Goal: Task Accomplishment & Management: Manage account settings

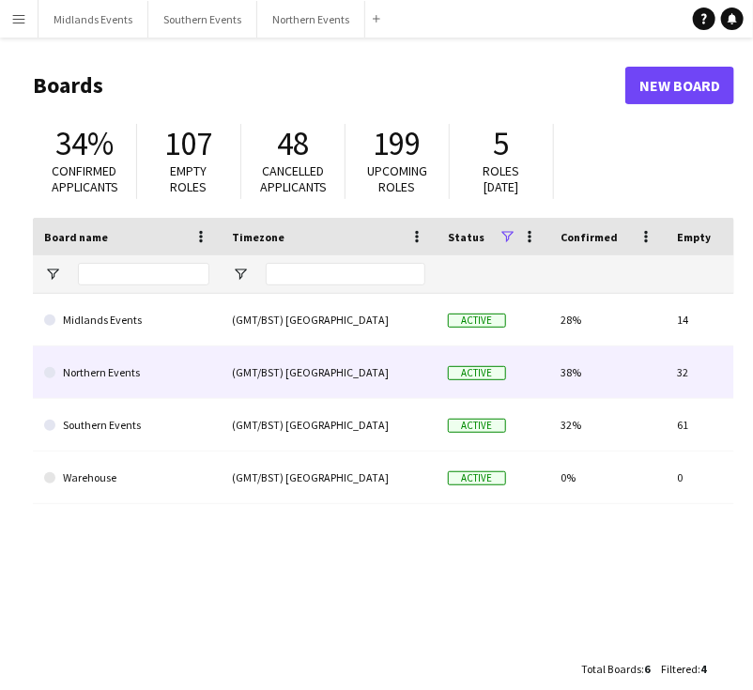
click at [87, 378] on link "Northern Events" at bounding box center [126, 372] width 165 height 53
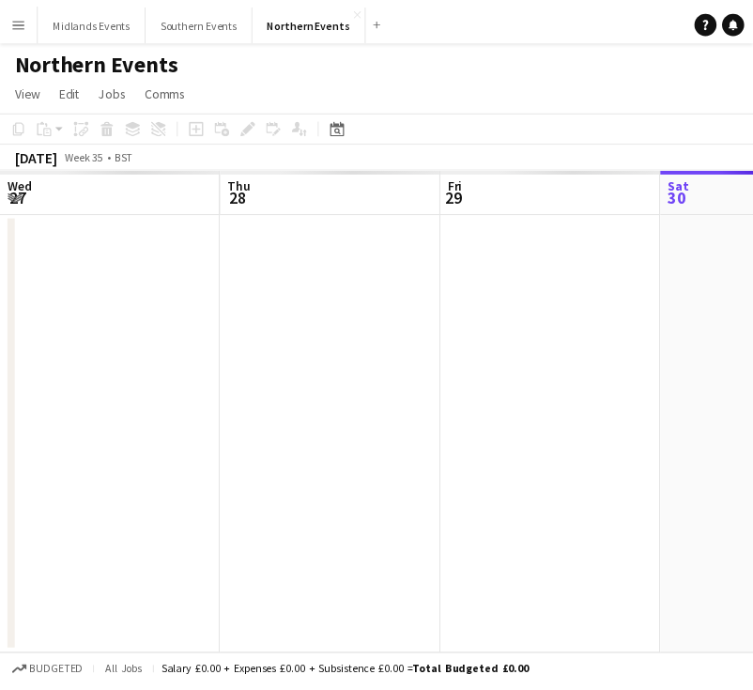
scroll to position [0, 449]
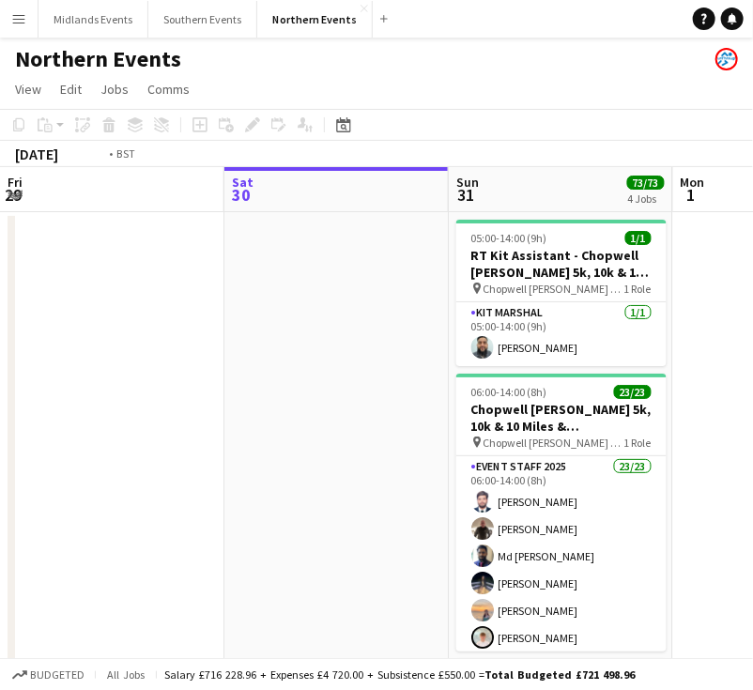
drag, startPoint x: 277, startPoint y: 303, endPoint x: 278, endPoint y: 274, distance: 29.1
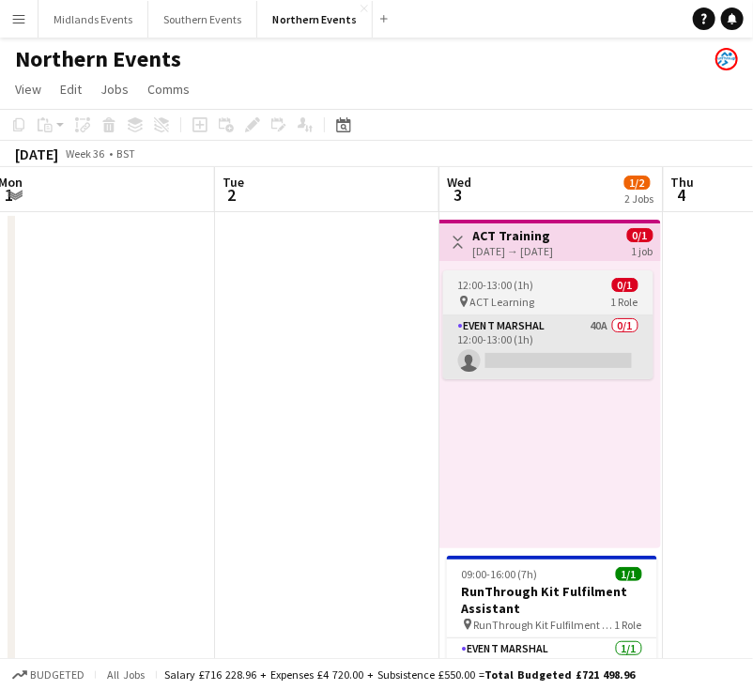
click at [514, 327] on app-card-role "Event Marshal 40A 0/1 12:00-13:00 (1h) single-neutral-actions" at bounding box center [548, 347] width 210 height 64
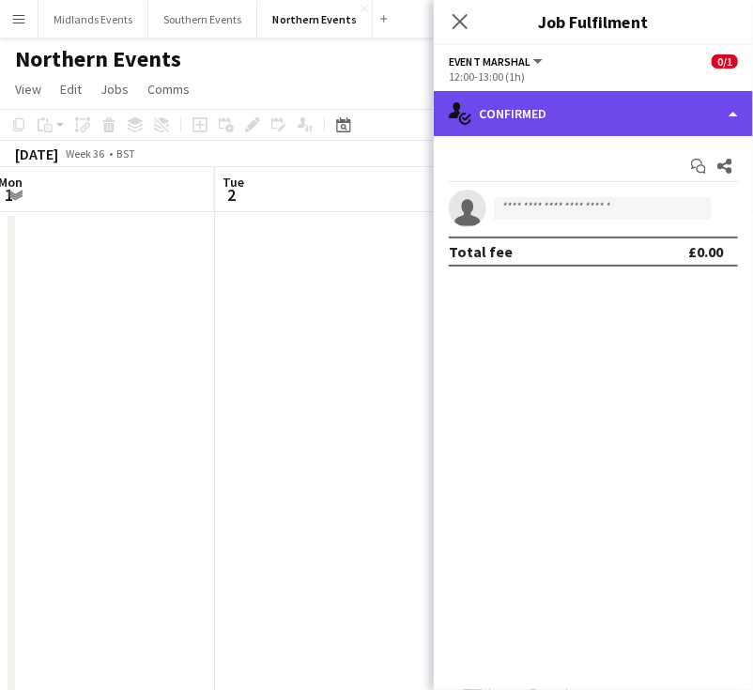
click at [584, 113] on div "single-neutral-actions-check-2 Confirmed" at bounding box center [593, 113] width 319 height 45
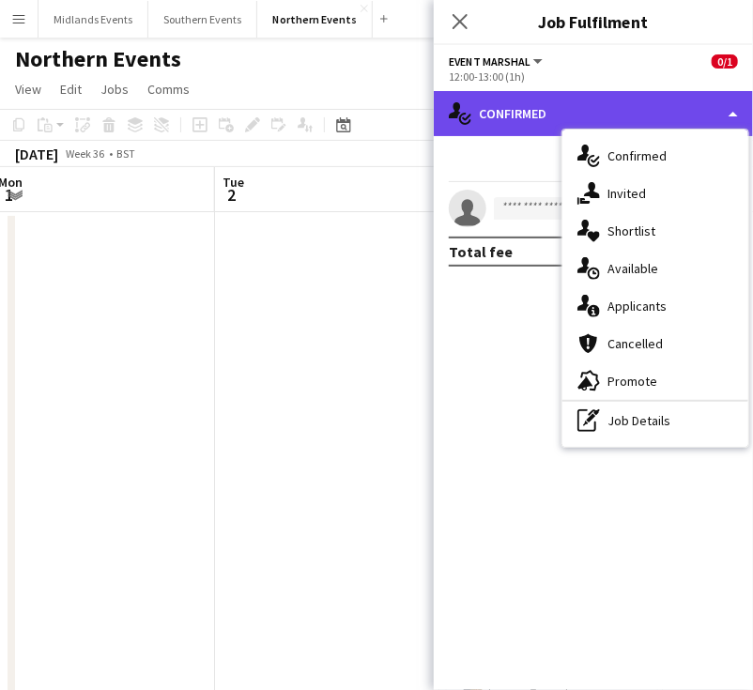
click at [522, 131] on div "single-neutral-actions-check-2 Confirmed" at bounding box center [593, 113] width 319 height 45
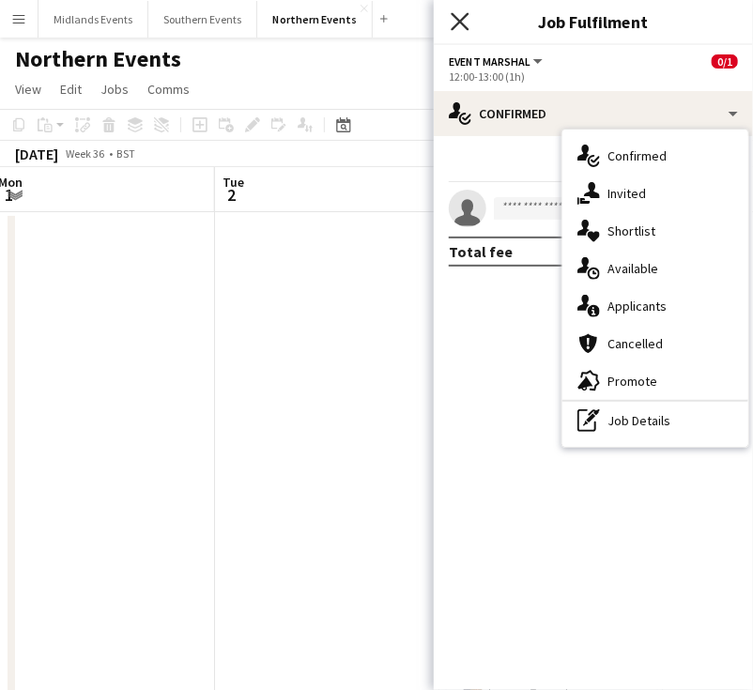
click at [462, 23] on icon at bounding box center [460, 21] width 18 height 18
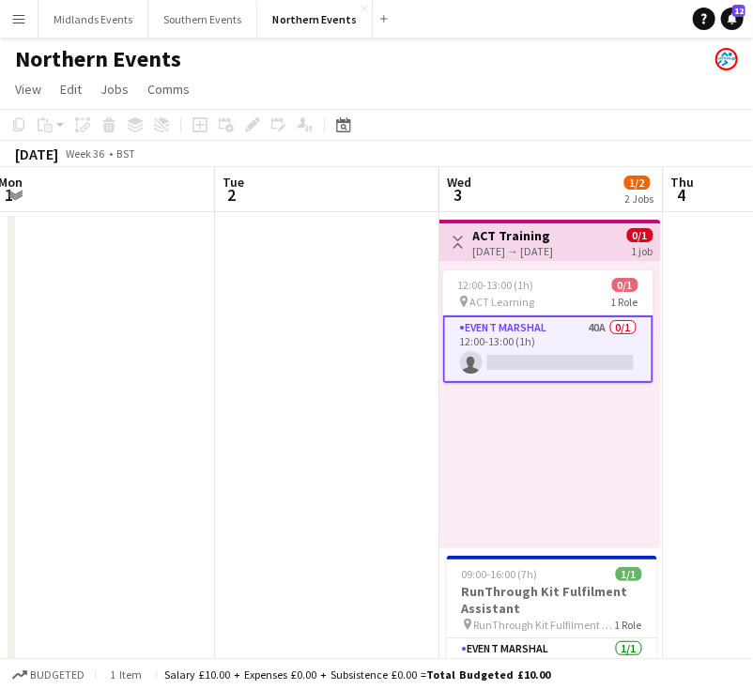
click at [501, 244] on div "[DATE] → [DATE]" at bounding box center [513, 251] width 81 height 14
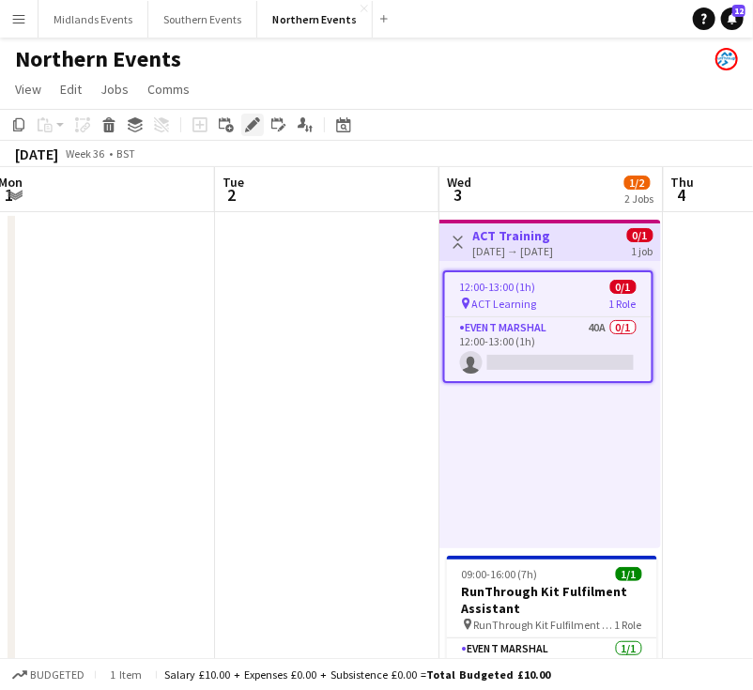
click at [254, 127] on icon "Edit" at bounding box center [252, 124] width 15 height 15
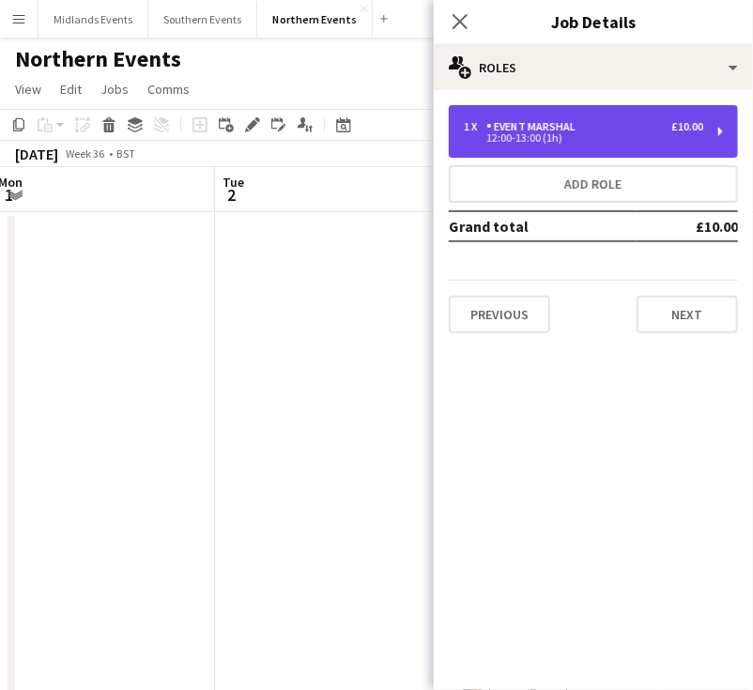
click at [727, 130] on div "1 x Event Marshal £10.00 12:00-13:00 (1h)" at bounding box center [593, 131] width 289 height 53
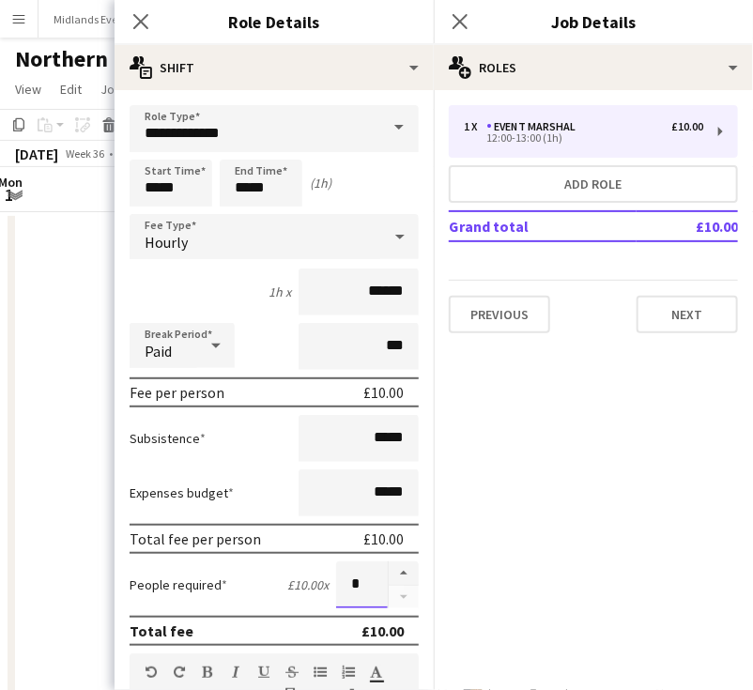
click at [349, 578] on input "*" at bounding box center [362, 584] width 52 height 47
click at [353, 588] on input "*" at bounding box center [362, 584] width 52 height 47
type input "***"
click at [456, 23] on icon "Close pop-in" at bounding box center [460, 21] width 18 height 18
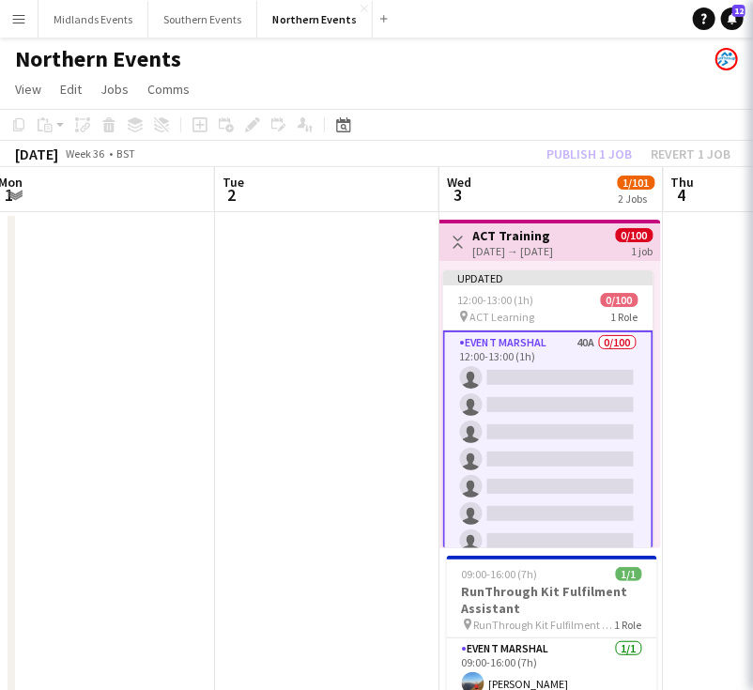
scroll to position [0, 461]
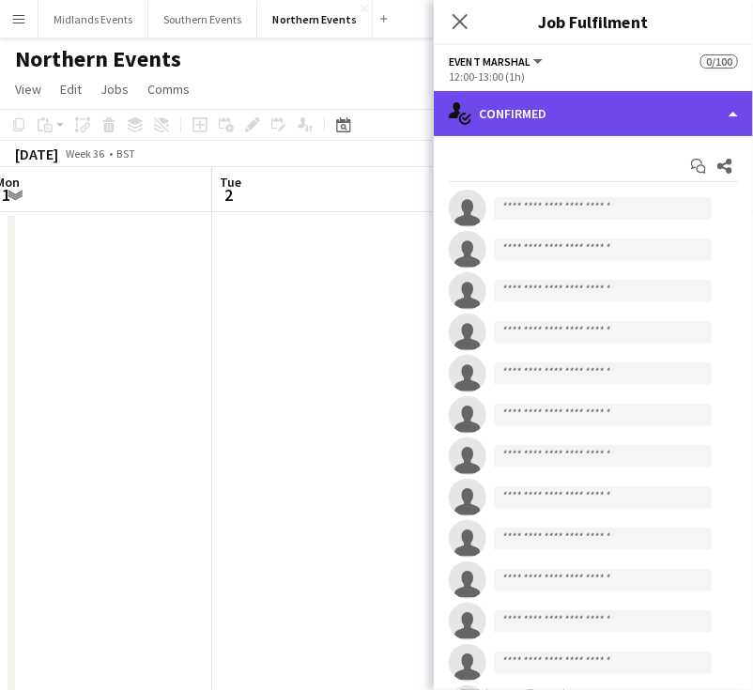
click at [578, 109] on div "single-neutral-actions-check-2 Confirmed" at bounding box center [593, 113] width 319 height 45
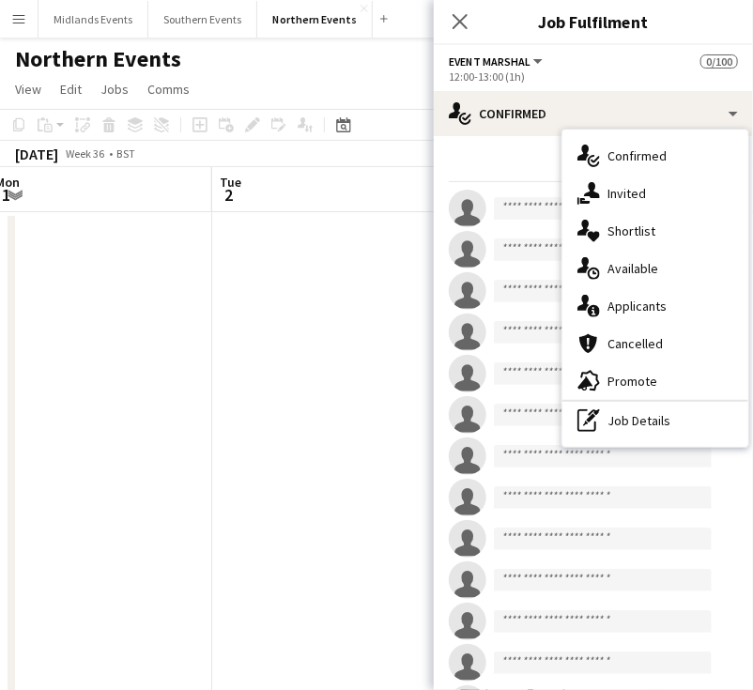
click at [650, 274] on div "single-neutral-actions-upload Available" at bounding box center [655, 269] width 186 height 38
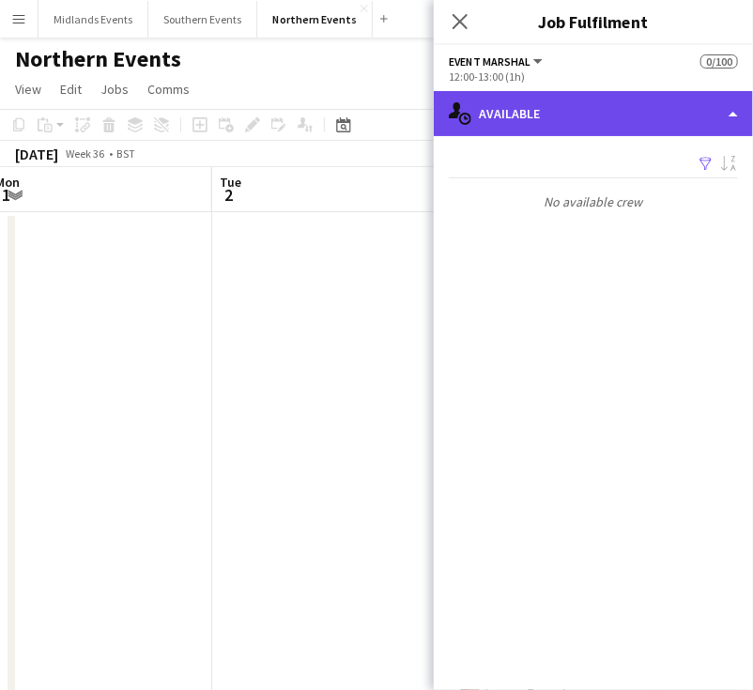
click at [586, 110] on div "single-neutral-actions-upload Available" at bounding box center [593, 113] width 319 height 45
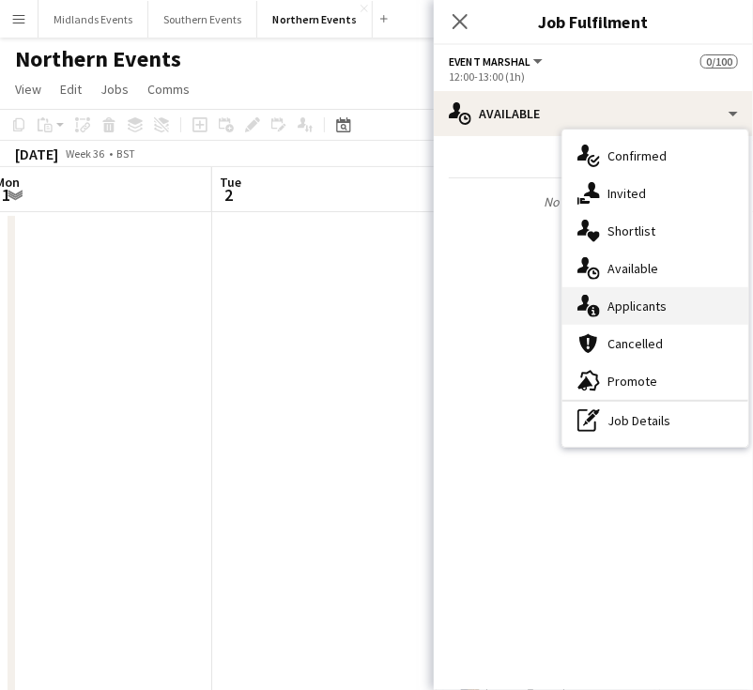
click at [625, 303] on div "single-neutral-actions-information Applicants" at bounding box center [655, 306] width 186 height 38
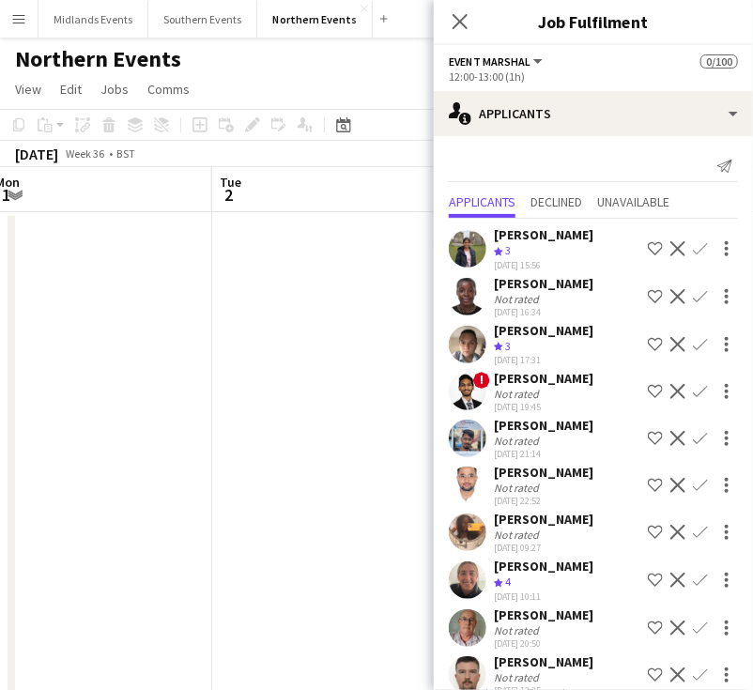
drag, startPoint x: 493, startPoint y: 236, endPoint x: 569, endPoint y: 261, distance: 80.2
click at [569, 261] on div "Dhanuvarsha Ramasamy Crew rating 3 31-07-2025 15:56 Shortlist crew Decline Conf…" at bounding box center [593, 248] width 319 height 45
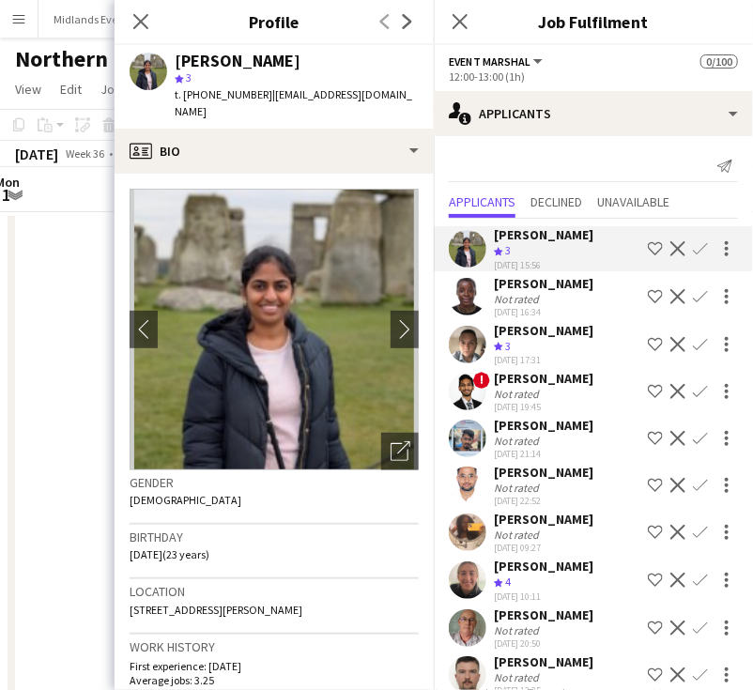
click at [497, 236] on div "[PERSON_NAME]" at bounding box center [544, 234] width 100 height 17
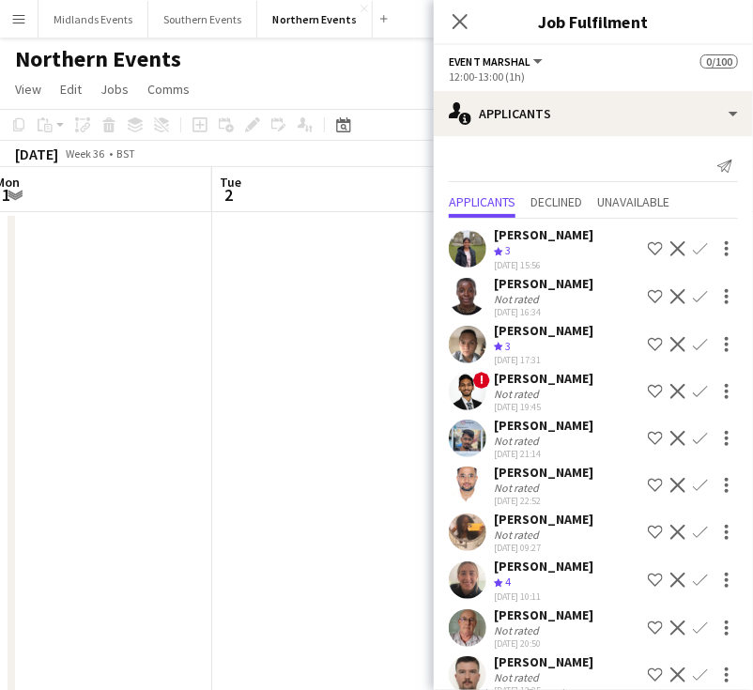
drag, startPoint x: 494, startPoint y: 234, endPoint x: 567, endPoint y: 254, distance: 76.1
click at [567, 243] on div "[PERSON_NAME]" at bounding box center [544, 234] width 100 height 17
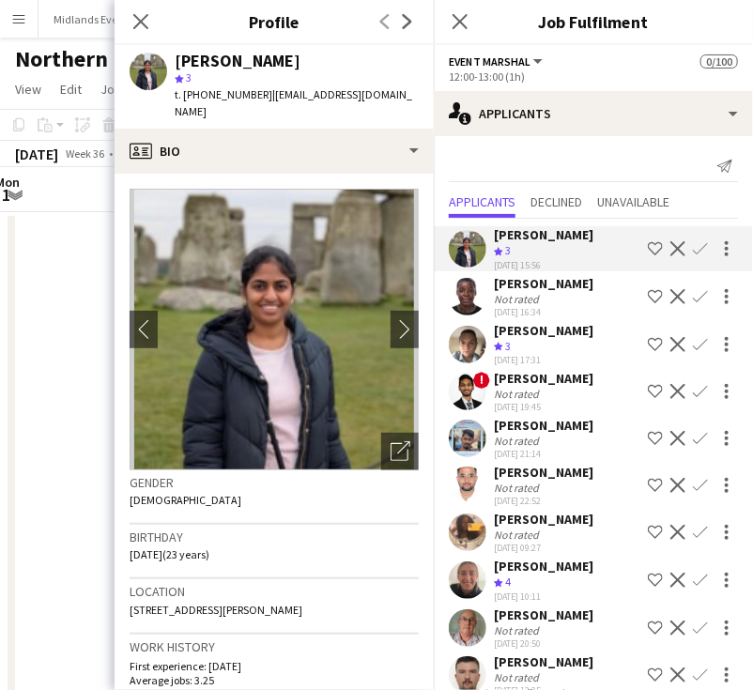
copy div "[PERSON_NAME]"
click at [693, 256] on app-icon "Confirm" at bounding box center [700, 248] width 15 height 15
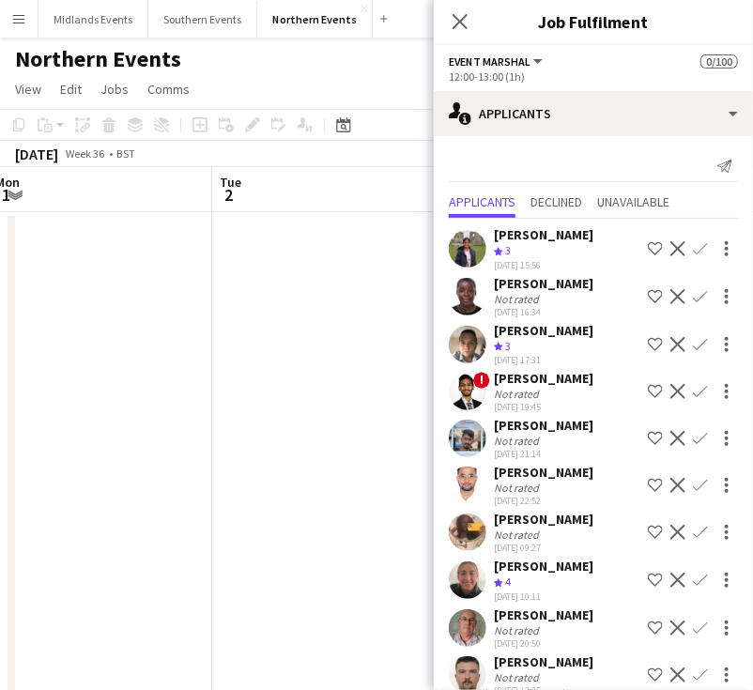
click at [693, 253] on app-icon "Confirm" at bounding box center [700, 248] width 15 height 15
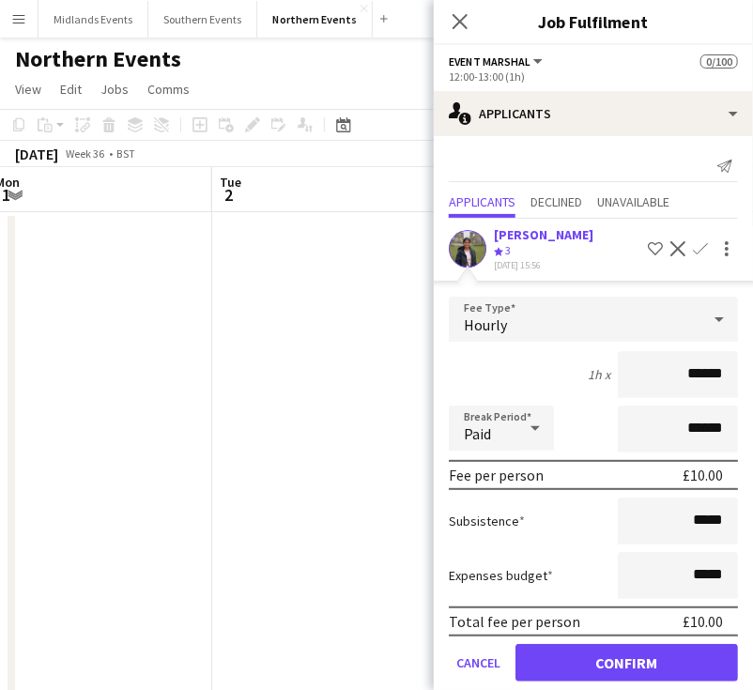
scroll to position [139, 0]
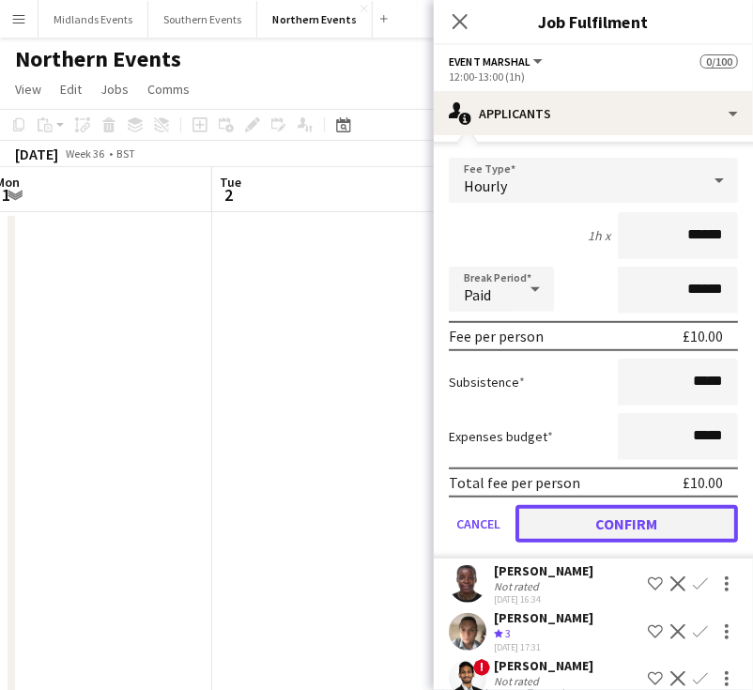
click at [652, 532] on button "Confirm" at bounding box center [626, 524] width 222 height 38
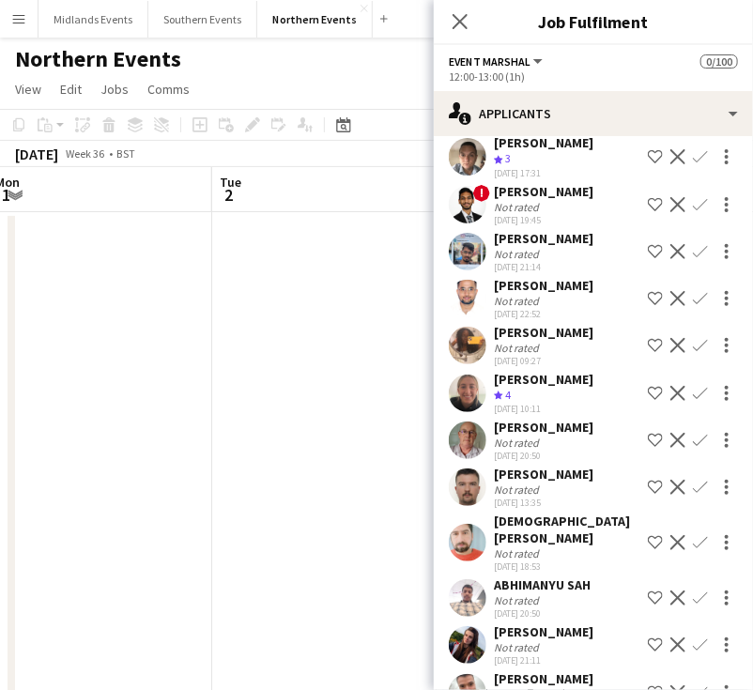
scroll to position [0, 0]
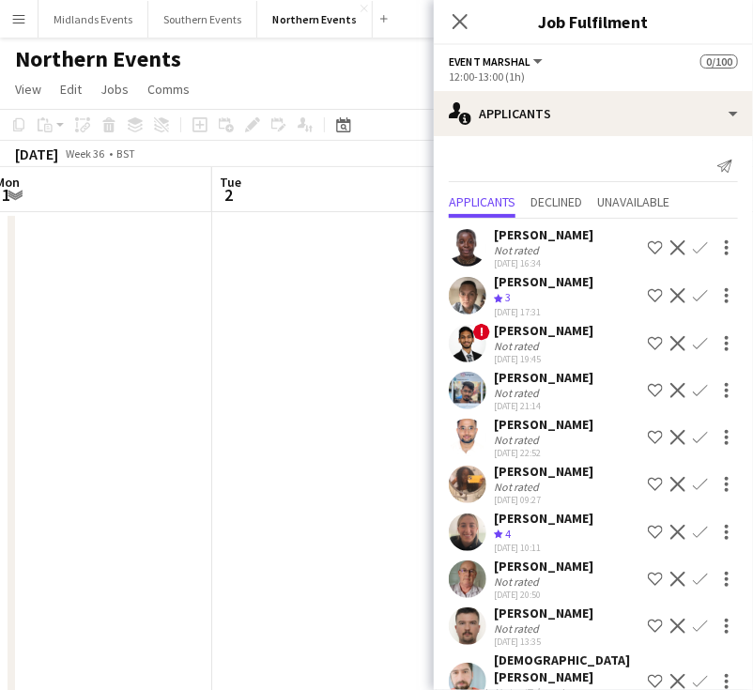
drag, startPoint x: 541, startPoint y: 254, endPoint x: 498, endPoint y: 242, distance: 44.9
click at [498, 238] on div "Wendy Afua Kissi-Agyei" at bounding box center [544, 234] width 100 height 17
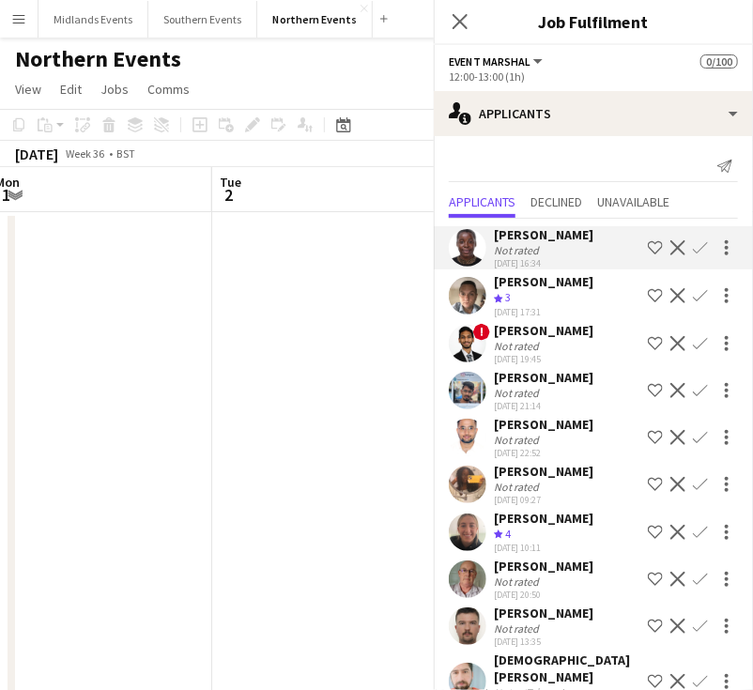
copy div "Wendy Afua Kissi-Agyei"
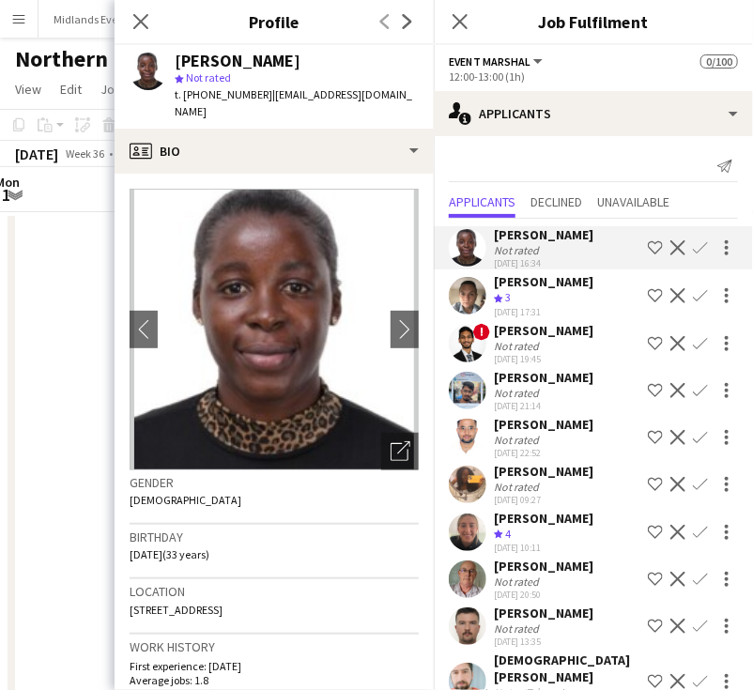
click at [693, 255] on app-icon "Confirm" at bounding box center [700, 247] width 15 height 15
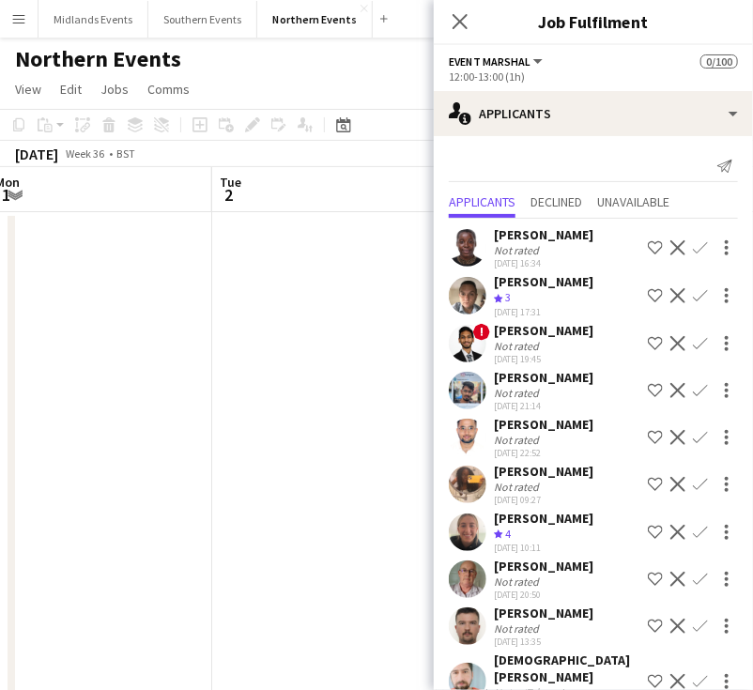
click at [693, 255] on app-icon "Confirm" at bounding box center [700, 247] width 15 height 15
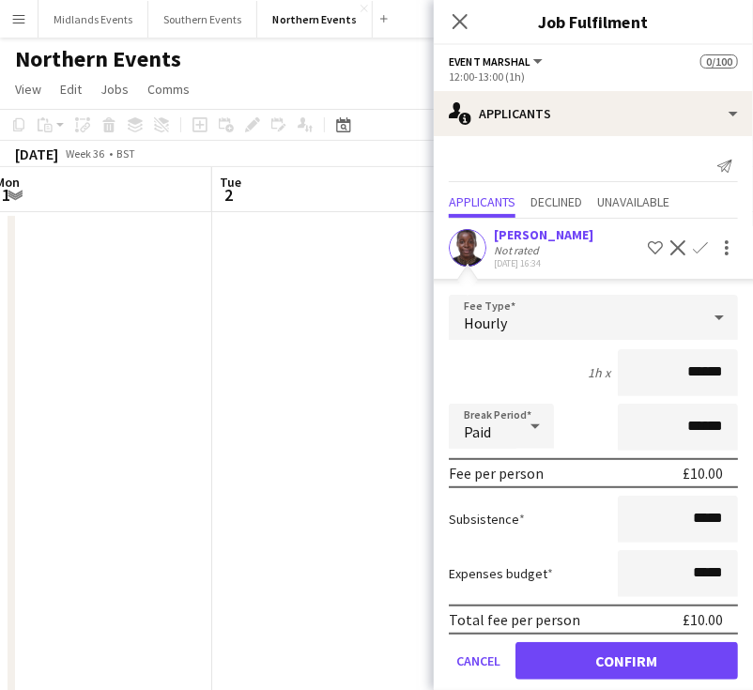
scroll to position [522, 0]
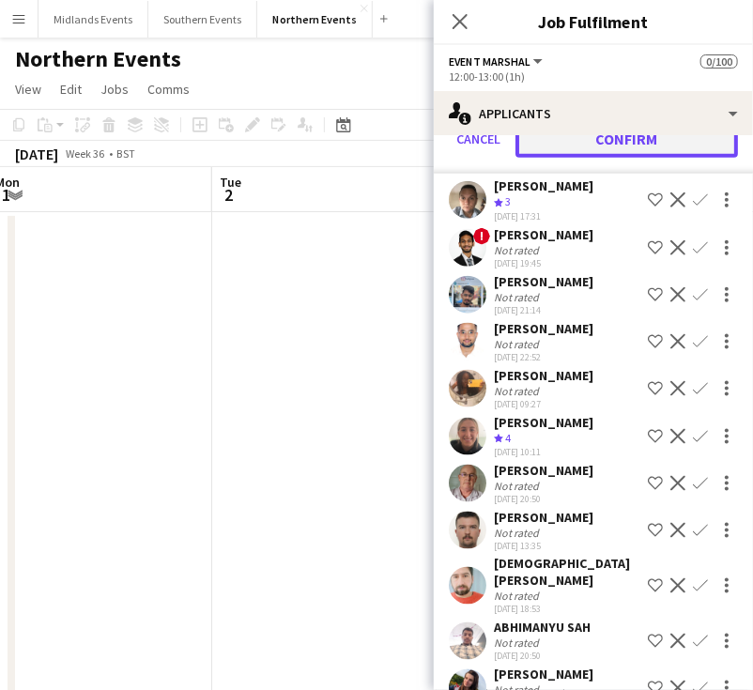
click at [641, 154] on button "Confirm" at bounding box center [626, 139] width 222 height 38
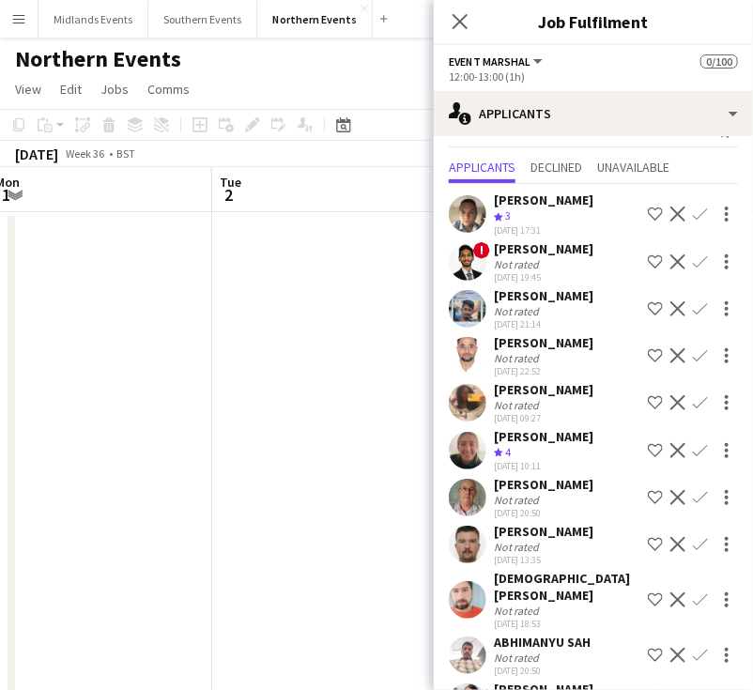
drag, startPoint x: 586, startPoint y: 198, endPoint x: 498, endPoint y: 196, distance: 87.3
click at [498, 196] on div "Marcin Pisulski Crew rating 3 31-07-2025 17:31 Shortlist crew Decline Confirm" at bounding box center [593, 214] width 319 height 45
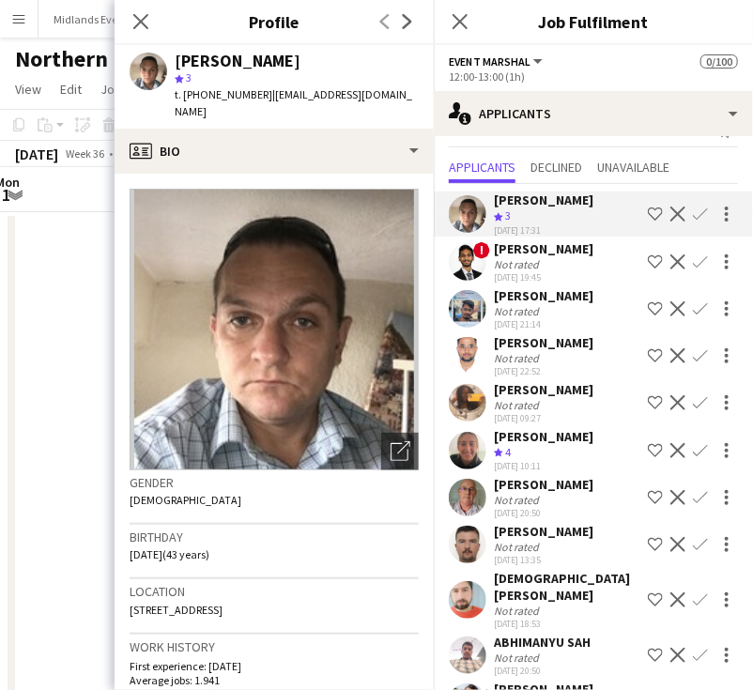
copy div "Marcin Pisulski"
click at [693, 209] on app-icon "Confirm" at bounding box center [700, 214] width 15 height 15
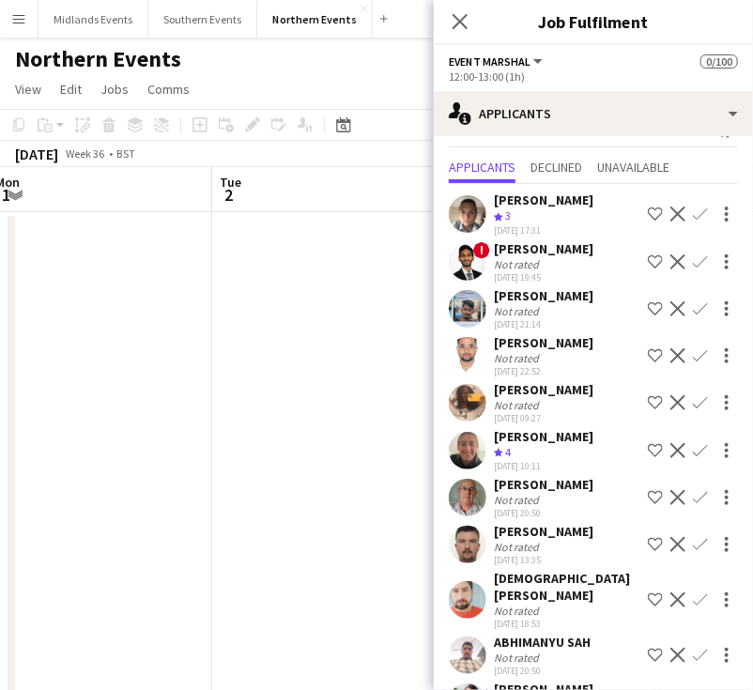
click at [693, 209] on app-icon "Confirm" at bounding box center [700, 214] width 15 height 15
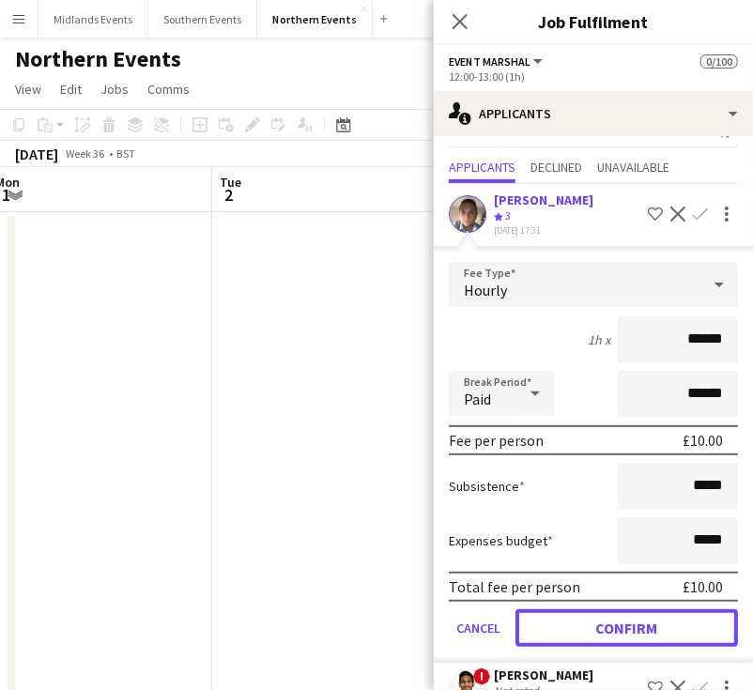
drag, startPoint x: 644, startPoint y: 621, endPoint x: 654, endPoint y: 606, distance: 18.2
click at [644, 621] on button "Confirm" at bounding box center [626, 628] width 222 height 38
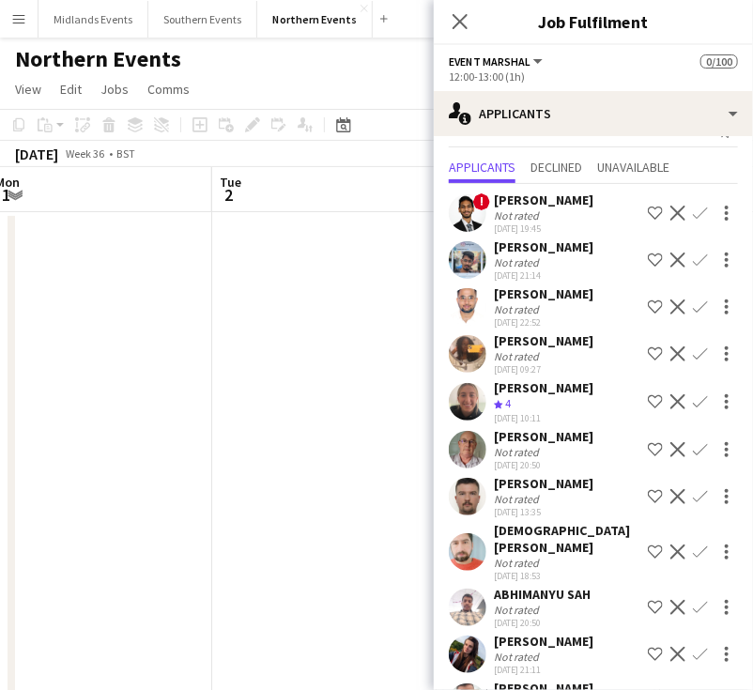
drag, startPoint x: 594, startPoint y: 200, endPoint x: 491, endPoint y: 200, distance: 103.3
click at [491, 200] on div "! Mucundh Ramesh Not rated 31-07-2025 19:45 Shortlist crew Decline Confirm" at bounding box center [593, 213] width 319 height 43
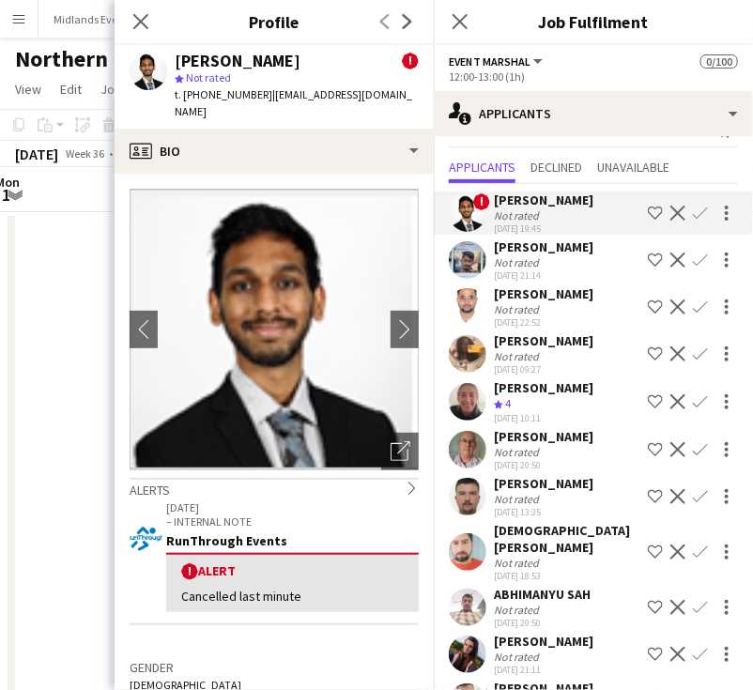
copy div "Mucundh Ramesh"
drag, startPoint x: 604, startPoint y: 246, endPoint x: 492, endPoint y: 249, distance: 111.7
click at [492, 249] on div "Sriram Rangarajan Not rated 31-07-2025 21:14 Shortlist crew Decline Confirm" at bounding box center [593, 259] width 319 height 43
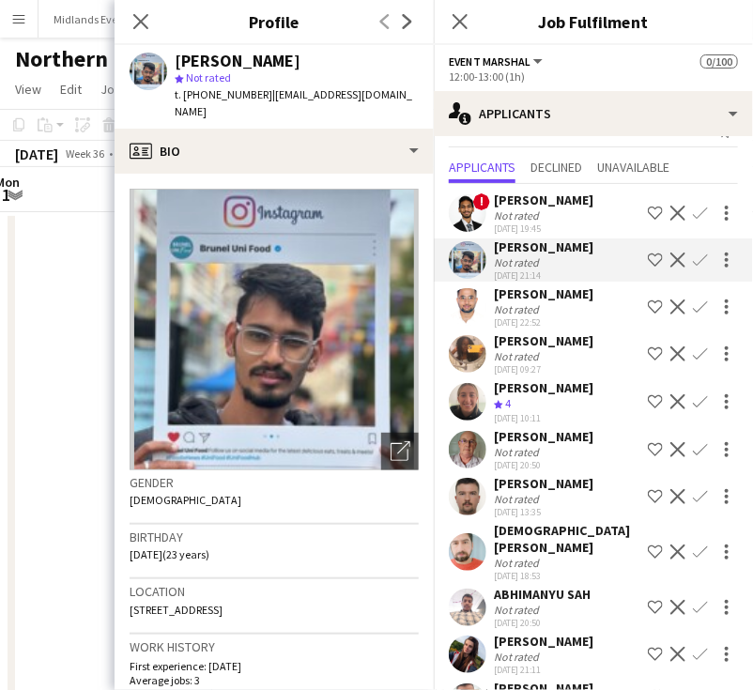
copy div "Sriram Rangarajan"
drag, startPoint x: 582, startPoint y: 292, endPoint x: 514, endPoint y: 288, distance: 67.7
click at [492, 291] on div "Kunal Singh Not rated 31-07-2025 22:52 Shortlist crew Decline Confirm" at bounding box center [593, 306] width 319 height 43
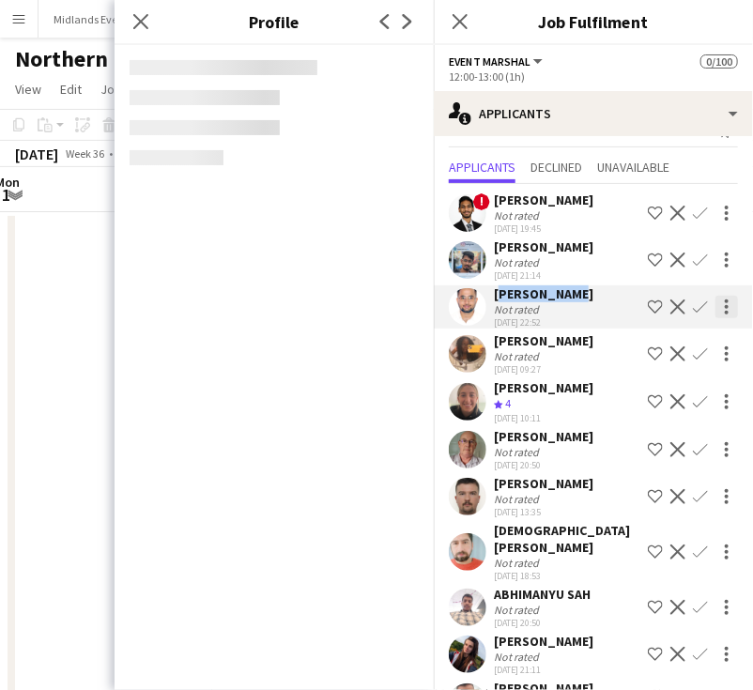
copy div "Kunal Singh"
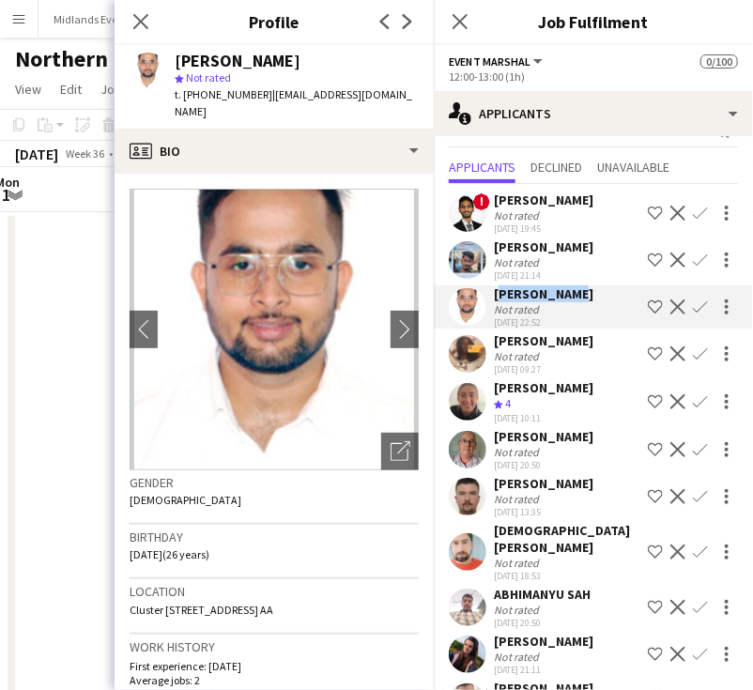
click at [693, 305] on app-icon "Confirm" at bounding box center [700, 306] width 15 height 15
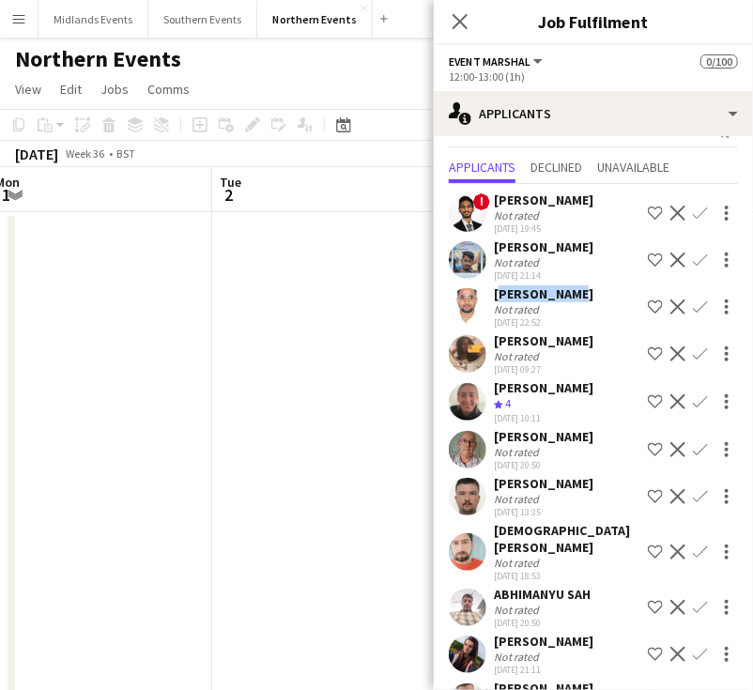
click at [693, 312] on app-icon "Confirm" at bounding box center [700, 306] width 15 height 15
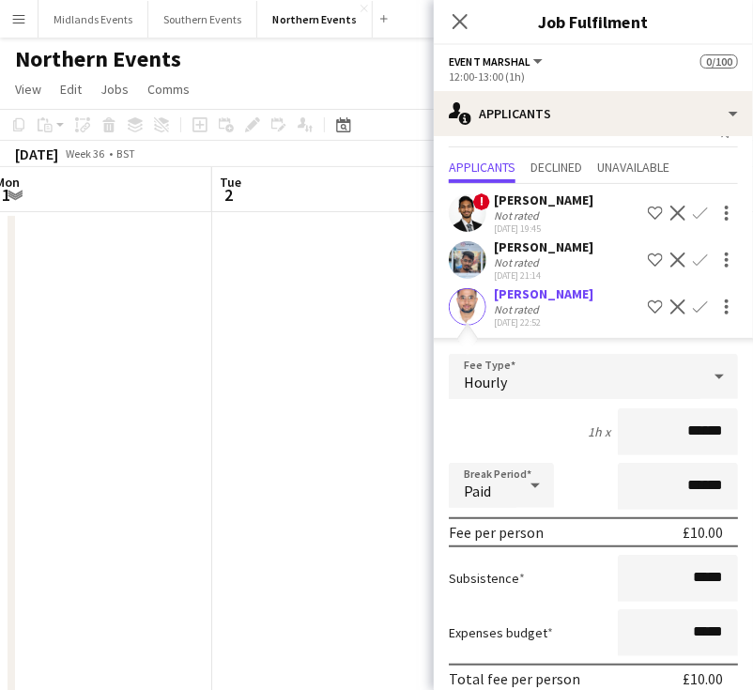
click at [738, 267] on div "Sriram Rangarajan Not rated 31-07-2025 21:14 Shortlist crew Decline Confirm" at bounding box center [593, 259] width 319 height 43
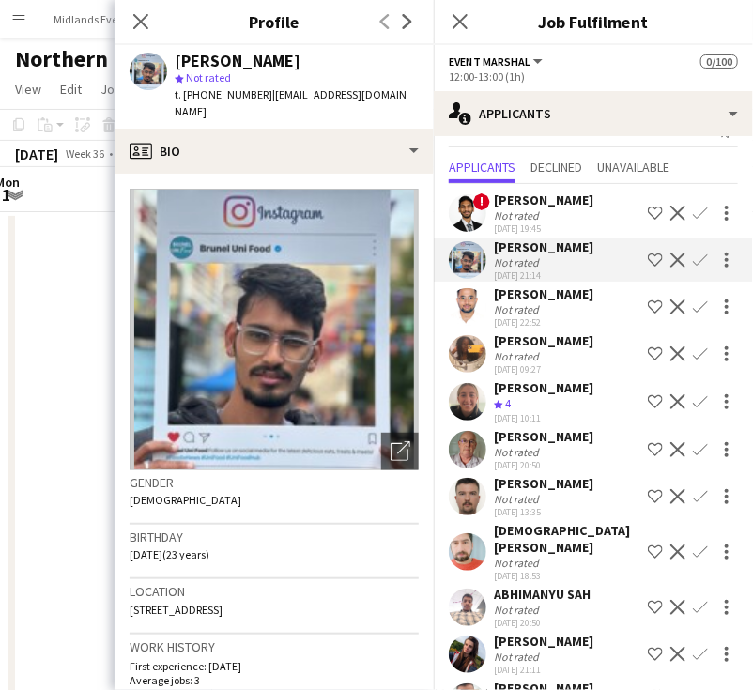
click at [693, 308] on app-icon "Confirm" at bounding box center [700, 306] width 15 height 15
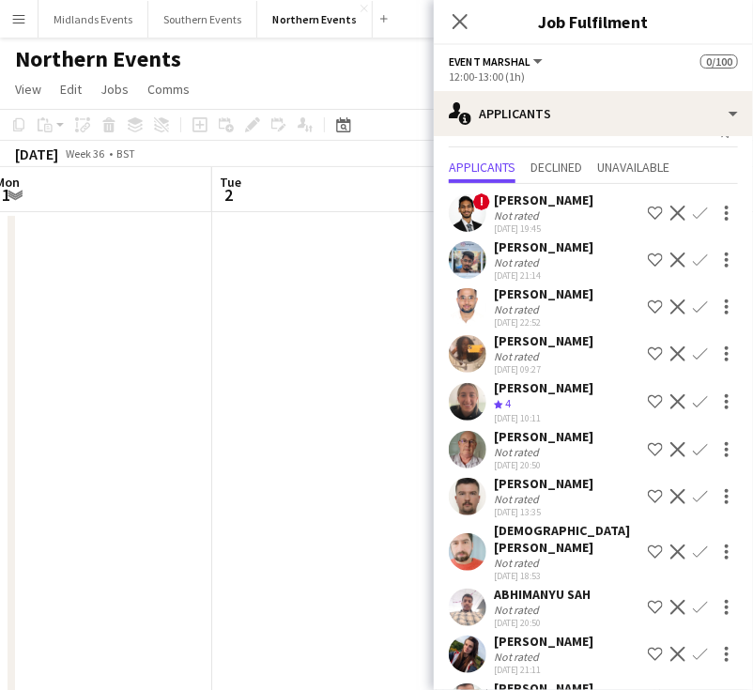
click at [693, 307] on app-icon "Confirm" at bounding box center [700, 306] width 15 height 15
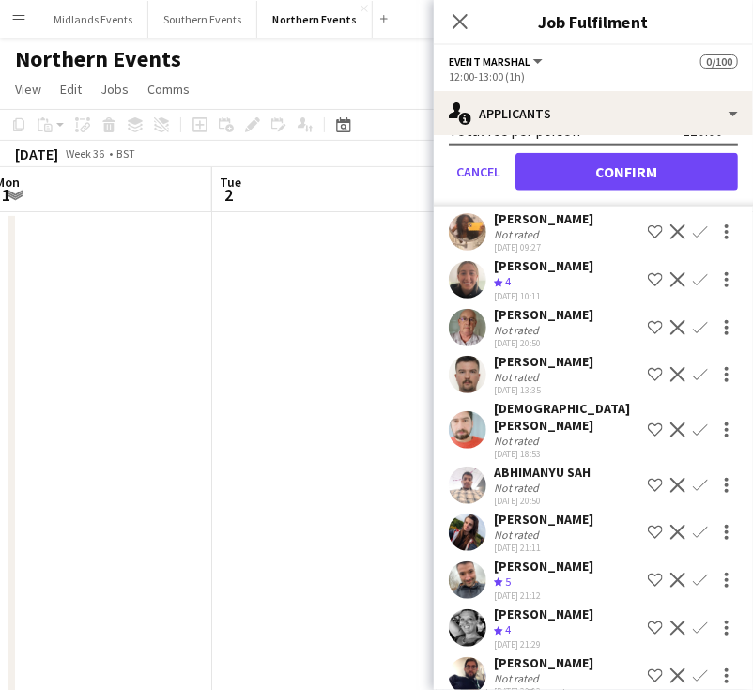
scroll to position [481, 0]
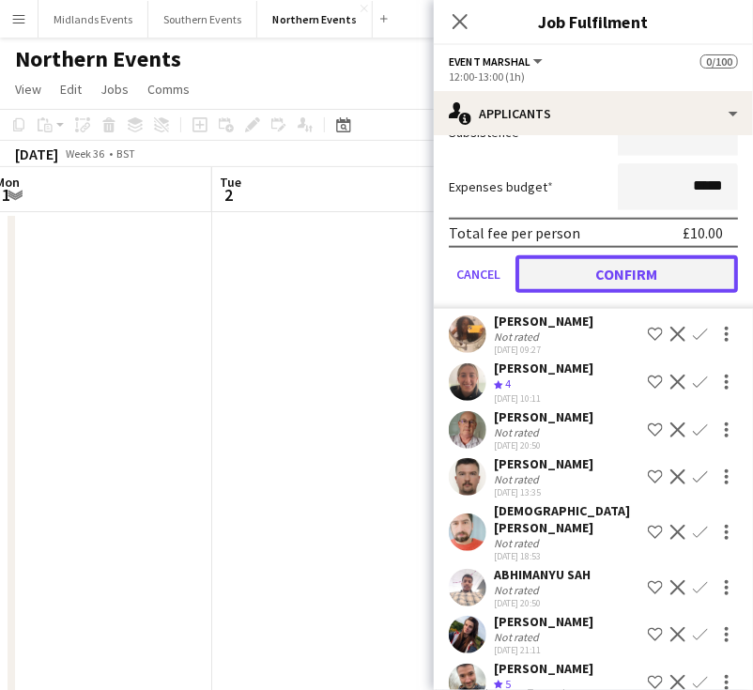
click at [575, 274] on button "Confirm" at bounding box center [626, 274] width 222 height 38
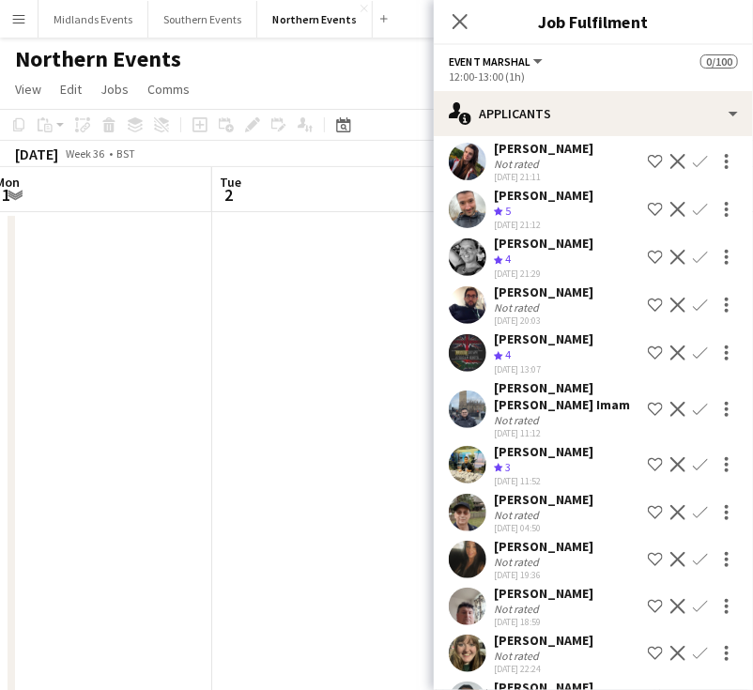
scroll to position [10, 0]
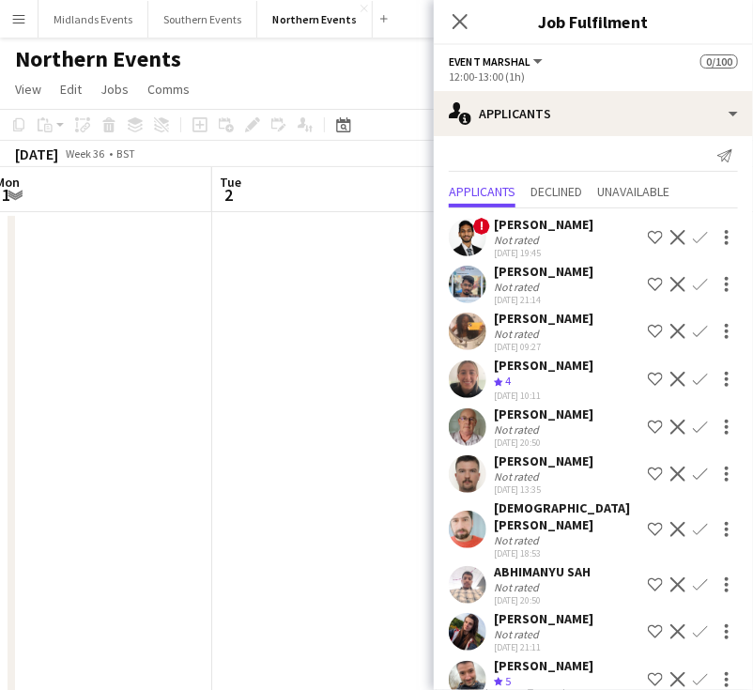
drag, startPoint x: 597, startPoint y: 319, endPoint x: 487, endPoint y: 318, distance: 109.8
click at [487, 318] on div "Vimbainashe Gidi Not rated 01-08-2025 09:27 Shortlist crew Decline Confirm" at bounding box center [593, 331] width 319 height 43
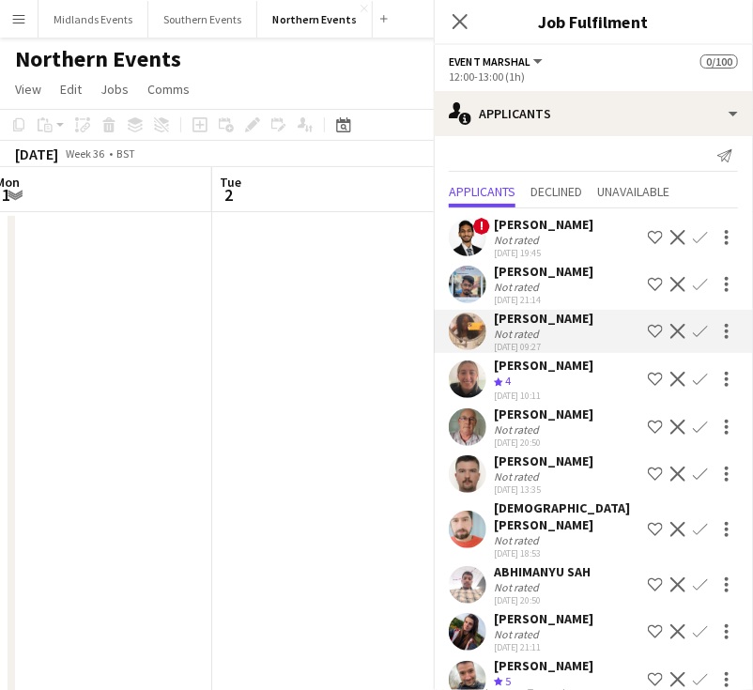
copy div "Vimbainashe Gidi"
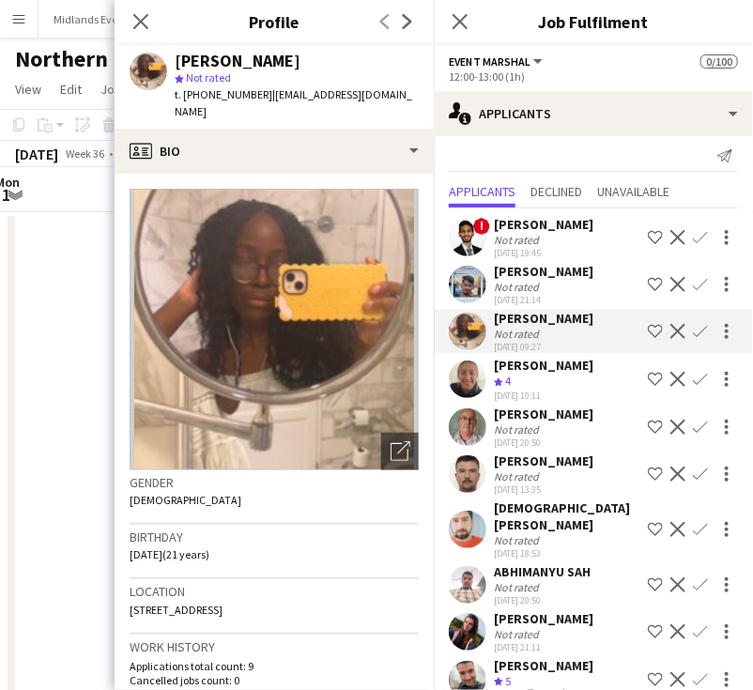
drag, startPoint x: 582, startPoint y: 367, endPoint x: 496, endPoint y: 363, distance: 86.4
click at [496, 363] on div "Ellie Mansfield Crew rating 4 01-08-2025 10:11 Shortlist crew Decline Confirm" at bounding box center [593, 379] width 319 height 45
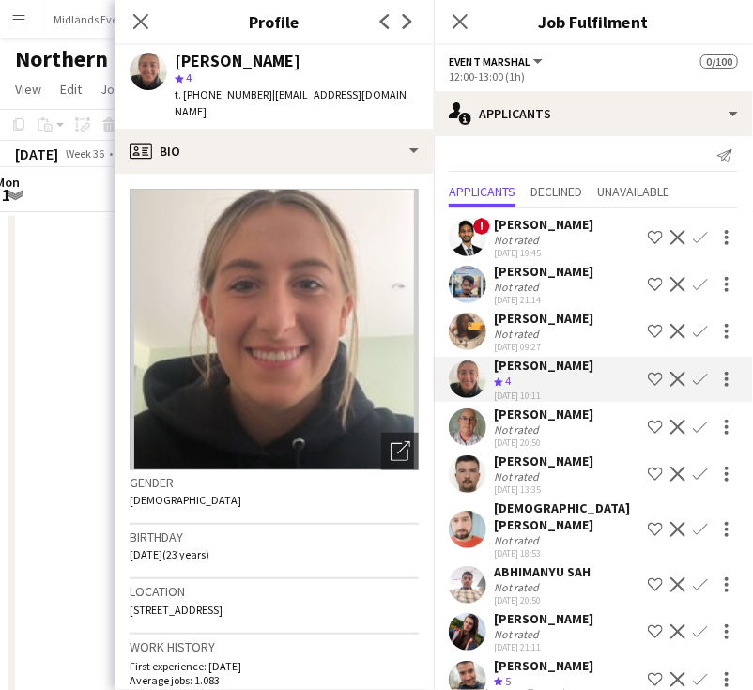
copy div "Ellie Mansfield"
click at [693, 378] on app-icon "Confirm" at bounding box center [700, 379] width 15 height 15
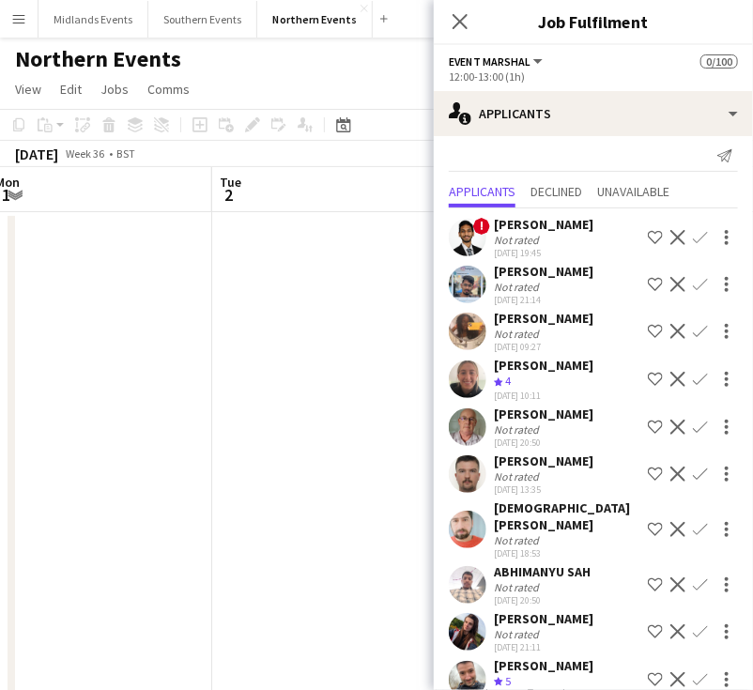
click at [693, 378] on app-icon "Confirm" at bounding box center [700, 379] width 15 height 15
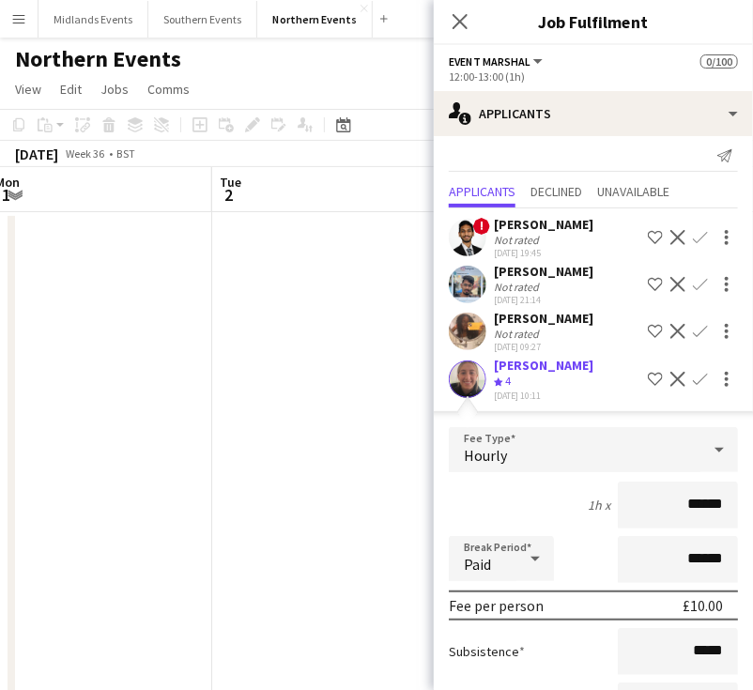
scroll to position [480, 0]
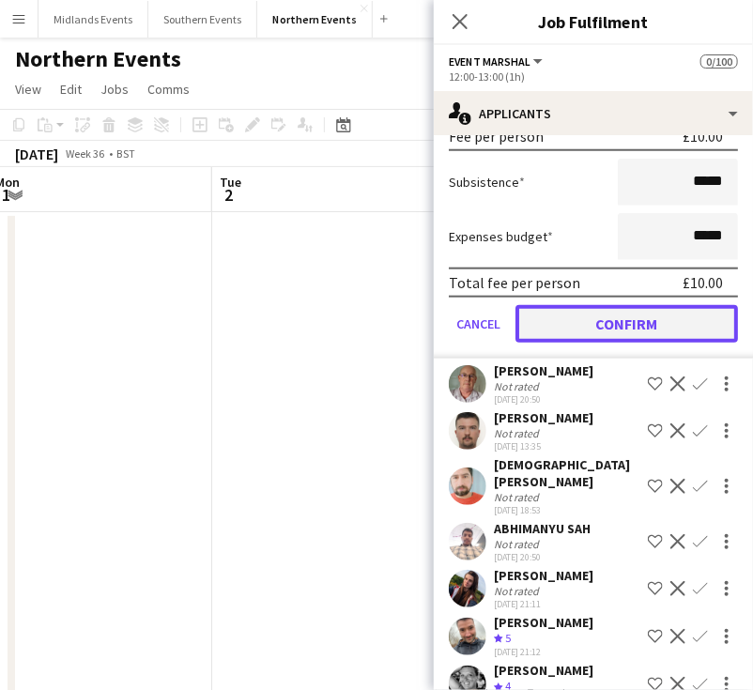
click at [642, 328] on button "Confirm" at bounding box center [626, 324] width 222 height 38
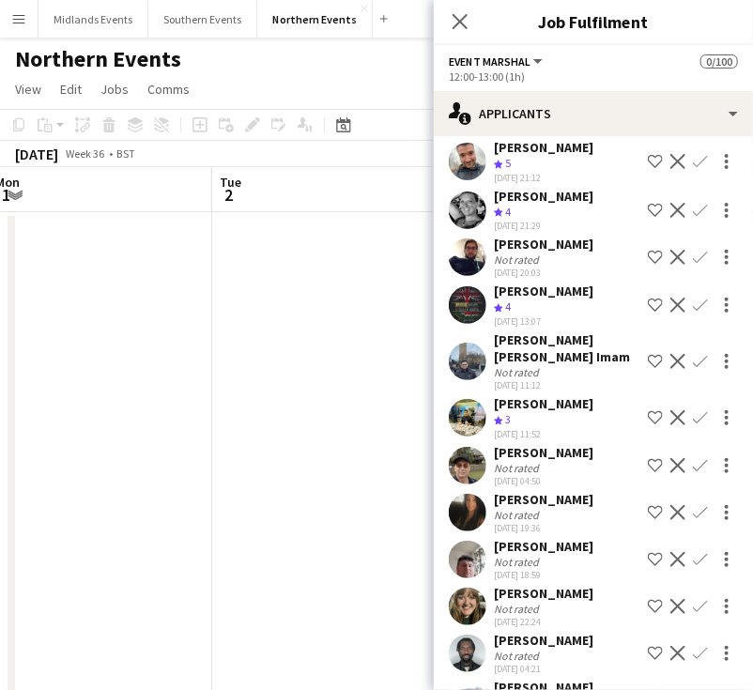
scroll to position [8, 0]
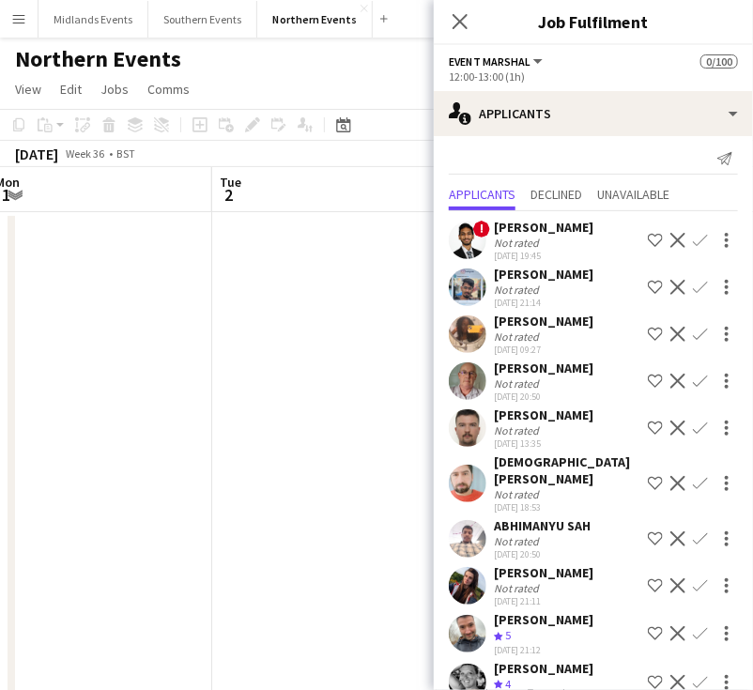
drag, startPoint x: 593, startPoint y: 371, endPoint x: 494, endPoint y: 363, distance: 99.8
click at [494, 363] on div "Michael McNeile Not rated 01-08-2025 20:50 Shortlist crew Decline Confirm" at bounding box center [593, 381] width 319 height 43
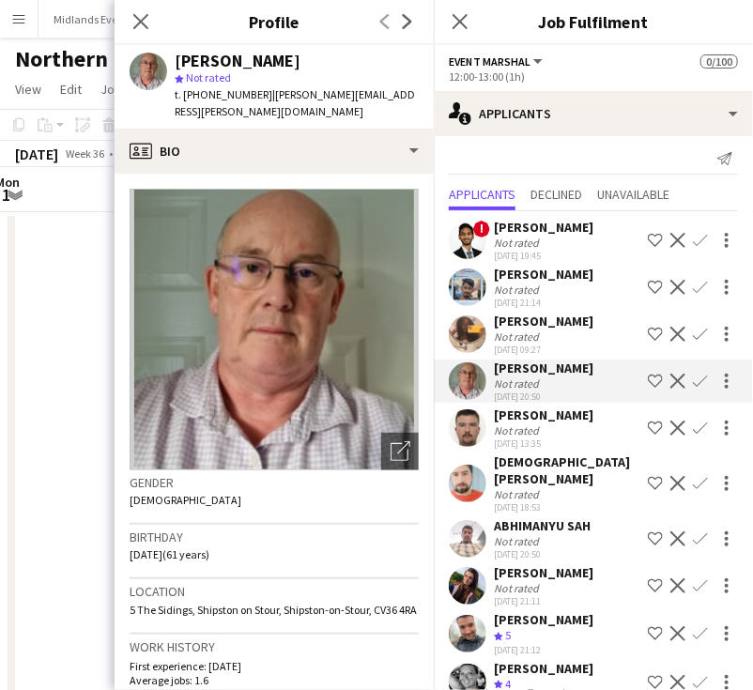
copy div "[PERSON_NAME]"
click at [693, 380] on app-icon "Confirm" at bounding box center [700, 381] width 15 height 15
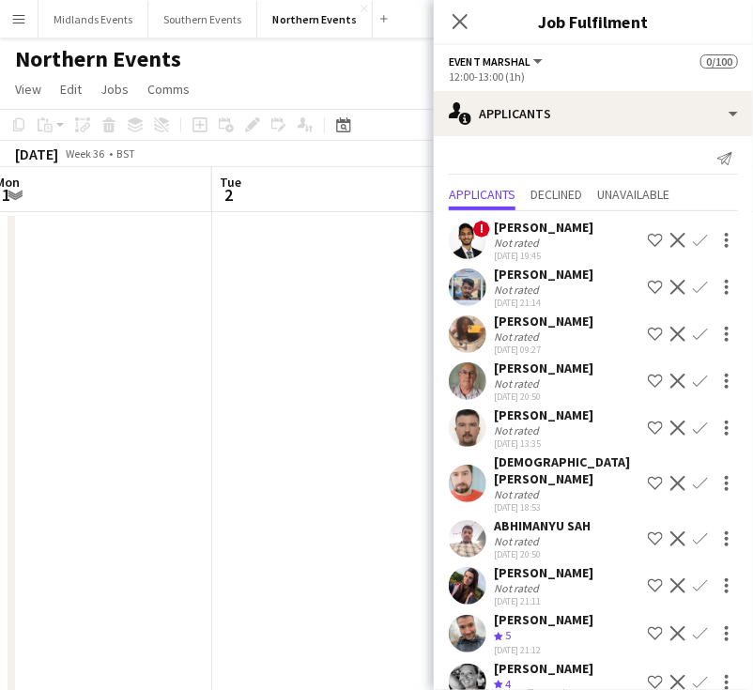
click at [693, 381] on app-icon "Confirm" at bounding box center [700, 381] width 15 height 15
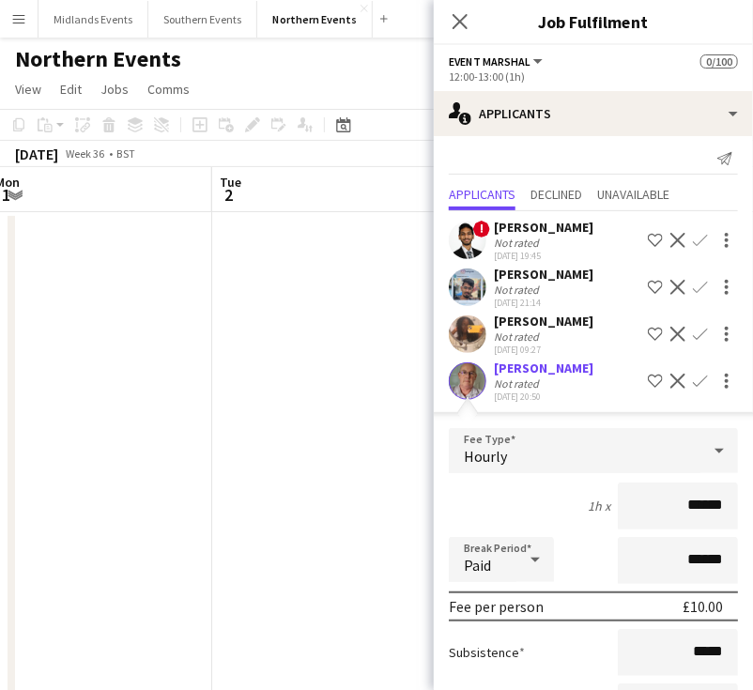
scroll to position [289, 0]
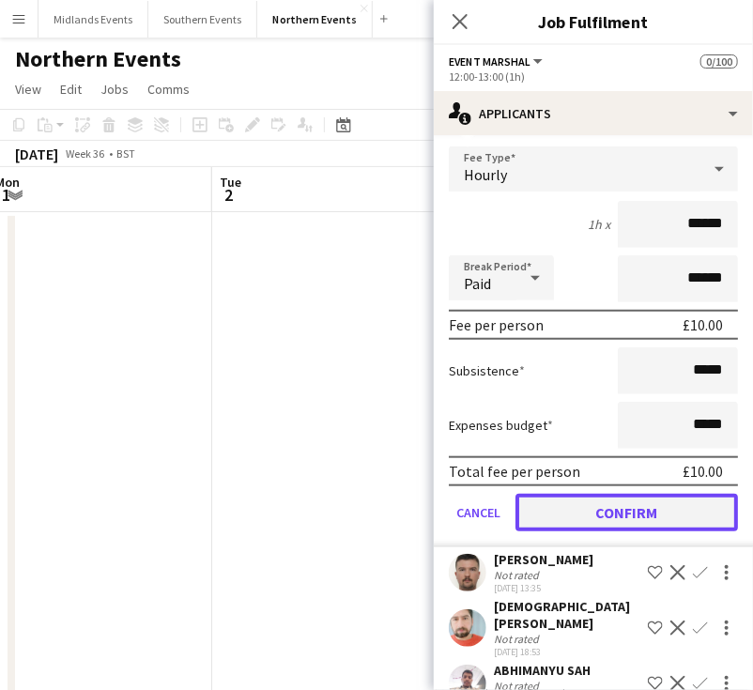
click at [684, 506] on button "Confirm" at bounding box center [626, 513] width 222 height 38
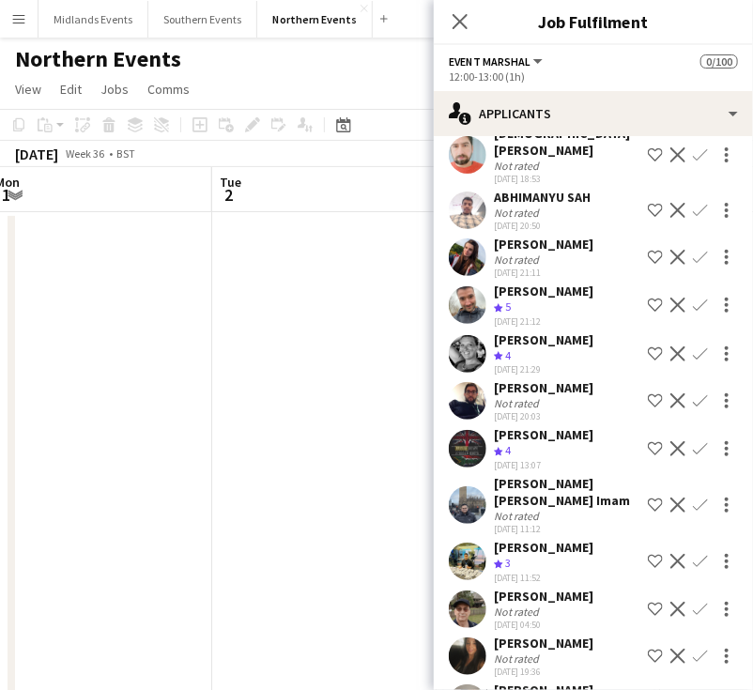
scroll to position [0, 0]
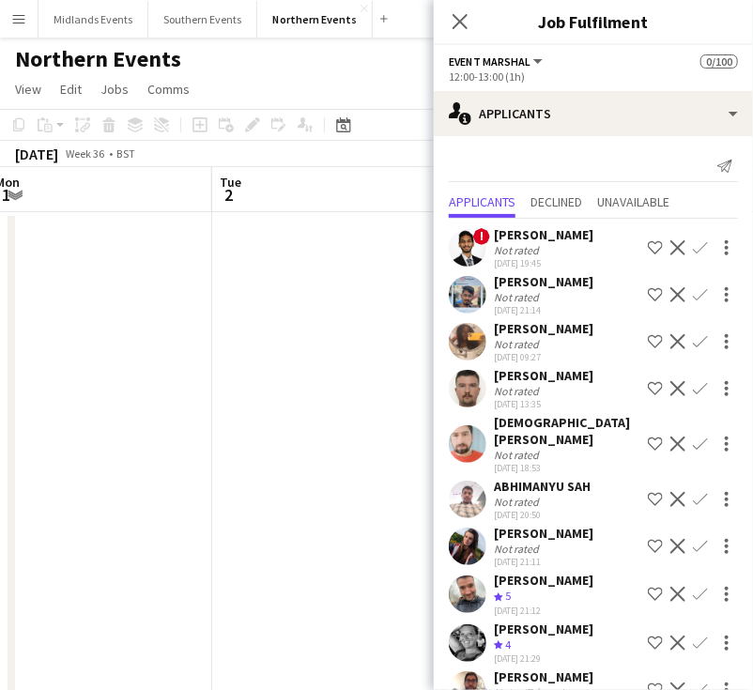
drag, startPoint x: 586, startPoint y: 377, endPoint x: 492, endPoint y: 370, distance: 94.2
click at [492, 370] on div "Callum Harrison Not rated 02-08-2025 13:35 Shortlist crew Decline Confirm" at bounding box center [593, 388] width 319 height 43
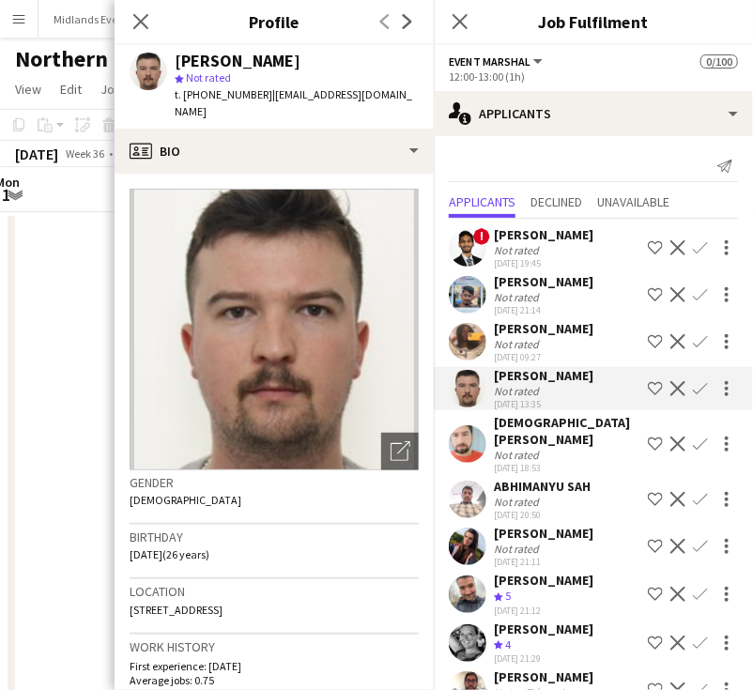
copy div "[PERSON_NAME]"
click at [693, 389] on app-icon "Confirm" at bounding box center [700, 388] width 15 height 15
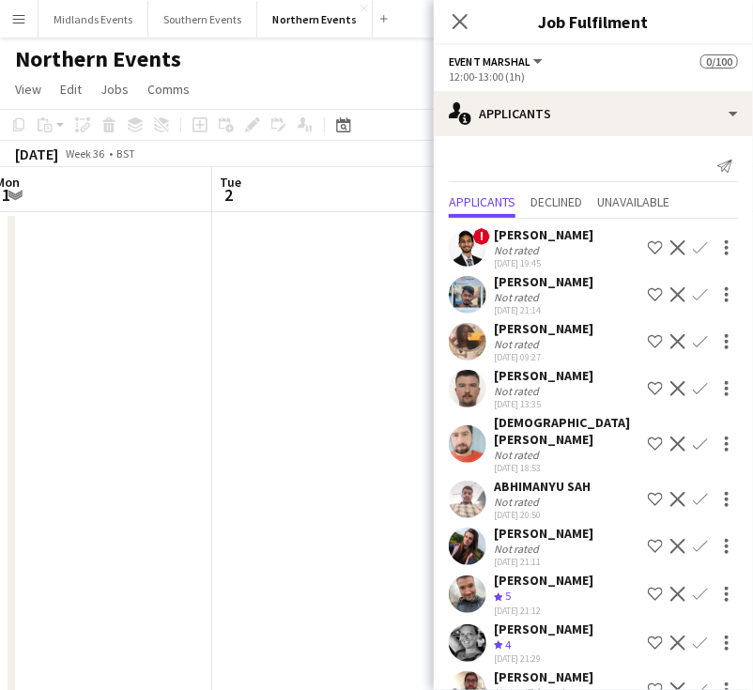
click at [693, 389] on app-icon "Confirm" at bounding box center [700, 388] width 15 height 15
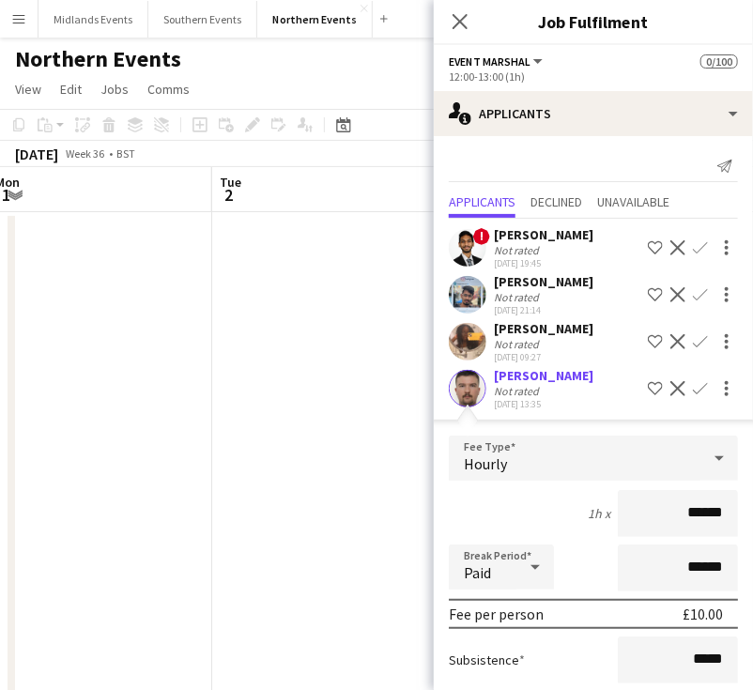
scroll to position [188, 0]
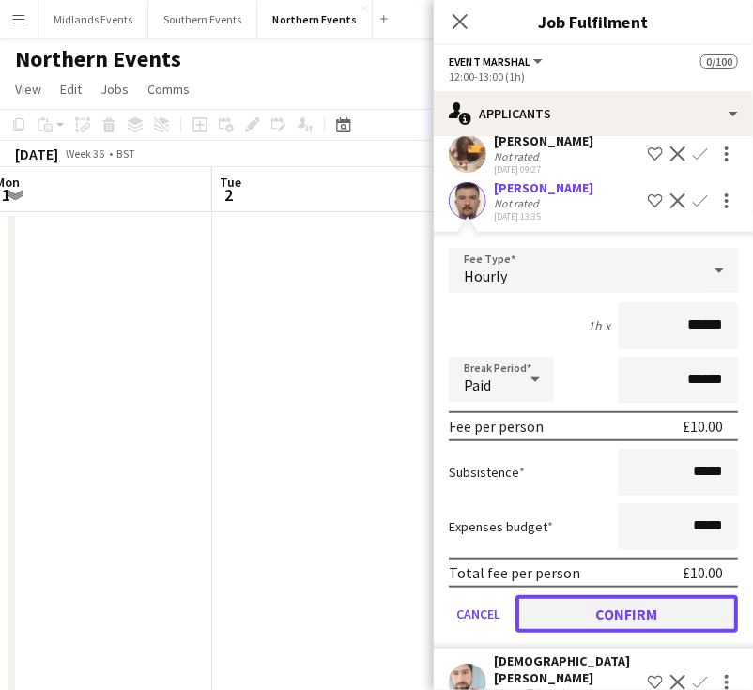
click at [666, 614] on button "Confirm" at bounding box center [626, 614] width 222 height 38
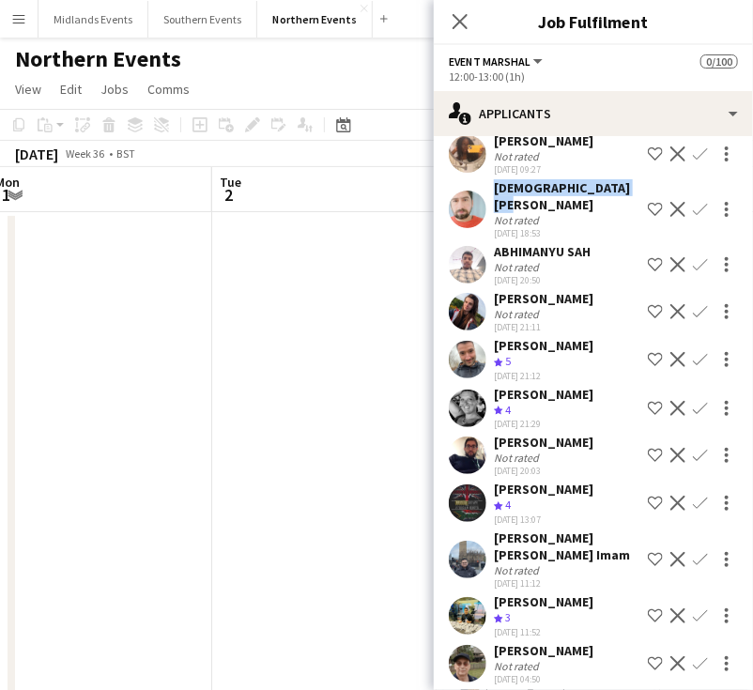
drag, startPoint x: 531, startPoint y: 200, endPoint x: 488, endPoint y: 189, distance: 44.6
click at [488, 189] on div "Muhammad Awais Zafar Not rated 02-08-2025 18:53 Shortlist crew Decline Confirm" at bounding box center [593, 209] width 319 height 60
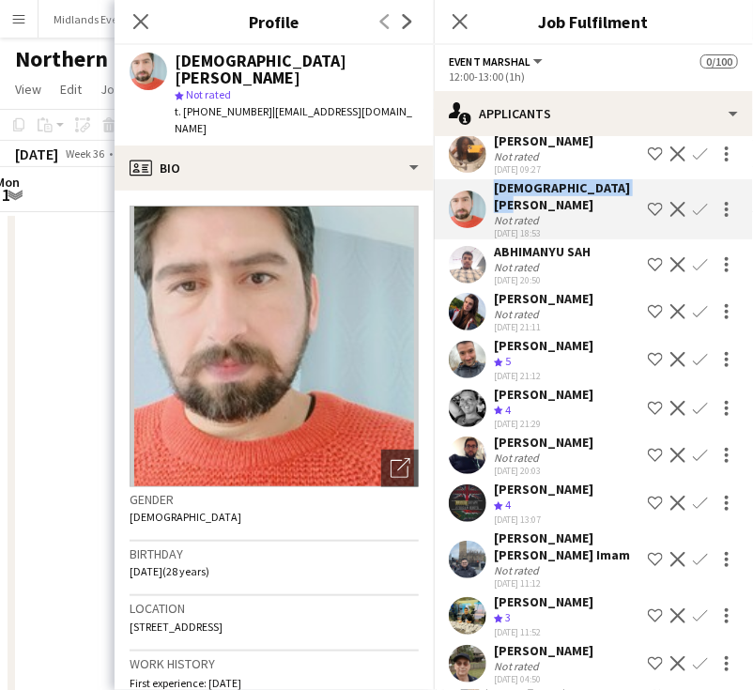
drag, startPoint x: 593, startPoint y: 257, endPoint x: 491, endPoint y: 258, distance: 102.3
click at [491, 258] on div "ABHIMANYU SAH Not rated 02-08-2025 20:50 Shortlist crew Decline Confirm" at bounding box center [593, 264] width 319 height 43
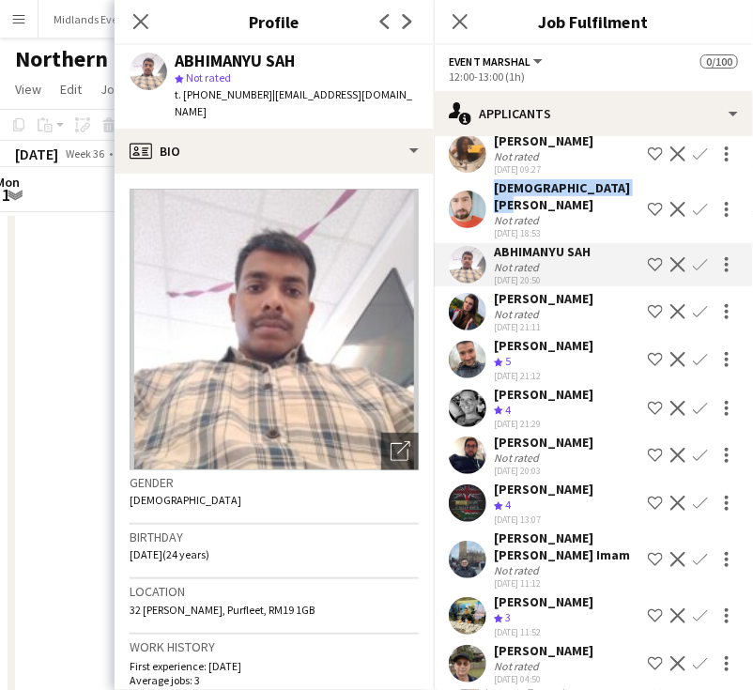
drag, startPoint x: 590, startPoint y: 302, endPoint x: 489, endPoint y: 301, distance: 100.5
click at [489, 301] on div "Poppy Lawrence Not rated 02-08-2025 21:11 Shortlist crew Decline Confirm" at bounding box center [593, 311] width 319 height 43
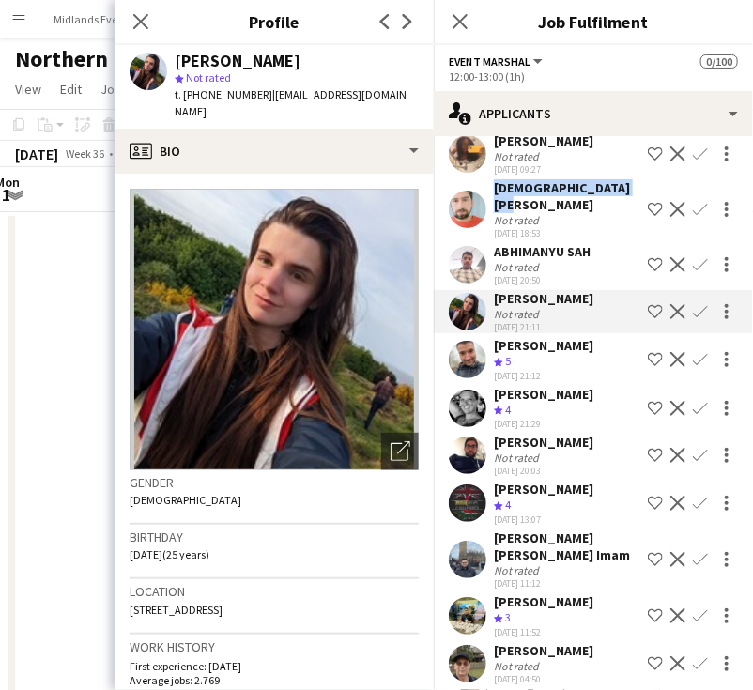
click at [693, 313] on app-icon "Confirm" at bounding box center [700, 311] width 15 height 15
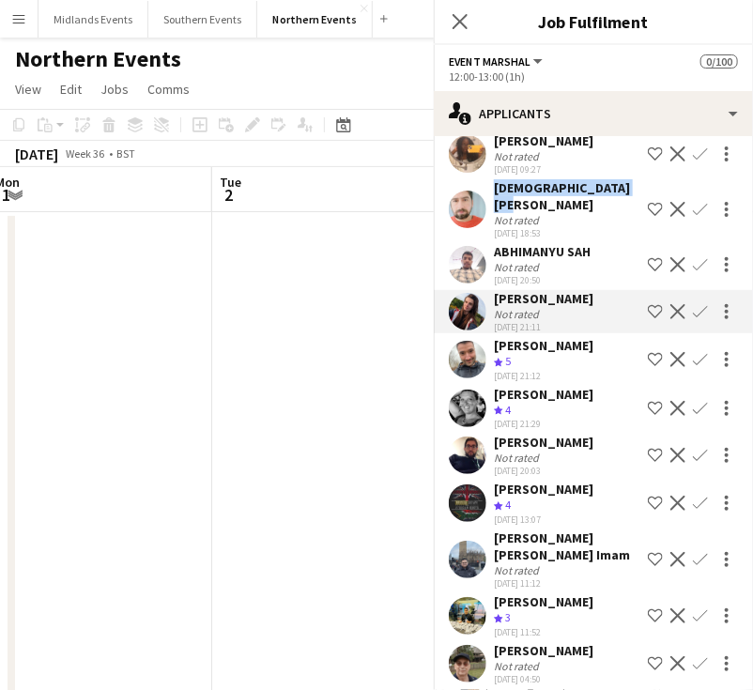
click at [693, 313] on app-icon "Confirm" at bounding box center [700, 311] width 15 height 15
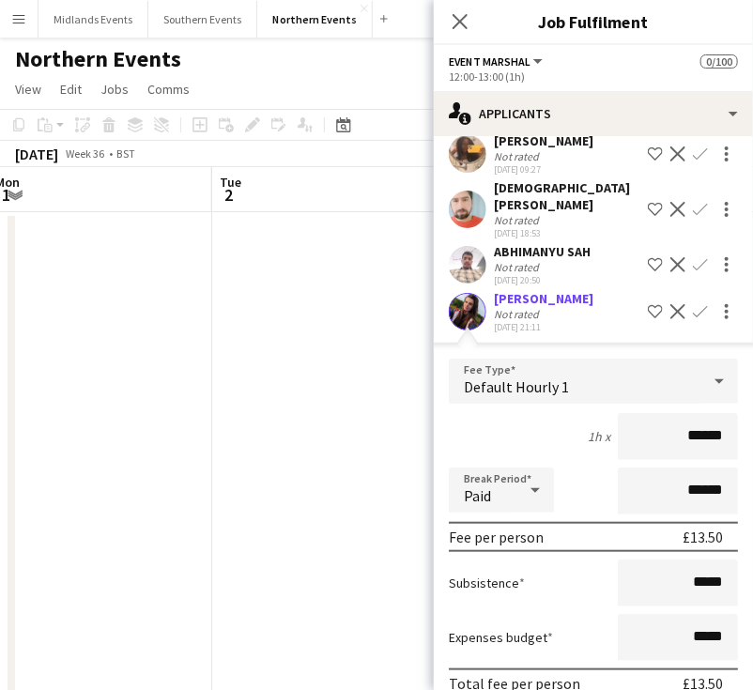
drag, startPoint x: 667, startPoint y: 437, endPoint x: 751, endPoint y: 443, distance: 84.7
click at [751, 443] on mat-expansion-panel "users2 Applicants Send notification Applicants Declined Unavailable ! Mucundh R…" at bounding box center [593, 413] width 319 height 554
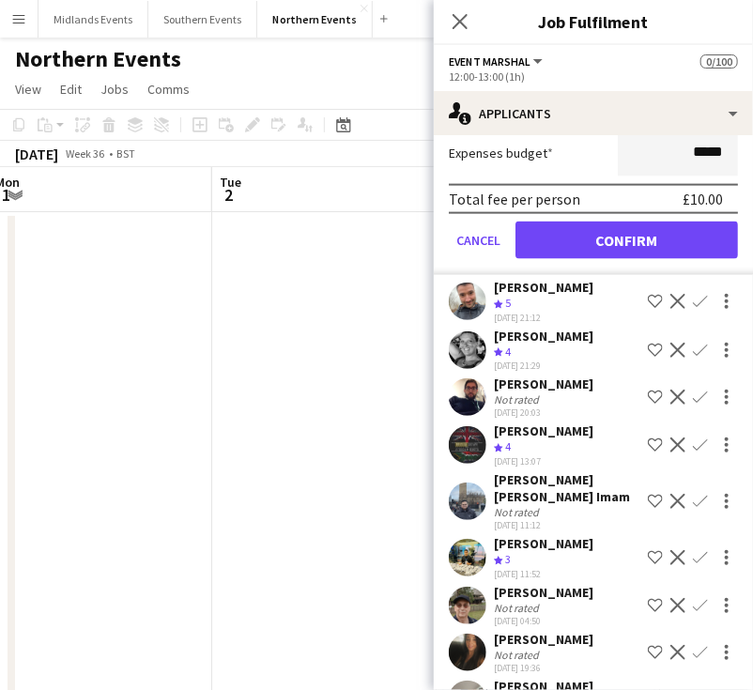
scroll to position [697, 0]
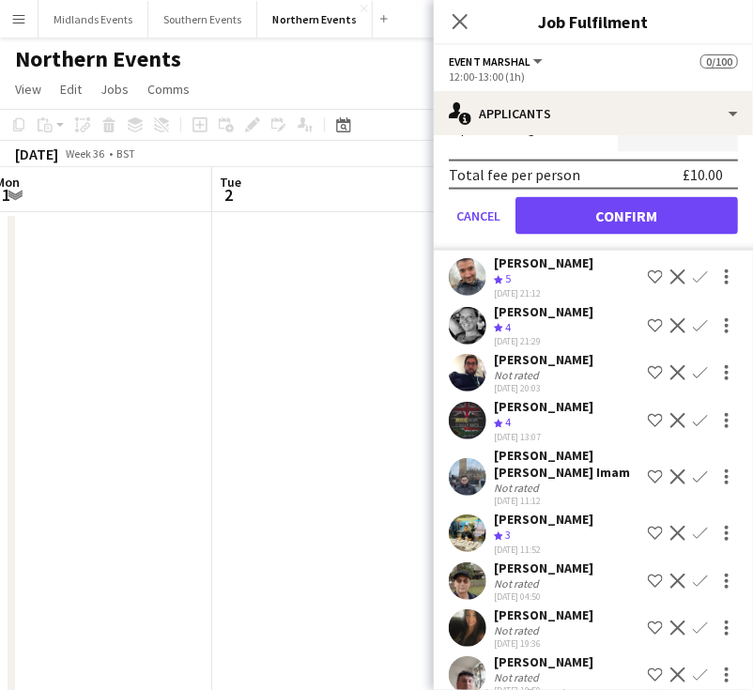
type input "******"
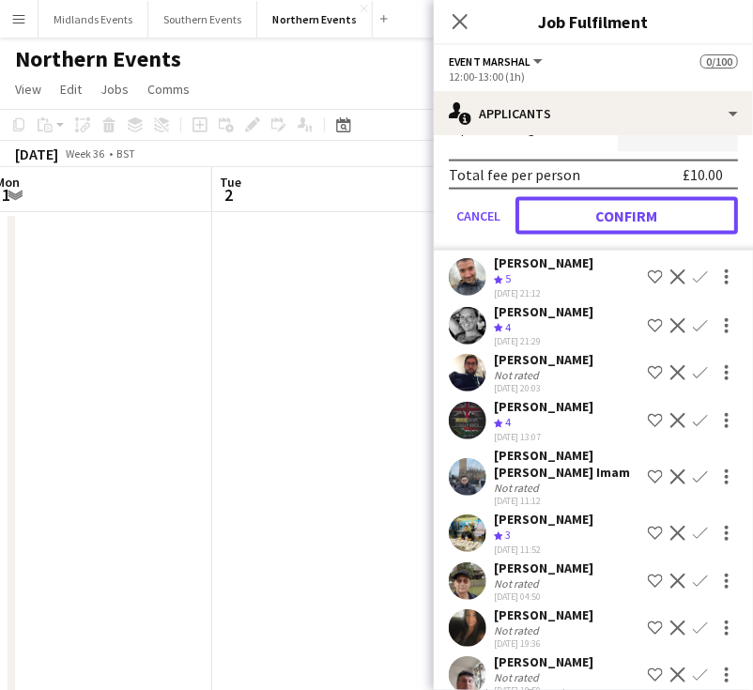
click at [637, 207] on button "Confirm" at bounding box center [626, 216] width 222 height 38
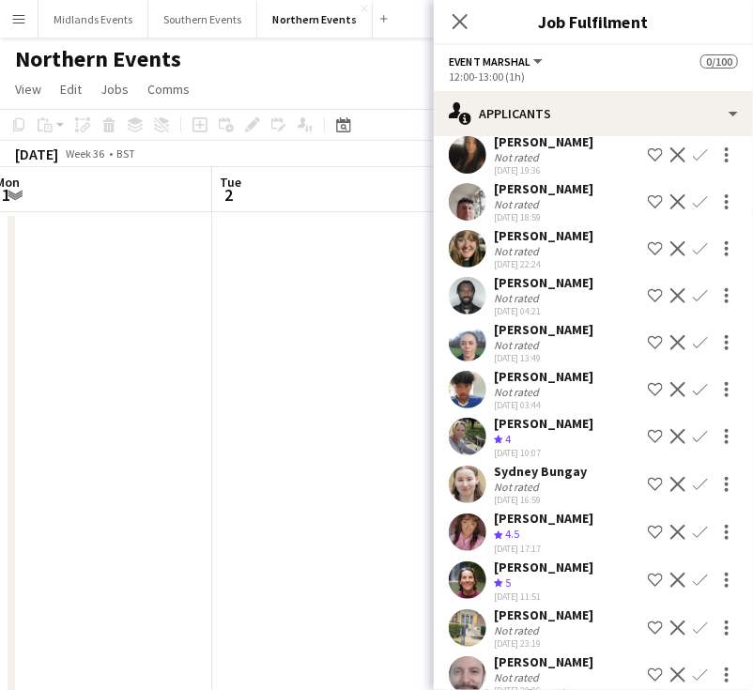
scroll to position [225, 0]
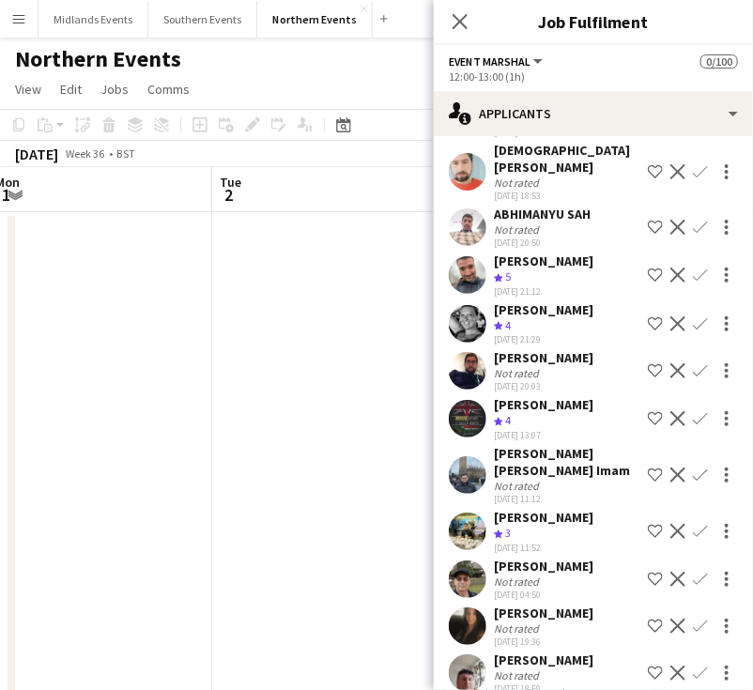
click at [693, 272] on app-icon "Confirm" at bounding box center [700, 275] width 15 height 15
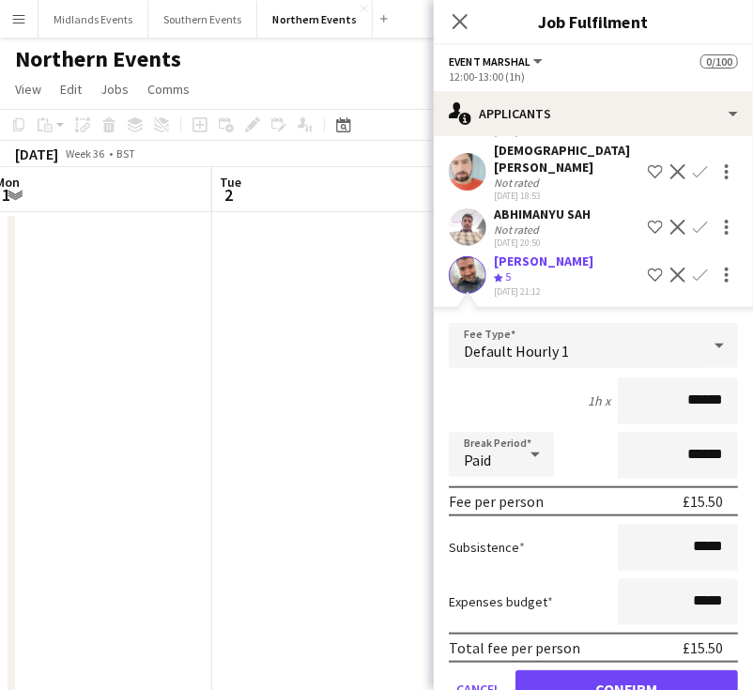
drag, startPoint x: 656, startPoint y: 391, endPoint x: 736, endPoint y: 403, distance: 80.6
click at [736, 403] on form "Fee Type Default Hourly 1 1h x ****** Break Period Paid ****** Fee per person £…" at bounding box center [593, 523] width 319 height 401
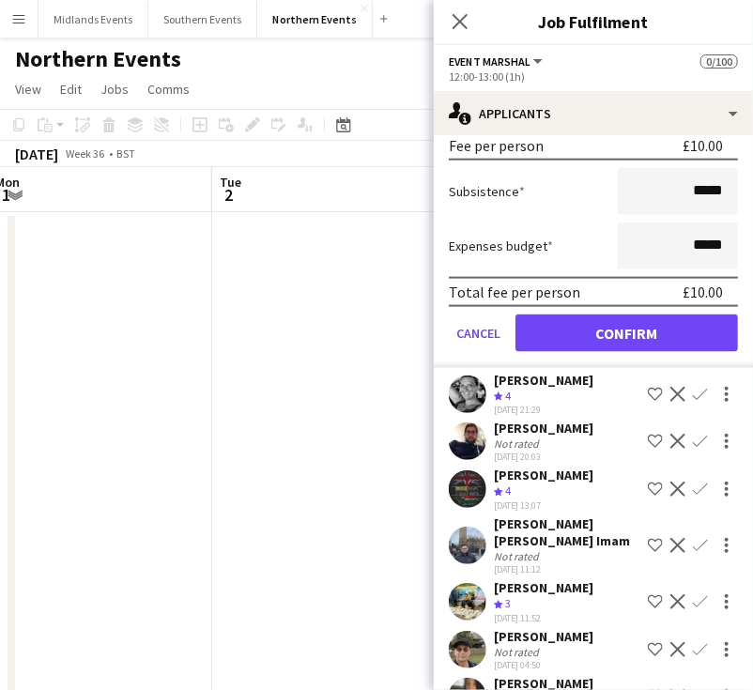
type input "******"
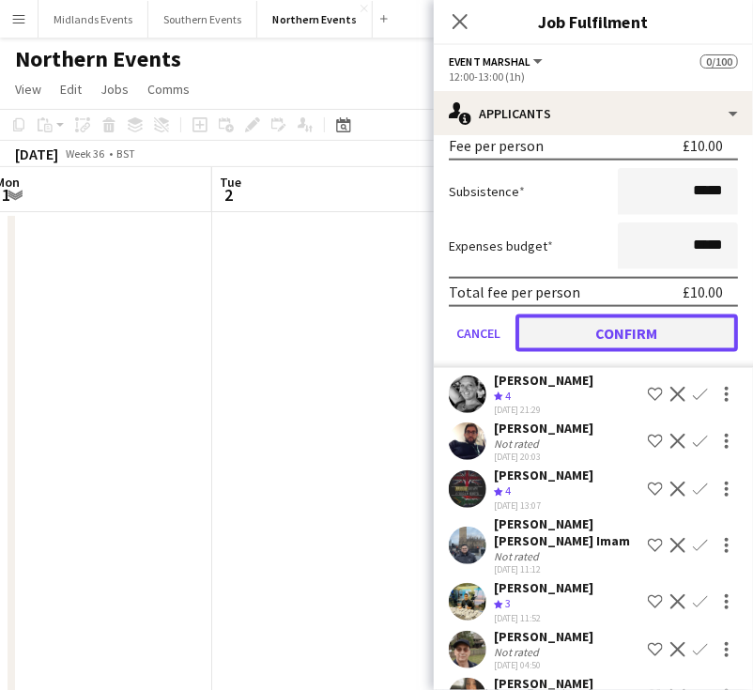
click at [668, 332] on button "Confirm" at bounding box center [626, 333] width 222 height 38
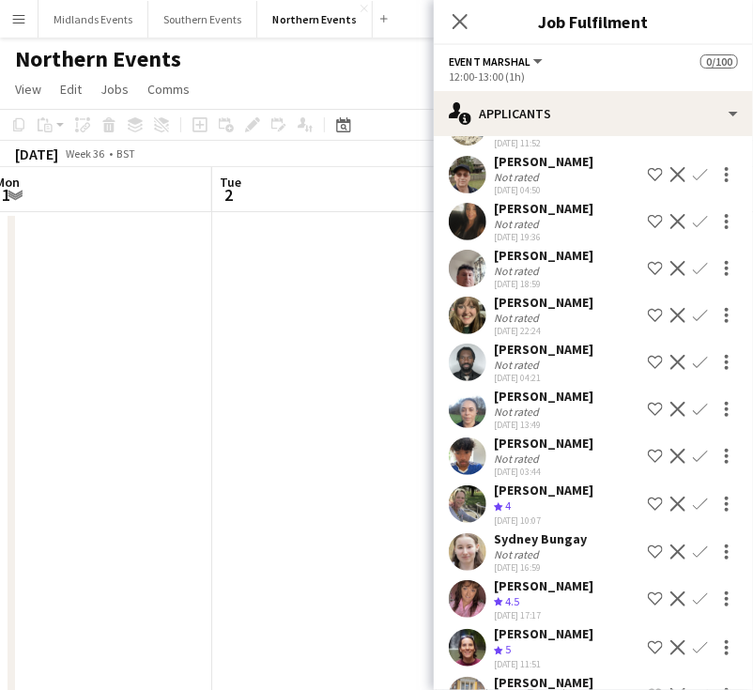
scroll to position [110, 0]
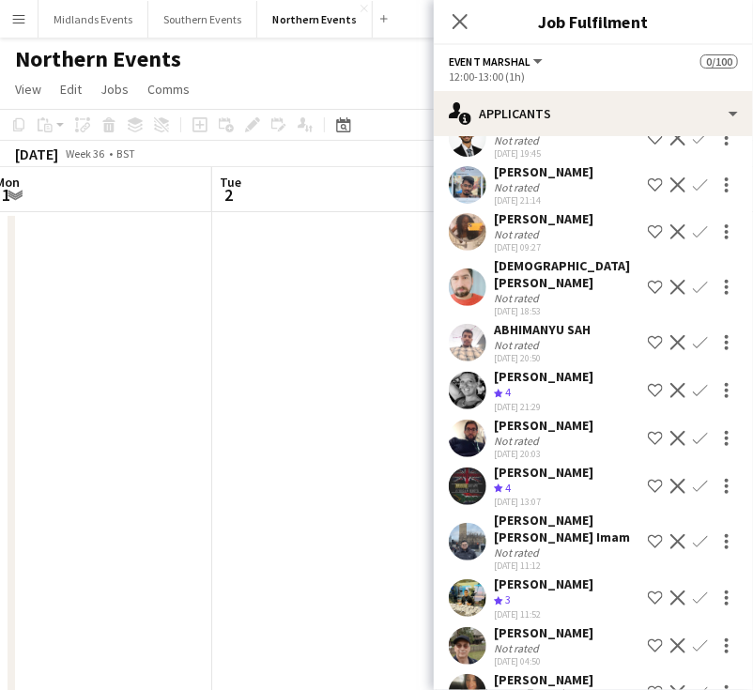
drag, startPoint x: 580, startPoint y: 378, endPoint x: 496, endPoint y: 376, distance: 84.5
click at [496, 376] on div "katie Paesano Crew rating 4 02-08-2025 21:29 Shortlist crew Decline Confirm" at bounding box center [593, 390] width 319 height 45
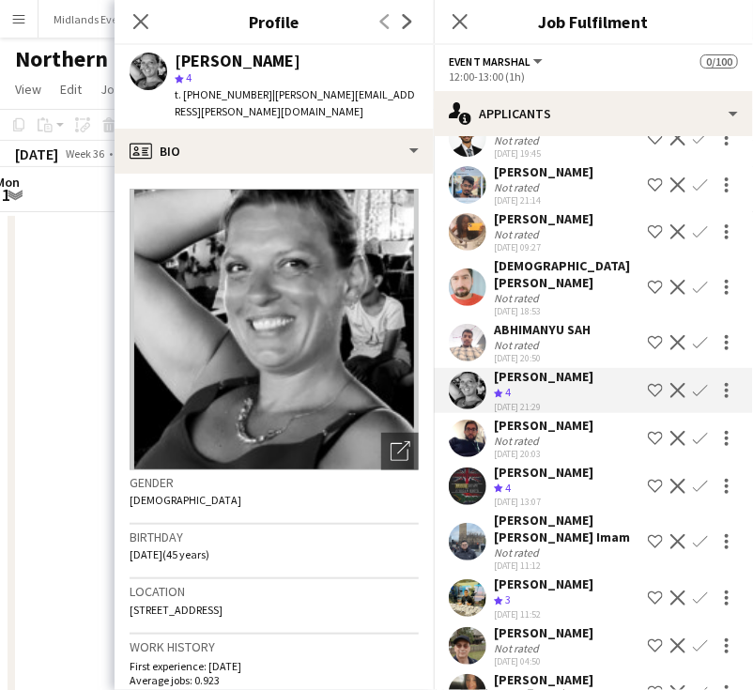
click at [693, 391] on app-icon "Confirm" at bounding box center [700, 390] width 15 height 15
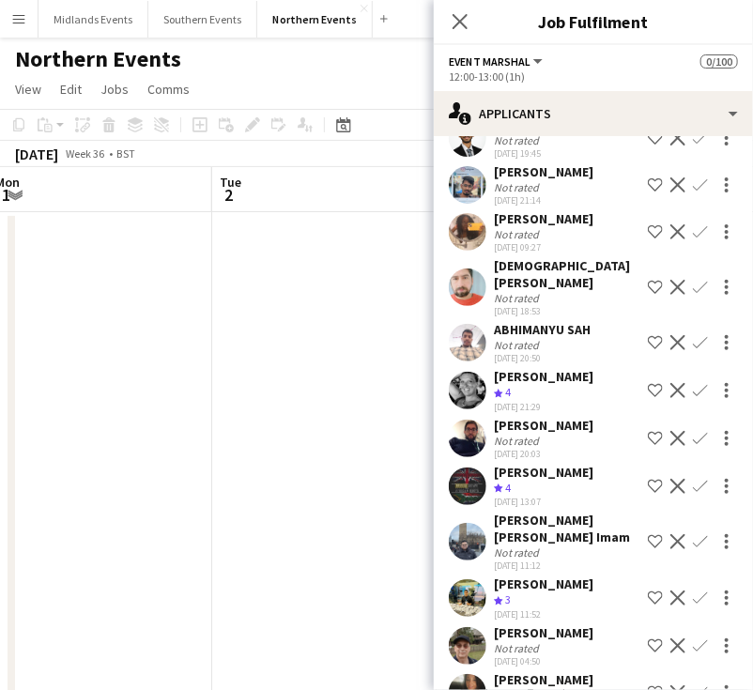
click at [693, 391] on app-icon "Confirm" at bounding box center [700, 390] width 15 height 15
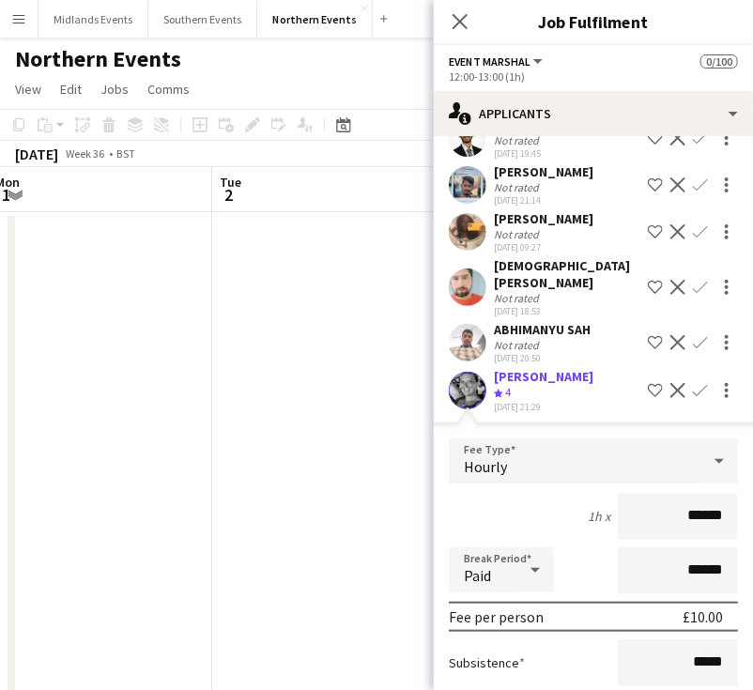
scroll to position [298, 0]
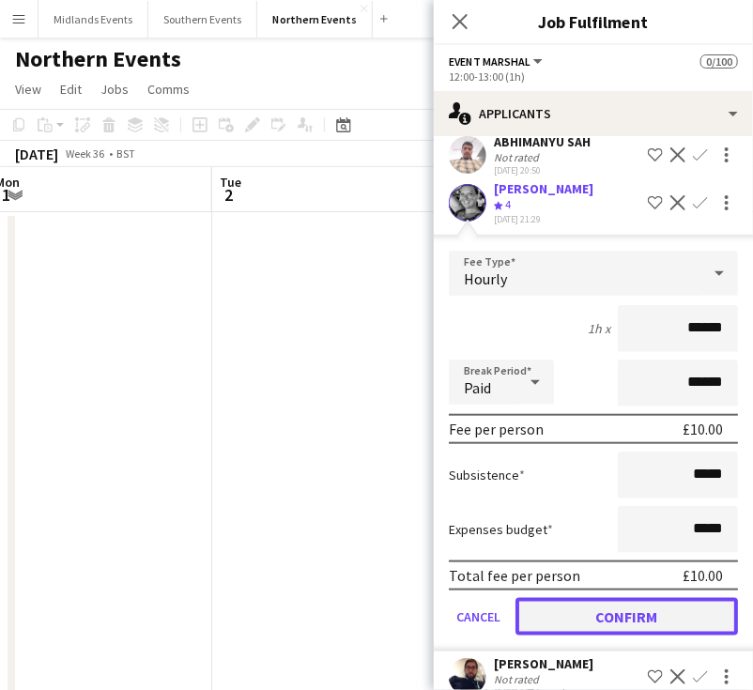
click at [638, 612] on button "Confirm" at bounding box center [626, 617] width 222 height 38
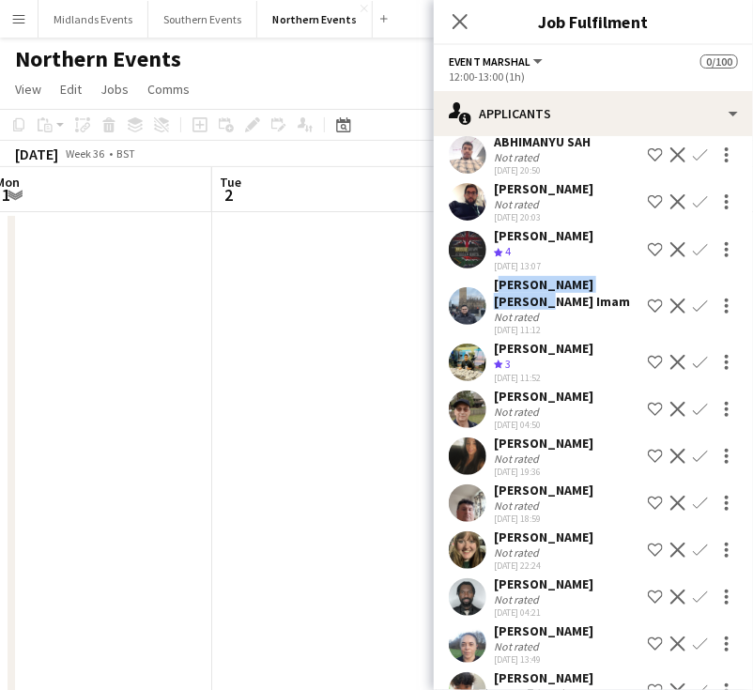
drag, startPoint x: 536, startPoint y: 318, endPoint x: 497, endPoint y: 299, distance: 43.7
click at [497, 299] on div "[PERSON_NAME] [PERSON_NAME] Imam" at bounding box center [567, 293] width 146 height 34
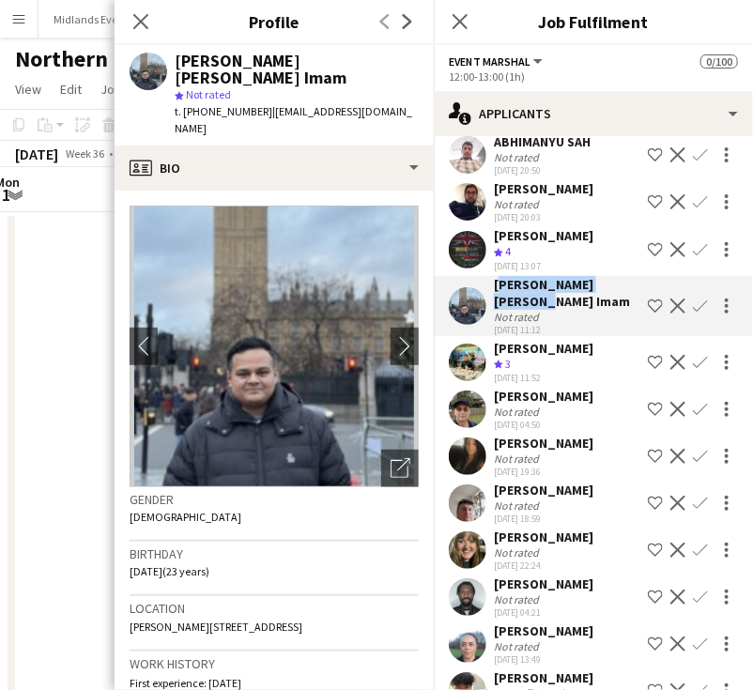
click at [693, 314] on app-icon "Confirm" at bounding box center [700, 306] width 15 height 15
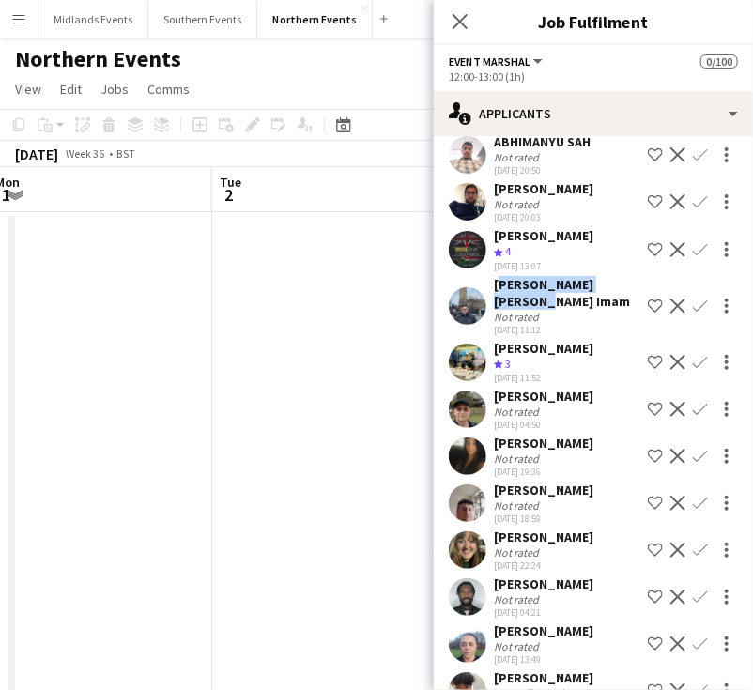
click at [693, 314] on app-icon "Confirm" at bounding box center [700, 306] width 15 height 15
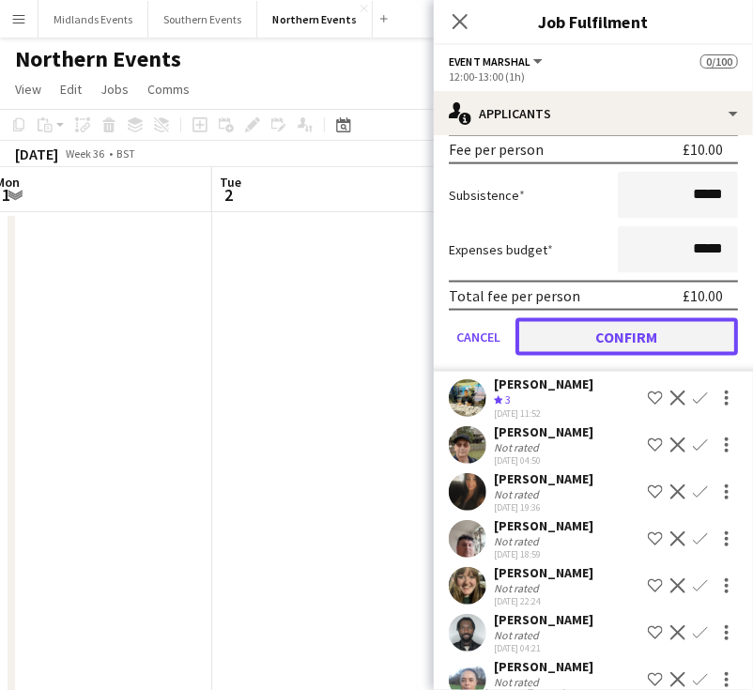
click at [636, 352] on button "Confirm" at bounding box center [626, 337] width 222 height 38
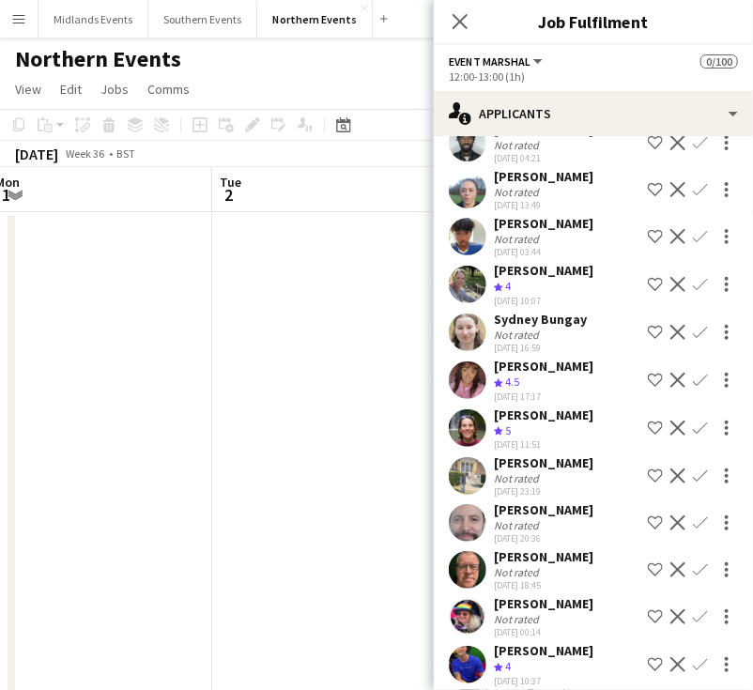
scroll to position [201, 0]
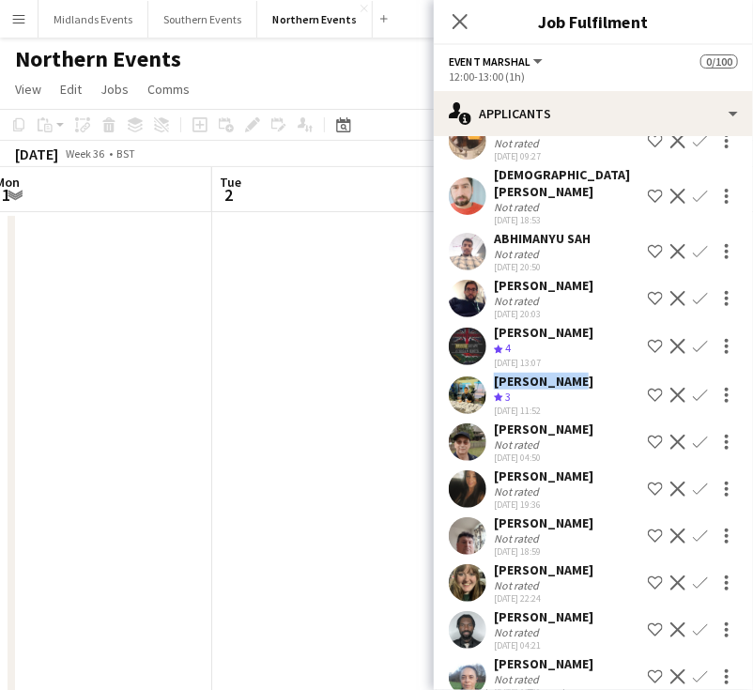
drag, startPoint x: 566, startPoint y: 398, endPoint x: 483, endPoint y: 393, distance: 82.7
click at [483, 393] on div "Ali Saroosh Crew rating 3 05-08-2025 11:52 Shortlist crew Decline Confirm" at bounding box center [593, 395] width 319 height 45
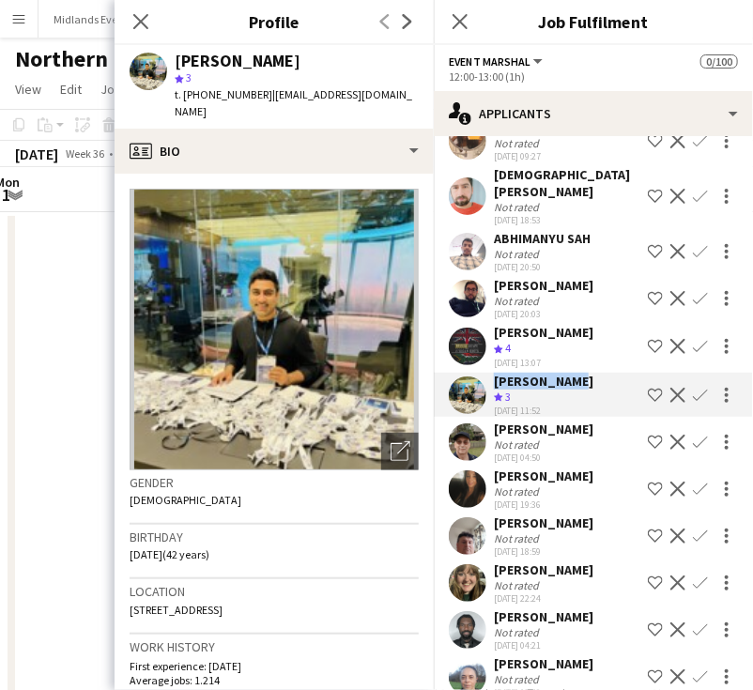
drag, startPoint x: 596, startPoint y: 350, endPoint x: 491, endPoint y: 335, distance: 106.2
click at [491, 335] on div "Manfred Nieuwenhuyzen Crew rating 4 04-08-2025 13:07 Shortlist crew Decline Con…" at bounding box center [593, 346] width 319 height 45
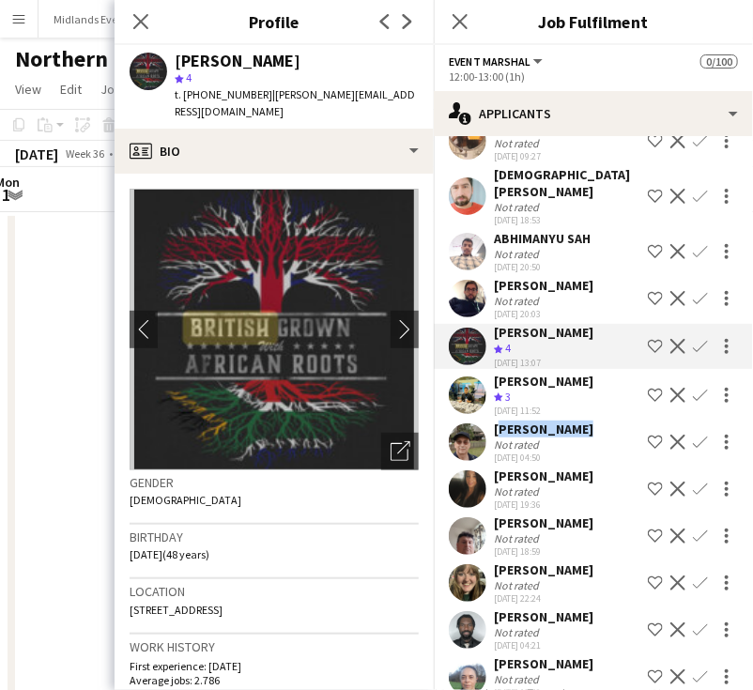
drag, startPoint x: 559, startPoint y: 444, endPoint x: 493, endPoint y: 437, distance: 66.0
click at [493, 441] on div "Ian Williams Not rated 07-08-2025 04:50 Shortlist crew Decline Confirm" at bounding box center [593, 442] width 319 height 43
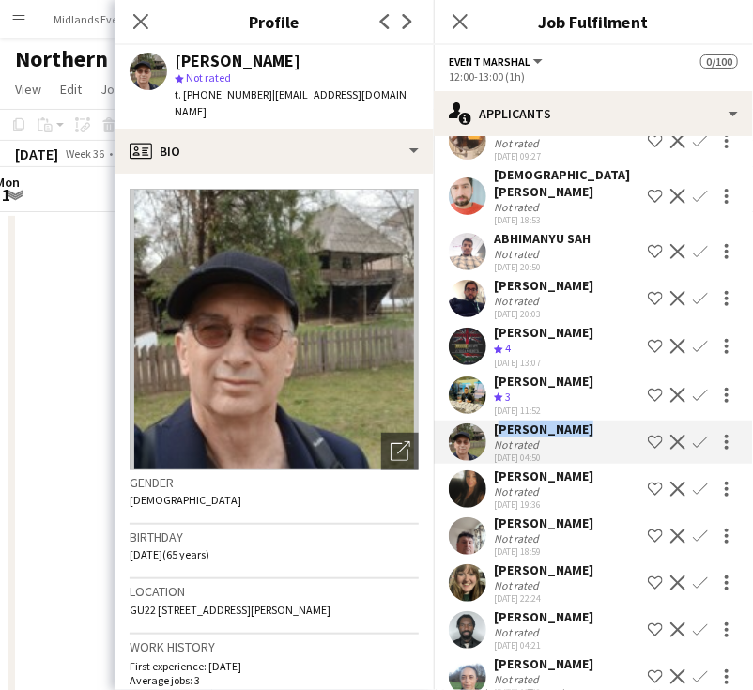
click at [693, 450] on app-icon "Confirm" at bounding box center [700, 442] width 15 height 15
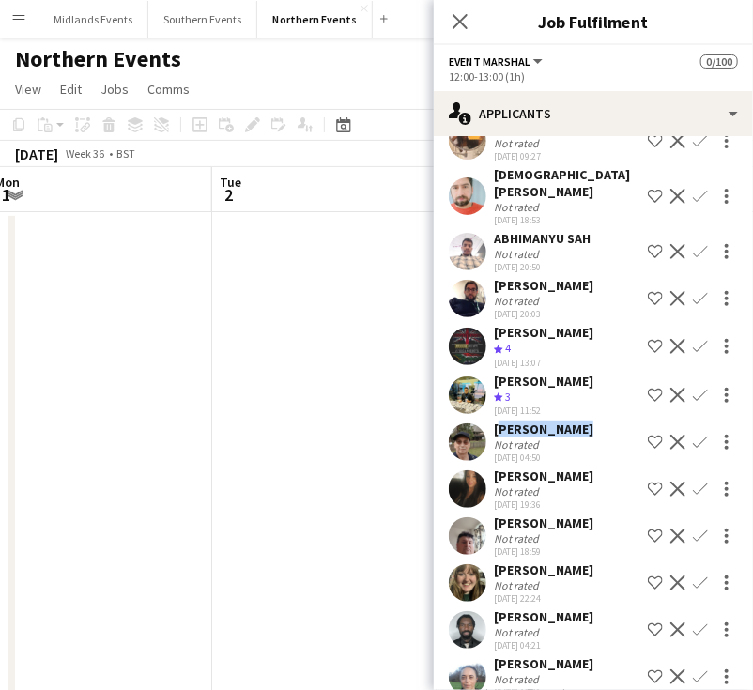
click at [693, 450] on app-icon "Confirm" at bounding box center [700, 442] width 15 height 15
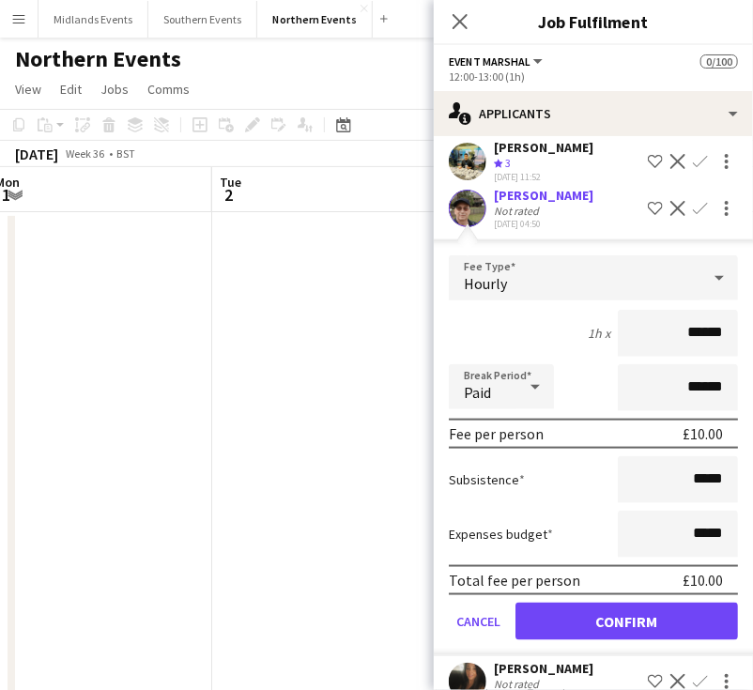
scroll to position [483, 0]
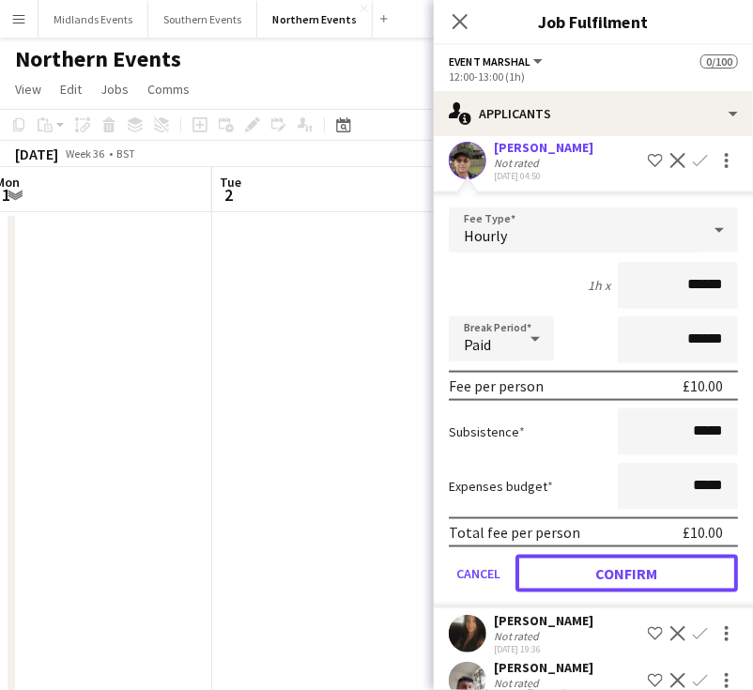
click at [671, 588] on button "Confirm" at bounding box center [626, 574] width 222 height 38
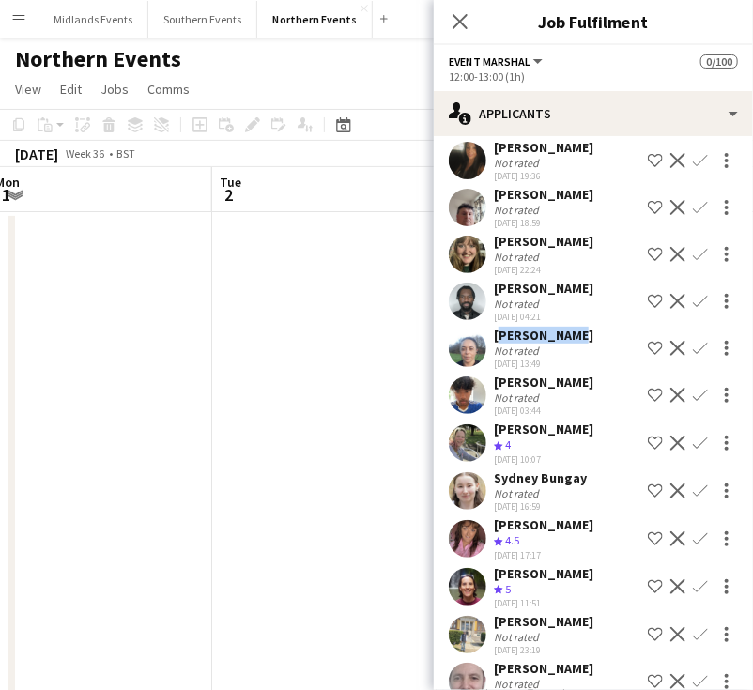
drag, startPoint x: 560, startPoint y: 366, endPoint x: 490, endPoint y: 371, distance: 69.6
click at [490, 370] on div "Avril Scott Not rated 12-08-2025 13:49 Shortlist crew Decline Confirm" at bounding box center [593, 348] width 319 height 43
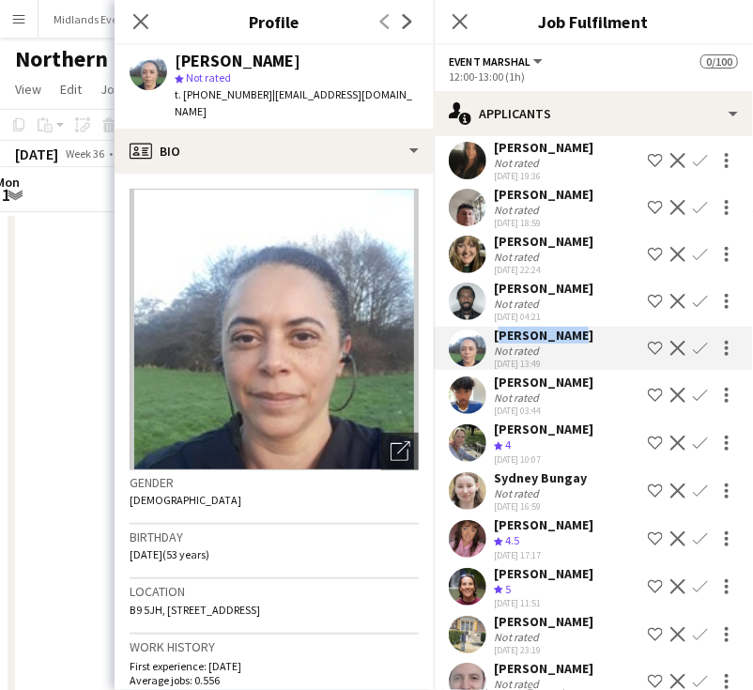
click at [693, 356] on app-icon "Confirm" at bounding box center [700, 348] width 15 height 15
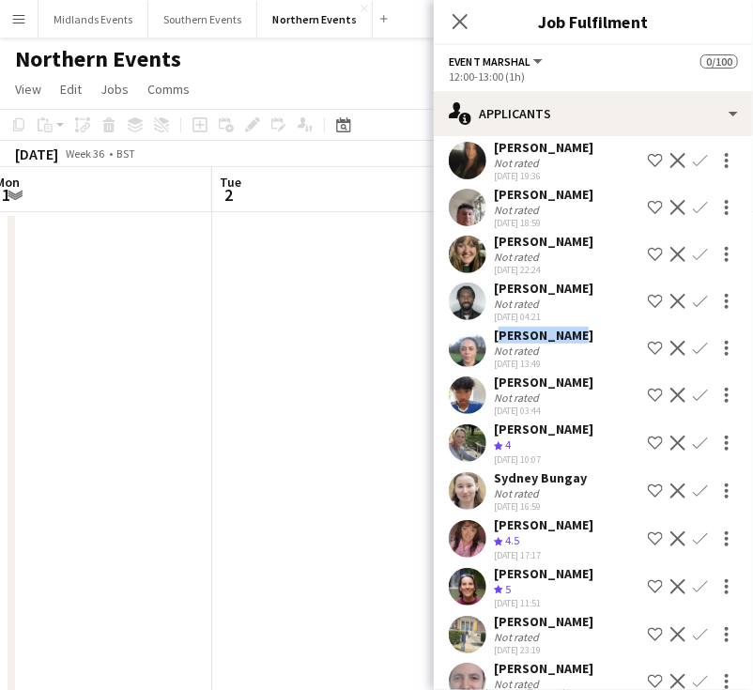
click at [693, 356] on app-icon "Confirm" at bounding box center [700, 348] width 15 height 15
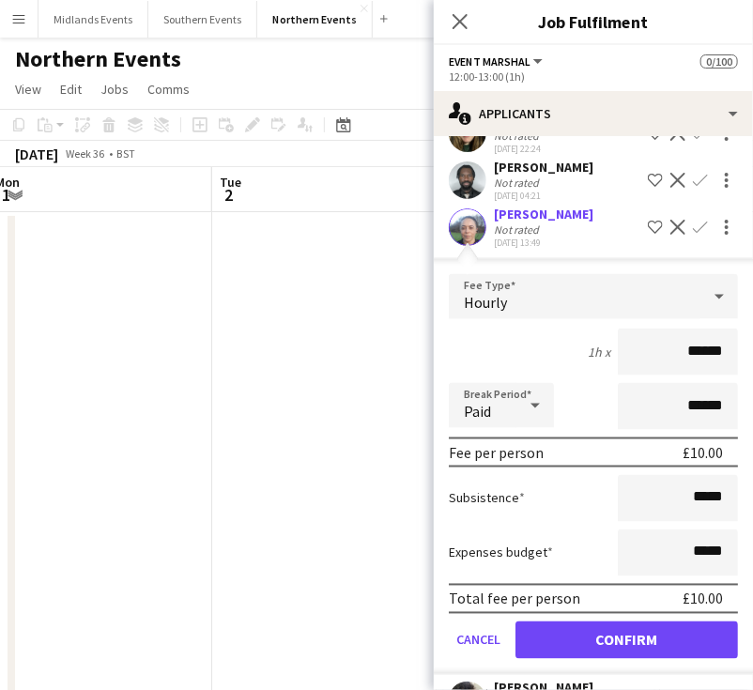
scroll to position [670, 0]
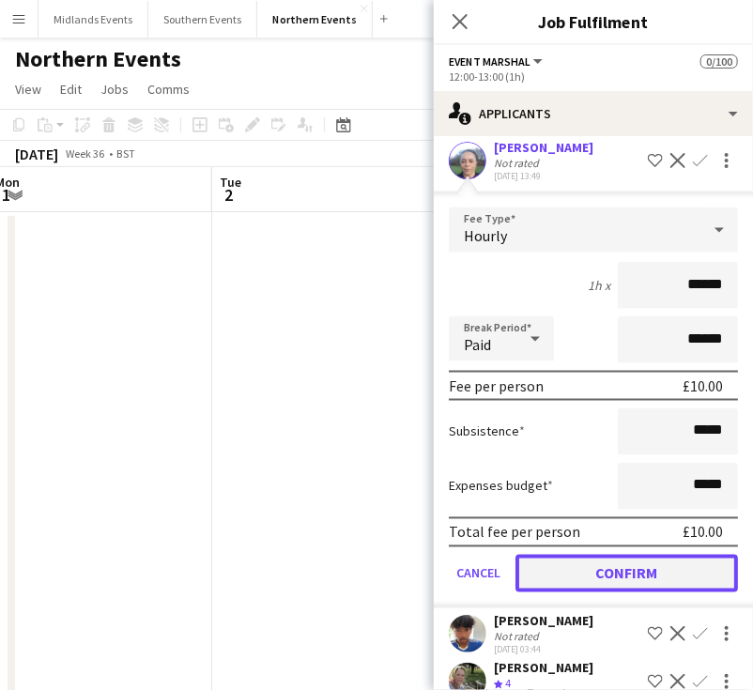
click at [668, 592] on button "Confirm" at bounding box center [626, 574] width 222 height 38
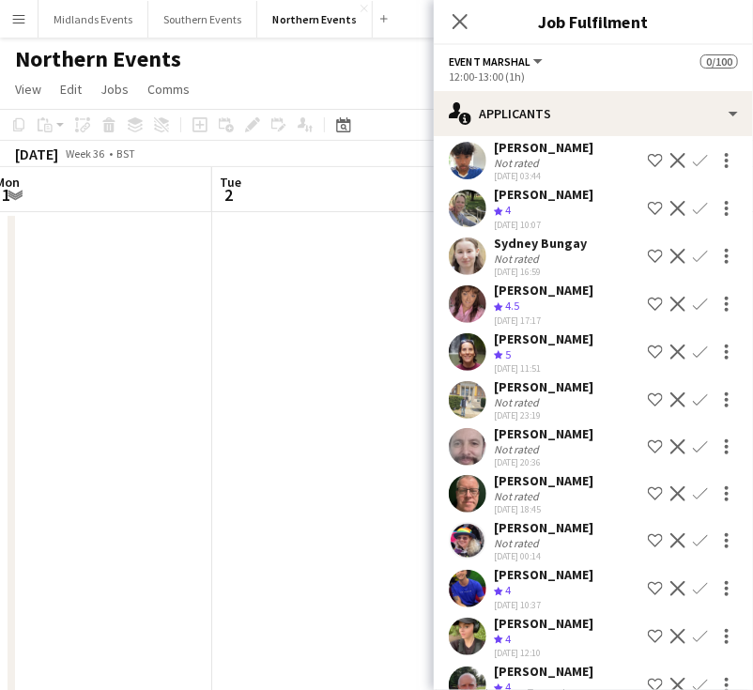
click at [693, 360] on app-icon "Confirm" at bounding box center [700, 352] width 15 height 15
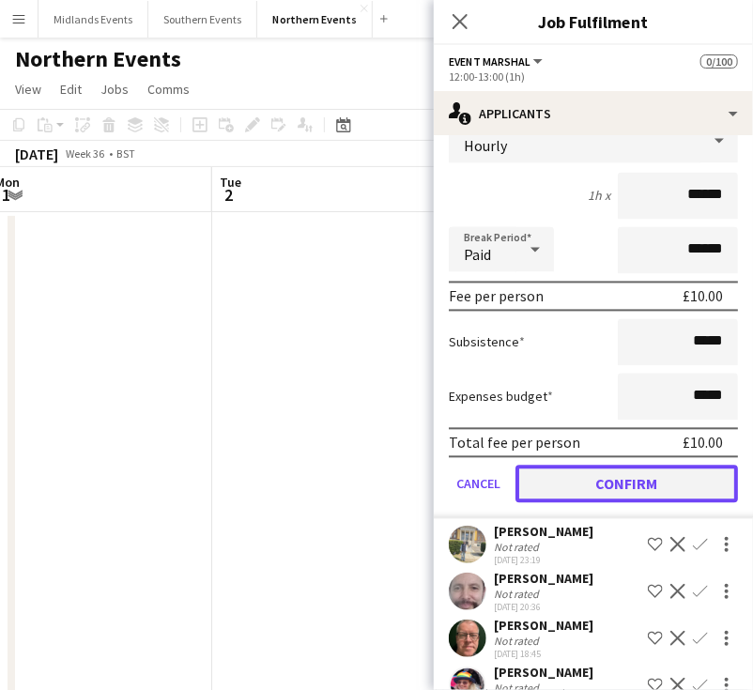
click at [691, 503] on button "Confirm" at bounding box center [626, 485] width 222 height 38
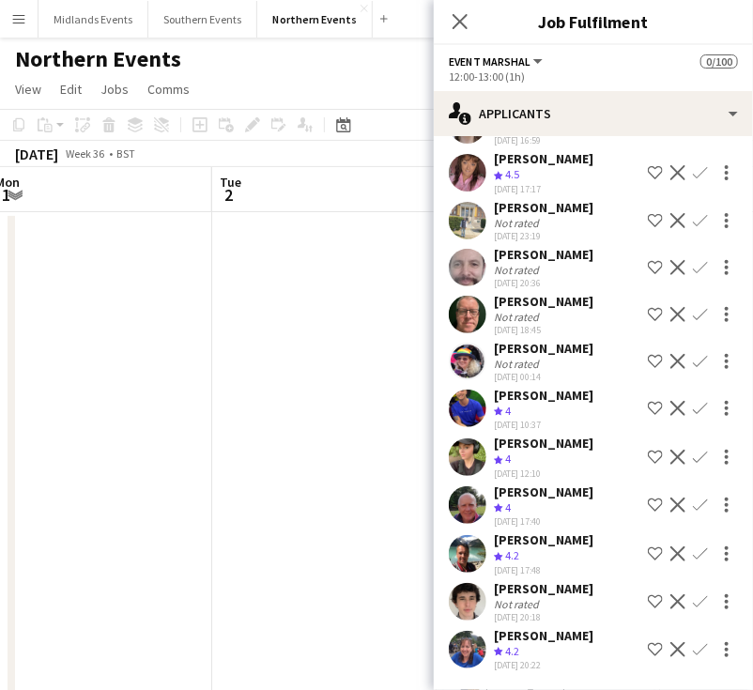
scroll to position [481, 0]
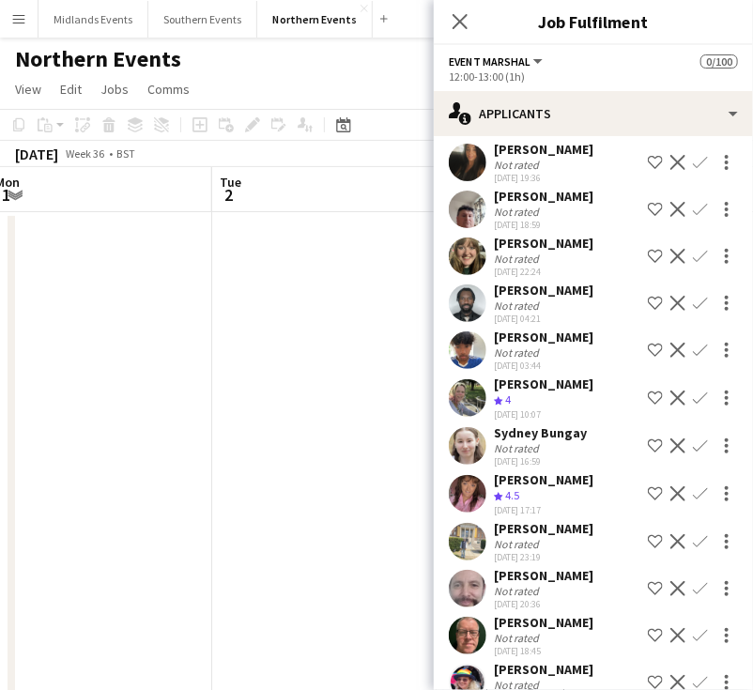
click at [693, 264] on app-icon "Confirm" at bounding box center [700, 256] width 15 height 15
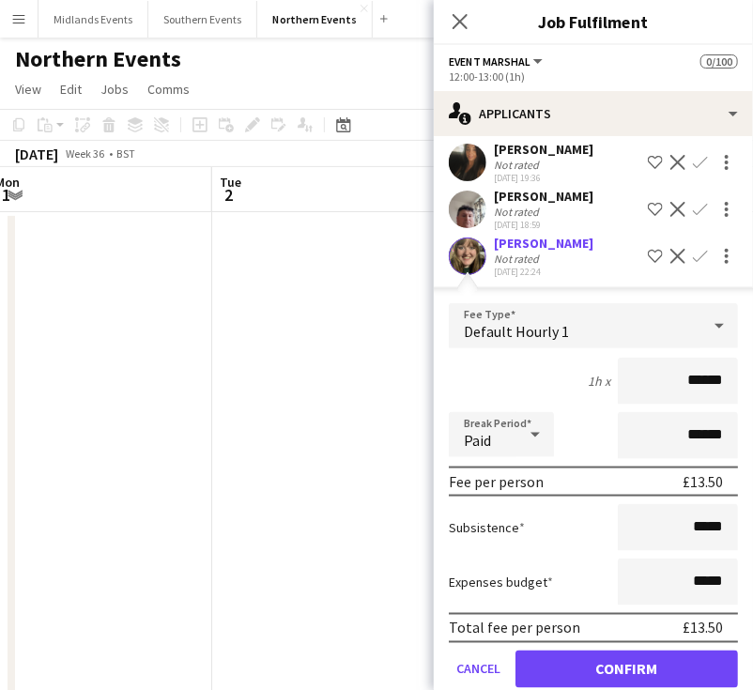
drag, startPoint x: 650, startPoint y: 391, endPoint x: 726, endPoint y: 390, distance: 76.0
click at [726, 390] on form "Fee Type Default Hourly 1 1h x ****** Break Period Paid ****** Fee per person £…" at bounding box center [593, 503] width 319 height 401
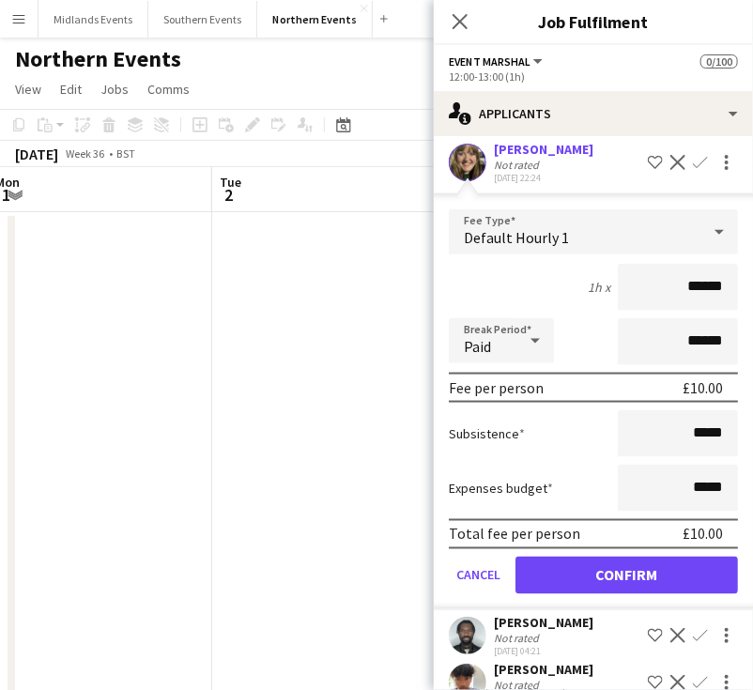
type input "******"
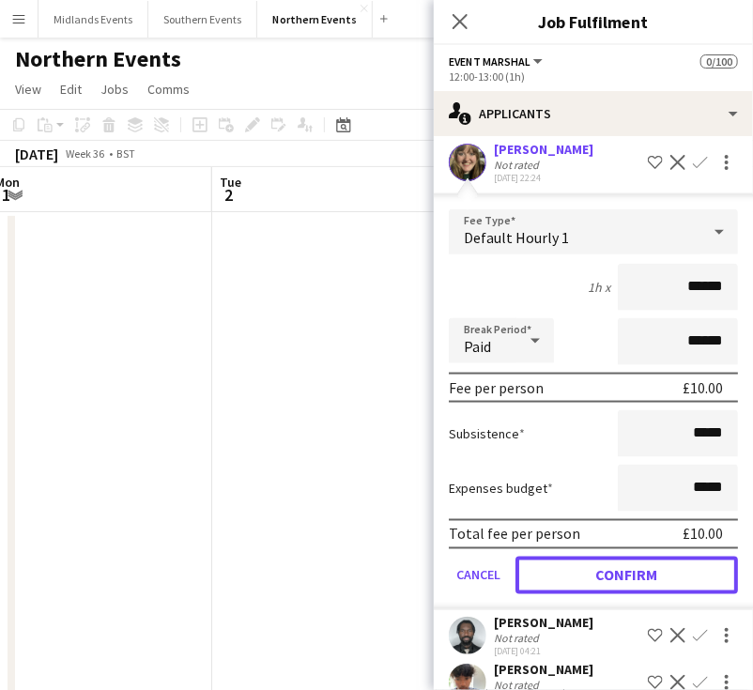
click at [624, 577] on button "Confirm" at bounding box center [626, 576] width 222 height 38
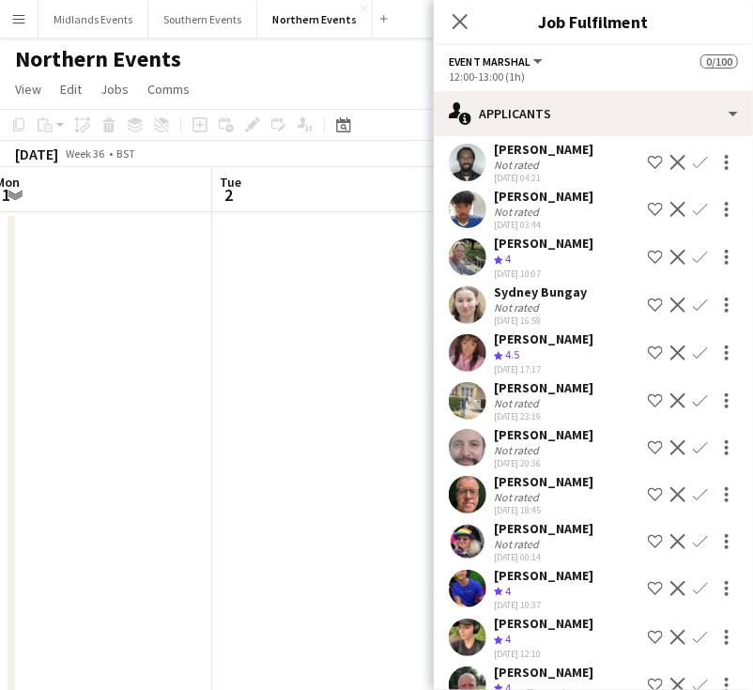
drag, startPoint x: 583, startPoint y: 325, endPoint x: 479, endPoint y: 322, distance: 104.2
click at [479, 322] on div "Sydney Bungay Not rated 14-08-2025 16:59 Shortlist crew Decline Confirm" at bounding box center [593, 305] width 319 height 43
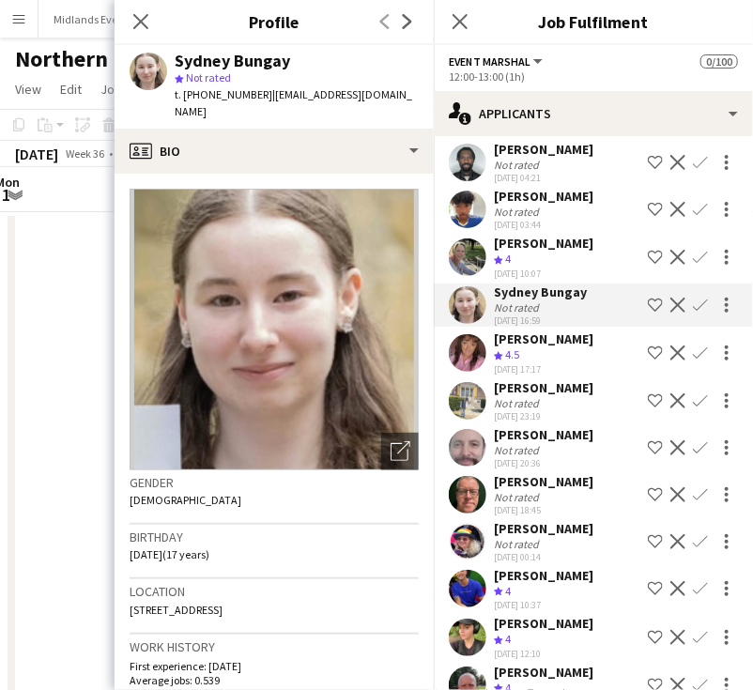
click at [693, 313] on app-icon "Confirm" at bounding box center [700, 305] width 15 height 15
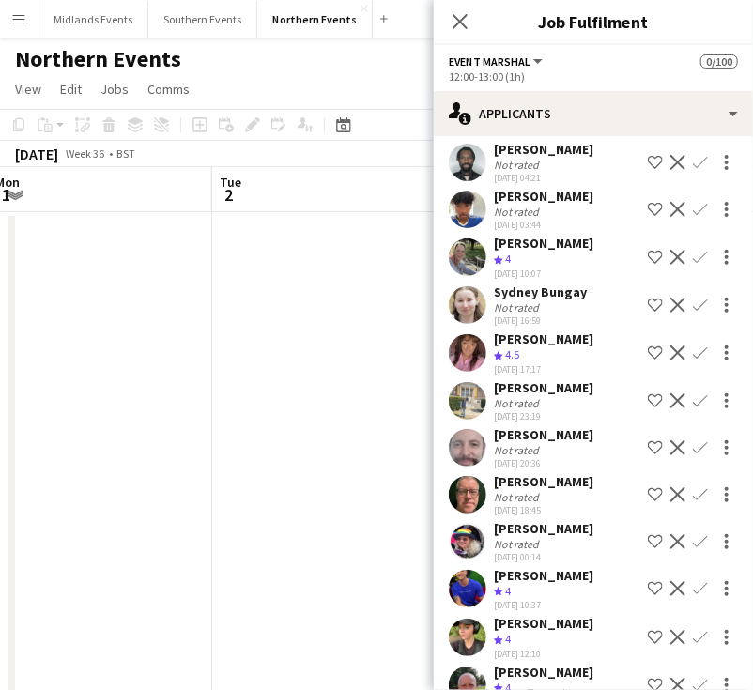
click at [693, 313] on app-icon "Confirm" at bounding box center [700, 305] width 15 height 15
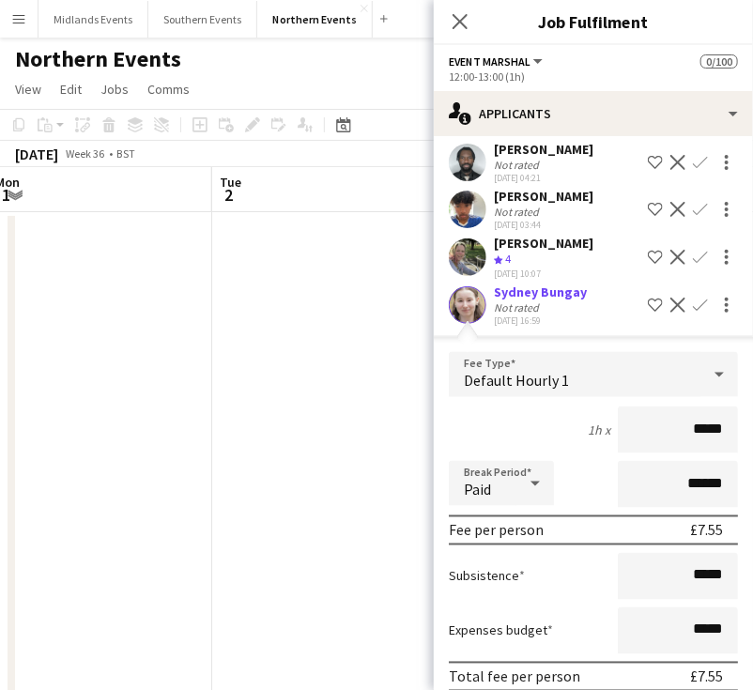
drag, startPoint x: 627, startPoint y: 461, endPoint x: 736, endPoint y: 465, distance: 109.0
click at [736, 465] on form "Fee Type Default Hourly 1 1h x ***** Break Period Paid ****** Fee per person £7…" at bounding box center [593, 552] width 319 height 401
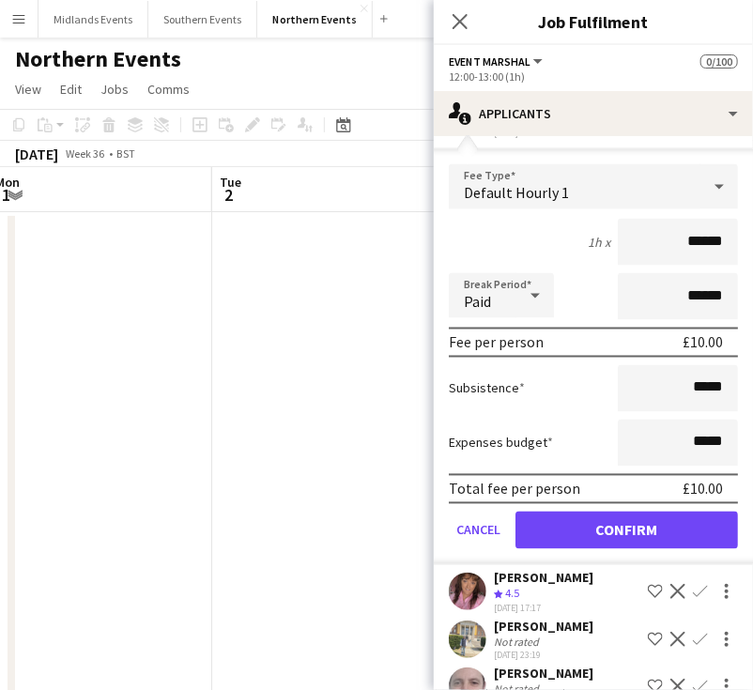
type input "******"
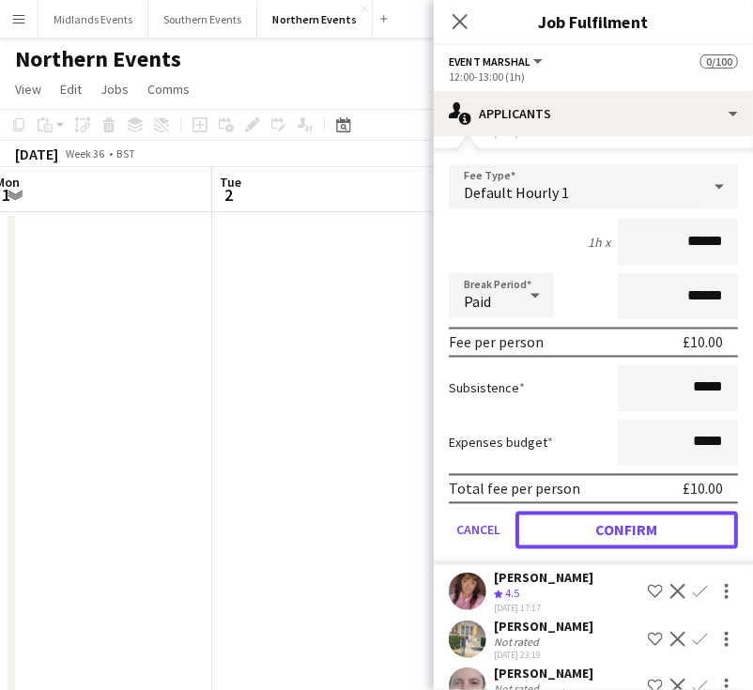
click at [638, 549] on button "Confirm" at bounding box center [626, 531] width 222 height 38
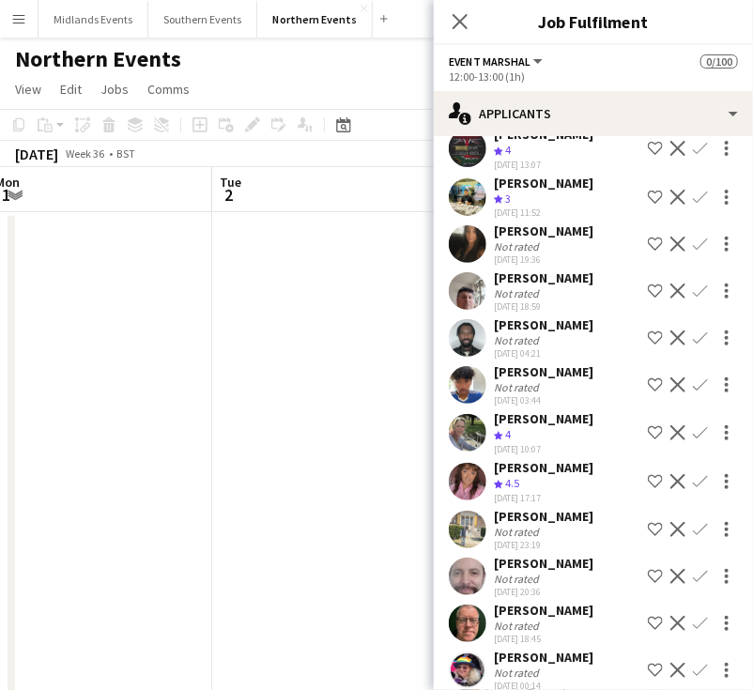
scroll to position [479, 0]
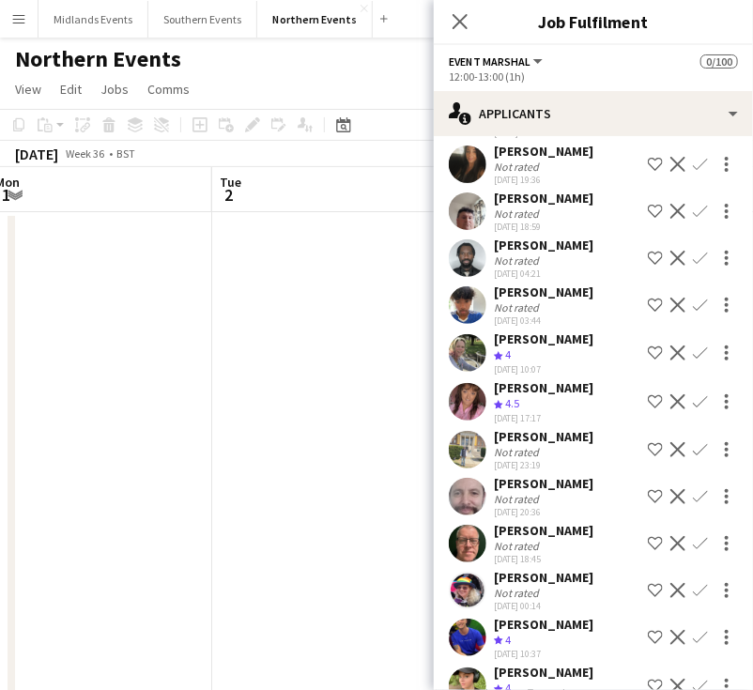
drag, startPoint x: 595, startPoint y: 322, endPoint x: 487, endPoint y: 324, distance: 108.0
click at [487, 324] on div "Tariq Mohammed Not rated 14-08-2025 03:44 Shortlist crew Decline Confirm" at bounding box center [593, 305] width 319 height 43
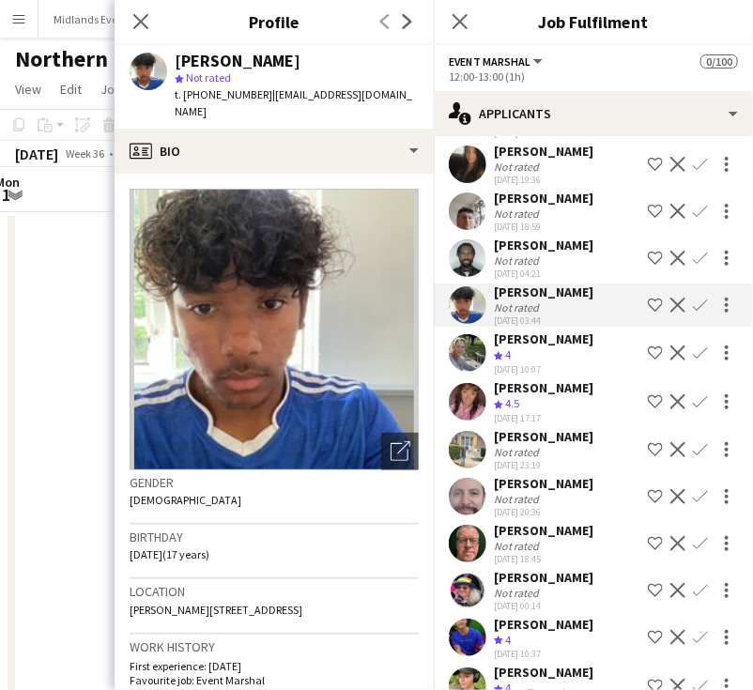
drag, startPoint x: 586, startPoint y: 367, endPoint x: 496, endPoint y: 371, distance: 90.2
click at [496, 371] on div "Claire Goddard Crew rating 4 14-08-2025 10:07 Shortlist crew Decline Confirm" at bounding box center [593, 352] width 319 height 45
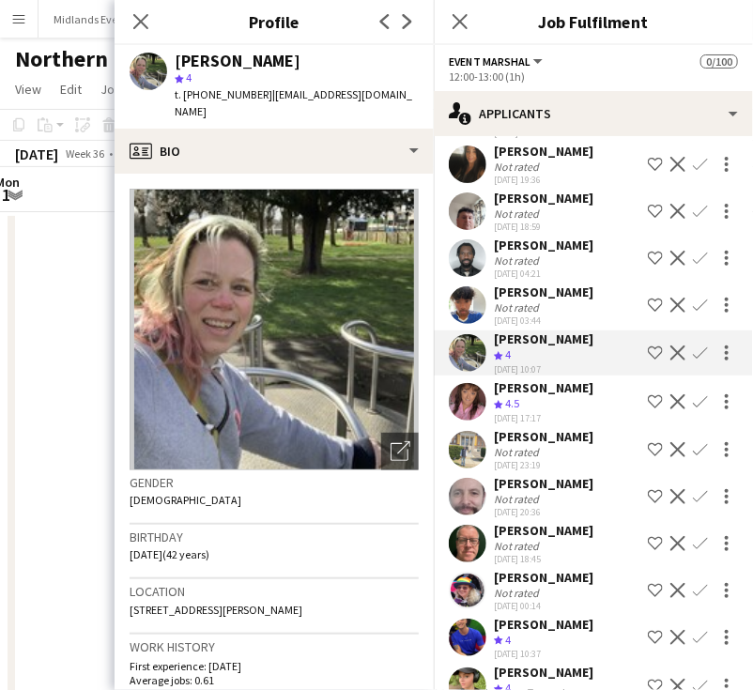
drag, startPoint x: 586, startPoint y: 419, endPoint x: 754, endPoint y: 401, distance: 169.0
click at [494, 420] on div "Micaela Brindle Crew rating 4.5 14-08-2025 17:17 Shortlist crew Decline Confirm" at bounding box center [593, 401] width 319 height 45
click at [571, 396] on div "[PERSON_NAME]" at bounding box center [544, 387] width 100 height 17
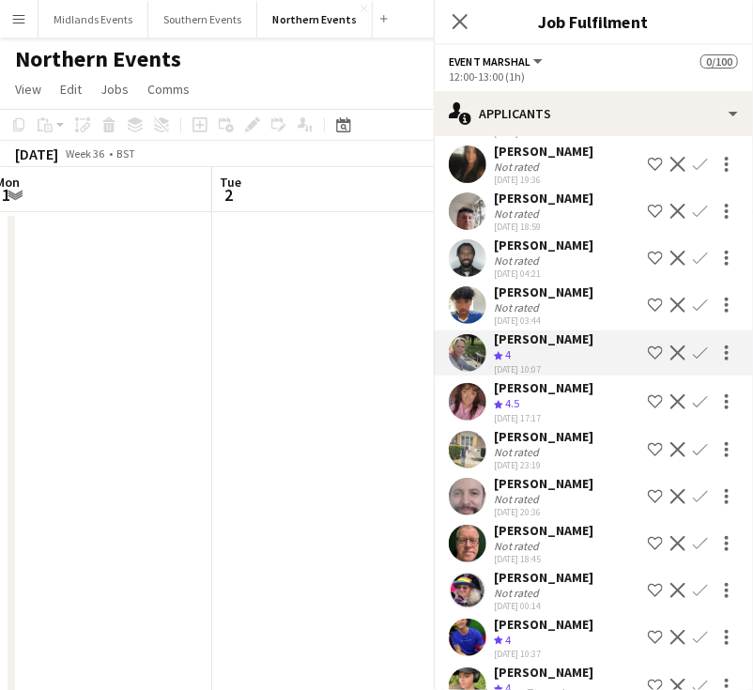
click at [589, 418] on div "Micaela Brindle Crew rating 4.5 14-08-2025 17:17 Shortlist crew Decline Confirm" at bounding box center [593, 401] width 319 height 45
click at [473, 416] on div "Micaela Brindle Crew rating 4.5 14-08-2025 17:17 Shortlist crew Decline Confirm" at bounding box center [593, 401] width 319 height 45
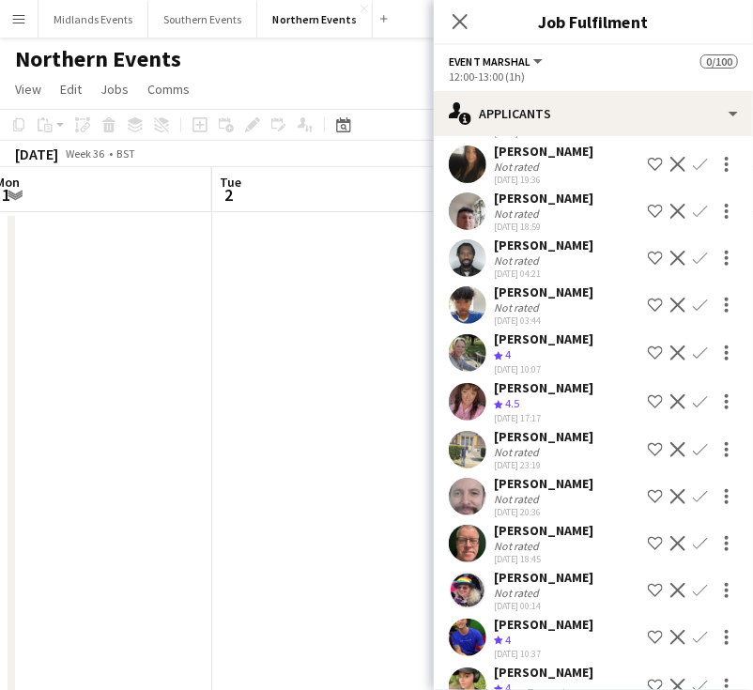
drag, startPoint x: 598, startPoint y: 515, endPoint x: 486, endPoint y: 514, distance: 111.7
click at [486, 514] on div "Alan Riseborough Not rated 27-08-2025 20:36 Shortlist crew Decline Confirm" at bounding box center [593, 496] width 319 height 43
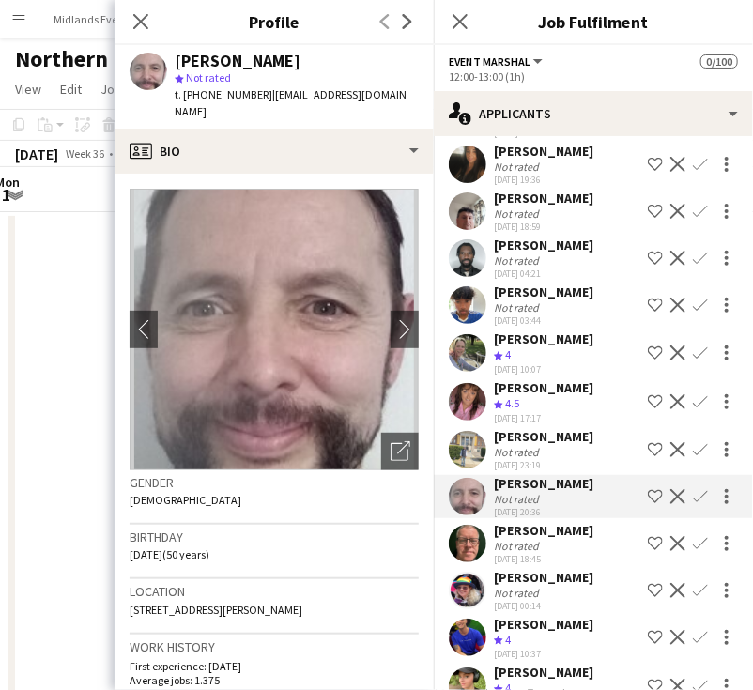
click at [693, 504] on app-icon "Confirm" at bounding box center [700, 496] width 15 height 15
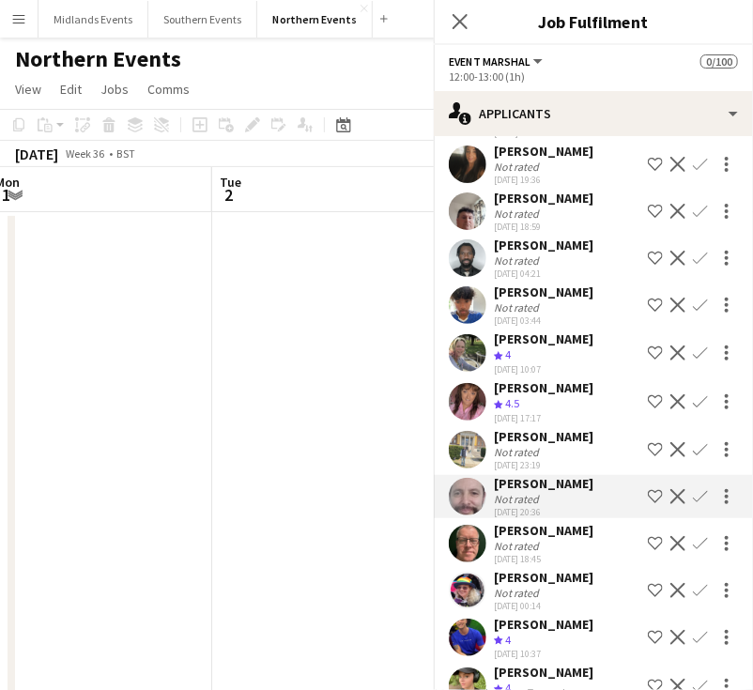
click at [693, 504] on app-icon "Confirm" at bounding box center [700, 496] width 15 height 15
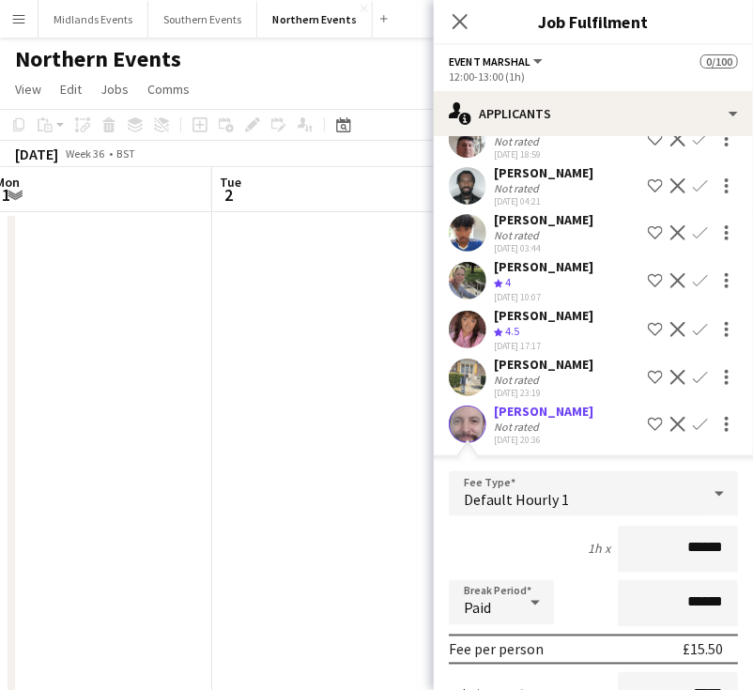
scroll to position [573, 0]
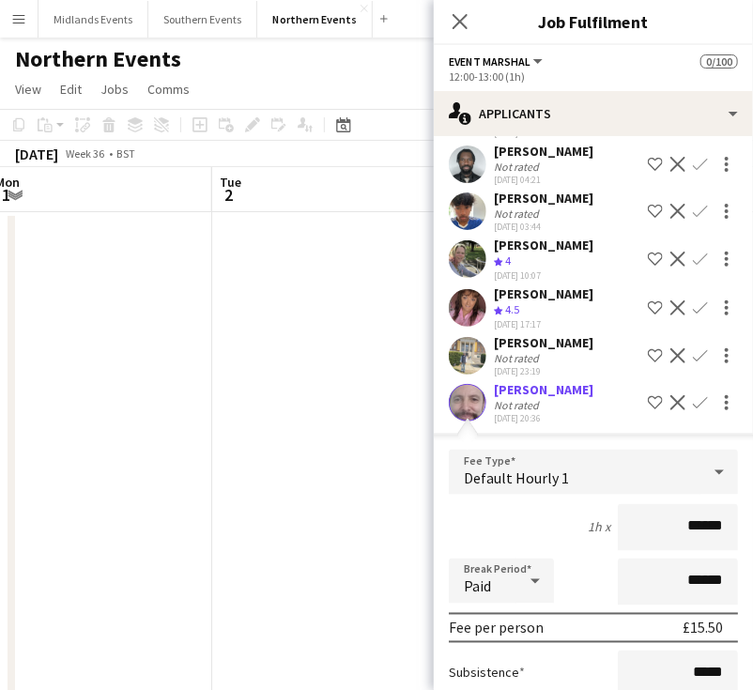
drag, startPoint x: 669, startPoint y: 555, endPoint x: 731, endPoint y: 562, distance: 62.4
click at [731, 562] on form "Fee Type Default Hourly 1 1h x ****** Break Period Paid ****** Fee per person £…" at bounding box center [593, 650] width 319 height 401
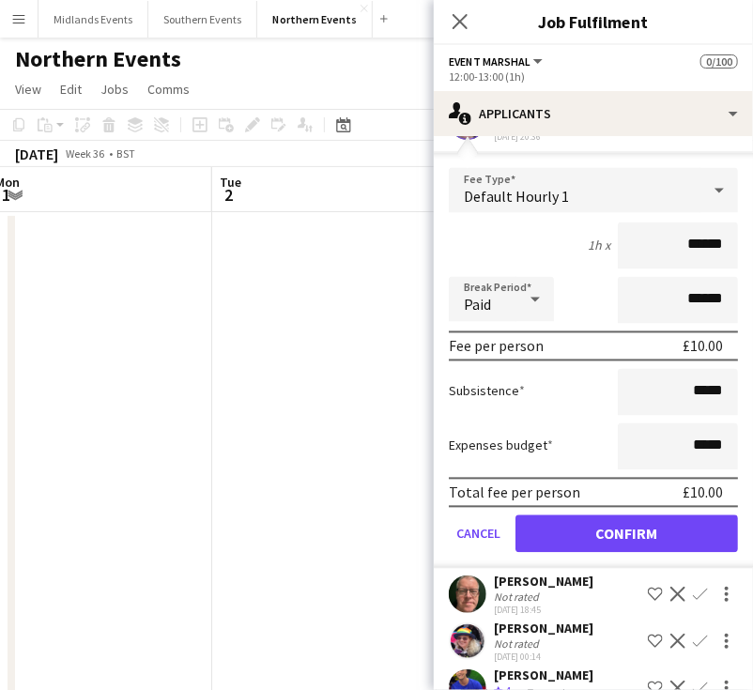
type input "******"
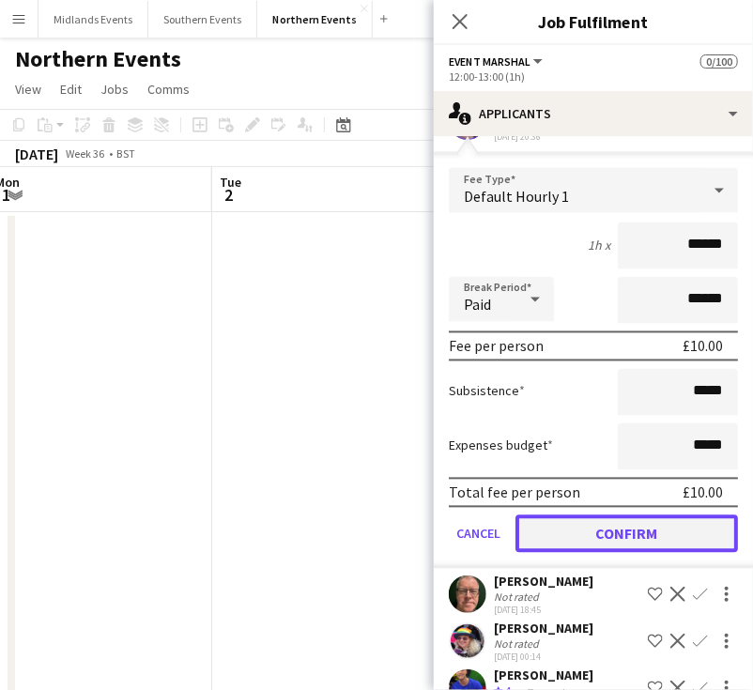
click at [624, 553] on button "Confirm" at bounding box center [626, 534] width 222 height 38
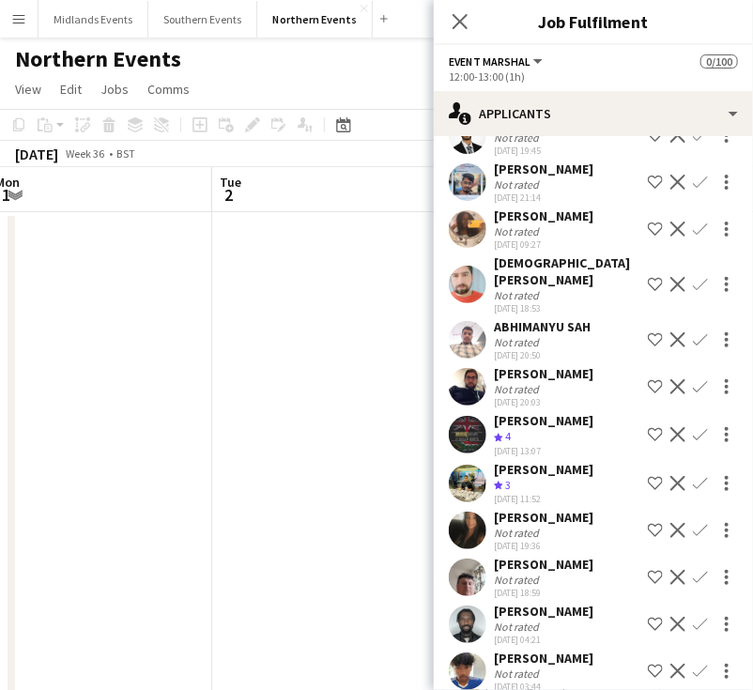
scroll to position [0, 0]
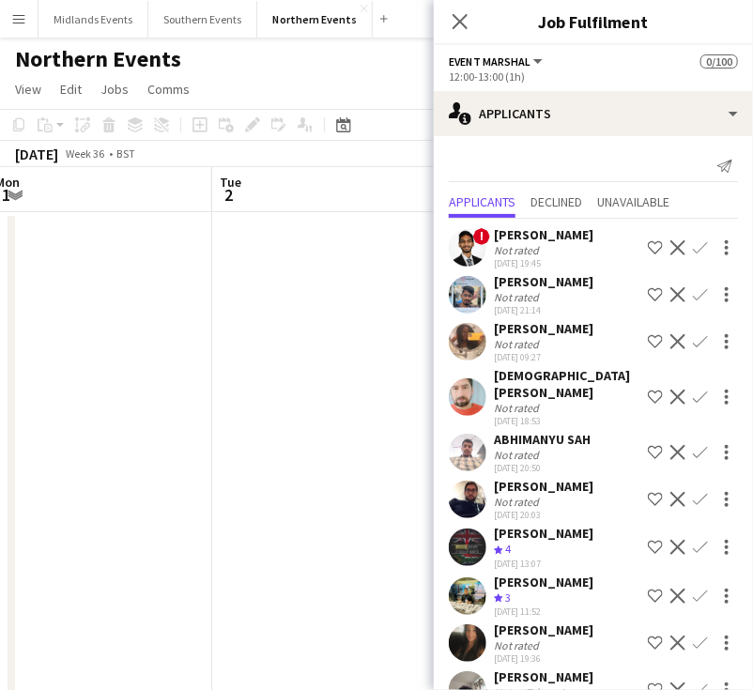
drag, startPoint x: 601, startPoint y: 237, endPoint x: 494, endPoint y: 234, distance: 107.1
click at [494, 234] on div "! Mucundh Ramesh Not rated 31-07-2025 19:45 Shortlist crew Decline Confirm" at bounding box center [593, 247] width 319 height 43
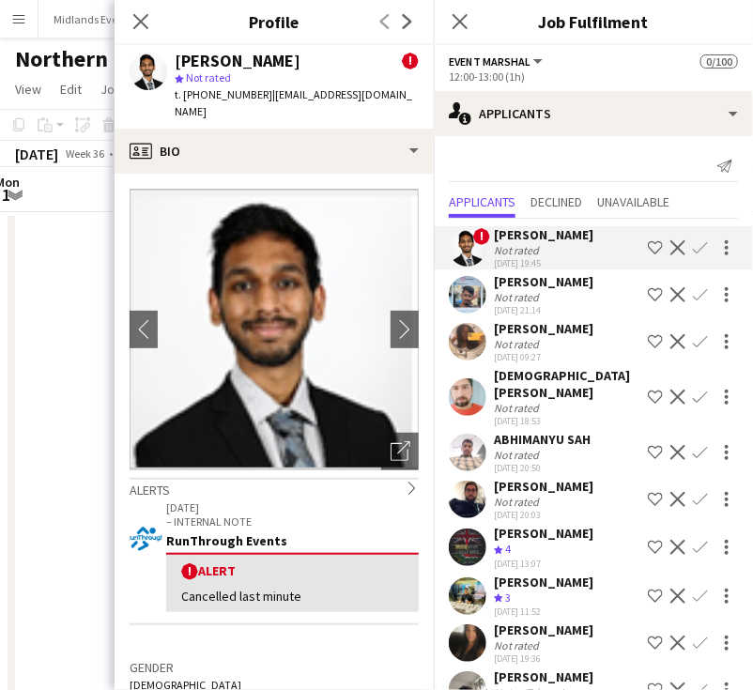
click at [561, 287] on div "[PERSON_NAME]" at bounding box center [544, 281] width 100 height 17
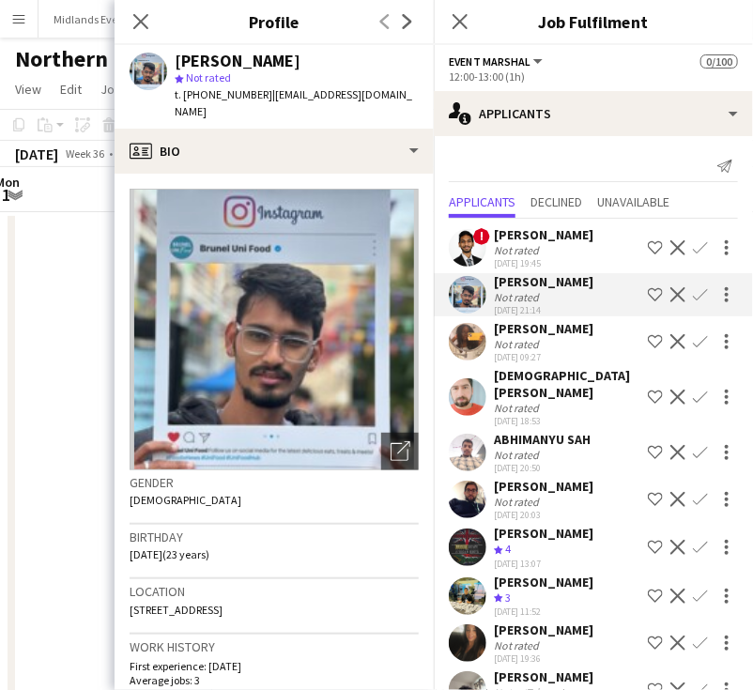
drag, startPoint x: 603, startPoint y: 280, endPoint x: 490, endPoint y: 281, distance: 112.7
click at [490, 281] on div "Sriram Rangarajan Not rated 31-07-2025 21:14 Shortlist crew Decline Confirm" at bounding box center [593, 294] width 319 height 43
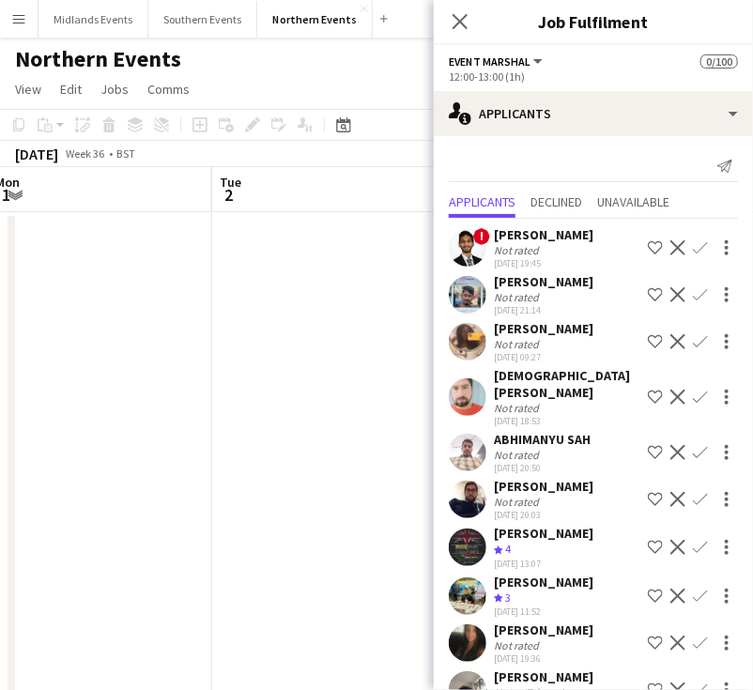
drag, startPoint x: 597, startPoint y: 327, endPoint x: 488, endPoint y: 335, distance: 109.2
click at [488, 335] on div "Vimbainashe Gidi Not rated 01-08-2025 09:27 Shortlist crew Decline Confirm" at bounding box center [593, 341] width 319 height 43
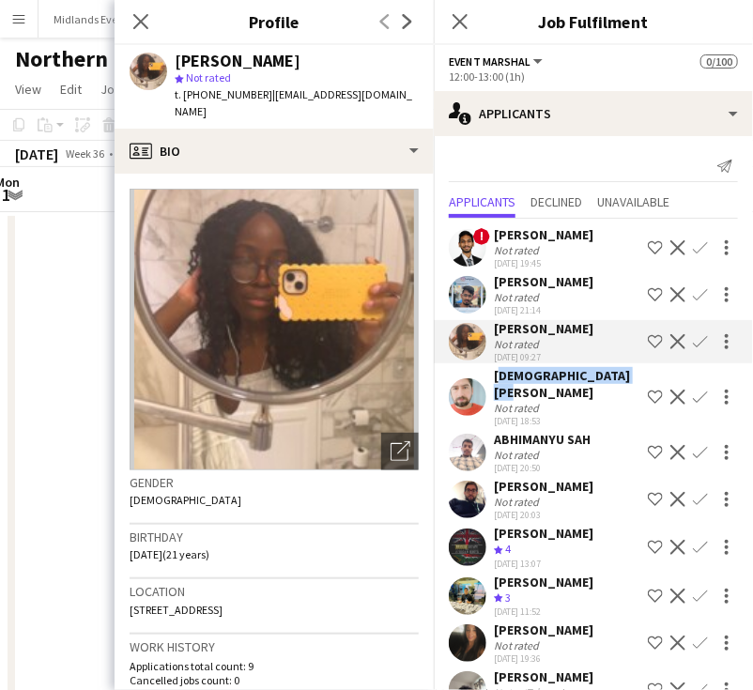
drag, startPoint x: 517, startPoint y: 395, endPoint x: 492, endPoint y: 376, distance: 32.1
click at [492, 376] on div "Muhammad Awais Zafar Not rated 02-08-2025 18:53 Shortlist crew Decline Confirm" at bounding box center [593, 397] width 319 height 60
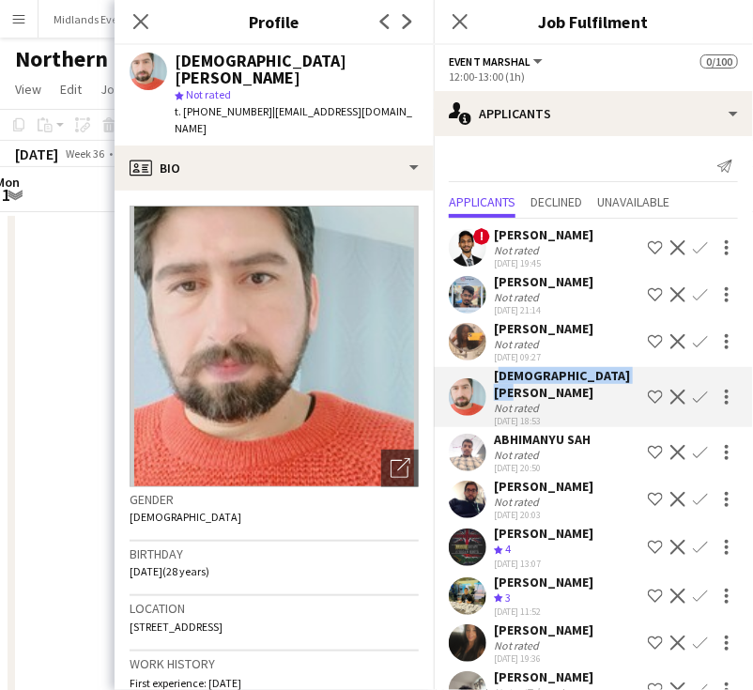
drag, startPoint x: 595, startPoint y: 442, endPoint x: 492, endPoint y: 438, distance: 103.3
click at [492, 440] on div "ABHIMANYU SAH Not rated 02-08-2025 20:50 Shortlist crew Decline Confirm" at bounding box center [593, 452] width 319 height 43
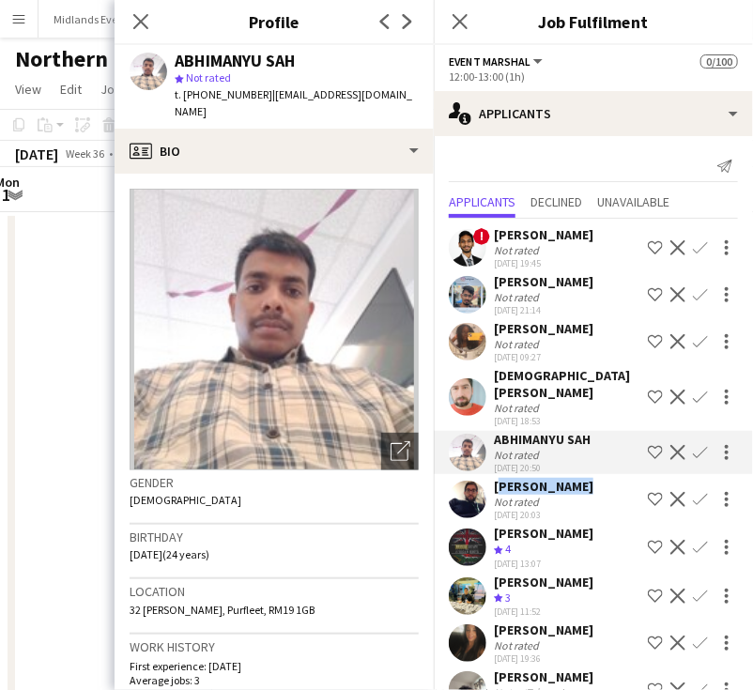
drag, startPoint x: 585, startPoint y: 482, endPoint x: 492, endPoint y: 482, distance: 92.9
click at [492, 482] on div "Sameer Ahmed Not rated 03-08-2025 20:03 Shortlist crew Decline Confirm" at bounding box center [593, 499] width 319 height 43
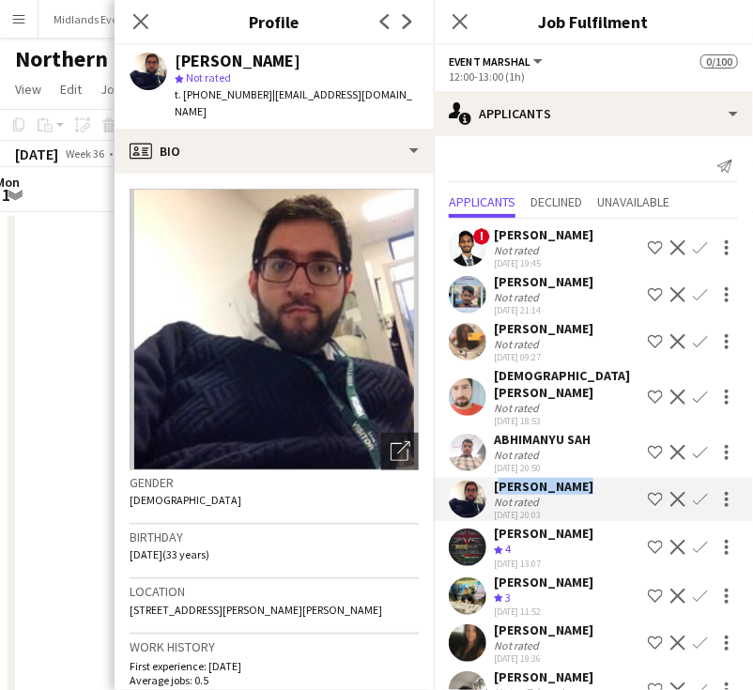
drag, startPoint x: 587, startPoint y: 547, endPoint x: 491, endPoint y: 529, distance: 97.6
click at [491, 530] on div "Manfred Nieuwenhuyzen Crew rating 4 04-08-2025 13:07 Shortlist crew Decline Con…" at bounding box center [593, 547] width 319 height 45
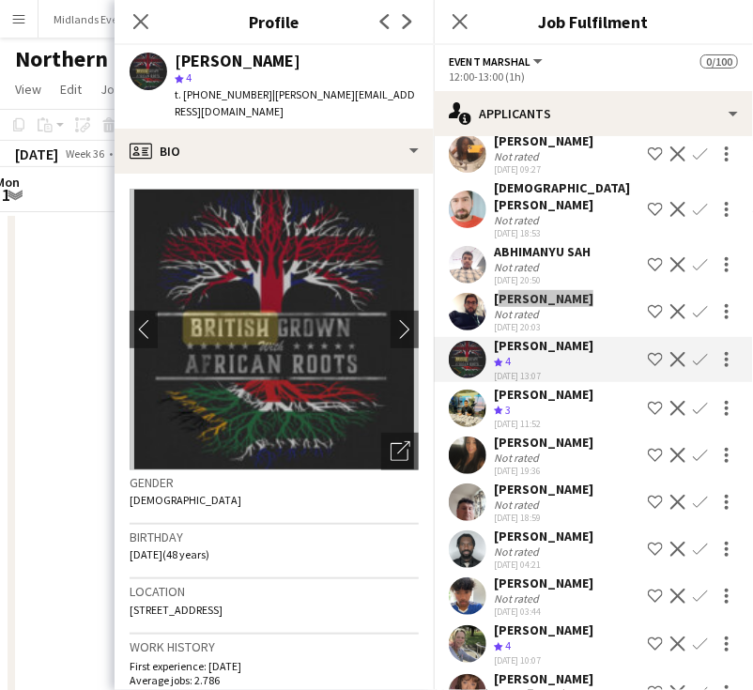
scroll to position [282, 0]
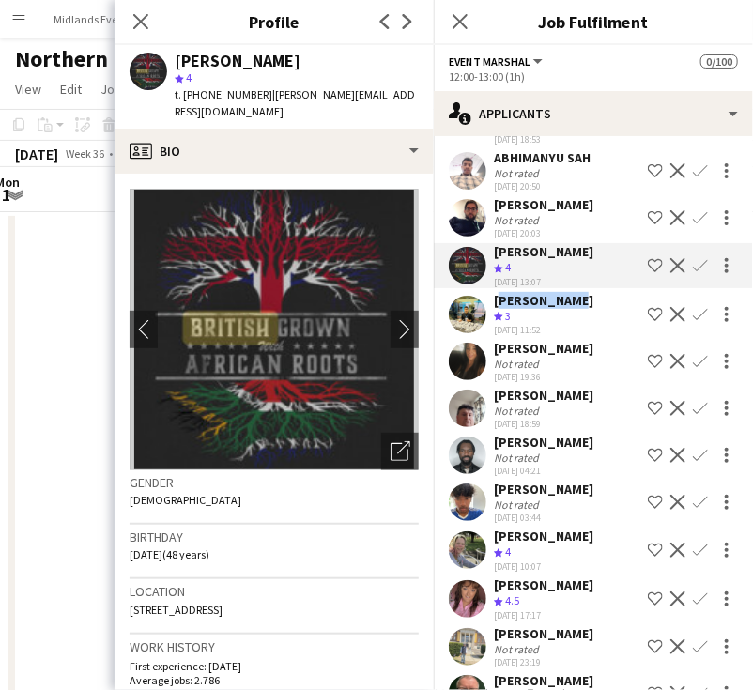
drag, startPoint x: 563, startPoint y: 313, endPoint x: 496, endPoint y: 314, distance: 67.6
click at [496, 314] on div "Ali Saroosh Crew rating 3 05-08-2025 11:52 Shortlist crew Decline Confirm" at bounding box center [593, 314] width 319 height 45
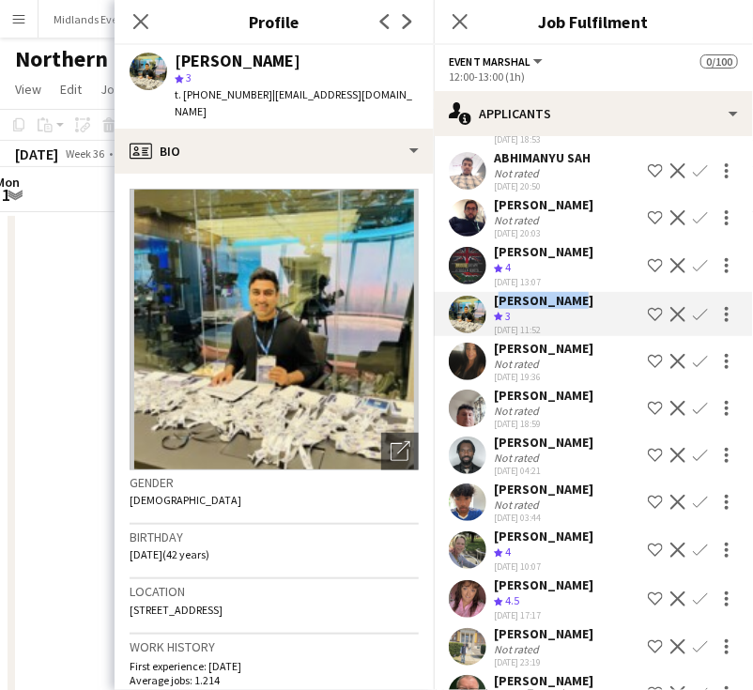
click at [693, 322] on app-icon "Confirm" at bounding box center [700, 314] width 15 height 15
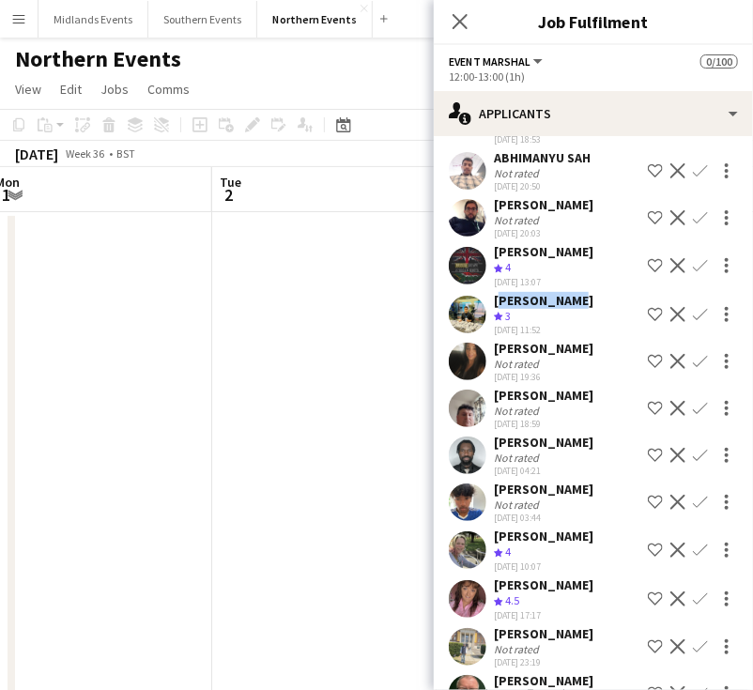
click at [693, 322] on app-icon "Confirm" at bounding box center [700, 314] width 15 height 15
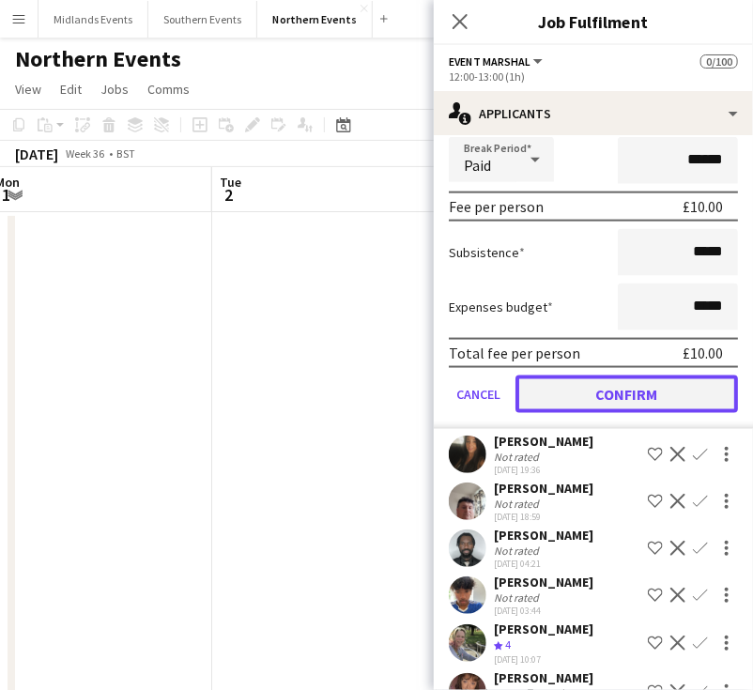
click at [664, 405] on button "Confirm" at bounding box center [626, 395] width 222 height 38
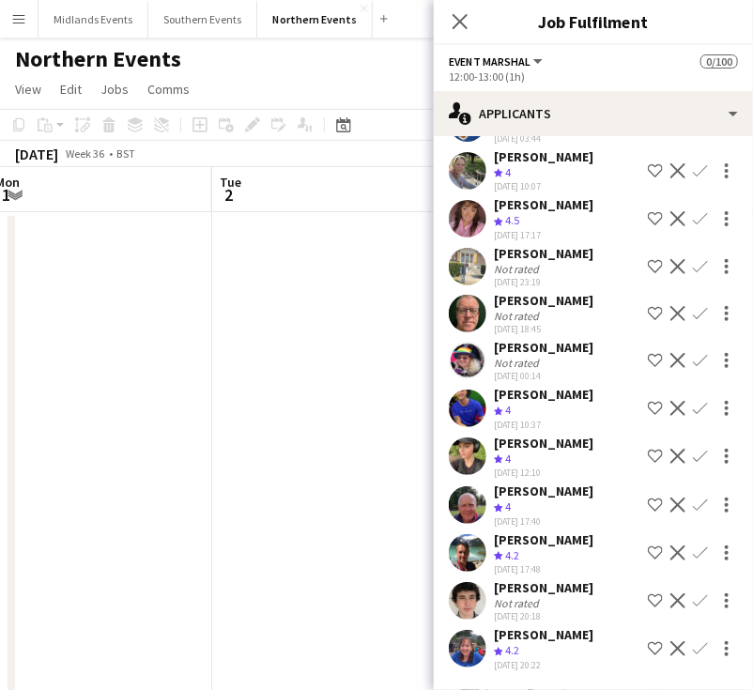
scroll to position [143, 0]
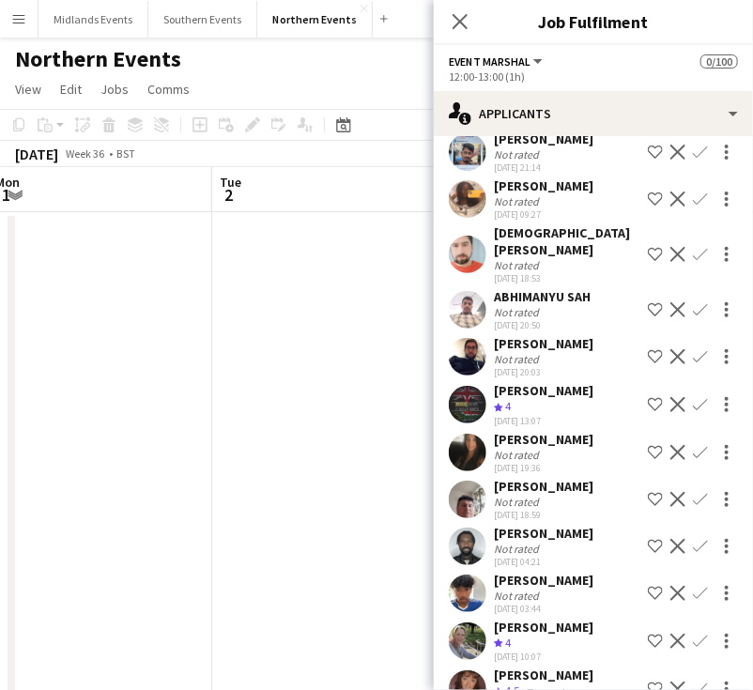
drag, startPoint x: 590, startPoint y: 454, endPoint x: 493, endPoint y: 456, distance: 96.7
click at [493, 456] on div "Rebecca Watson Not rated 07-08-2025 19:36 Shortlist crew Decline Confirm" at bounding box center [593, 452] width 319 height 43
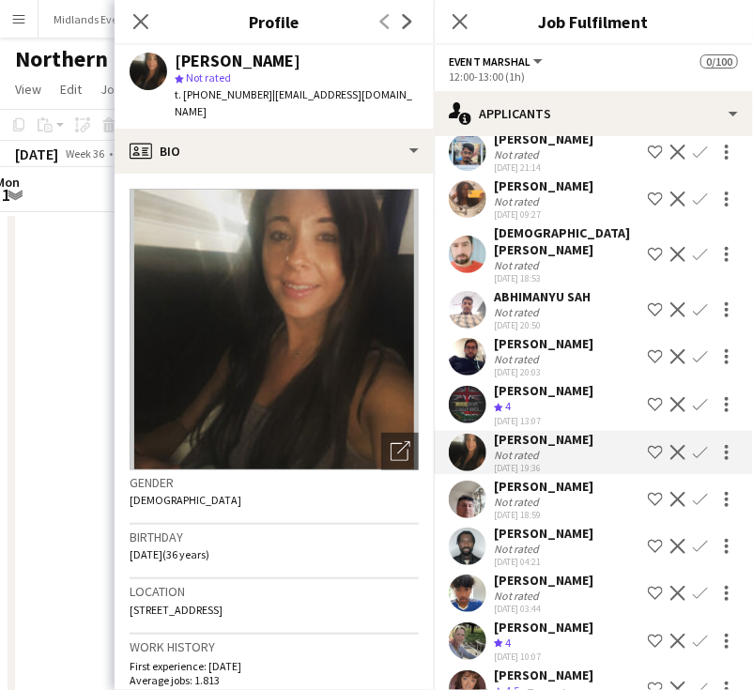
click at [693, 460] on app-icon "Confirm" at bounding box center [700, 452] width 15 height 15
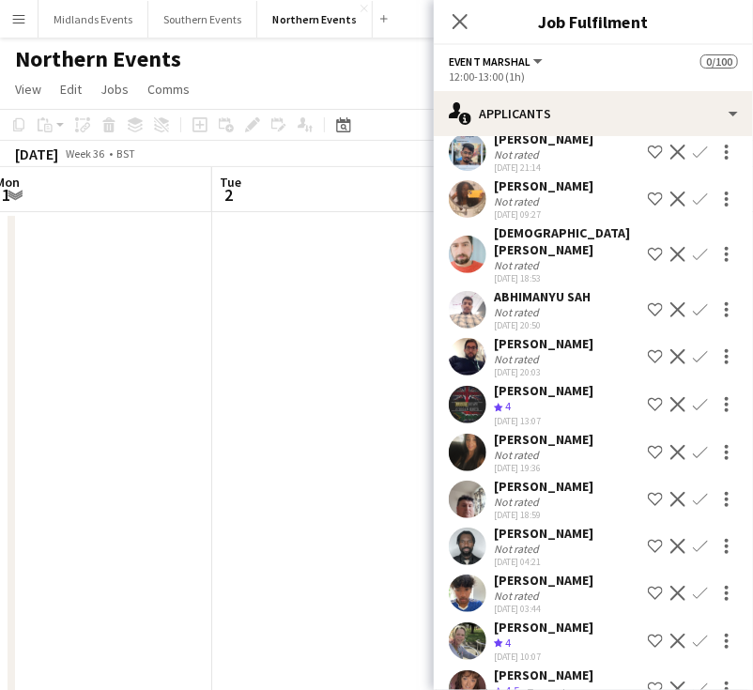
click at [693, 460] on app-icon "Confirm" at bounding box center [700, 452] width 15 height 15
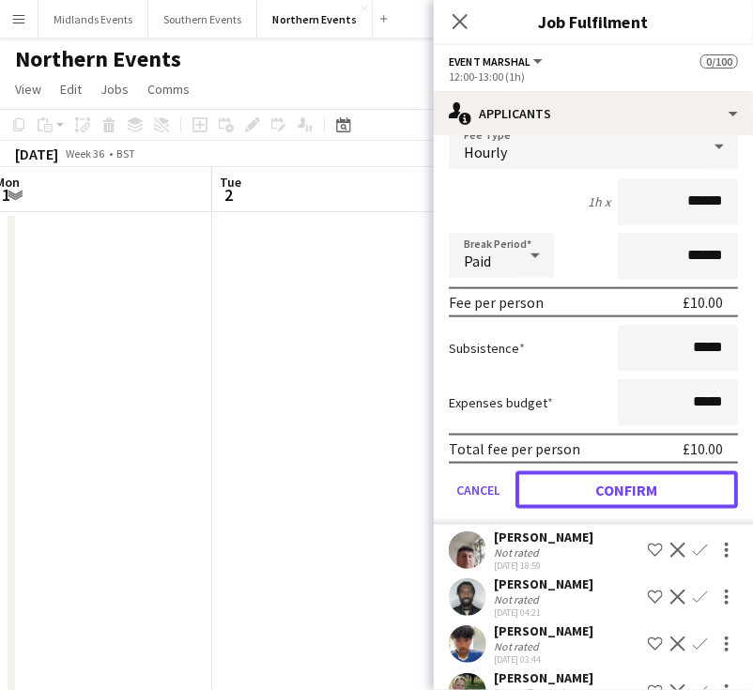
click at [623, 501] on button "Confirm" at bounding box center [626, 490] width 222 height 38
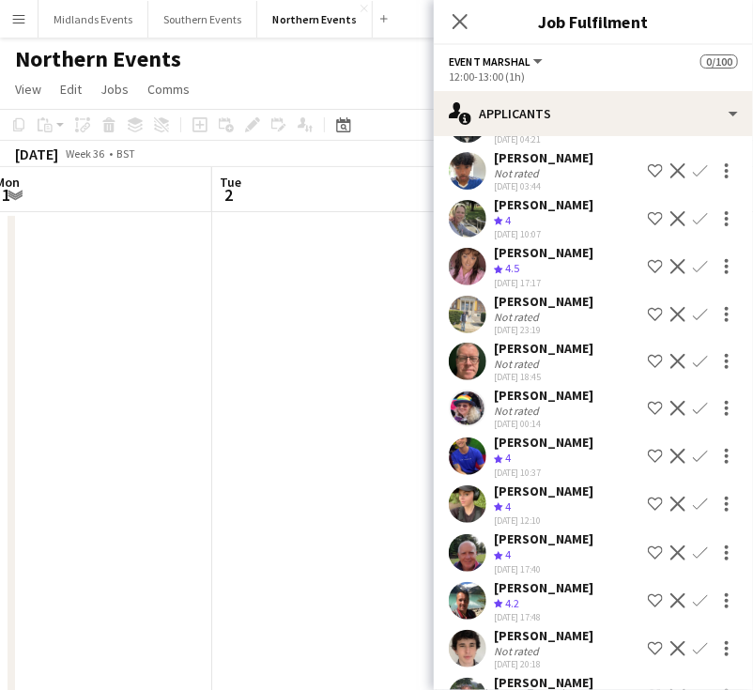
scroll to position [48, 0]
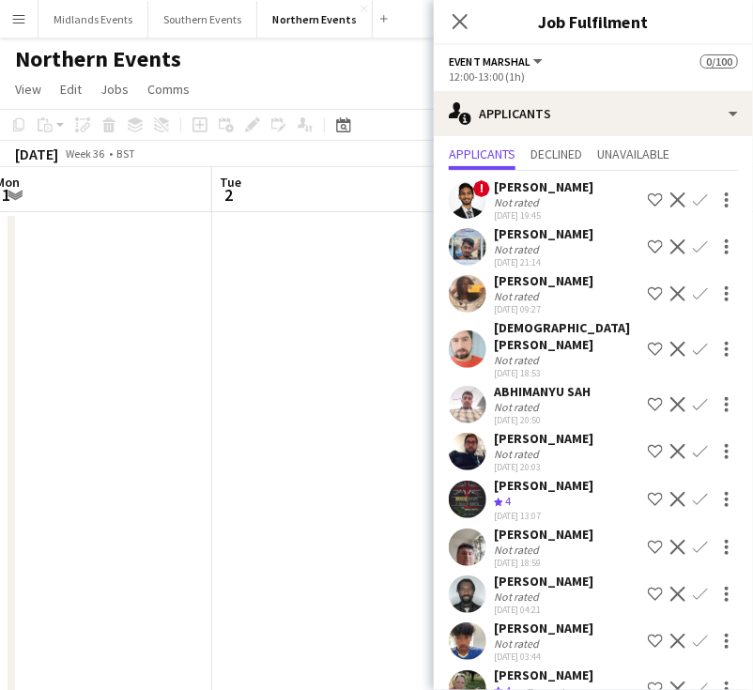
drag, startPoint x: 556, startPoint y: 550, endPoint x: 490, endPoint y: 550, distance: 65.7
click at [490, 550] on div "Mark Hardiman Not rated 09-08-2025 18:59 Shortlist crew Decline Confirm" at bounding box center [593, 547] width 319 height 43
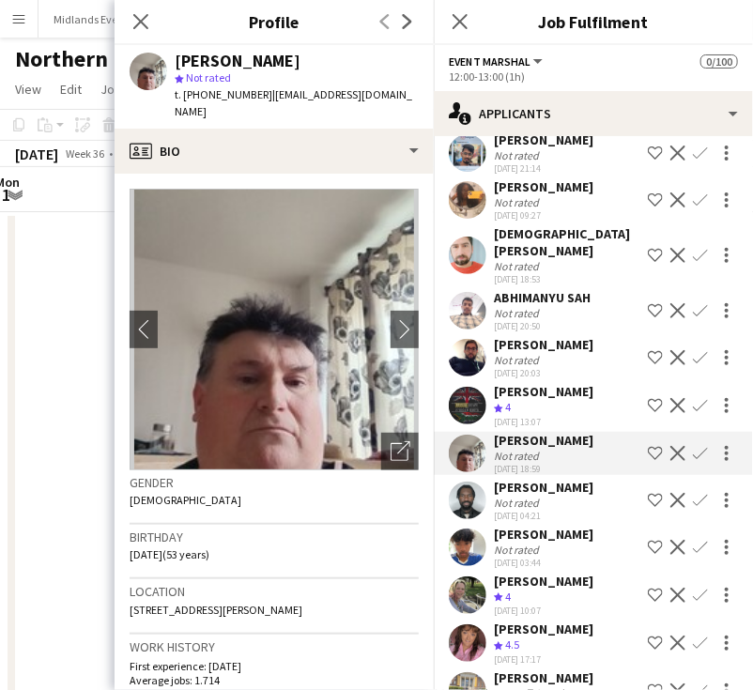
scroll to position [236, 0]
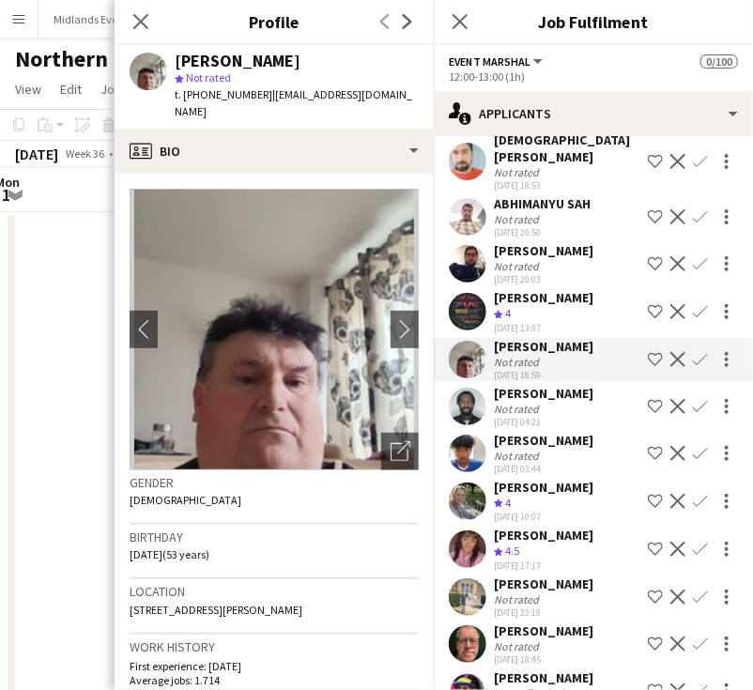
drag, startPoint x: 548, startPoint y: 425, endPoint x: 496, endPoint y: 412, distance: 54.2
click at [496, 402] on div "[PERSON_NAME]" at bounding box center [544, 393] width 100 height 17
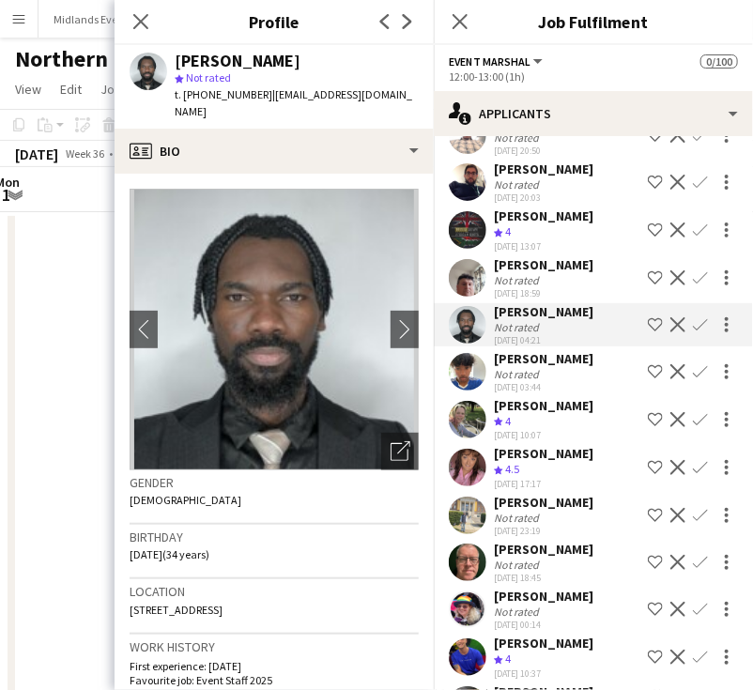
scroll to position [423, 0]
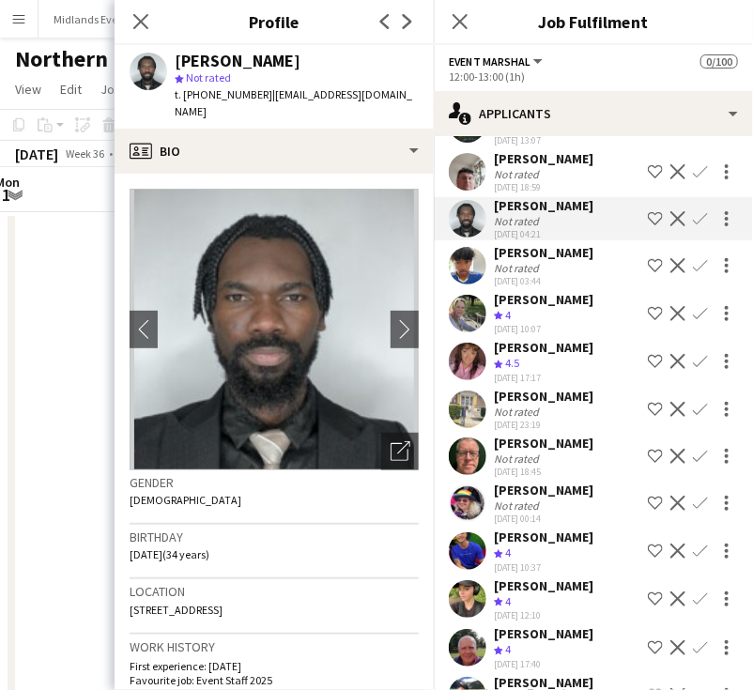
drag, startPoint x: 567, startPoint y: 426, endPoint x: 483, endPoint y: 427, distance: 84.5
click at [483, 427] on div "Sultan Adetunji Not rated 19-08-2025 23:19 Shortlist crew Decline Confirm" at bounding box center [593, 409] width 319 height 43
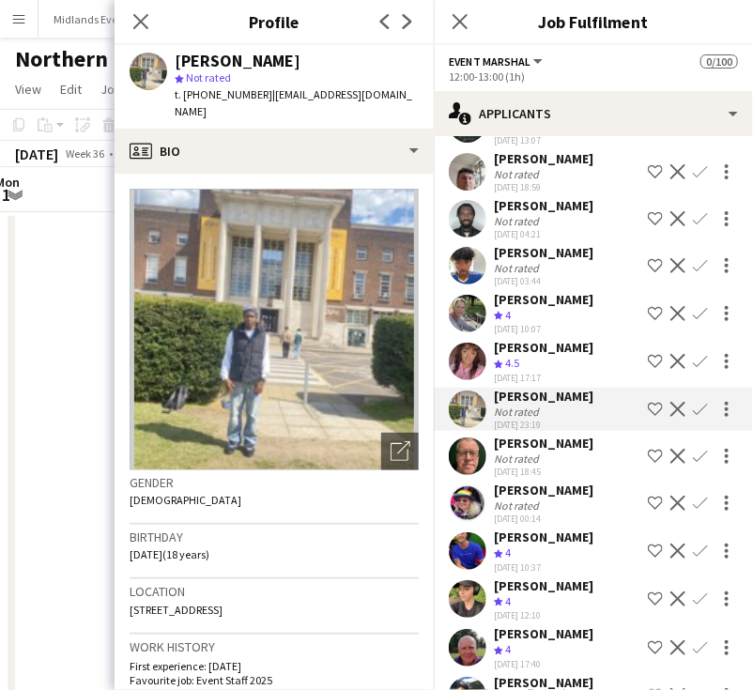
click at [587, 452] on div "[PERSON_NAME]" at bounding box center [544, 443] width 100 height 17
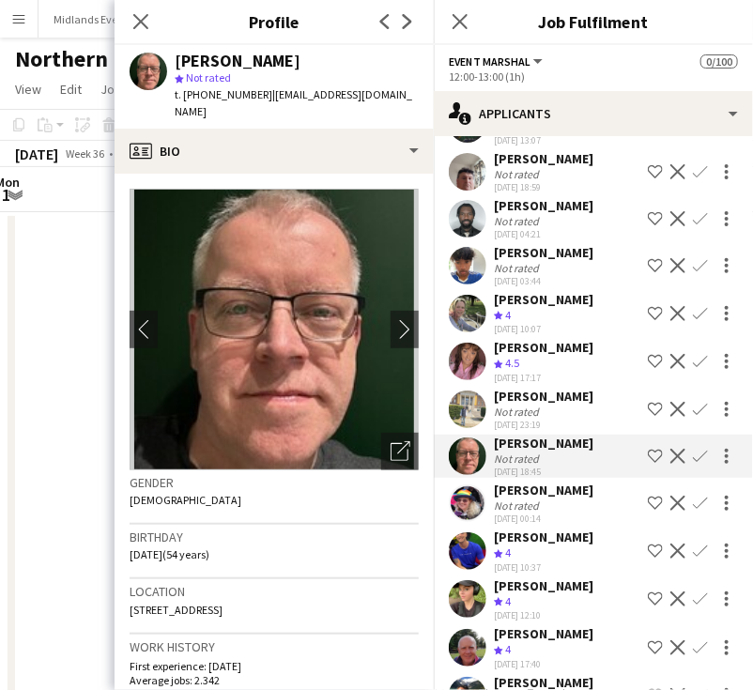
drag, startPoint x: 392, startPoint y: 93, endPoint x: 267, endPoint y: 96, distance: 125.8
click at [267, 96] on div "Eamonn Murphy star Not rated t. +4407720773724 | etpmurphy@hotmail.com" at bounding box center [274, 87] width 319 height 84
click at [140, 15] on icon "Close pop-in" at bounding box center [140, 21] width 18 height 18
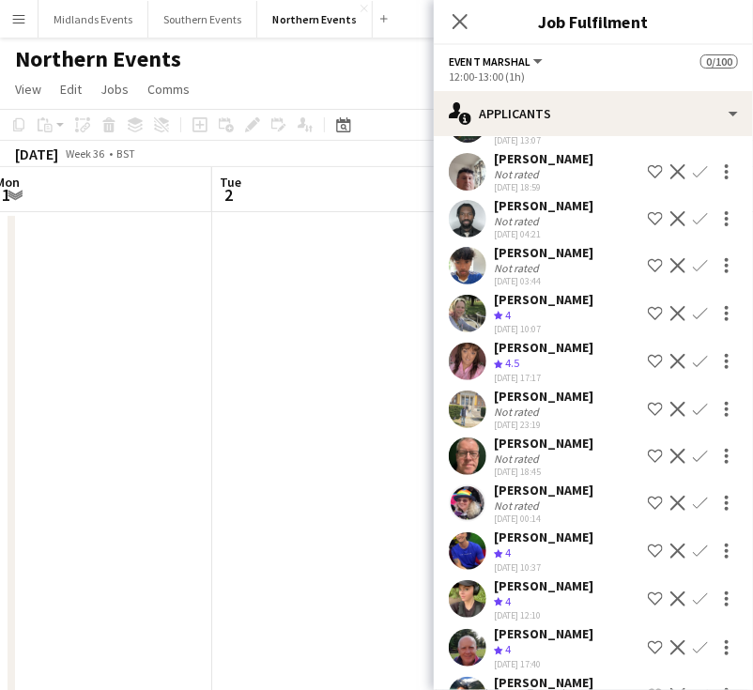
drag, startPoint x: 574, startPoint y: 520, endPoint x: 491, endPoint y: 525, distance: 82.7
click at [491, 525] on div "Lauren Miller Not rated 29-08-2025 00:14 Shortlist crew Decline Confirm" at bounding box center [593, 503] width 319 height 43
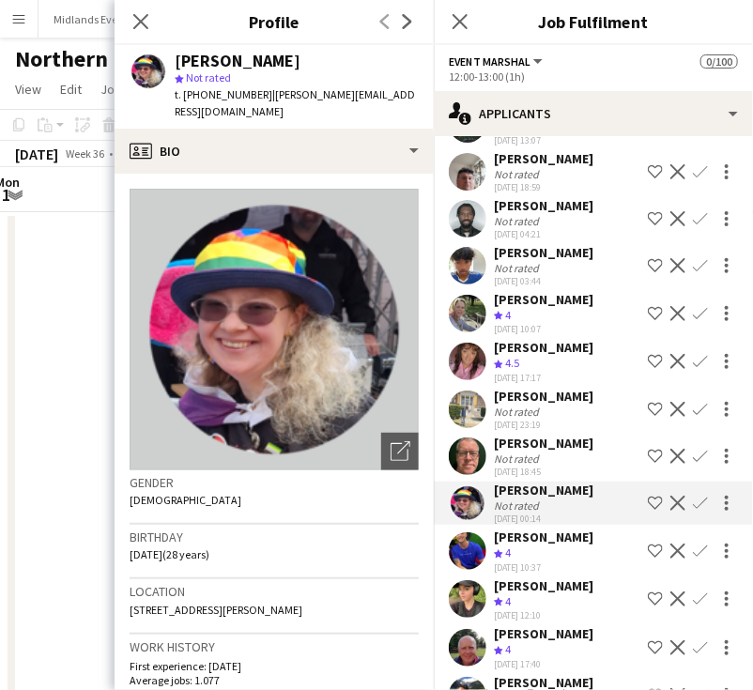
click at [693, 511] on app-icon "Confirm" at bounding box center [700, 503] width 15 height 15
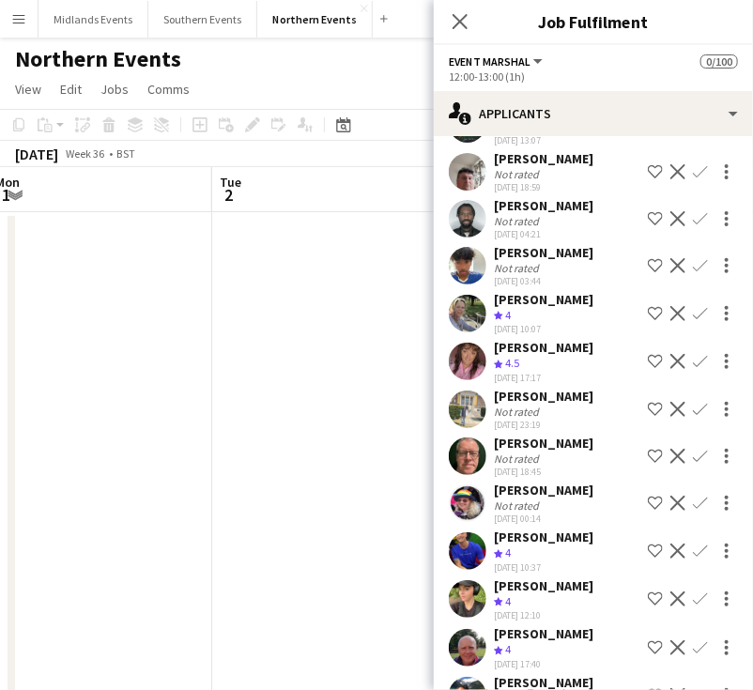
click at [693, 511] on app-icon "Confirm" at bounding box center [700, 503] width 15 height 15
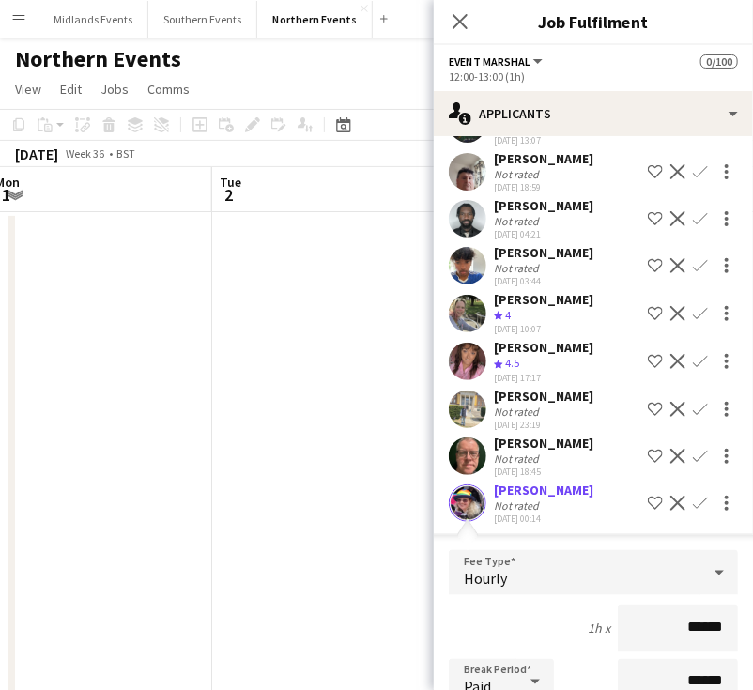
scroll to position [188, 0]
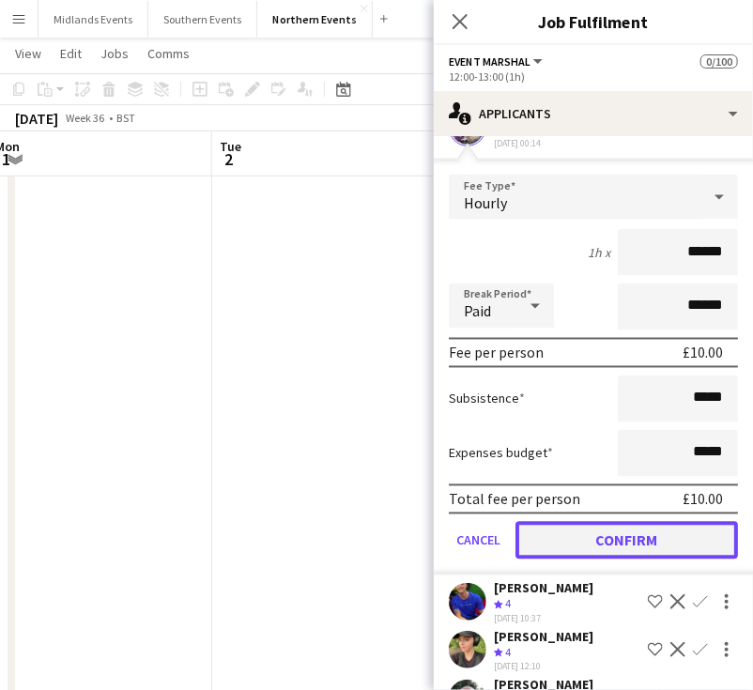
click at [682, 560] on button "Confirm" at bounding box center [626, 541] width 222 height 38
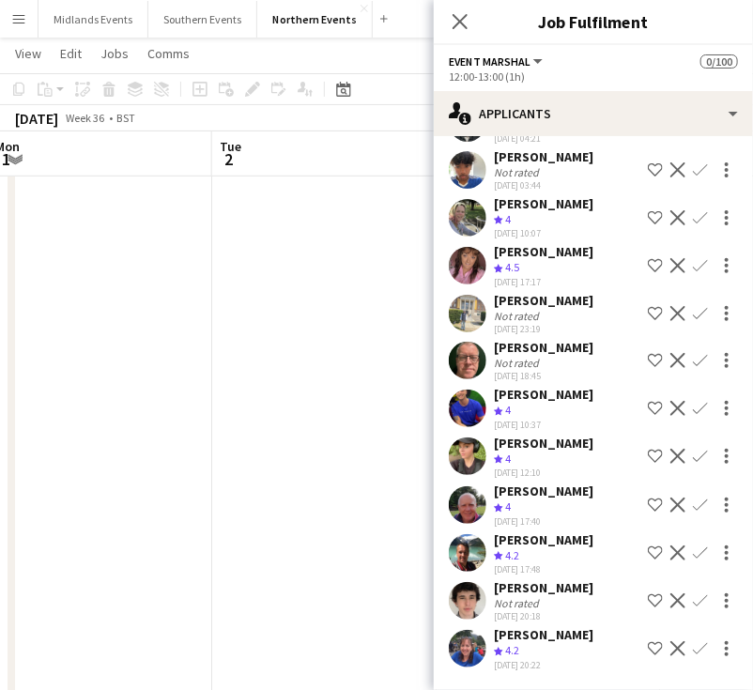
scroll to position [328, 0]
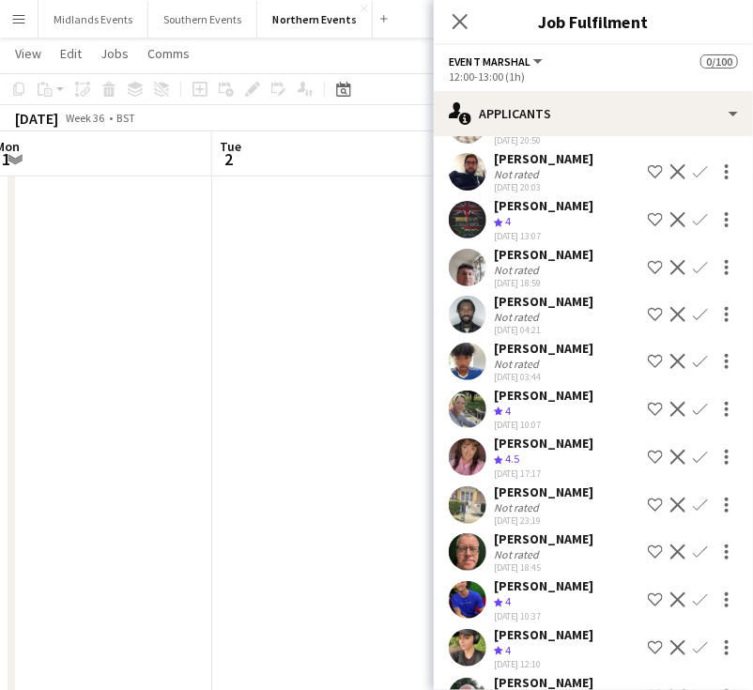
drag, startPoint x: 586, startPoint y: 522, endPoint x: 490, endPoint y: 525, distance: 95.8
click at [490, 525] on div "Sultan Adetunji Not rated 19-08-2025 23:19 Shortlist crew Decline Confirm" at bounding box center [593, 504] width 319 height 43
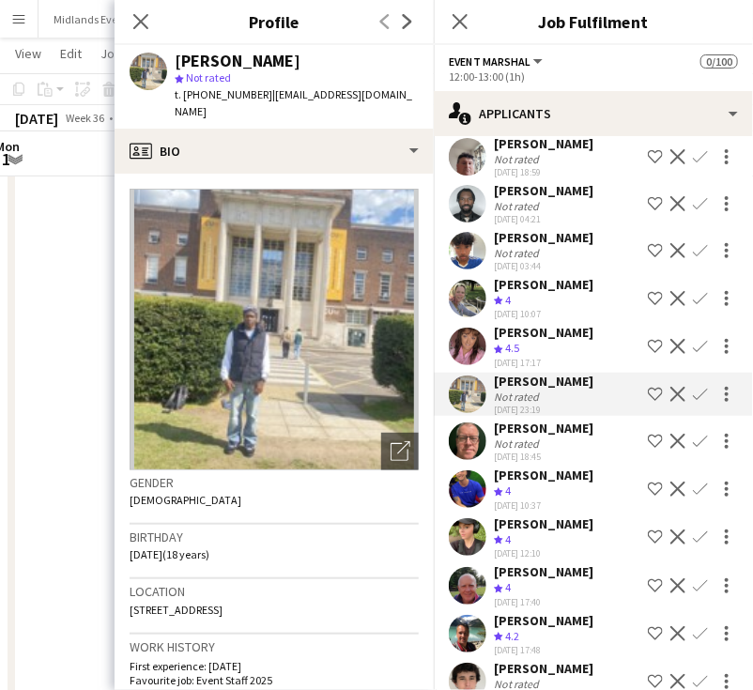
scroll to position [515, 0]
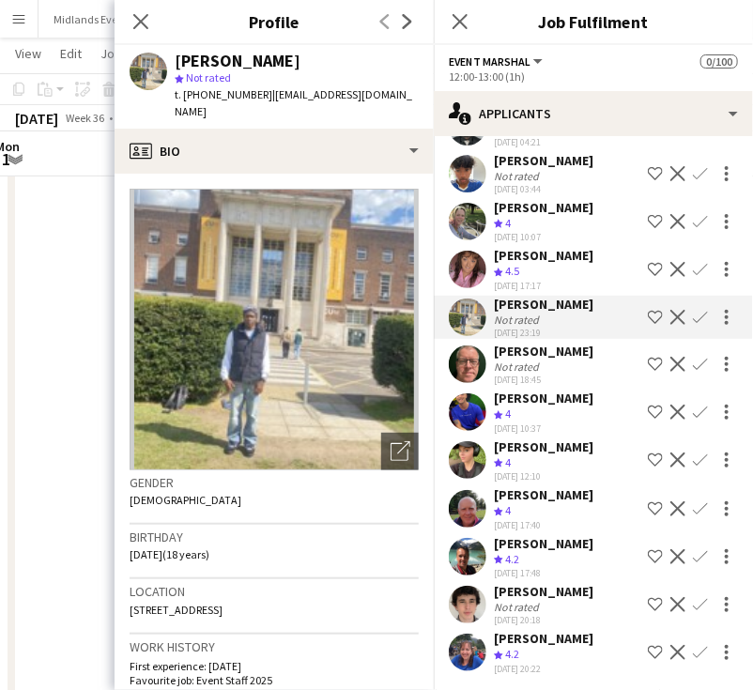
click at [693, 420] on app-icon "Confirm" at bounding box center [700, 412] width 15 height 15
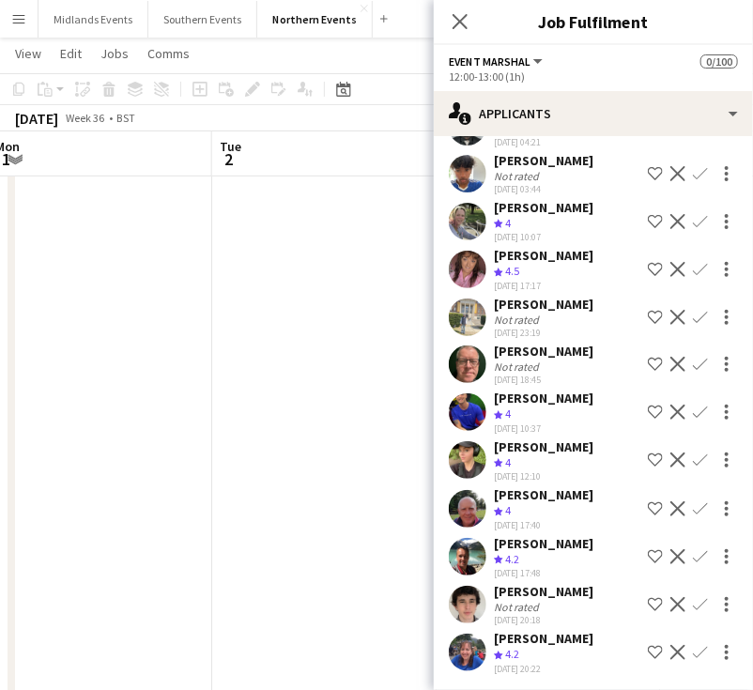
click at [693, 420] on app-icon "Confirm" at bounding box center [700, 412] width 15 height 15
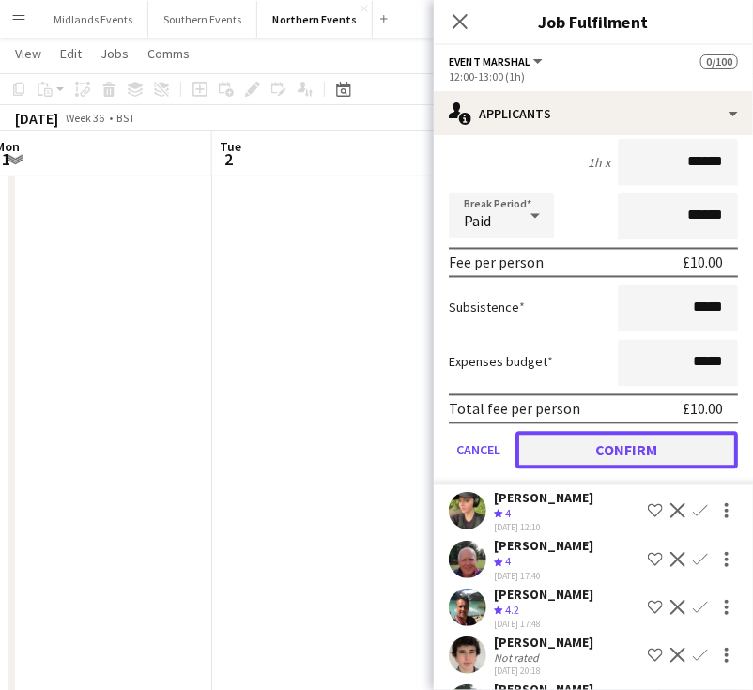
click at [635, 469] on button "Confirm" at bounding box center [626, 451] width 222 height 38
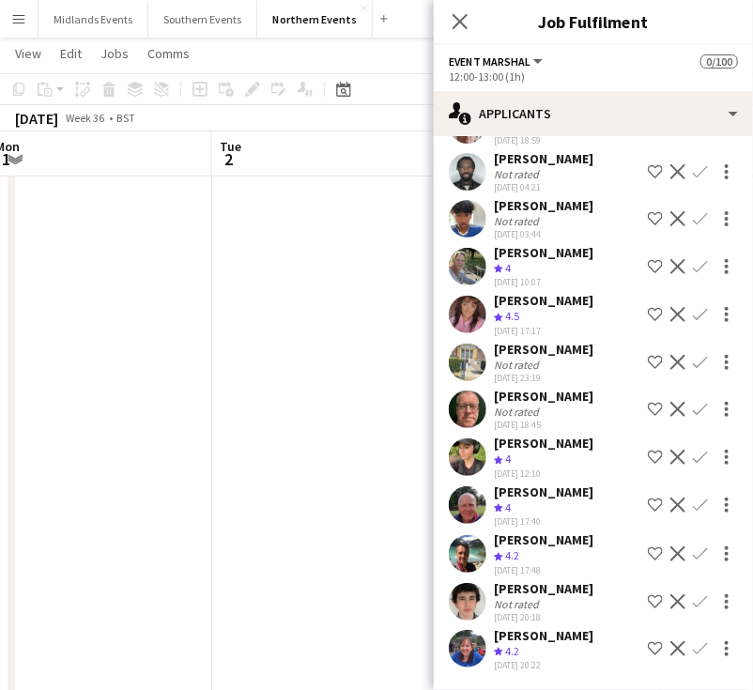
scroll to position [420, 0]
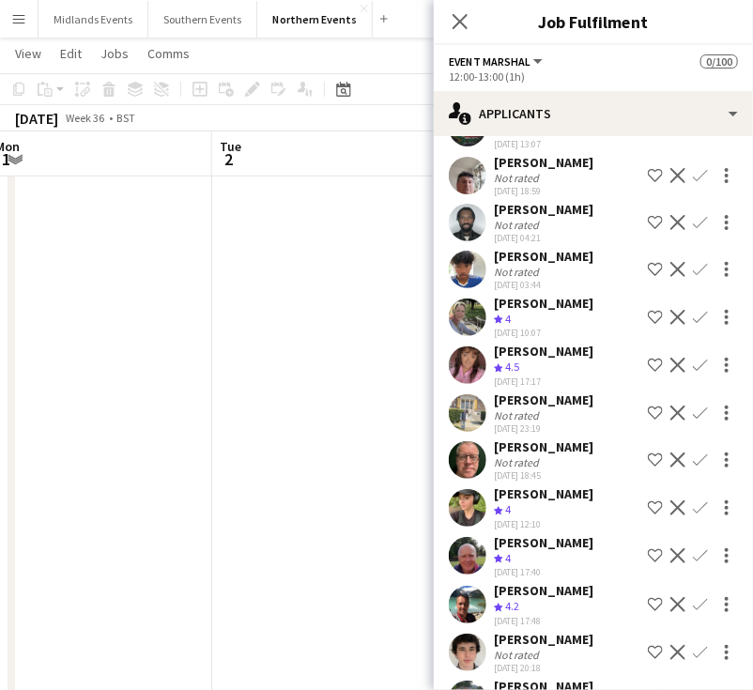
click at [693, 515] on app-icon "Confirm" at bounding box center [700, 507] width 15 height 15
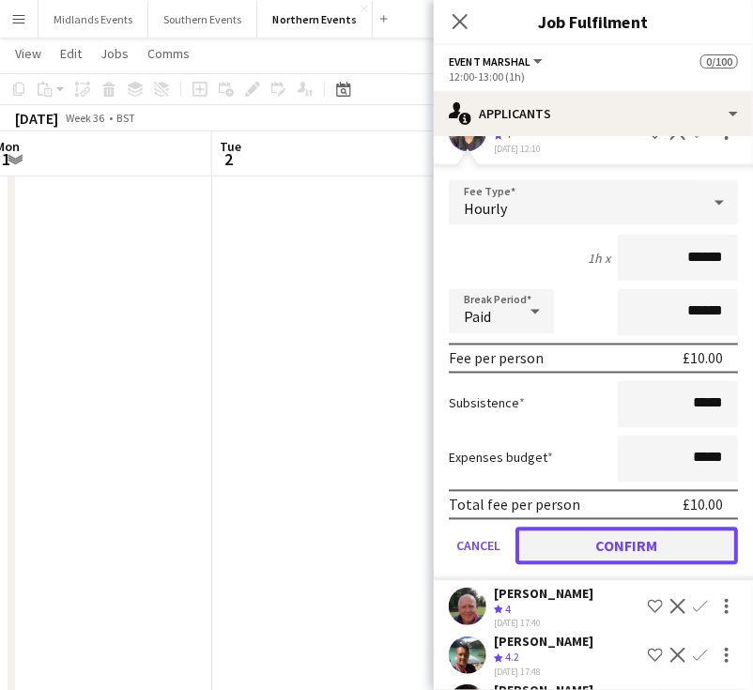
click at [626, 564] on button "Confirm" at bounding box center [626, 547] width 222 height 38
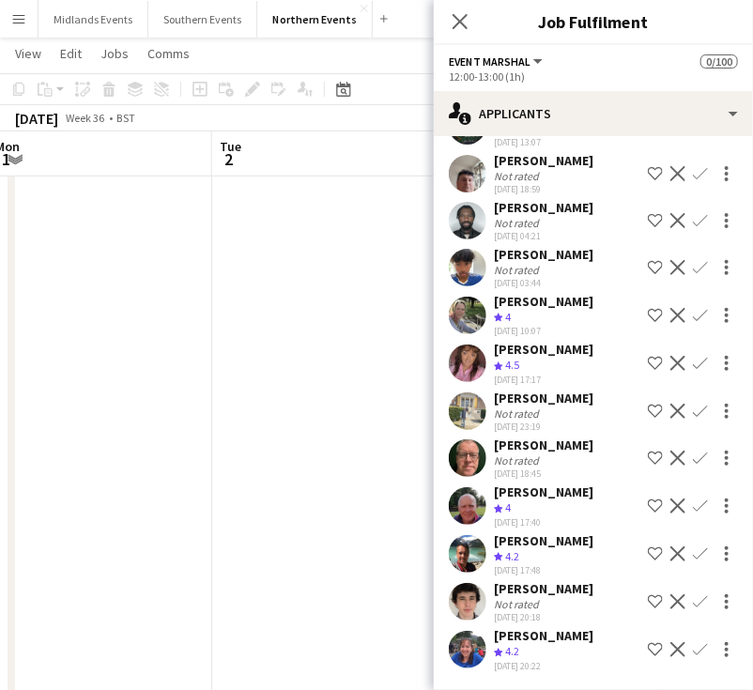
scroll to position [451, 0]
drag, startPoint x: 561, startPoint y: 498, endPoint x: 584, endPoint y: 497, distance: 22.6
click at [492, 490] on div "Gary Wilson Crew rating 4 29-08-2025 17:40 Shortlist crew Decline Confirm" at bounding box center [593, 505] width 319 height 45
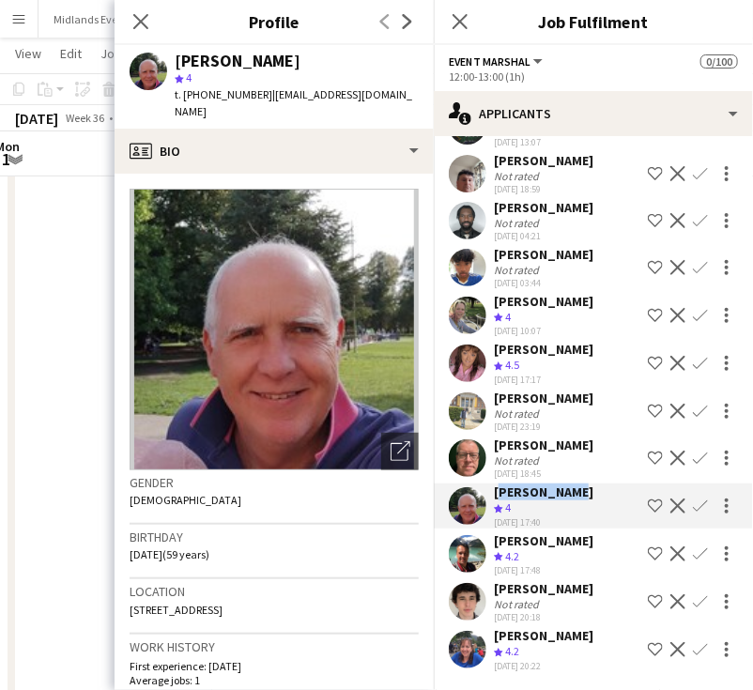
click at [571, 495] on div "Gary Wilson Crew rating 4 29-08-2025 17:40 Shortlist crew Decline Confirm" at bounding box center [593, 505] width 319 height 45
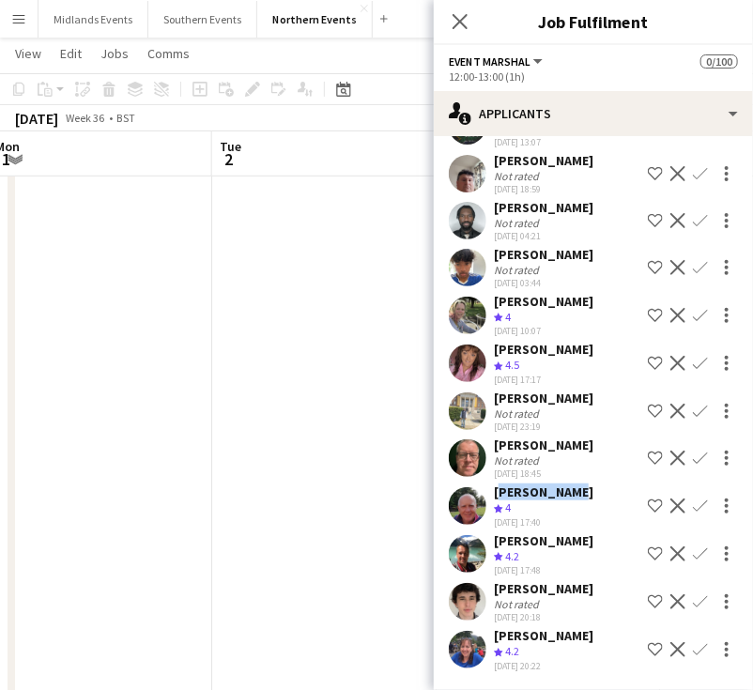
drag, startPoint x: 561, startPoint y: 495, endPoint x: 492, endPoint y: 497, distance: 69.5
click at [492, 497] on div "Gary Wilson Crew rating 4 29-08-2025 17:40 Shortlist crew Decline Confirm" at bounding box center [593, 505] width 319 height 45
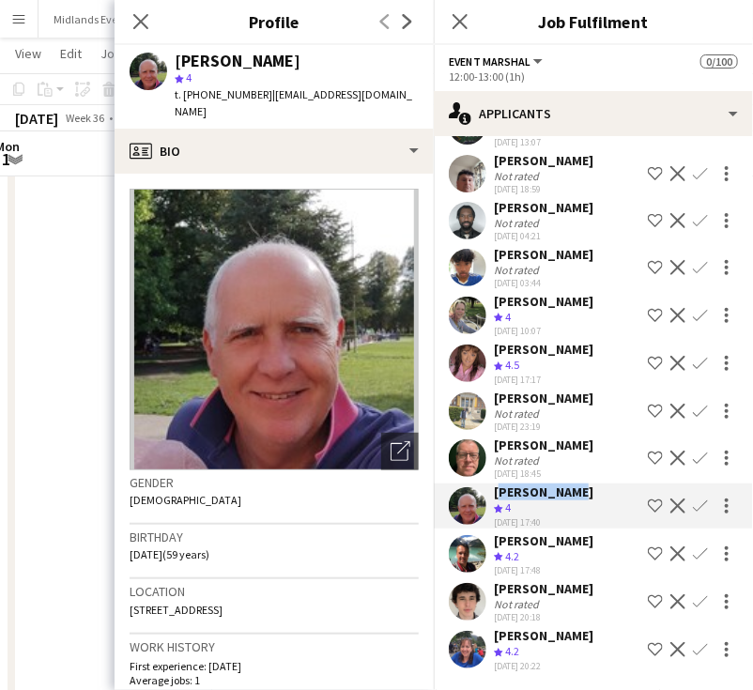
click at [693, 505] on app-icon "Confirm" at bounding box center [700, 505] width 15 height 15
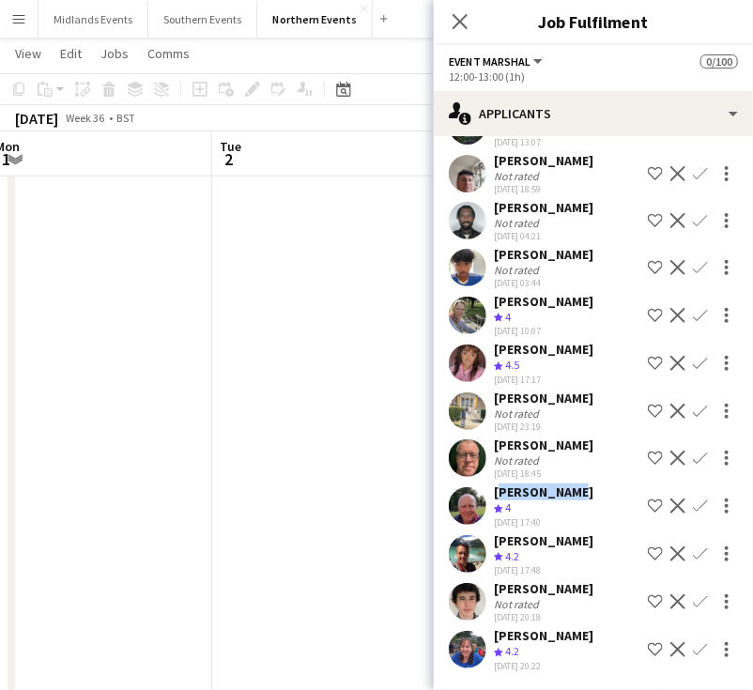
click at [693, 505] on app-icon "Confirm" at bounding box center [700, 505] width 15 height 15
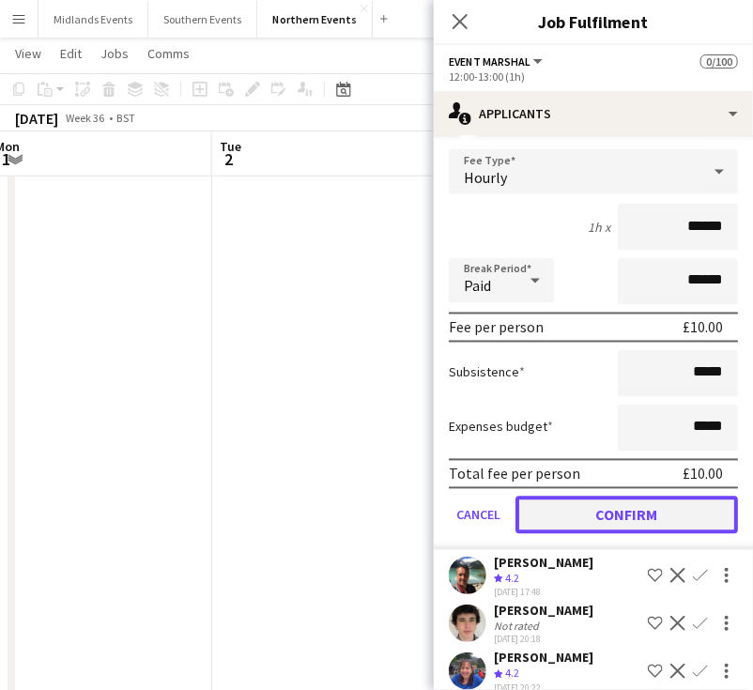
click at [665, 534] on button "Confirm" at bounding box center [626, 516] width 222 height 38
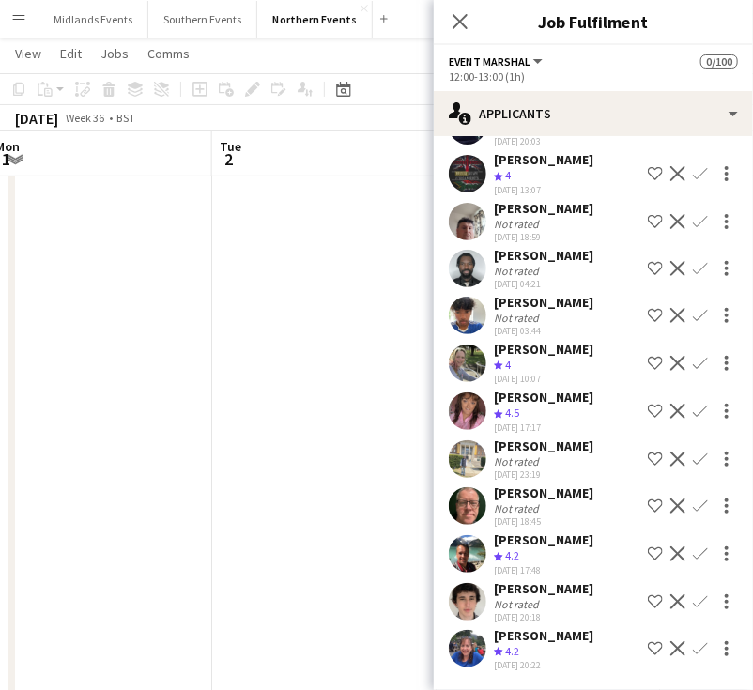
scroll to position [354, 0]
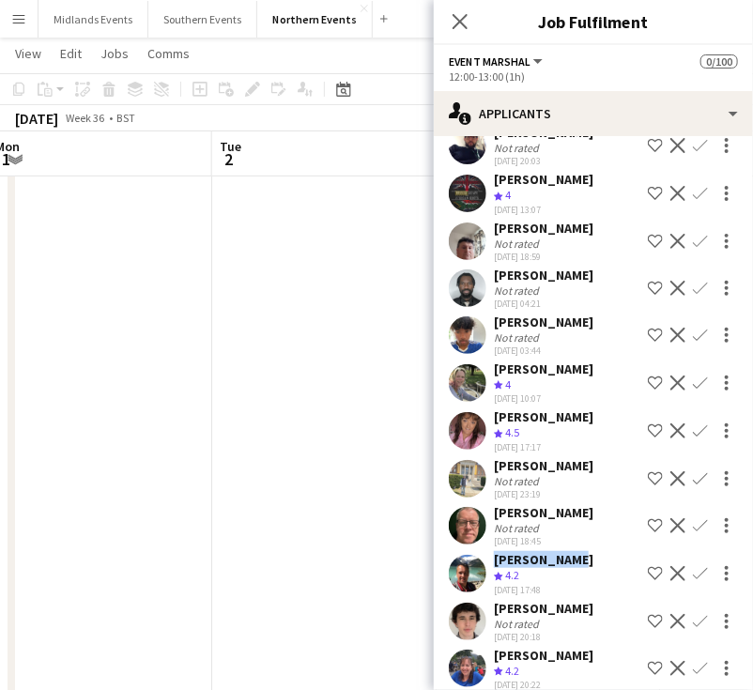
drag, startPoint x: 564, startPoint y: 589, endPoint x: 489, endPoint y: 577, distance: 75.9
click at [486, 585] on div "Dave Leakey Crew rating 4.2 29-08-2025 17:48 Shortlist crew Decline Confirm" at bounding box center [593, 573] width 319 height 45
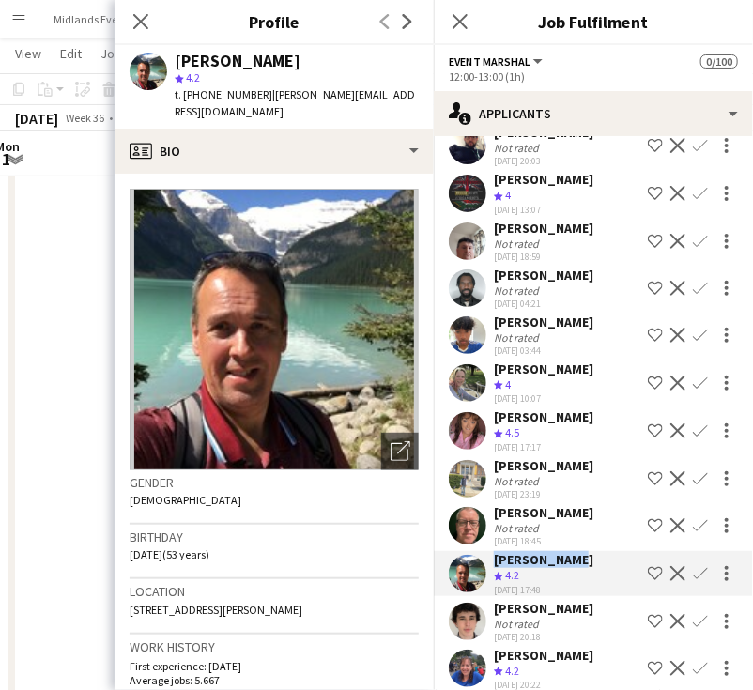
click at [693, 581] on app-icon "Confirm" at bounding box center [700, 573] width 15 height 15
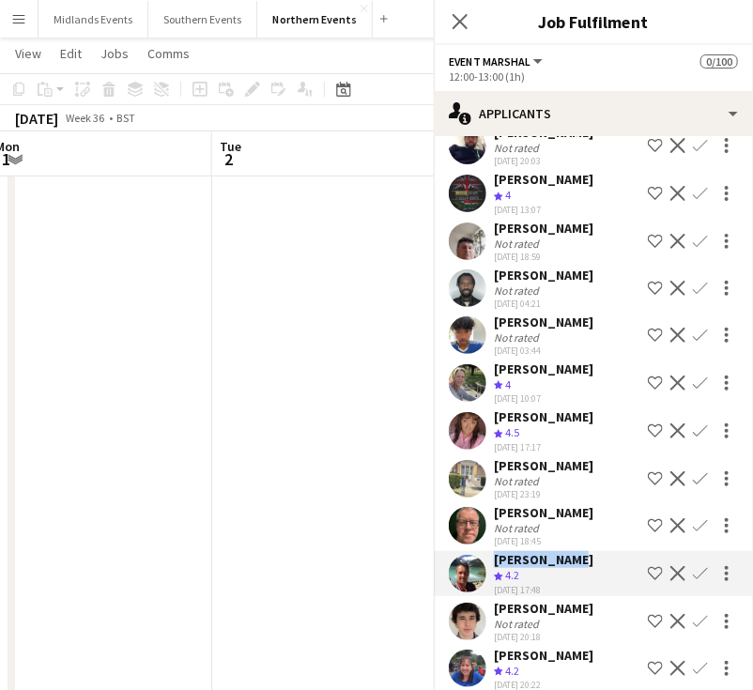
click at [693, 614] on app-icon "Confirm" at bounding box center [700, 621] width 15 height 15
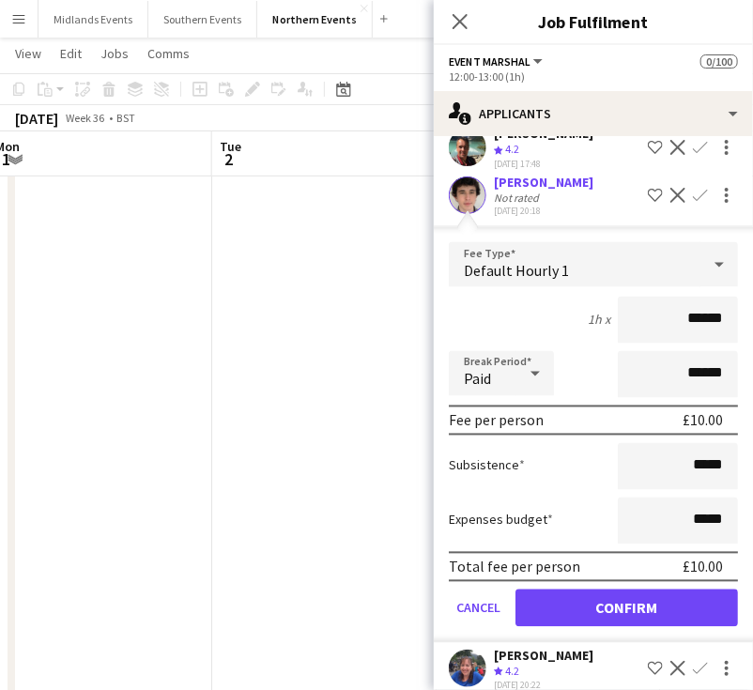
scroll to position [826, 0]
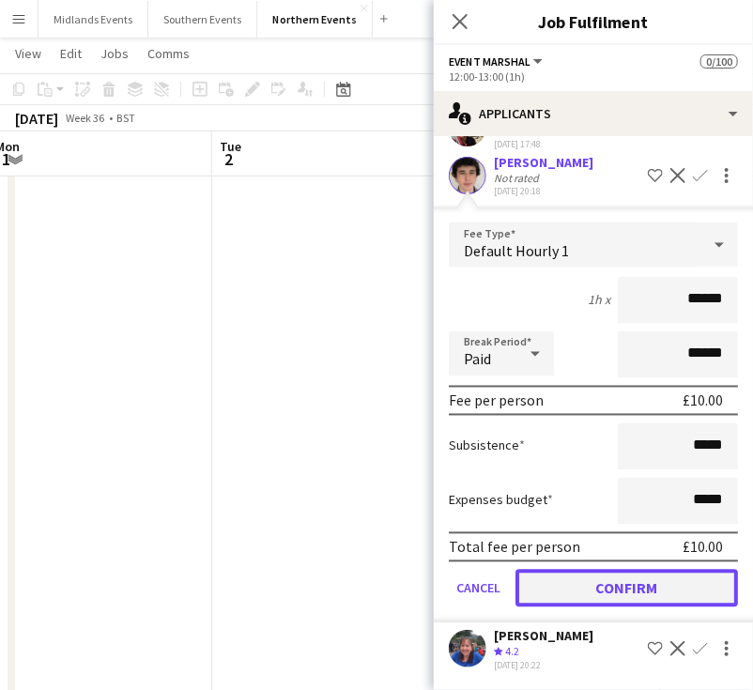
click at [648, 589] on button "Confirm" at bounding box center [626, 589] width 222 height 38
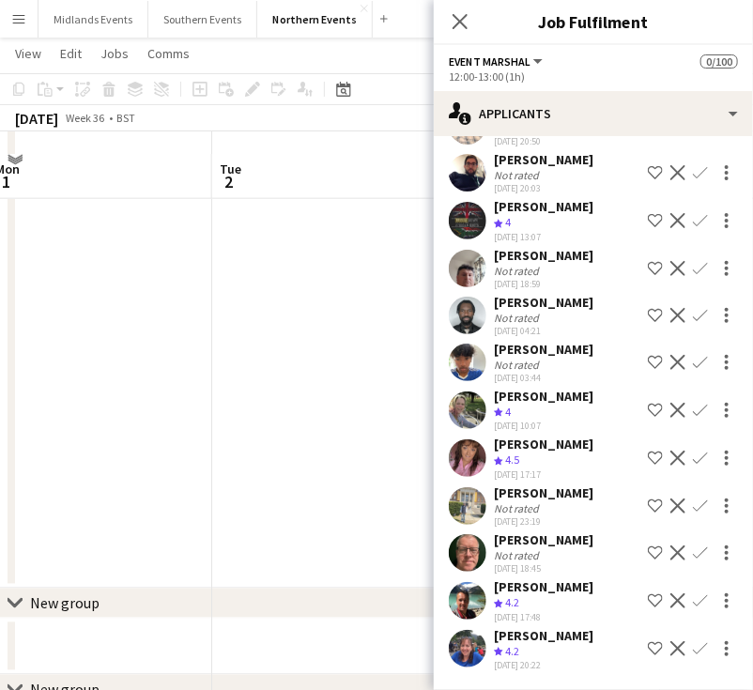
scroll to position [563, 0]
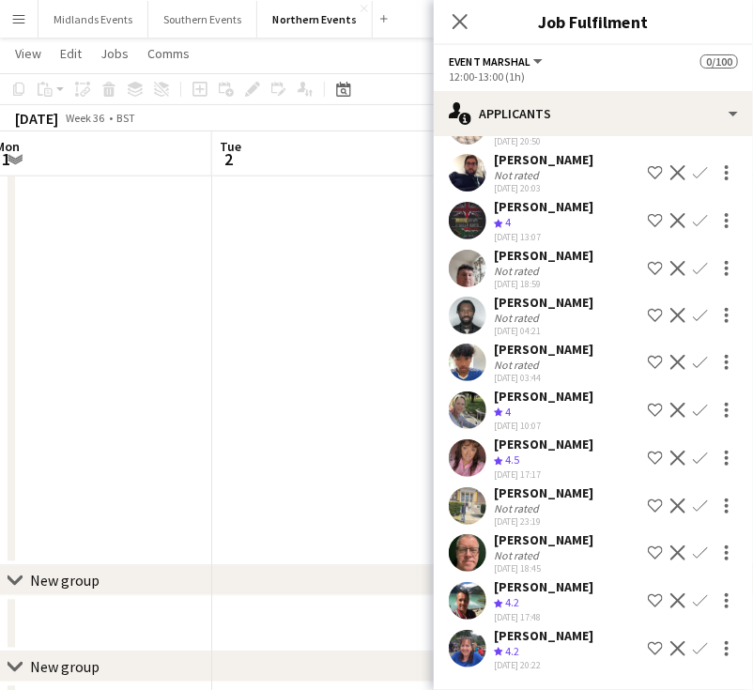
click at [693, 602] on app-icon "Confirm" at bounding box center [700, 600] width 15 height 15
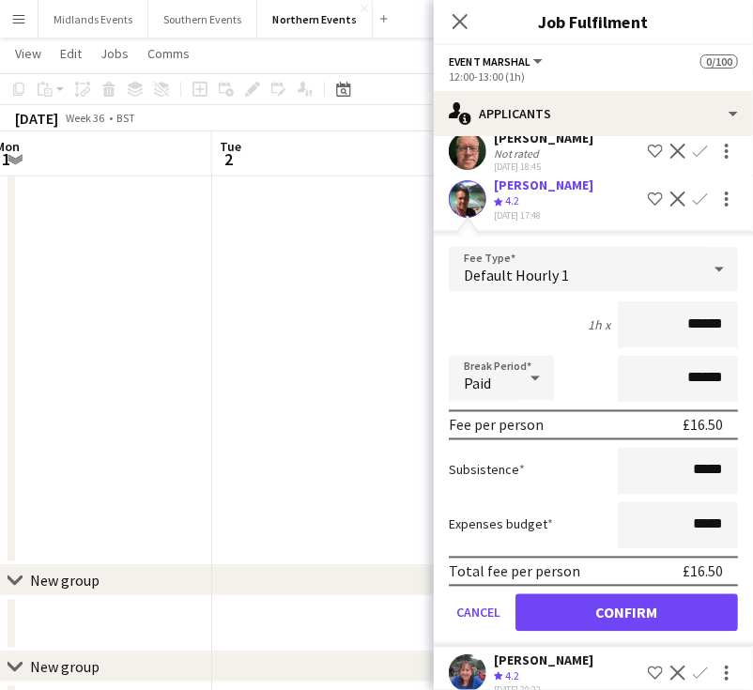
scroll to position [779, 0]
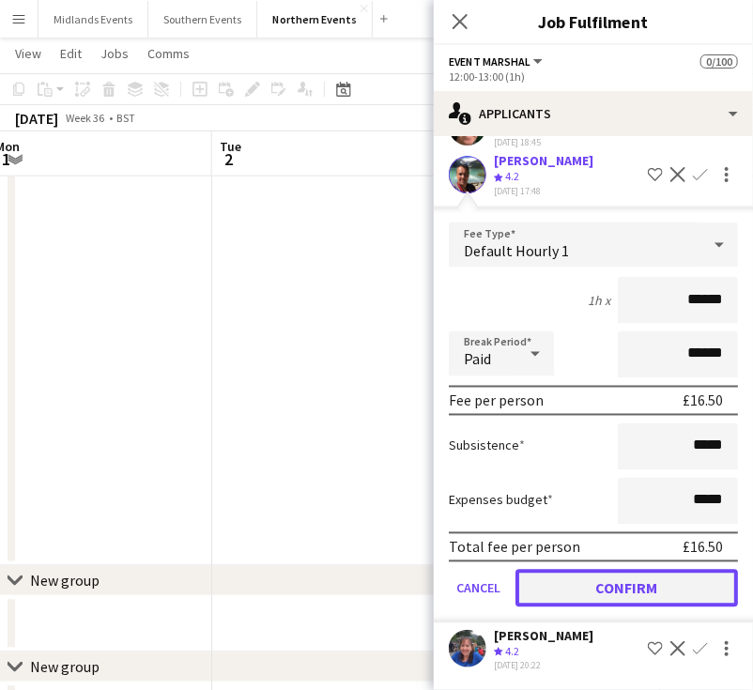
click at [610, 575] on button "Confirm" at bounding box center [626, 589] width 222 height 38
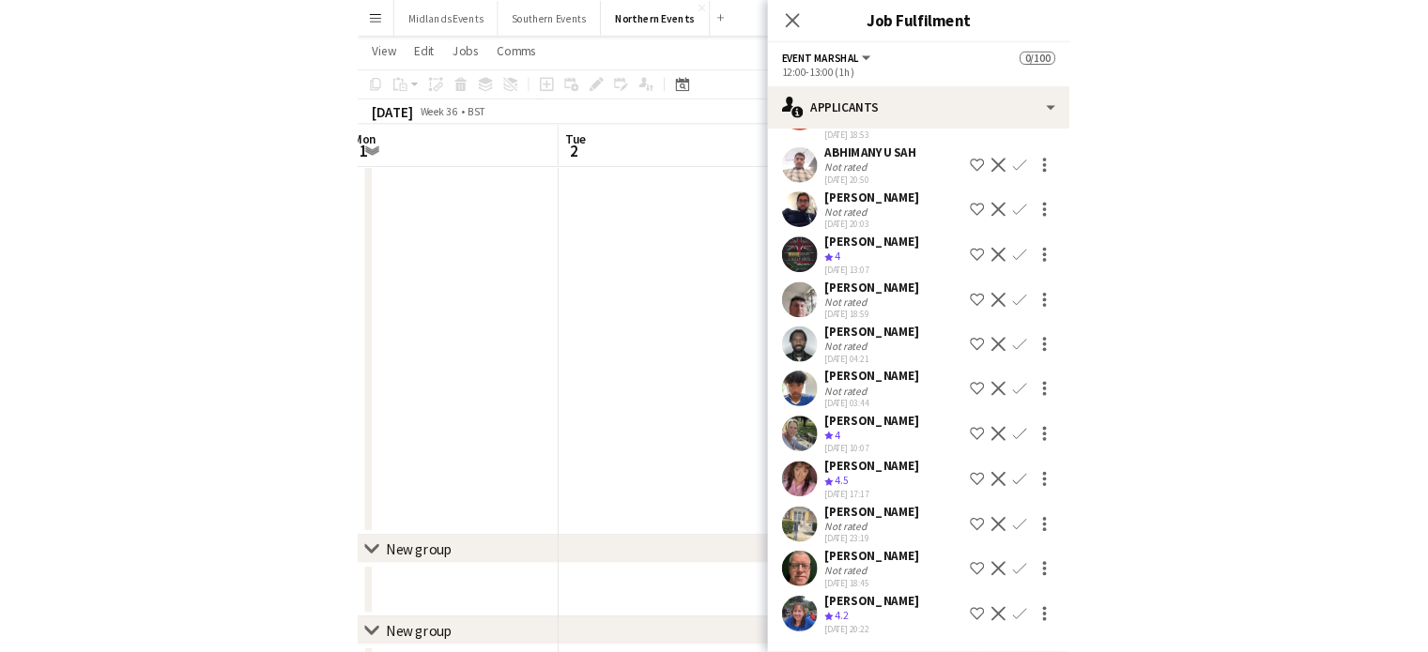
scroll to position [308, 0]
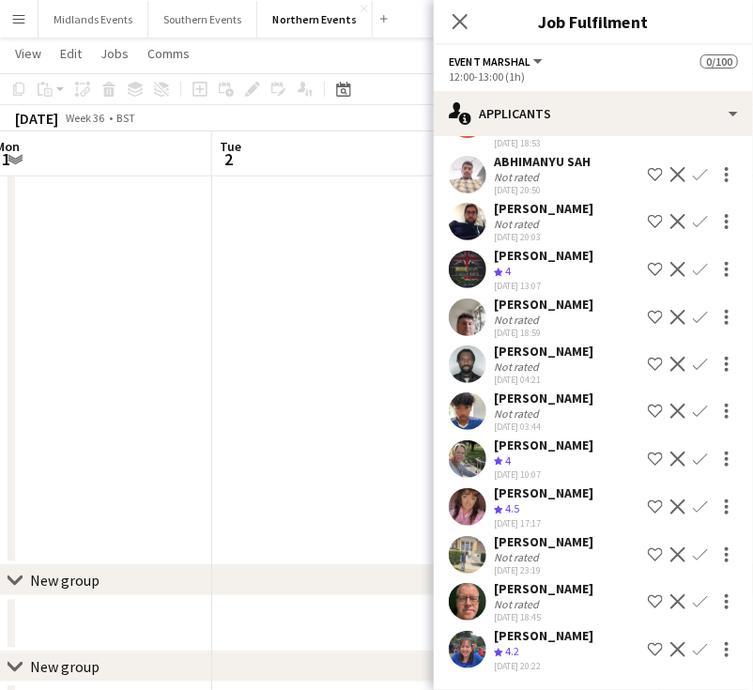
drag, startPoint x: 575, startPoint y: 632, endPoint x: 483, endPoint y: 633, distance: 92.0
click at [483, 633] on div "Angela Leakey Crew rating 4.2 29-08-2025 20:22 Shortlist crew Decline Confirm" at bounding box center [593, 649] width 319 height 45
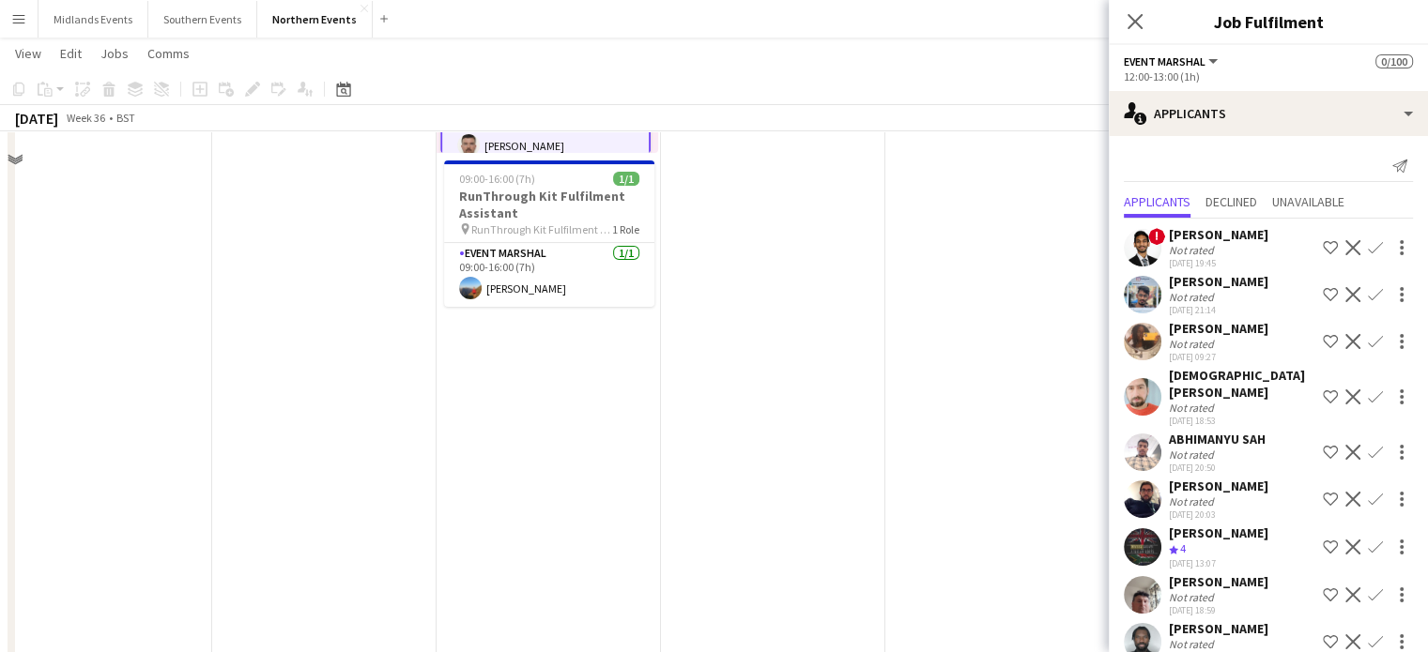
scroll to position [211, 0]
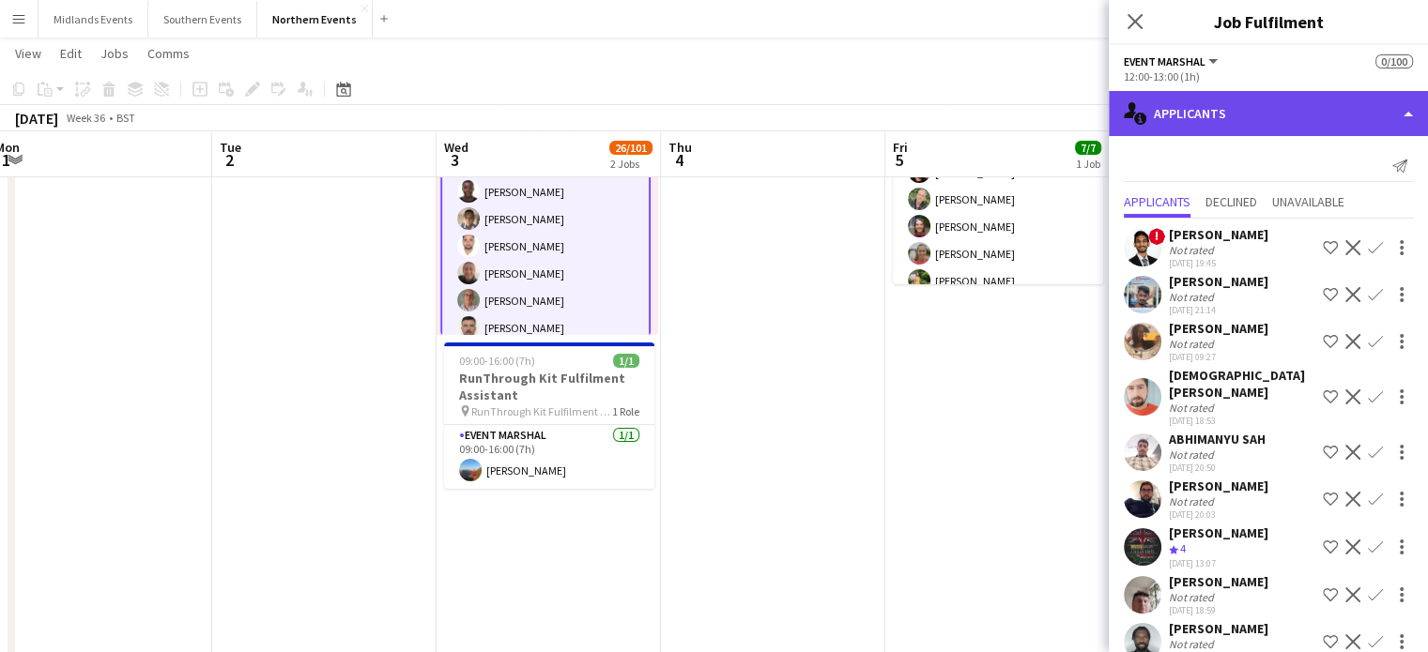
click at [767, 115] on div "single-neutral-actions-information Applicants" at bounding box center [1268, 113] width 319 height 45
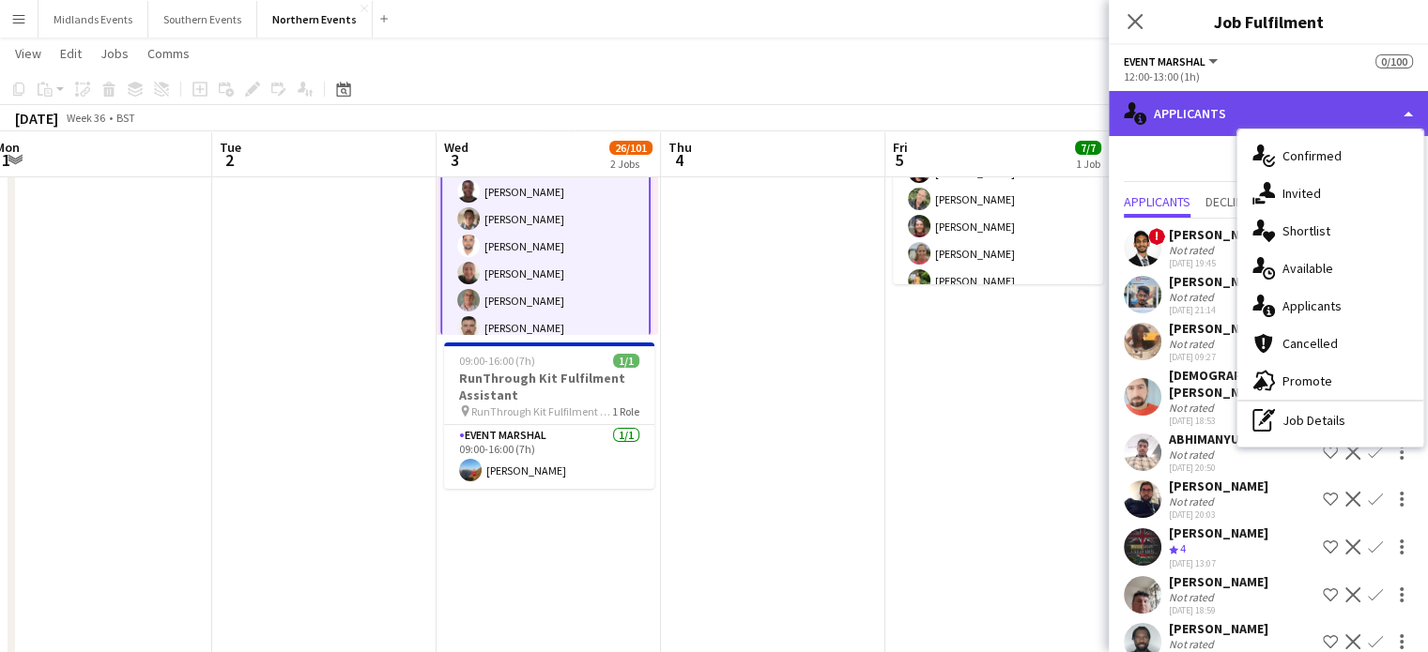
click at [767, 111] on div "single-neutral-actions-information Applicants" at bounding box center [1268, 113] width 319 height 45
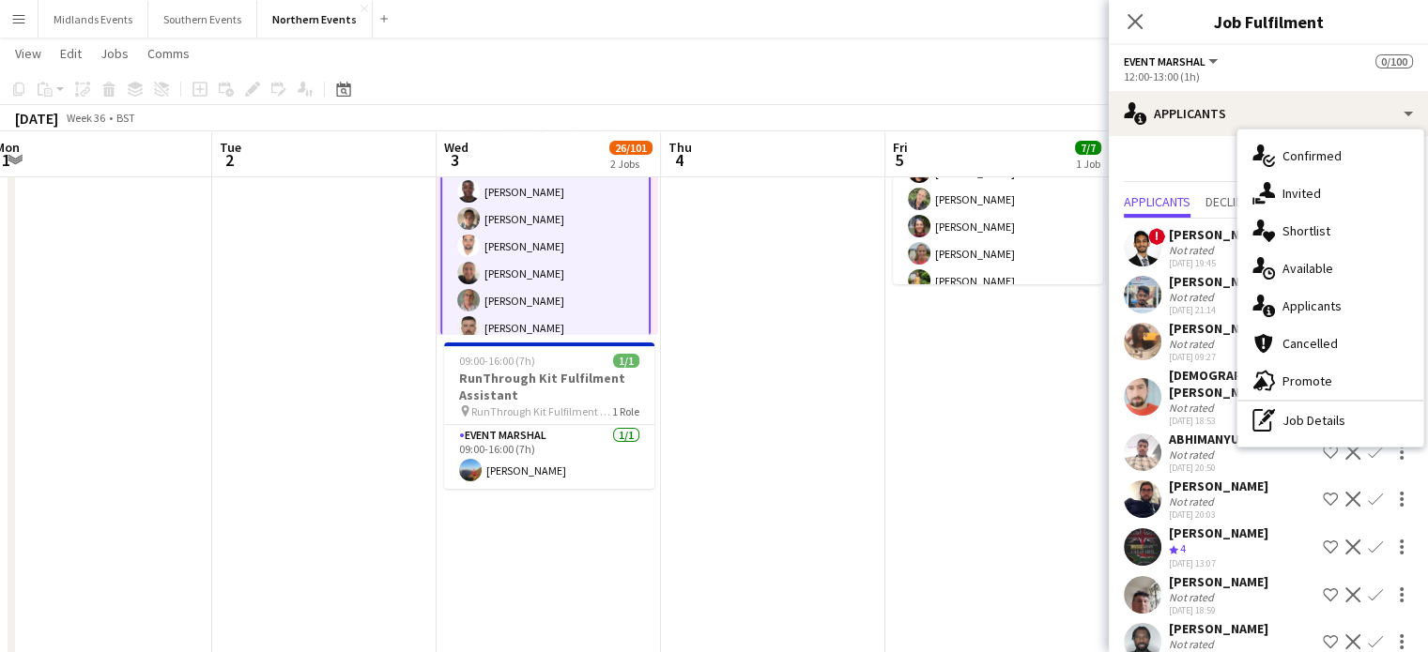
click at [767, 60] on app-page-menu "View Day view expanded Day view collapsed Month view Date picker Jump to today …" at bounding box center [714, 56] width 1428 height 36
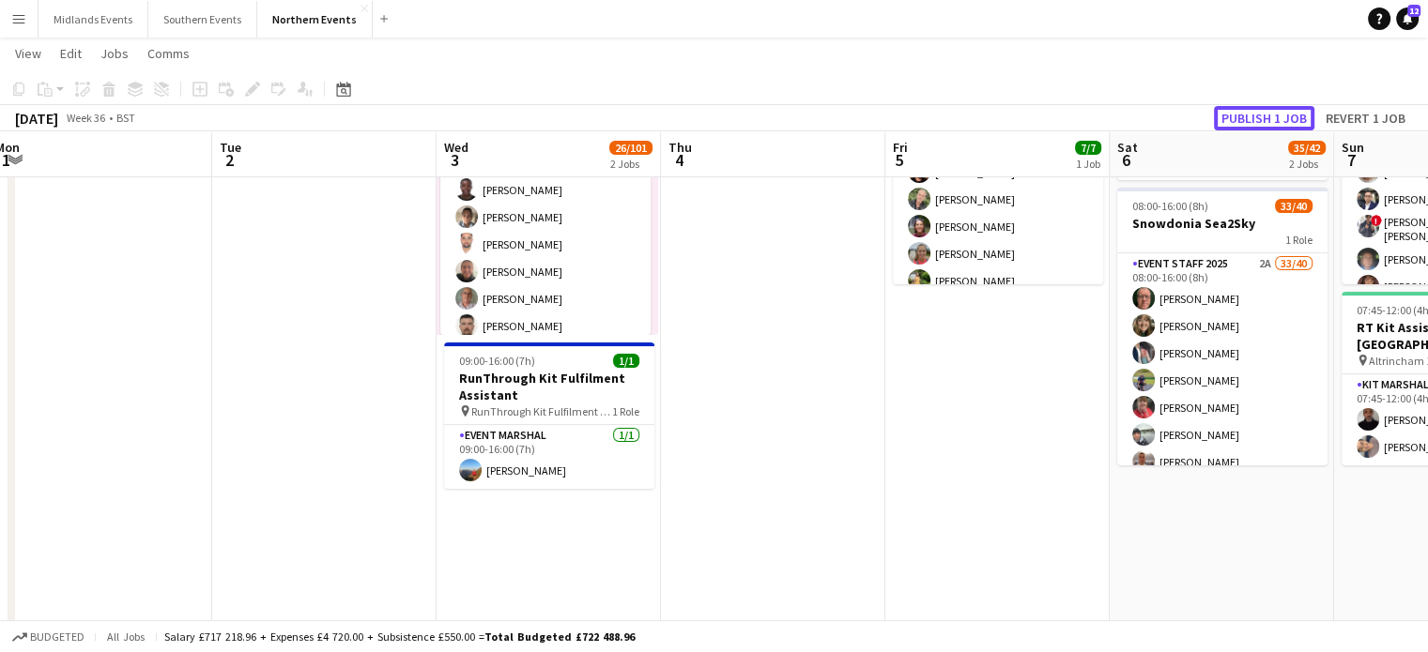
click at [767, 115] on button "Publish 1 job" at bounding box center [1264, 118] width 100 height 24
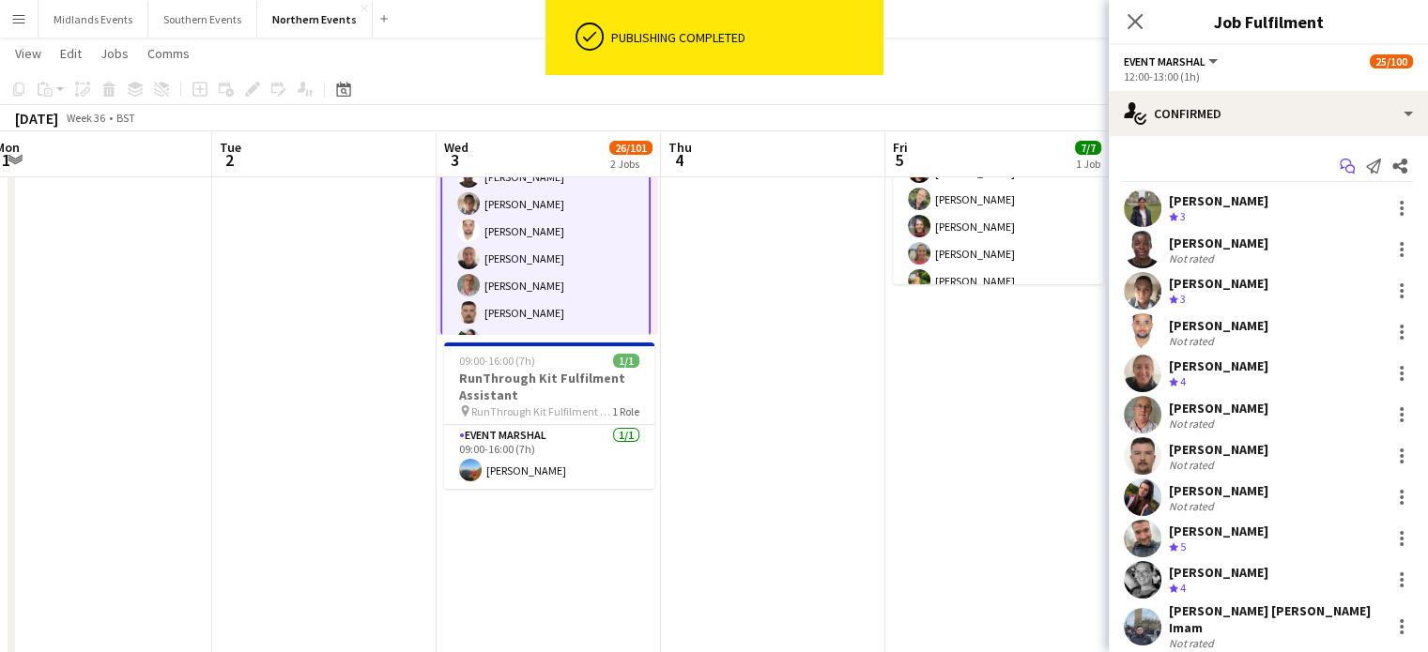
click at [767, 157] on app-icon "Start chat" at bounding box center [1347, 166] width 26 height 26
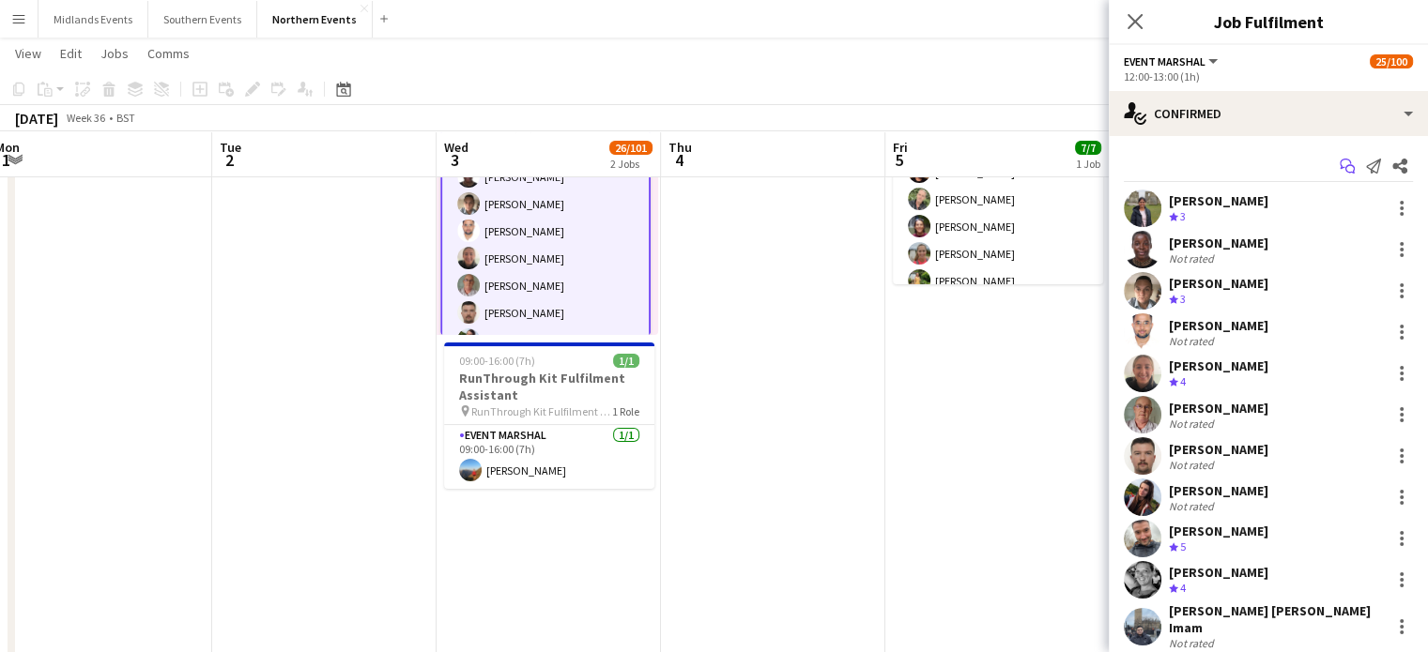
click at [767, 163] on icon "Start chat" at bounding box center [1347, 166] width 15 height 15
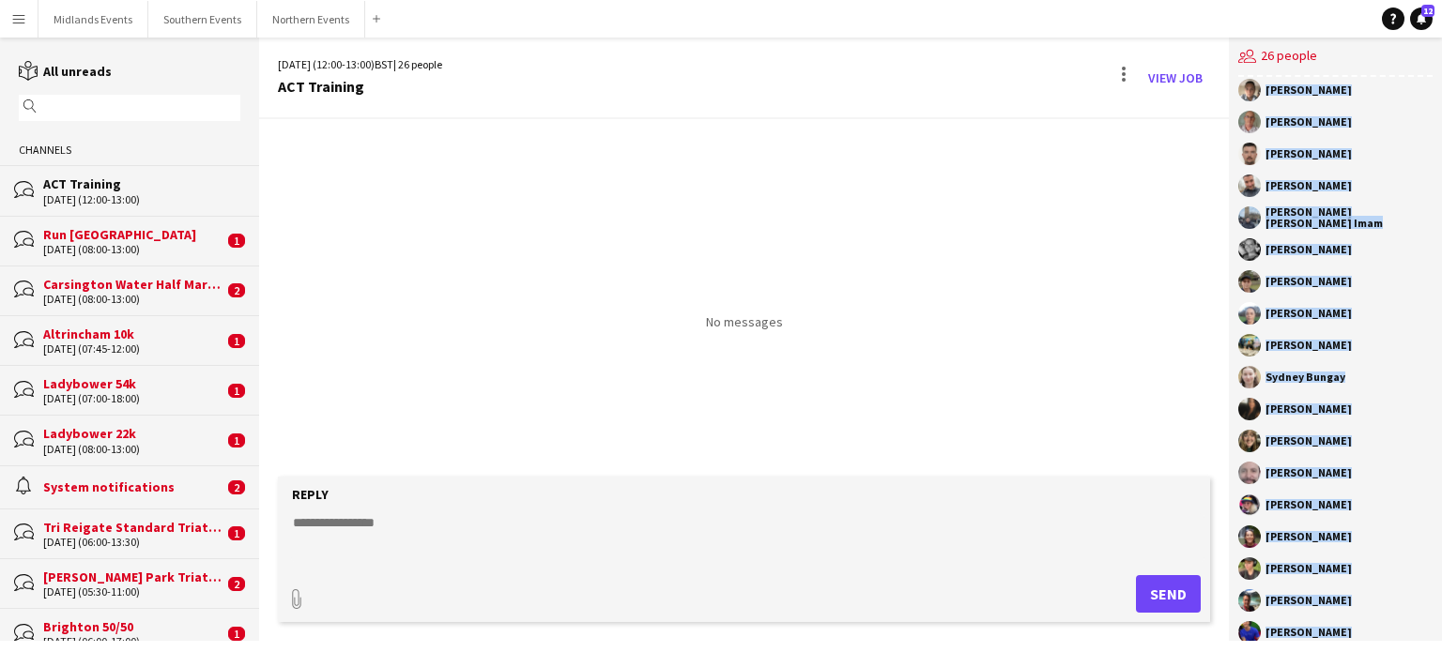
scroll to position [284, 0]
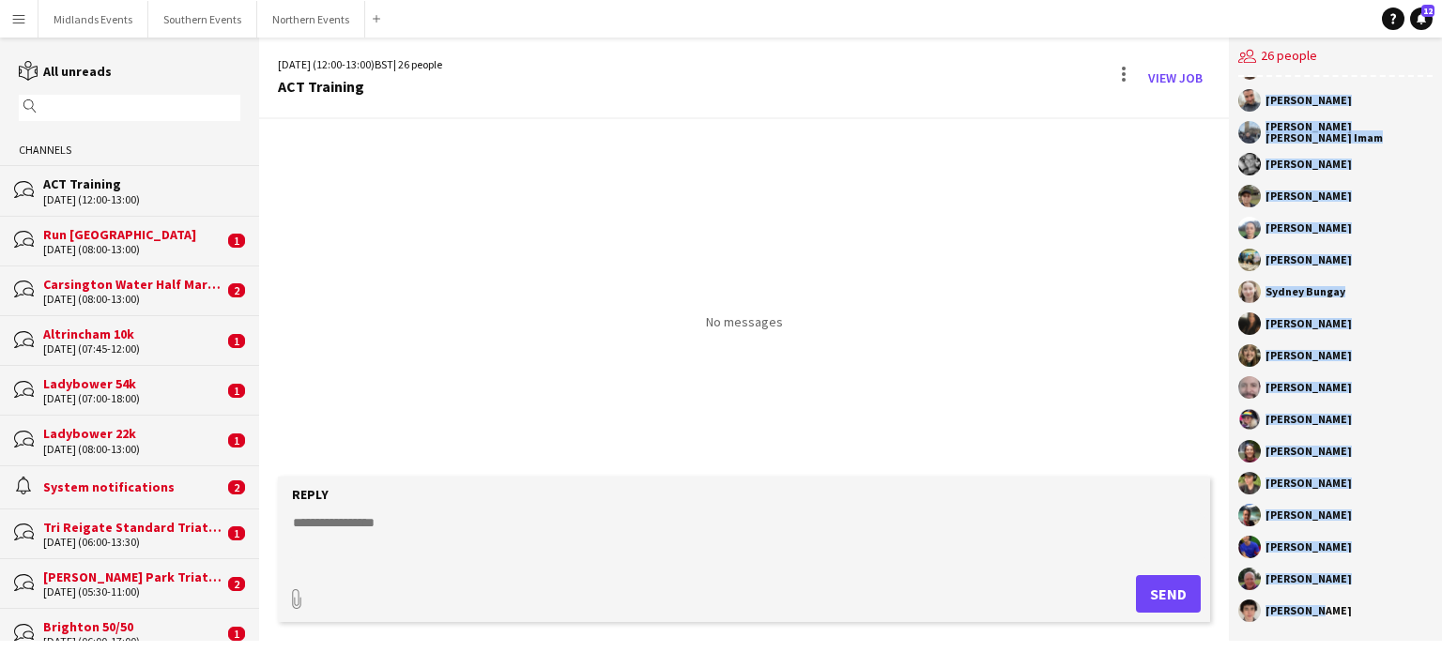
drag, startPoint x: 1268, startPoint y: 126, endPoint x: 1374, endPoint y: 613, distance: 498.6
click at [767, 613] on div "RunThrough Events Ellie Mansfield Poppy Lawrence Kunal Singh Dhanuvarsha Ramasa…" at bounding box center [1335, 359] width 213 height 564
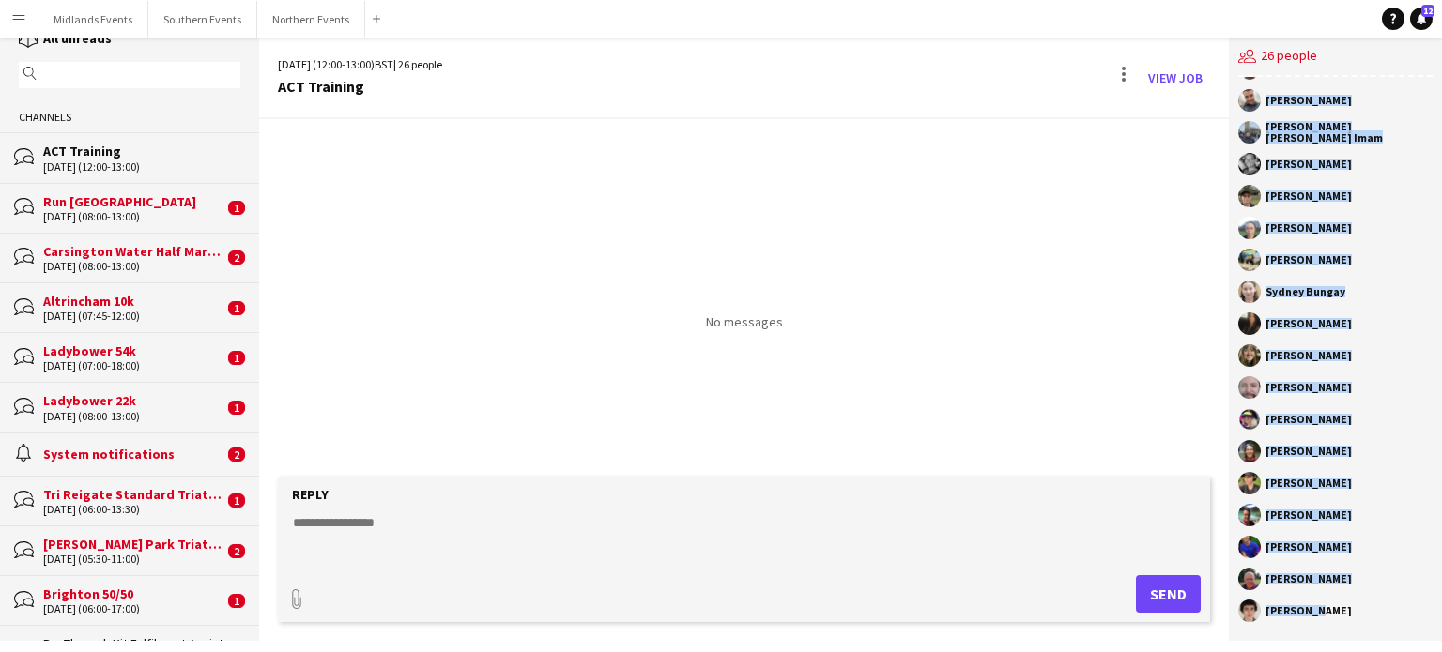
scroll to position [0, 0]
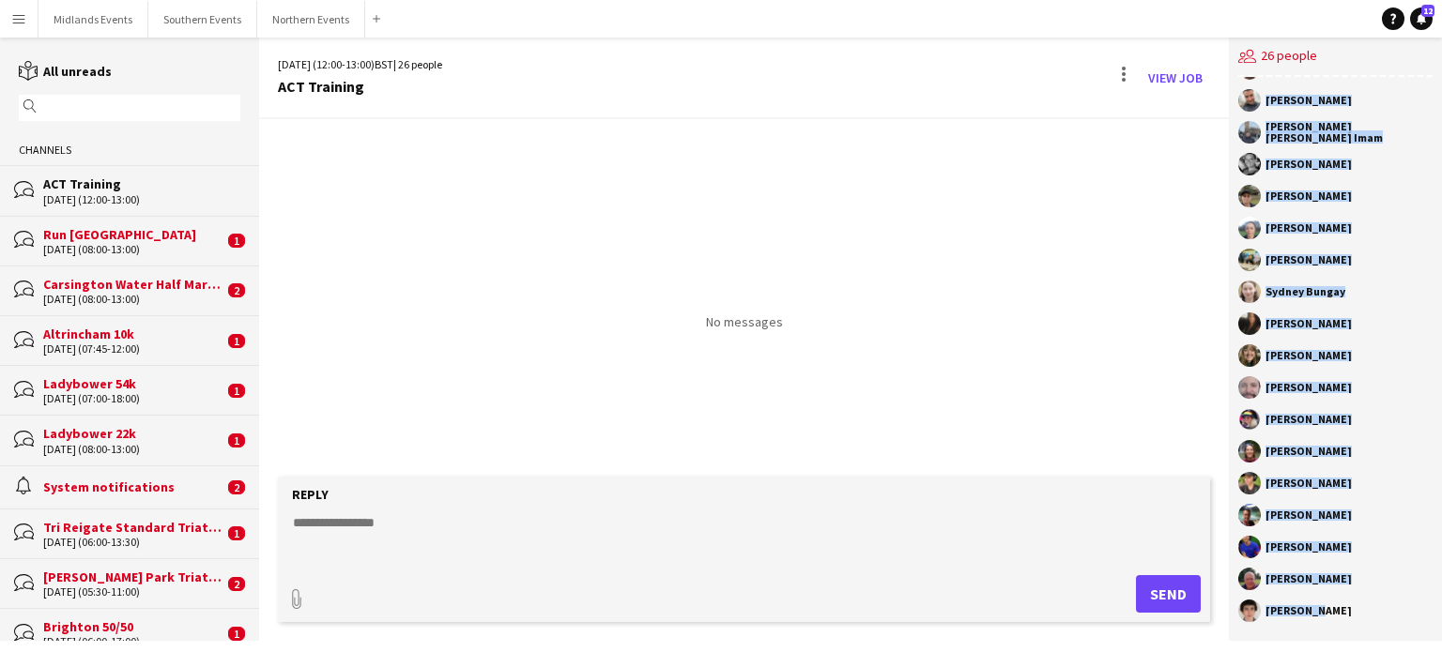
click at [149, 241] on div "Run [GEOGRAPHIC_DATA]" at bounding box center [133, 234] width 180 height 17
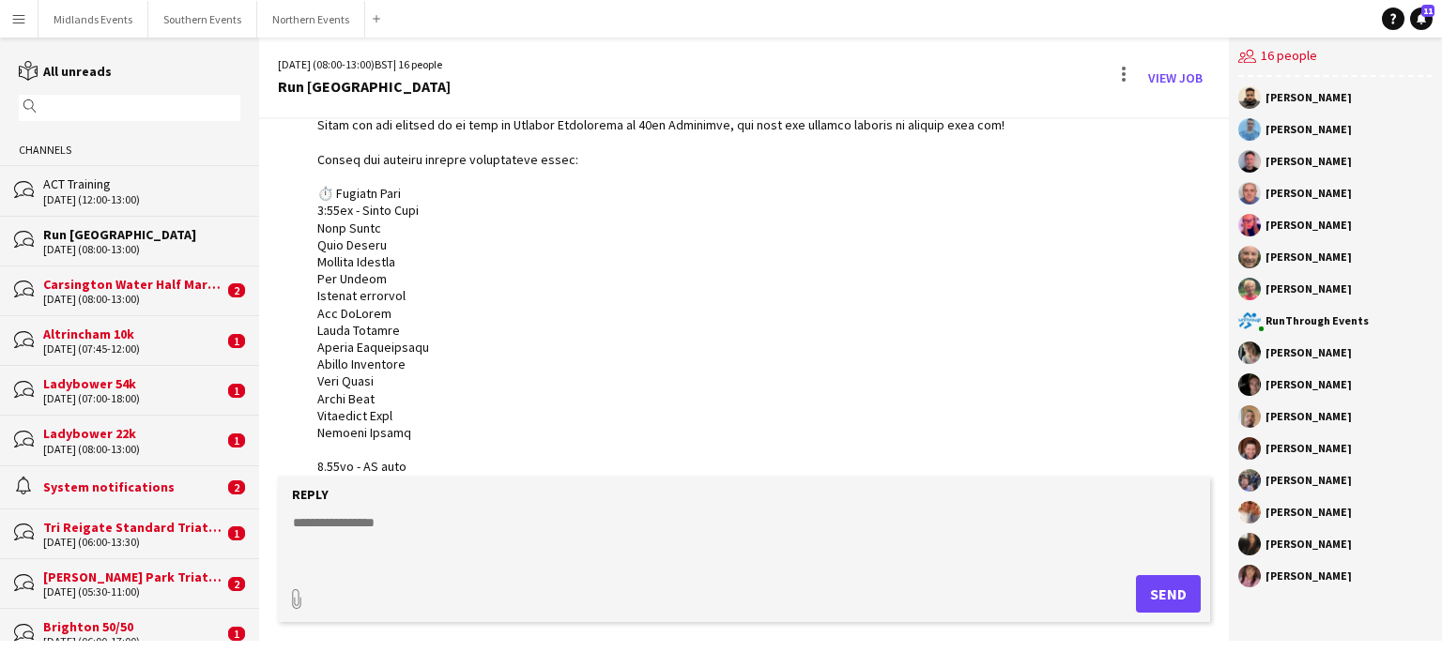
scroll to position [326, 0]
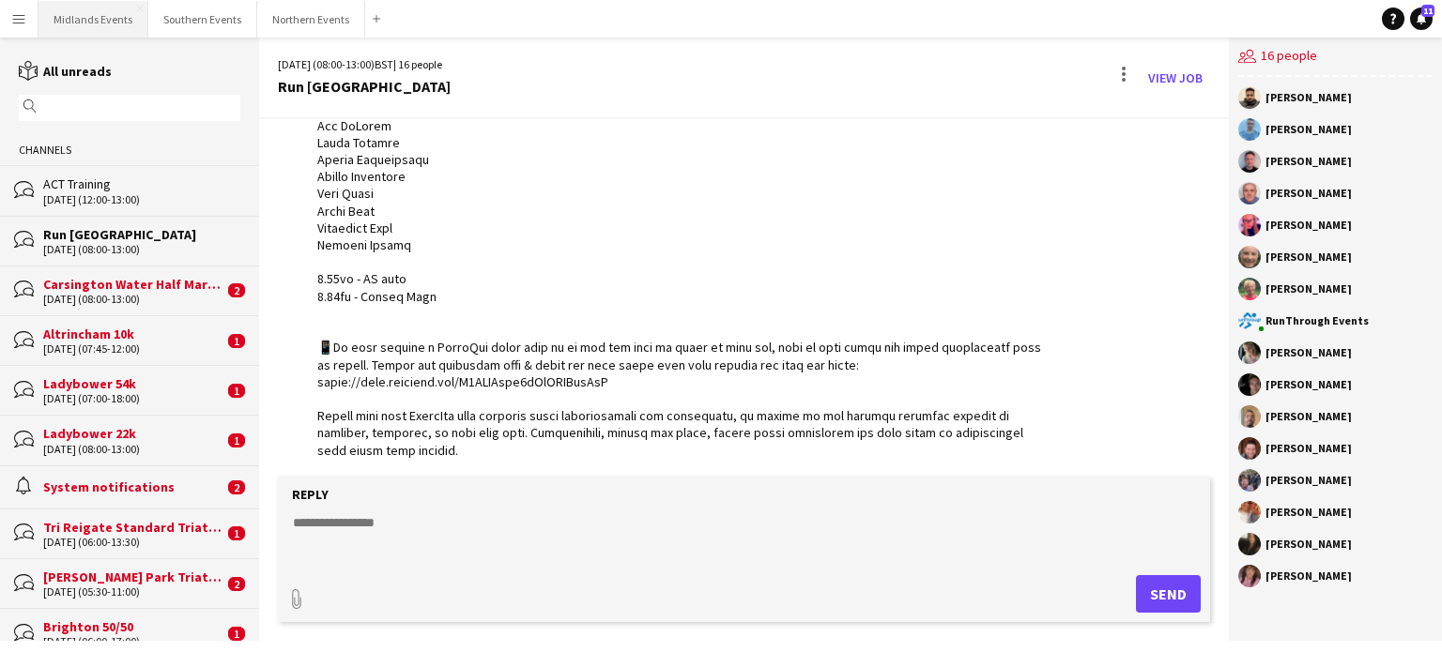
click at [100, 19] on button "Midlands Events Close" at bounding box center [93, 19] width 110 height 37
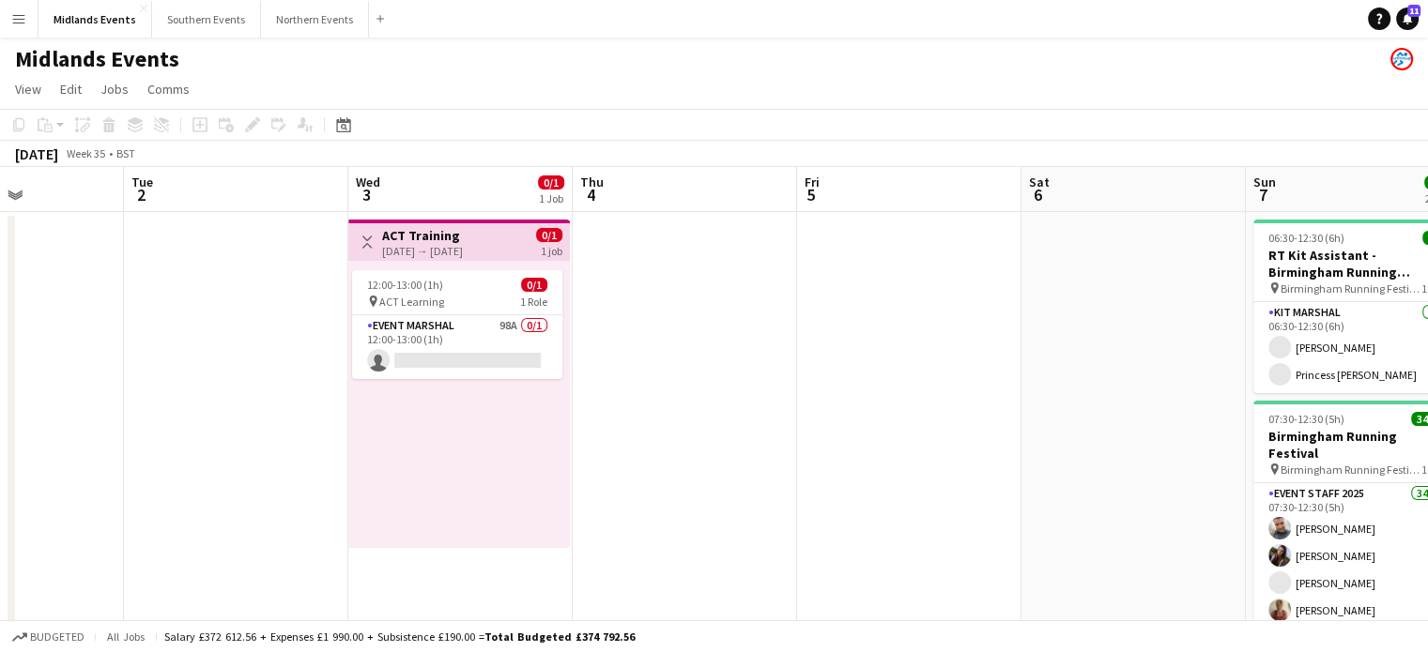
drag, startPoint x: 924, startPoint y: 306, endPoint x: 720, endPoint y: 268, distance: 207.3
click at [487, 262] on app-calendar-viewport "Fri 29 Sat 30 57/57 2 Jobs Sun 31 Mon 1 Tue 2 Wed 3 0/1 1 Job Thu 4 Fri 5 Sat 6…" at bounding box center [714, 493] width 1428 height 652
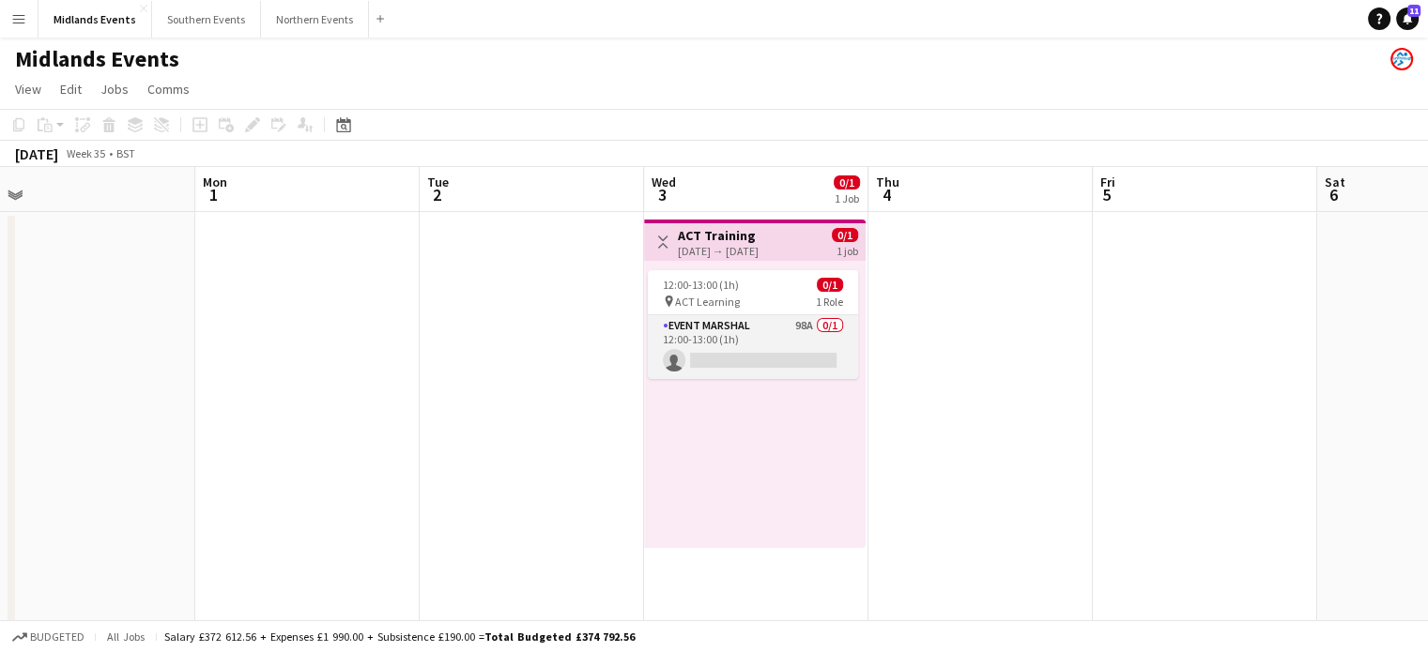
click at [705, 326] on app-card-role "Event Marshal 98A 0/1 12:00-13:00 (1h) single-neutral-actions" at bounding box center [753, 347] width 210 height 64
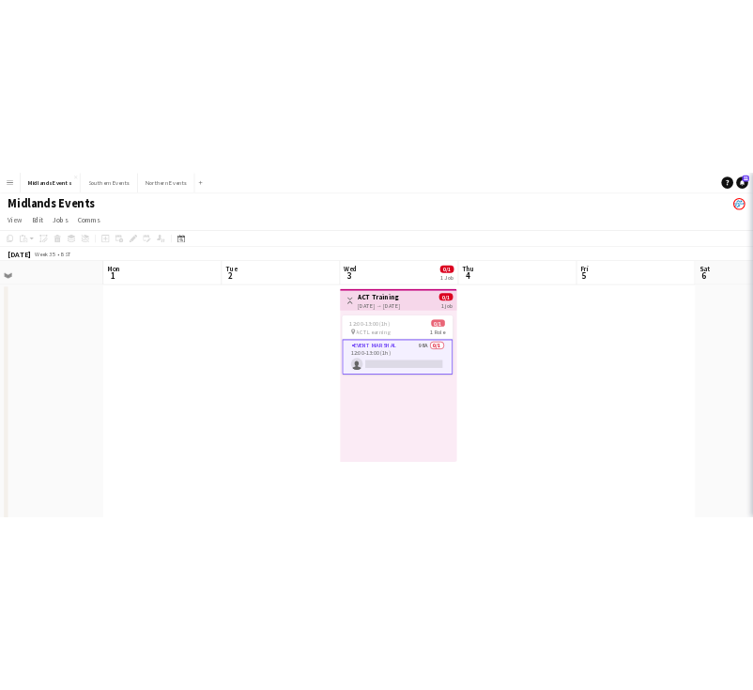
scroll to position [0, 477]
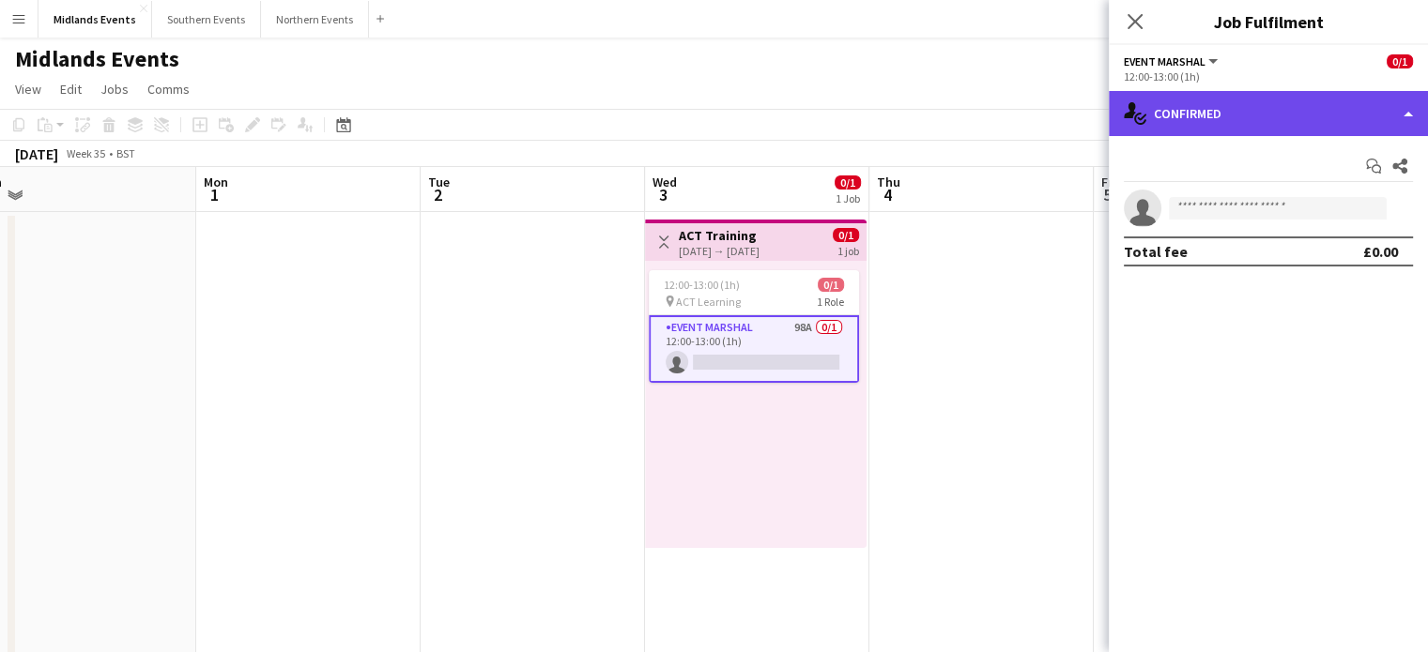
click at [767, 115] on div "single-neutral-actions-check-2 Confirmed" at bounding box center [1268, 113] width 319 height 45
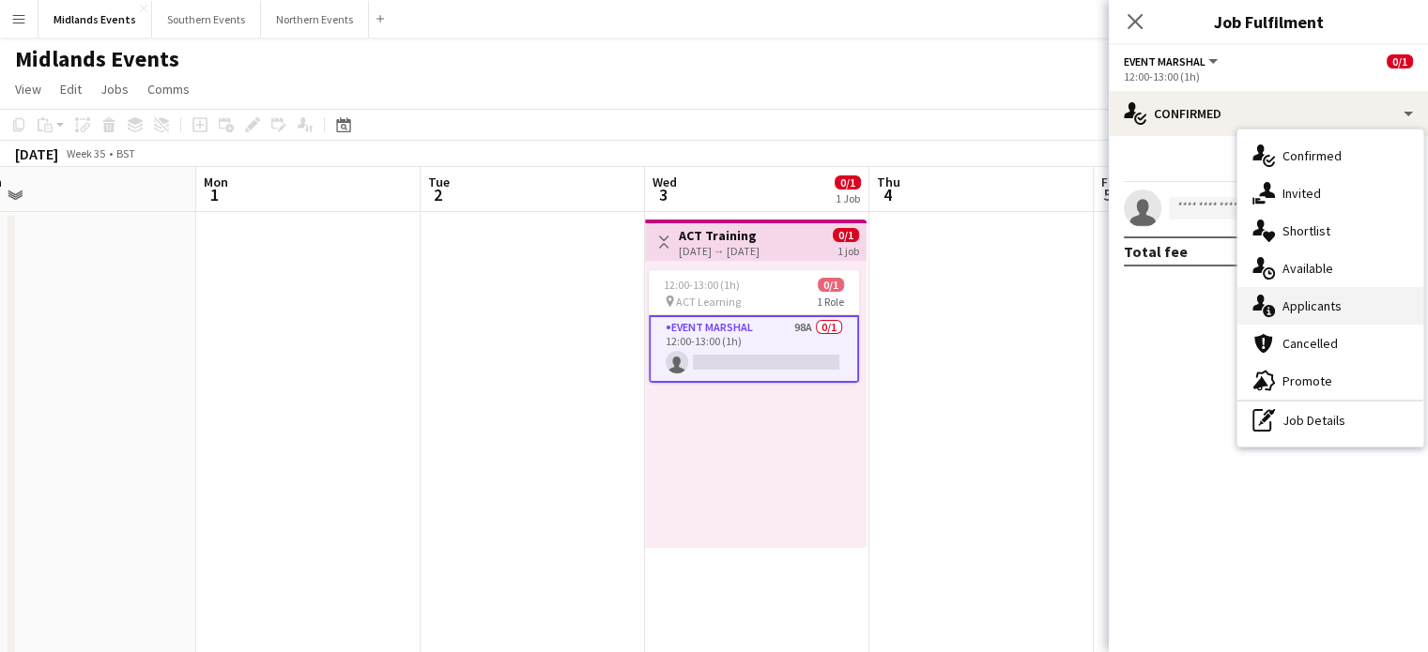
click at [767, 312] on div "single-neutral-actions-information Applicants" at bounding box center [1330, 306] width 186 height 38
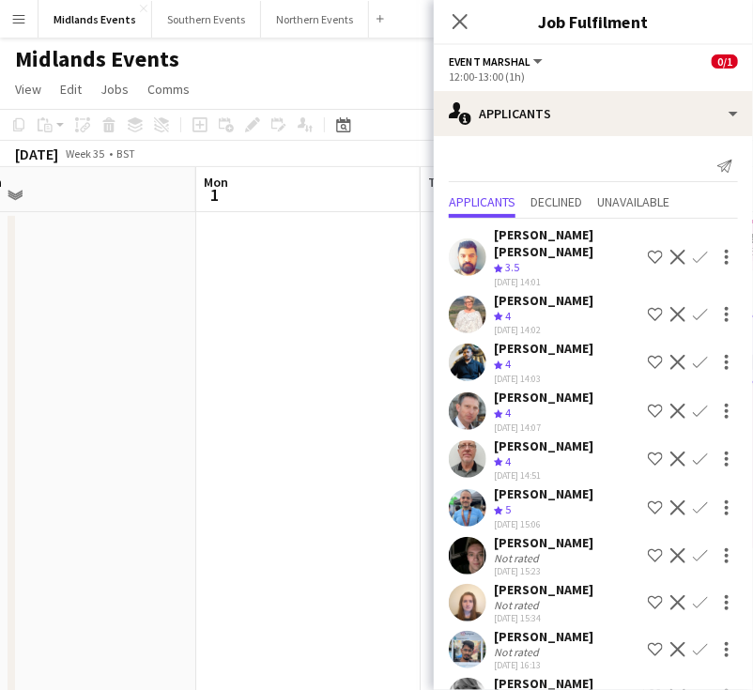
click at [693, 250] on app-icon "Confirm" at bounding box center [700, 257] width 15 height 15
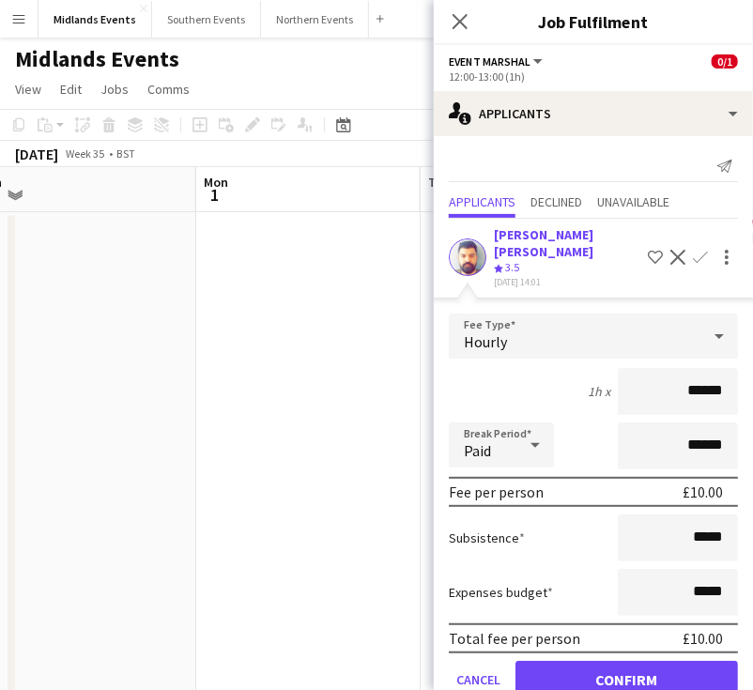
click at [693, 250] on app-icon "Confirm" at bounding box center [700, 257] width 15 height 15
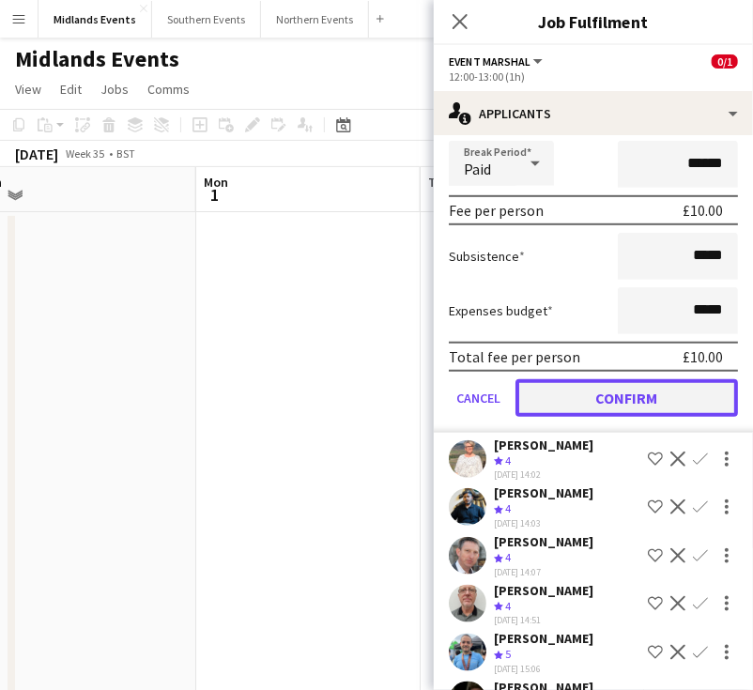
click at [625, 379] on button "Confirm" at bounding box center [626, 398] width 222 height 38
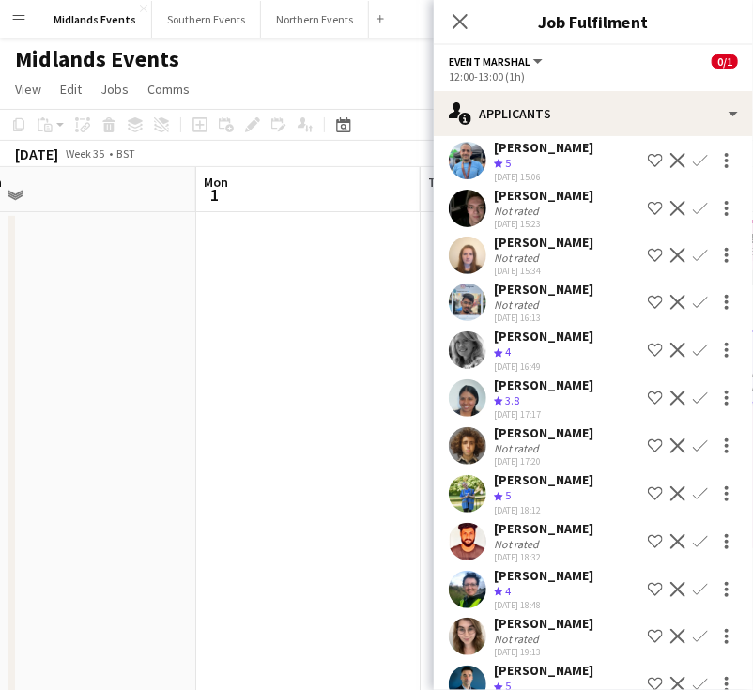
scroll to position [0, 0]
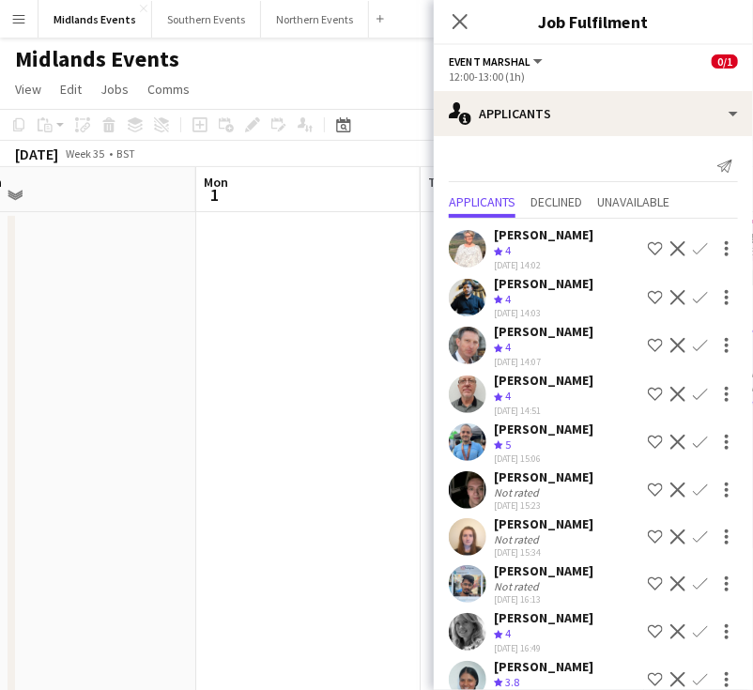
drag, startPoint x: 605, startPoint y: 237, endPoint x: 493, endPoint y: 234, distance: 111.7
click at [493, 234] on div "Melinda Kirkwood Crew rating 4 31-07-2025 14:02 Shortlist crew Decline Confirm" at bounding box center [593, 248] width 319 height 45
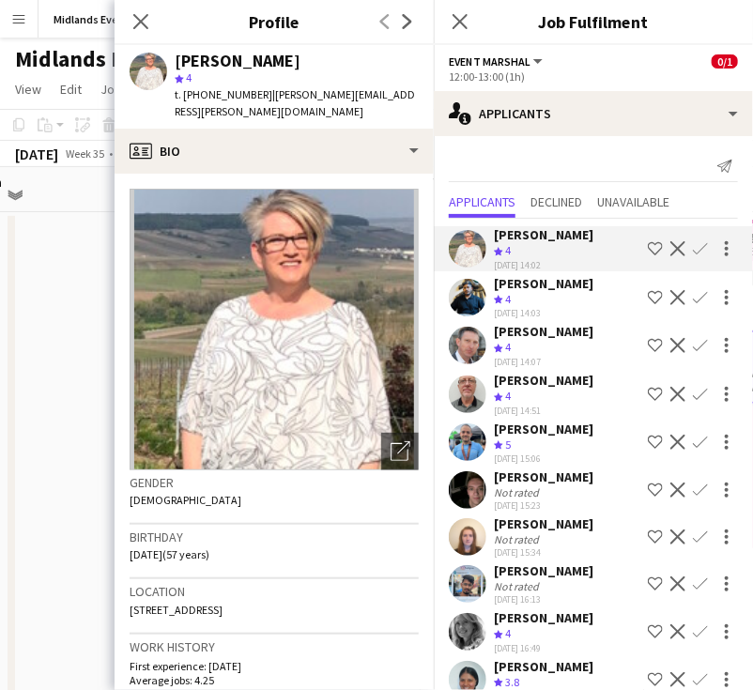
click at [693, 248] on app-icon "Confirm" at bounding box center [700, 248] width 15 height 15
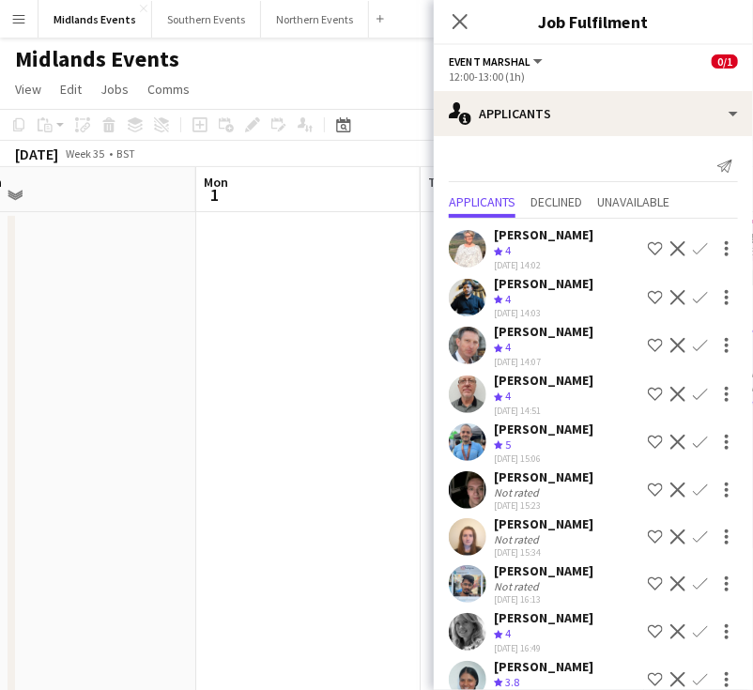
click at [693, 248] on app-icon "Confirm" at bounding box center [700, 248] width 15 height 15
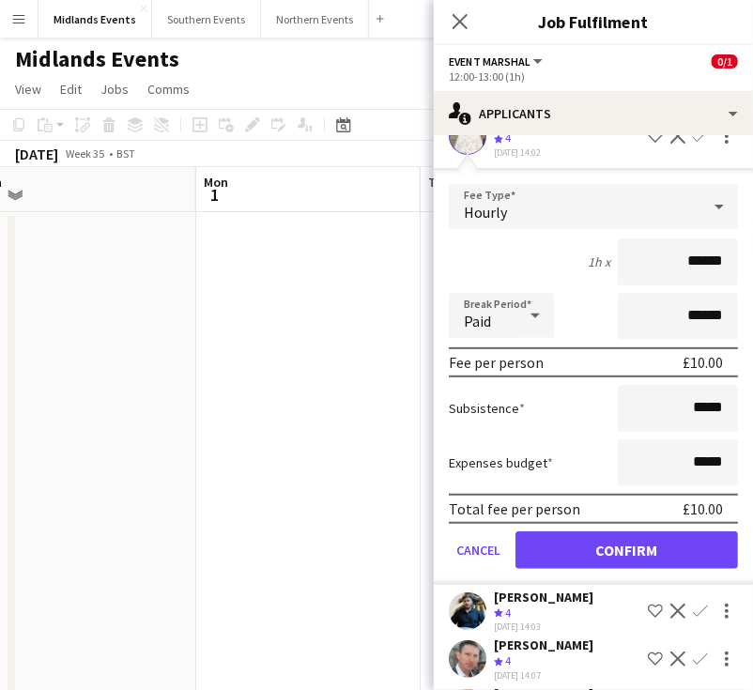
scroll to position [188, 0]
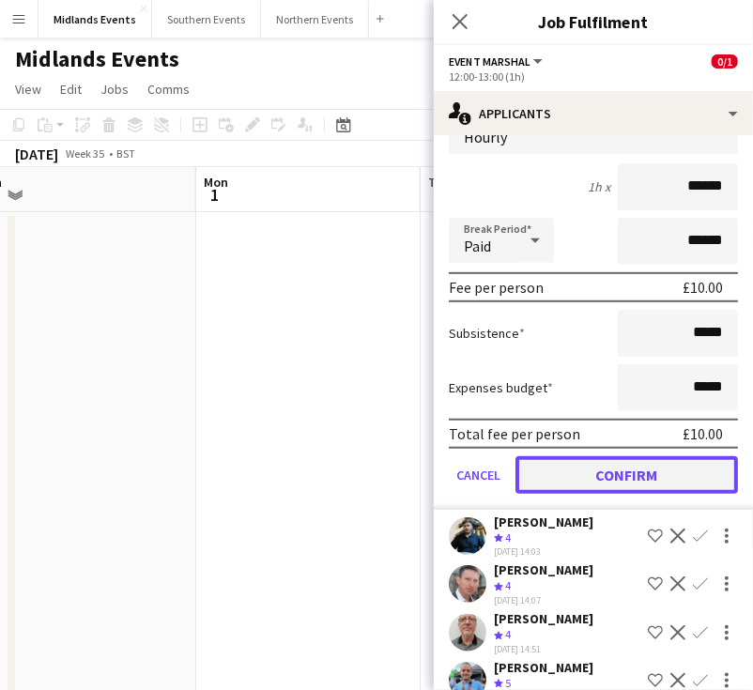
click at [607, 458] on button "Confirm" at bounding box center [626, 475] width 222 height 38
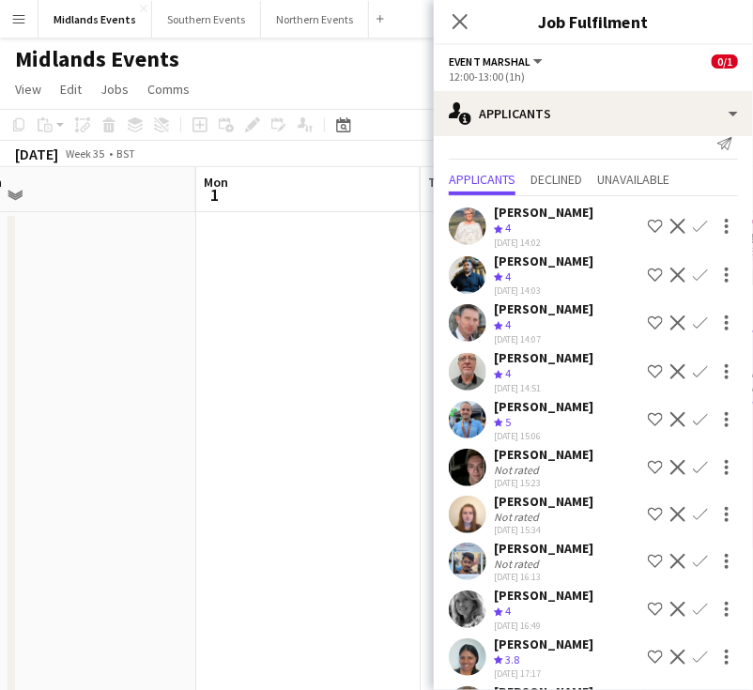
scroll to position [0, 0]
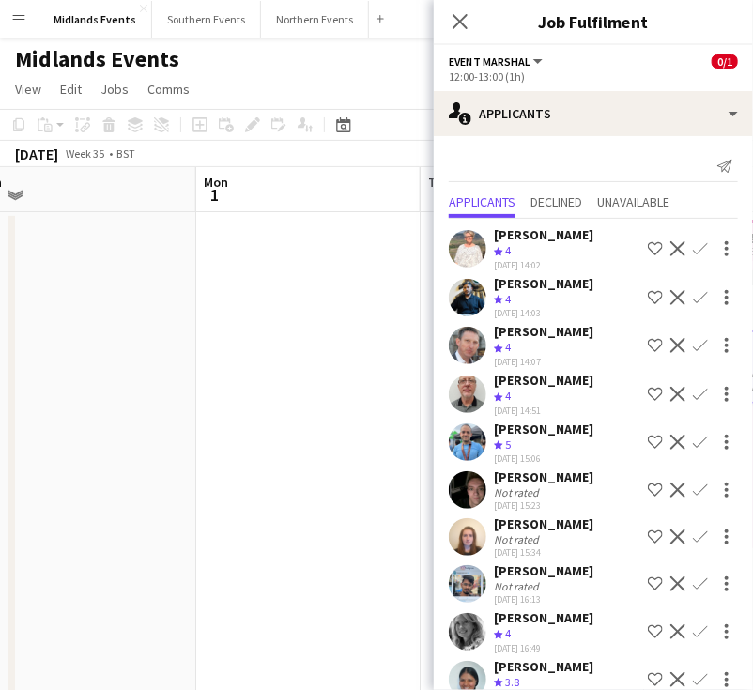
click at [693, 246] on app-icon "Confirm" at bounding box center [700, 248] width 15 height 15
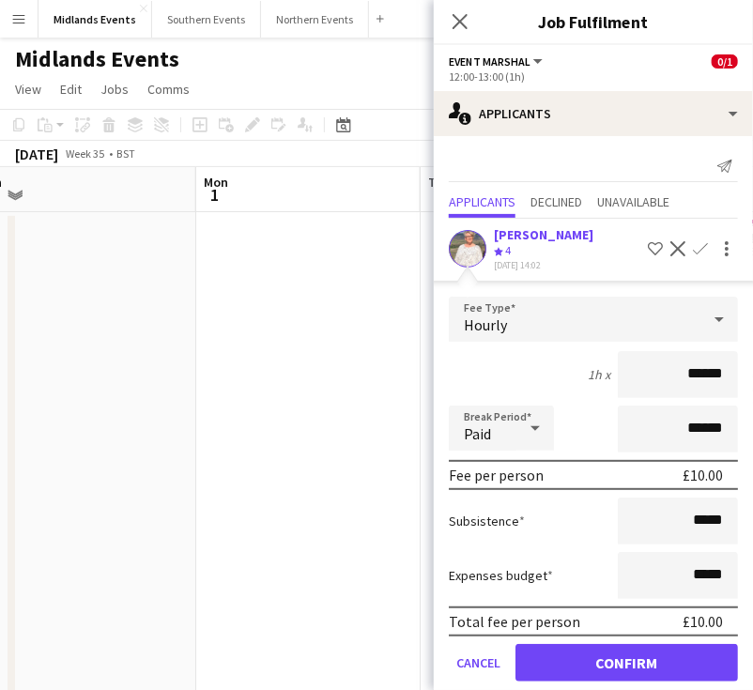
click at [693, 246] on app-icon "Confirm" at bounding box center [700, 248] width 15 height 15
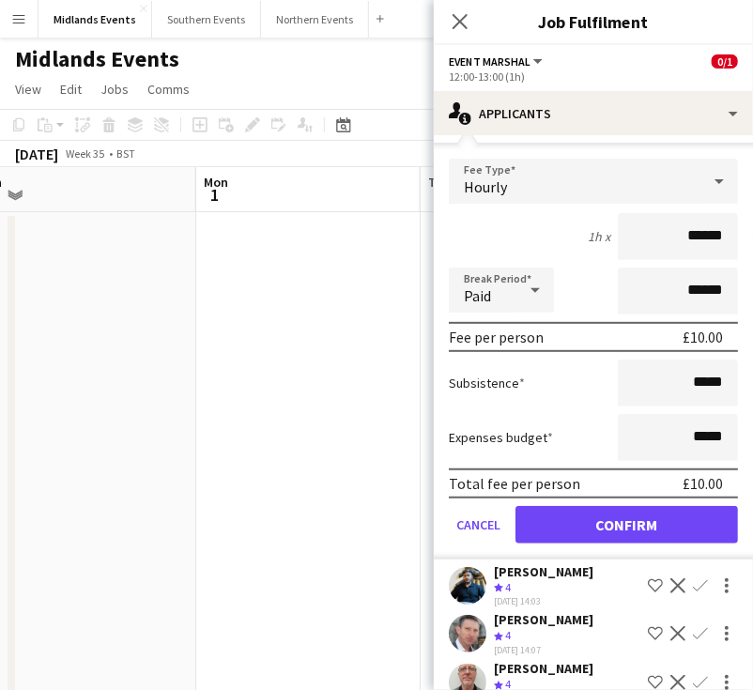
scroll to position [188, 0]
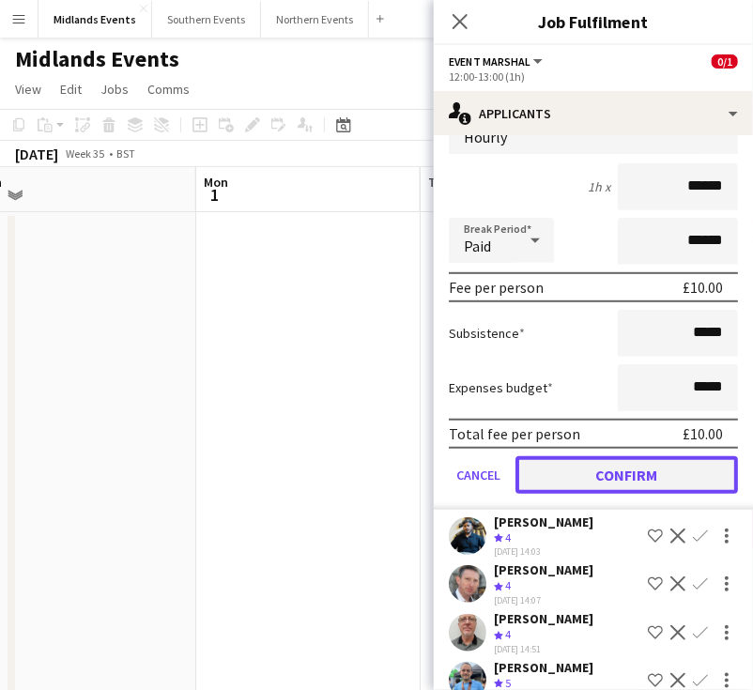
click at [621, 473] on button "Confirm" at bounding box center [626, 475] width 222 height 38
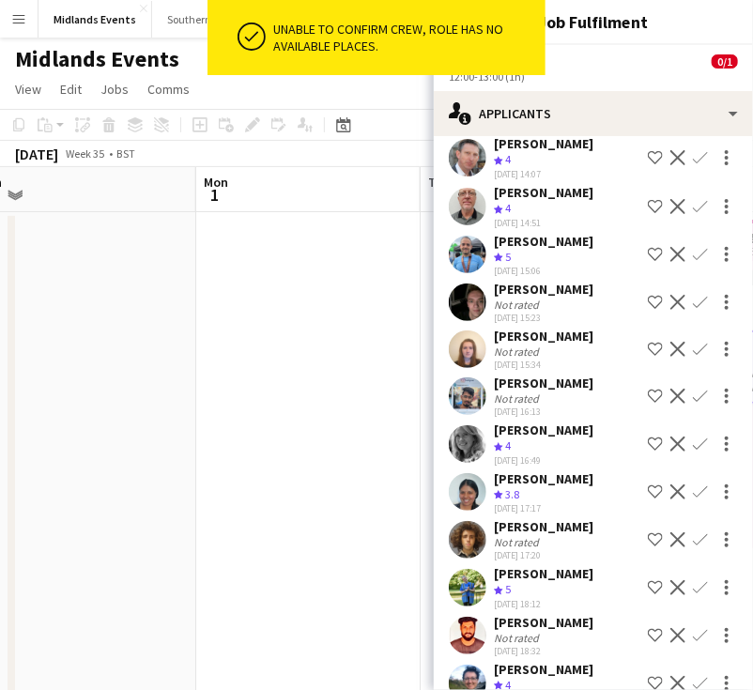
scroll to position [0, 0]
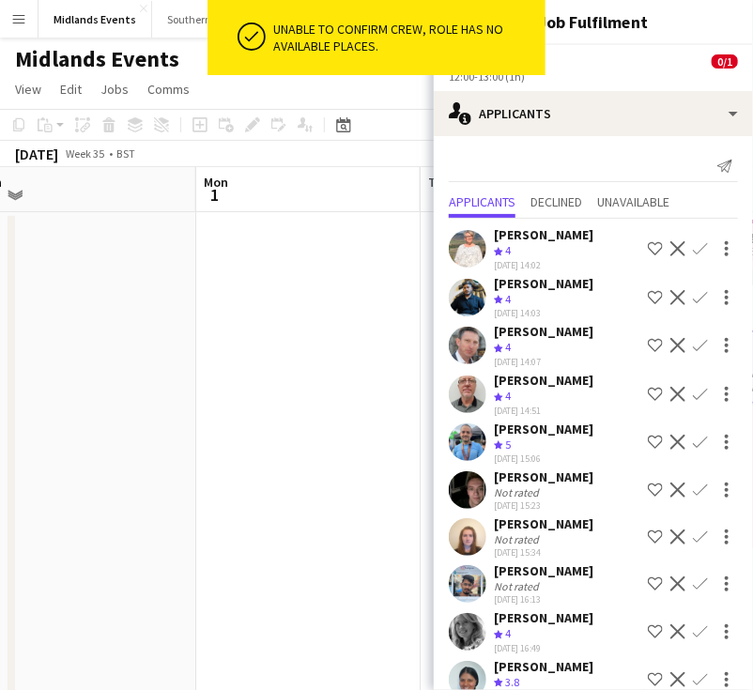
click at [372, 198] on app-board-header-date "Mon 1" at bounding box center [308, 189] width 224 height 45
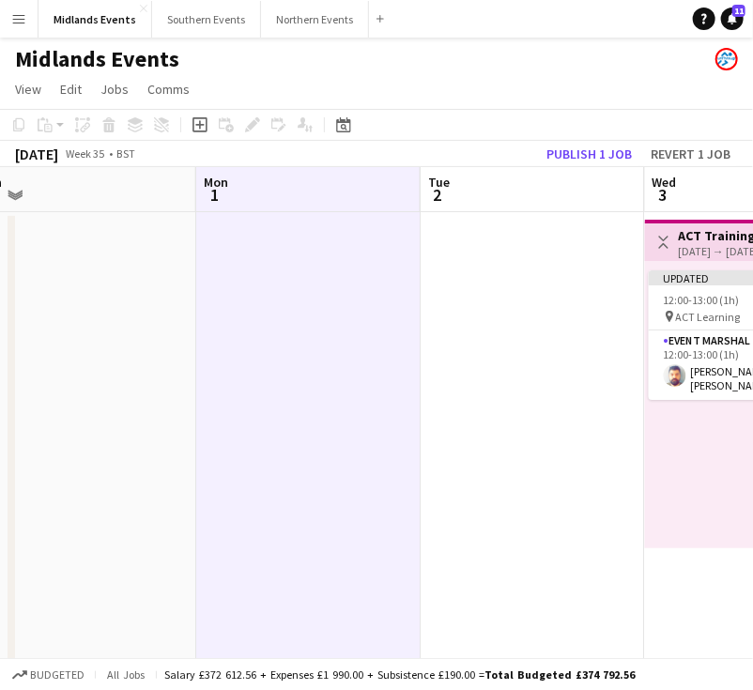
click at [710, 238] on h3 "ACT Training" at bounding box center [719, 235] width 81 height 17
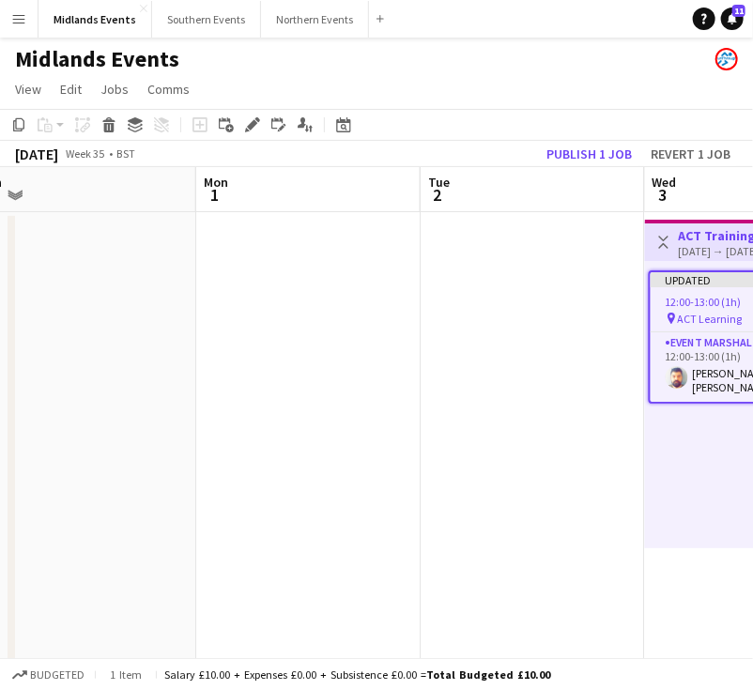
click at [705, 238] on h3 "ACT Training" at bounding box center [719, 235] width 81 height 17
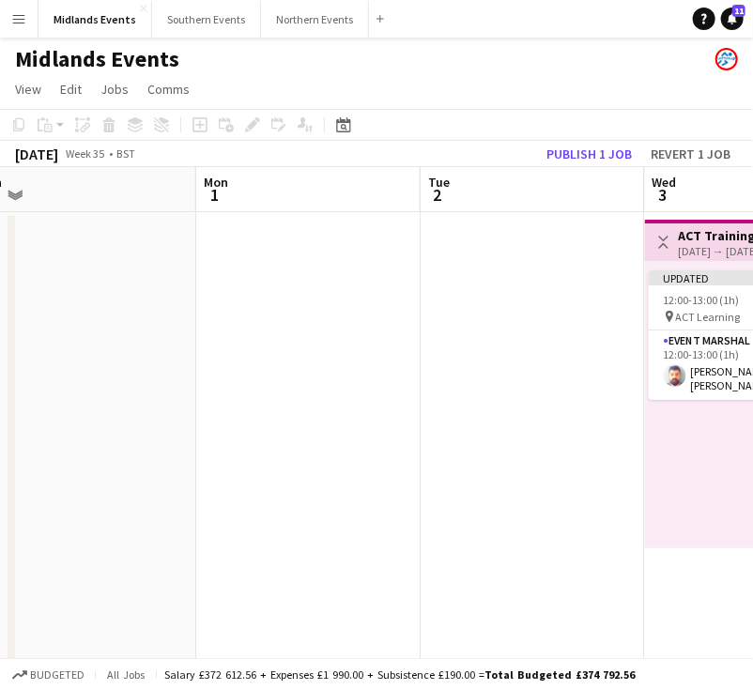
click at [705, 238] on h3 "ACT Training" at bounding box center [719, 235] width 81 height 17
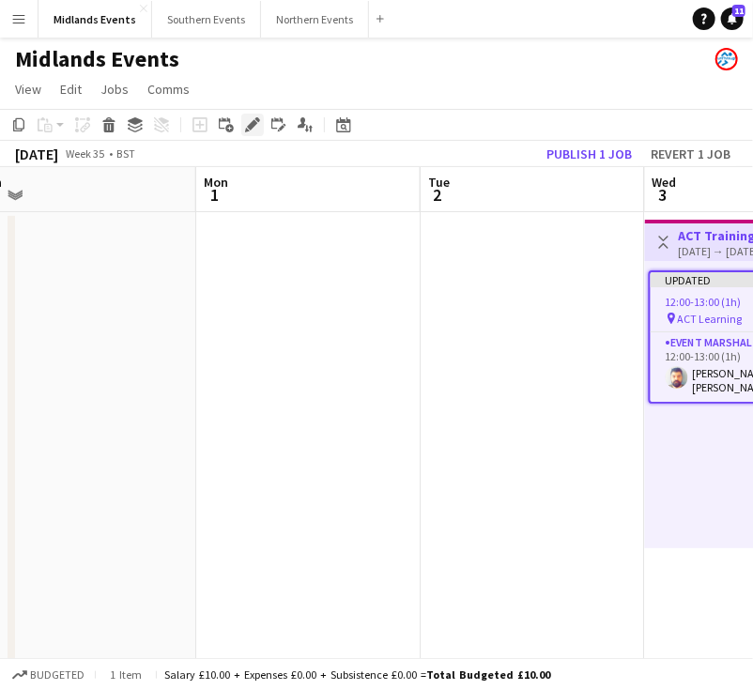
click at [261, 125] on div "Edit" at bounding box center [252, 125] width 23 height 23
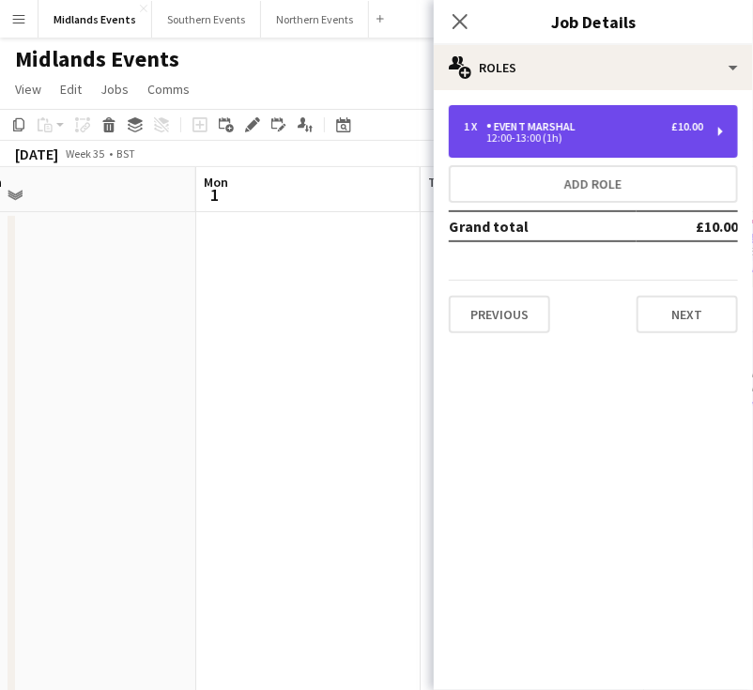
click at [575, 143] on div "1 x Event Marshal £10.00 12:00-13:00 (1h)" at bounding box center [593, 131] width 289 height 53
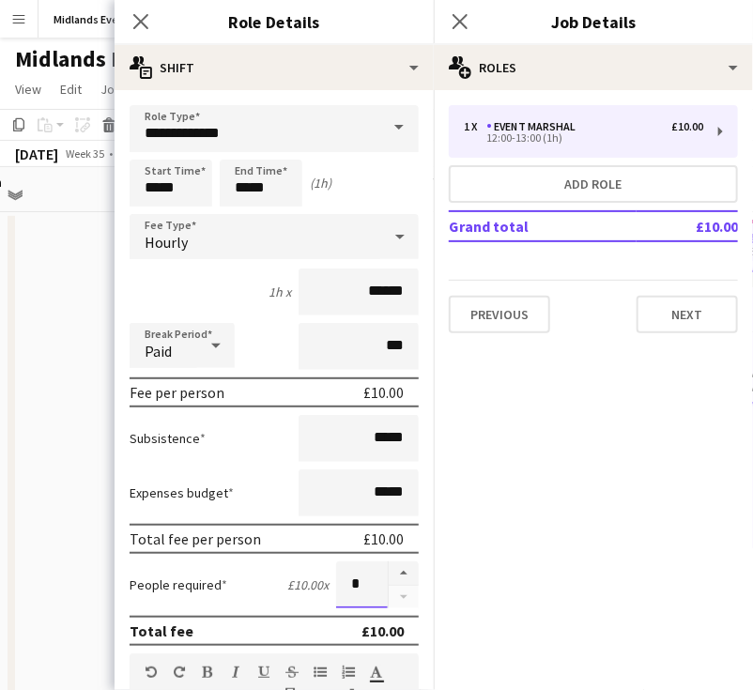
click at [350, 583] on input "*" at bounding box center [362, 584] width 52 height 47
type input "***"
click at [475, 579] on mat-expansion-panel "pencil3 General details 1 x Event Marshal £10.00 12:00-13:00 (1h) Add role Gran…" at bounding box center [593, 390] width 319 height 600
click at [134, 17] on icon "Close pop-in" at bounding box center [140, 21] width 18 height 18
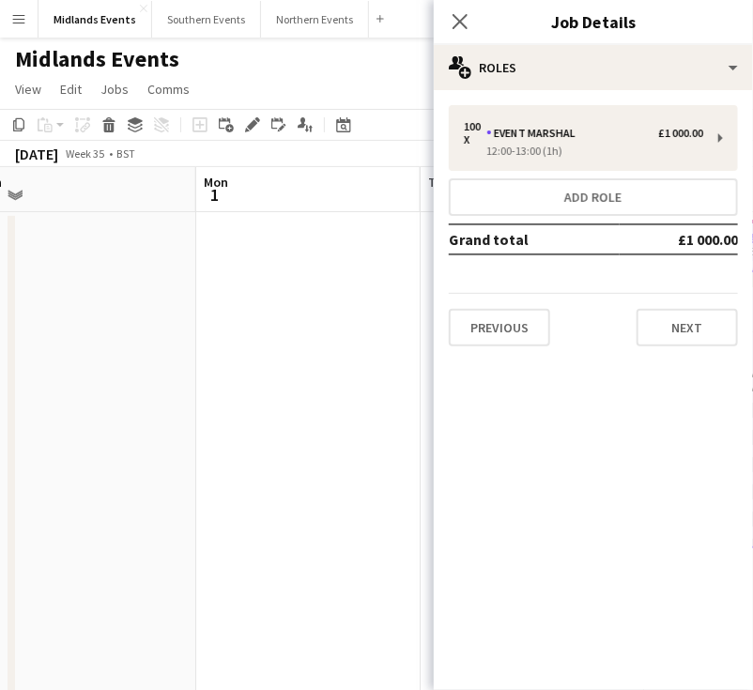
click at [394, 388] on app-date-cell at bounding box center [308, 472] width 224 height 521
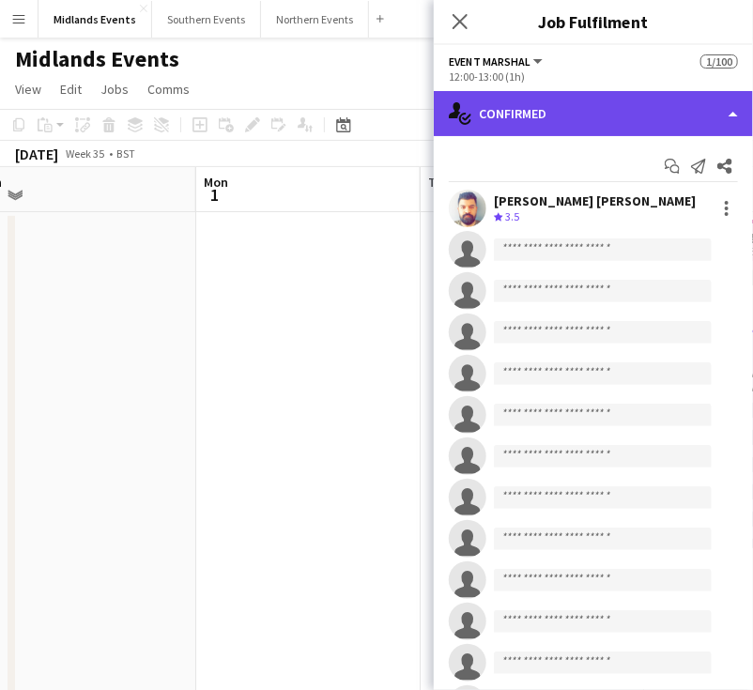
click at [594, 103] on div "single-neutral-actions-check-2 Confirmed" at bounding box center [593, 113] width 319 height 45
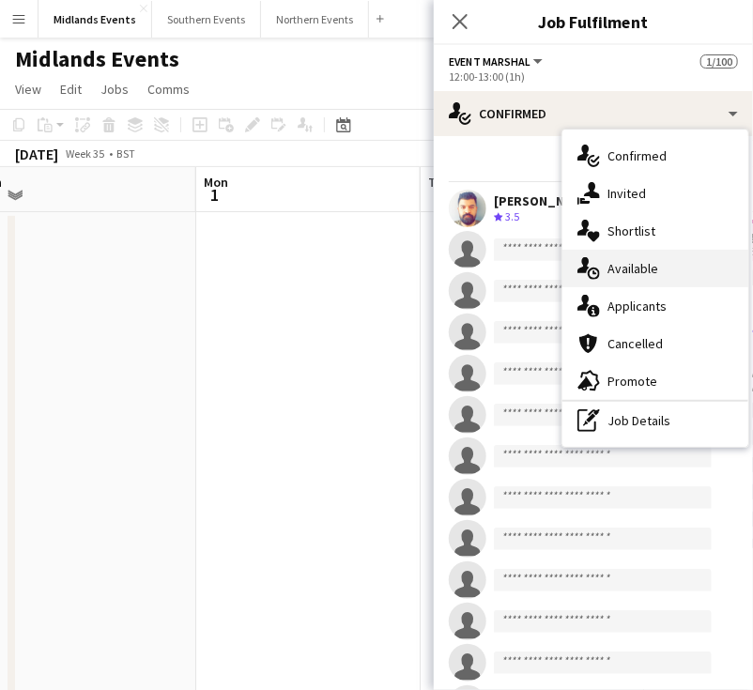
click at [647, 268] on div "single-neutral-actions-upload Available" at bounding box center [655, 269] width 186 height 38
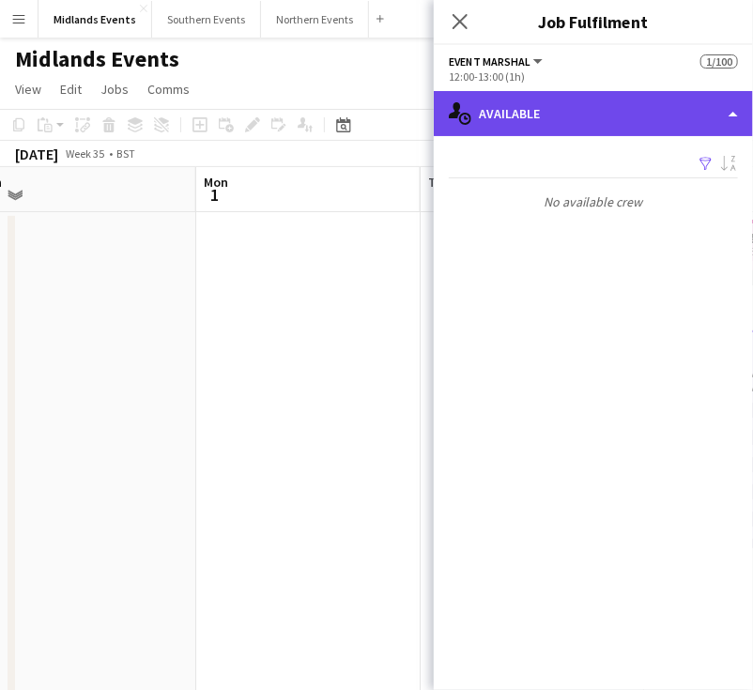
click at [618, 122] on div "single-neutral-actions-upload Available" at bounding box center [593, 113] width 319 height 45
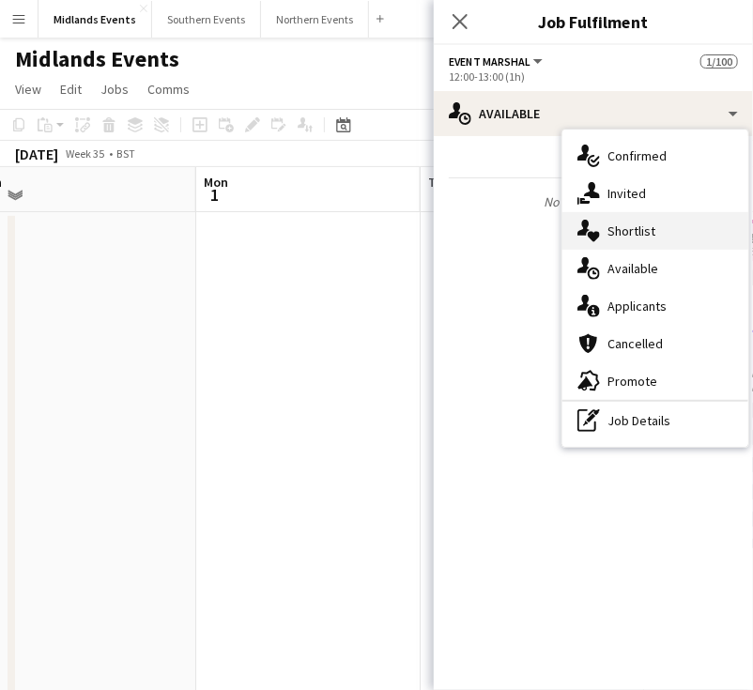
click at [610, 227] on div "single-neutral-actions-heart Shortlist" at bounding box center [655, 231] width 186 height 38
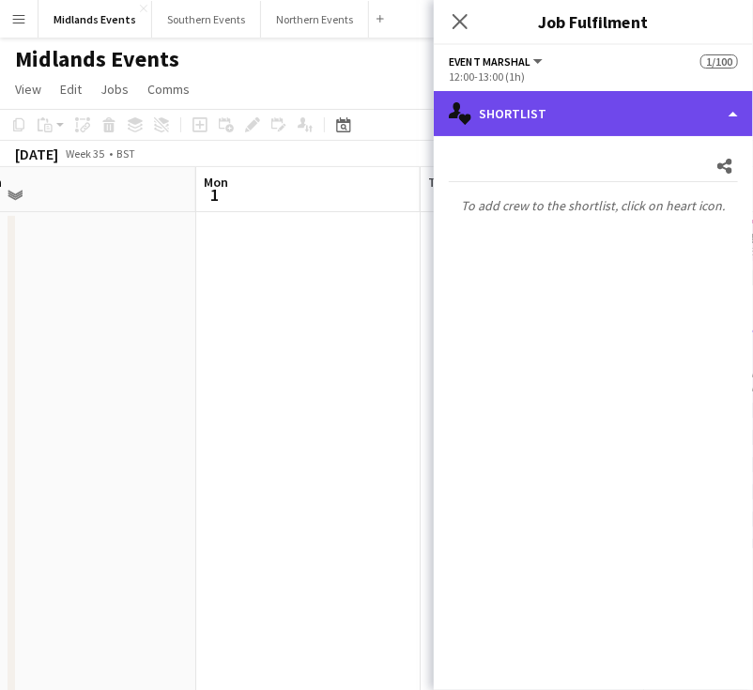
click at [608, 122] on div "single-neutral-actions-heart Shortlist" at bounding box center [593, 113] width 319 height 45
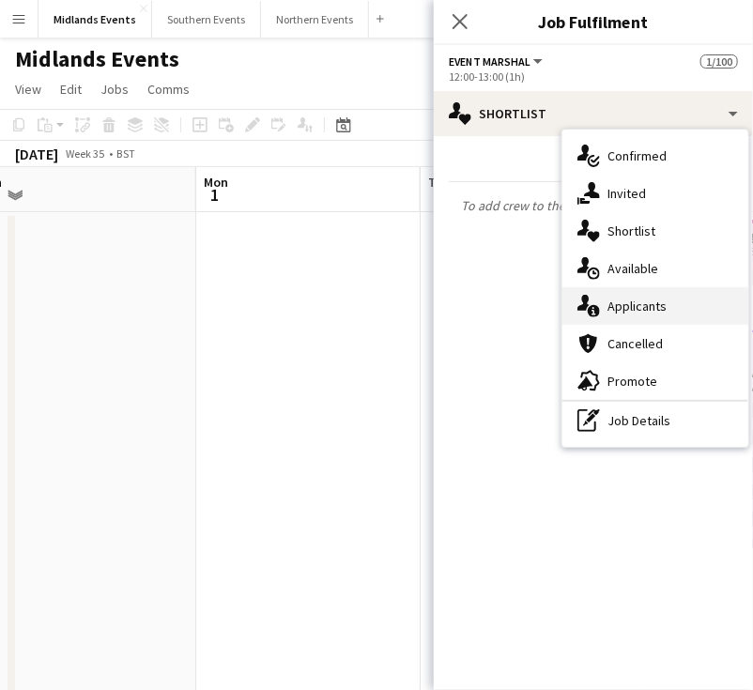
click at [627, 314] on div "single-neutral-actions-information Applicants" at bounding box center [655, 306] width 186 height 38
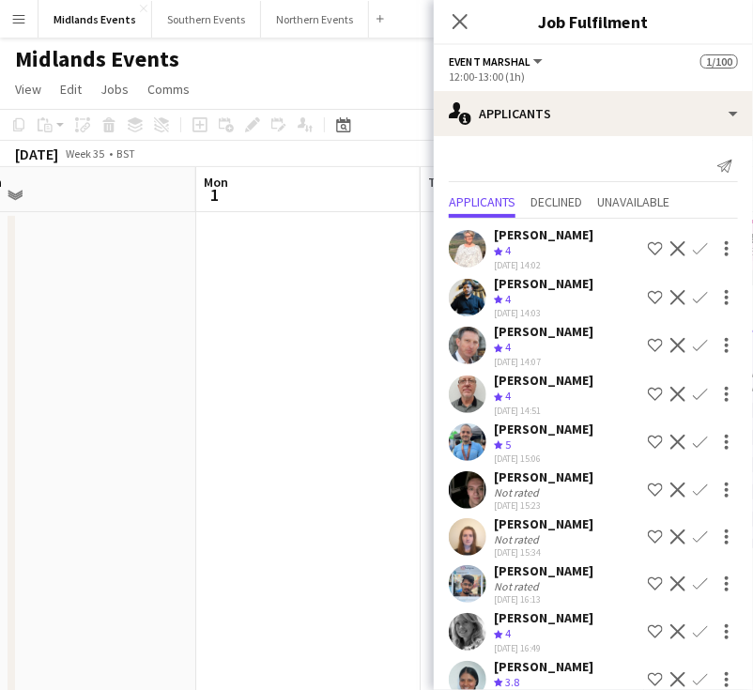
click at [693, 250] on app-icon "Confirm" at bounding box center [700, 248] width 15 height 15
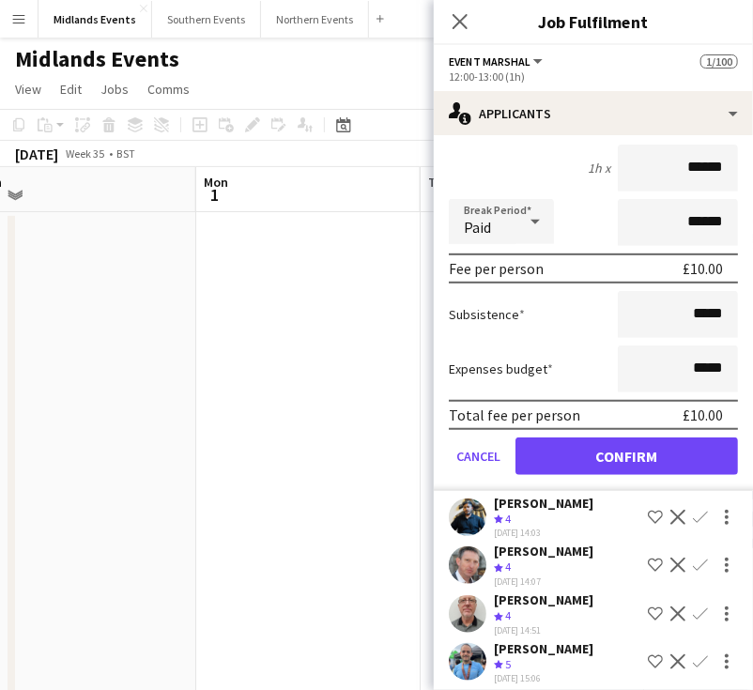
scroll to position [282, 0]
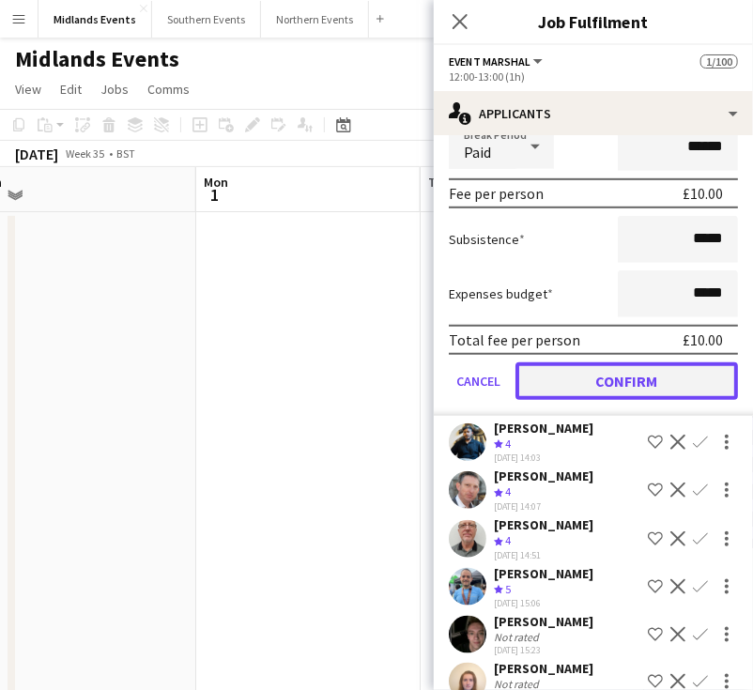
click at [621, 362] on button "Confirm" at bounding box center [626, 381] width 222 height 38
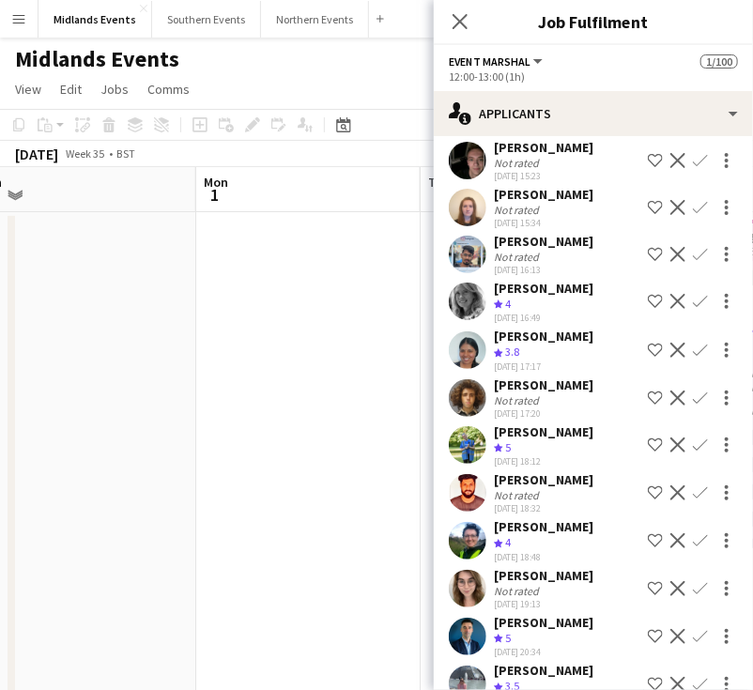
scroll to position [0, 0]
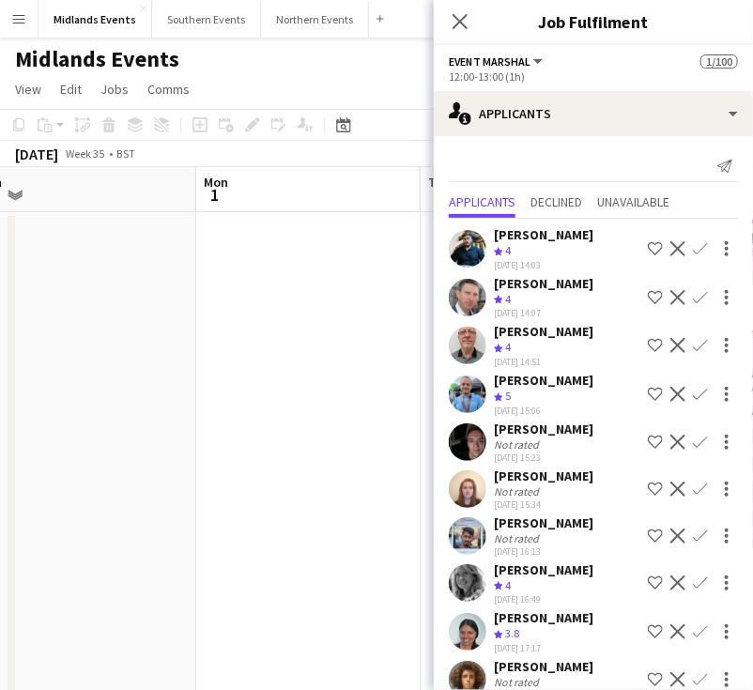
drag, startPoint x: 582, startPoint y: 238, endPoint x: 488, endPoint y: 232, distance: 94.0
click at [488, 232] on div "Devyang Vaniya Crew rating 4 31-07-2025 14:03 Shortlist crew Decline Confirm" at bounding box center [593, 248] width 319 height 45
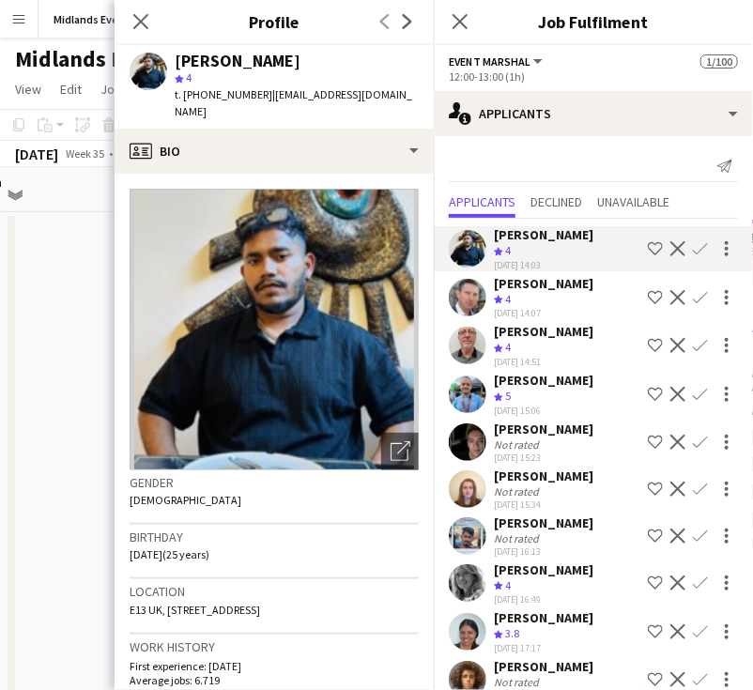
click at [693, 253] on app-icon "Confirm" at bounding box center [700, 248] width 15 height 15
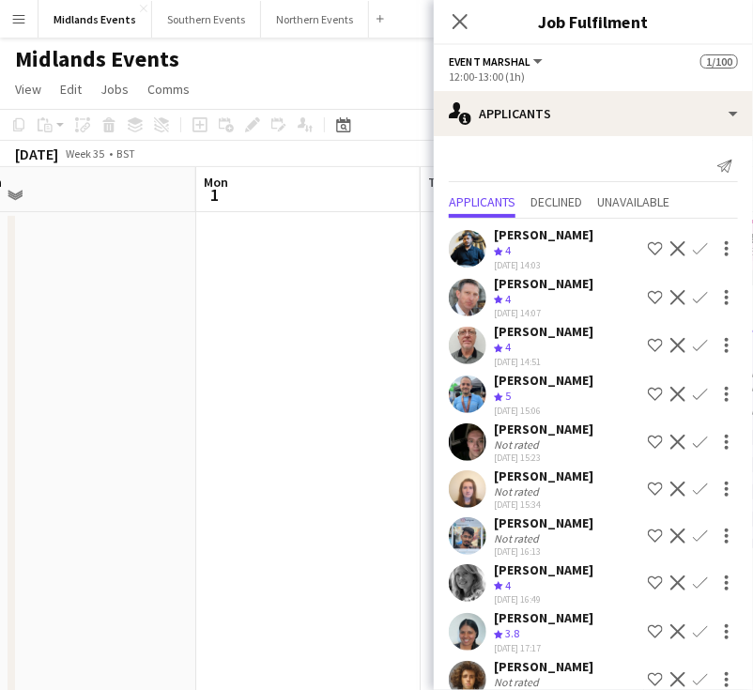
click at [693, 253] on app-icon "Confirm" at bounding box center [700, 248] width 15 height 15
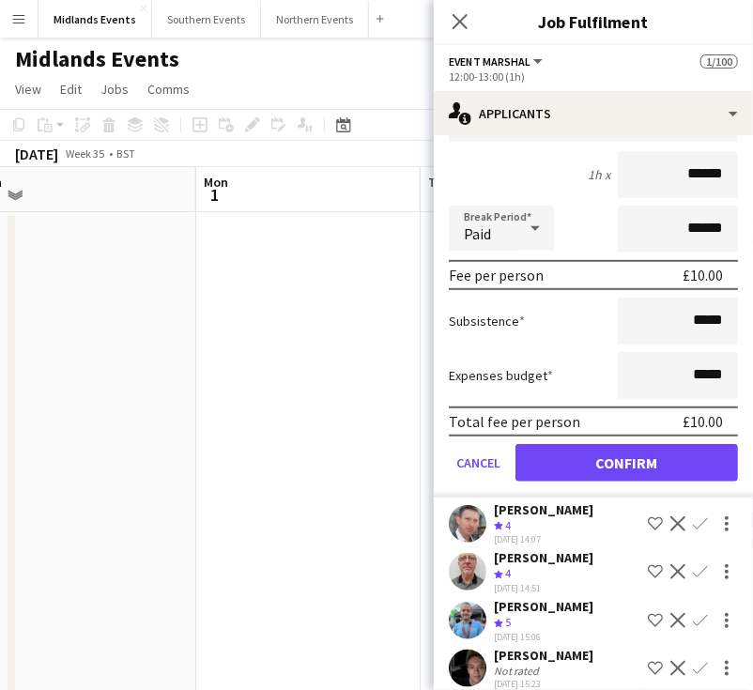
scroll to position [282, 0]
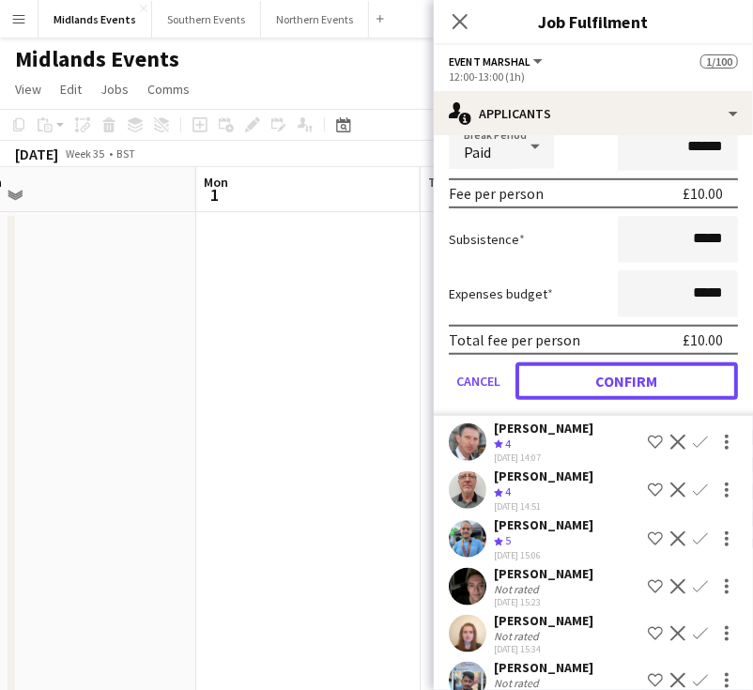
click at [623, 383] on button "Confirm" at bounding box center [626, 381] width 222 height 38
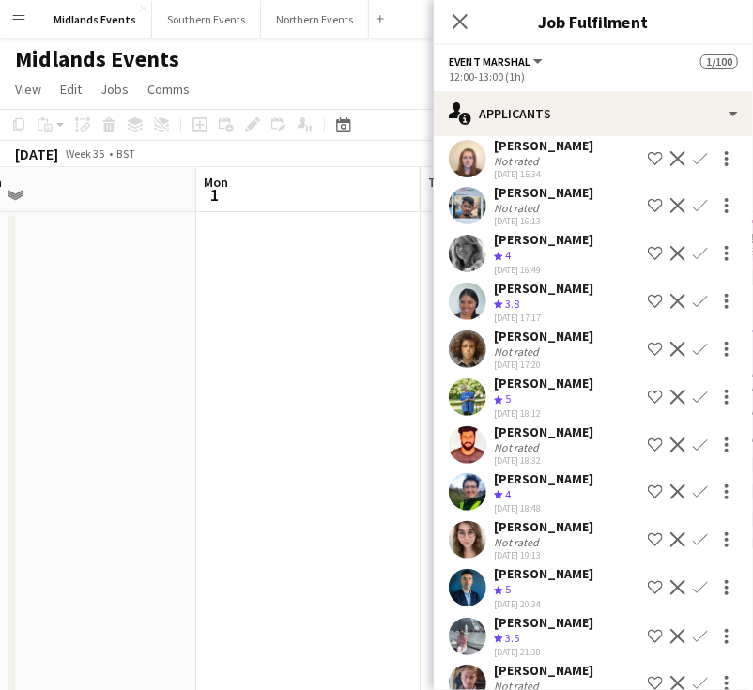
scroll to position [0, 0]
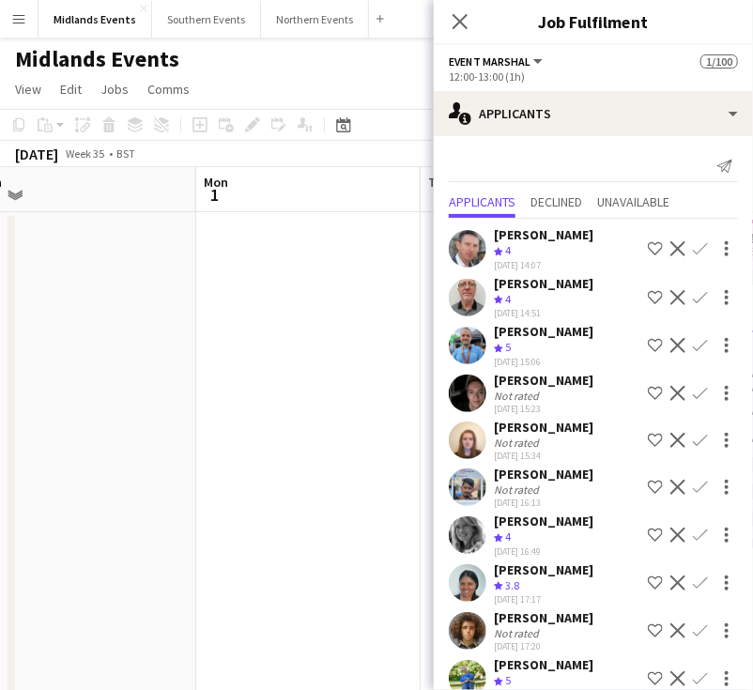
drag, startPoint x: 590, startPoint y: 236, endPoint x: 494, endPoint y: 237, distance: 95.8
click at [494, 237] on div "[PERSON_NAME]" at bounding box center [544, 234] width 100 height 17
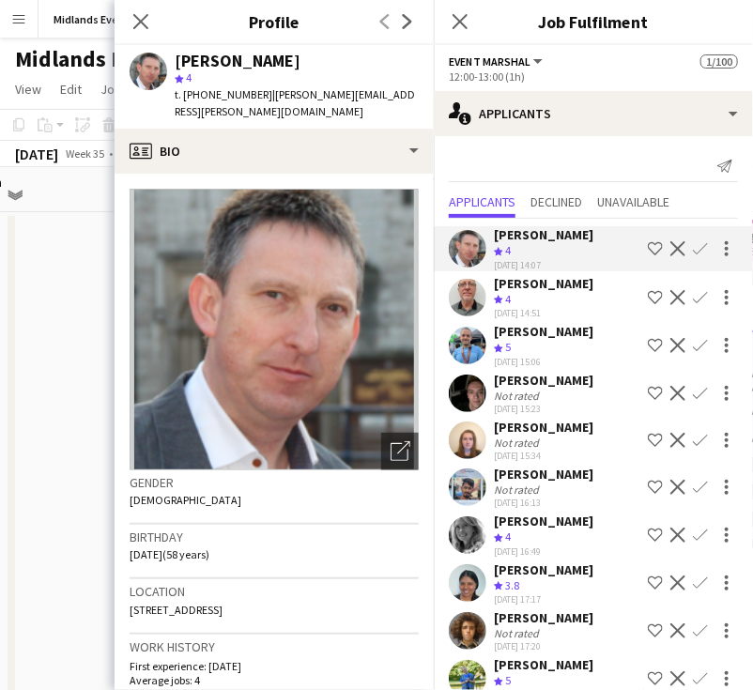
click at [693, 248] on app-icon "Confirm" at bounding box center [700, 248] width 15 height 15
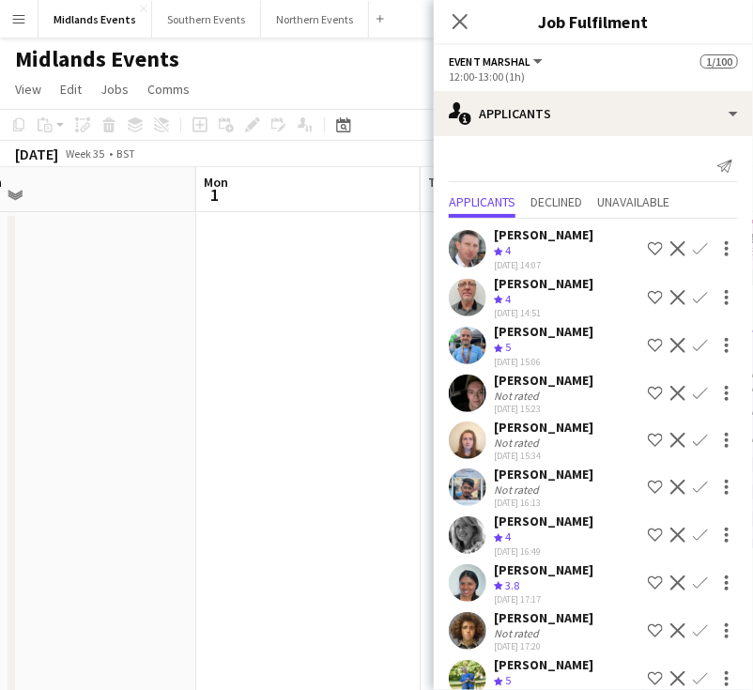
click at [693, 248] on app-icon "Confirm" at bounding box center [700, 248] width 15 height 15
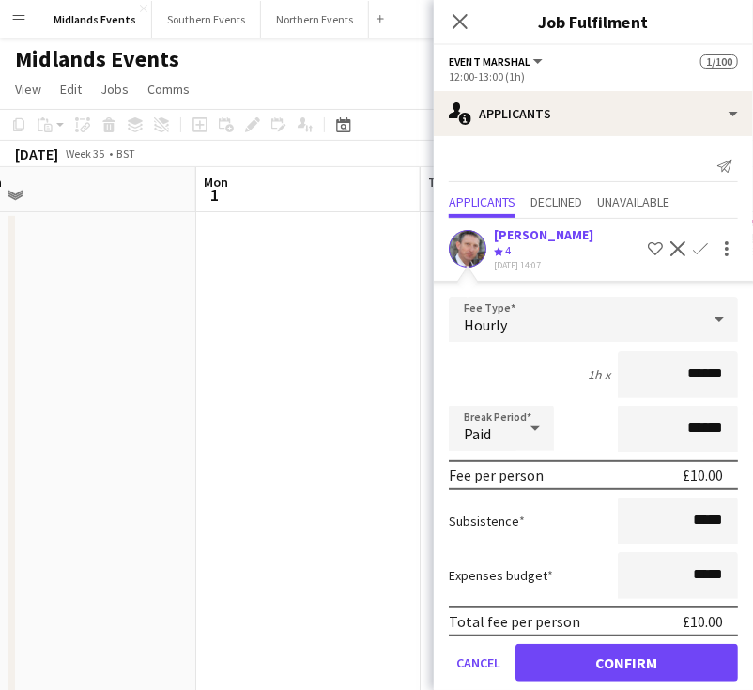
scroll to position [376, 0]
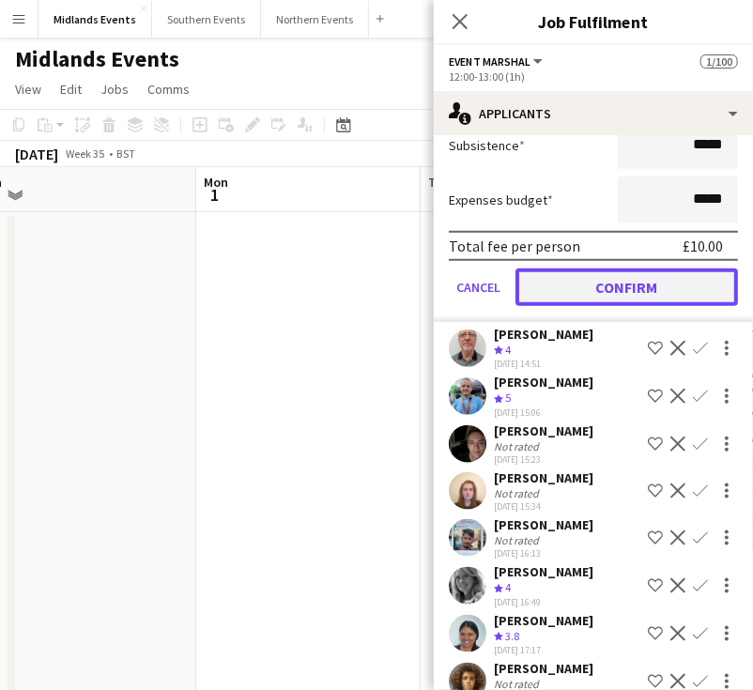
click at [631, 286] on button "Confirm" at bounding box center [626, 287] width 222 height 38
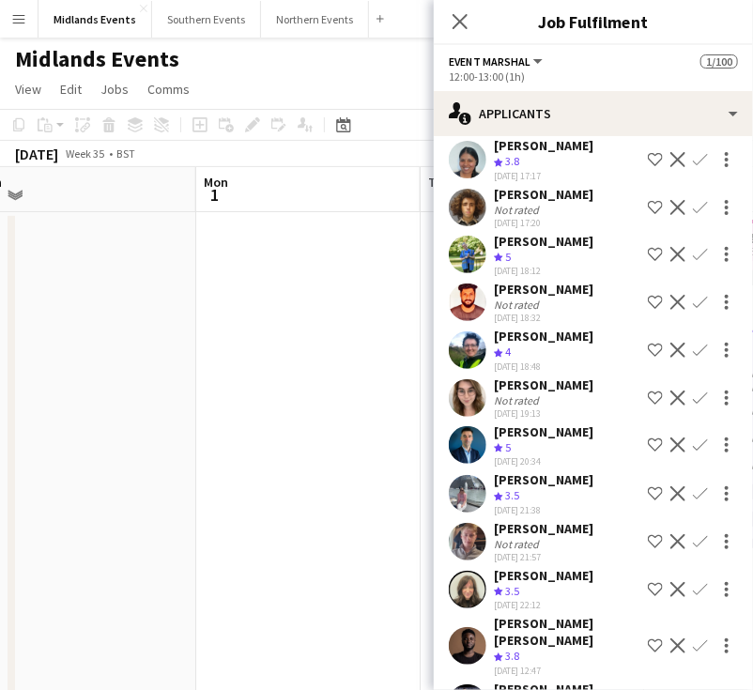
scroll to position [0, 0]
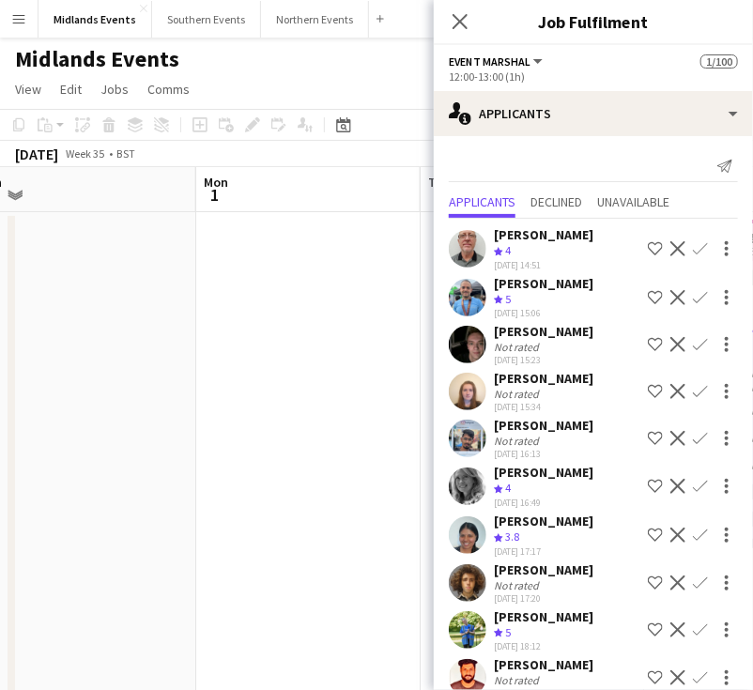
drag, startPoint x: 581, startPoint y: 235, endPoint x: 492, endPoint y: 232, distance: 89.2
click at [492, 232] on div "Peter Williams Crew rating 4 31-07-2025 14:51 Shortlist crew Decline Confirm" at bounding box center [593, 248] width 319 height 45
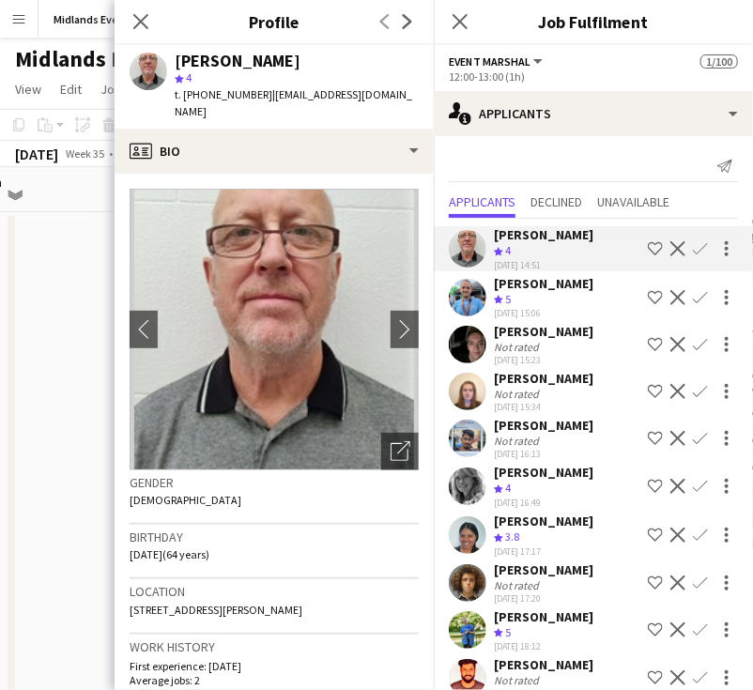
drag, startPoint x: 682, startPoint y: 253, endPoint x: 687, endPoint y: 242, distance: 11.3
click at [693, 253] on app-icon "Confirm" at bounding box center [700, 248] width 15 height 15
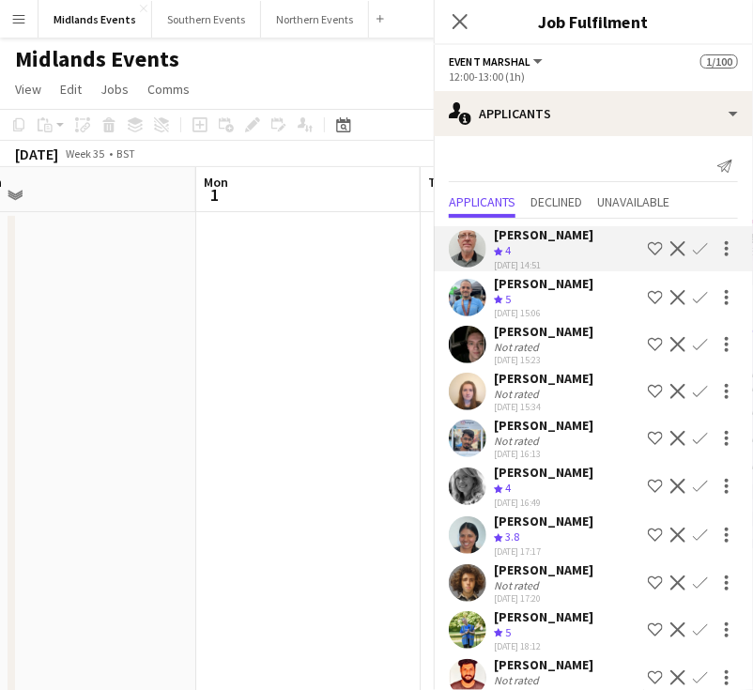
click at [693, 252] on app-icon "Confirm" at bounding box center [700, 248] width 15 height 15
click at [693, 250] on app-icon "Confirm" at bounding box center [700, 248] width 15 height 15
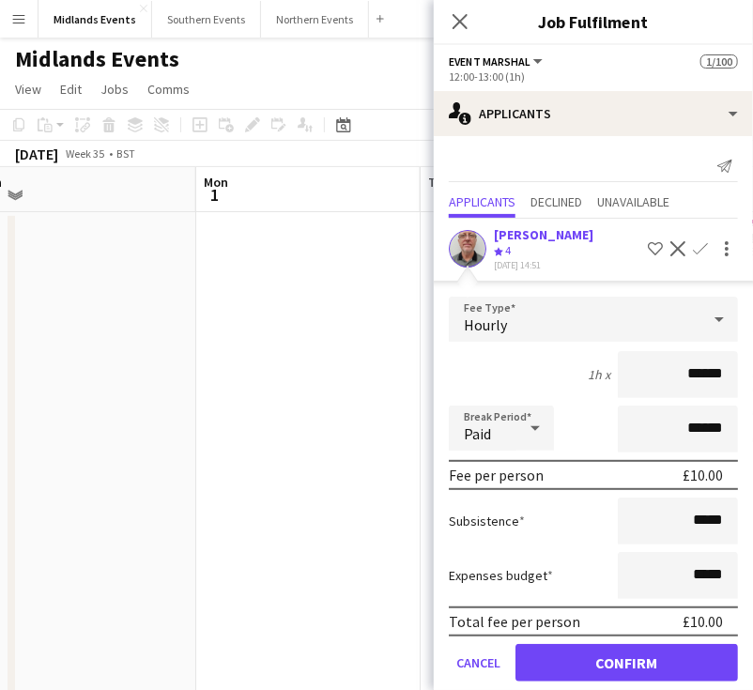
click at [693, 243] on app-icon "Confirm" at bounding box center [700, 248] width 15 height 15
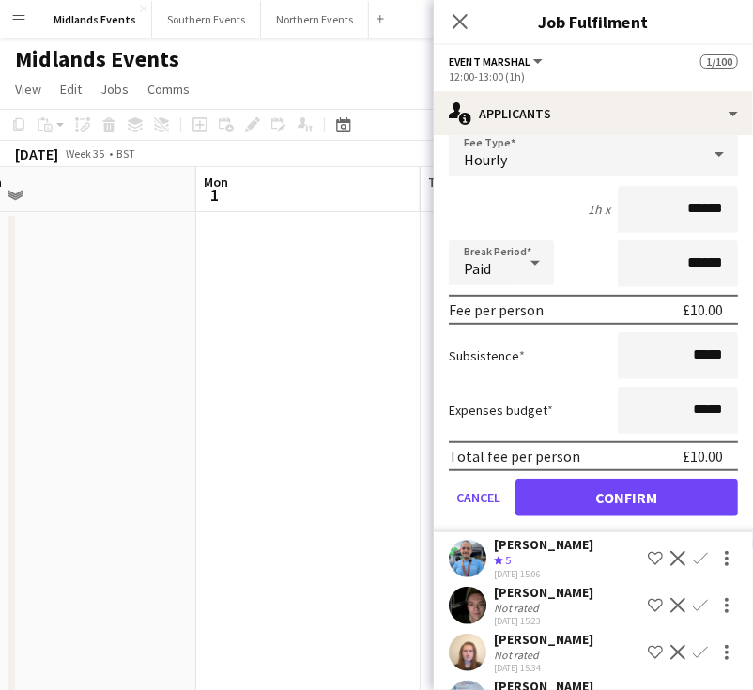
scroll to position [188, 0]
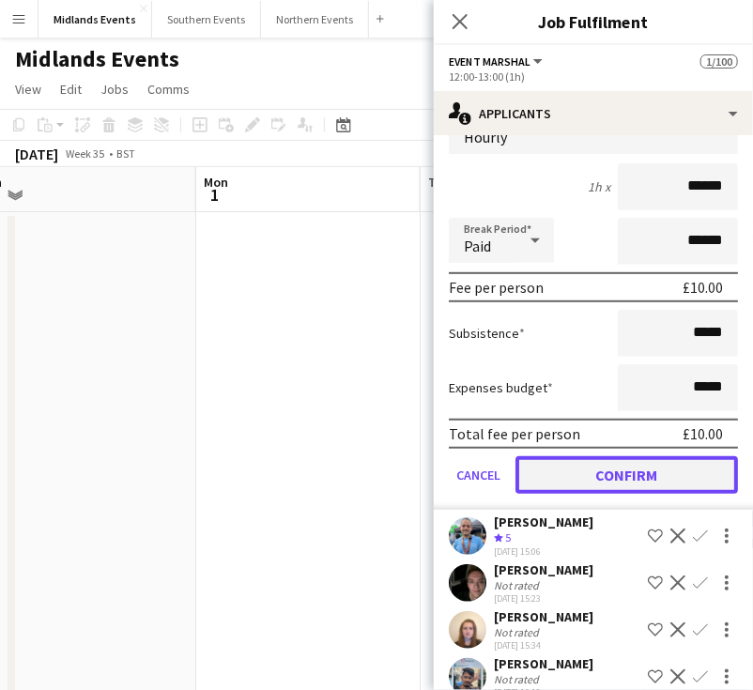
click at [636, 459] on button "Confirm" at bounding box center [626, 475] width 222 height 38
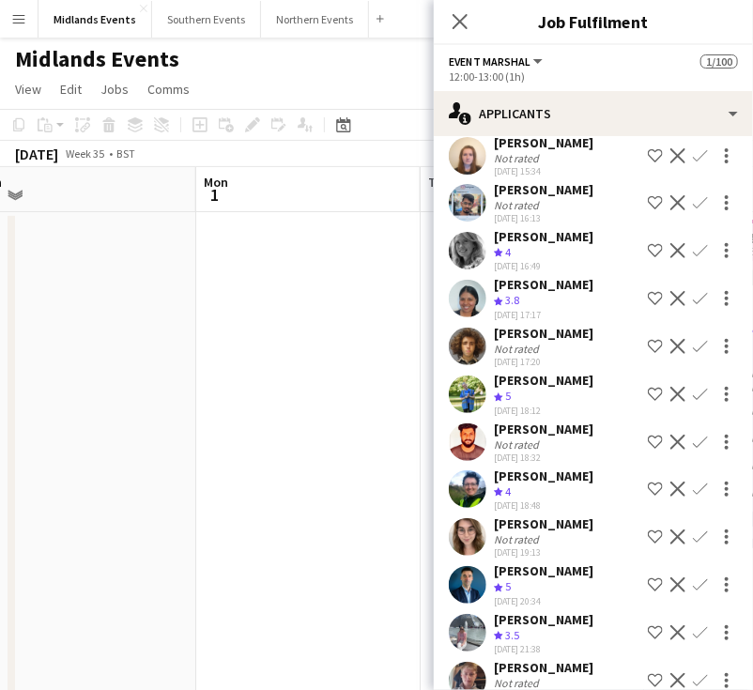
scroll to position [0, 0]
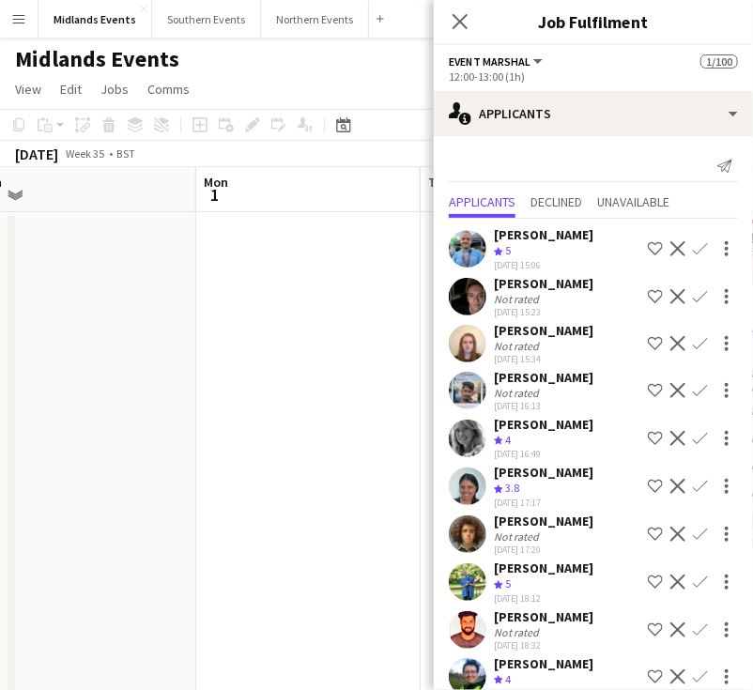
drag, startPoint x: 606, startPoint y: 228, endPoint x: 473, endPoint y: 229, distance: 133.3
click at [473, 229] on div "Salman Shahrezaei Crew rating 5 31-07-2025 15:06 Shortlist crew Decline Confirm" at bounding box center [593, 248] width 319 height 45
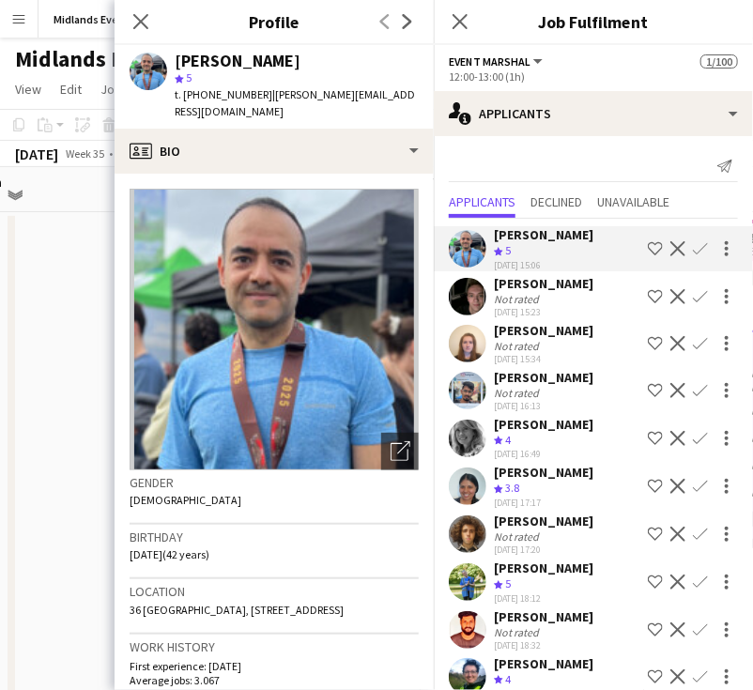
click at [693, 248] on app-icon "Confirm" at bounding box center [700, 248] width 15 height 15
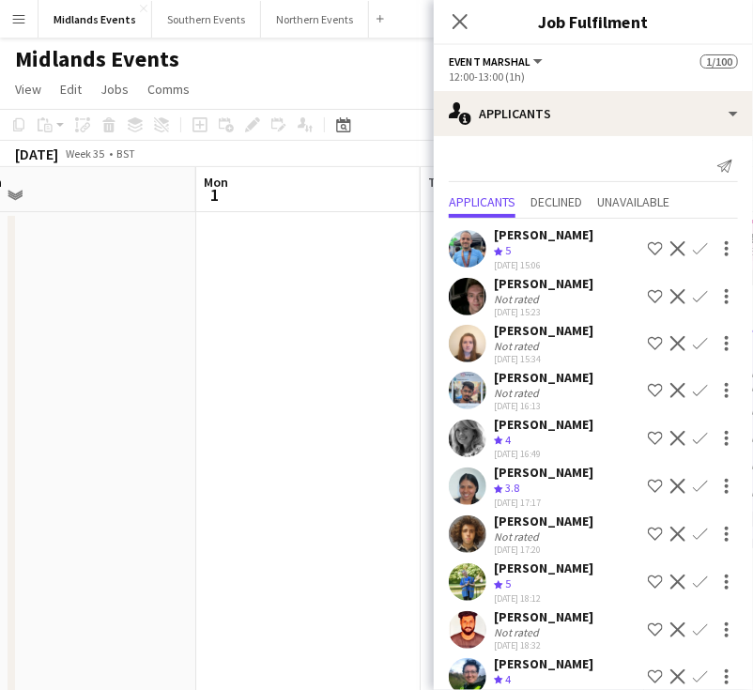
click at [693, 248] on app-icon "Confirm" at bounding box center [700, 248] width 15 height 15
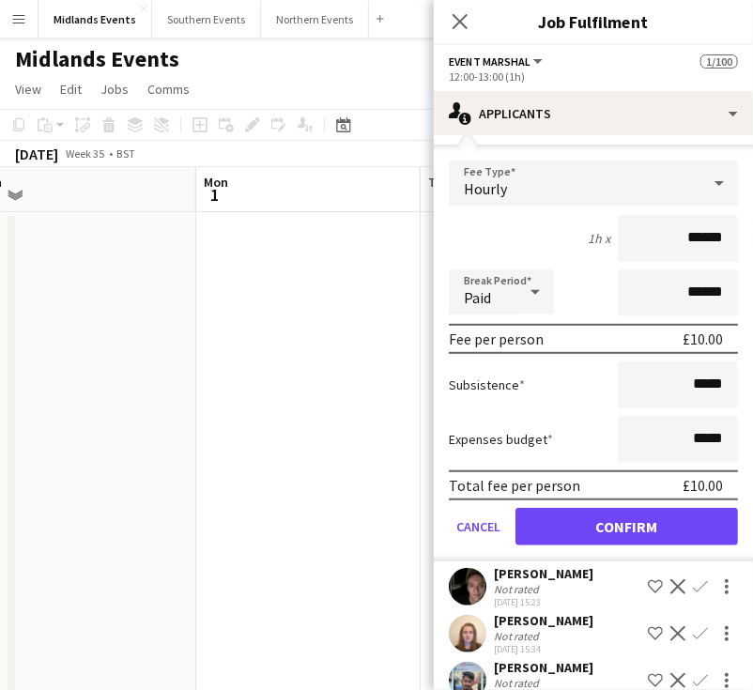
scroll to position [188, 0]
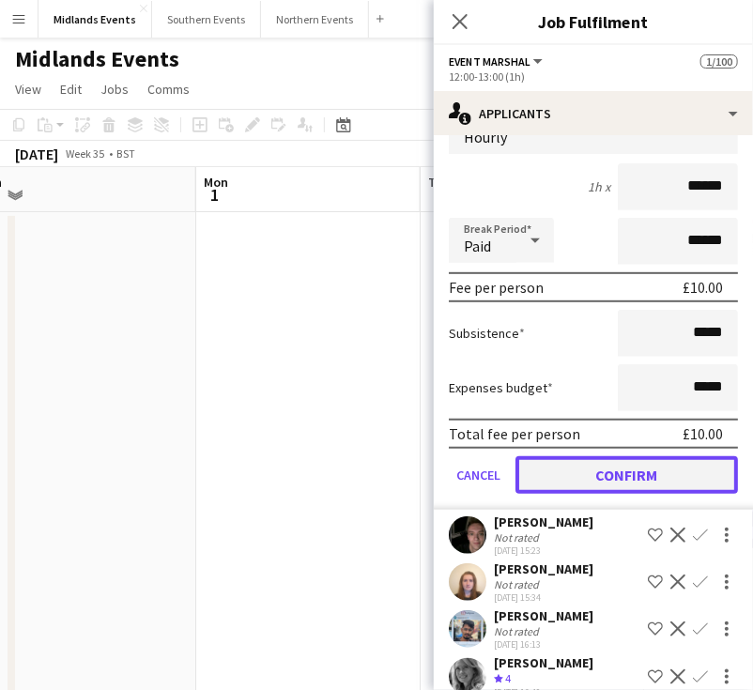
click at [619, 470] on button "Confirm" at bounding box center [626, 475] width 222 height 38
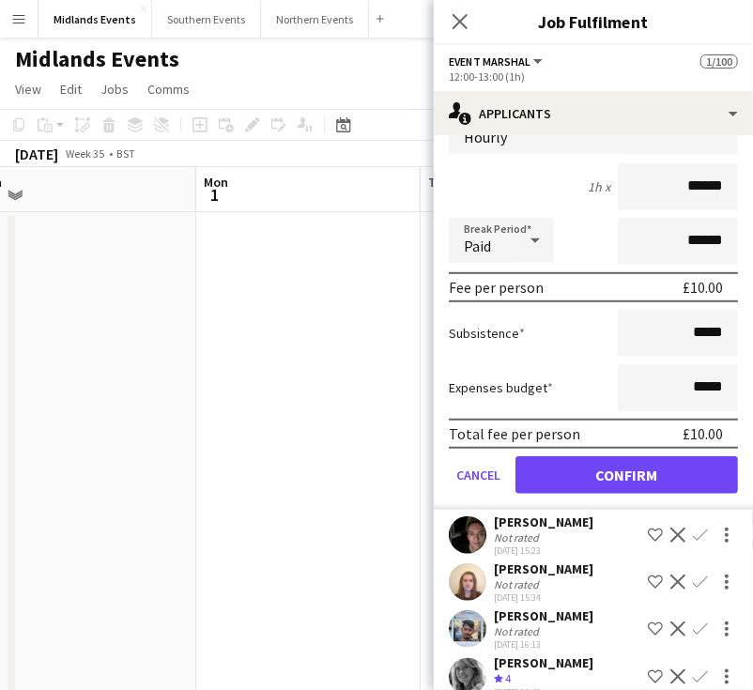
scroll to position [0, 0]
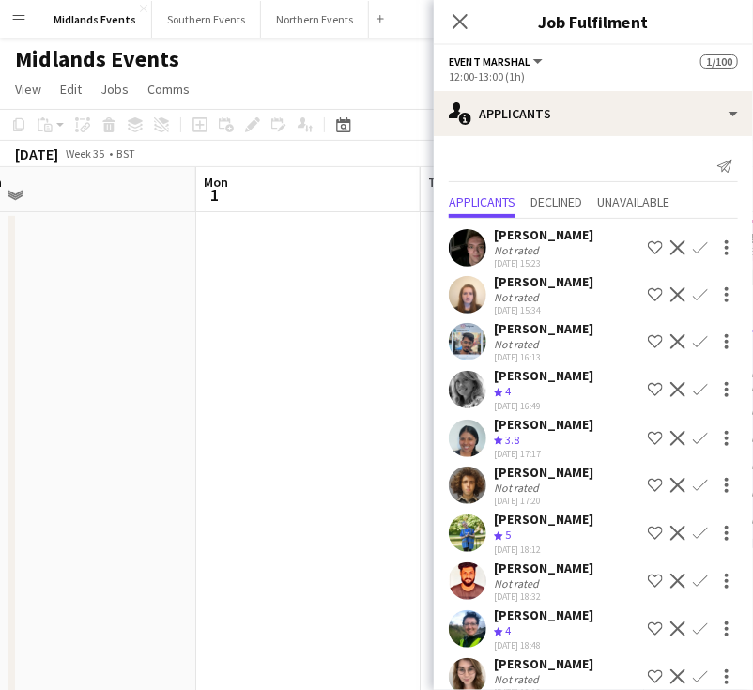
drag, startPoint x: 583, startPoint y: 233, endPoint x: 486, endPoint y: 235, distance: 96.7
click at [486, 235] on div "Jacob Goodwin Not rated 31-07-2025 15:23 Shortlist crew Decline Confirm" at bounding box center [593, 247] width 319 height 43
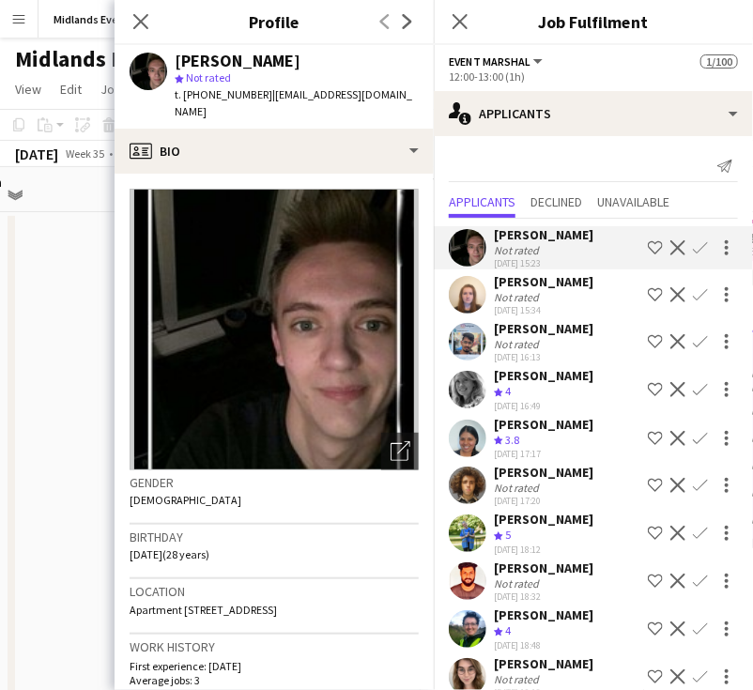
click at [693, 246] on app-icon "Confirm" at bounding box center [700, 247] width 15 height 15
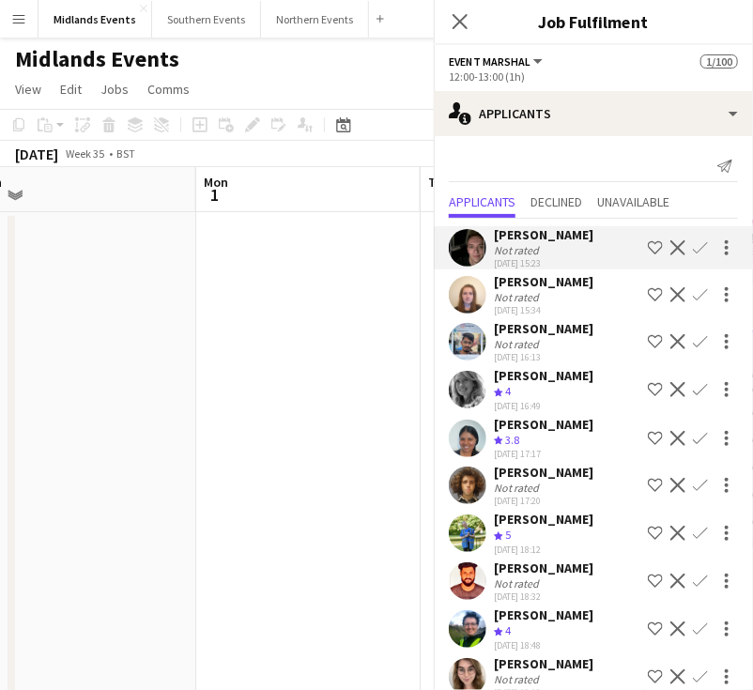
click at [693, 247] on app-icon "Confirm" at bounding box center [700, 247] width 15 height 15
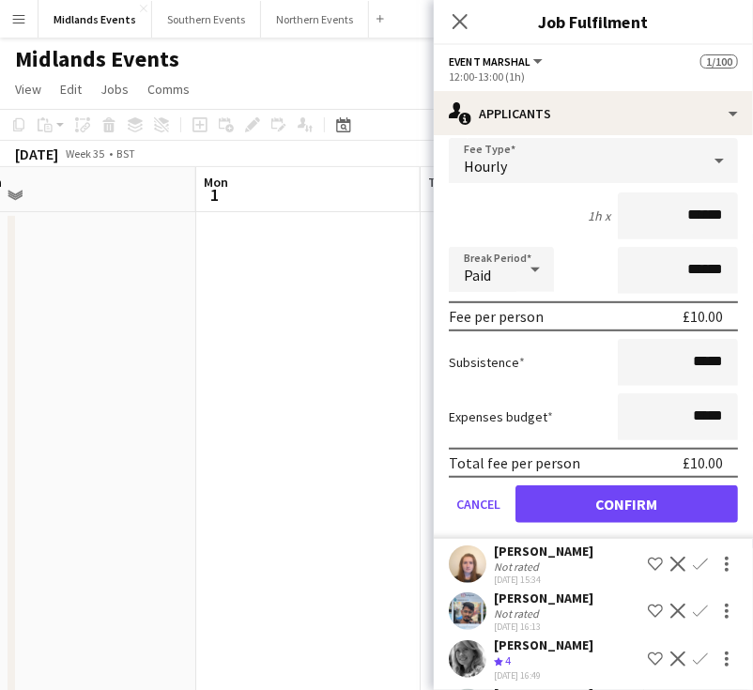
scroll to position [376, 0]
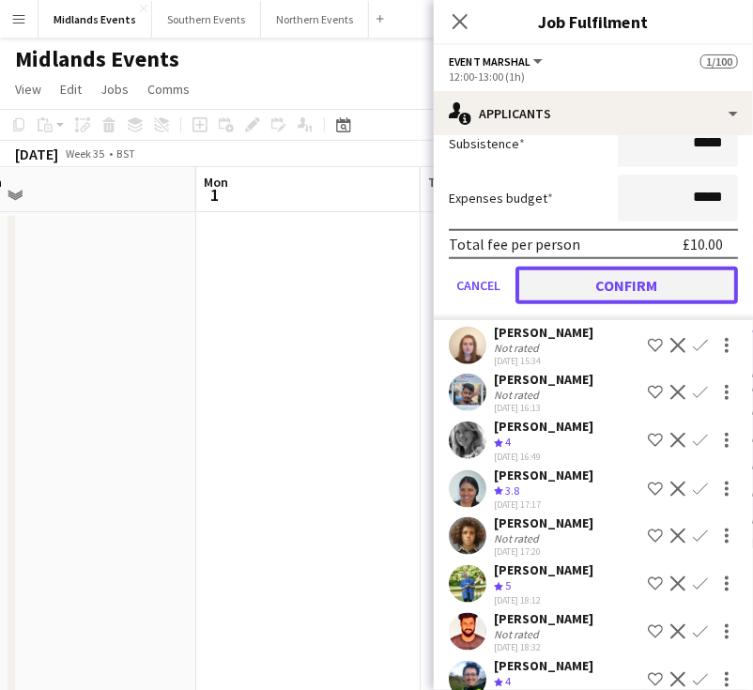
click at [649, 282] on button "Confirm" at bounding box center [626, 286] width 222 height 38
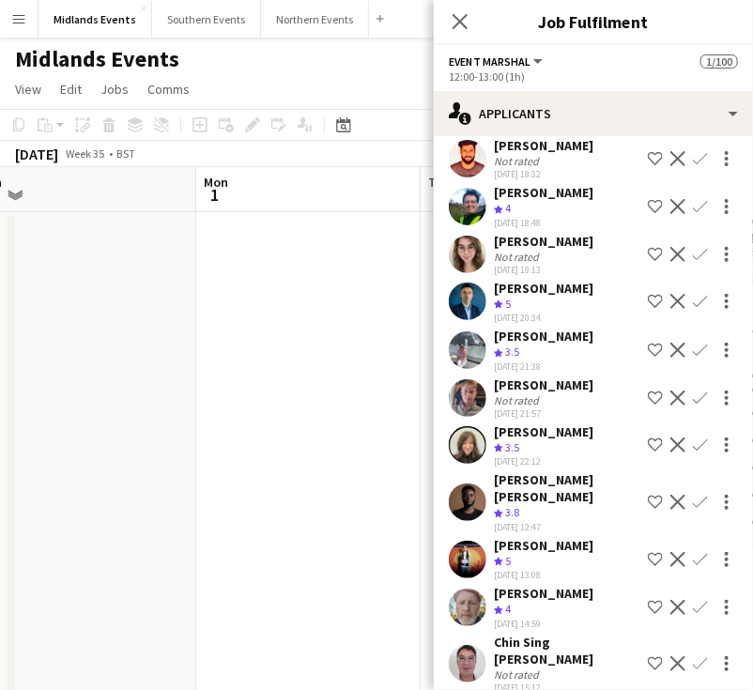
scroll to position [0, 0]
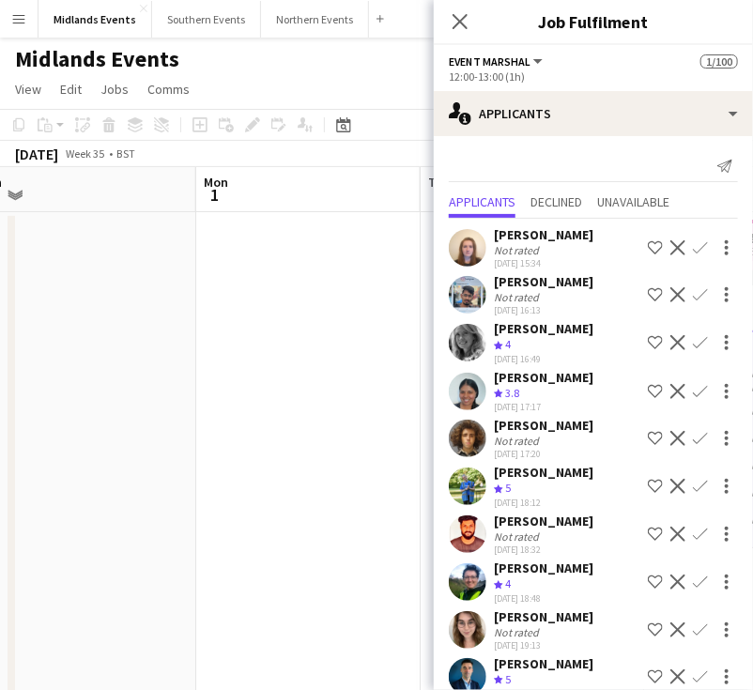
drag, startPoint x: 587, startPoint y: 236, endPoint x: 489, endPoint y: 240, distance: 97.7
click at [489, 240] on div "Kelly McMahon Not rated 31-07-2025 15:34 Shortlist crew Decline Confirm" at bounding box center [593, 247] width 319 height 43
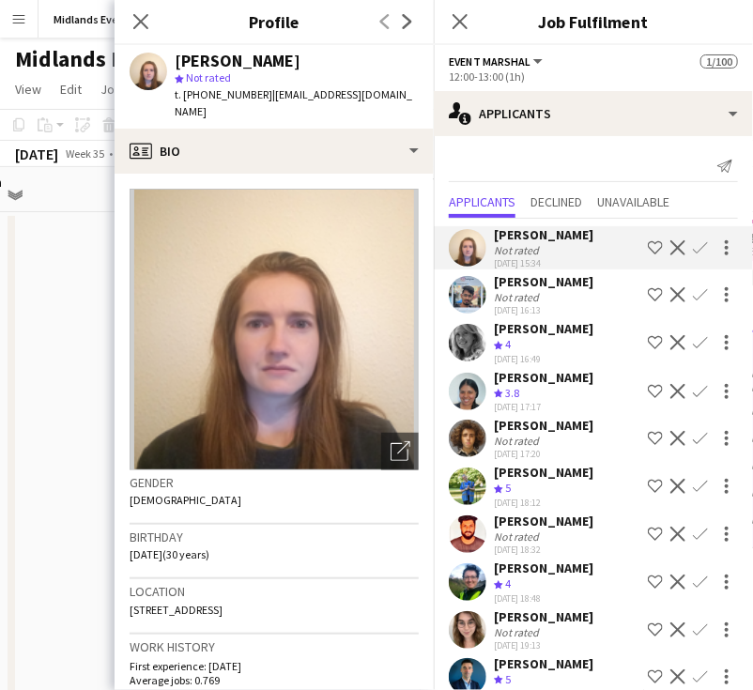
click at [693, 243] on app-icon "Confirm" at bounding box center [700, 247] width 15 height 15
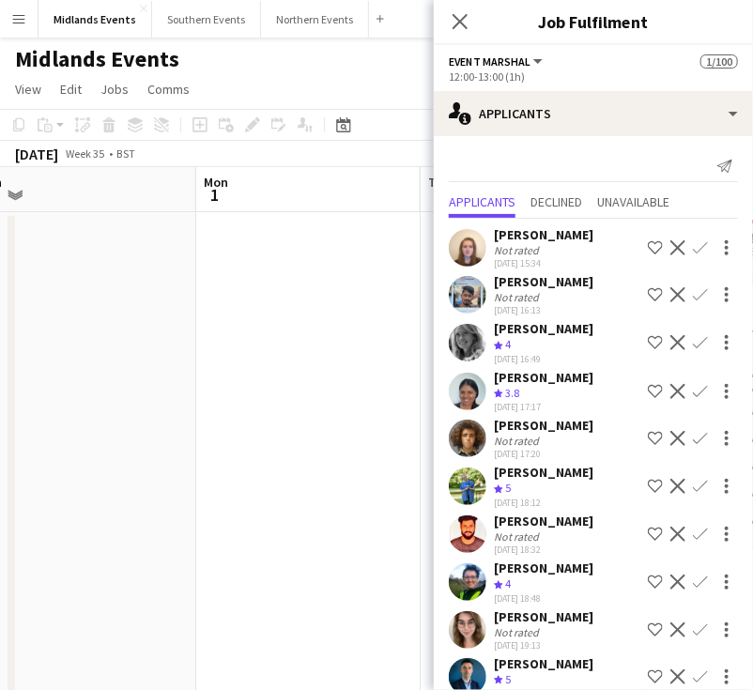
click at [693, 248] on app-icon "Confirm" at bounding box center [700, 247] width 15 height 15
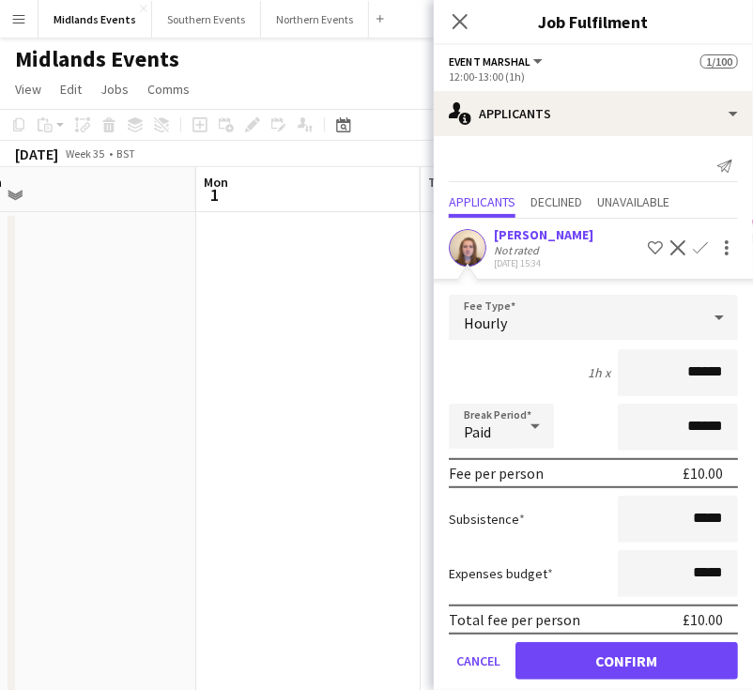
scroll to position [188, 0]
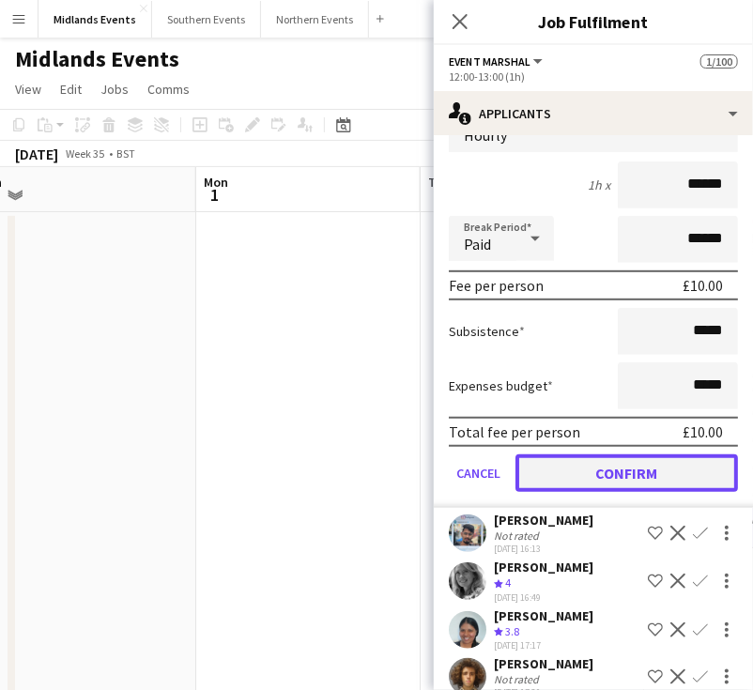
click at [596, 472] on button "Confirm" at bounding box center [626, 473] width 222 height 38
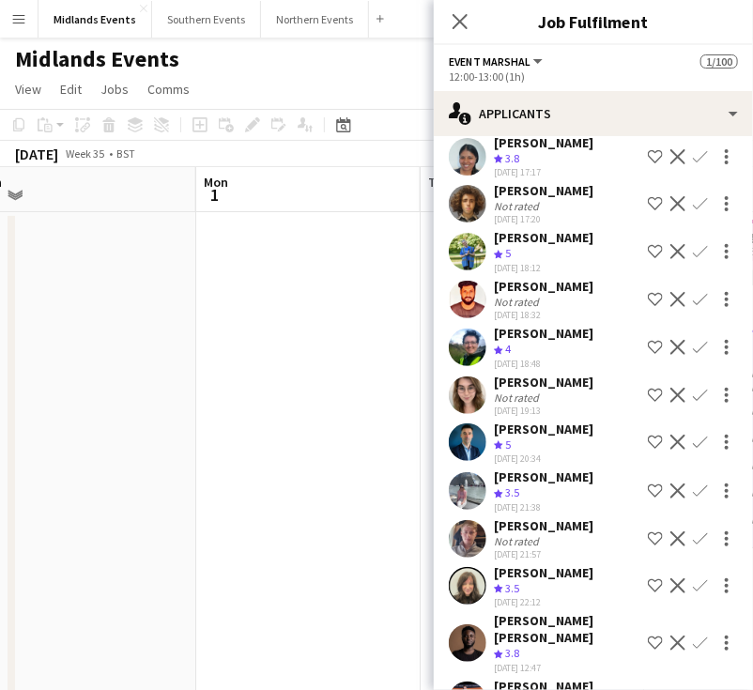
scroll to position [0, 0]
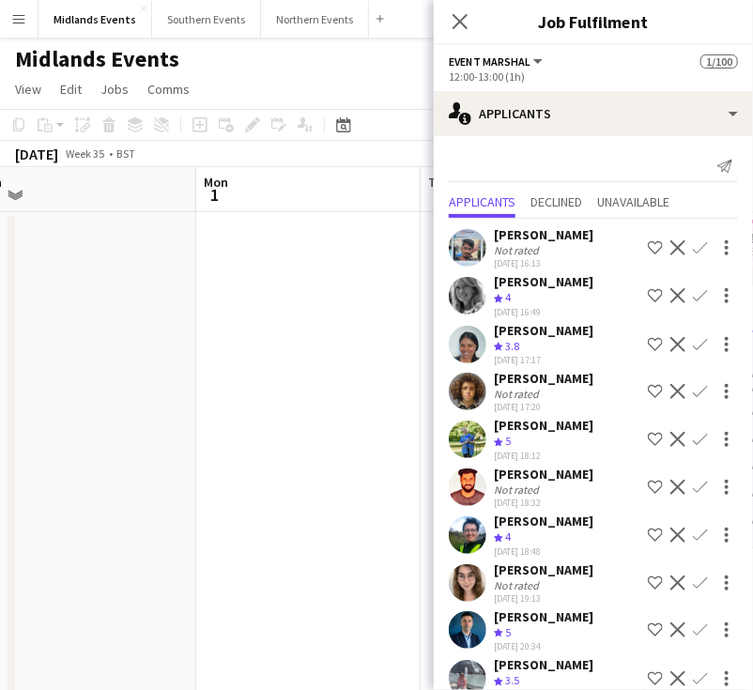
drag, startPoint x: 603, startPoint y: 236, endPoint x: 494, endPoint y: 232, distance: 109.0
click at [494, 232] on div "Sriram Rangarajan Not rated 31-07-2025 16:13 Shortlist crew Decline Confirm" at bounding box center [593, 247] width 319 height 43
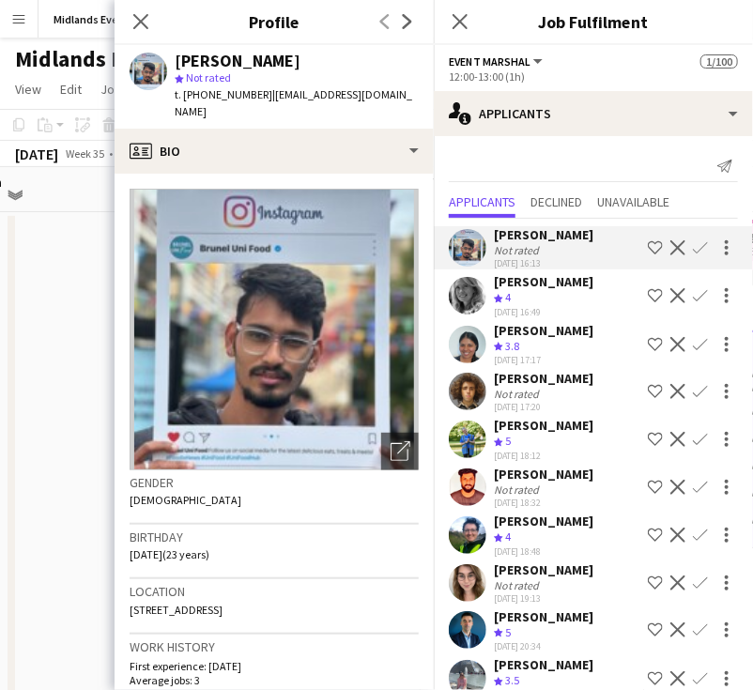
click at [670, 240] on app-icon "Decline" at bounding box center [677, 247] width 15 height 15
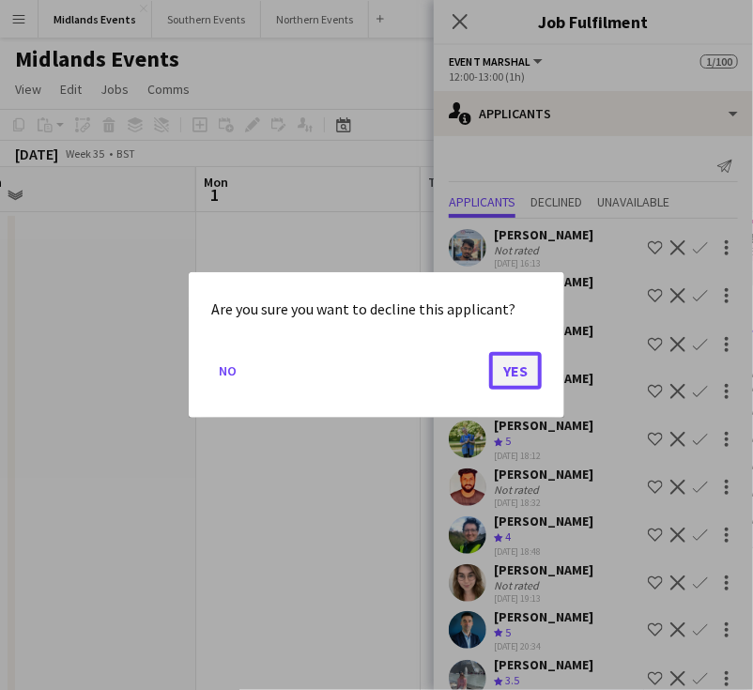
click at [518, 373] on button "Yes" at bounding box center [515, 371] width 53 height 38
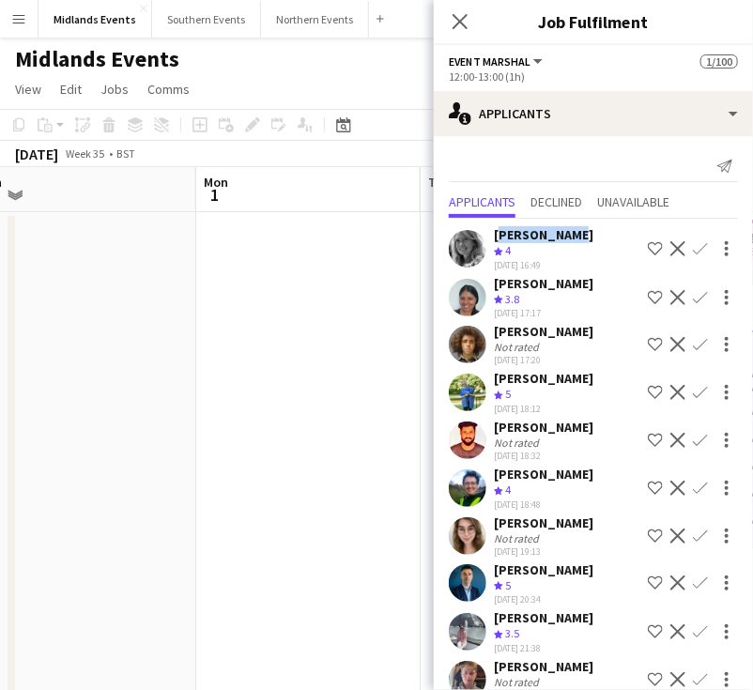
drag, startPoint x: 569, startPoint y: 236, endPoint x: 492, endPoint y: 235, distance: 77.0
click at [492, 235] on div "Anne Rogers Crew rating 4 31-07-2025 16:49 Shortlist crew Decline Confirm" at bounding box center [593, 248] width 319 height 45
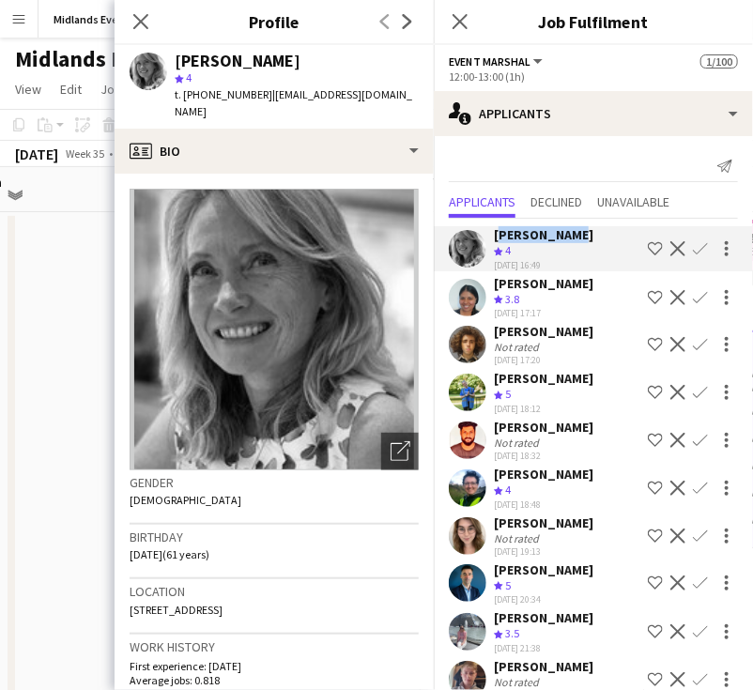
click at [693, 250] on app-icon "Confirm" at bounding box center [700, 248] width 15 height 15
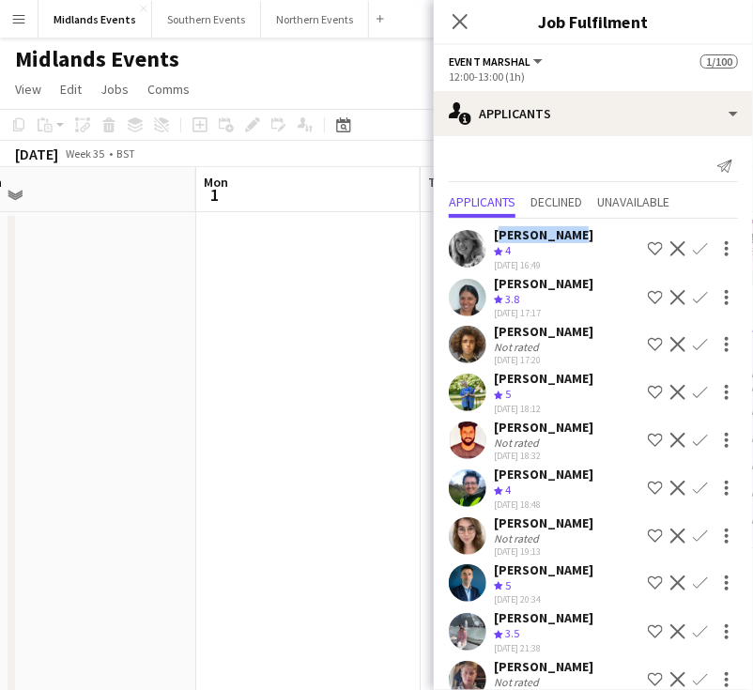
click at [693, 248] on app-icon "Confirm" at bounding box center [700, 248] width 15 height 15
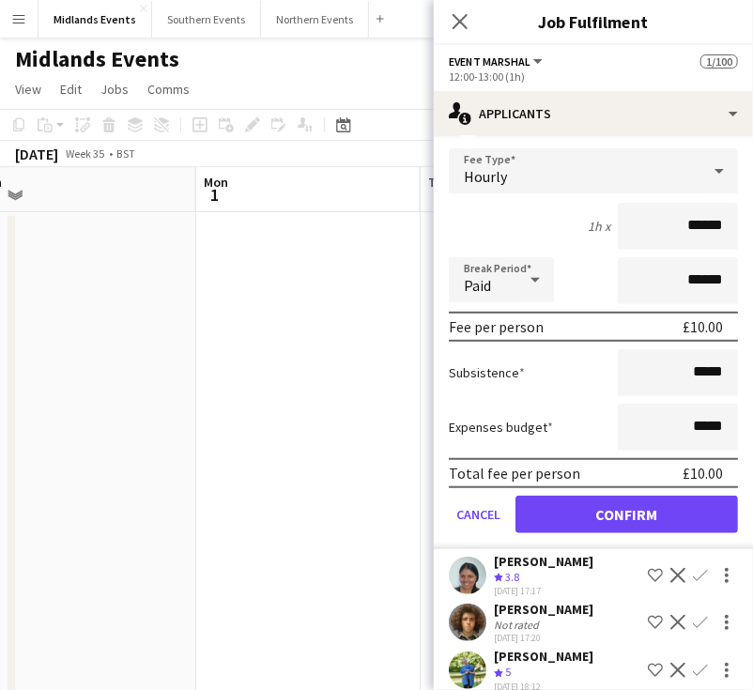
scroll to position [282, 0]
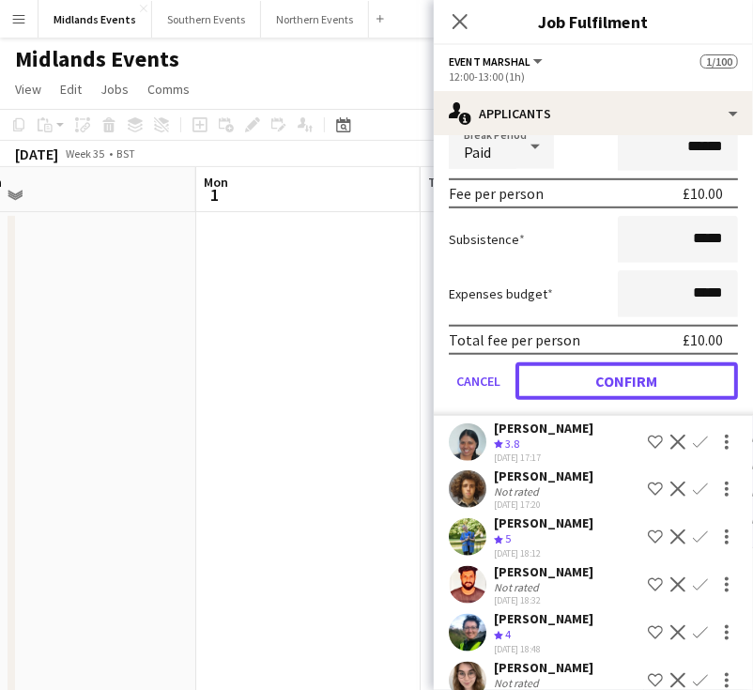
click at [638, 387] on button "Confirm" at bounding box center [626, 381] width 222 height 38
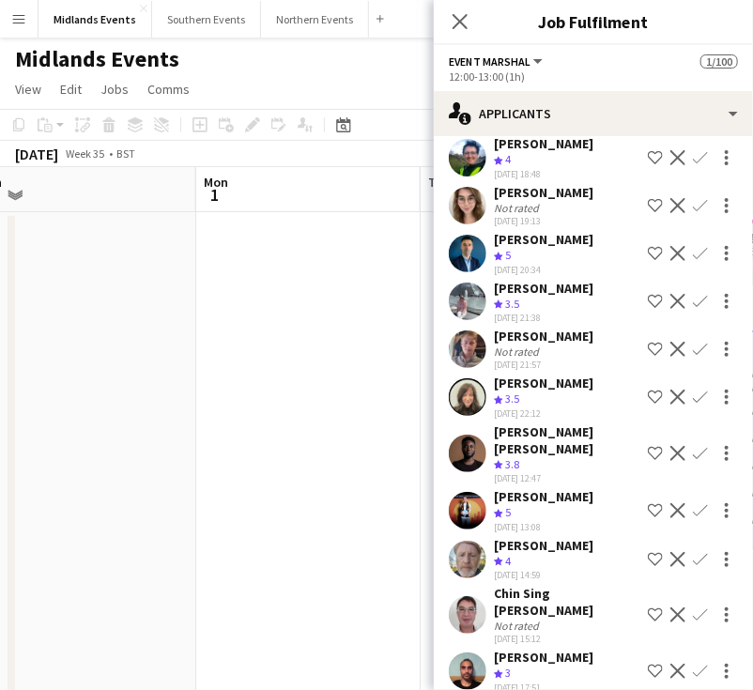
scroll to position [0, 0]
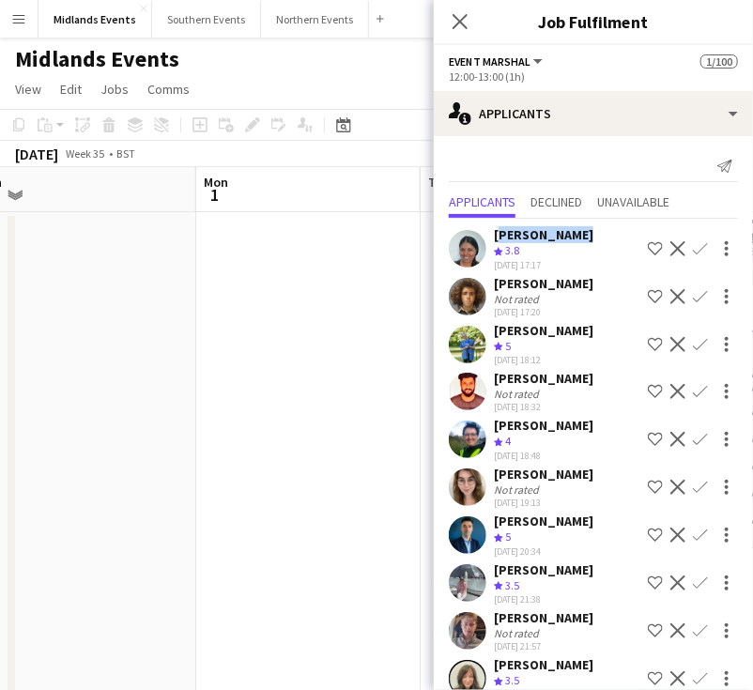
drag, startPoint x: 576, startPoint y: 238, endPoint x: 492, endPoint y: 240, distance: 84.5
click at [492, 240] on div "Vikitha Prem Crew rating 3.8 31-07-2025 17:17 Shortlist crew Decline Confirm" at bounding box center [593, 248] width 319 height 45
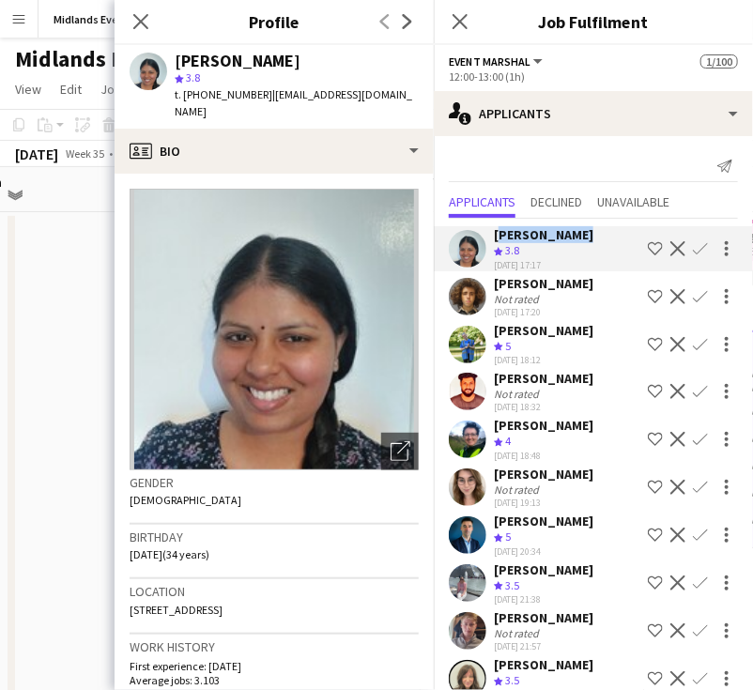
click at [693, 250] on app-icon "Confirm" at bounding box center [700, 248] width 15 height 15
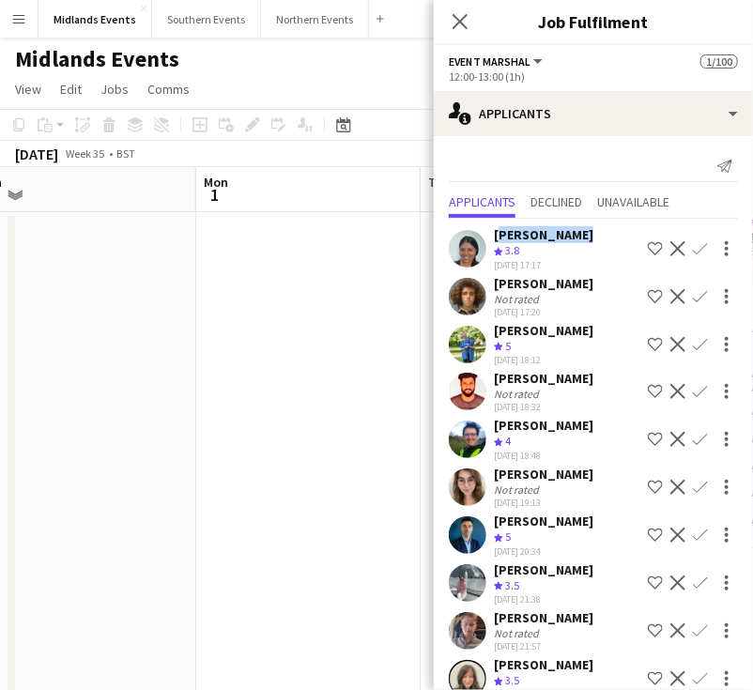
click at [693, 252] on app-icon "Confirm" at bounding box center [700, 248] width 15 height 15
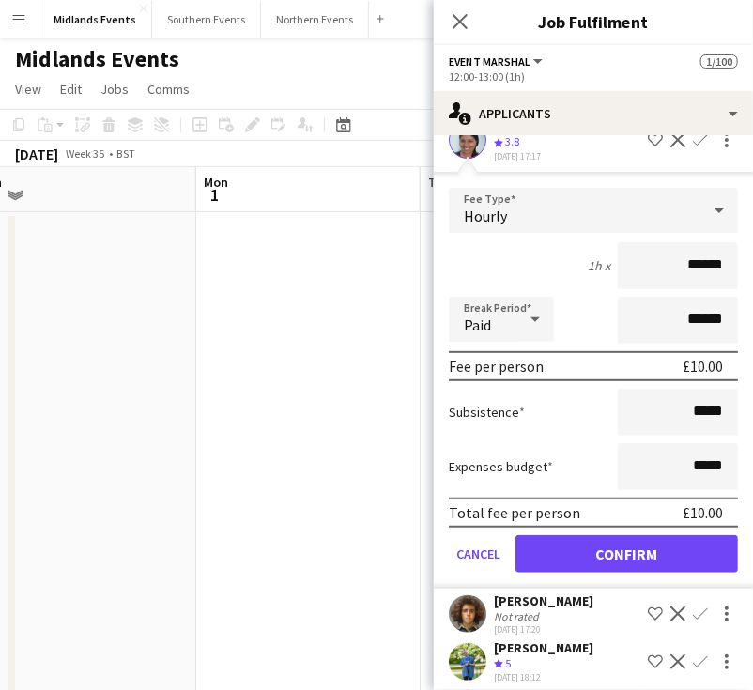
scroll to position [188, 0]
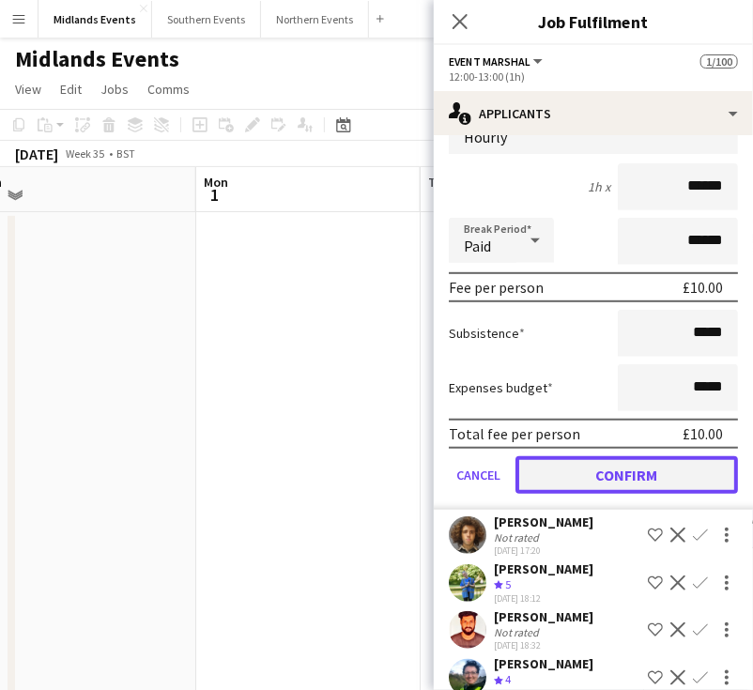
click at [620, 476] on button "Confirm" at bounding box center [626, 475] width 222 height 38
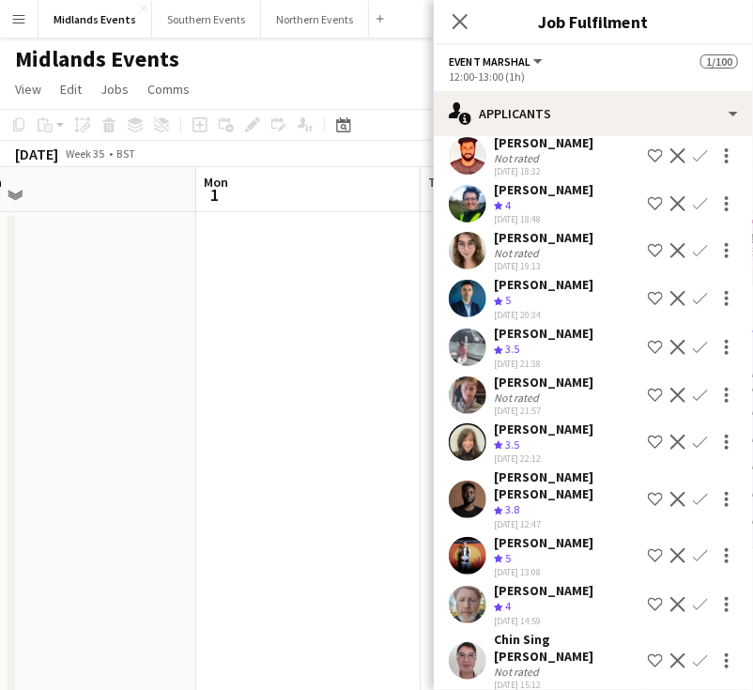
scroll to position [0, 0]
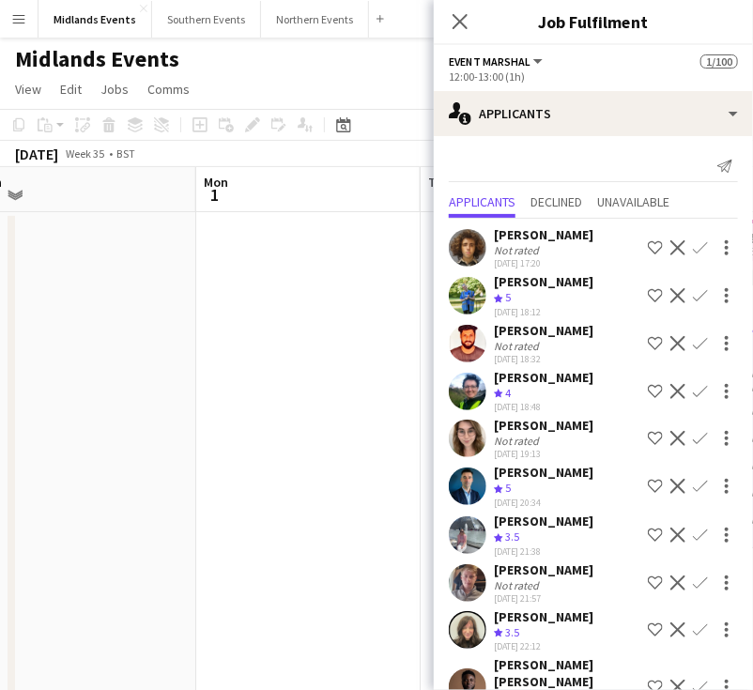
drag, startPoint x: 564, startPoint y: 235, endPoint x: 495, endPoint y: 232, distance: 69.5
click at [495, 232] on div "Artin Llazani Not rated 31-07-2025 17:20 Shortlist crew Decline Confirm" at bounding box center [593, 247] width 319 height 43
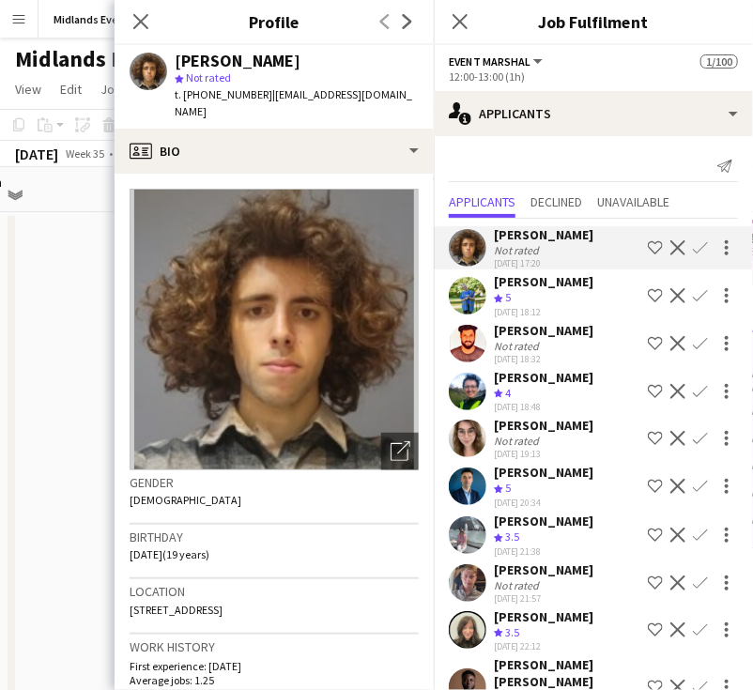
click at [670, 248] on app-icon "Decline" at bounding box center [677, 247] width 15 height 15
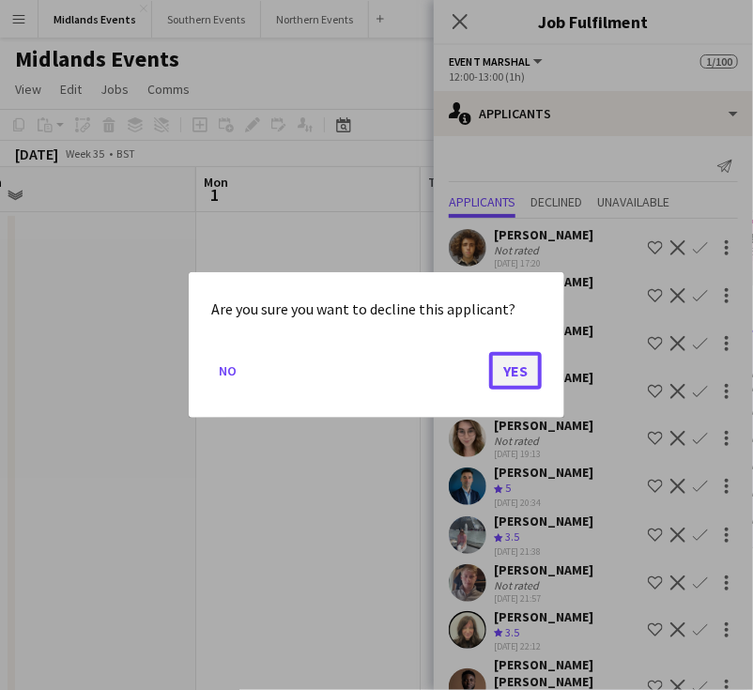
click at [508, 366] on button "Yes" at bounding box center [515, 371] width 53 height 38
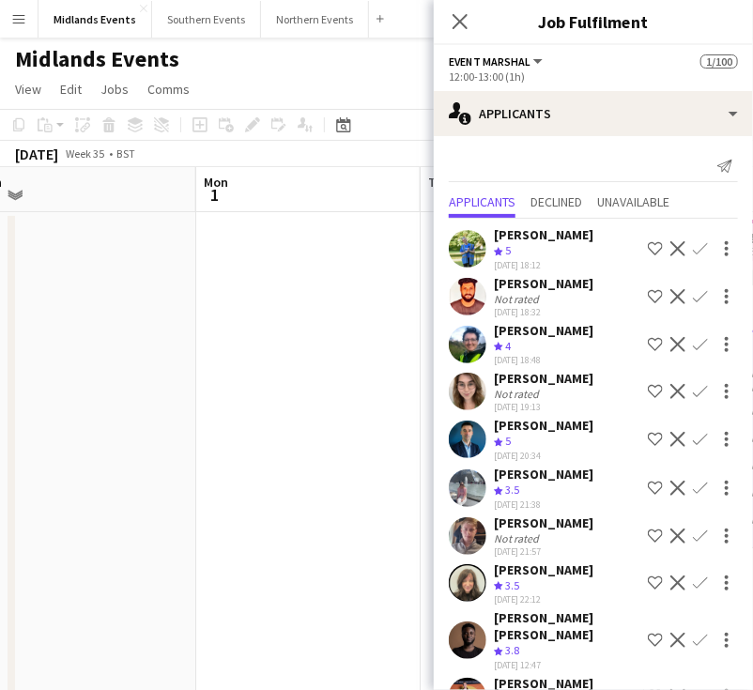
drag, startPoint x: 578, startPoint y: 233, endPoint x: 496, endPoint y: 233, distance: 82.6
click at [496, 233] on div "Jessica Lister Crew rating 5 31-07-2025 18:12 Shortlist crew Decline Confirm" at bounding box center [593, 248] width 319 height 45
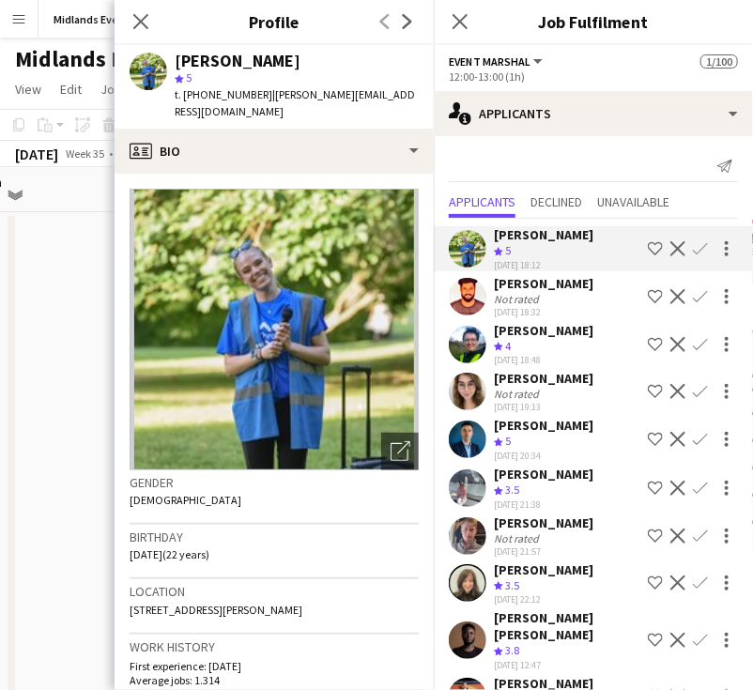
drag, startPoint x: 527, startPoint y: 289, endPoint x: 542, endPoint y: 287, distance: 15.1
click at [527, 289] on div "[PERSON_NAME]" at bounding box center [544, 283] width 100 height 17
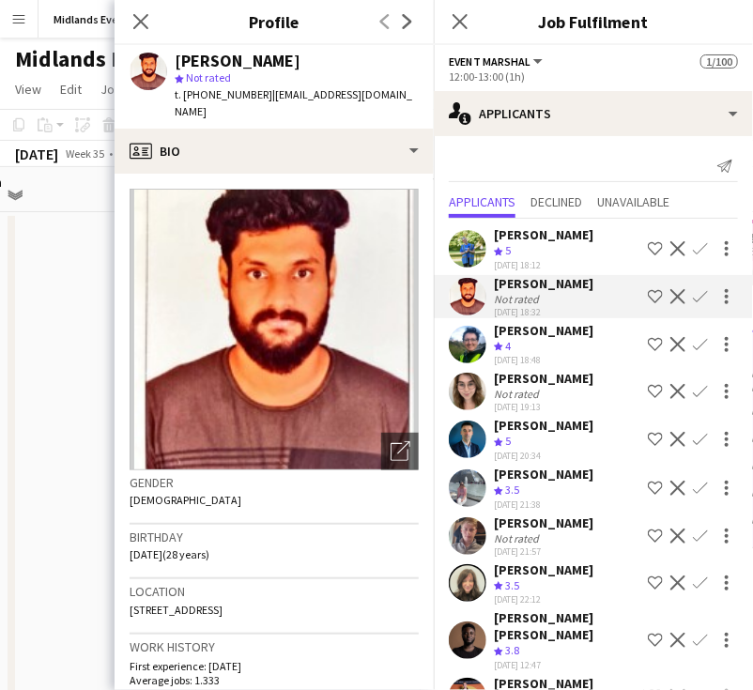
drag, startPoint x: 576, startPoint y: 300, endPoint x: 495, endPoint y: 284, distance: 83.2
click at [495, 284] on div "[PERSON_NAME]" at bounding box center [544, 283] width 100 height 17
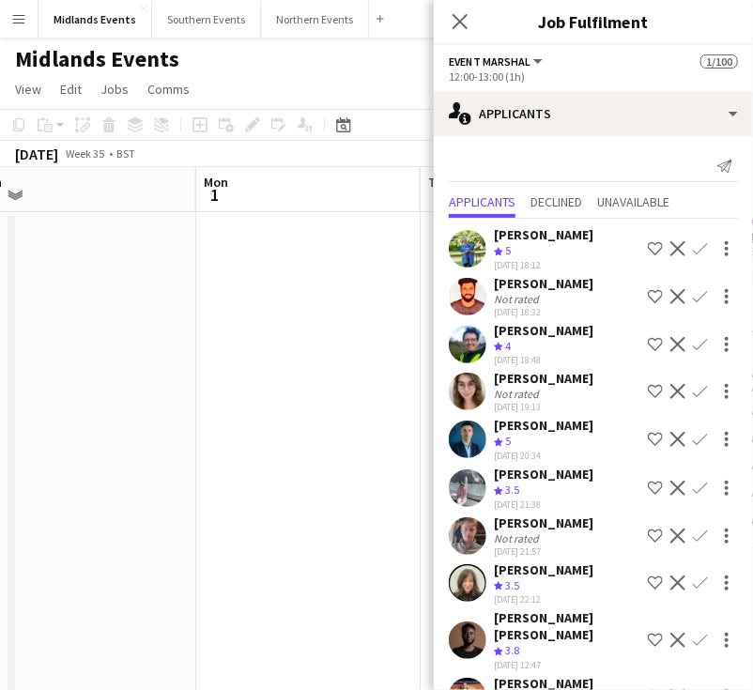
click at [670, 304] on app-icon "Decline" at bounding box center [677, 296] width 15 height 15
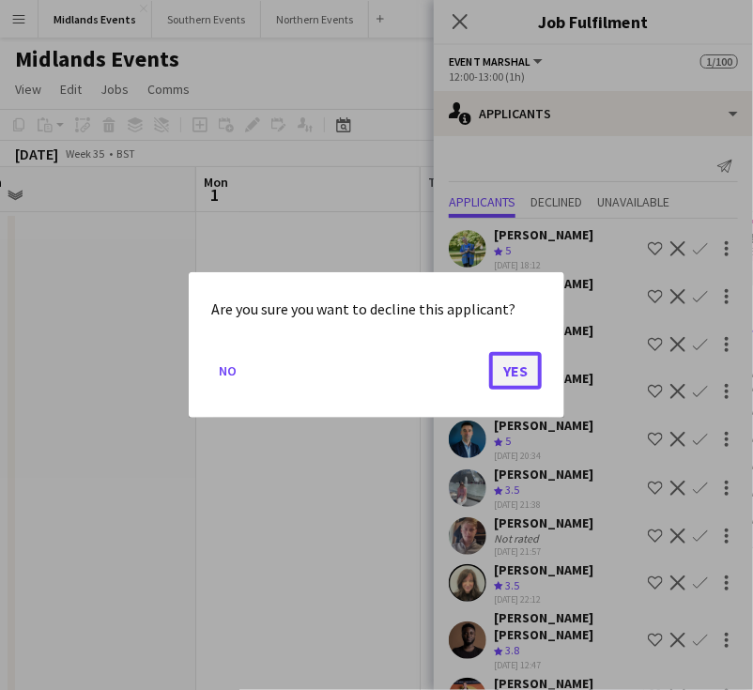
click at [526, 367] on button "Yes" at bounding box center [515, 371] width 53 height 38
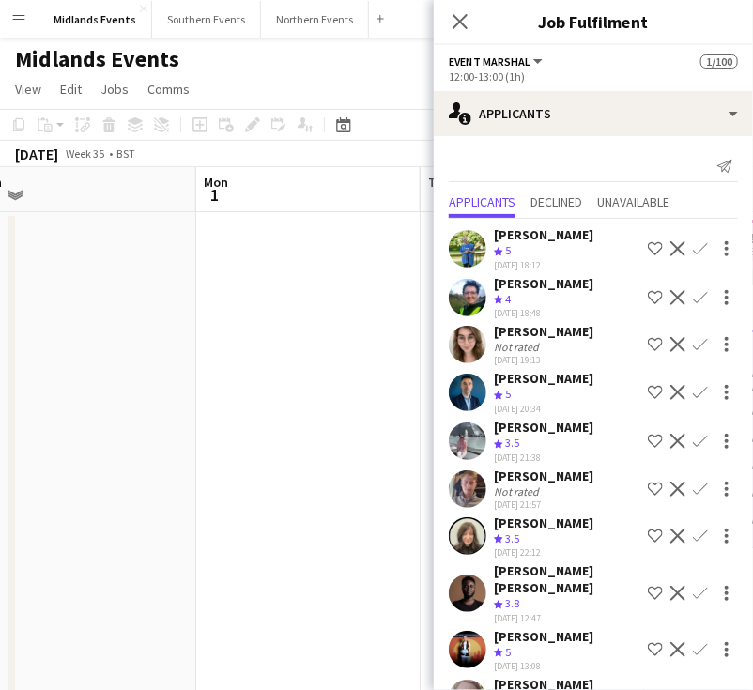
drag, startPoint x: 580, startPoint y: 284, endPoint x: 496, endPoint y: 287, distance: 84.6
click at [496, 287] on div "Chiara Cristoni Crew rating 4 31-07-2025 18:48 Shortlist crew Decline Confirm" at bounding box center [593, 297] width 319 height 45
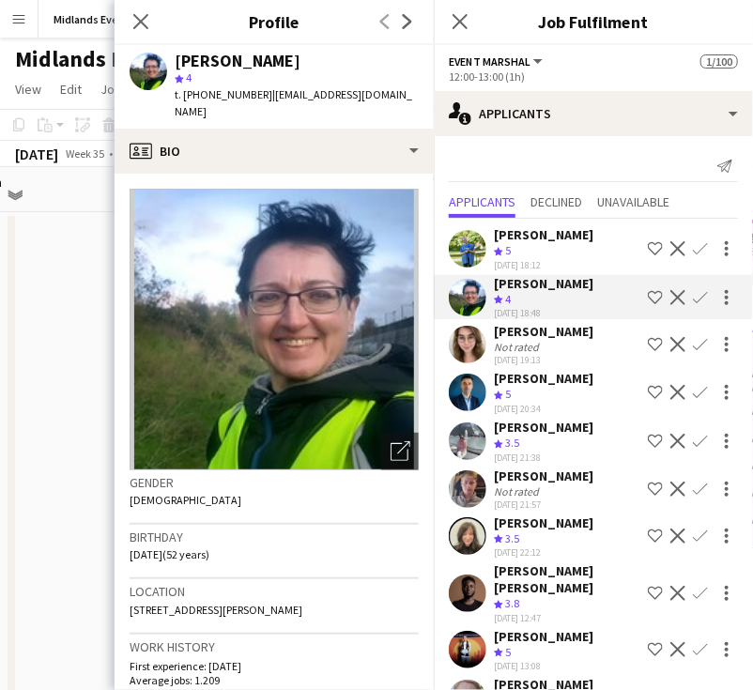
click at [598, 275] on div "Chiara Cristoni Crew rating 4 31-07-2025 18:48 Shortlist crew Decline Confirm" at bounding box center [593, 297] width 319 height 45
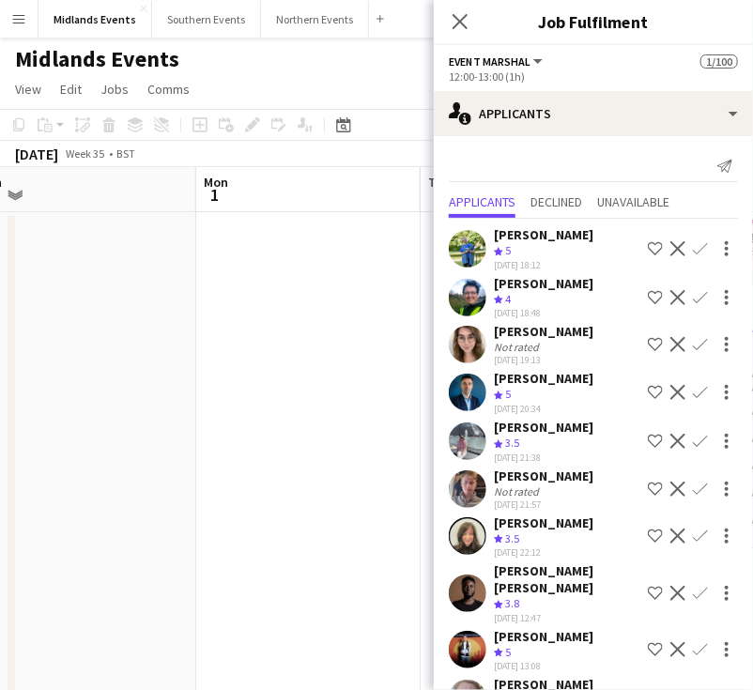
drag, startPoint x: 522, startPoint y: 284, endPoint x: 477, endPoint y: 284, distance: 45.1
click at [477, 284] on div "Chiara Cristoni Crew rating 4 31-07-2025 18:48 Shortlist crew Decline Confirm" at bounding box center [593, 297] width 319 height 45
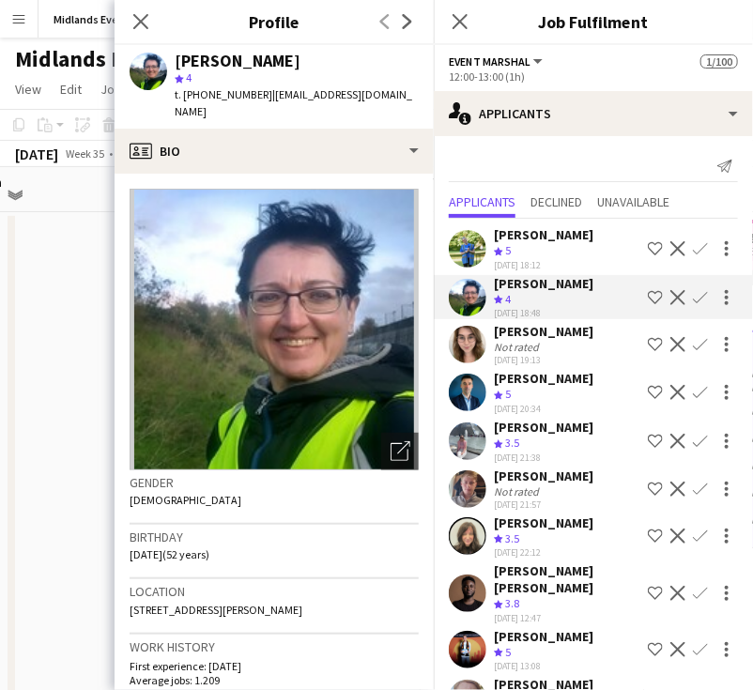
click at [693, 300] on app-icon "Confirm" at bounding box center [700, 297] width 15 height 15
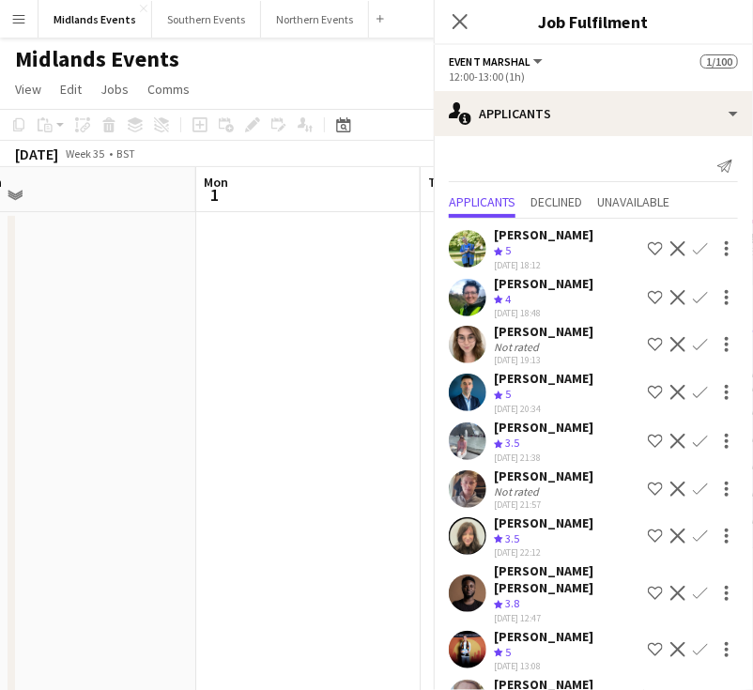
click at [693, 299] on app-icon "Confirm" at bounding box center [700, 297] width 15 height 15
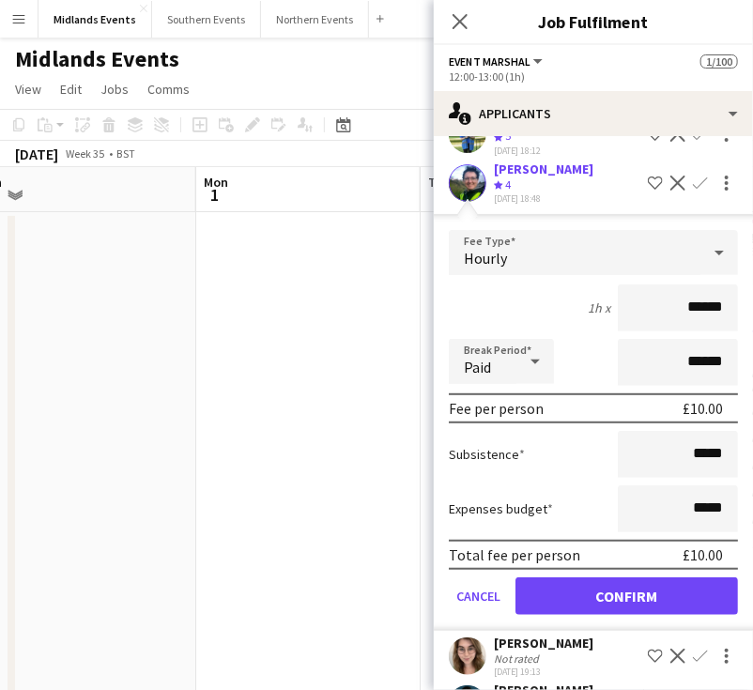
scroll to position [376, 0]
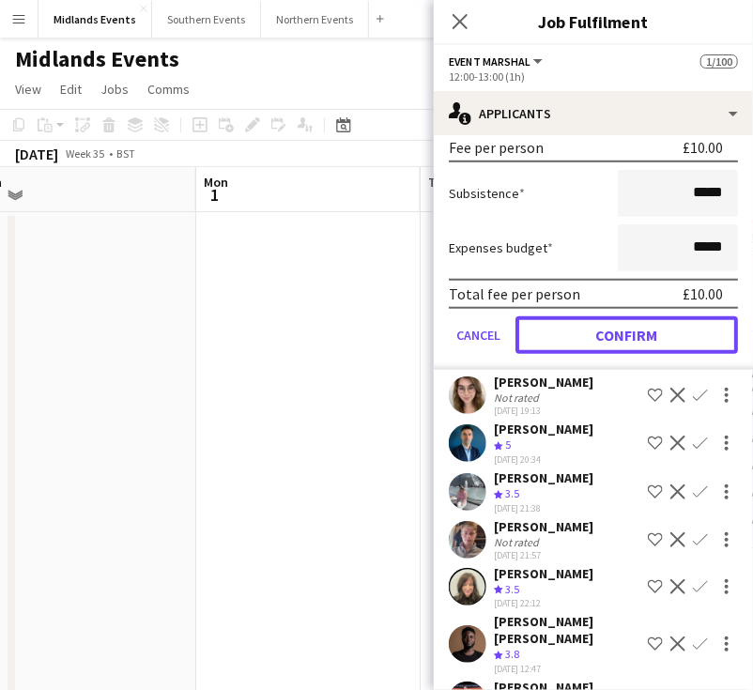
click at [649, 325] on button "Confirm" at bounding box center [626, 335] width 222 height 38
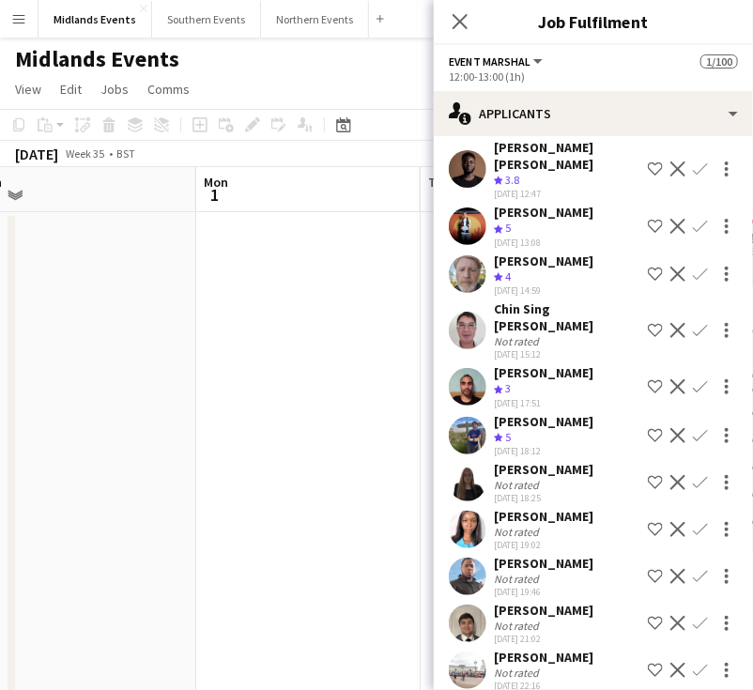
scroll to position [0, 0]
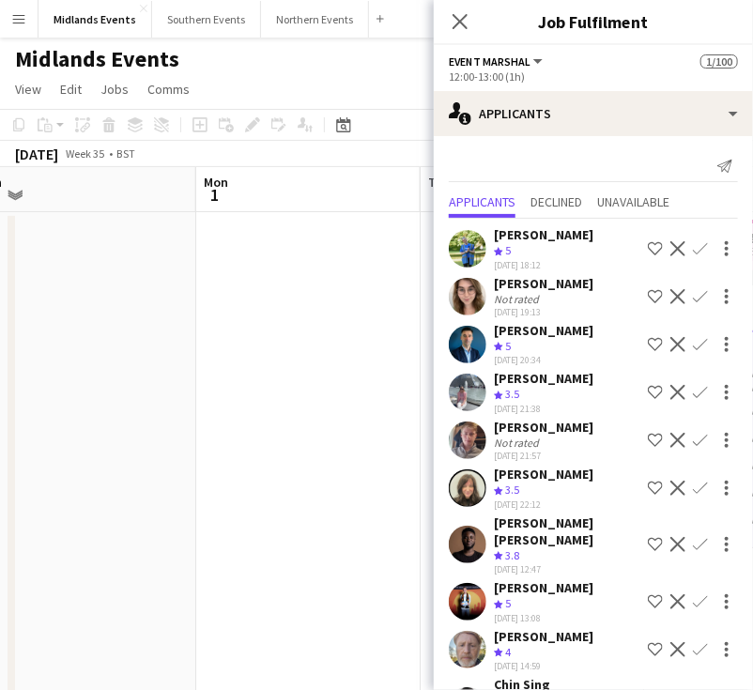
drag, startPoint x: 560, startPoint y: 284, endPoint x: 494, endPoint y: 285, distance: 65.7
click at [494, 285] on div "Louise Newman Not rated 31-07-2025 19:13 Shortlist crew Decline Confirm" at bounding box center [593, 296] width 319 height 43
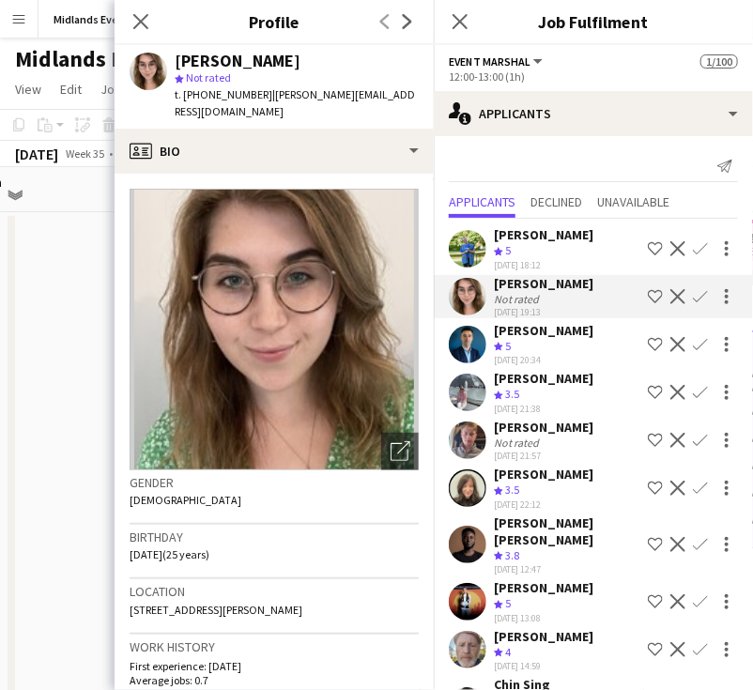
click at [693, 292] on app-icon "Confirm" at bounding box center [700, 296] width 15 height 15
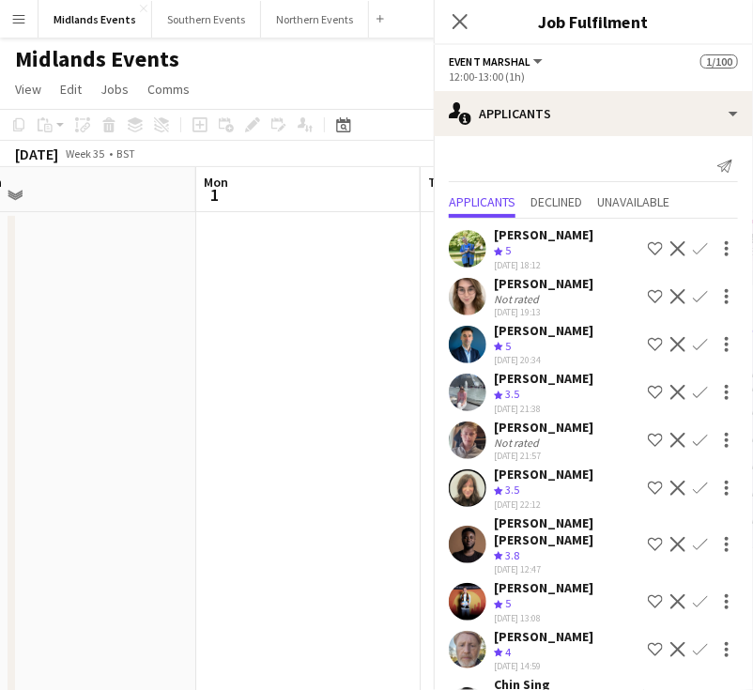
click at [693, 296] on app-icon "Confirm" at bounding box center [700, 296] width 15 height 15
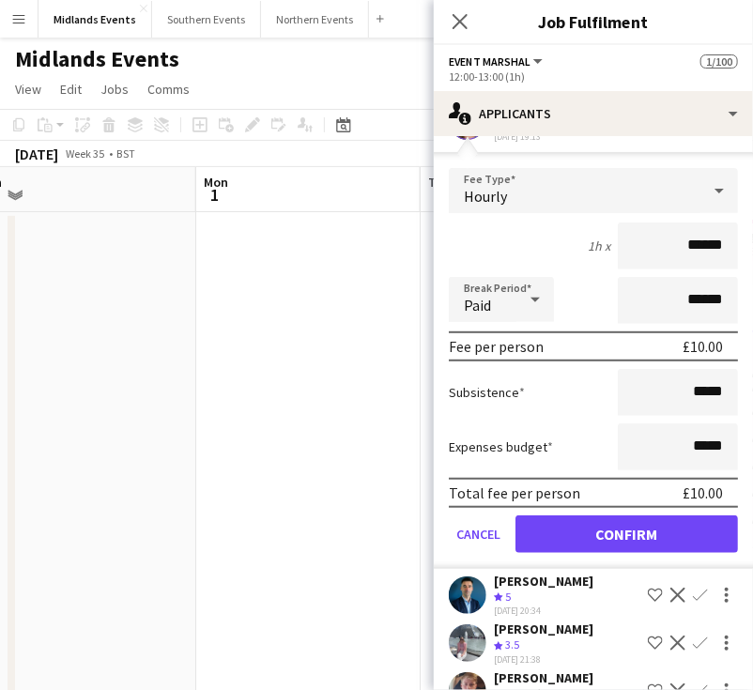
scroll to position [188, 0]
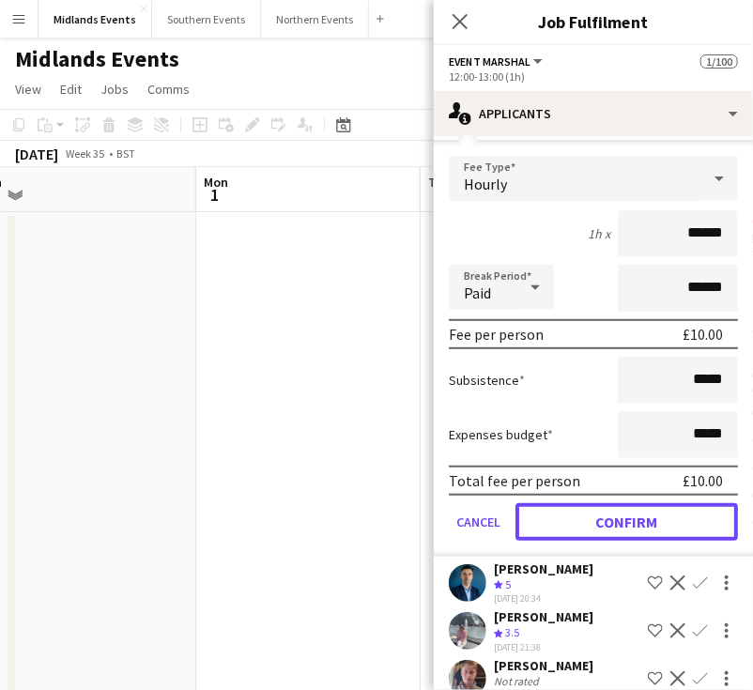
drag, startPoint x: 679, startPoint y: 510, endPoint x: 766, endPoint y: 540, distance: 92.3
click at [680, 510] on button "Confirm" at bounding box center [626, 522] width 222 height 38
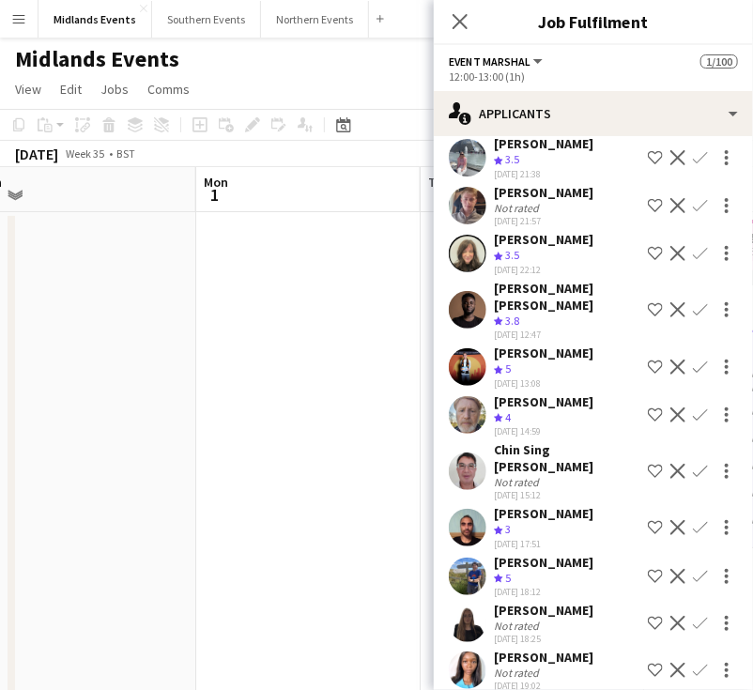
scroll to position [0, 0]
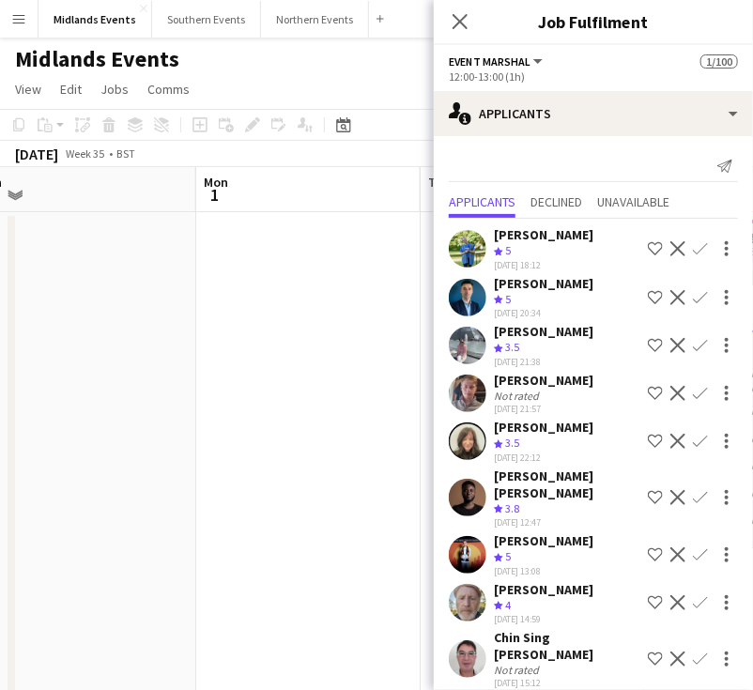
drag, startPoint x: 585, startPoint y: 286, endPoint x: 481, endPoint y: 284, distance: 104.2
click at [481, 284] on div "Adam Lawrence Crew rating 5 31-07-2025 20:34 Shortlist crew Decline Confirm" at bounding box center [593, 297] width 319 height 45
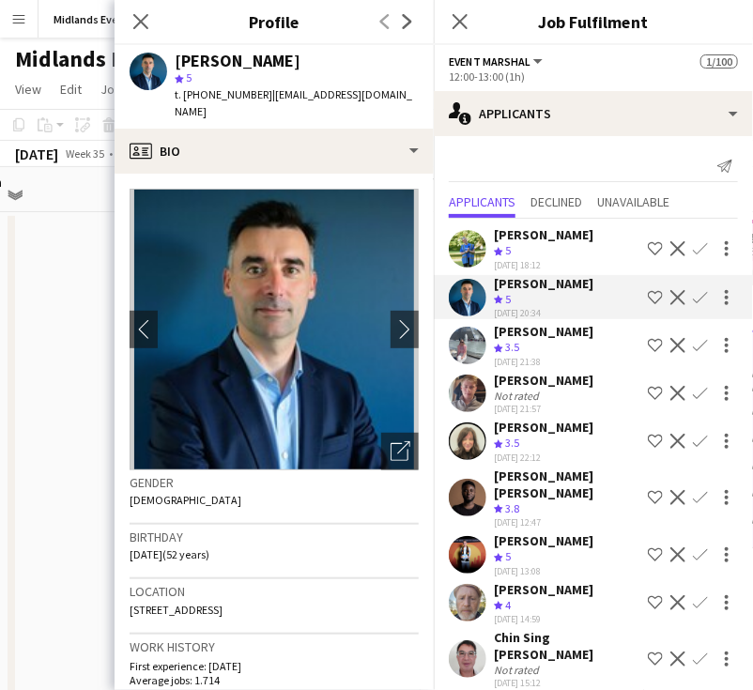
click at [693, 294] on app-icon "Confirm" at bounding box center [700, 297] width 15 height 15
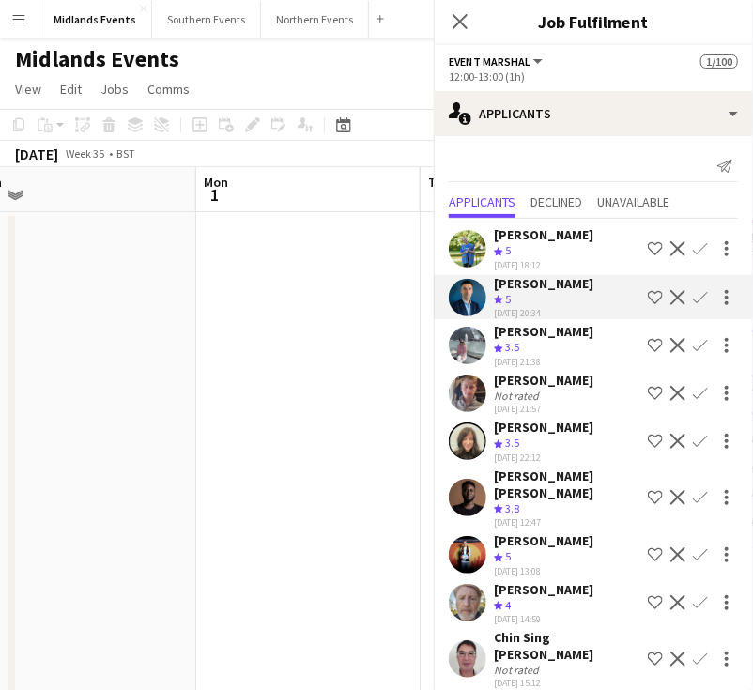
click at [693, 293] on app-icon "Confirm" at bounding box center [700, 297] width 15 height 15
click at [693, 296] on app-icon "Confirm" at bounding box center [700, 297] width 15 height 15
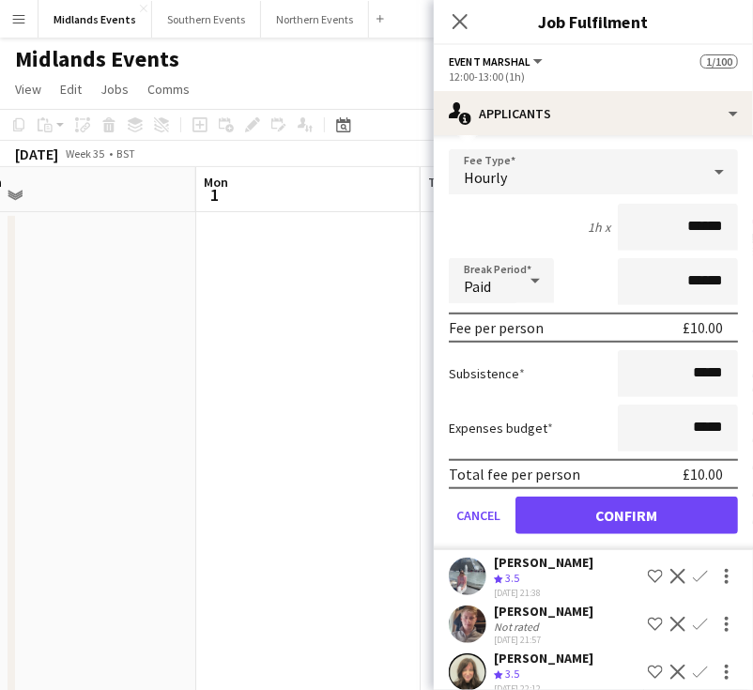
scroll to position [376, 0]
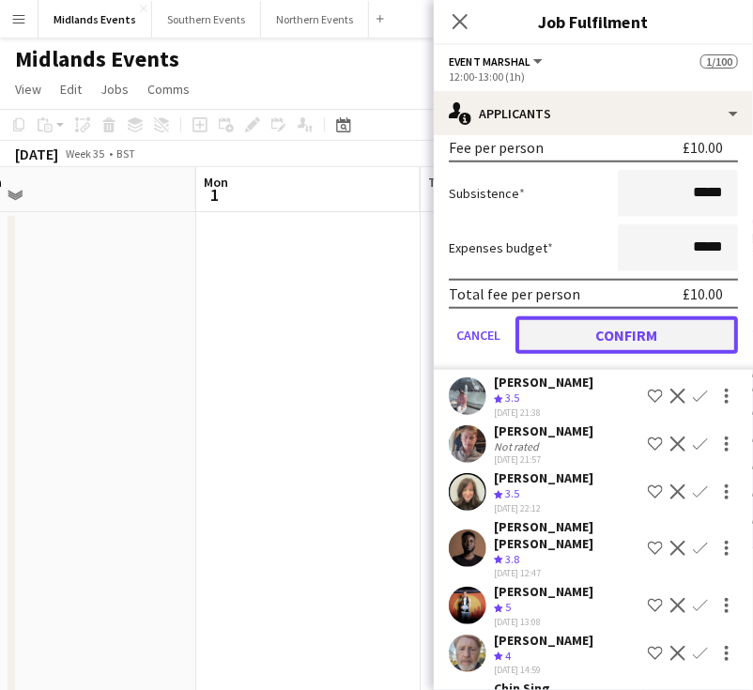
click at [645, 324] on button "Confirm" at bounding box center [626, 335] width 222 height 38
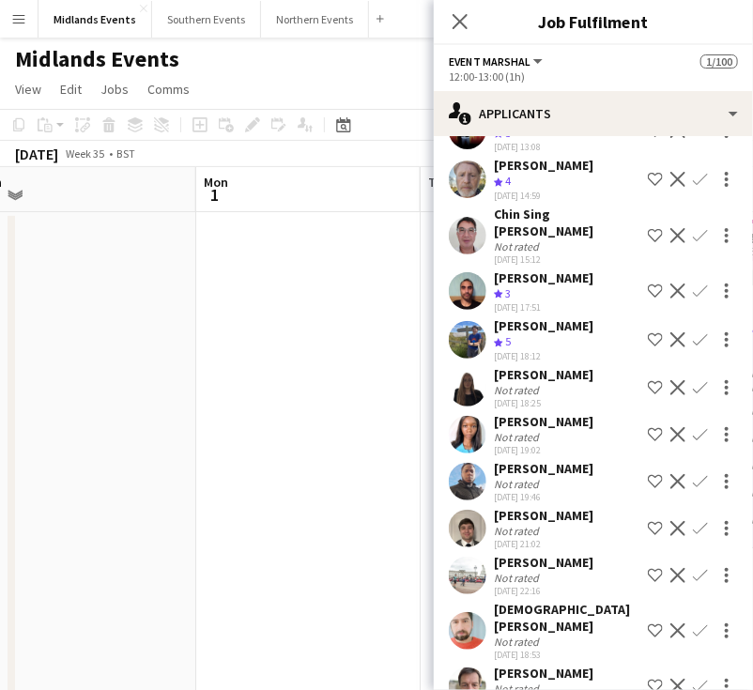
scroll to position [0, 0]
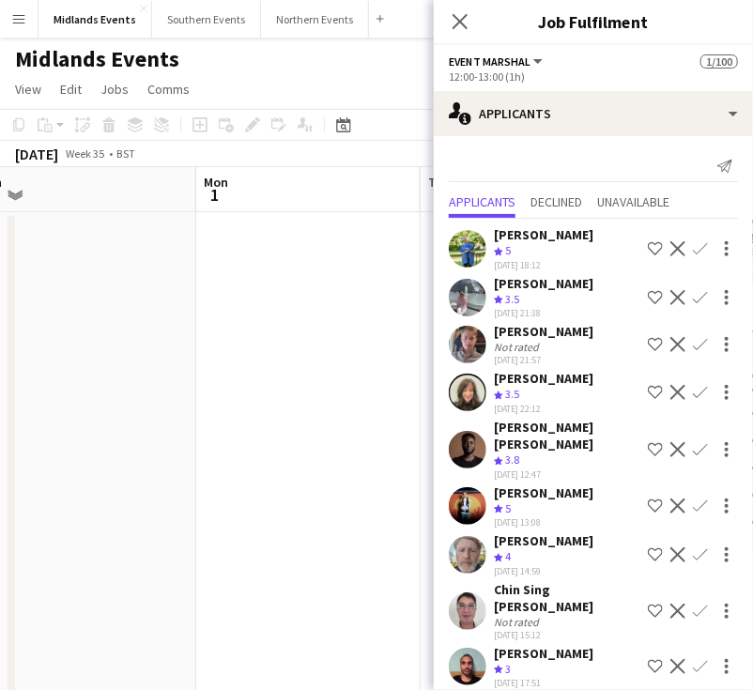
drag, startPoint x: 533, startPoint y: 233, endPoint x: 501, endPoint y: 233, distance: 31.9
click at [501, 233] on div "Jessica Lister Crew rating 5 31-07-2025 18:12 Shortlist crew Decline Confirm" at bounding box center [593, 248] width 319 height 45
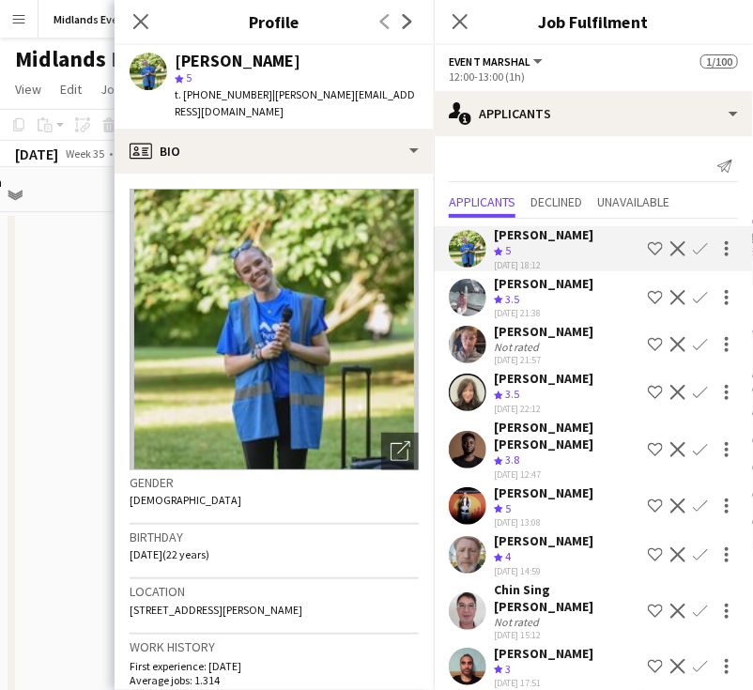
drag, startPoint x: 576, startPoint y: 281, endPoint x: 498, endPoint y: 283, distance: 77.9
click at [498, 283] on div "Louise Butler Crew rating 3.5 31-07-2025 21:38 Shortlist crew Decline Confirm" at bounding box center [593, 297] width 319 height 45
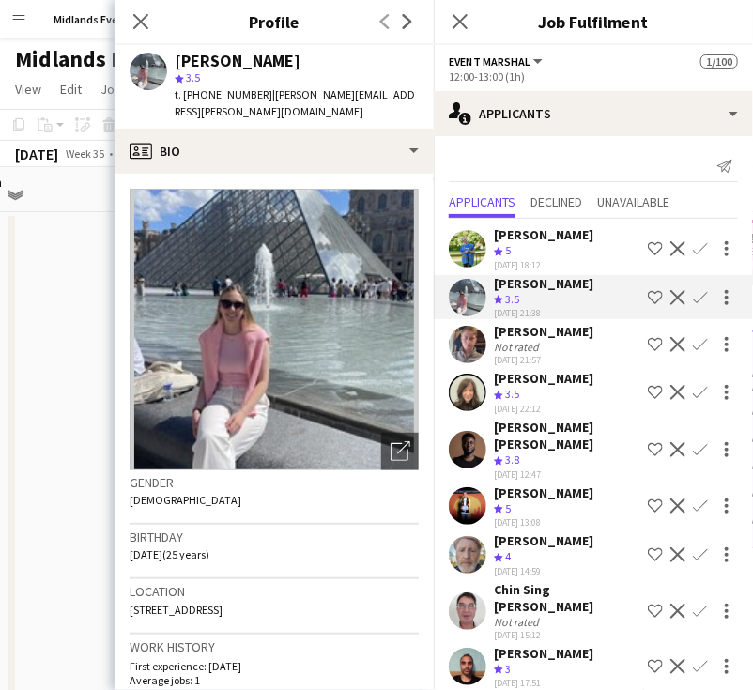
click at [568, 283] on div "[PERSON_NAME]" at bounding box center [544, 283] width 100 height 17
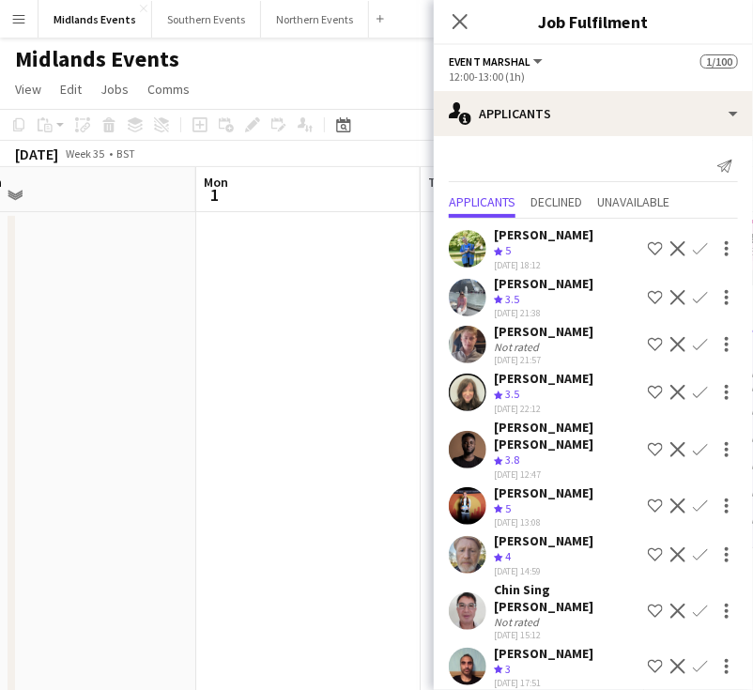
drag, startPoint x: 573, startPoint y: 283, endPoint x: 495, endPoint y: 284, distance: 77.9
click at [495, 284] on div "Louise Butler Crew rating 3.5 31-07-2025 21:38 Shortlist crew Decline Confirm" at bounding box center [593, 297] width 319 height 45
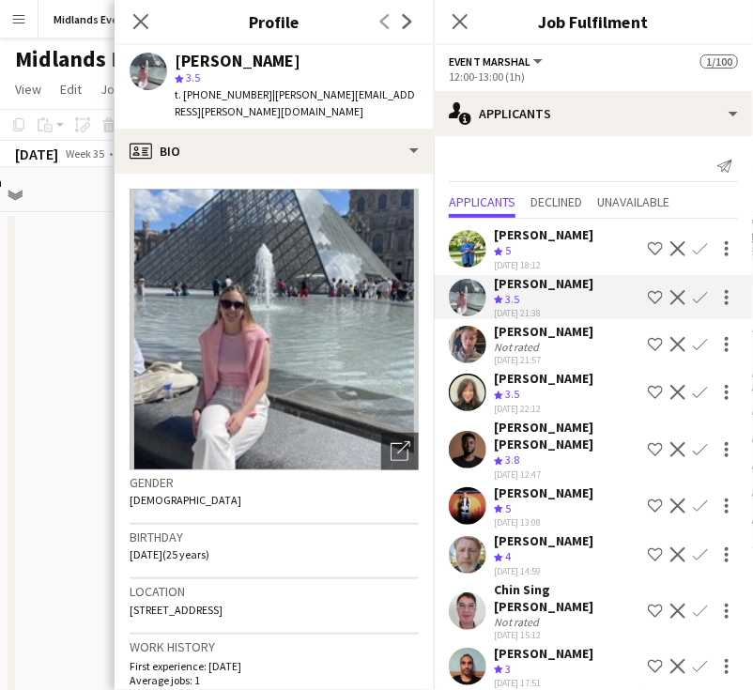
click at [693, 299] on app-icon "Confirm" at bounding box center [700, 297] width 15 height 15
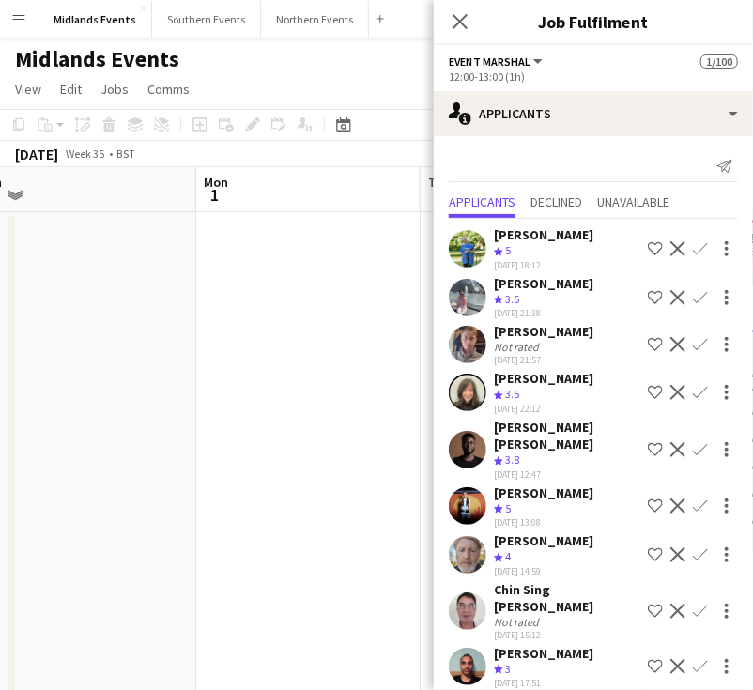
click at [693, 299] on app-icon "Confirm" at bounding box center [700, 297] width 15 height 15
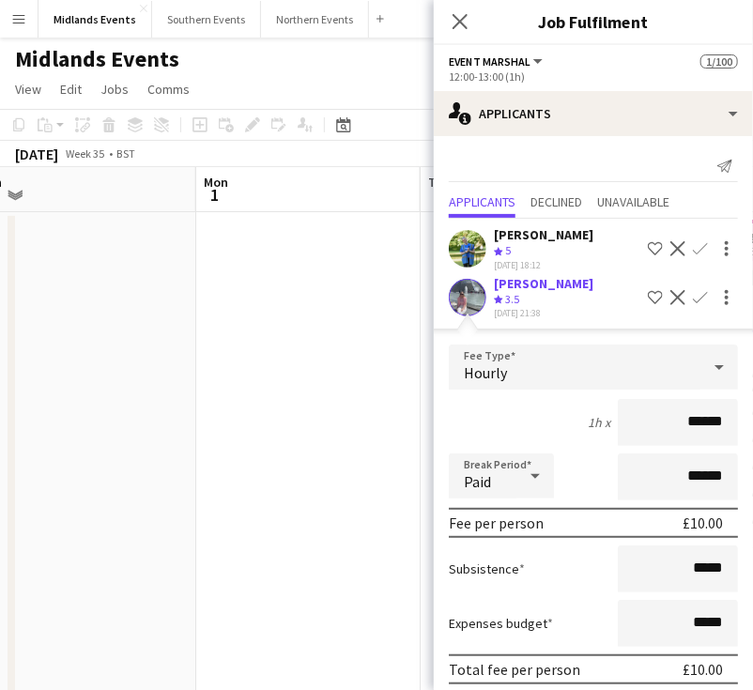
scroll to position [282, 0]
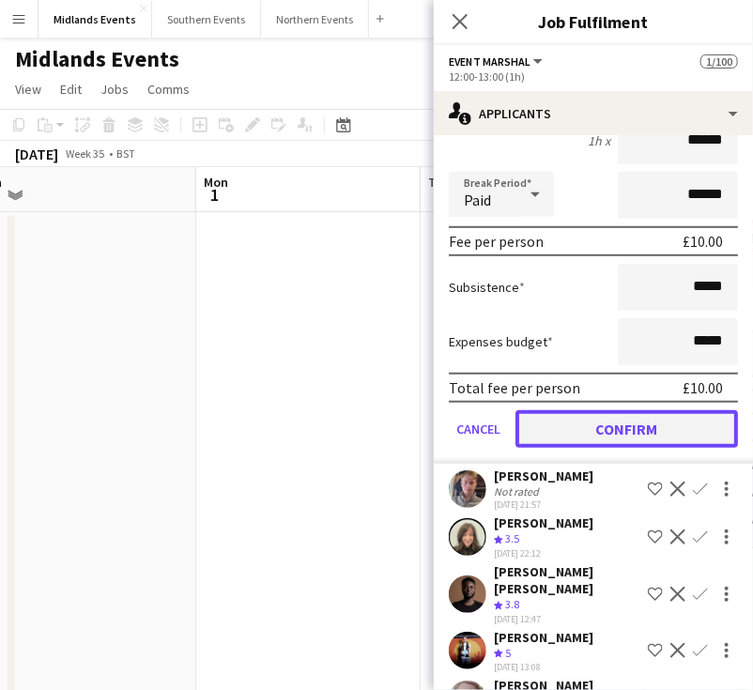
click at [598, 422] on button "Confirm" at bounding box center [626, 429] width 222 height 38
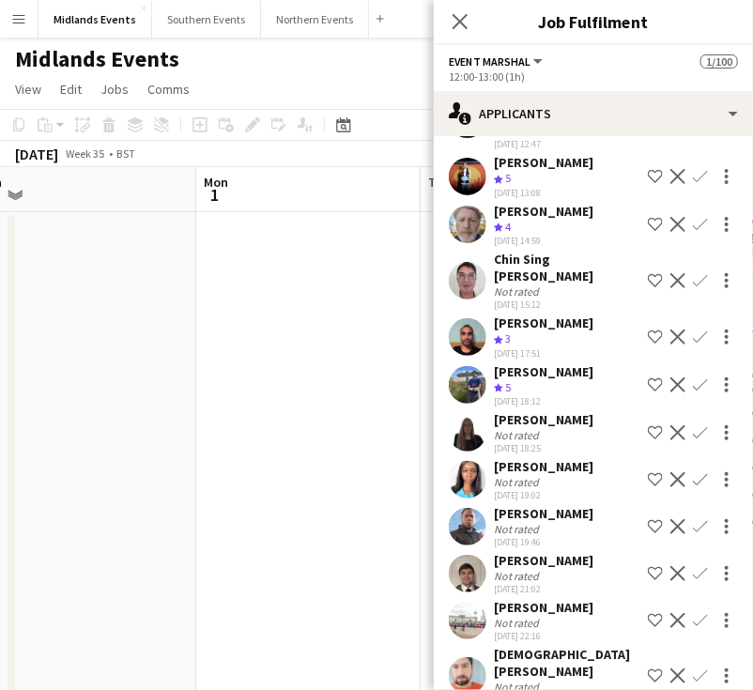
scroll to position [0, 0]
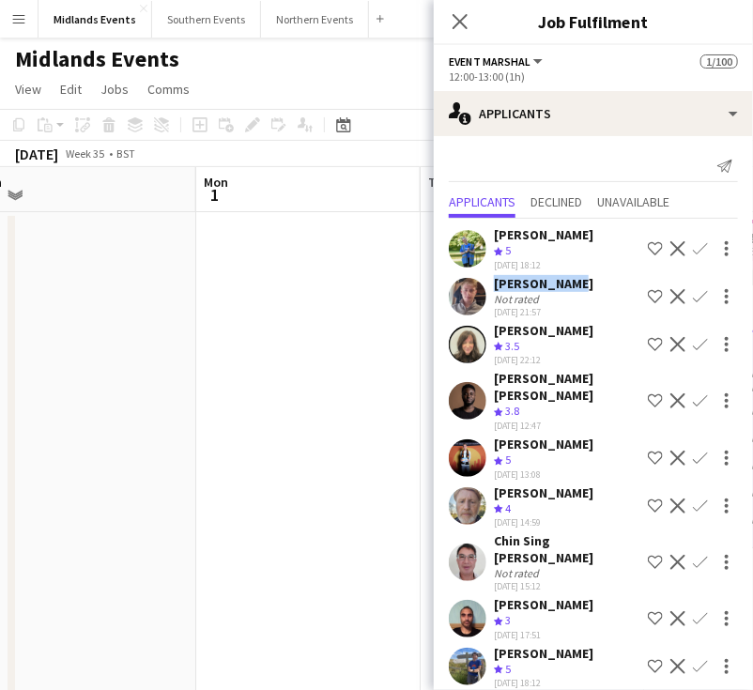
click at [488, 280] on div "Tim Golding Not rated 31-07-2025 21:57 Shortlist crew Decline Confirm" at bounding box center [593, 296] width 319 height 43
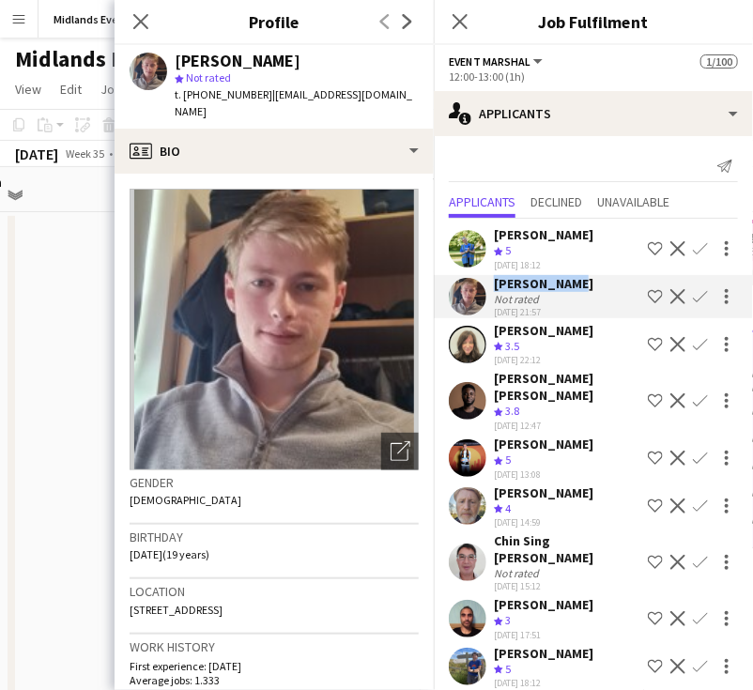
click at [693, 298] on app-icon "Confirm" at bounding box center [700, 296] width 15 height 15
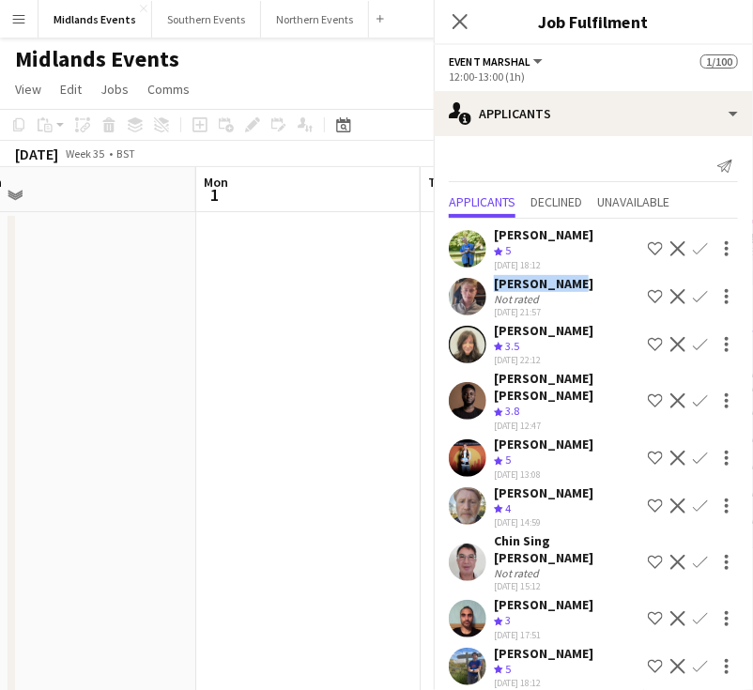
click at [693, 298] on app-icon "Confirm" at bounding box center [700, 296] width 15 height 15
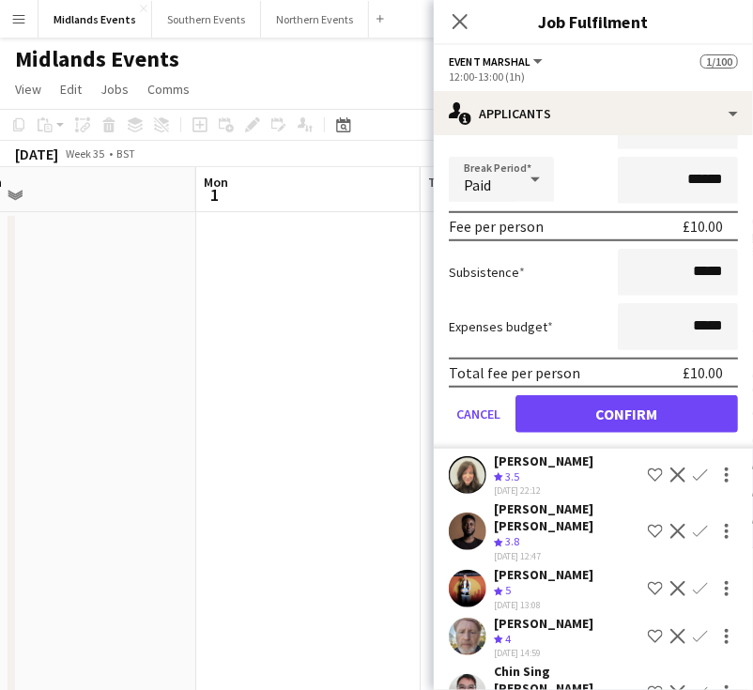
scroll to position [376, 0]
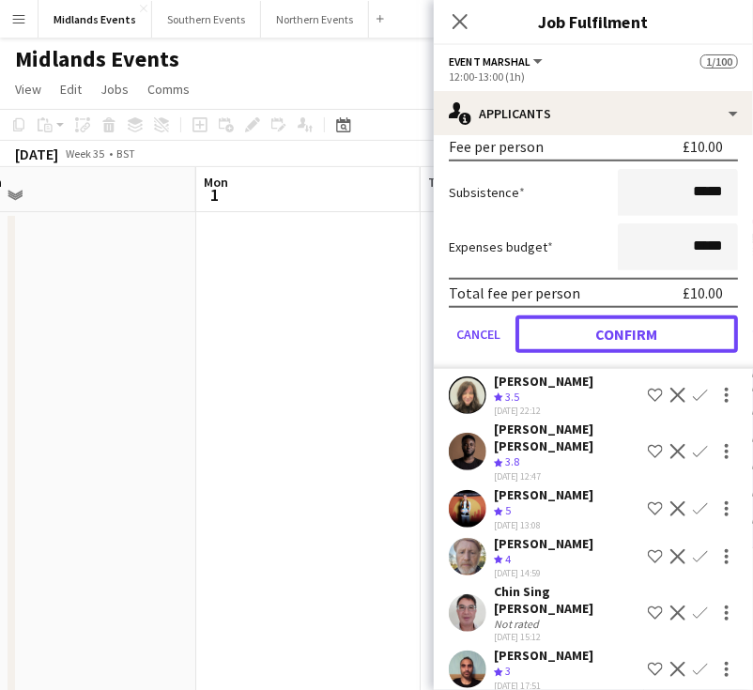
drag, startPoint x: 612, startPoint y: 336, endPoint x: 597, endPoint y: 356, distance: 24.8
click at [613, 335] on button "Confirm" at bounding box center [626, 334] width 222 height 38
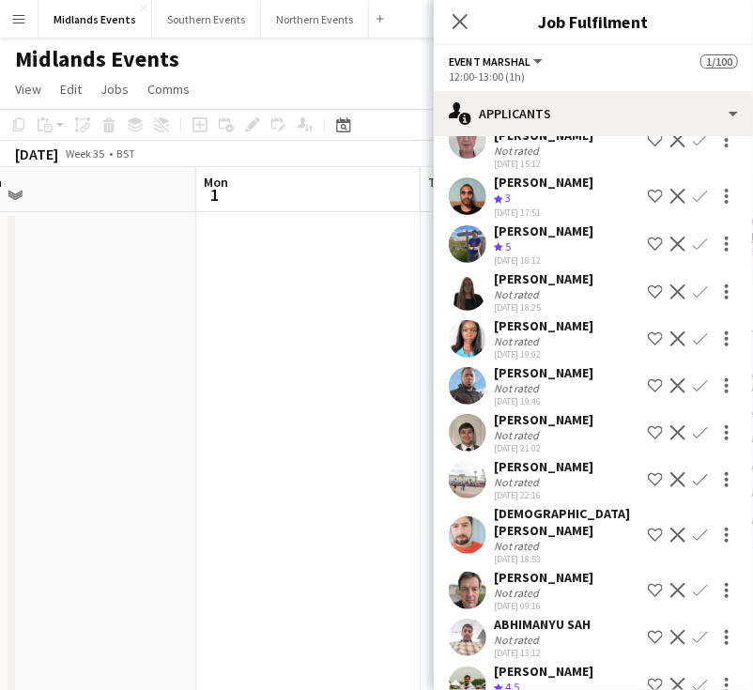
scroll to position [0, 0]
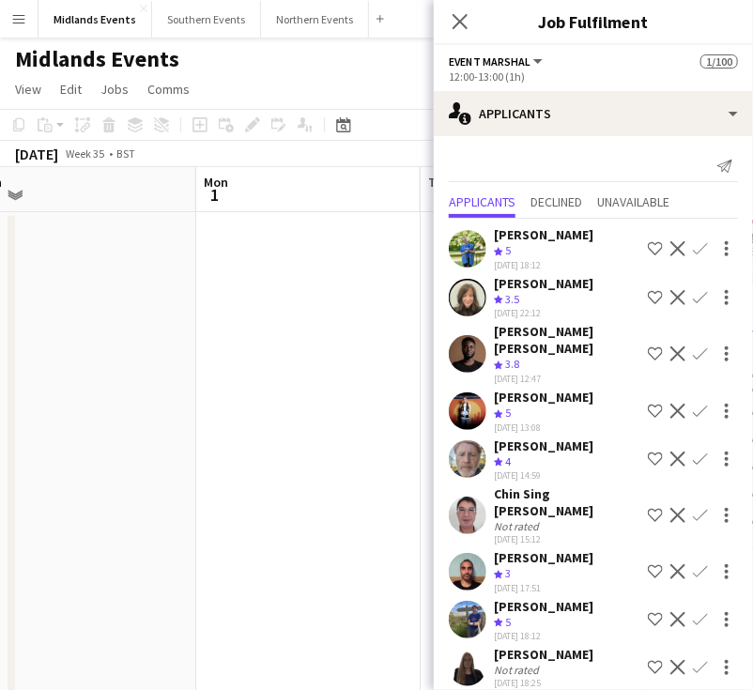
drag, startPoint x: 580, startPoint y: 278, endPoint x: 496, endPoint y: 280, distance: 84.5
click at [496, 280] on div "Joanna Pearce Crew rating 3.5 31-07-2025 22:12 Shortlist crew Decline Confirm" at bounding box center [593, 297] width 319 height 45
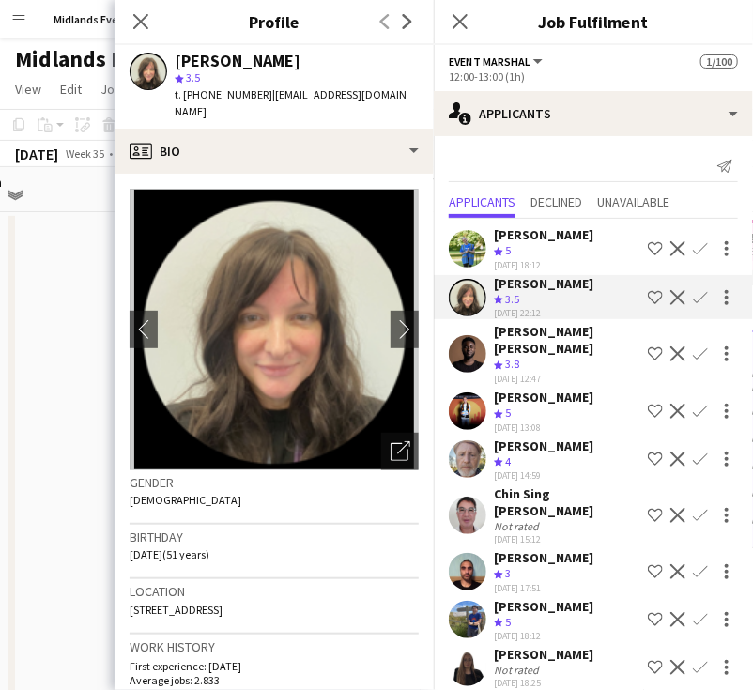
click at [693, 296] on app-icon "Confirm" at bounding box center [700, 297] width 15 height 15
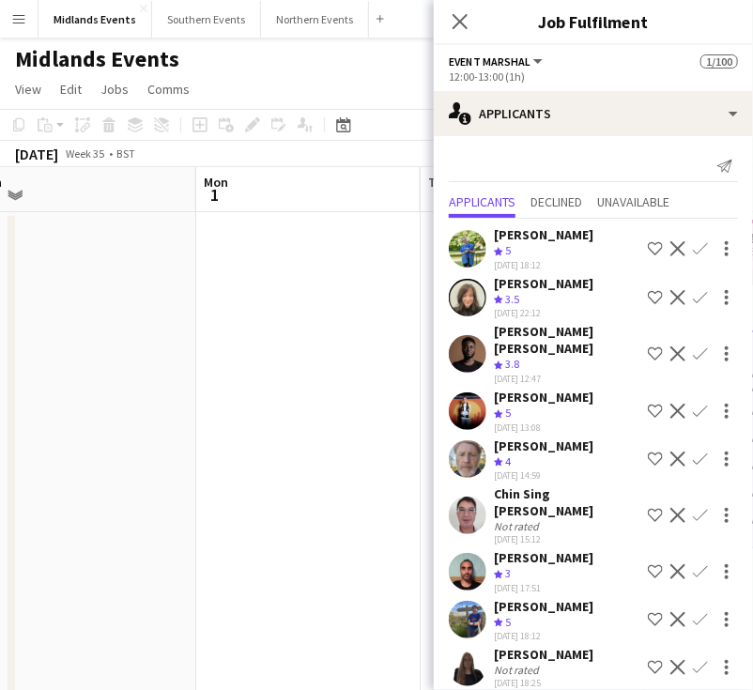
click at [693, 296] on app-icon "Confirm" at bounding box center [700, 297] width 15 height 15
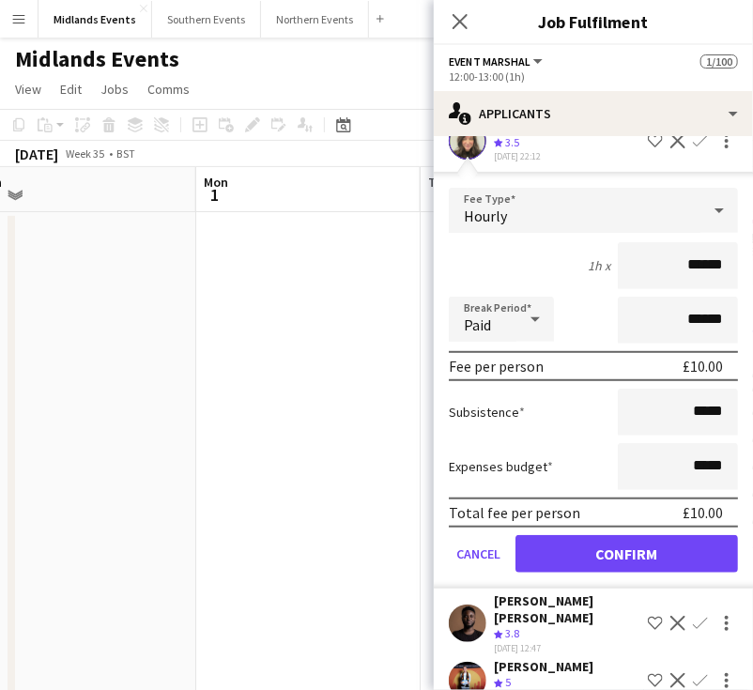
scroll to position [188, 0]
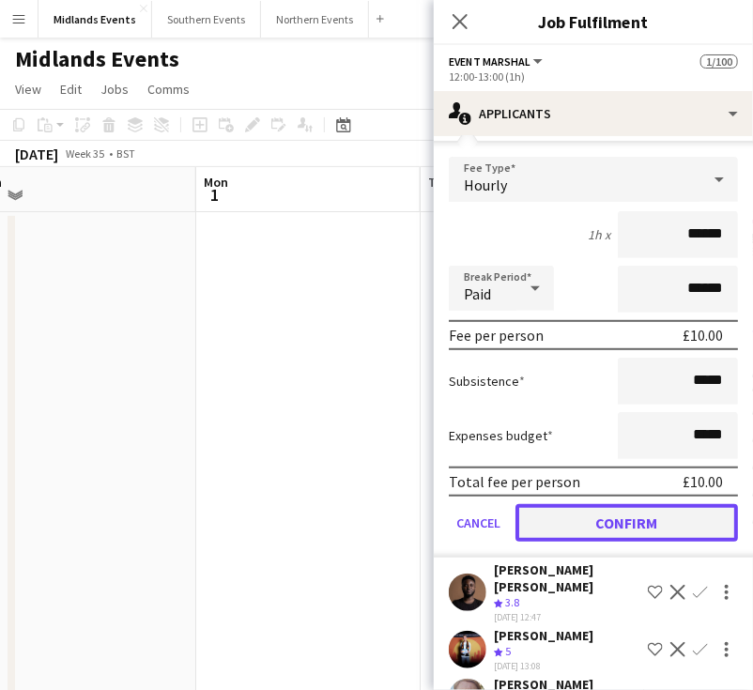
click at [656, 518] on button "Confirm" at bounding box center [626, 523] width 222 height 38
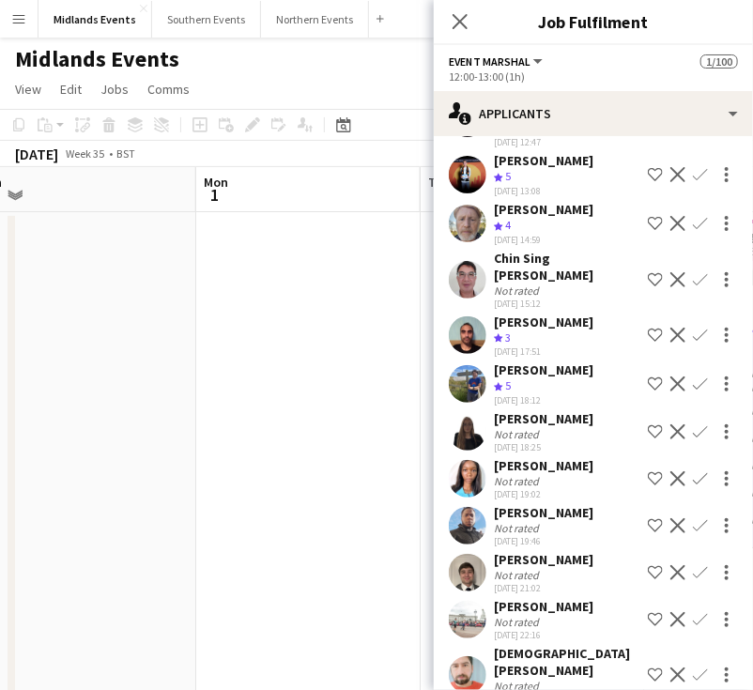
scroll to position [0, 0]
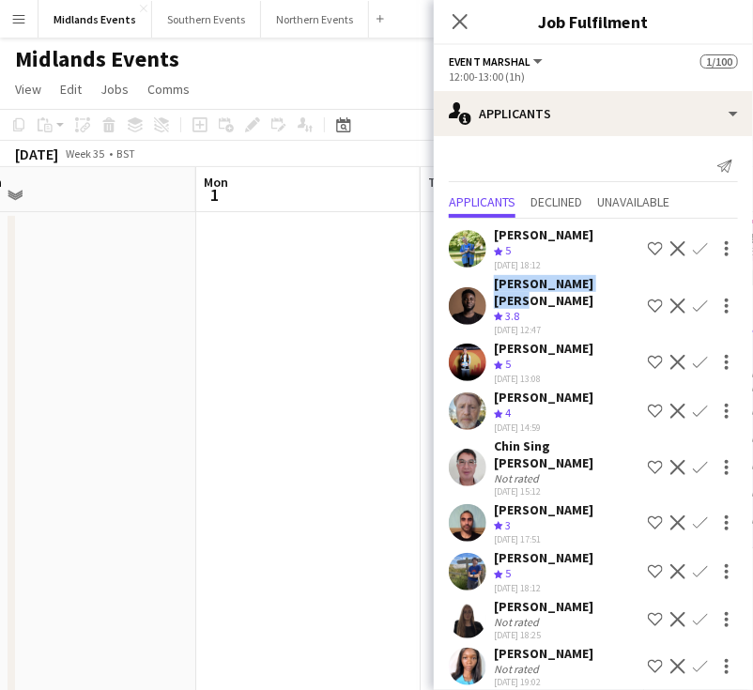
drag, startPoint x: 615, startPoint y: 280, endPoint x: 477, endPoint y: 282, distance: 138.0
click at [477, 282] on div "ALEX KISSI BEDIAKO Crew rating 3.8 01-08-2025 12:47 Shortlist crew Decline Conf…" at bounding box center [593, 306] width 319 height 62
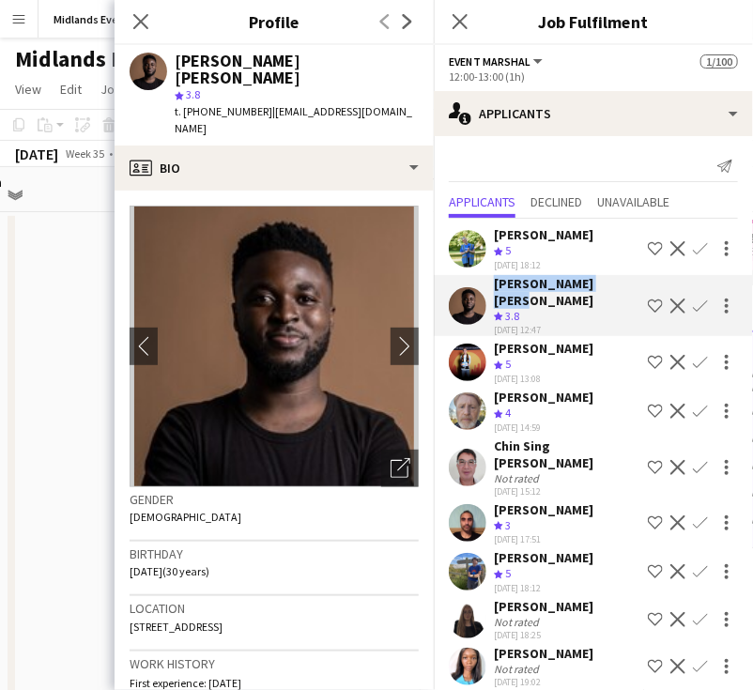
click at [693, 299] on app-icon "Confirm" at bounding box center [700, 306] width 15 height 15
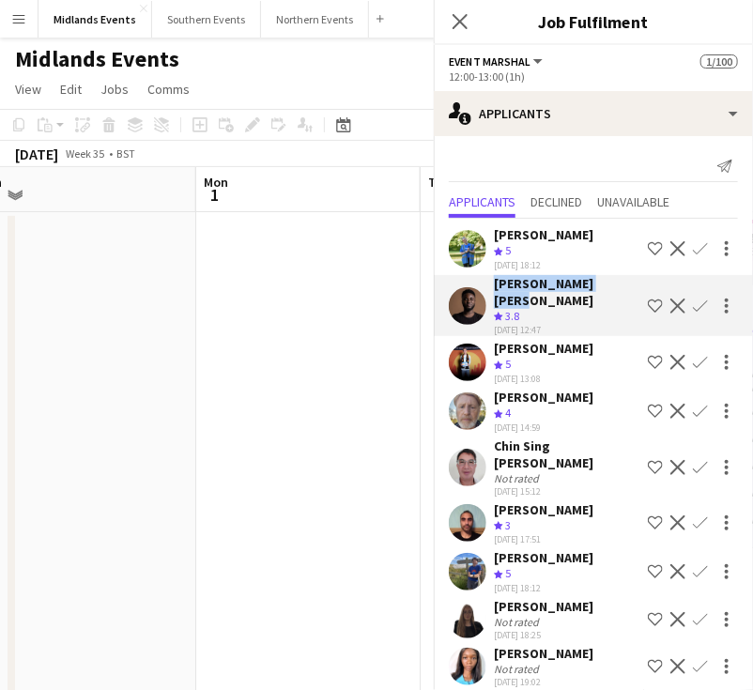
click at [693, 299] on app-icon "Confirm" at bounding box center [700, 306] width 15 height 15
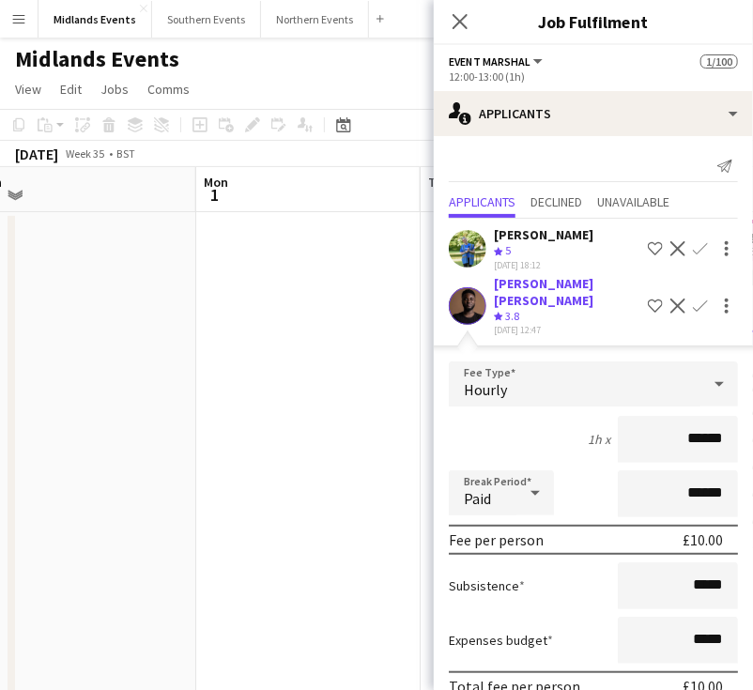
scroll to position [188, 0]
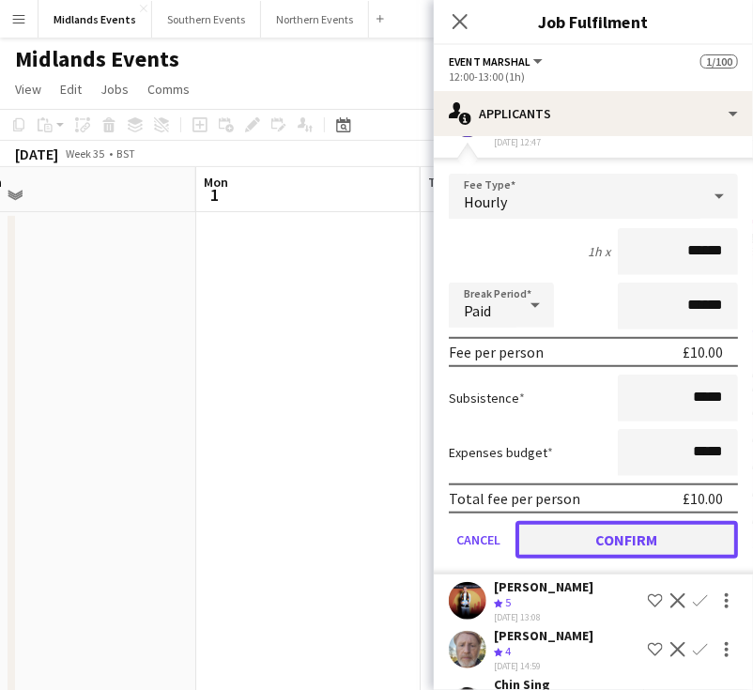
click at [623, 521] on button "Confirm" at bounding box center [626, 540] width 222 height 38
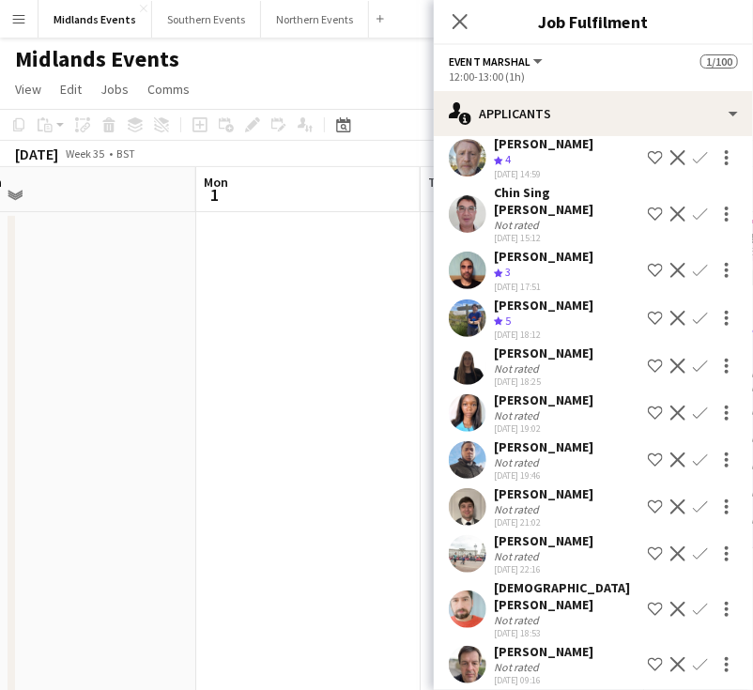
scroll to position [0, 0]
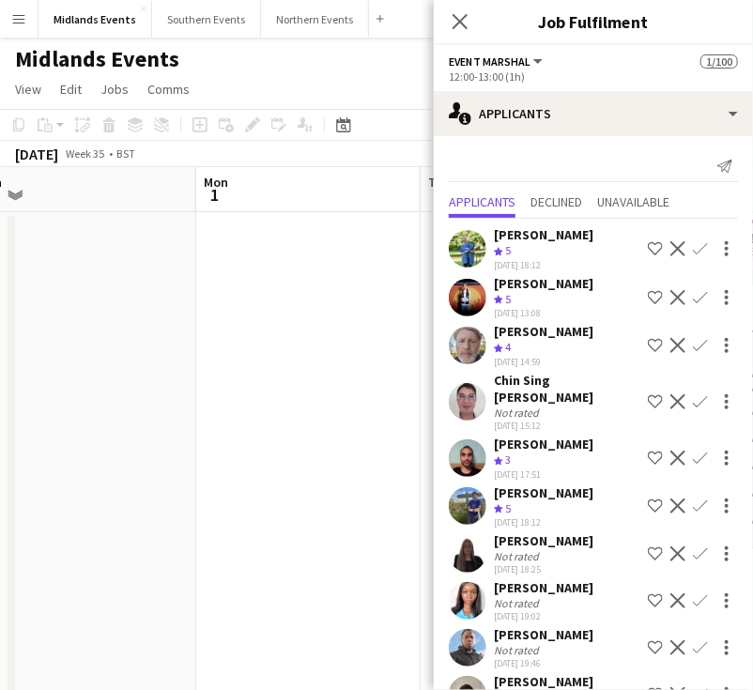
click at [693, 298] on app-icon "Confirm" at bounding box center [700, 297] width 15 height 15
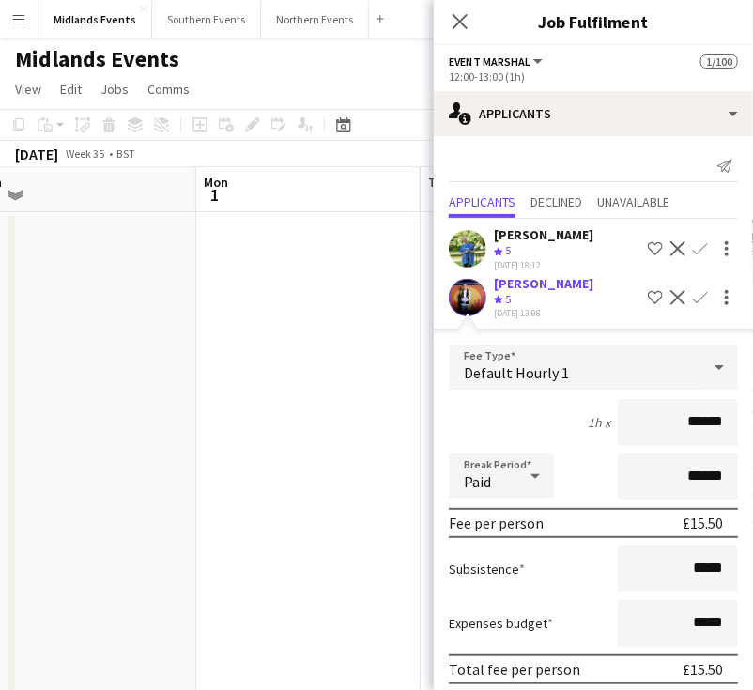
click at [693, 298] on app-icon "Confirm" at bounding box center [700, 297] width 15 height 15
drag, startPoint x: 671, startPoint y: 426, endPoint x: 736, endPoint y: 426, distance: 64.8
click at [736, 426] on form "Fee Type Default Hourly 1 1h x ****** Break Period Paid ****** Fee per person £…" at bounding box center [593, 545] width 319 height 401
type input "******"
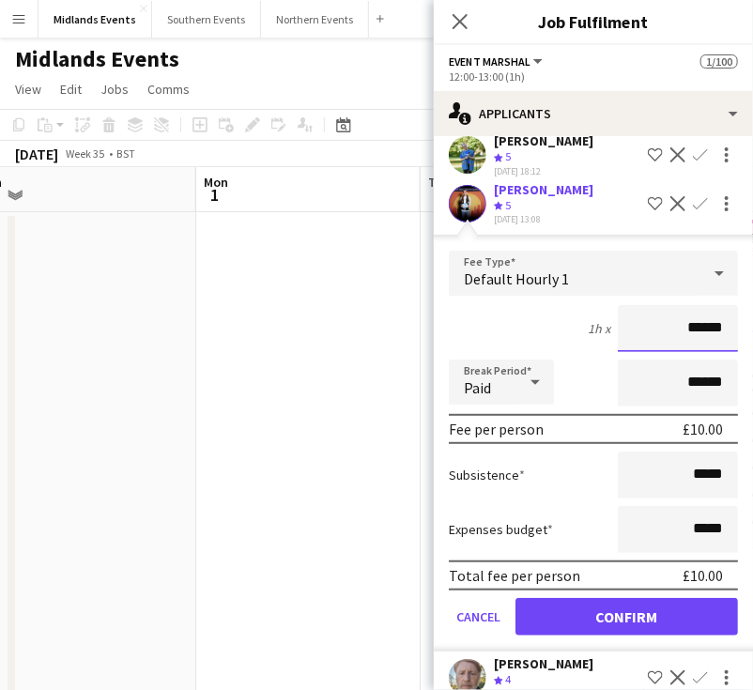
scroll to position [188, 0]
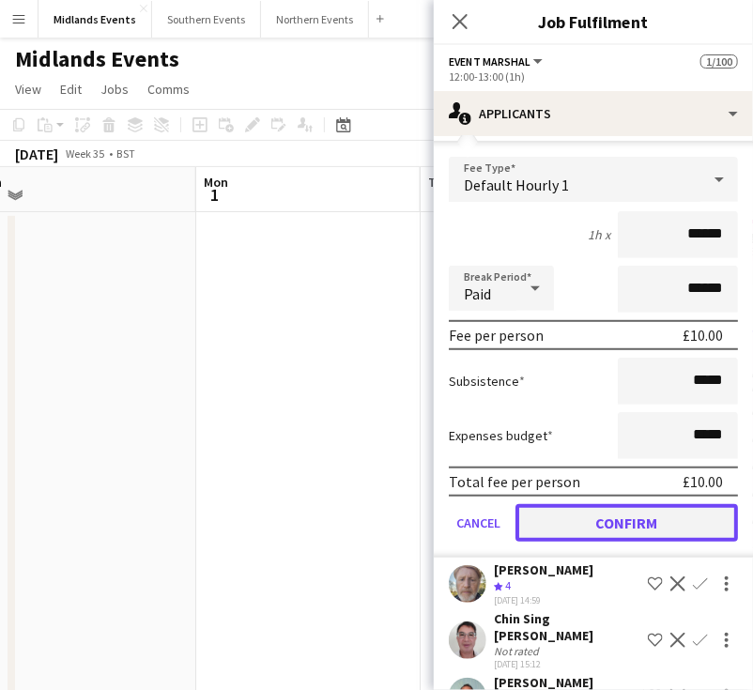
click at [605, 525] on button "Confirm" at bounding box center [626, 523] width 222 height 38
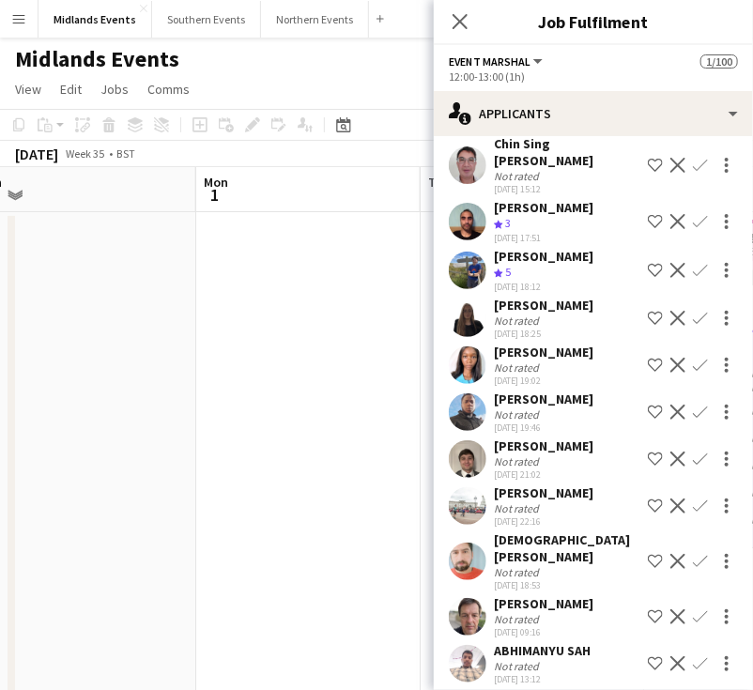
scroll to position [0, 0]
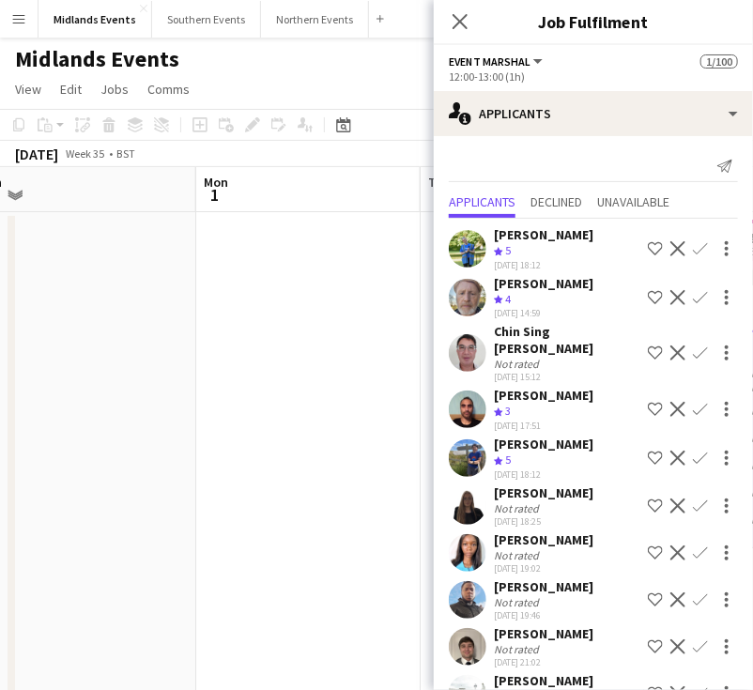
click at [693, 345] on app-icon "Confirm" at bounding box center [700, 352] width 15 height 15
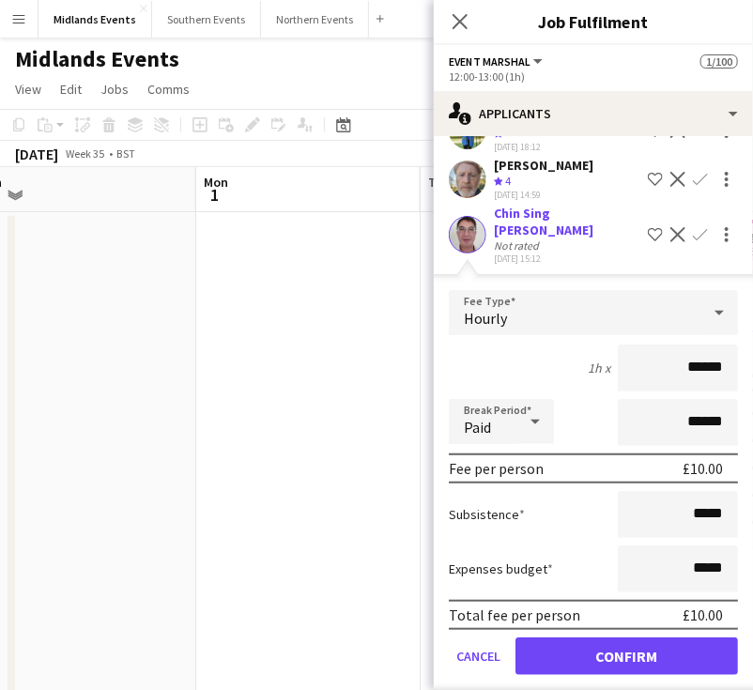
scroll to position [188, 0]
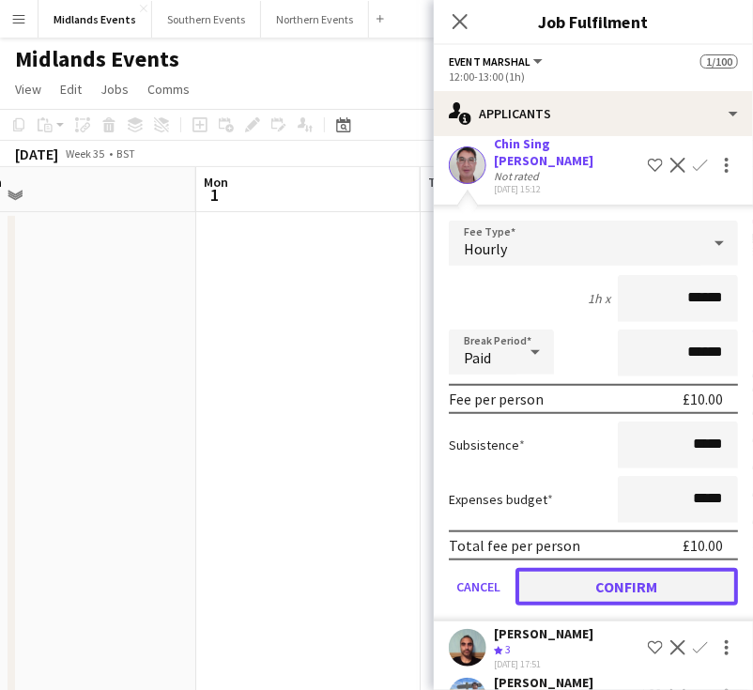
click at [638, 568] on button "Confirm" at bounding box center [626, 587] width 222 height 38
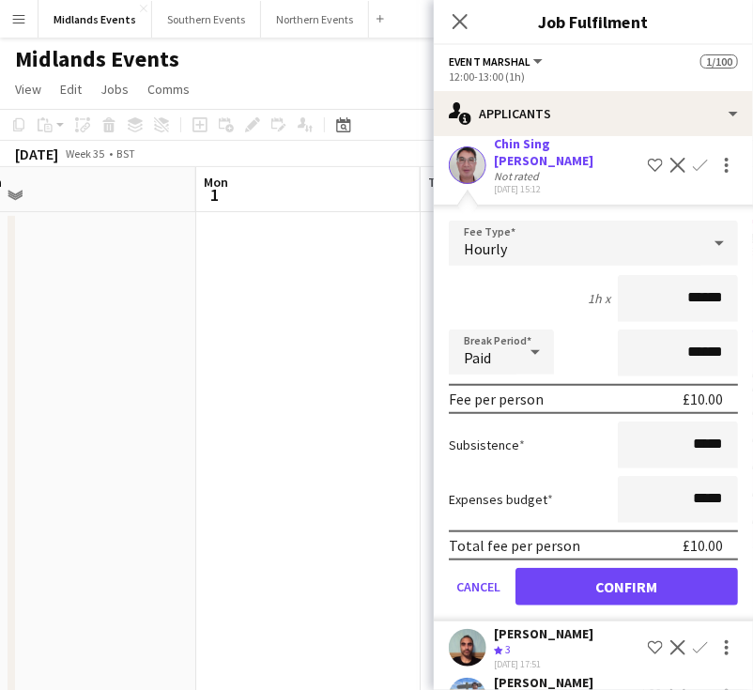
scroll to position [0, 0]
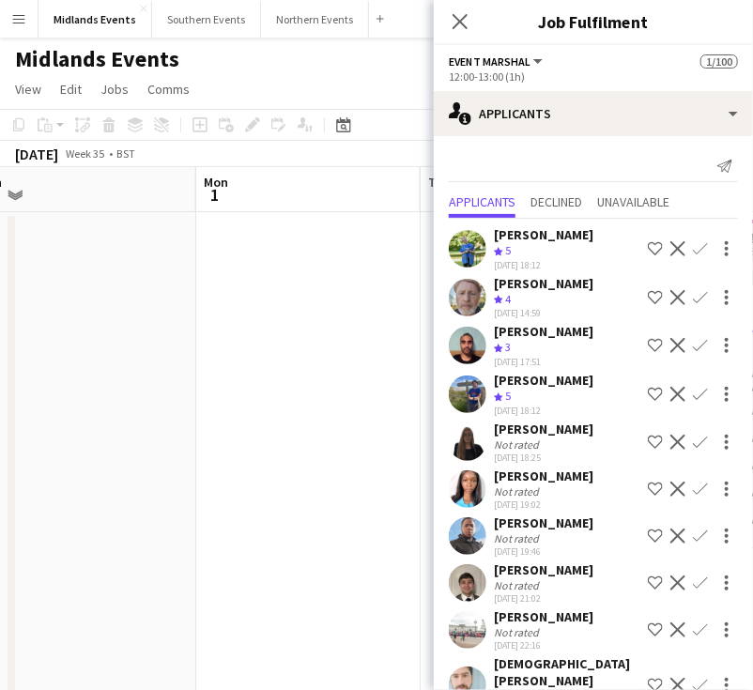
click at [693, 340] on app-icon "Confirm" at bounding box center [700, 345] width 15 height 15
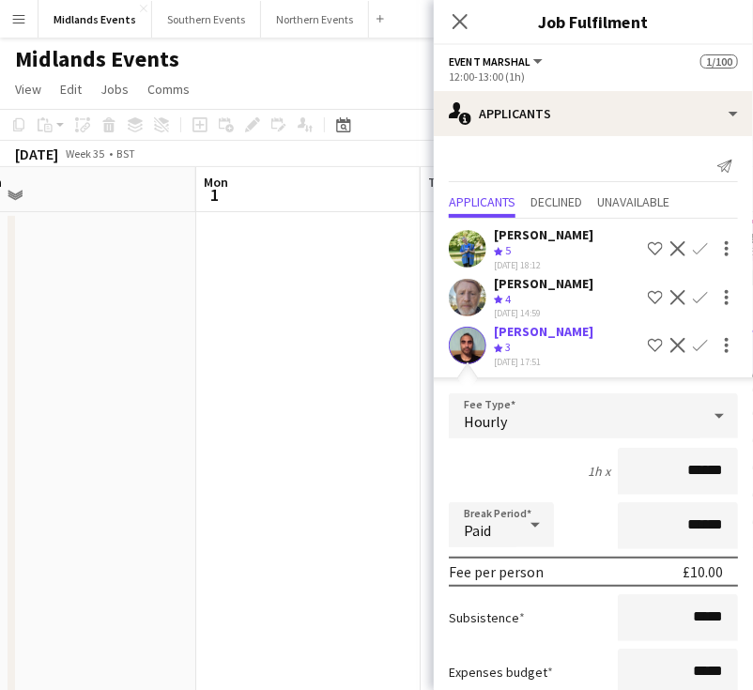
scroll to position [282, 0]
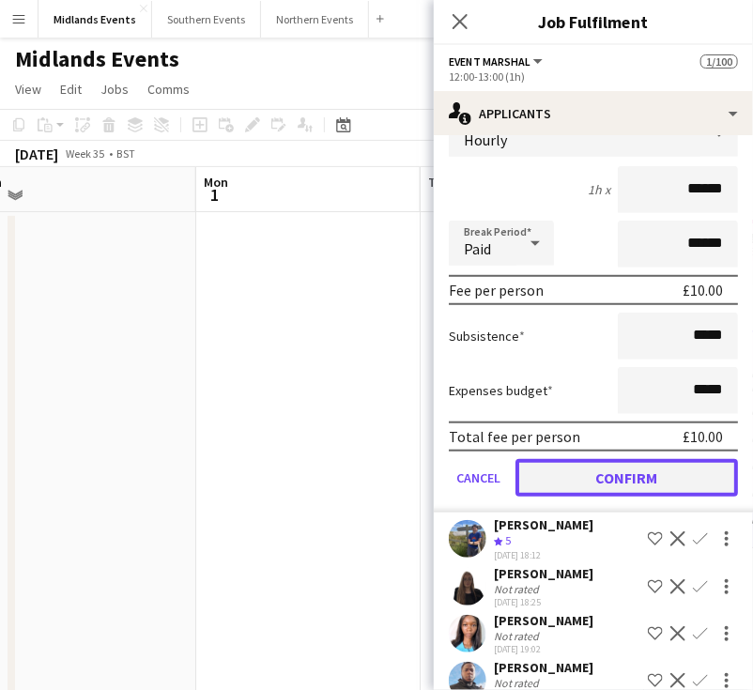
click at [600, 476] on button "Confirm" at bounding box center [626, 478] width 222 height 38
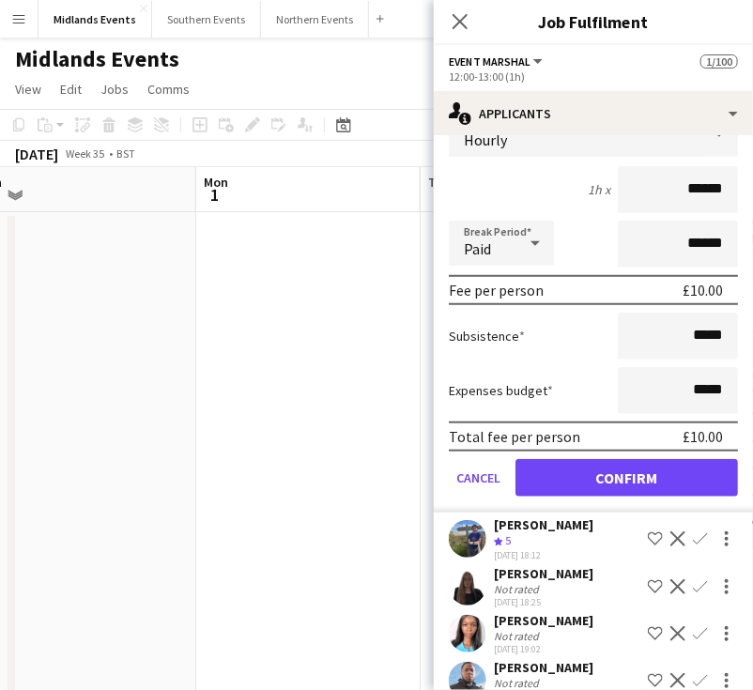
scroll to position [0, 0]
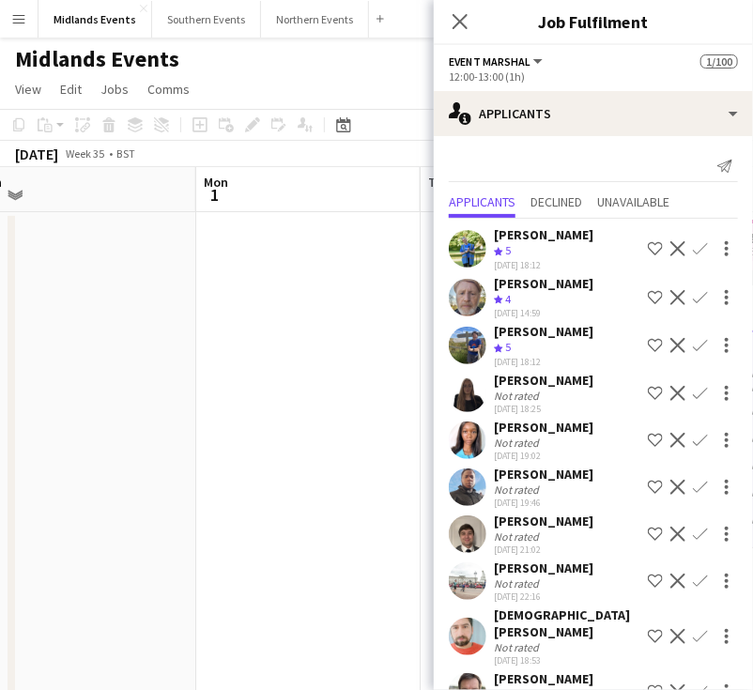
click at [693, 348] on app-icon "Confirm" at bounding box center [700, 345] width 15 height 15
click at [693, 345] on app-icon "Confirm" at bounding box center [700, 345] width 15 height 15
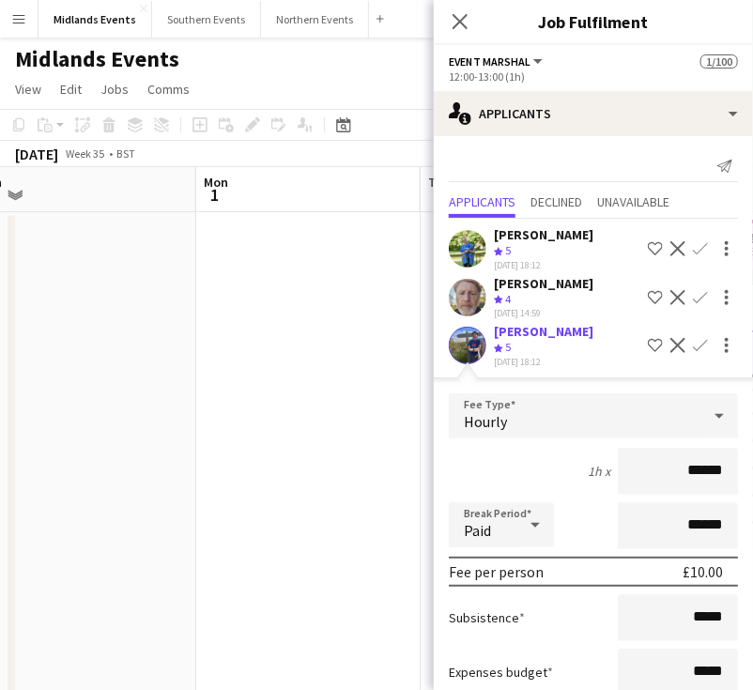
scroll to position [188, 0]
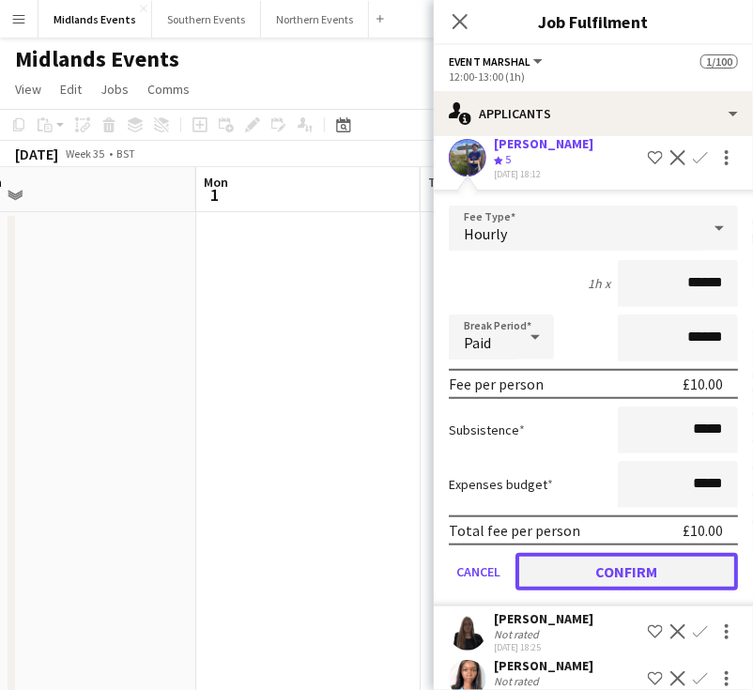
click at [616, 559] on button "Confirm" at bounding box center [626, 572] width 222 height 38
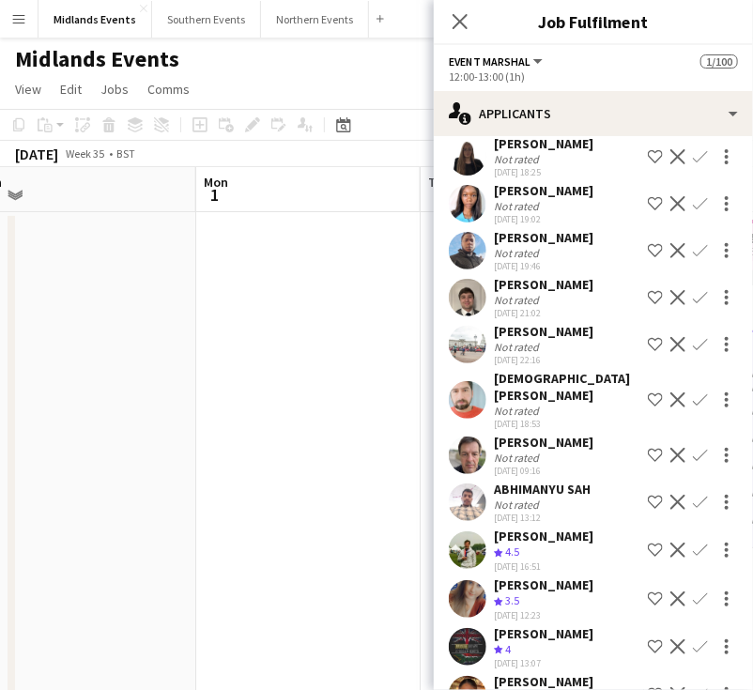
scroll to position [0, 0]
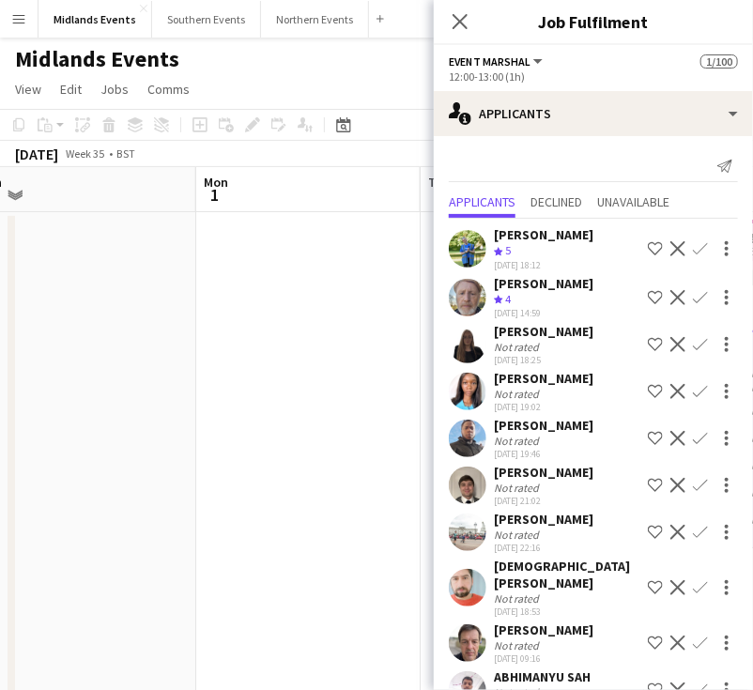
drag, startPoint x: 590, startPoint y: 329, endPoint x: 496, endPoint y: 330, distance: 93.9
click at [496, 330] on div "Lucie Buchanan Not rated 01-08-2025 18:25 Shortlist crew Decline Confirm" at bounding box center [593, 344] width 319 height 43
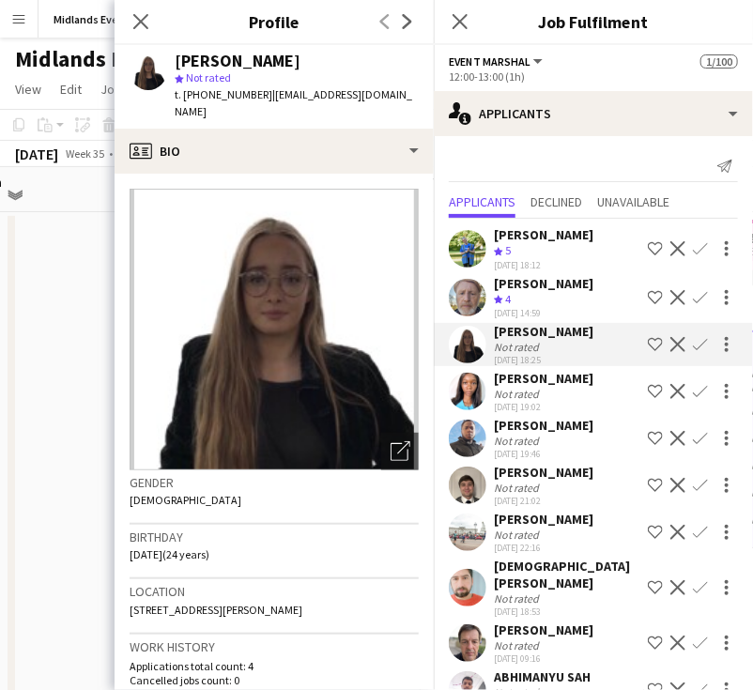
click at [670, 337] on app-icon "Decline" at bounding box center [677, 344] width 15 height 15
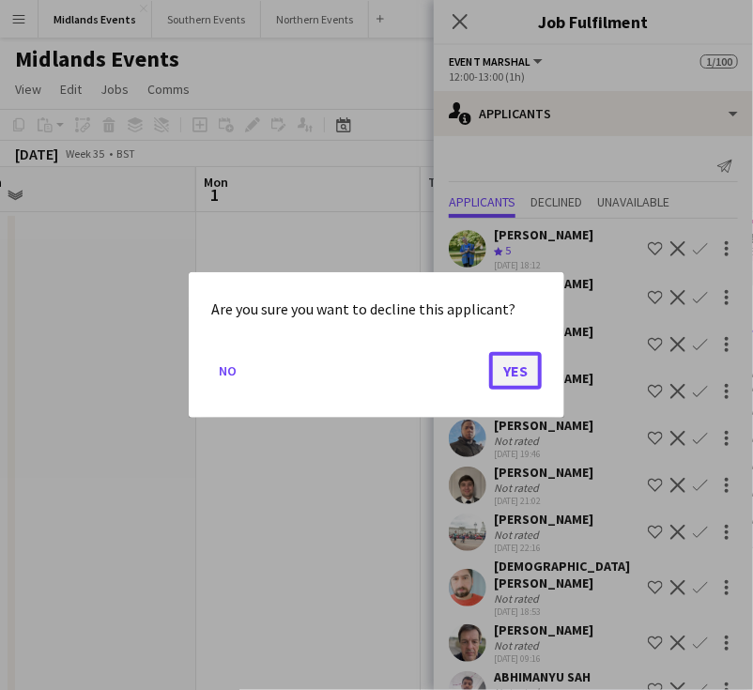
click at [501, 368] on button "Yes" at bounding box center [515, 371] width 53 height 38
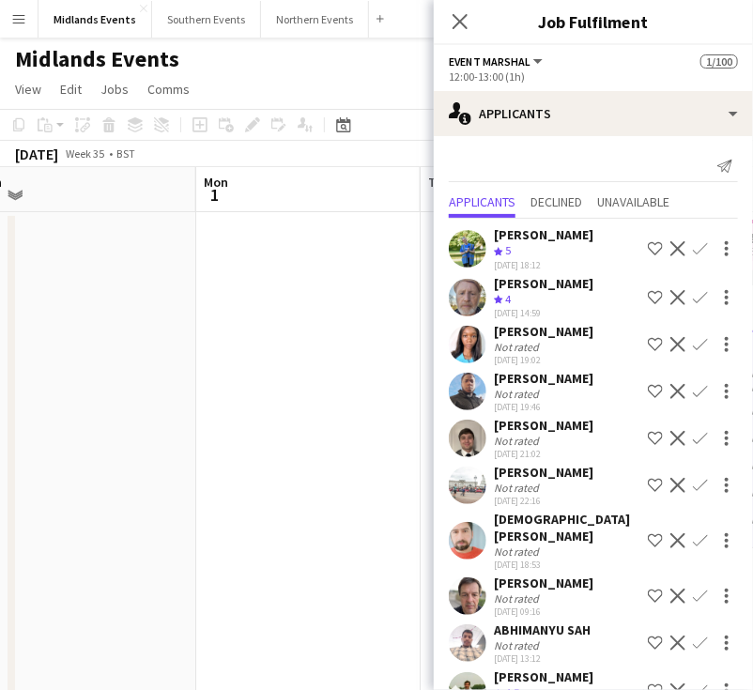
drag, startPoint x: 544, startPoint y: 347, endPoint x: 494, endPoint y: 327, distance: 54.7
click at [494, 327] on div "[PERSON_NAME]" at bounding box center [544, 331] width 100 height 17
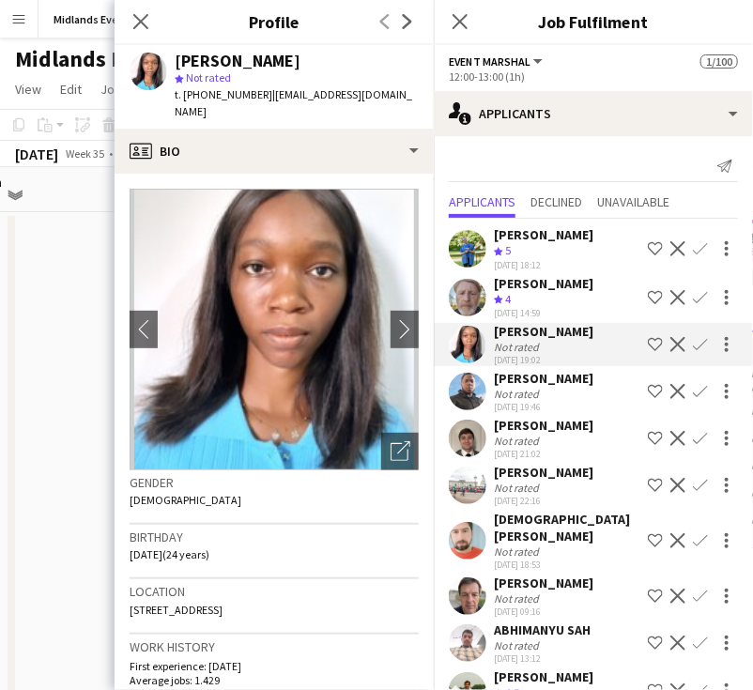
click at [671, 354] on button "Decline" at bounding box center [678, 344] width 23 height 23
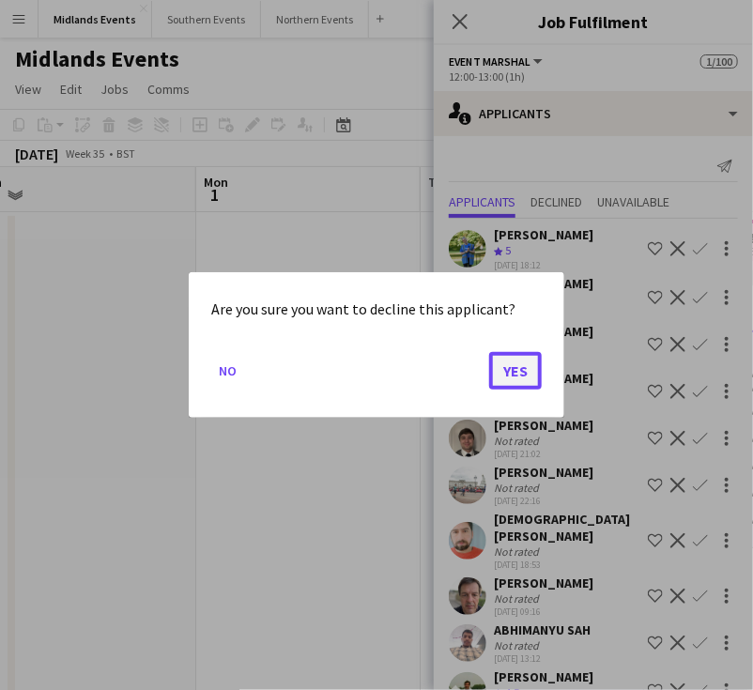
click at [526, 378] on button "Yes" at bounding box center [515, 371] width 53 height 38
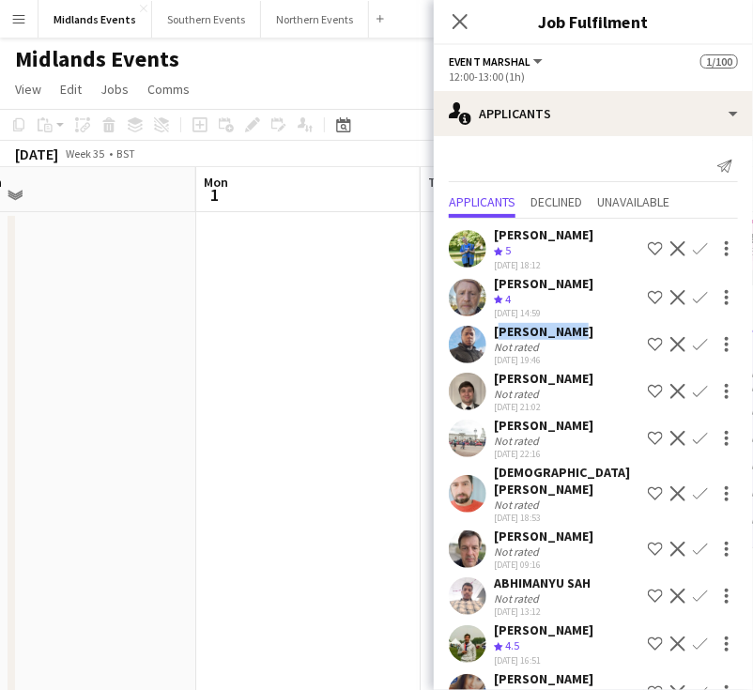
drag, startPoint x: 571, startPoint y: 329, endPoint x: 492, endPoint y: 330, distance: 78.9
click at [492, 330] on div "Henry Nwoke Not rated 01-08-2025 19:46 Shortlist crew Decline Confirm" at bounding box center [593, 344] width 319 height 43
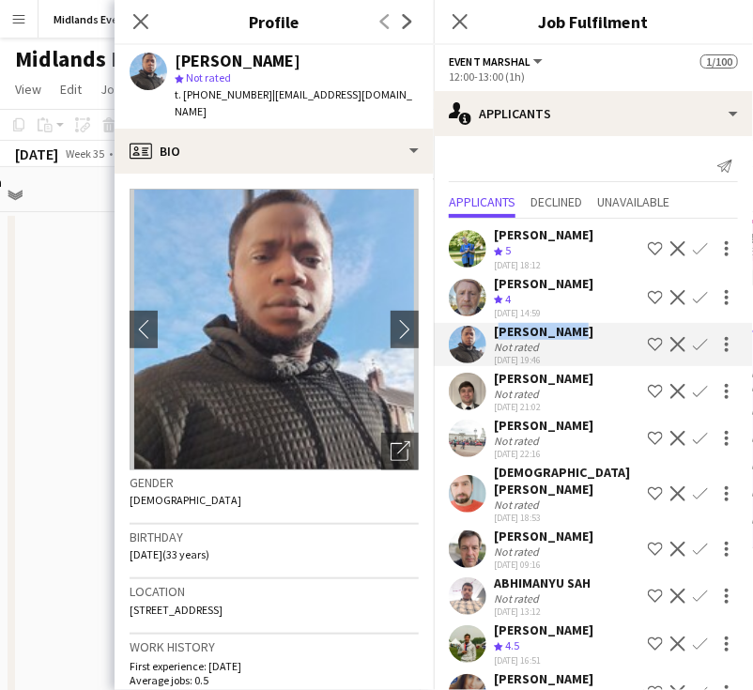
click at [670, 338] on app-icon "Decline" at bounding box center [677, 344] width 15 height 15
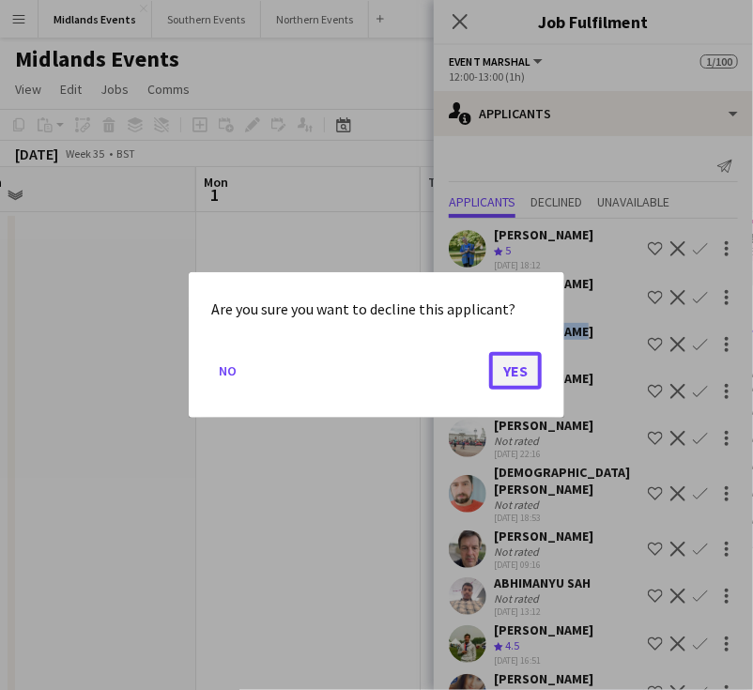
click at [512, 371] on button "Yes" at bounding box center [515, 371] width 53 height 38
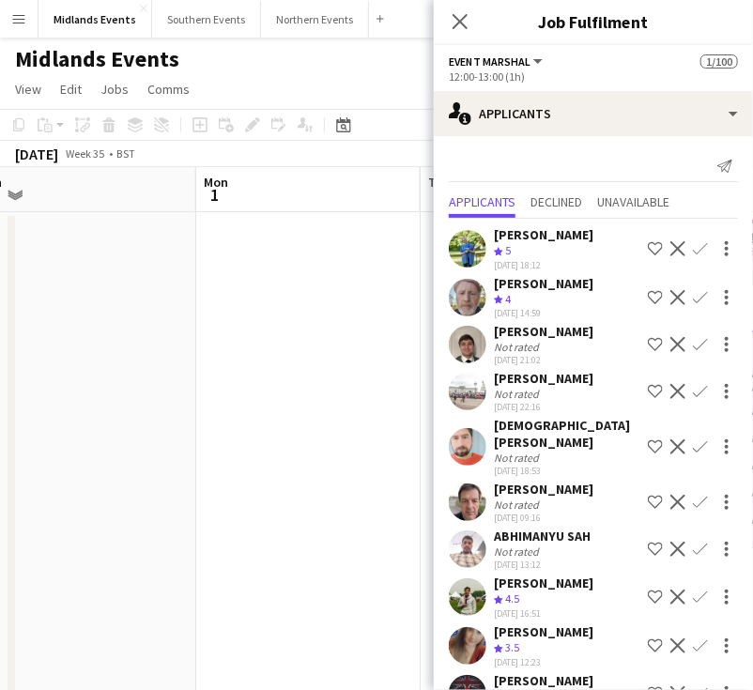
drag, startPoint x: 586, startPoint y: 324, endPoint x: 491, endPoint y: 330, distance: 95.0
click at [491, 330] on div "Matthew Clarke Not rated 01-08-2025 21:02 Shortlist crew Decline Confirm" at bounding box center [593, 344] width 319 height 43
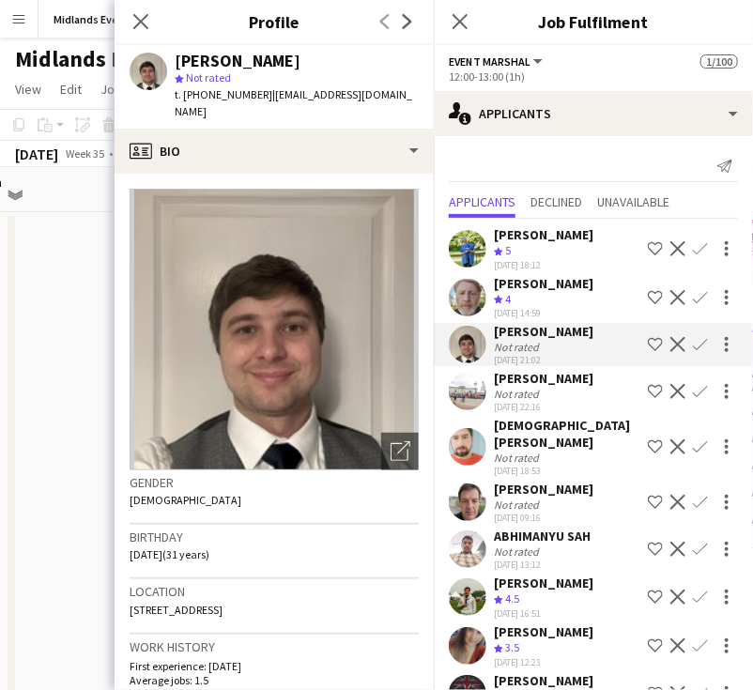
click at [693, 345] on app-icon "Confirm" at bounding box center [700, 344] width 15 height 15
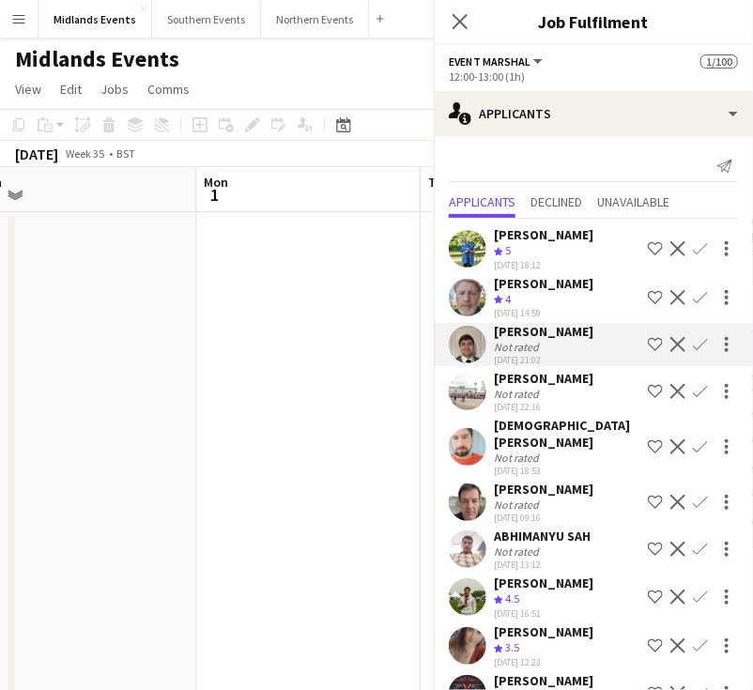
click at [693, 342] on app-icon "Confirm" at bounding box center [700, 344] width 15 height 15
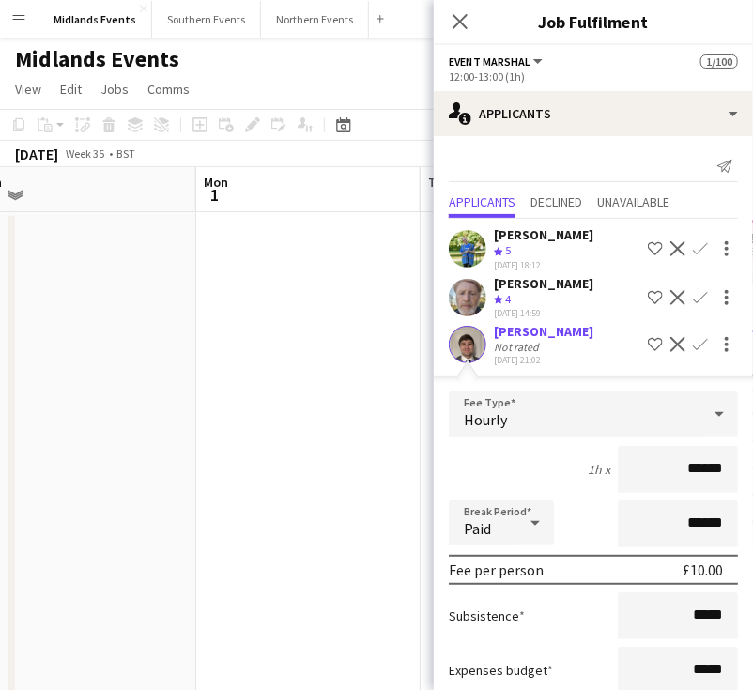
click at [693, 342] on app-icon "Confirm" at bounding box center [700, 344] width 15 height 15
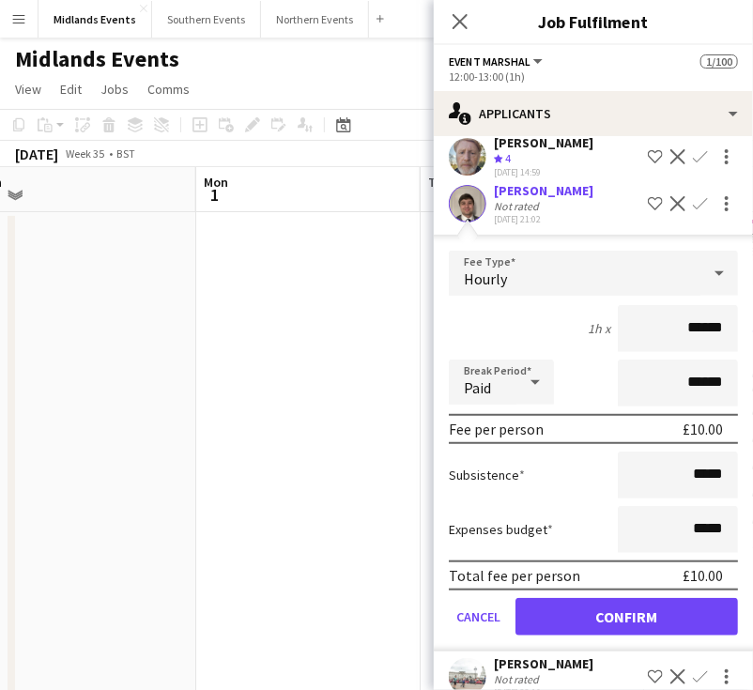
scroll to position [188, 0]
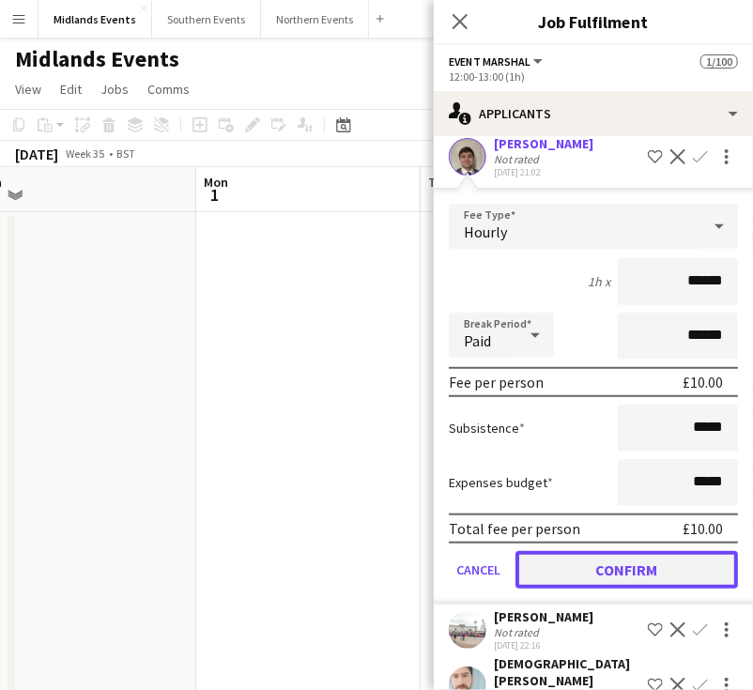
click at [651, 566] on button "Confirm" at bounding box center [626, 570] width 222 height 38
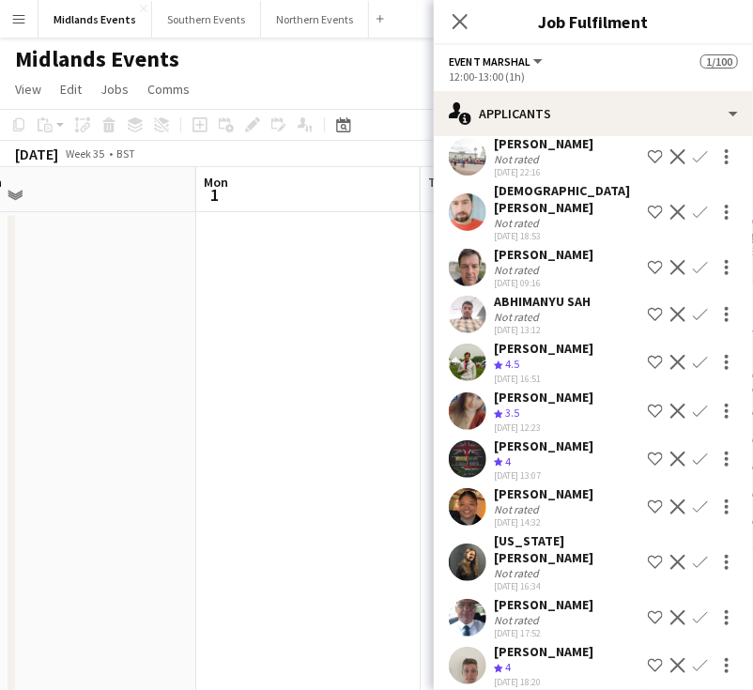
scroll to position [0, 0]
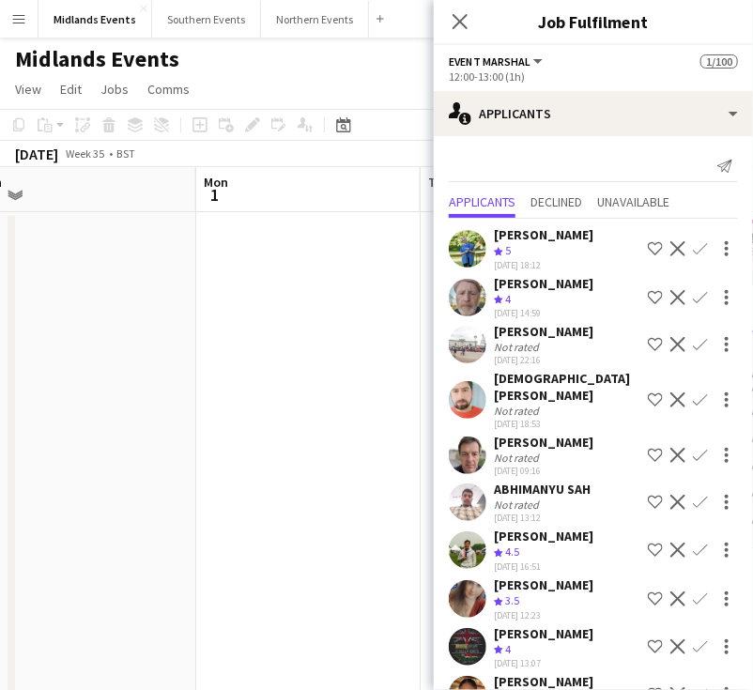
click at [693, 299] on app-icon "Confirm" at bounding box center [700, 297] width 15 height 15
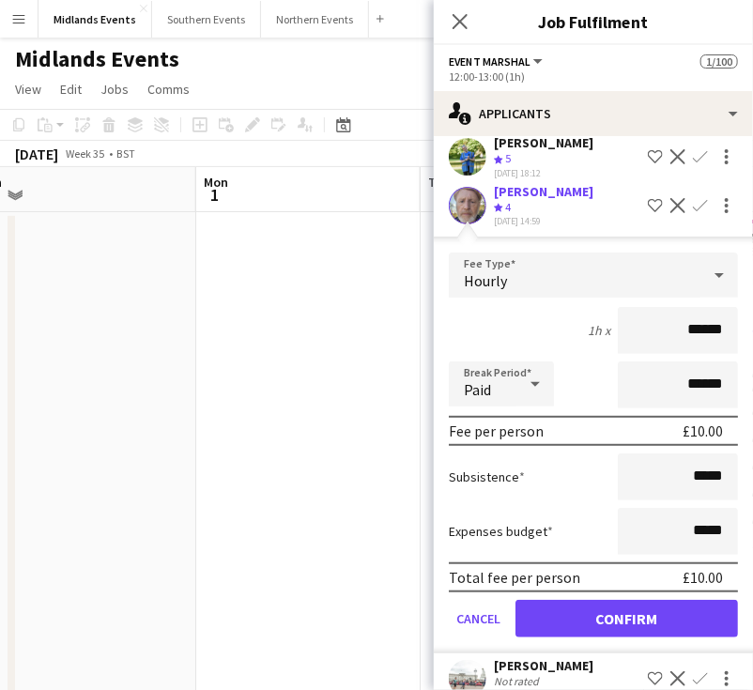
scroll to position [188, 0]
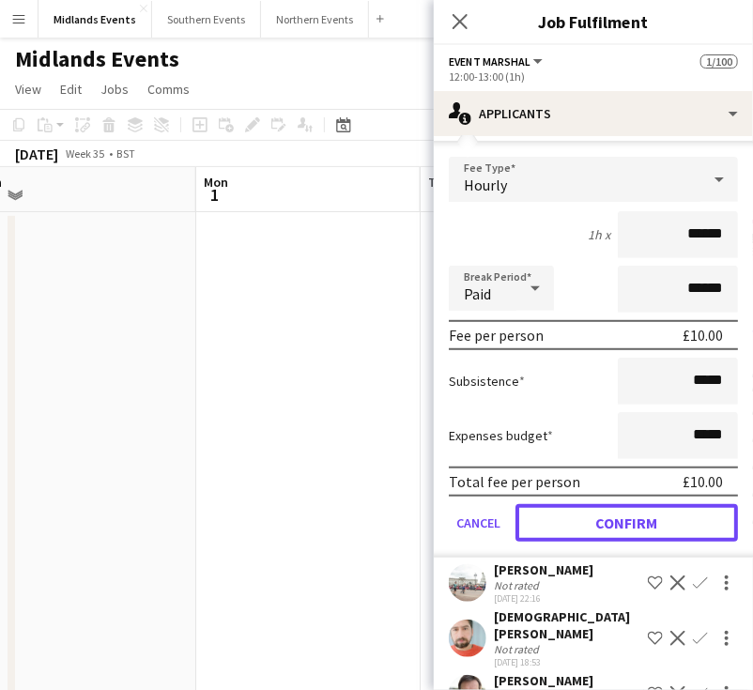
drag, startPoint x: 621, startPoint y: 521, endPoint x: 750, endPoint y: 518, distance: 129.6
click at [621, 521] on button "Confirm" at bounding box center [626, 523] width 222 height 38
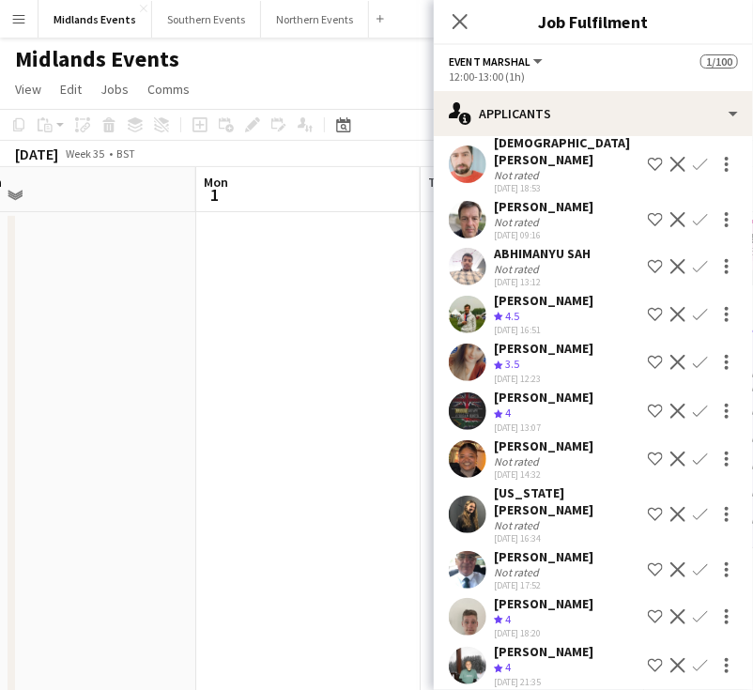
scroll to position [0, 0]
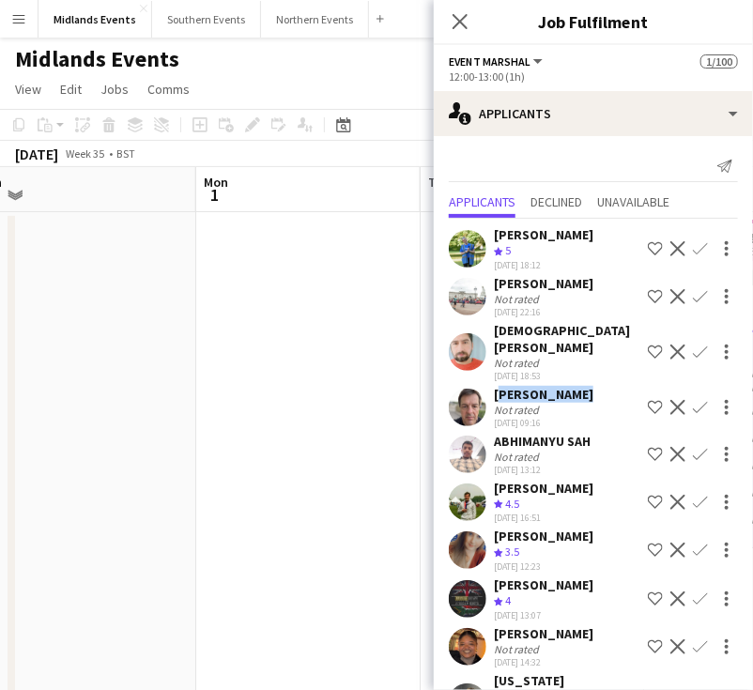
drag, startPoint x: 503, startPoint y: 396, endPoint x: 494, endPoint y: 397, distance: 9.4
click at [494, 397] on div "Gareth Lloyd Not rated 03-08-2025 09:16 Shortlist crew Decline Confirm" at bounding box center [593, 407] width 319 height 43
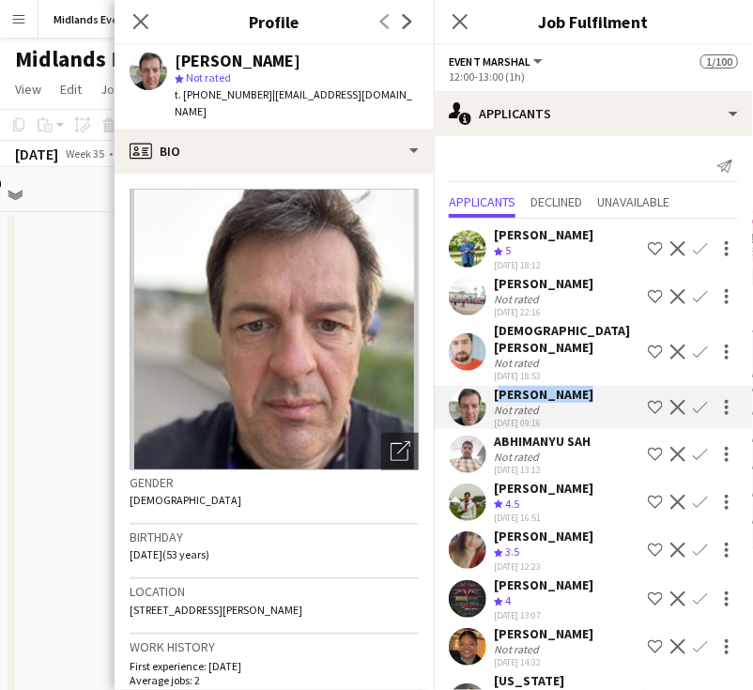
click at [693, 404] on app-icon "Confirm" at bounding box center [700, 407] width 15 height 15
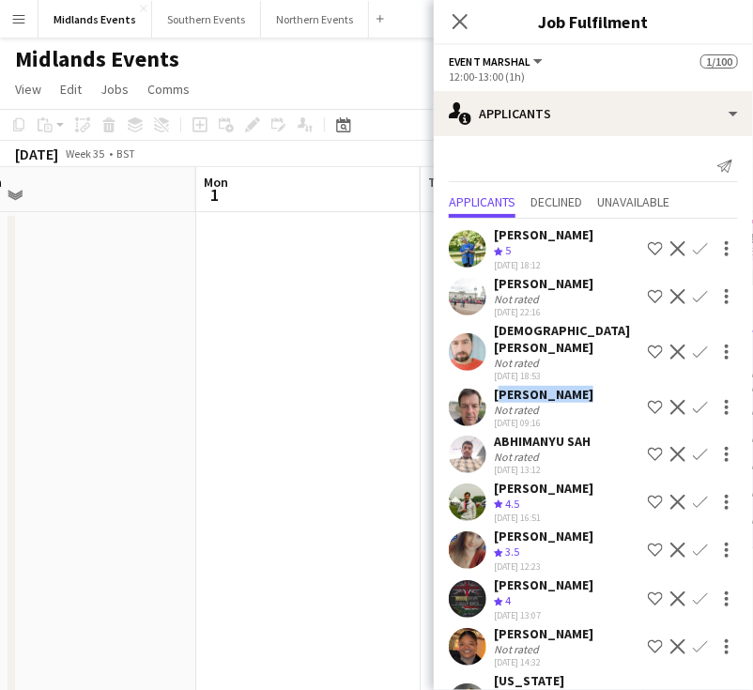
click at [693, 406] on app-icon "Confirm" at bounding box center [700, 407] width 15 height 15
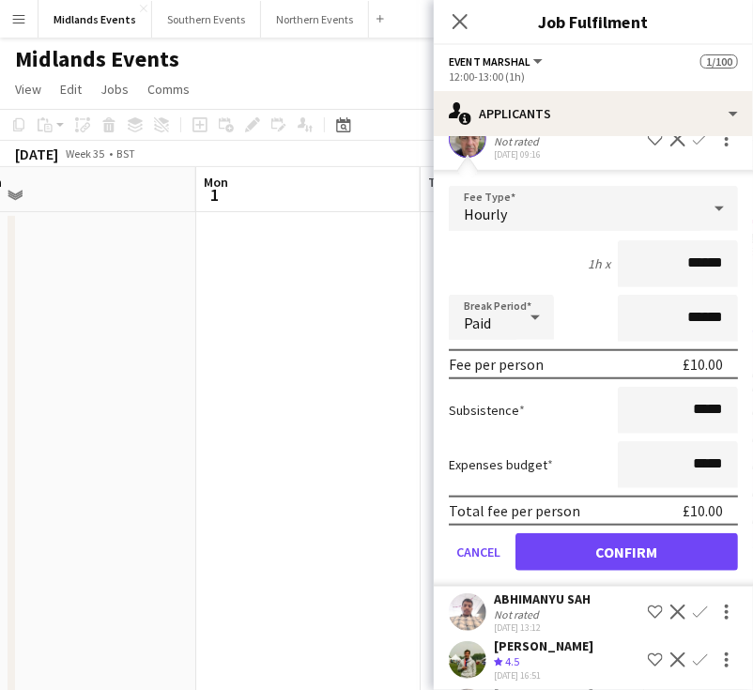
scroll to position [376, 0]
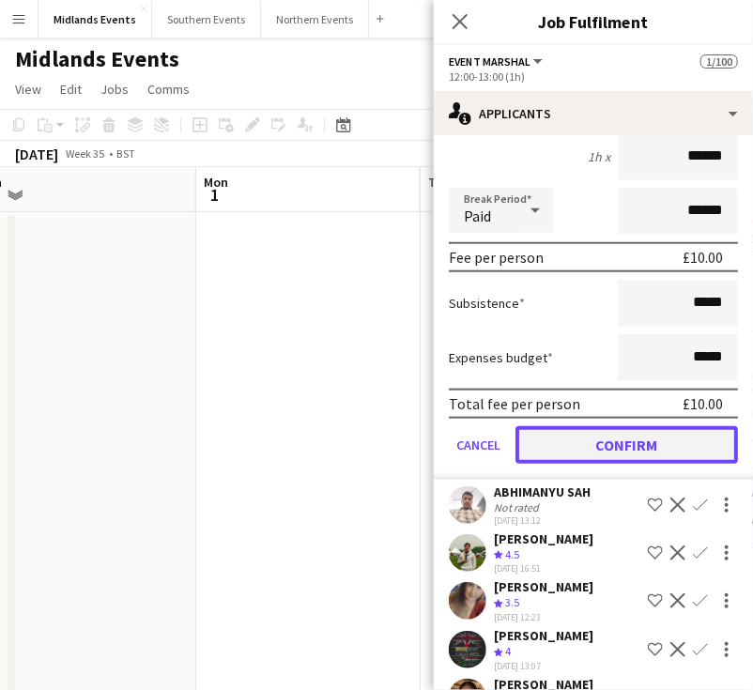
click at [604, 439] on button "Confirm" at bounding box center [626, 445] width 222 height 38
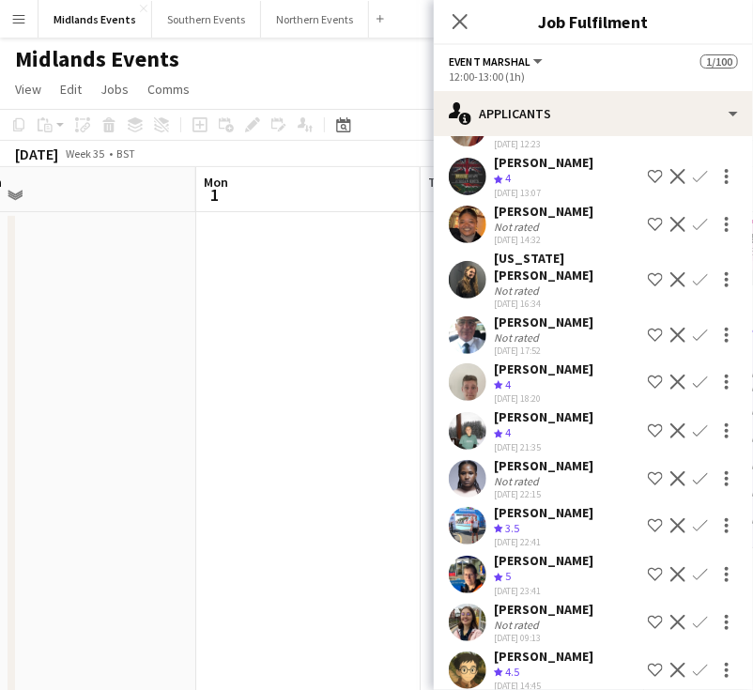
scroll to position [0, 0]
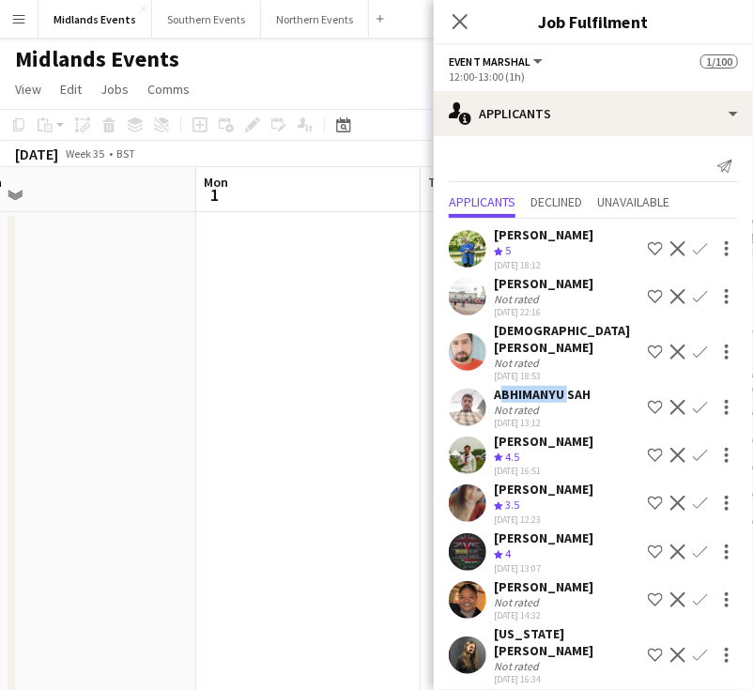
drag, startPoint x: 560, startPoint y: 393, endPoint x: 495, endPoint y: 390, distance: 65.8
click at [495, 390] on div "ABHIMANYU SAH" at bounding box center [542, 394] width 97 height 17
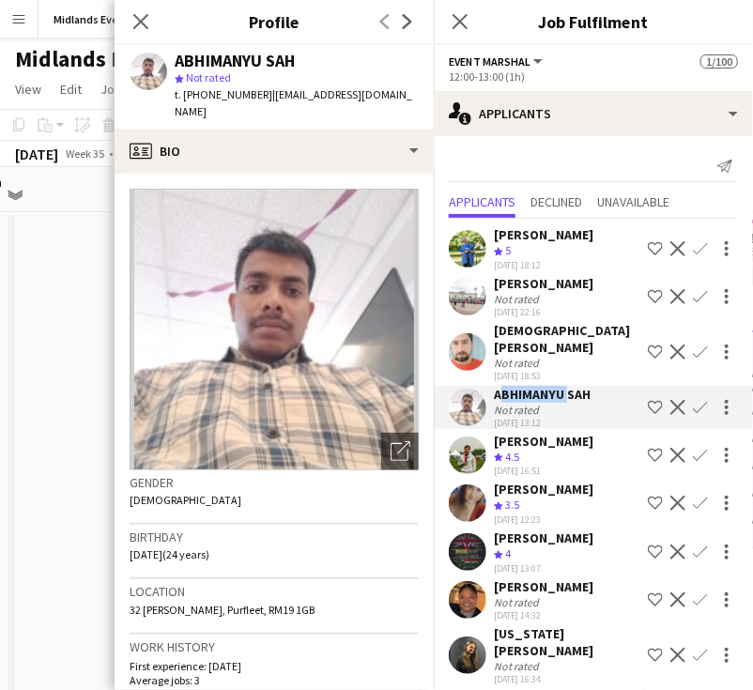
click at [667, 405] on button "Decline" at bounding box center [678, 407] width 23 height 23
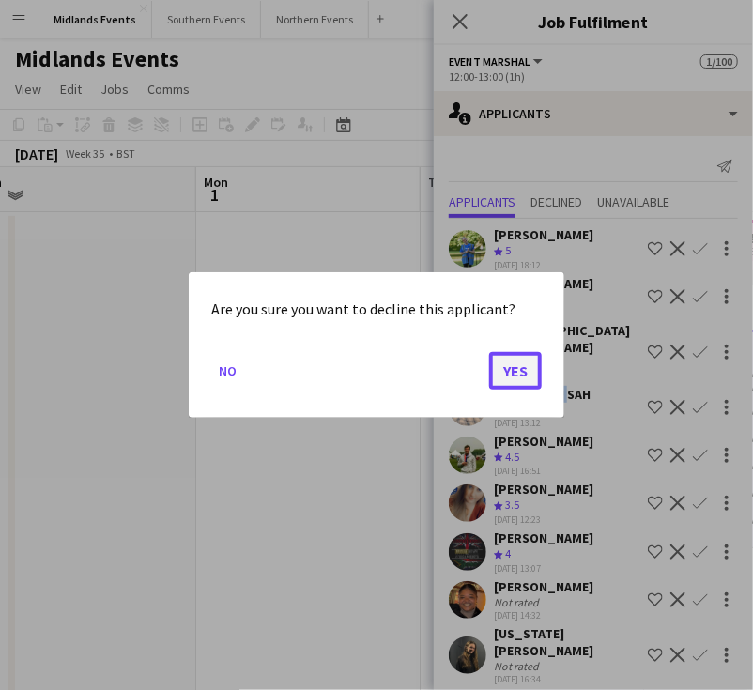
click at [532, 379] on button "Yes" at bounding box center [515, 371] width 53 height 38
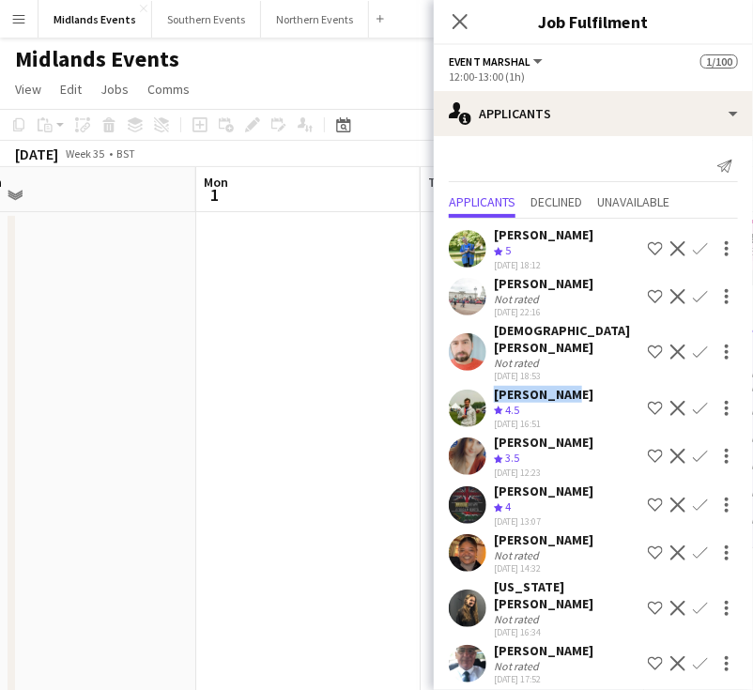
drag, startPoint x: 560, startPoint y: 393, endPoint x: 486, endPoint y: 397, distance: 73.3
click at [486, 397] on div "Peter Axby Crew rating 4.5 03-08-2025 16:51 Shortlist crew Decline Confirm" at bounding box center [593, 408] width 319 height 45
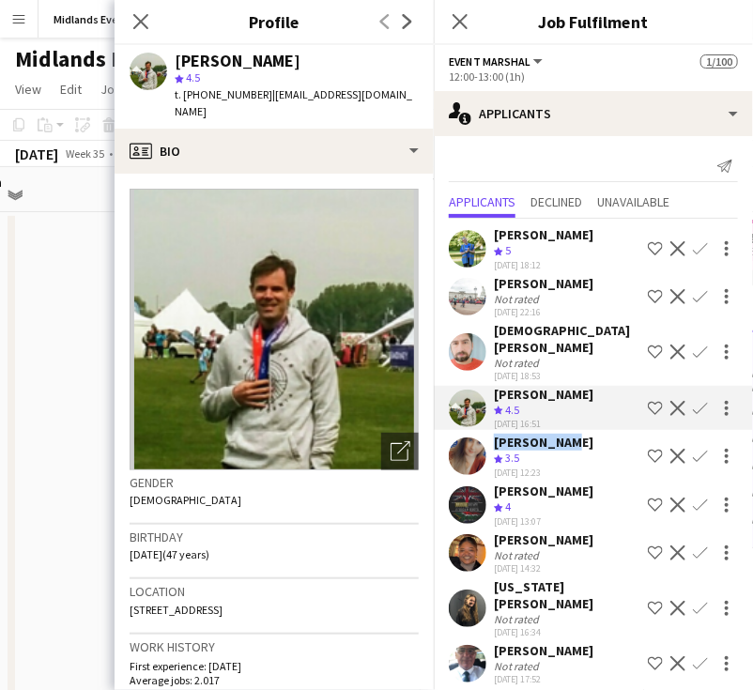
drag, startPoint x: 560, startPoint y: 442, endPoint x: 485, endPoint y: 444, distance: 75.1
click at [485, 444] on div "Faye Yates Crew rating 3.5 04-08-2025 12:23 Shortlist crew Decline Confirm" at bounding box center [593, 456] width 319 height 45
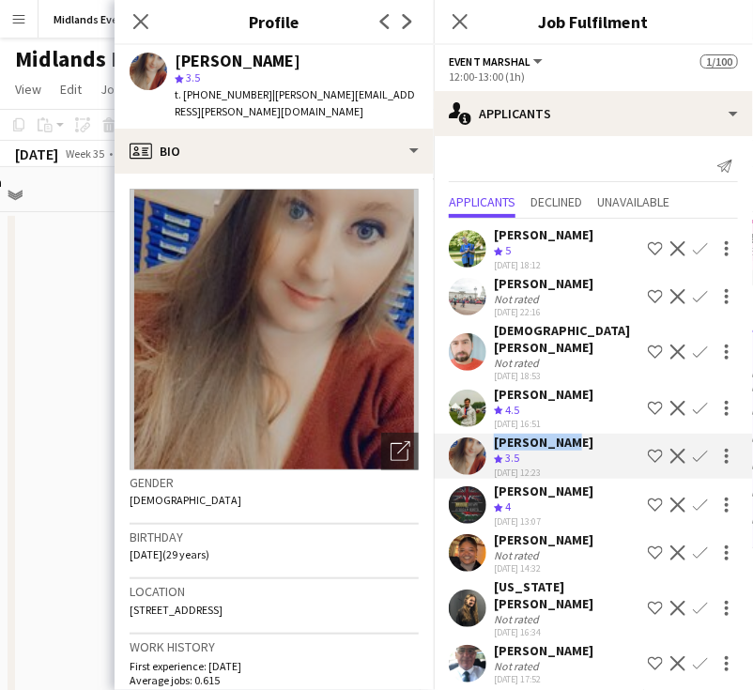
drag, startPoint x: 584, startPoint y: 509, endPoint x: 487, endPoint y: 497, distance: 97.5
click at [487, 497] on div "Manfred Nieuwenhuyzen Crew rating 4 04-08-2025 13:07 Shortlist crew Decline Con…" at bounding box center [593, 505] width 319 height 45
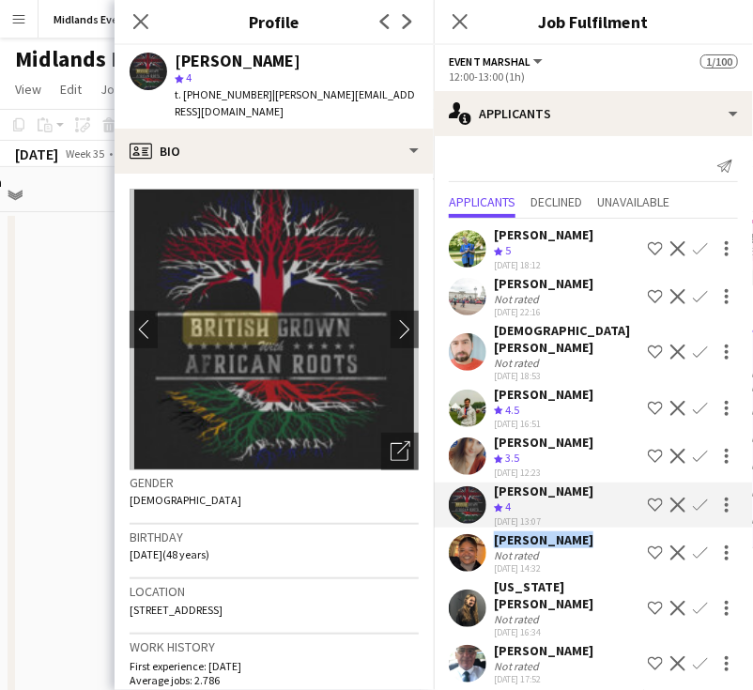
drag, startPoint x: 560, startPoint y: 557, endPoint x: 487, endPoint y: 553, distance: 72.4
click at [487, 553] on div "Makayla Paul Not rated 04-08-2025 14:32 Shortlist crew Decline Confirm" at bounding box center [593, 552] width 319 height 43
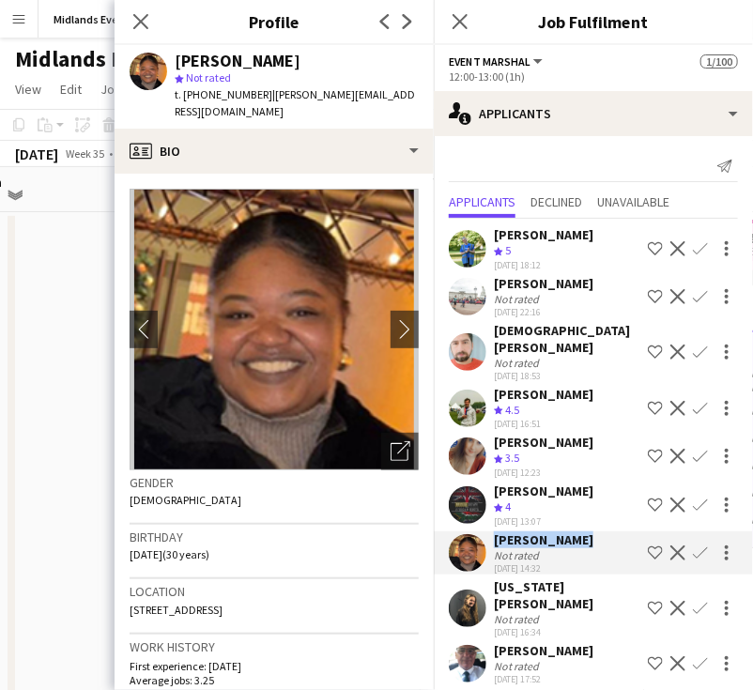
click at [693, 560] on app-icon "Confirm" at bounding box center [700, 552] width 15 height 15
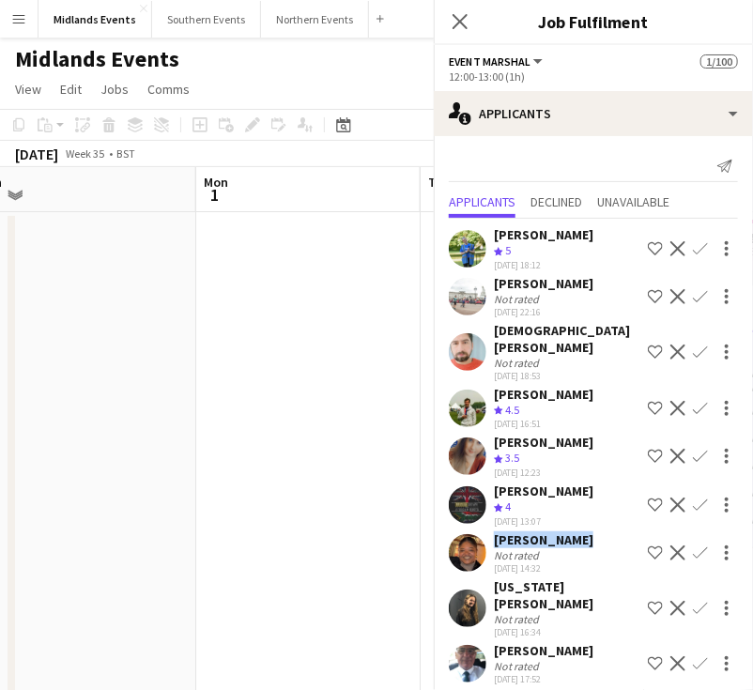
scroll to position [23, 0]
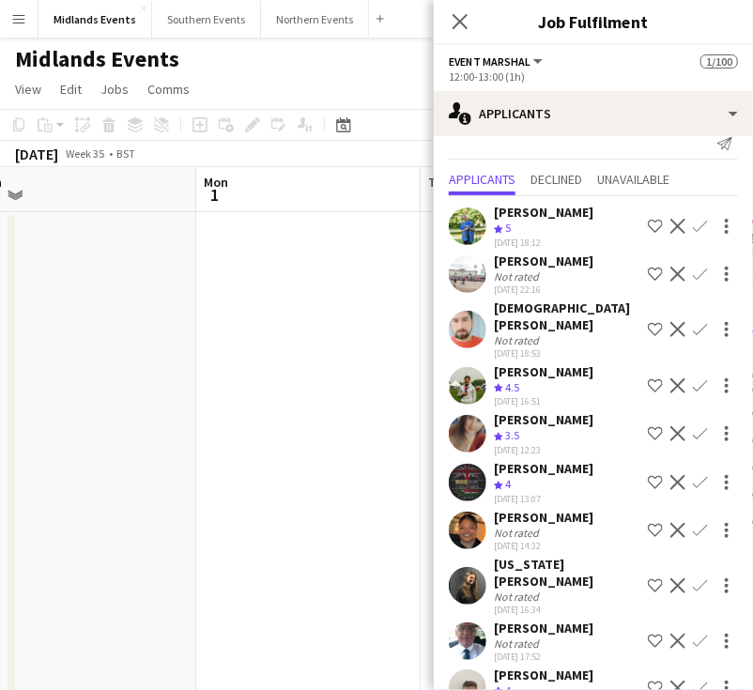
click at [693, 538] on app-icon "Confirm" at bounding box center [700, 530] width 15 height 15
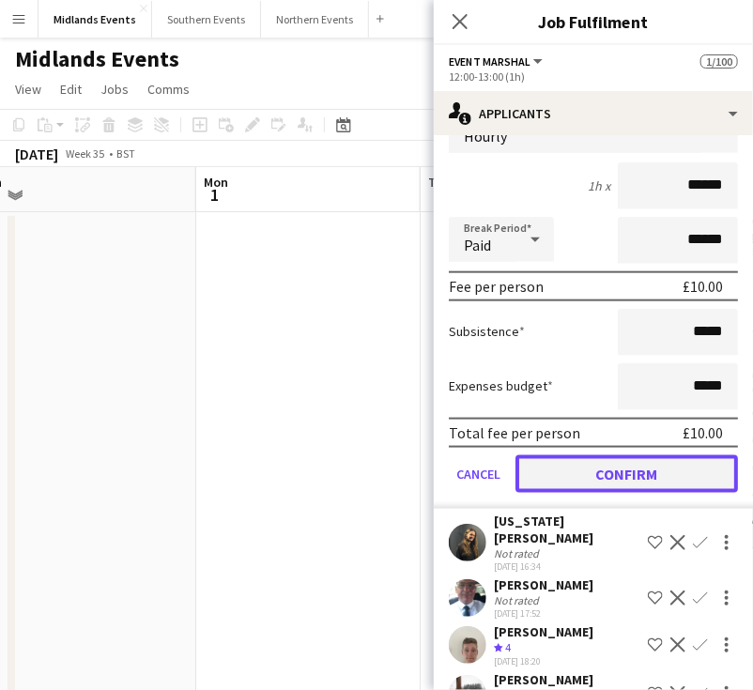
click at [662, 487] on button "Confirm" at bounding box center [626, 474] width 222 height 38
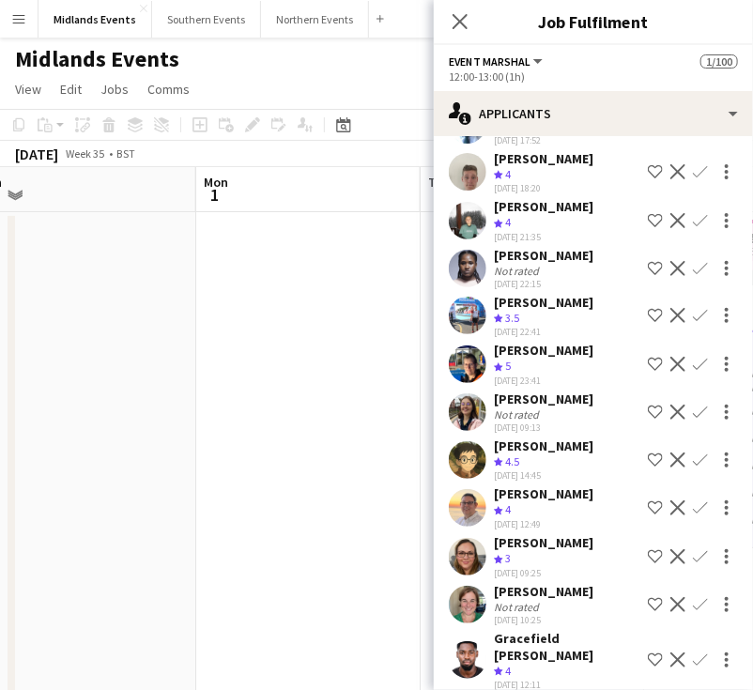
scroll to position [22, 0]
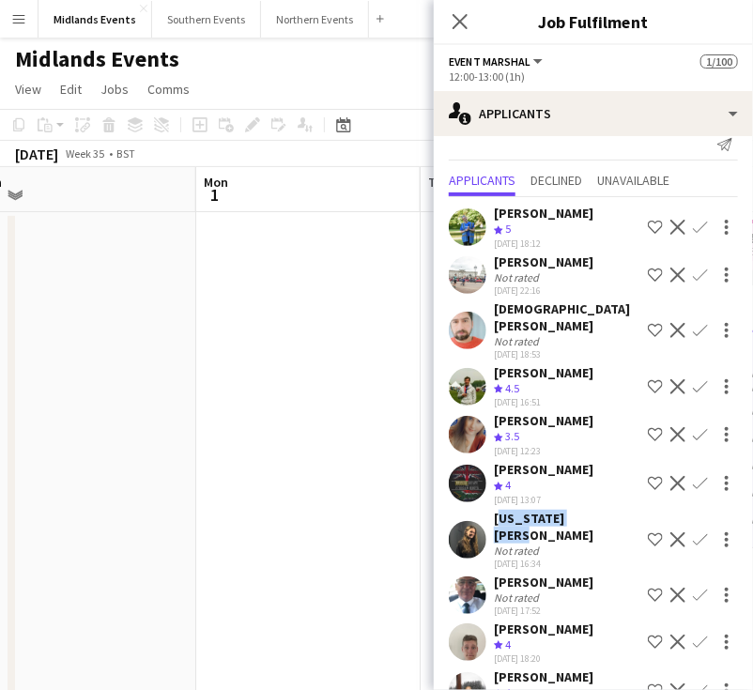
drag, startPoint x: 582, startPoint y: 536, endPoint x: 495, endPoint y: 536, distance: 87.3
click at [495, 536] on div "Georgia Bolton Not rated 04-08-2025 16:34 Shortlist crew Decline Confirm" at bounding box center [593, 540] width 319 height 60
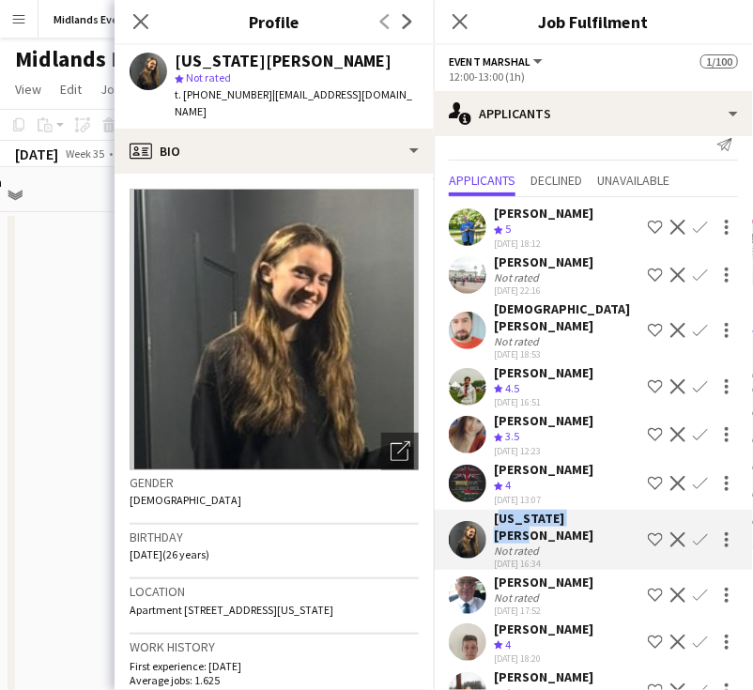
click at [693, 542] on app-icon "Confirm" at bounding box center [700, 539] width 15 height 15
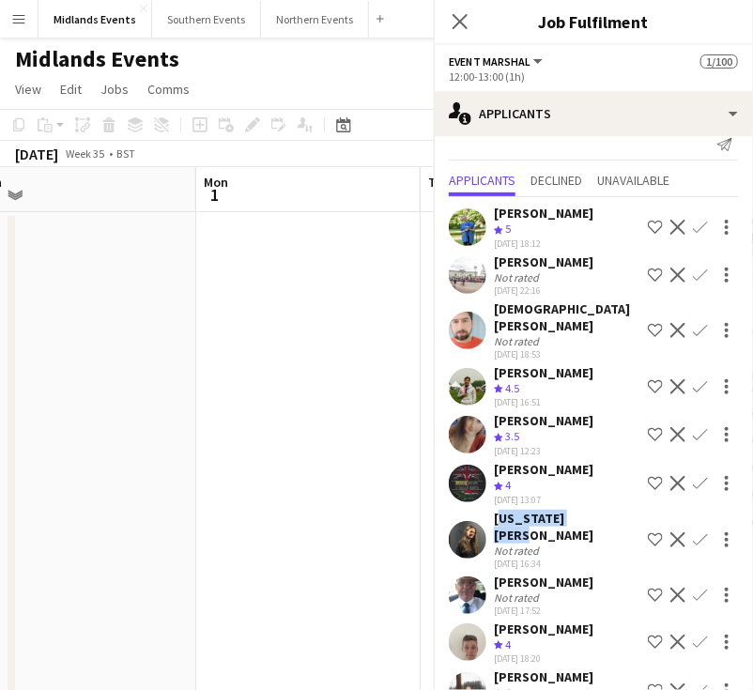
scroll to position [23, 0]
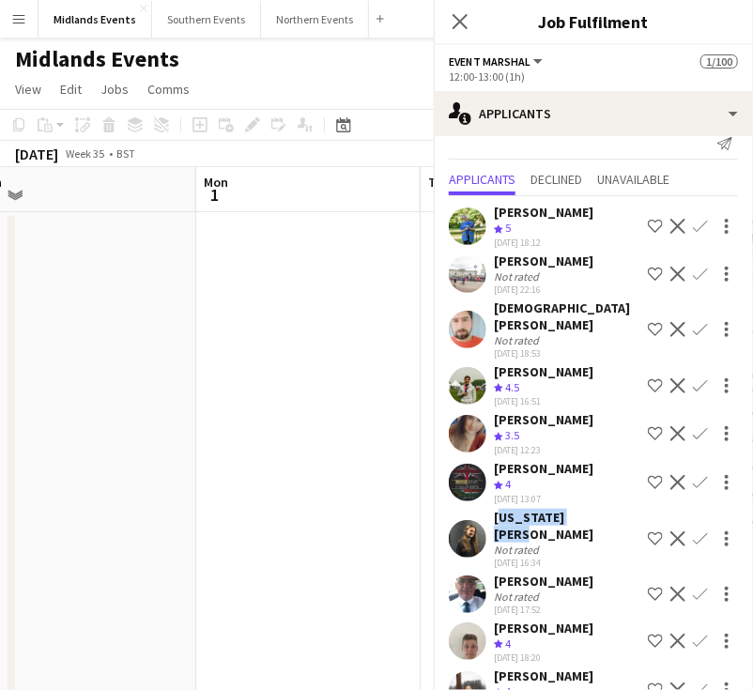
click at [693, 544] on app-icon "Confirm" at bounding box center [700, 538] width 15 height 15
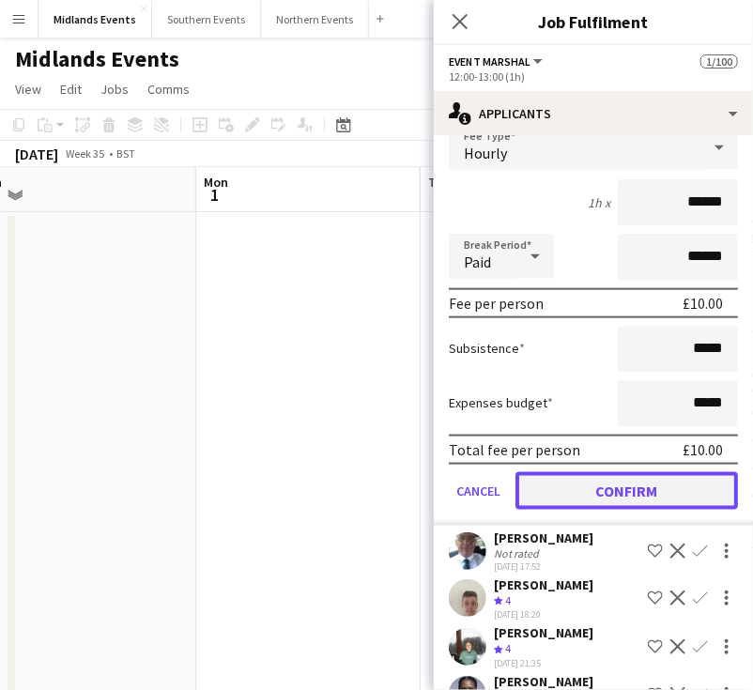
click at [592, 491] on button "Confirm" at bounding box center [626, 491] width 222 height 38
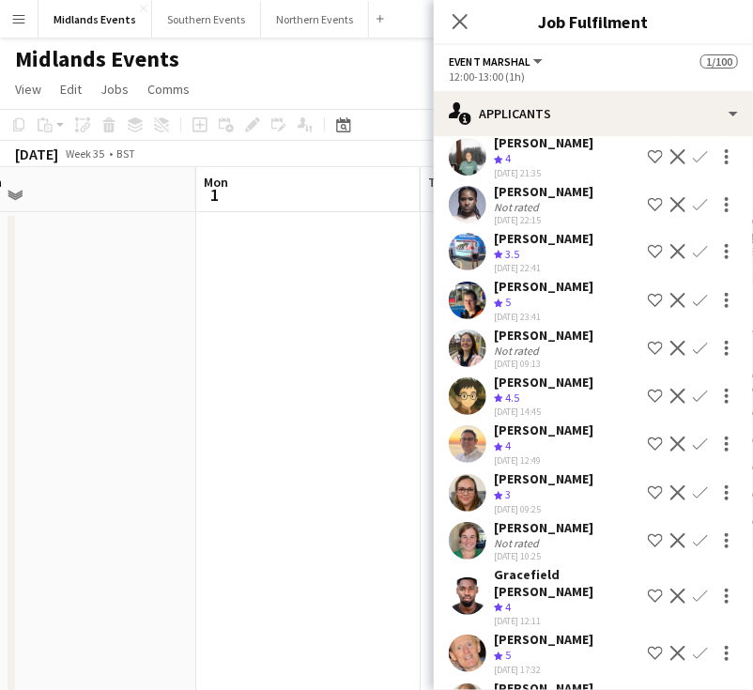
scroll to position [22, 0]
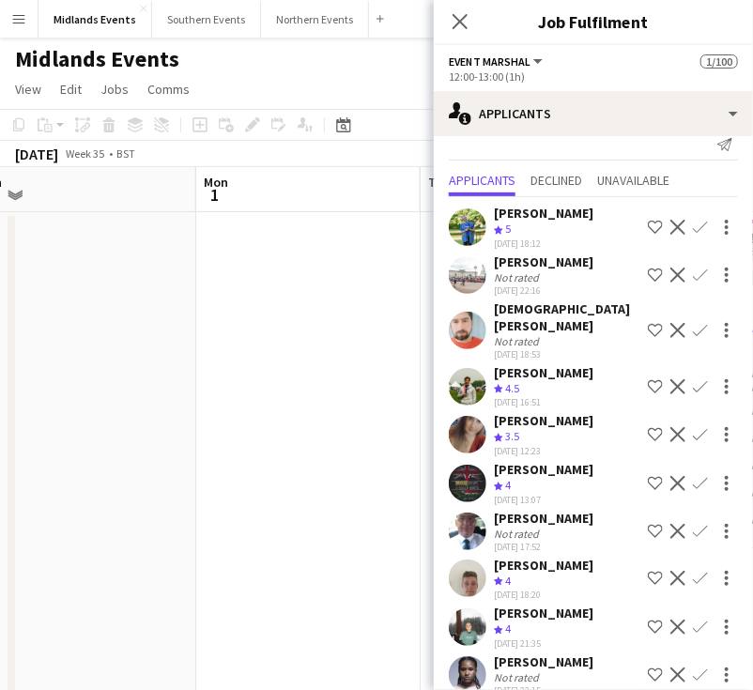
drag, startPoint x: 575, startPoint y: 533, endPoint x: 496, endPoint y: 534, distance: 79.8
click at [496, 534] on div "Darren Morgan Not rated 04-08-2025 17:52 Shortlist crew Decline Confirm" at bounding box center [593, 531] width 319 height 43
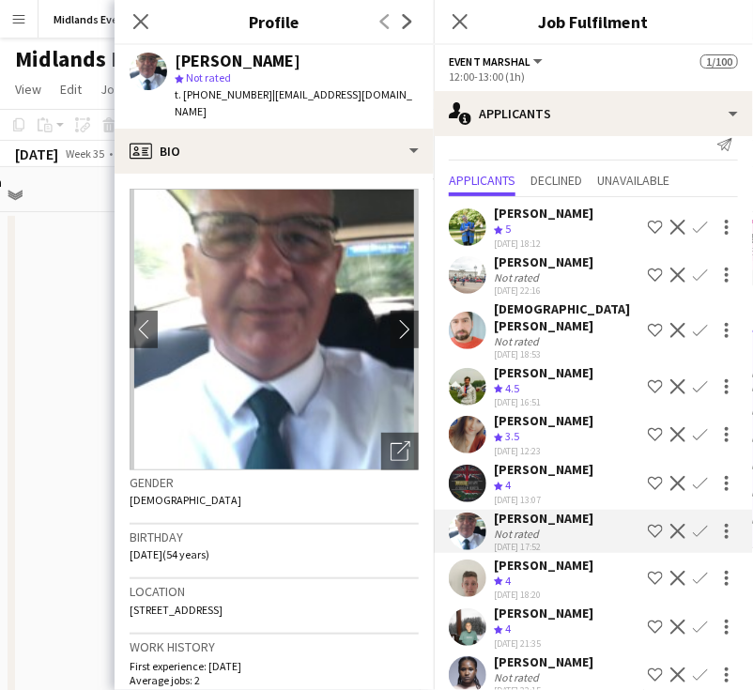
drag, startPoint x: 588, startPoint y: 578, endPoint x: 492, endPoint y: 580, distance: 95.8
click at [492, 580] on div "Jem McAllister Crew rating 4 04-08-2025 18:20 Shortlist crew Decline Confirm" at bounding box center [593, 579] width 319 height 45
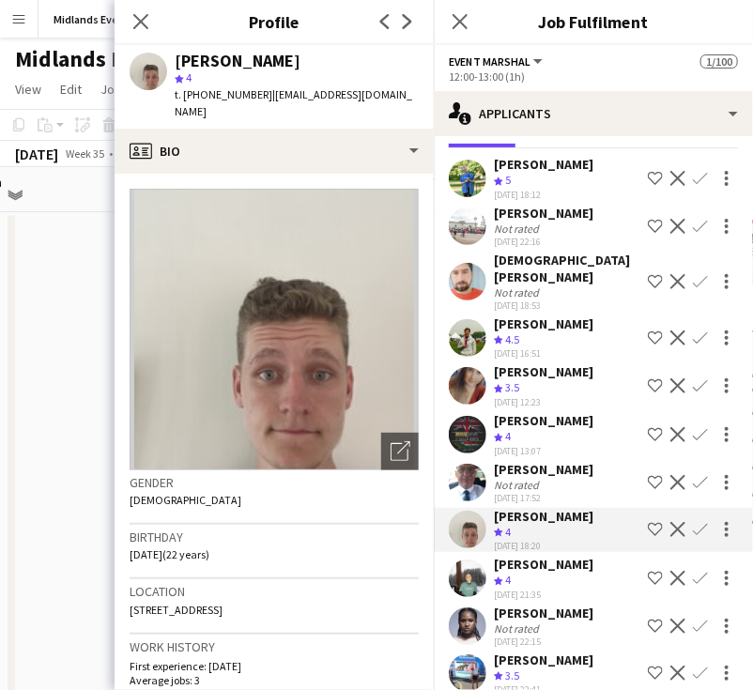
scroll to position [115, 0]
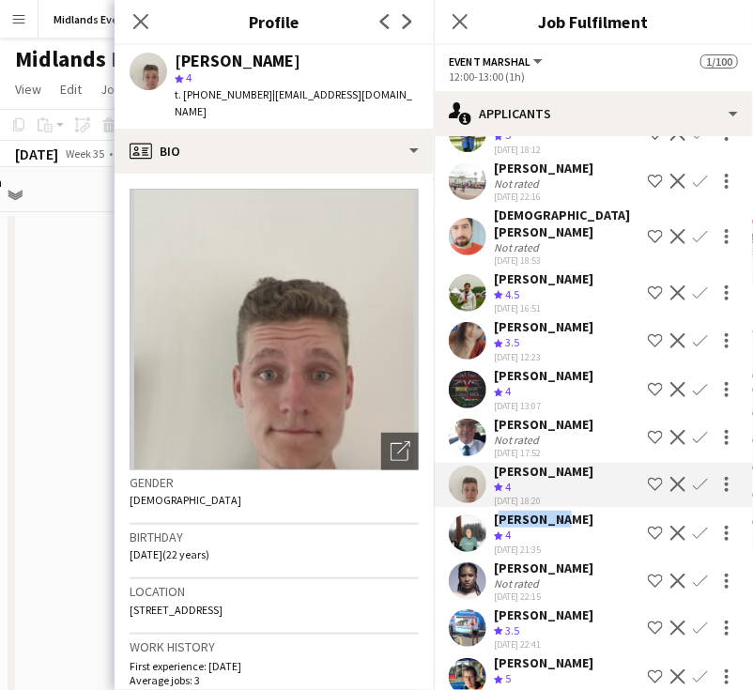
drag, startPoint x: 507, startPoint y: 536, endPoint x: 496, endPoint y: 536, distance: 11.3
click at [496, 528] on div "[PERSON_NAME]" at bounding box center [544, 519] width 100 height 17
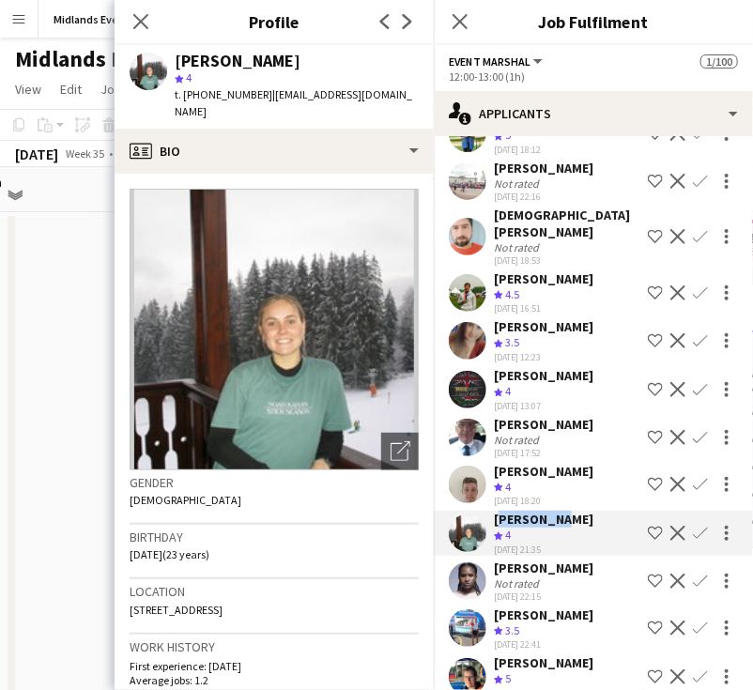
click at [694, 543] on button "Confirm" at bounding box center [700, 533] width 23 height 23
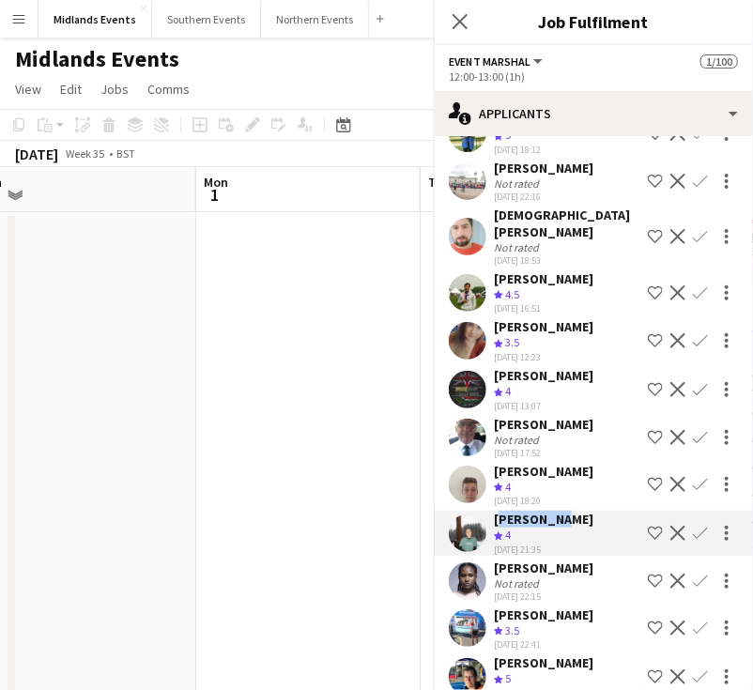
click at [693, 541] on app-icon "Confirm" at bounding box center [700, 533] width 15 height 15
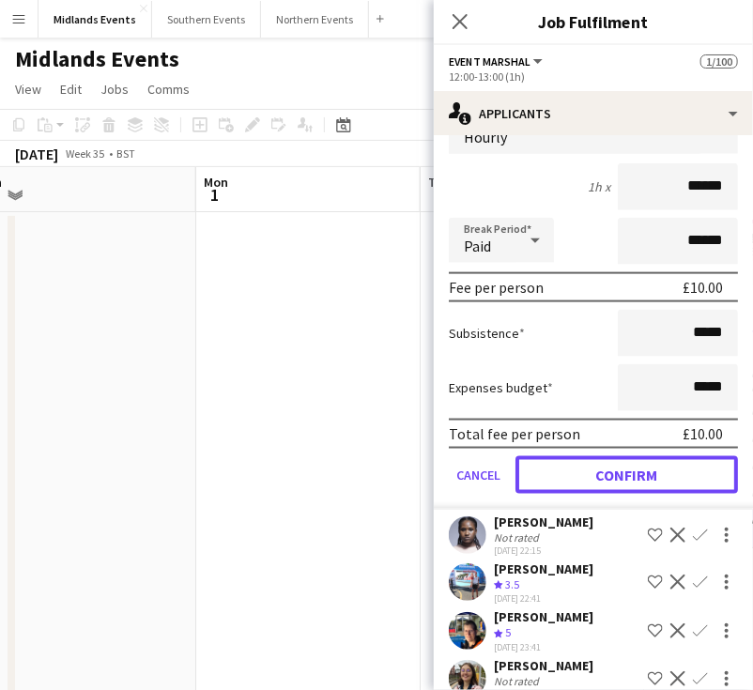
drag, startPoint x: 651, startPoint y: 481, endPoint x: 636, endPoint y: 506, distance: 29.0
click at [650, 482] on button "Confirm" at bounding box center [626, 475] width 222 height 38
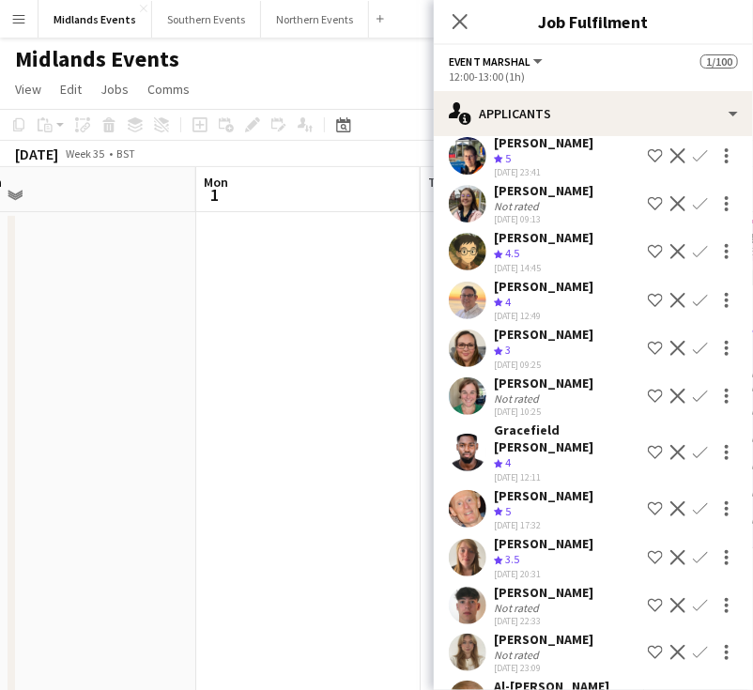
scroll to position [116, 0]
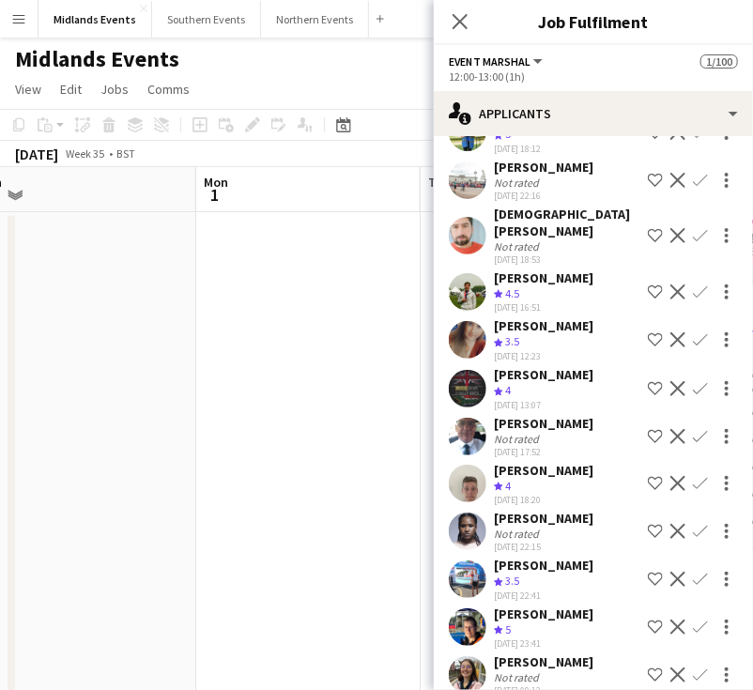
drag, startPoint x: 596, startPoint y: 534, endPoint x: 483, endPoint y: 533, distance: 112.7
click at [483, 533] on div "Theresa Anyadike Not rated 04-08-2025 22:15 Shortlist crew Decline Confirm" at bounding box center [593, 531] width 319 height 43
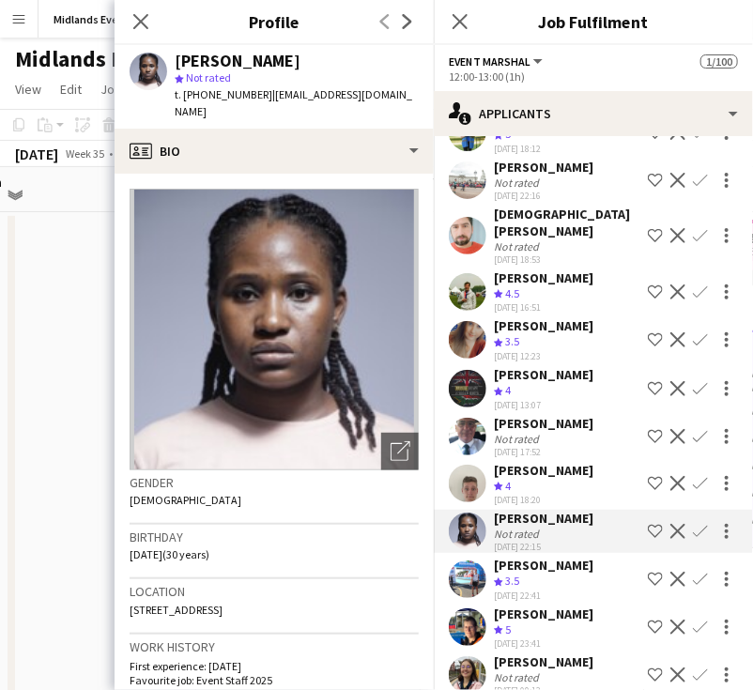
drag, startPoint x: 590, startPoint y: 579, endPoint x: 477, endPoint y: 575, distance: 112.7
click at [477, 575] on div "Piotr Czarnecki Crew rating 3.5 04-08-2025 22:41 Shortlist crew Decline Confirm" at bounding box center [593, 579] width 319 height 45
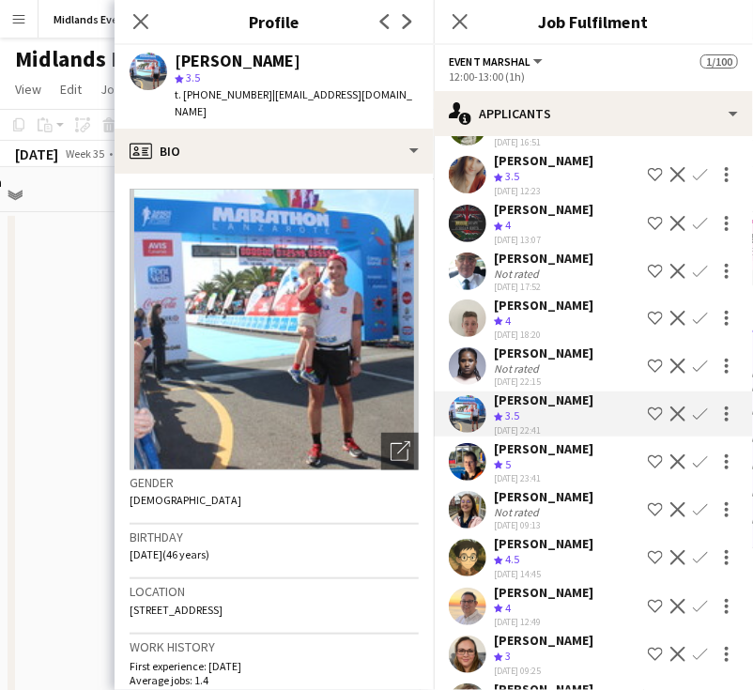
scroll to position [304, 0]
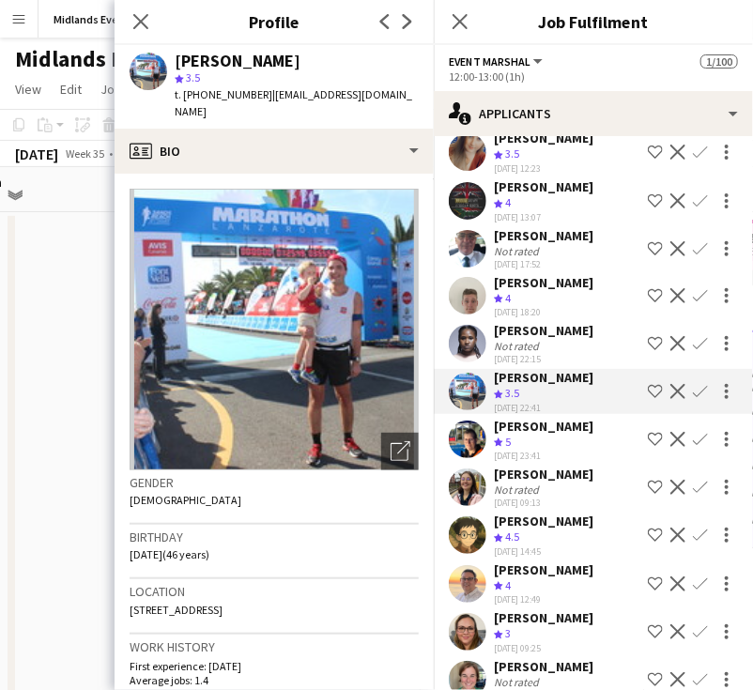
drag, startPoint x: 575, startPoint y: 434, endPoint x: 495, endPoint y: 439, distance: 80.0
click at [495, 439] on div "Stella Burton Crew rating 5 04-08-2025 23:41 Shortlist crew Decline Confirm" at bounding box center [593, 440] width 319 height 45
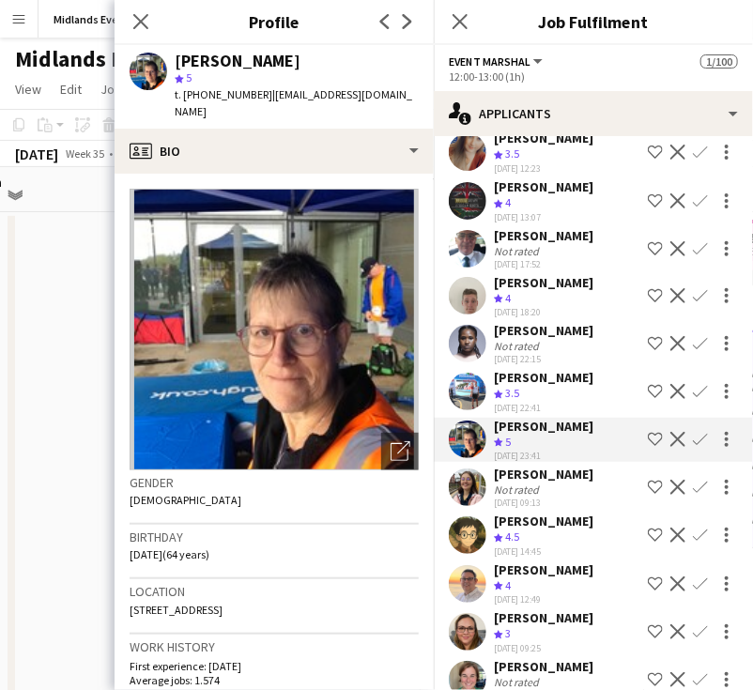
click at [693, 447] on app-icon "Confirm" at bounding box center [700, 439] width 15 height 15
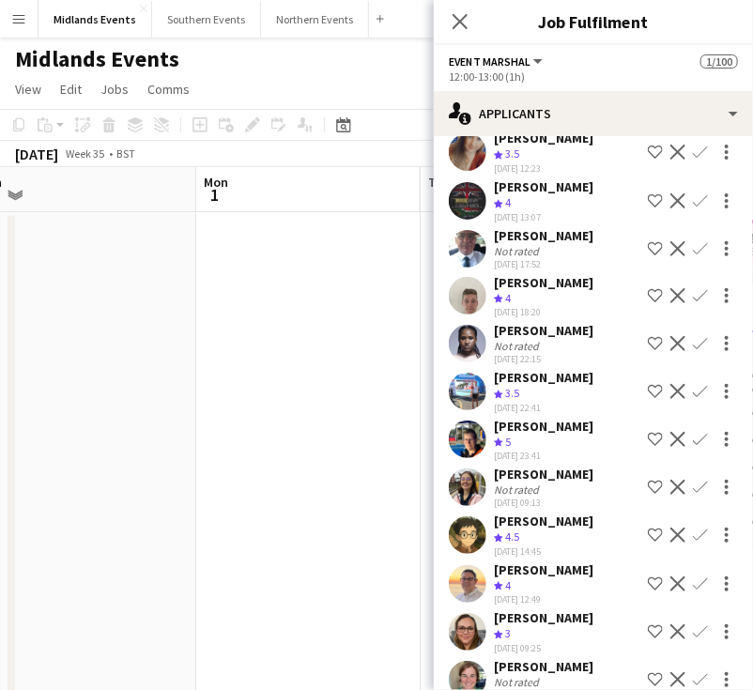
click at [693, 447] on app-icon "Confirm" at bounding box center [700, 439] width 15 height 15
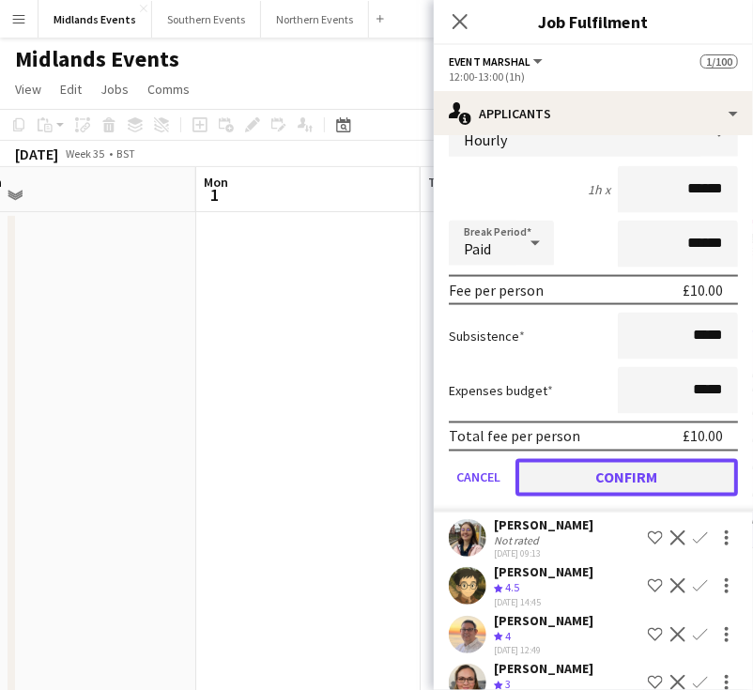
click at [658, 489] on button "Confirm" at bounding box center [626, 478] width 222 height 38
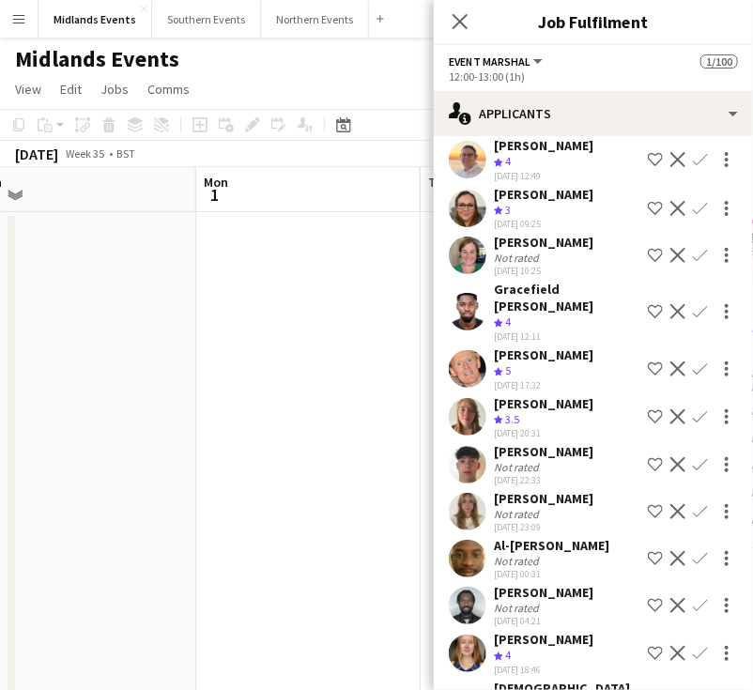
scroll to position [207, 0]
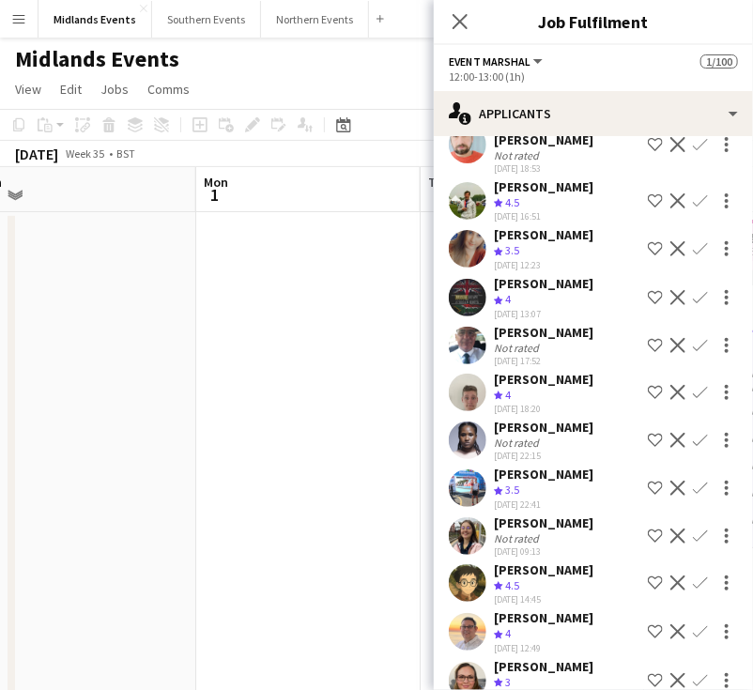
click at [693, 544] on app-icon "Confirm" at bounding box center [700, 536] width 15 height 15
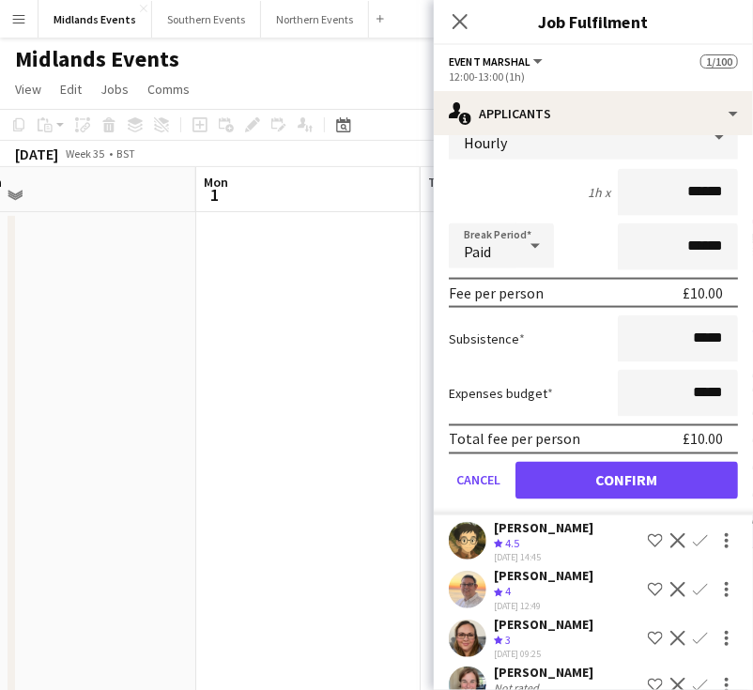
scroll to position [682, 0]
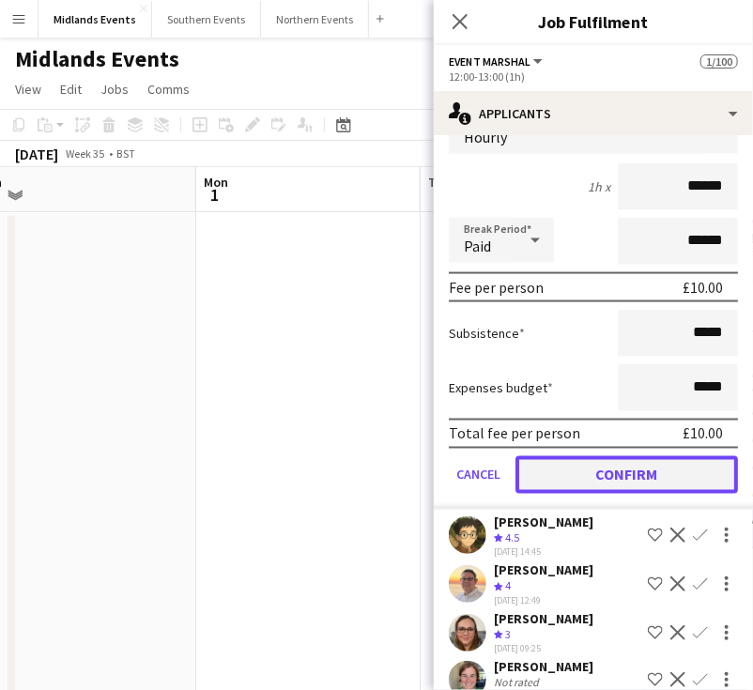
click at [635, 477] on button "Confirm" at bounding box center [626, 475] width 222 height 38
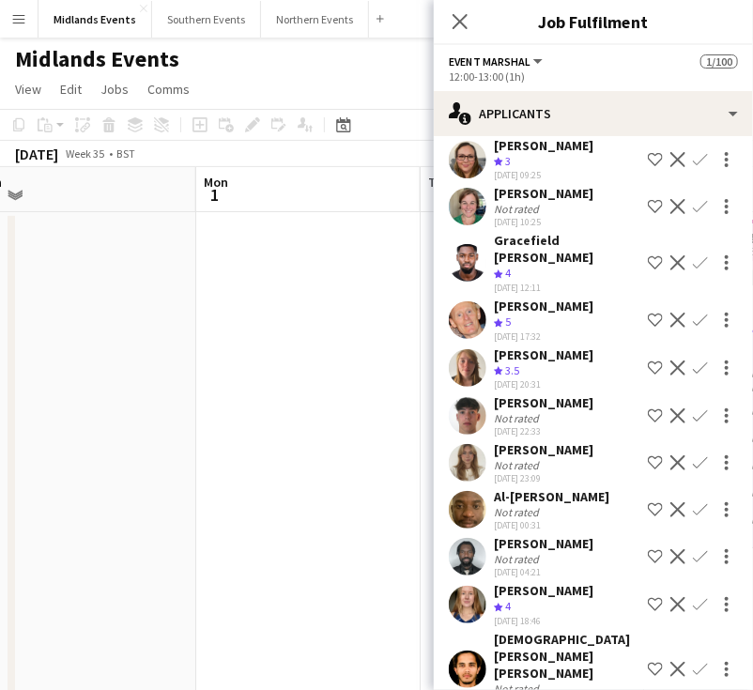
scroll to position [210, 0]
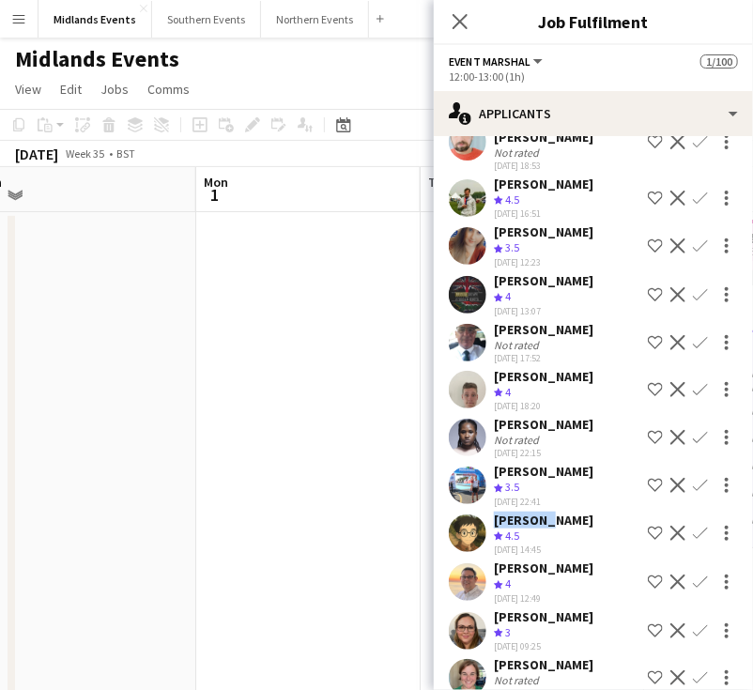
drag, startPoint x: 536, startPoint y: 523, endPoint x: 489, endPoint y: 526, distance: 47.0
click at [489, 526] on div "Joe Lai Crew rating 4.5 06-08-2025 14:45 Shortlist crew Decline Confirm" at bounding box center [593, 534] width 319 height 45
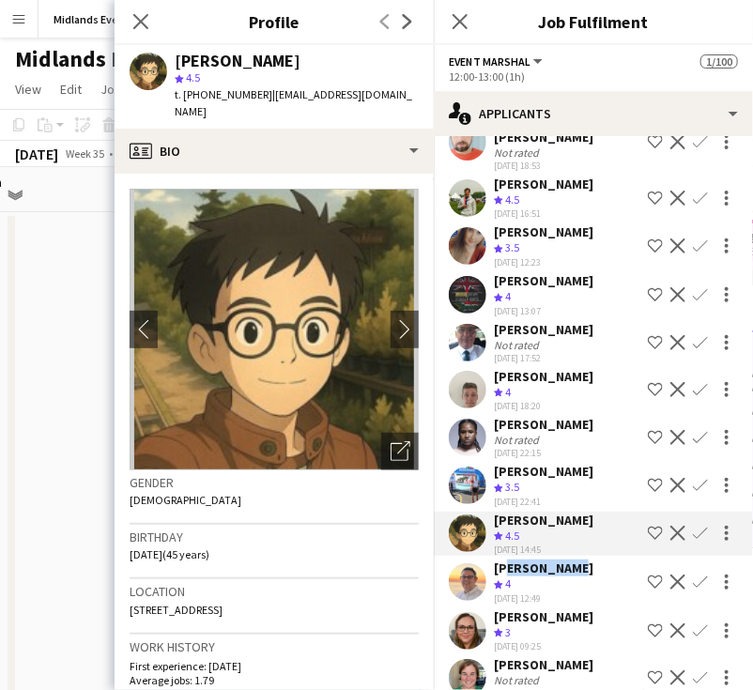
click at [485, 580] on div "Mark Ferris Crew rating 4 07-08-2025 12:49 Shortlist crew Decline Confirm" at bounding box center [593, 582] width 319 height 45
click at [591, 584] on div "Mark Ferris Crew rating 4 07-08-2025 12:49 Shortlist crew Decline Confirm" at bounding box center [593, 582] width 319 height 45
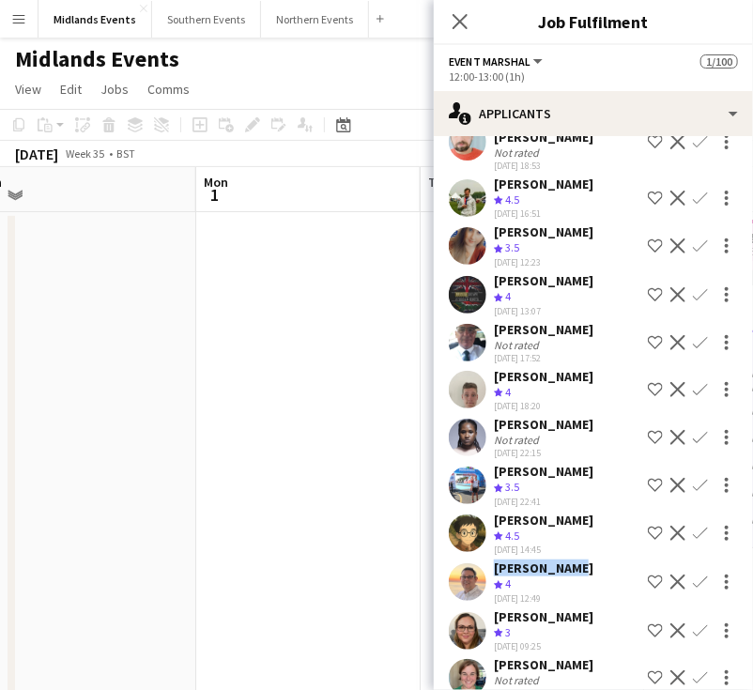
drag, startPoint x: 537, startPoint y: 579, endPoint x: 488, endPoint y: 577, distance: 48.9
click at [488, 577] on div "Mark Ferris Crew rating 4 07-08-2025 12:49 Shortlist crew Decline Confirm" at bounding box center [593, 582] width 319 height 45
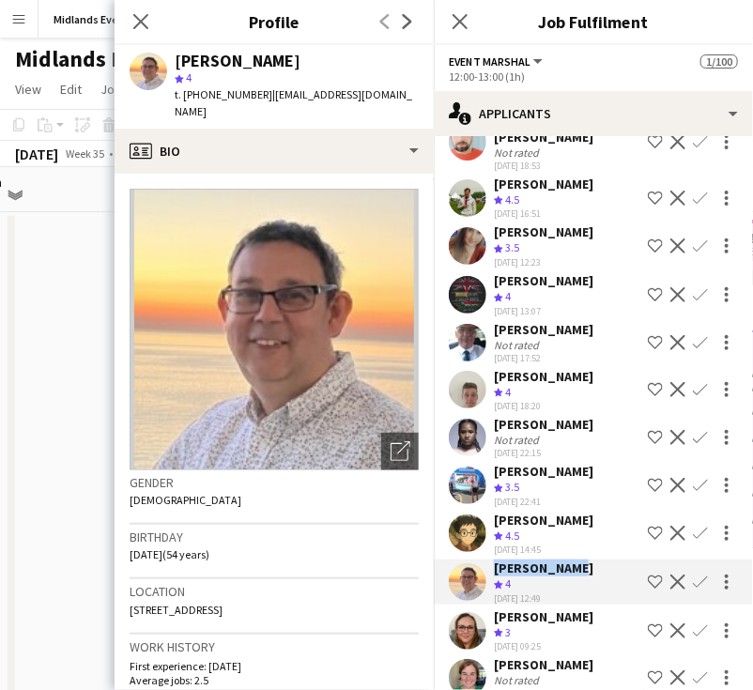
click at [689, 593] on button "Confirm" at bounding box center [700, 582] width 23 height 23
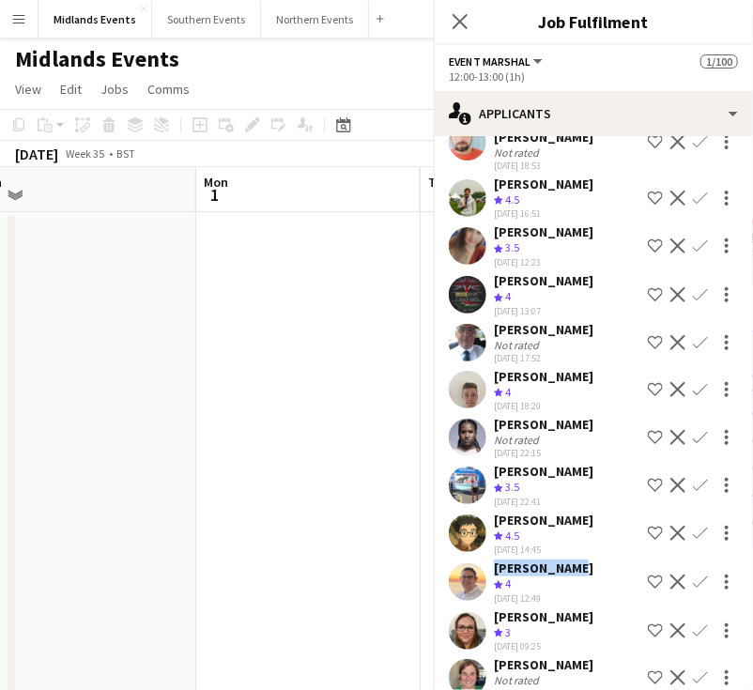
scroll to position [514, 0]
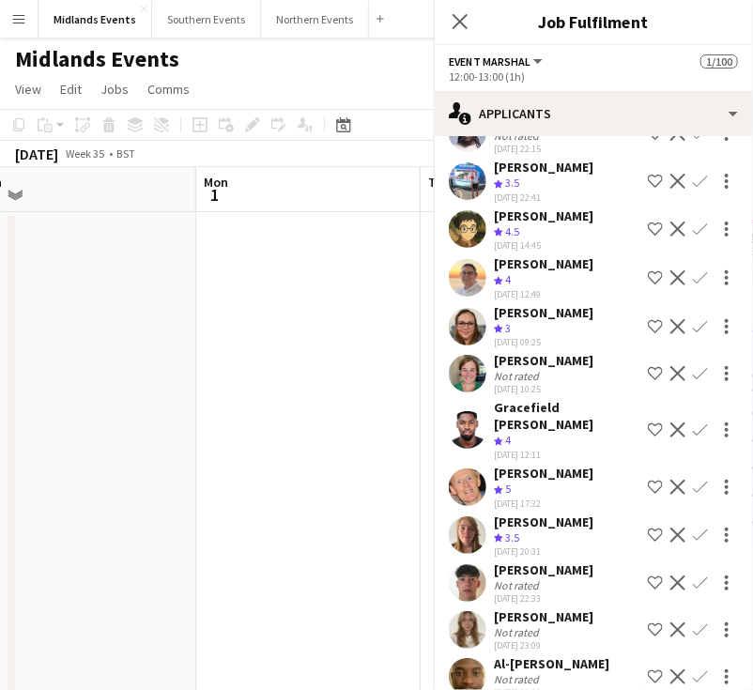
click at [685, 593] on div "Theo Sibbald Not rated 09-08-2025 22:33 Shortlist crew Decline Confirm" at bounding box center [593, 582] width 319 height 43
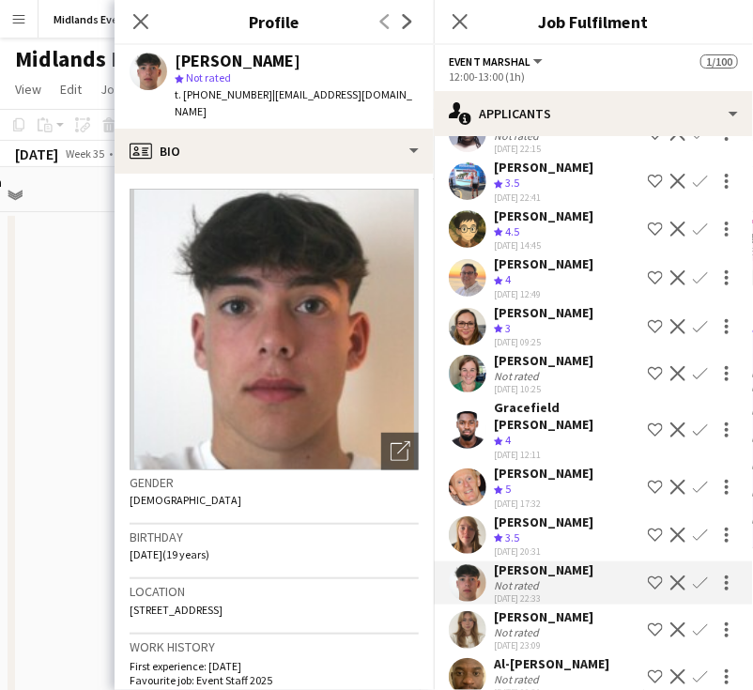
click at [693, 285] on app-icon "Confirm" at bounding box center [700, 277] width 15 height 15
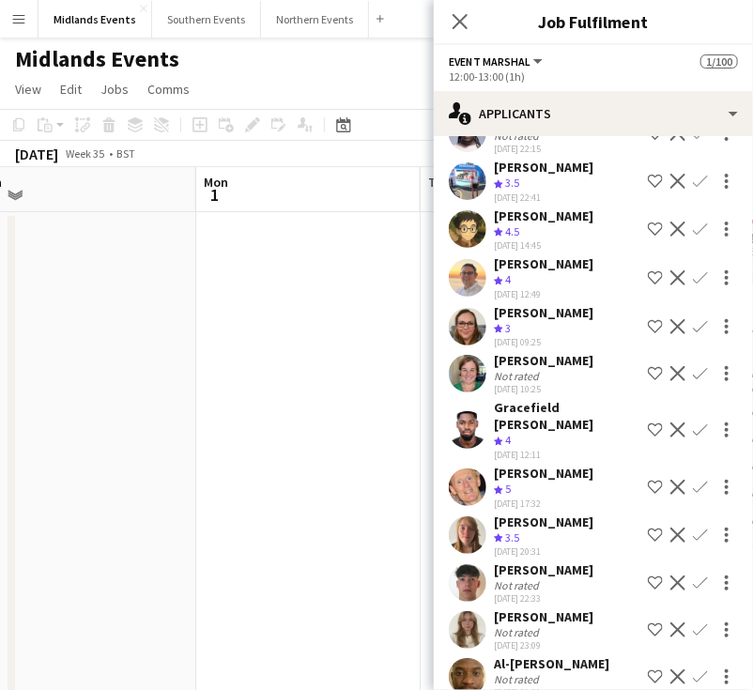
click at [693, 285] on app-icon "Confirm" at bounding box center [700, 277] width 15 height 15
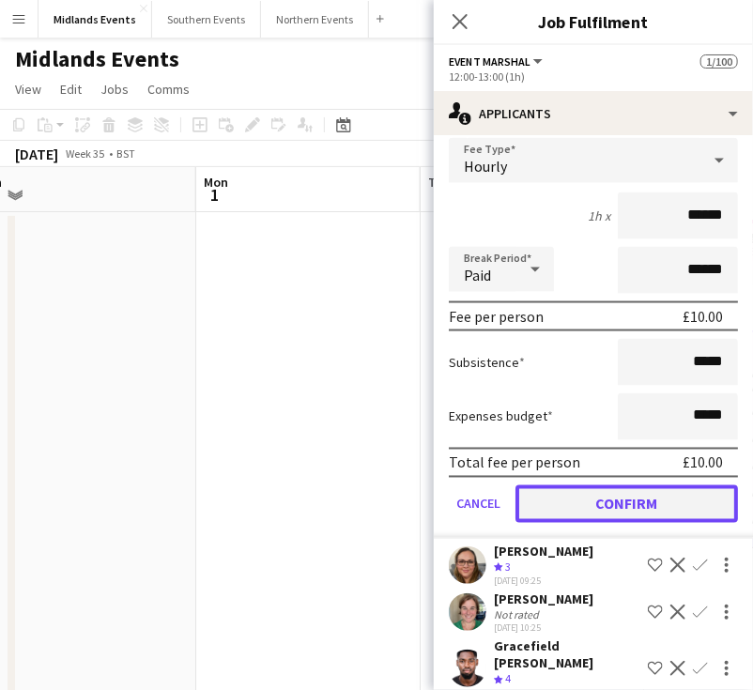
click at [653, 515] on button "Confirm" at bounding box center [626, 504] width 222 height 38
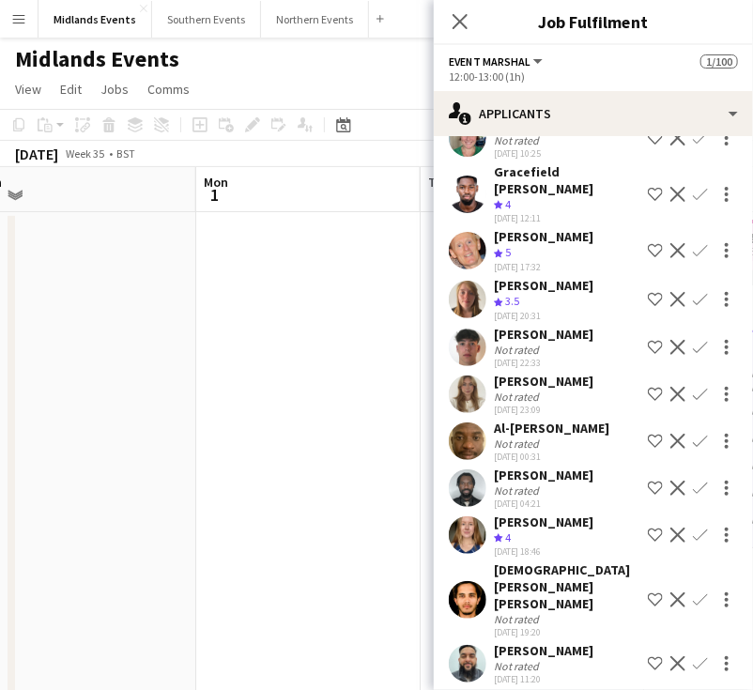
scroll to position [230, 0]
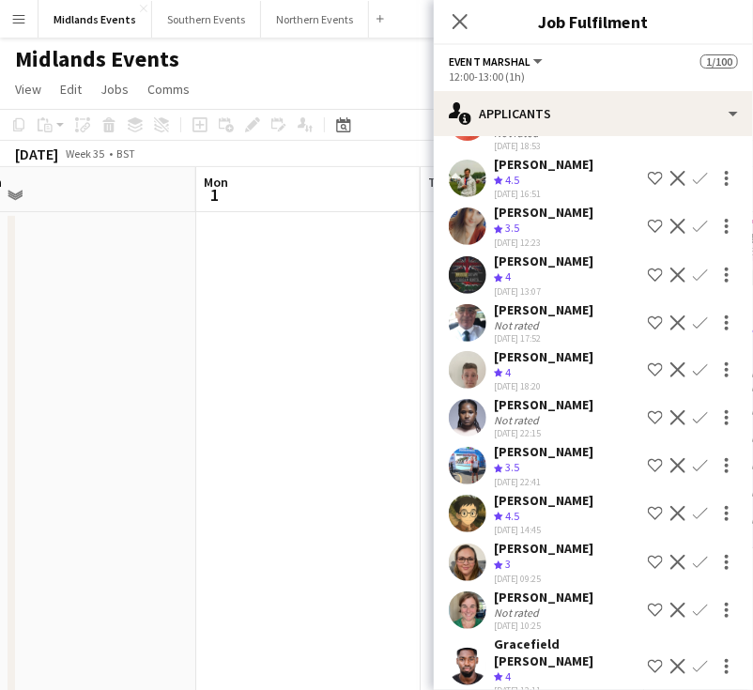
drag, startPoint x: 581, startPoint y: 573, endPoint x: 483, endPoint y: 560, distance: 98.5
click at [477, 561] on div "Tracy-Lee Nieuwenhuyzen Crew rating 3 08-08-2025 09:25 Shortlist crew Decline C…" at bounding box center [593, 562] width 319 height 45
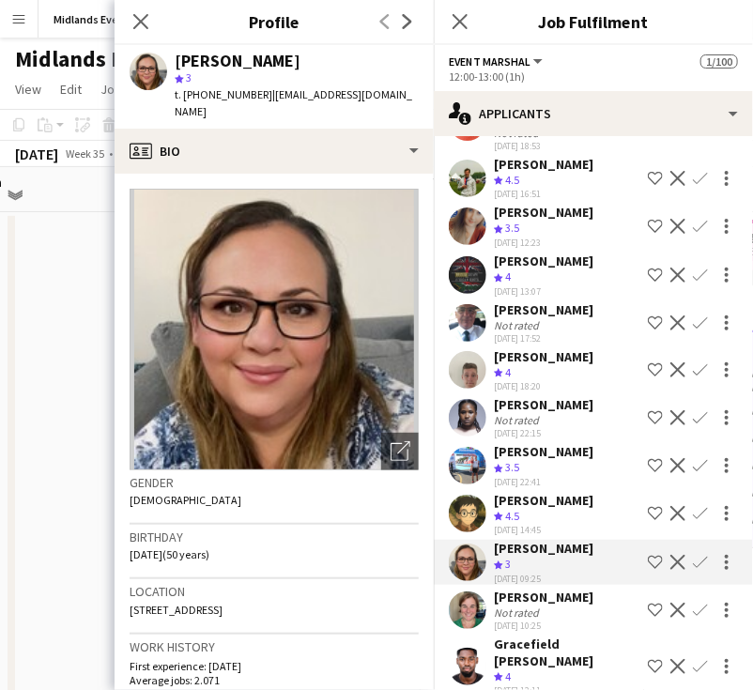
drag, startPoint x: 597, startPoint y: 575, endPoint x: 491, endPoint y: 561, distance: 106.9
click at [491, 561] on div "Tracy-Lee Nieuwenhuyzen Crew rating 3 08-08-2025 09:25 Shortlist crew Decline C…" at bounding box center [593, 562] width 319 height 45
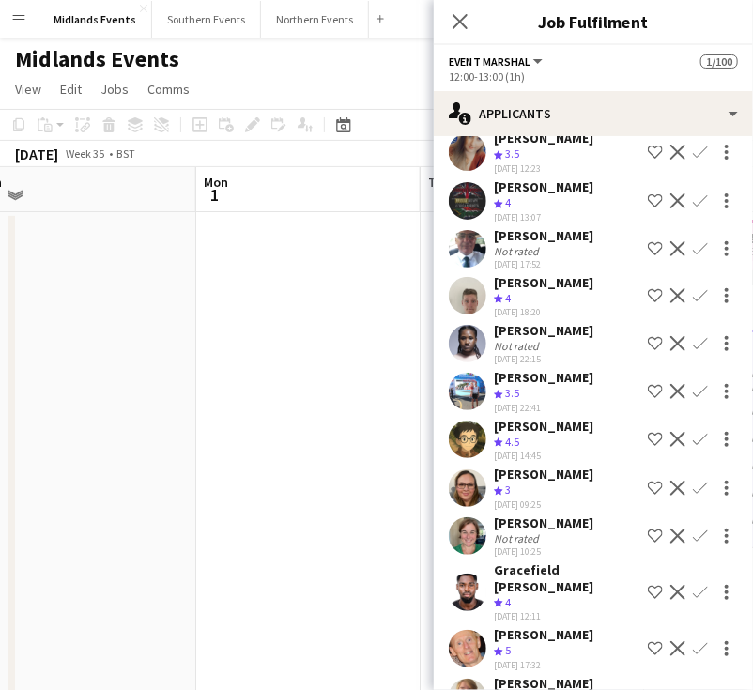
scroll to position [418, 0]
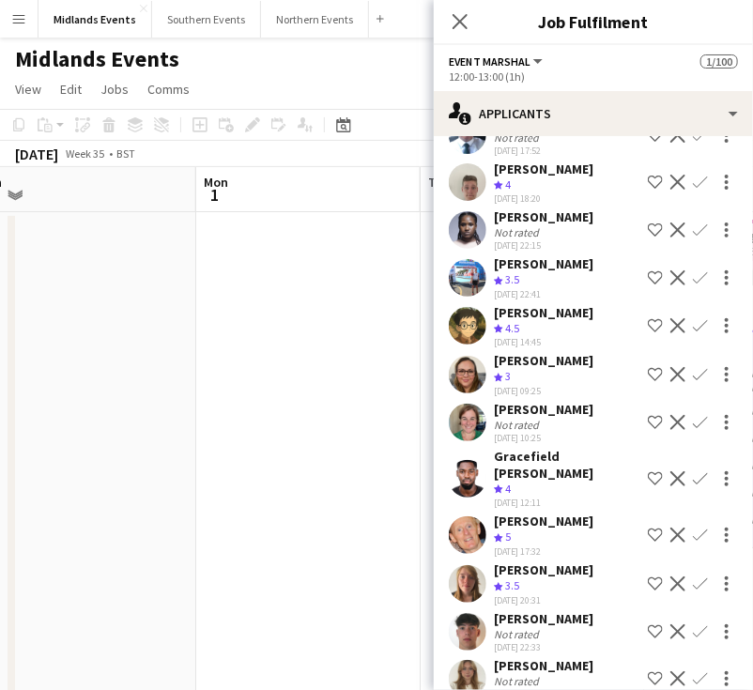
drag, startPoint x: 590, startPoint y: 436, endPoint x: 493, endPoint y: 430, distance: 96.9
click at [493, 430] on div "Rebecca Lafferty Not rated 08-08-2025 10:25 Shortlist crew Decline Confirm" at bounding box center [593, 422] width 319 height 43
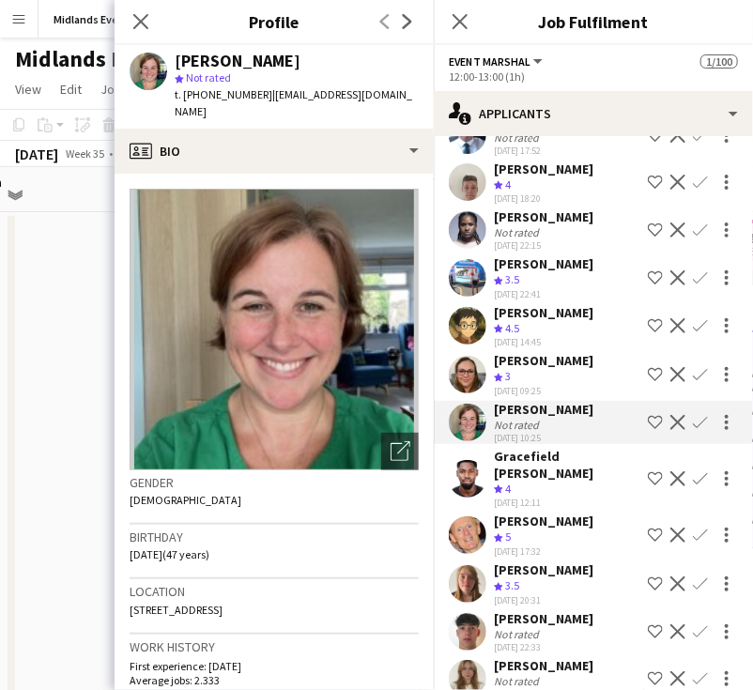
drag, startPoint x: 527, startPoint y: 499, endPoint x: 479, endPoint y: 480, distance: 51.8
click at [479, 480] on div "Gracefield Anobaah Attoh Crew rating 4 08-08-2025 12:11 Shortlist crew Decline …" at bounding box center [593, 479] width 319 height 62
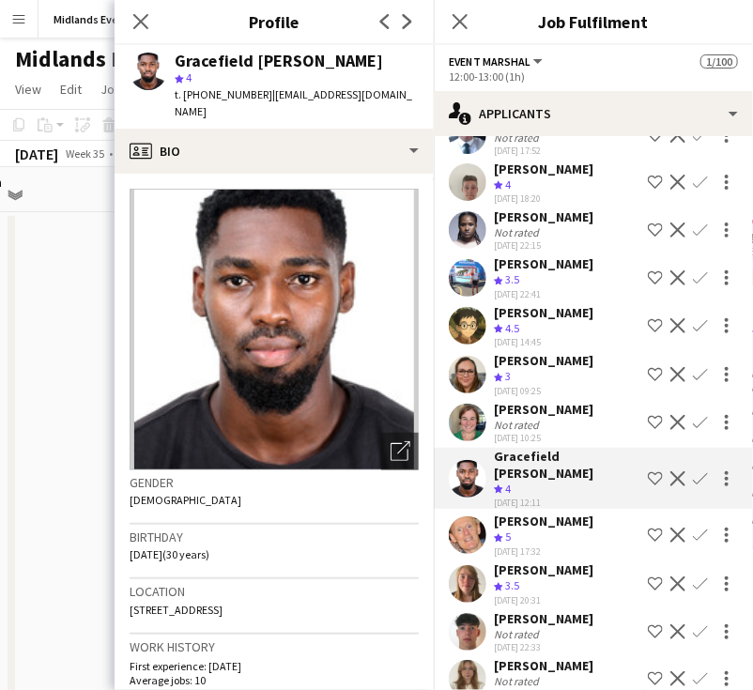
click at [693, 543] on app-icon "Confirm" at bounding box center [700, 535] width 15 height 15
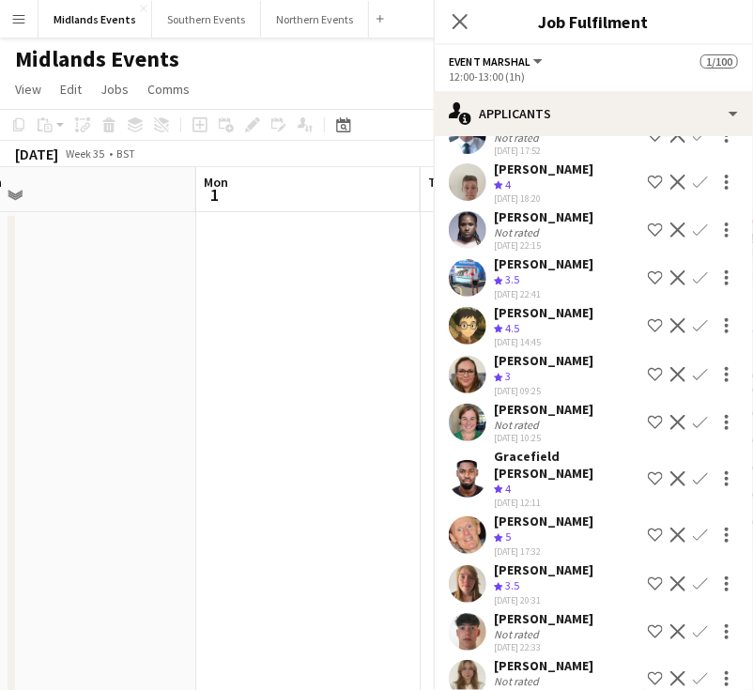
scroll to position [437, 0]
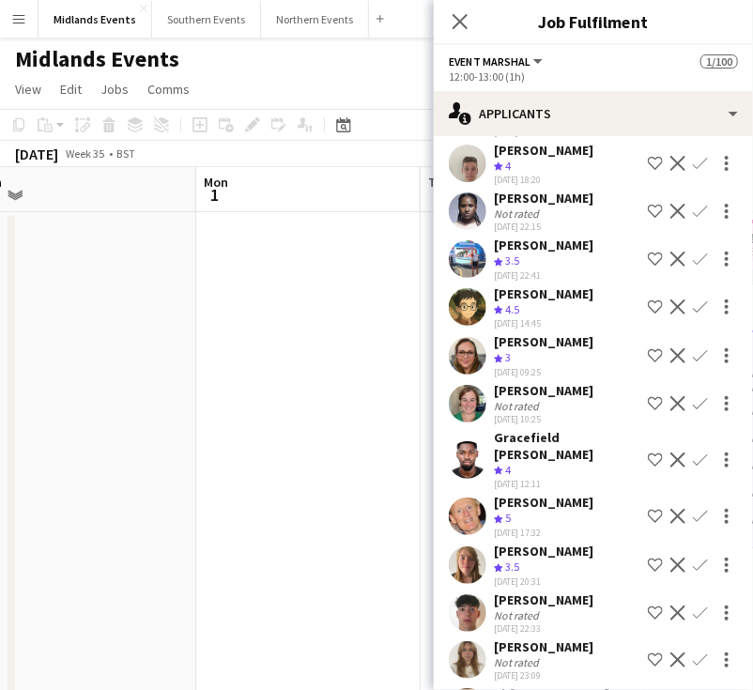
click at [693, 524] on app-icon "Confirm" at bounding box center [700, 516] width 15 height 15
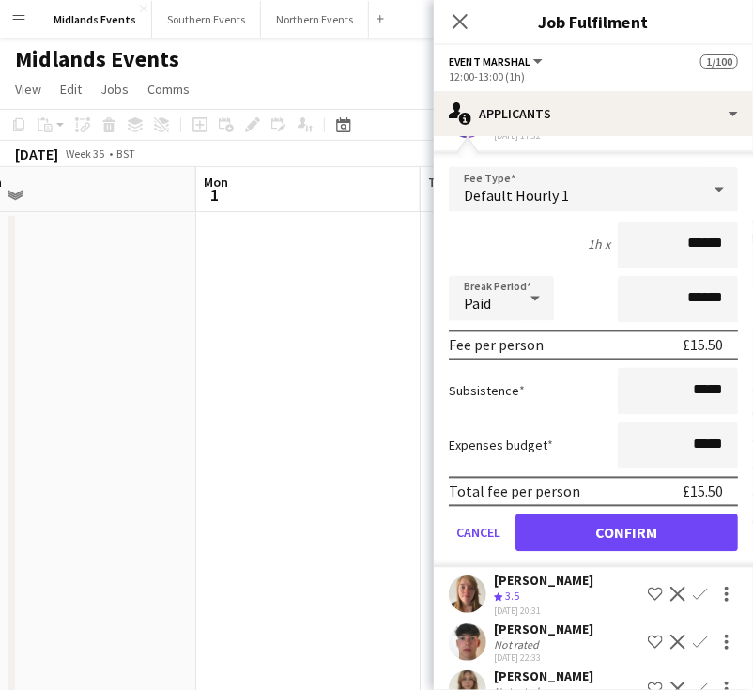
scroll to position [906, 0]
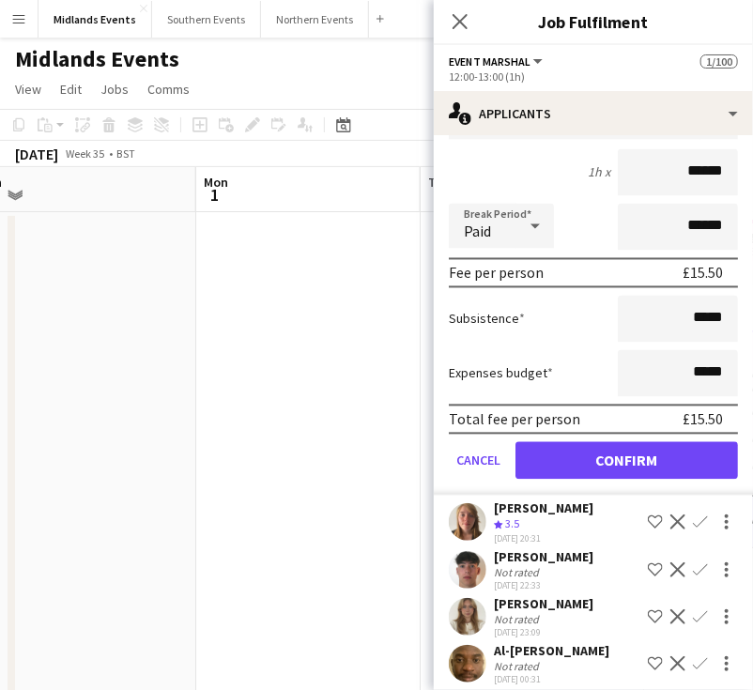
drag, startPoint x: 664, startPoint y: 189, endPoint x: 740, endPoint y: 194, distance: 76.2
click at [740, 194] on mat-expansion-panel "users2 Applicants Send notification Applicants Declined Unavailable Jessica Lis…" at bounding box center [593, 413] width 319 height 554
type input "******"
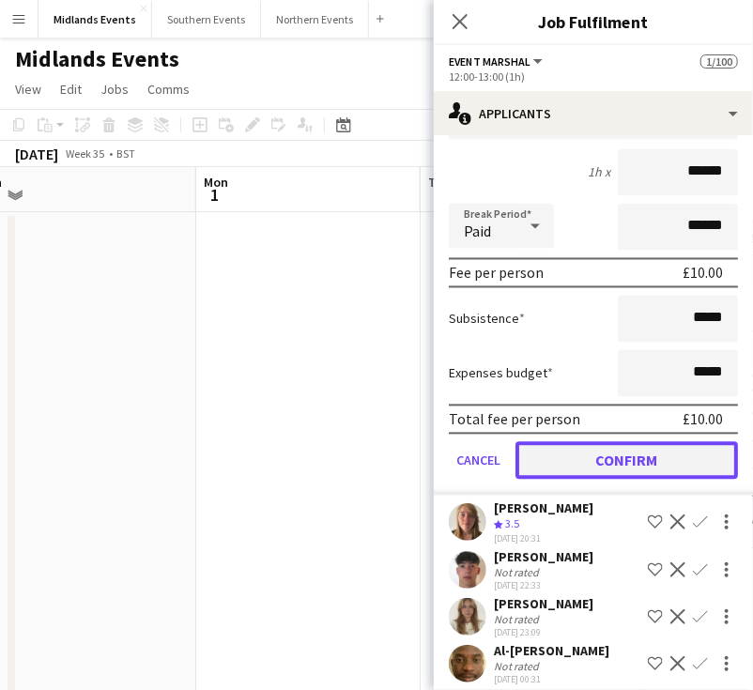
click at [605, 480] on button "Confirm" at bounding box center [626, 461] width 222 height 38
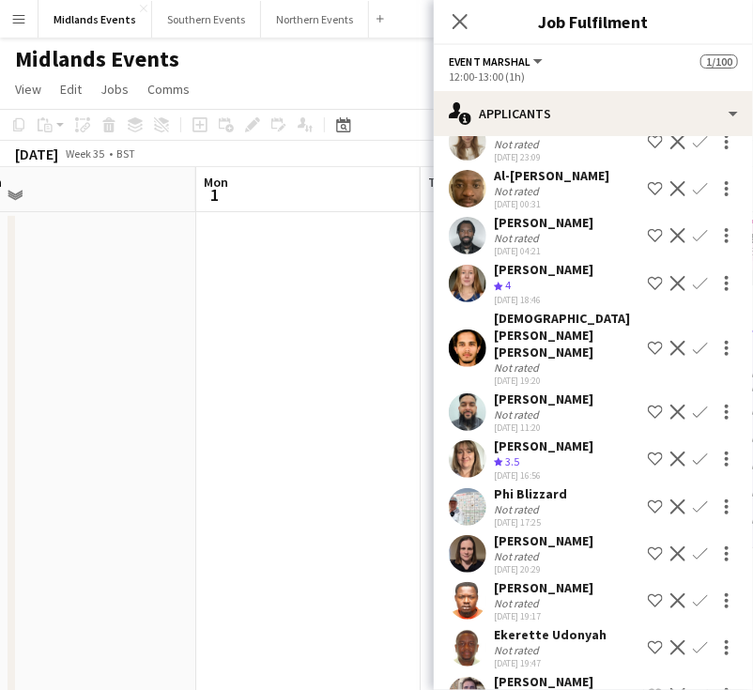
scroll to position [435, 0]
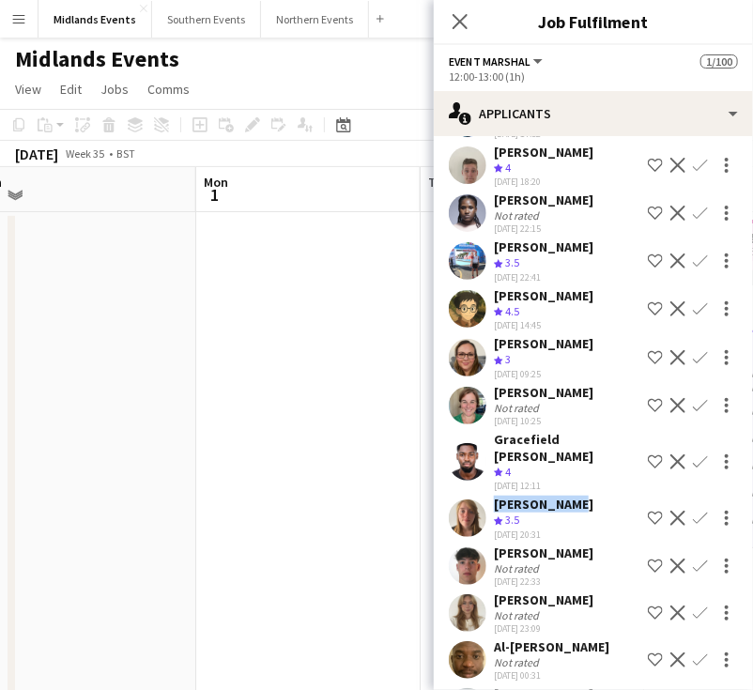
drag, startPoint x: 566, startPoint y: 528, endPoint x: 486, endPoint y: 532, distance: 79.9
click at [486, 532] on div "Jodie Tyler Crew rating 3.5 09-08-2025 20:31 Shortlist crew Decline Confirm" at bounding box center [593, 518] width 319 height 45
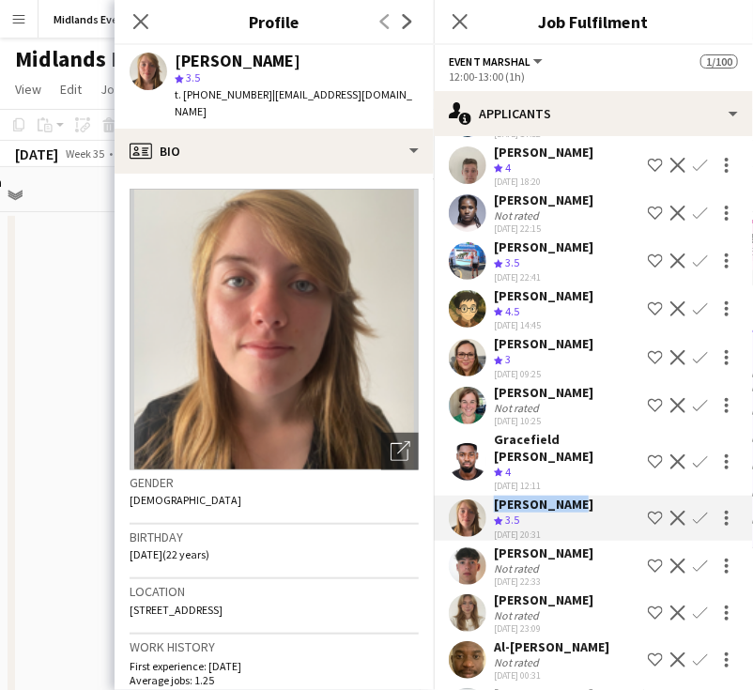
click at [693, 526] on app-icon "Confirm" at bounding box center [700, 518] width 15 height 15
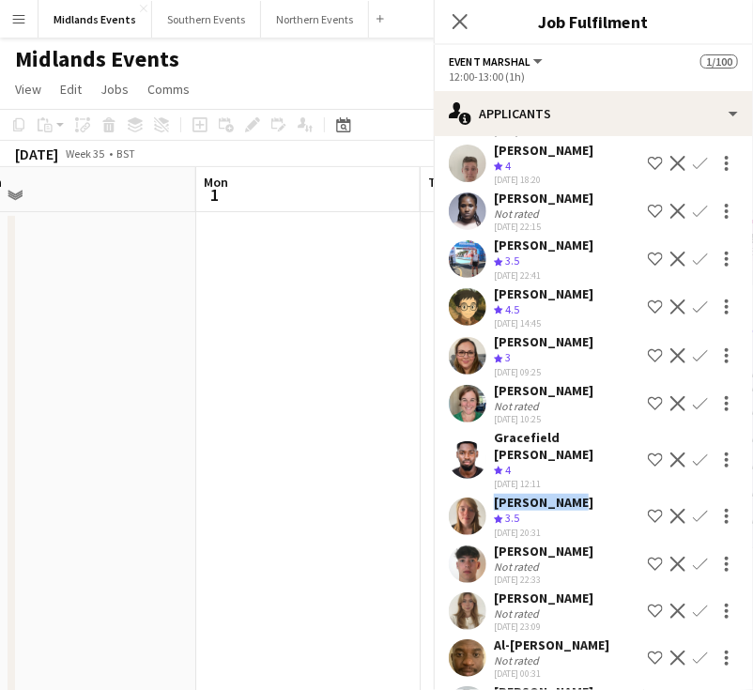
click at [693, 524] on app-icon "Confirm" at bounding box center [700, 516] width 15 height 15
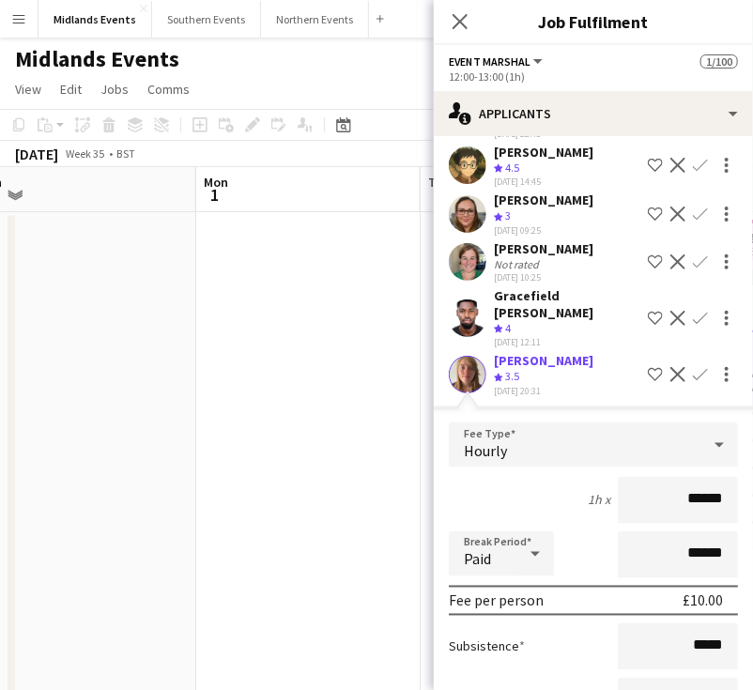
scroll to position [718, 0]
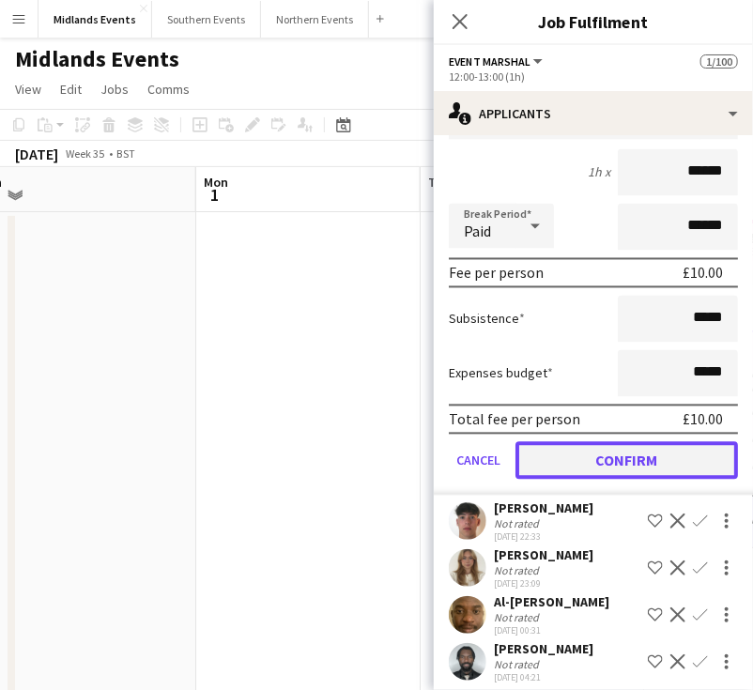
click at [589, 480] on button "Confirm" at bounding box center [626, 461] width 222 height 38
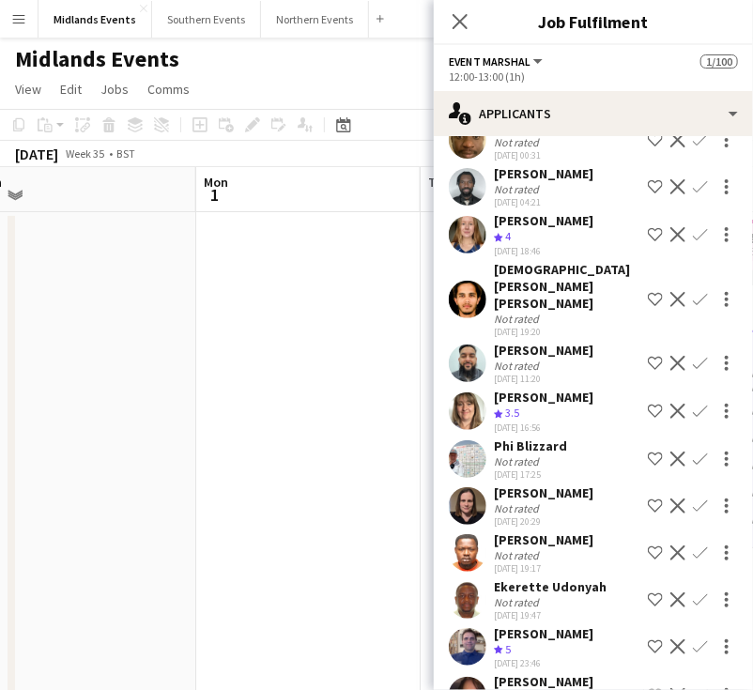
scroll to position [435, 0]
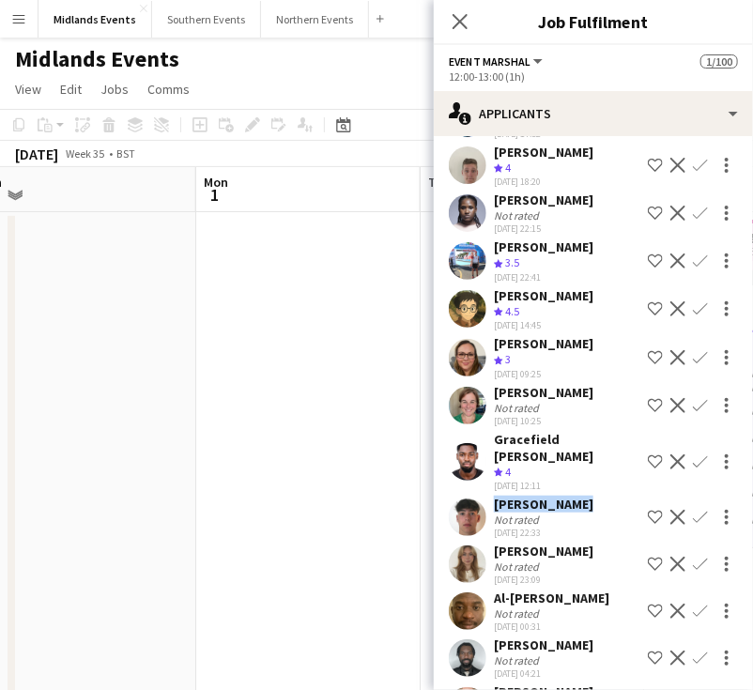
drag, startPoint x: 568, startPoint y: 531, endPoint x: 485, endPoint y: 530, distance: 82.6
click at [485, 530] on div "Theo Sibbald Not rated 09-08-2025 22:33 Shortlist crew Decline Confirm" at bounding box center [593, 517] width 319 height 43
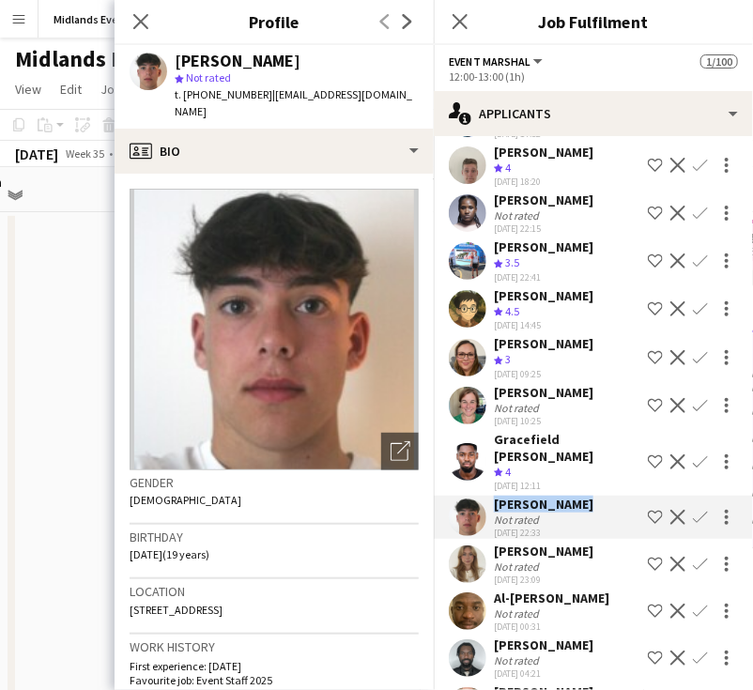
click at [693, 525] on app-icon "Confirm" at bounding box center [700, 517] width 15 height 15
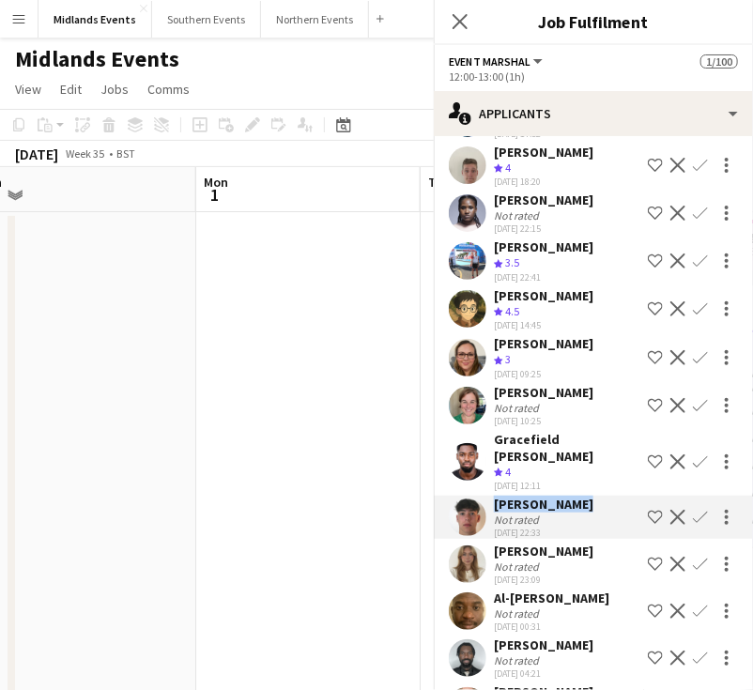
click at [693, 525] on app-icon "Confirm" at bounding box center [700, 517] width 15 height 15
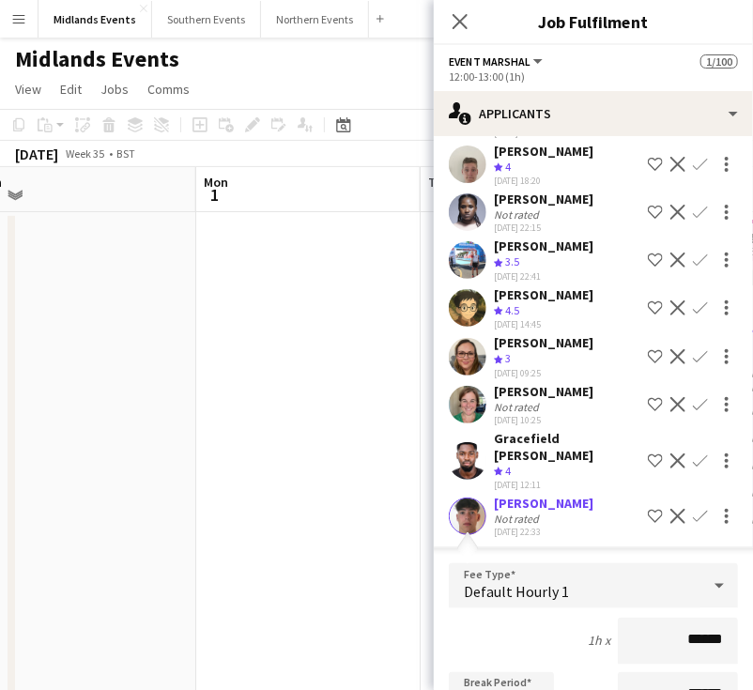
scroll to position [811, 0]
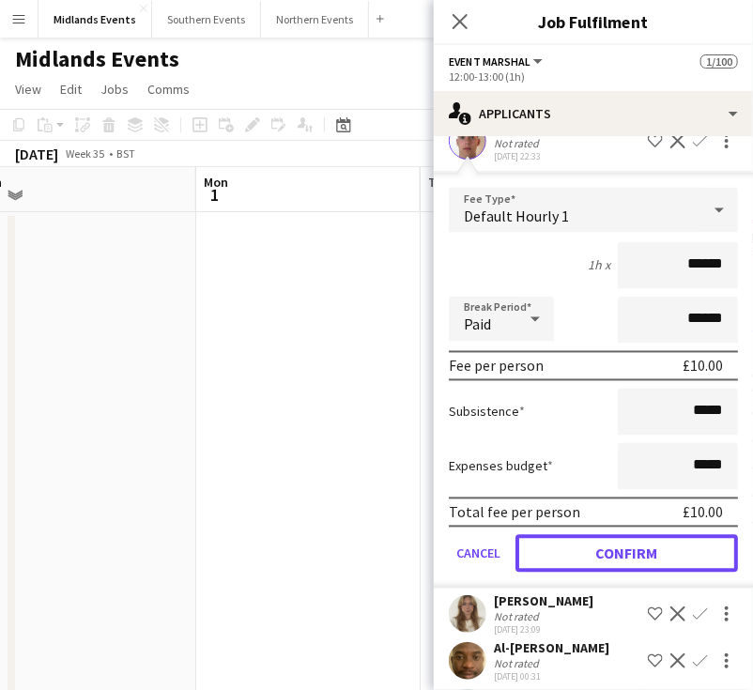
click at [623, 573] on button "Confirm" at bounding box center [626, 554] width 222 height 38
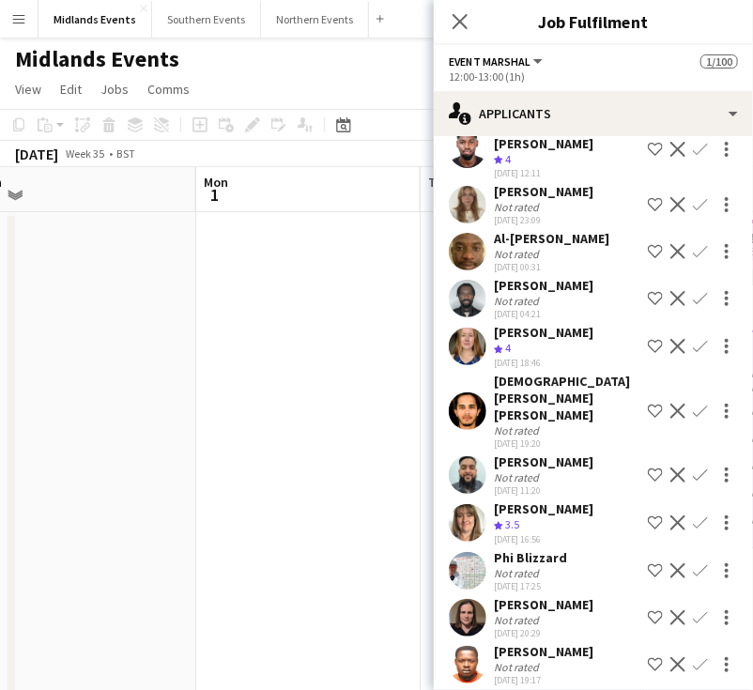
scroll to position [717, 0]
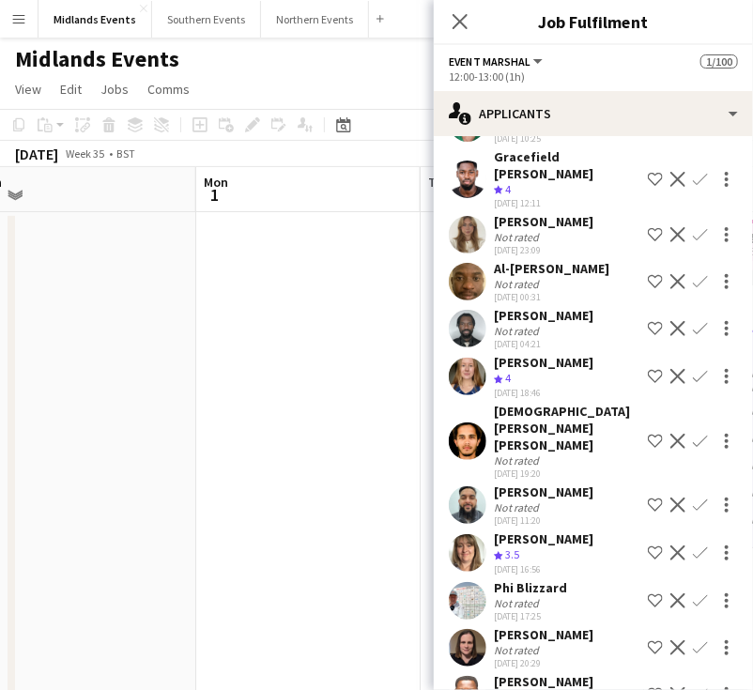
drag, startPoint x: 571, startPoint y: 243, endPoint x: 486, endPoint y: 247, distance: 84.6
click at [486, 247] on div "grace stafford Not rated 09-08-2025 23:09 Shortlist crew Decline Confirm" at bounding box center [593, 234] width 319 height 43
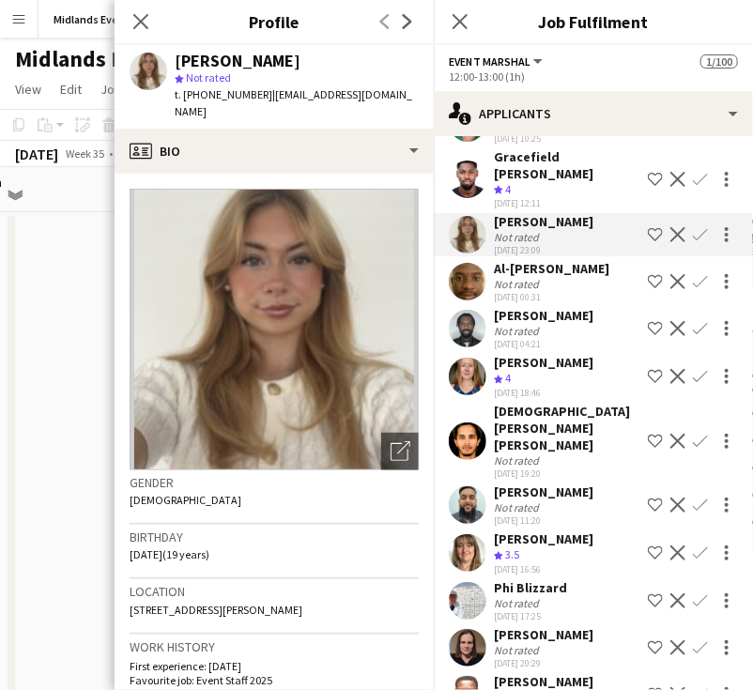
drag, startPoint x: 575, startPoint y: 404, endPoint x: 492, endPoint y: 406, distance: 82.7
click at [492, 399] on div "Katie Oldfield Crew rating 4 12-08-2025 18:46 Shortlist crew Decline Confirm" at bounding box center [593, 376] width 319 height 45
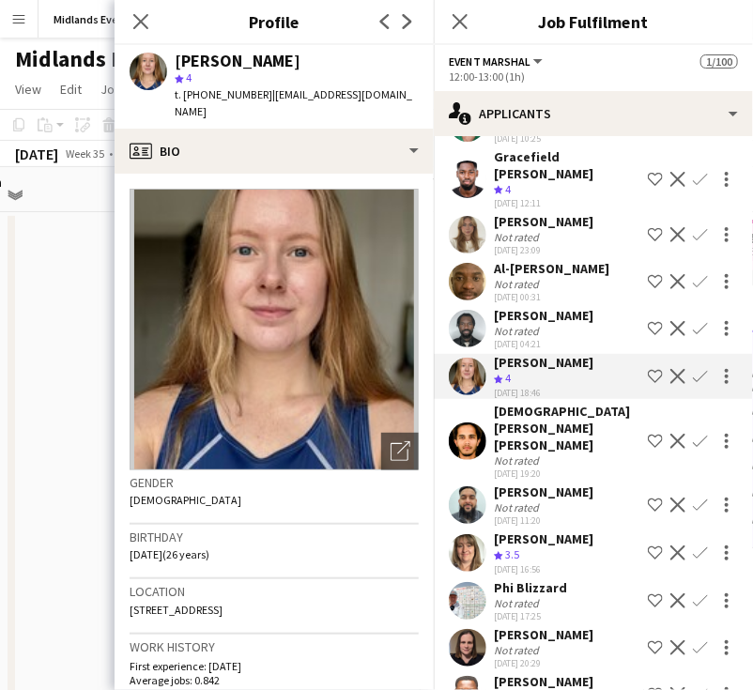
click at [693, 384] on app-icon "Confirm" at bounding box center [700, 376] width 15 height 15
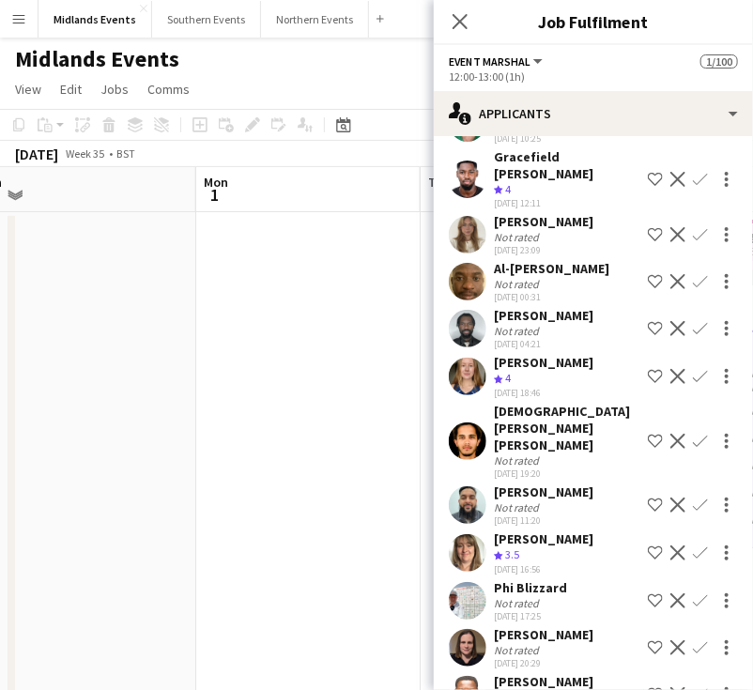
click at [693, 384] on app-icon "Confirm" at bounding box center [700, 376] width 15 height 15
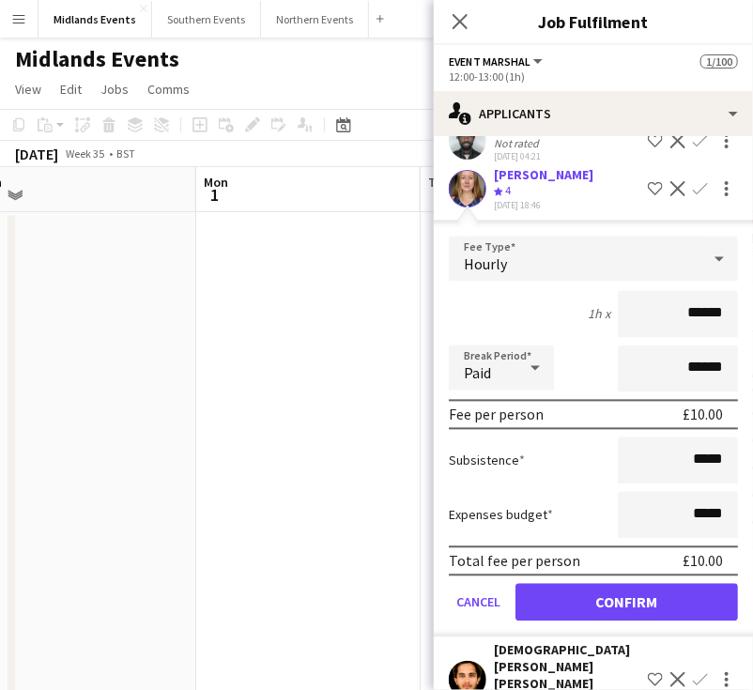
scroll to position [1093, 0]
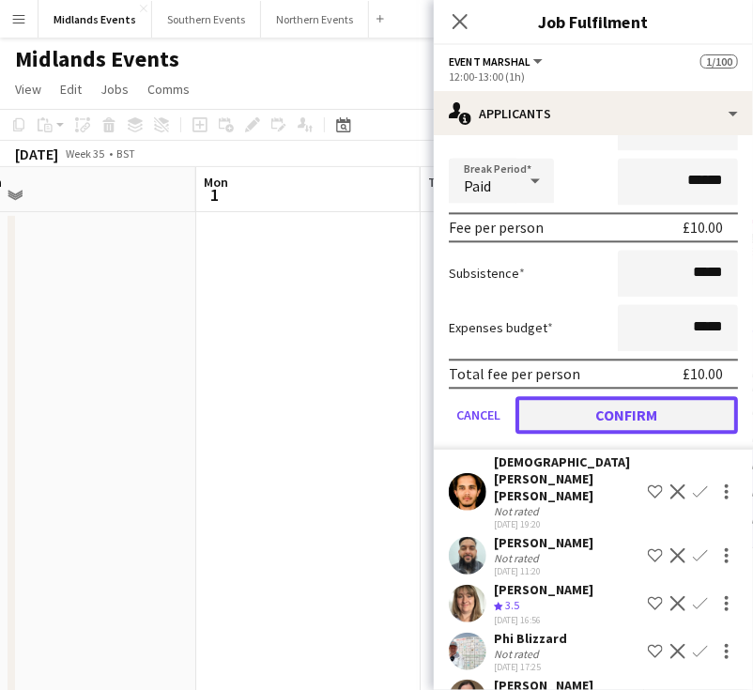
click at [609, 434] on button "Confirm" at bounding box center [626, 415] width 222 height 38
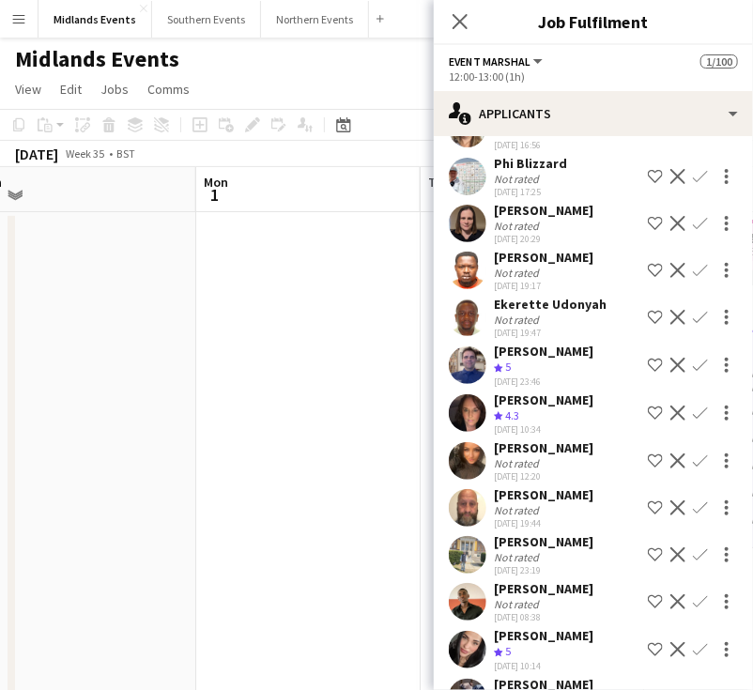
scroll to position [621, 0]
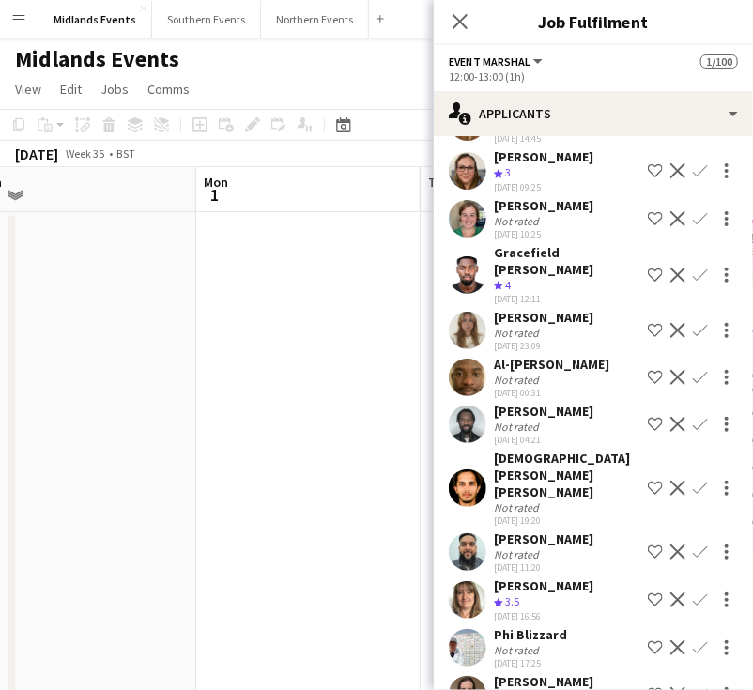
drag, startPoint x: 578, startPoint y: 345, endPoint x: 497, endPoint y: 345, distance: 81.7
click at [497, 345] on div "grace stafford Not rated 09-08-2025 23:09 Shortlist crew Decline Confirm" at bounding box center [593, 330] width 319 height 43
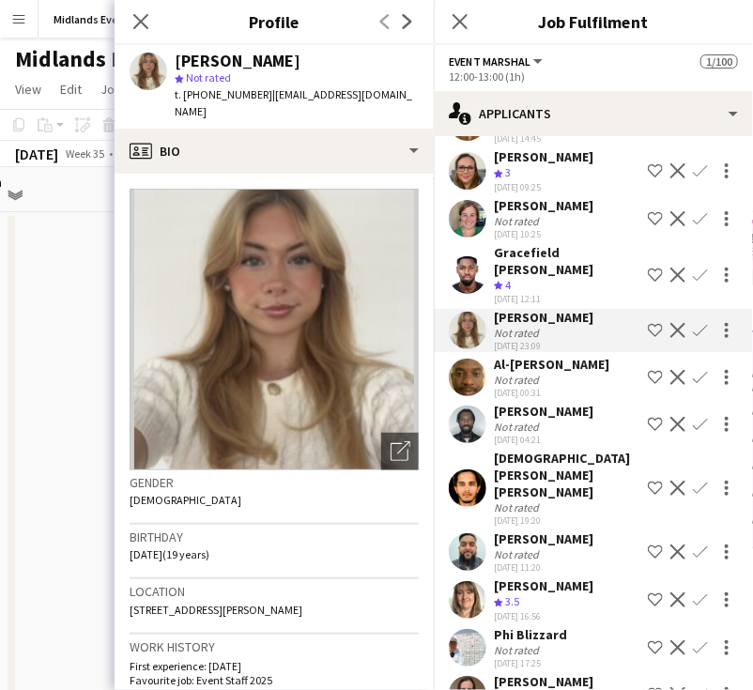
drag, startPoint x: 620, startPoint y: 390, endPoint x: 487, endPoint y: 390, distance: 132.4
click at [487, 390] on div "Al-Yasir Enesy Salihu Not rated 11-08-2025 00:31 Shortlist crew Decline Confirm" at bounding box center [593, 377] width 319 height 43
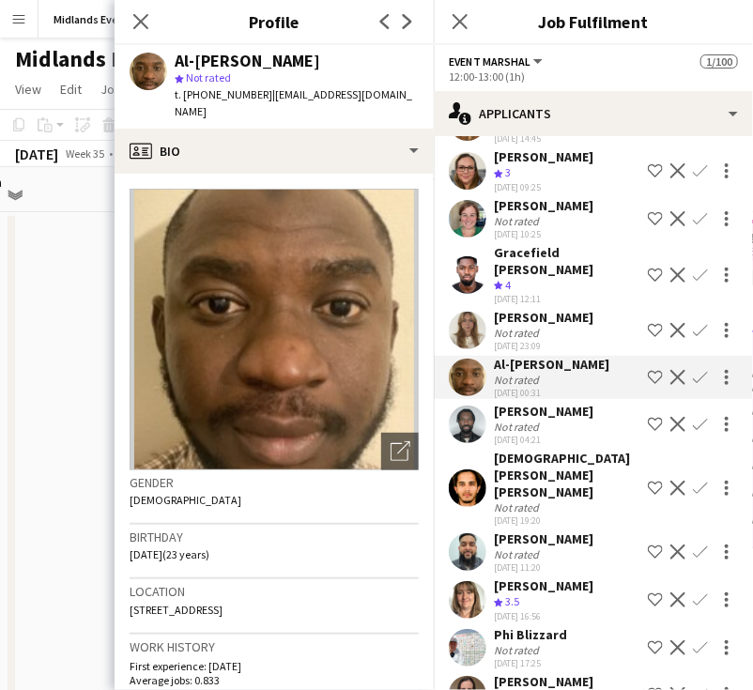
drag, startPoint x: 550, startPoint y: 454, endPoint x: 501, endPoint y: 437, distance: 51.7
click at [501, 420] on div "[PERSON_NAME]" at bounding box center [544, 411] width 100 height 17
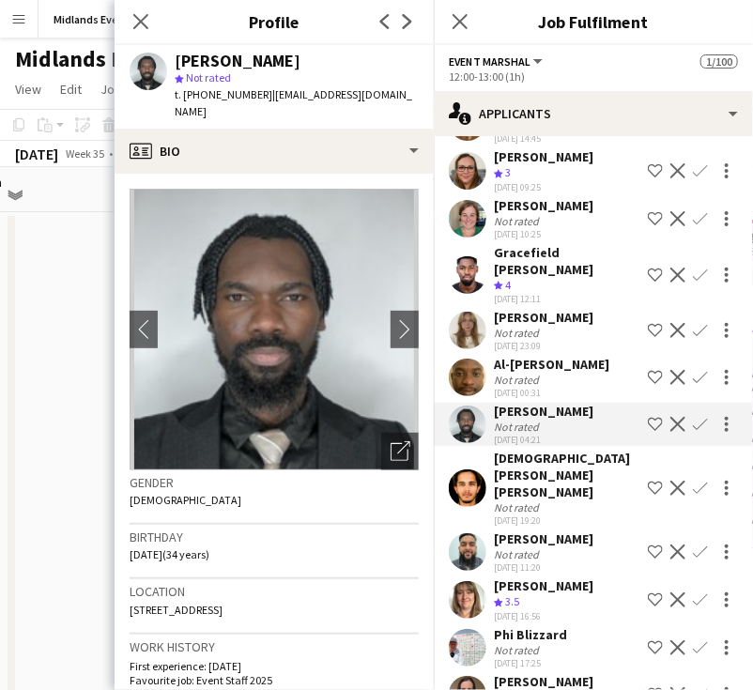
click at [565, 420] on div "[PERSON_NAME]" at bounding box center [544, 411] width 100 height 17
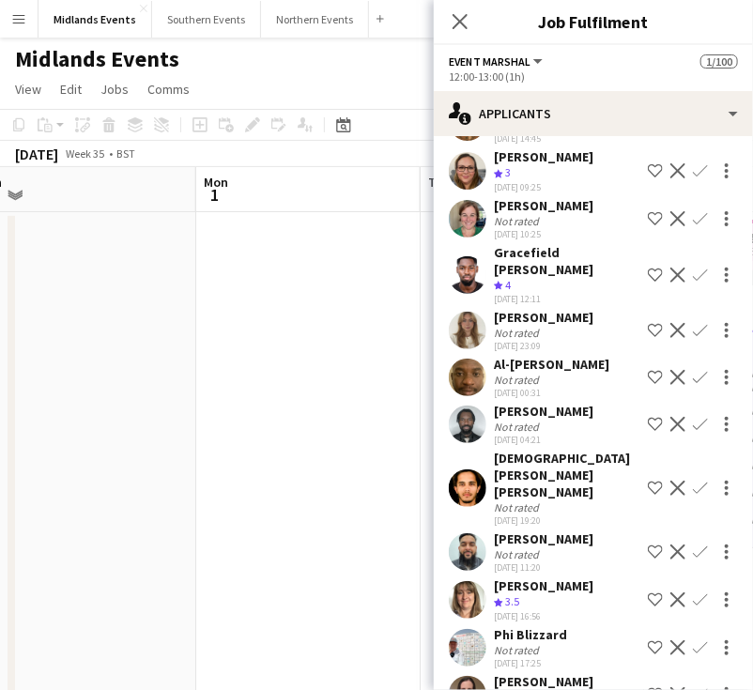
drag, startPoint x: 518, startPoint y: 456, endPoint x: 494, endPoint y: 436, distance: 32.0
click at [494, 420] on div "[PERSON_NAME]" at bounding box center [544, 411] width 100 height 17
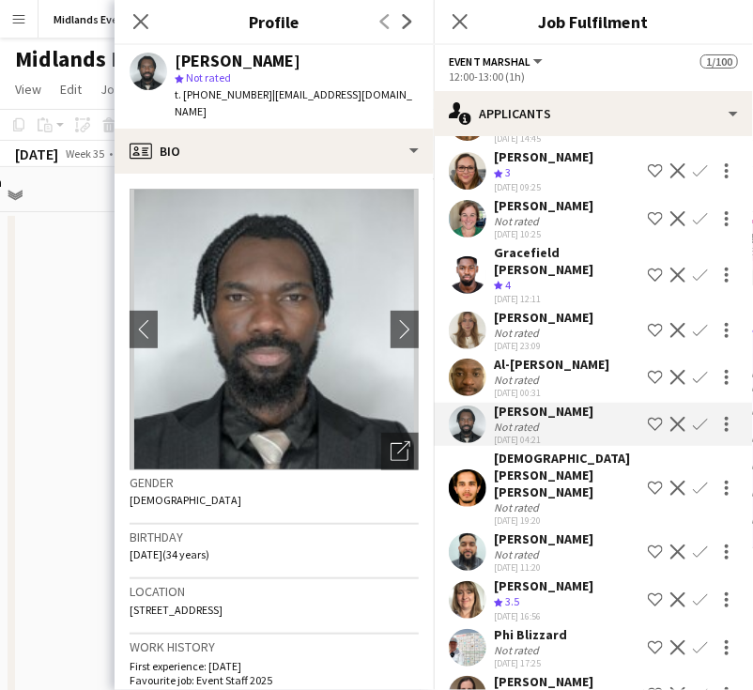
drag, startPoint x: 578, startPoint y: 567, endPoint x: 484, endPoint y: 573, distance: 94.0
click at [484, 573] on div "Touseef Ahmed Not rated 13-08-2025 11:20 Shortlist crew Decline Confirm" at bounding box center [593, 551] width 319 height 43
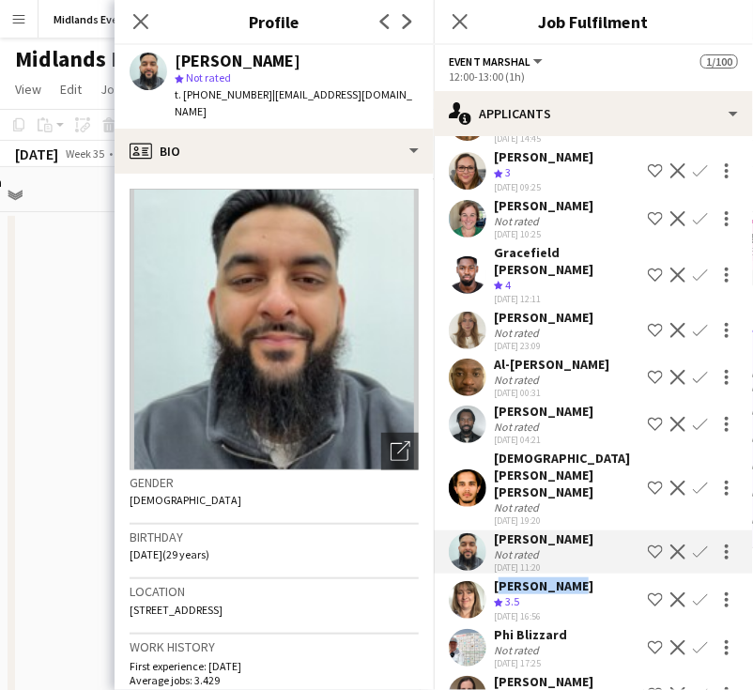
drag, startPoint x: 575, startPoint y: 611, endPoint x: 496, endPoint y: 603, distance: 79.3
click at [492, 610] on div "Emma Stroud Crew rating 3.5 16-08-2025 16:56 Shortlist crew Decline Confirm" at bounding box center [593, 599] width 319 height 45
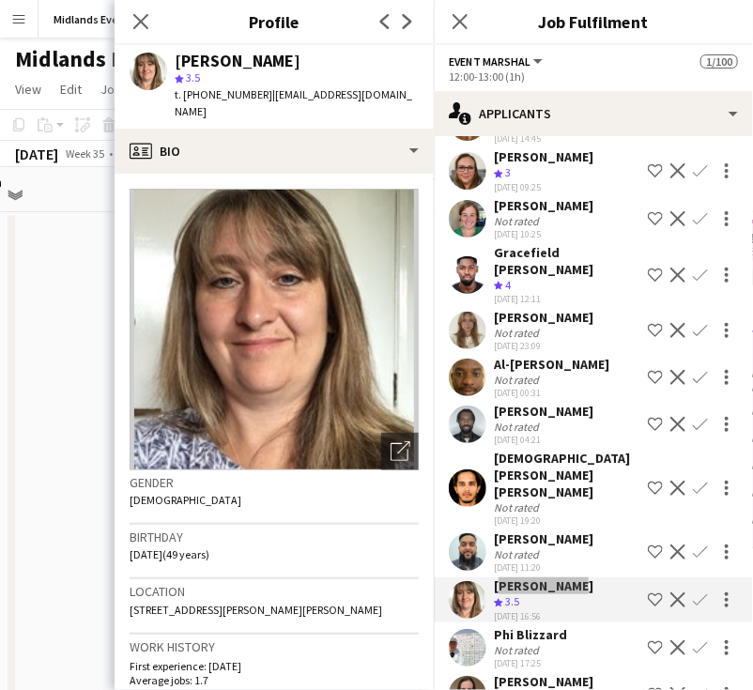
scroll to position [715, 0]
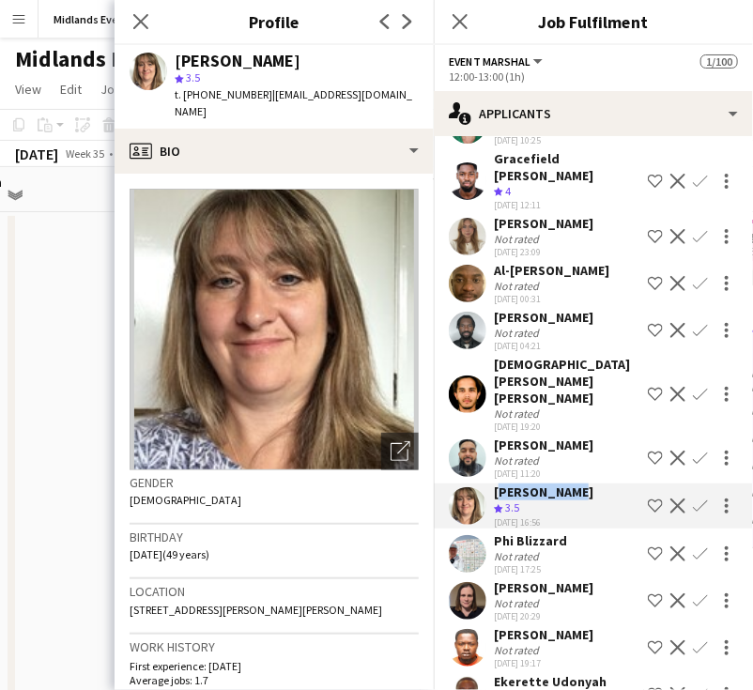
click at [693, 466] on app-icon "Confirm" at bounding box center [700, 458] width 15 height 15
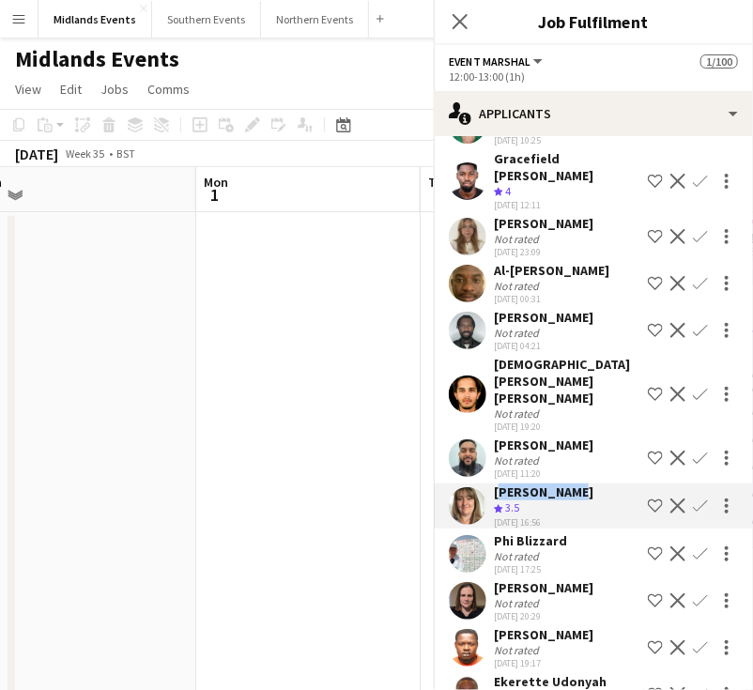
click at [693, 466] on app-icon "Confirm" at bounding box center [700, 458] width 15 height 15
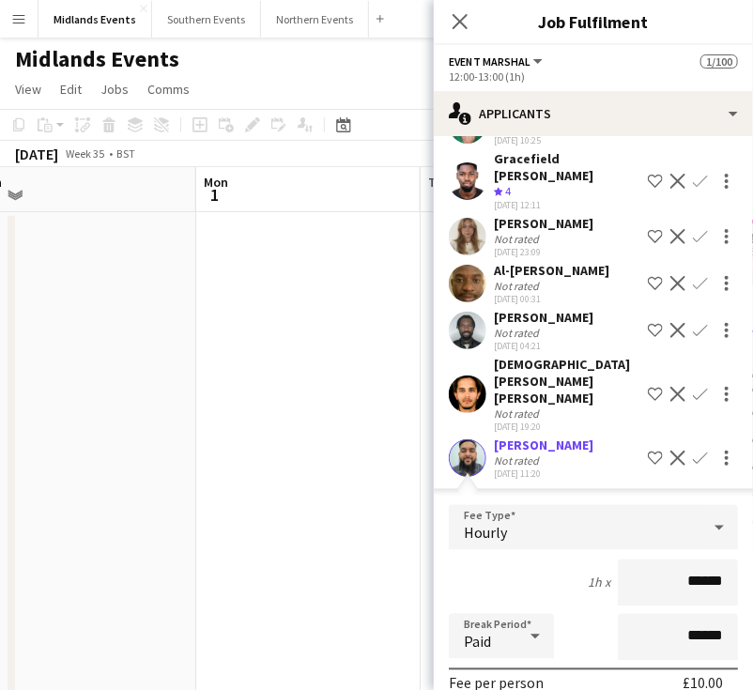
scroll to position [997, 0]
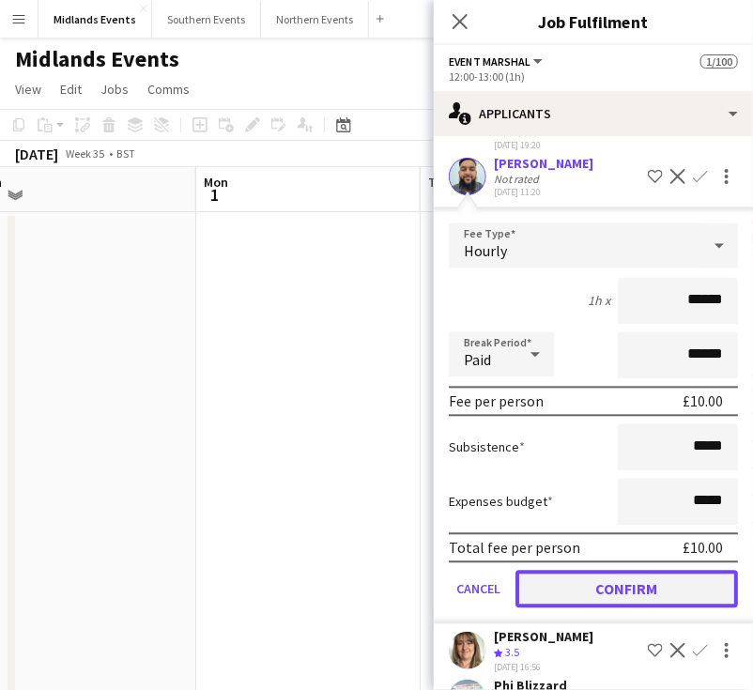
click at [645, 607] on button "Confirm" at bounding box center [626, 590] width 222 height 38
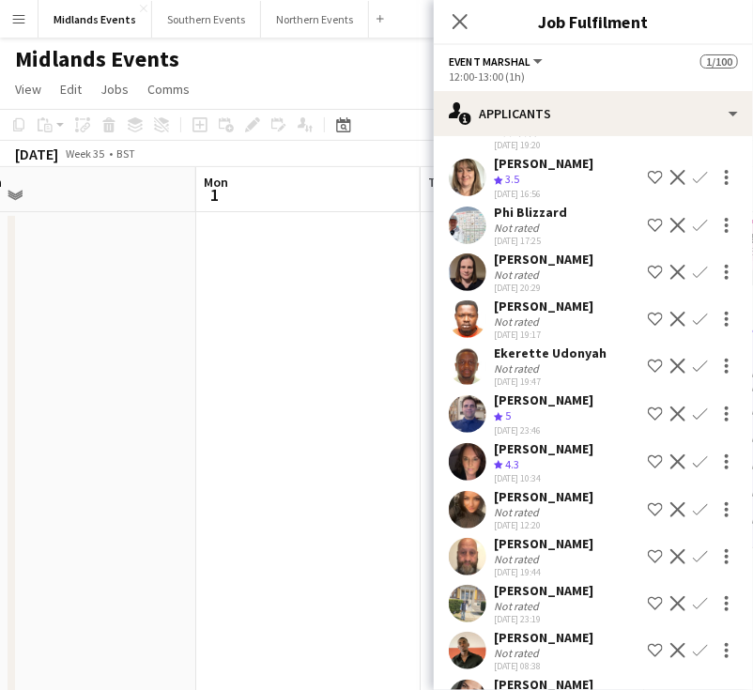
click at [693, 185] on app-icon "Confirm" at bounding box center [700, 177] width 15 height 15
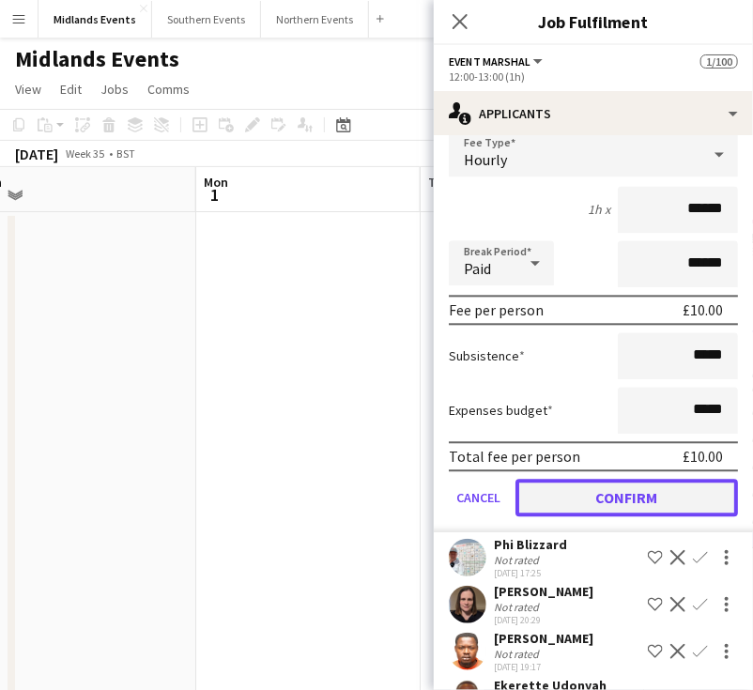
click at [612, 516] on button "Confirm" at bounding box center [626, 498] width 222 height 38
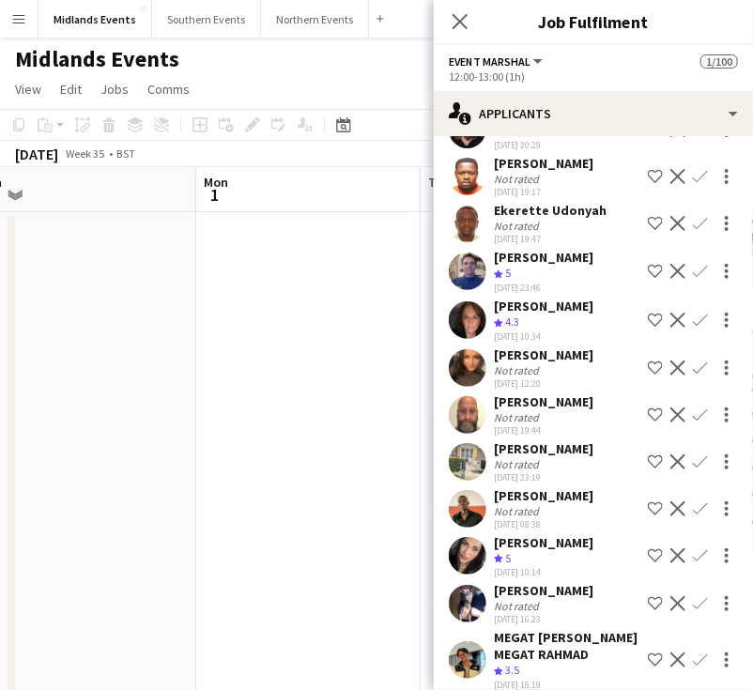
scroll to position [620, 0]
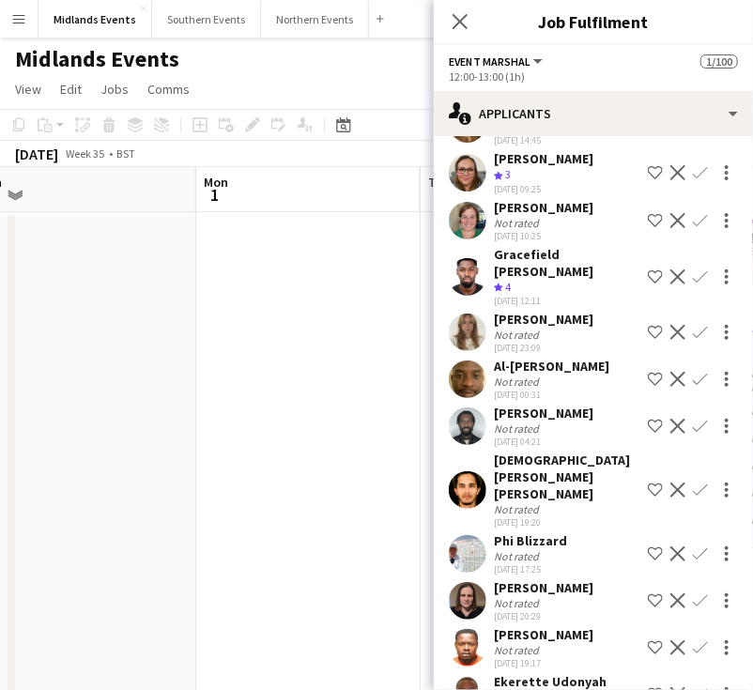
drag, startPoint x: 566, startPoint y: 572, endPoint x: 484, endPoint y: 567, distance: 81.8
click at [484, 567] on div "Phi Blizzard Not rated 17-08-2025 17:25 Shortlist crew Decline Confirm" at bounding box center [593, 553] width 319 height 43
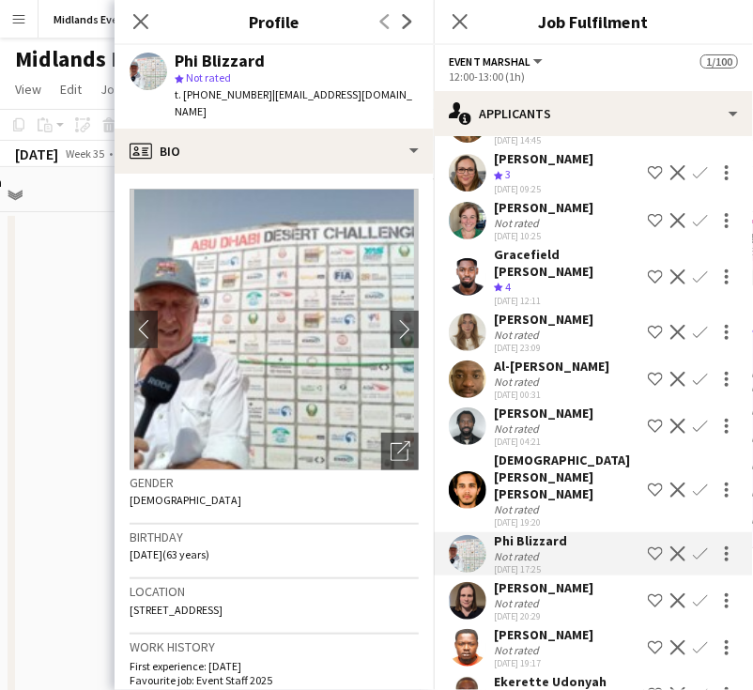
scroll to position [713, 0]
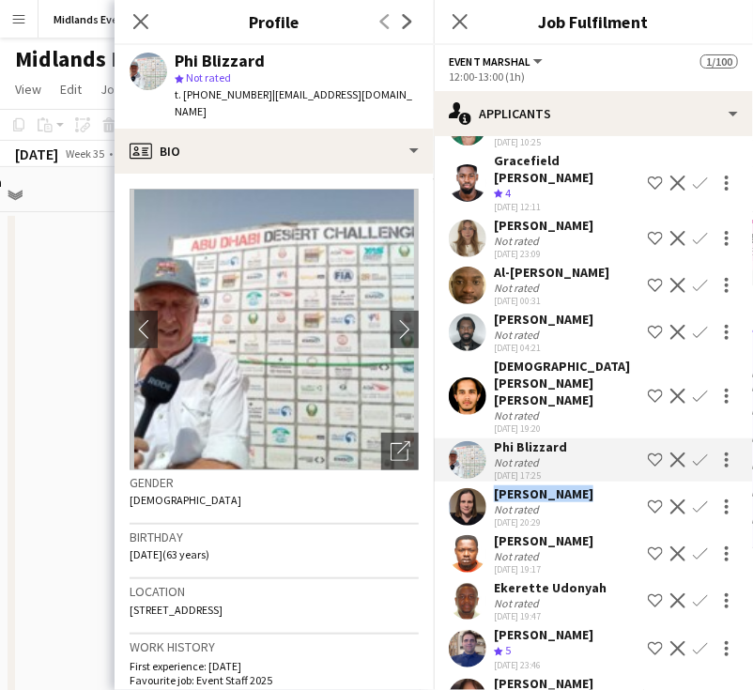
drag, startPoint x: 575, startPoint y: 521, endPoint x: 483, endPoint y: 523, distance: 91.1
click at [484, 523] on div "Laura hughes Not rated 17-08-2025 20:29 Shortlist crew Decline Confirm" at bounding box center [593, 506] width 319 height 43
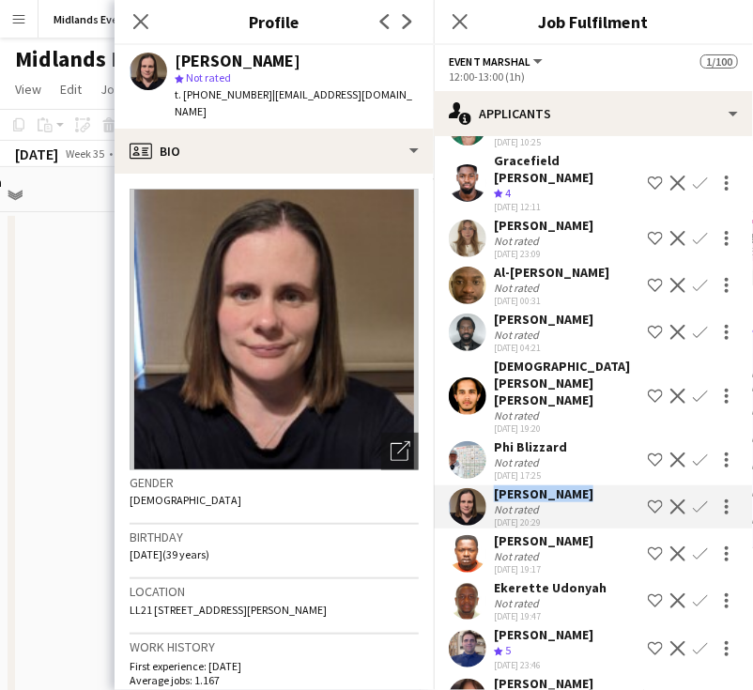
drag, startPoint x: 614, startPoint y: 562, endPoint x: 488, endPoint y: 567, distance: 125.9
click at [488, 567] on div "Oyindamola Somefun Not rated 18-08-2025 19:17 Shortlist crew Decline Confirm" at bounding box center [593, 553] width 319 height 43
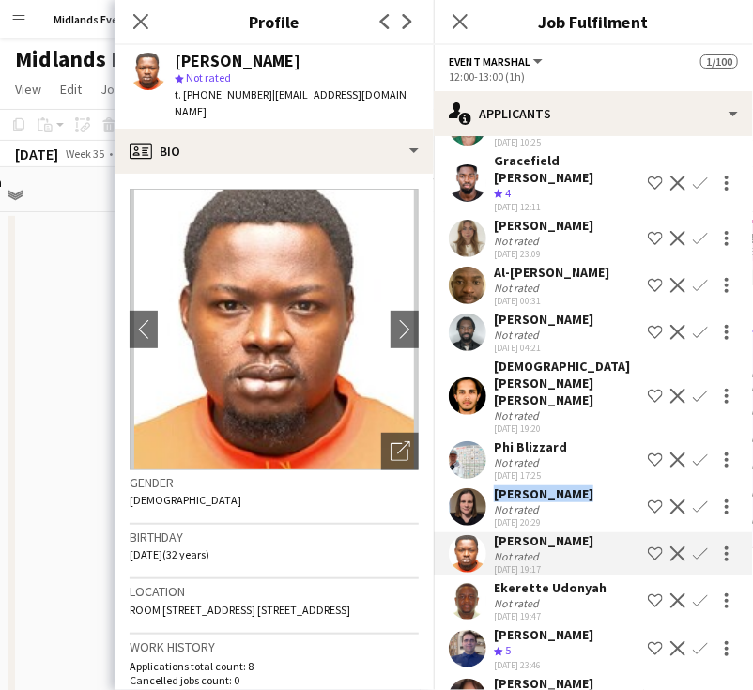
drag, startPoint x: 600, startPoint y: 610, endPoint x: 488, endPoint y: 607, distance: 111.7
click at [488, 607] on div "Ekerette Udonyah Not rated 18-08-2025 19:47 Shortlist crew Decline Confirm" at bounding box center [593, 600] width 319 height 43
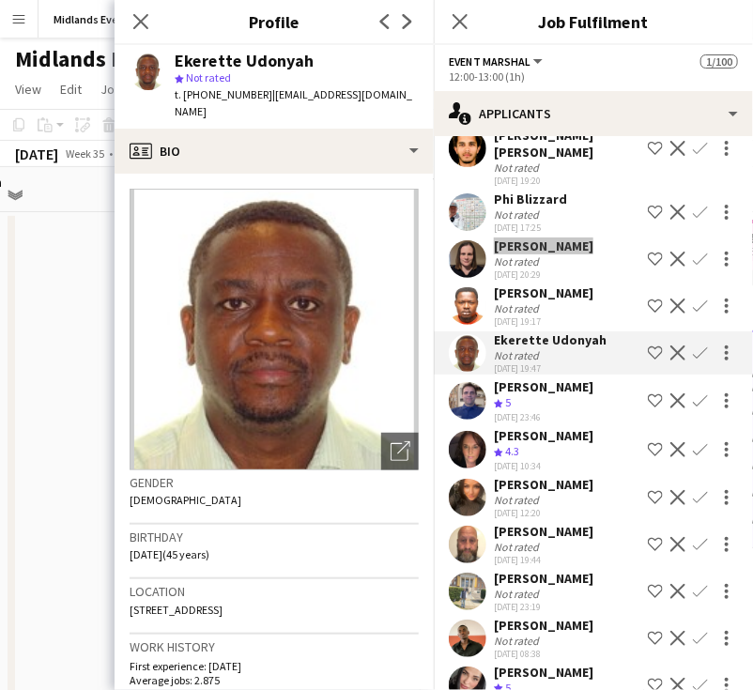
scroll to position [995, 0]
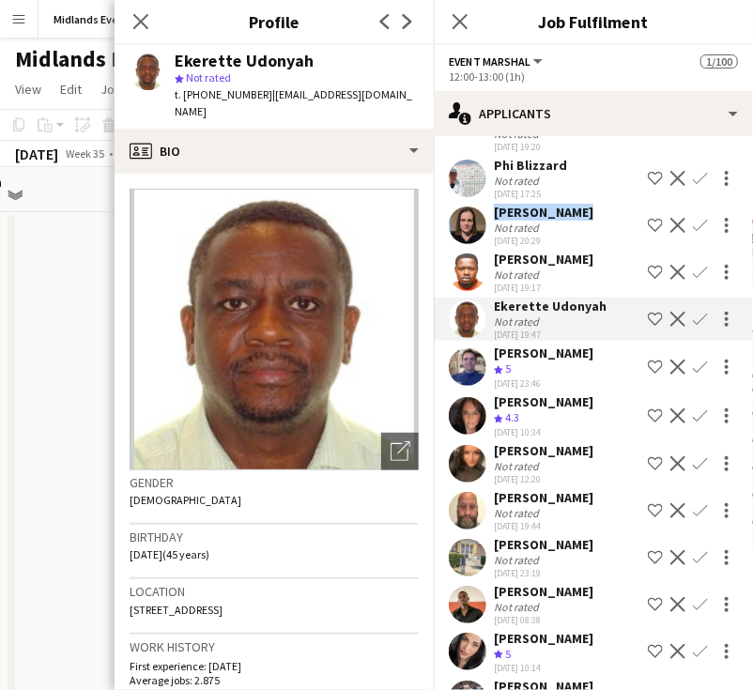
drag, startPoint x: 590, startPoint y: 378, endPoint x: 488, endPoint y: 383, distance: 101.5
click at [488, 383] on div "Richard Powell Crew rating 5 18-08-2025 23:46 Shortlist crew Decline Confirm" at bounding box center [593, 367] width 319 height 45
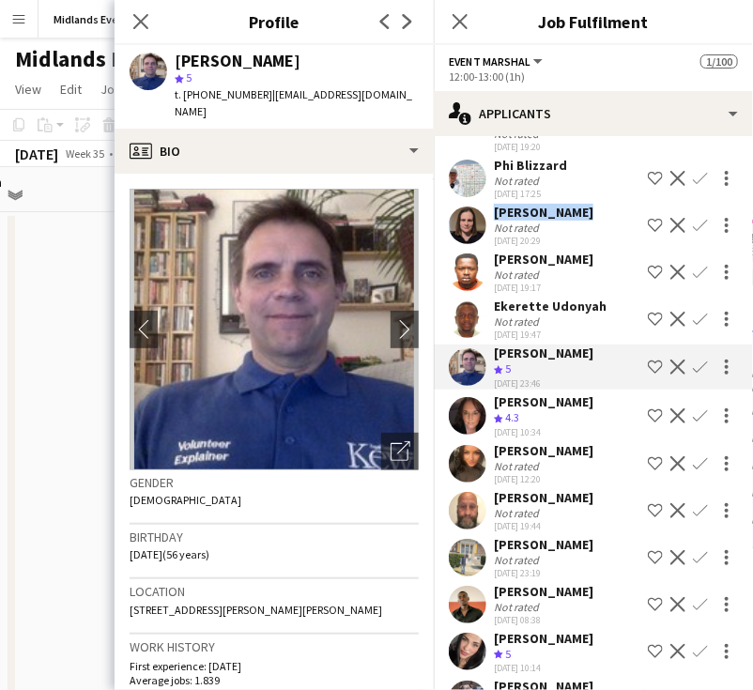
drag, startPoint x: 586, startPoint y: 421, endPoint x: 492, endPoint y: 424, distance: 94.0
click at [492, 424] on div "Cheryl Boshier Crew rating 4.3 19-08-2025 10:34 Shortlist crew Decline Confirm" at bounding box center [593, 415] width 319 height 45
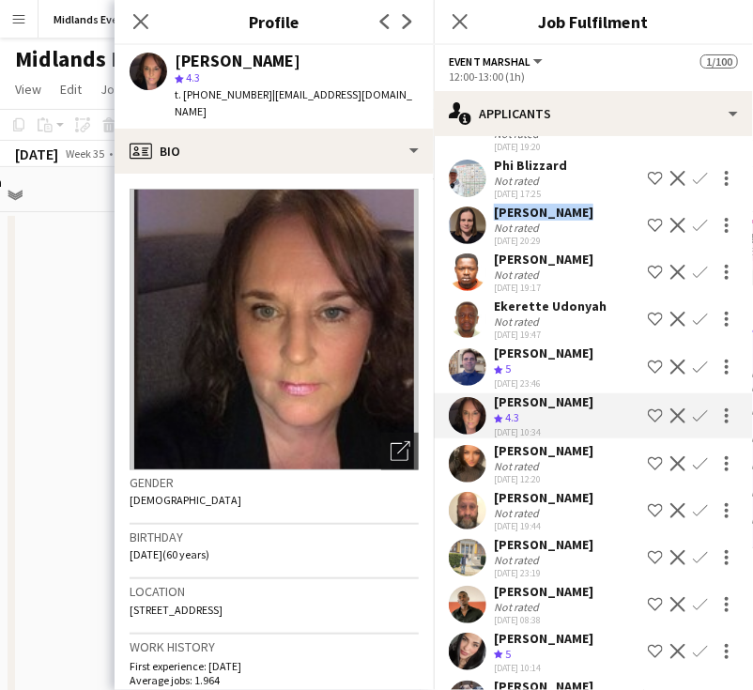
click at [693, 423] on app-icon "Confirm" at bounding box center [700, 415] width 15 height 15
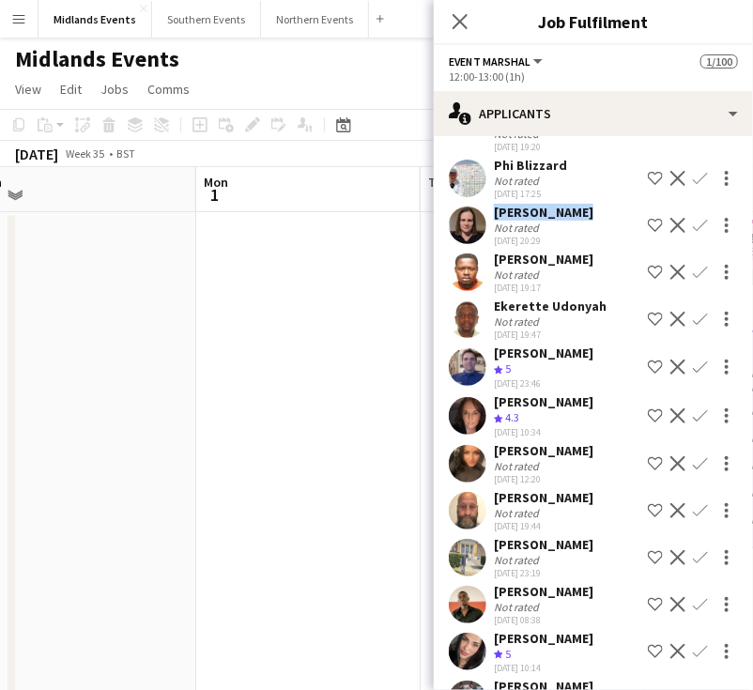
click at [693, 423] on app-icon "Confirm" at bounding box center [700, 415] width 15 height 15
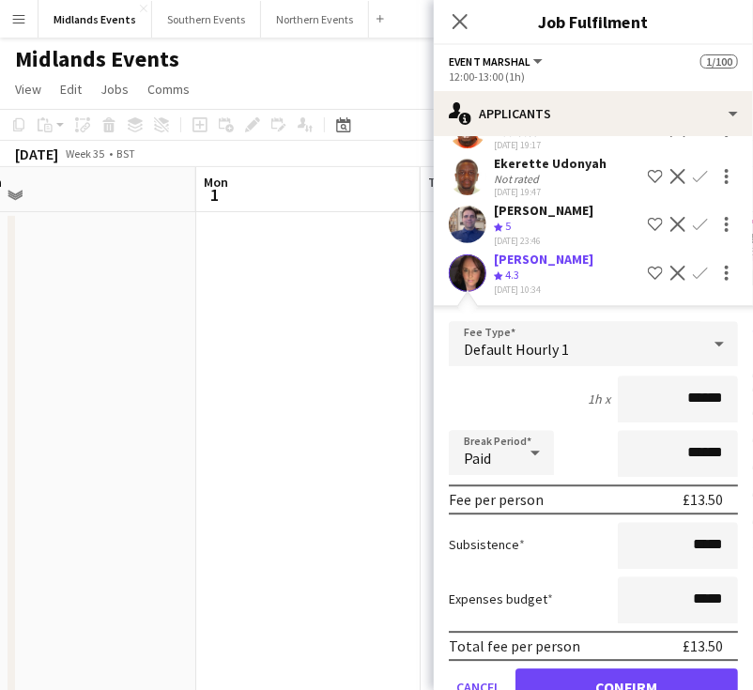
scroll to position [1277, 0]
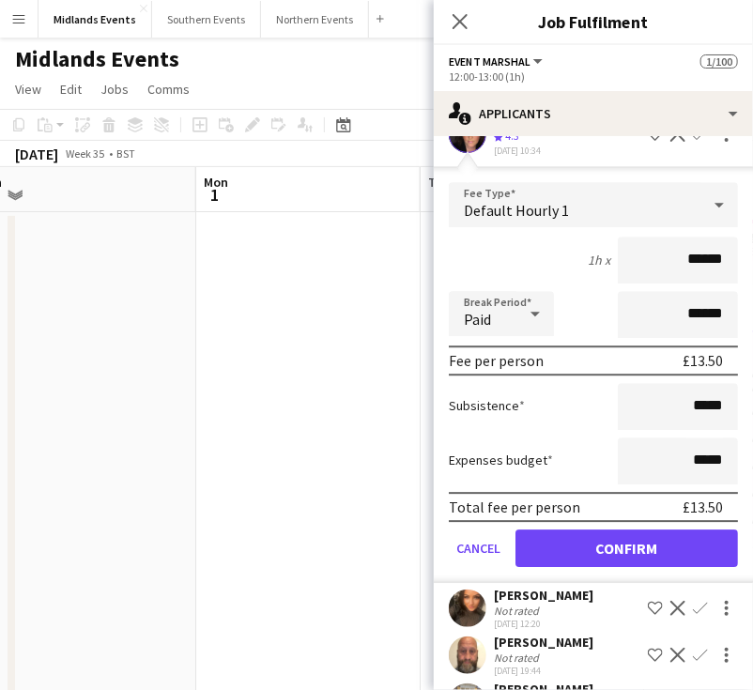
drag, startPoint x: 667, startPoint y: 274, endPoint x: 740, endPoint y: 284, distance: 73.9
click at [740, 284] on mat-expansion-panel "users2 Applicants Send notification Applicants Declined Unavailable Jessica Lis…" at bounding box center [593, 413] width 319 height 554
type input "******"
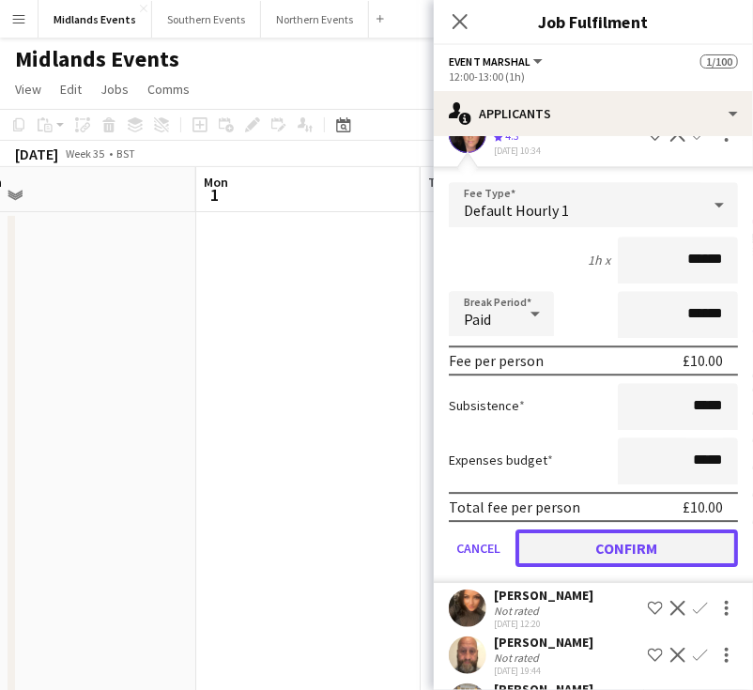
click at [590, 554] on button "Confirm" at bounding box center [626, 548] width 222 height 38
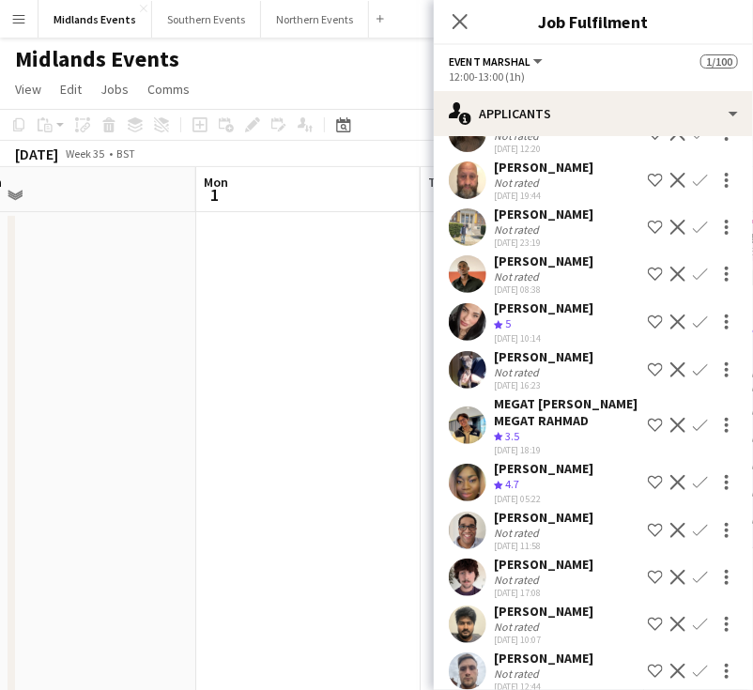
scroll to position [805, 0]
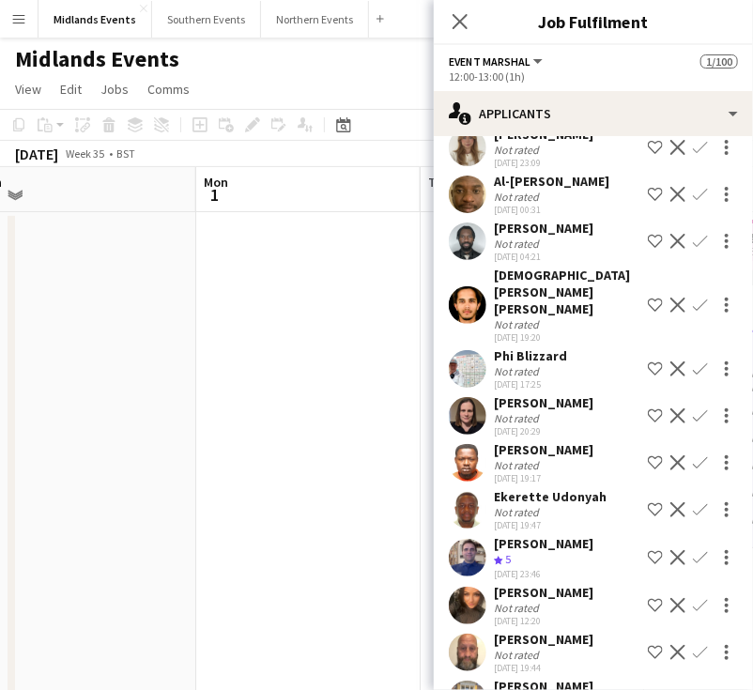
drag, startPoint x: 594, startPoint y: 621, endPoint x: 491, endPoint y: 617, distance: 103.4
click at [491, 620] on div "Shameem Younis Not rated 19-08-2025 12:20 Shortlist crew Decline Confirm" at bounding box center [593, 605] width 319 height 43
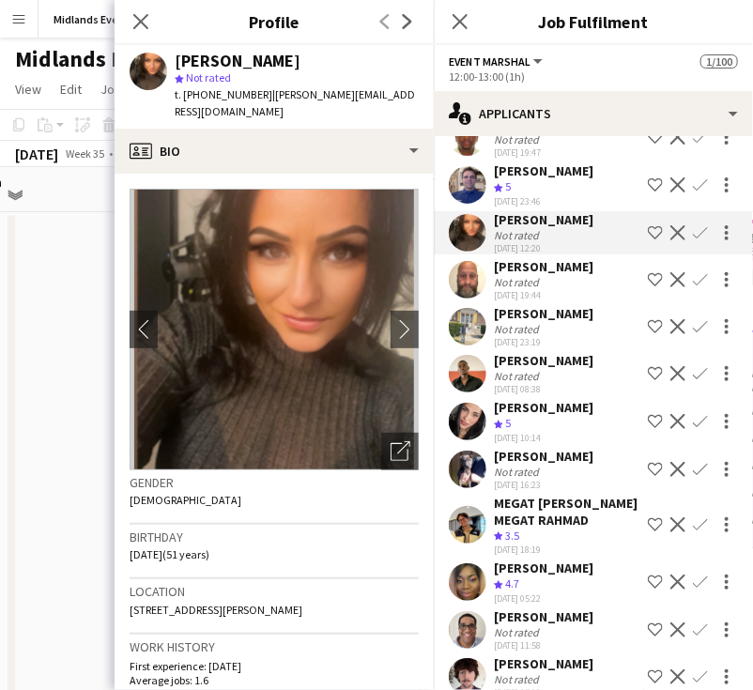
scroll to position [1180, 0]
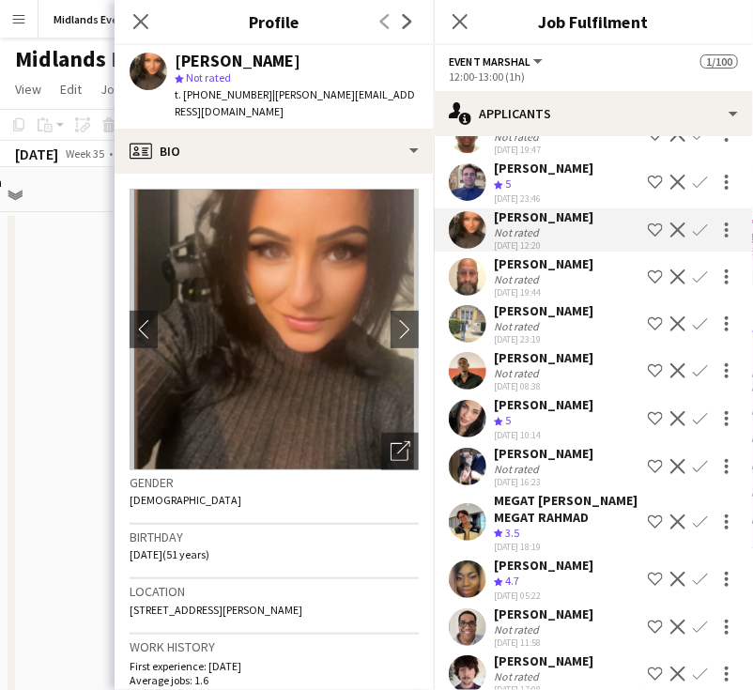
drag, startPoint x: 586, startPoint y: 293, endPoint x: 492, endPoint y: 290, distance: 93.9
click at [492, 290] on div "Steven Statham Not rated 19-08-2025 19:44 Shortlist crew Decline Confirm" at bounding box center [593, 276] width 319 height 43
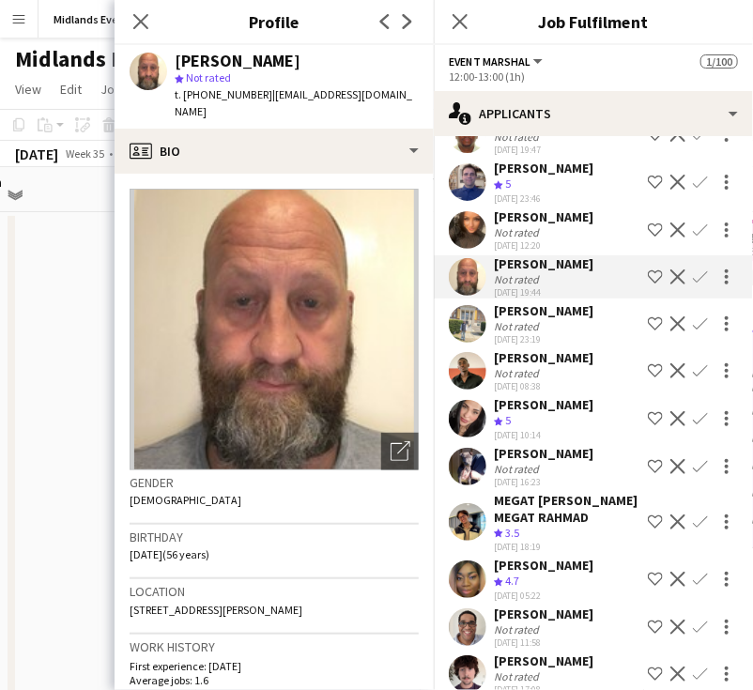
drag, startPoint x: 585, startPoint y: 336, endPoint x: 473, endPoint y: 334, distance: 111.7
click at [473, 334] on div "Sultan Adetunji Not rated 19-08-2025 23:19 Shortlist crew Decline Confirm" at bounding box center [593, 323] width 319 height 43
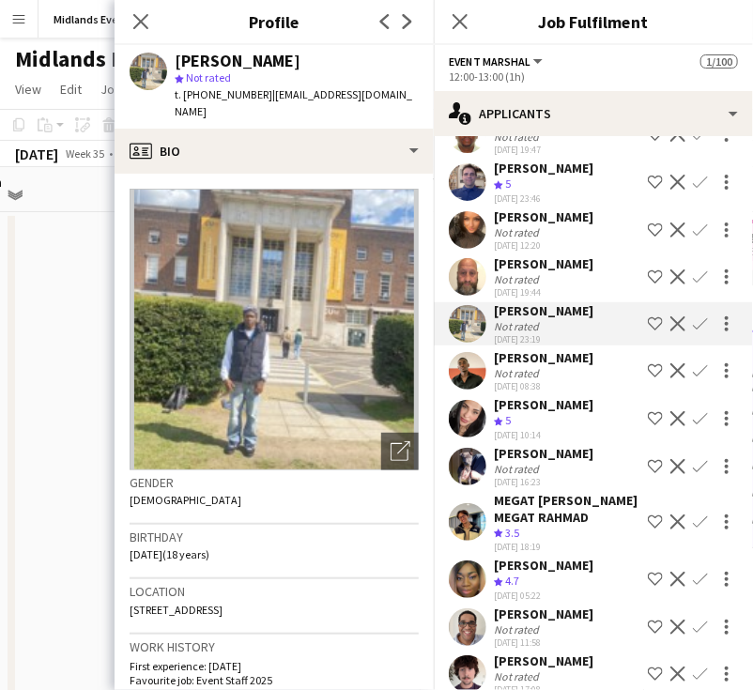
drag, startPoint x: 584, startPoint y: 383, endPoint x: 491, endPoint y: 387, distance: 93.0
click at [491, 387] on div "Ernest Yamoah Not rated 20-08-2025 08:38 Shortlist crew Decline Confirm" at bounding box center [593, 370] width 319 height 43
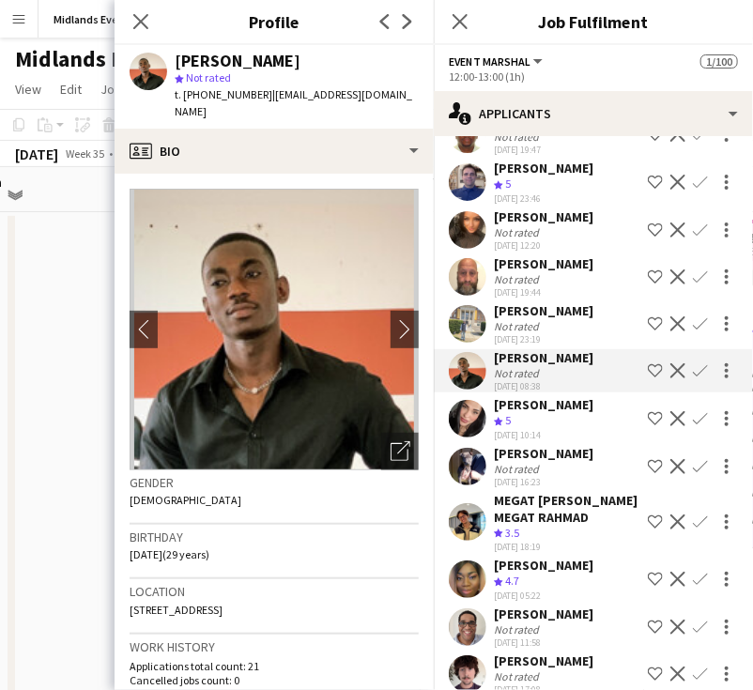
drag, startPoint x: 590, startPoint y: 435, endPoint x: 488, endPoint y: 432, distance: 102.4
click at [488, 432] on div "Alejandra Dimas Crew rating 5 20-08-2025 10:14 Shortlist crew Decline Confirm" at bounding box center [593, 418] width 319 height 45
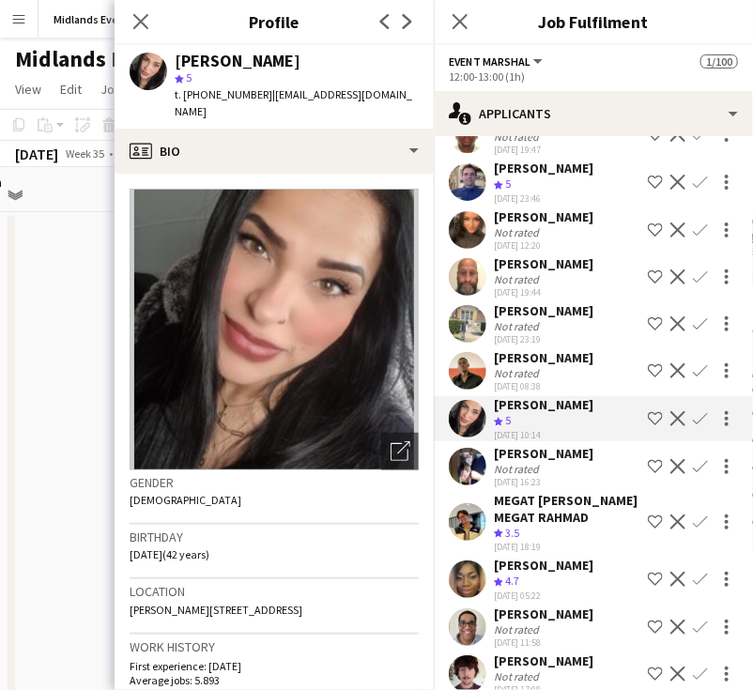
click at [693, 426] on app-icon "Confirm" at bounding box center [700, 418] width 15 height 15
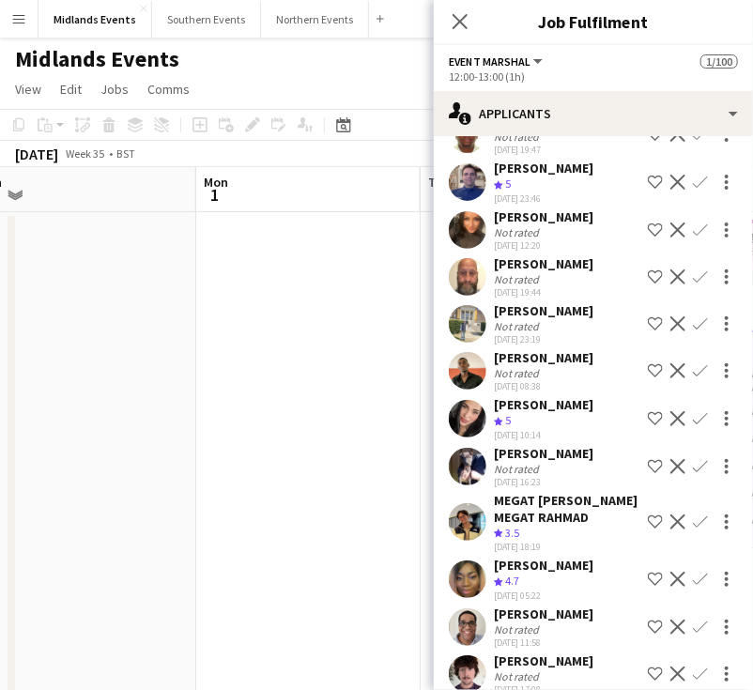
click at [693, 426] on app-icon "Confirm" at bounding box center [700, 418] width 15 height 15
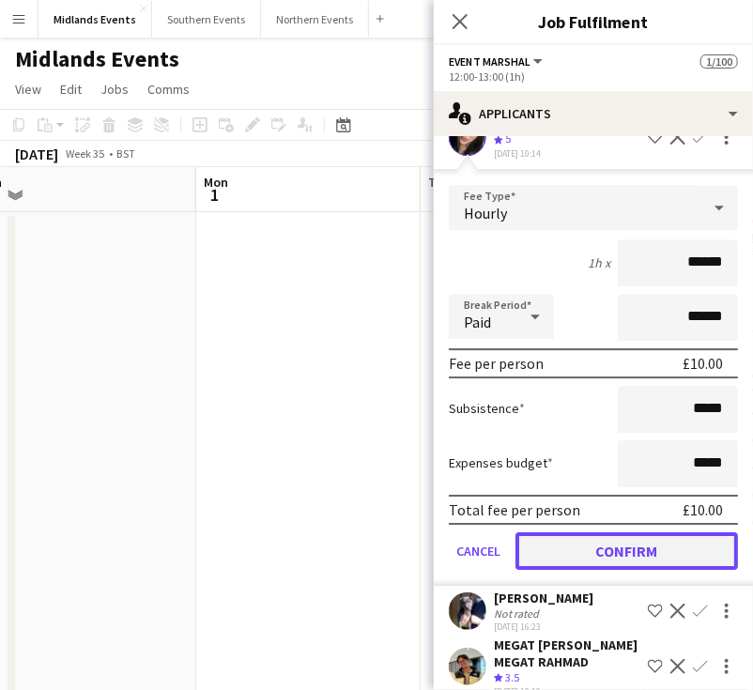
click at [660, 567] on button "Confirm" at bounding box center [626, 551] width 222 height 38
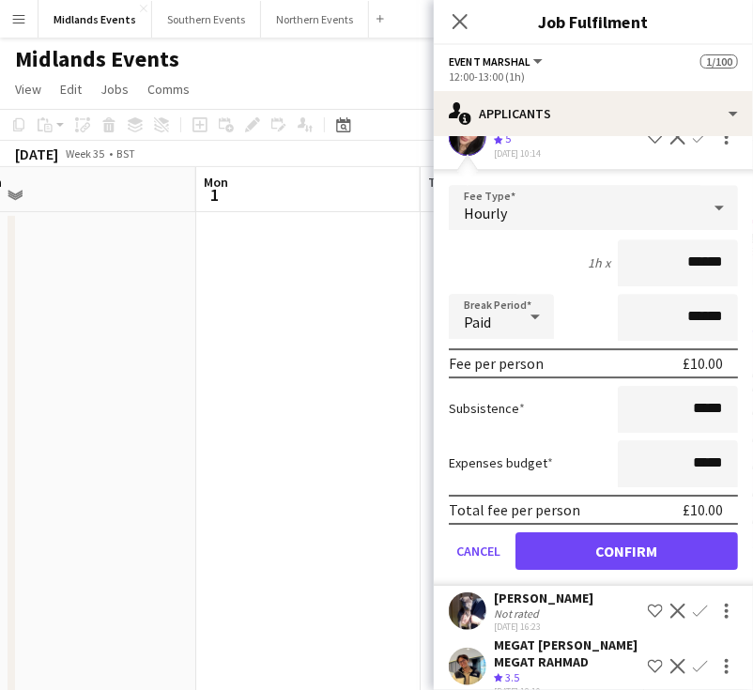
scroll to position [990, 0]
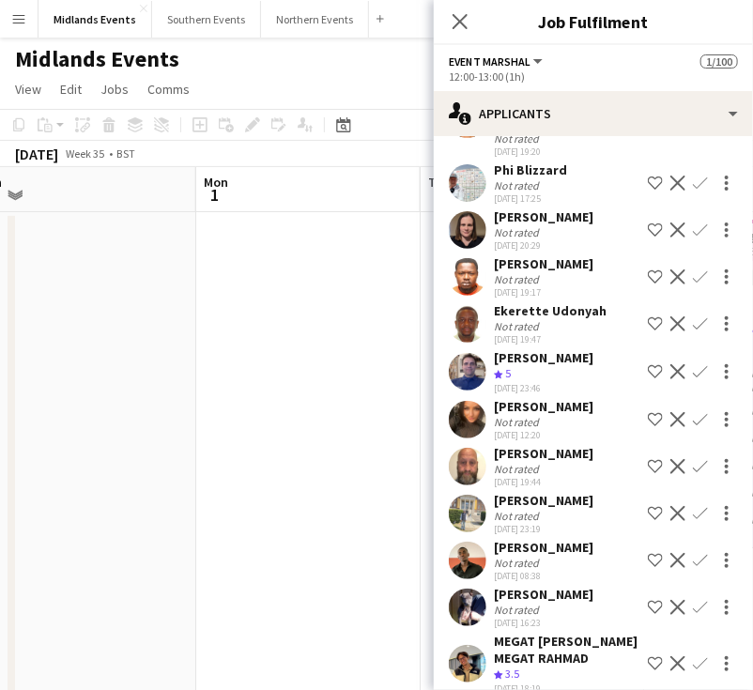
drag, startPoint x: 587, startPoint y: 483, endPoint x: 538, endPoint y: 481, distance: 48.9
click at [538, 481] on div "Steven Statham Not rated 19-08-2025 19:44 Shortlist crew Decline Confirm" at bounding box center [593, 466] width 319 height 43
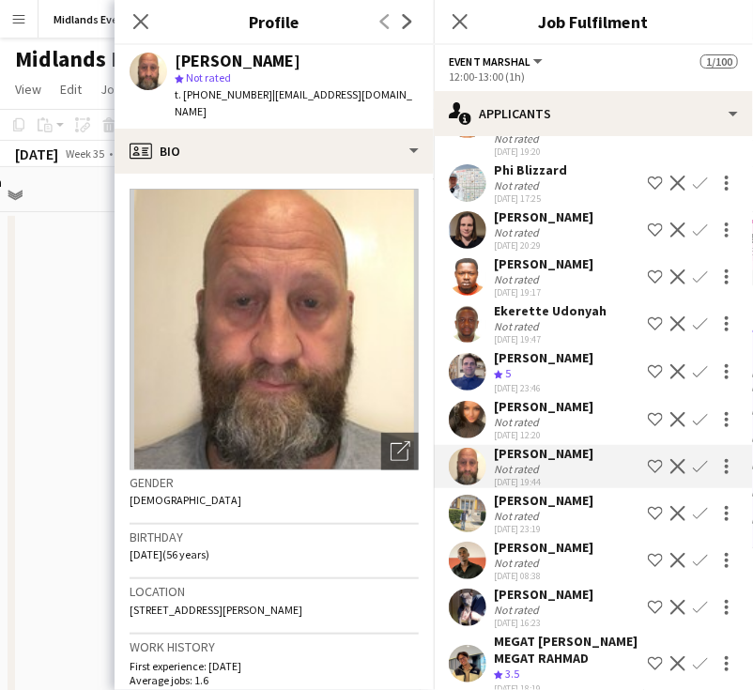
click at [693, 474] on app-icon "Confirm" at bounding box center [700, 466] width 15 height 15
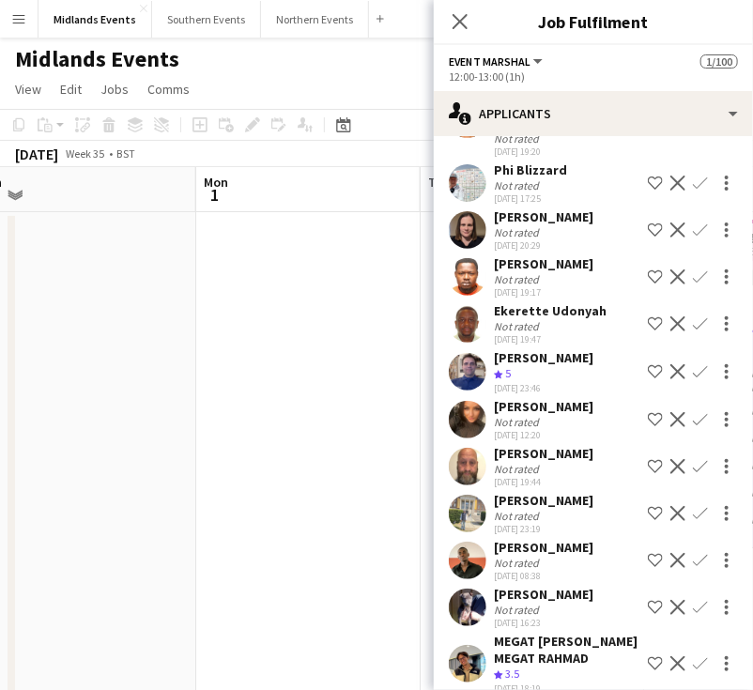
click at [693, 474] on app-icon "Confirm" at bounding box center [700, 466] width 15 height 15
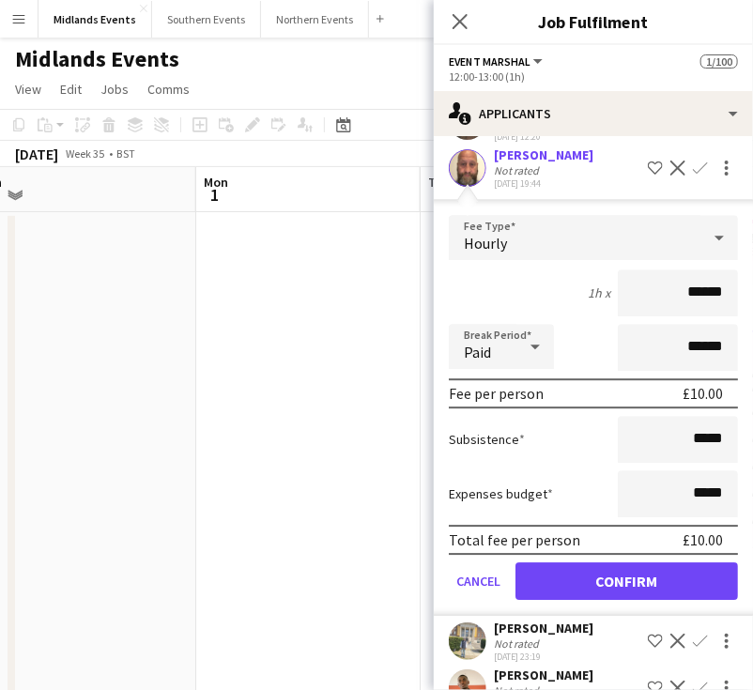
scroll to position [1571, 0]
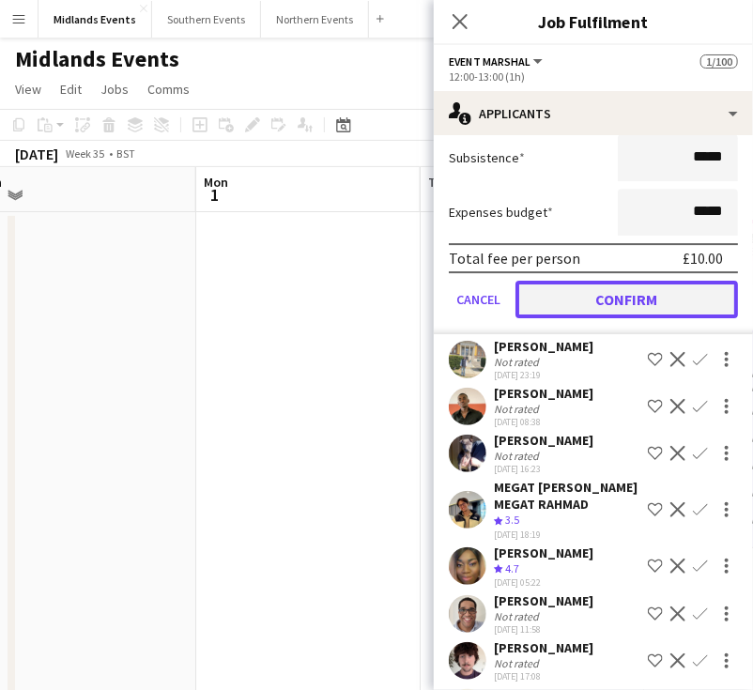
click at [628, 318] on button "Confirm" at bounding box center [626, 300] width 222 height 38
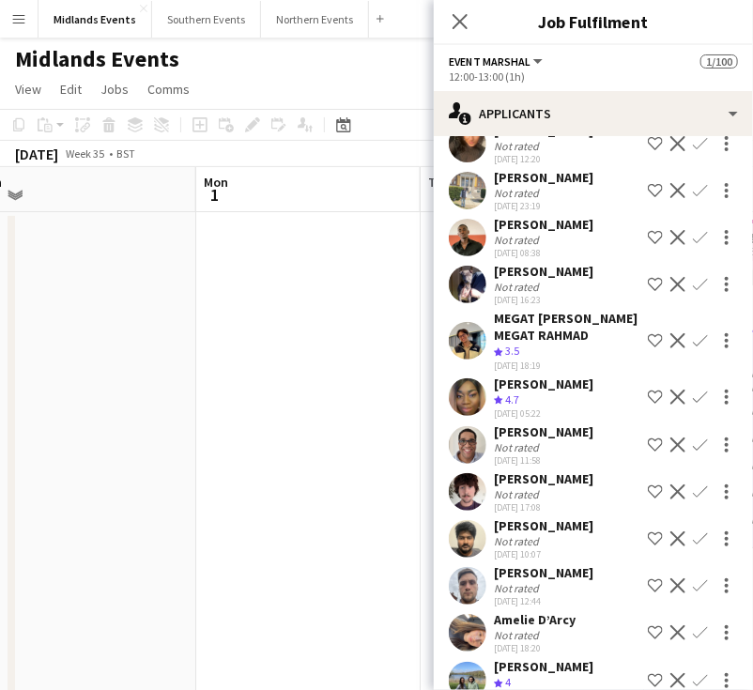
scroll to position [1288, 0]
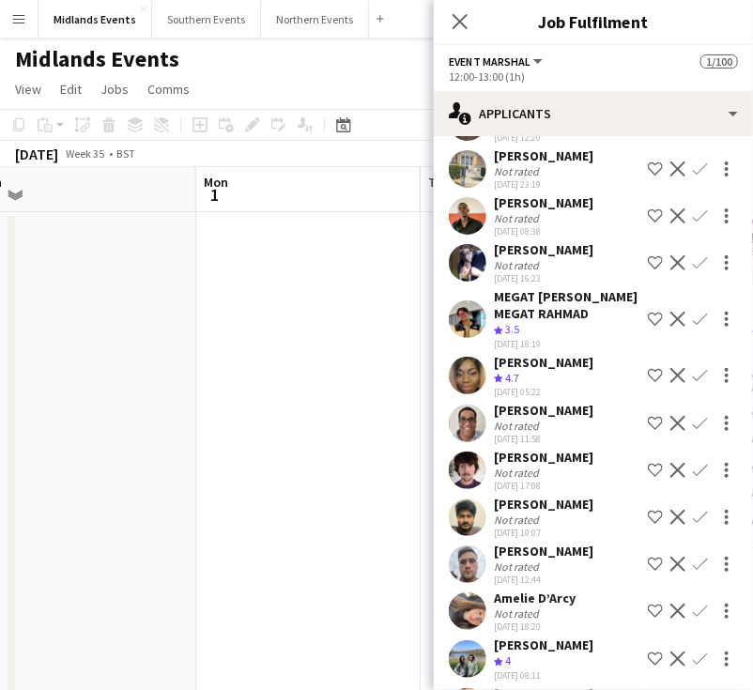
click at [693, 383] on app-icon "Confirm" at bounding box center [700, 375] width 15 height 15
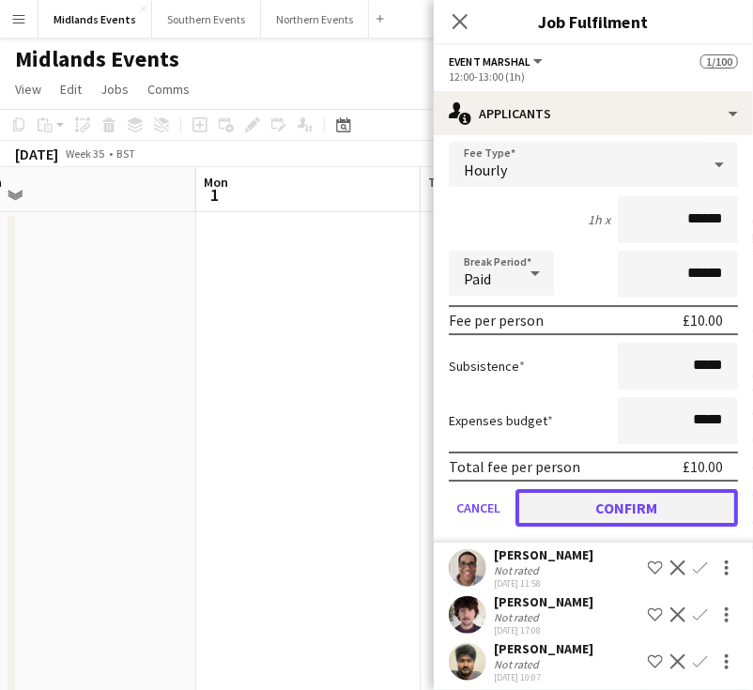
click at [619, 527] on button "Confirm" at bounding box center [626, 508] width 222 height 38
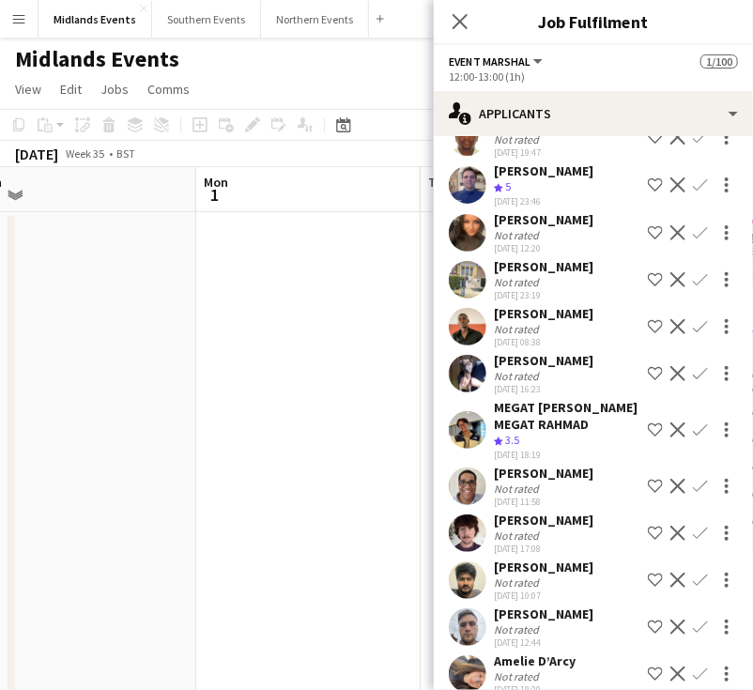
scroll to position [1285, 0]
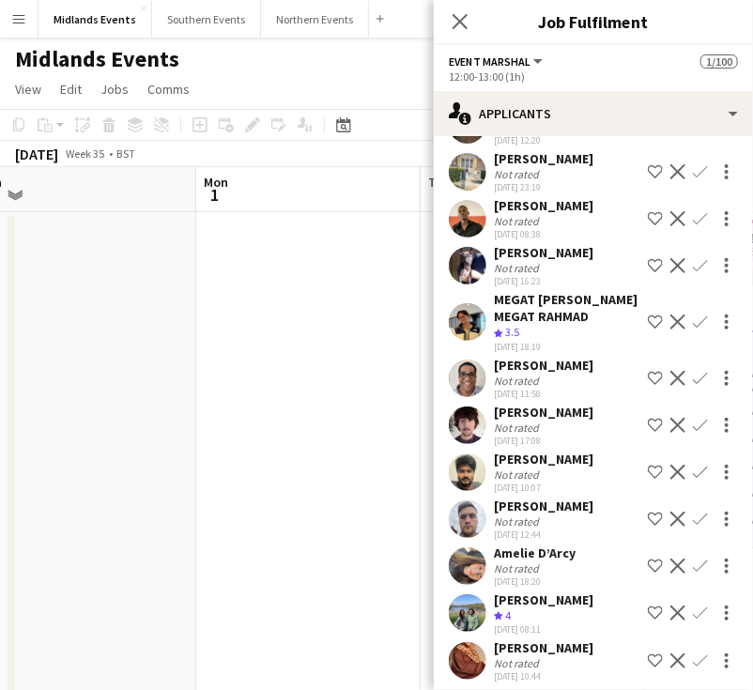
drag, startPoint x: 586, startPoint y: 406, endPoint x: 486, endPoint y: 405, distance: 99.5
click at [486, 400] on div "Alberto Moreira Not rated 21-08-2025 11:58 Shortlist crew Decline Confirm" at bounding box center [593, 378] width 319 height 43
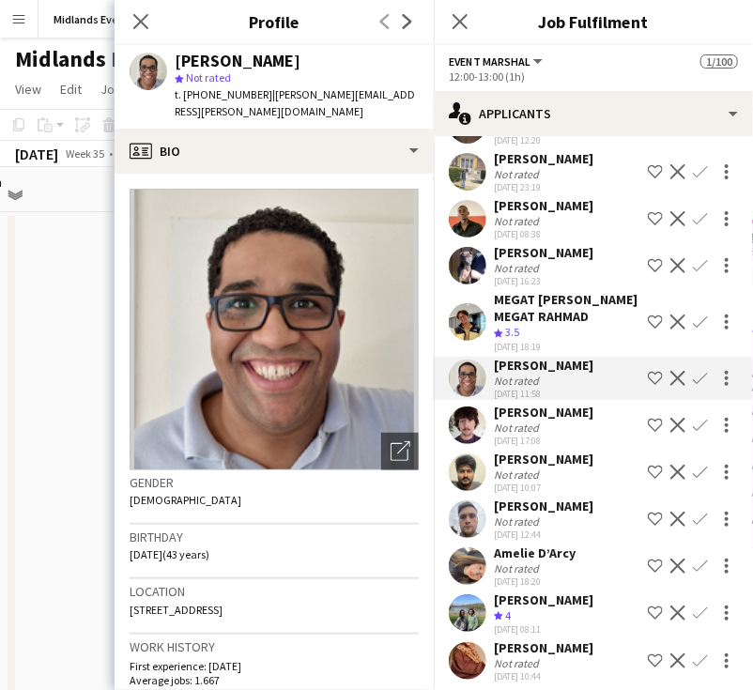
click at [693, 386] on app-icon "Confirm" at bounding box center [700, 378] width 15 height 15
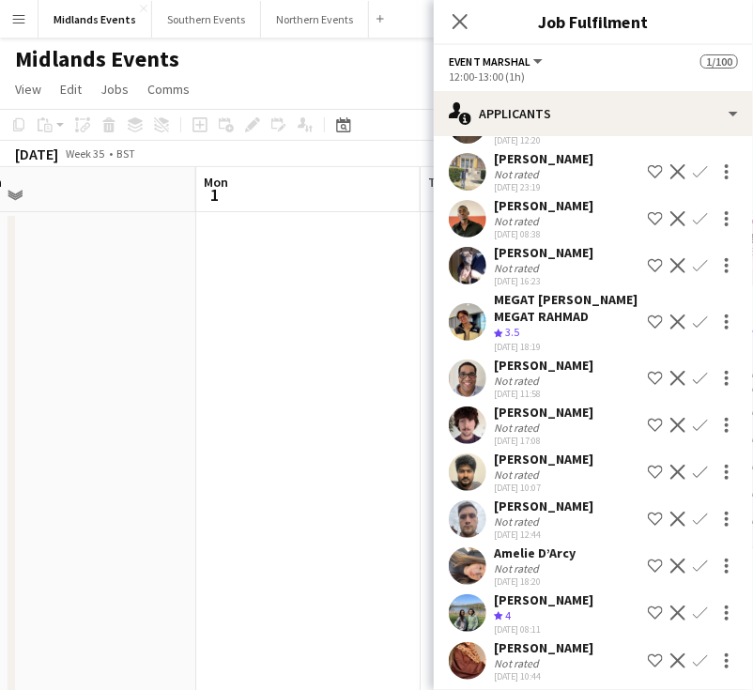
click at [693, 386] on app-icon "Confirm" at bounding box center [700, 378] width 15 height 15
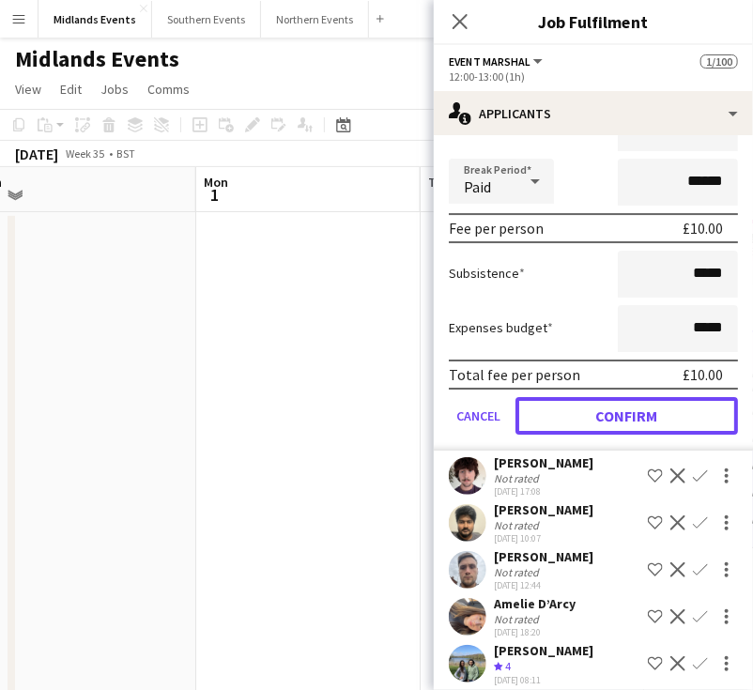
click at [631, 435] on button "Confirm" at bounding box center [626, 416] width 222 height 38
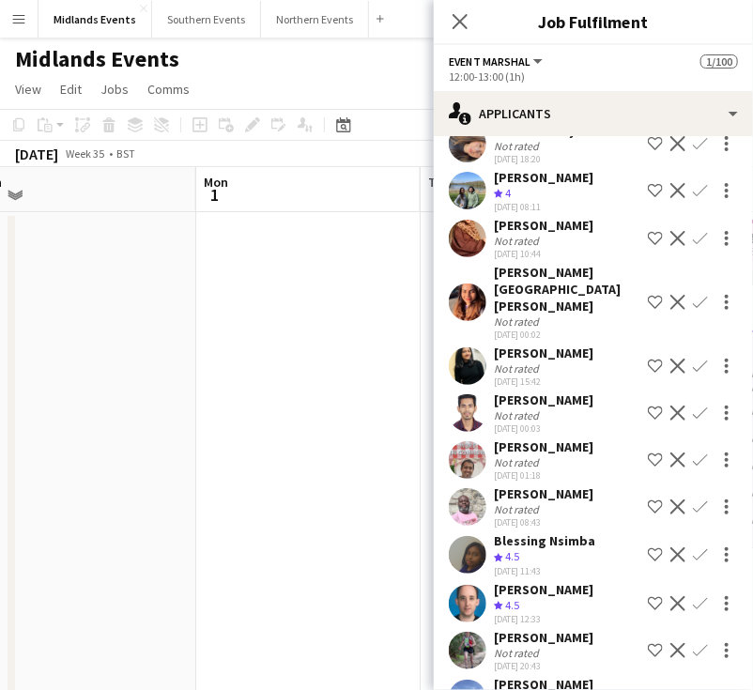
scroll to position [1190, 0]
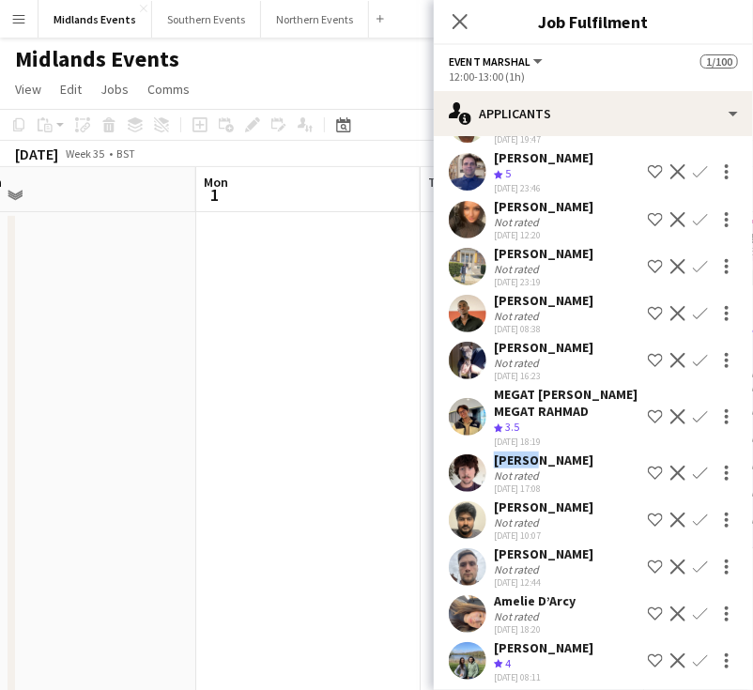
drag, startPoint x: 529, startPoint y: 501, endPoint x: 483, endPoint y: 501, distance: 46.0
click at [483, 495] on div "Henry Loughlin-Beveridge Not rated 21-08-2025 17:08 Shortlist crew Decline Conf…" at bounding box center [593, 473] width 319 height 43
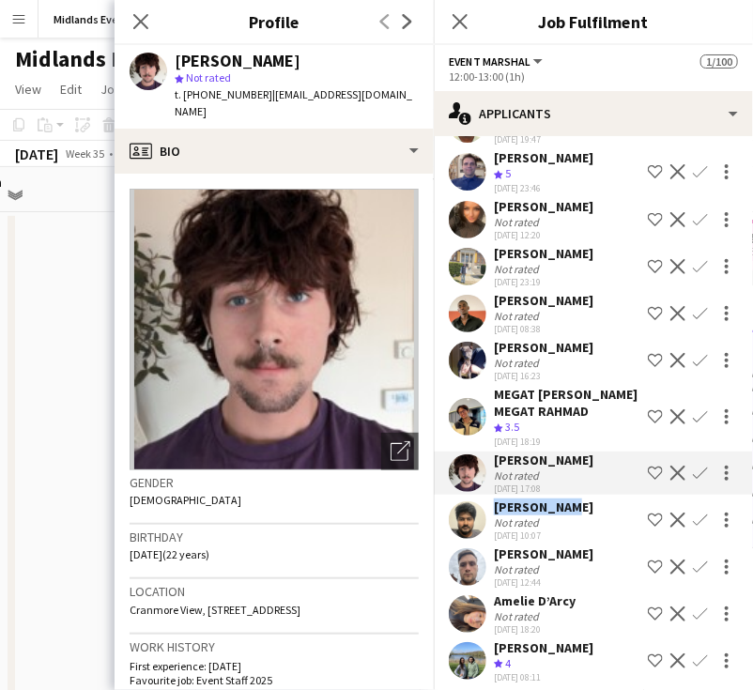
drag, startPoint x: 564, startPoint y: 566, endPoint x: 466, endPoint y: 566, distance: 98.6
click at [466, 542] on div "Kurushanth Krishnamoorthy Not rated 22-08-2025 10:07 Shortlist crew Decline Con…" at bounding box center [593, 519] width 319 height 43
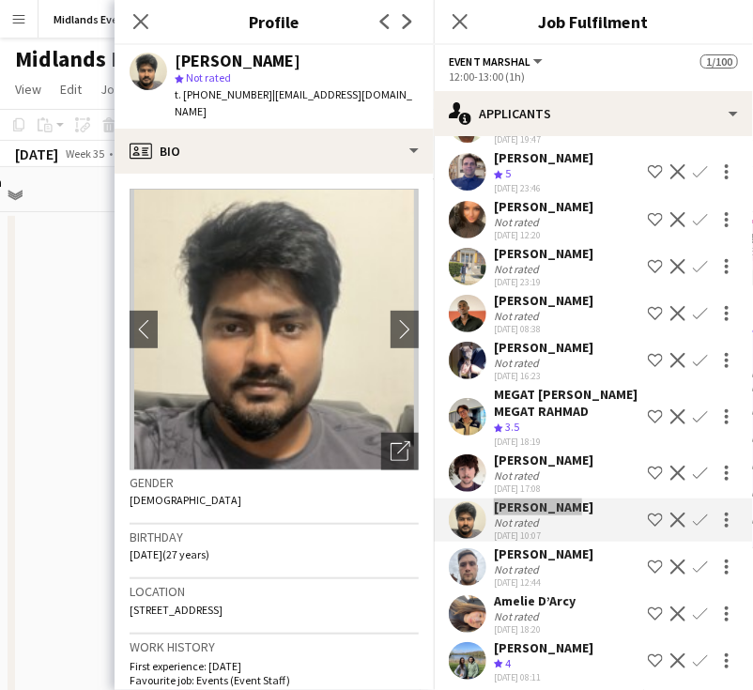
scroll to position [1284, 0]
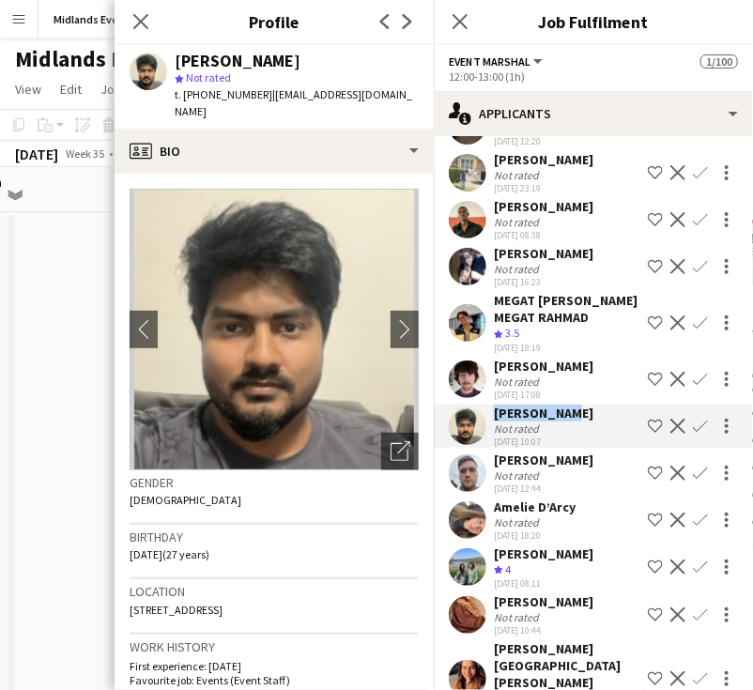
click at [693, 481] on app-icon "Confirm" at bounding box center [700, 473] width 15 height 15
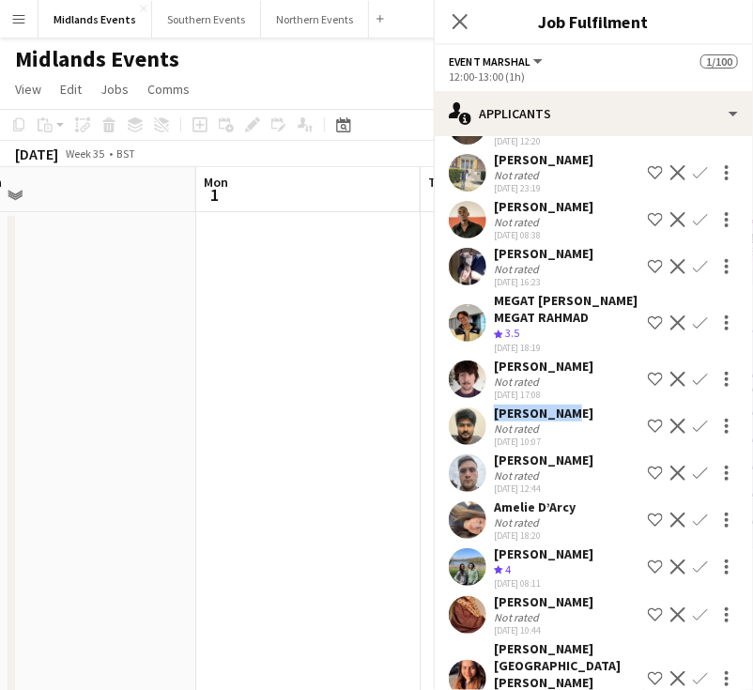
scroll to position [1290, 0]
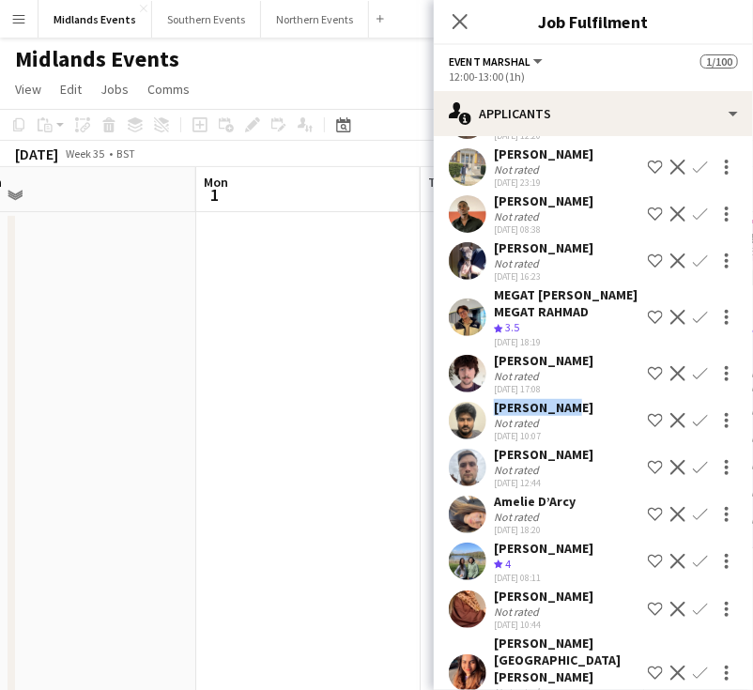
click at [693, 475] on app-icon "Confirm" at bounding box center [700, 467] width 15 height 15
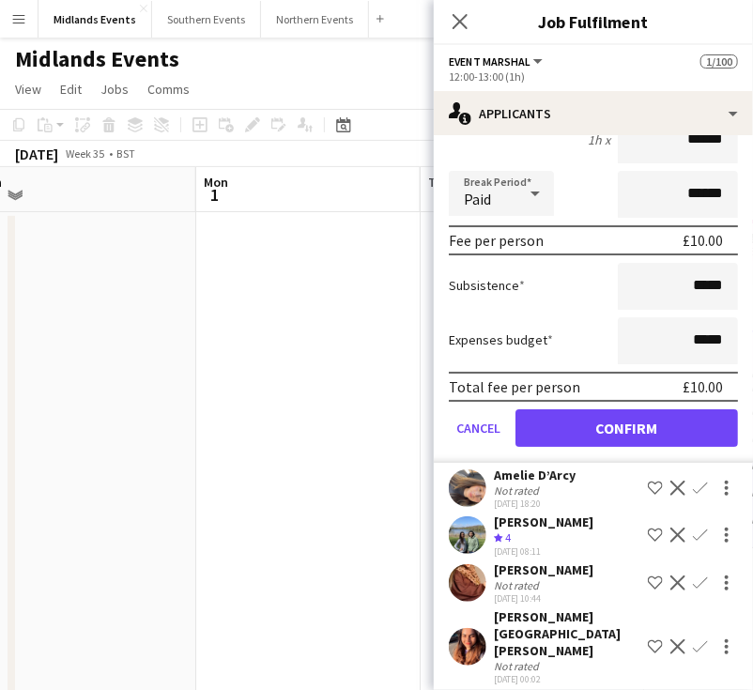
scroll to position [1759, 0]
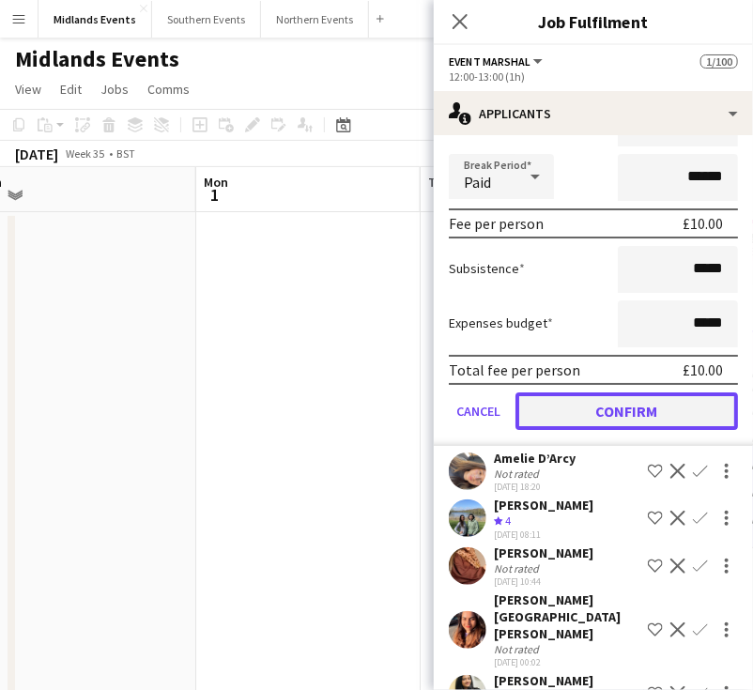
click at [650, 430] on button "Confirm" at bounding box center [626, 411] width 222 height 38
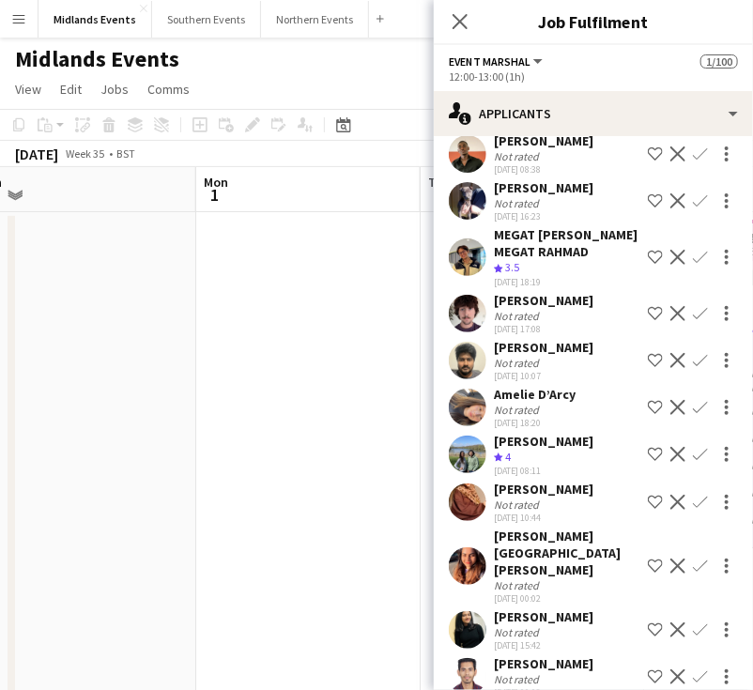
scroll to position [1382, 0]
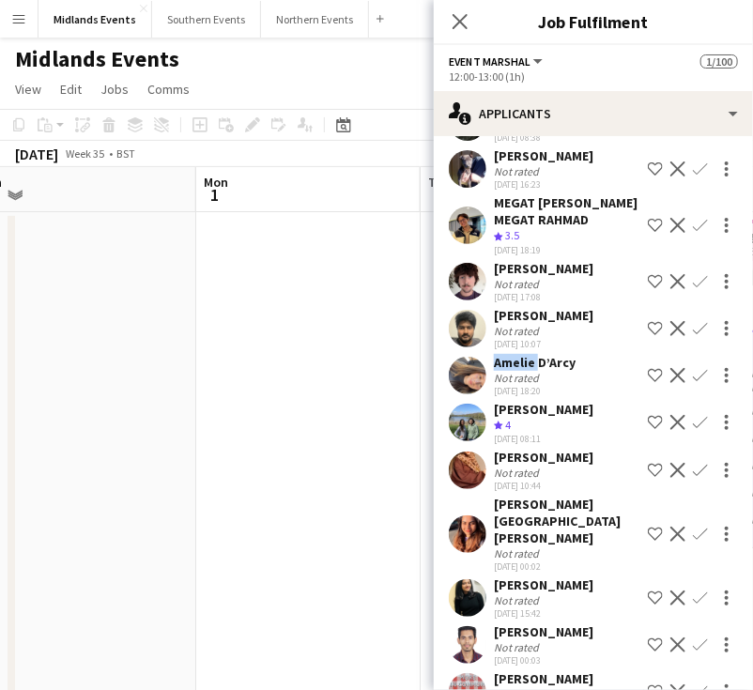
drag, startPoint x: 513, startPoint y: 435, endPoint x: 483, endPoint y: 435, distance: 30.0
click at [483, 397] on div "Amelie D’Arcy Not rated 22-08-2025 18:20 Shortlist crew Decline Confirm" at bounding box center [593, 375] width 319 height 43
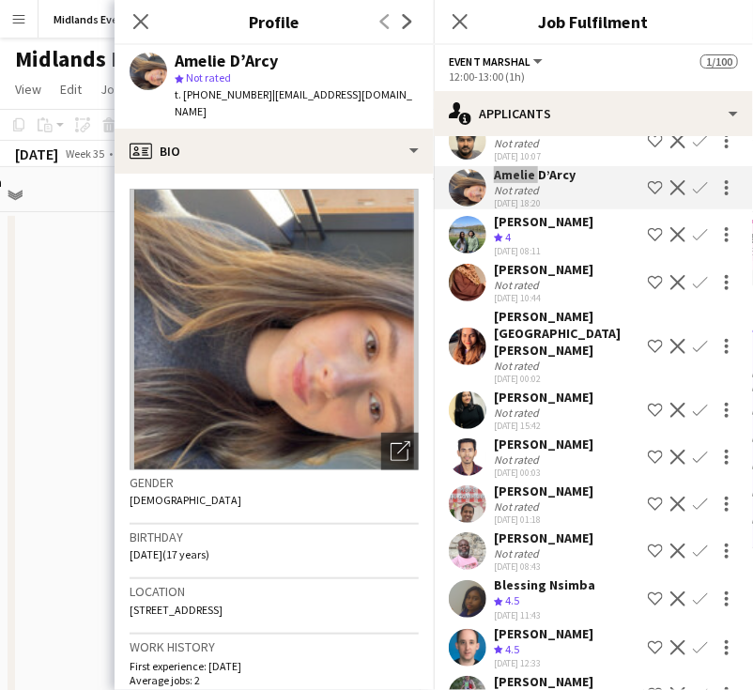
scroll to position [1663, 0]
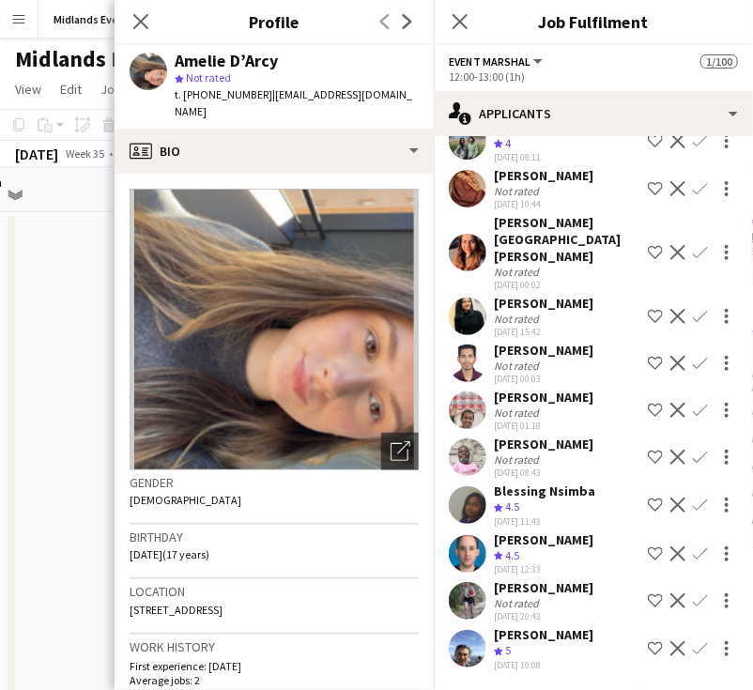
click at [693, 561] on app-icon "Confirm" at bounding box center [700, 553] width 15 height 15
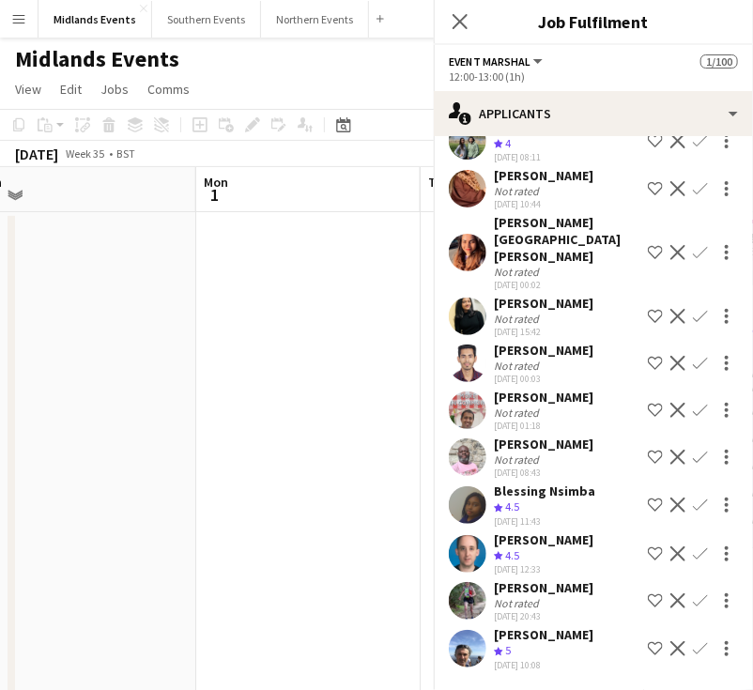
click at [689, 611] on button "Confirm" at bounding box center [700, 601] width 23 height 23
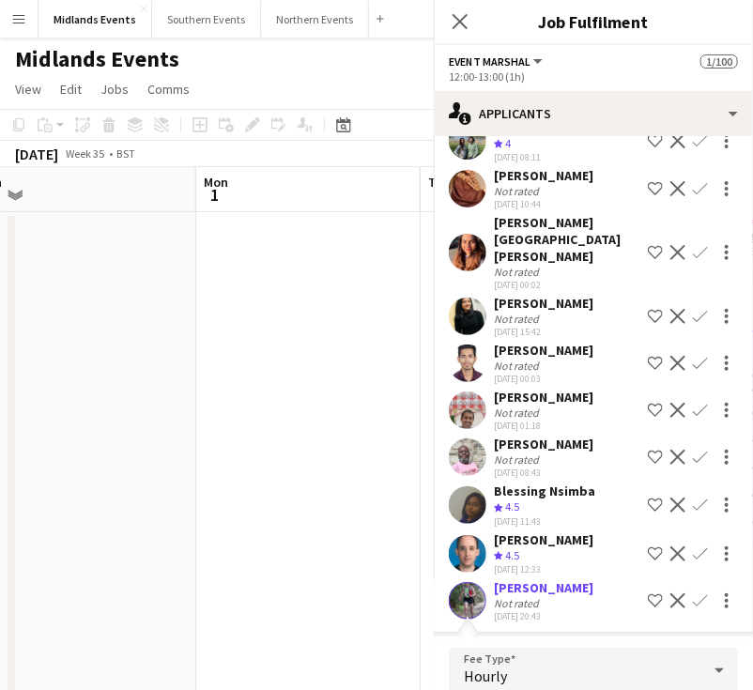
scroll to position [2031, 0]
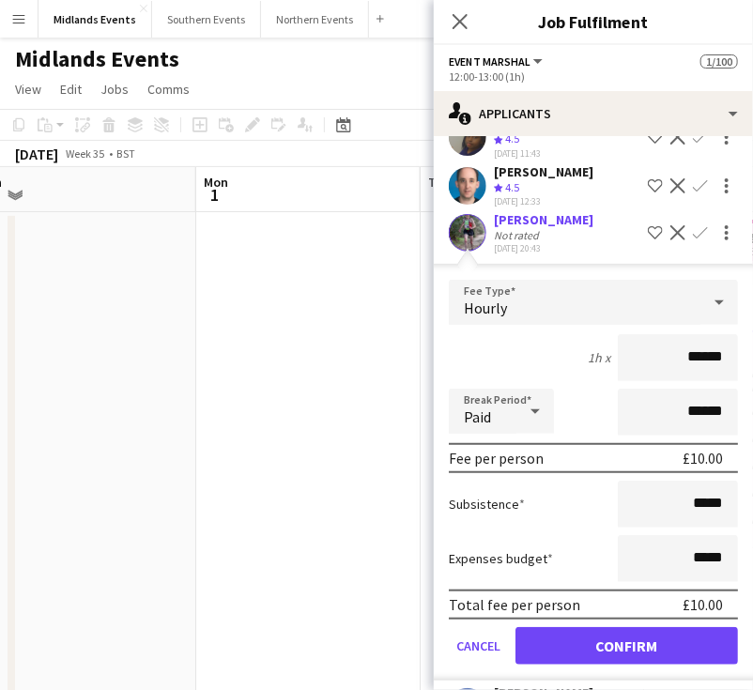
click at [693, 193] on app-icon "Confirm" at bounding box center [700, 185] width 15 height 15
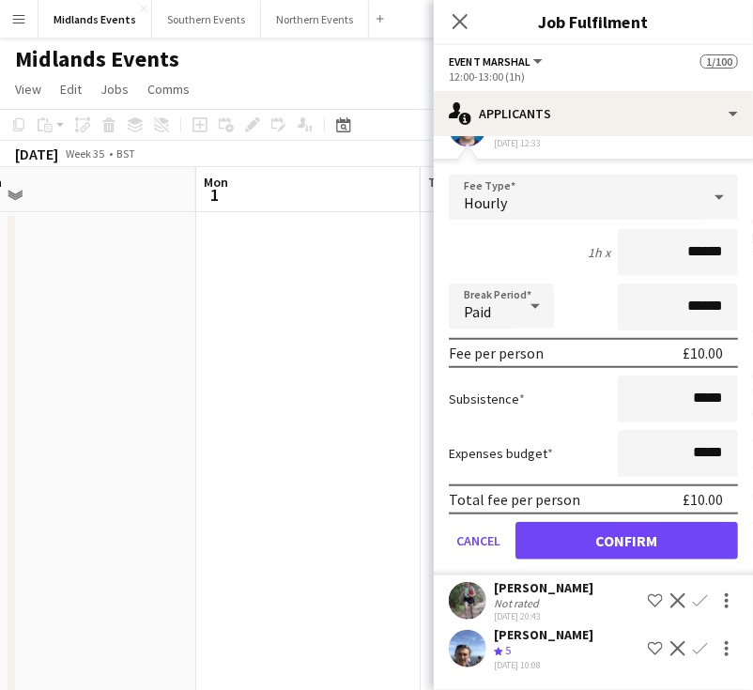
scroll to position [2142, 0]
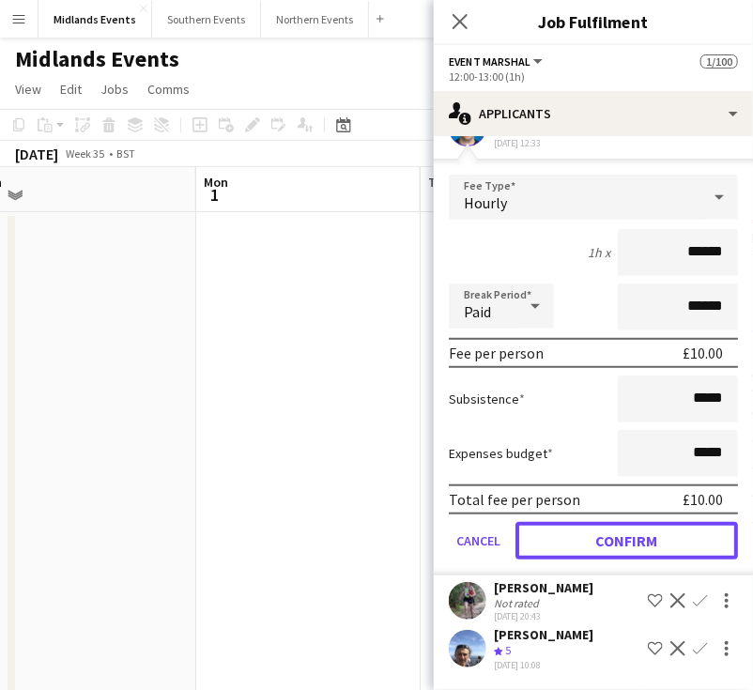
click at [634, 540] on button "Confirm" at bounding box center [626, 541] width 222 height 38
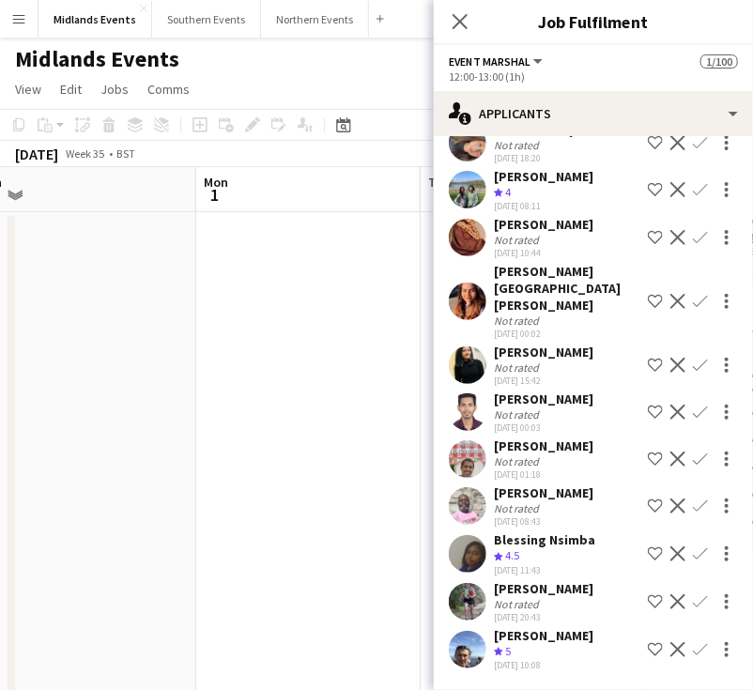
scroll to position [1671, 0]
click at [693, 600] on app-icon "Confirm" at bounding box center [700, 601] width 15 height 15
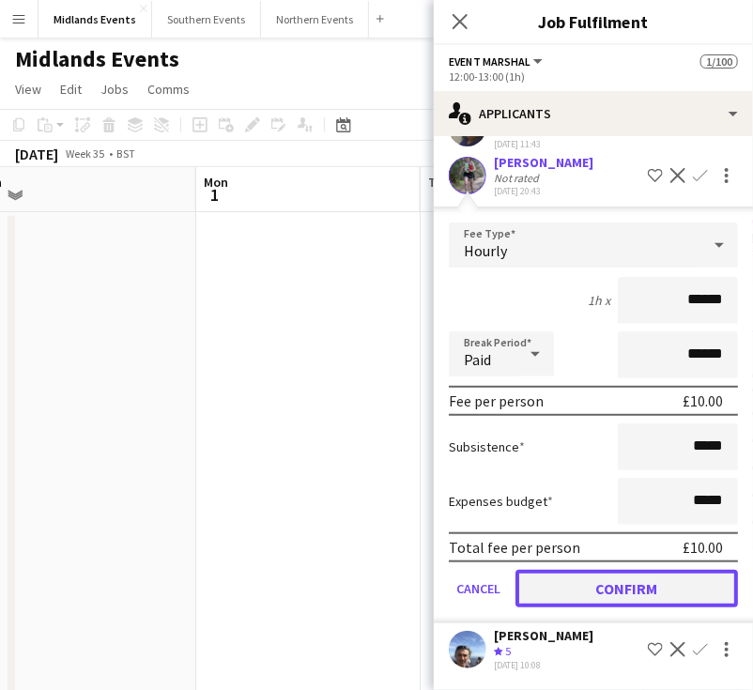
click at [633, 588] on button "Confirm" at bounding box center [626, 589] width 222 height 38
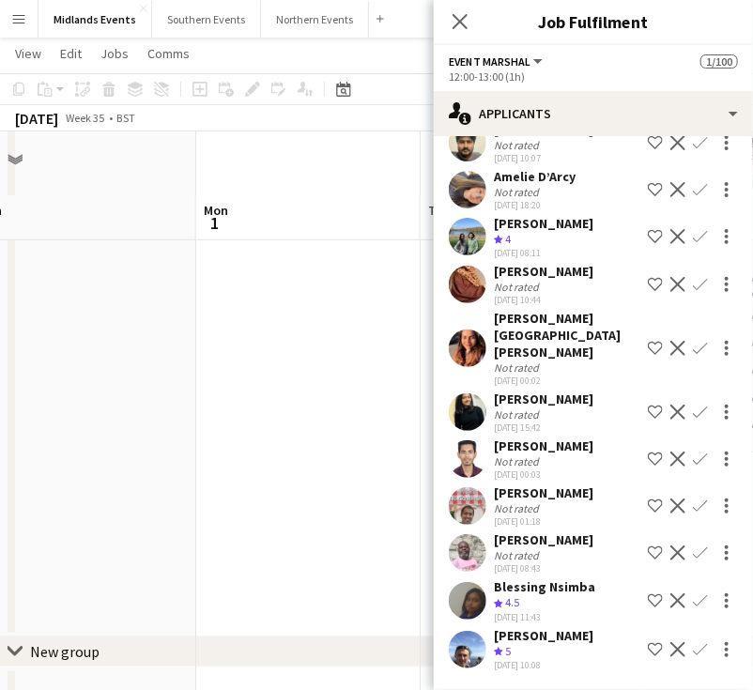
scroll to position [159, 0]
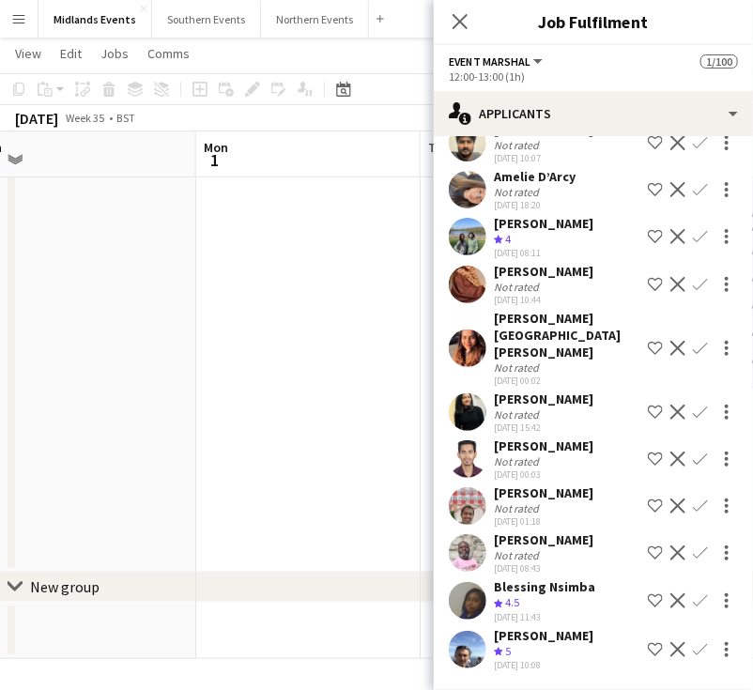
click at [23, 22] on app-icon "Menu" at bounding box center [18, 18] width 15 height 15
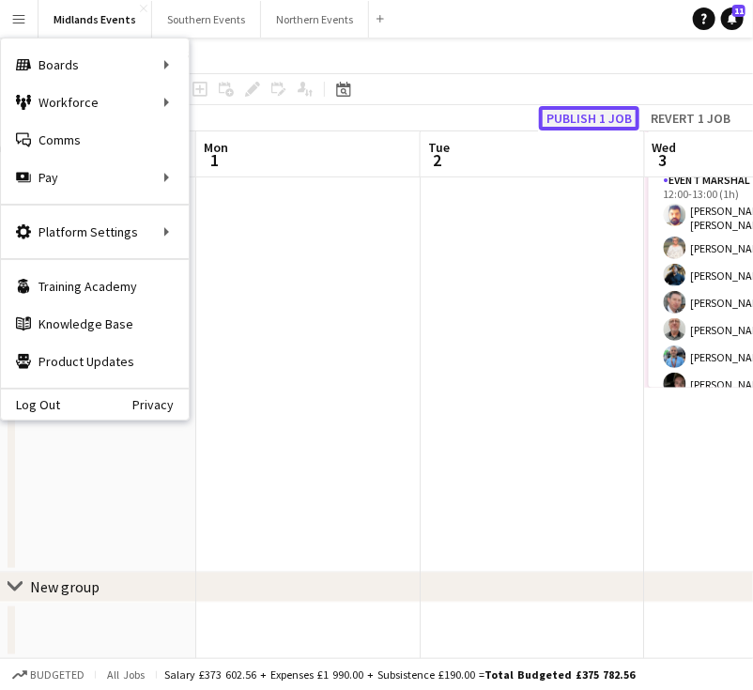
click at [591, 119] on button "Publish 1 job" at bounding box center [589, 118] width 100 height 24
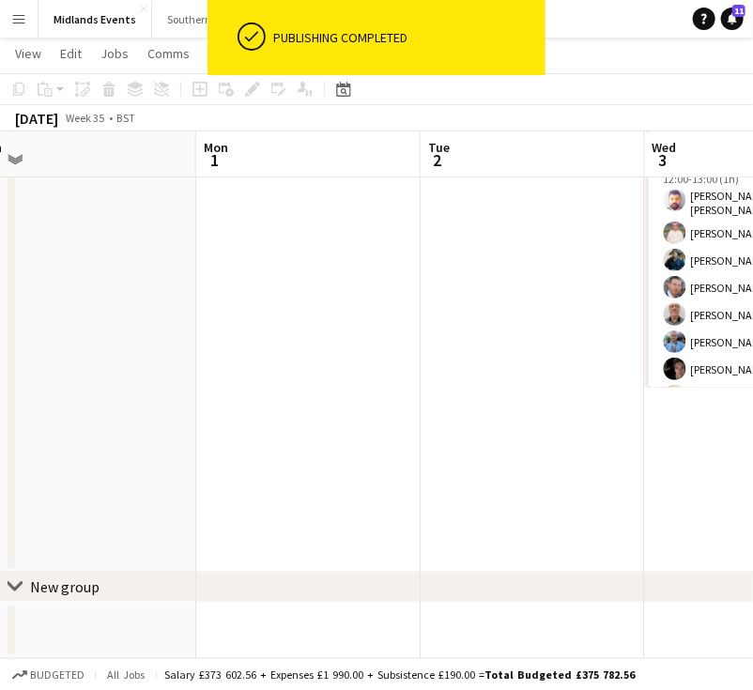
click at [638, 97] on app-toolbar "Copy Paste Paste Ctrl+V Paste with crew Ctrl+Shift+V Paste linked Job [GEOGRAPH…" at bounding box center [376, 89] width 753 height 32
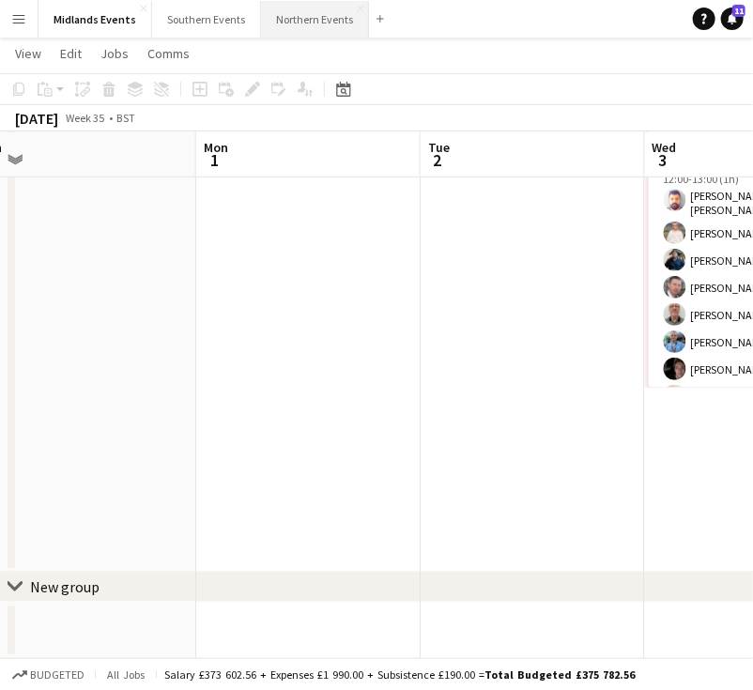
click at [318, 11] on button "Northern Events Close" at bounding box center [315, 19] width 108 height 37
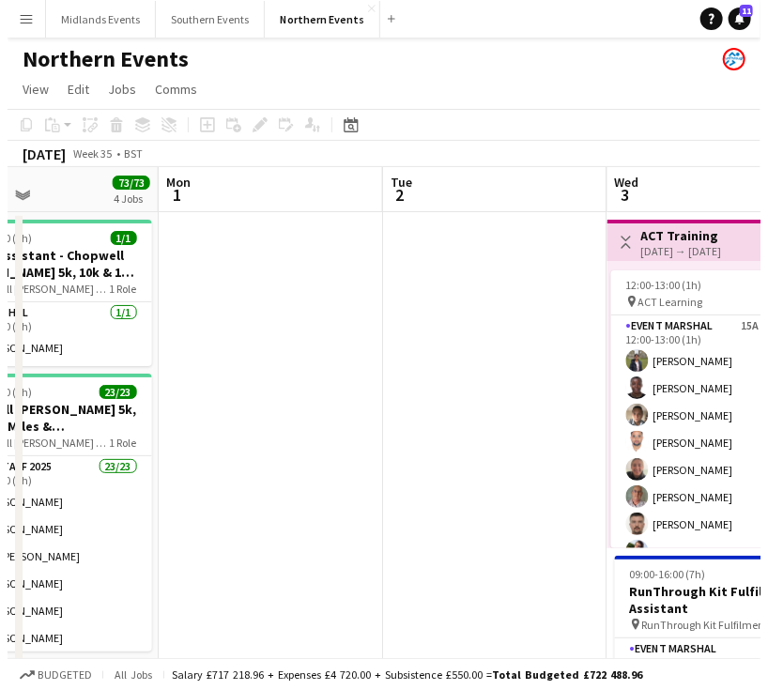
scroll to position [0, 655]
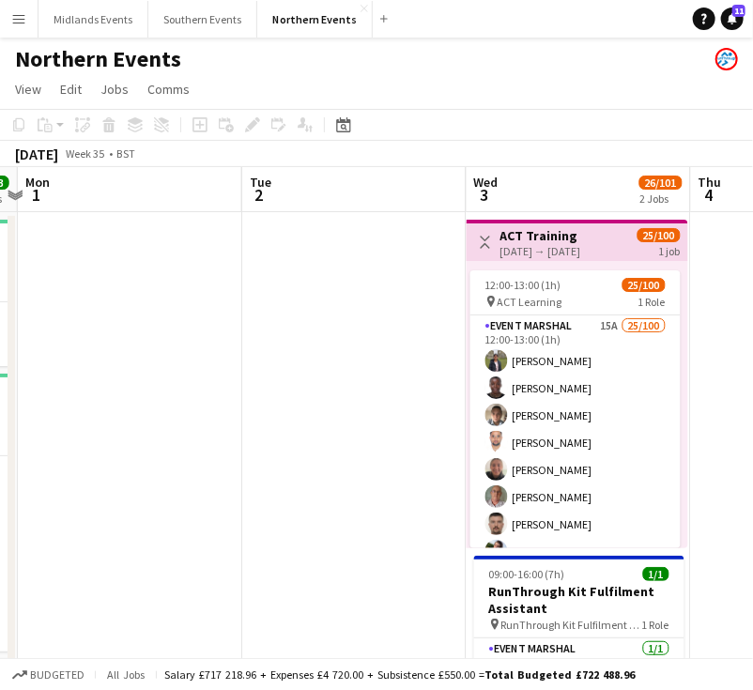
drag, startPoint x: 657, startPoint y: 297, endPoint x: 2, endPoint y: 247, distance: 657.1
click at [26, 8] on button "Menu" at bounding box center [19, 19] width 38 height 38
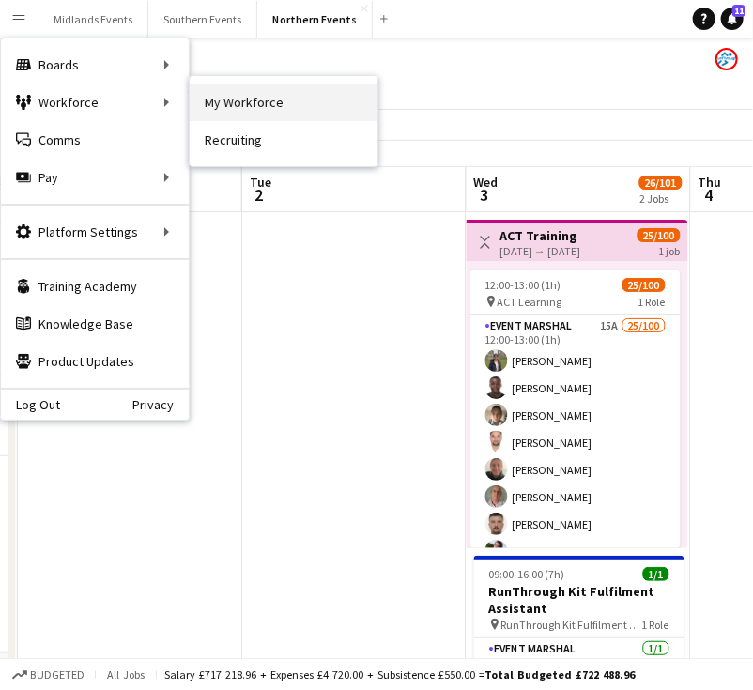
click at [237, 101] on link "My Workforce" at bounding box center [284, 103] width 188 height 38
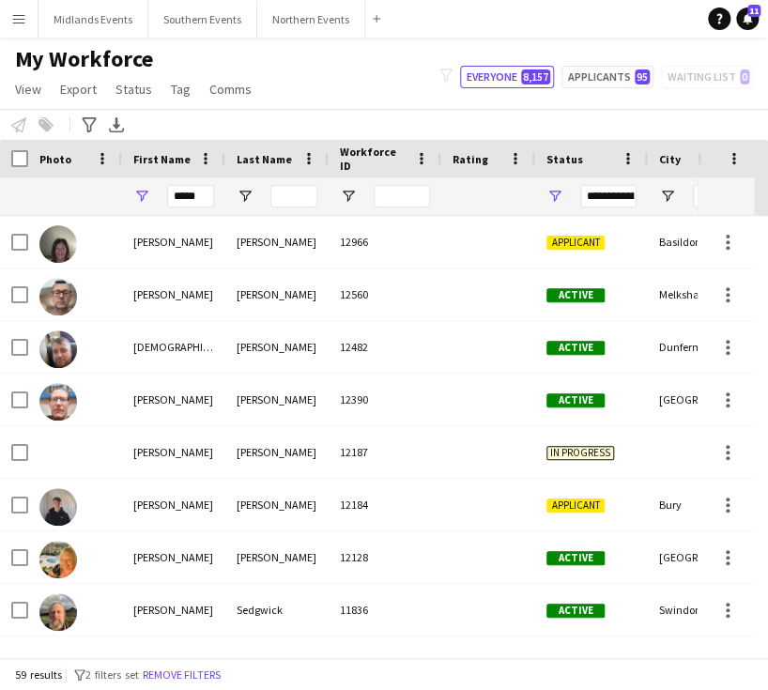
drag, startPoint x: 215, startPoint y: 642, endPoint x: 309, endPoint y: 647, distance: 94.0
click at [345, 652] on div at bounding box center [349, 650] width 698 height 14
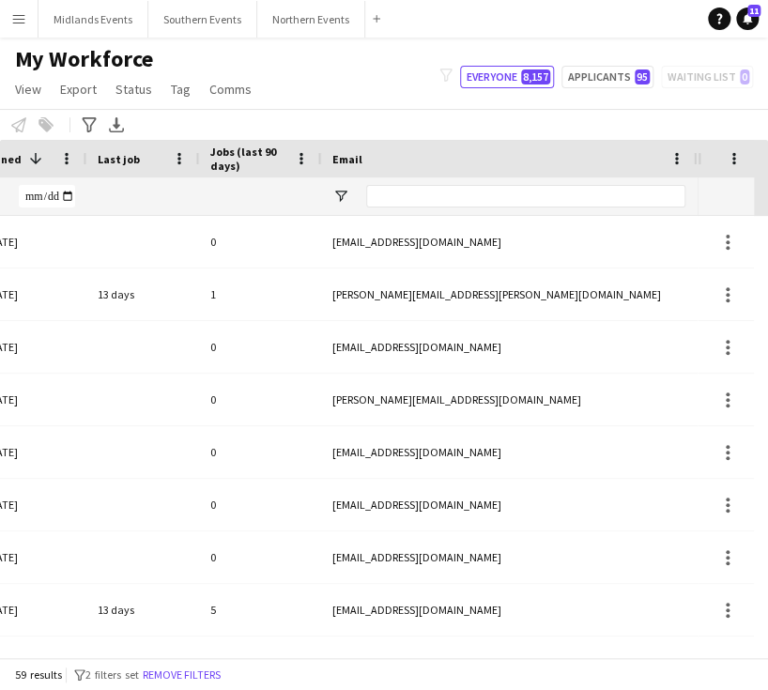
click at [379, 181] on div at bounding box center [525, 196] width 319 height 38
click at [377, 192] on input "Email Filter Input" at bounding box center [525, 196] width 319 height 23
paste input "**********"
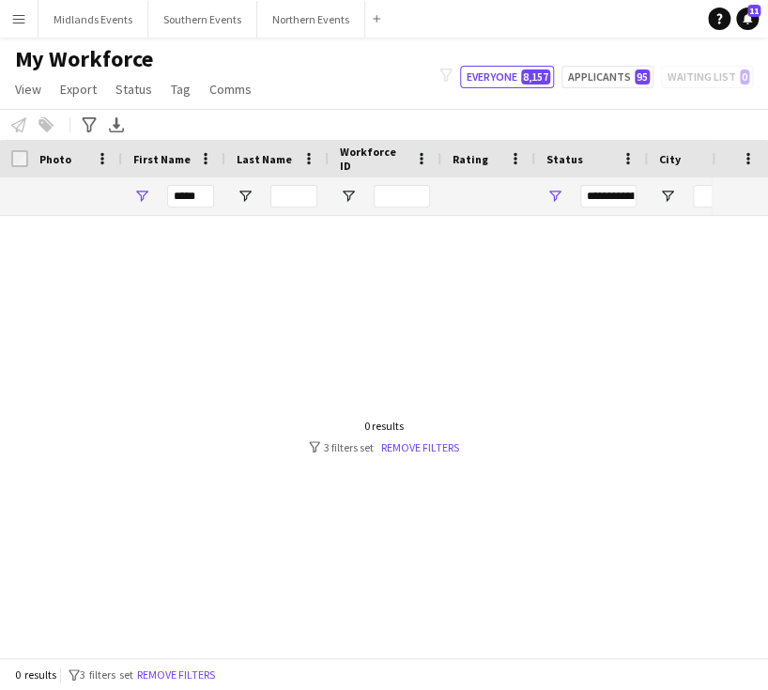
type input "**********"
drag, startPoint x: 206, startPoint y: 202, endPoint x: 178, endPoint y: 202, distance: 27.2
click at [178, 202] on input "*****" at bounding box center [190, 196] width 47 height 23
type input "*"
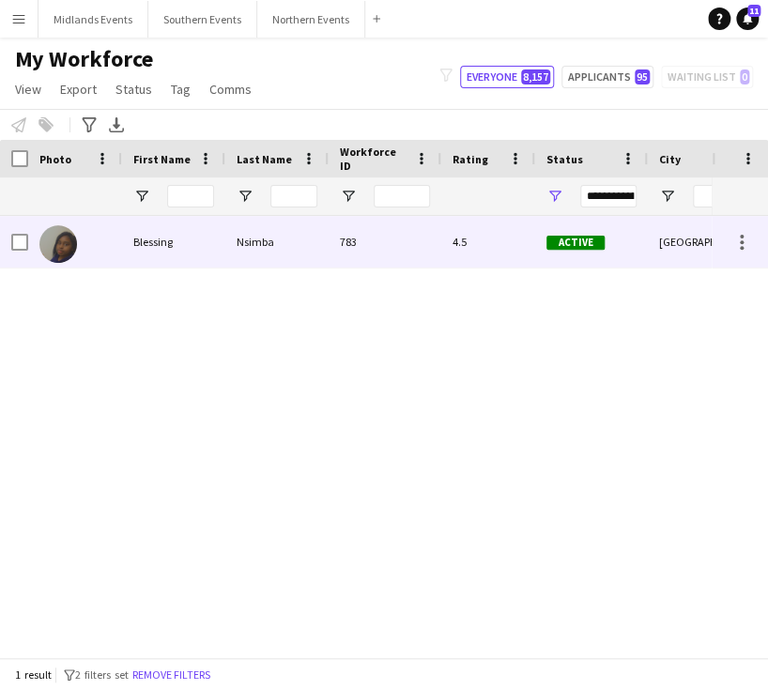
click at [160, 240] on div "Blessing" at bounding box center [173, 242] width 103 height 52
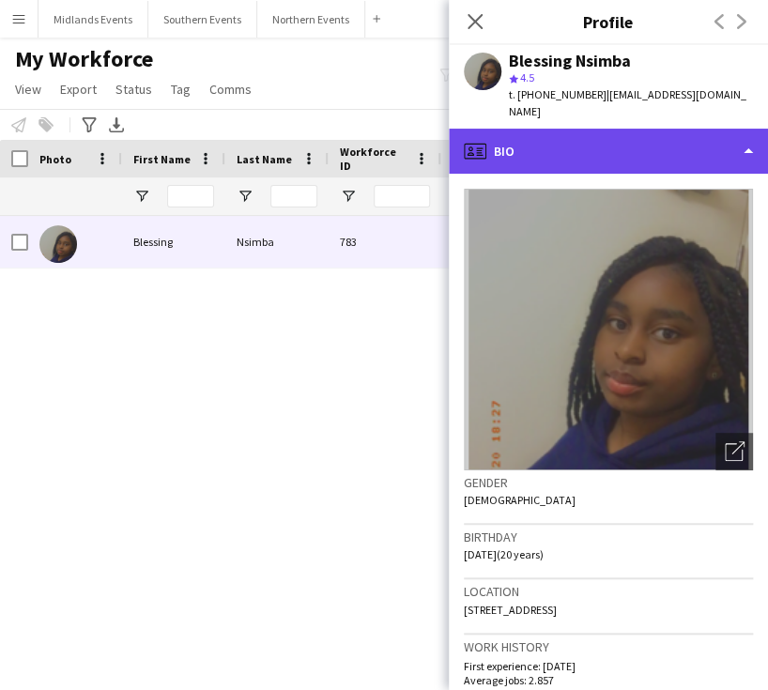
click at [547, 139] on div "profile Bio" at bounding box center [608, 151] width 319 height 45
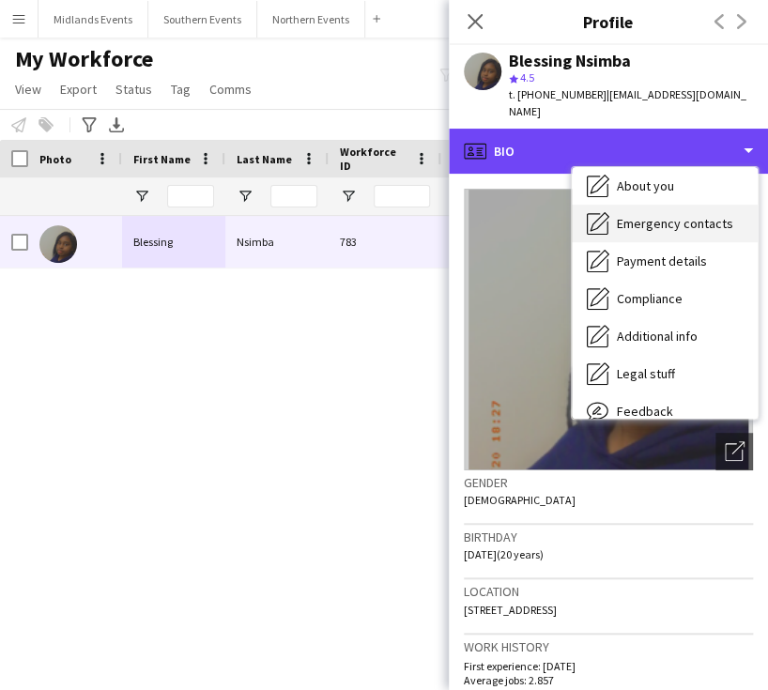
scroll to position [176, 0]
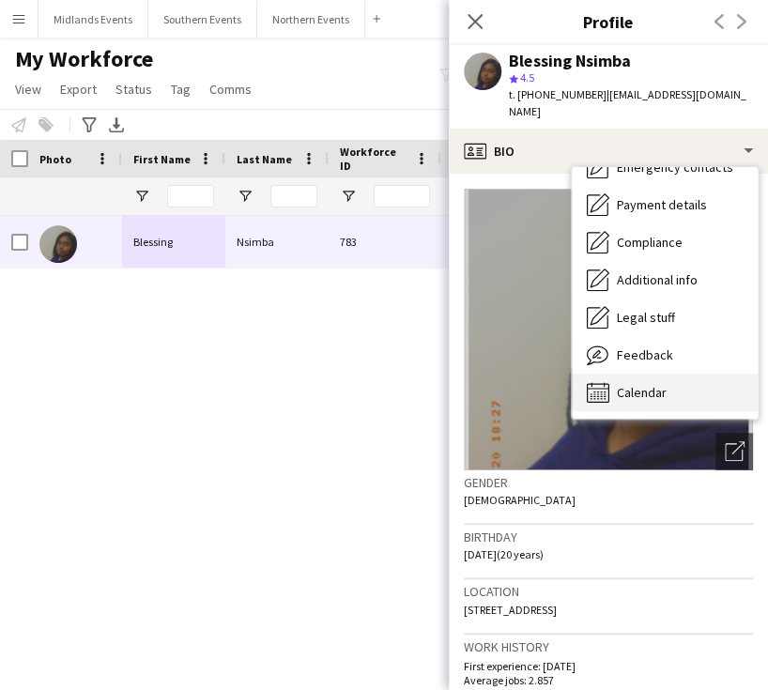
click at [661, 384] on span "Calendar" at bounding box center [642, 392] width 50 height 17
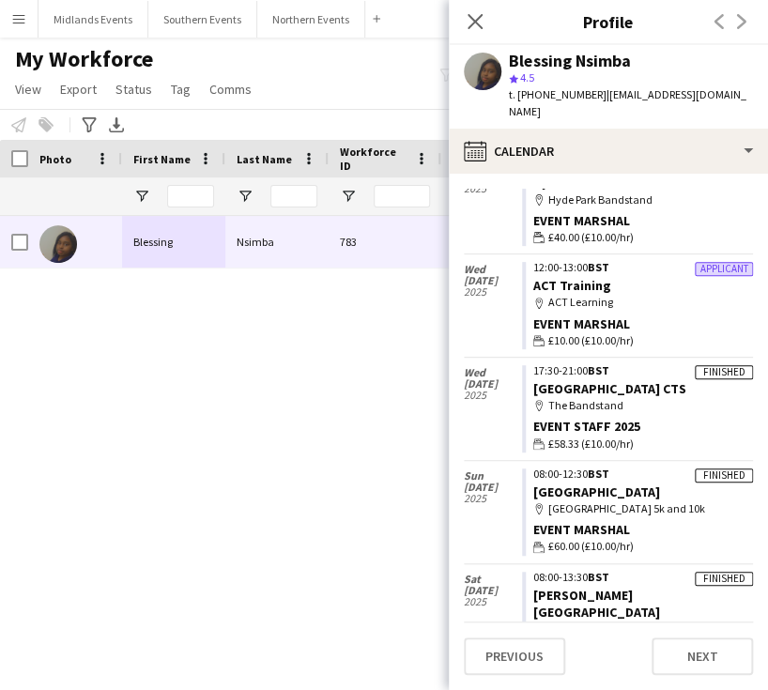
scroll to position [282, 0]
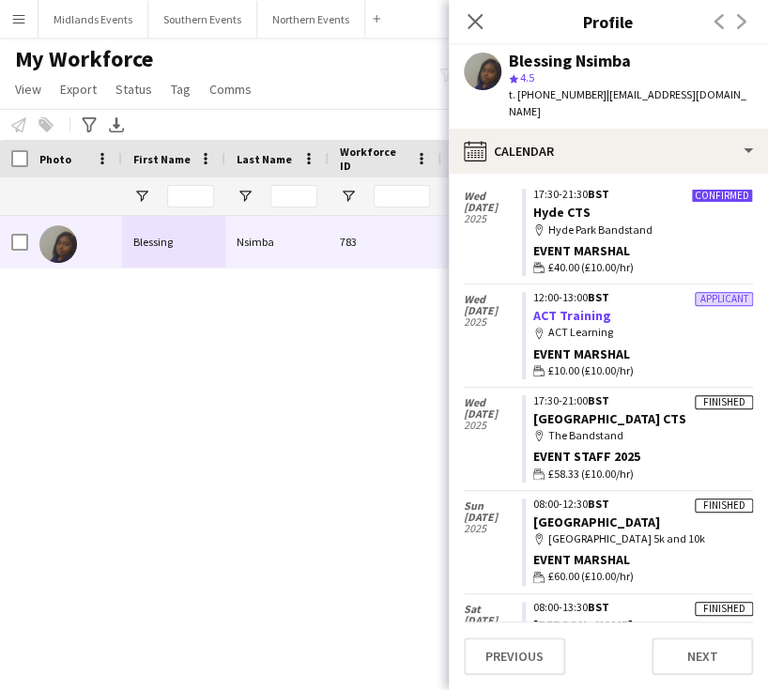
click at [571, 307] on link "ACT Training" at bounding box center [572, 315] width 78 height 17
drag, startPoint x: 365, startPoint y: 100, endPoint x: 316, endPoint y: 392, distance: 296.9
click at [365, 97] on div "My Workforce View Views Default view New view Update view Delete view Edit name…" at bounding box center [384, 77] width 768 height 64
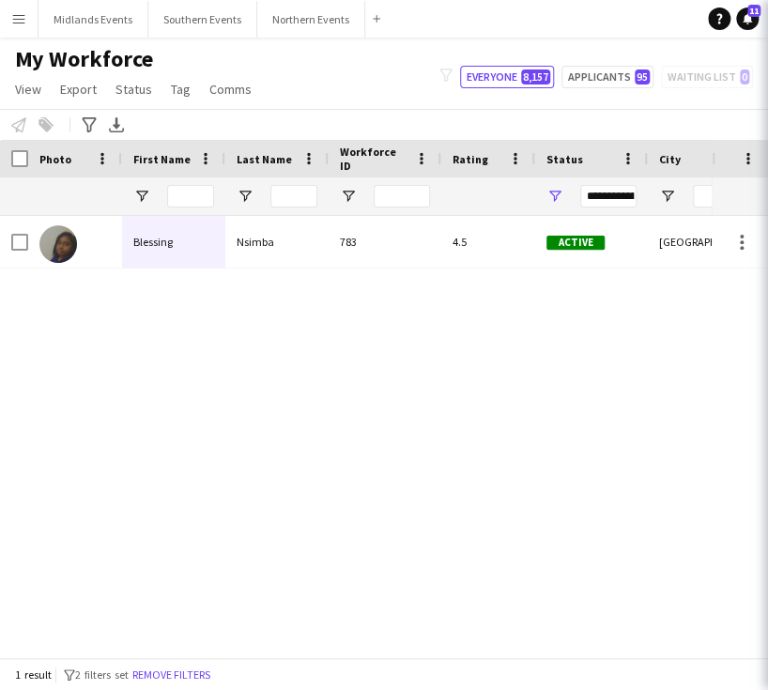
click at [316, 393] on div "Blessing Nsimba 783 4.5 Active London 20-06-2021 3 days" at bounding box center [356, 429] width 712 height 427
drag, startPoint x: 598, startPoint y: 456, endPoint x: 336, endPoint y: 408, distance: 266.3
click at [337, 408] on div "Blessing Nsimba 783 4.5 Active London 20-06-2021 3 days" at bounding box center [356, 429] width 712 height 427
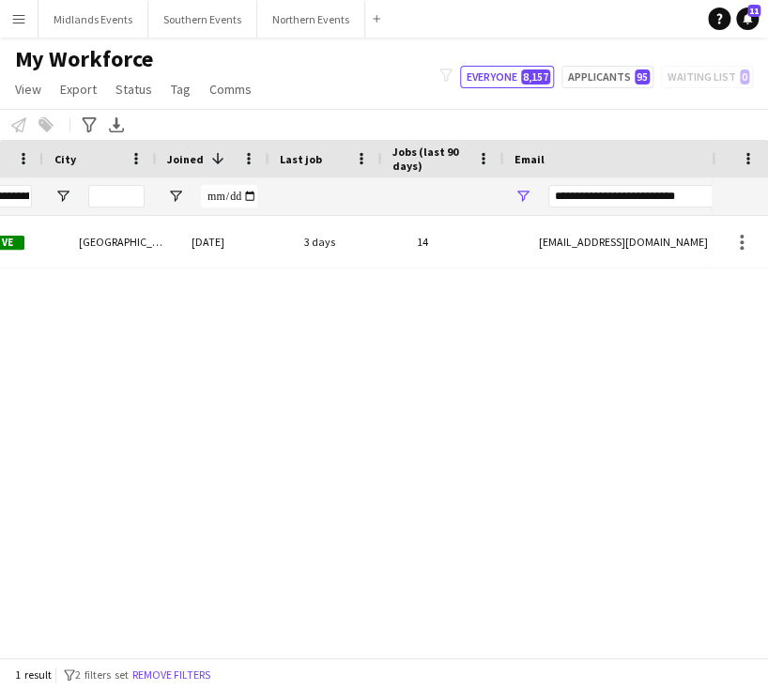
scroll to position [0, 605]
drag, startPoint x: 698, startPoint y: 192, endPoint x: 532, endPoint y: 191, distance: 166.2
click at [535, 191] on div "**********" at bounding box center [691, 196] width 376 height 38
paste input "Email Filter Input"
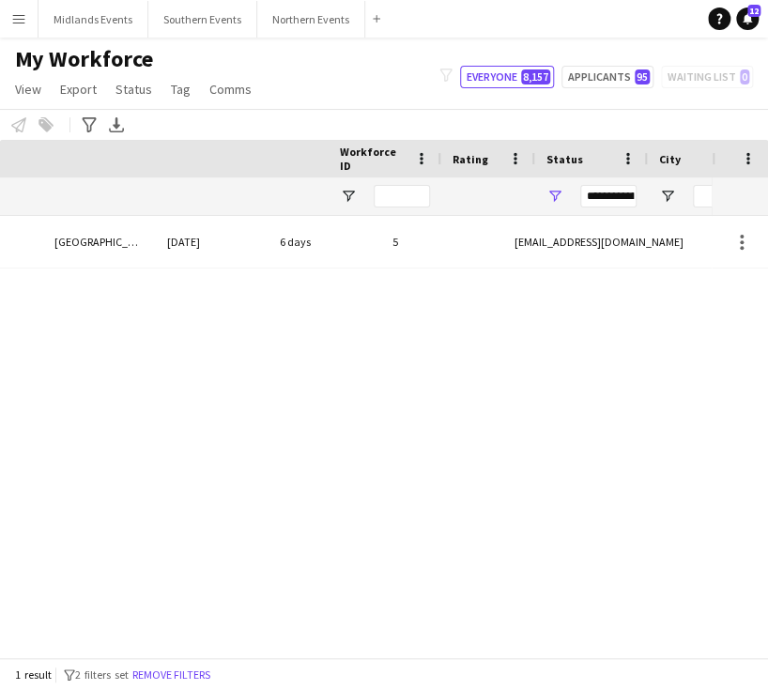
scroll to position [0, 0]
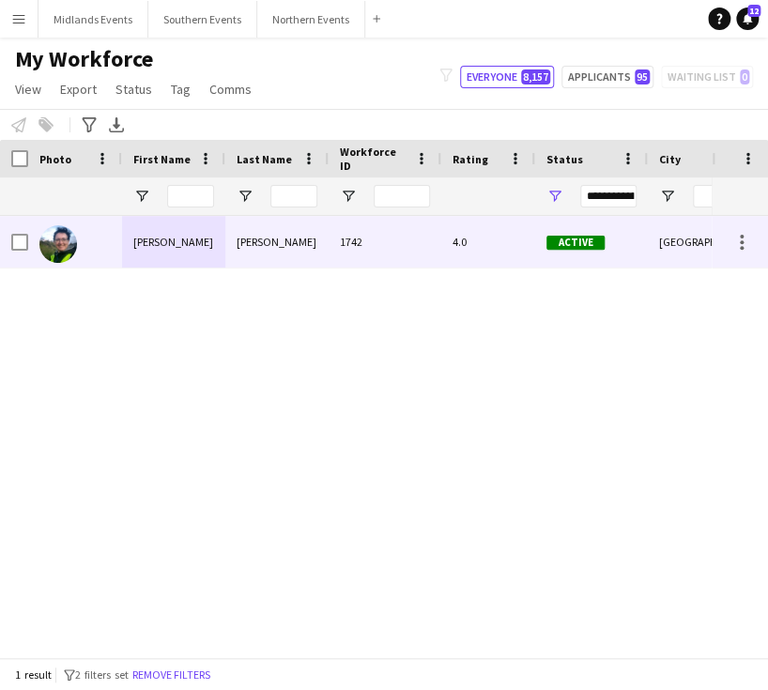
click at [161, 239] on div "Chiara" at bounding box center [173, 242] width 103 height 52
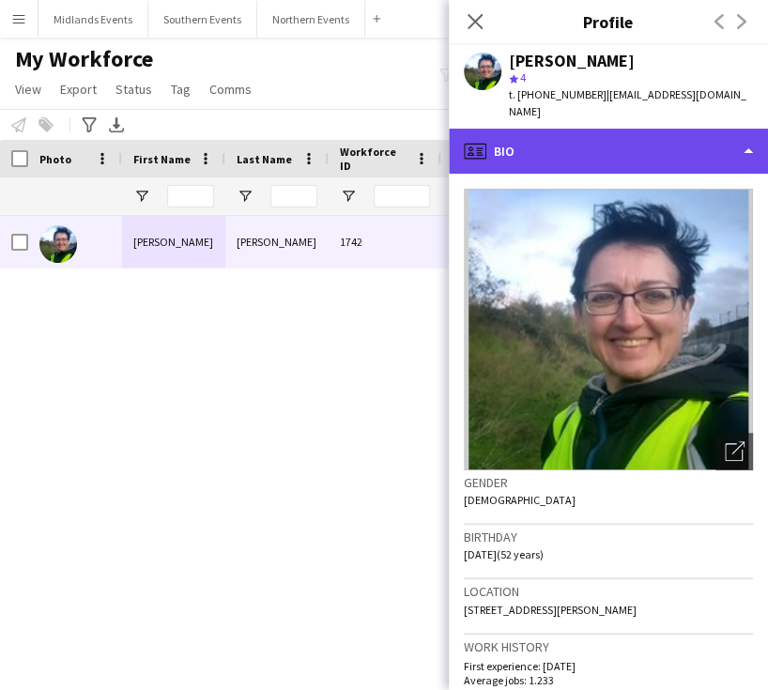
click at [682, 134] on div "profile Bio" at bounding box center [608, 151] width 319 height 45
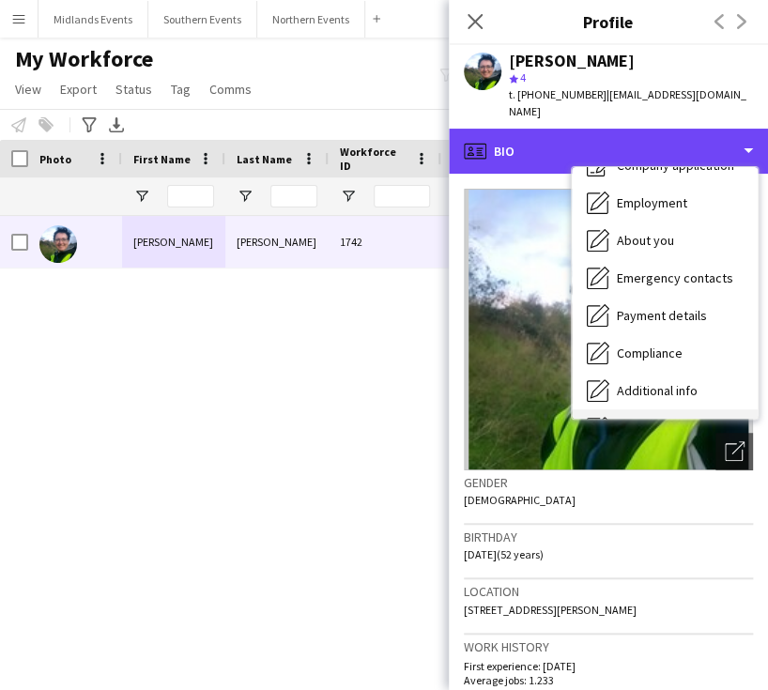
scroll to position [176, 0]
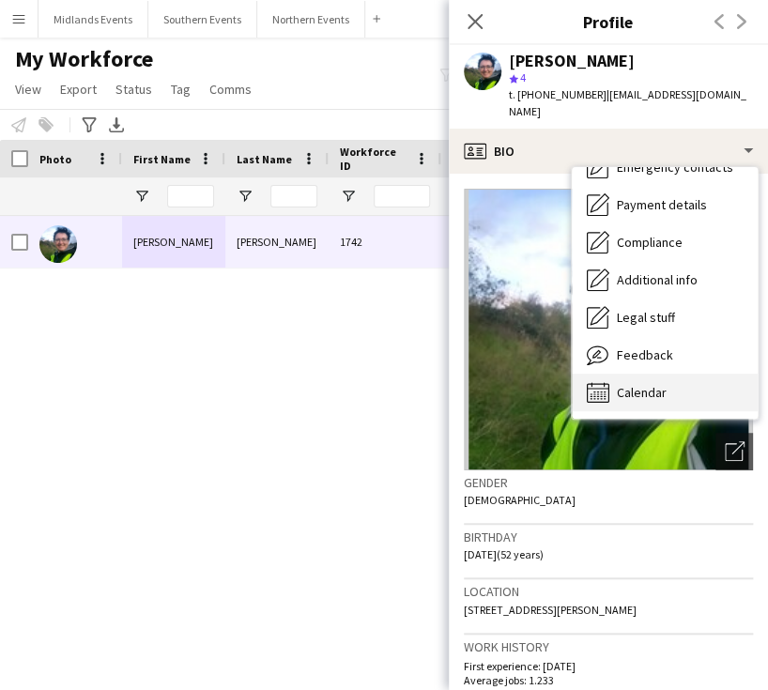
click at [657, 384] on span "Calendar" at bounding box center [642, 392] width 50 height 17
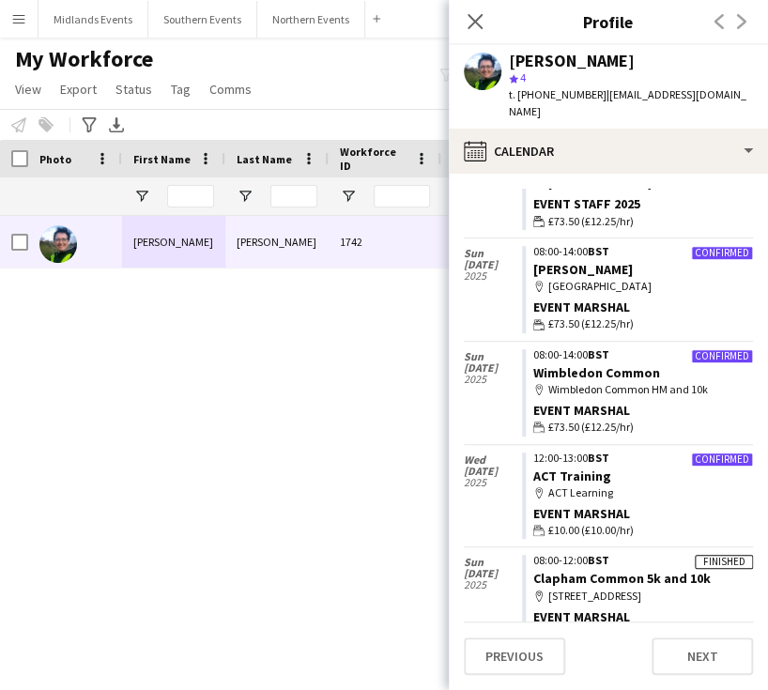
scroll to position [563, 0]
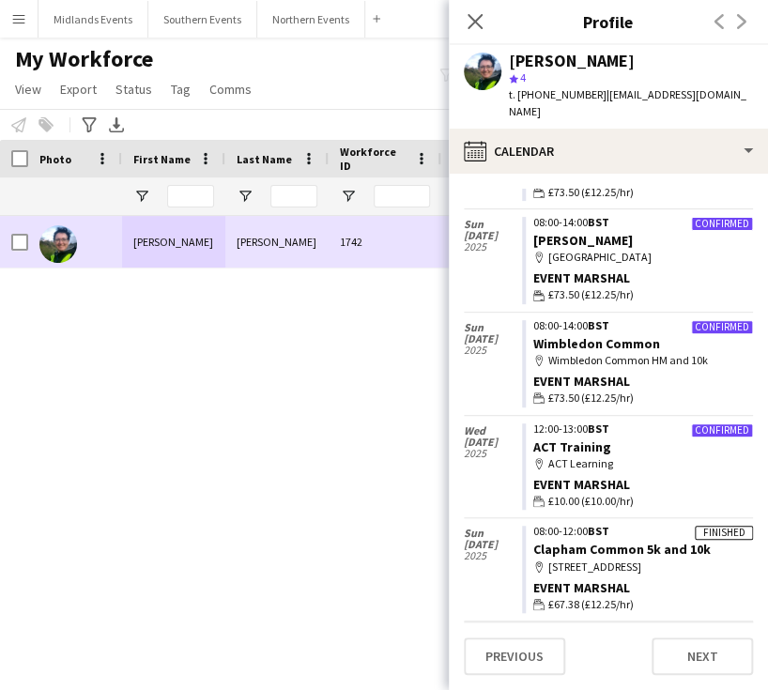
click at [383, 361] on div "1742 4.0 Active London 17-03-2022 6 days Chiara Cristoni" at bounding box center [356, 429] width 712 height 427
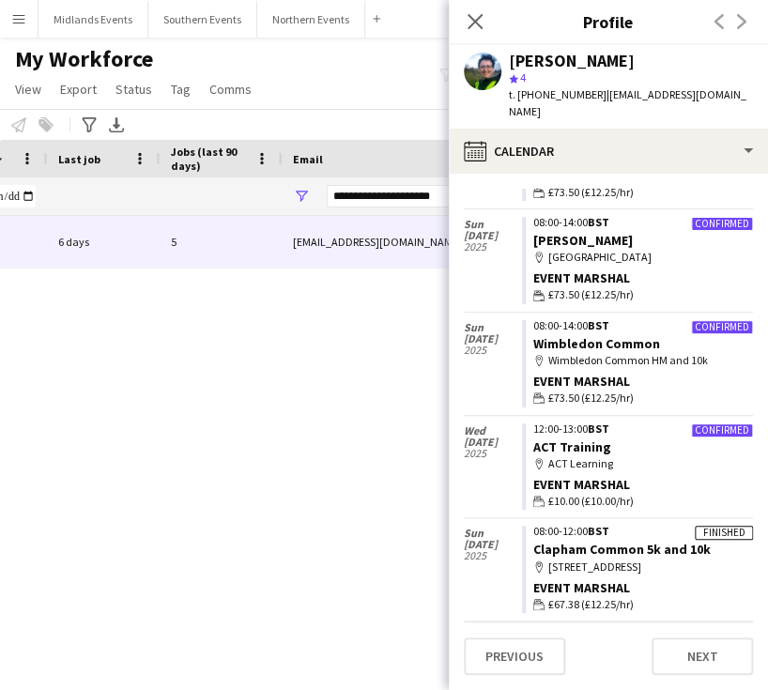
scroll to position [0, 831]
click at [345, 185] on input "**********" at bounding box center [481, 196] width 319 height 23
drag, startPoint x: 328, startPoint y: 198, endPoint x: 530, endPoint y: 220, distance: 203.9
click at [530, 220] on body "Menu Boards Boards Boards All jobs Status Workforce Workforce My Workforce Recr…" at bounding box center [384, 345] width 768 height 690
paste input "****"
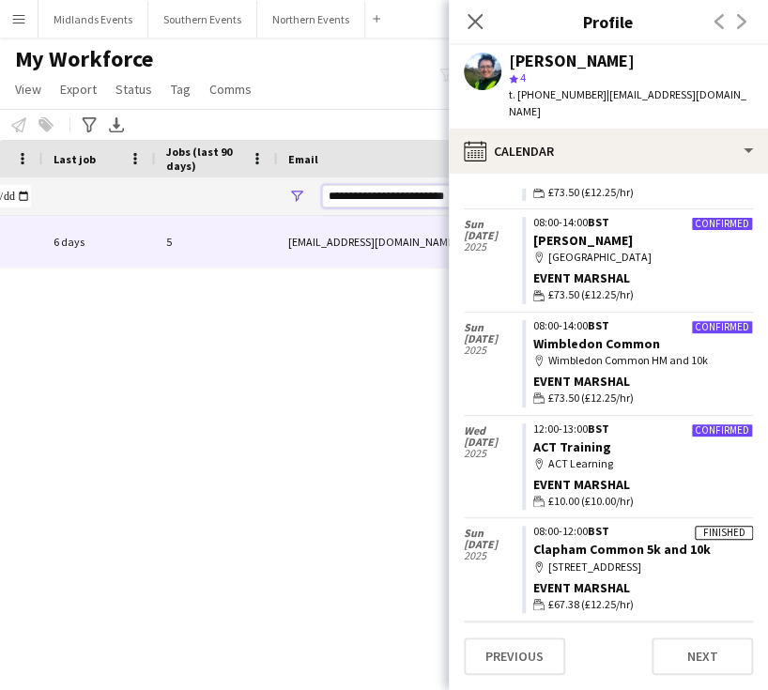
type input "**********"
click at [337, 331] on div "Active London 17-03-2022 6 days Chiara 5 protonemura@yahoo.com +4407563400834 S…" at bounding box center [356, 429] width 712 height 427
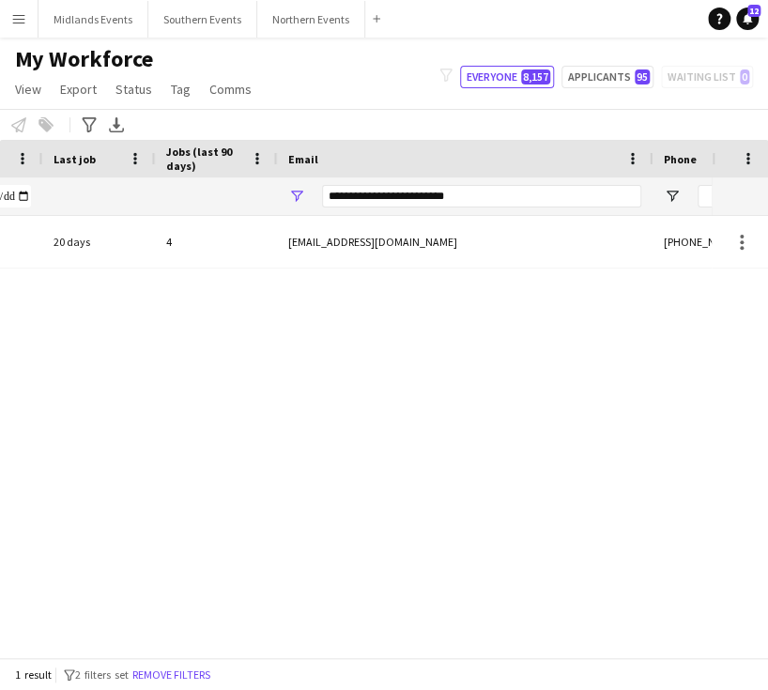
scroll to position [0, 0]
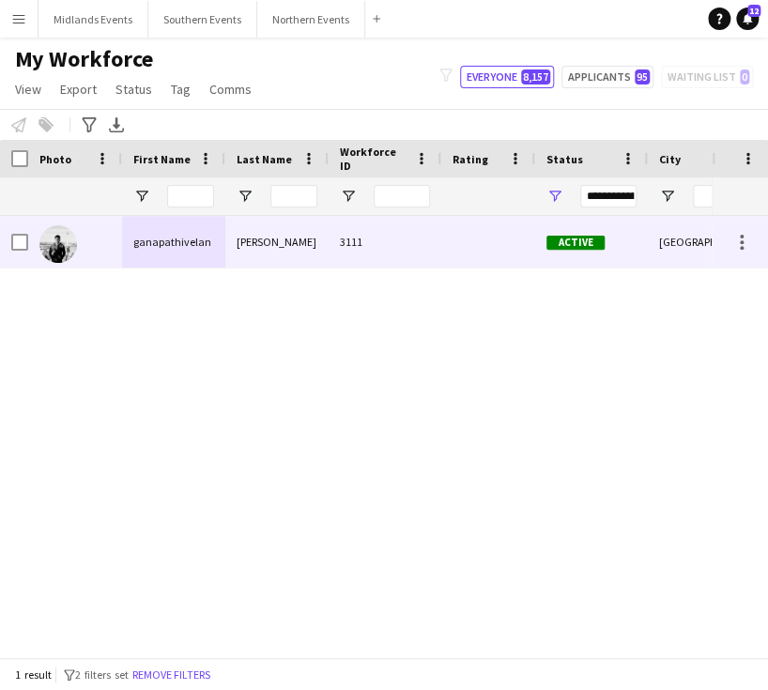
click at [154, 243] on div "ganapathivelan" at bounding box center [173, 242] width 103 height 52
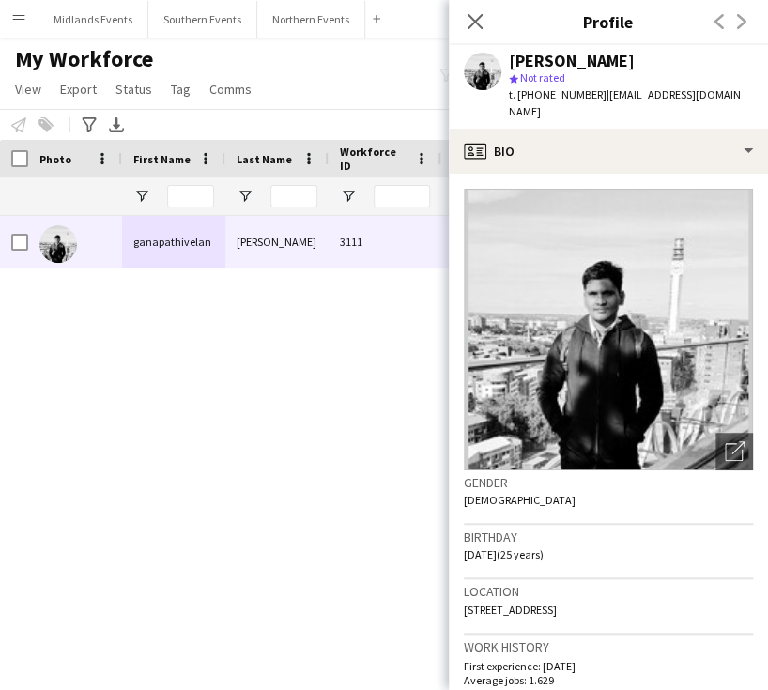
drag, startPoint x: 637, startPoint y: 76, endPoint x: 512, endPoint y: 81, distance: 125.9
click at [512, 69] on div "[PERSON_NAME]" at bounding box center [572, 61] width 126 height 17
click at [586, 514] on div "Gender Male" at bounding box center [608, 497] width 289 height 54
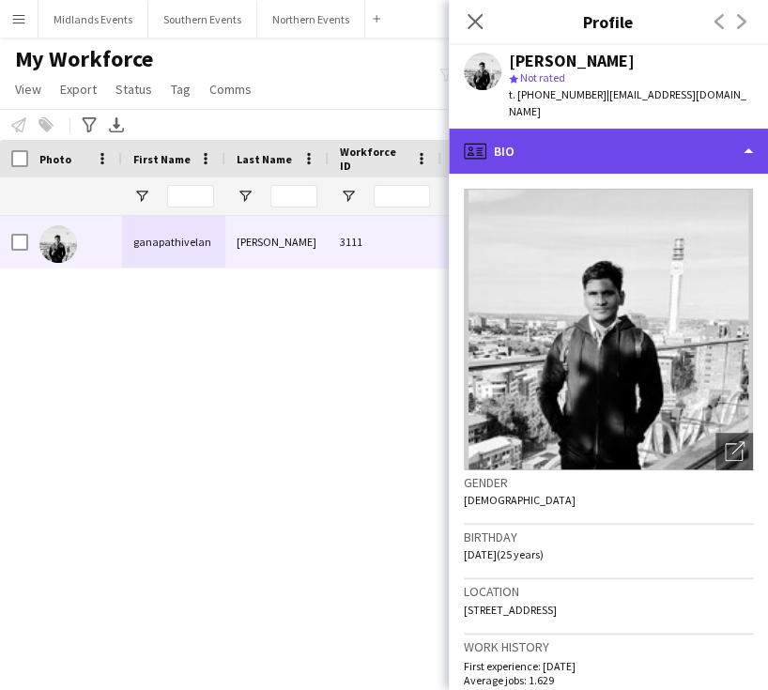
click at [702, 135] on div "profile Bio" at bounding box center [608, 151] width 319 height 45
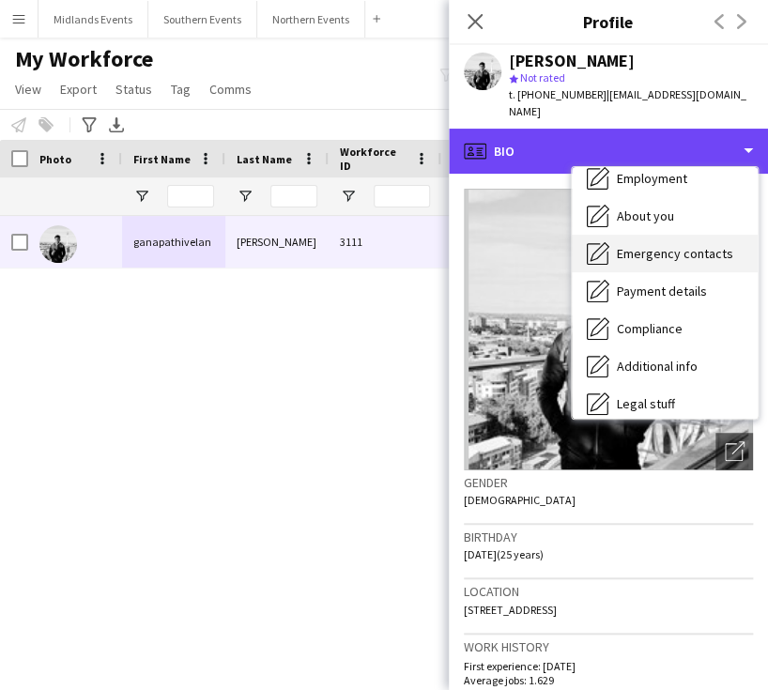
scroll to position [176, 0]
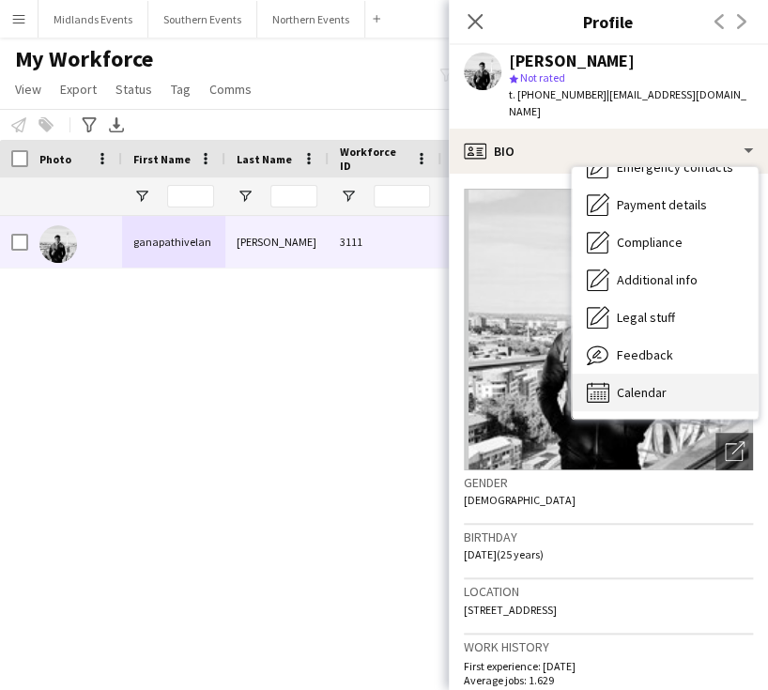
click at [659, 384] on span "Calendar" at bounding box center [642, 392] width 50 height 17
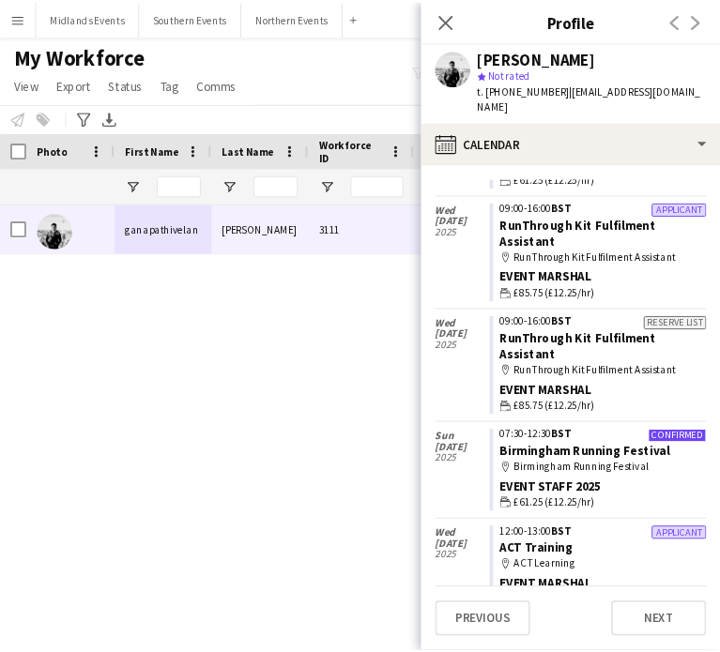
scroll to position [785, 0]
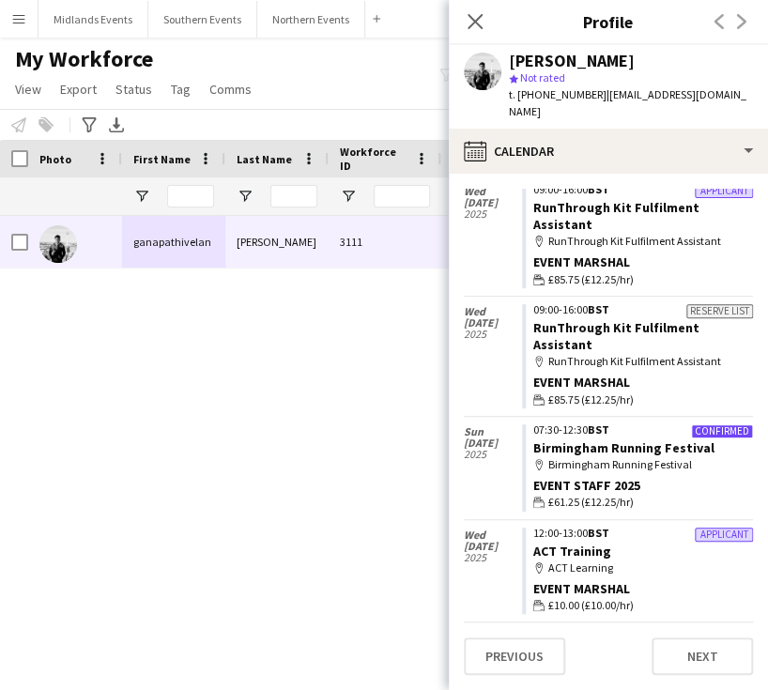
click at [566, 543] on link "ACT Training" at bounding box center [572, 551] width 78 height 17
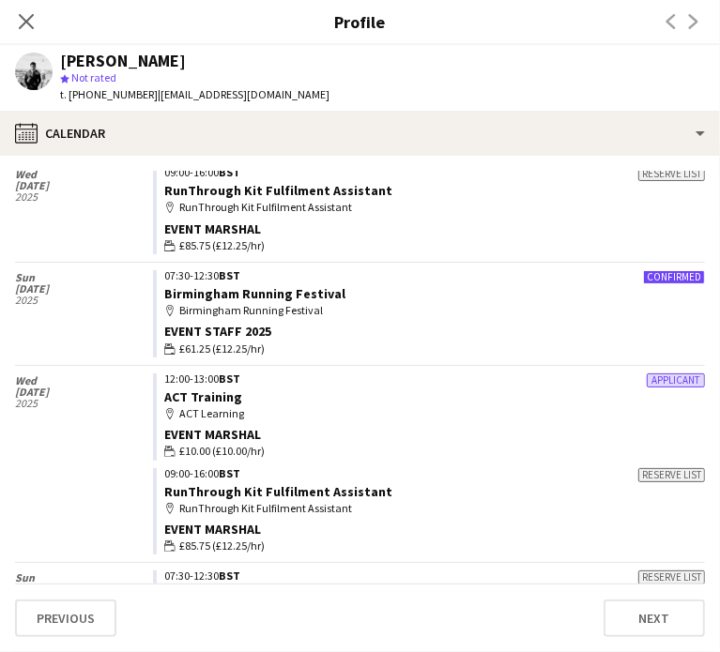
scroll to position [769, 0]
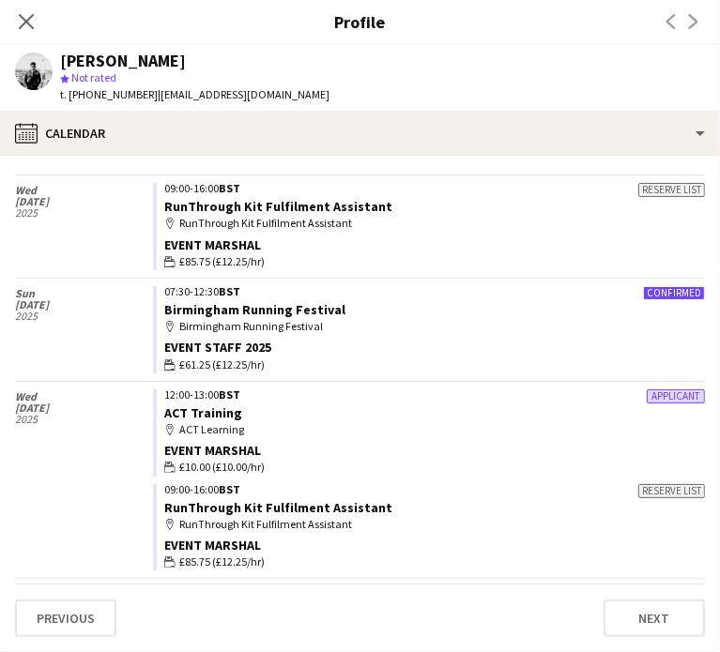
drag, startPoint x: 23, startPoint y: 22, endPoint x: 380, endPoint y: 184, distance: 392.0
click at [25, 20] on icon "Close pop-in" at bounding box center [26, 21] width 15 height 15
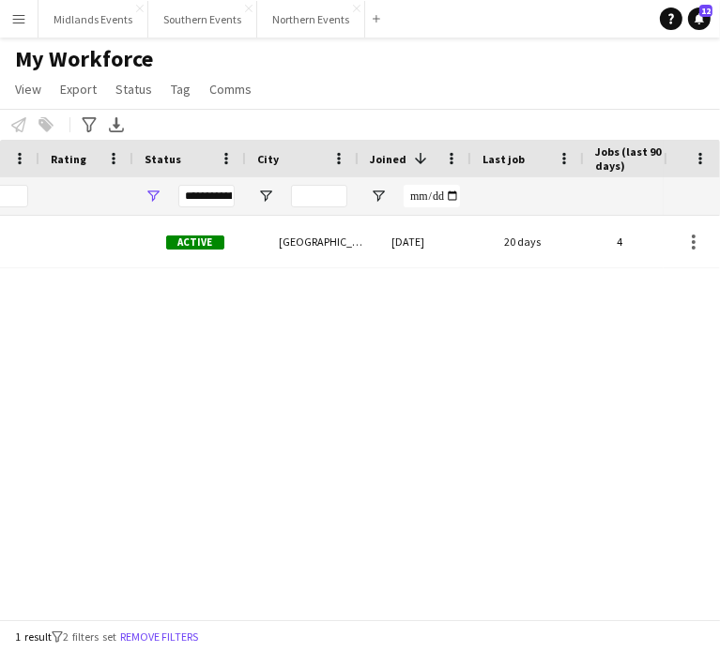
scroll to position [0, 402]
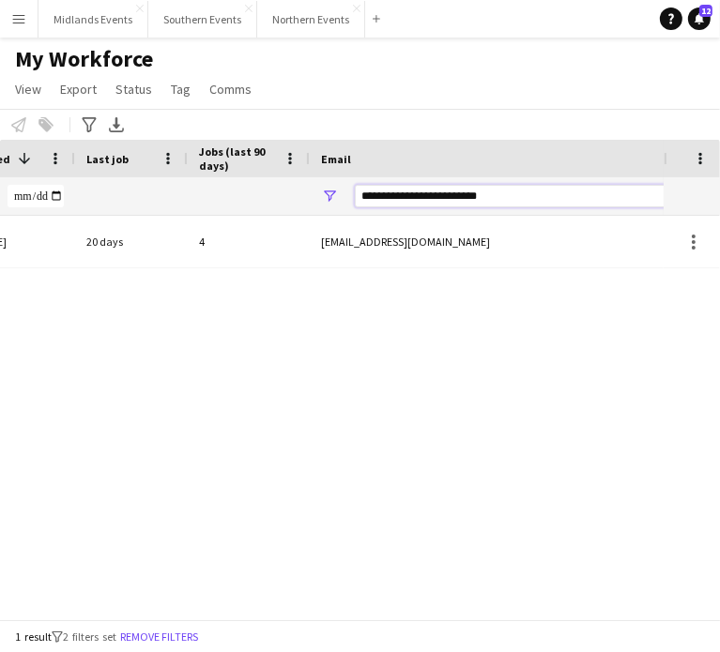
drag, startPoint x: 500, startPoint y: 193, endPoint x: 355, endPoint y: 200, distance: 145.7
click at [355, 200] on input "**********" at bounding box center [514, 196] width 319 height 23
paste input "Email Filter Input"
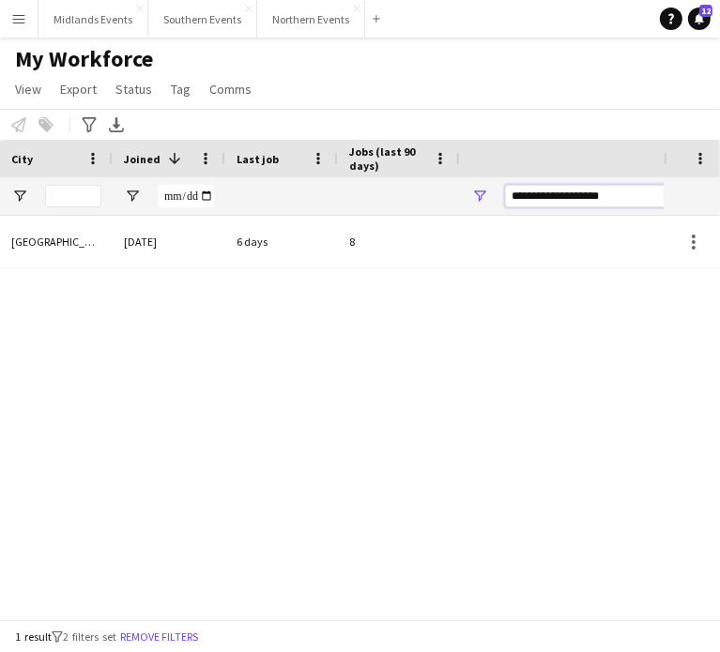
scroll to position [0, 109]
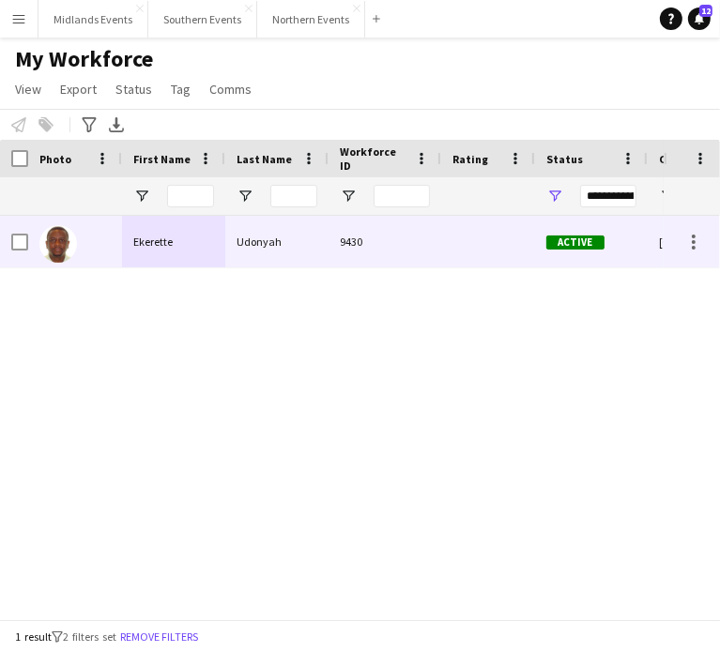
type input "**********"
click at [152, 243] on div "Ekerette" at bounding box center [173, 242] width 103 height 52
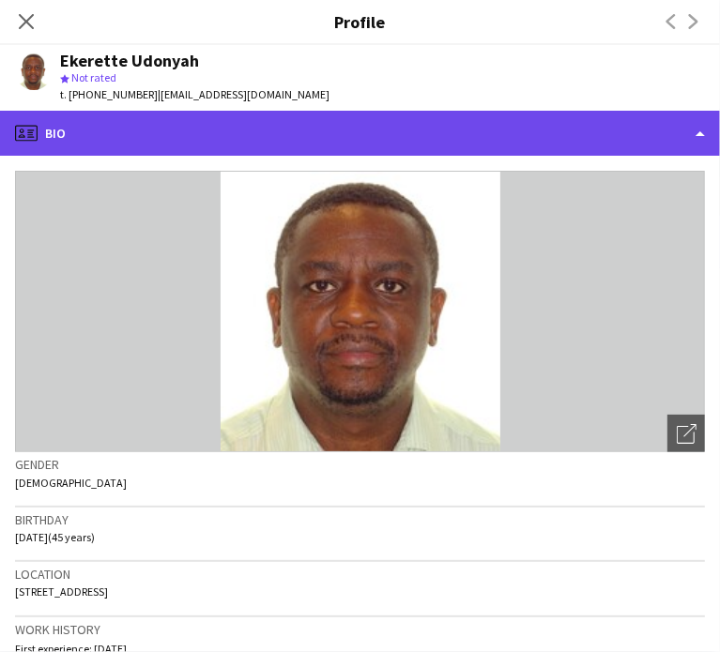
click at [698, 130] on div "profile Bio" at bounding box center [360, 133] width 720 height 45
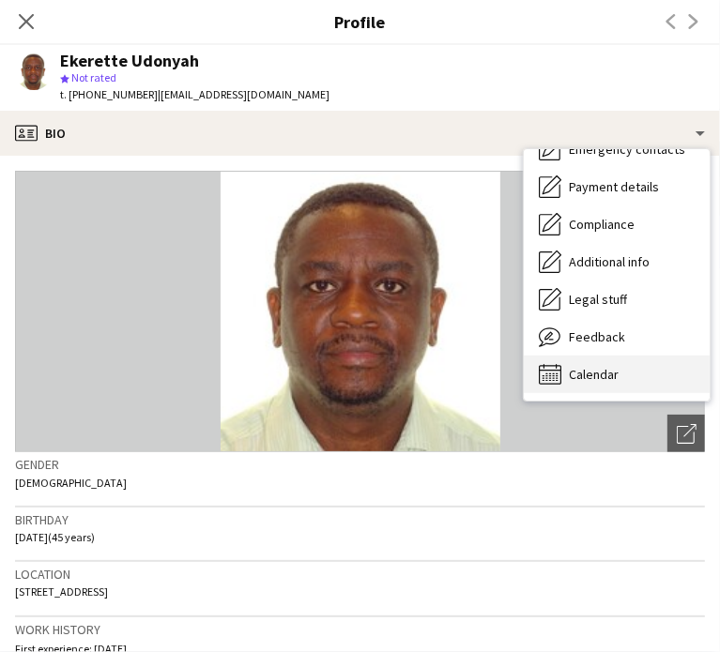
click at [590, 369] on span "Calendar" at bounding box center [594, 374] width 50 height 17
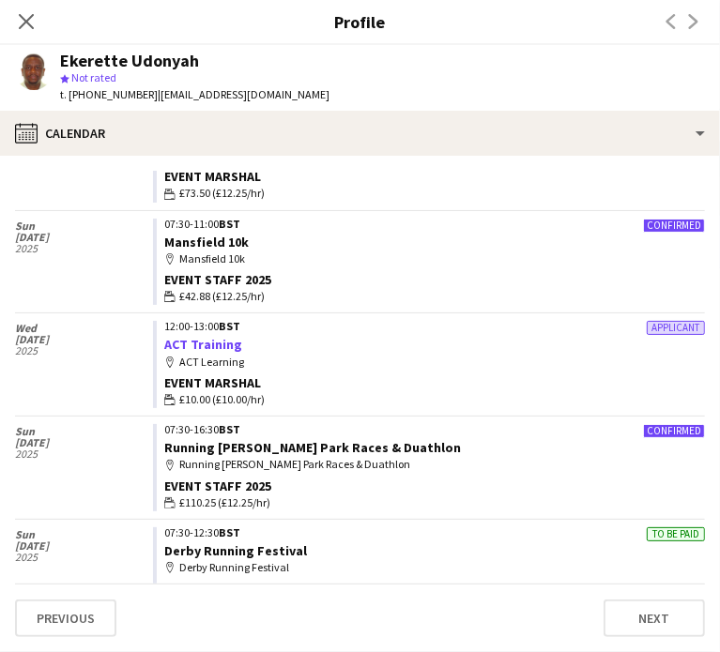
click at [215, 337] on link "ACT Training" at bounding box center [203, 344] width 78 height 17
click at [26, 24] on icon "Close pop-in" at bounding box center [26, 21] width 18 height 18
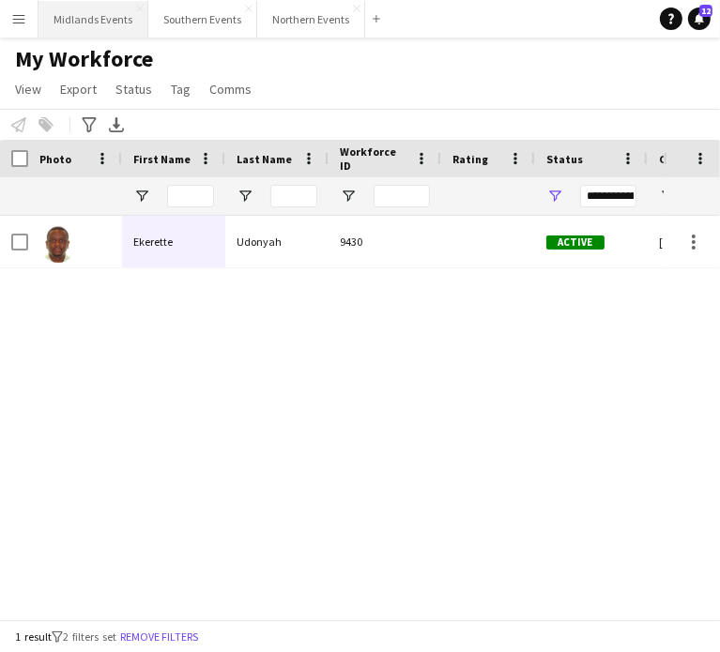
click at [72, 15] on button "Midlands Events Close" at bounding box center [93, 19] width 110 height 37
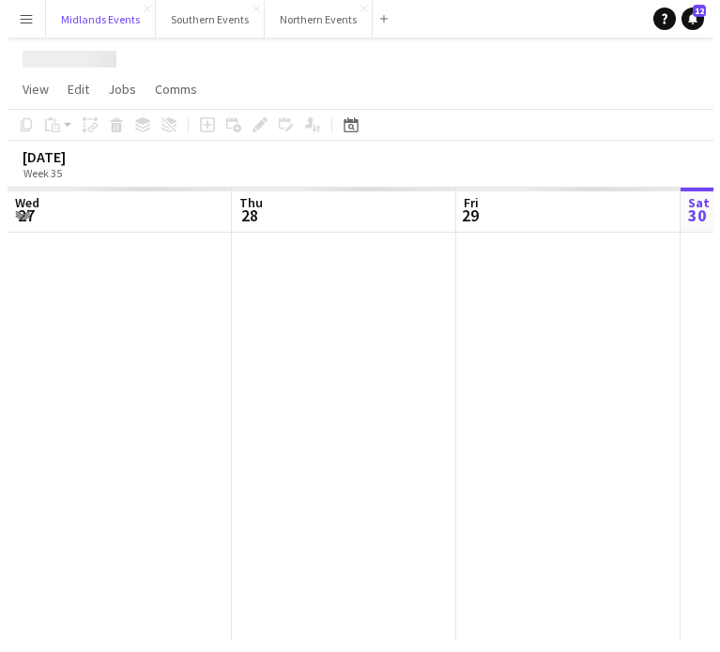
scroll to position [0, 449]
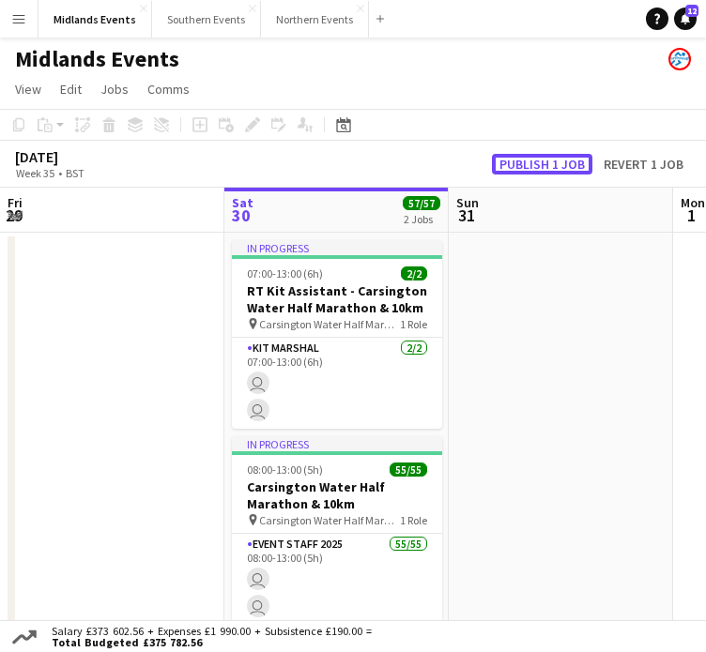
click at [527, 157] on button "Publish 1 job" at bounding box center [542, 164] width 100 height 21
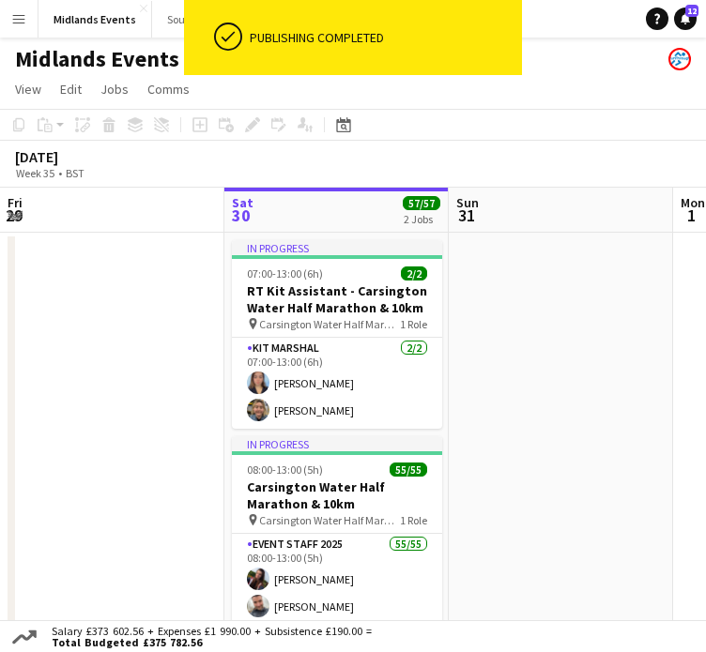
click at [23, 20] on app-icon "Menu" at bounding box center [18, 18] width 15 height 15
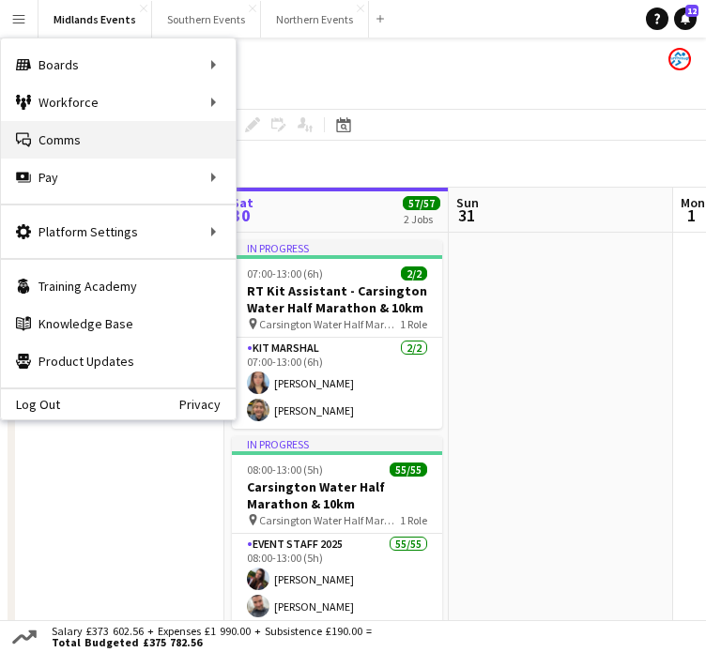
click at [50, 130] on link "Comms Comms" at bounding box center [118, 140] width 235 height 38
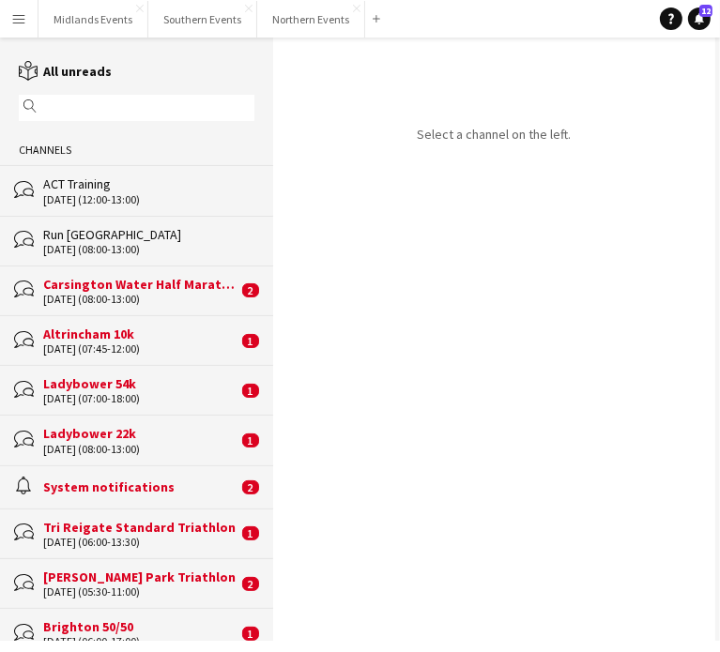
click at [17, 18] on app-icon "Menu" at bounding box center [18, 18] width 15 height 15
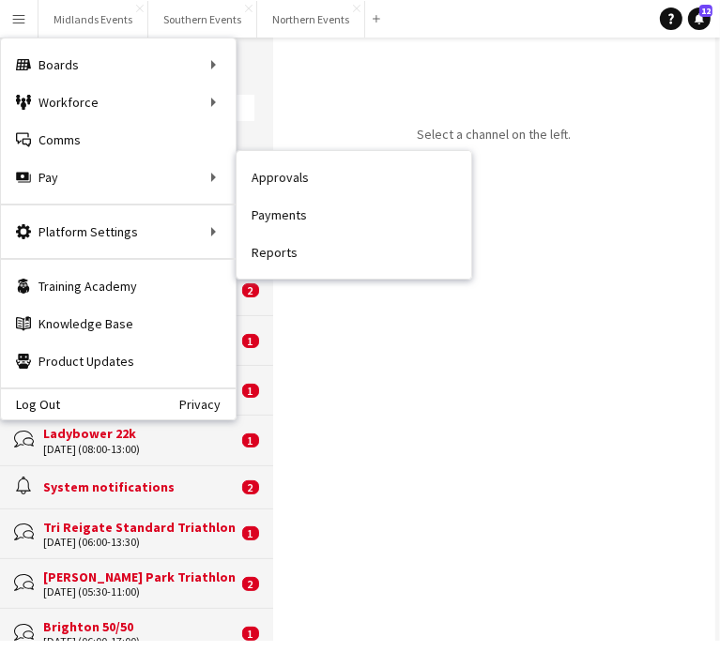
click at [334, 123] on div "Select a channel on the left." at bounding box center [494, 340] width 442 height 604
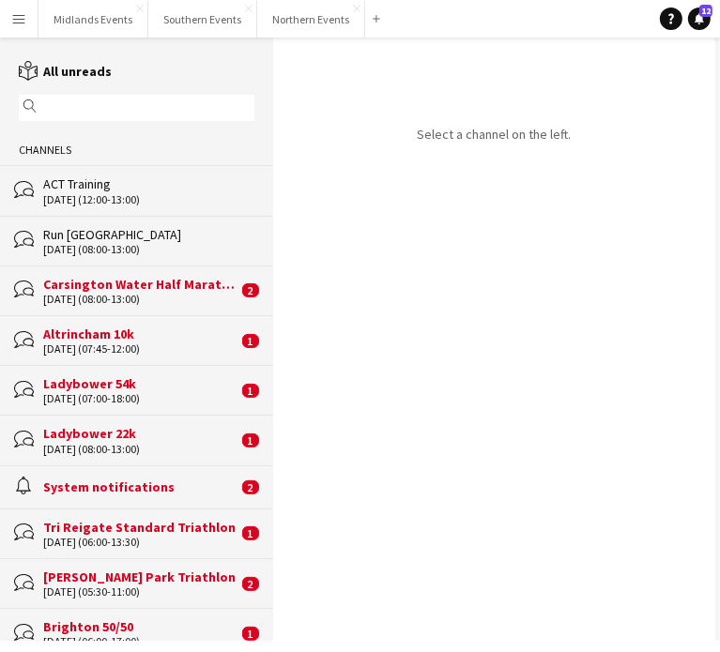
click at [71, 189] on div "ACT Training" at bounding box center [148, 184] width 211 height 17
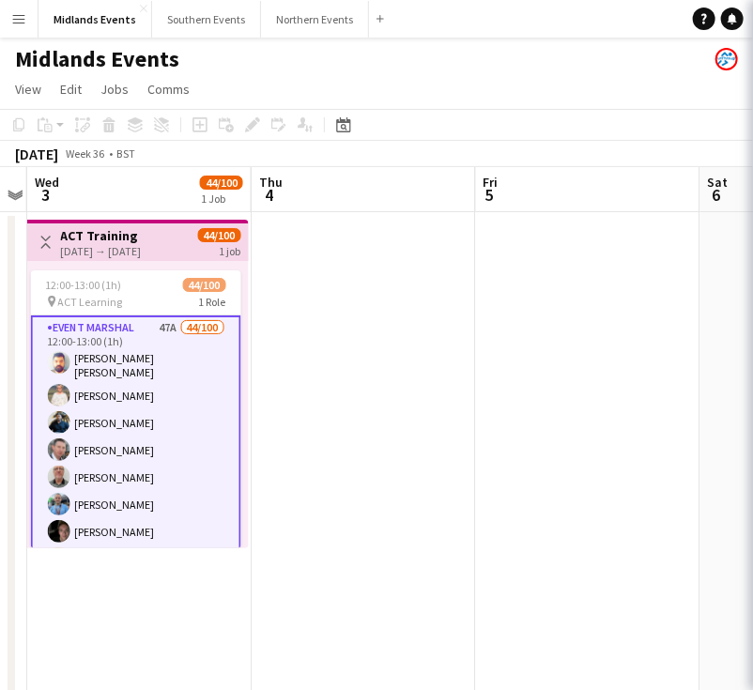
scroll to position [0, 645]
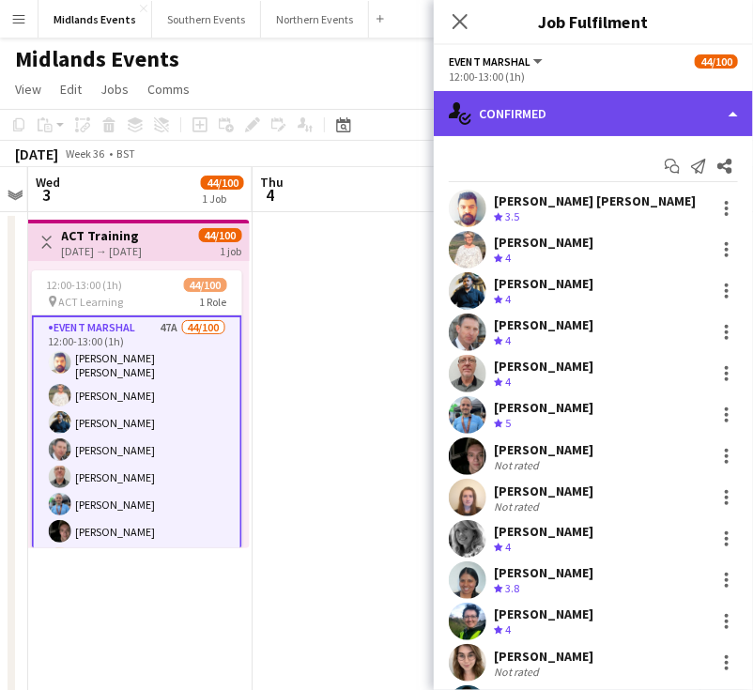
click at [638, 114] on div "single-neutral-actions-check-2 Confirmed" at bounding box center [593, 113] width 319 height 45
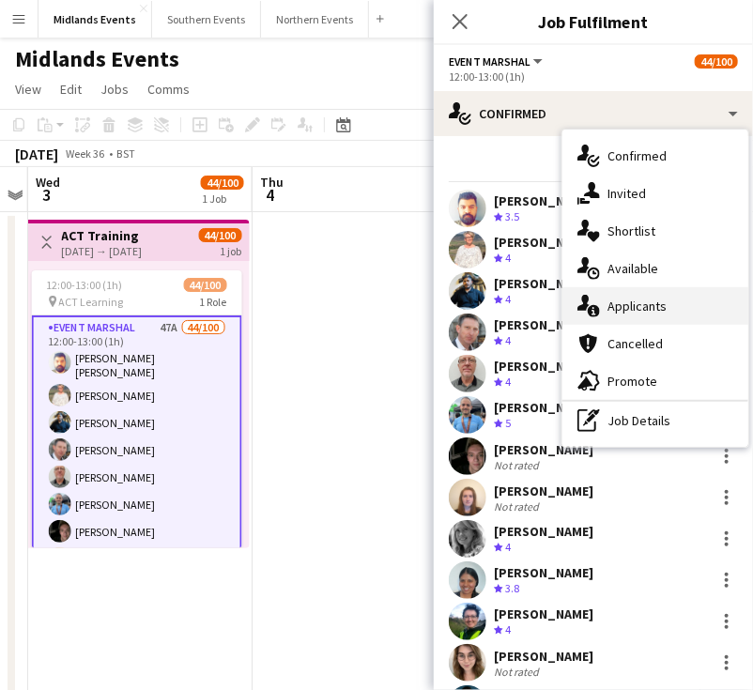
click at [679, 315] on div "single-neutral-actions-information Applicants" at bounding box center [655, 306] width 186 height 38
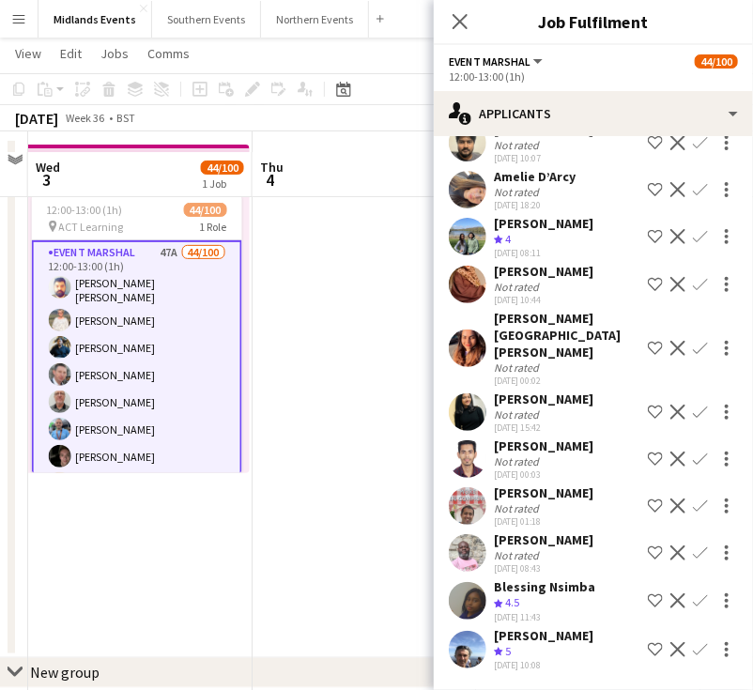
scroll to position [94, 0]
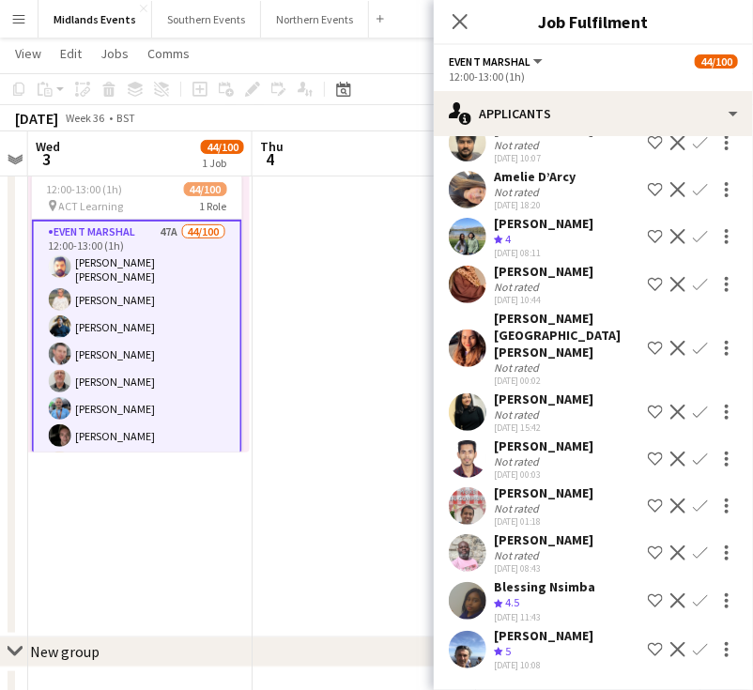
click at [548, 590] on div "Blessing Nsimba" at bounding box center [544, 586] width 101 height 17
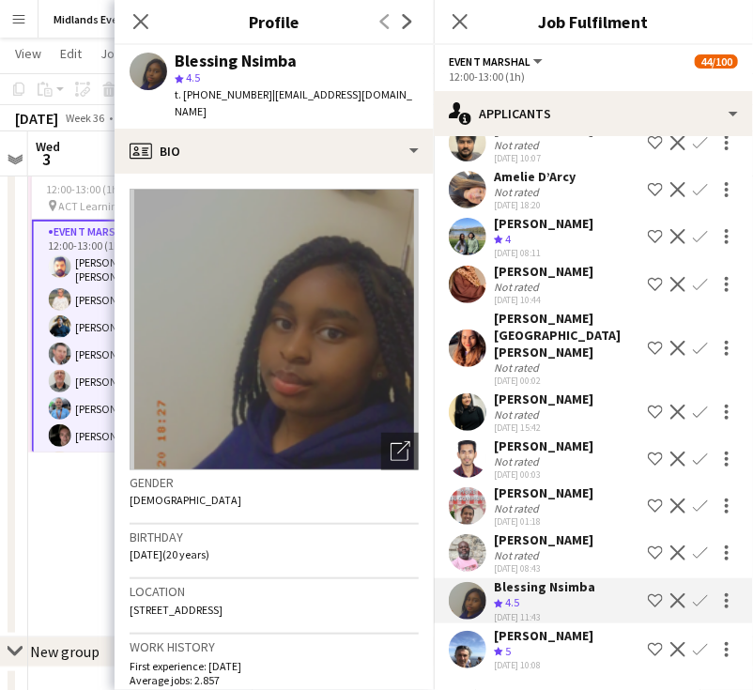
click at [693, 601] on app-icon "Confirm" at bounding box center [700, 600] width 15 height 15
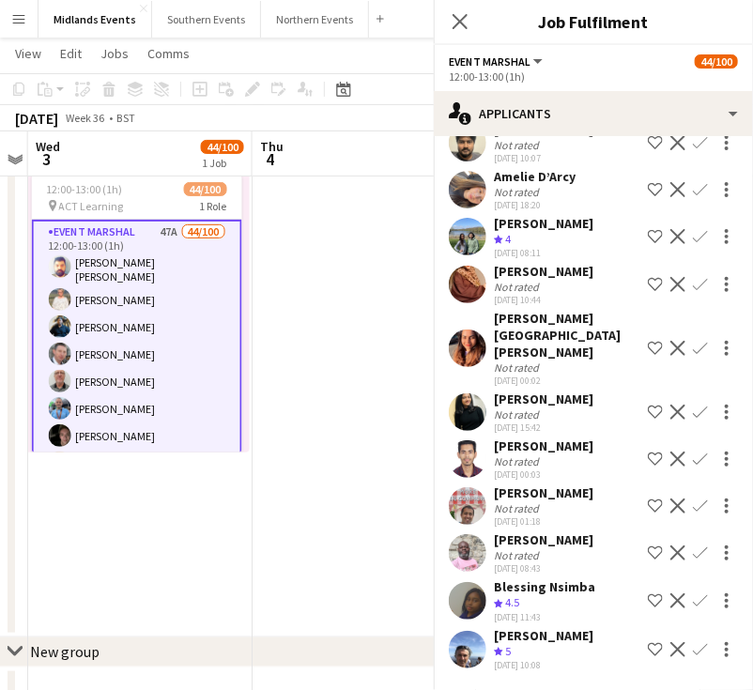
scroll to position [1624, 0]
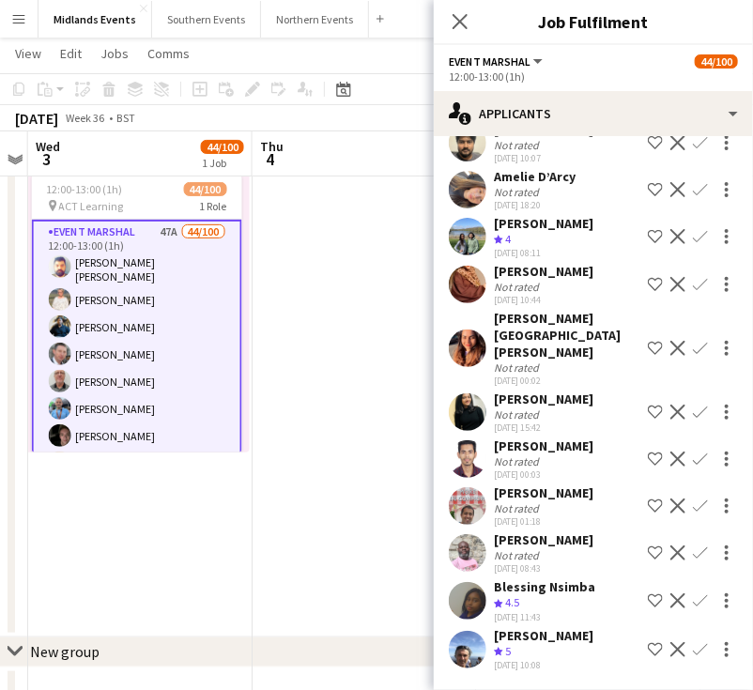
click at [693, 600] on app-icon "Confirm" at bounding box center [700, 600] width 15 height 15
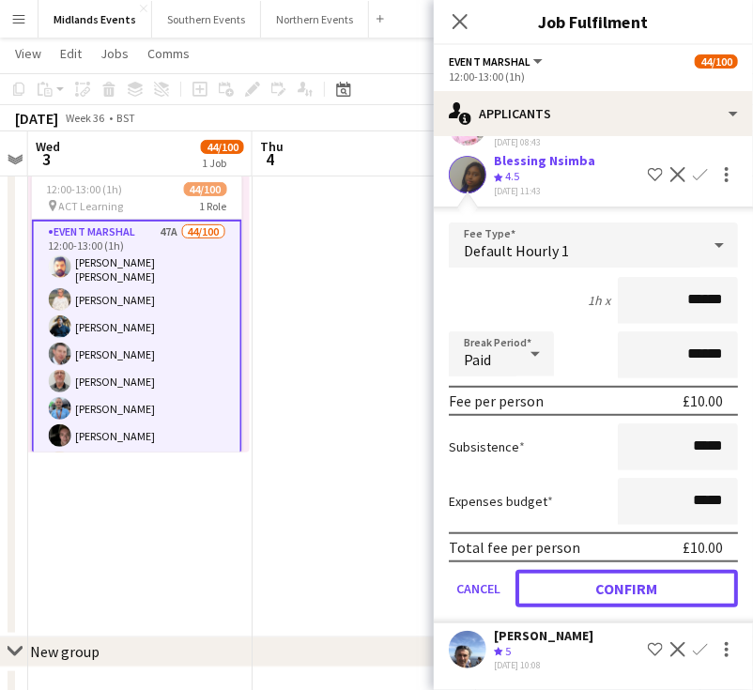
click at [652, 598] on button "Confirm" at bounding box center [626, 589] width 222 height 38
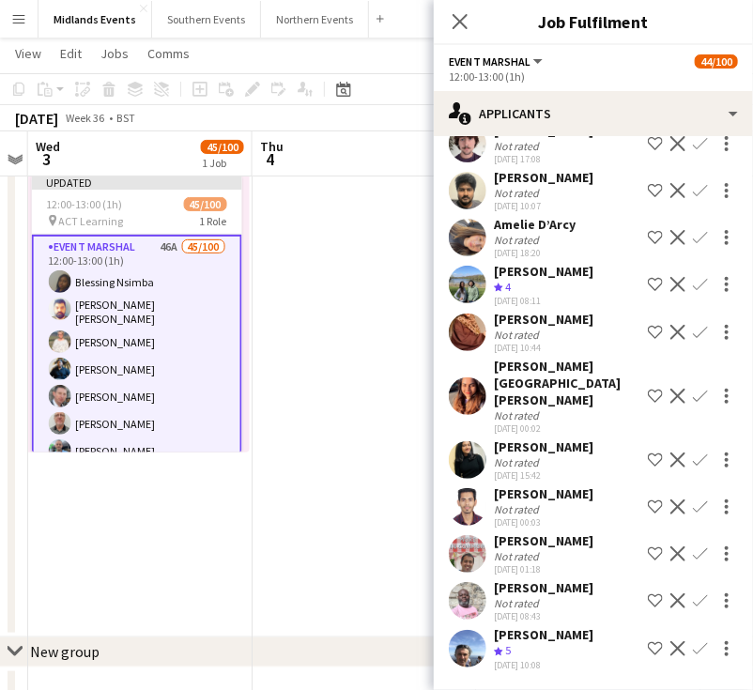
scroll to position [1576, 0]
click at [473, 22] on app-icon "Close pop-in" at bounding box center [460, 21] width 27 height 27
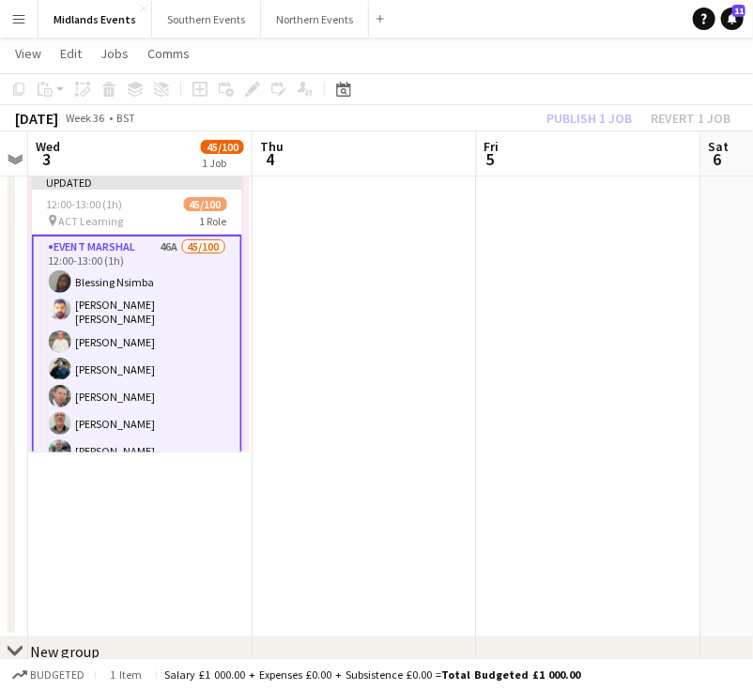
click at [592, 119] on div "Publish 1 job Revert 1 job" at bounding box center [638, 118] width 229 height 24
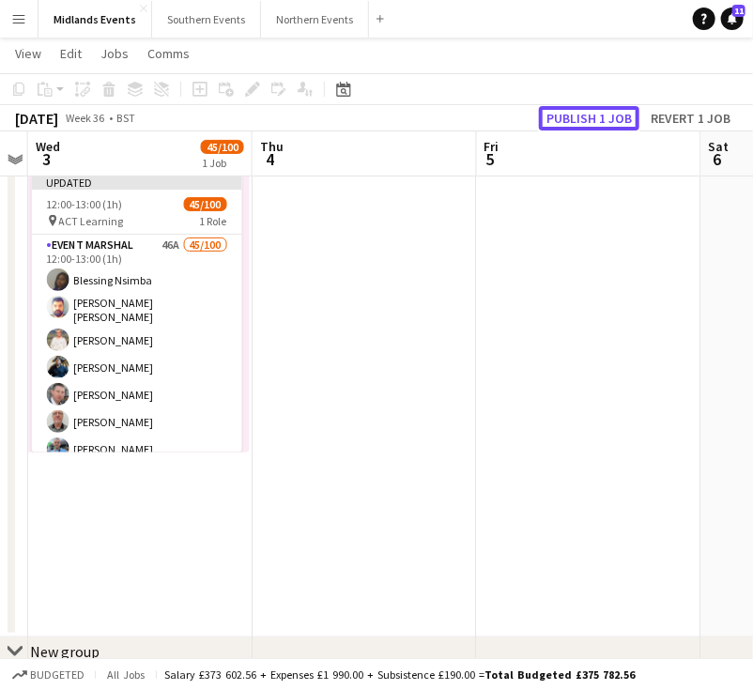
click at [590, 119] on button "Publish 1 job" at bounding box center [589, 118] width 100 height 24
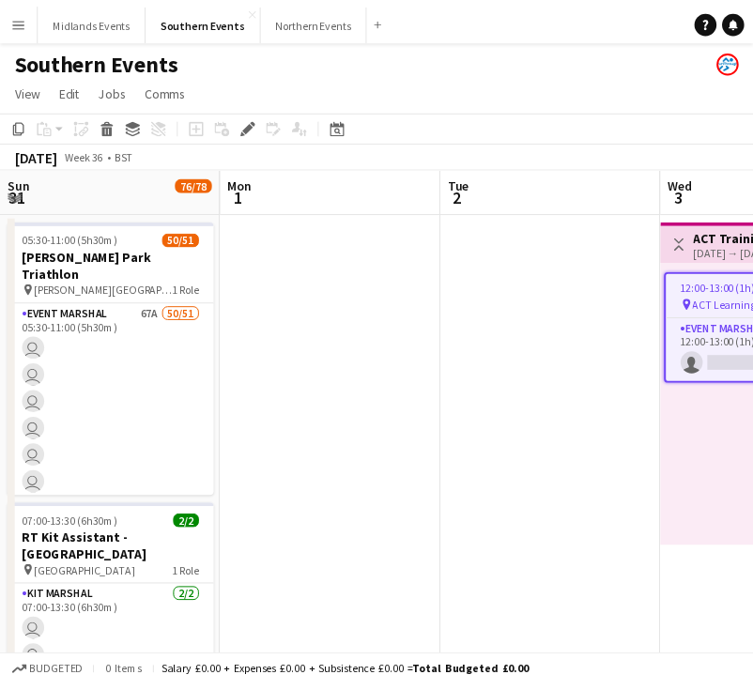
scroll to position [0, 646]
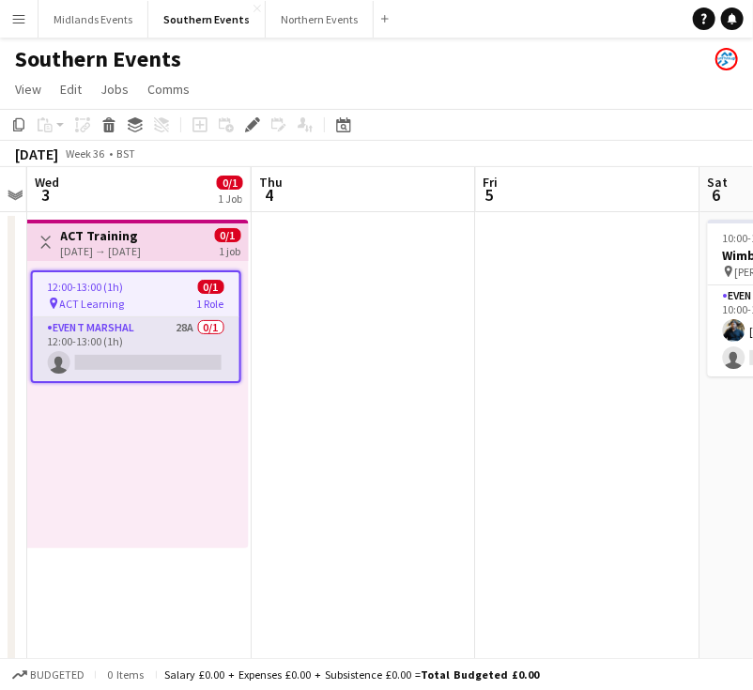
click at [109, 331] on app-card-role "Event Marshal 28A 0/1 12:00-13:00 (1h) single-neutral-actions" at bounding box center [136, 349] width 207 height 64
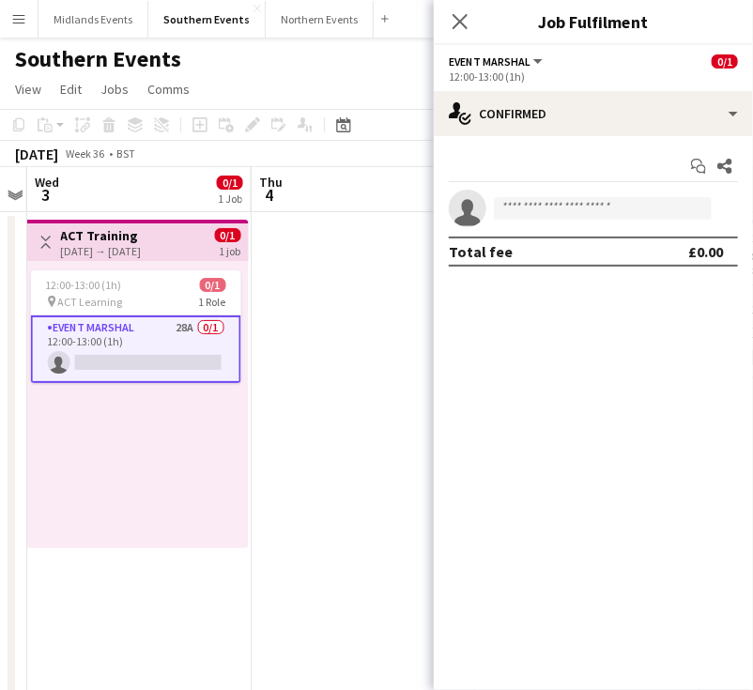
scroll to position [0, 0]
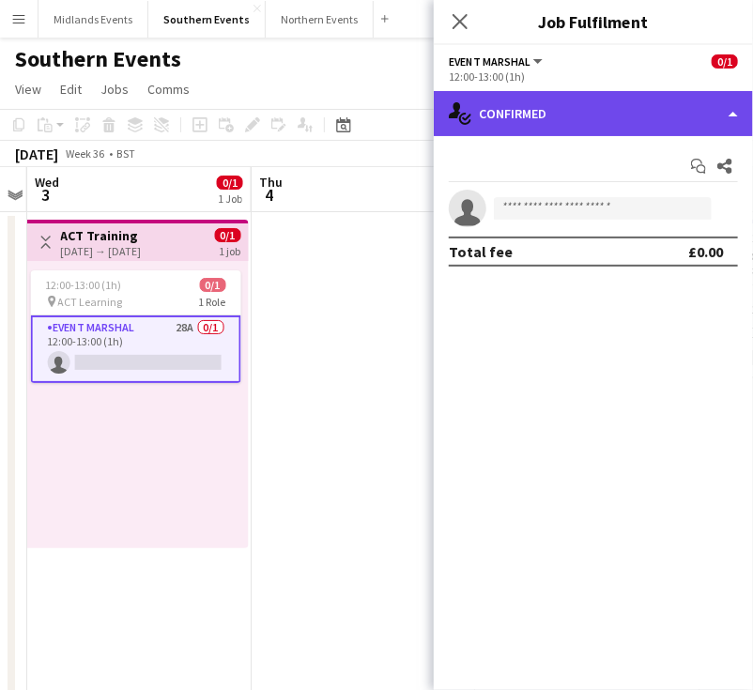
click at [626, 100] on div "single-neutral-actions-check-2 Confirmed" at bounding box center [593, 113] width 319 height 45
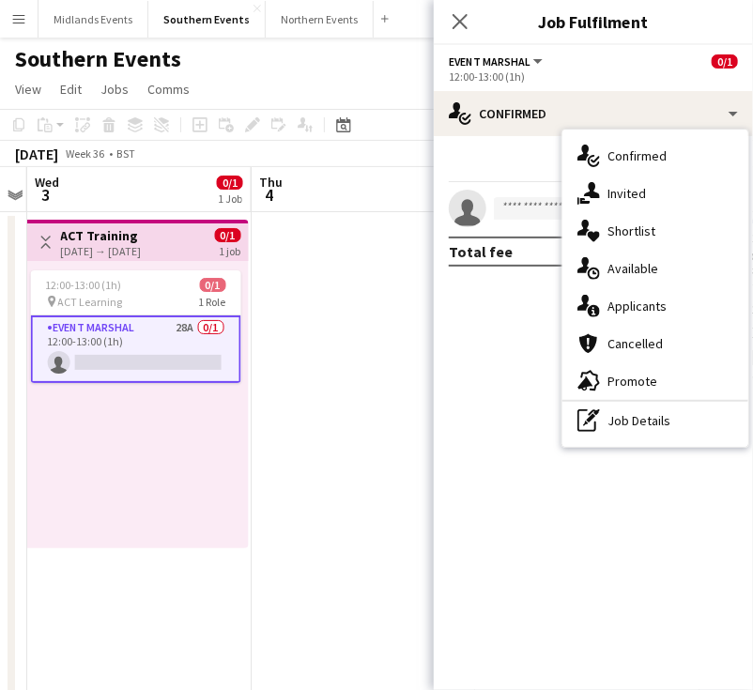
click at [634, 303] on div "single-neutral-actions-information Applicants" at bounding box center [655, 306] width 186 height 38
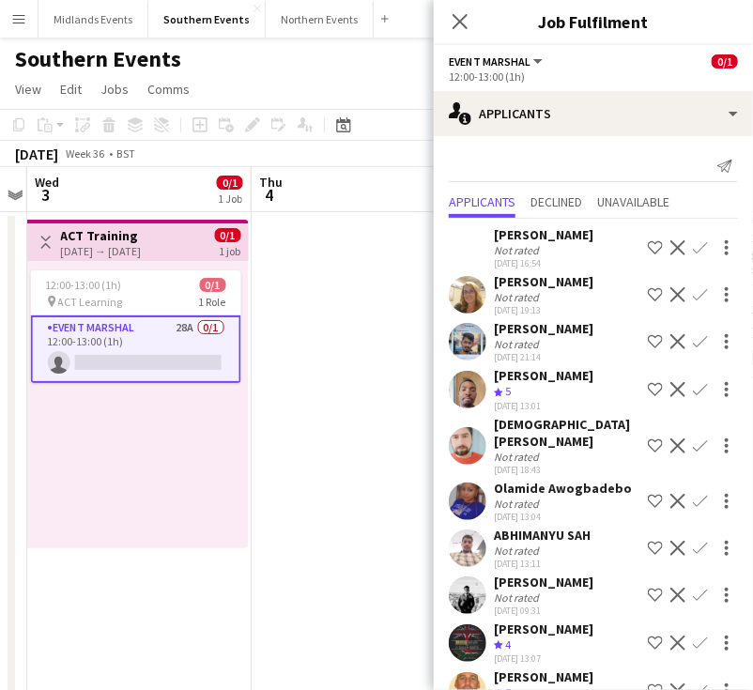
drag, startPoint x: 296, startPoint y: 235, endPoint x: 379, endPoint y: 349, distance: 141.8
click at [296, 235] on app-date-cell at bounding box center [364, 615] width 224 height 806
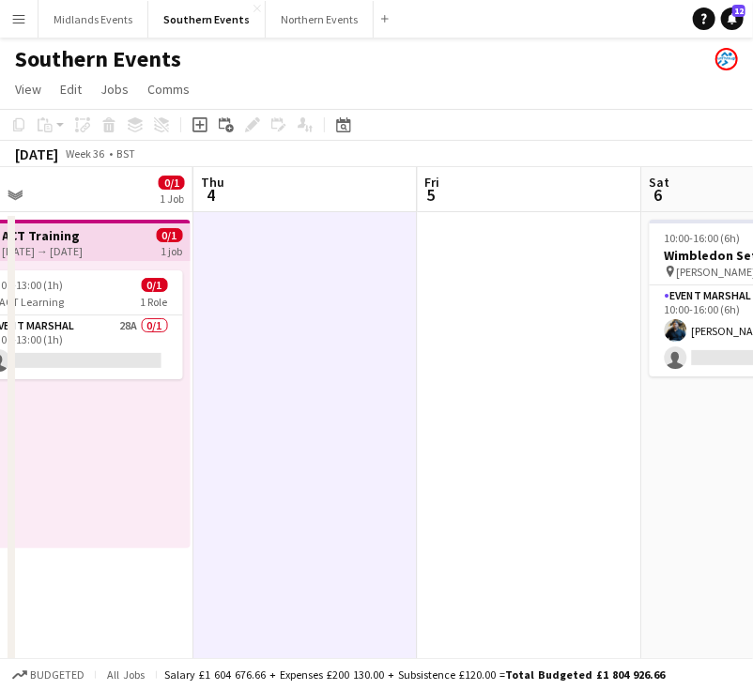
scroll to position [0, 712]
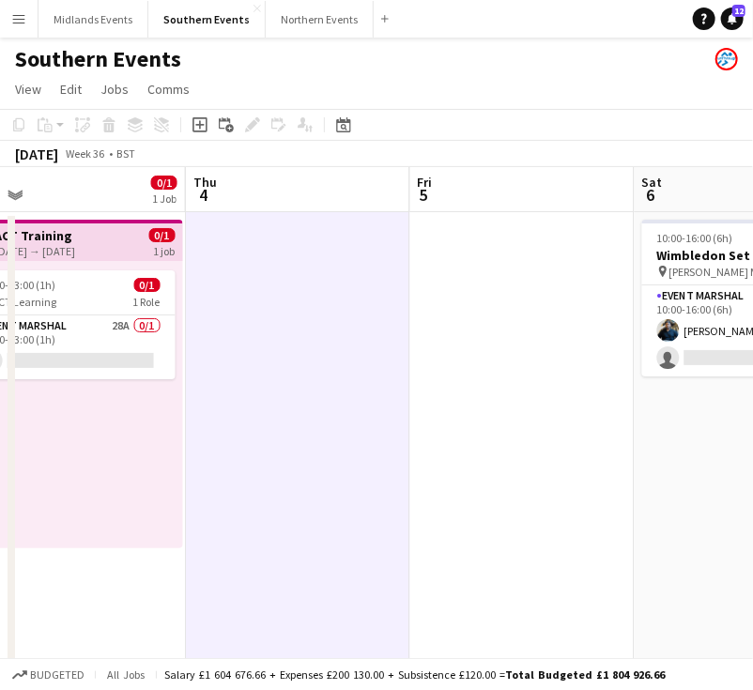
drag, startPoint x: 499, startPoint y: 461, endPoint x: 434, endPoint y: 254, distance: 216.7
click at [434, 254] on app-calendar-viewport "Sun 31 76/78 3 Jobs Mon 1 Tue 2 Wed 3 0/1 1 Job Thu 4 Fri 5 Sat 6 1/2 1 Job Sun…" at bounding box center [376, 592] width 753 height 851
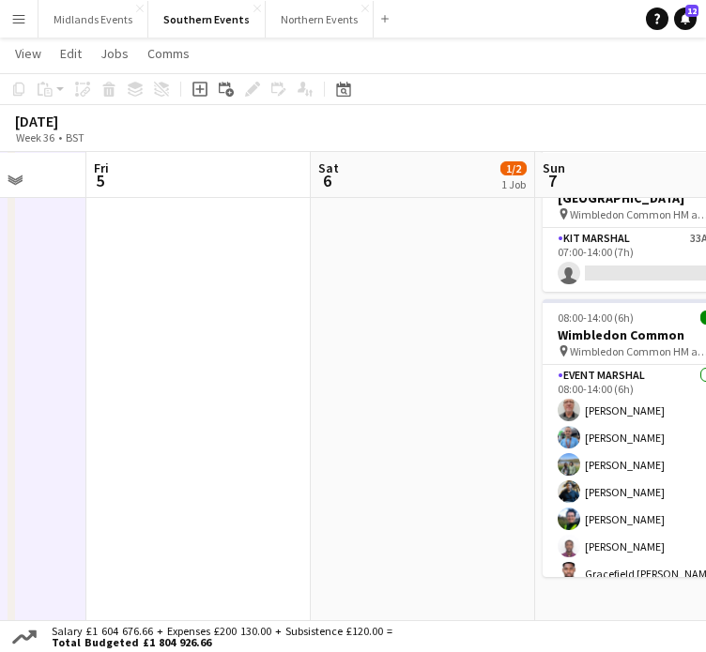
scroll to position [0, 797]
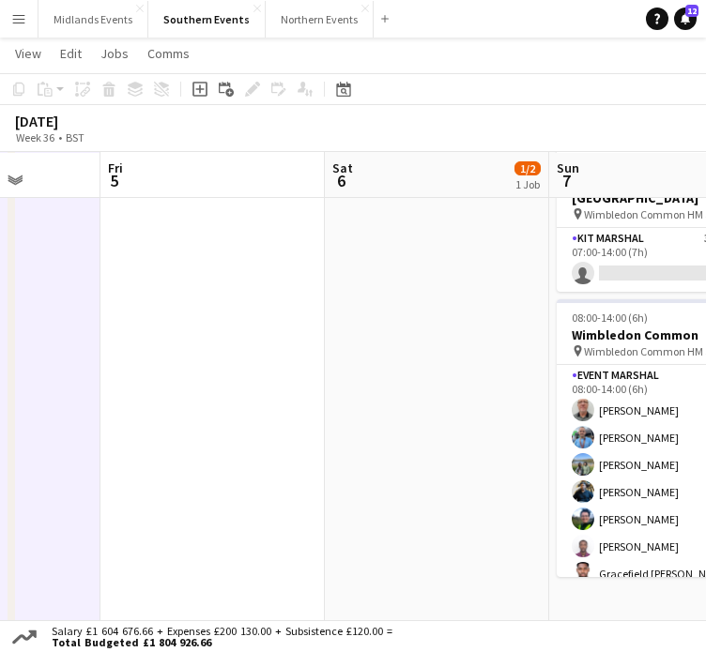
drag, startPoint x: 234, startPoint y: 386, endPoint x: 148, endPoint y: 337, distance: 98.4
click at [148, 337] on app-calendar-viewport "Mon 1 Tue 2 Wed 3 0/1 1 Job Thu 4 Fri 5 Sat 6 1/2 1 Job Sun 7 58/61 3 Jobs Mon …" at bounding box center [353, 187] width 706 height 943
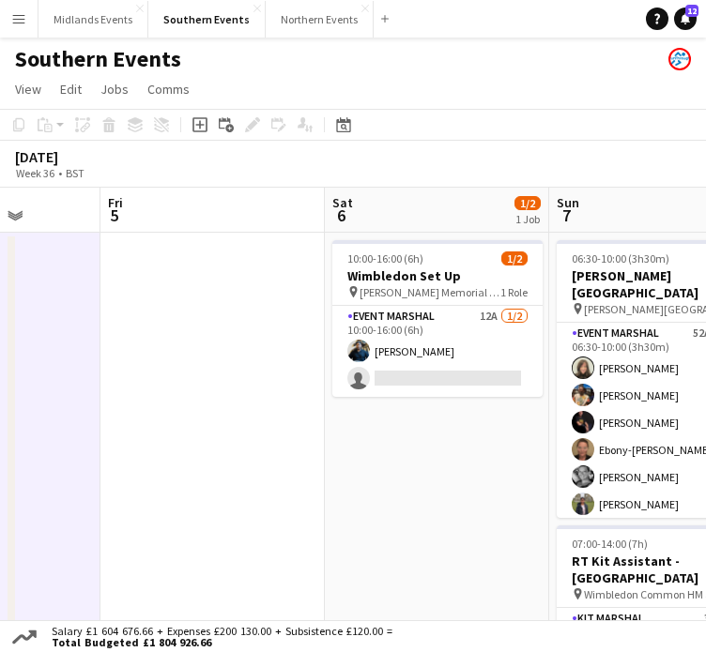
scroll to position [0, 538]
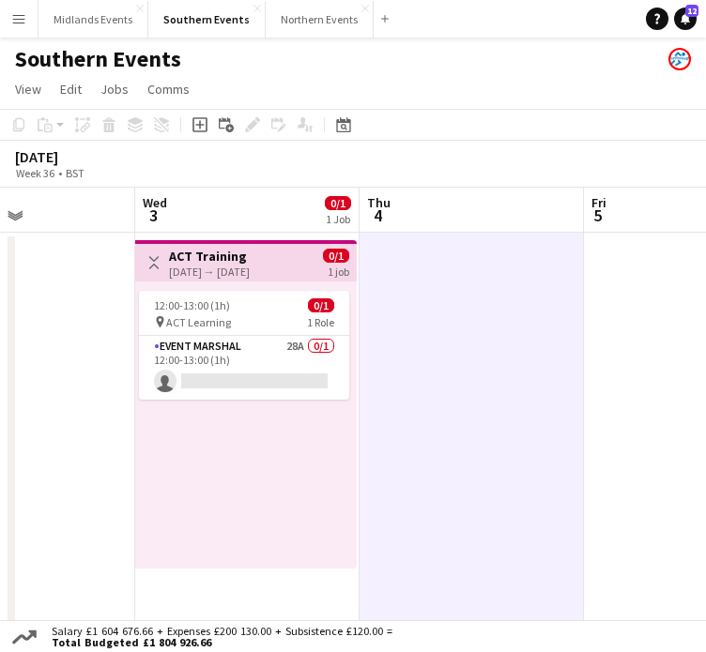
drag, startPoint x: 203, startPoint y: 346, endPoint x: 821, endPoint y: 437, distance: 625.3
click at [706, 437] on html "Menu Boards Boards Boards All jobs Status Workforce Workforce My Workforce Recr…" at bounding box center [353, 535] width 706 height 1071
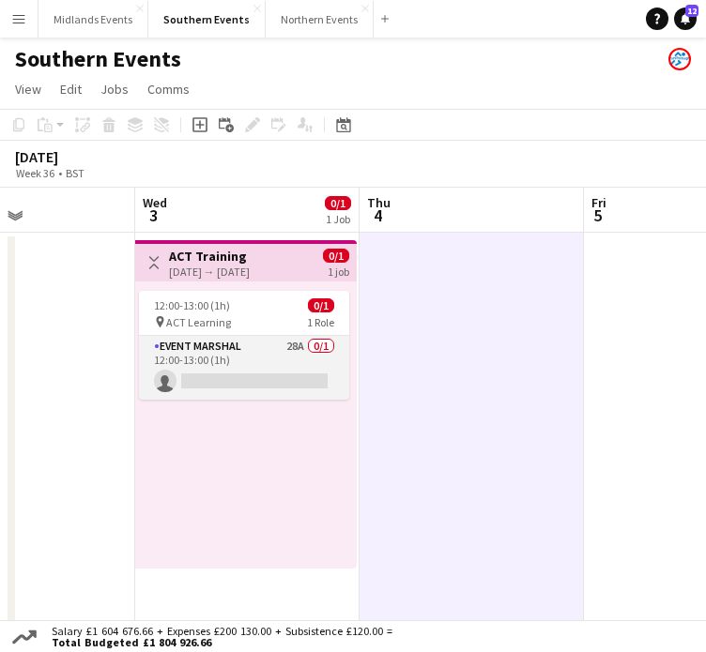
click at [237, 360] on app-card-role "Event Marshal 28A 0/1 12:00-13:00 (1h) single-neutral-actions" at bounding box center [244, 368] width 210 height 64
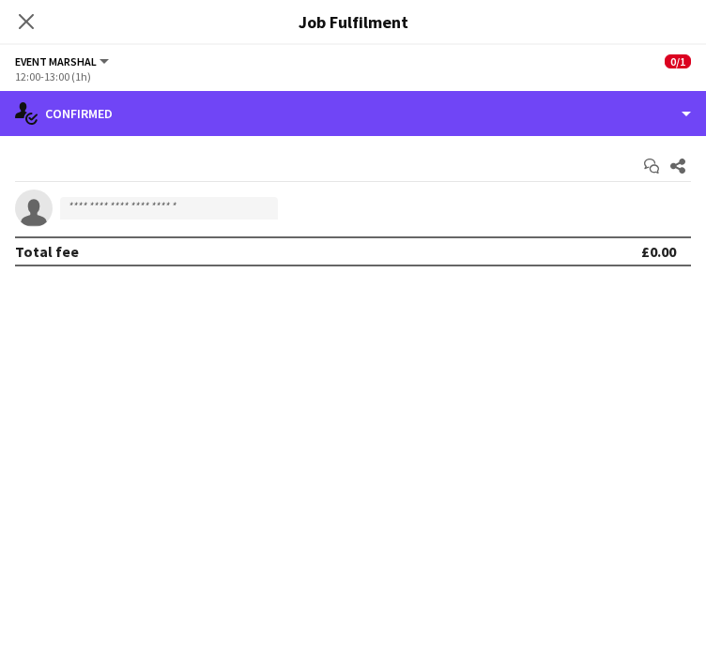
click at [172, 115] on div "single-neutral-actions-check-2 Confirmed" at bounding box center [353, 113] width 706 height 45
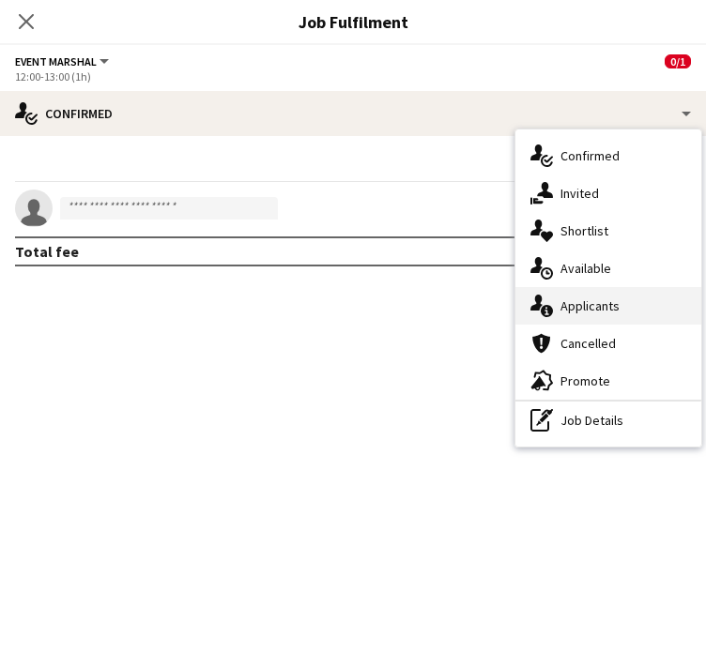
click at [601, 302] on div "single-neutral-actions-information Applicants" at bounding box center [608, 306] width 186 height 38
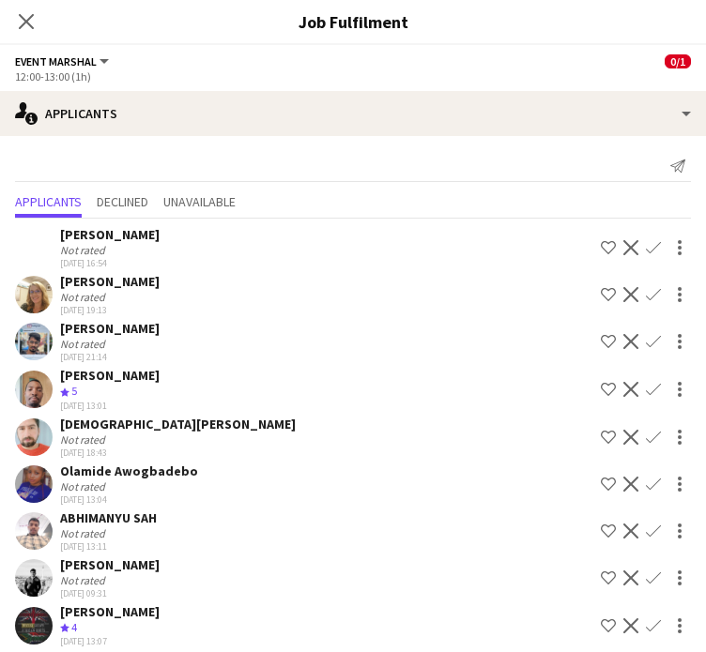
click at [646, 298] on app-icon "Confirm" at bounding box center [653, 294] width 15 height 15
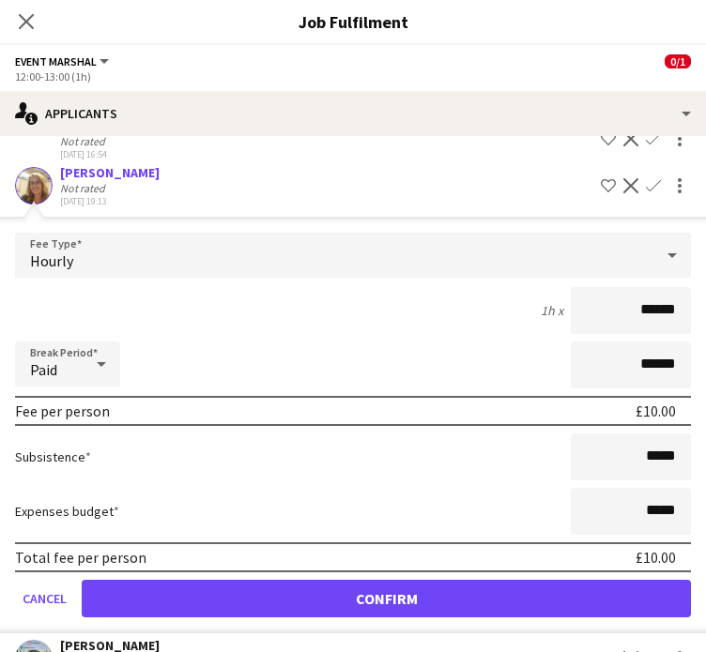
scroll to position [188, 0]
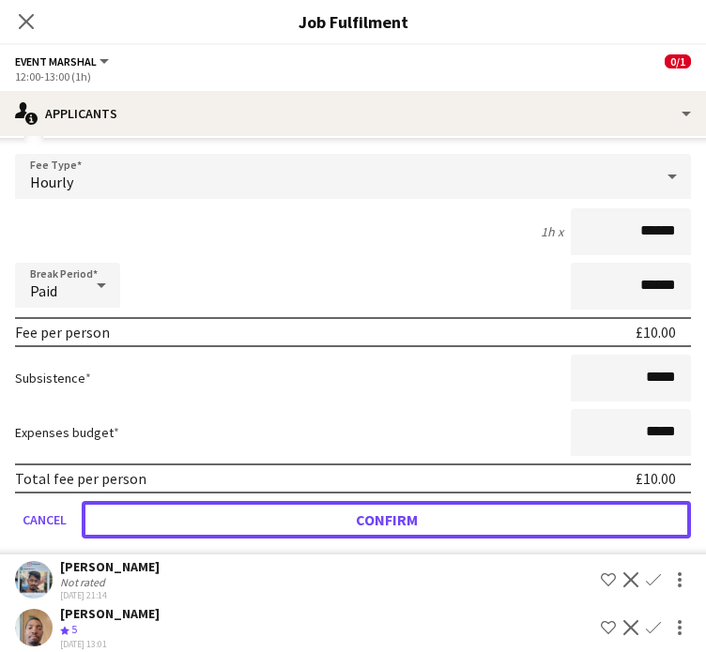
click at [617, 508] on button "Confirm" at bounding box center [386, 520] width 609 height 38
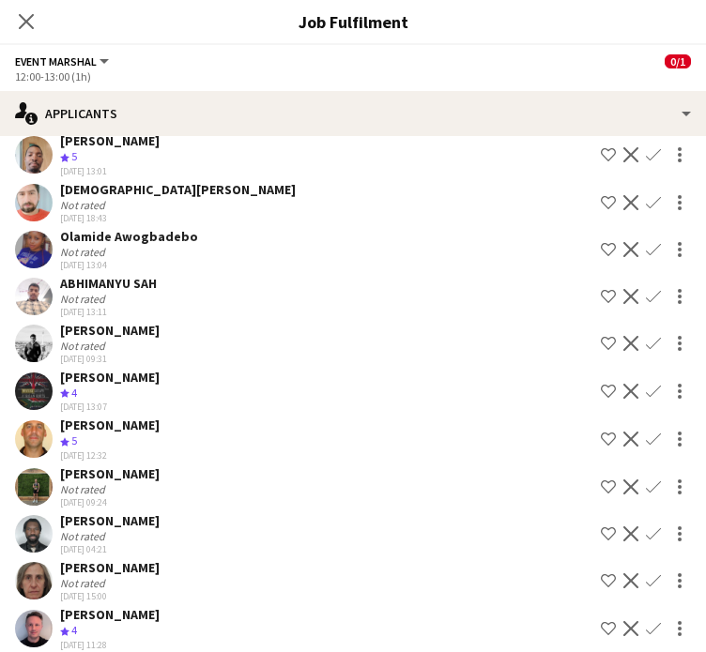
scroll to position [0, 0]
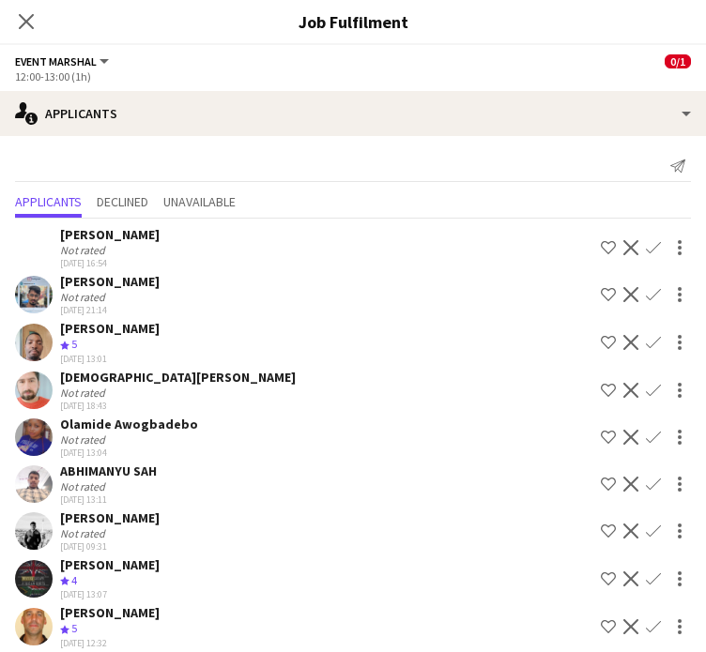
click at [646, 341] on app-icon "Confirm" at bounding box center [653, 342] width 15 height 15
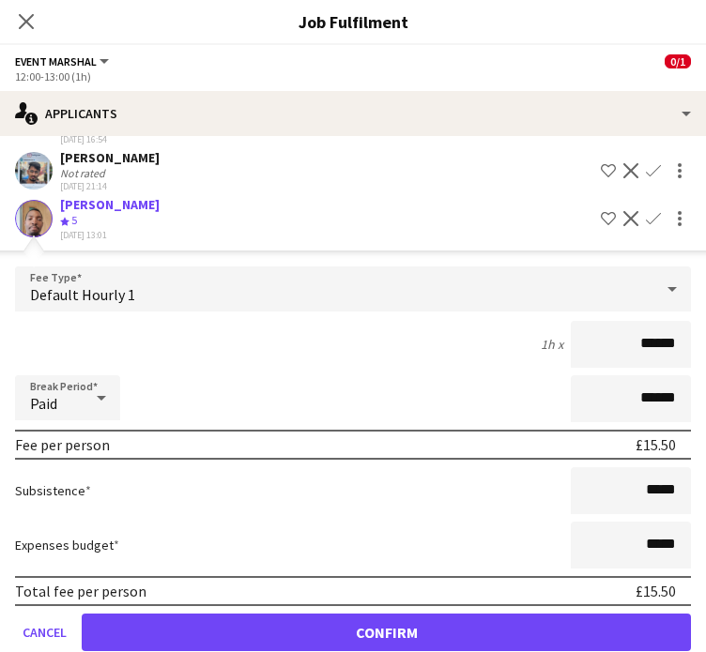
scroll to position [188, 0]
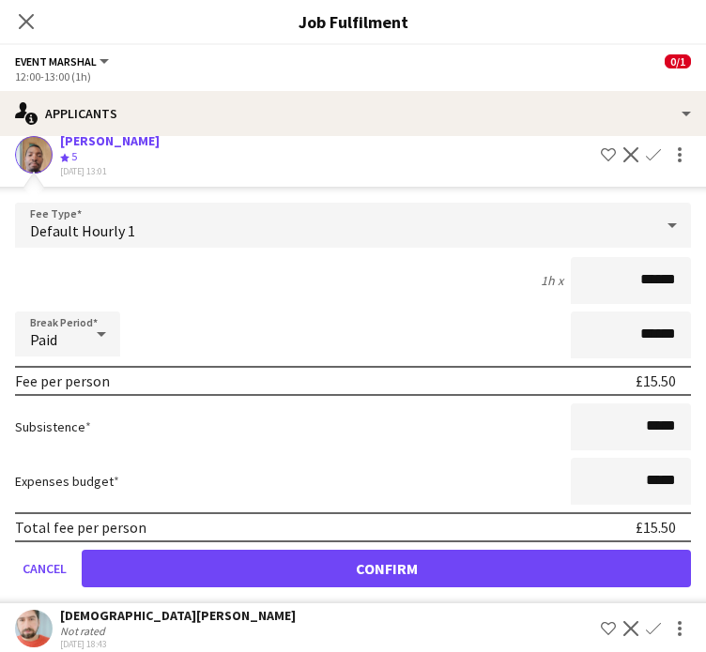
drag, startPoint x: 604, startPoint y: 281, endPoint x: 705, endPoint y: 281, distance: 101.4
click at [705, 281] on mat-expansion-panel "users2 Applicants Send notification Applicants Declined Unavailable Liliana Gon…" at bounding box center [353, 394] width 706 height 516
type input "******"
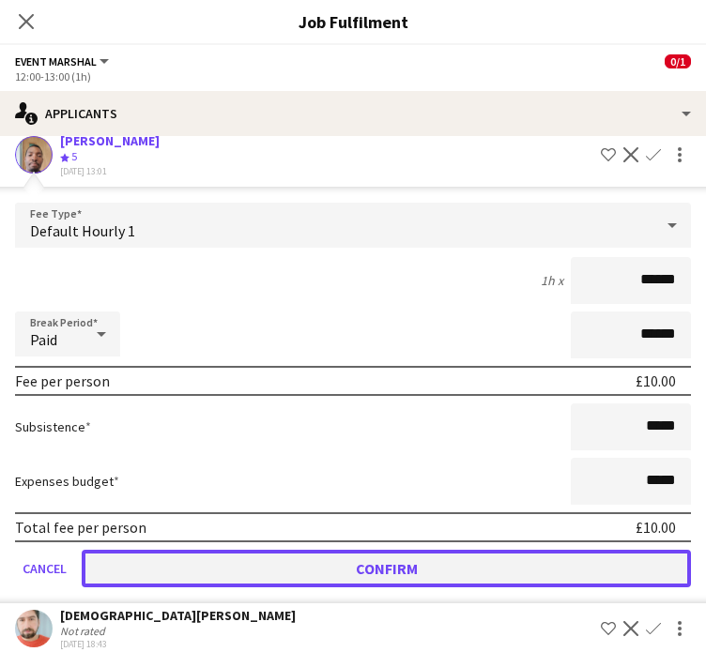
click at [515, 566] on button "Confirm" at bounding box center [386, 569] width 609 height 38
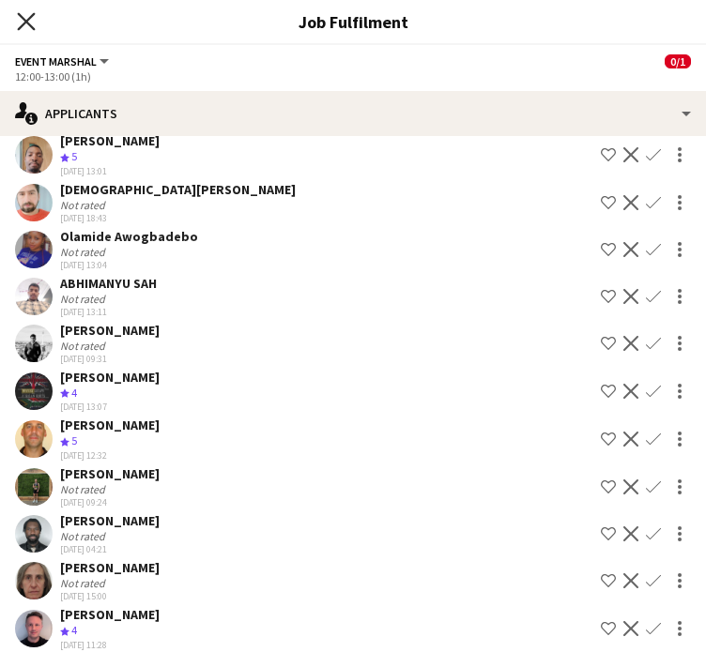
drag, startPoint x: 22, startPoint y: 20, endPoint x: 426, endPoint y: 271, distance: 476.4
click at [22, 20] on icon "Close pop-in" at bounding box center [26, 21] width 15 height 15
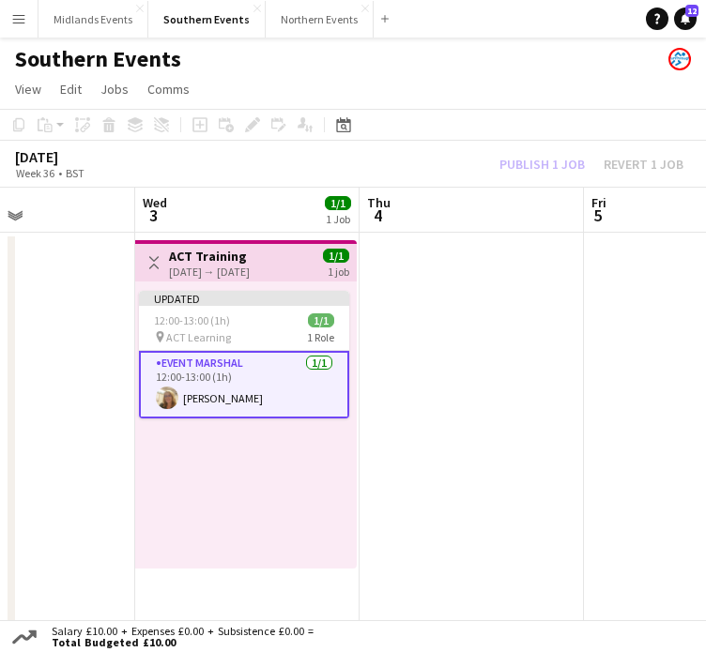
click at [190, 254] on h3 "ACT Training" at bounding box center [209, 256] width 81 height 17
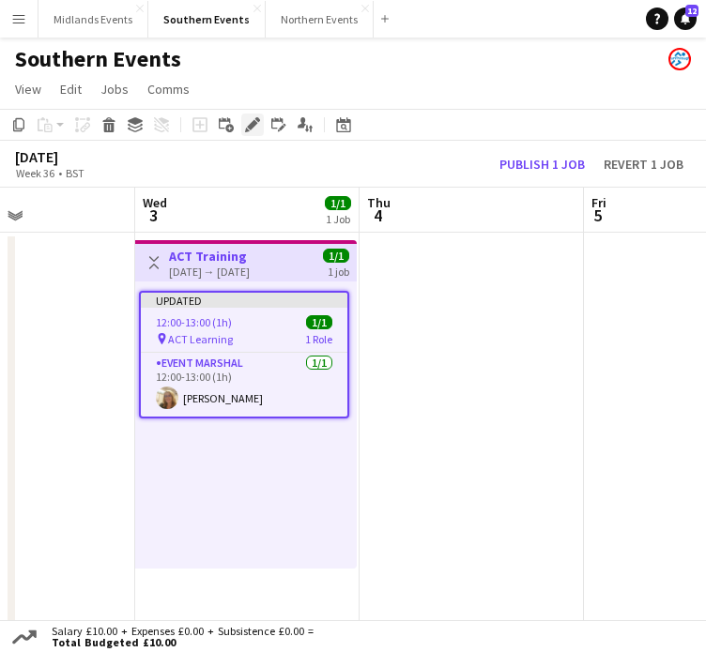
click at [253, 127] on icon "Edit" at bounding box center [252, 124] width 15 height 15
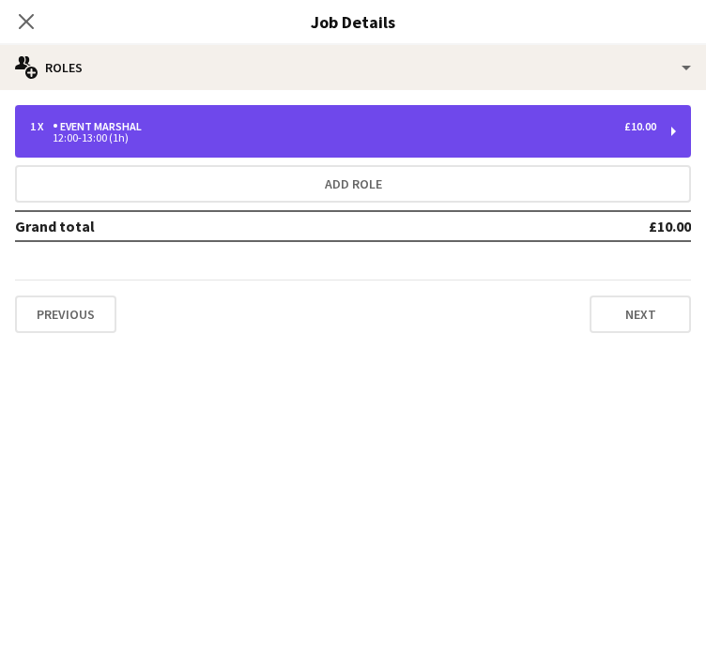
click at [84, 129] on div "Event Marshal" at bounding box center [101, 126] width 97 height 13
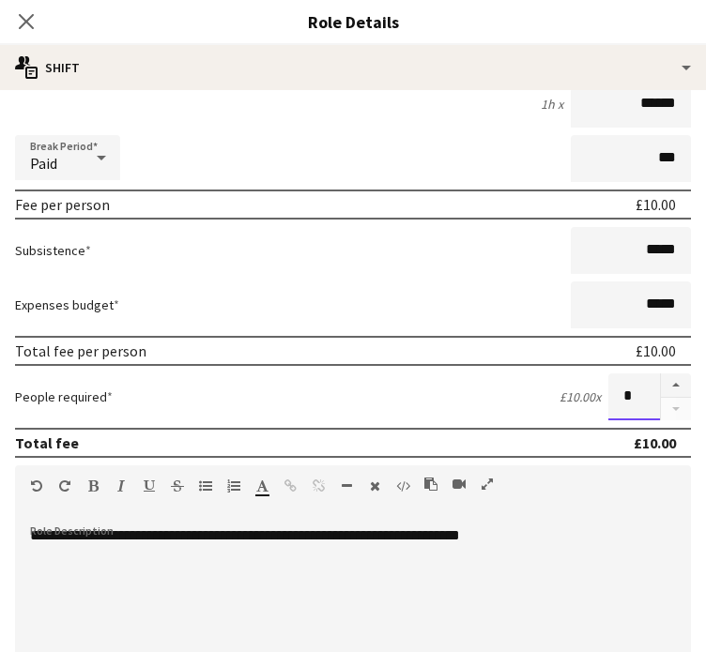
click at [620, 394] on input "*" at bounding box center [634, 397] width 52 height 47
type input "***"
click at [26, 23] on icon "Close pop-in" at bounding box center [26, 21] width 15 height 15
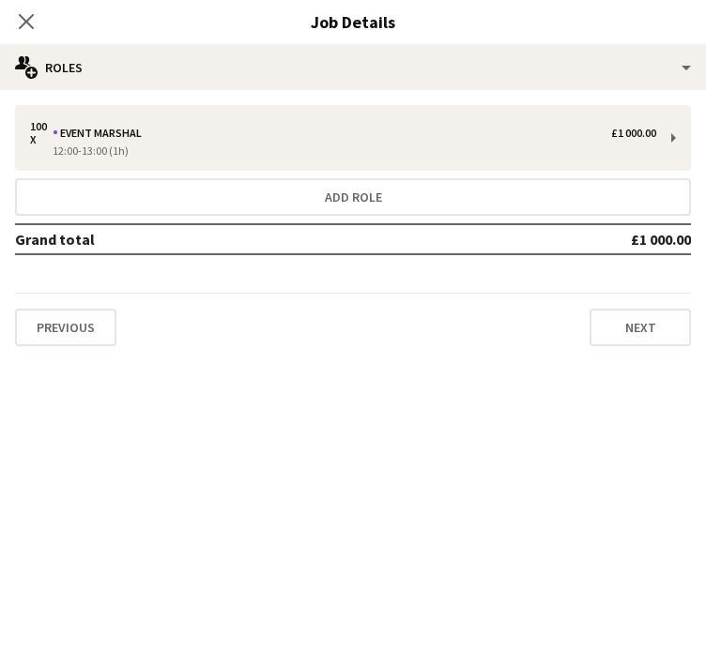
click at [19, 27] on icon "Close pop-in" at bounding box center [26, 21] width 15 height 15
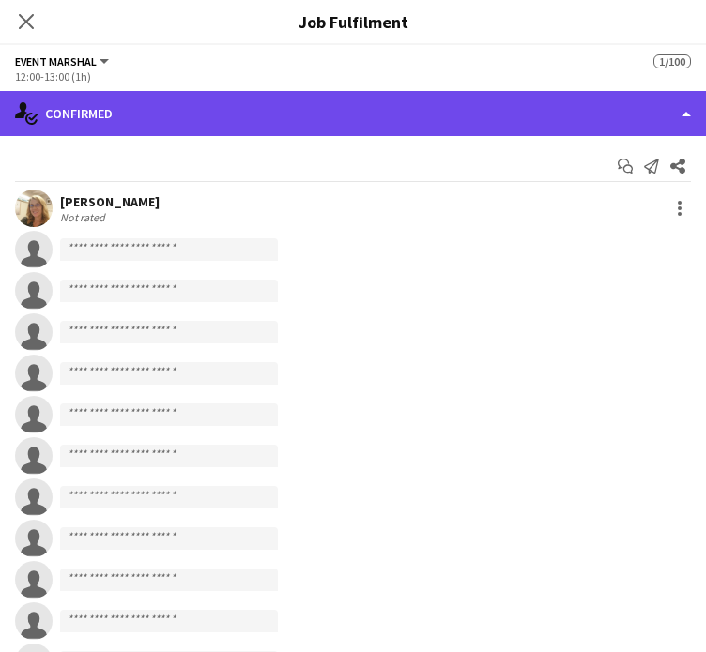
click at [488, 130] on div "single-neutral-actions-check-2 Confirmed" at bounding box center [353, 113] width 706 height 45
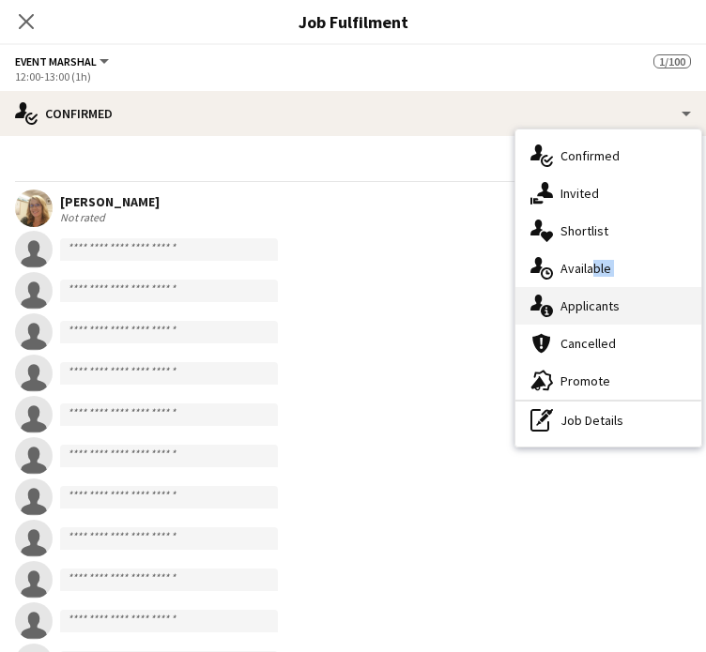
drag, startPoint x: 587, startPoint y: 266, endPoint x: 583, endPoint y: 296, distance: 30.3
click at [583, 296] on div "single-neutral-actions-check-2 Confirmed single-neutral-actions-share-1 Invited…" at bounding box center [608, 288] width 186 height 317
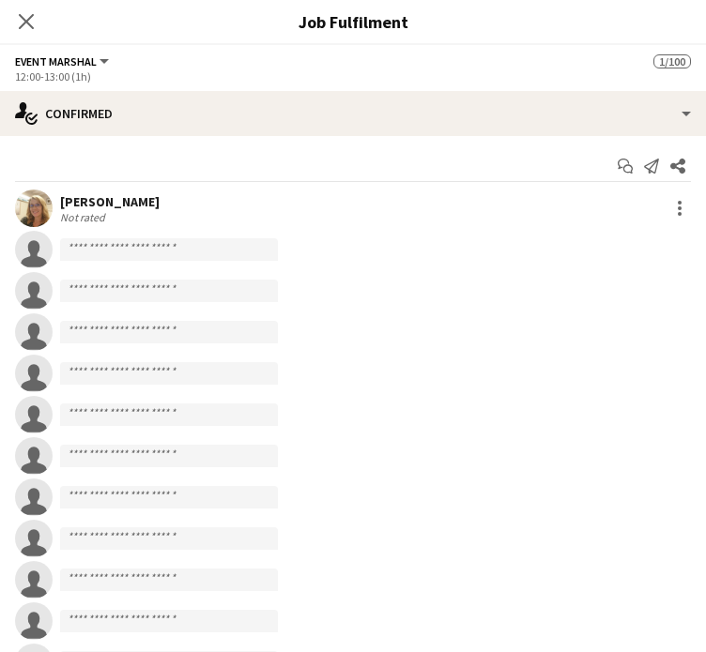
click at [583, 296] on form at bounding box center [372, 291] width 638 height 23
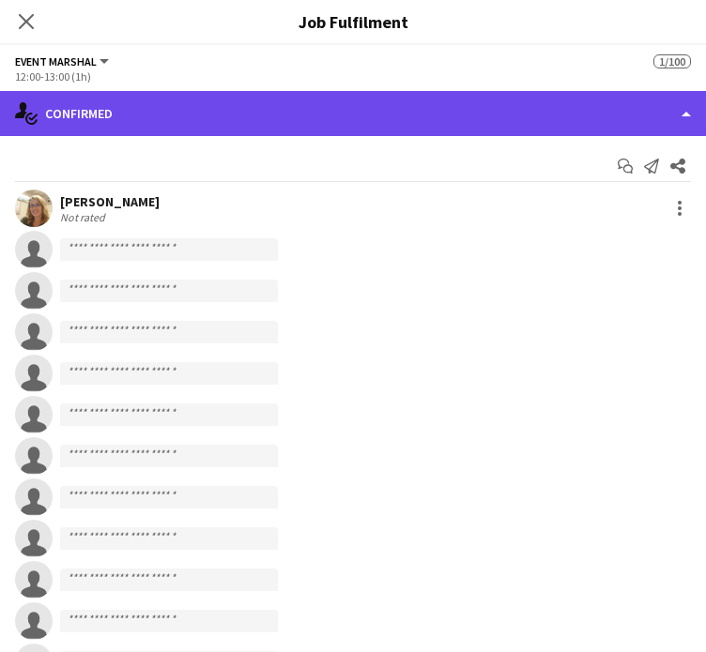
click at [578, 133] on div "single-neutral-actions-check-2 Confirmed" at bounding box center [353, 113] width 706 height 45
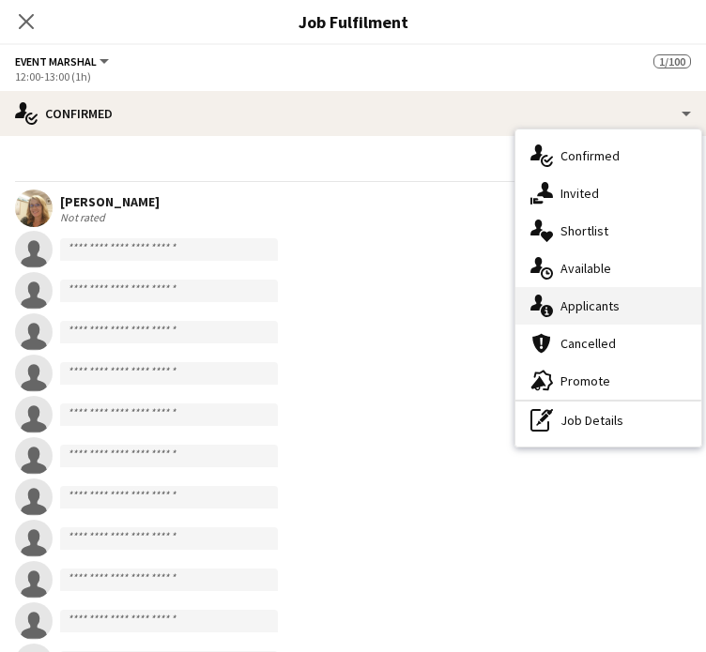
click at [582, 292] on div "single-neutral-actions-information Applicants" at bounding box center [608, 306] width 186 height 38
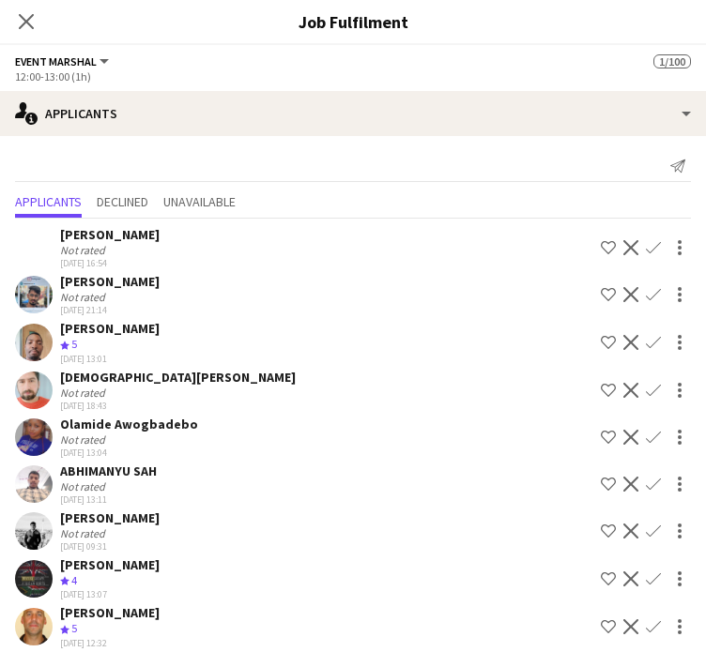
click at [646, 345] on app-icon "Confirm" at bounding box center [653, 342] width 15 height 15
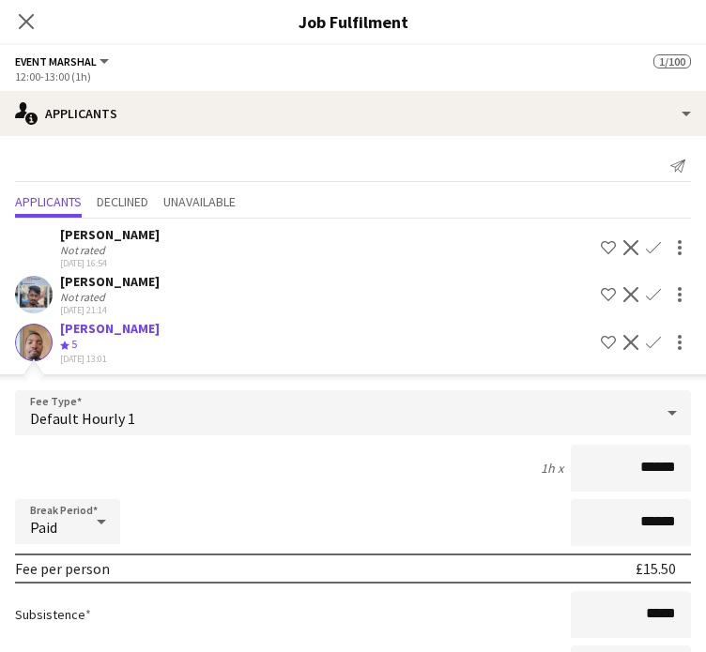
drag, startPoint x: 617, startPoint y: 447, endPoint x: 708, endPoint y: 431, distance: 92.4
click at [706, 431] on html "Menu Boards Boards Boards All jobs Status Workforce Workforce My Workforce Recr…" at bounding box center [353, 535] width 706 height 1071
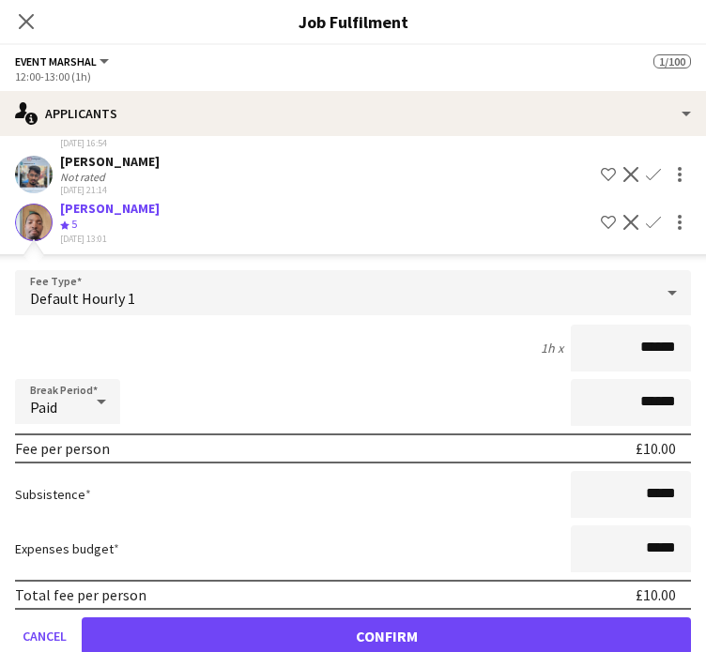
scroll to position [188, 0]
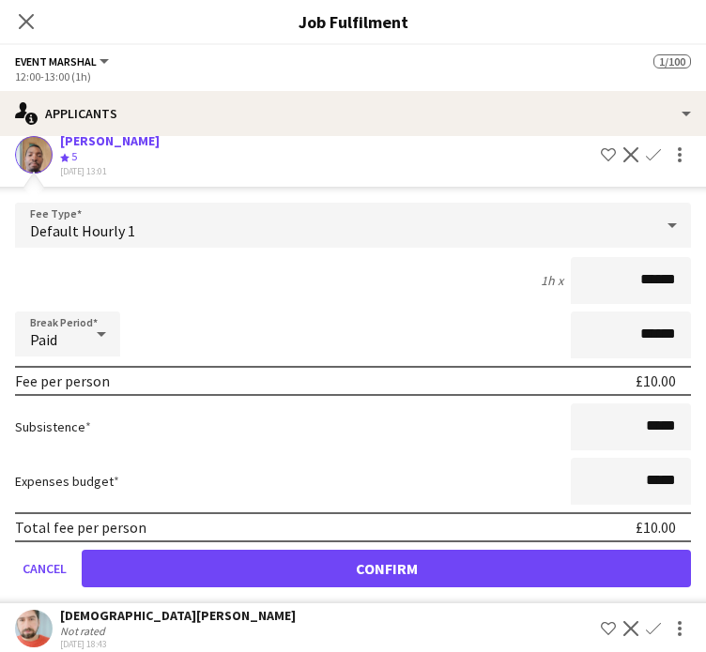
type input "******"
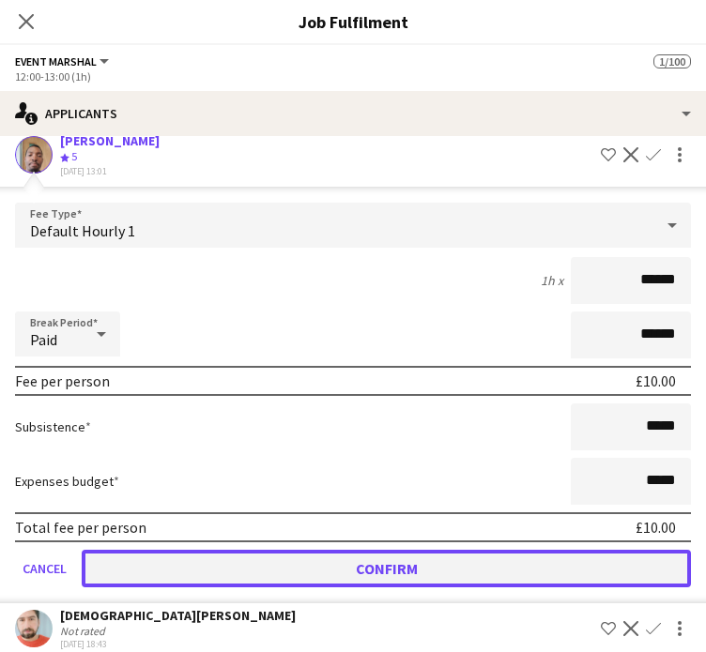
click at [550, 550] on button "Confirm" at bounding box center [386, 569] width 609 height 38
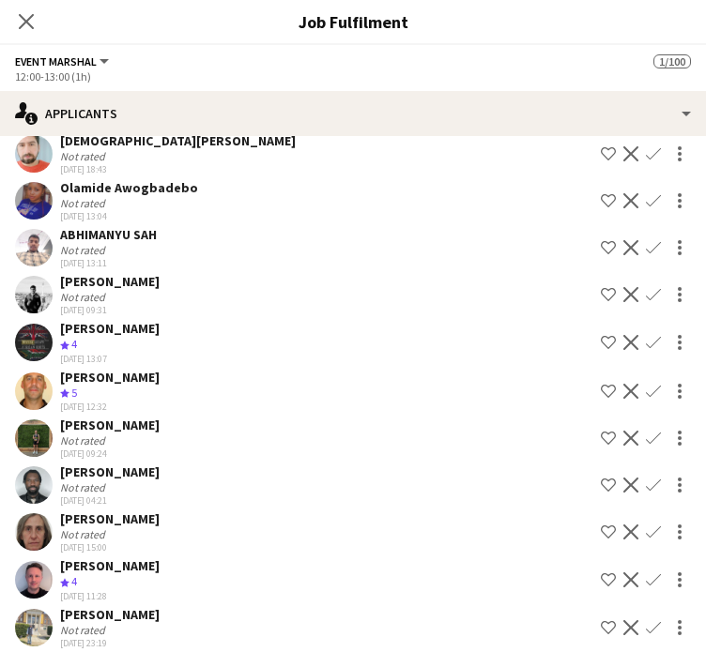
scroll to position [0, 0]
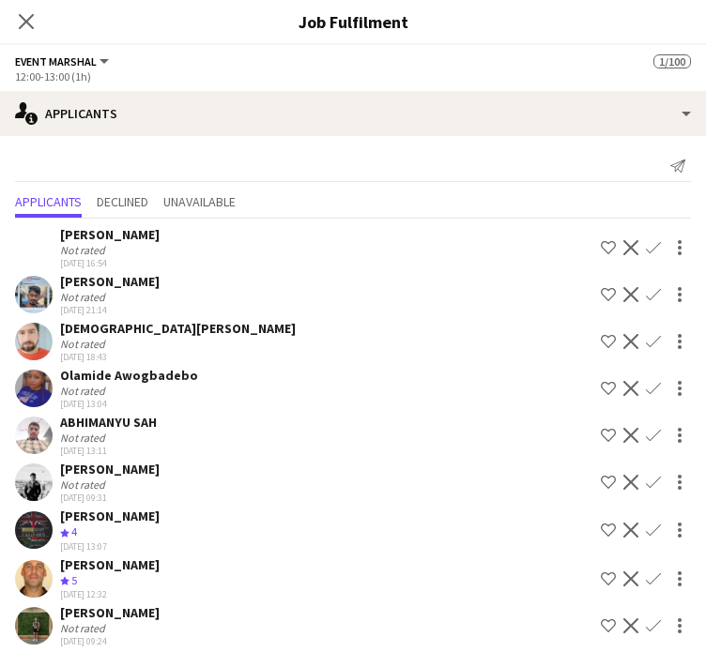
drag, startPoint x: 165, startPoint y: 238, endPoint x: 45, endPoint y: 238, distance: 120.2
click at [45, 238] on div "Liliana Goncalves Not rated 31-07-2025 16:54 Shortlist crew Decline Confirm" at bounding box center [353, 247] width 706 height 43
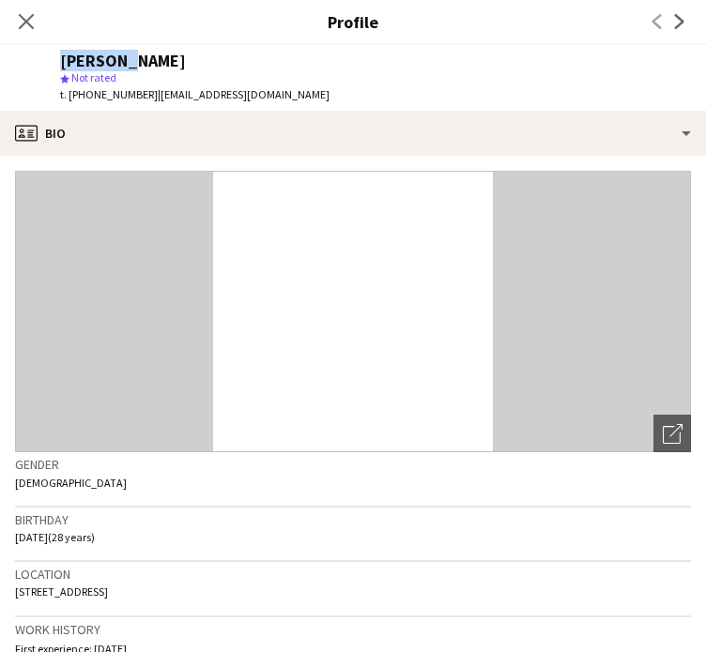
drag, startPoint x: 111, startPoint y: 58, endPoint x: 48, endPoint y: 55, distance: 63.0
click at [48, 55] on div "Liliana Goncalves star Not rated t. +447708771711 | lilianadiasgoncalves@hotmai…" at bounding box center [172, 78] width 345 height 66
copy div "Liliana"
drag, startPoint x: 24, startPoint y: 18, endPoint x: 111, endPoint y: 44, distance: 90.3
click at [24, 18] on icon "Close pop-in" at bounding box center [26, 21] width 15 height 15
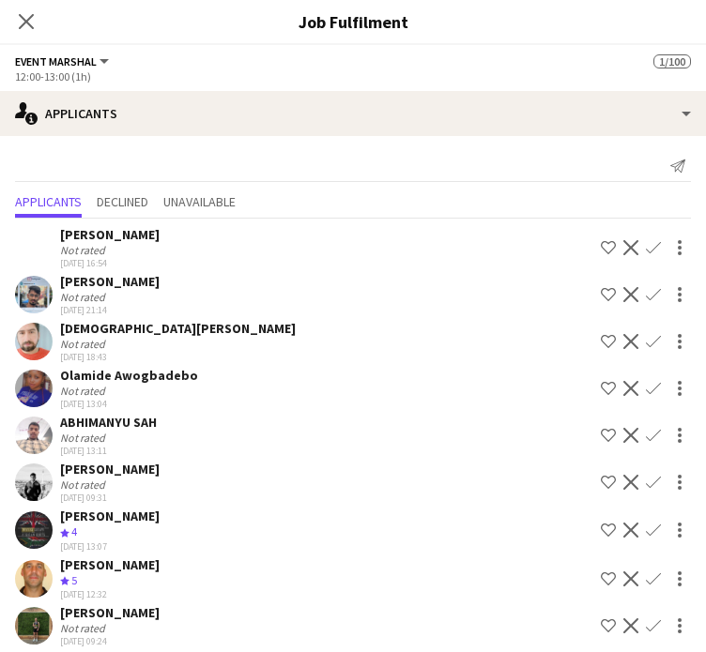
click at [101, 282] on div "Sriram Rangarajan" at bounding box center [110, 281] width 100 height 17
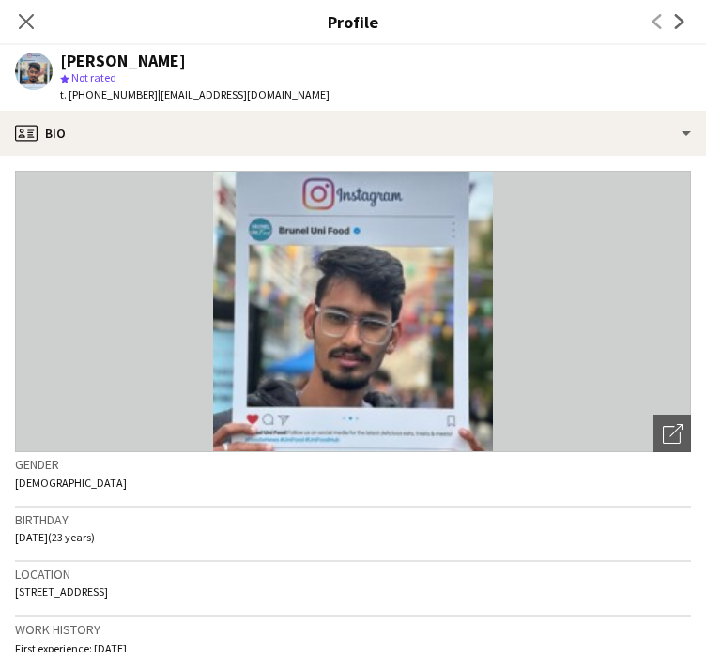
drag, startPoint x: 22, startPoint y: 18, endPoint x: 25, endPoint y: 27, distance: 10.1
click at [22, 18] on icon at bounding box center [26, 21] width 15 height 15
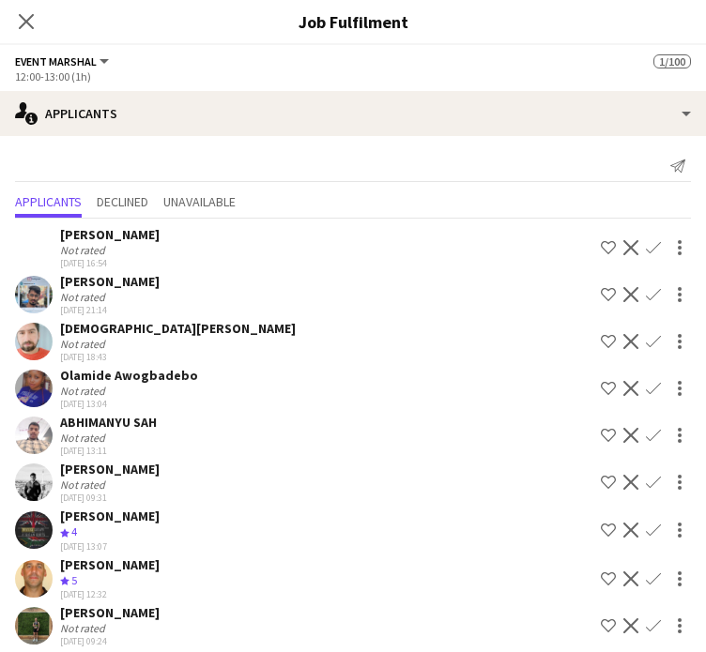
click at [646, 295] on app-icon "Confirm" at bounding box center [653, 294] width 15 height 15
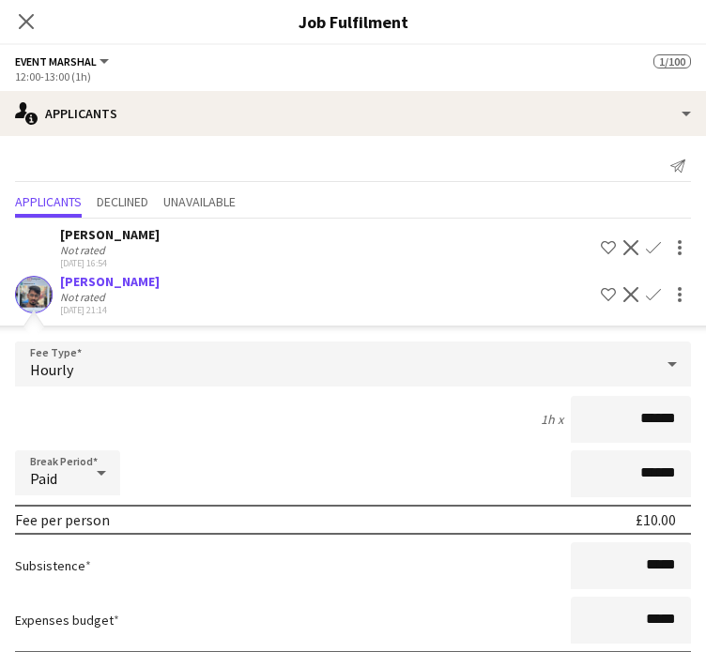
scroll to position [282, 0]
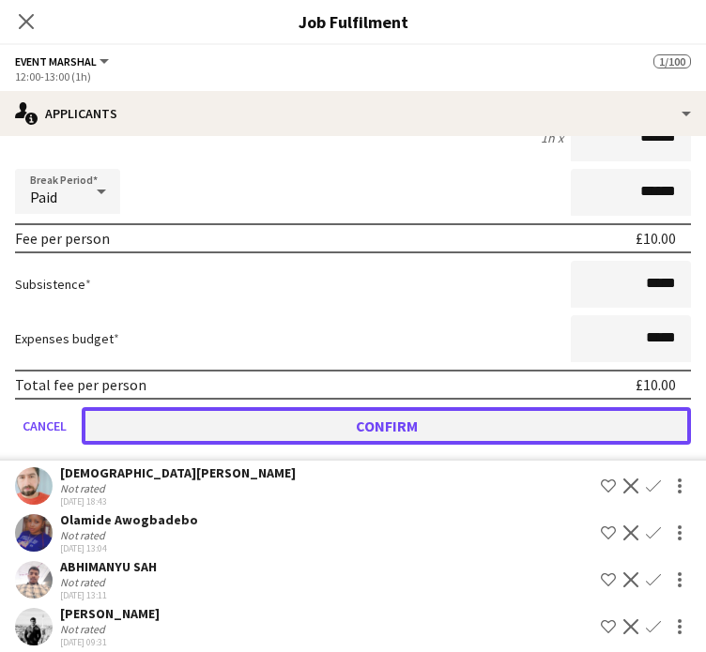
click at [559, 423] on button "Confirm" at bounding box center [386, 426] width 609 height 38
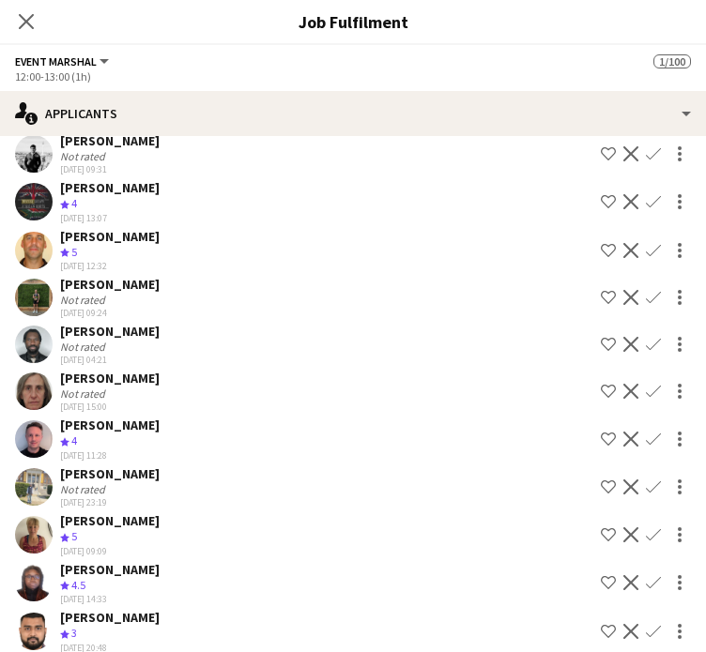
scroll to position [0, 0]
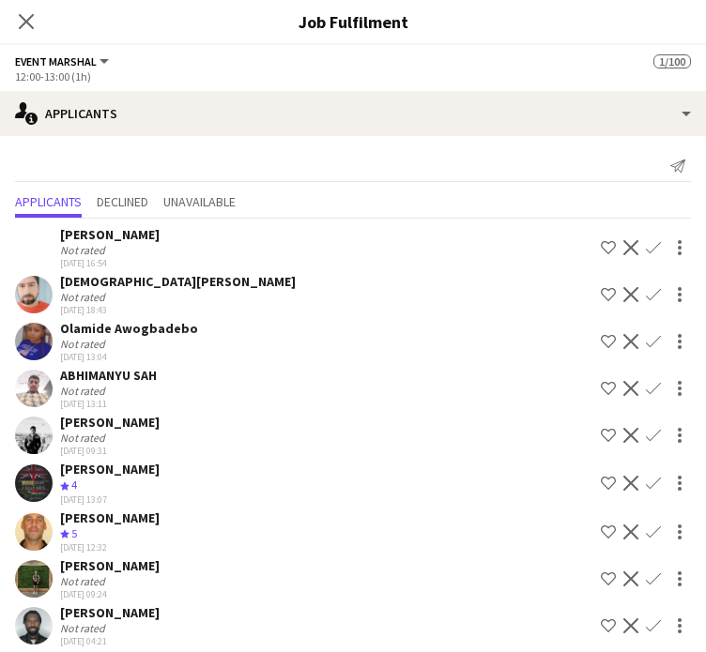
drag, startPoint x: 21, startPoint y: 21, endPoint x: 606, endPoint y: 272, distance: 637.5
click at [21, 21] on icon "Close pop-in" at bounding box center [26, 21] width 15 height 15
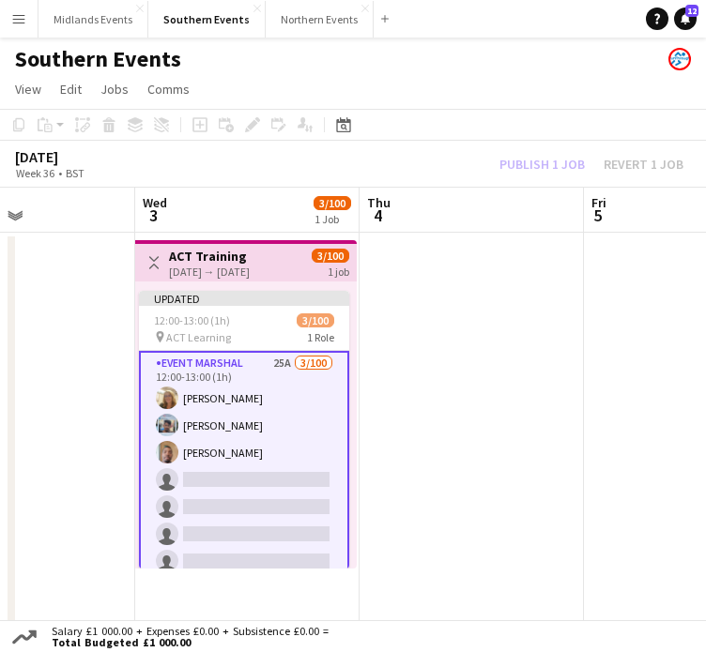
click at [561, 163] on div "Publish 1 job Revert 1 job" at bounding box center [591, 164] width 229 height 21
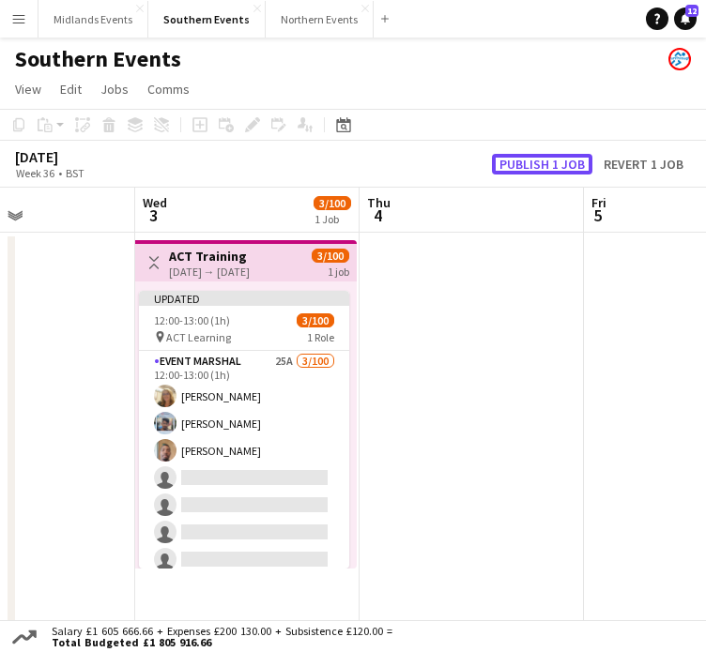
click at [552, 164] on button "Publish 1 job" at bounding box center [542, 164] width 100 height 21
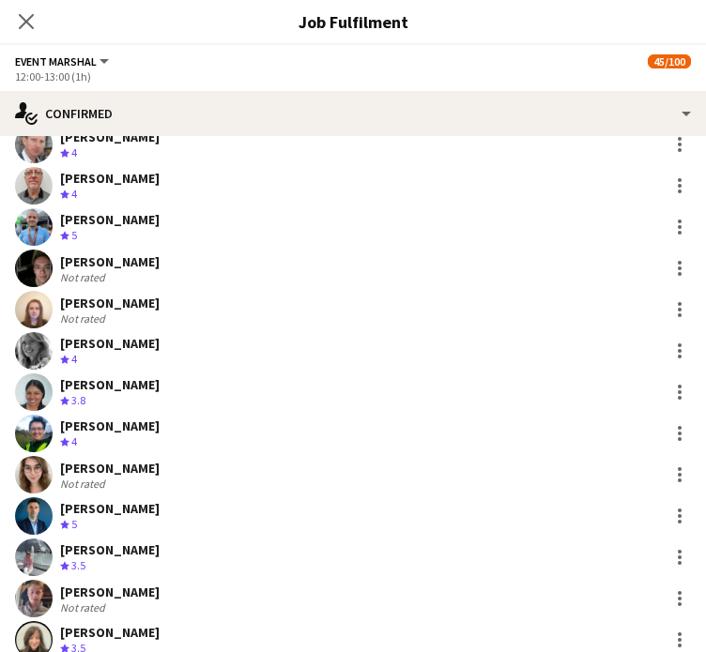
scroll to position [282, 0]
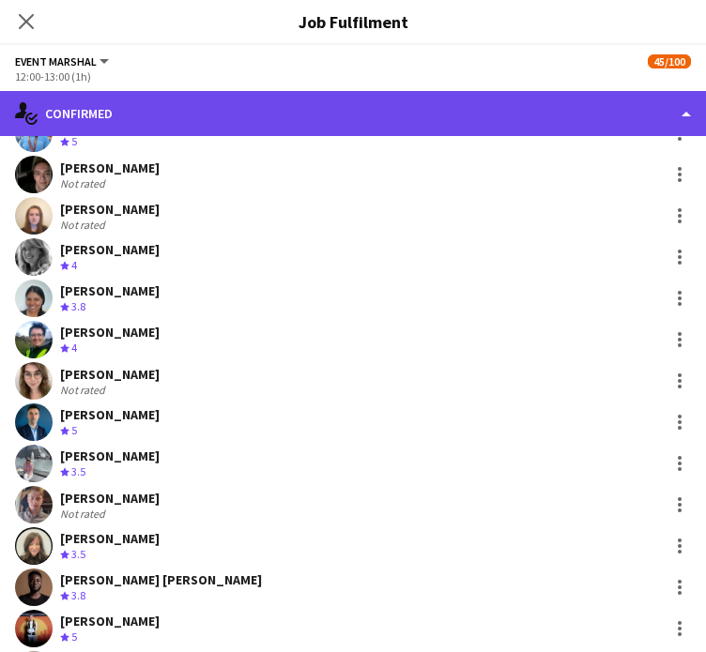
click at [295, 115] on div "single-neutral-actions-check-2 Confirmed" at bounding box center [353, 113] width 706 height 45
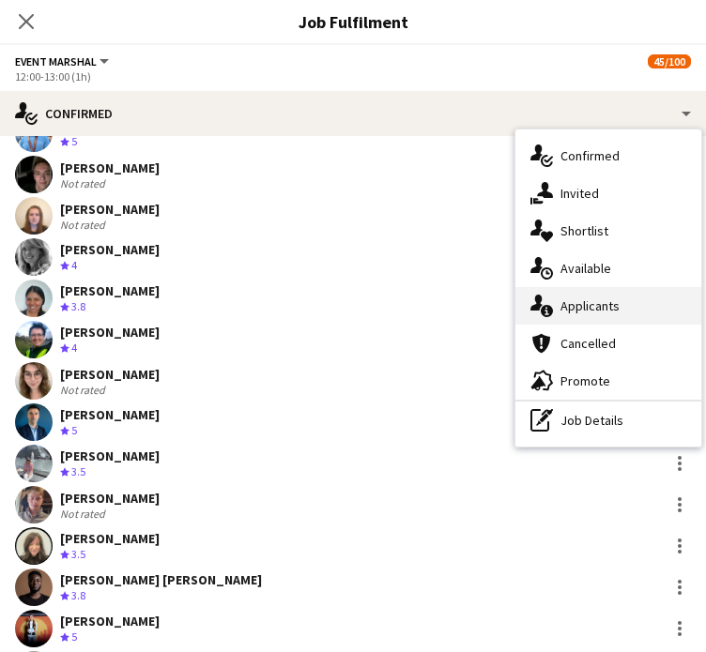
click at [607, 303] on div "single-neutral-actions-information Applicants" at bounding box center [608, 306] width 186 height 38
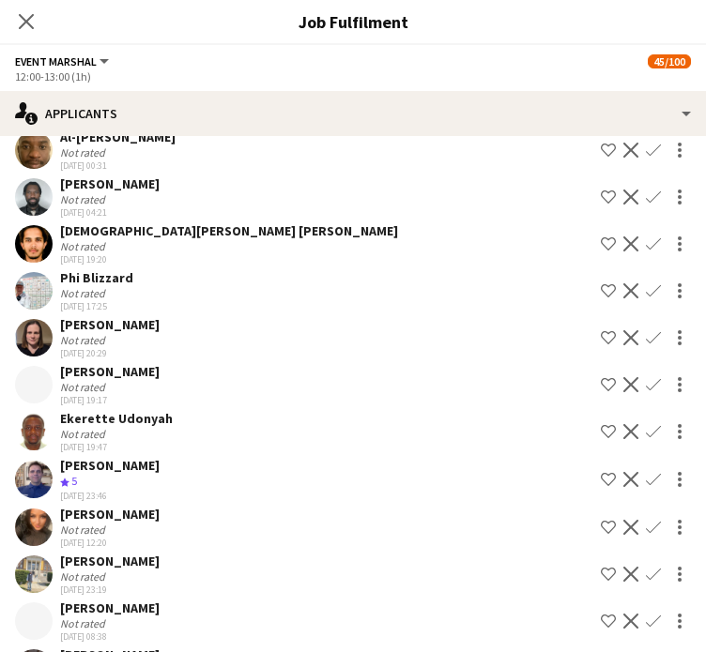
scroll to position [845, 0]
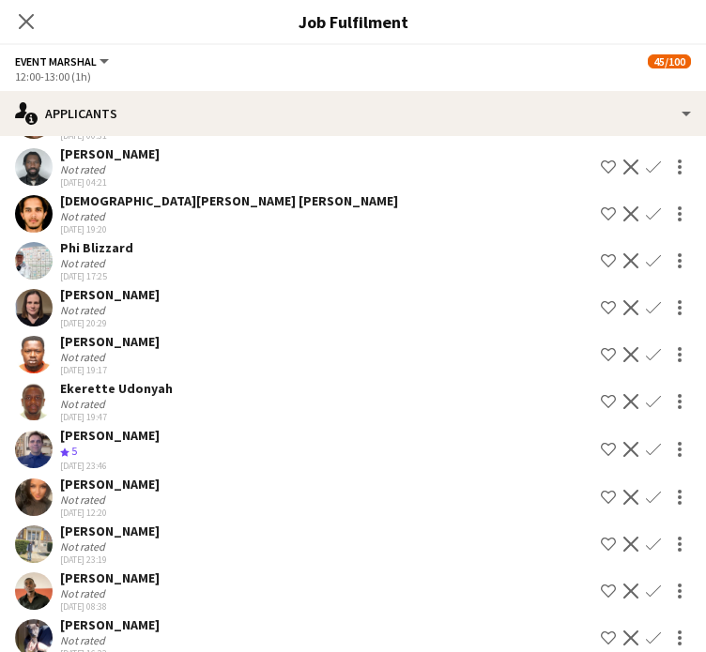
click at [144, 386] on div "Ekerette Udonyah" at bounding box center [116, 388] width 113 height 17
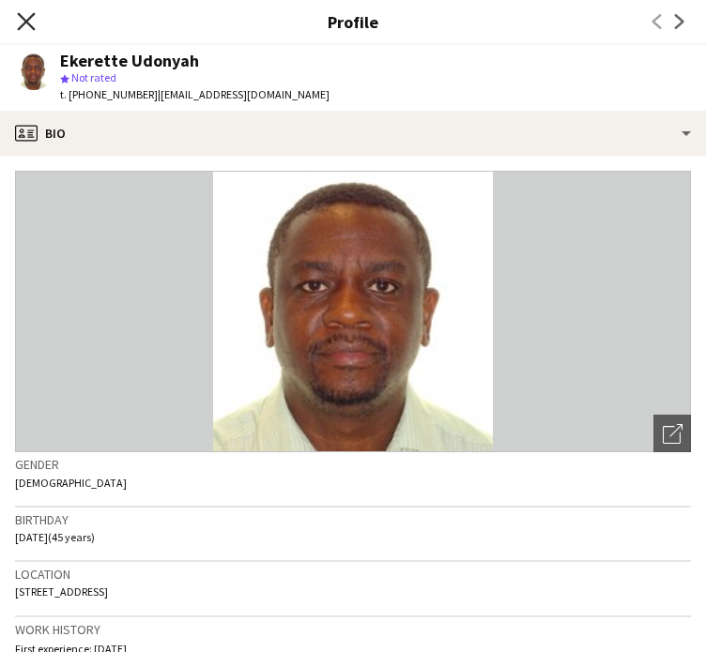
click at [23, 20] on icon at bounding box center [26, 21] width 18 height 18
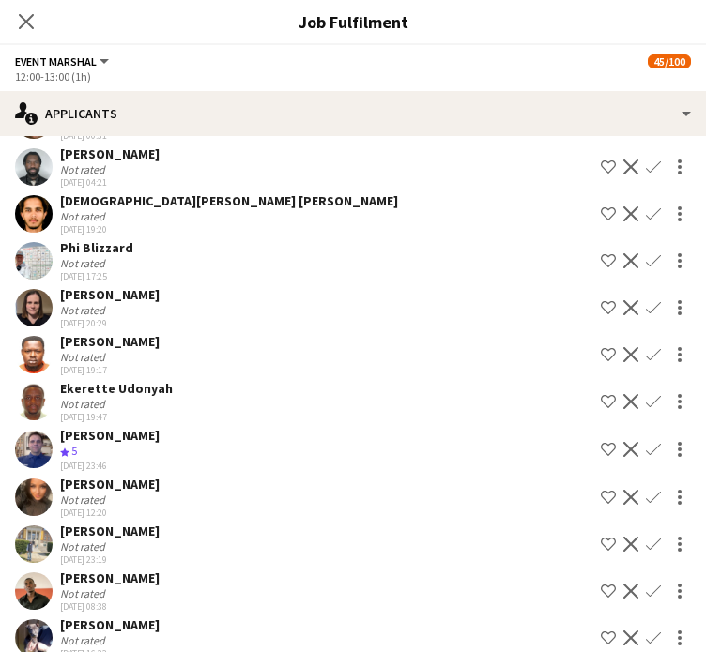
click at [646, 394] on app-icon "Confirm" at bounding box center [653, 401] width 15 height 15
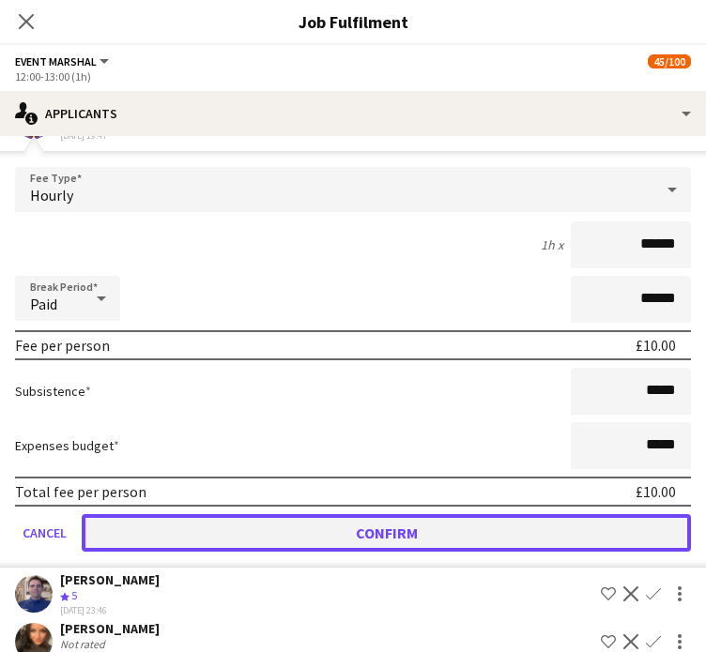
click at [626, 525] on button "Confirm" at bounding box center [386, 533] width 609 height 38
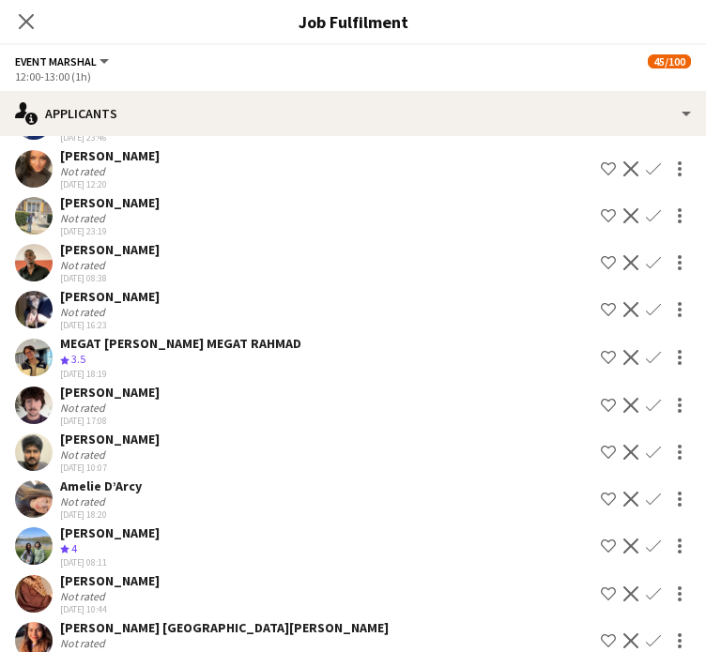
scroll to position [655, 0]
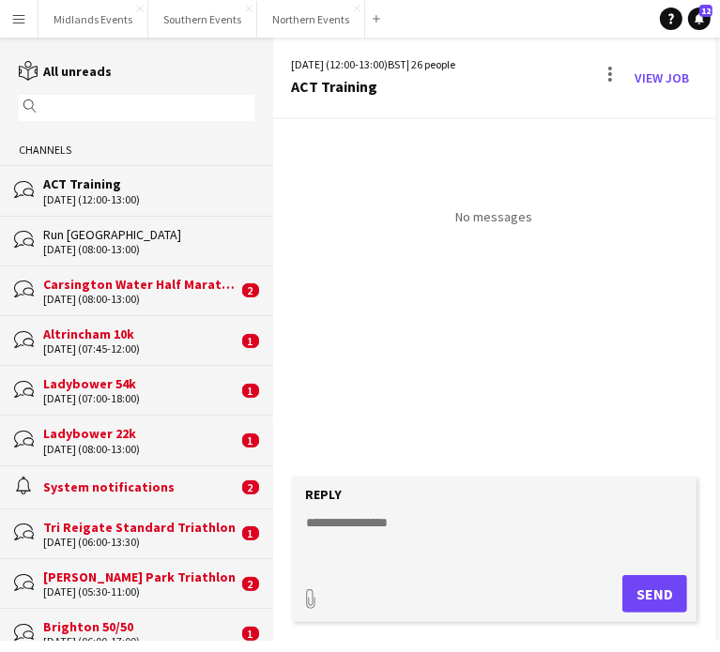
click at [23, 22] on app-icon "Menu" at bounding box center [18, 18] width 15 height 15
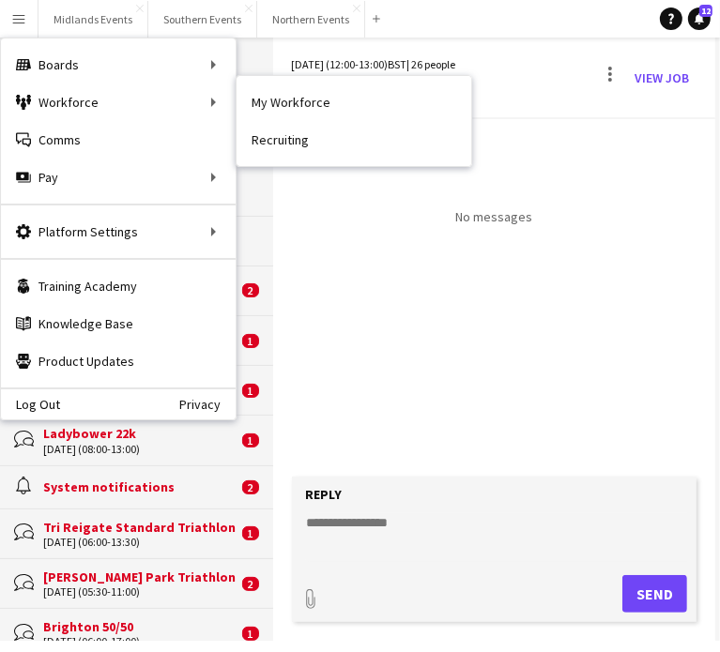
drag, startPoint x: 269, startPoint y: 102, endPoint x: 698, endPoint y: 354, distance: 497.3
click at [269, 102] on link "My Workforce" at bounding box center [354, 103] width 235 height 38
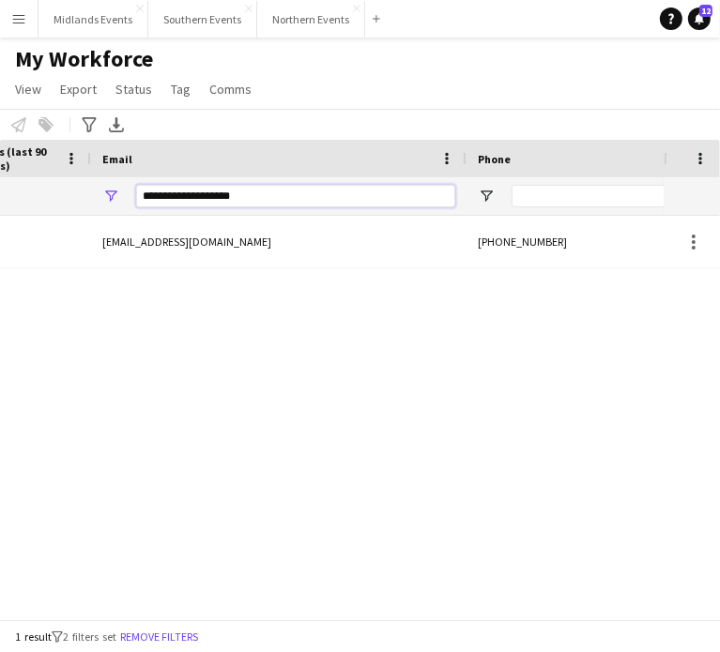
drag, startPoint x: 150, startPoint y: 195, endPoint x: 132, endPoint y: 195, distance: 17.8
click at [132, 195] on div "**********" at bounding box center [279, 196] width 376 height 38
paste input "******"
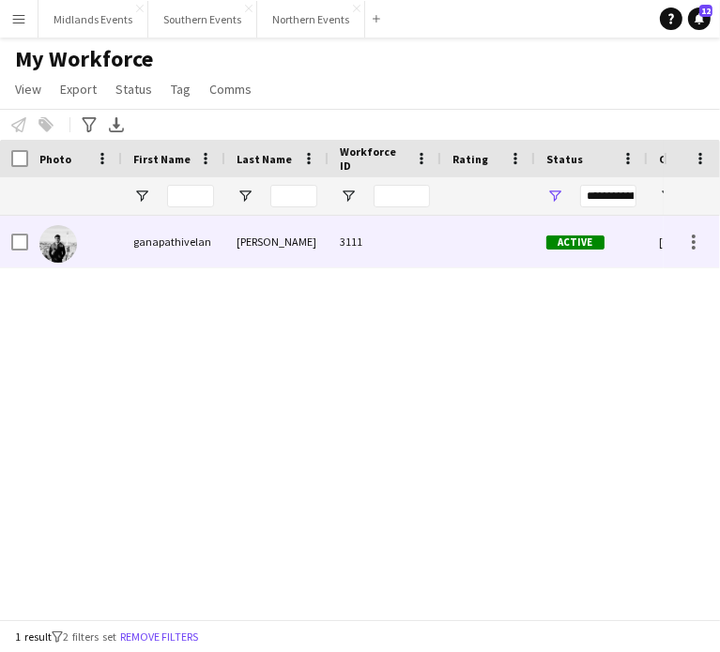
click at [171, 244] on div "ganapathivelan" at bounding box center [173, 242] width 103 height 52
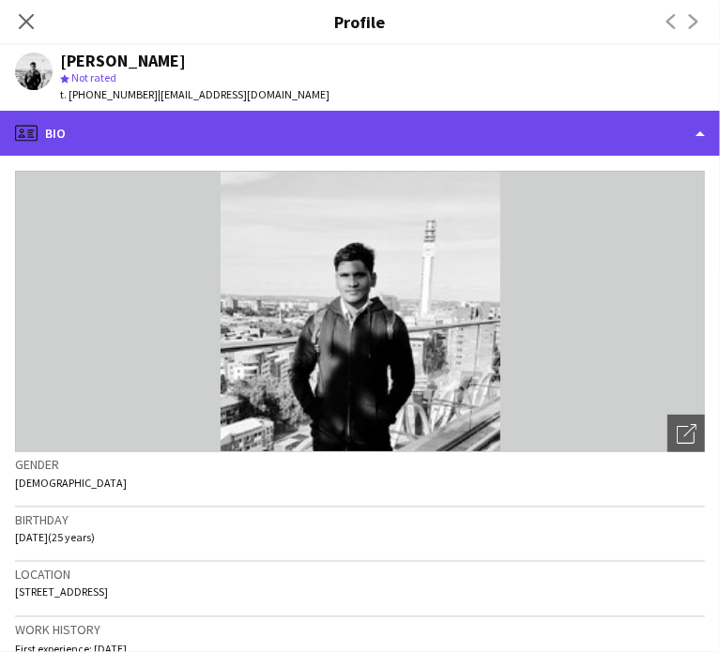
click at [535, 123] on div "profile Bio" at bounding box center [360, 133] width 720 height 45
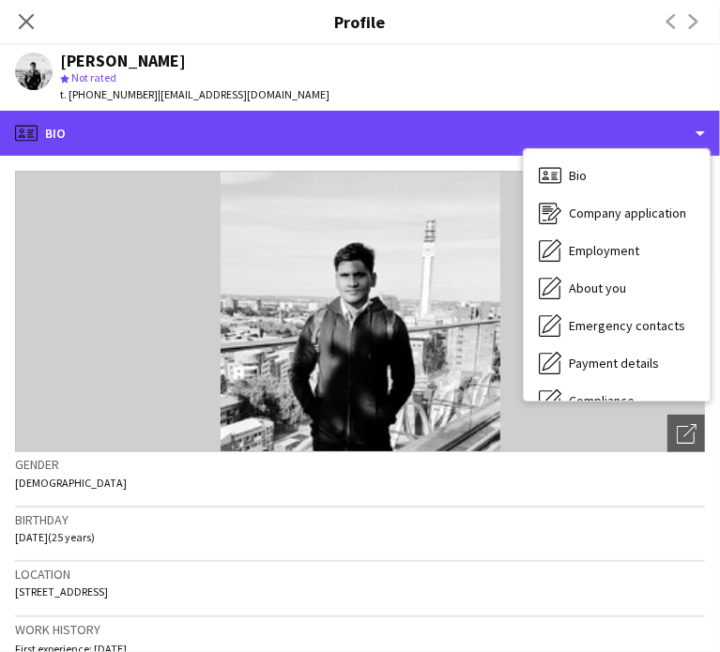
scroll to position [176, 0]
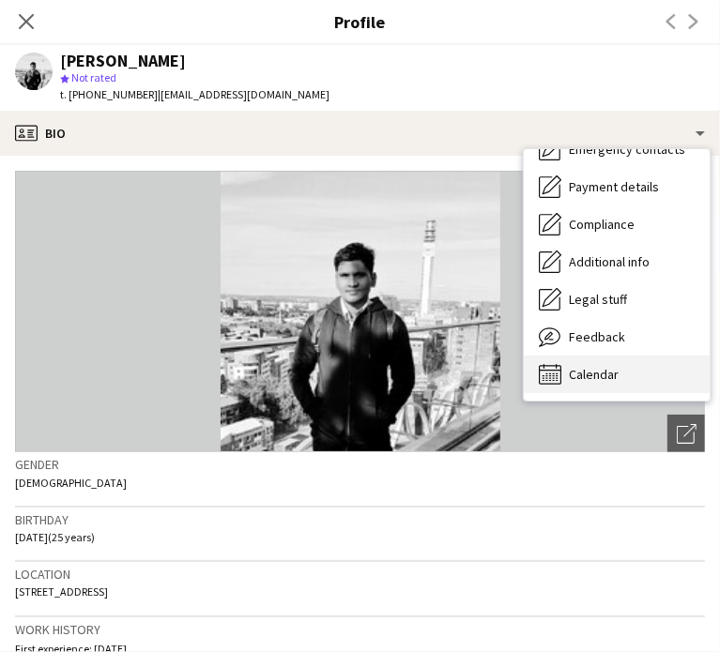
click at [604, 375] on span "Calendar" at bounding box center [594, 374] width 50 height 17
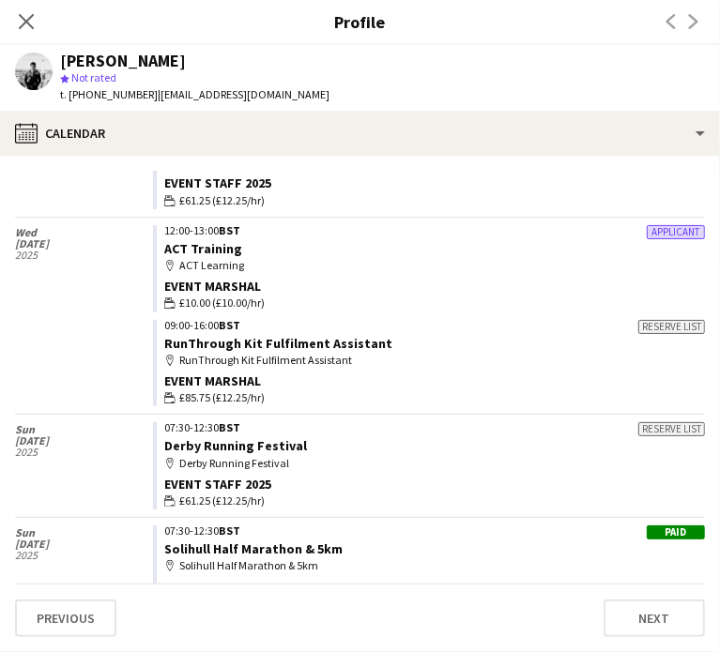
scroll to position [1033, 0]
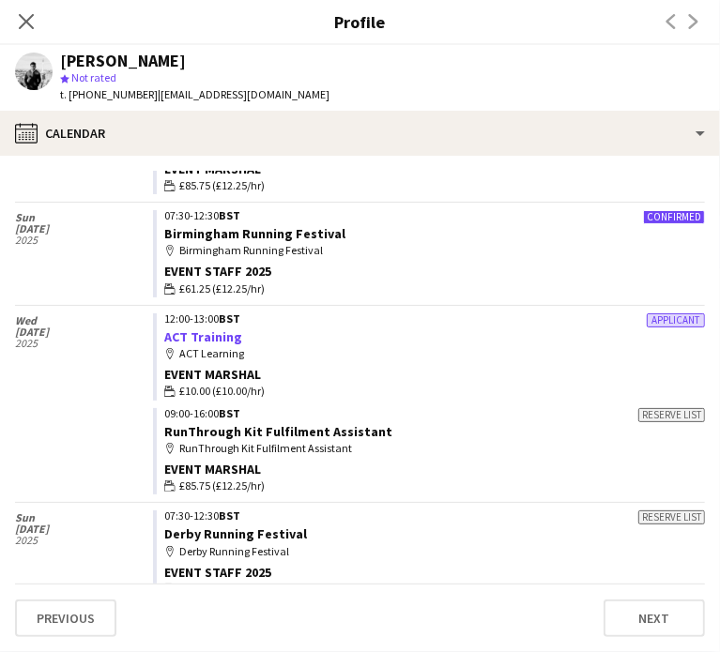
click at [195, 336] on link "ACT Training" at bounding box center [203, 337] width 78 height 17
drag, startPoint x: 27, startPoint y: 18, endPoint x: 406, endPoint y: 167, distance: 406.7
click at [28, 19] on icon "Close pop-in" at bounding box center [26, 21] width 15 height 15
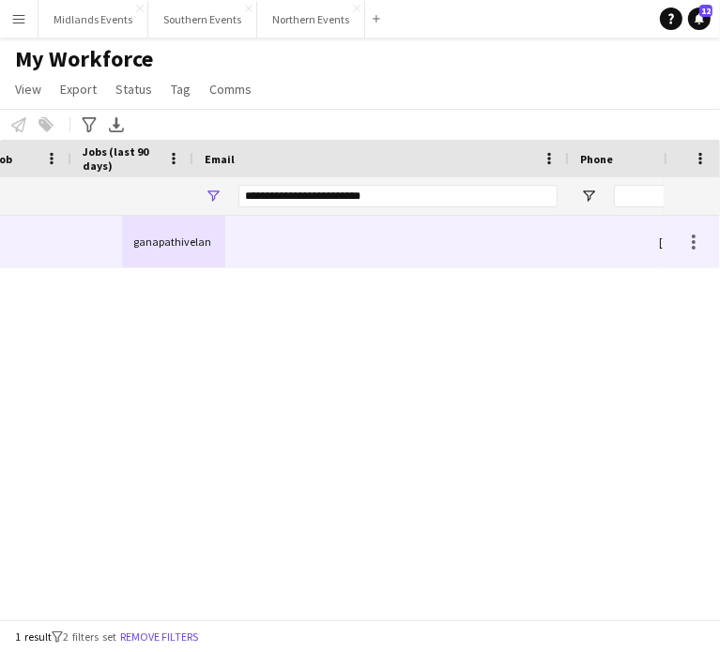
scroll to position [0, 914]
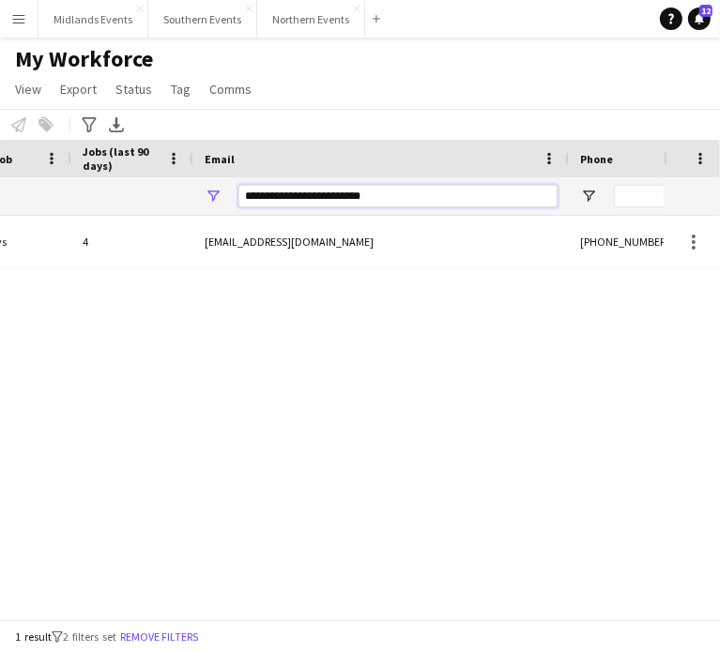
drag, startPoint x: 319, startPoint y: 188, endPoint x: 203, endPoint y: 179, distance: 116.7
click at [203, 179] on div "**********" at bounding box center [381, 196] width 376 height 38
paste input "Email Filter Input"
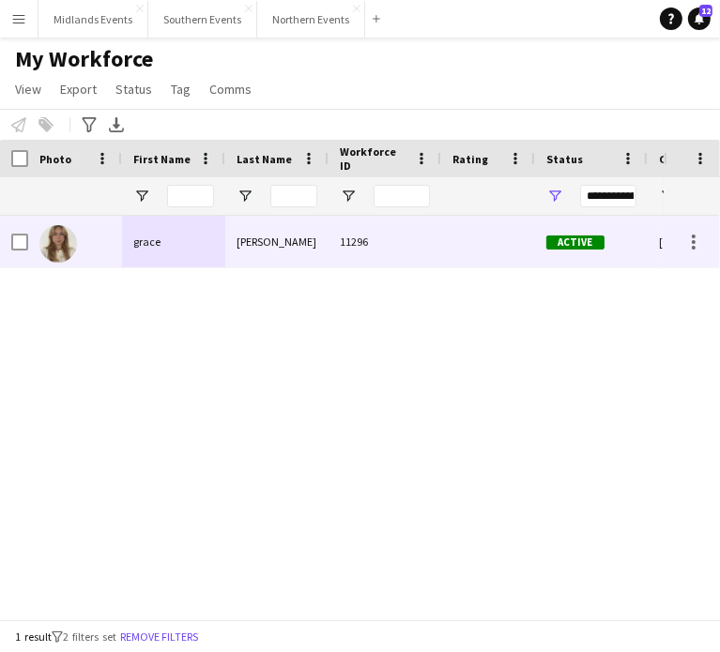
type input "**********"
click at [148, 245] on div "grace" at bounding box center [173, 242] width 103 height 52
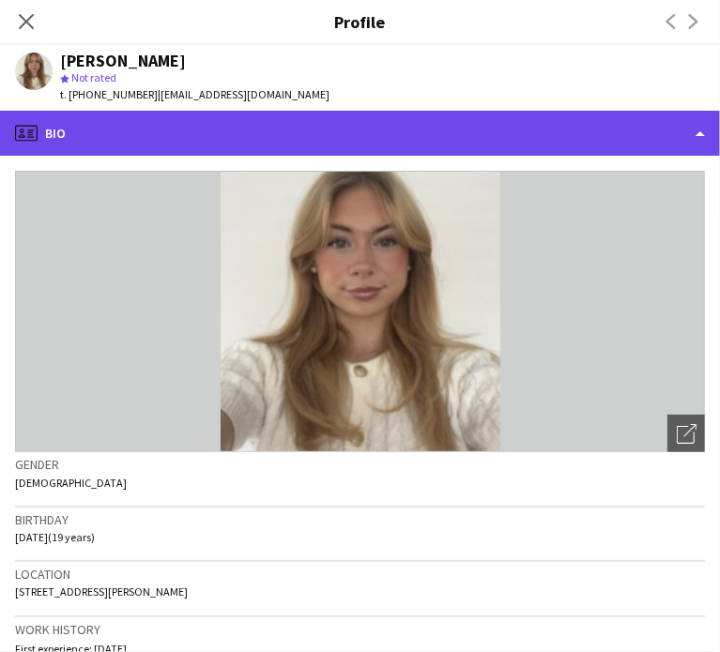
click at [695, 134] on div "profile Bio" at bounding box center [360, 133] width 720 height 45
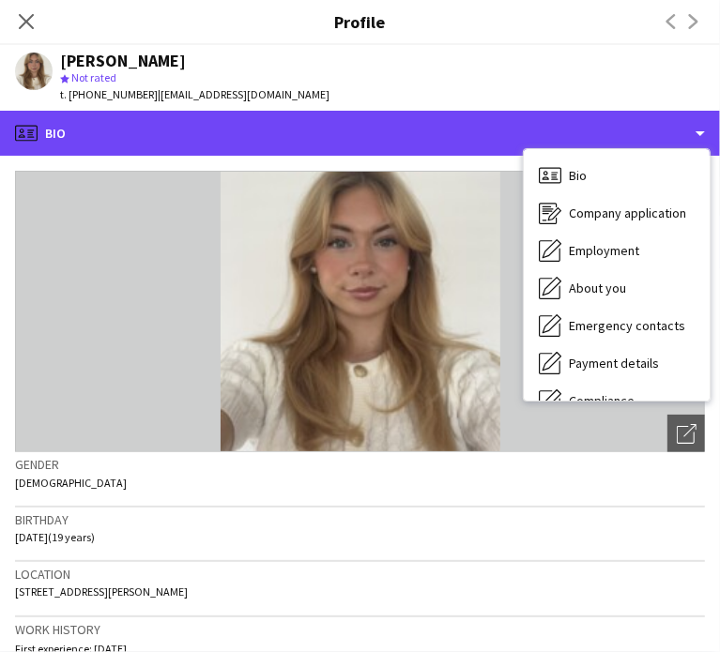
scroll to position [176, 0]
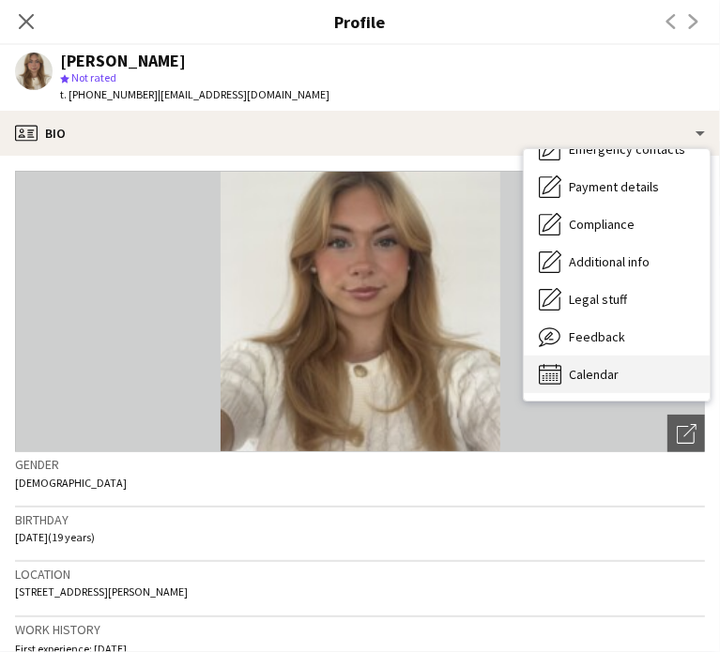
click at [587, 374] on span "Calendar" at bounding box center [594, 374] width 50 height 17
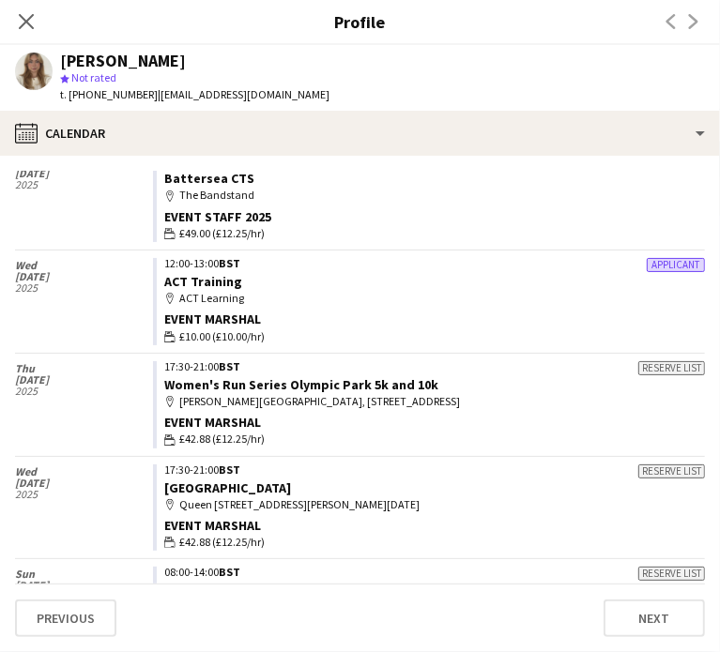
scroll to position [169, 0]
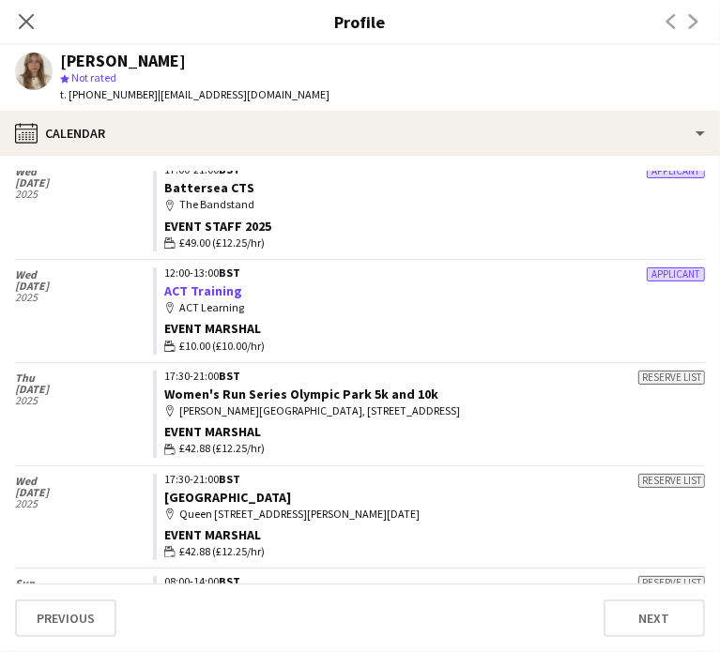
drag, startPoint x: 213, startPoint y: 293, endPoint x: 499, endPoint y: 341, distance: 290.3
click at [212, 293] on link "ACT Training" at bounding box center [203, 291] width 78 height 17
click at [32, 11] on app-icon "Close pop-in" at bounding box center [26, 21] width 27 height 27
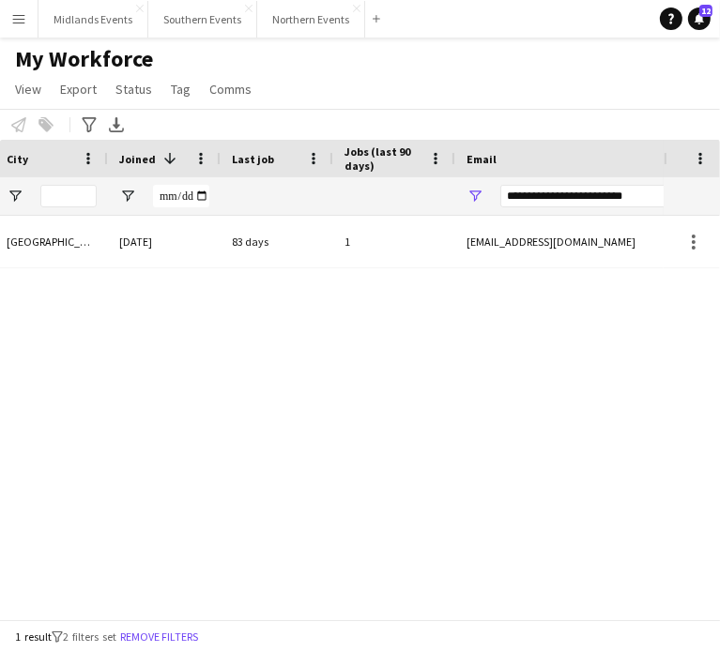
scroll to position [0, 818]
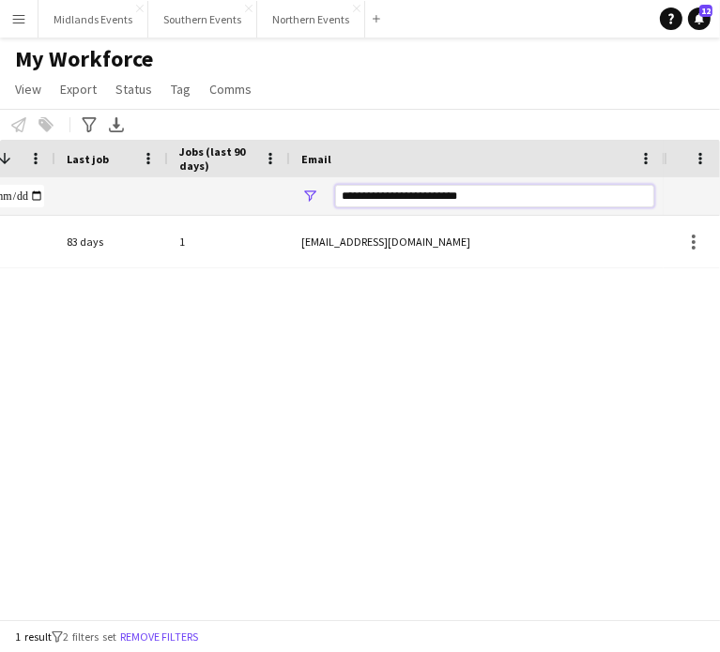
drag, startPoint x: 470, startPoint y: 194, endPoint x: 319, endPoint y: 206, distance: 151.6
click at [319, 206] on div "**********" at bounding box center [478, 196] width 376 height 38
paste input "**"
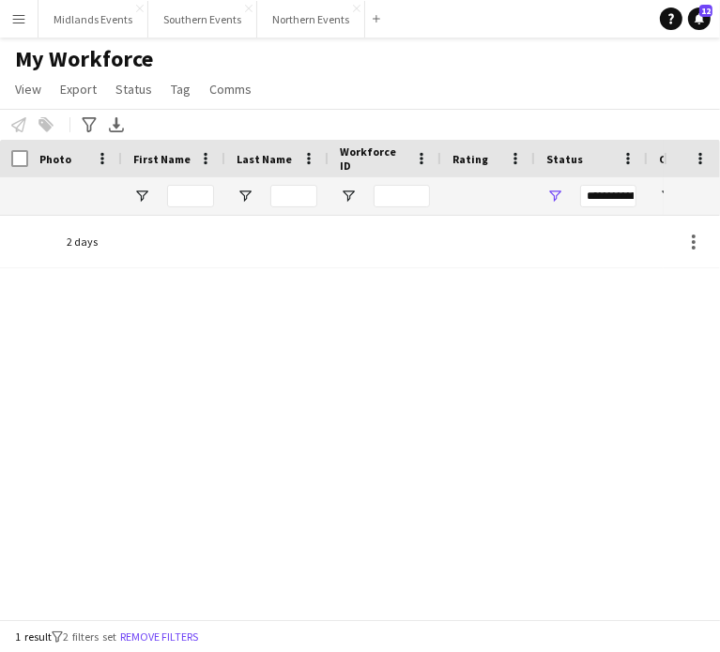
scroll to position [0, 0]
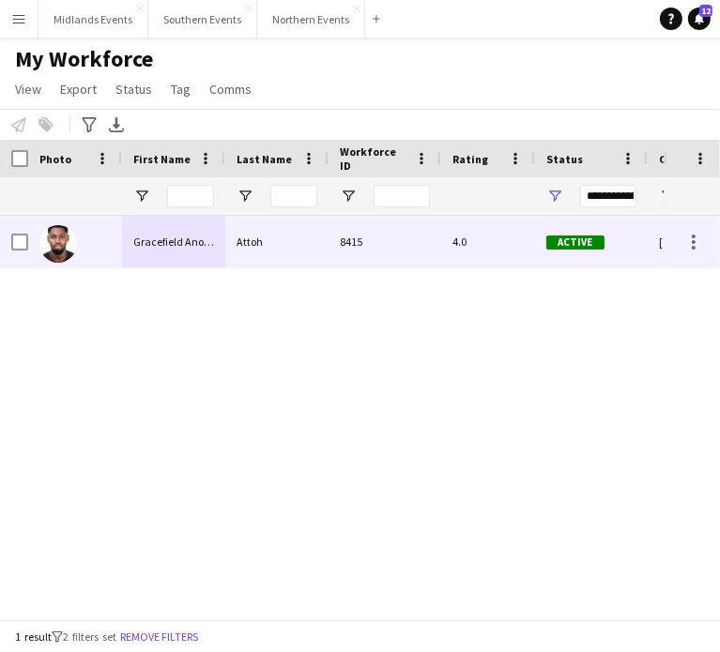
type input "**********"
click at [165, 236] on div "Gracefield Anobaah" at bounding box center [173, 242] width 103 height 52
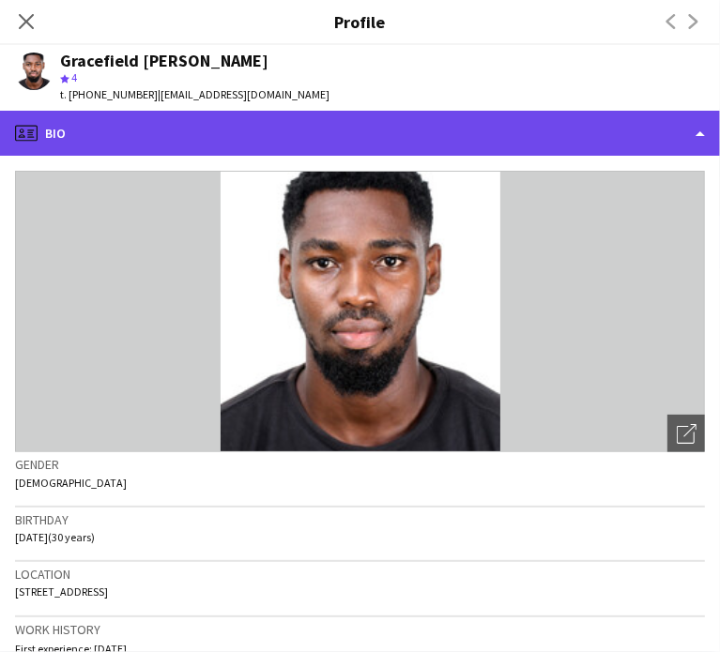
click at [696, 126] on div "profile Bio" at bounding box center [360, 133] width 720 height 45
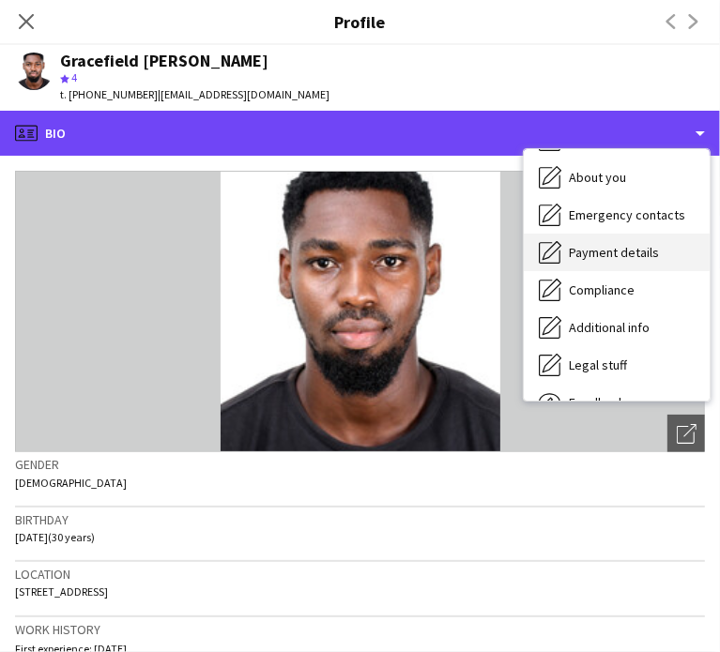
scroll to position [176, 0]
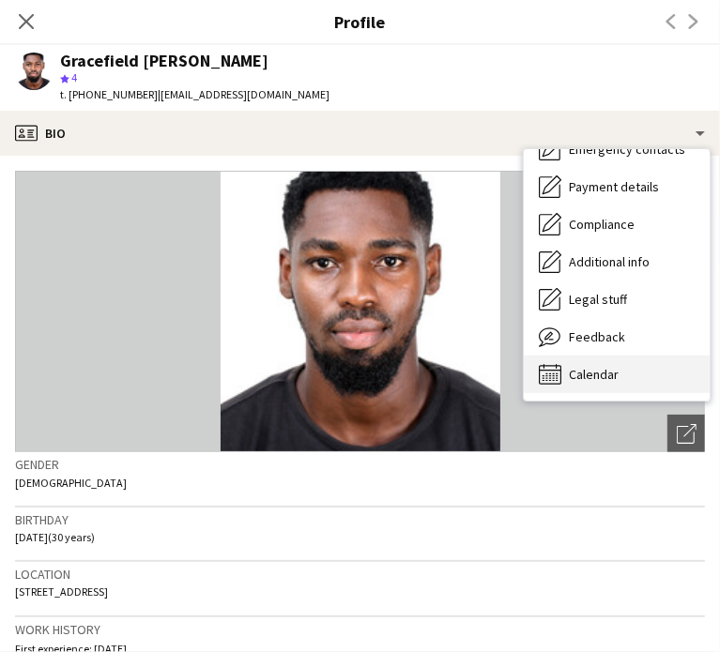
click at [611, 376] on span "Calendar" at bounding box center [594, 374] width 50 height 17
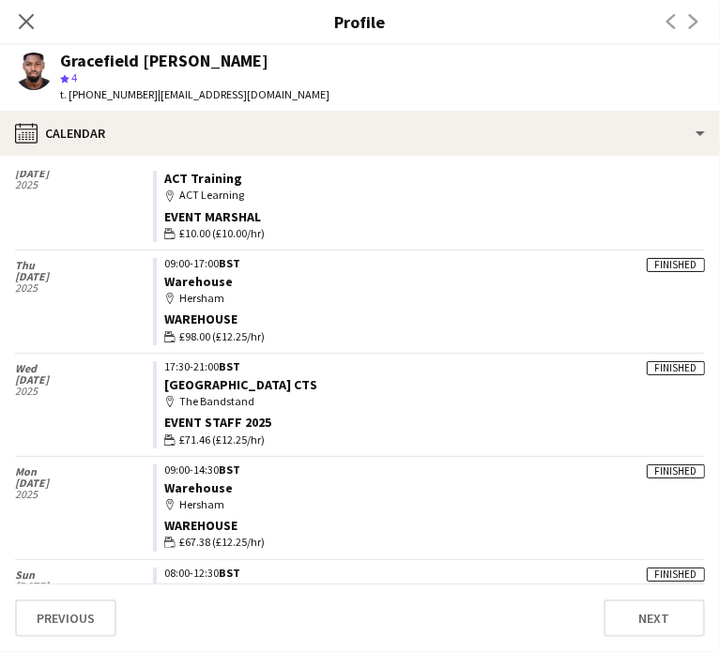
scroll to position [2135, 0]
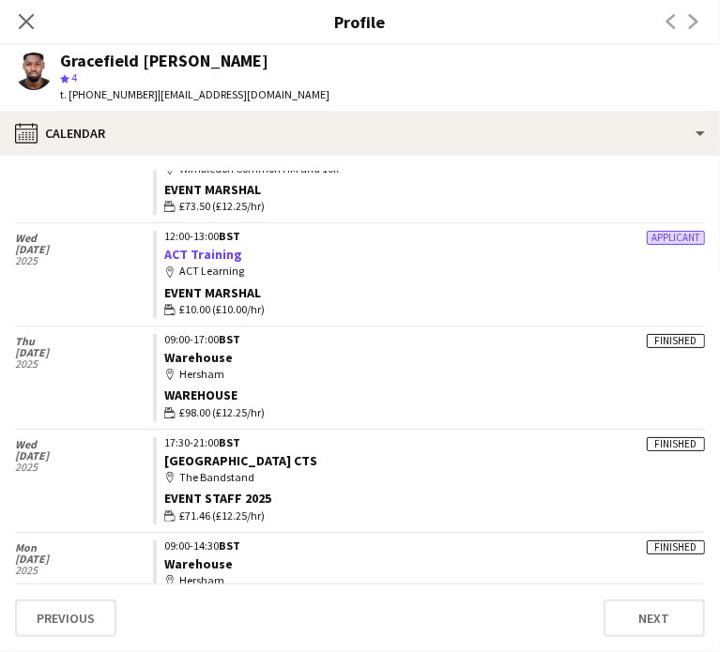
click at [209, 251] on link "ACT Training" at bounding box center [203, 254] width 78 height 17
click at [21, 31] on app-icon "Close pop-in" at bounding box center [26, 21] width 27 height 27
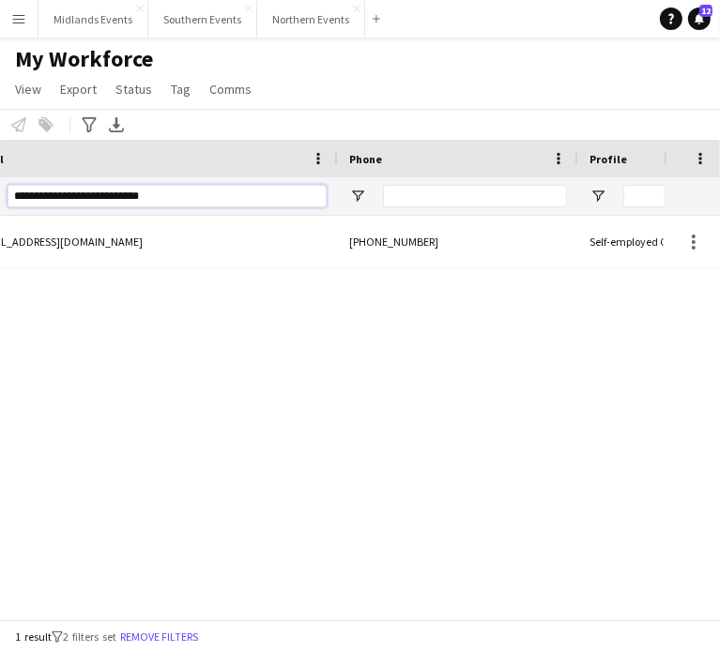
scroll to position [0, 988]
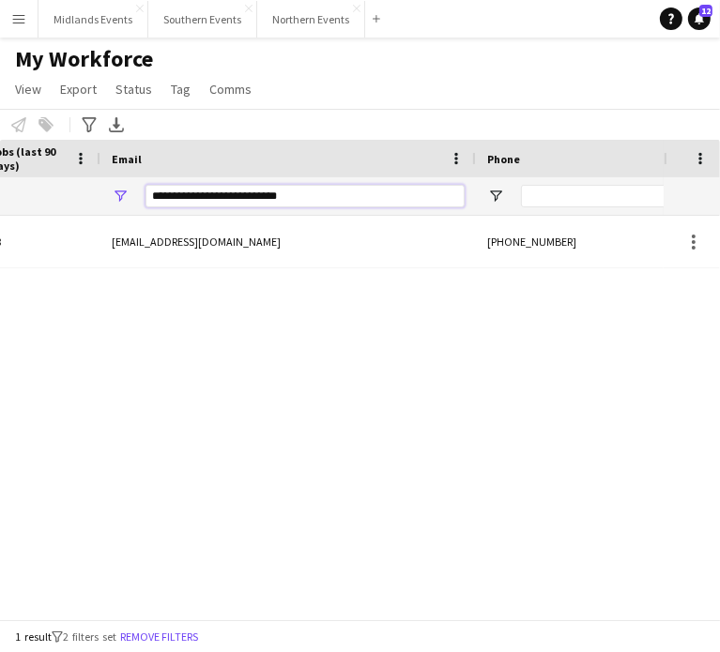
drag, startPoint x: 182, startPoint y: 199, endPoint x: -1, endPoint y: 191, distance: 183.3
click at [0, 191] on html "Menu Boards Boards Boards All jobs Status Workforce Workforce My Workforce Recr…" at bounding box center [360, 326] width 720 height 652
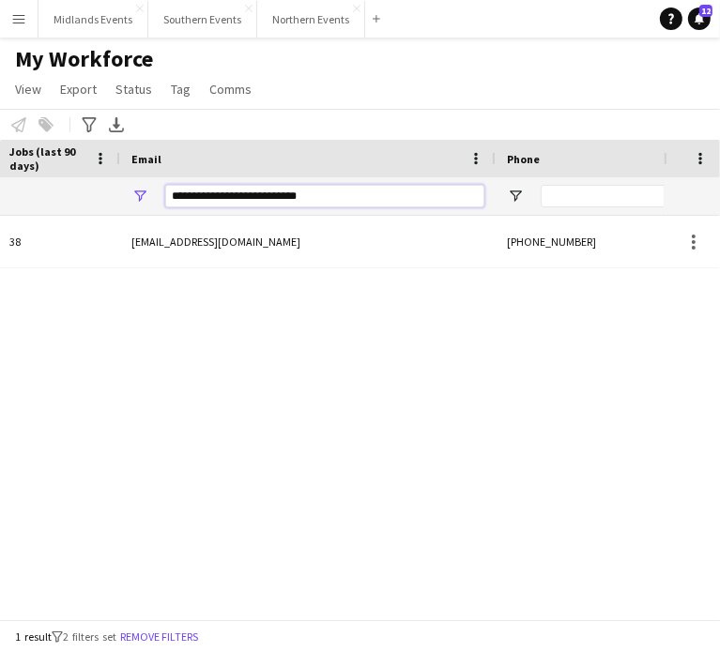
paste input "Email Filter Input"
type input "**********"
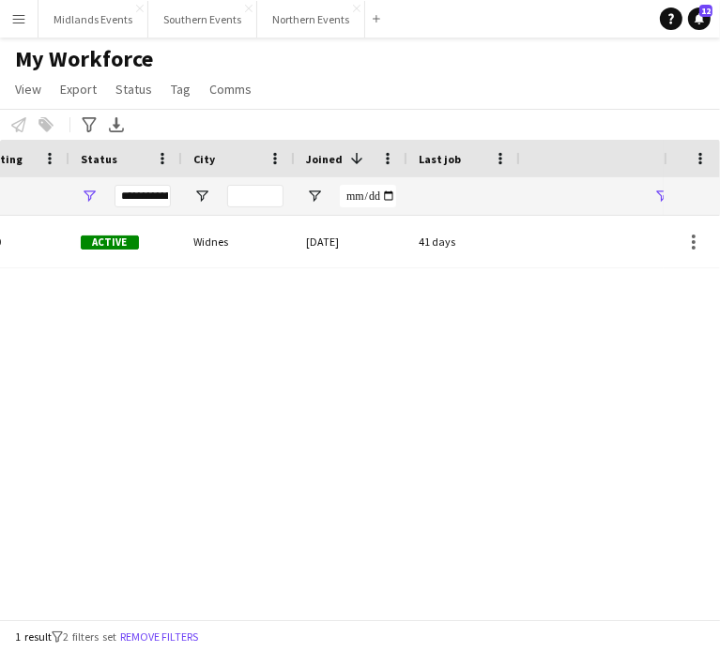
scroll to position [0, 131]
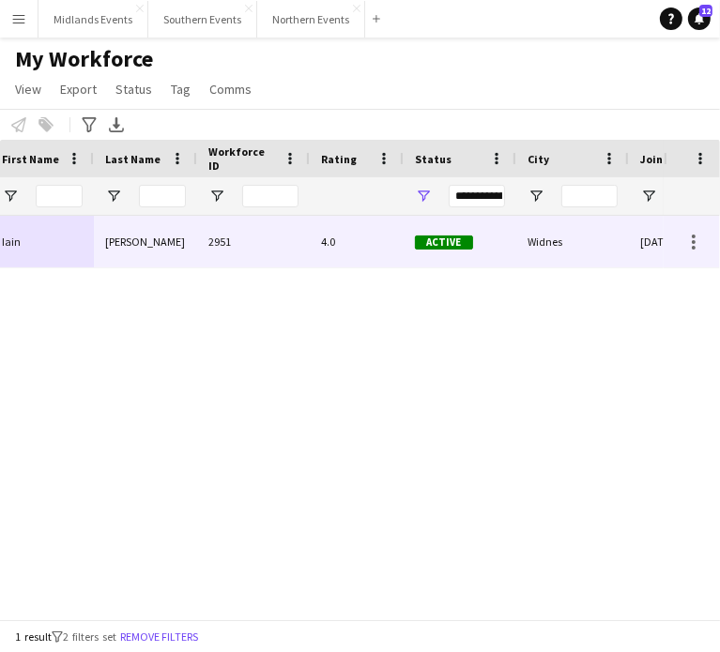
click at [15, 235] on div "Iain" at bounding box center [42, 242] width 103 height 52
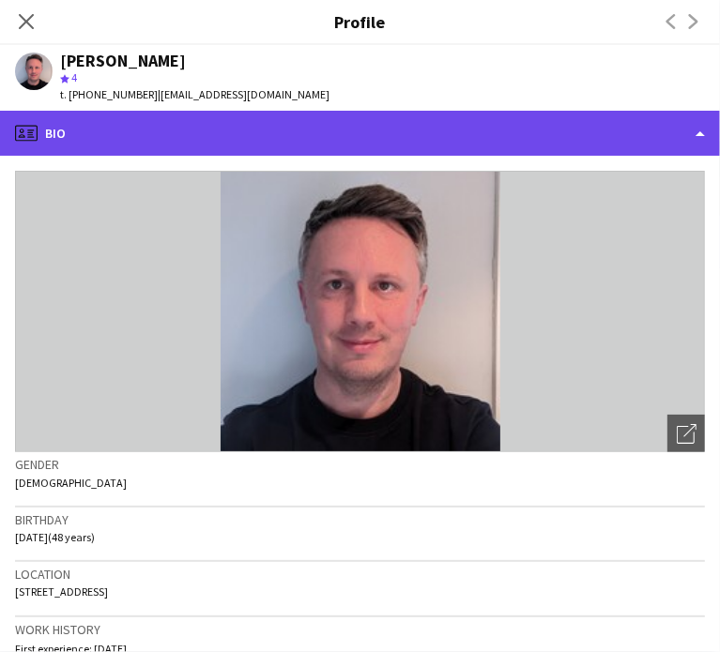
click at [623, 146] on div "profile Bio" at bounding box center [360, 133] width 720 height 45
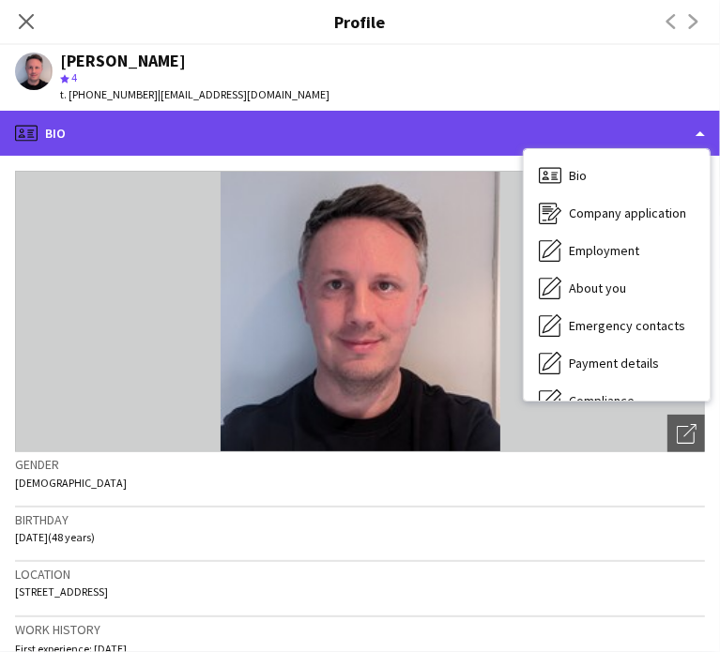
click at [510, 145] on div "profile Bio" at bounding box center [360, 133] width 720 height 45
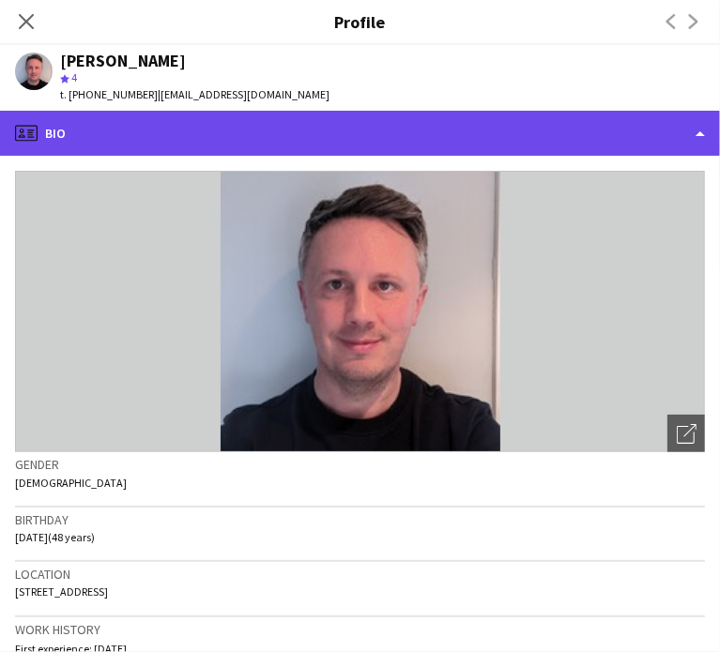
click at [549, 141] on div "profile Bio" at bounding box center [360, 133] width 720 height 45
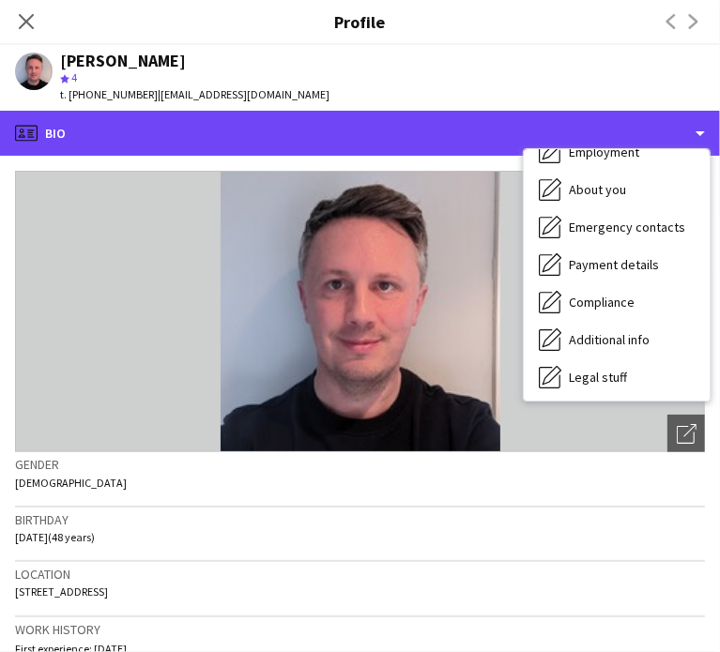
scroll to position [176, 0]
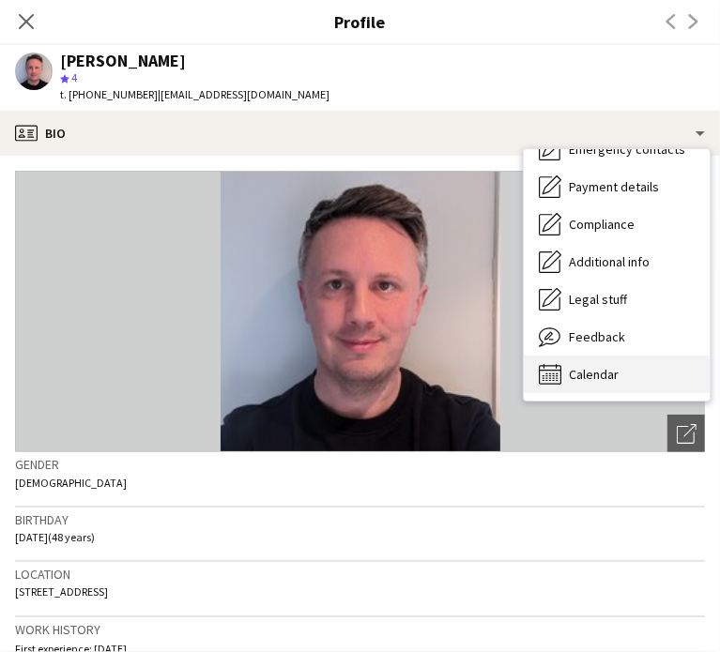
click at [588, 376] on span "Calendar" at bounding box center [594, 374] width 50 height 17
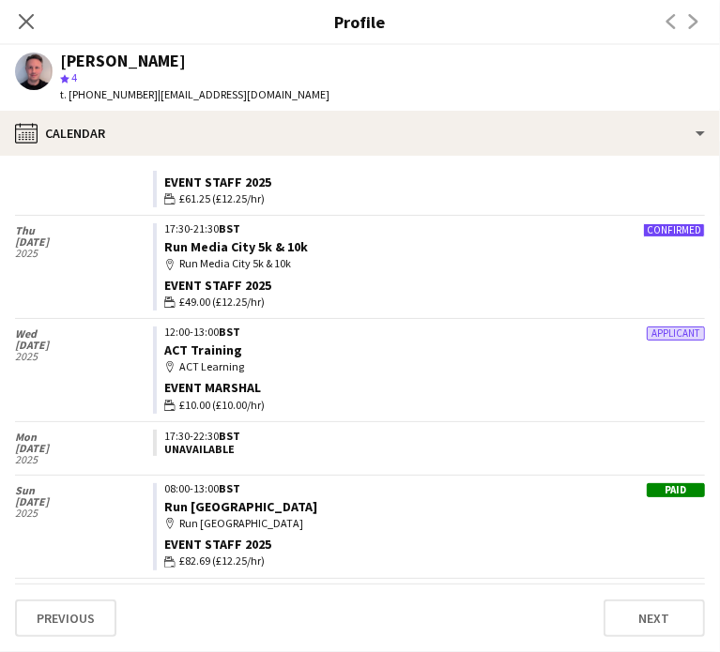
scroll to position [188, 0]
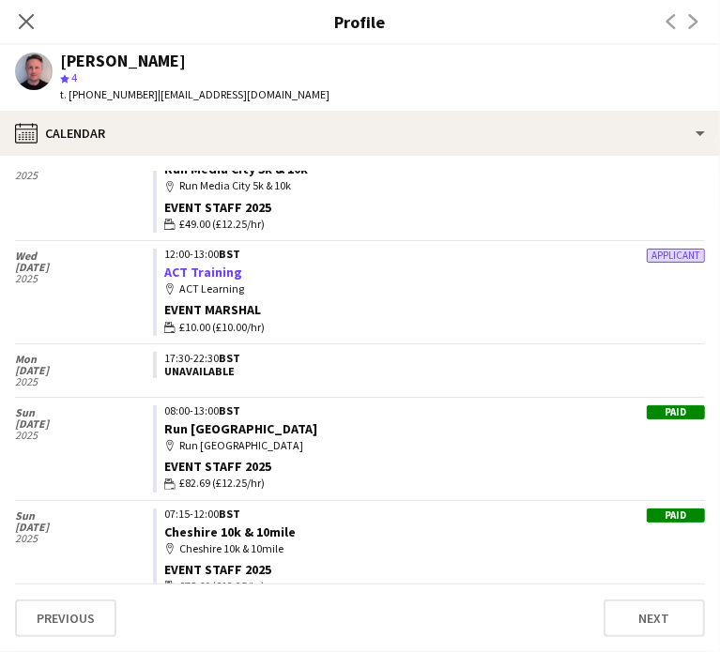
click at [229, 273] on link "ACT Training" at bounding box center [203, 272] width 78 height 17
click at [21, 10] on app-icon "Close pop-in" at bounding box center [26, 21] width 27 height 27
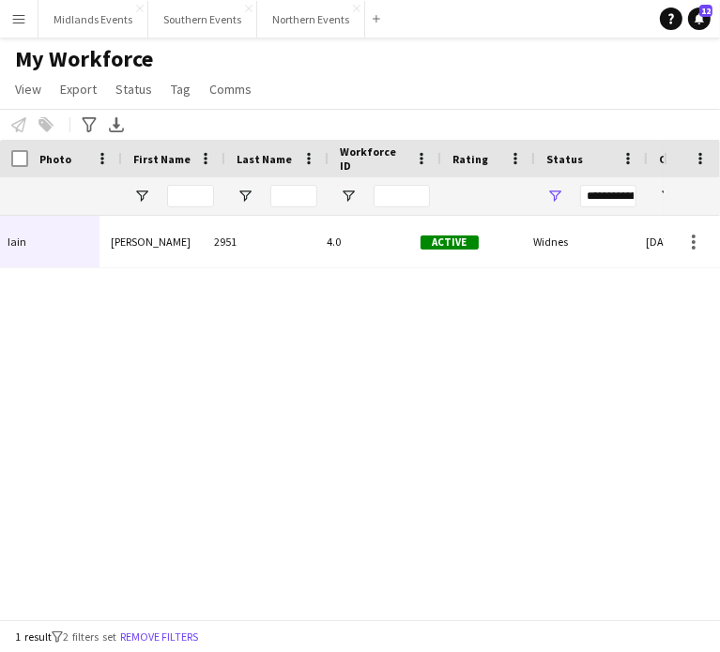
scroll to position [0, 0]
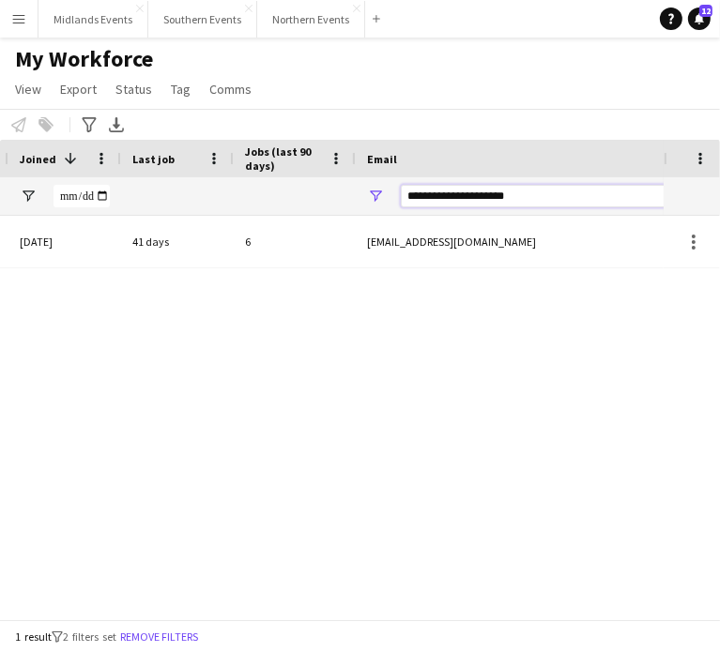
drag, startPoint x: 521, startPoint y: 194, endPoint x: 394, endPoint y: 198, distance: 126.8
click at [394, 198] on div "**********" at bounding box center [544, 196] width 376 height 38
paste input "****"
type input "**********"
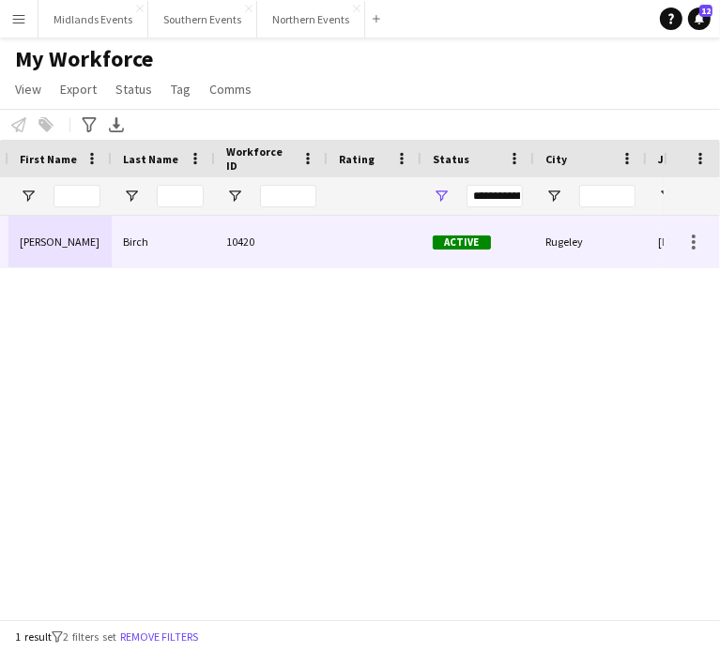
click at [37, 239] on div "John" at bounding box center [59, 242] width 103 height 52
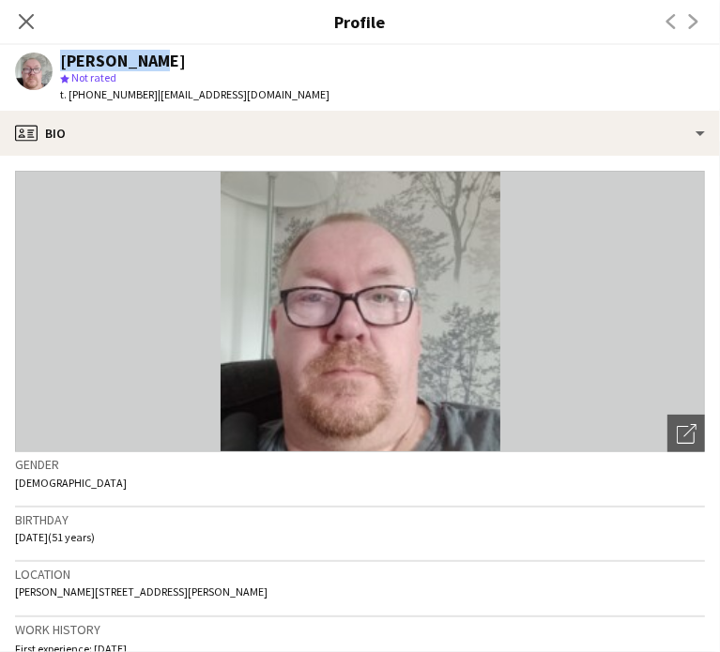
drag, startPoint x: 140, startPoint y: 65, endPoint x: 54, endPoint y: 62, distance: 86.4
click at [54, 62] on div "John Birch star Not rated t. +4407538671526 | johnbirch3742@yahoo.co.uk" at bounding box center [172, 78] width 345 height 66
copy div "[PERSON_NAME]"
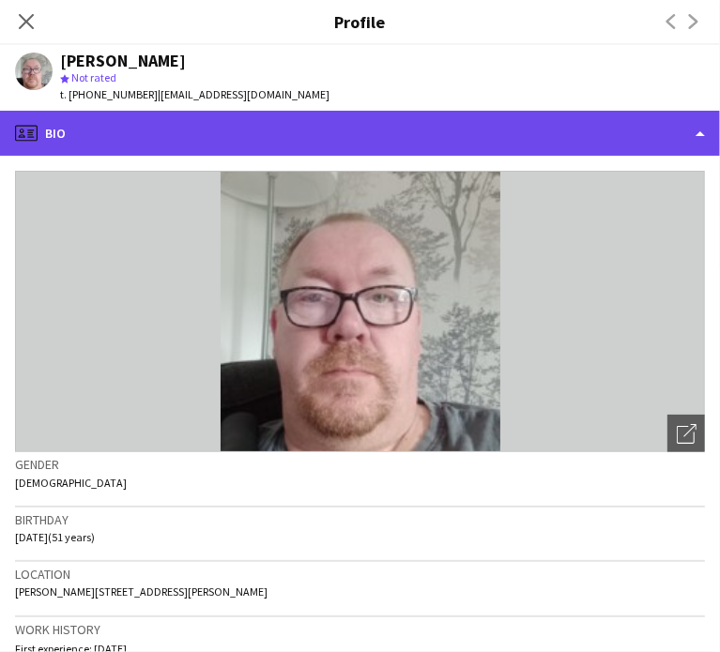
click at [701, 134] on div "profile Bio" at bounding box center [360, 133] width 720 height 45
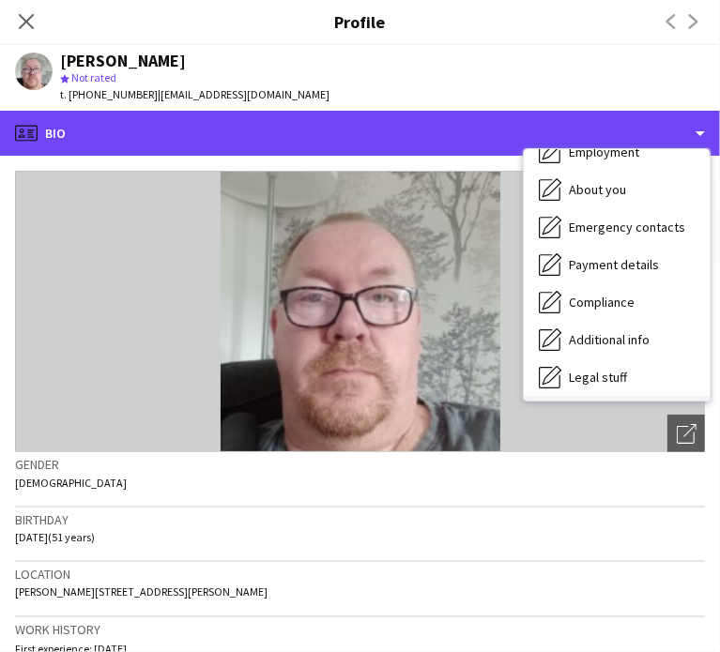
scroll to position [176, 0]
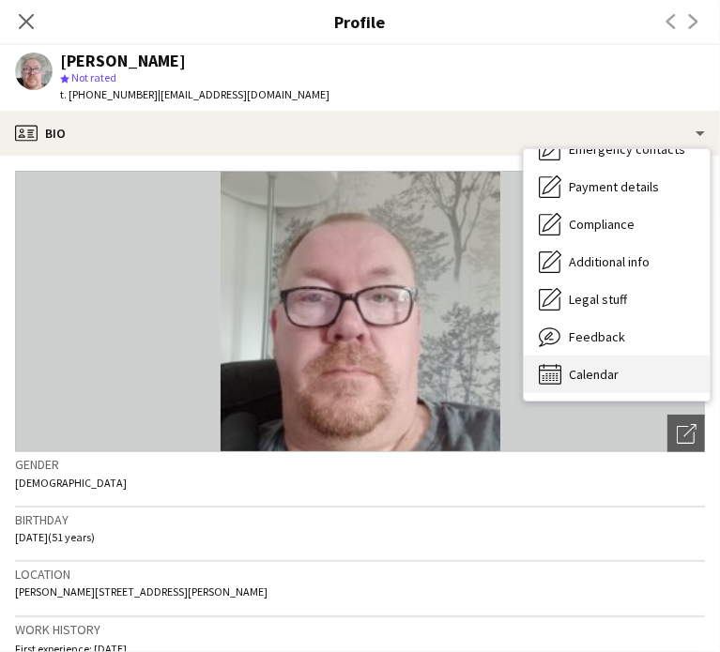
click at [605, 372] on span "Calendar" at bounding box center [594, 374] width 50 height 17
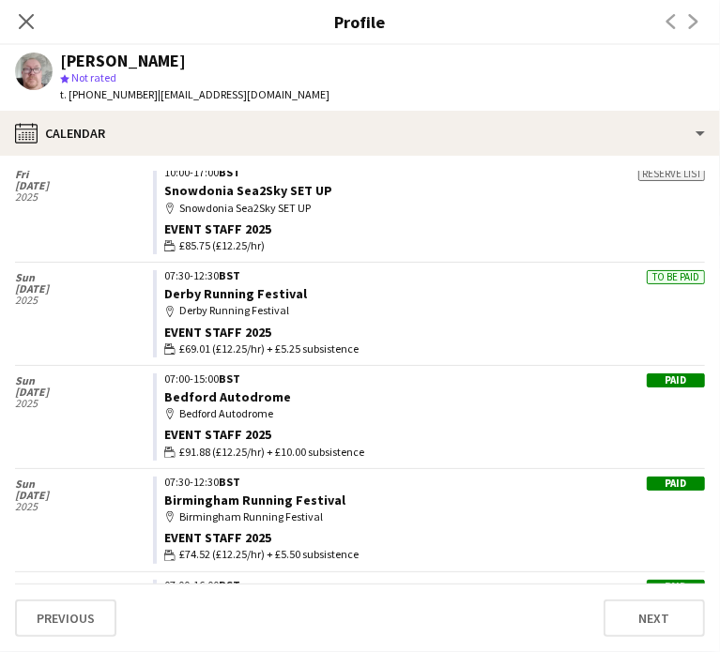
scroll to position [1596, 0]
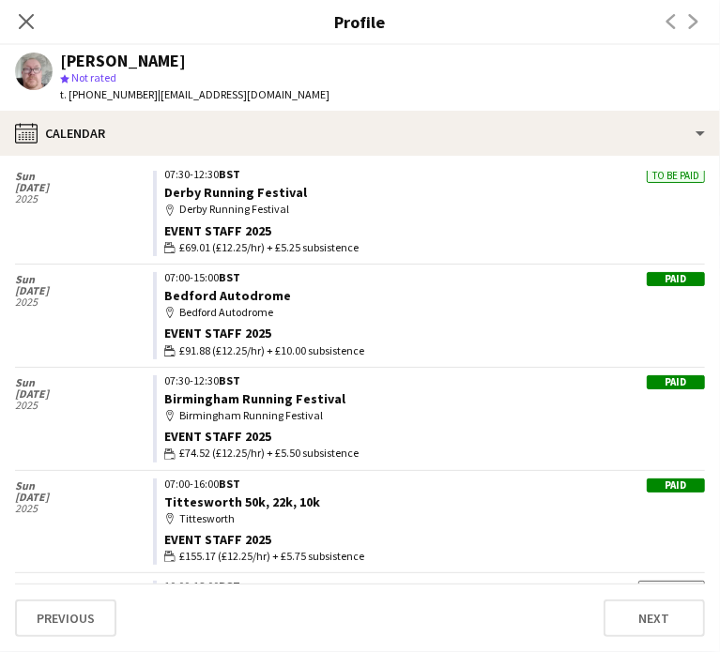
drag, startPoint x: 30, startPoint y: 18, endPoint x: 498, endPoint y: 298, distance: 544.8
click at [30, 18] on icon at bounding box center [26, 21] width 15 height 15
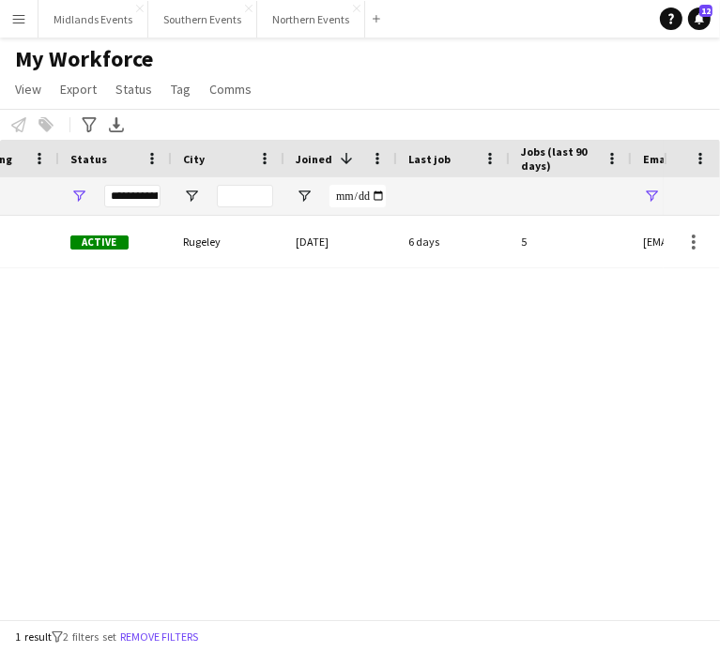
scroll to position [0, 682]
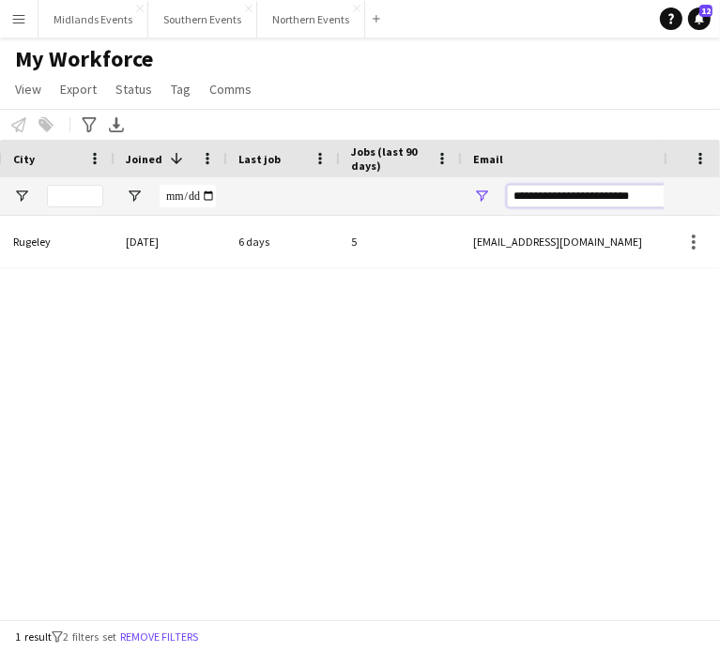
drag, startPoint x: 646, startPoint y: 196, endPoint x: 492, endPoint y: 196, distance: 154.0
click at [492, 196] on div "**********" at bounding box center [650, 196] width 376 height 38
paste input "Email Filter Input"
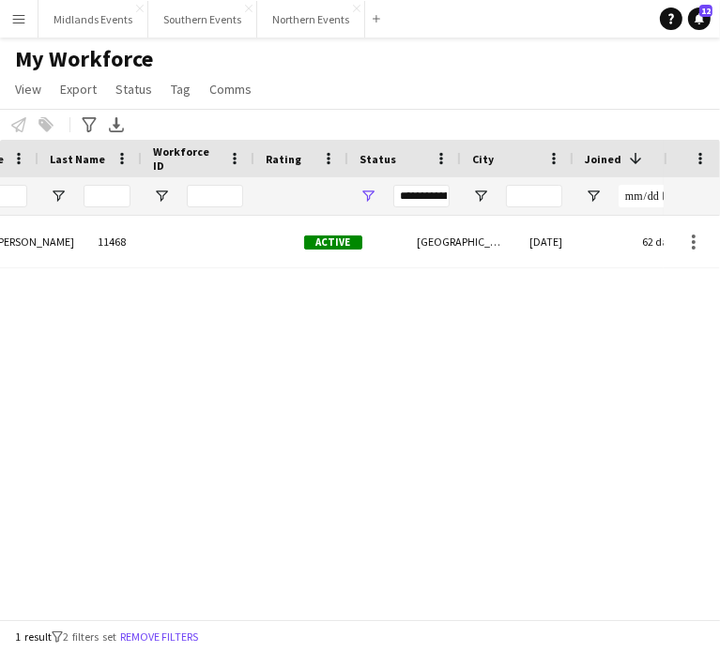
scroll to position [0, 187]
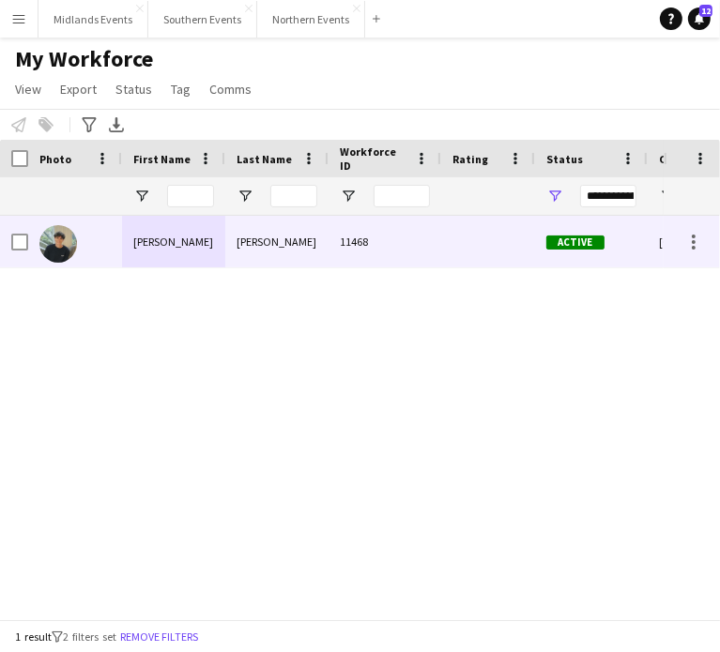
type input "**********"
click at [152, 246] on div "Joseph" at bounding box center [173, 242] width 103 height 52
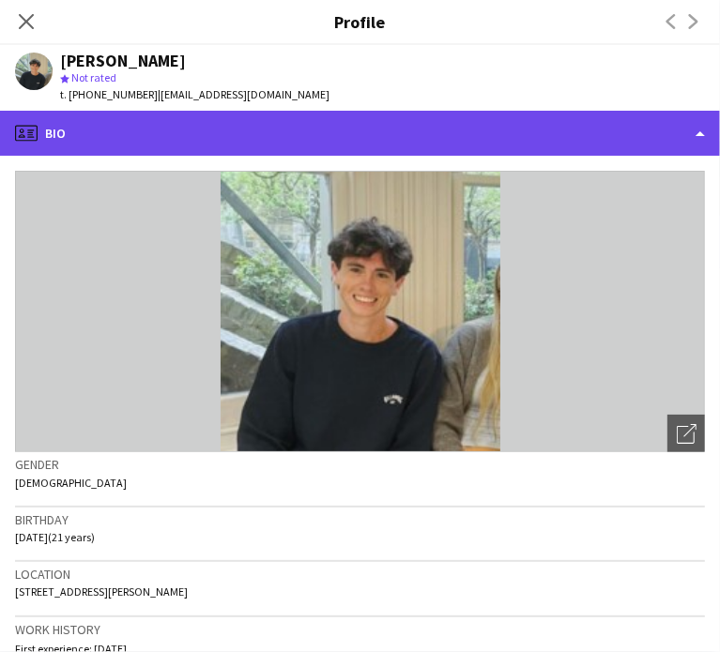
click at [154, 146] on div "profile Bio" at bounding box center [360, 133] width 720 height 45
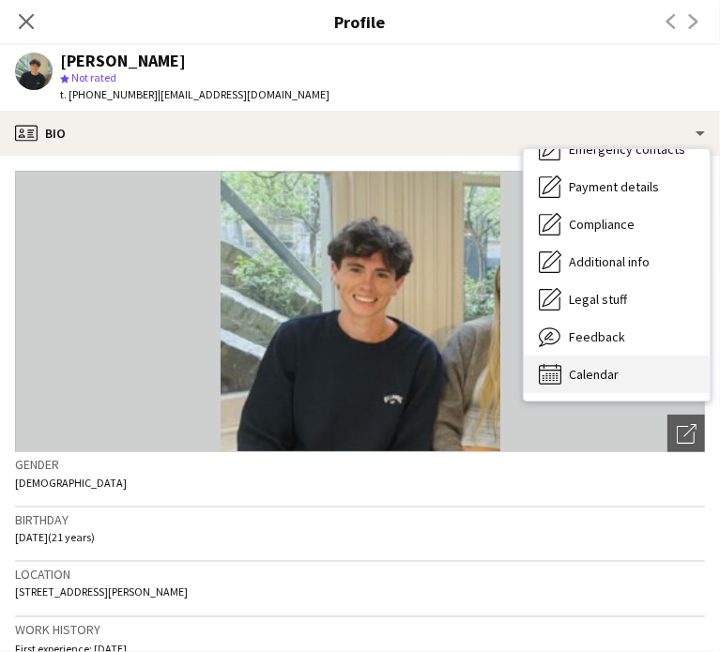
click at [609, 371] on span "Calendar" at bounding box center [594, 374] width 50 height 17
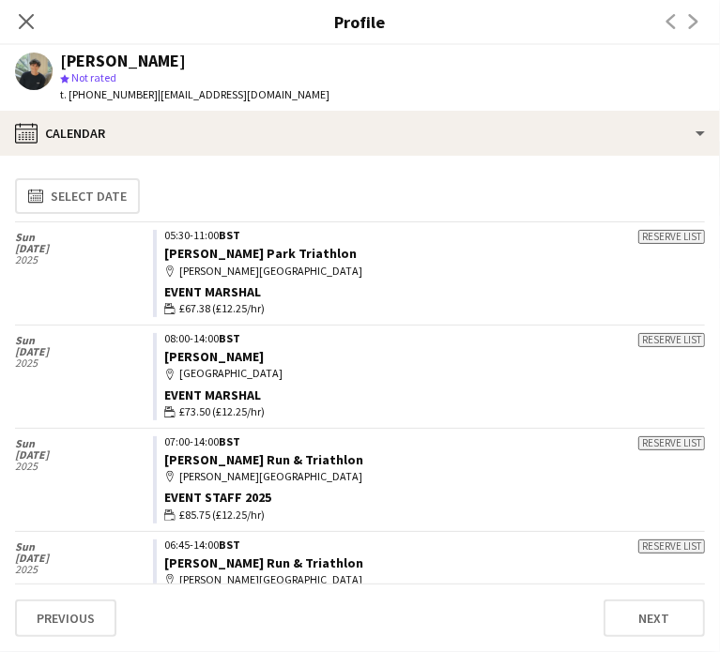
drag, startPoint x: 175, startPoint y: 63, endPoint x: 59, endPoint y: 52, distance: 116.0
click at [59, 52] on div "Joseph Bartlett star Not rated t. +447484606534 | jwbartlett07@icloud.com" at bounding box center [172, 78] width 345 height 66
copy div "[PERSON_NAME]"
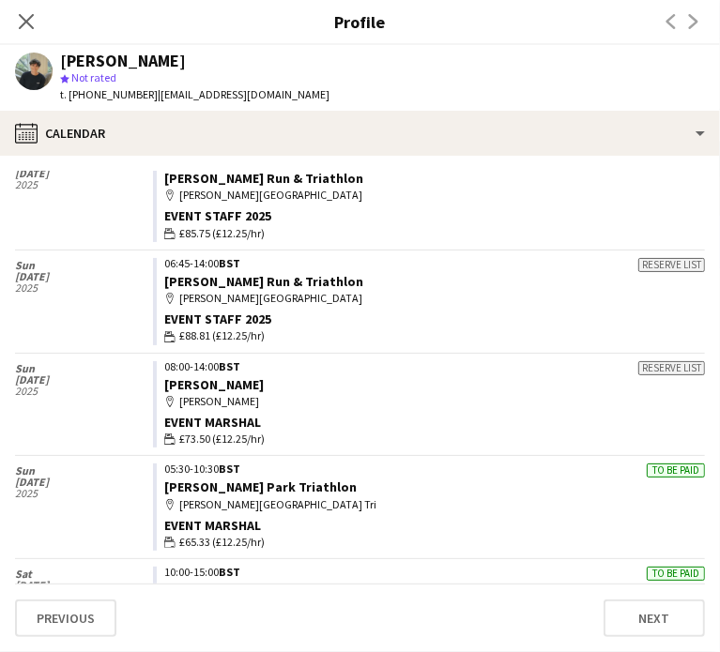
drag, startPoint x: 19, startPoint y: 13, endPoint x: 261, endPoint y: 146, distance: 276.5
click at [19, 14] on icon "Close pop-in" at bounding box center [26, 21] width 15 height 15
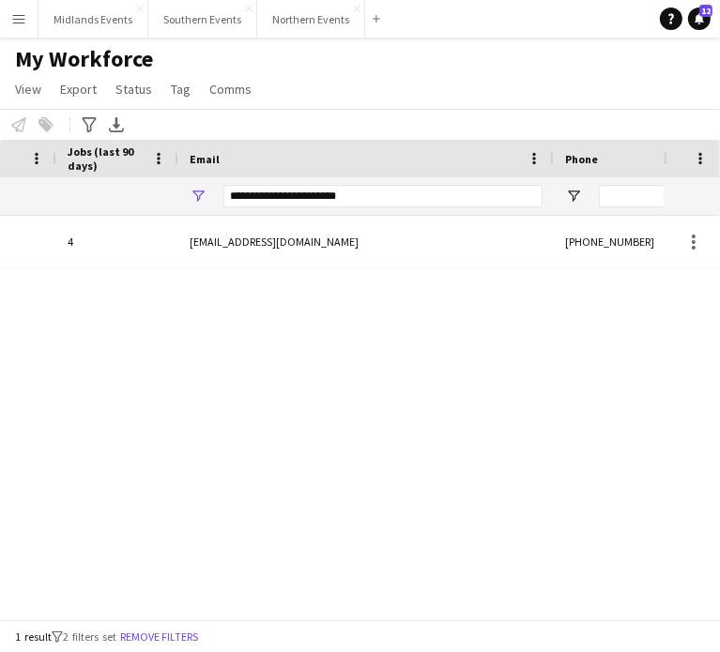
scroll to position [0, 1038]
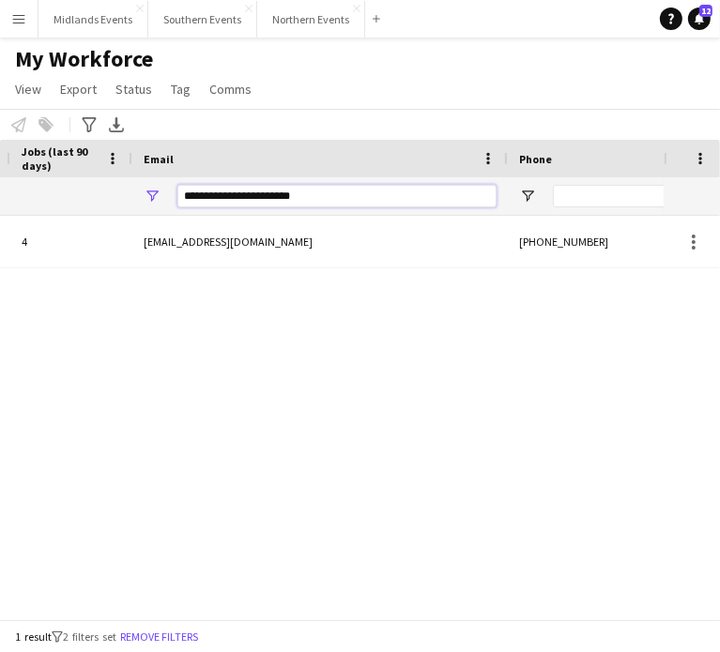
drag, startPoint x: 321, startPoint y: 194, endPoint x: 172, endPoint y: 189, distance: 149.4
click at [173, 190] on div "**********" at bounding box center [320, 196] width 376 height 38
paste input "Email Filter Input"
type input "**********"
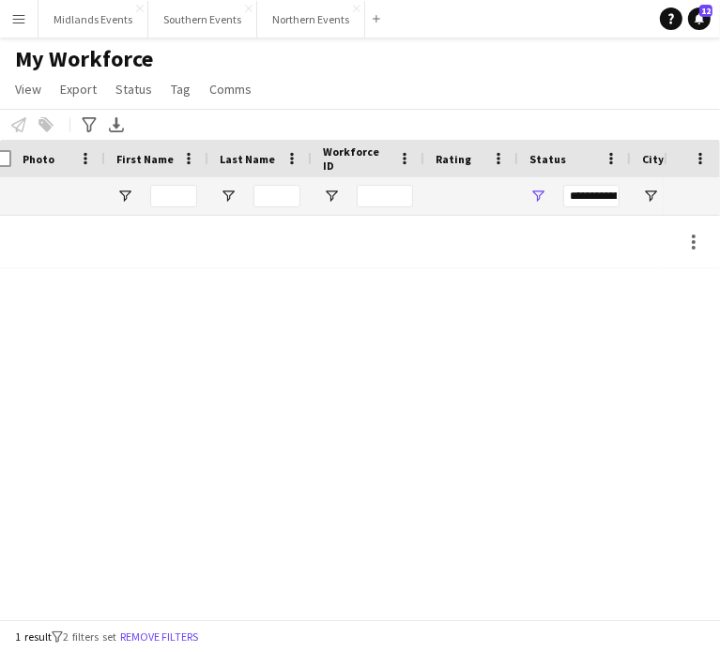
scroll to position [0, 17]
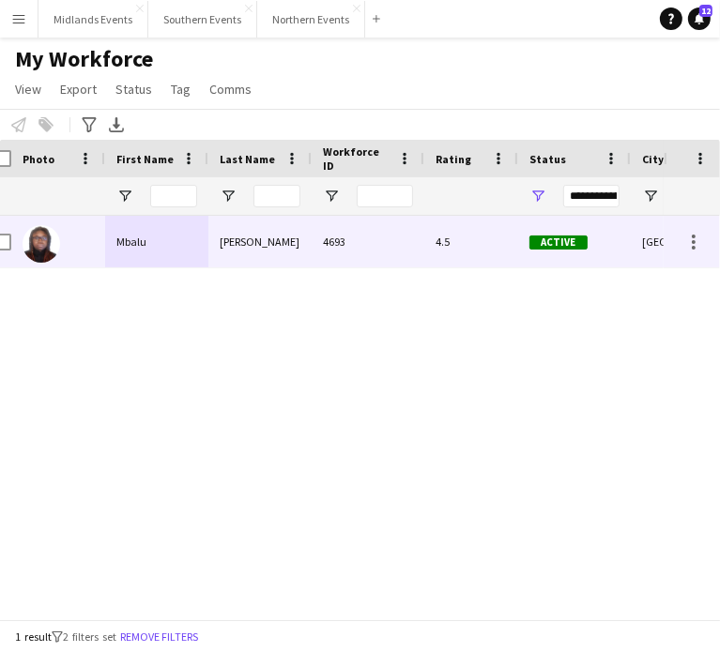
click at [130, 237] on div "Mbalu" at bounding box center [156, 242] width 103 height 52
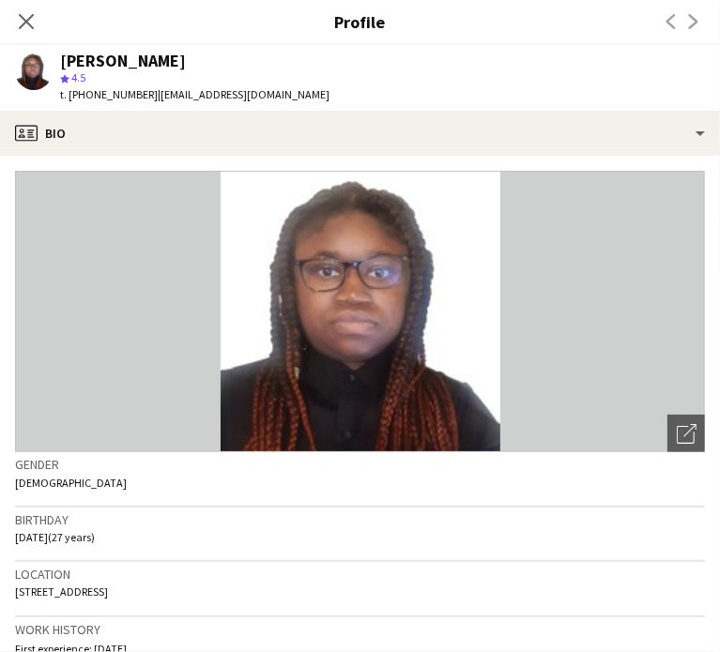
click at [61, 61] on div "[PERSON_NAME]" at bounding box center [123, 61] width 126 height 17
copy div "[PERSON_NAME]"
drag, startPoint x: 273, startPoint y: 89, endPoint x: 151, endPoint y: 91, distance: 122.1
click at [158, 91] on span "| kamarambalu@gmail.com" at bounding box center [244, 94] width 172 height 14
copy span "kamarambalu@gmail.com"
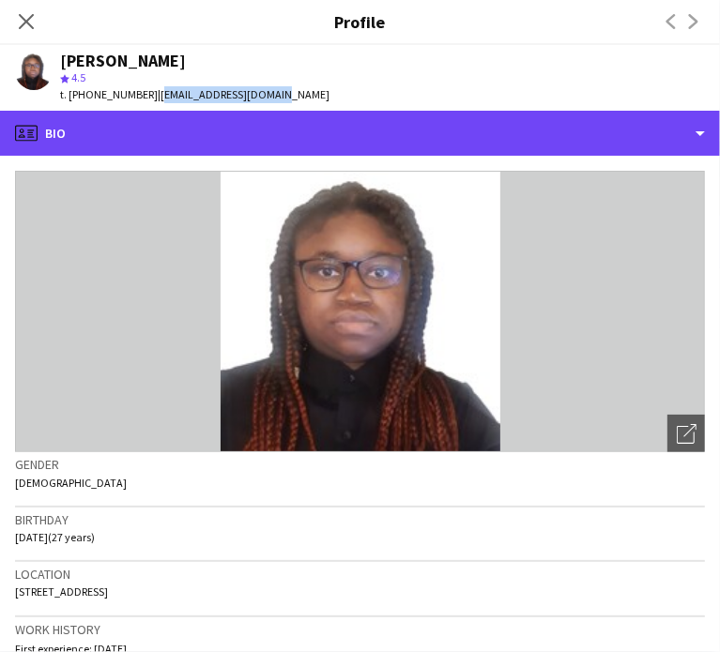
click at [702, 130] on div "profile Bio" at bounding box center [360, 133] width 720 height 45
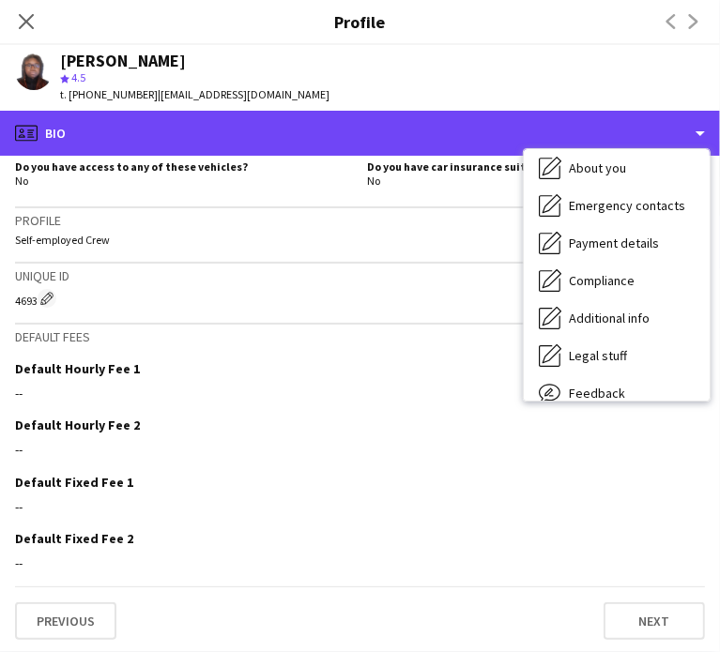
scroll to position [176, 0]
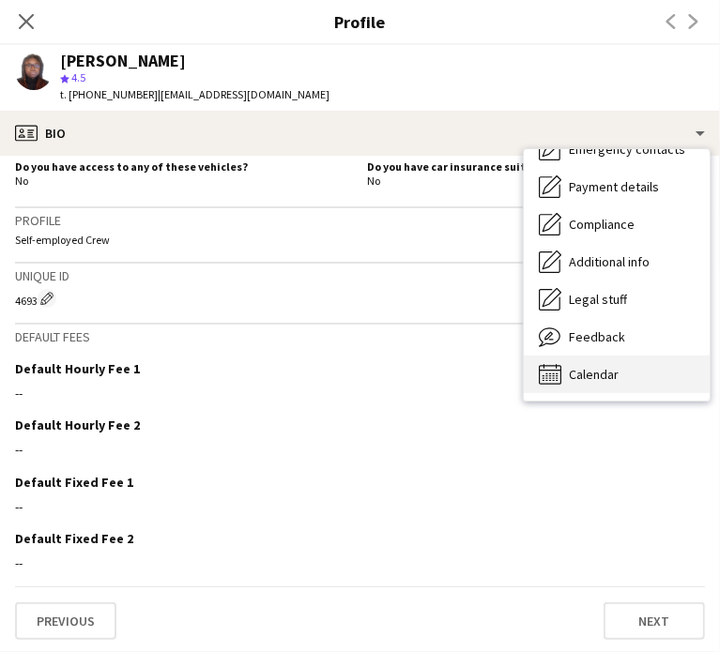
click at [588, 375] on span "Calendar" at bounding box center [594, 374] width 50 height 17
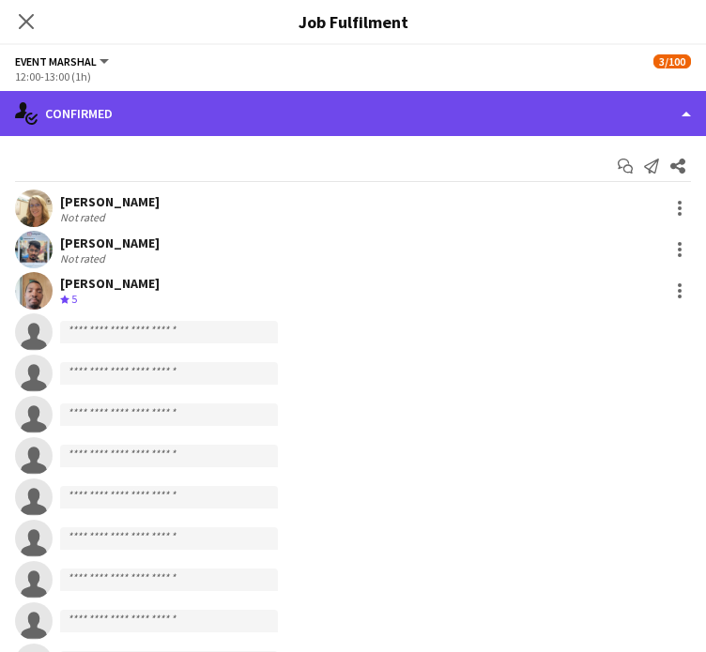
click at [378, 119] on div "single-neutral-actions-check-2 Confirmed" at bounding box center [353, 113] width 706 height 45
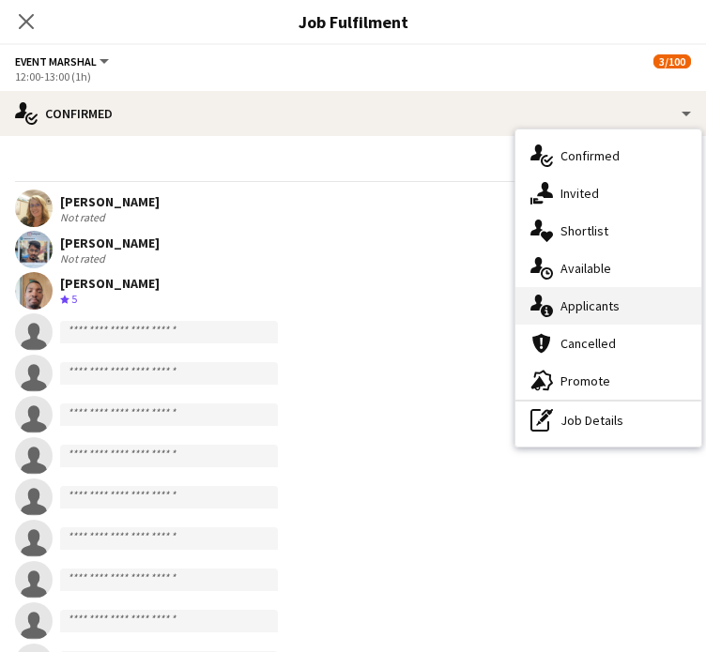
click at [581, 314] on div "single-neutral-actions-information Applicants" at bounding box center [608, 306] width 186 height 38
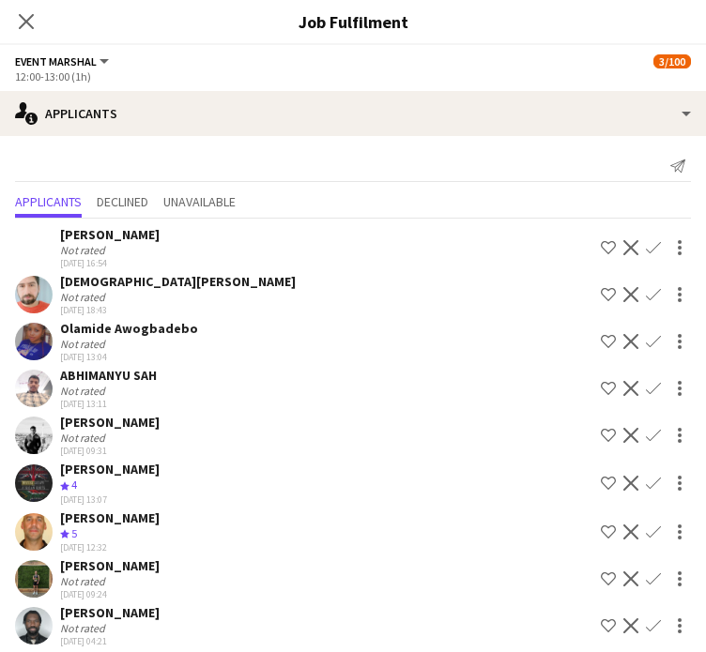
click at [646, 429] on app-icon "Confirm" at bounding box center [653, 435] width 15 height 15
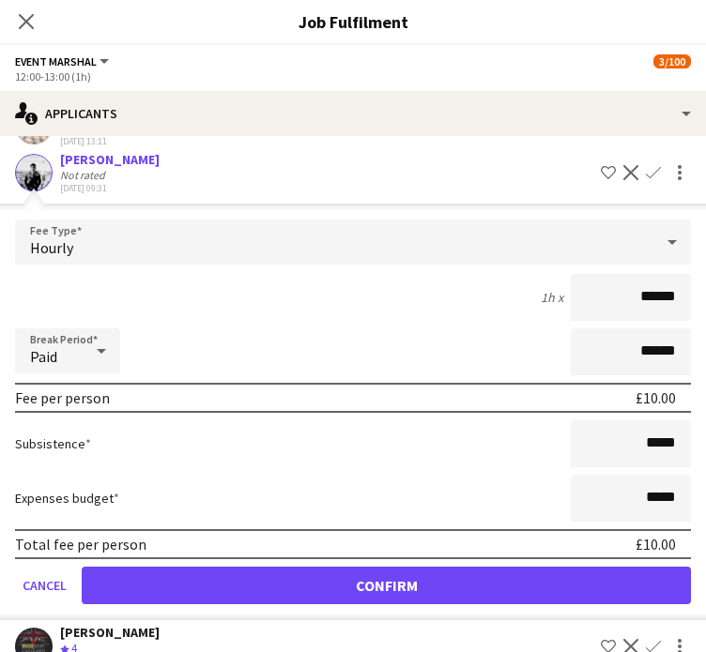
scroll to position [282, 0]
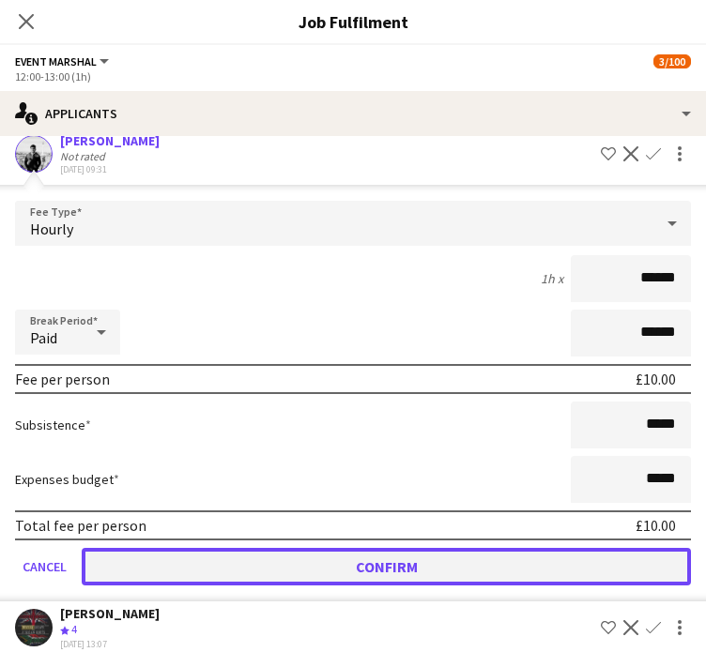
click at [473, 560] on button "Confirm" at bounding box center [386, 567] width 609 height 38
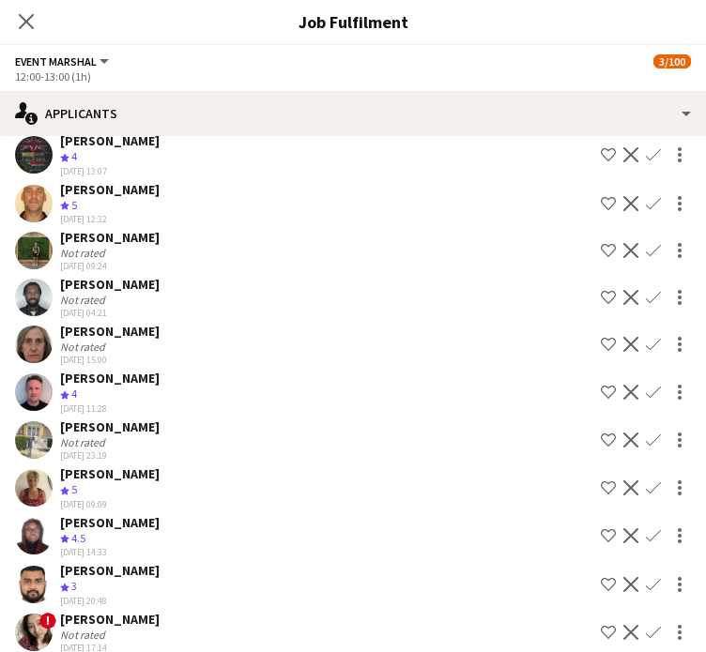
scroll to position [0, 0]
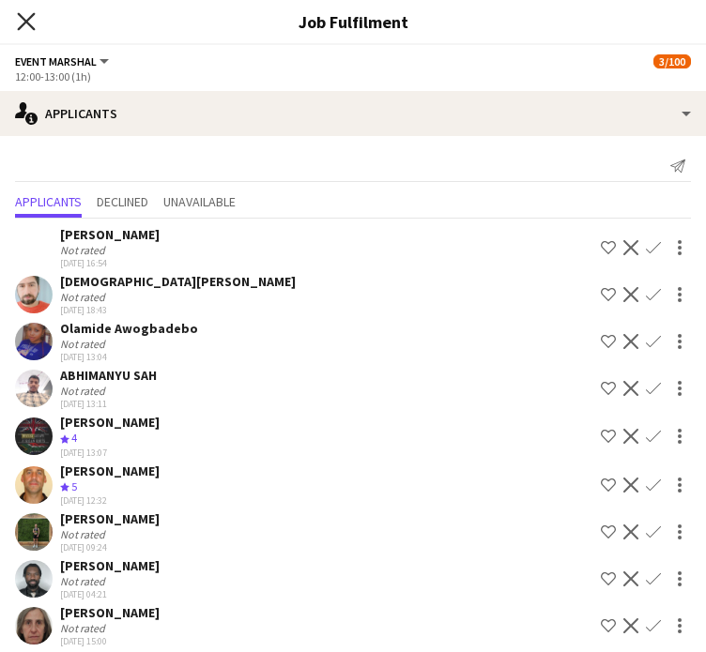
click at [32, 14] on icon at bounding box center [26, 21] width 18 height 18
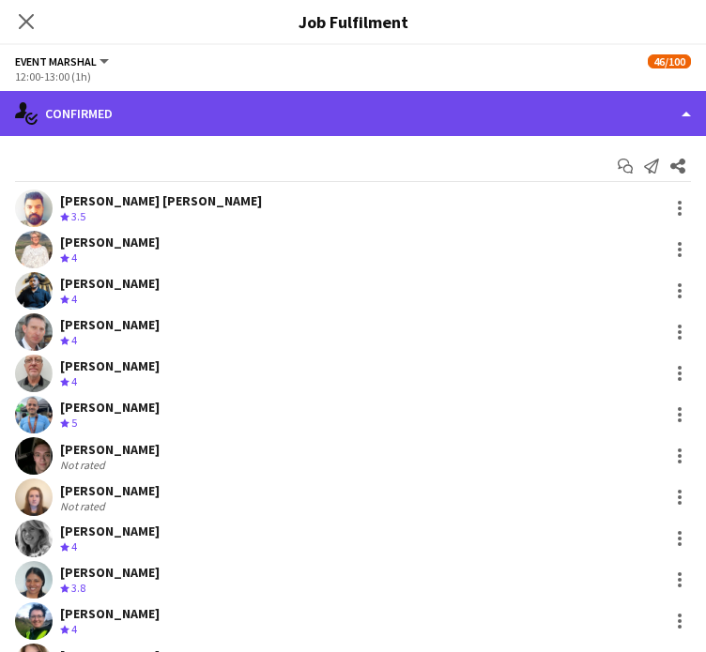
click at [484, 112] on div "single-neutral-actions-check-2 Confirmed" at bounding box center [353, 113] width 706 height 45
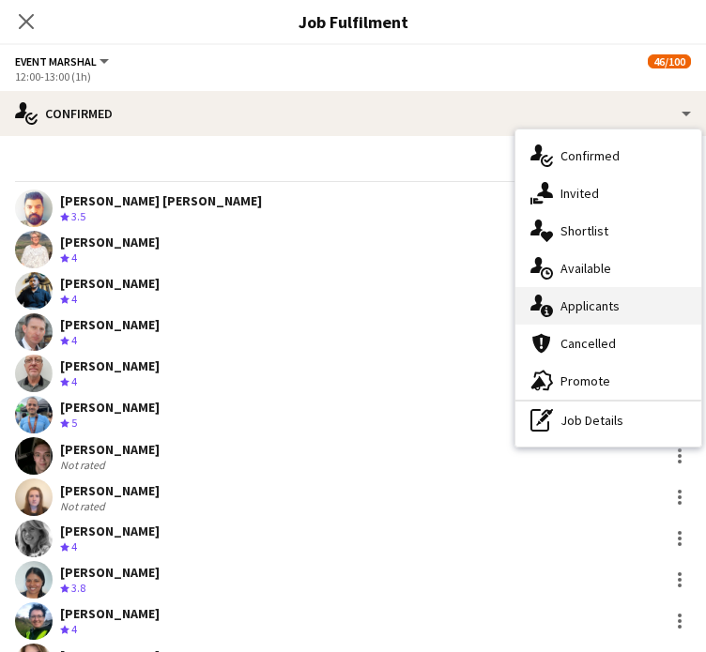
click at [595, 306] on div "single-neutral-actions-information Applicants" at bounding box center [608, 306] width 186 height 38
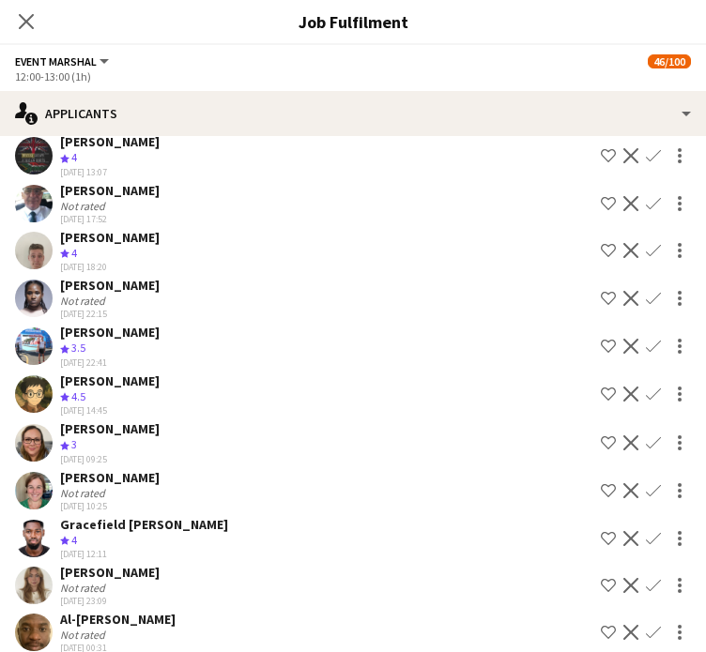
scroll to position [376, 0]
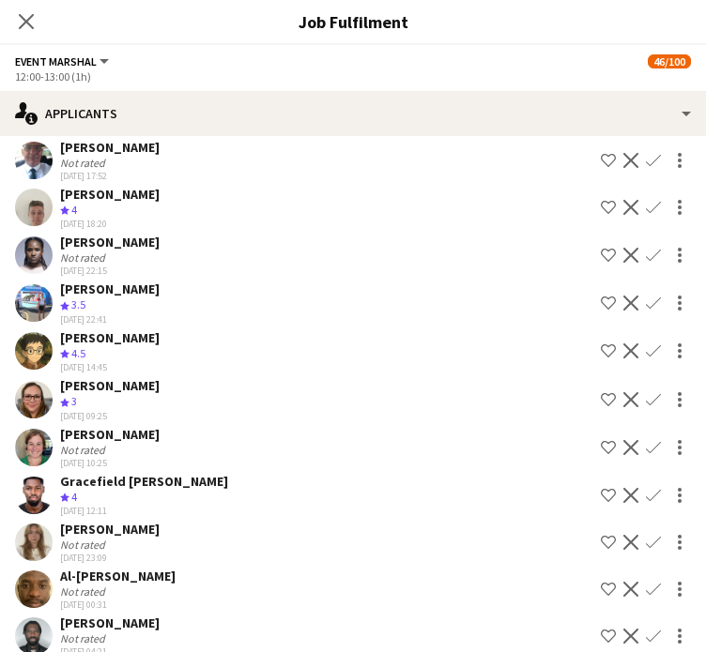
click at [112, 521] on div "[PERSON_NAME]" at bounding box center [110, 529] width 100 height 17
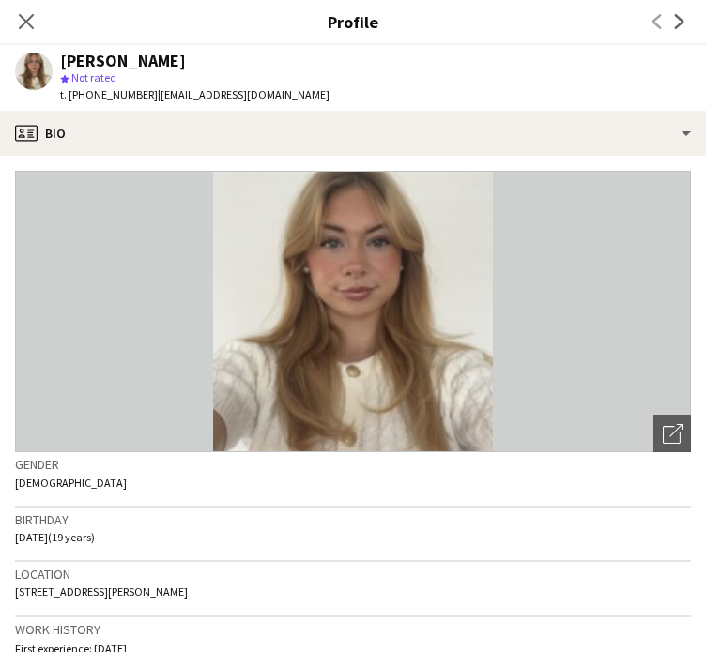
click at [31, 23] on icon "Close pop-in" at bounding box center [26, 21] width 15 height 15
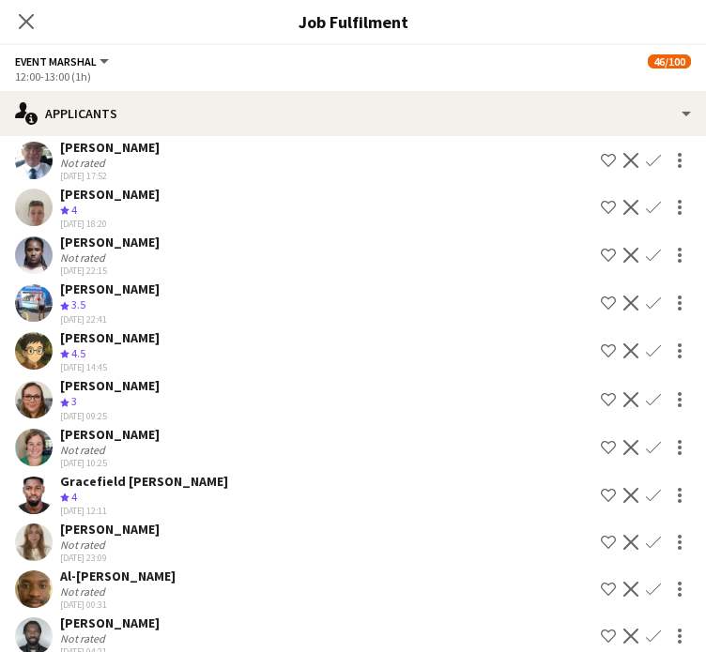
click at [646, 536] on app-icon "Confirm" at bounding box center [653, 542] width 15 height 15
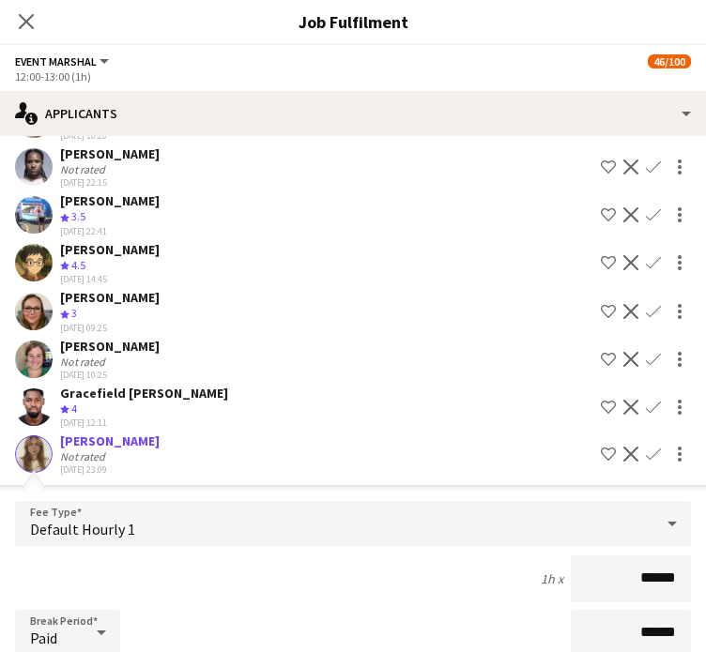
scroll to position [593, 0]
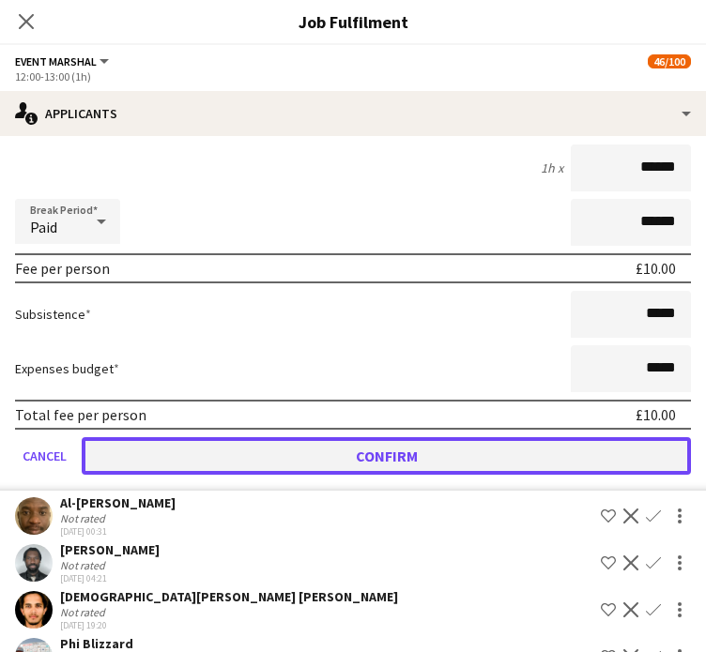
click at [555, 438] on button "Confirm" at bounding box center [386, 456] width 609 height 38
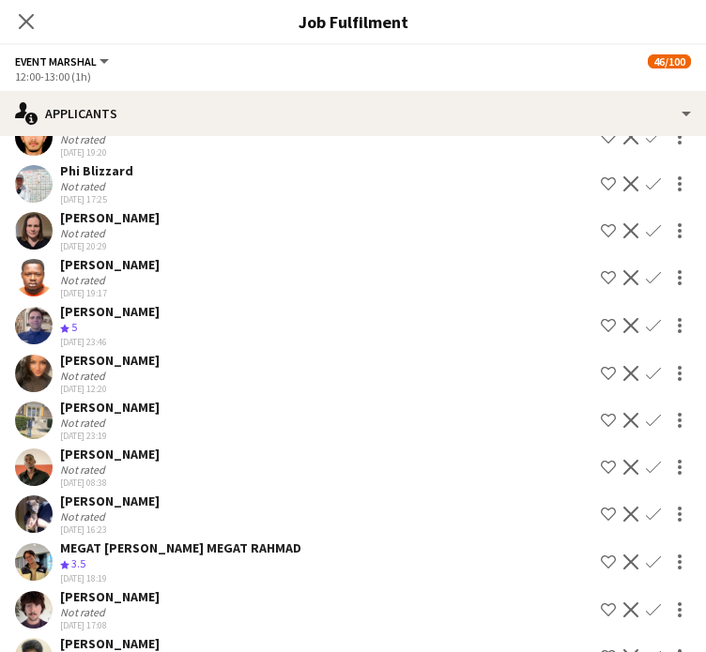
scroll to position [405, 0]
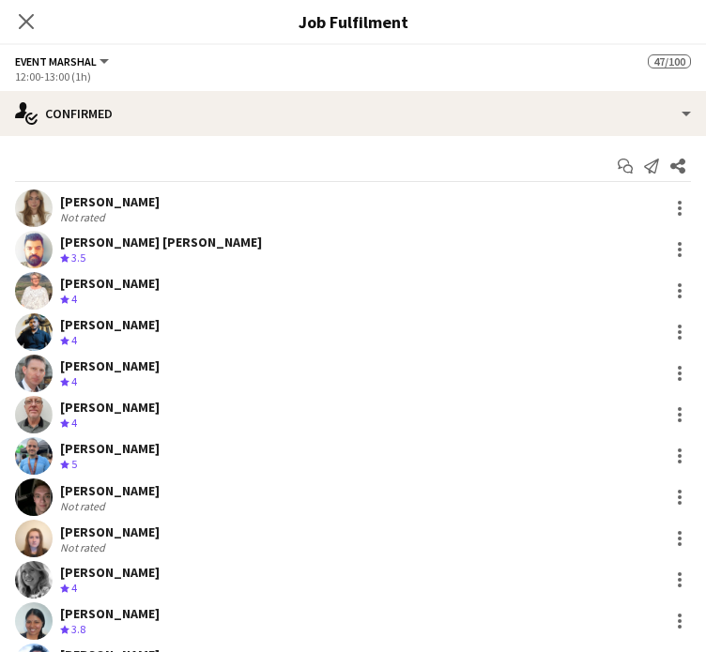
scroll to position [0, 391]
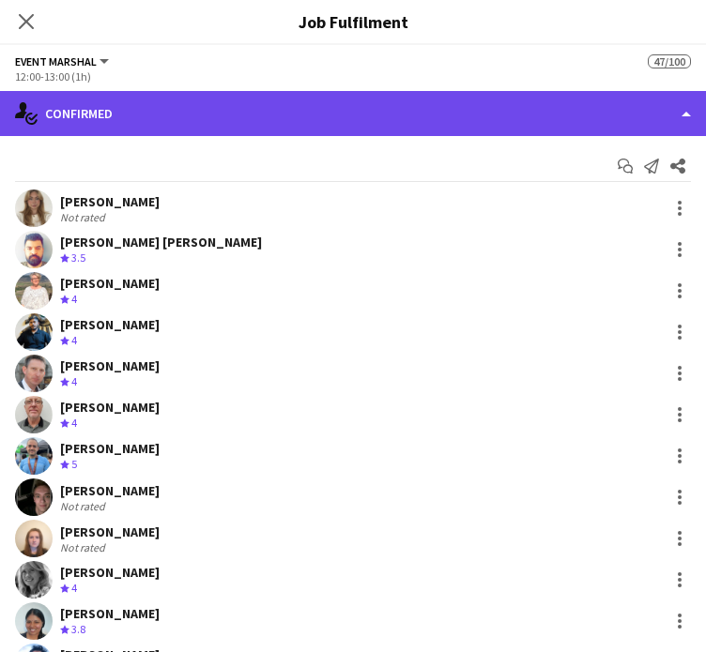
click at [665, 115] on div "single-neutral-actions-check-2 Confirmed" at bounding box center [353, 113] width 706 height 45
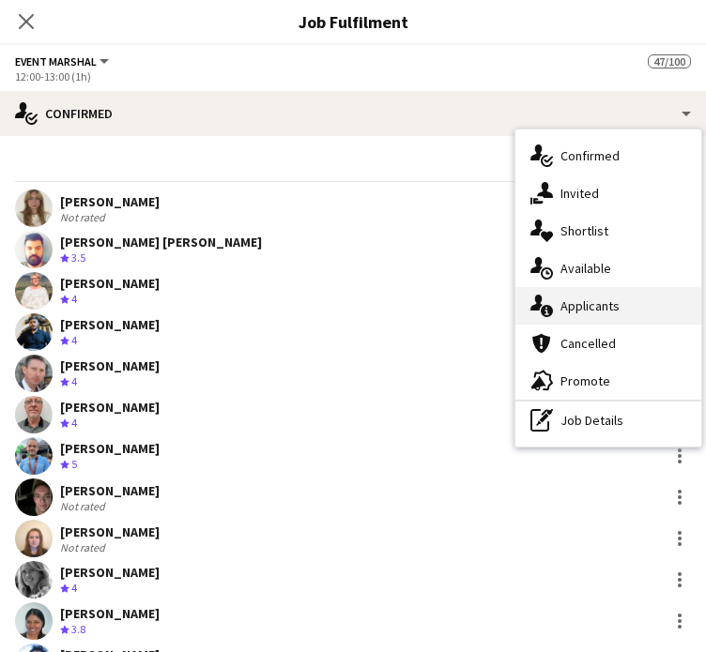
click at [572, 303] on div "single-neutral-actions-information Applicants" at bounding box center [608, 306] width 186 height 38
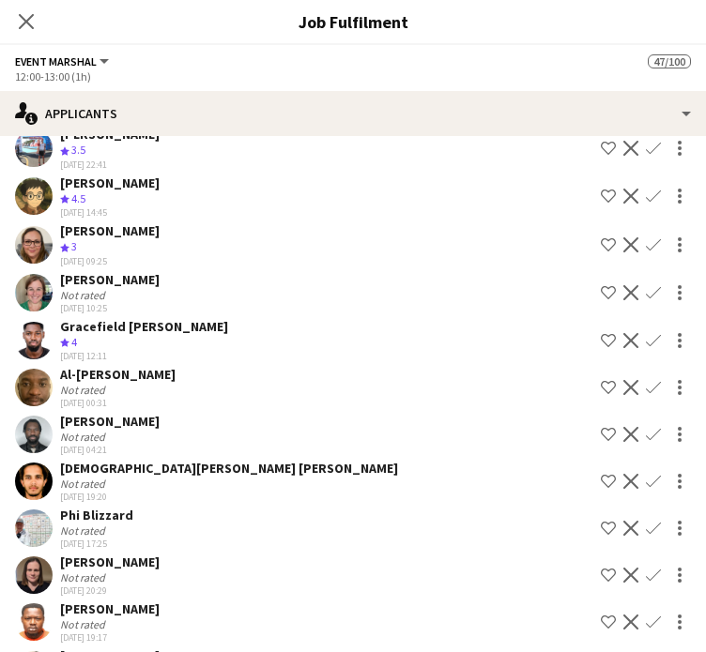
scroll to position [563, 0]
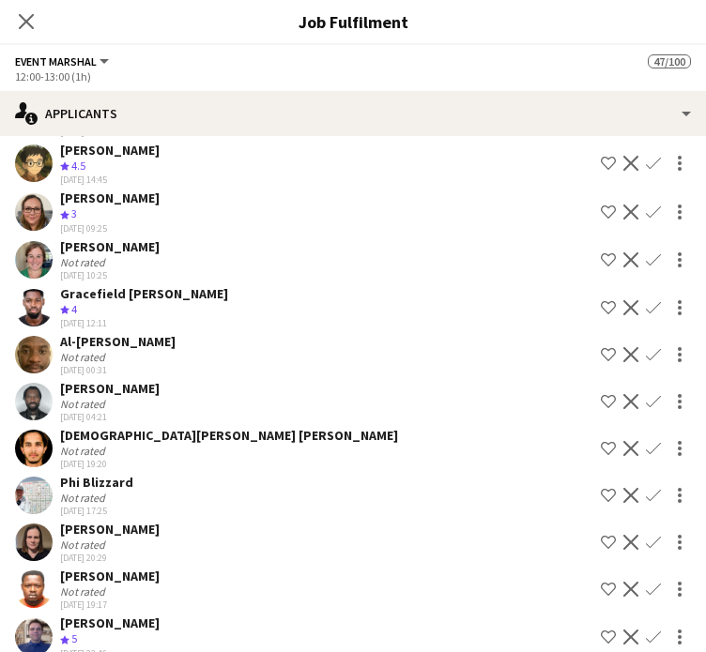
click at [646, 302] on app-icon "Confirm" at bounding box center [653, 307] width 15 height 15
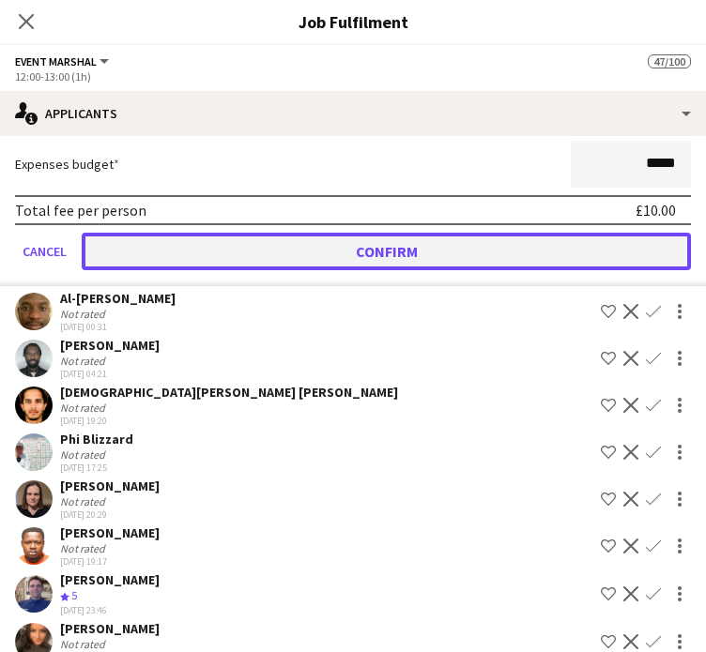
click at [483, 238] on button "Confirm" at bounding box center [386, 252] width 609 height 38
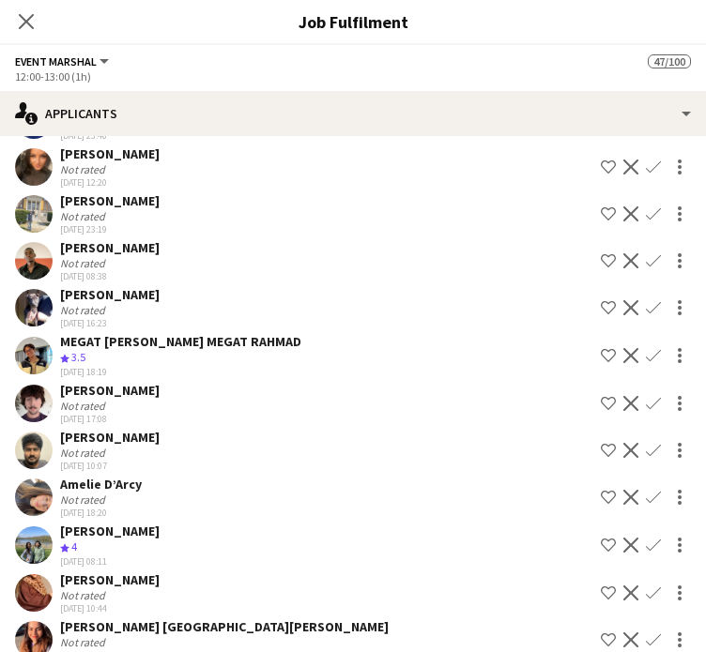
scroll to position [560, 0]
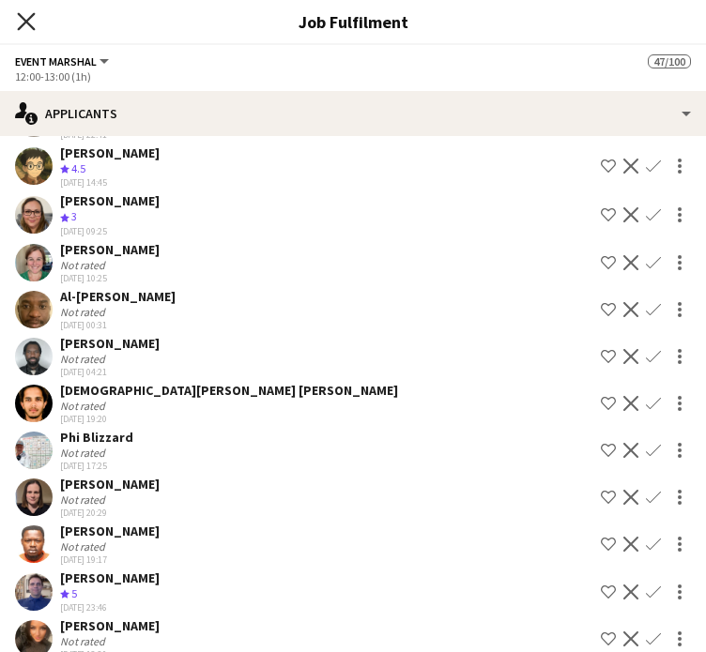
click at [30, 22] on icon "Close pop-in" at bounding box center [26, 21] width 18 height 18
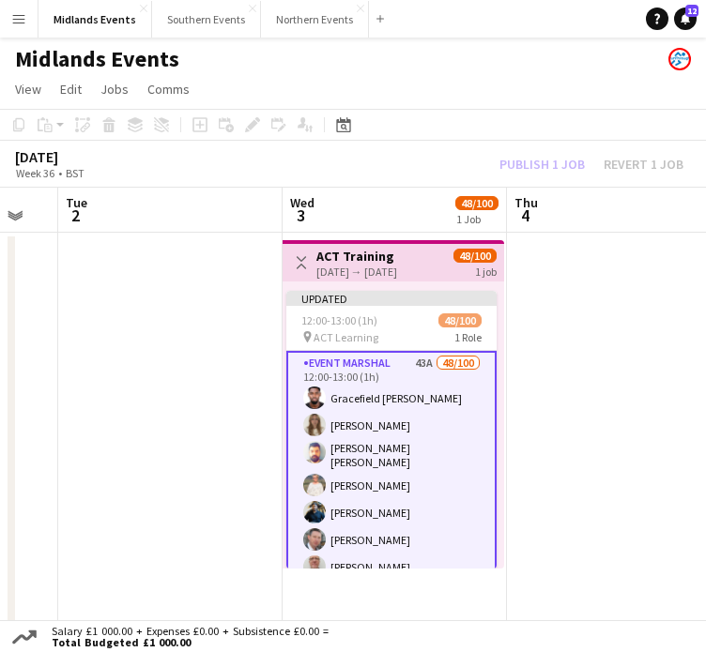
click at [543, 156] on div "Publish 1 job Revert 1 job" at bounding box center [591, 164] width 229 height 21
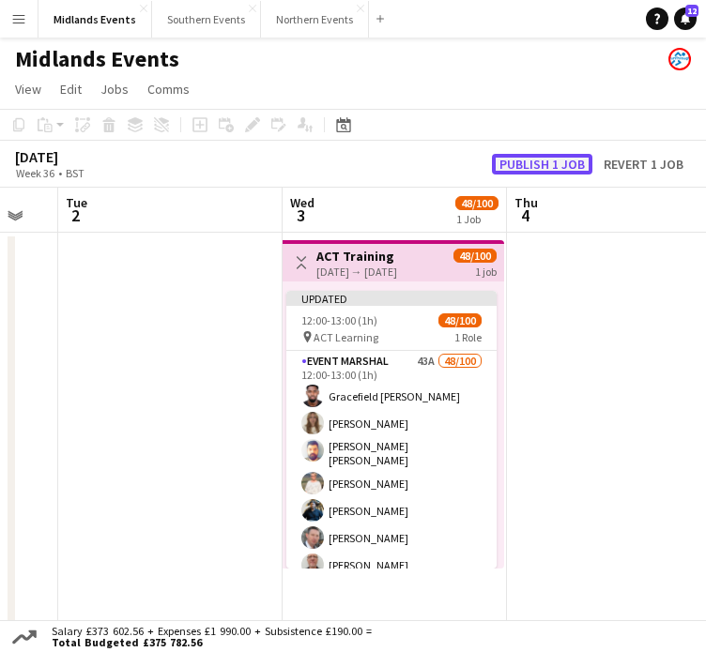
click at [545, 163] on button "Publish 1 job" at bounding box center [542, 164] width 100 height 21
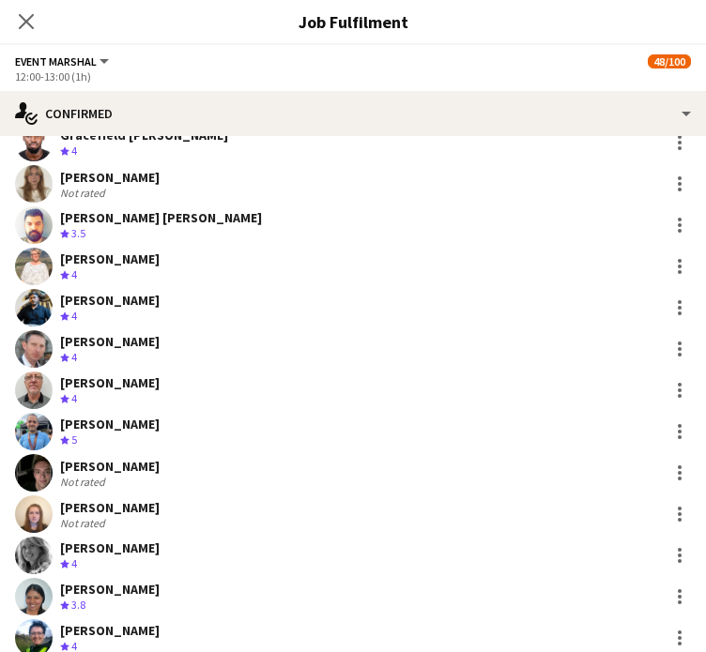
scroll to position [94, 0]
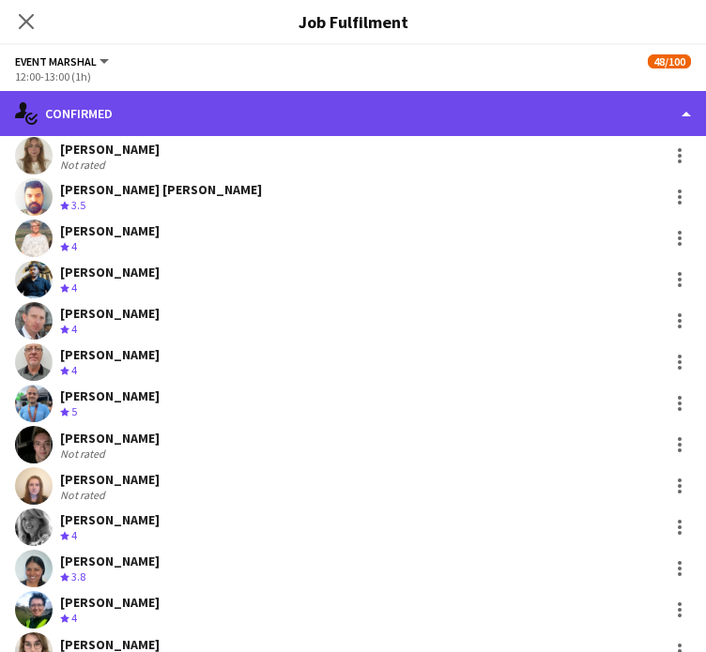
click at [514, 116] on div "single-neutral-actions-check-2 Confirmed" at bounding box center [353, 113] width 706 height 45
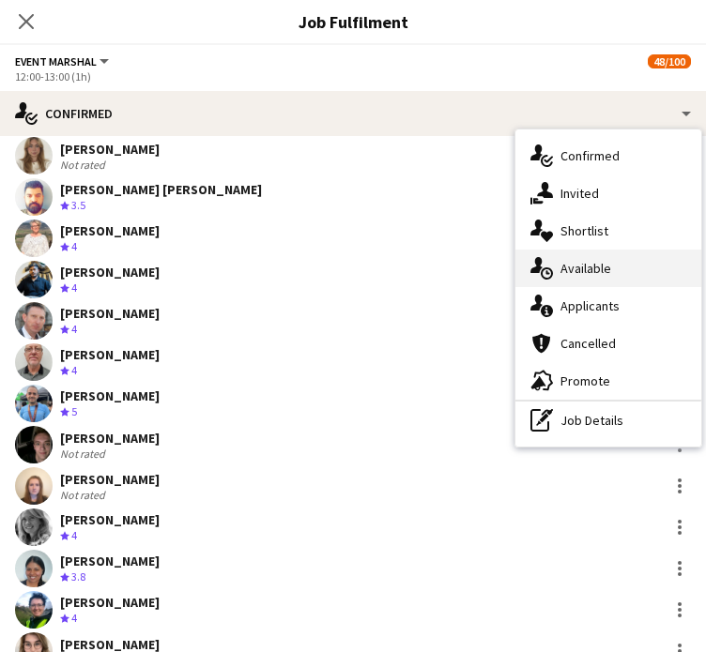
click at [576, 271] on div "single-neutral-actions-upload Available" at bounding box center [608, 269] width 186 height 38
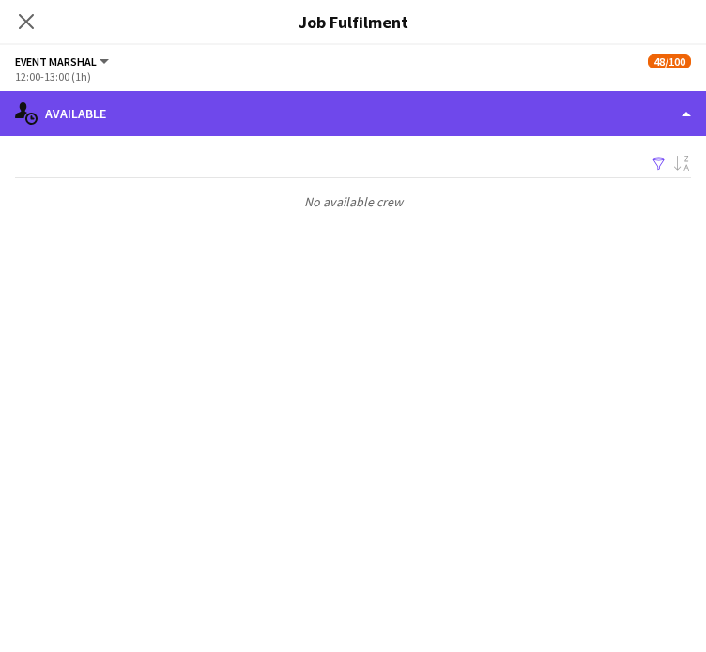
click at [644, 126] on div "single-neutral-actions-upload Available" at bounding box center [353, 113] width 706 height 45
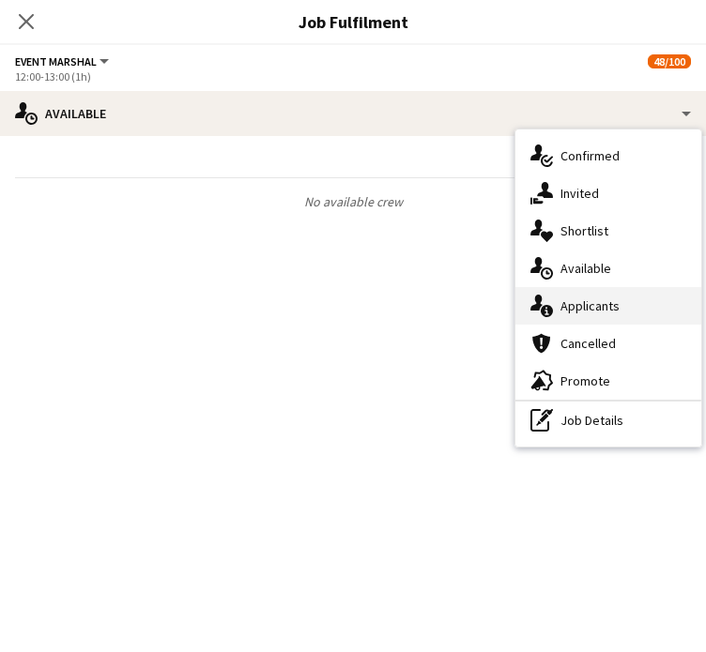
click at [582, 314] on div "single-neutral-actions-information Applicants" at bounding box center [608, 306] width 186 height 38
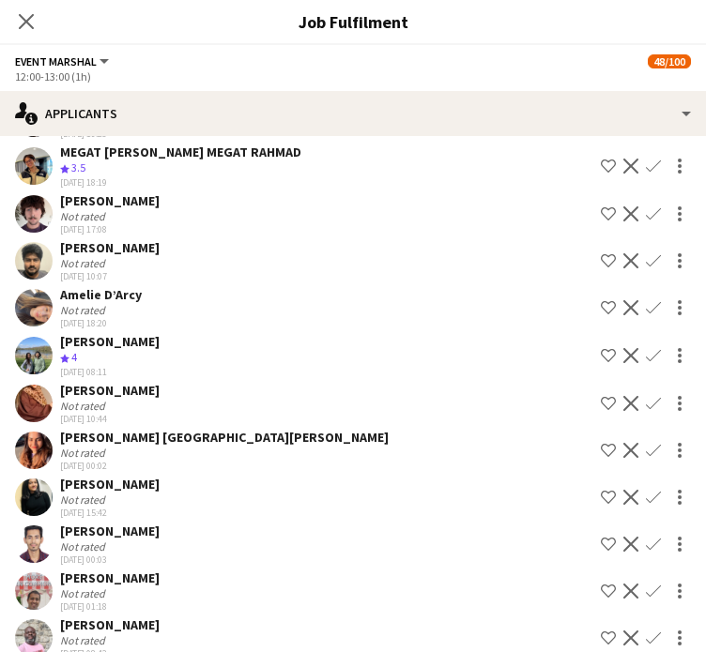
scroll to position [1286, 0]
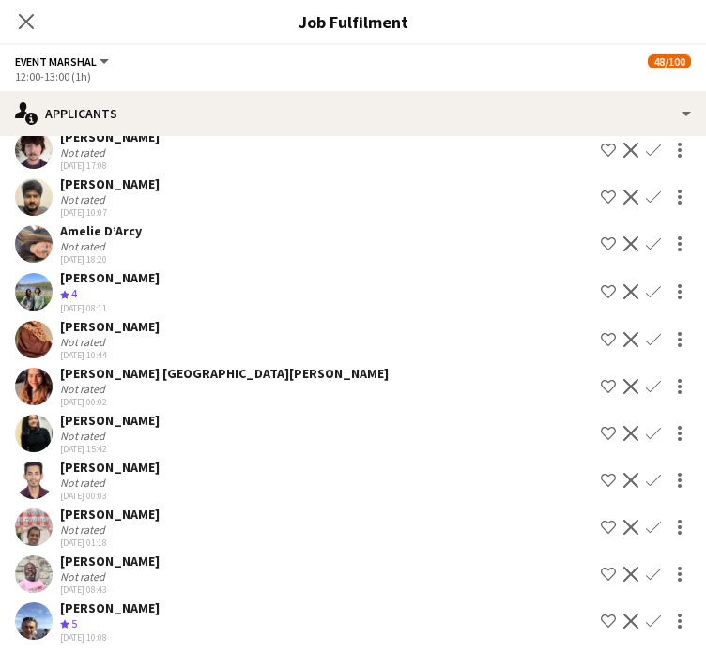
click at [22, 6] on div "Close pop-in" at bounding box center [26, 21] width 53 height 43
drag, startPoint x: 25, startPoint y: 23, endPoint x: 713, endPoint y: 240, distance: 720.9
click at [25, 23] on icon at bounding box center [26, 21] width 15 height 15
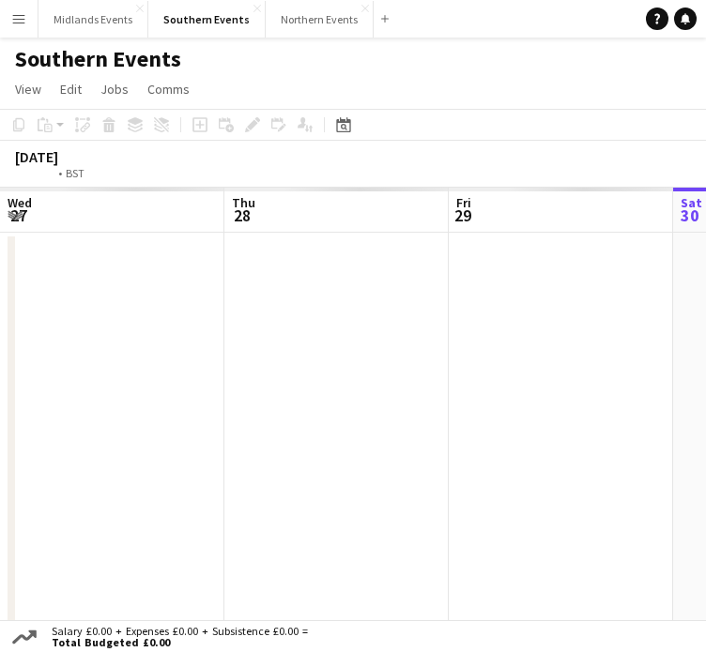
scroll to position [0, 392]
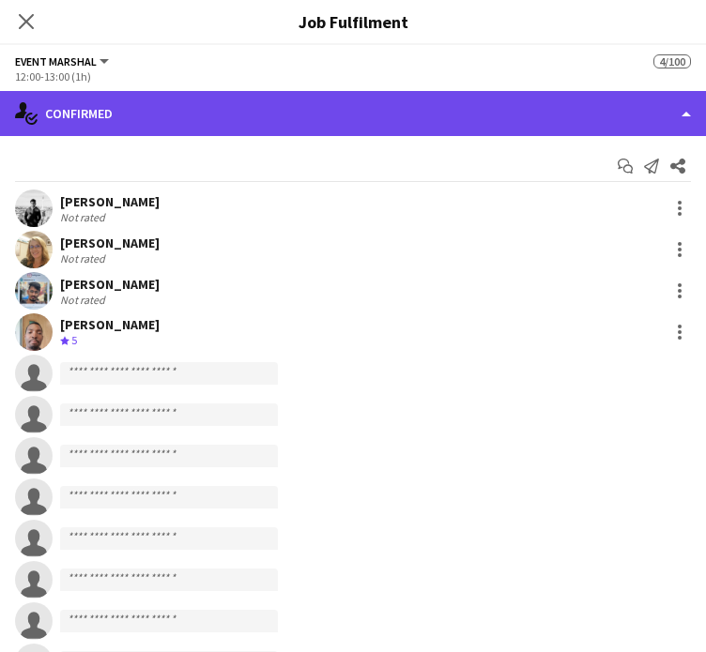
click at [638, 115] on div "single-neutral-actions-check-2 Confirmed" at bounding box center [353, 113] width 706 height 45
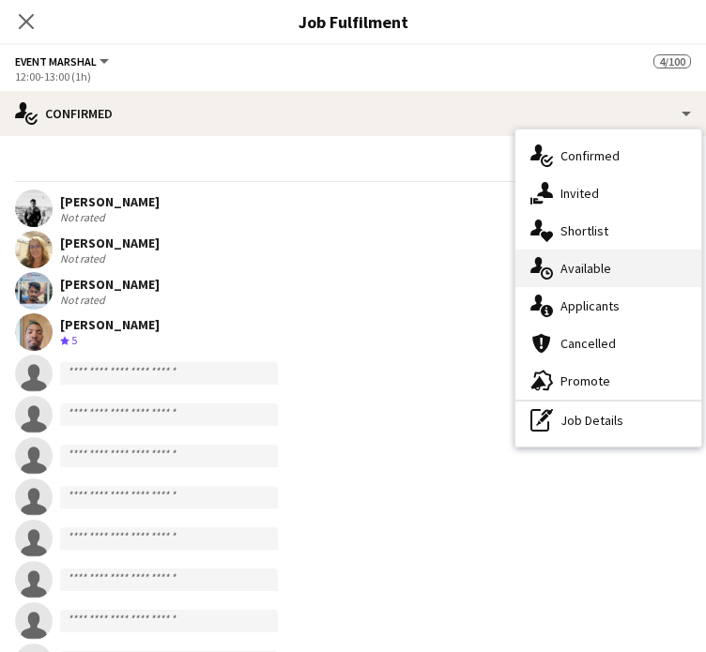
click at [608, 269] on div "single-neutral-actions-upload Available" at bounding box center [608, 269] width 186 height 38
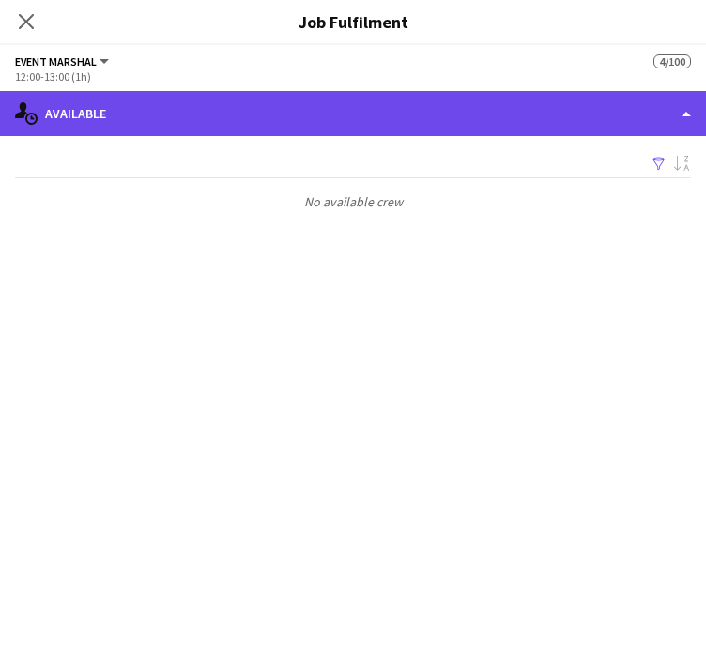
click at [556, 116] on div "single-neutral-actions-upload Available" at bounding box center [353, 113] width 706 height 45
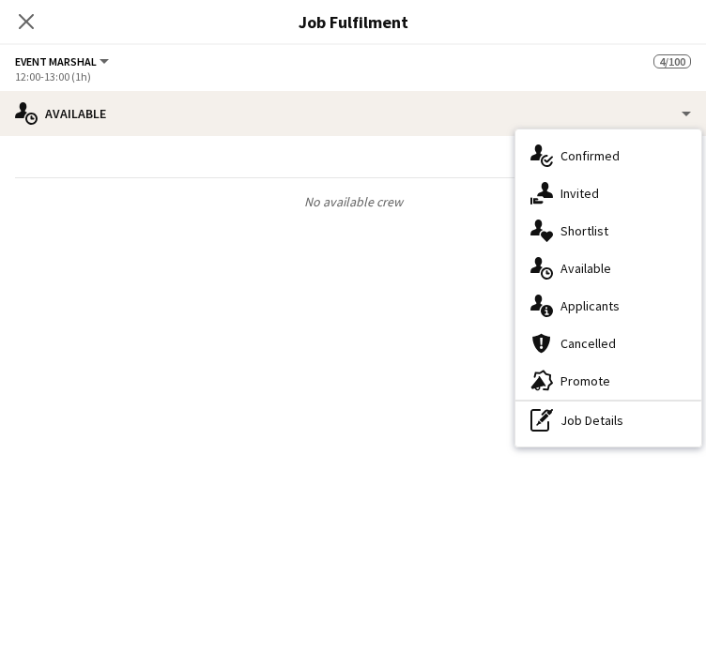
click at [587, 297] on div "single-neutral-actions-information Applicants" at bounding box center [608, 306] width 186 height 38
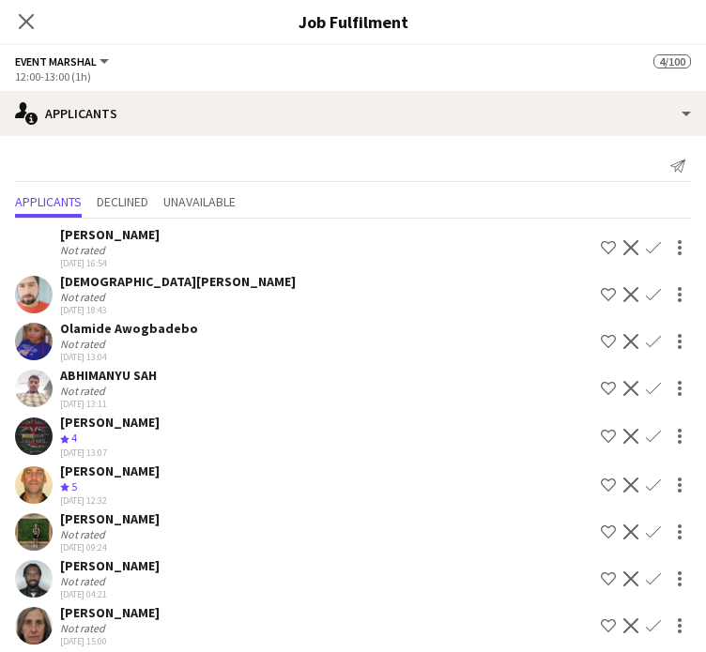
scroll to position [343, 0]
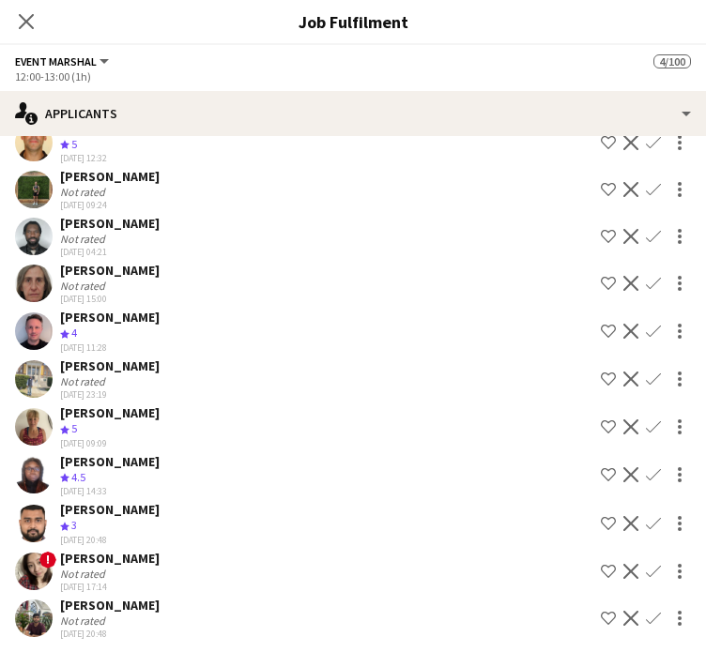
click at [646, 330] on app-icon "Confirm" at bounding box center [653, 331] width 15 height 15
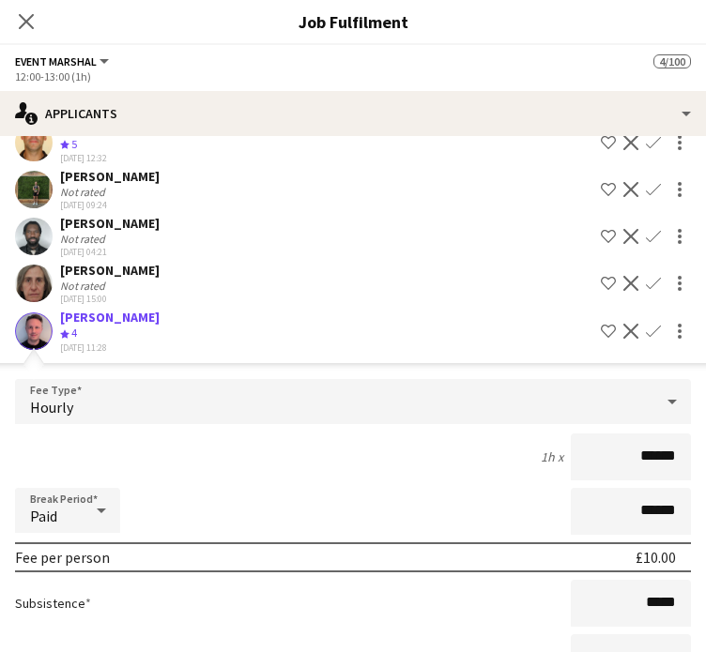
scroll to position [530, 0]
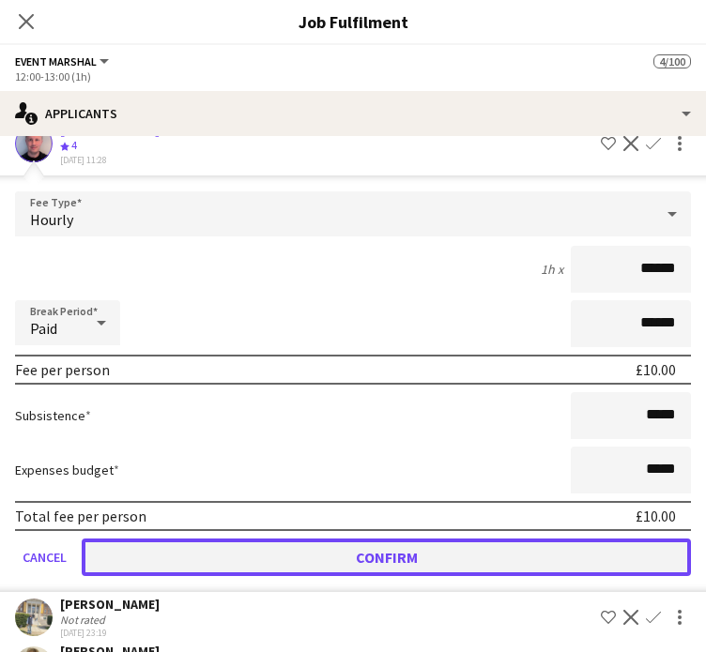
click at [592, 547] on button "Confirm" at bounding box center [386, 558] width 609 height 38
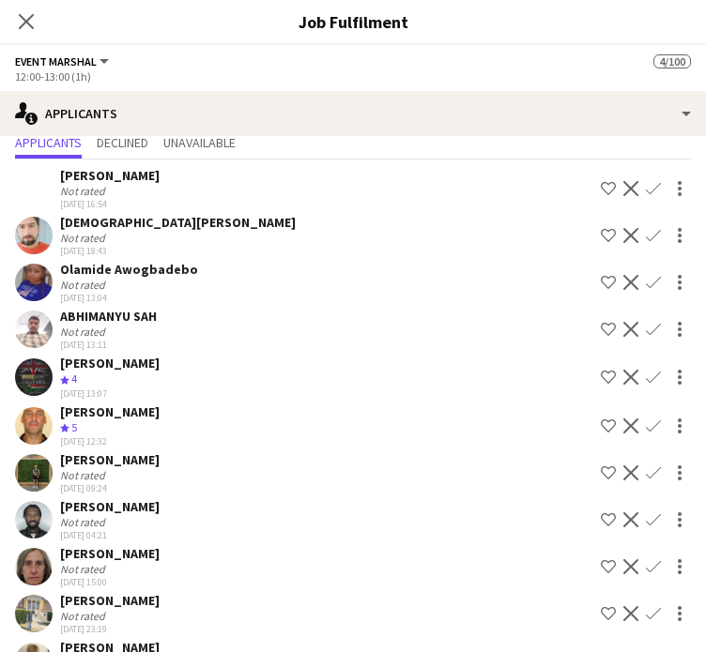
scroll to position [247, 0]
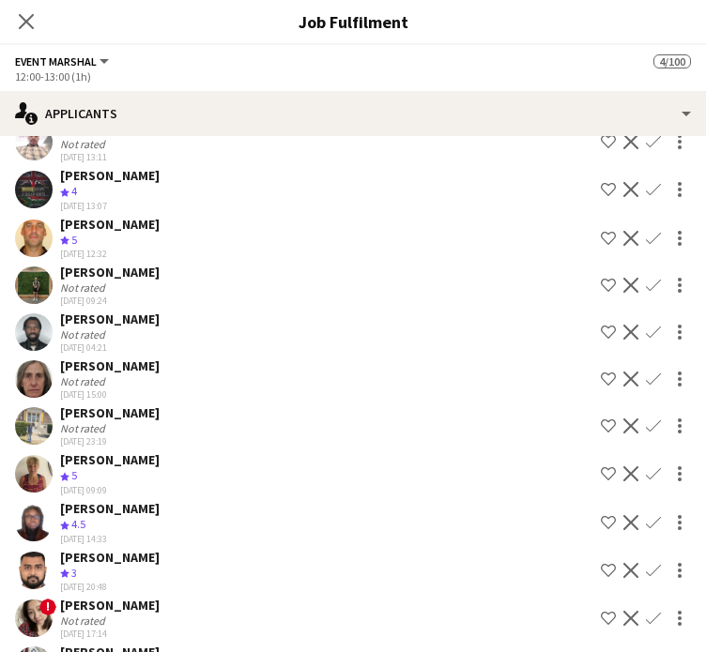
click at [646, 469] on app-icon "Confirm" at bounding box center [653, 474] width 15 height 15
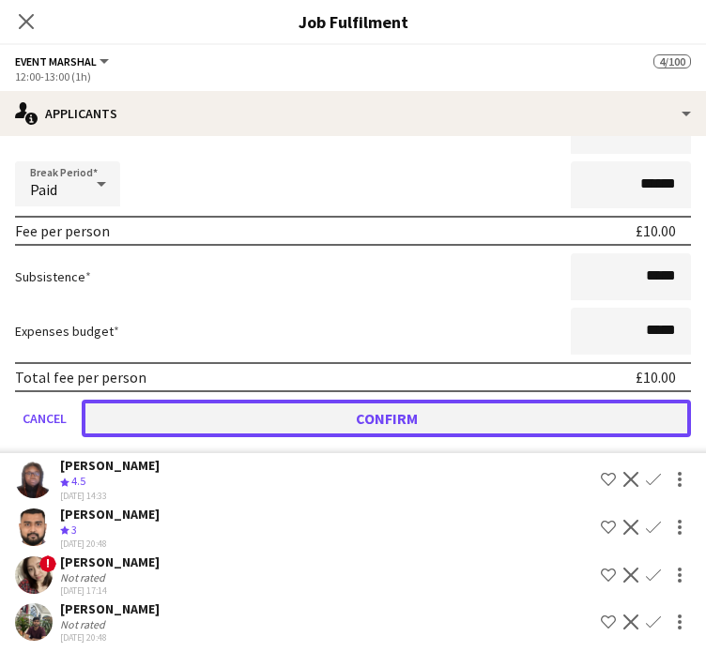
click at [517, 407] on button "Confirm" at bounding box center [386, 419] width 609 height 38
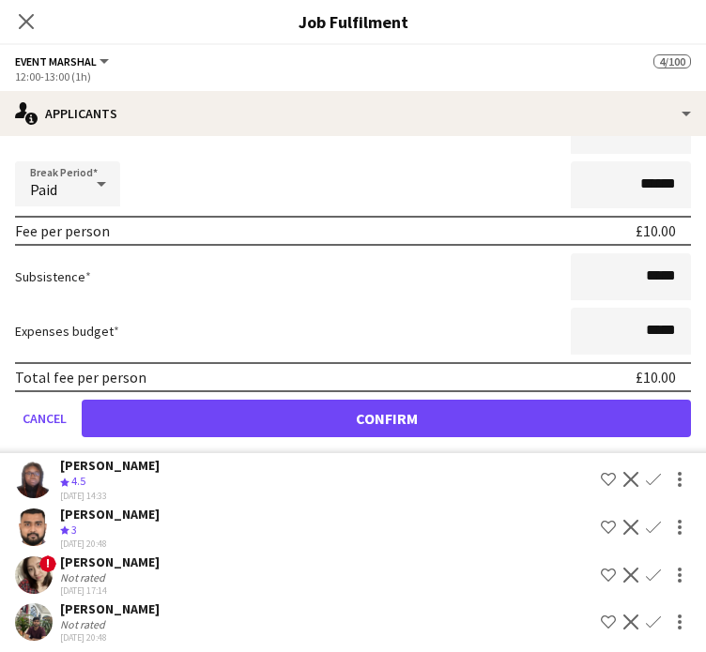
scroll to position [244, 0]
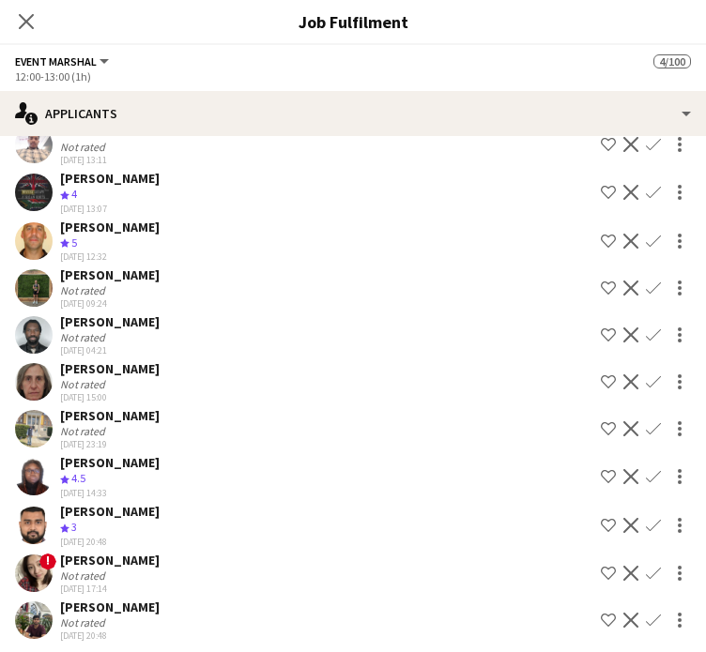
drag, startPoint x: 27, startPoint y: 25, endPoint x: 74, endPoint y: 30, distance: 47.2
click at [27, 25] on icon "Close pop-in" at bounding box center [26, 21] width 15 height 15
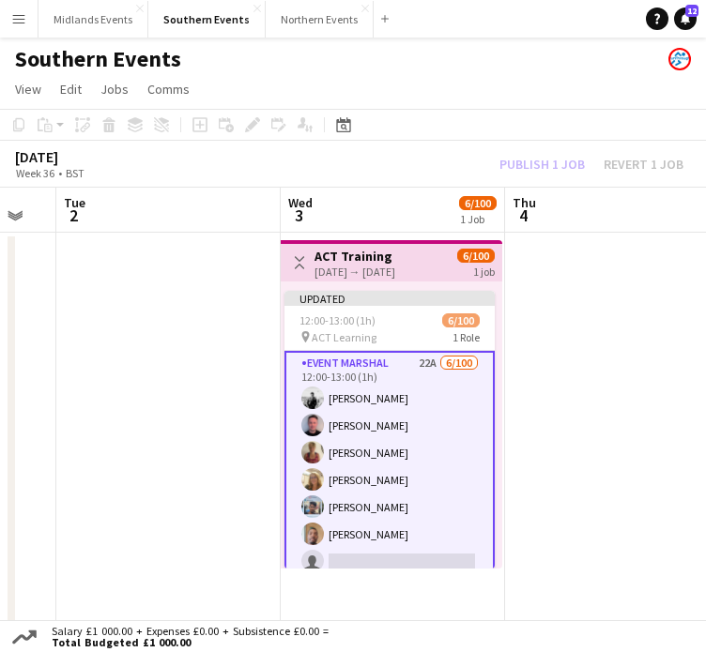
click at [519, 163] on div "Publish 1 job Revert 1 job" at bounding box center [591, 164] width 229 height 21
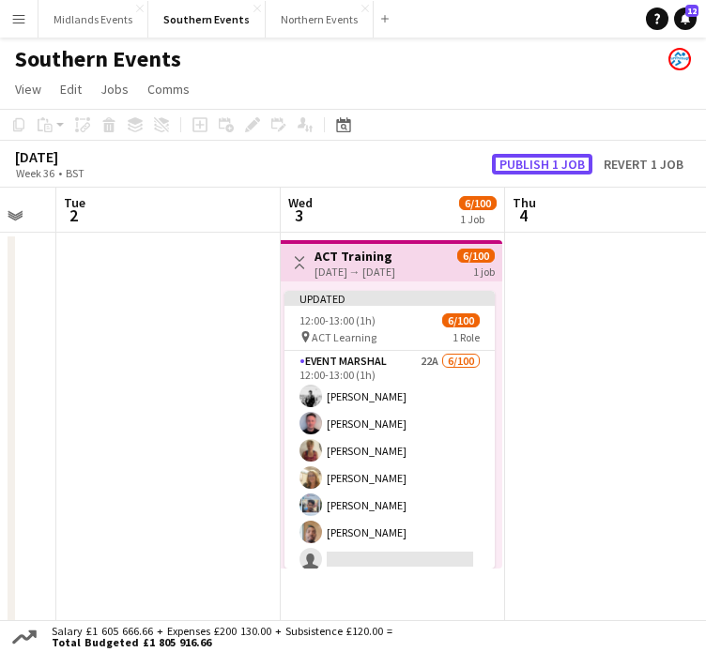
click at [542, 163] on button "Publish 1 job" at bounding box center [542, 164] width 100 height 21
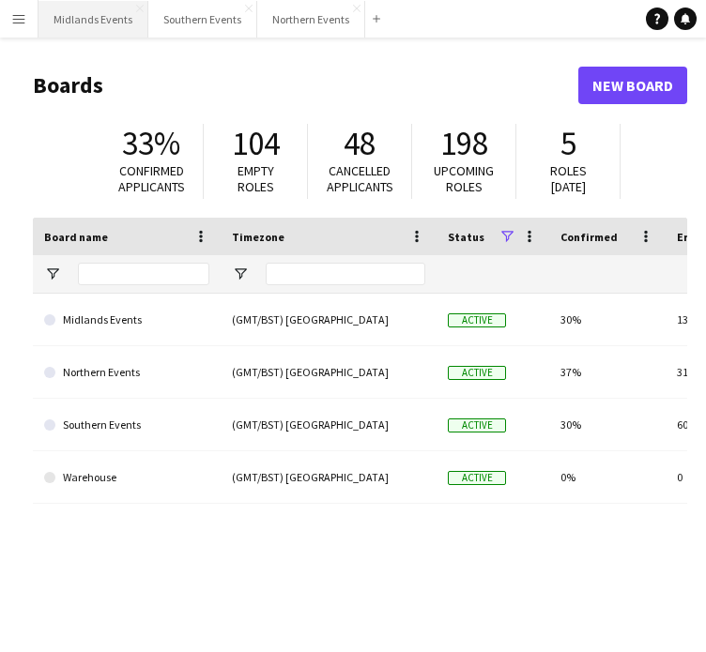
click at [82, 25] on button "Midlands Events Close" at bounding box center [93, 19] width 110 height 37
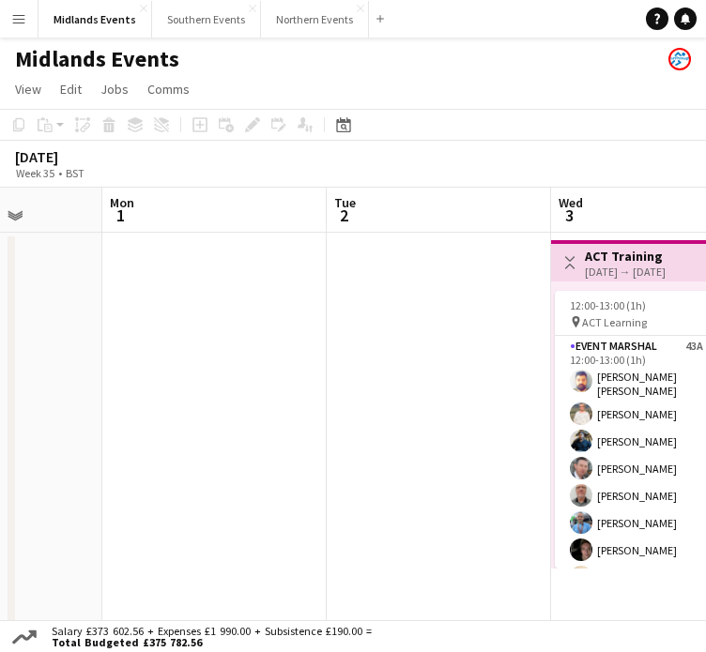
drag, startPoint x: 577, startPoint y: 371, endPoint x: -1, endPoint y: 316, distance: 580.8
click at [0, 316] on html "Menu Boards Boards Boards All jobs Status Workforce Workforce My Workforce Recr…" at bounding box center [353, 436] width 706 height 872
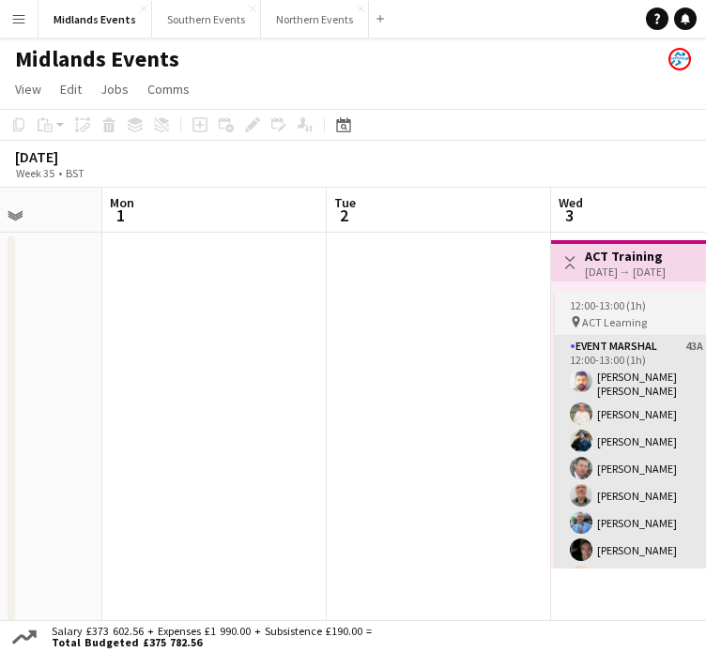
scroll to position [0, 571]
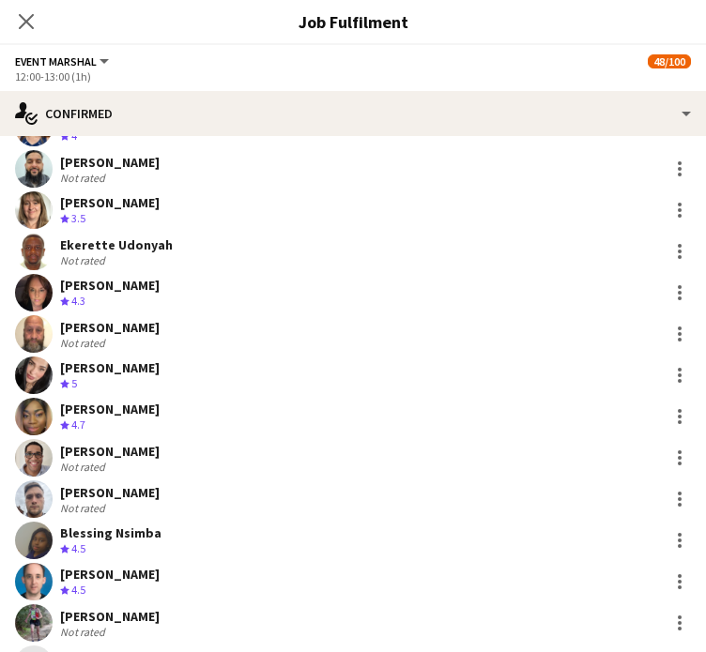
scroll to position [1784, 0]
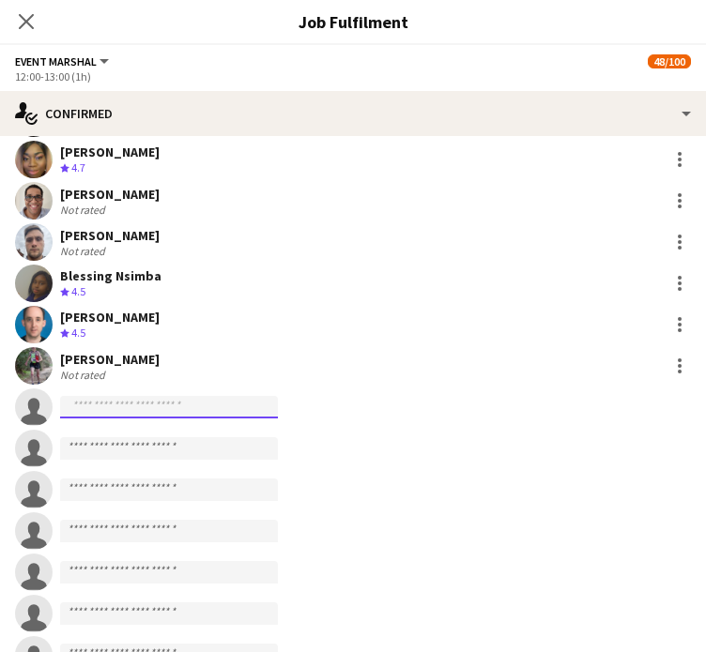
click at [105, 412] on input at bounding box center [169, 407] width 218 height 23
paste input "**********"
click at [71, 408] on input "**********" at bounding box center [169, 407] width 218 height 23
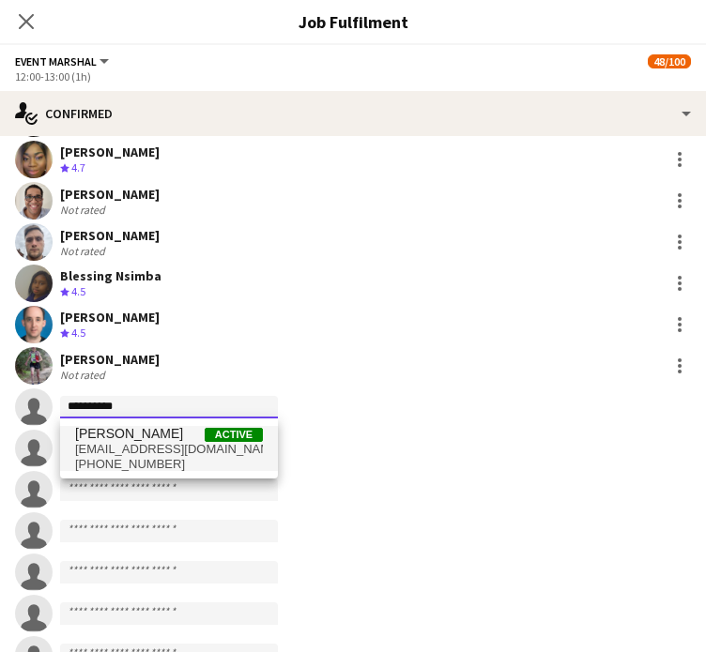
type input "**********"
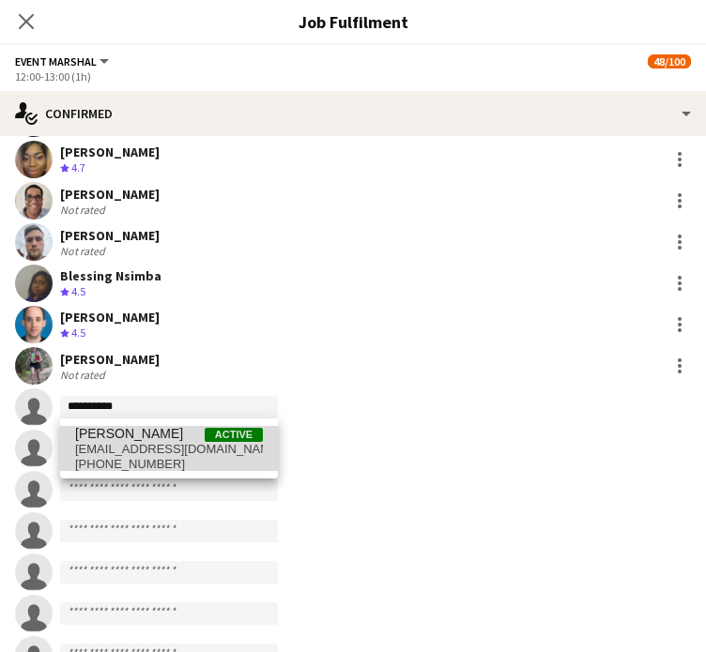
click at [128, 451] on span "johnbirch3742@yahoo.co.uk" at bounding box center [169, 449] width 188 height 15
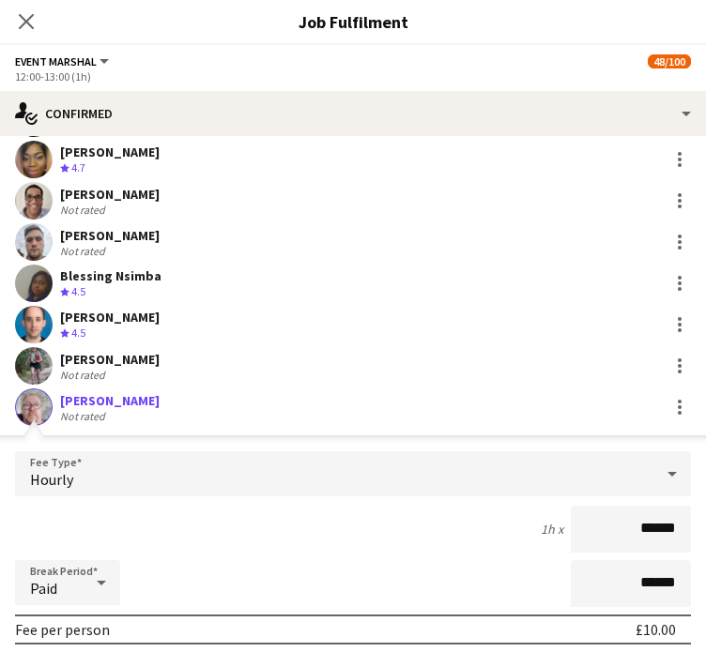
scroll to position [1978, 0]
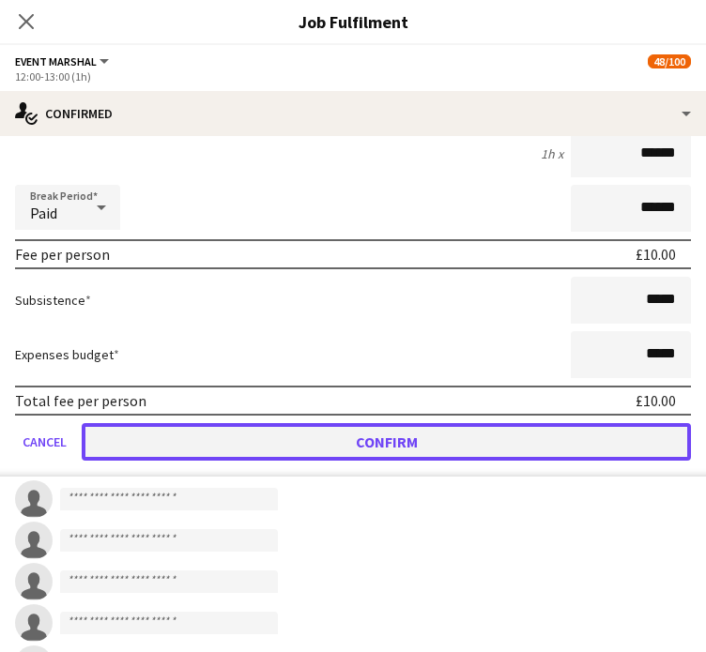
click at [400, 445] on button "Confirm" at bounding box center [386, 442] width 609 height 38
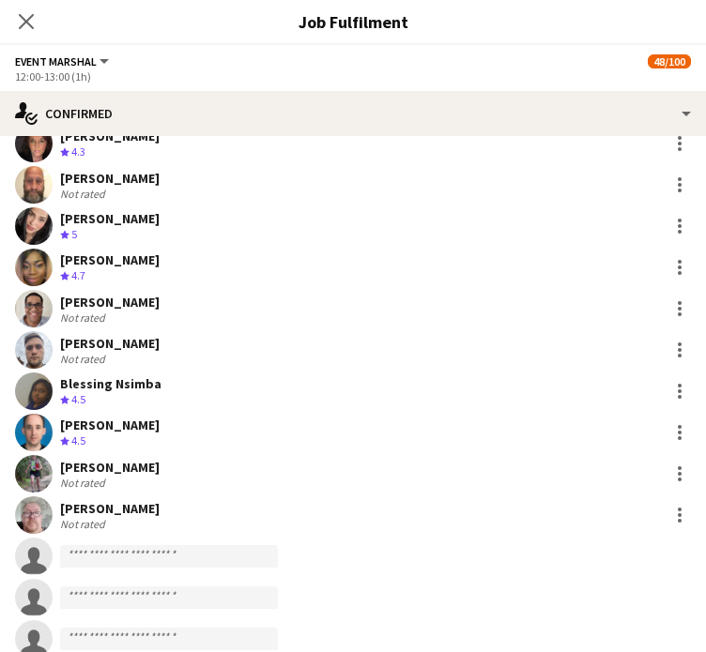
scroll to position [1596, 0]
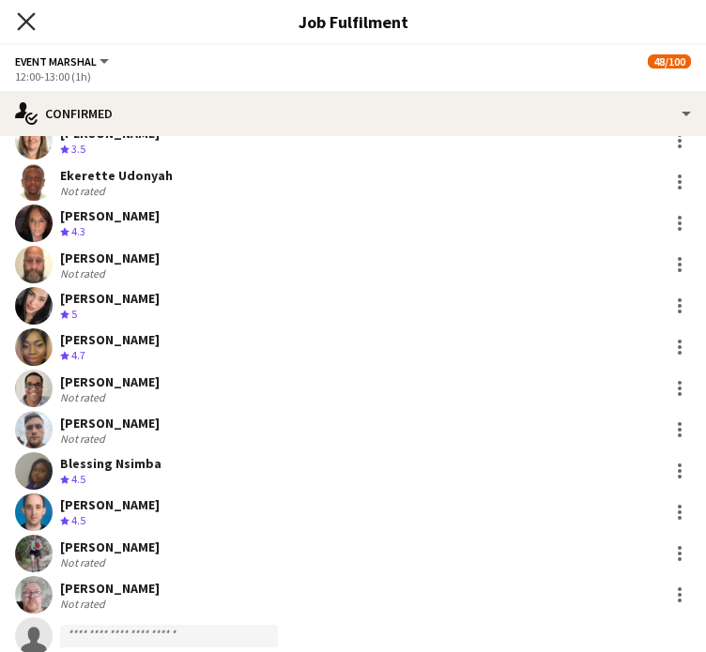
click at [29, 19] on icon at bounding box center [26, 21] width 18 height 18
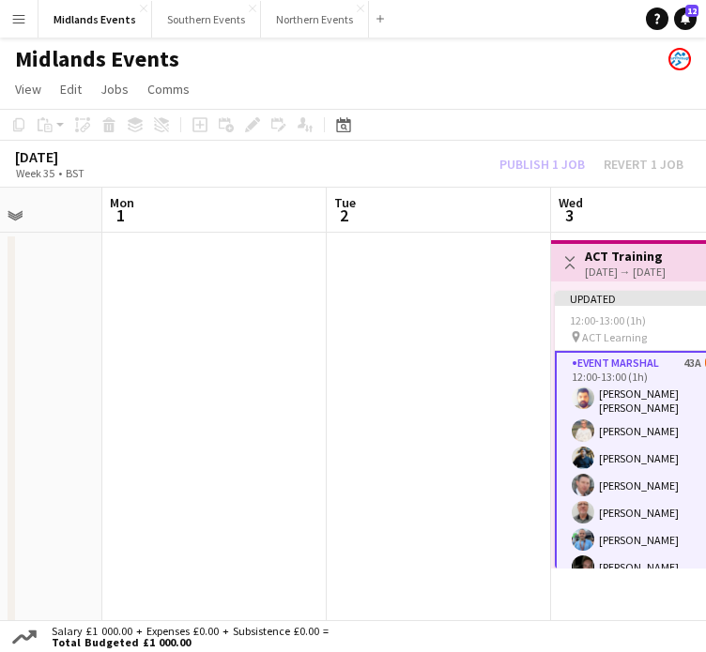
click at [554, 168] on div "Publish 1 job Revert 1 job" at bounding box center [591, 164] width 229 height 21
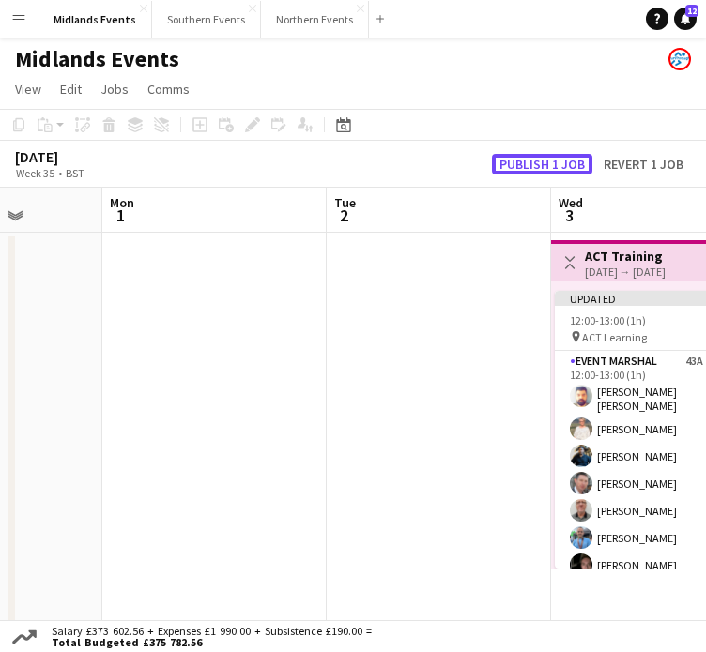
click at [550, 165] on button "Publish 1 job" at bounding box center [542, 164] width 100 height 21
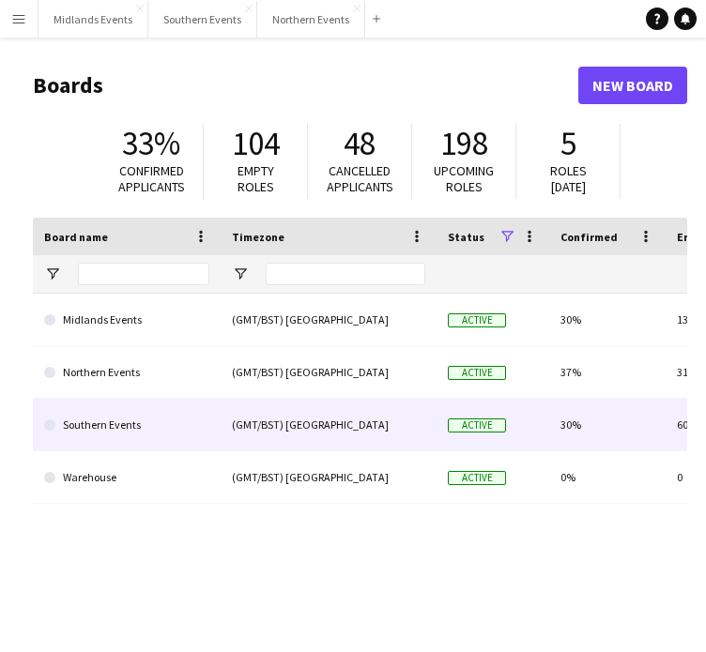
click at [101, 420] on link "Southern Events" at bounding box center [126, 425] width 165 height 53
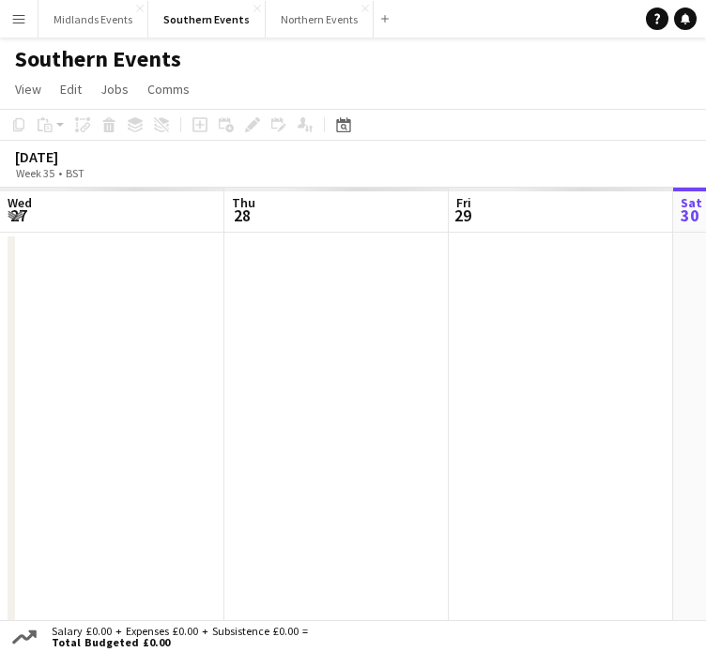
scroll to position [0, 449]
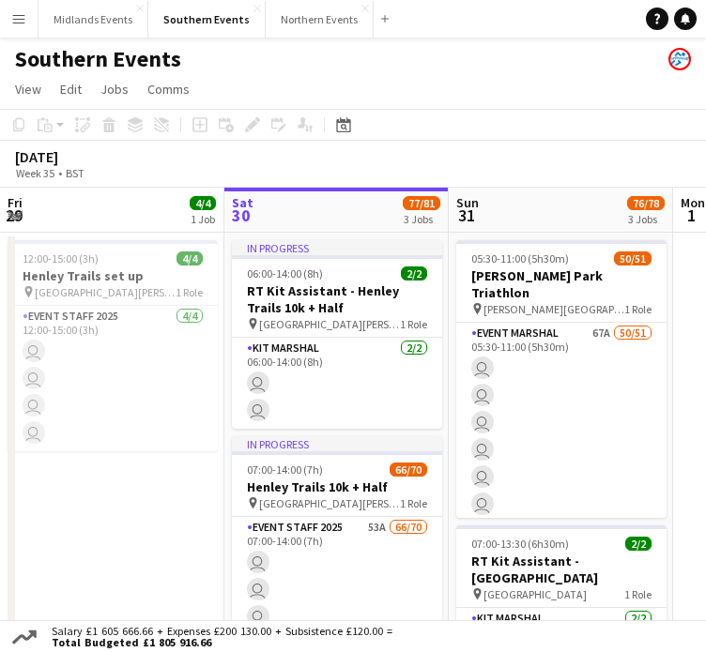
drag, startPoint x: 524, startPoint y: 324, endPoint x: 156, endPoint y: 304, distance: 368.5
click at [156, 304] on app-calendar-viewport "Wed 27 34/37 2 Jobs Thu 28 3/3 3 Jobs Fri 29 4/4 1 Job Sat 30 77/81 3 Jobs Sun …" at bounding box center [353, 613] width 706 height 851
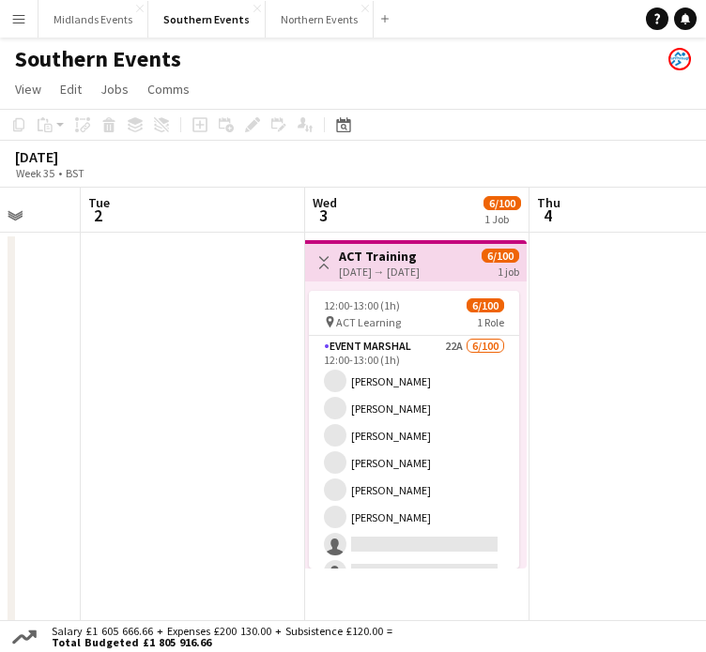
scroll to position [0, 572]
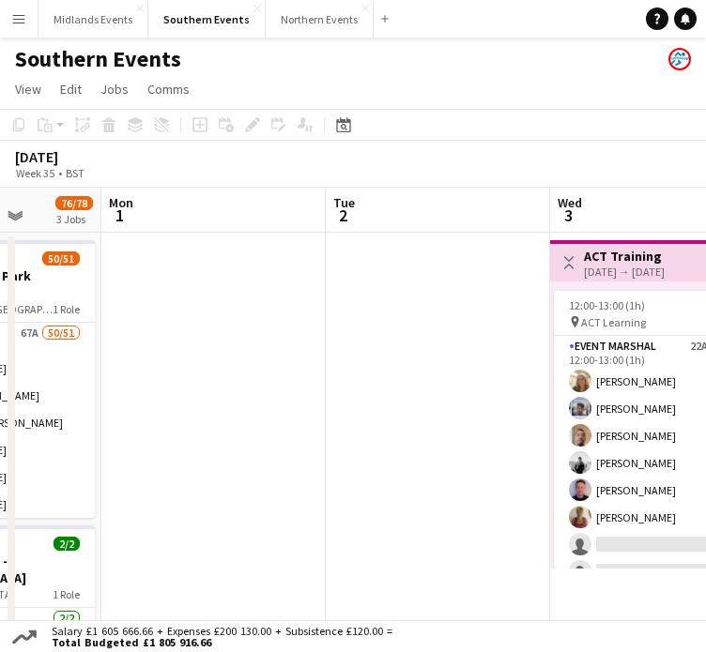
click at [268, 345] on app-calendar-viewport "Fri 29 4/4 1 Job Sat 30 77/81 3 Jobs Sun 31 76/78 3 Jobs Mon 1 Tue 2 Wed 3 6/10…" at bounding box center [353, 613] width 706 height 851
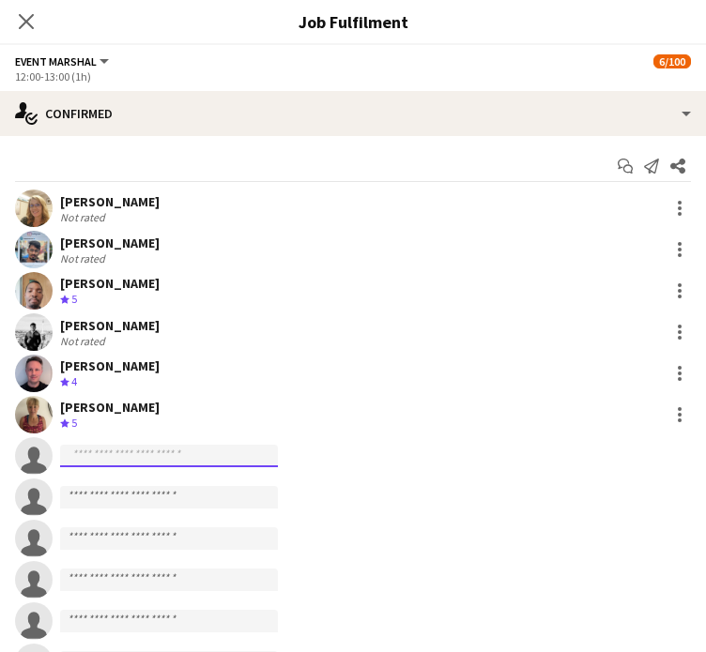
click at [103, 461] on input at bounding box center [169, 456] width 218 height 23
click at [94, 457] on input at bounding box center [169, 456] width 218 height 23
paste input "**********"
click at [368, 510] on app-invite-slot "single-neutral-actions" at bounding box center [353, 498] width 706 height 38
click at [68, 459] on input "**********" at bounding box center [169, 456] width 218 height 23
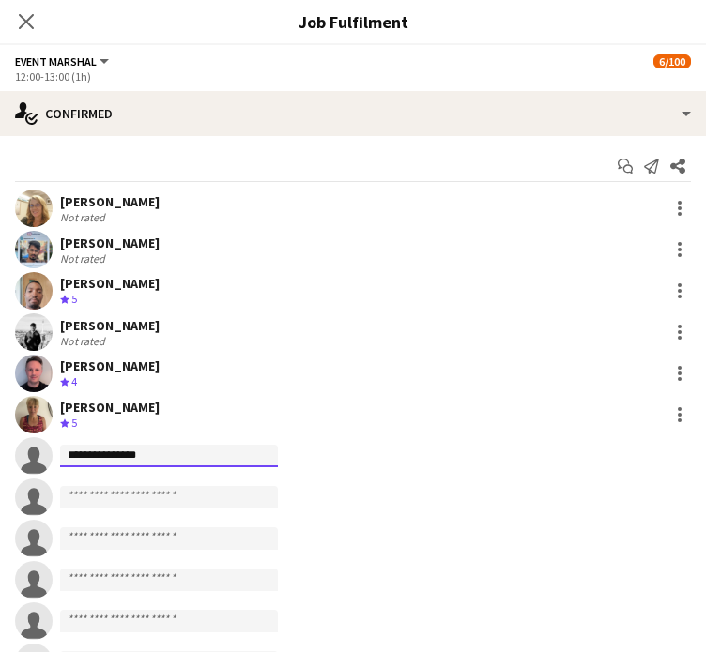
click at [166, 453] on input "**********" at bounding box center [169, 456] width 218 height 23
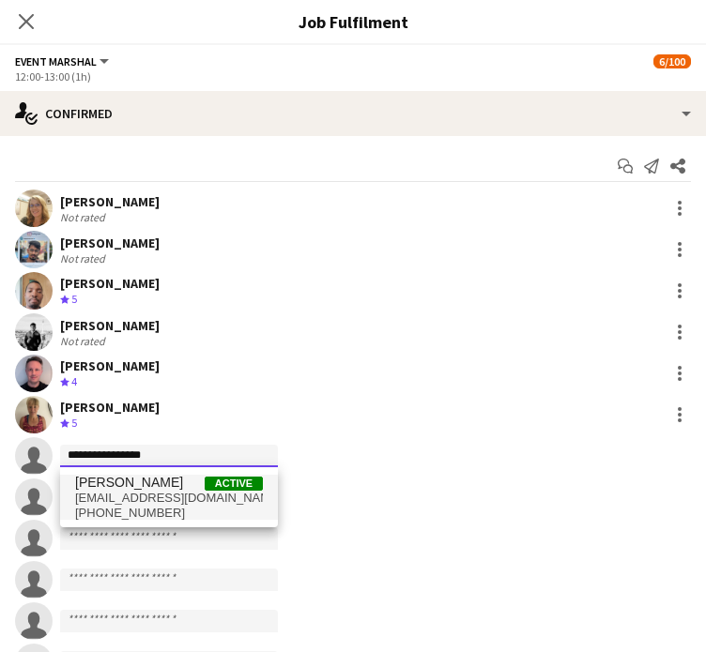
type input "**********"
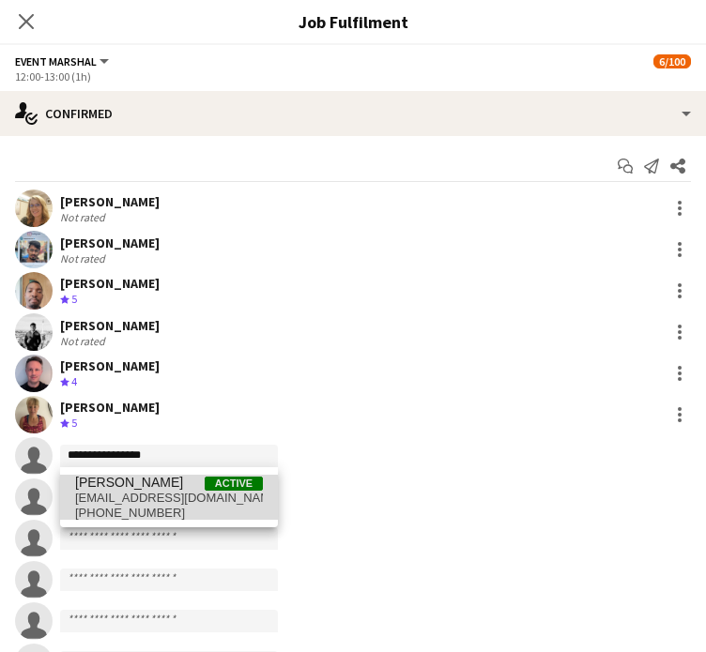
click at [135, 502] on span "[EMAIL_ADDRESS][DOMAIN_NAME]" at bounding box center [169, 498] width 188 height 15
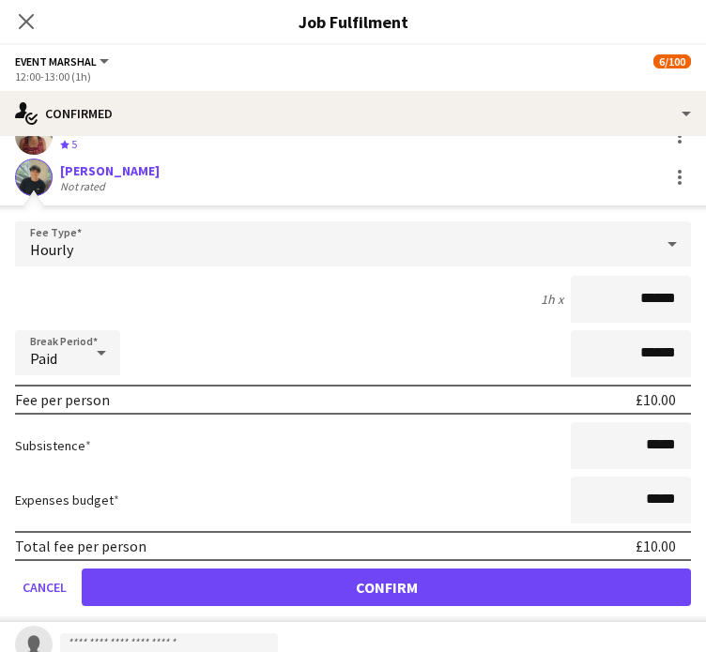
scroll to position [282, 0]
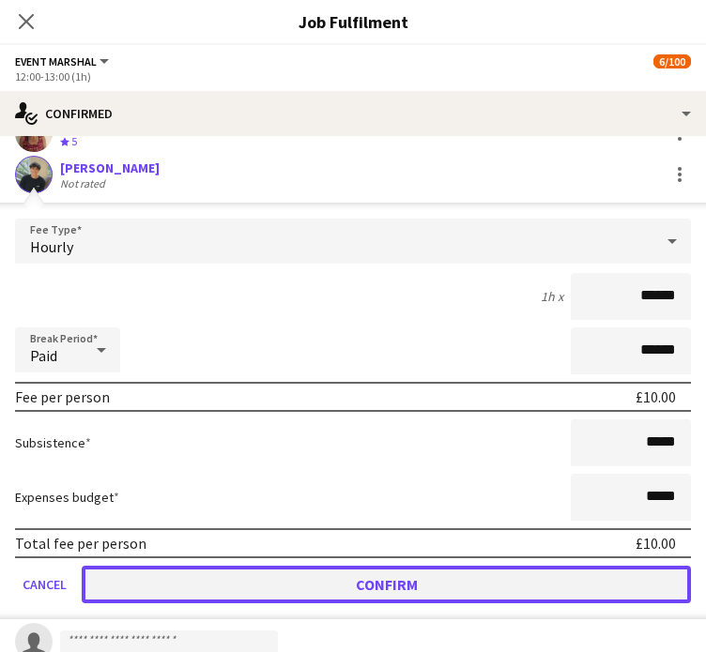
click at [500, 570] on button "Confirm" at bounding box center [386, 585] width 609 height 38
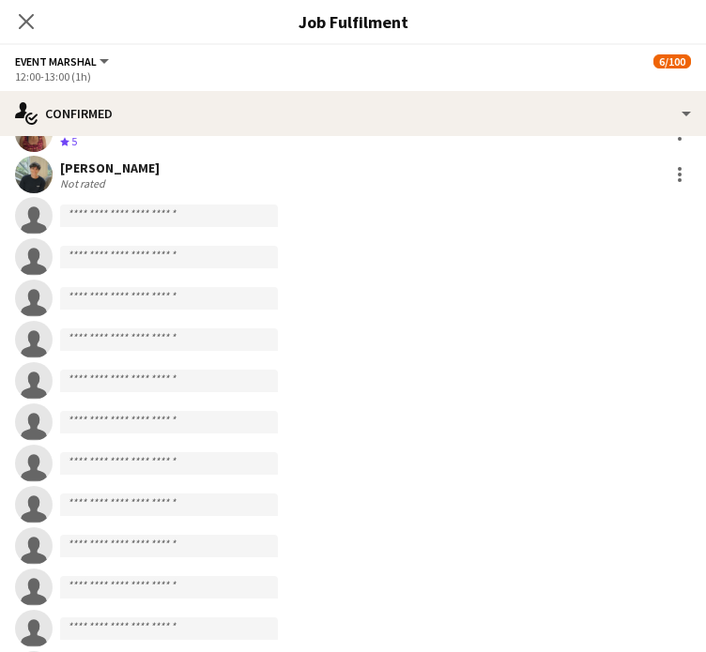
click at [34, 24] on icon "Close pop-in" at bounding box center [26, 21] width 15 height 15
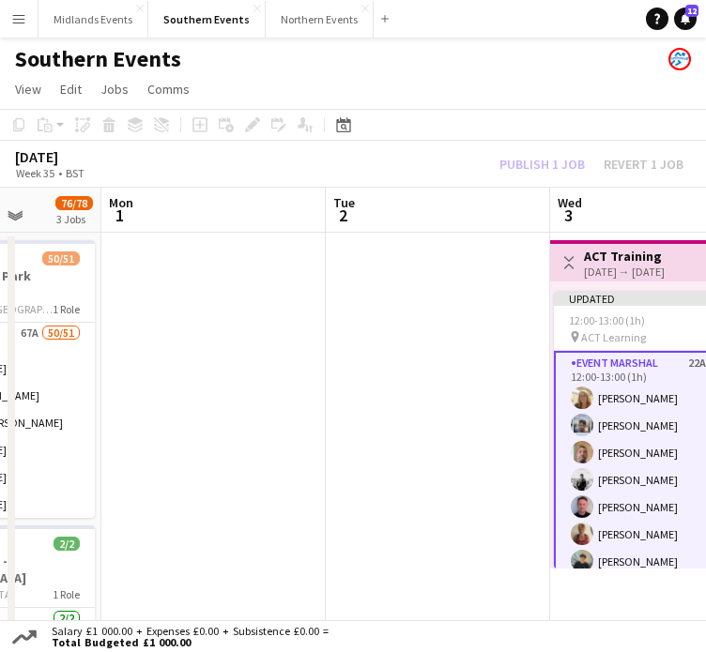
click at [556, 166] on div "Publish 1 job Revert 1 job" at bounding box center [591, 164] width 229 height 21
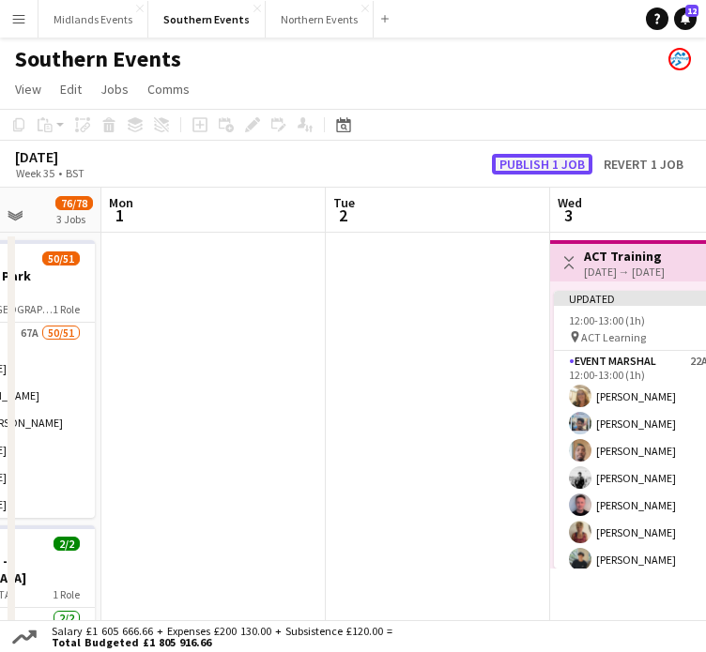
click at [529, 161] on button "Publish 1 job" at bounding box center [542, 164] width 100 height 21
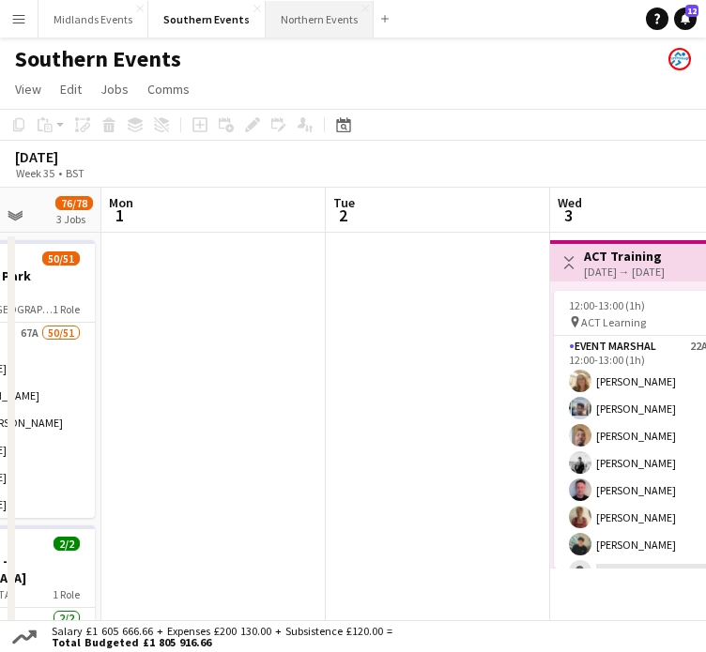
drag, startPoint x: 297, startPoint y: 24, endPoint x: 306, endPoint y: 31, distance: 11.5
click at [297, 24] on button "Northern Events Close" at bounding box center [320, 19] width 108 height 37
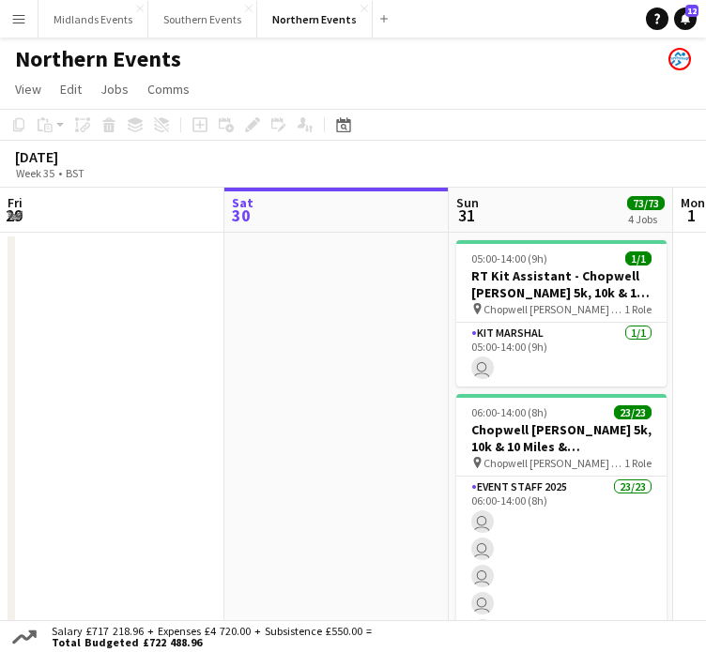
scroll to position [0, 548]
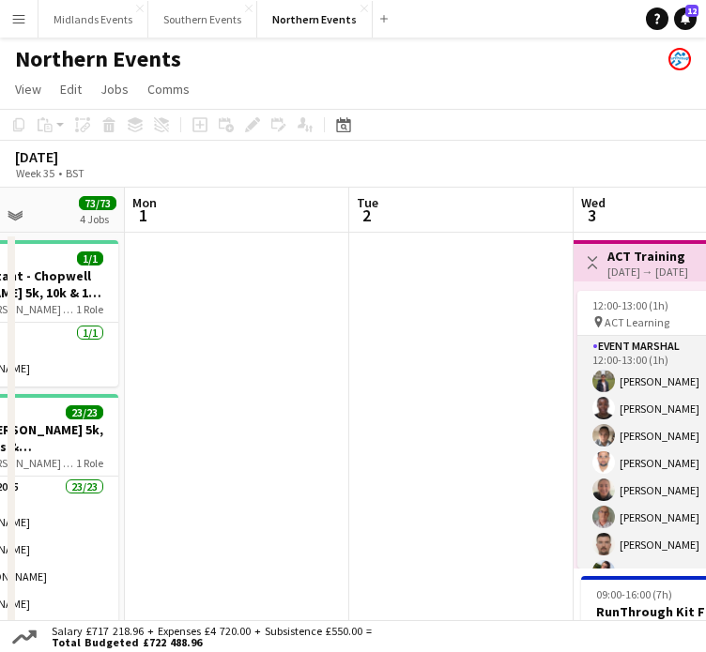
click at [606, 413] on app-user-avatar at bounding box center [603, 408] width 23 height 23
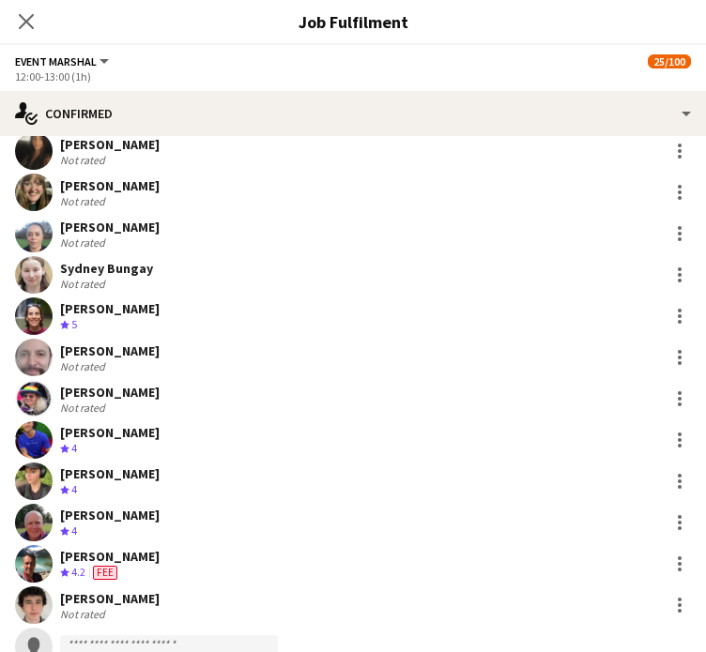
scroll to position [845, 0]
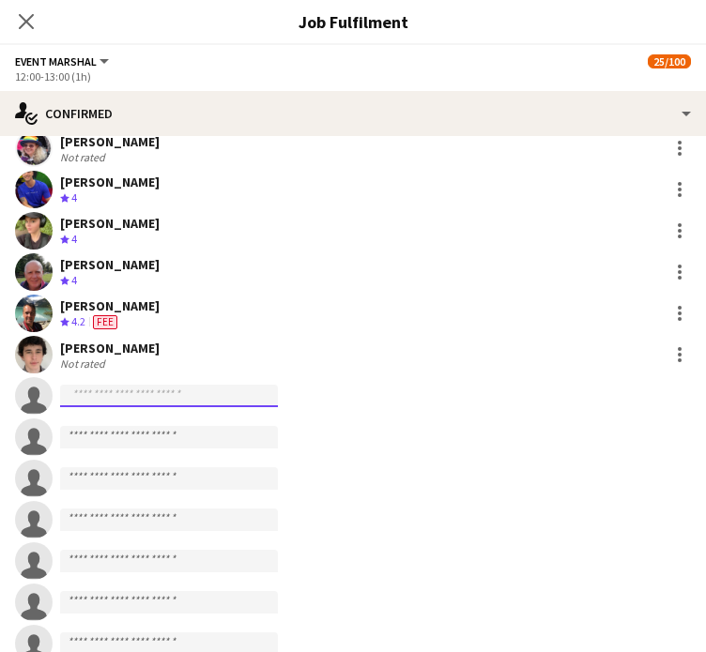
click at [75, 401] on input at bounding box center [169, 396] width 218 height 23
paste input "**********"
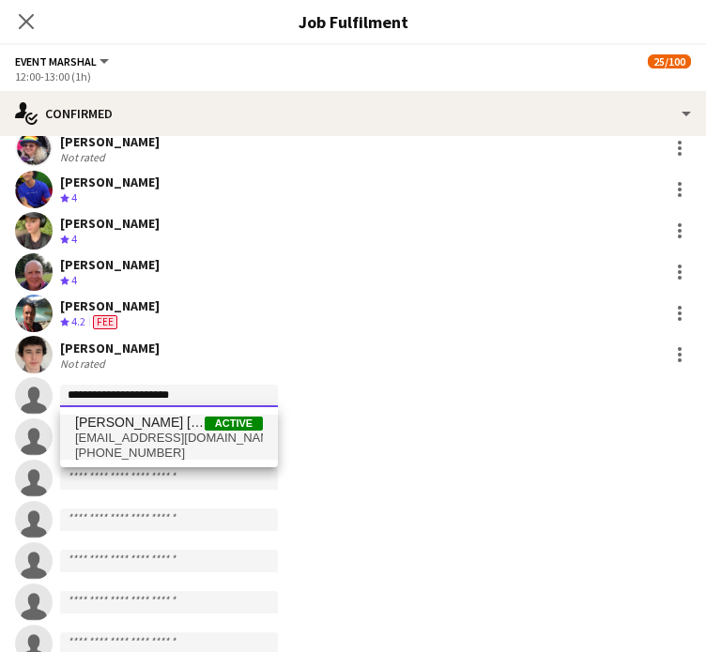
type input "**********"
click at [100, 423] on span "[PERSON_NAME] [PERSON_NAME]" at bounding box center [140, 423] width 130 height 16
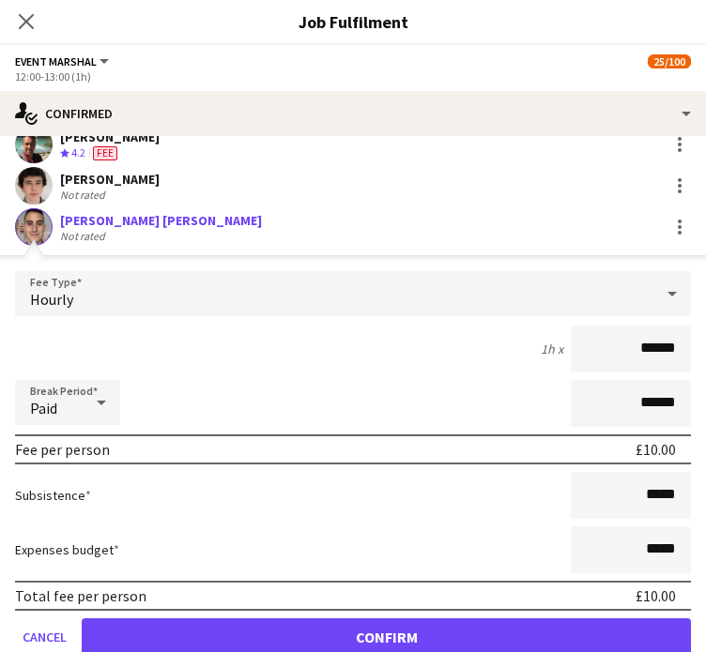
scroll to position [1127, 0]
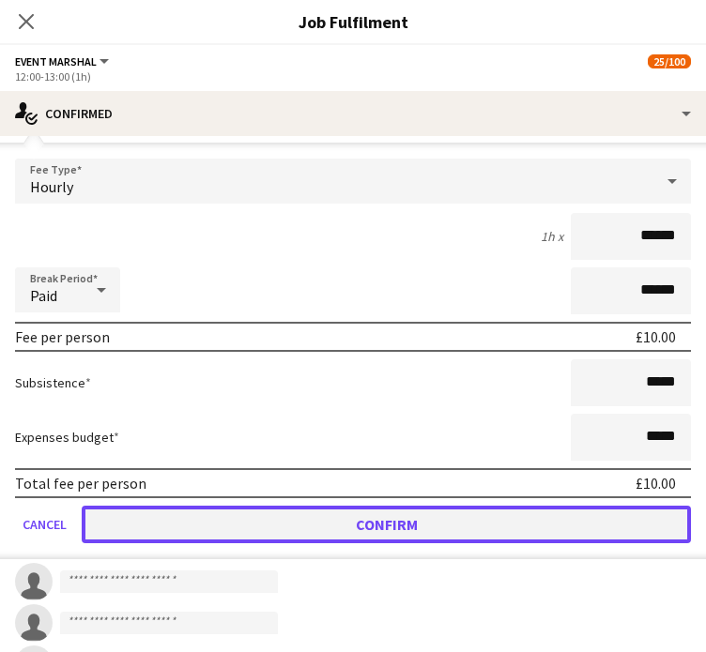
click at [552, 525] on button "Confirm" at bounding box center [386, 525] width 609 height 38
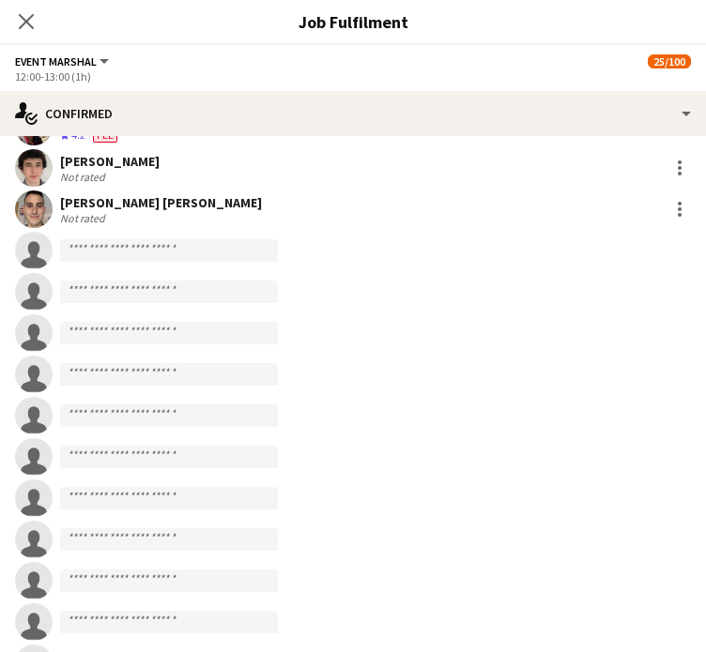
scroll to position [939, 0]
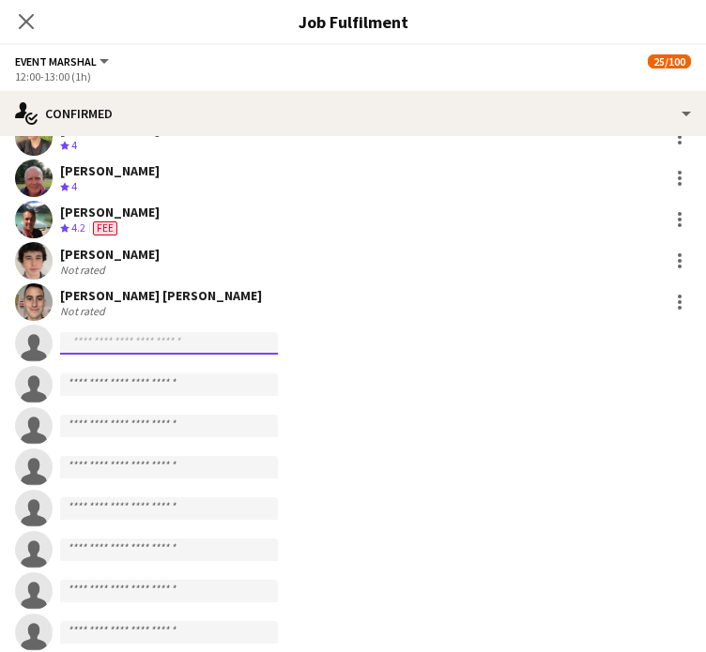
click at [89, 348] on input at bounding box center [169, 343] width 218 height 23
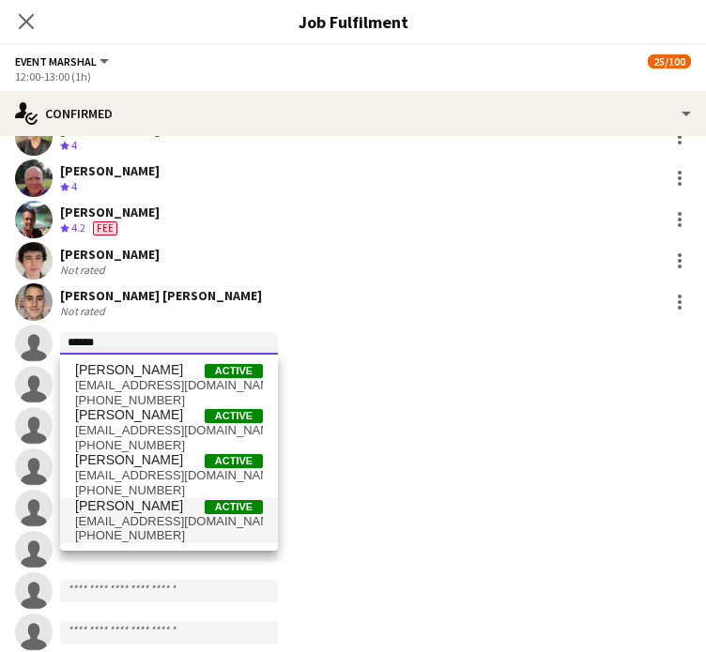
type input "******"
click at [131, 520] on span "mark.sutton23@outlook.com" at bounding box center [169, 521] width 188 height 15
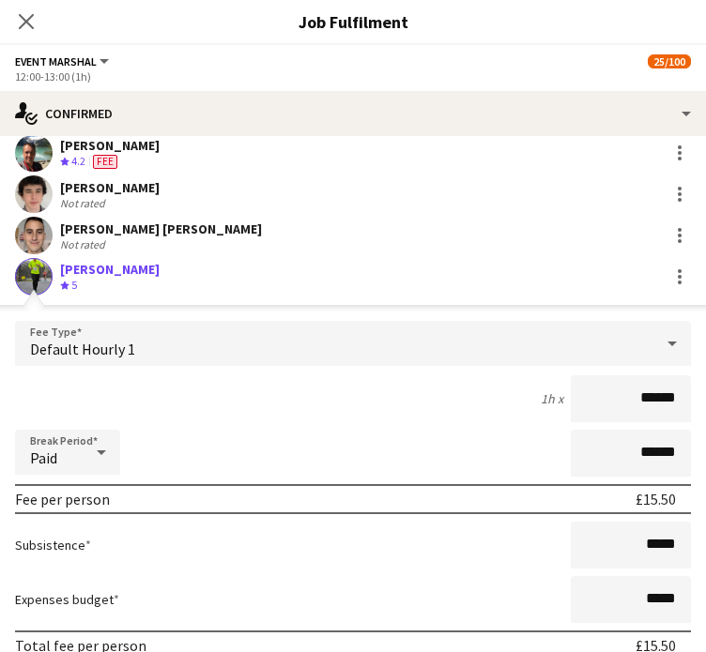
scroll to position [1033, 0]
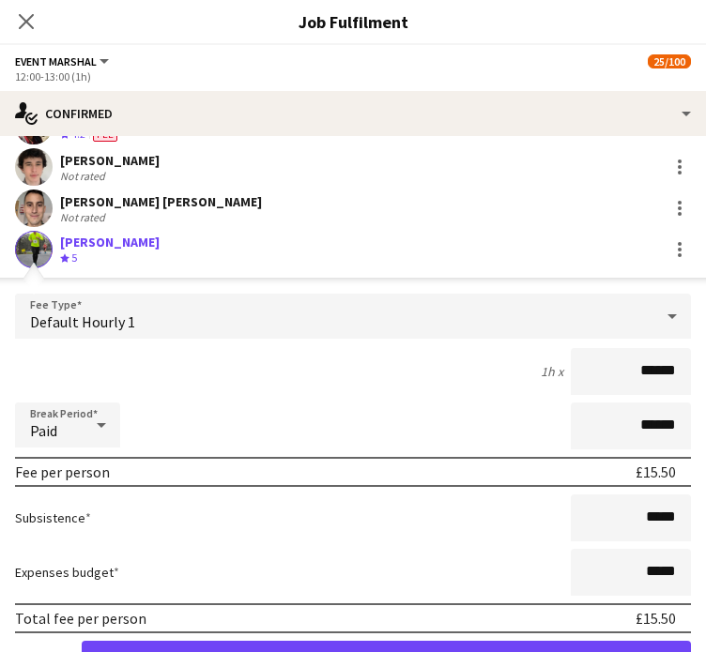
drag, startPoint x: 596, startPoint y: 378, endPoint x: 695, endPoint y: 378, distance: 98.6
click at [695, 378] on mat-expansion-panel "check Confirmed Start chat Send notification Share Dhanuvarsha Ramasamy Crew ra…" at bounding box center [353, 394] width 706 height 516
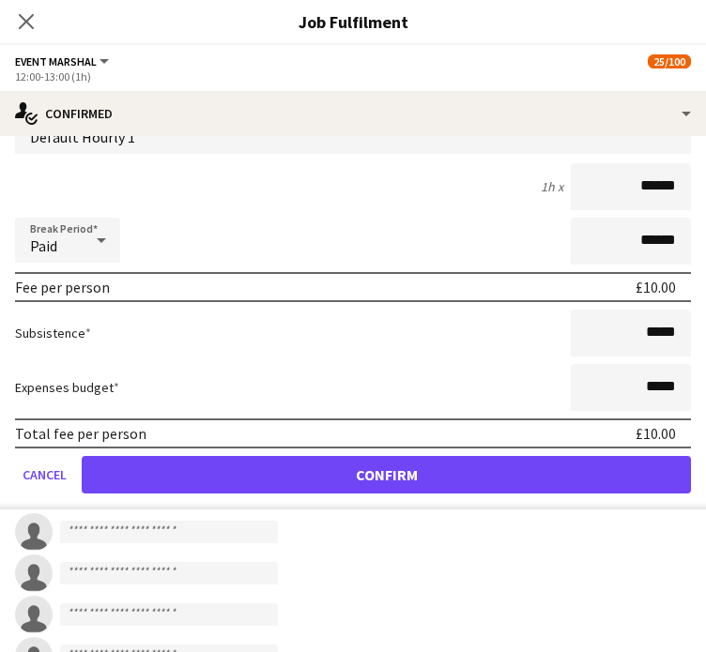
scroll to position [1220, 0]
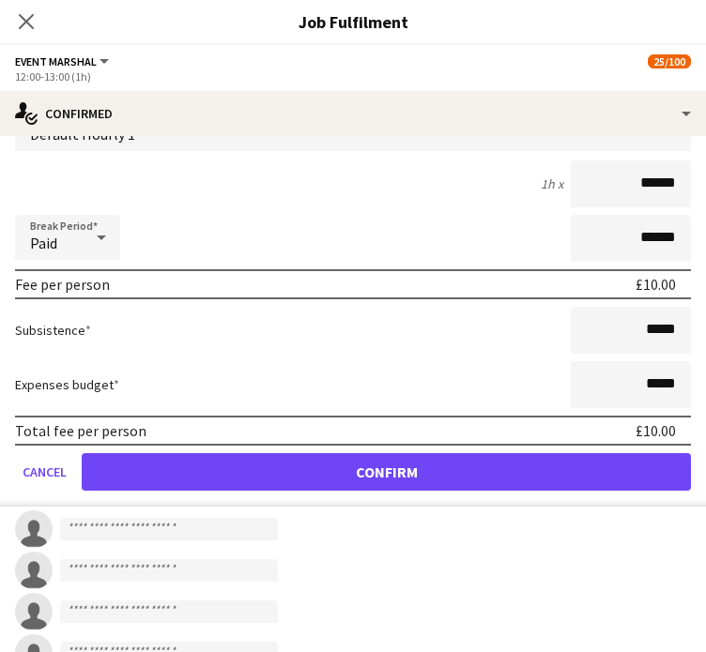
type input "******"
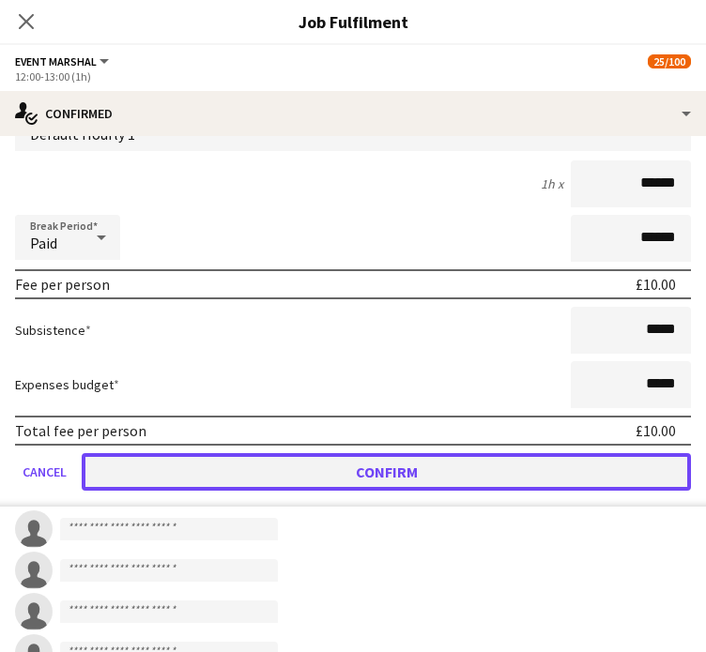
click at [484, 468] on button "Confirm" at bounding box center [386, 472] width 609 height 38
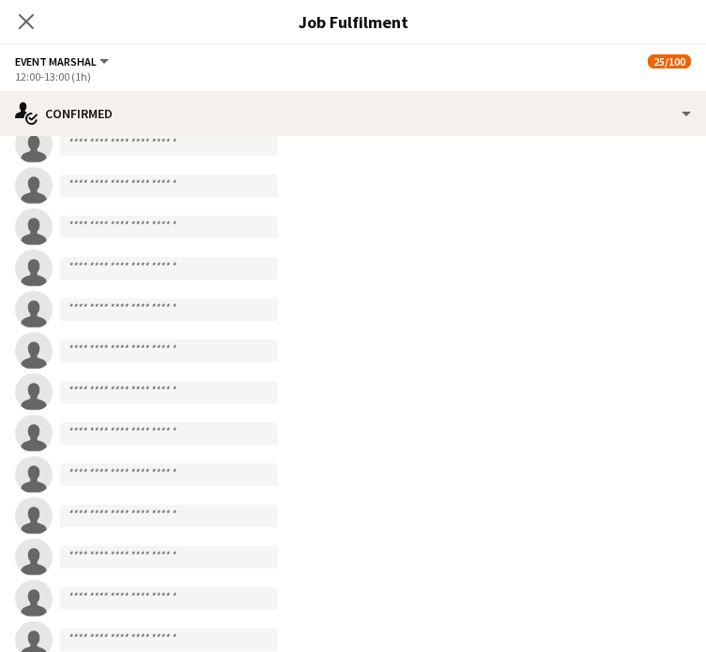
drag, startPoint x: 22, startPoint y: 10, endPoint x: 27, endPoint y: 22, distance: 12.6
click at [22, 10] on app-icon "Close pop-in" at bounding box center [26, 21] width 23 height 23
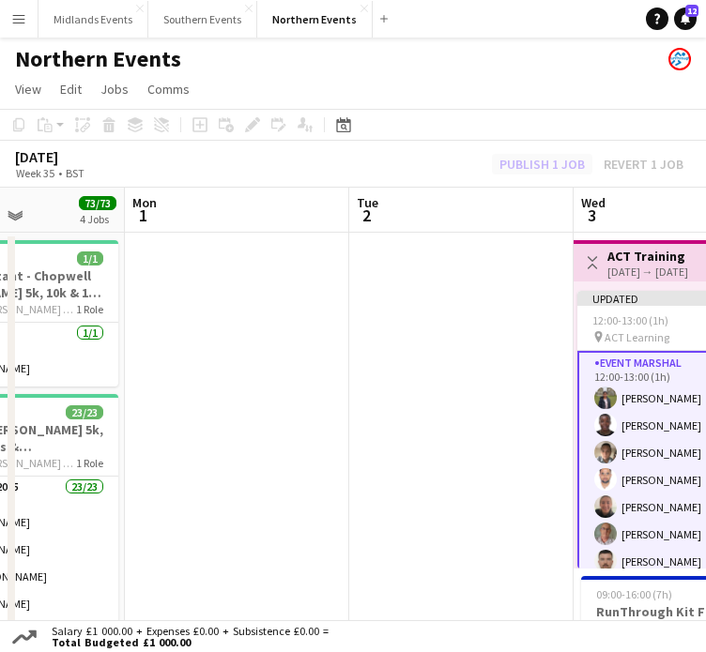
click at [535, 171] on div "Publish 1 job Revert 1 job" at bounding box center [591, 164] width 229 height 21
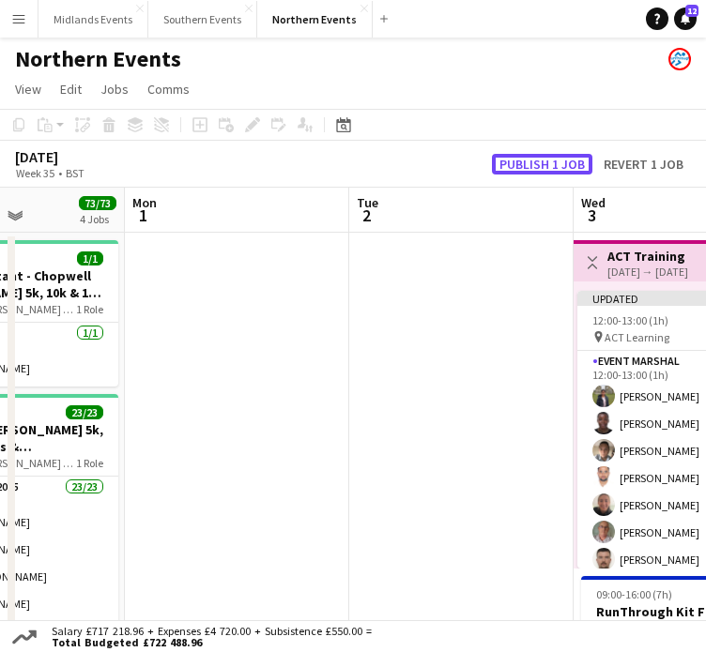
click at [535, 164] on button "Publish 1 job" at bounding box center [542, 164] width 100 height 21
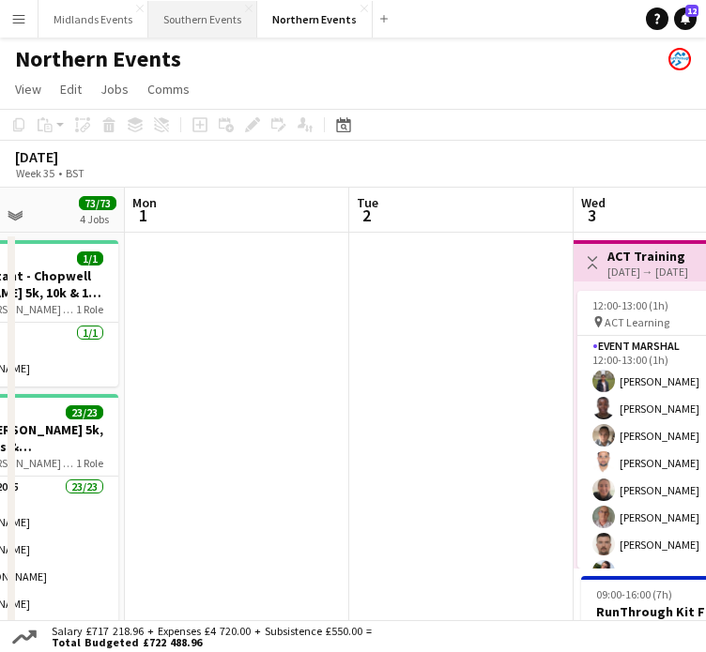
click at [210, 17] on button "Southern Events Close" at bounding box center [202, 19] width 109 height 37
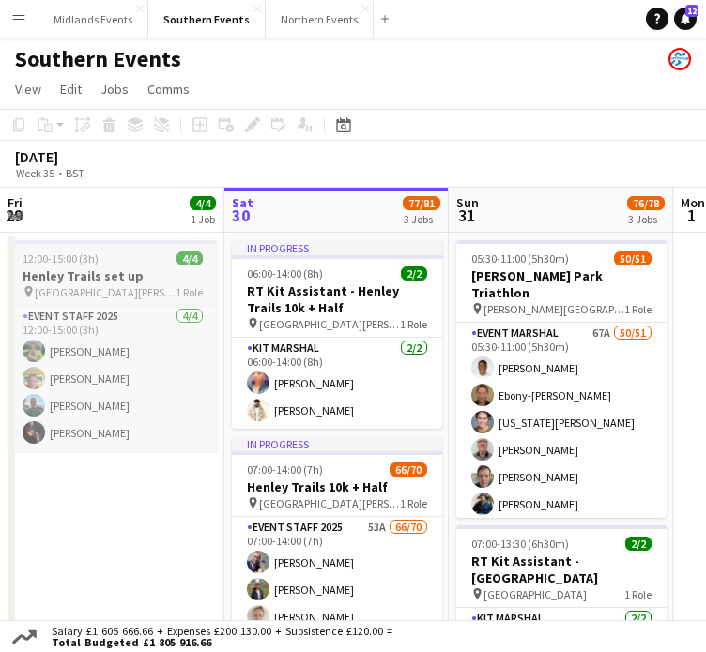
click at [54, 276] on app-calendar-viewport "Wed 27 34/37 2 Jobs Thu 28 3/3 3 Jobs Fri 29 4/4 1 Job Sat 30 77/81 3 Jobs Sun …" at bounding box center [353, 613] width 706 height 851
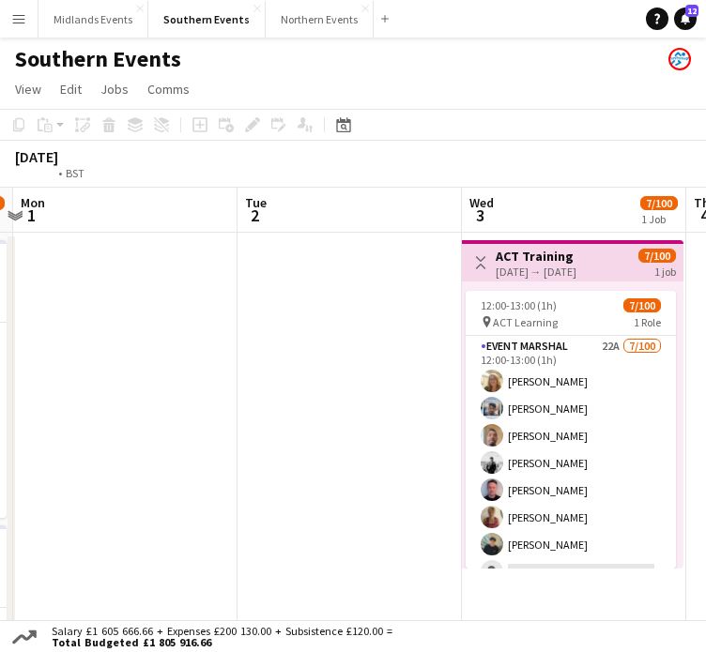
scroll to position [0, 680]
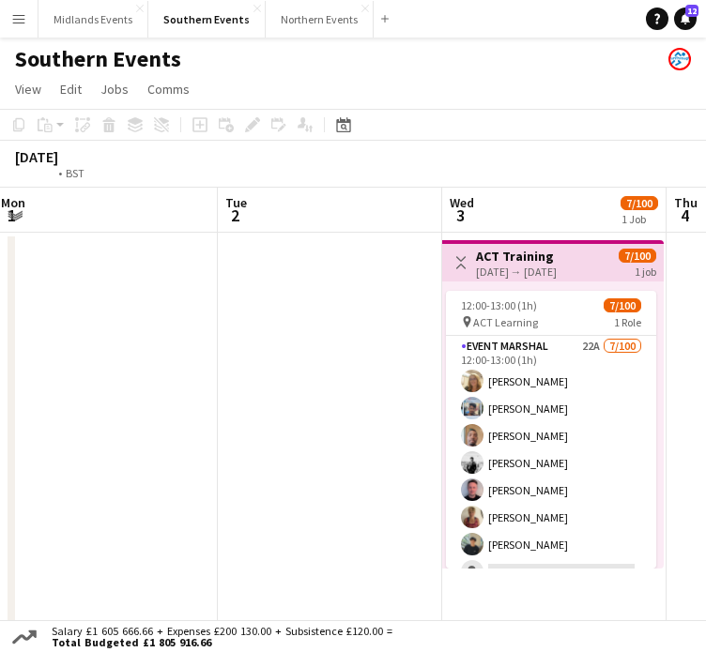
drag, startPoint x: 533, startPoint y: 329, endPoint x: 236, endPoint y: 330, distance: 297.6
click at [236, 330] on app-calendar-viewport "Fri 29 4/4 1 Job Sat 30 77/81 3 Jobs Sun 31 76/78 3 Jobs Mon 1 Tue 2 Wed 3 7/10…" at bounding box center [353, 613] width 706 height 851
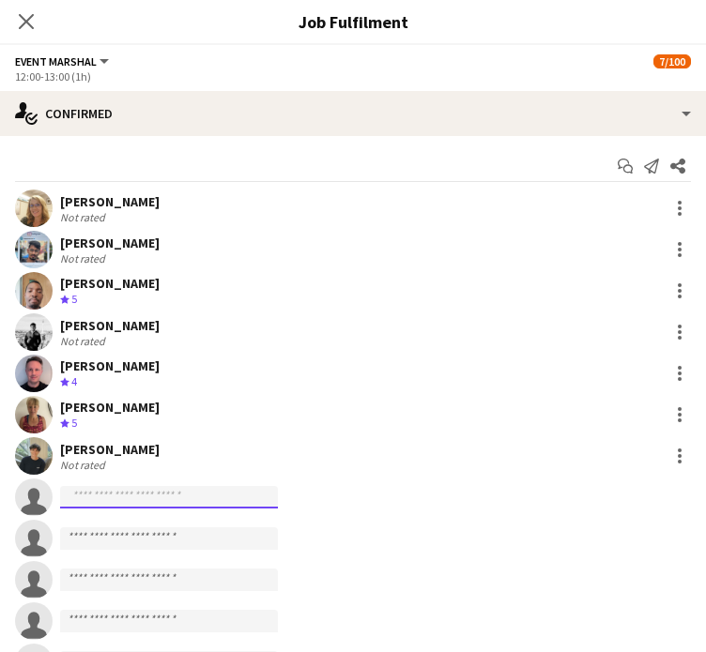
click at [90, 494] on input at bounding box center [169, 497] width 218 height 23
paste input "**********"
click at [66, 497] on input "**********" at bounding box center [169, 497] width 218 height 23
click at [174, 501] on input "**********" at bounding box center [169, 497] width 218 height 23
type input "*"
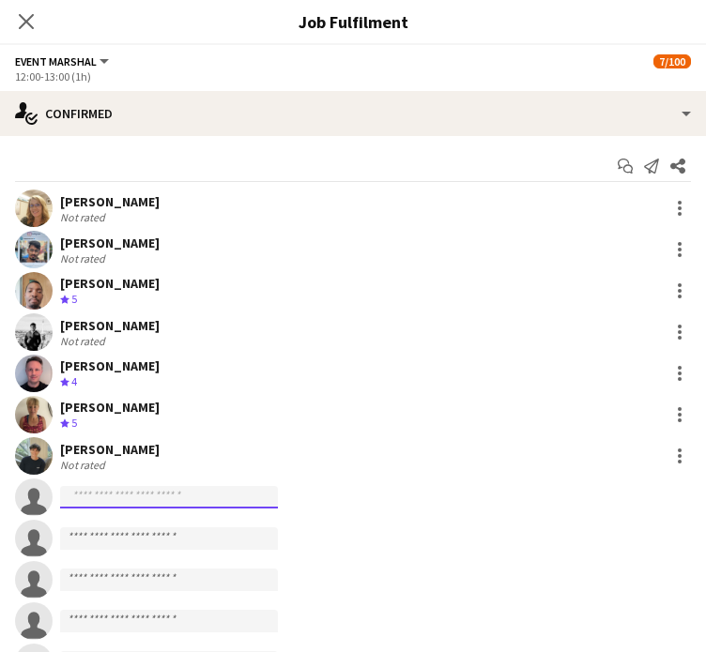
click at [116, 500] on input at bounding box center [169, 497] width 218 height 23
paste input "**********"
click at [222, 495] on input "**********" at bounding box center [169, 497] width 218 height 23
type input "**********"
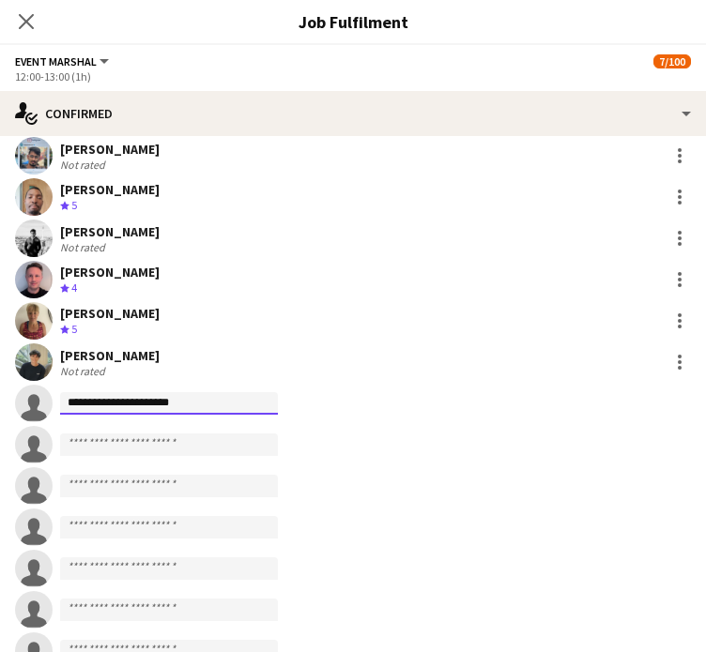
scroll to position [94, 0]
click at [217, 399] on input "**********" at bounding box center [169, 403] width 218 height 23
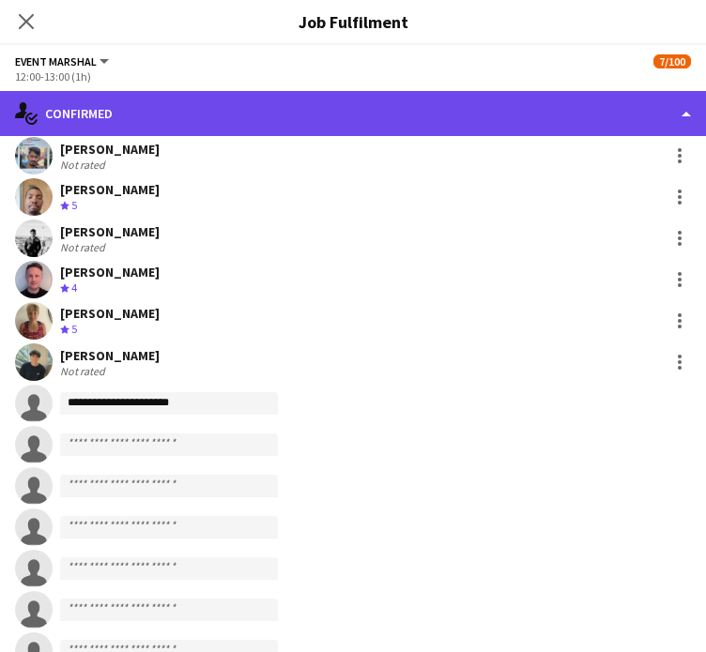
click at [302, 113] on div "single-neutral-actions-check-2 Confirmed" at bounding box center [353, 113] width 706 height 45
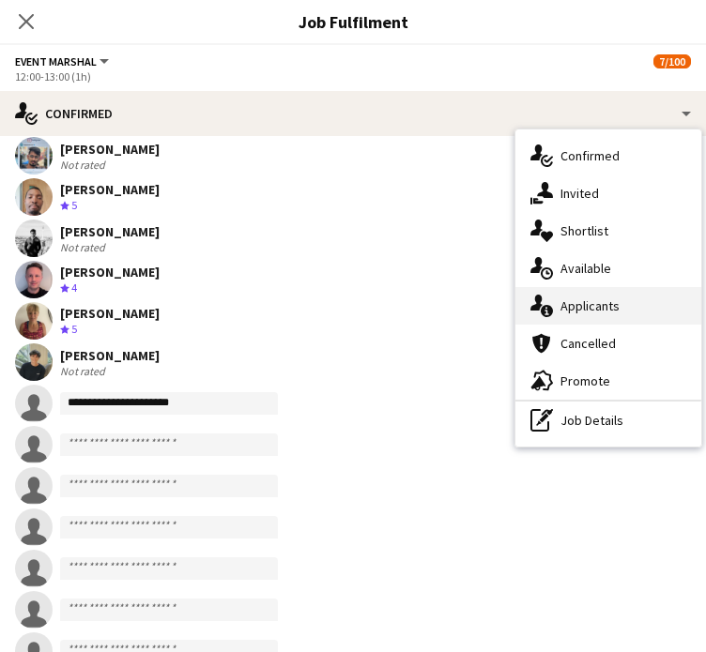
click at [587, 307] on div "single-neutral-actions-information Applicants" at bounding box center [608, 306] width 186 height 38
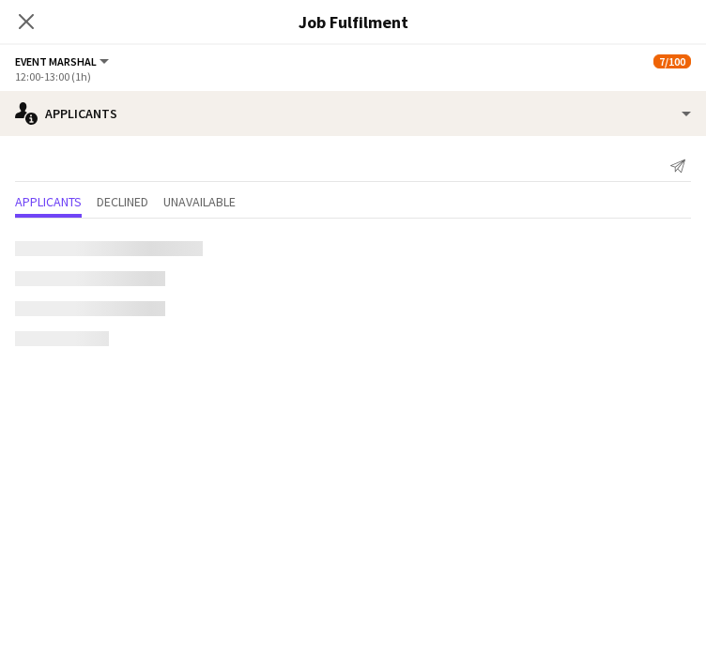
scroll to position [0, 0]
drag, startPoint x: 409, startPoint y: 423, endPoint x: 100, endPoint y: 7, distance: 519.3
click at [409, 423] on mat-expansion-panel "users2 Applicants Send notification Applicants Declined Unavailable" at bounding box center [353, 394] width 706 height 516
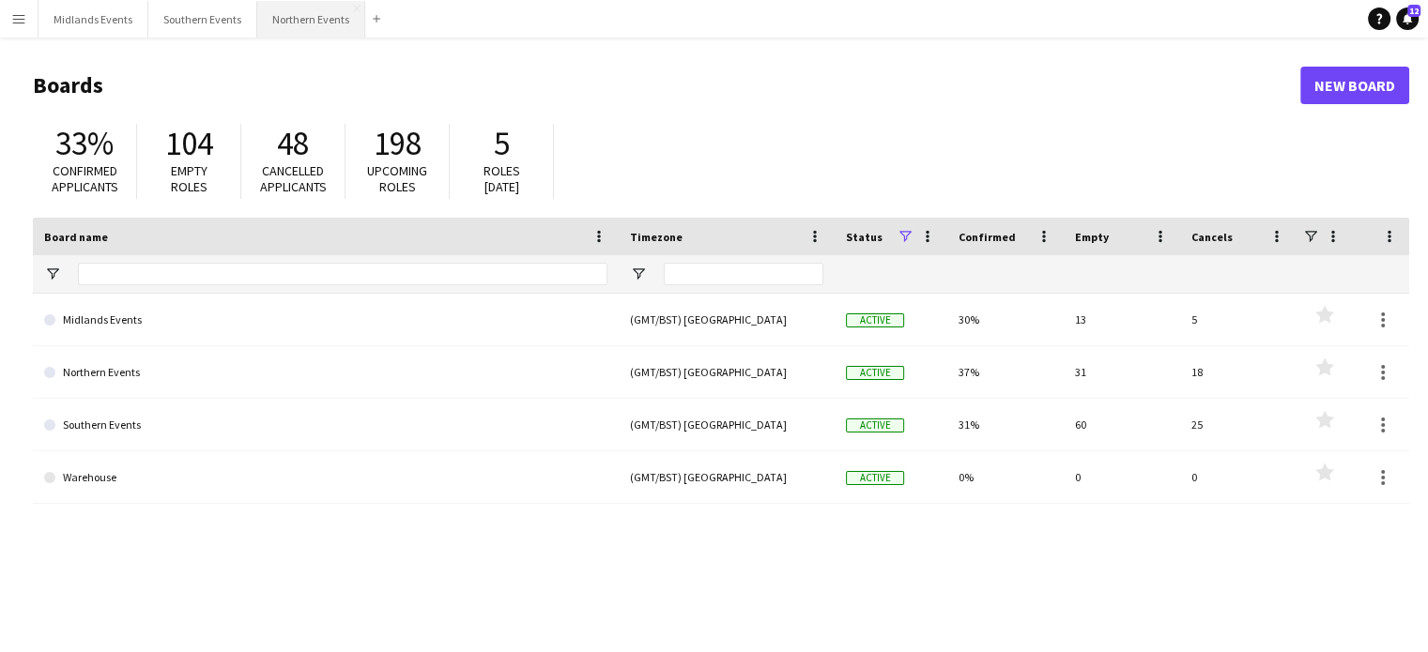
click at [314, 24] on button "Northern Events Close" at bounding box center [311, 19] width 108 height 37
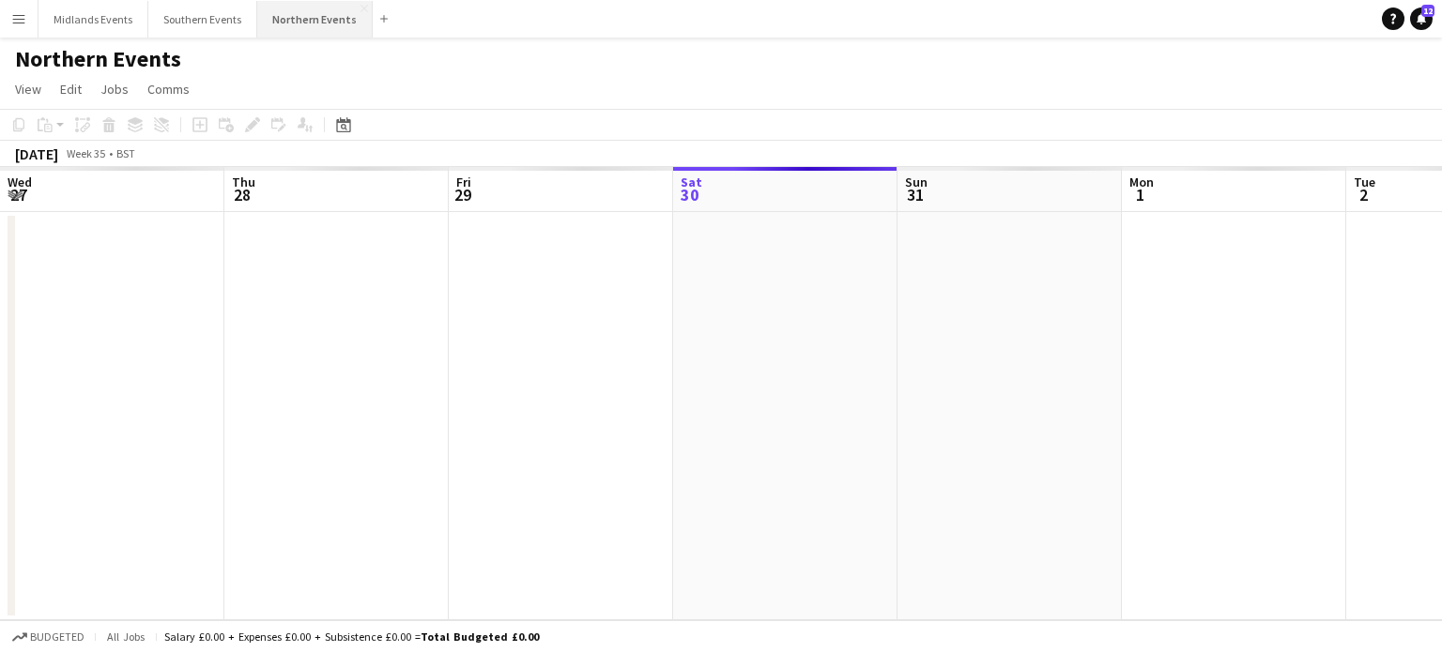
scroll to position [0, 449]
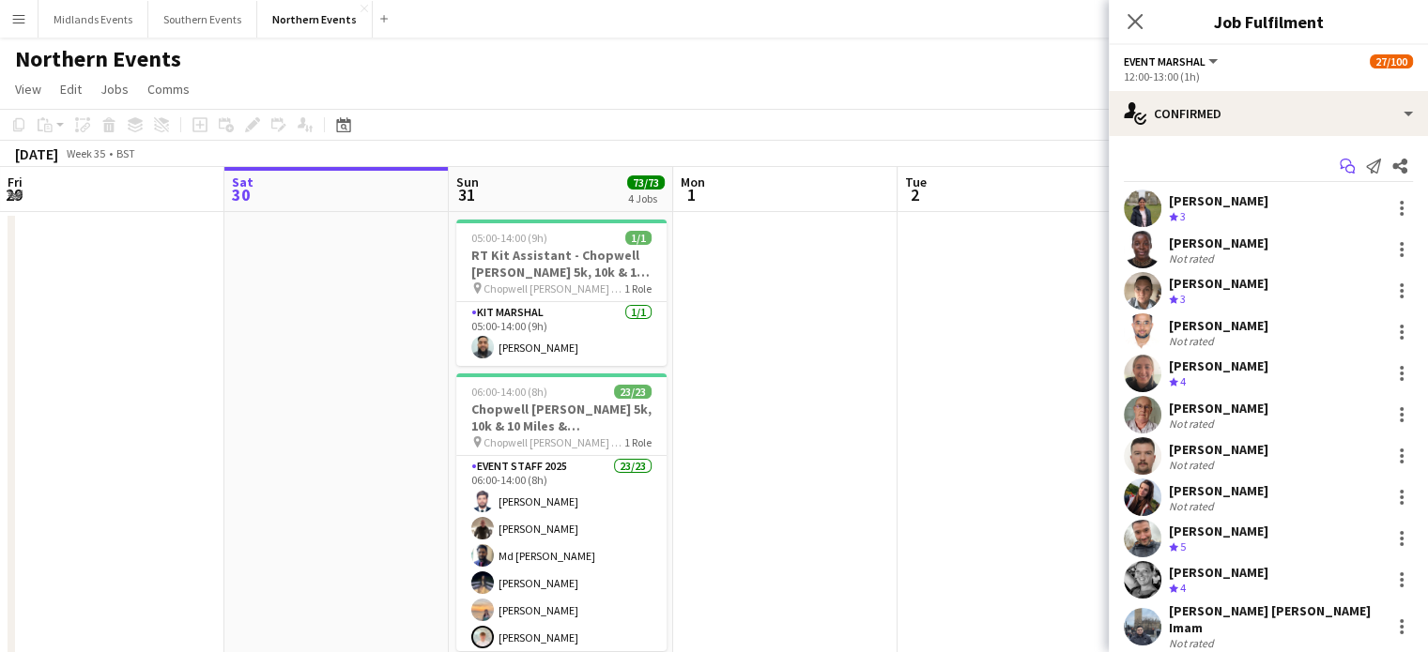
click at [1340, 166] on icon "Start chat" at bounding box center [1347, 166] width 15 height 15
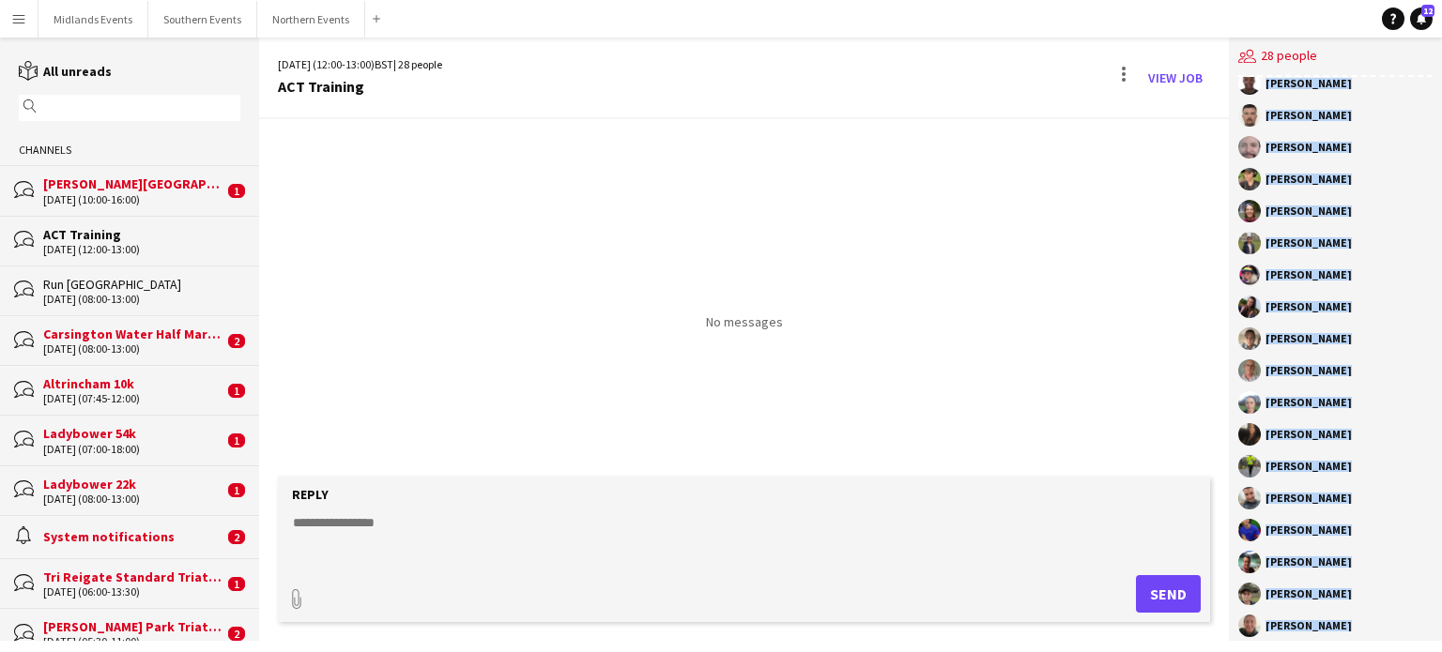
scroll to position [348, 0]
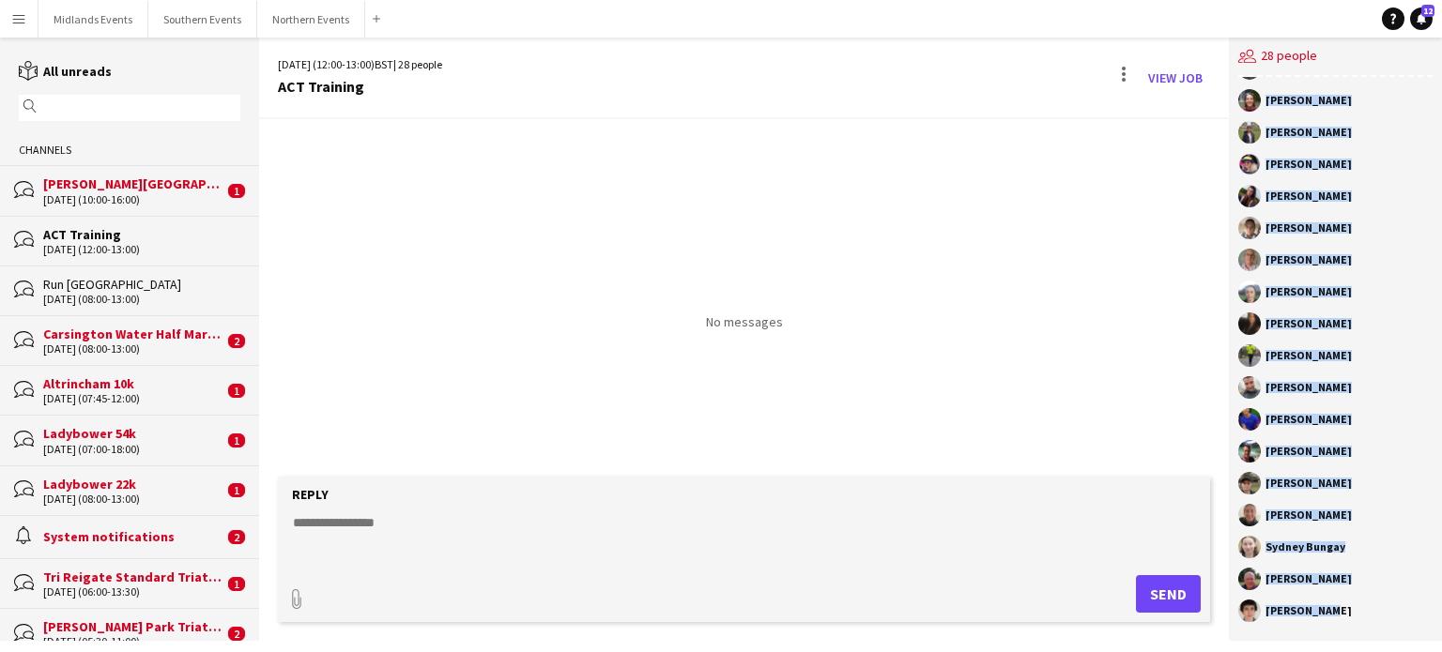
drag, startPoint x: 1311, startPoint y: 142, endPoint x: 1359, endPoint y: 631, distance: 491.4
click at [1359, 631] on div "[PERSON_NAME] [PERSON_NAME] [PERSON_NAME] [PERSON_NAME] Imam [PERSON_NAME] [PER…" at bounding box center [1335, 359] width 213 height 564
copy div "[PERSON_NAME] [PERSON_NAME] [PERSON_NAME] [PERSON_NAME] Imam [PERSON_NAME] [PER…"
click at [113, 14] on button "Midlands Events Close" at bounding box center [93, 19] width 110 height 37
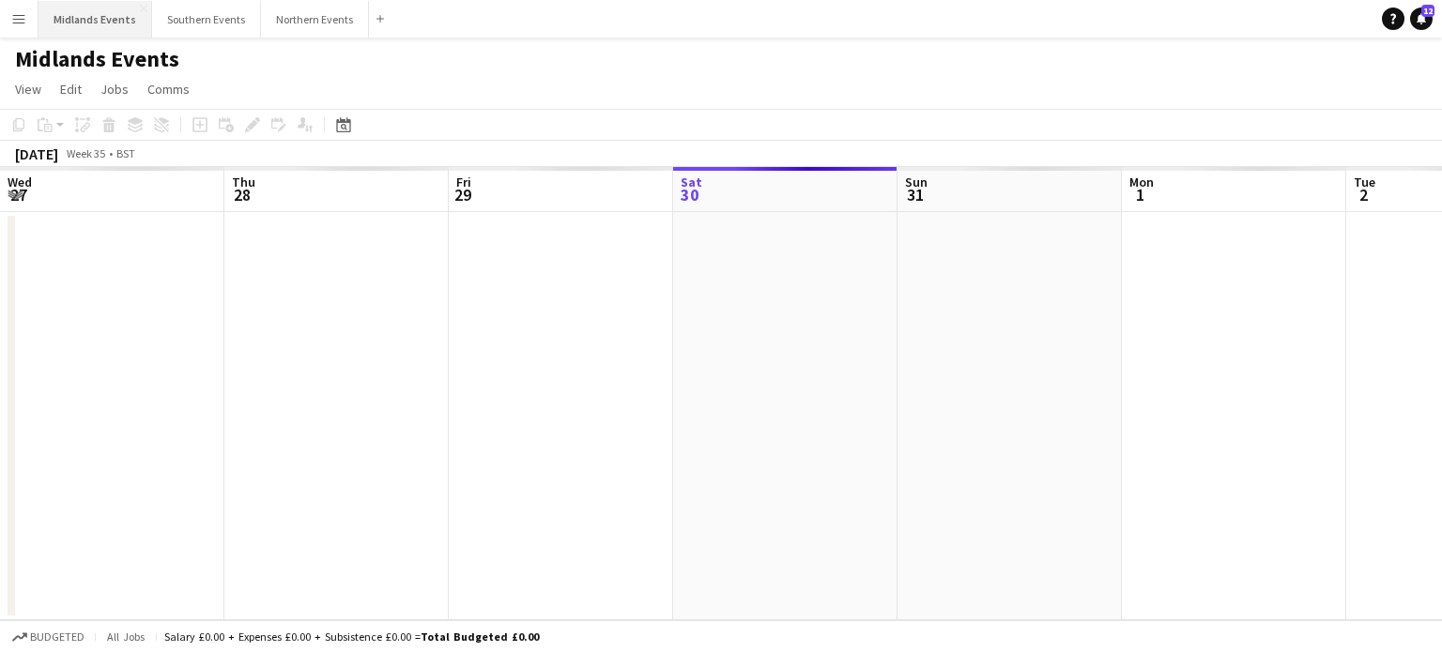
scroll to position [0, 449]
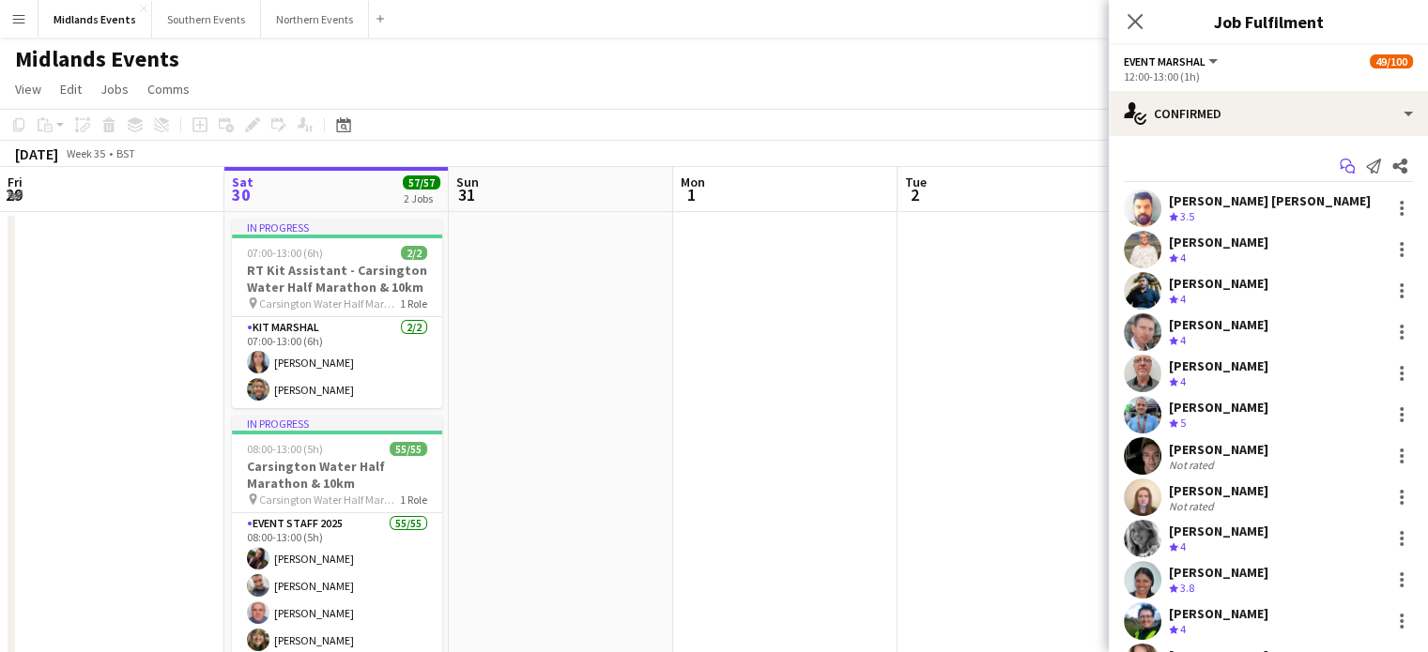
click at [1340, 165] on icon at bounding box center [1345, 164] width 11 height 10
click at [1345, 167] on icon at bounding box center [1349, 169] width 9 height 9
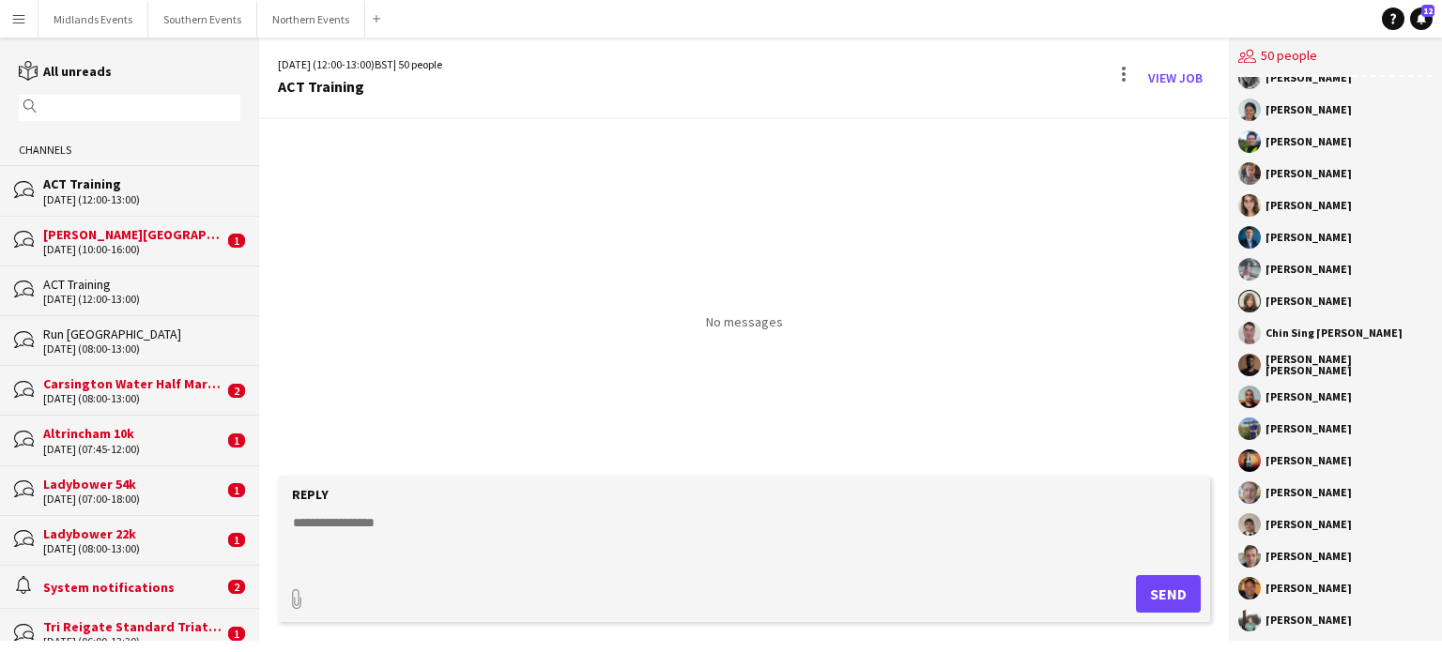
scroll to position [1050, 0]
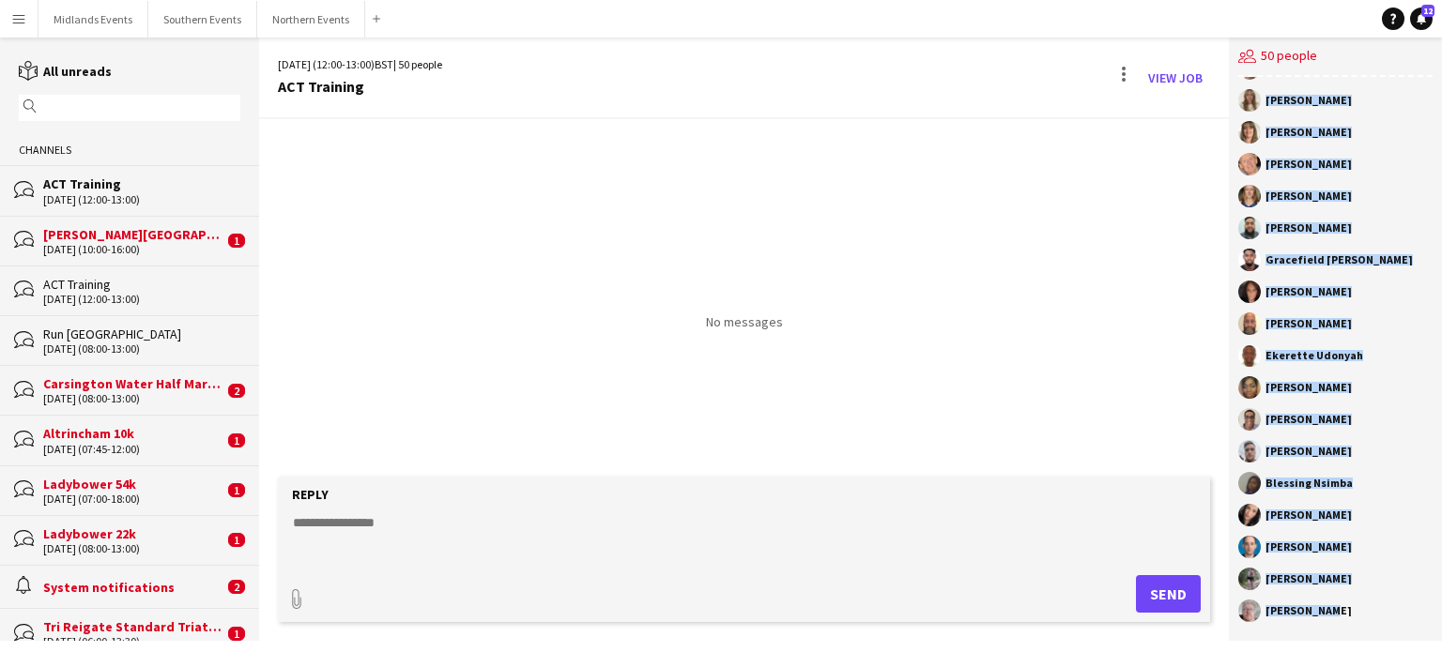
drag, startPoint x: 1266, startPoint y: 126, endPoint x: 1393, endPoint y: 635, distance: 524.4
click at [1393, 635] on div "RunThrough Events [PERSON_NAME] [PERSON_NAME] [PERSON_NAME] [PERSON_NAME] [PERS…" at bounding box center [1335, 359] width 213 height 564
copy div "[PERSON_NAME] [PERSON_NAME] [PERSON_NAME] [PERSON_NAME] [PERSON_NAME] [PERSON_N…"
click at [184, 16] on button "Southern Events Close" at bounding box center [202, 19] width 109 height 37
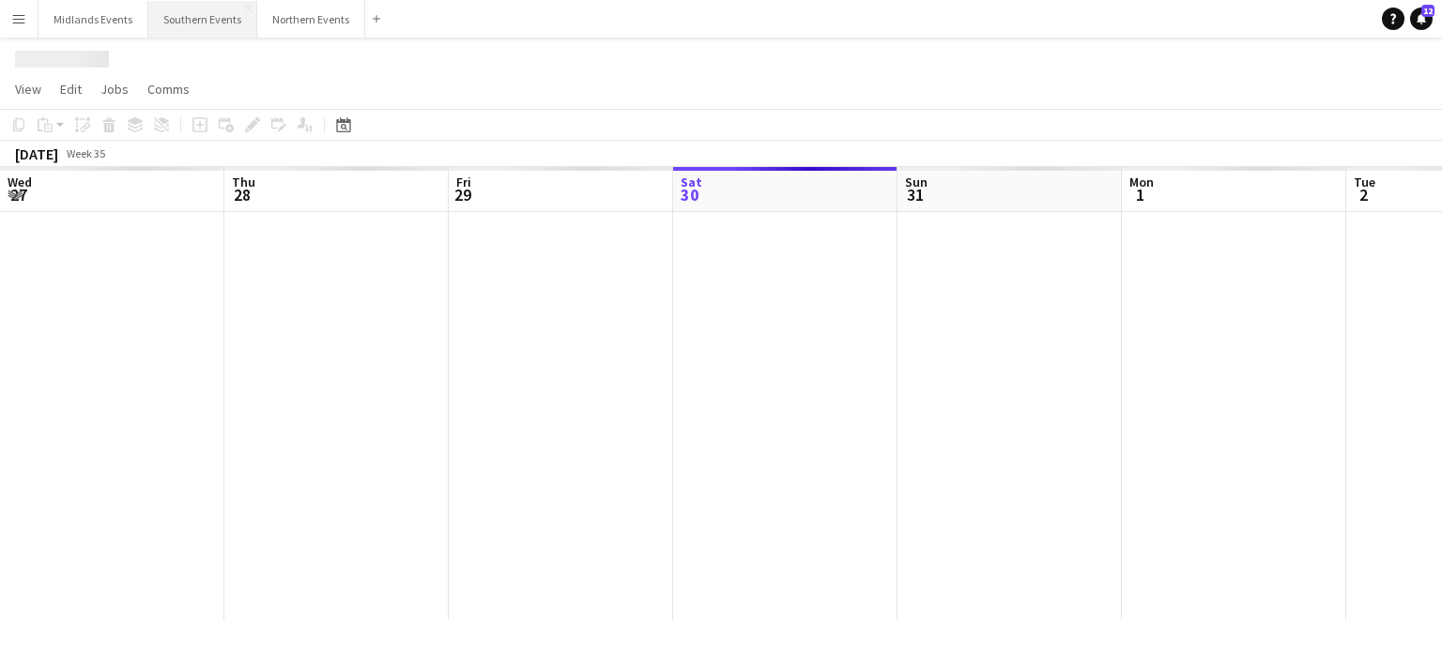
scroll to position [0, 449]
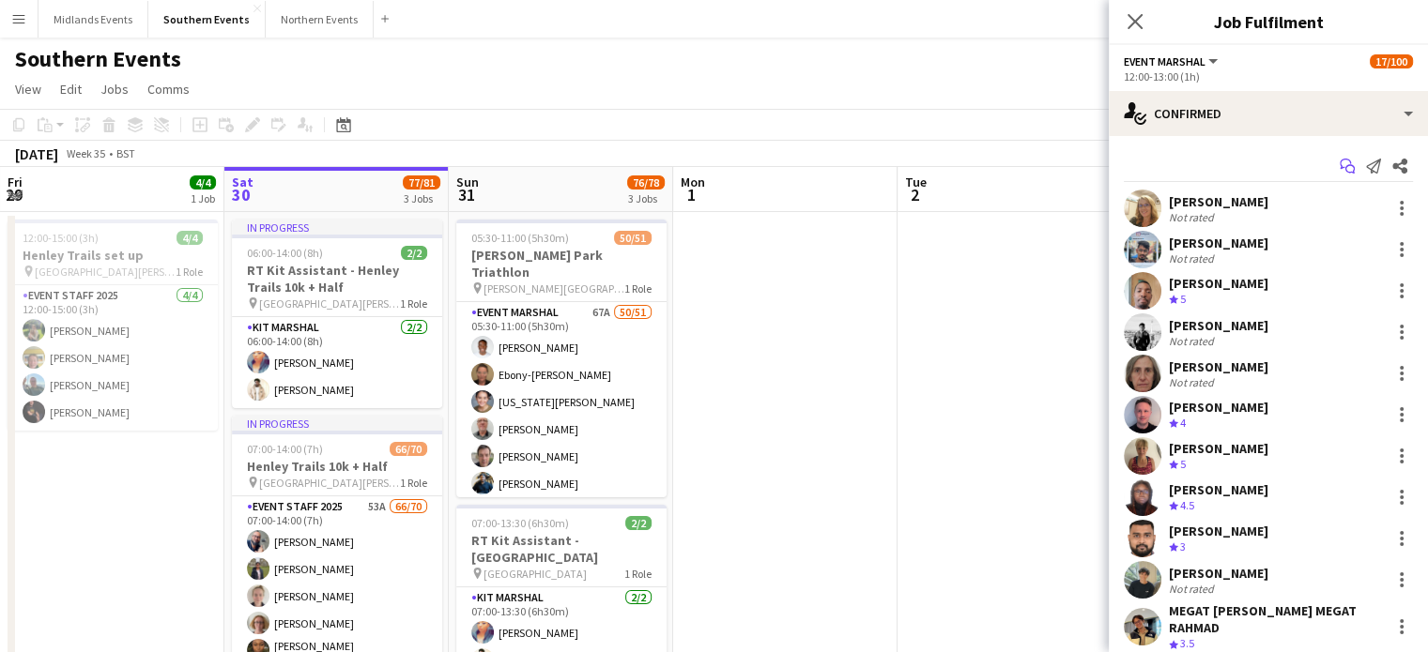
click at [1340, 169] on icon "Start chat" at bounding box center [1347, 166] width 15 height 15
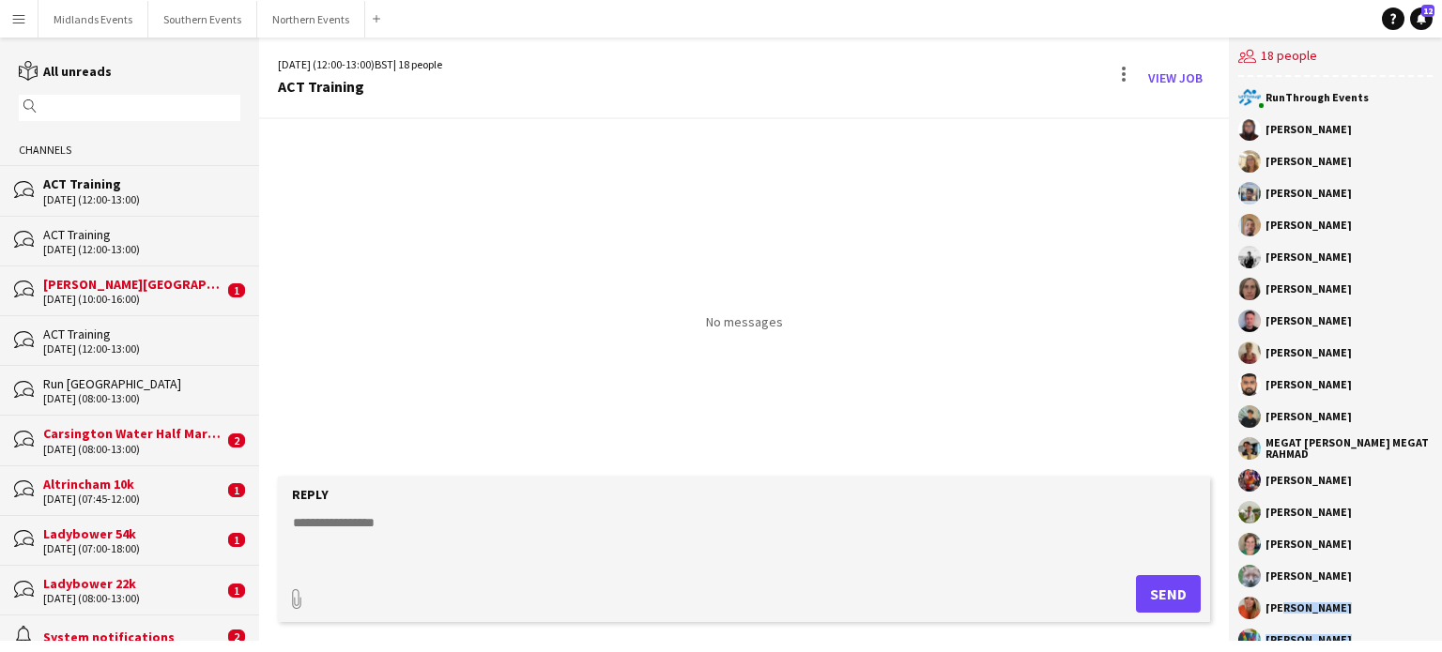
drag, startPoint x: 1161, startPoint y: 198, endPoint x: 1280, endPoint y: 576, distance: 396.7
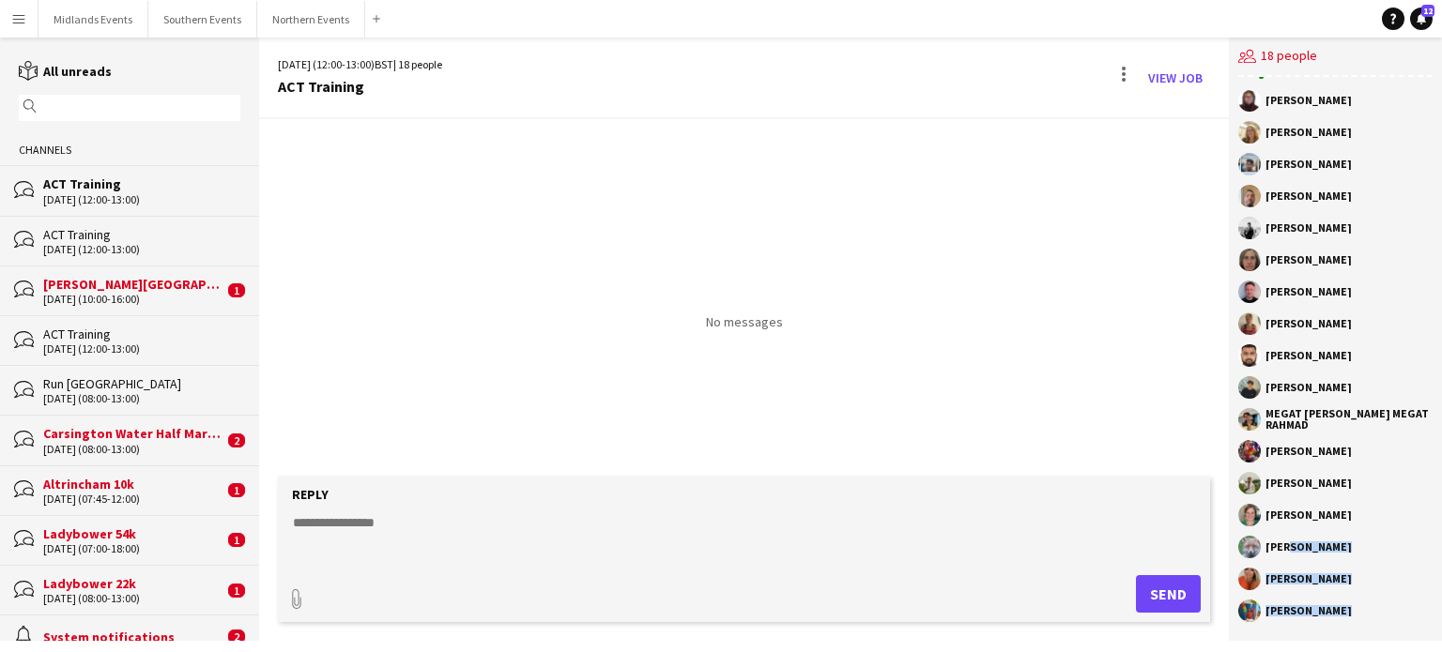
drag, startPoint x: 1267, startPoint y: 130, endPoint x: 1337, endPoint y: 617, distance: 491.2
click at [1337, 617] on div "RunThrough Events [PERSON_NAME] [PERSON_NAME] [PERSON_NAME] [PERSON_NAME] [PERS…" at bounding box center [1335, 359] width 213 height 564
copy div "[PERSON_NAME] [PERSON_NAME] [PERSON_NAME] [PERSON_NAME] [PERSON_NAME] [PERSON_N…"
click at [298, 24] on button "Northern Events Close" at bounding box center [311, 19] width 108 height 37
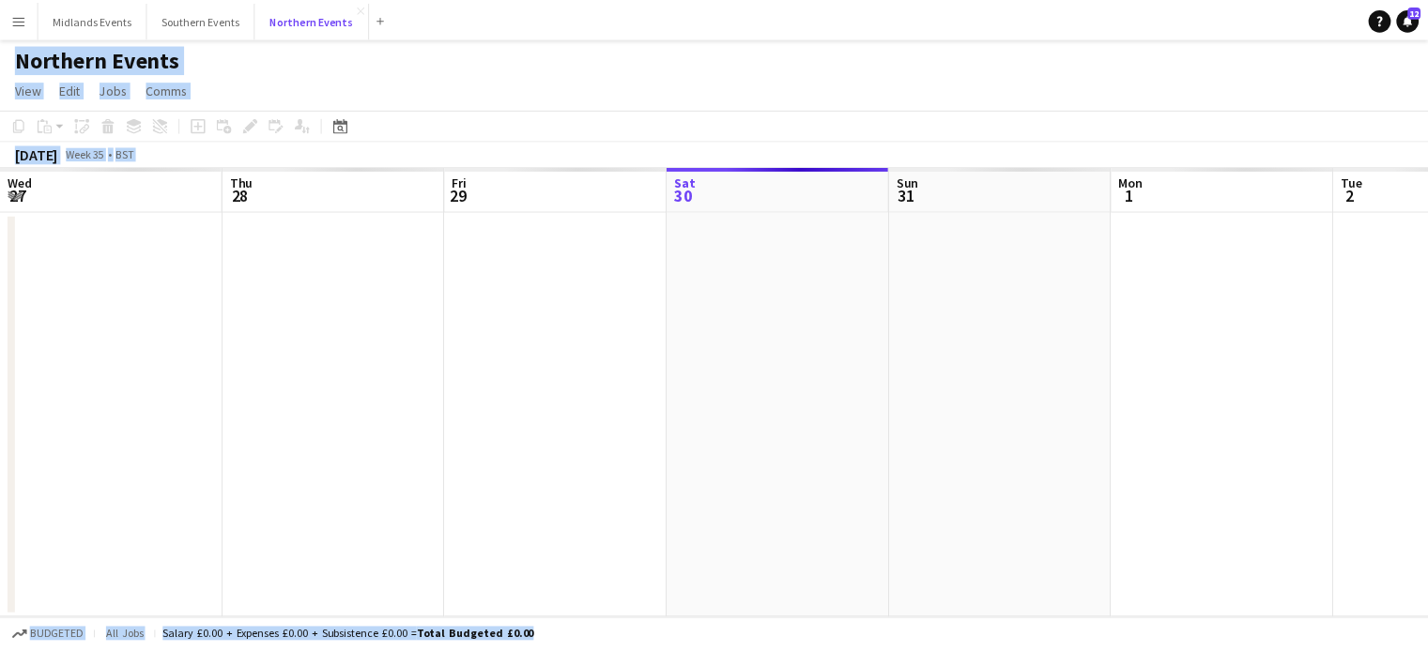
scroll to position [0, 449]
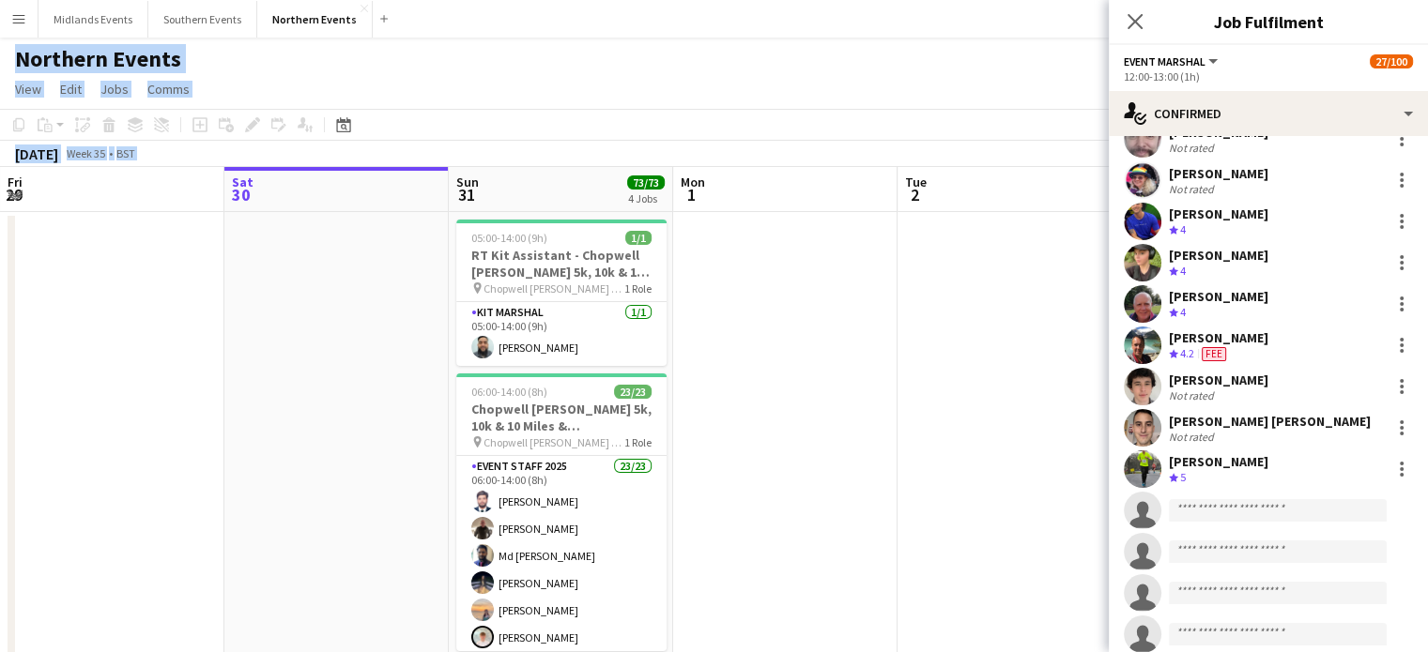
scroll to position [939, 0]
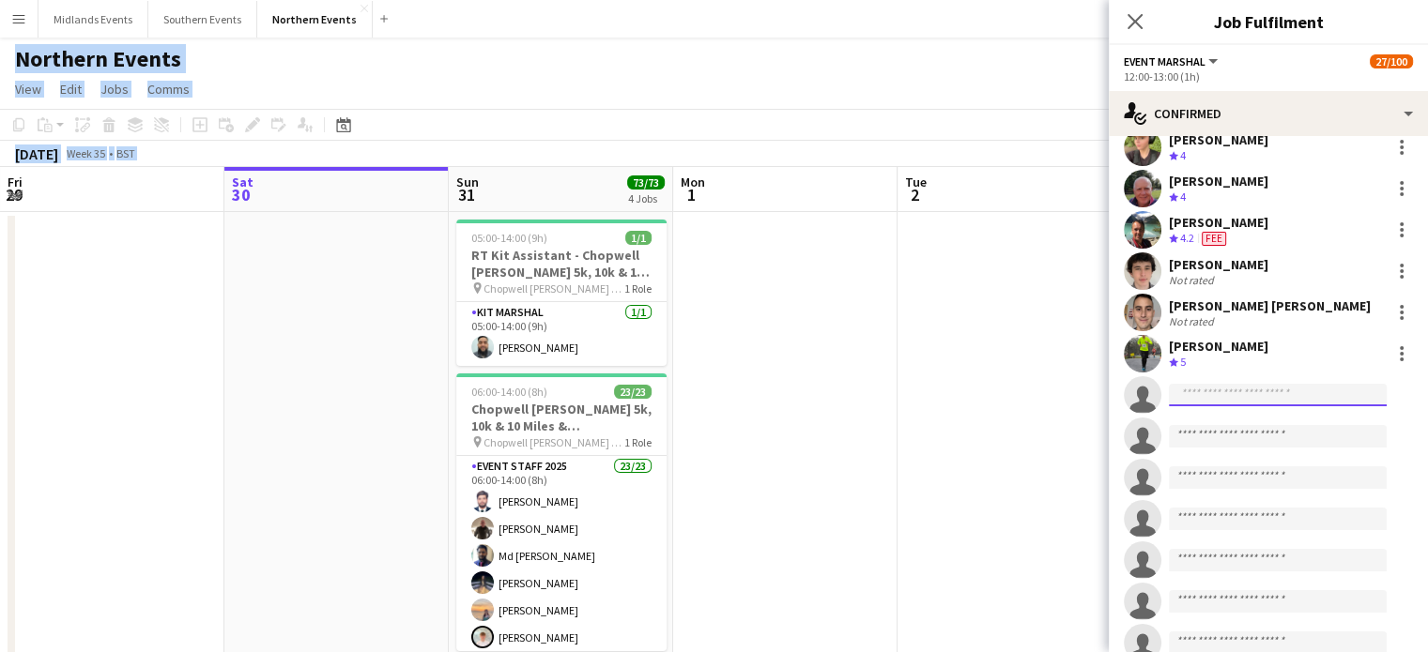
click at [1200, 390] on input at bounding box center [1278, 395] width 218 height 23
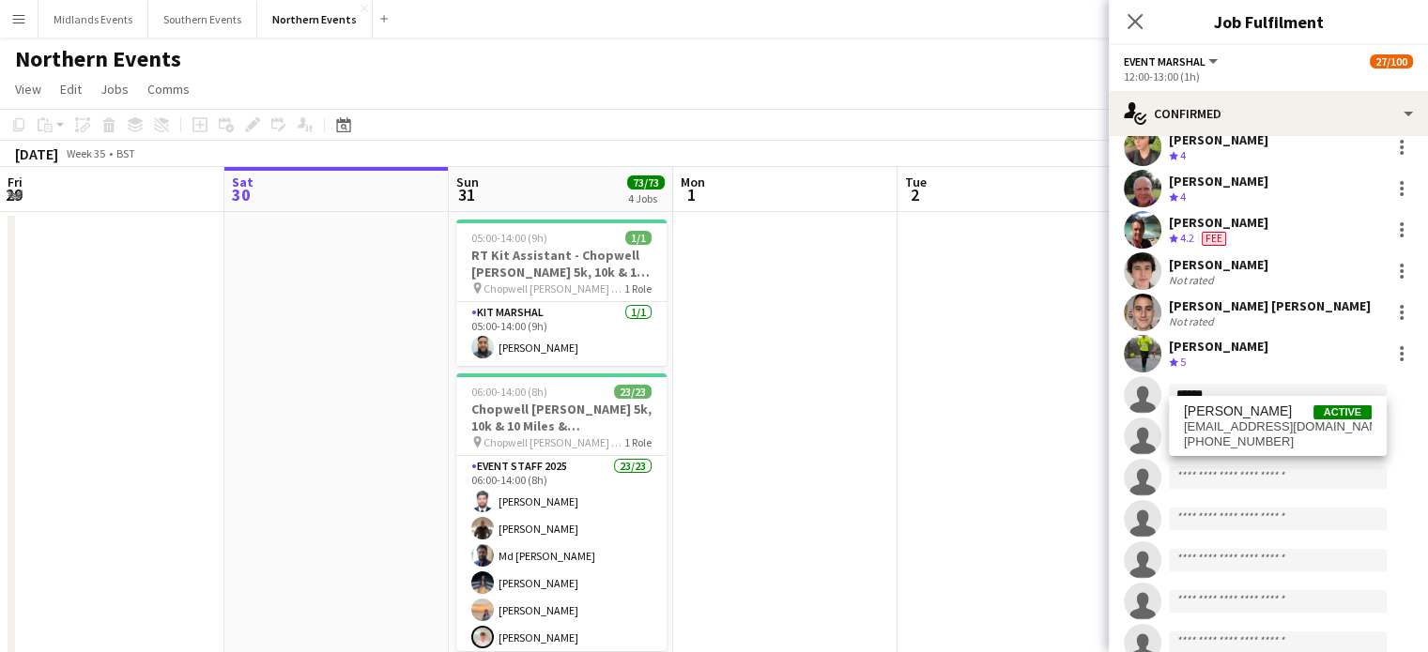
type input "******"
click at [1253, 449] on div "[PERSON_NAME] Active [EMAIL_ADDRESS][DOMAIN_NAME] [PHONE_NUMBER]" at bounding box center [1278, 426] width 218 height 60
click at [1248, 437] on span "[PHONE_NUMBER]" at bounding box center [1278, 442] width 188 height 15
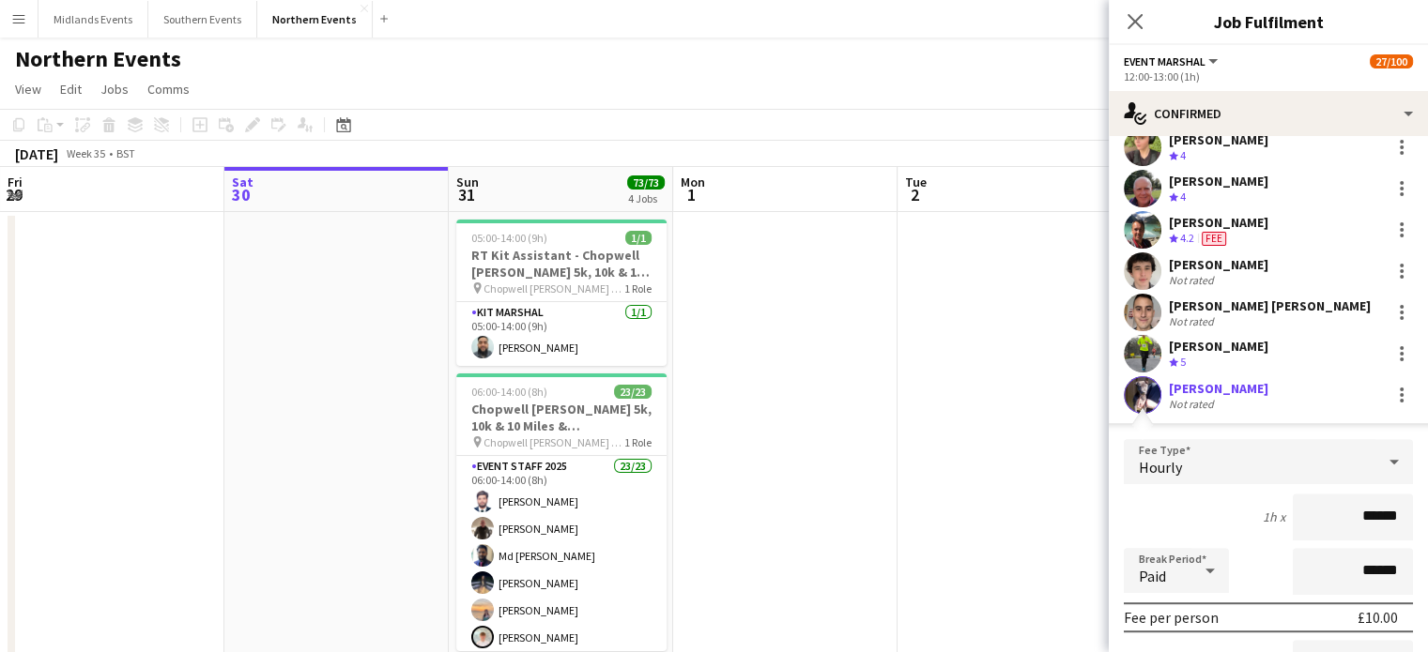
scroll to position [1314, 0]
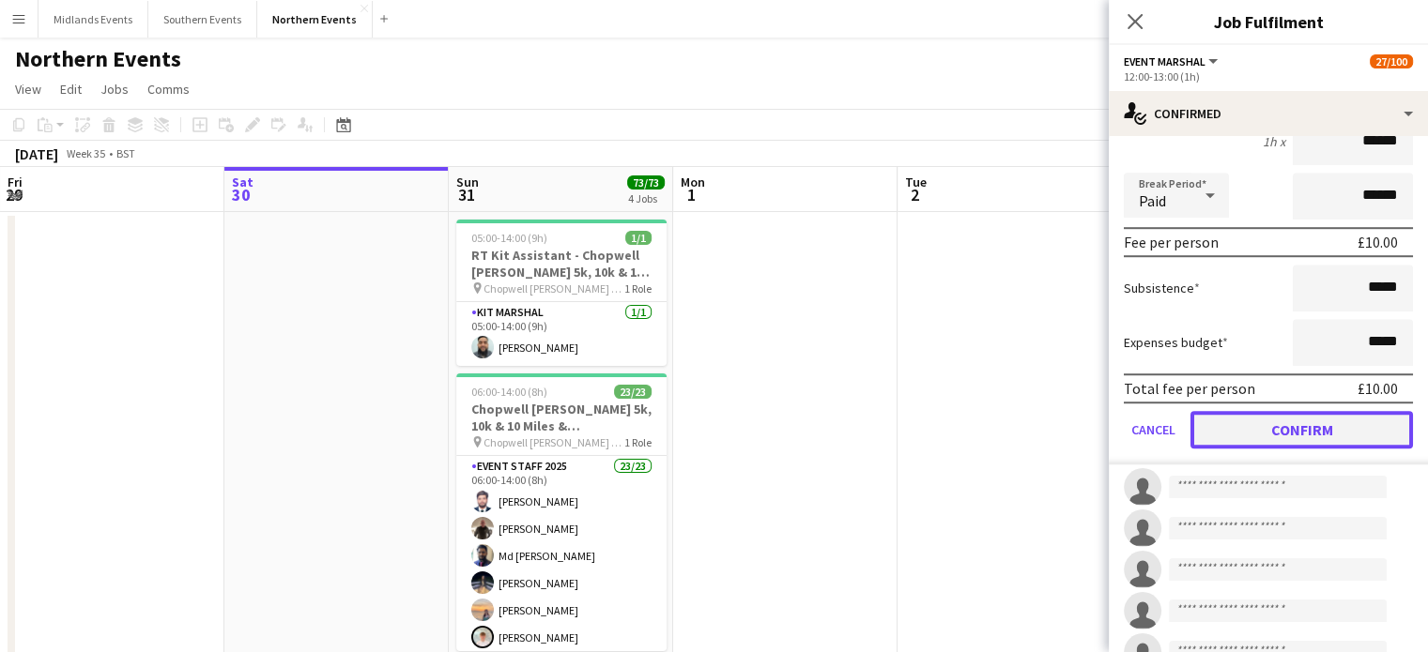
click at [1277, 414] on button "Confirm" at bounding box center [1301, 430] width 222 height 38
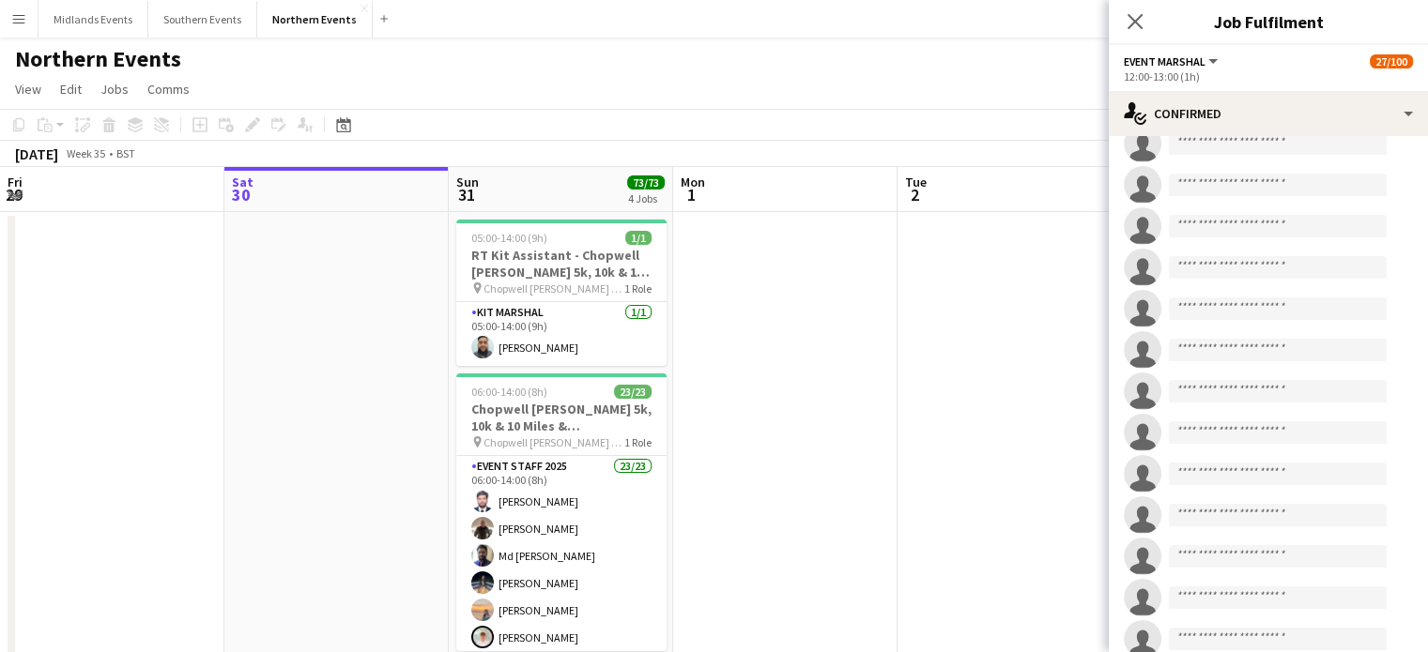
click at [1135, 23] on icon at bounding box center [1134, 21] width 15 height 15
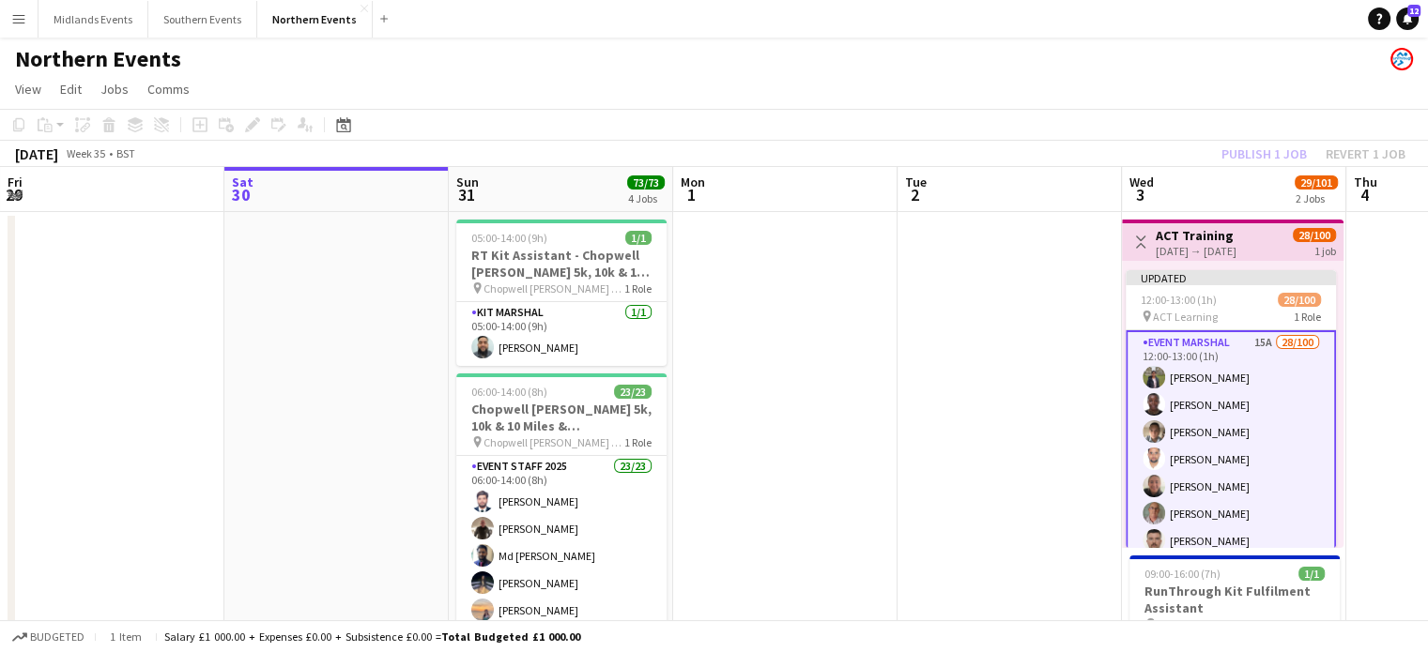
click at [1273, 156] on div "Publish 1 job Revert 1 job" at bounding box center [1313, 154] width 229 height 24
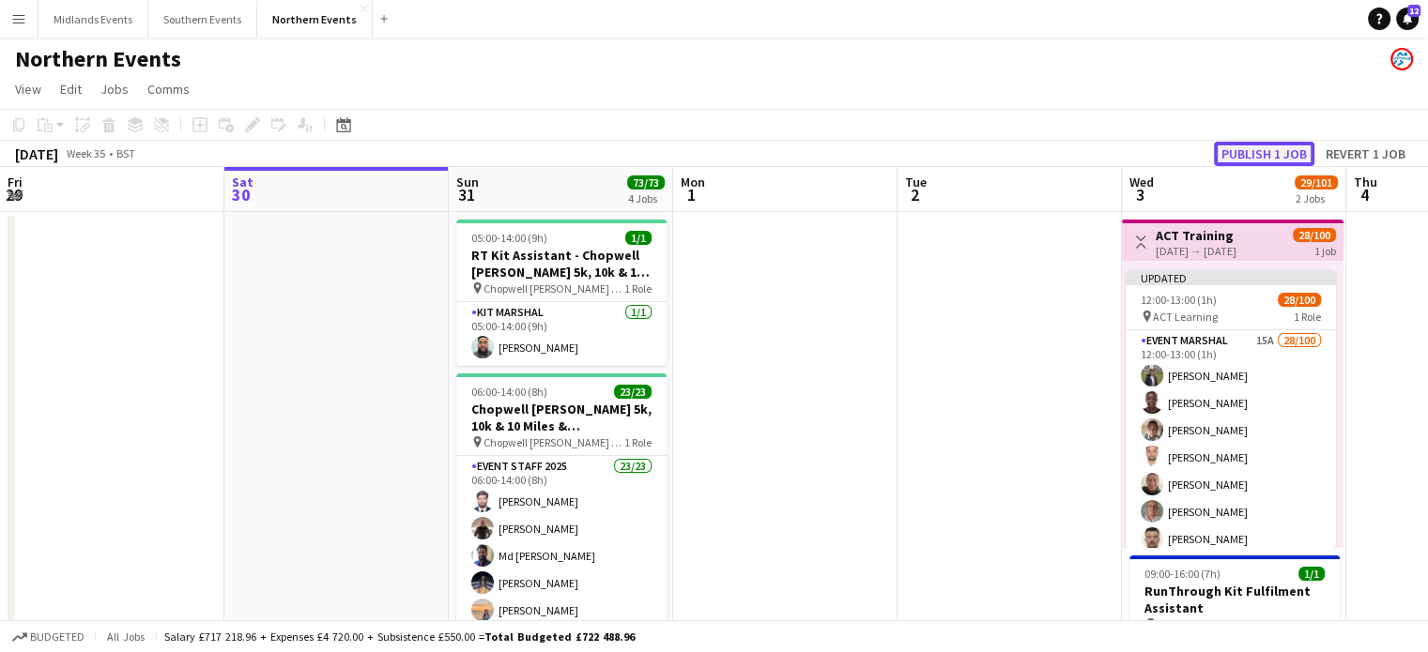
click at [1268, 157] on button "Publish 1 job" at bounding box center [1264, 154] width 100 height 24
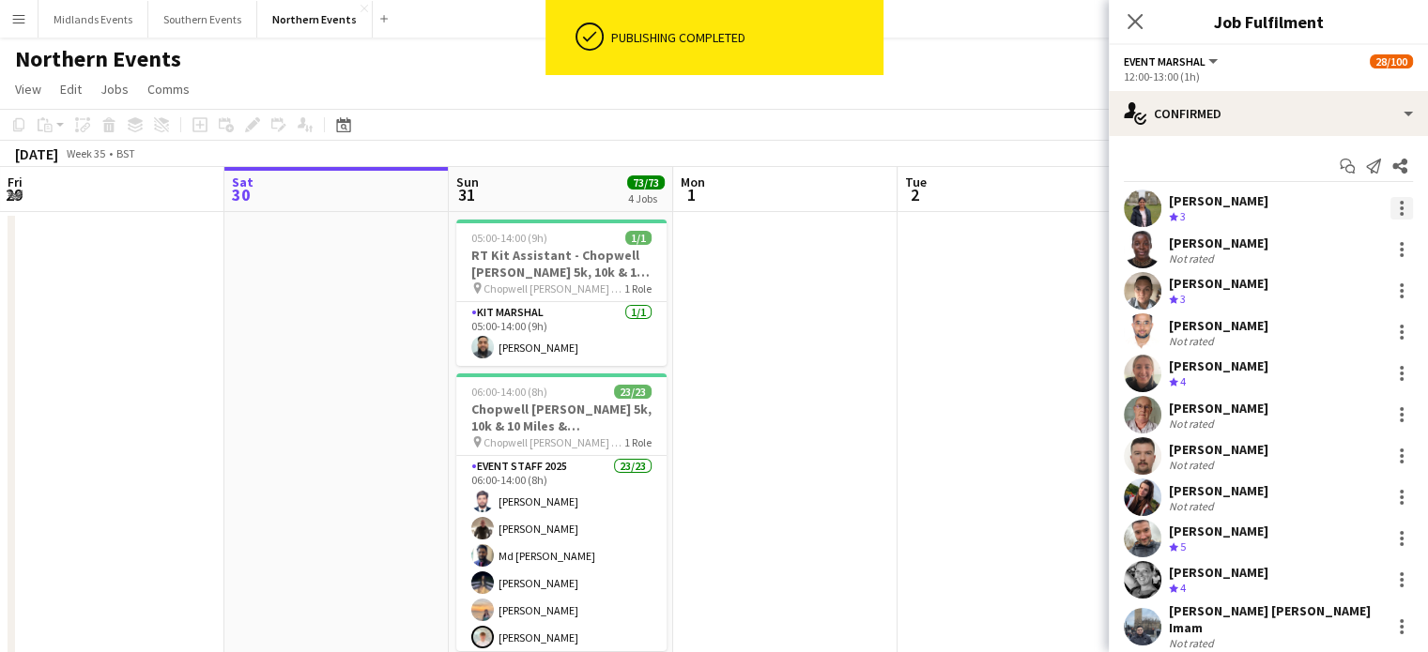
click at [1400, 209] on div at bounding box center [1402, 209] width 4 height 4
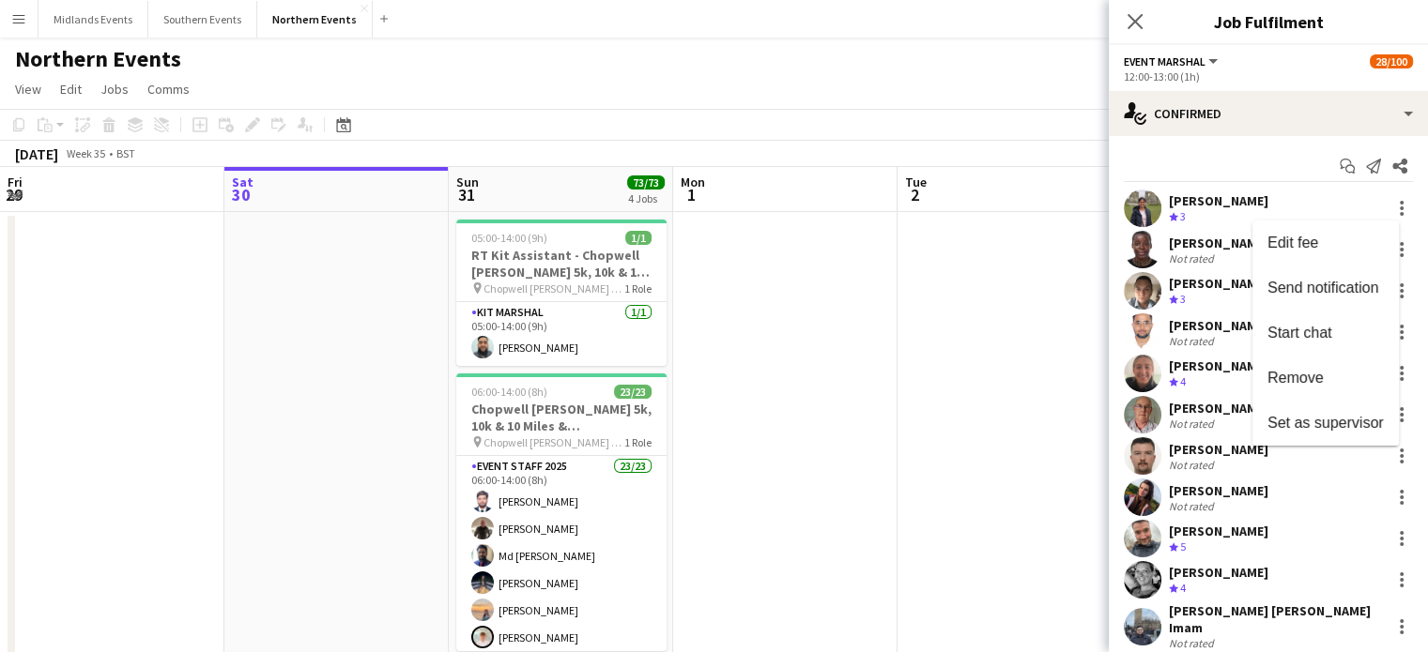
click at [1256, 151] on div at bounding box center [714, 326] width 1428 height 652
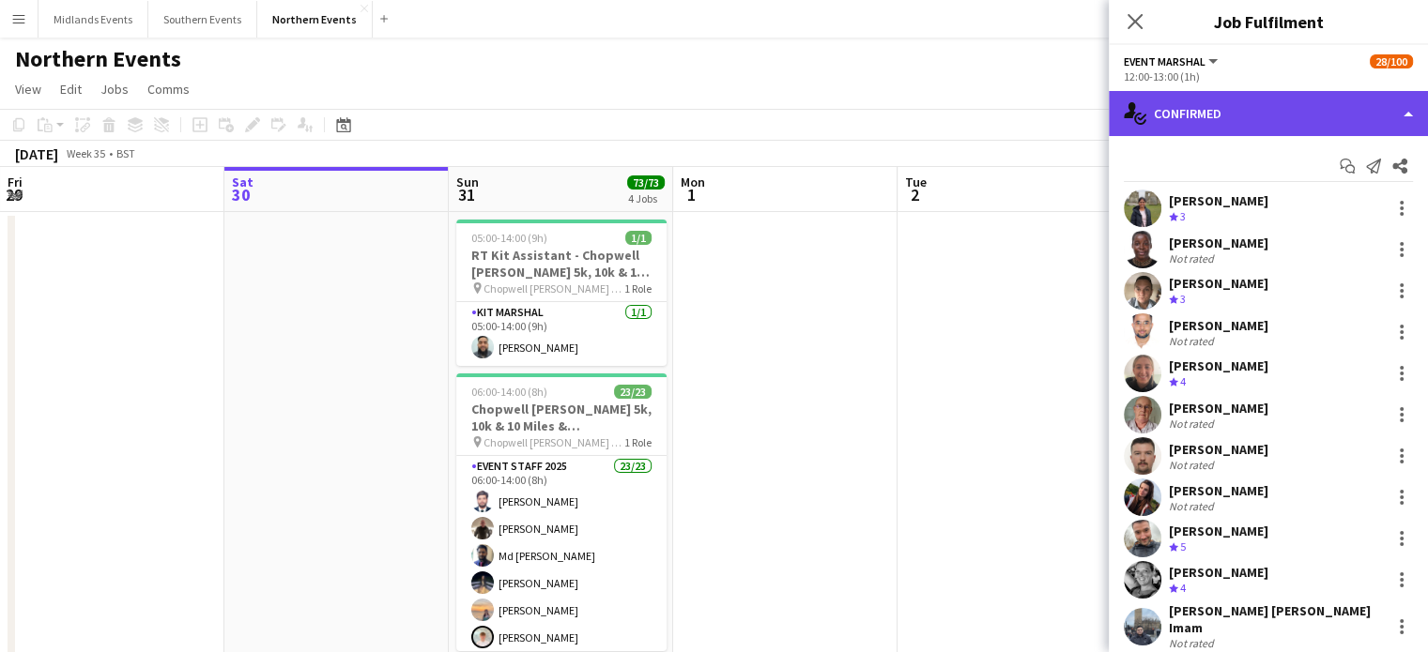
click at [1242, 108] on div "single-neutral-actions-check-2 Confirmed" at bounding box center [1268, 113] width 319 height 45
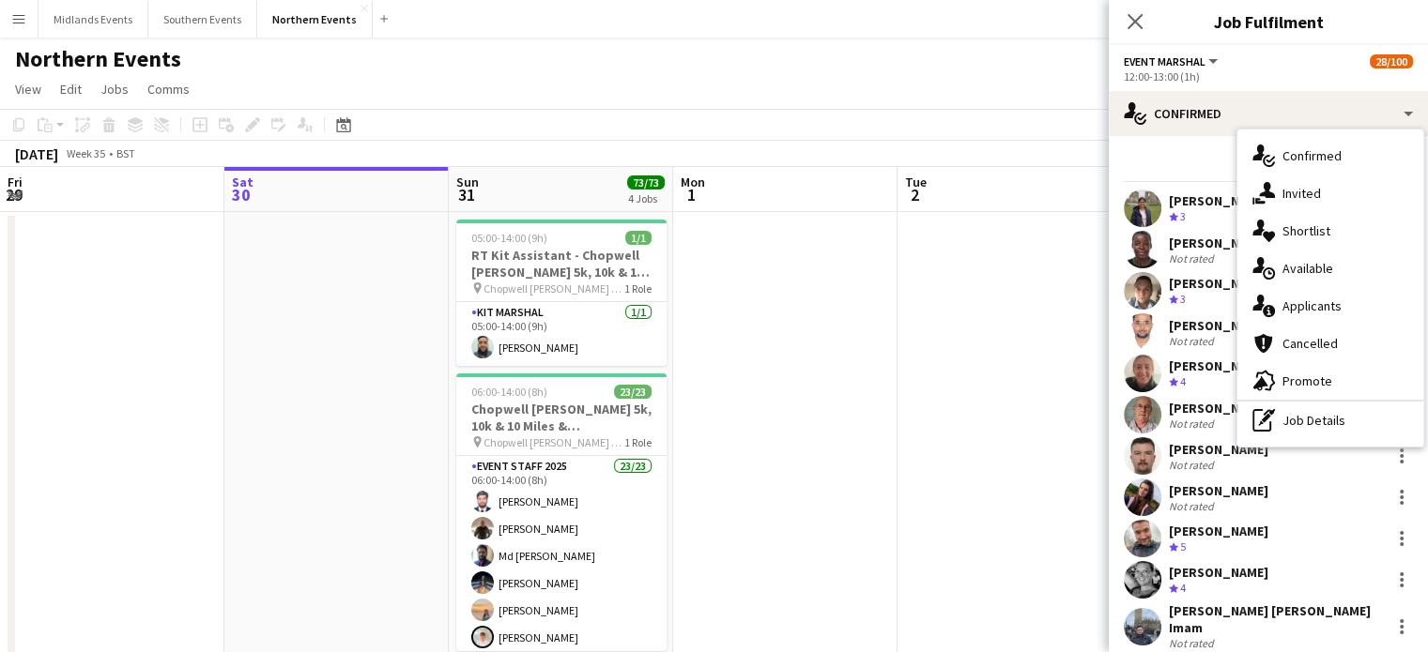
click at [1298, 307] on div "single-neutral-actions-information Applicants" at bounding box center [1330, 306] width 186 height 38
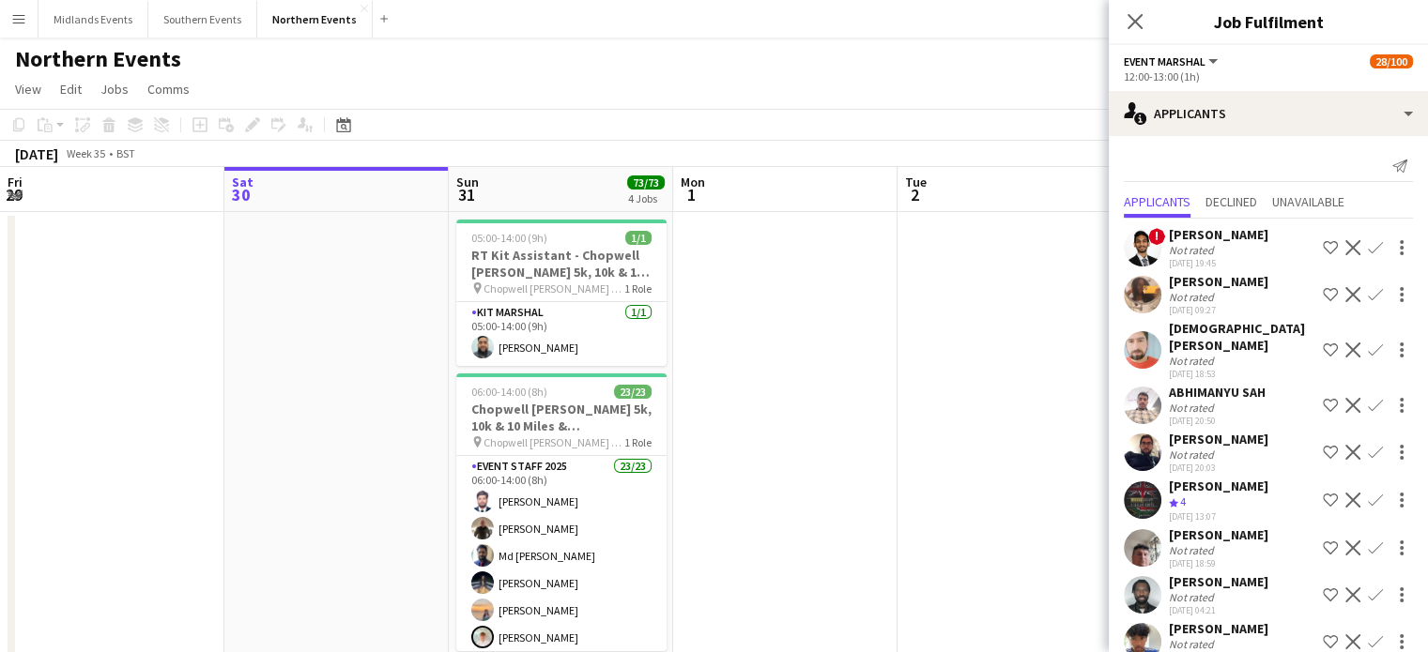
click at [1345, 244] on app-icon "Decline" at bounding box center [1352, 247] width 15 height 15
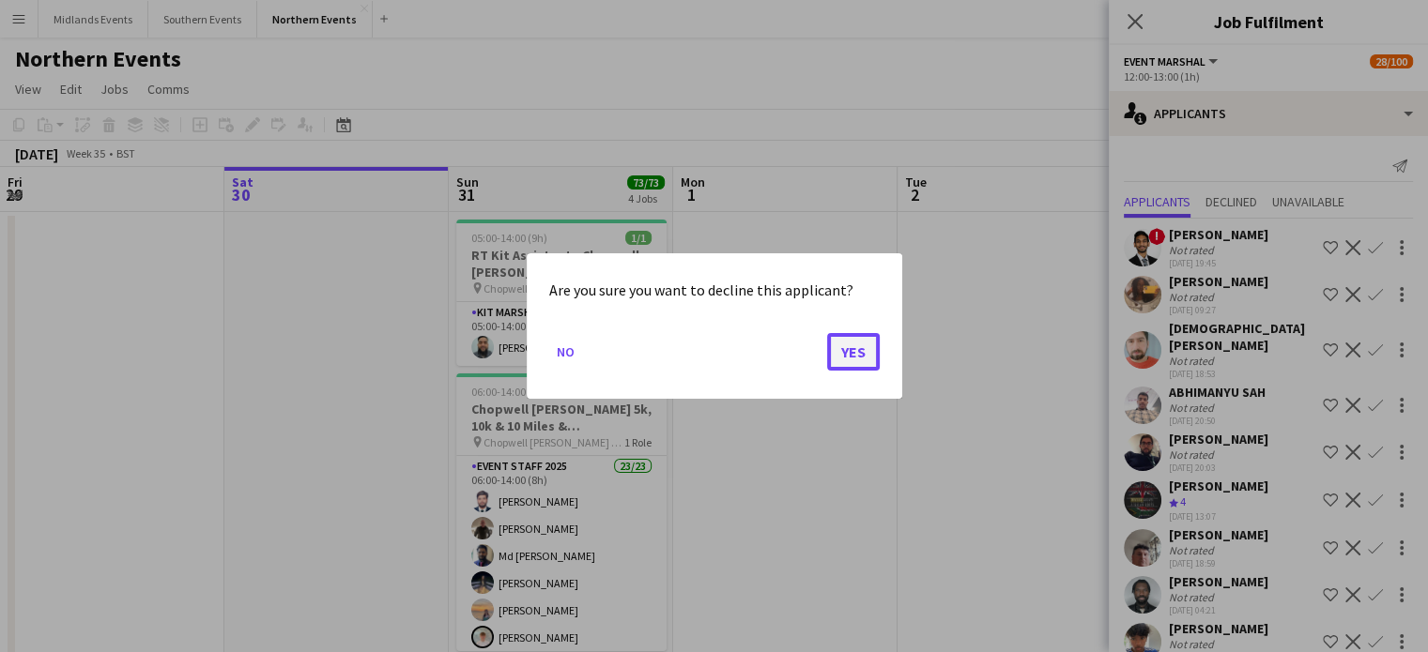
drag, startPoint x: 836, startPoint y: 351, endPoint x: 864, endPoint y: 347, distance: 28.4
click at [838, 351] on button "Yes" at bounding box center [853, 352] width 53 height 38
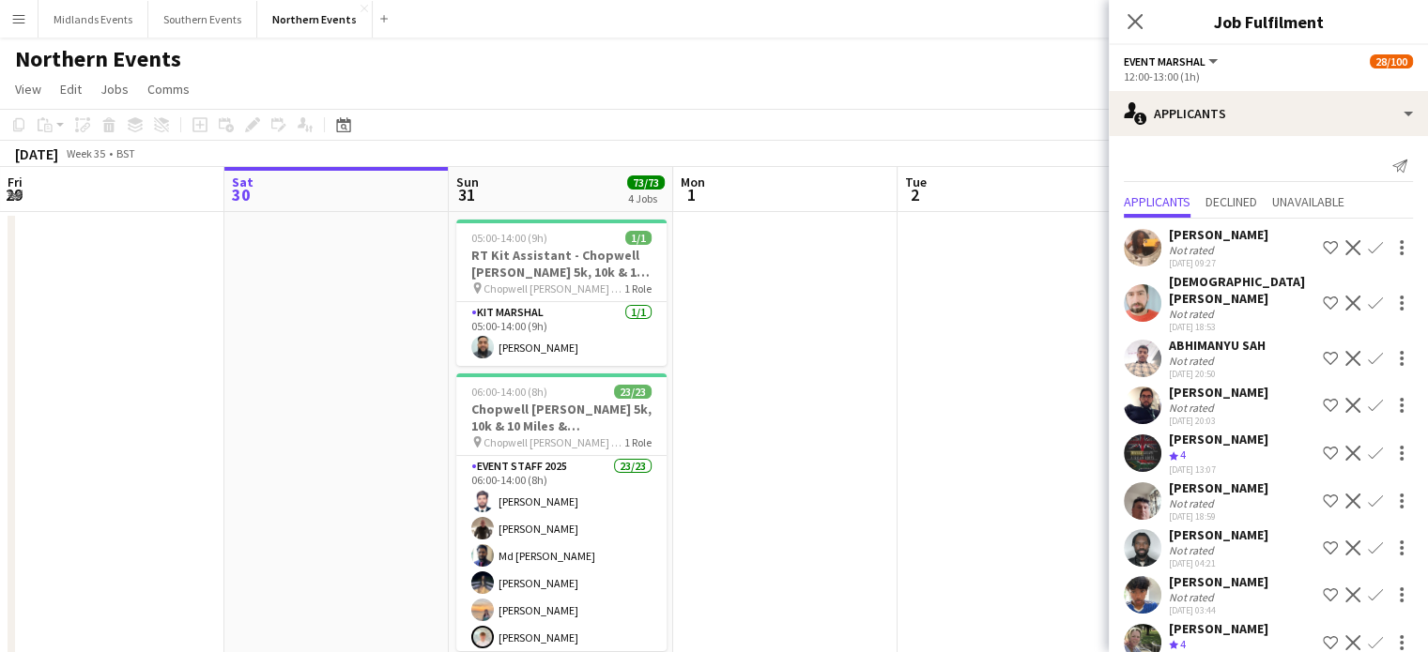
click at [1345, 245] on app-icon "Decline" at bounding box center [1352, 247] width 15 height 15
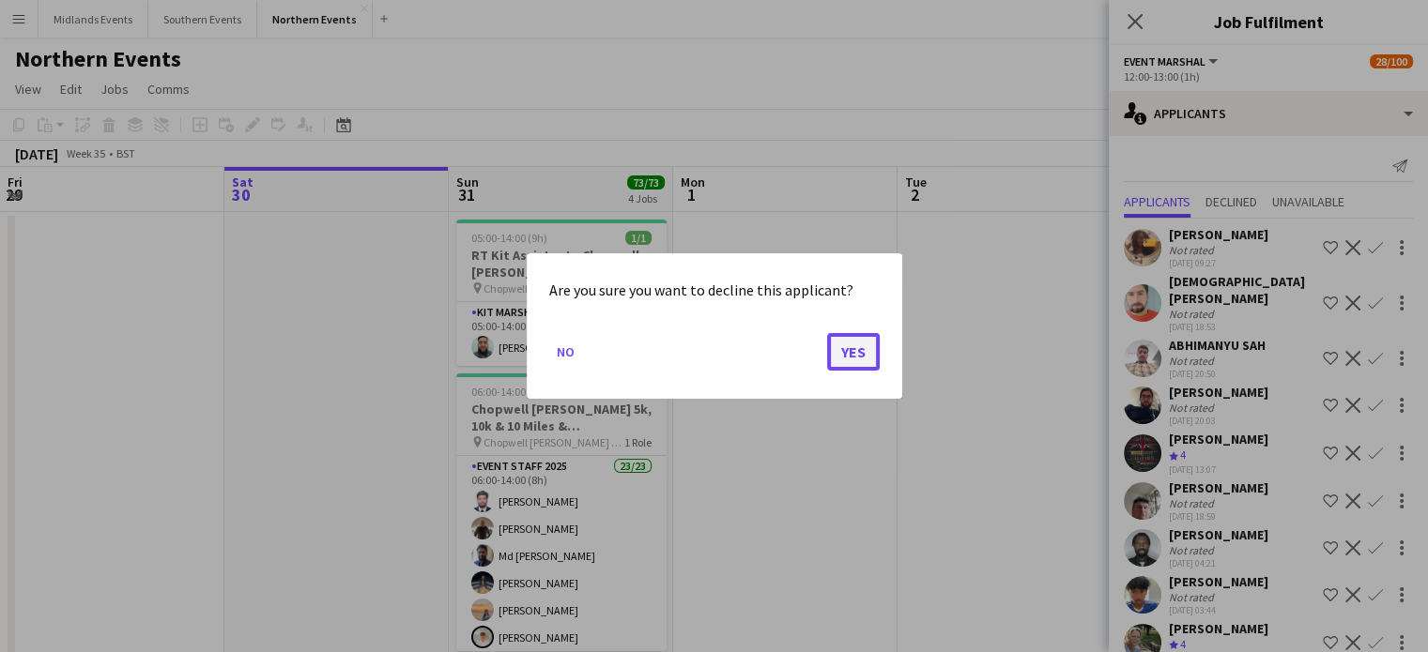
click at [862, 363] on button "Yes" at bounding box center [853, 352] width 53 height 38
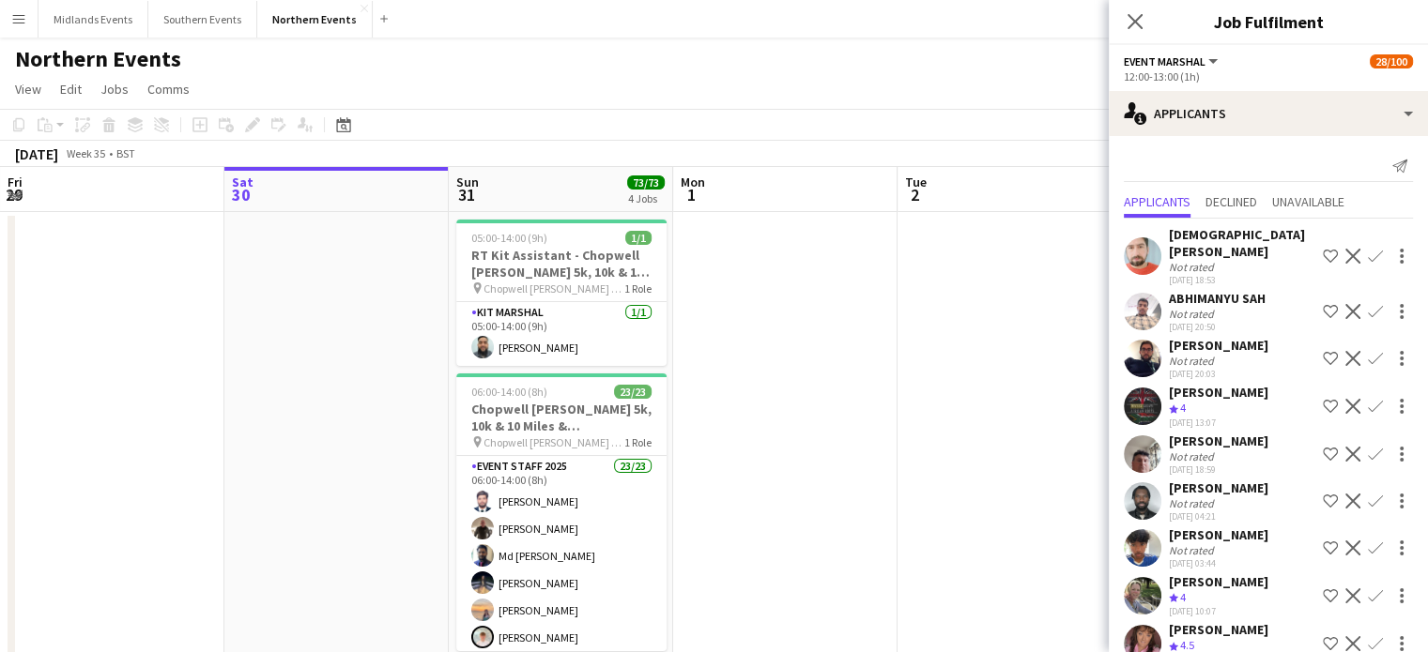
click at [1345, 262] on app-icon "Decline" at bounding box center [1352, 256] width 15 height 15
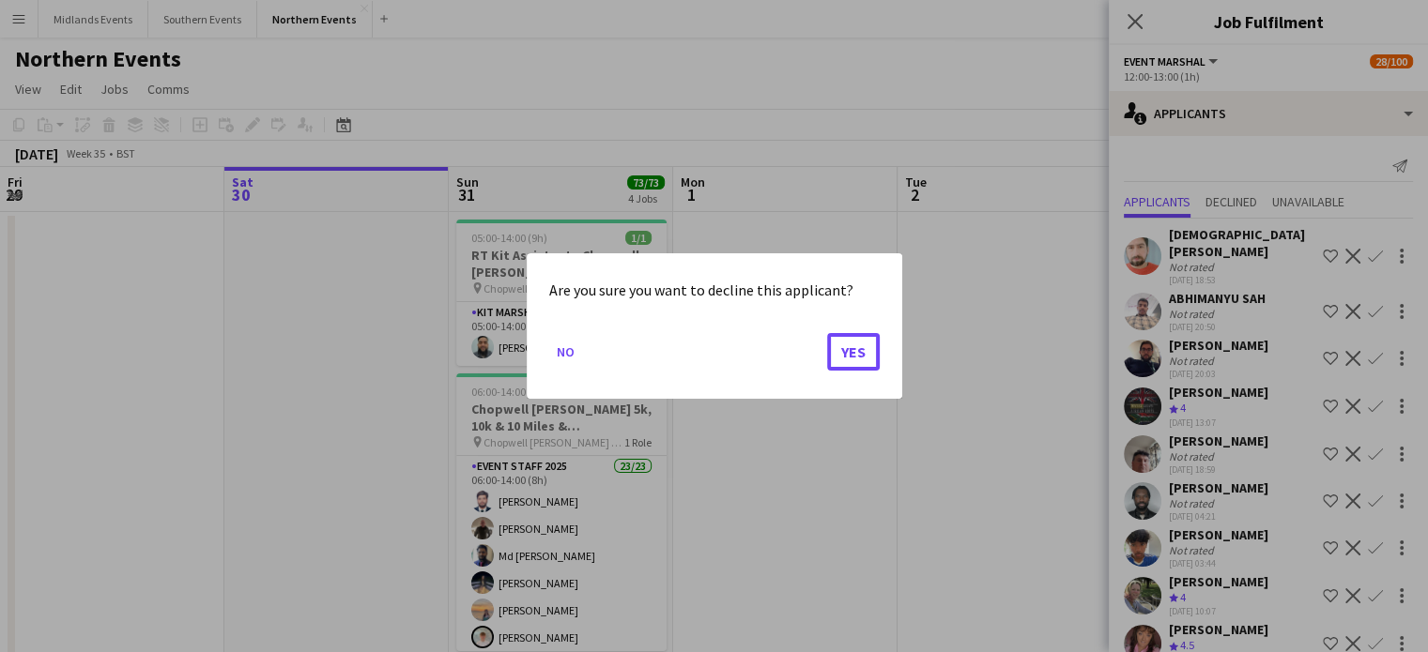
drag, startPoint x: 861, startPoint y: 357, endPoint x: 1156, endPoint y: 268, distance: 307.7
click at [862, 357] on button "Yes" at bounding box center [853, 352] width 53 height 38
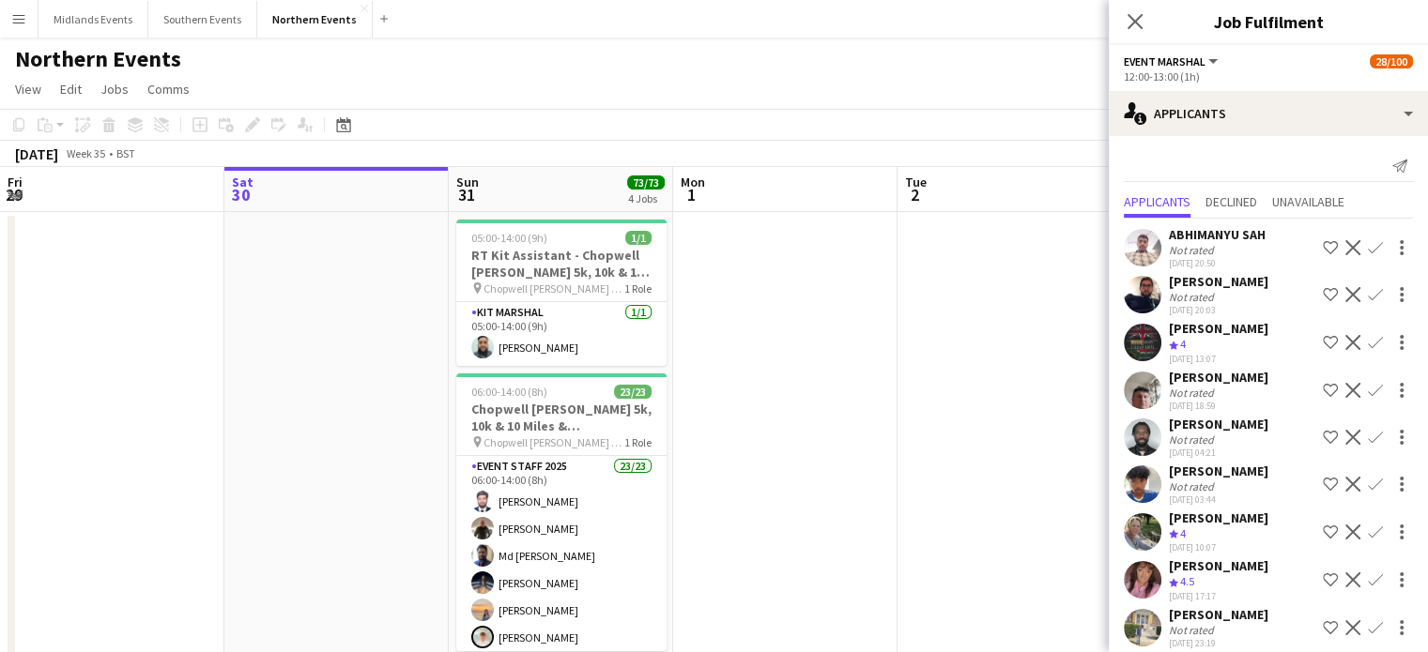
click at [1345, 242] on app-icon "Decline" at bounding box center [1352, 247] width 15 height 15
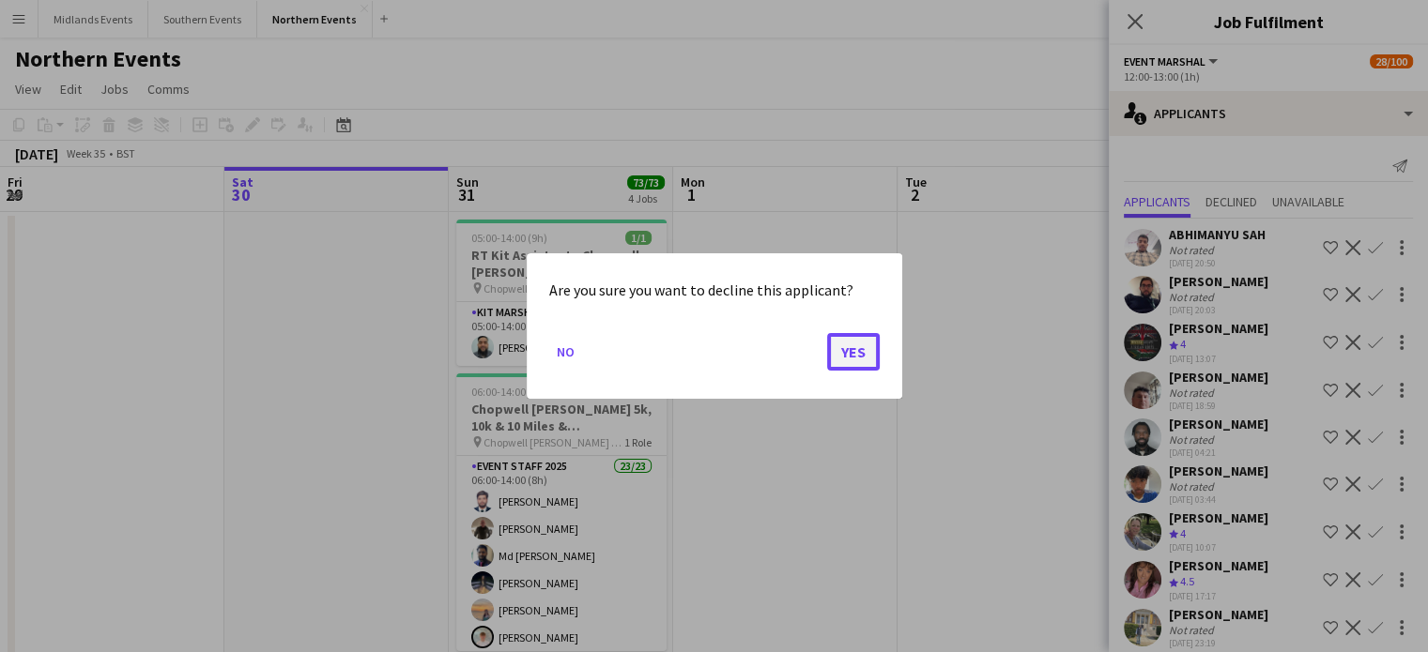
click at [855, 355] on button "Yes" at bounding box center [853, 352] width 53 height 38
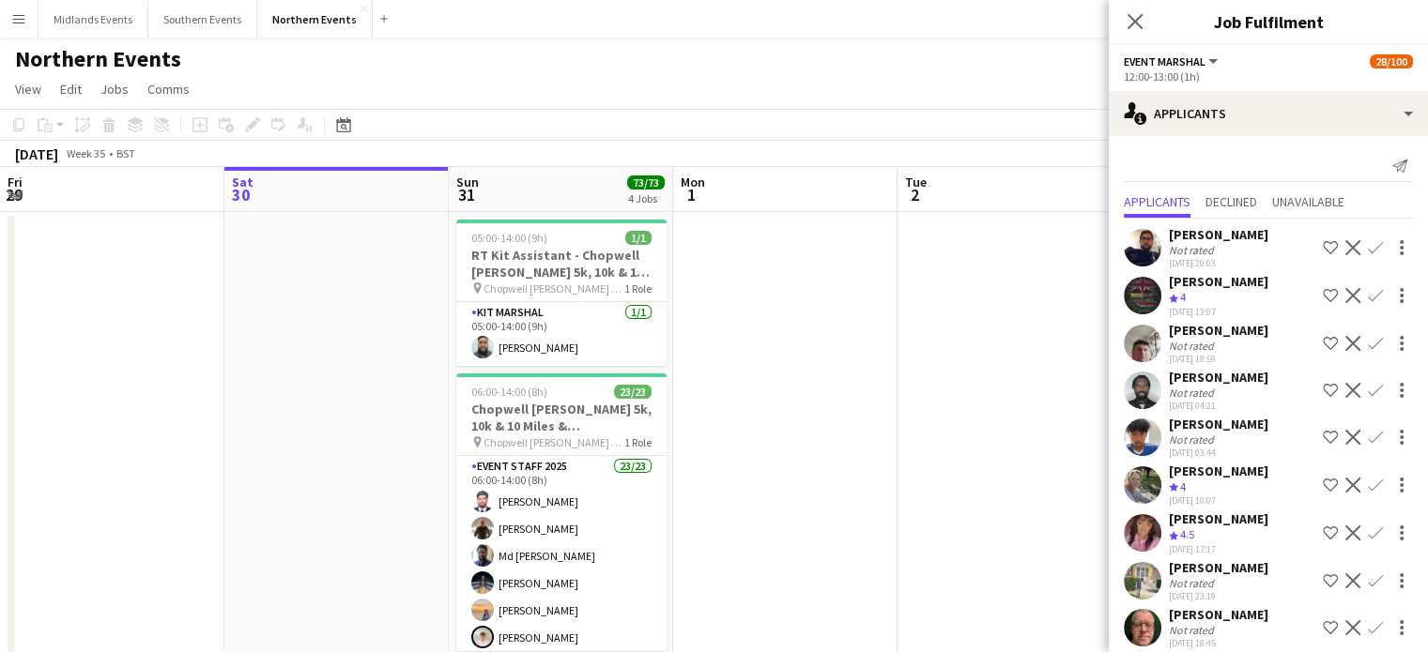
click at [1341, 251] on button "Decline" at bounding box center [1352, 248] width 23 height 23
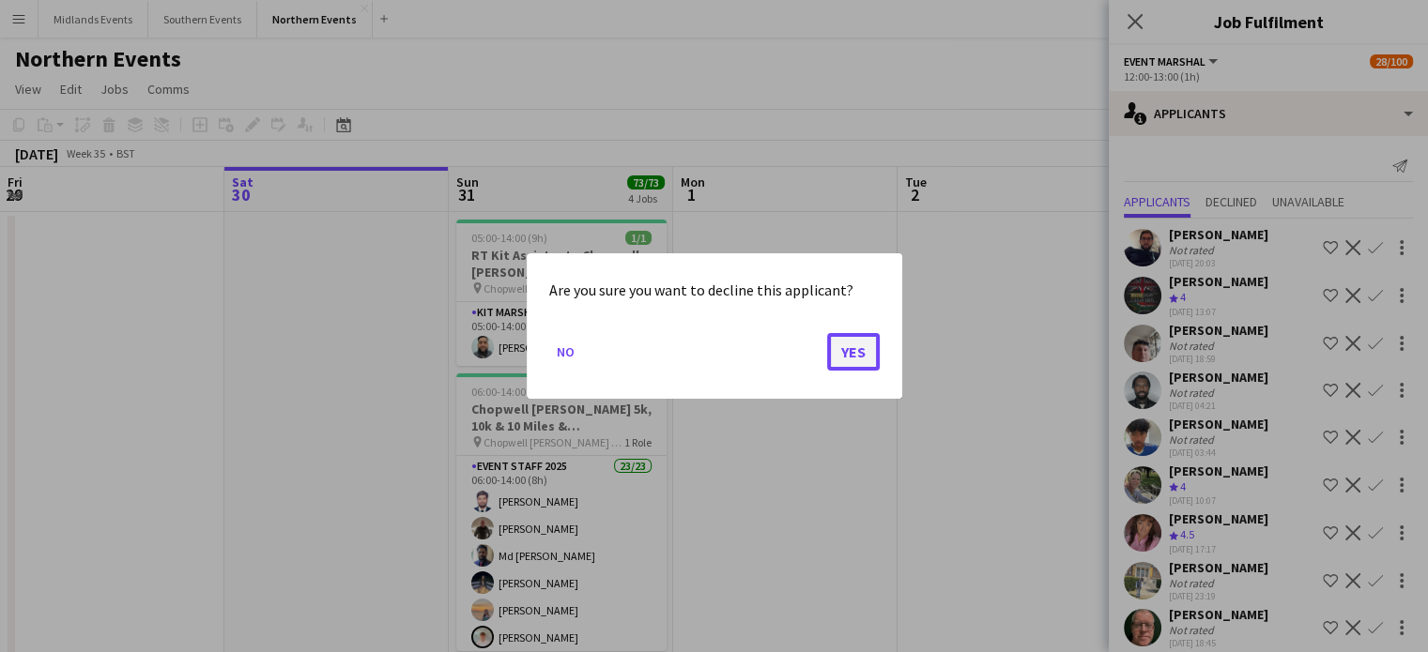
click at [848, 354] on button "Yes" at bounding box center [853, 352] width 53 height 38
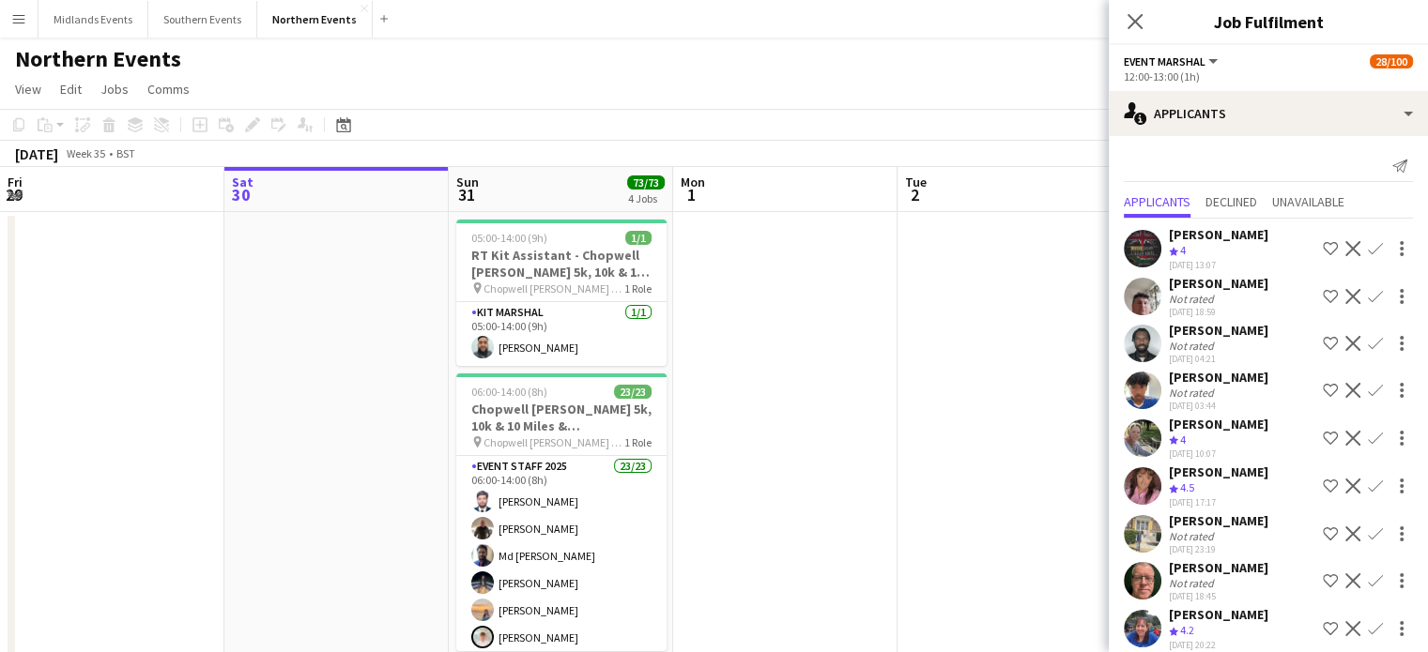
click at [1345, 253] on app-icon "Decline" at bounding box center [1352, 248] width 15 height 15
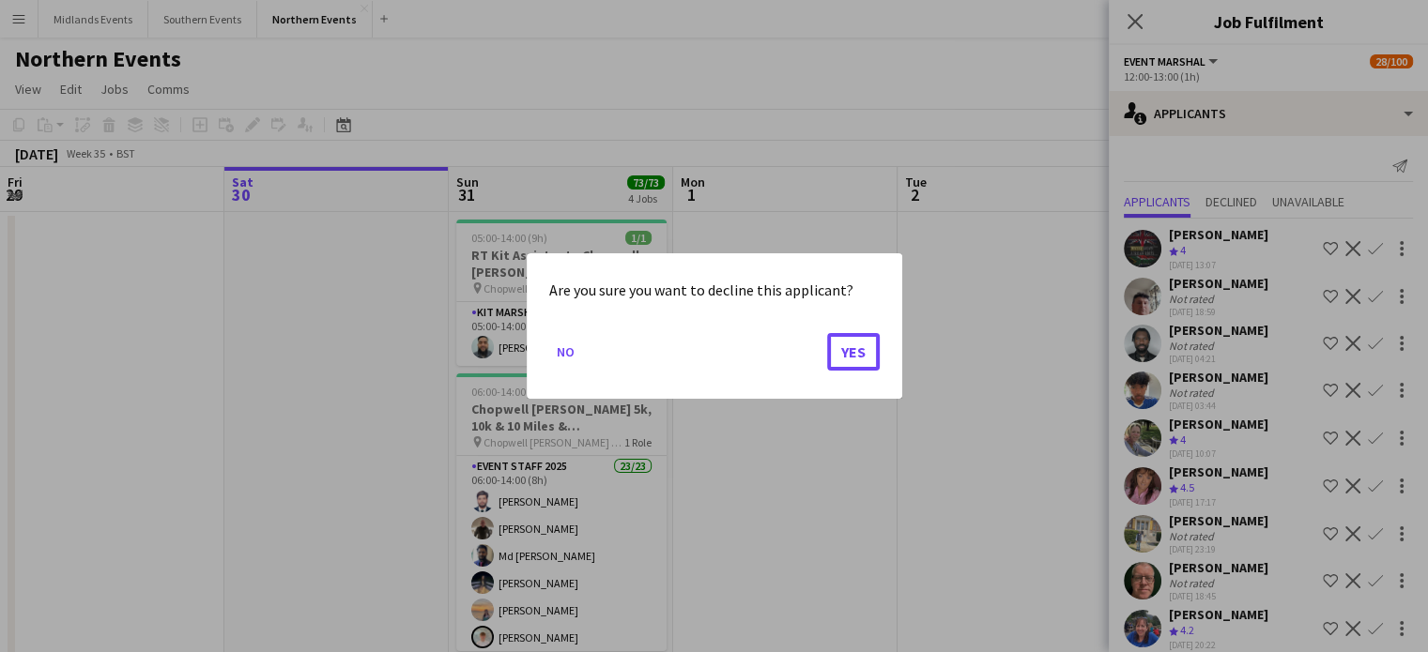
drag, startPoint x: 845, startPoint y: 354, endPoint x: 954, endPoint y: 313, distance: 116.5
click at [845, 354] on button "Yes" at bounding box center [853, 352] width 53 height 38
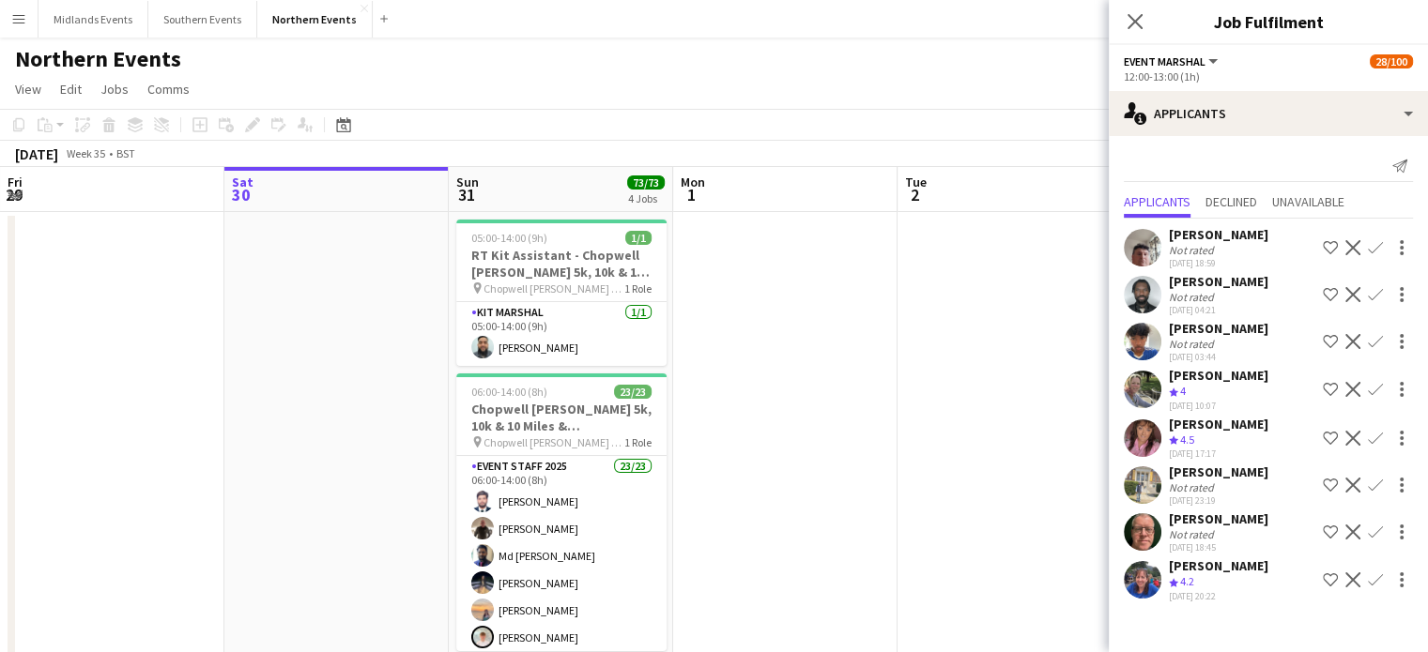
click at [1354, 244] on app-icon "Decline" at bounding box center [1352, 247] width 15 height 15
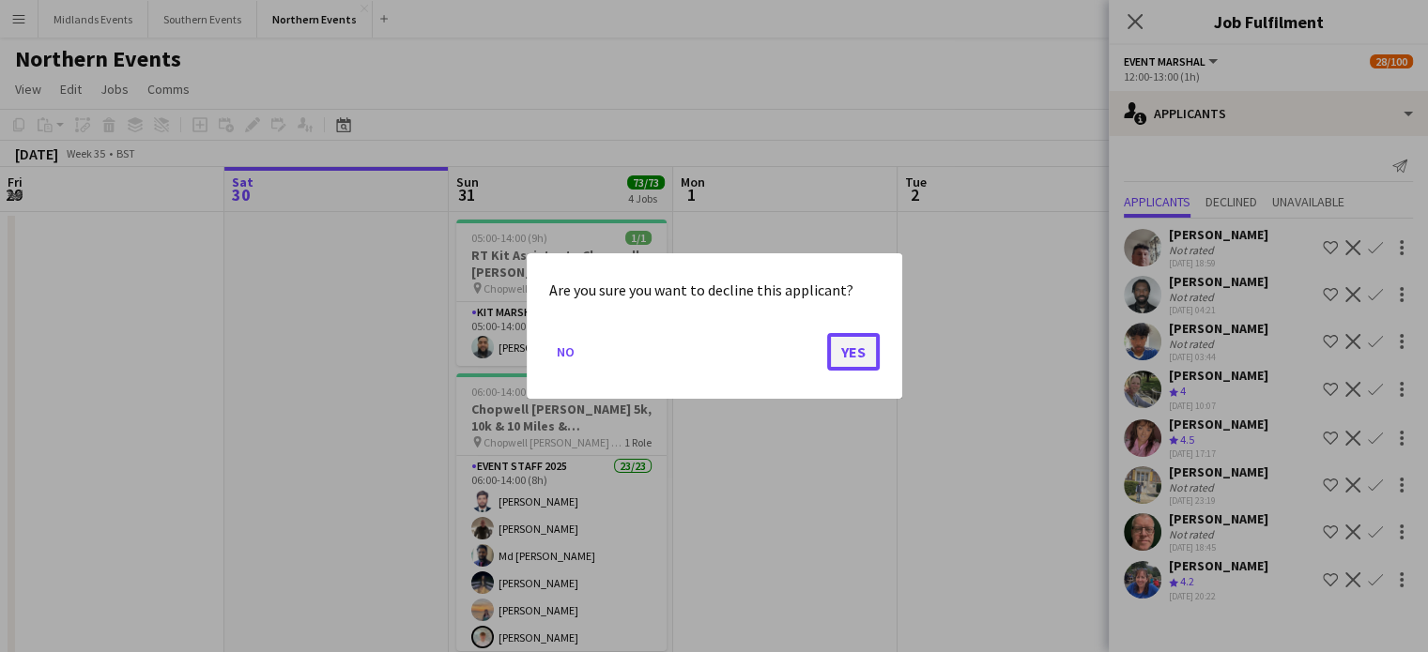
click at [859, 345] on button "Yes" at bounding box center [853, 352] width 53 height 38
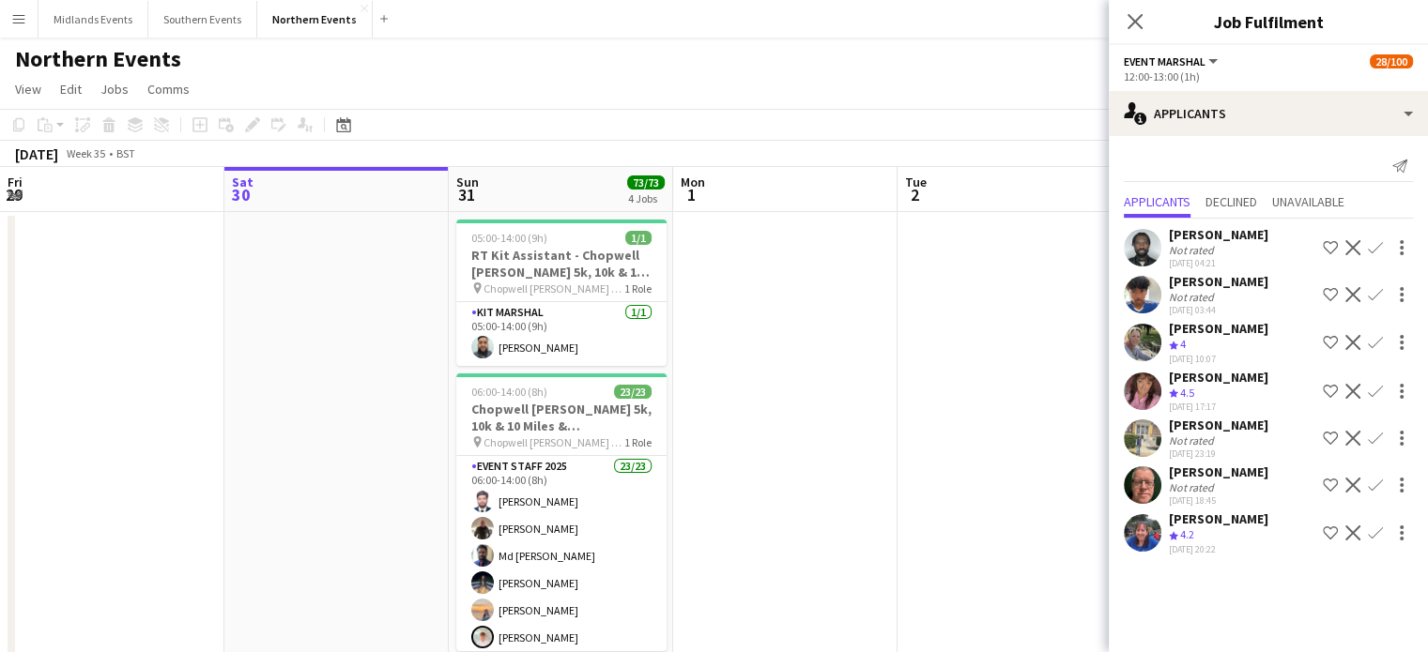
click at [1341, 251] on button "Decline" at bounding box center [1352, 248] width 23 height 23
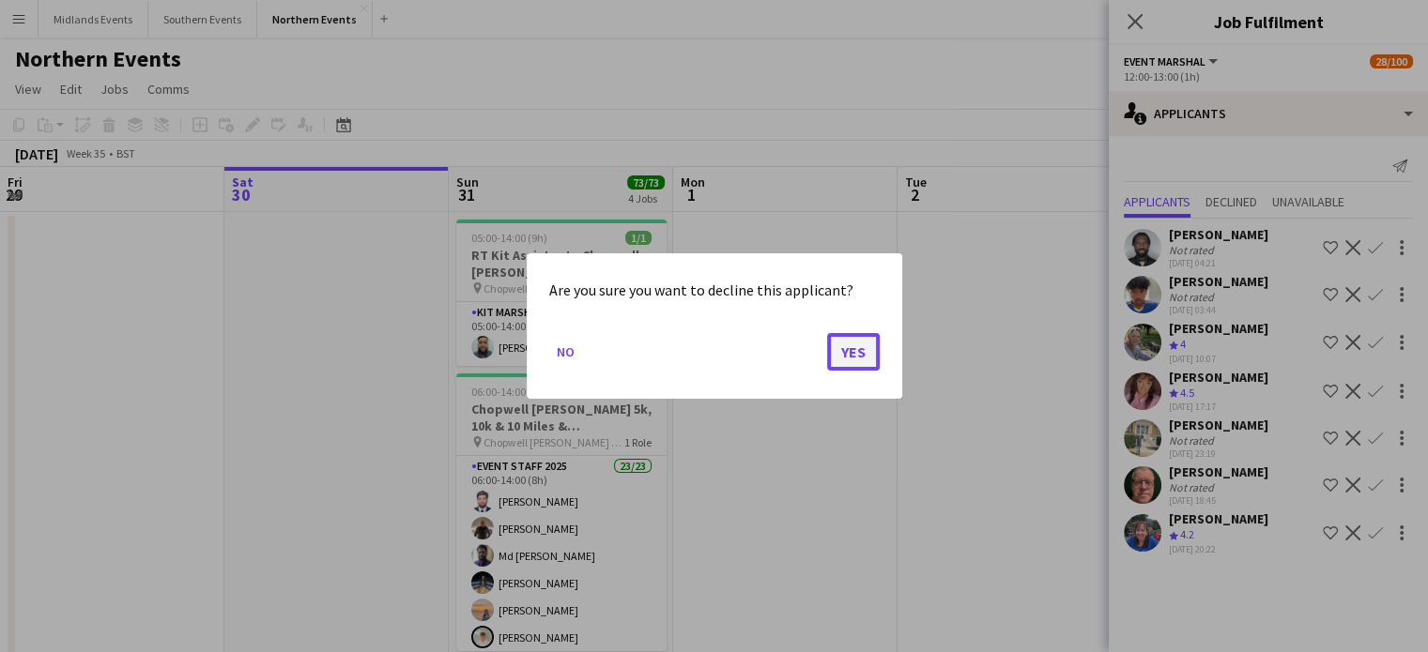
click at [845, 350] on button "Yes" at bounding box center [853, 352] width 53 height 38
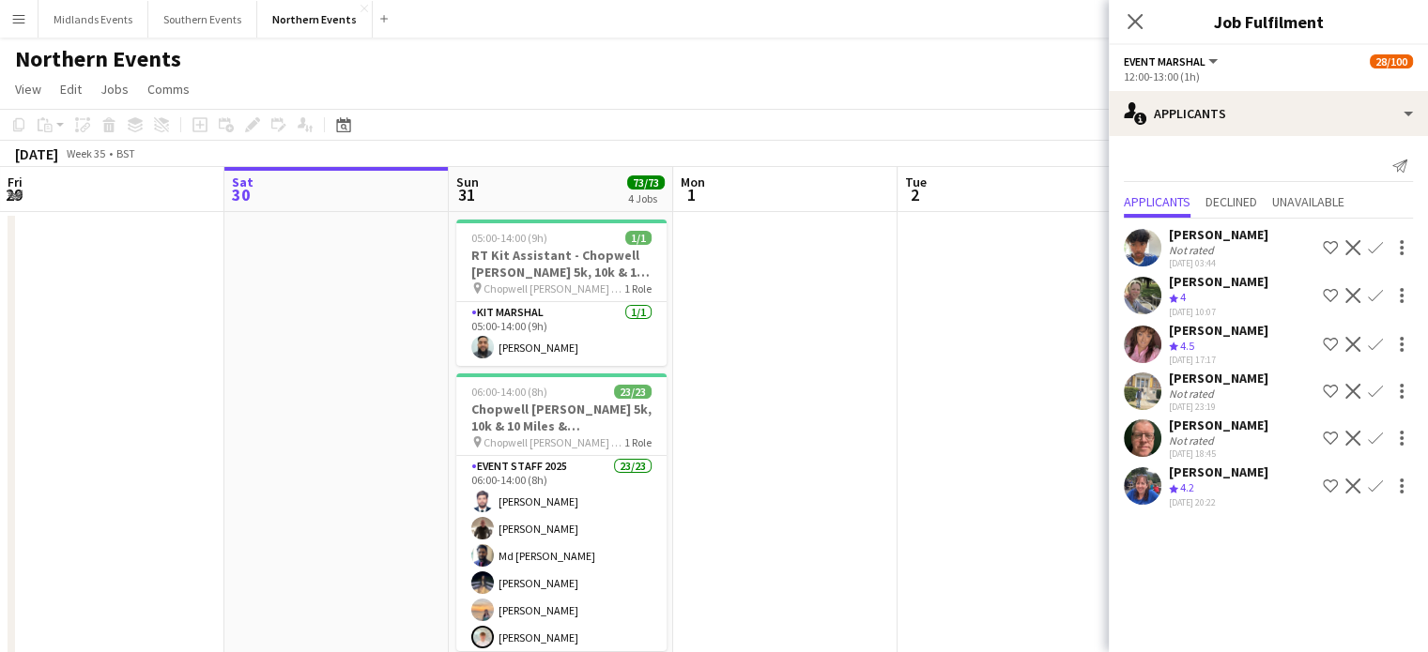
click at [1353, 255] on button "Decline" at bounding box center [1352, 248] width 23 height 23
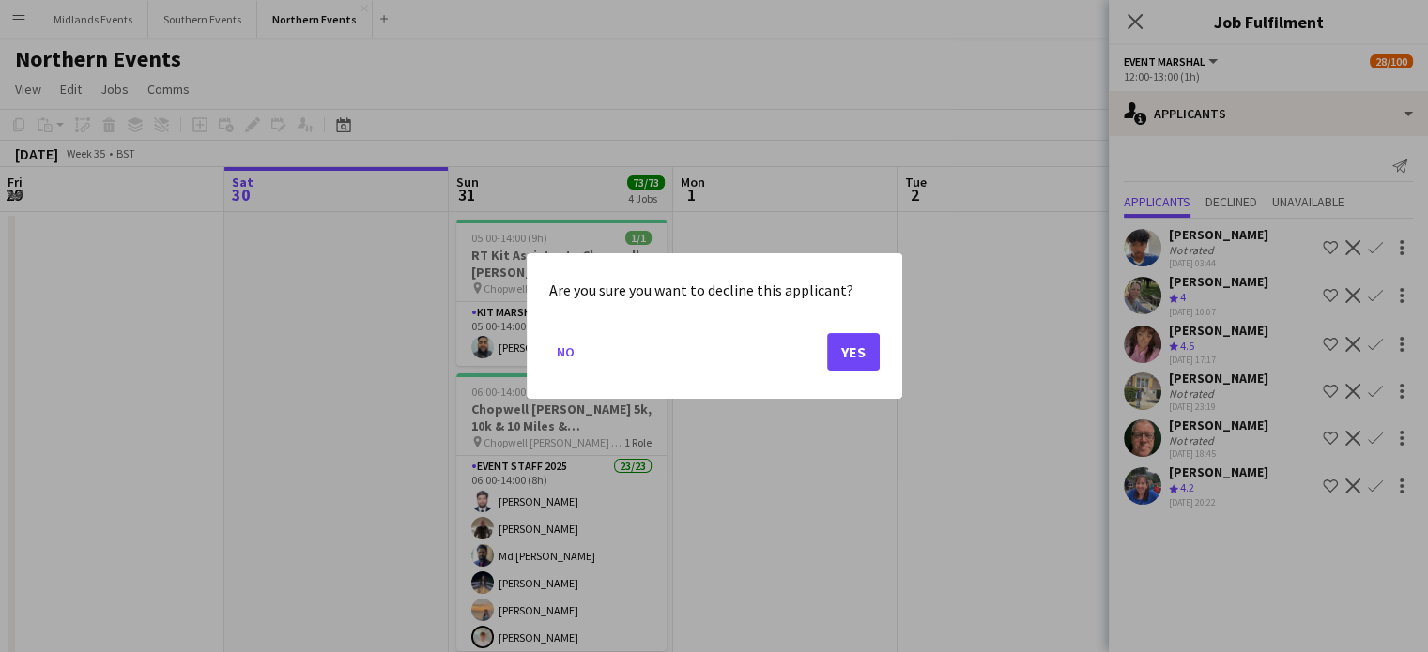
click at [879, 345] on div "Are you sure you want to decline this applicant? No Yes" at bounding box center [715, 326] width 376 height 146
drag, startPoint x: 845, startPoint y: 341, endPoint x: 866, endPoint y: 332, distance: 23.2
click at [845, 343] on button "Yes" at bounding box center [853, 352] width 53 height 38
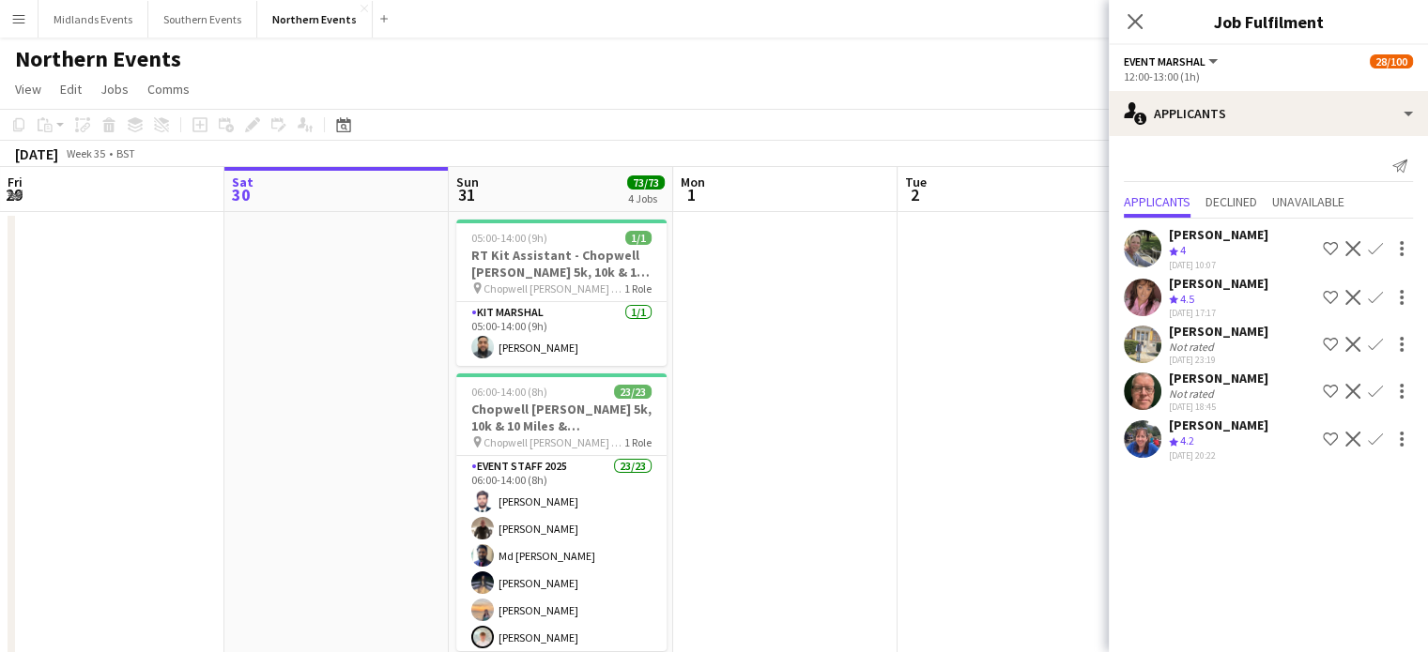
click at [1347, 244] on app-icon "Decline" at bounding box center [1352, 248] width 15 height 15
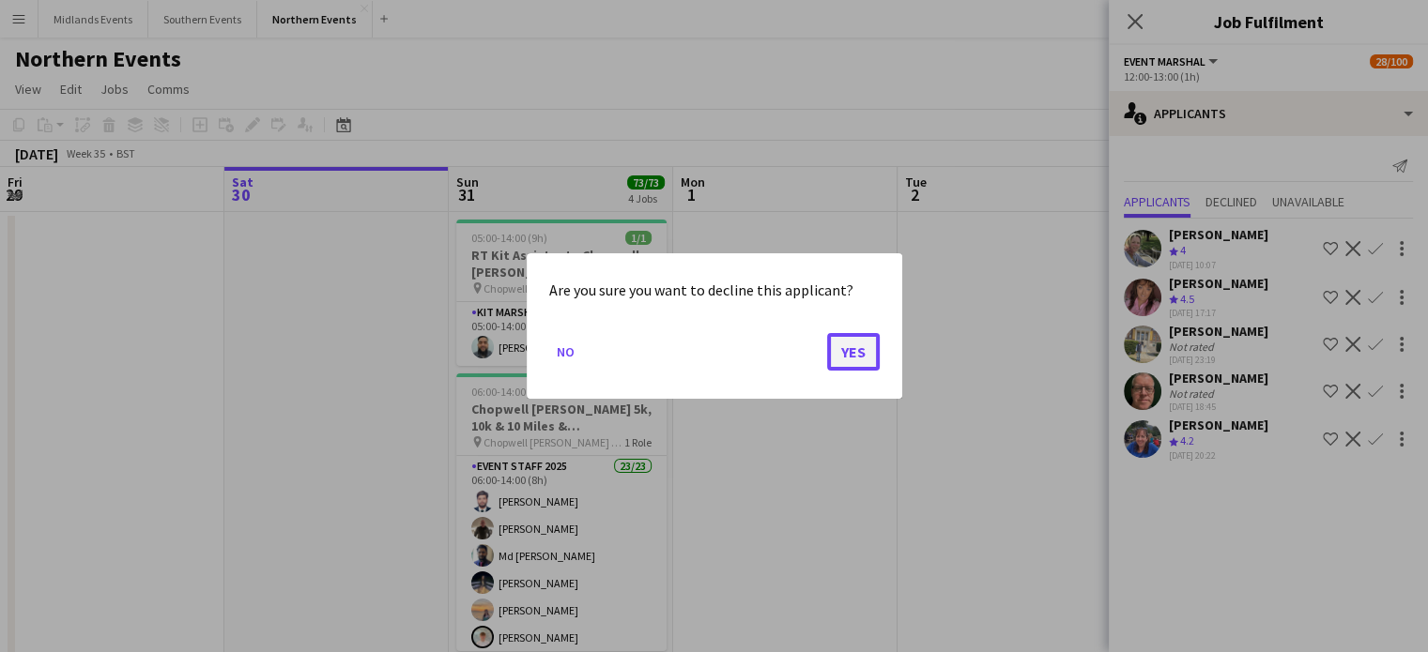
click at [845, 349] on button "Yes" at bounding box center [853, 352] width 53 height 38
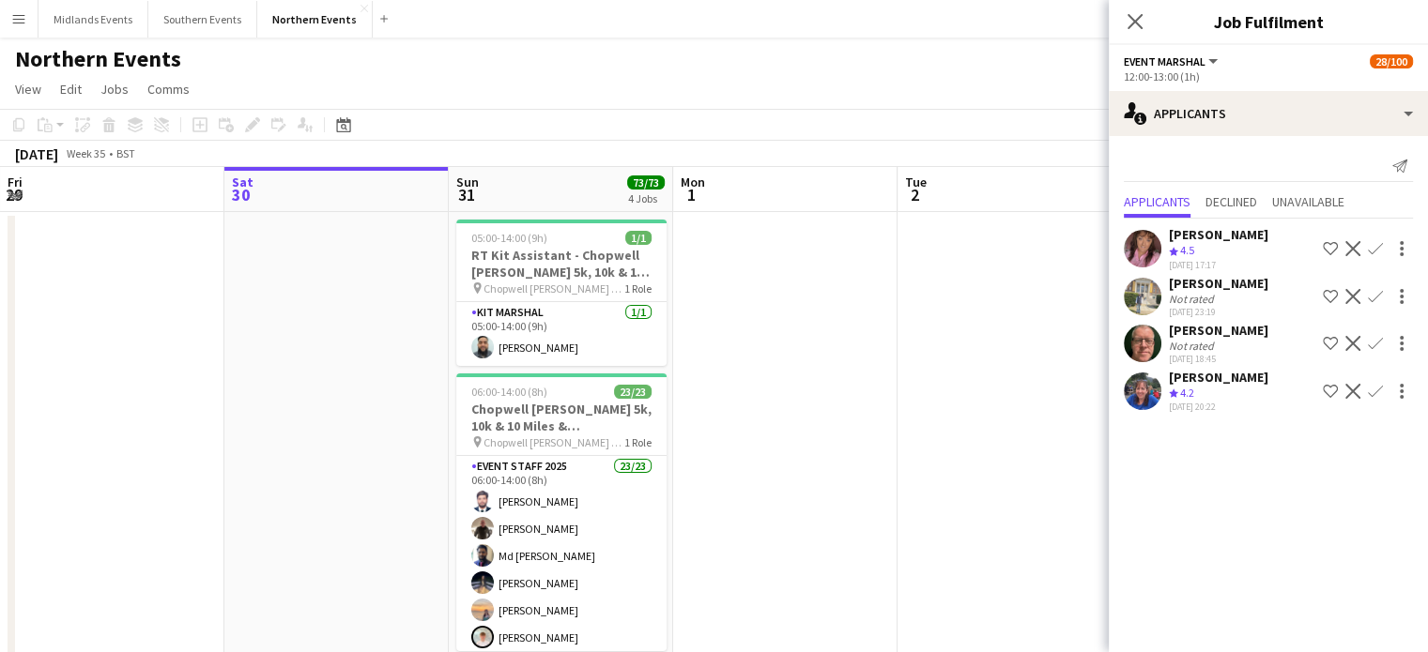
click at [1356, 293] on app-icon "Decline" at bounding box center [1352, 296] width 15 height 15
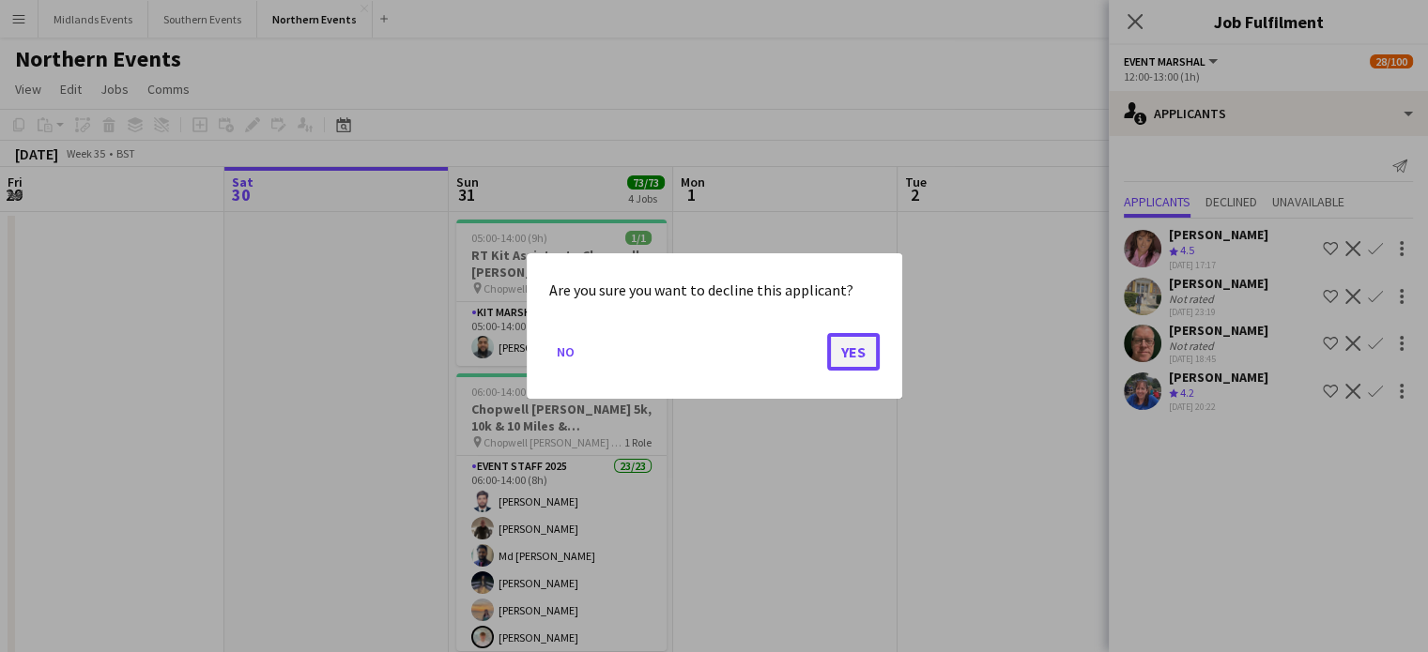
click at [850, 348] on button "Yes" at bounding box center [853, 352] width 53 height 38
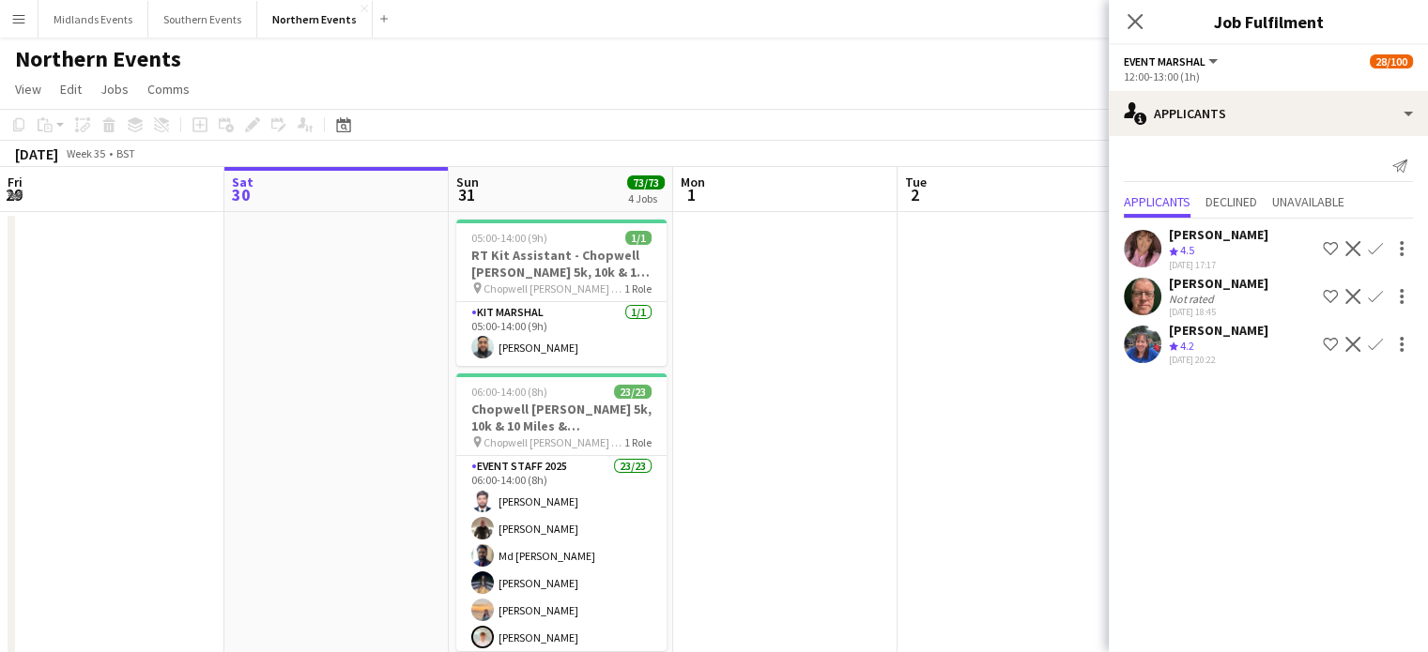
click at [1344, 344] on button "Decline" at bounding box center [1352, 344] width 23 height 23
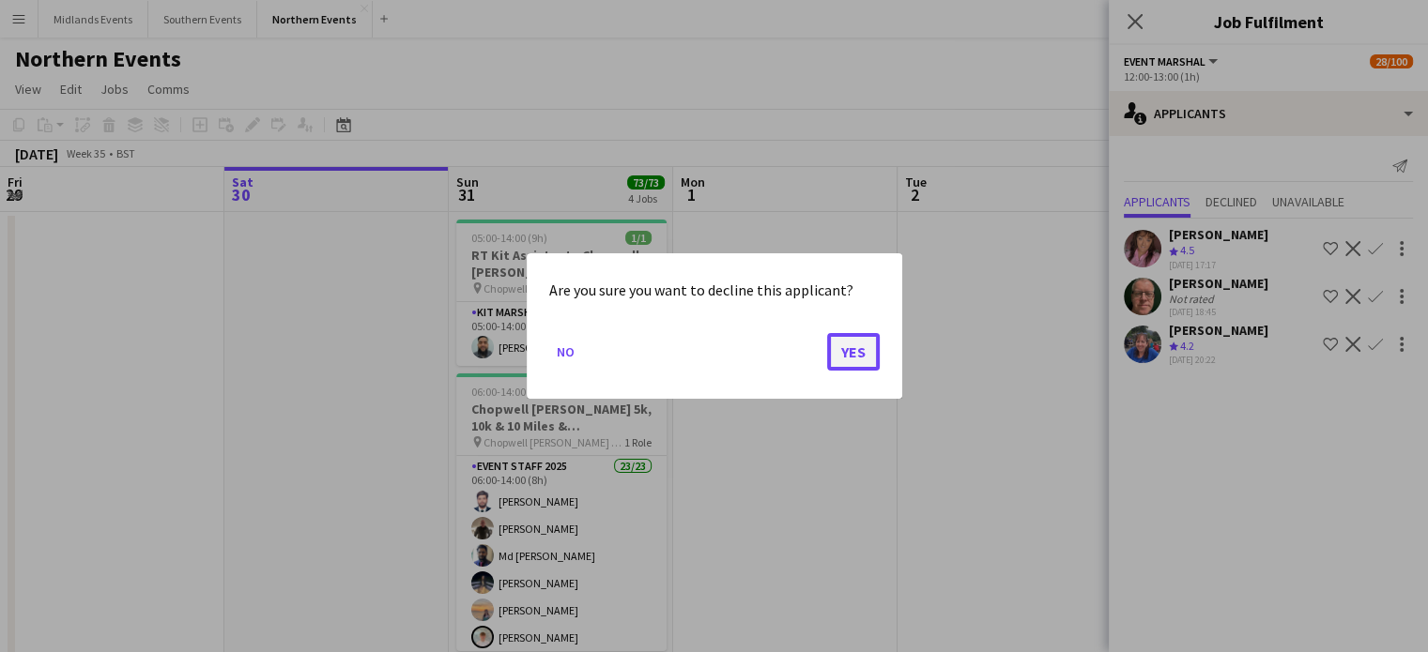
click at [863, 342] on button "Yes" at bounding box center [853, 352] width 53 height 38
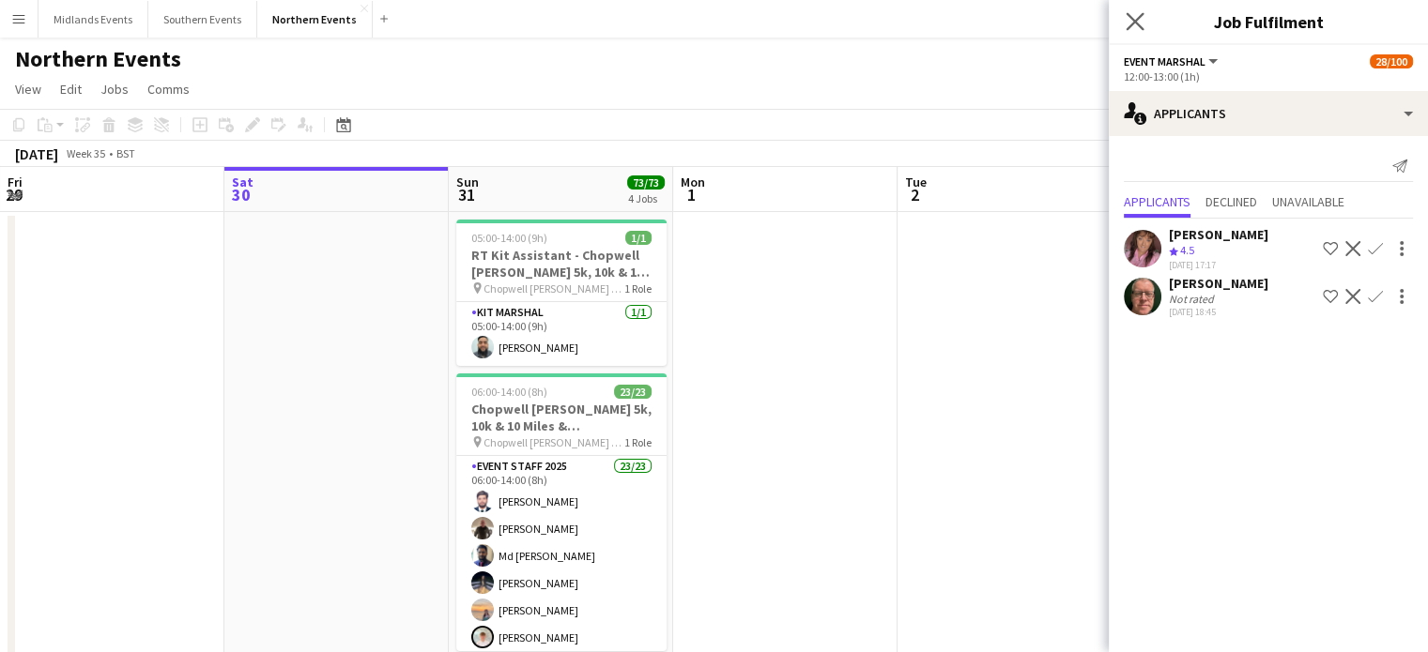
click at [1127, 20] on icon "Close pop-in" at bounding box center [1135, 21] width 18 height 18
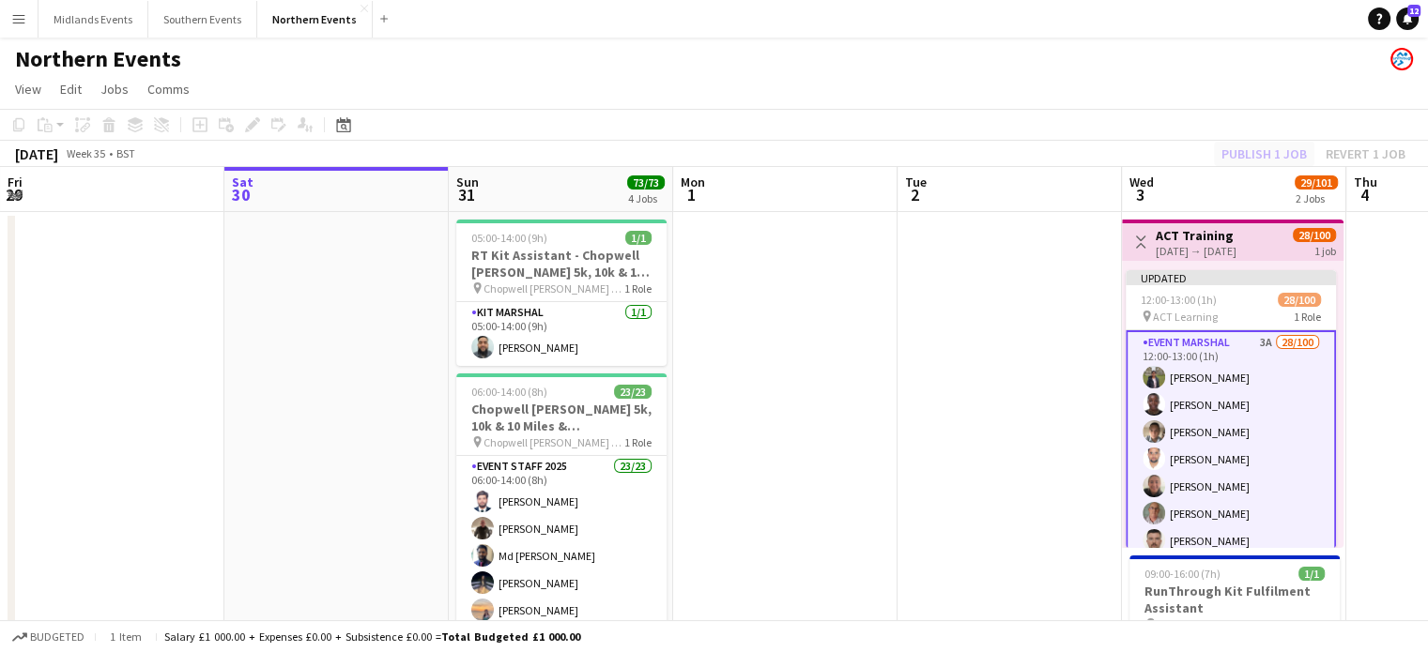
click at [1241, 163] on div "Publish 1 job Revert 1 job" at bounding box center [1313, 154] width 229 height 24
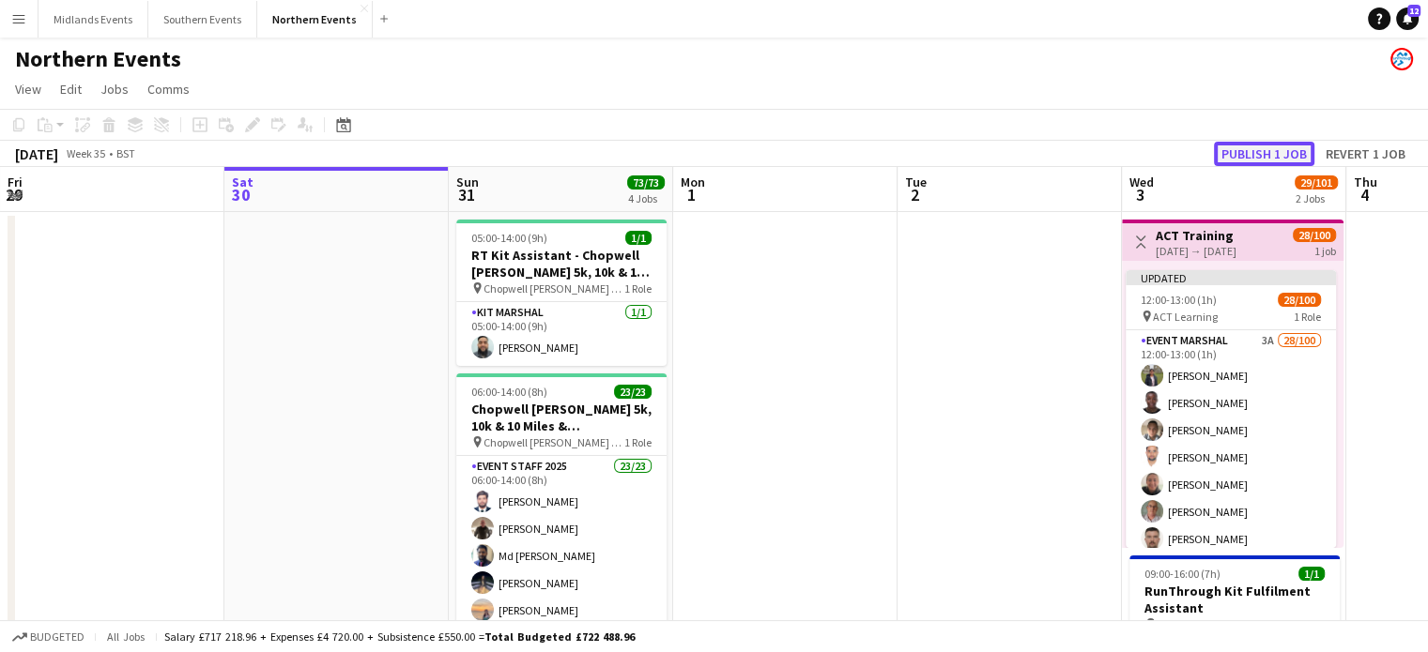
click at [1241, 159] on button "Publish 1 job" at bounding box center [1264, 154] width 100 height 24
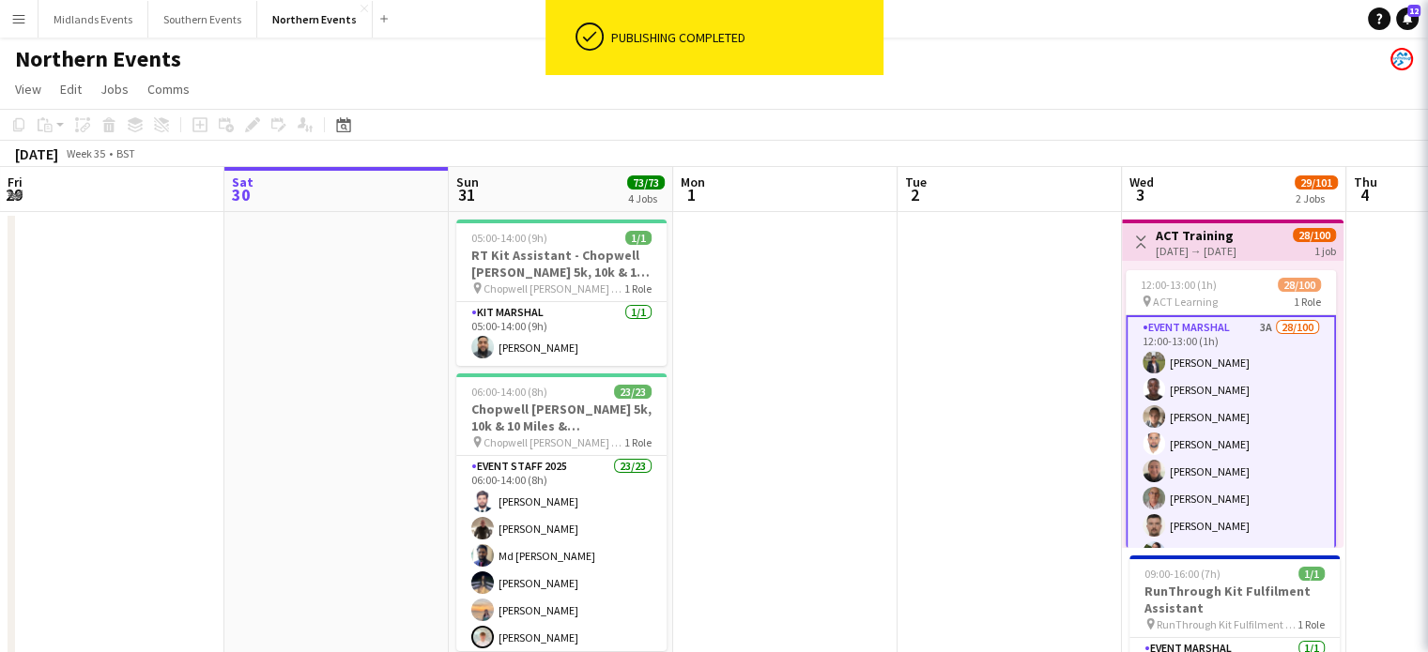
scroll to position [0, 448]
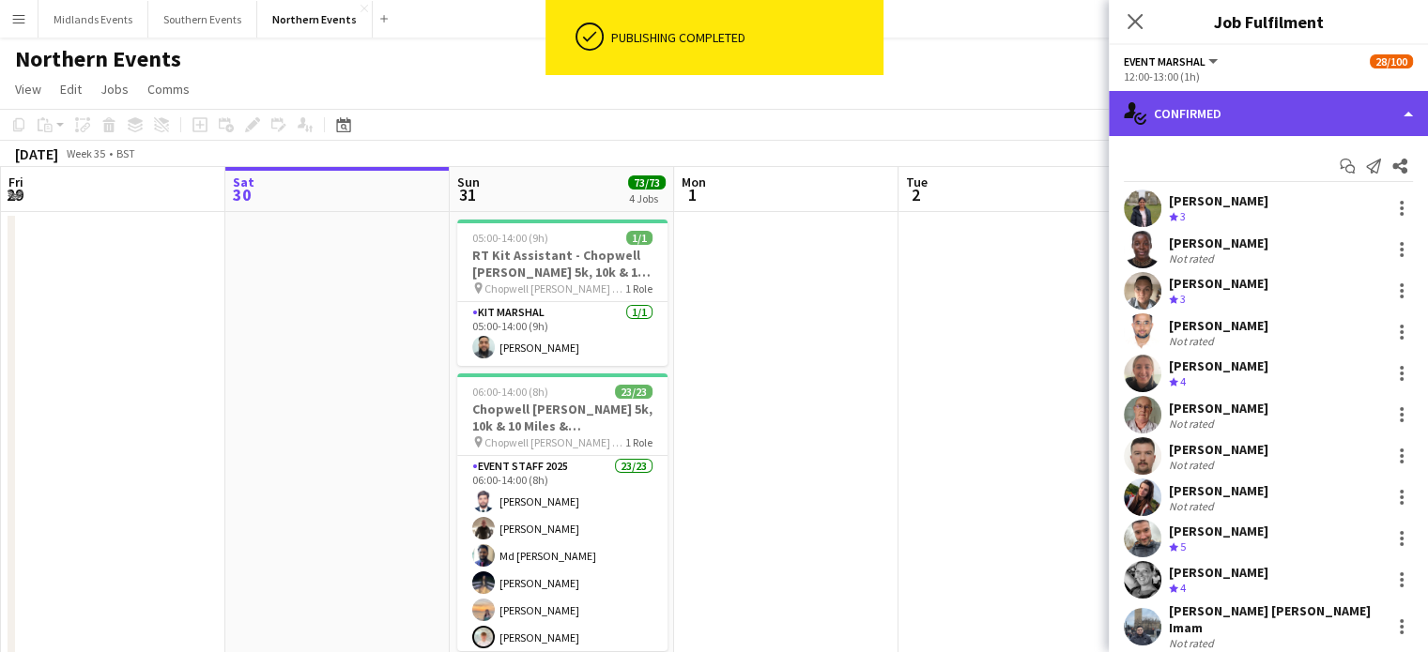
click at [1242, 115] on div "single-neutral-actions-check-2 Confirmed" at bounding box center [1268, 113] width 319 height 45
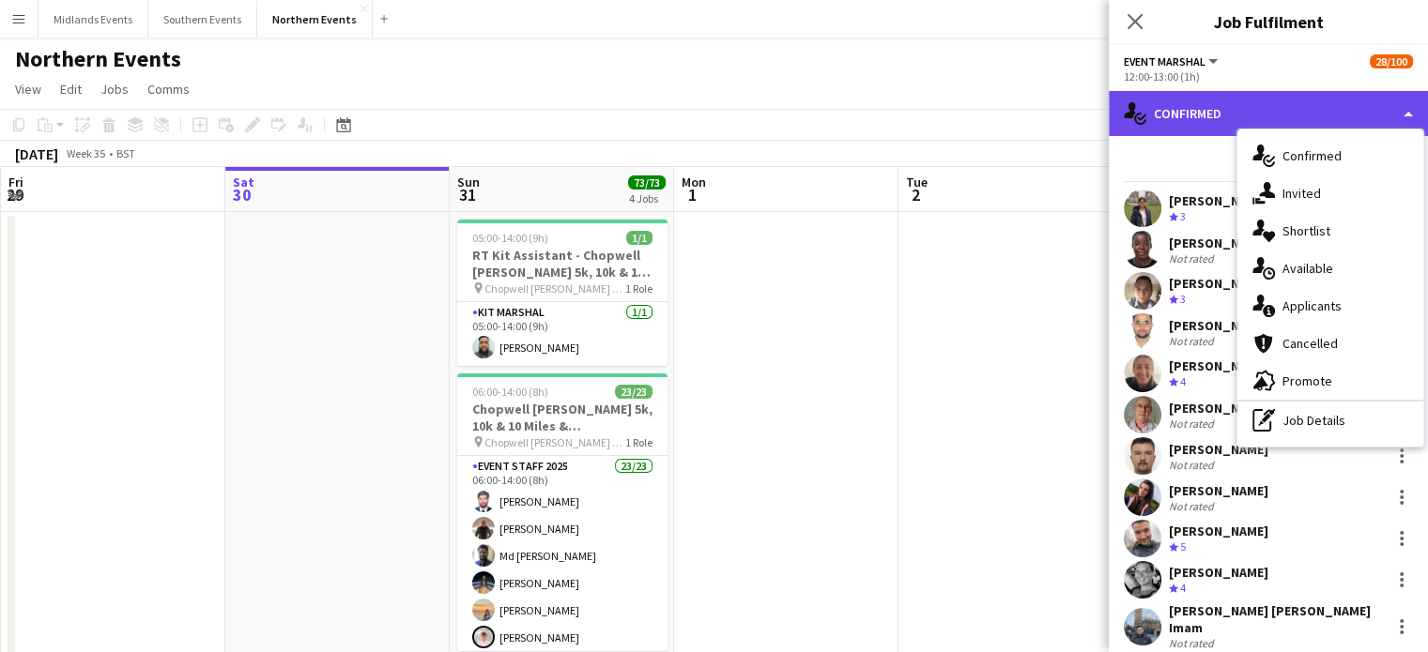
click at [1218, 112] on div "single-neutral-actions-check-2 Confirmed" at bounding box center [1268, 113] width 319 height 45
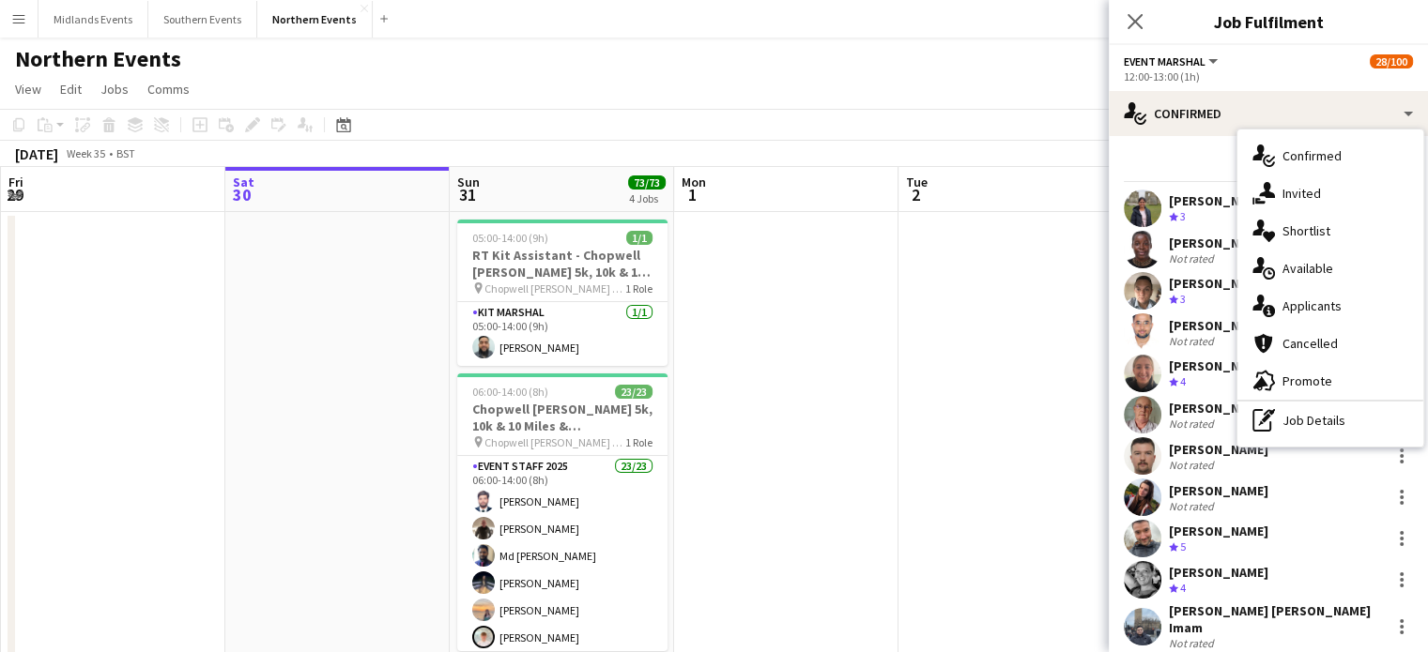
click at [1052, 124] on app-toolbar "Copy Paste Paste Ctrl+V Paste with crew Ctrl+Shift+V Paste linked Job [GEOGRAPH…" at bounding box center [714, 125] width 1428 height 32
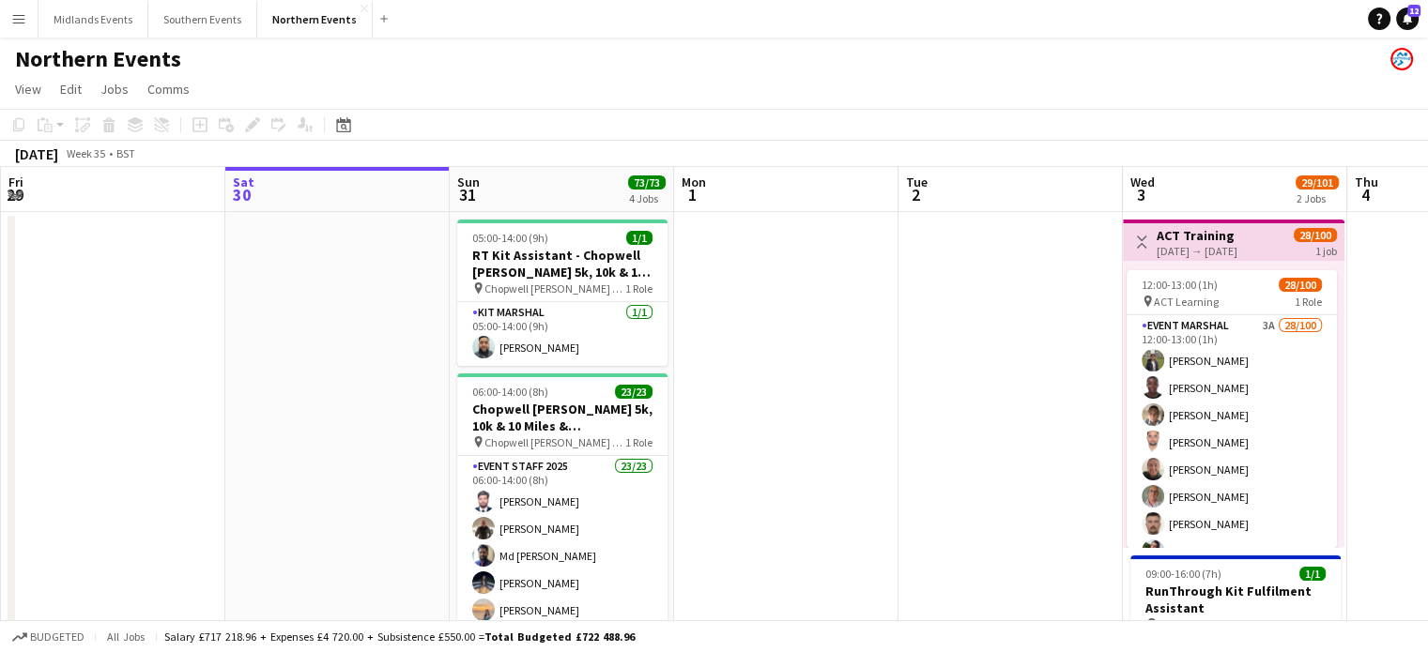
click at [1184, 239] on h3 "ACT Training" at bounding box center [1197, 235] width 81 height 17
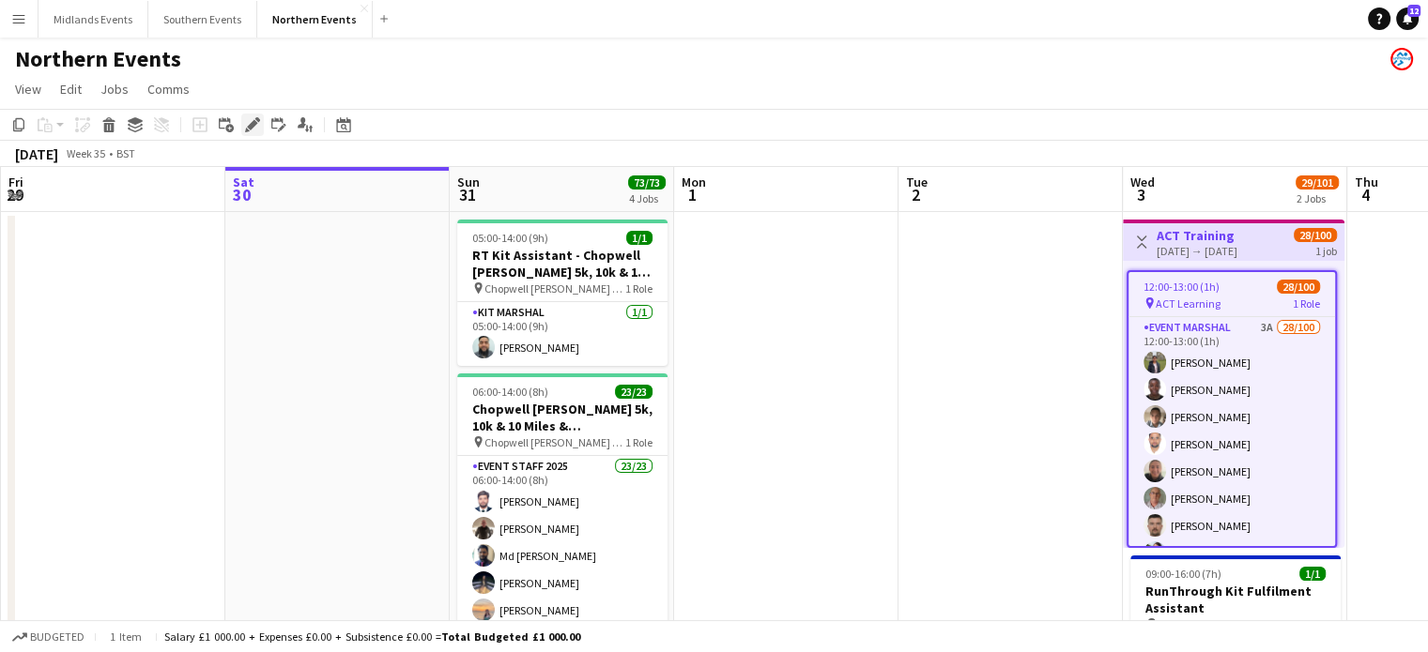
click at [250, 127] on icon at bounding box center [252, 125] width 10 height 10
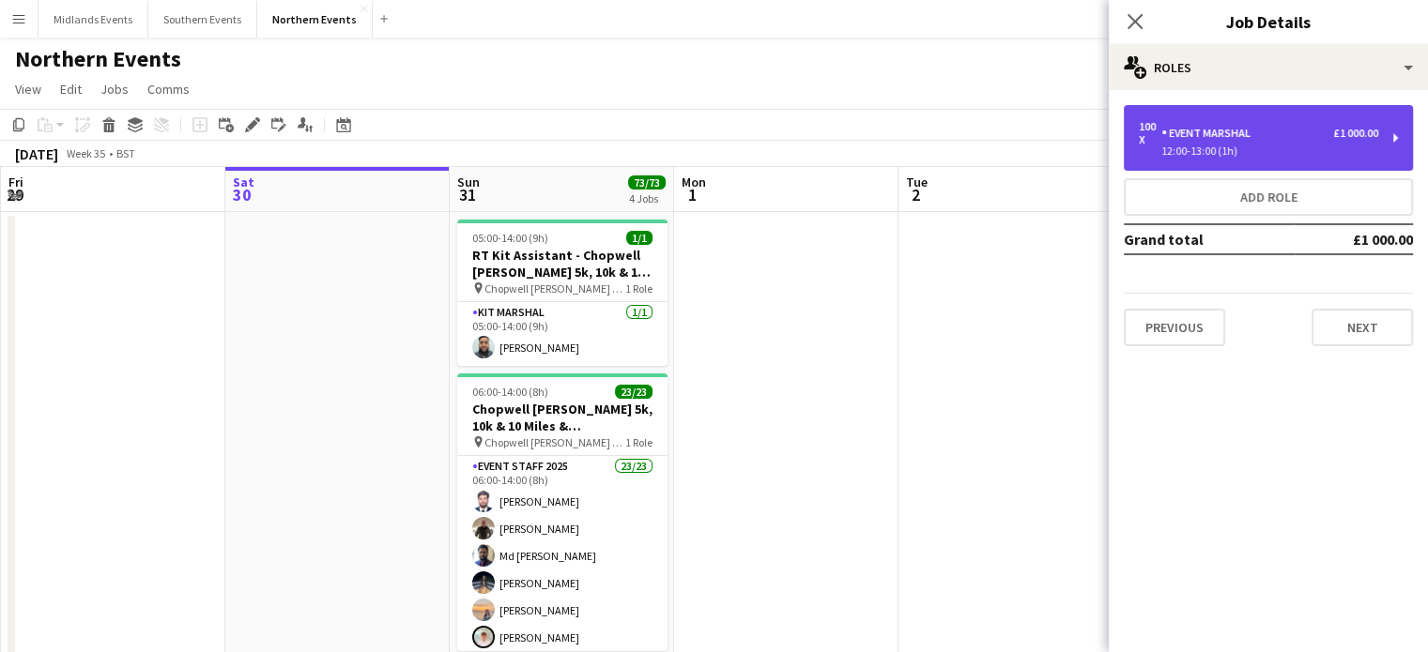
click at [1194, 146] on div "12:00-13:00 (1h)" at bounding box center [1258, 150] width 239 height 9
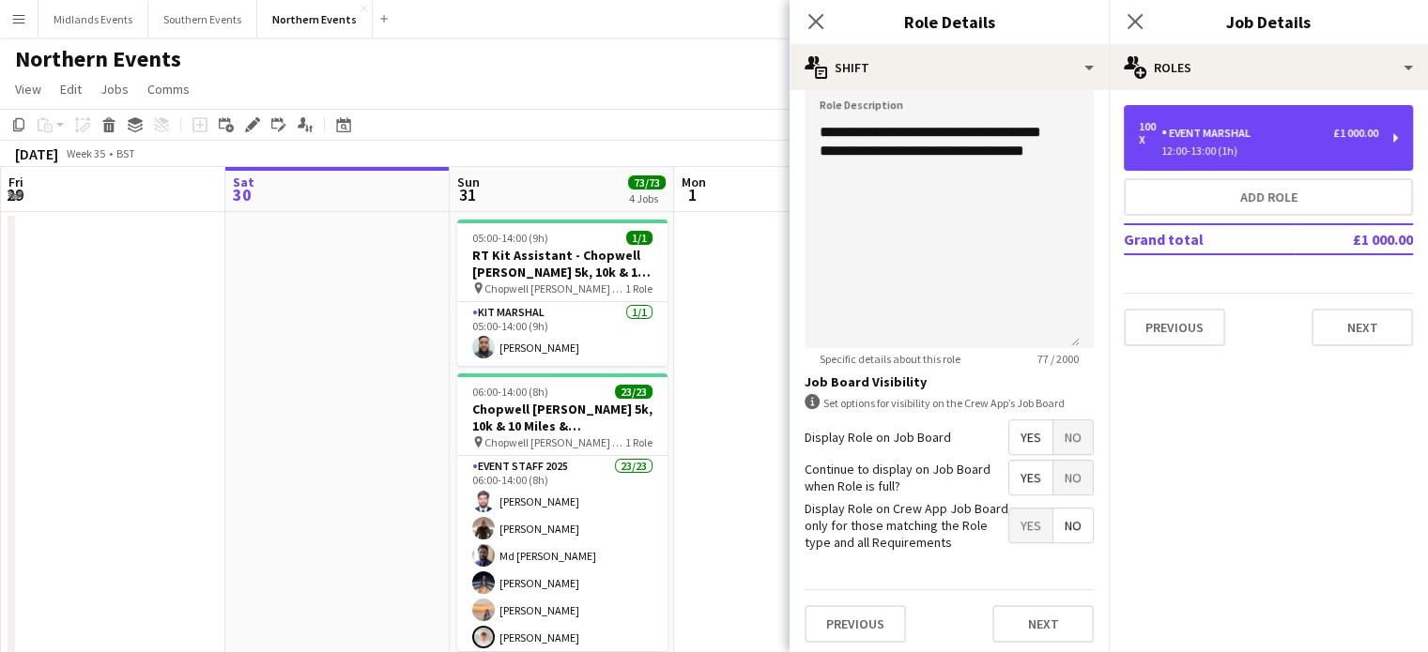
scroll to position [426, 0]
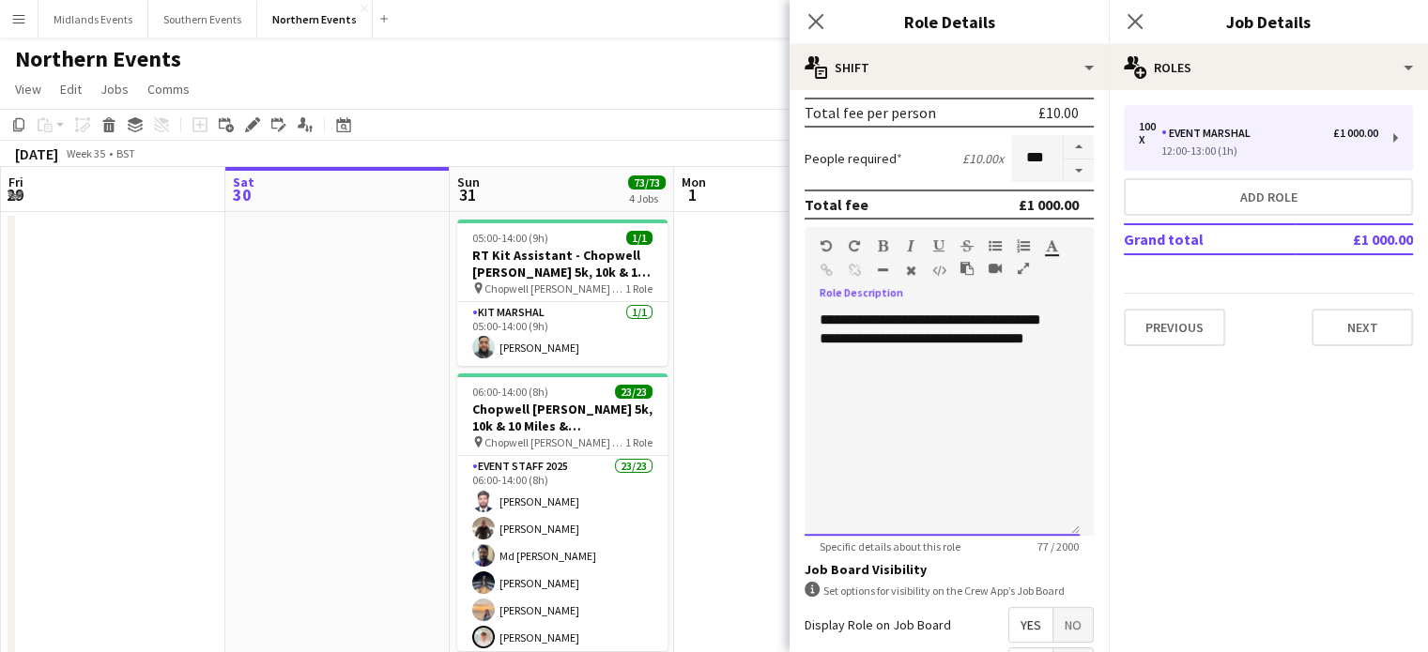
click at [895, 321] on div "**********" at bounding box center [942, 423] width 275 height 225
drag, startPoint x: 969, startPoint y: 318, endPoint x: 940, endPoint y: 316, distance: 29.2
click at [940, 316] on div "**********" at bounding box center [942, 423] width 275 height 225
click at [897, 366] on div "**********" at bounding box center [942, 423] width 275 height 225
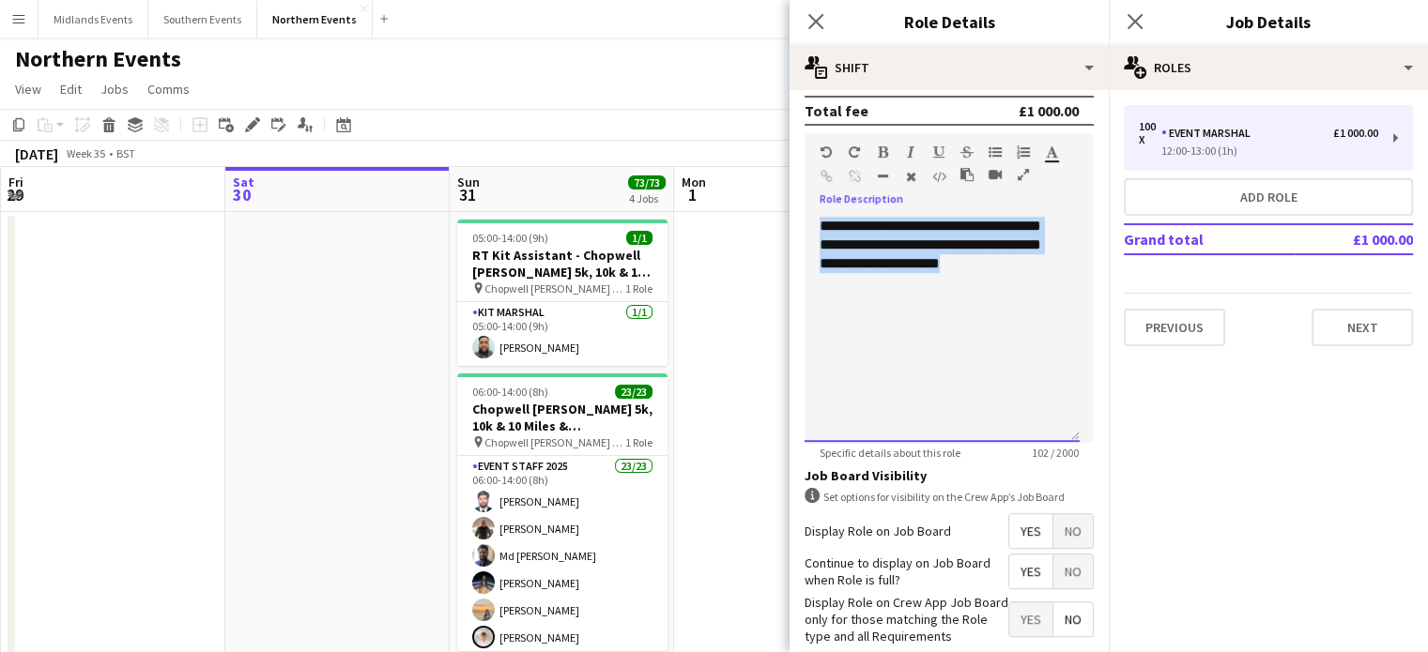
drag, startPoint x: 964, startPoint y: 264, endPoint x: 806, endPoint y: 228, distance: 161.7
click at [806, 228] on div "**********" at bounding box center [942, 329] width 275 height 225
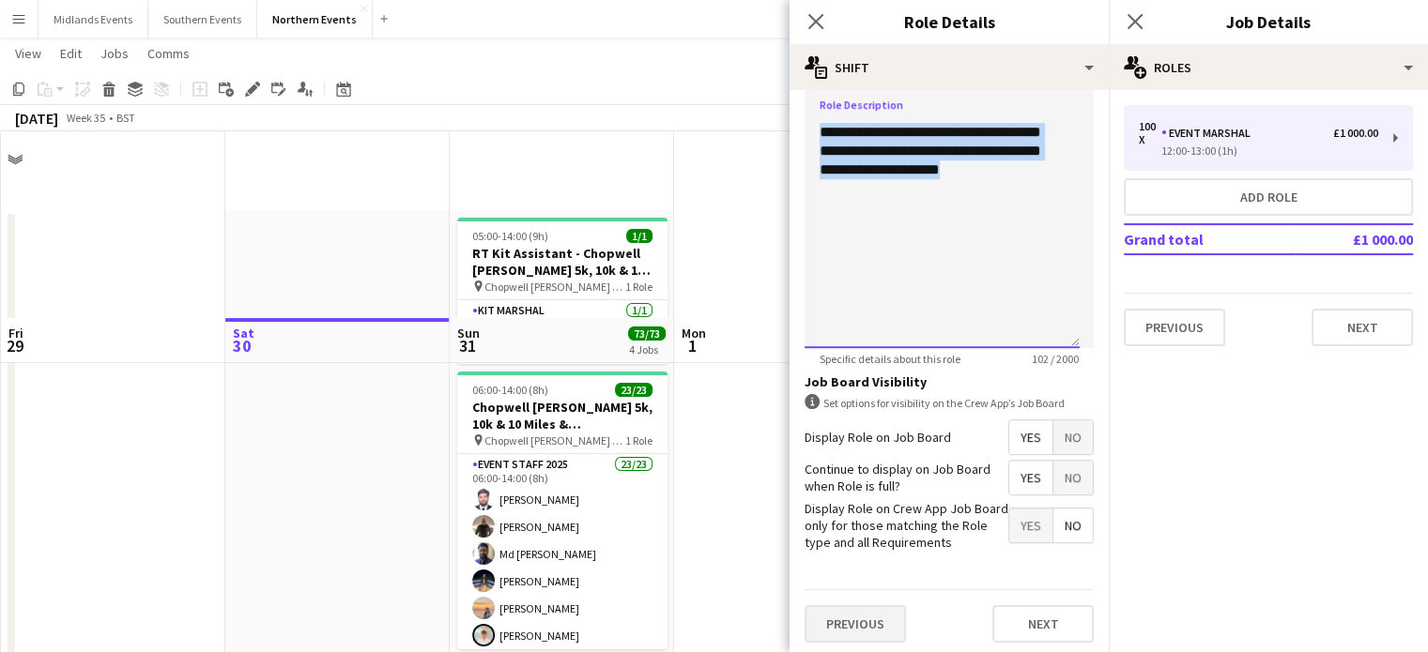
scroll to position [188, 0]
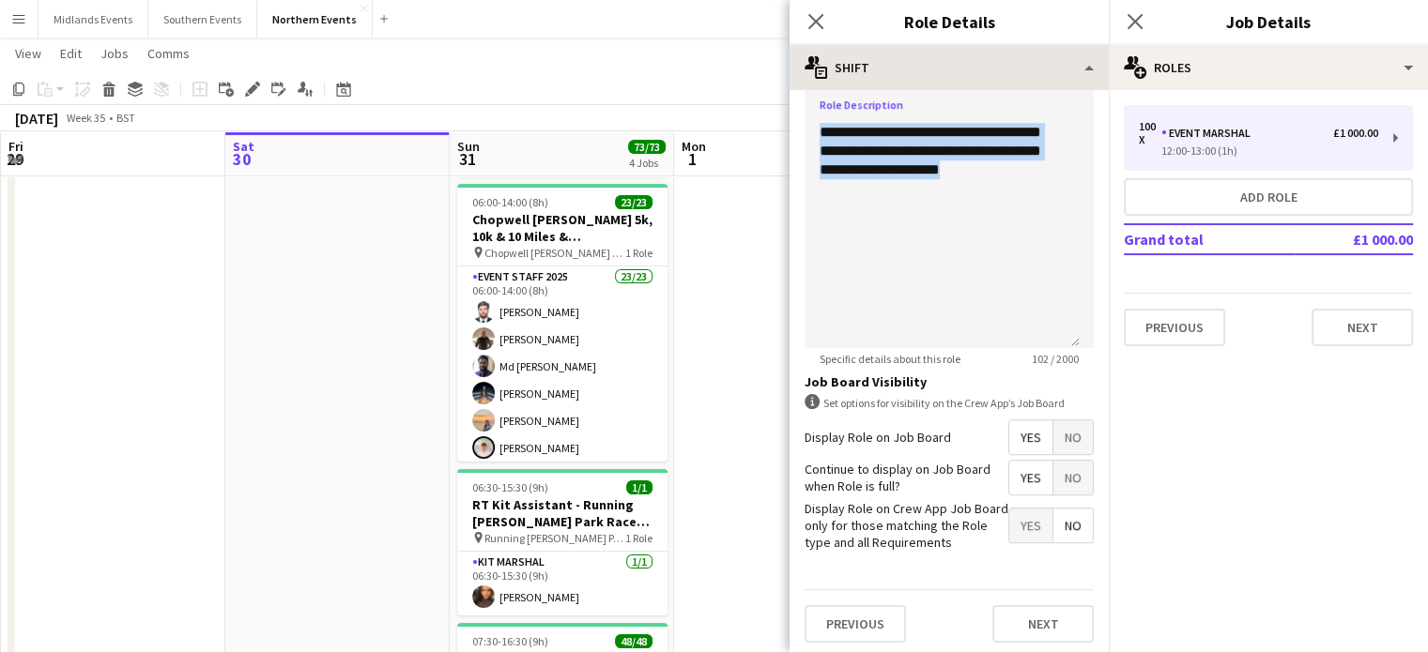
click at [820, 27] on icon at bounding box center [815, 21] width 15 height 15
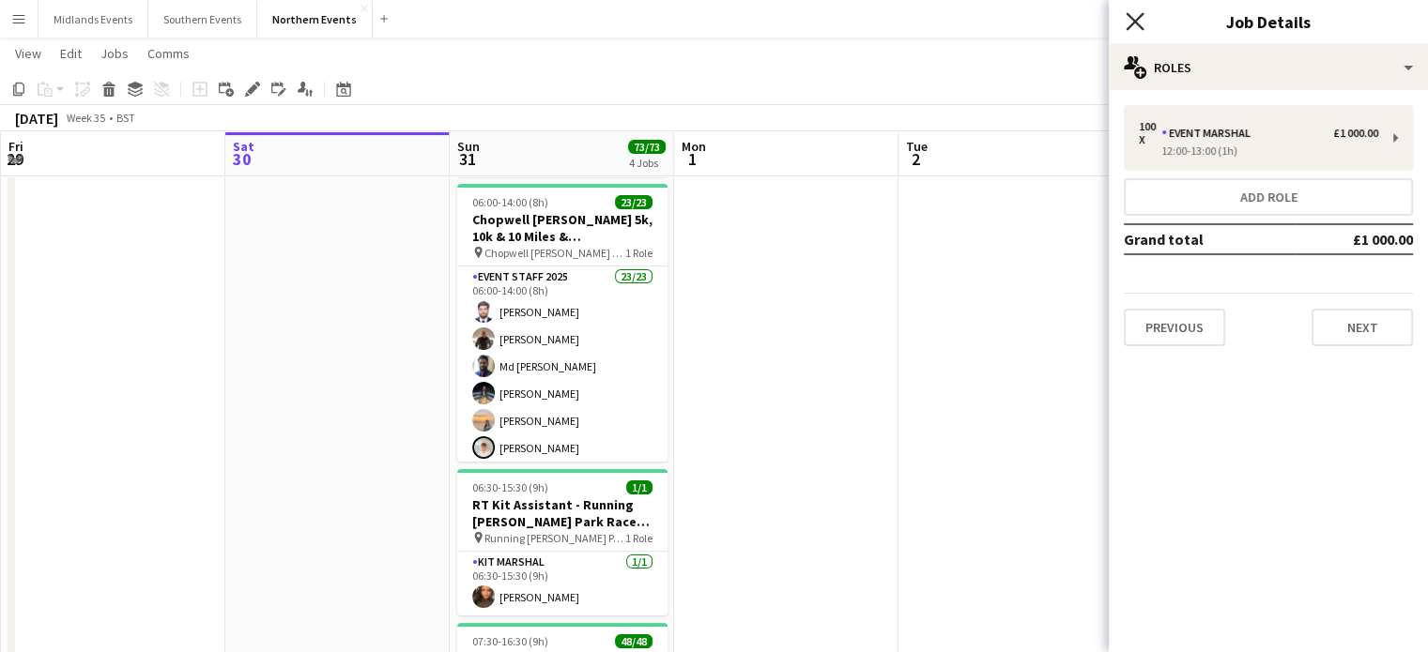
click at [1130, 20] on icon "Close pop-in" at bounding box center [1135, 21] width 18 height 18
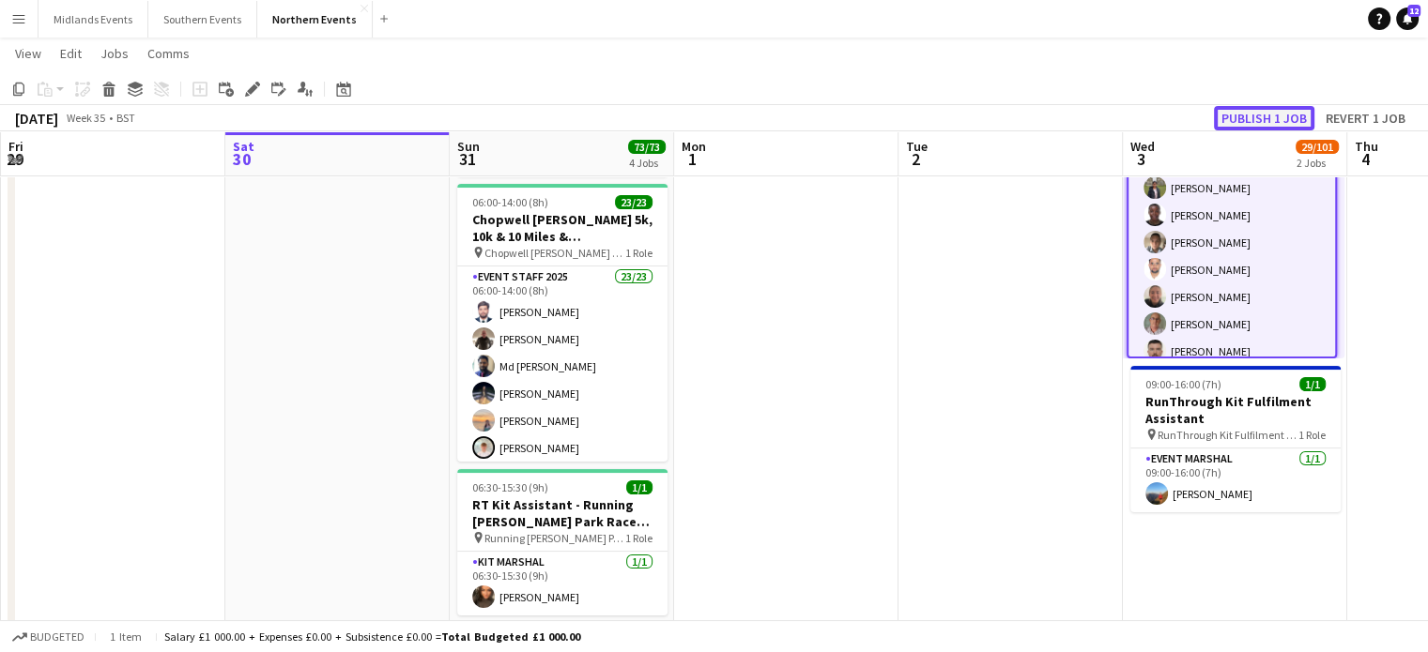
click at [1243, 120] on button "Publish 1 job" at bounding box center [1264, 118] width 100 height 24
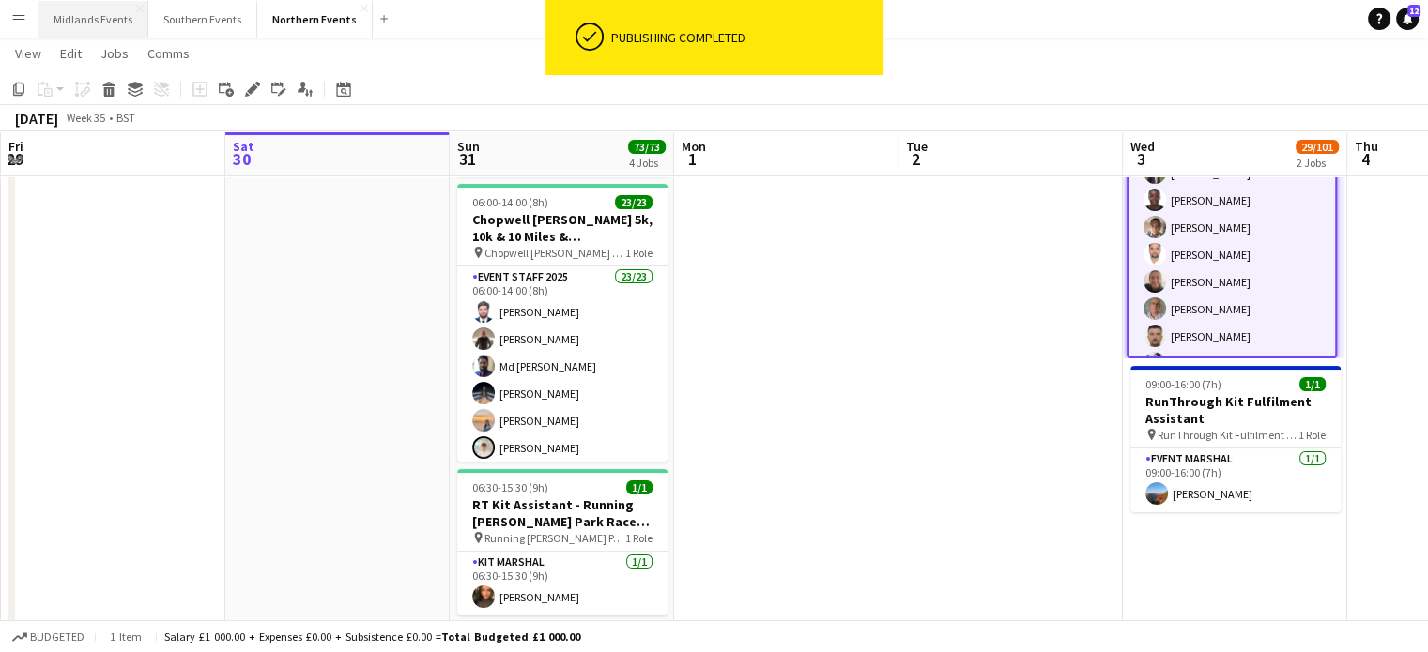
click at [120, 22] on button "Midlands Events Close" at bounding box center [93, 19] width 110 height 37
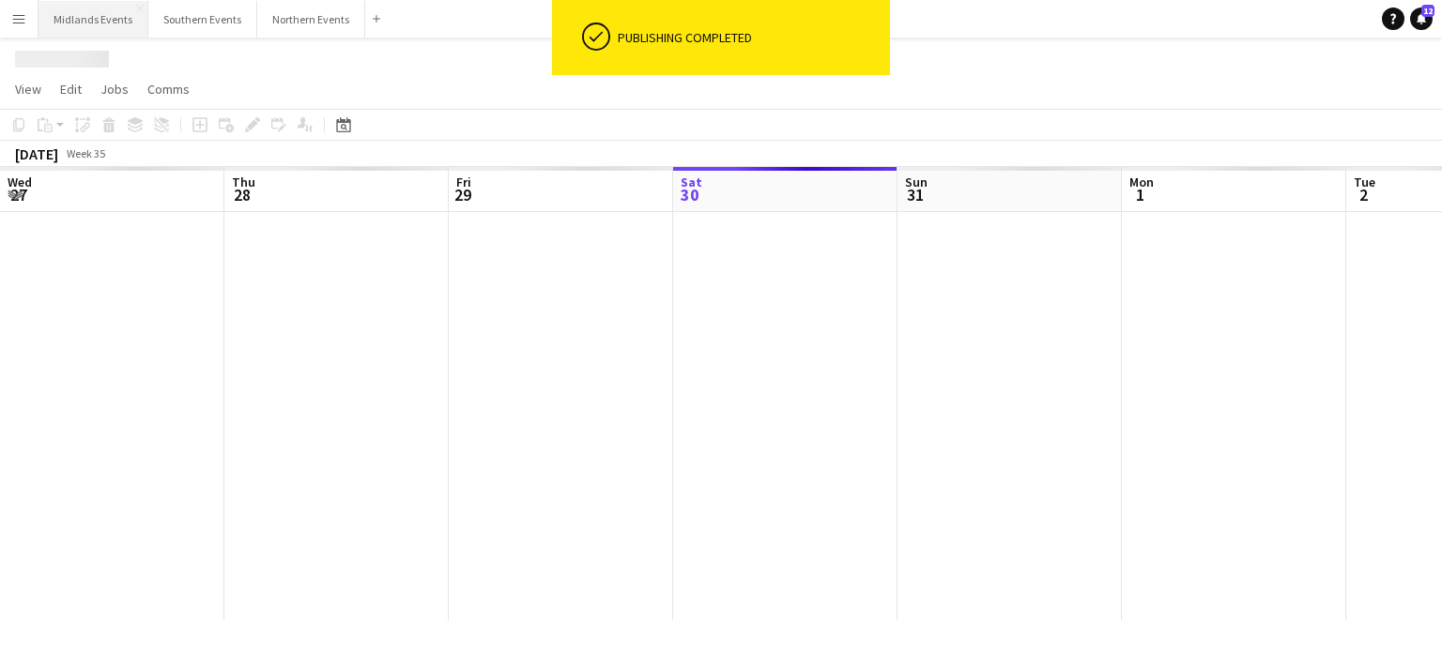
scroll to position [0, 449]
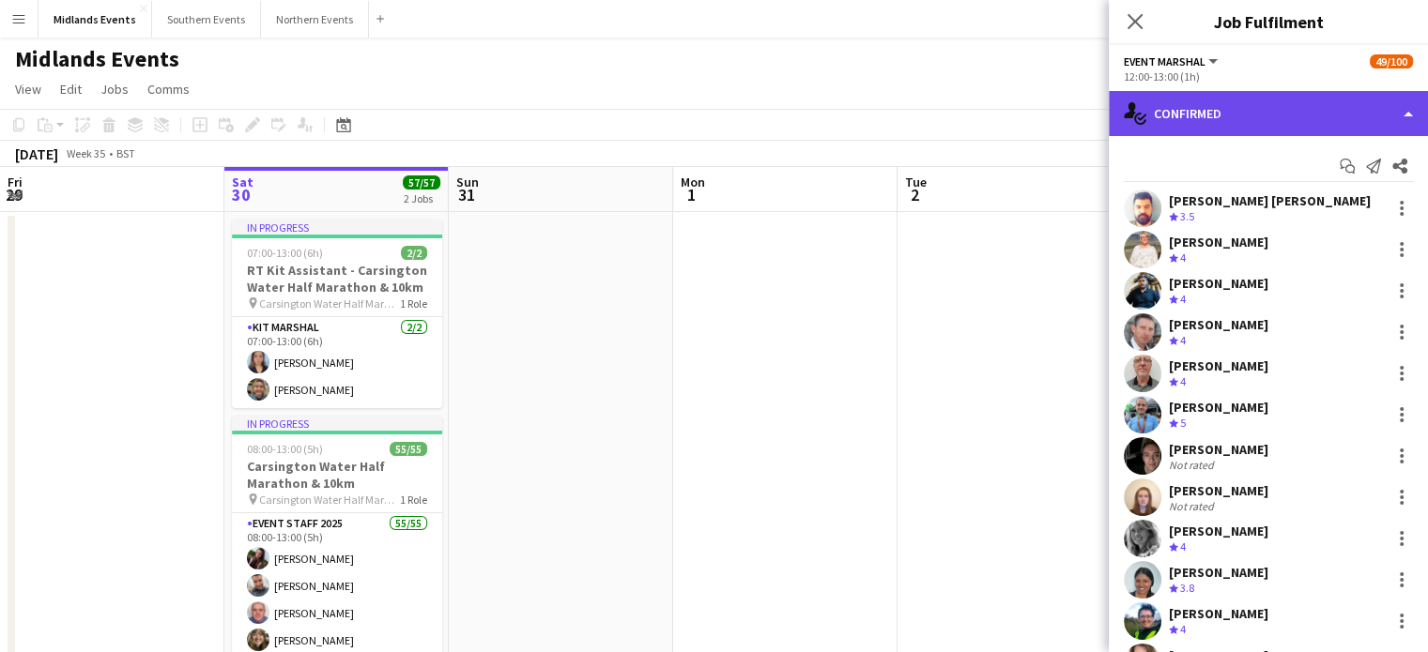
click at [1212, 115] on div "single-neutral-actions-check-2 Confirmed" at bounding box center [1268, 113] width 319 height 45
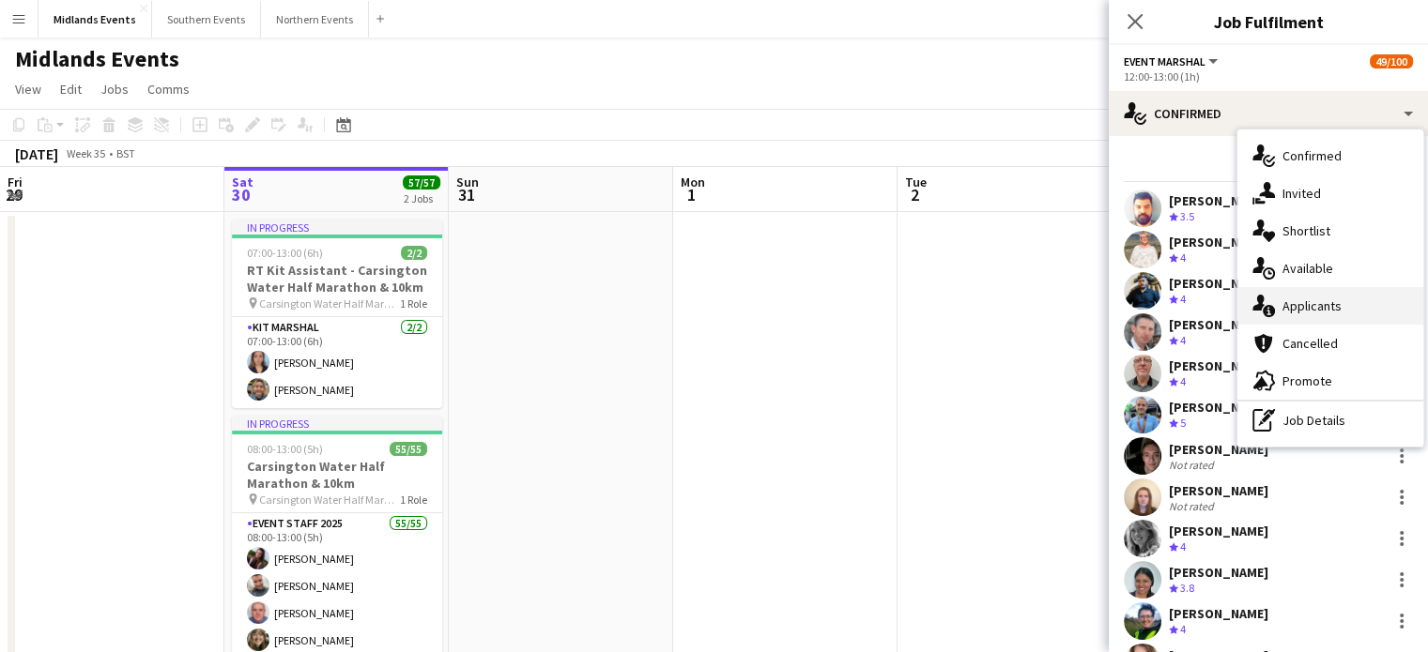
click at [1341, 307] on div "single-neutral-actions-information Applicants" at bounding box center [1330, 306] width 186 height 38
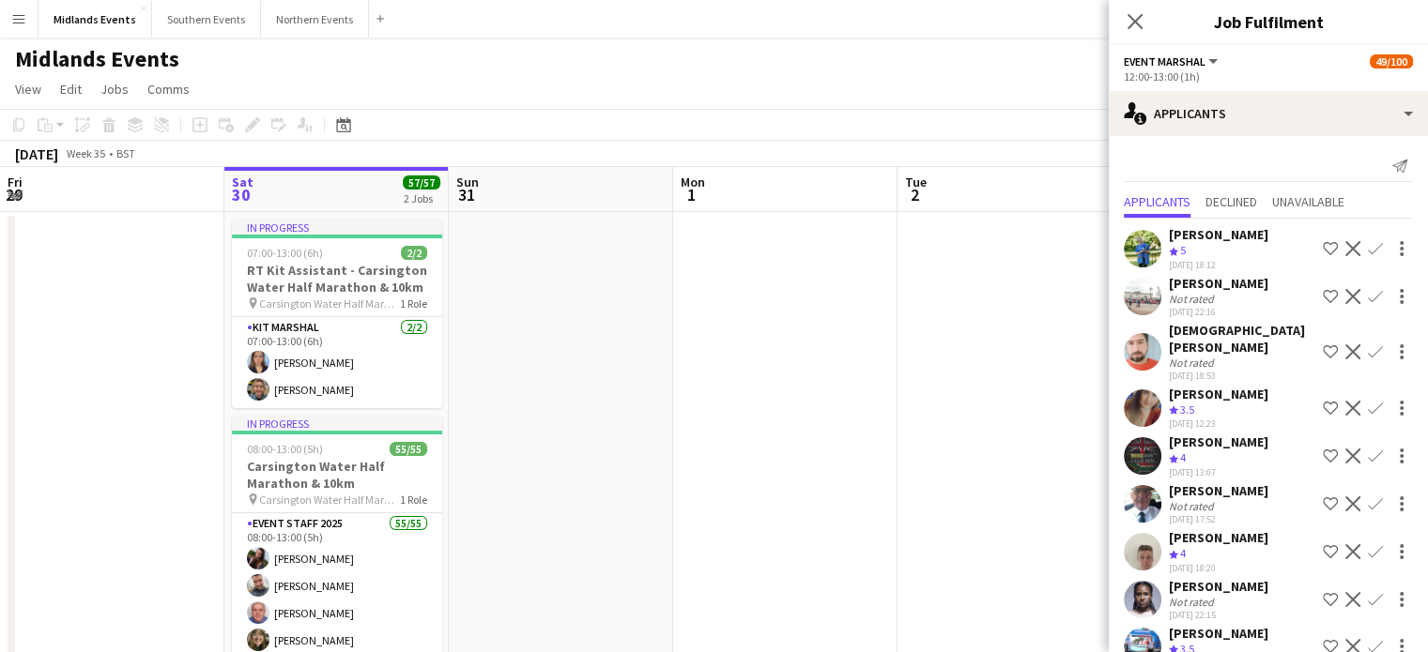
click at [1345, 351] on app-icon "Decline" at bounding box center [1352, 352] width 15 height 15
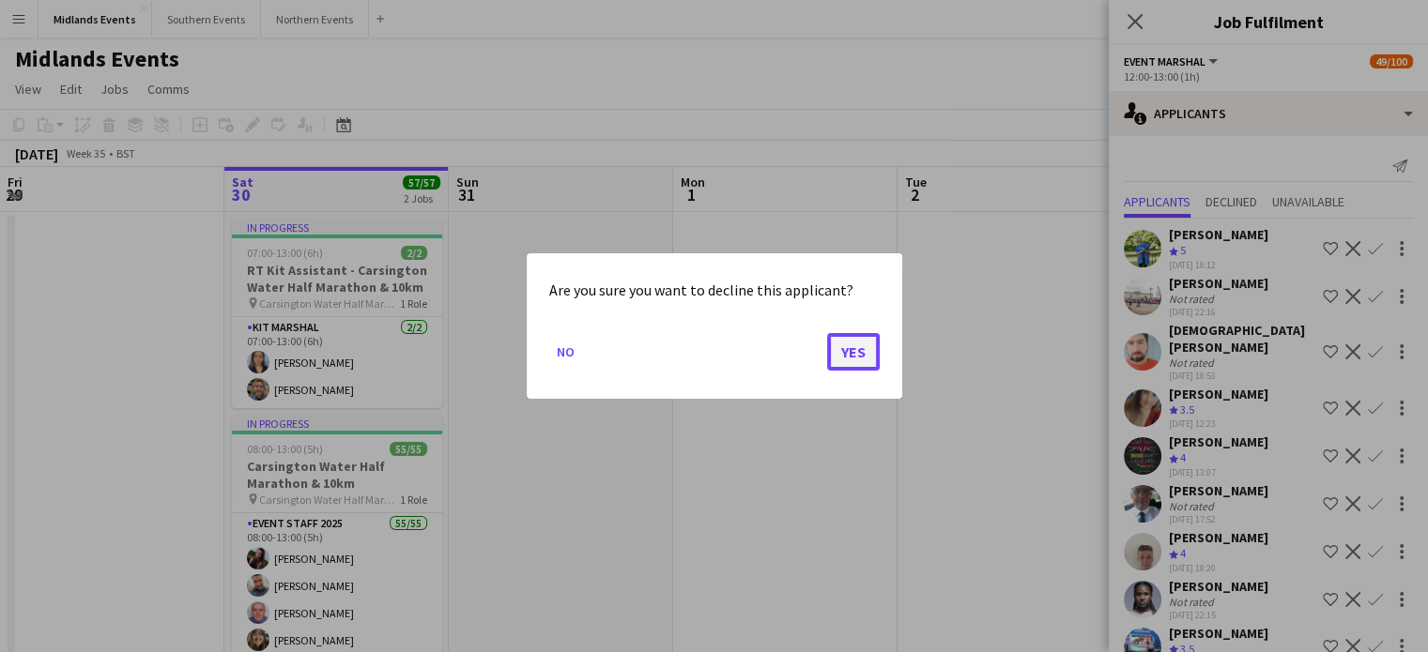
click at [858, 350] on button "Yes" at bounding box center [853, 352] width 53 height 38
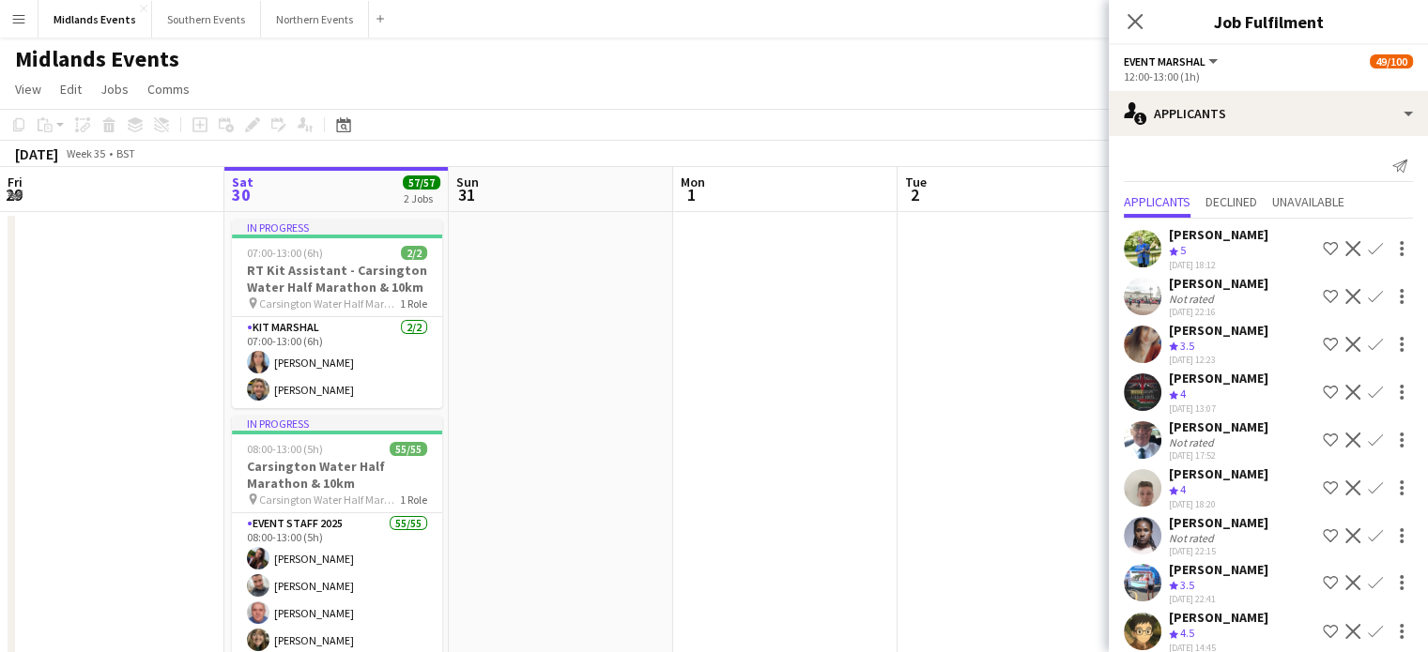
click at [1368, 339] on app-icon "Confirm" at bounding box center [1375, 344] width 15 height 15
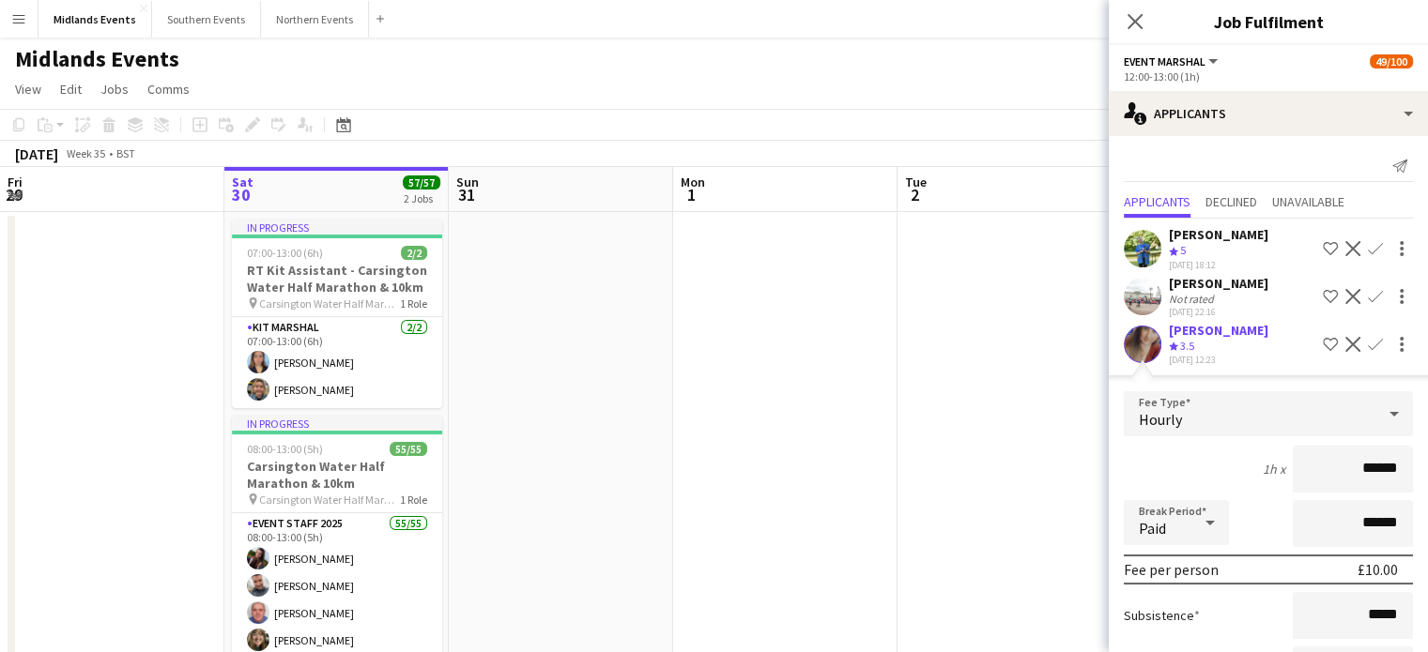
click at [1345, 337] on app-icon "Decline" at bounding box center [1352, 344] width 15 height 15
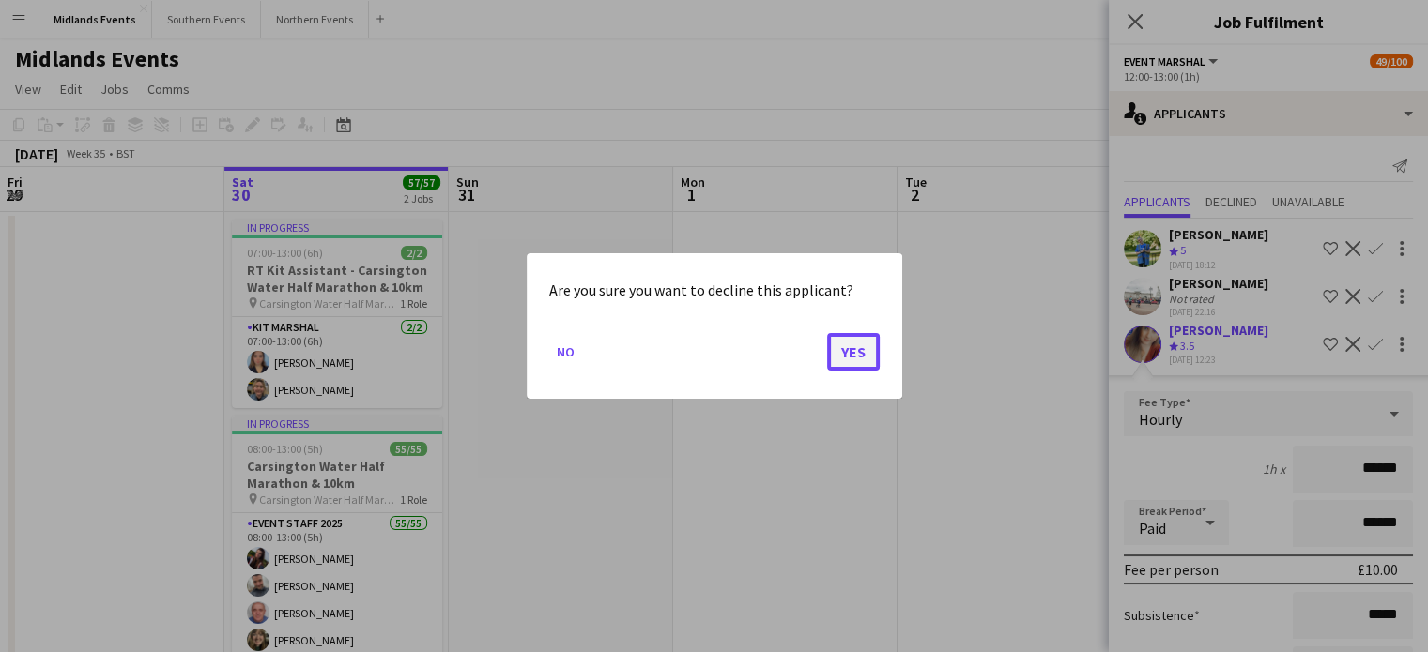
click at [870, 344] on button "Yes" at bounding box center [853, 352] width 53 height 38
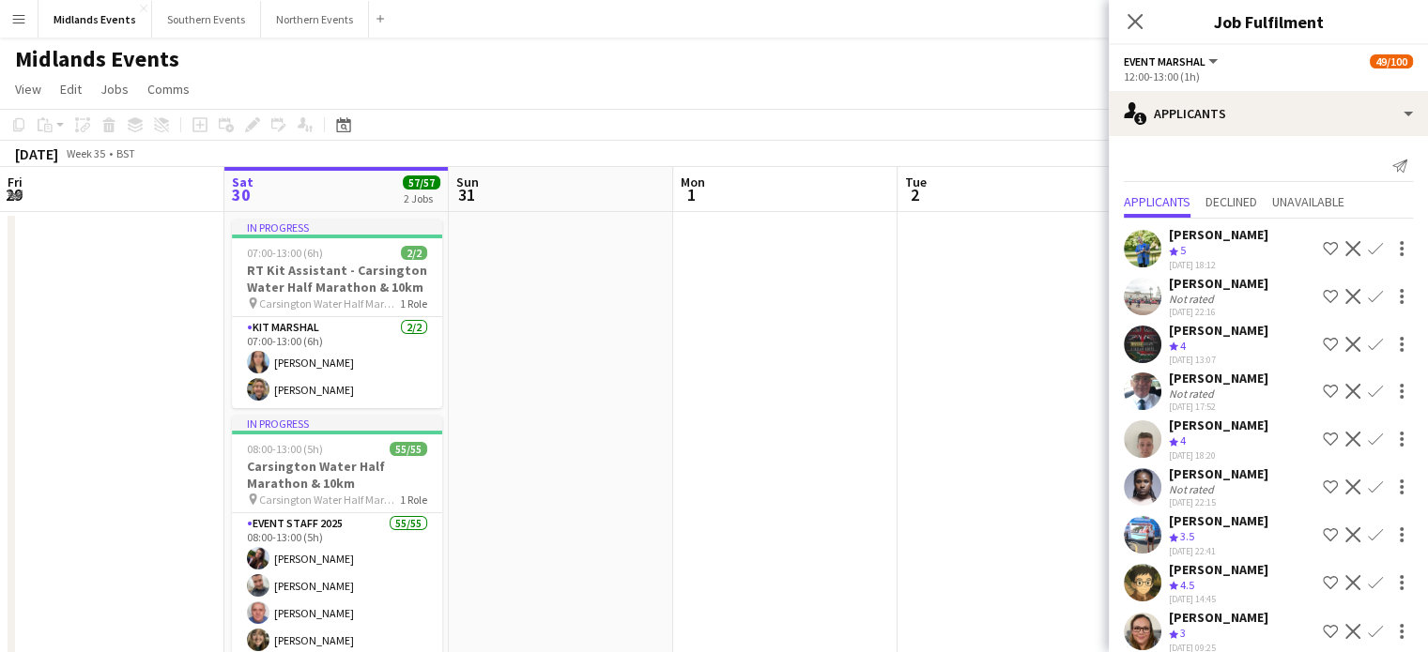
click at [1345, 352] on app-icon "Decline" at bounding box center [1352, 344] width 15 height 15
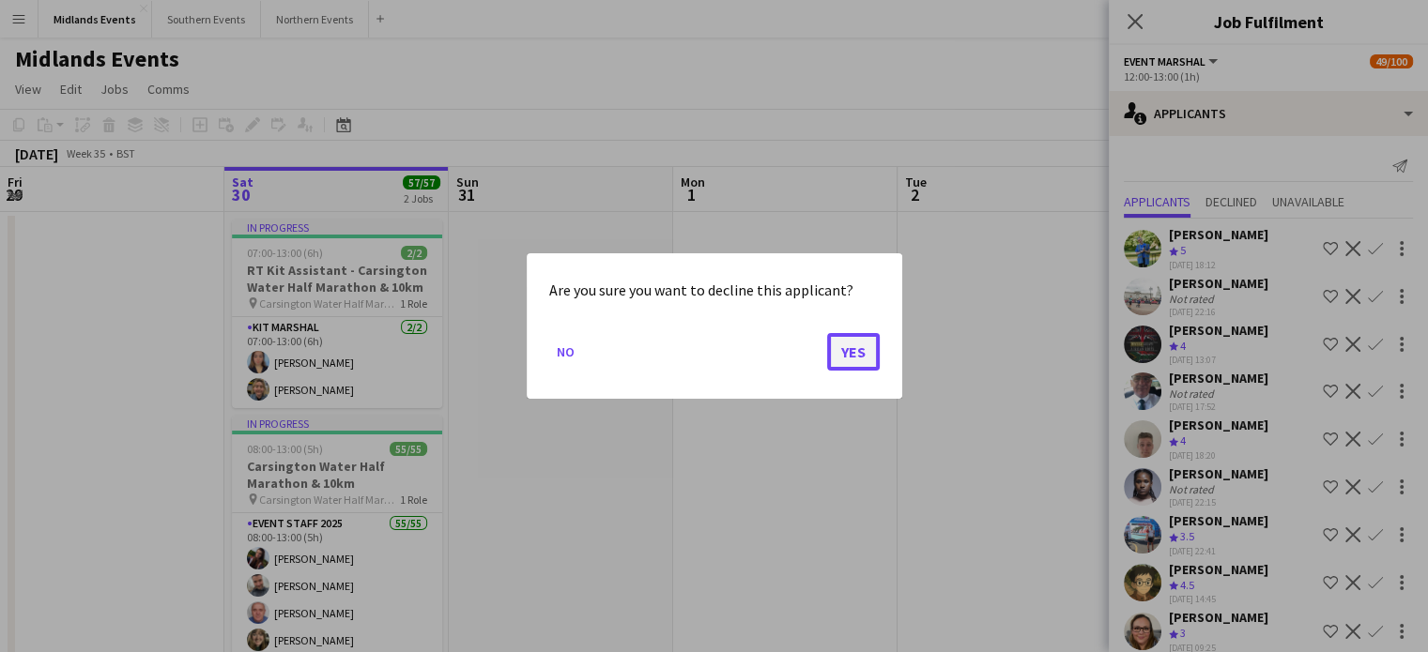
click at [851, 344] on button "Yes" at bounding box center [853, 352] width 53 height 38
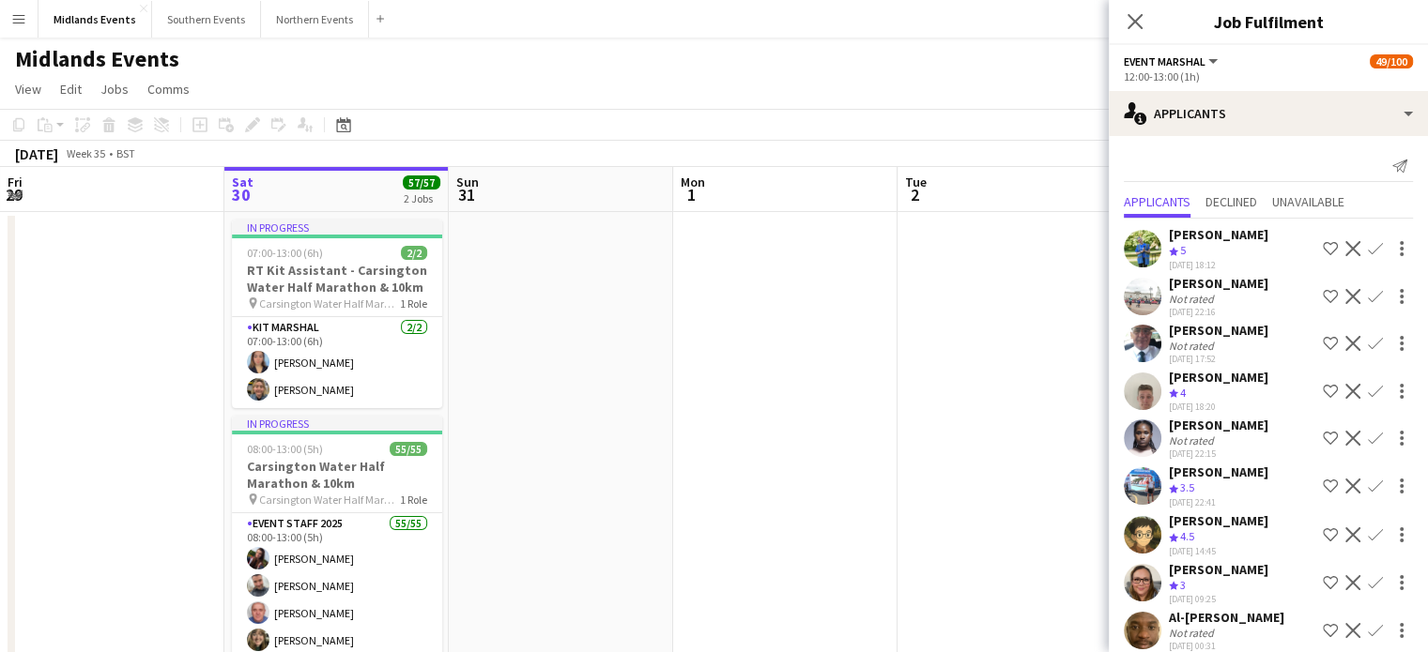
click at [1341, 340] on button "Decline" at bounding box center [1352, 343] width 23 height 23
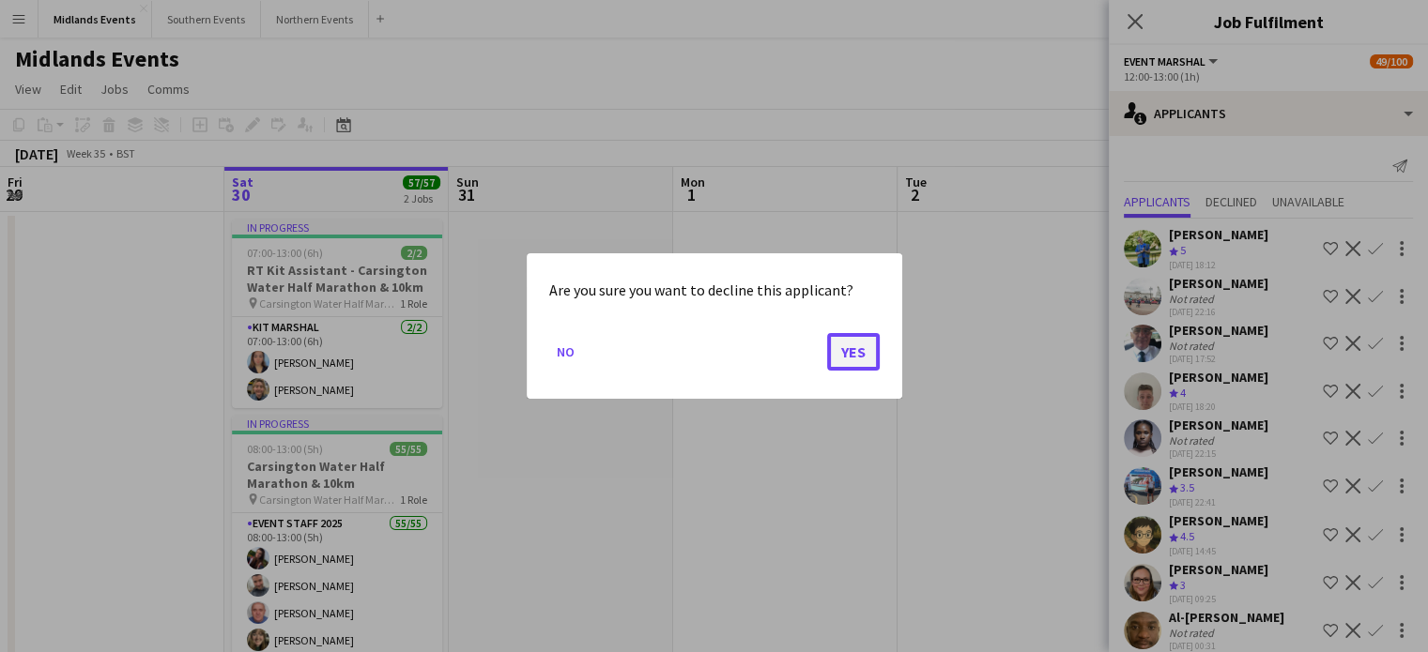
click at [849, 349] on button "Yes" at bounding box center [853, 352] width 53 height 38
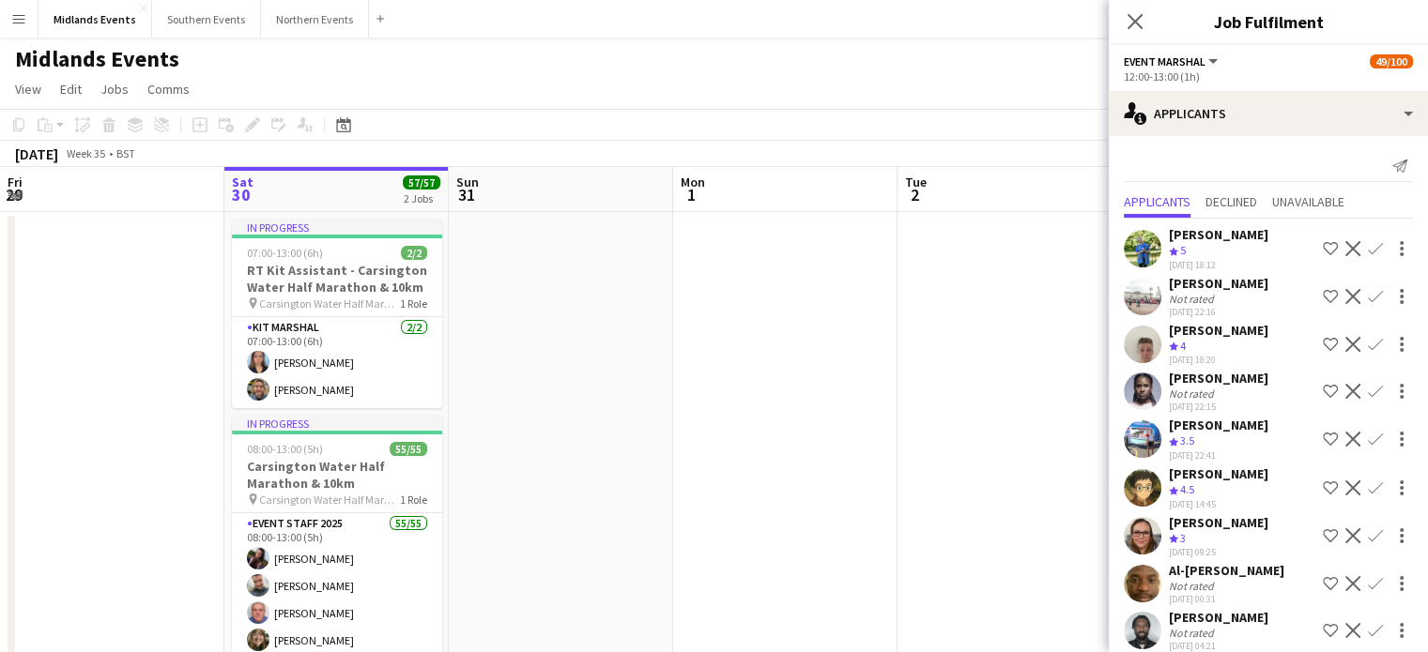
click at [1345, 342] on app-icon "Decline" at bounding box center [1352, 344] width 15 height 15
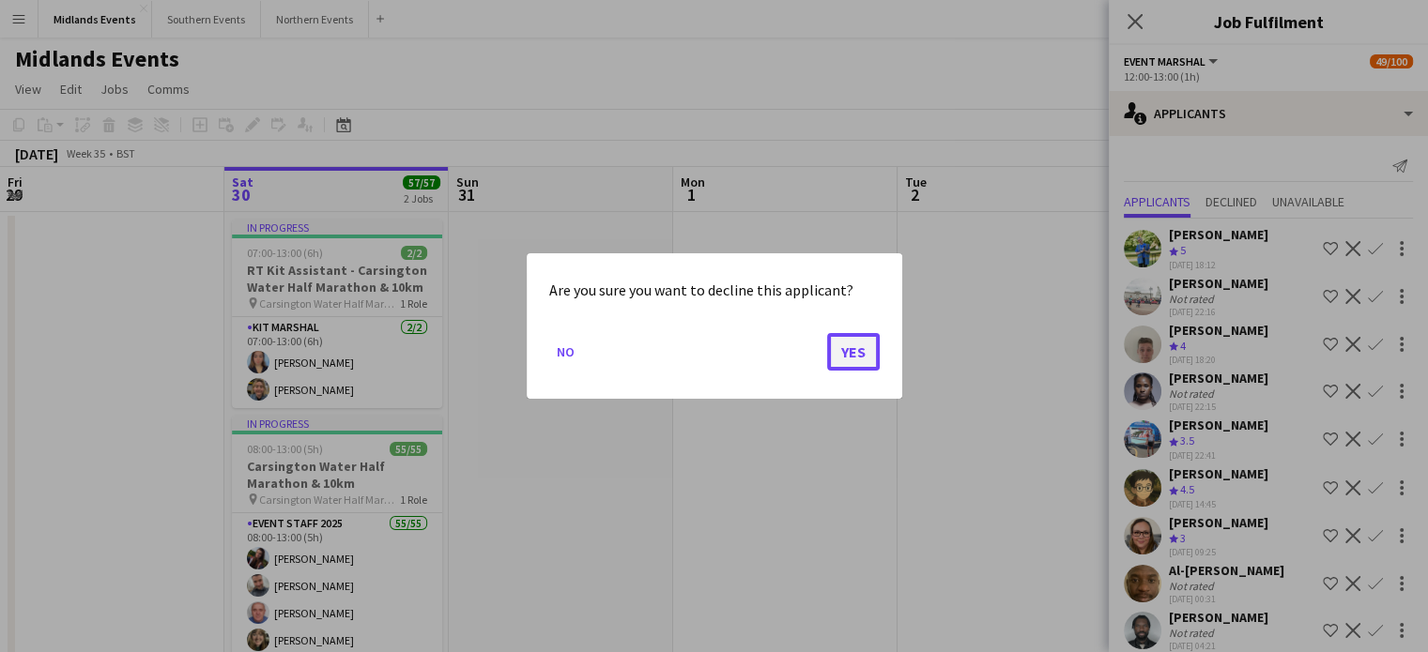
click at [843, 355] on button "Yes" at bounding box center [853, 352] width 53 height 38
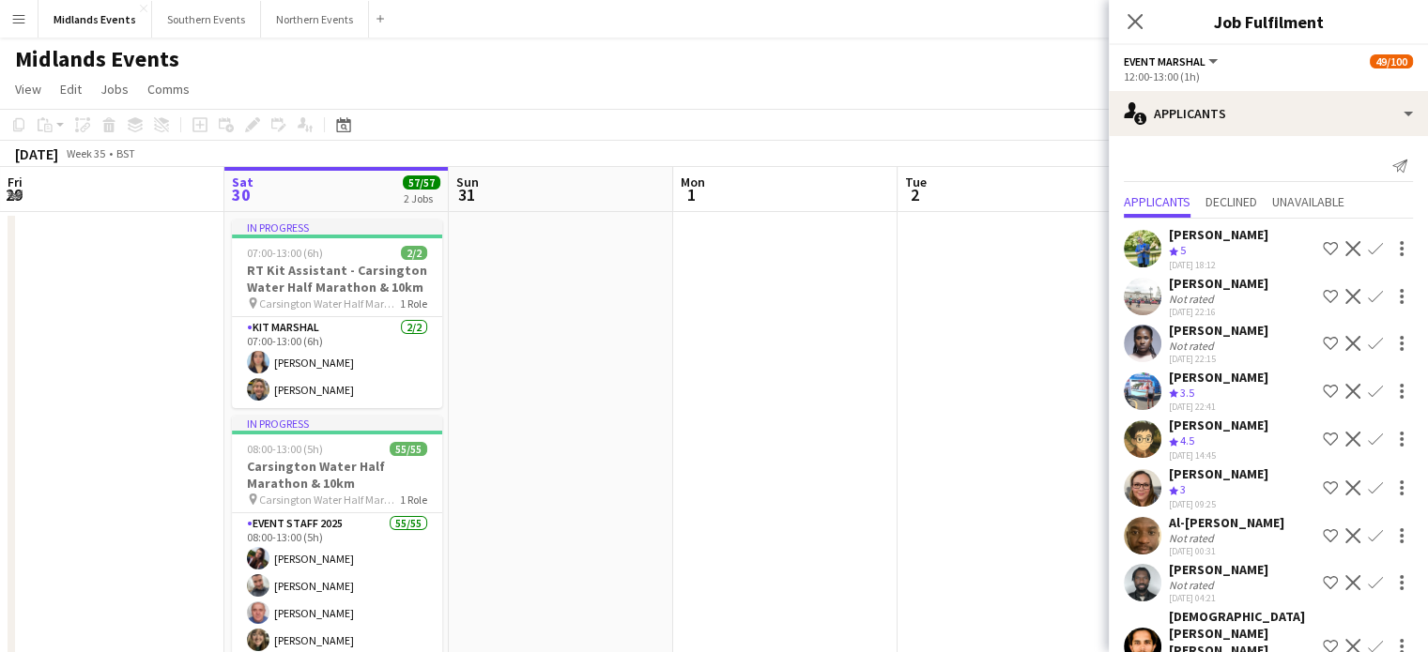
click at [1341, 339] on button "Decline" at bounding box center [1352, 343] width 23 height 23
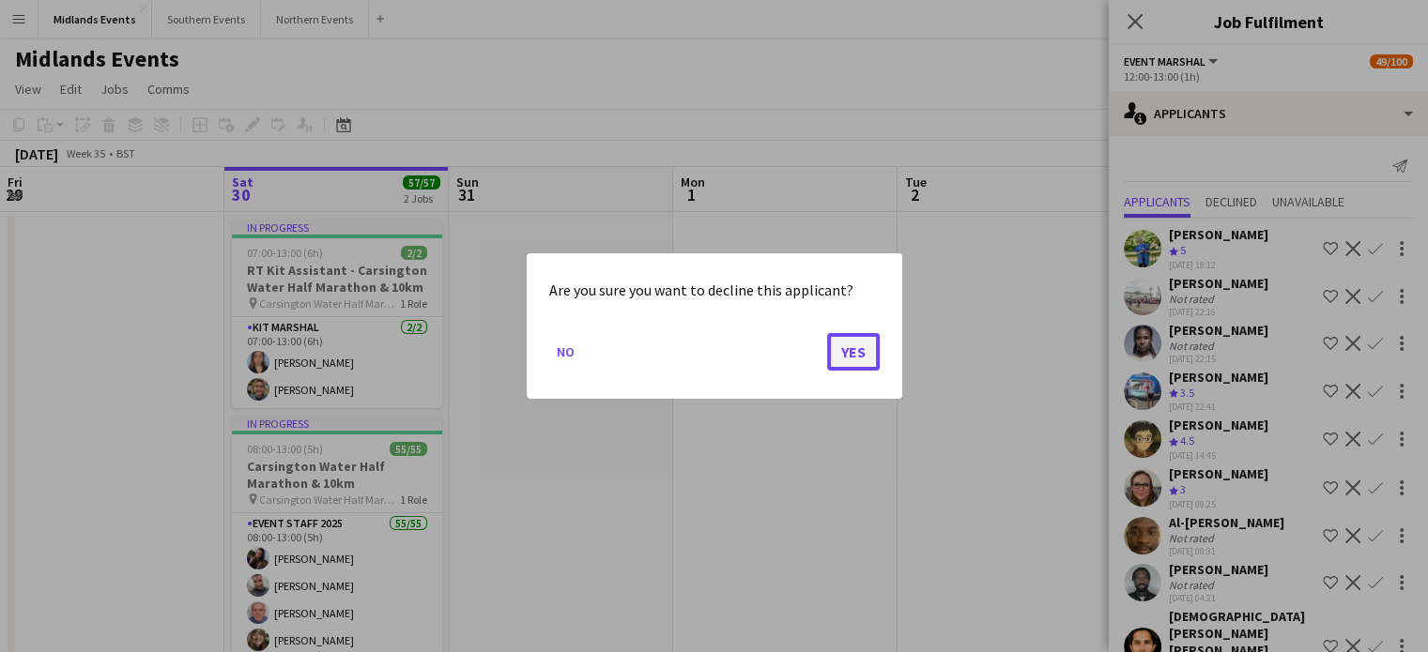
drag, startPoint x: 844, startPoint y: 346, endPoint x: 865, endPoint y: 347, distance: 20.7
click at [847, 346] on button "Yes" at bounding box center [853, 352] width 53 height 38
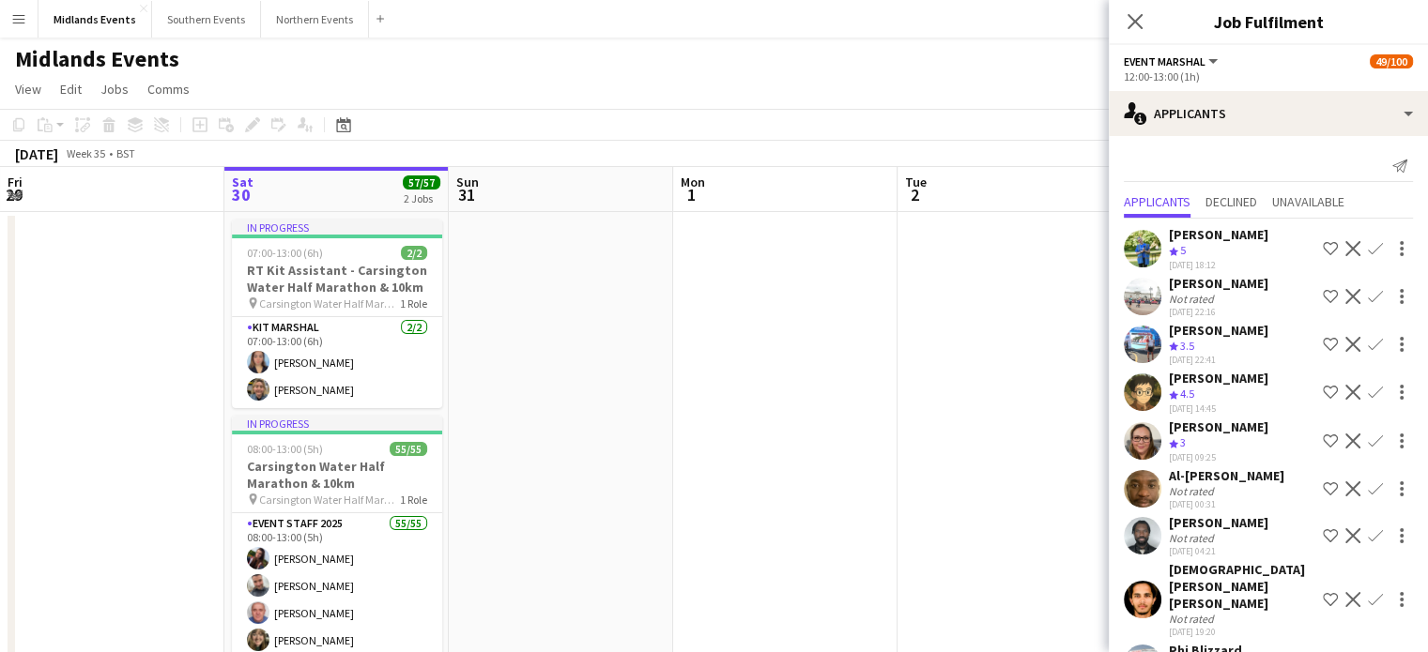
click at [1345, 337] on app-icon "Decline" at bounding box center [1352, 344] width 15 height 15
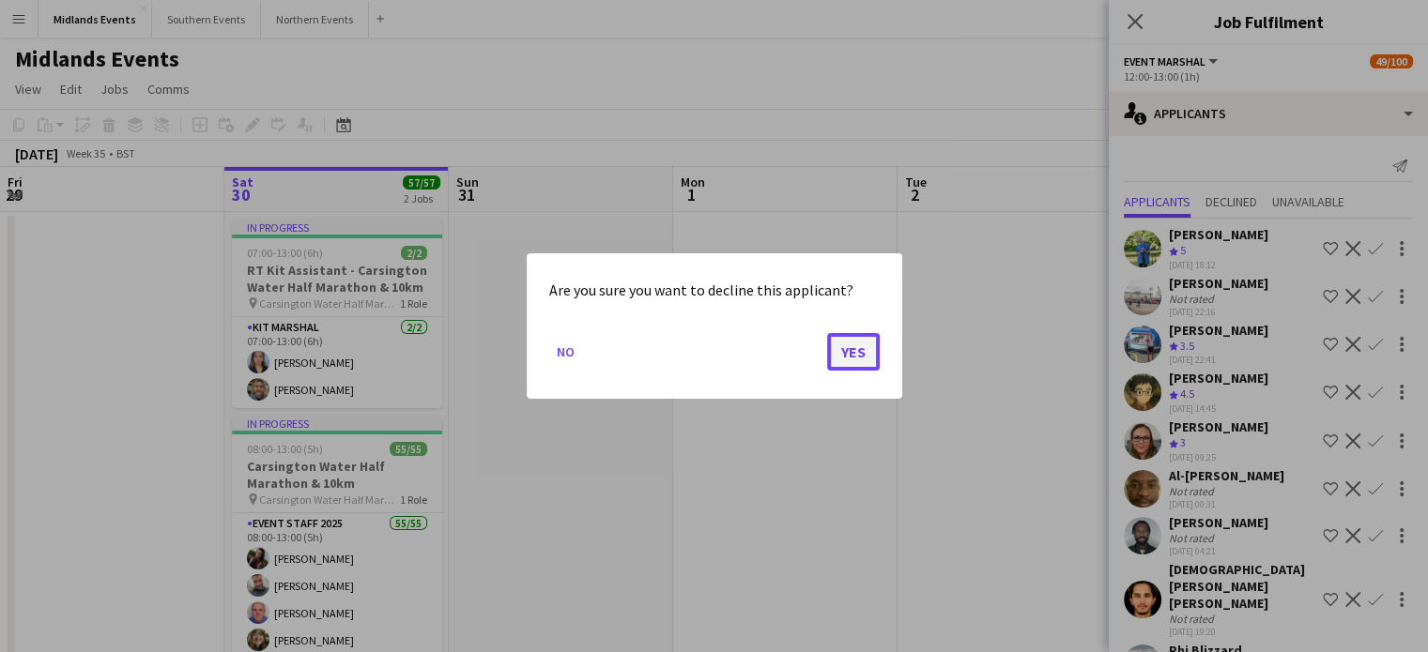
click at [860, 346] on button "Yes" at bounding box center [853, 352] width 53 height 38
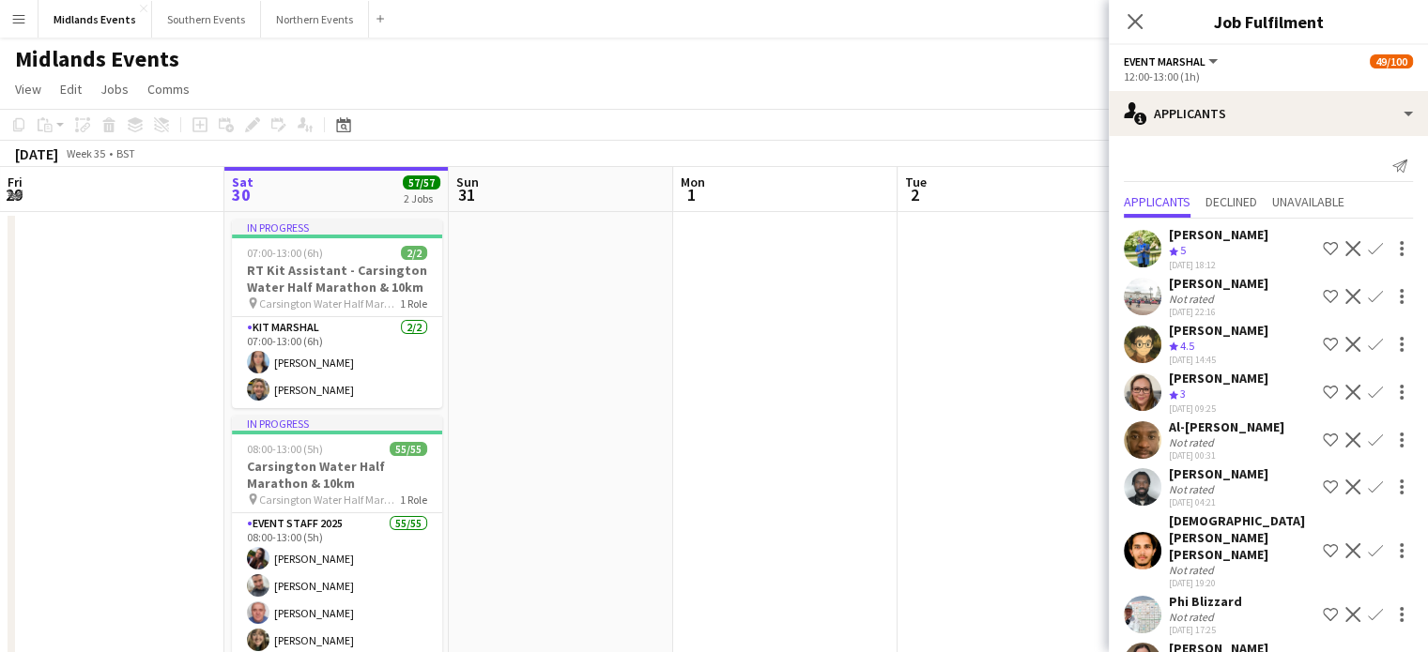
click at [1345, 340] on app-icon "Decline" at bounding box center [1352, 344] width 15 height 15
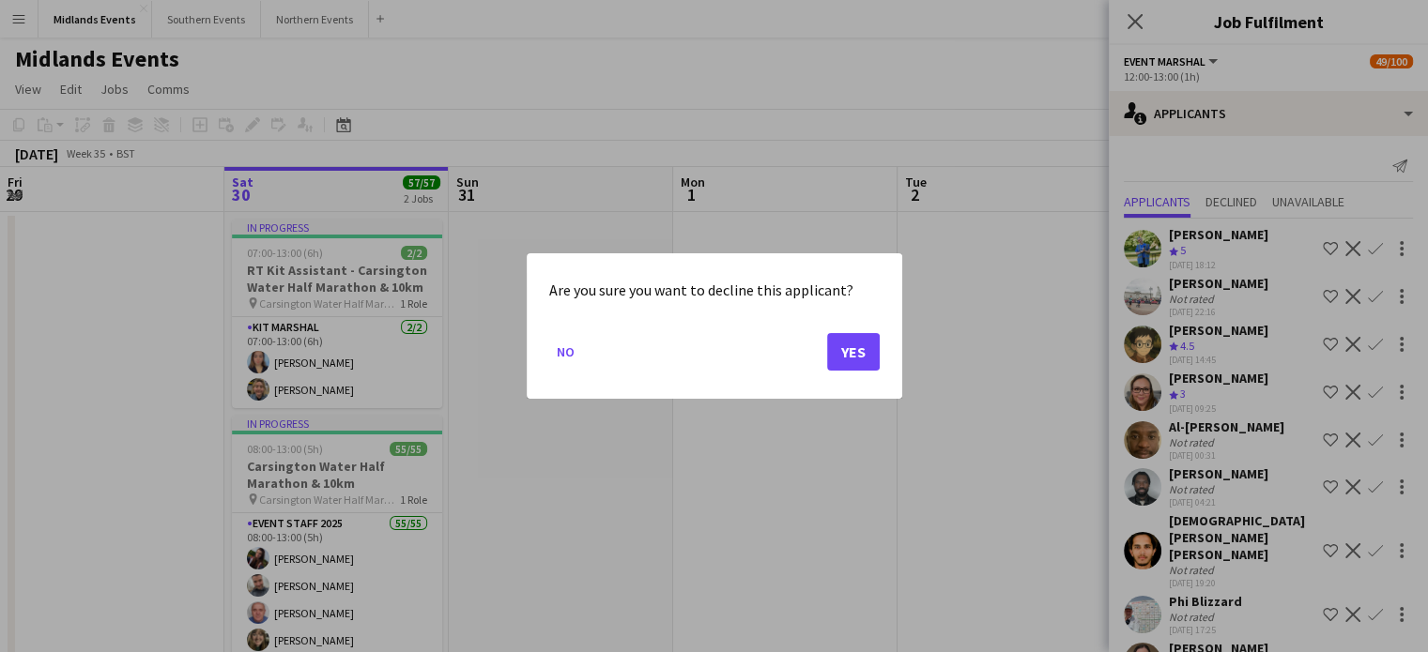
drag, startPoint x: 883, startPoint y: 352, endPoint x: 874, endPoint y: 351, distance: 9.4
click at [879, 352] on div "Are you sure you want to decline this applicant? No Yes" at bounding box center [715, 326] width 376 height 146
drag, startPoint x: 857, startPoint y: 349, endPoint x: 1148, endPoint y: 343, distance: 291.1
click at [856, 348] on button "Yes" at bounding box center [853, 352] width 53 height 38
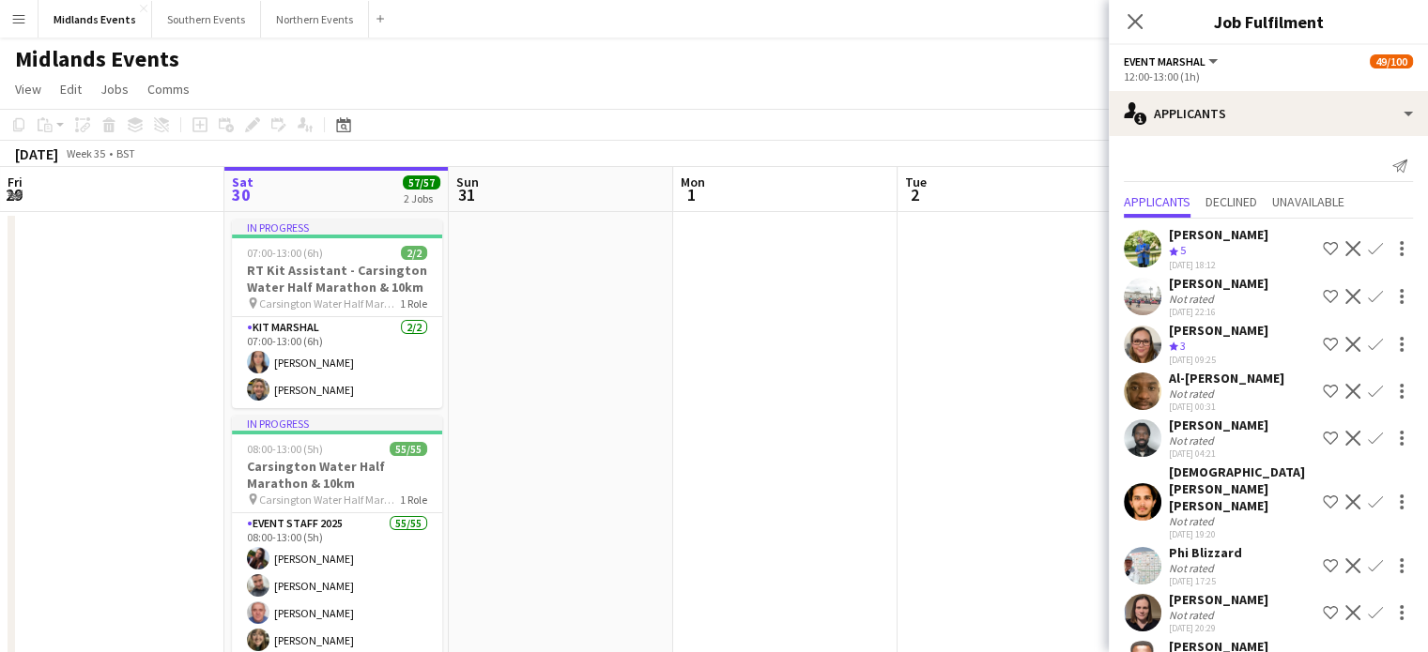
click at [1345, 350] on app-icon "Decline" at bounding box center [1352, 344] width 15 height 15
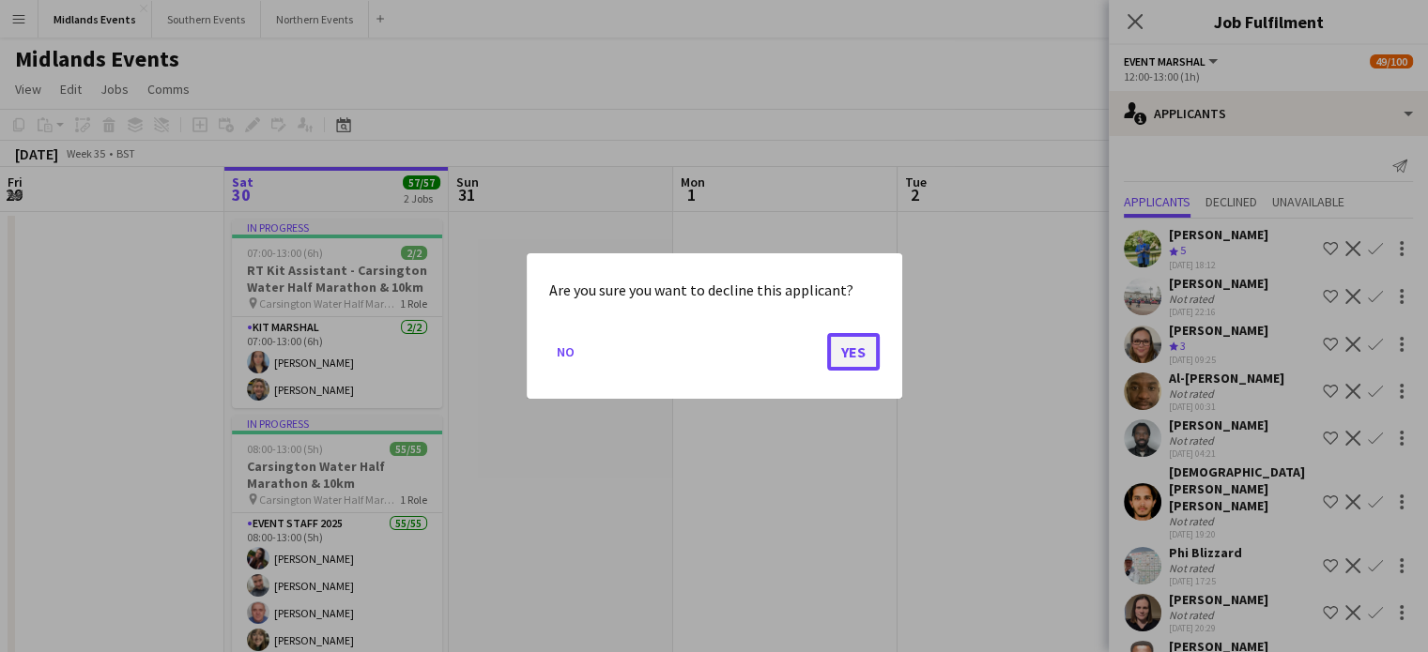
click at [855, 351] on button "Yes" at bounding box center [853, 352] width 53 height 38
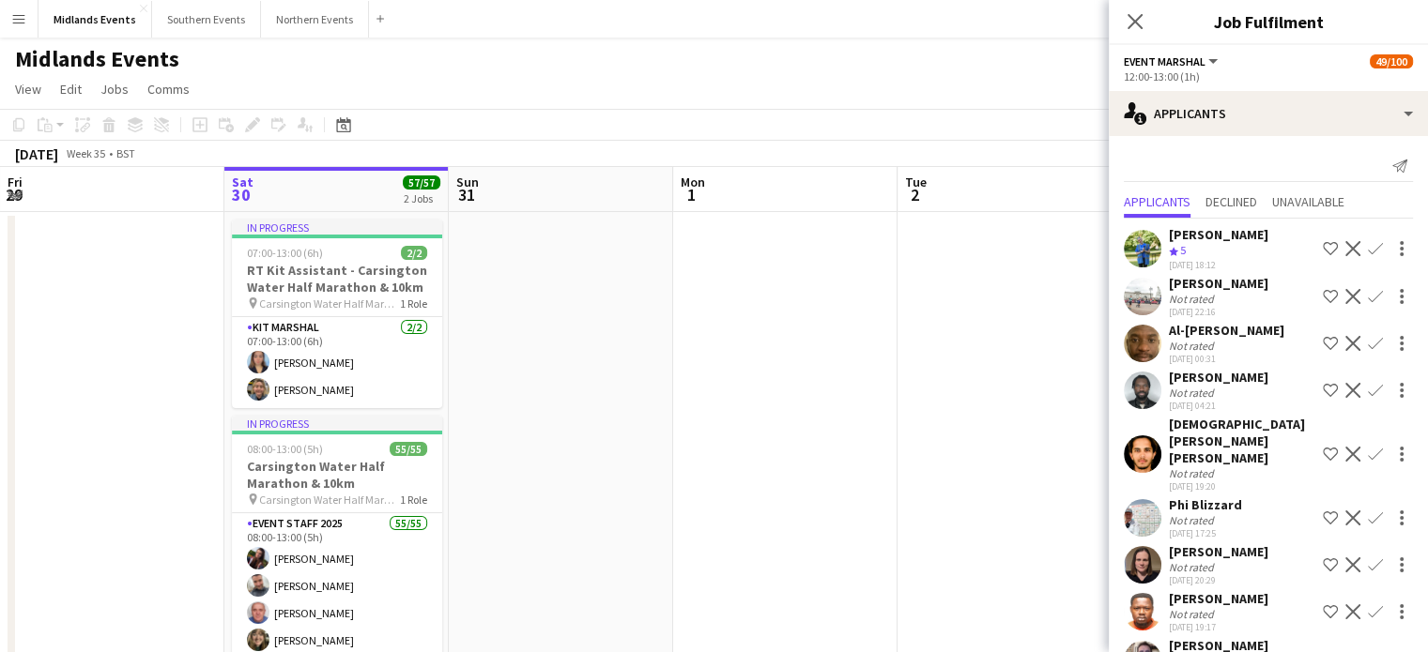
click at [1345, 341] on app-icon "Decline" at bounding box center [1352, 343] width 15 height 15
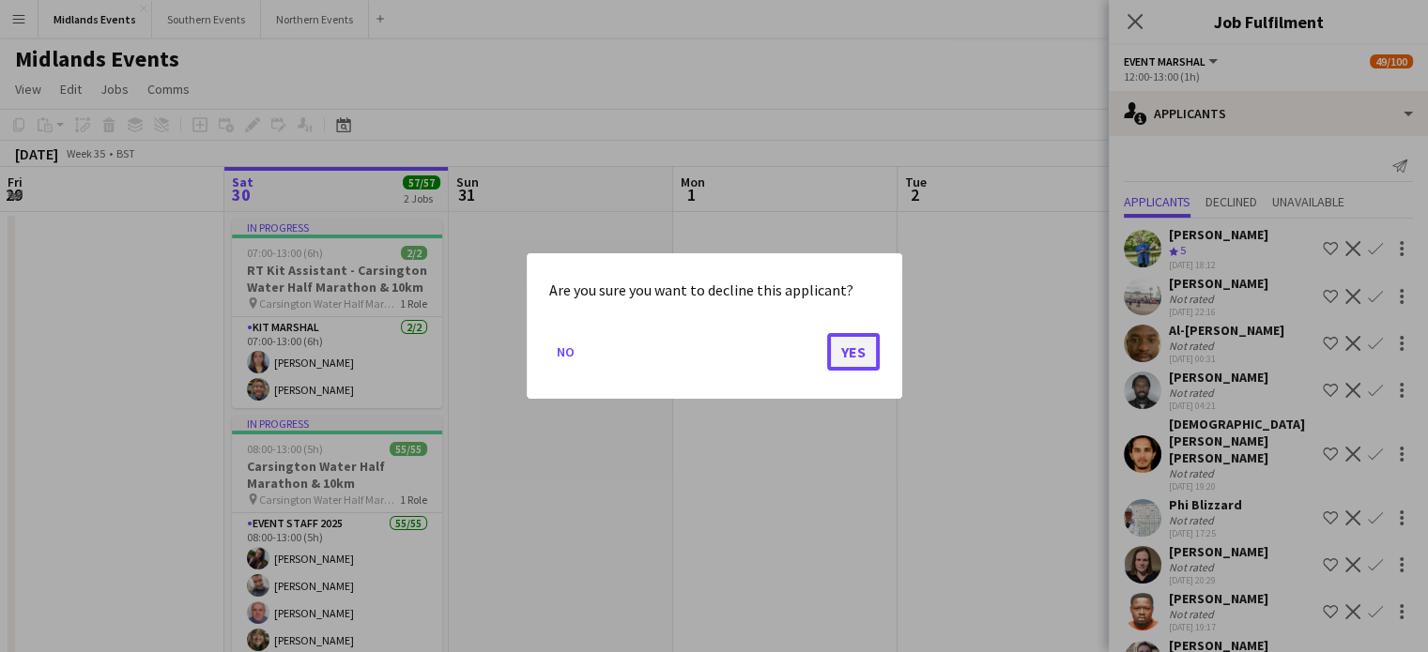
click at [852, 355] on button "Yes" at bounding box center [853, 352] width 53 height 38
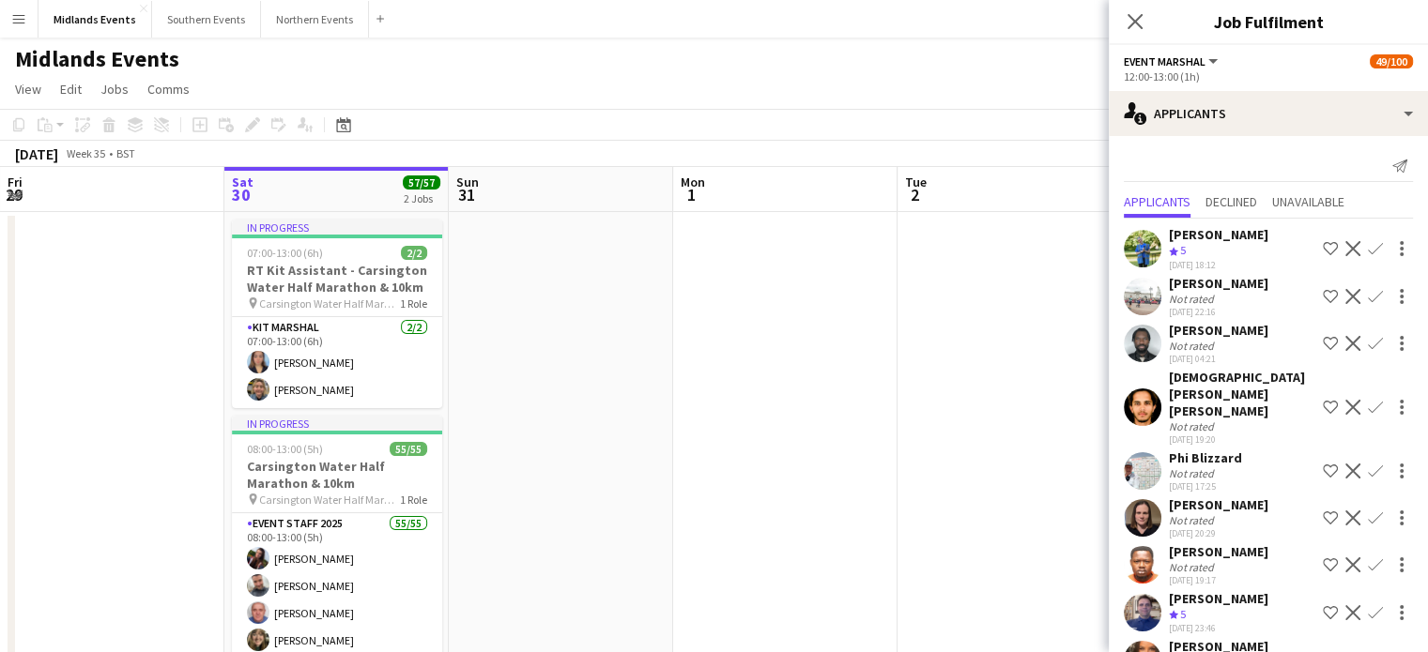
click at [1345, 345] on app-icon "Decline" at bounding box center [1352, 343] width 15 height 15
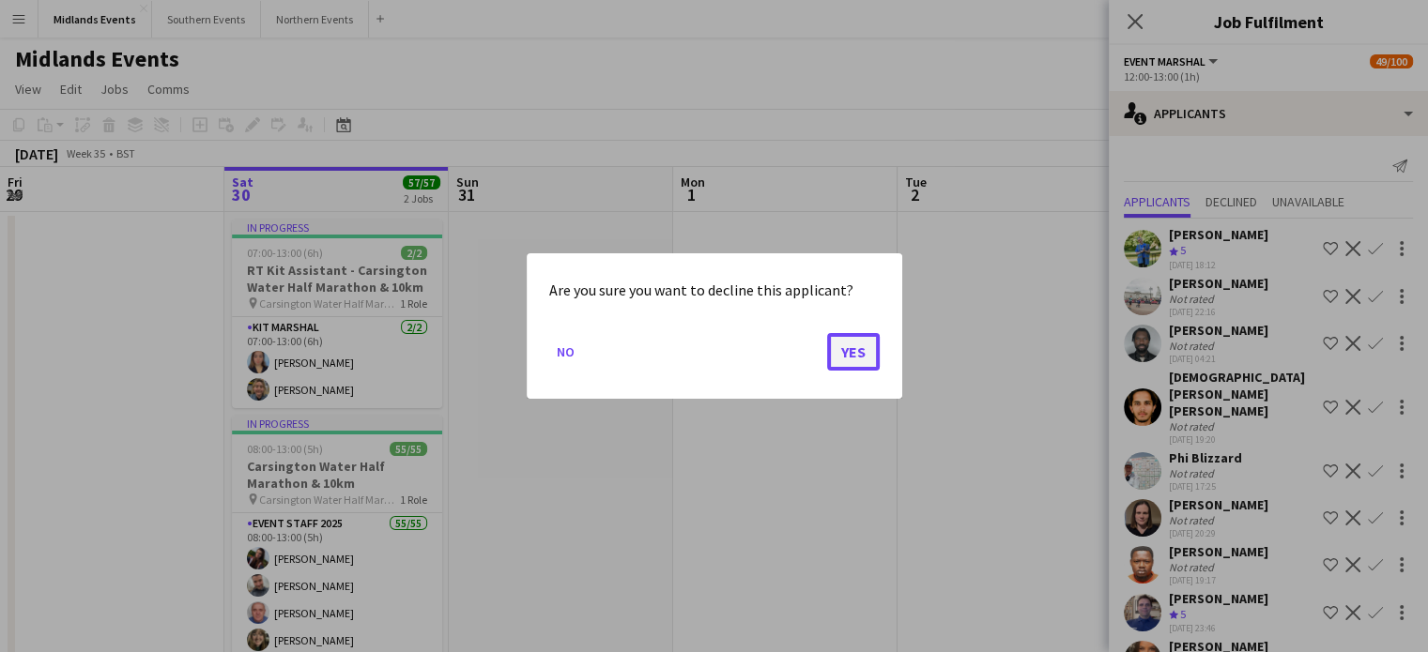
click at [838, 354] on button "Yes" at bounding box center [853, 352] width 53 height 38
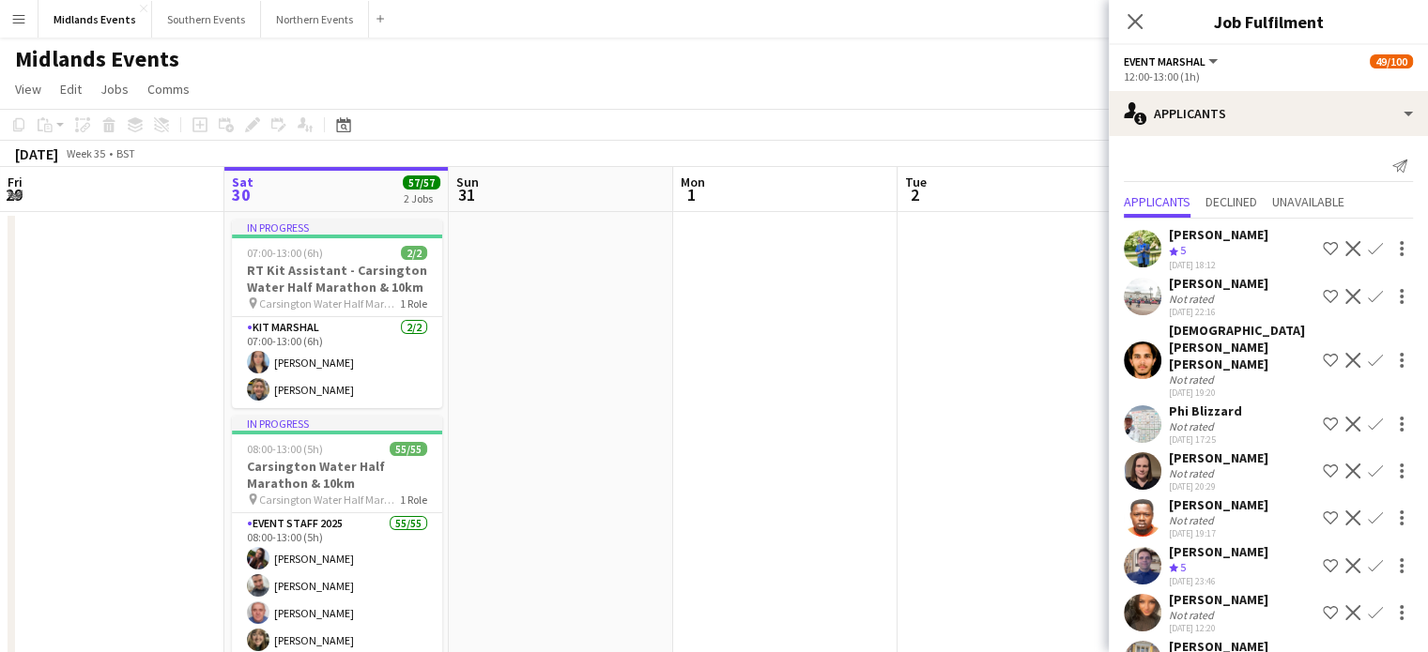
click at [1345, 353] on app-icon "Decline" at bounding box center [1352, 360] width 15 height 15
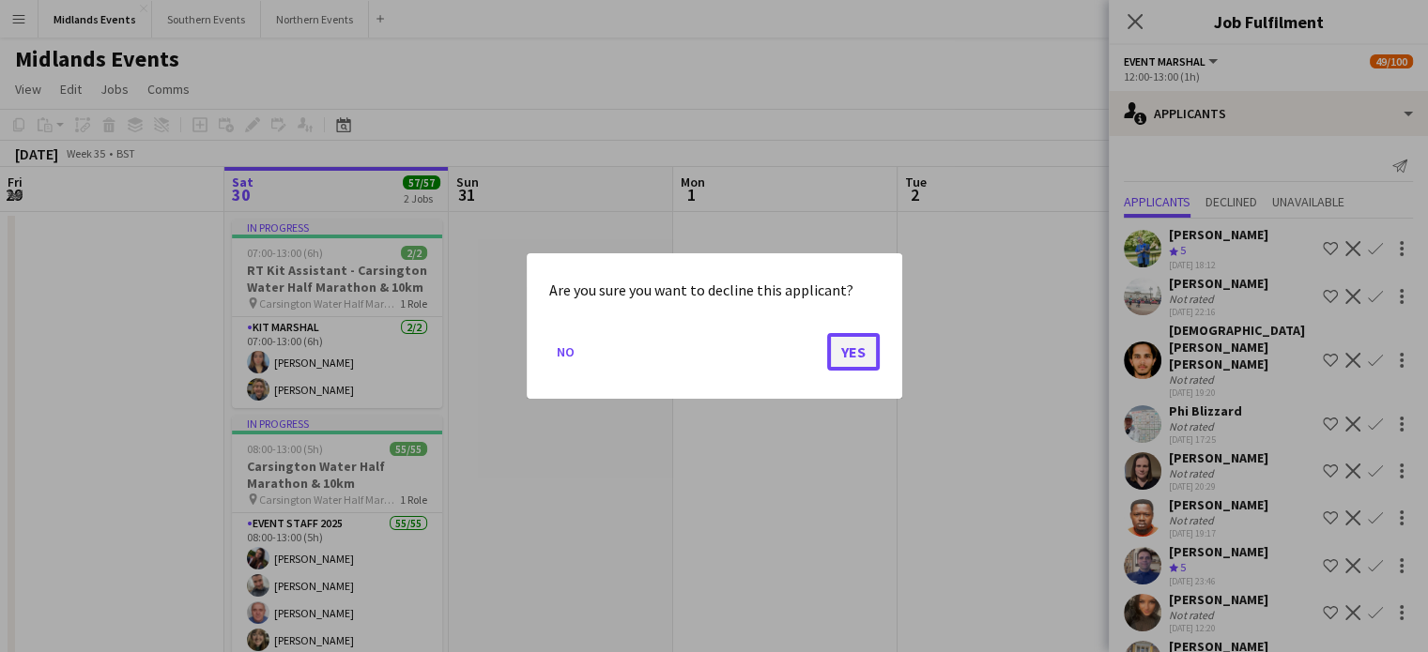
click at [842, 353] on button "Yes" at bounding box center [853, 352] width 53 height 38
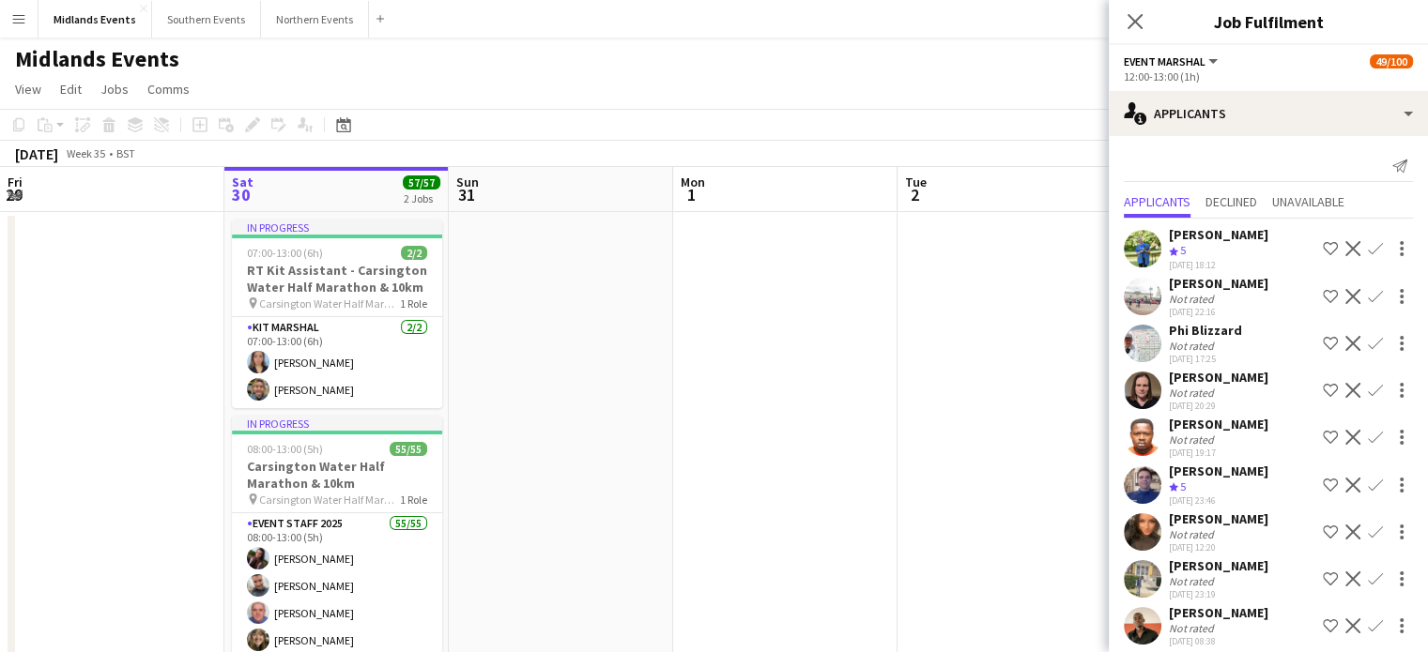
click at [1345, 342] on app-icon "Decline" at bounding box center [1352, 343] width 15 height 15
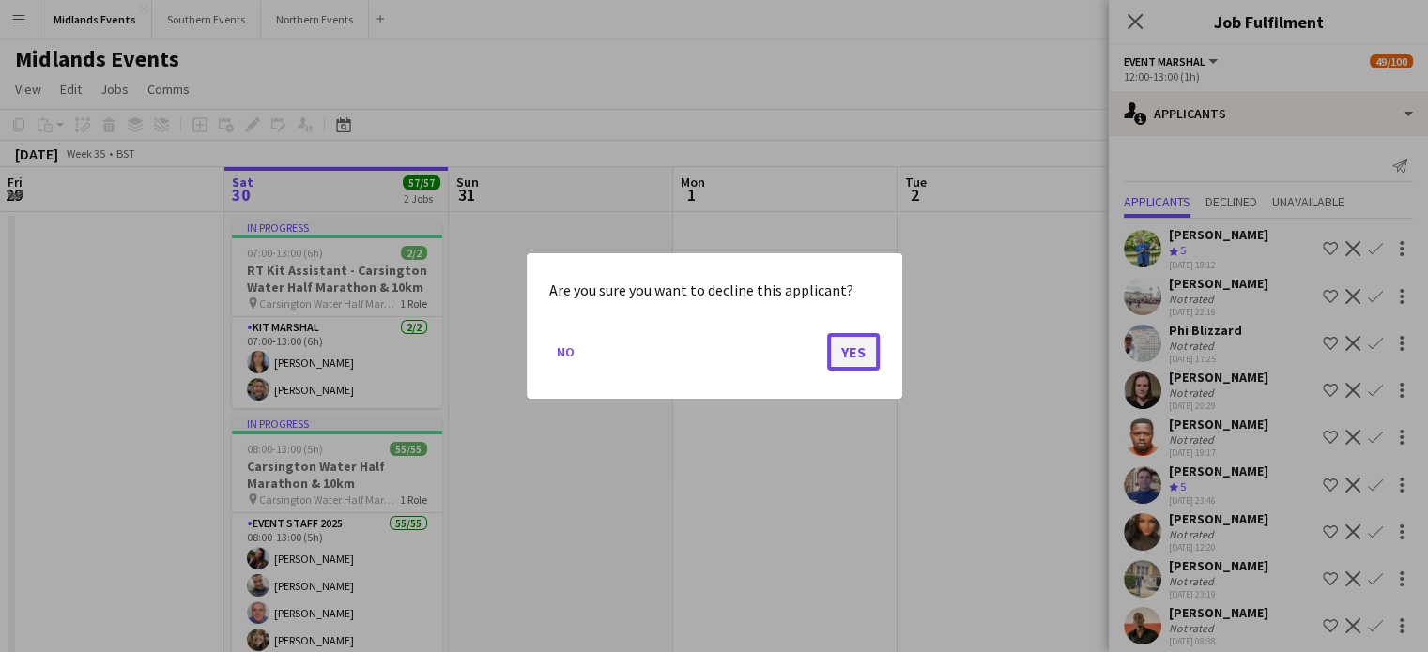
click at [841, 348] on button "Yes" at bounding box center [853, 352] width 53 height 38
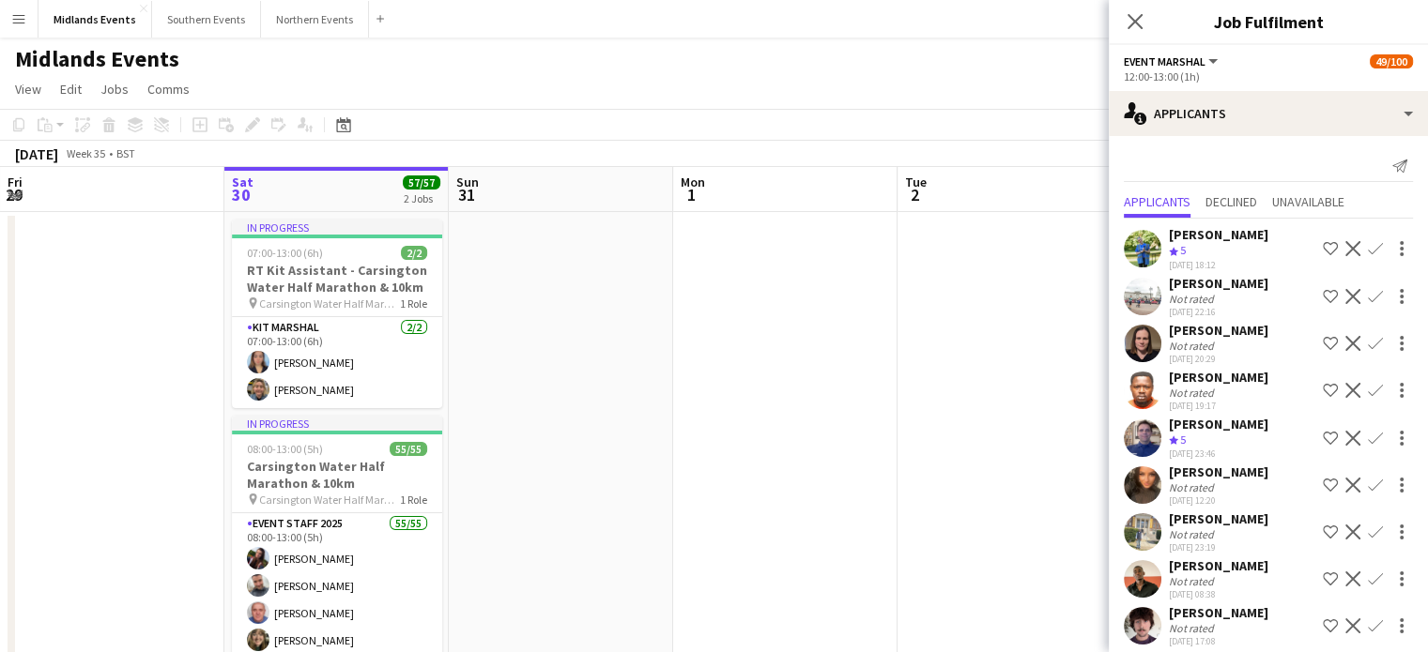
click at [1364, 343] on button "Confirm" at bounding box center [1375, 343] width 23 height 23
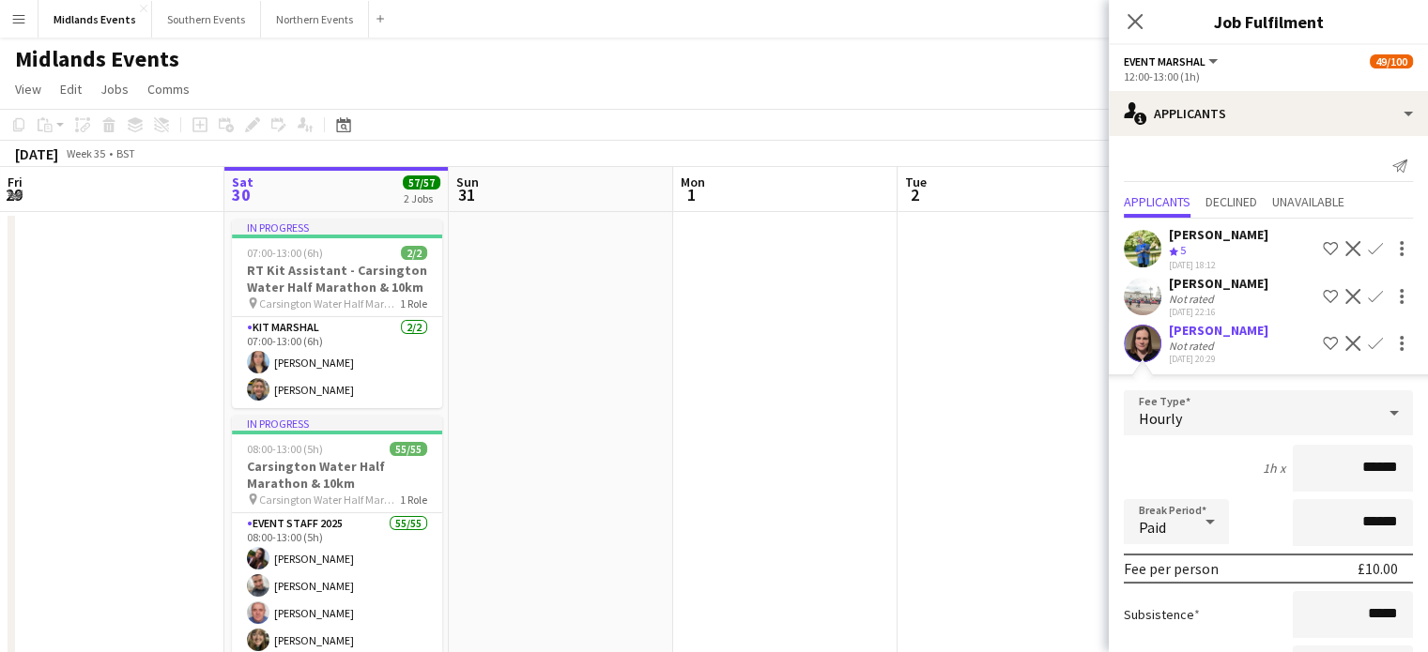
click at [1345, 342] on app-icon "Decline" at bounding box center [1352, 343] width 15 height 15
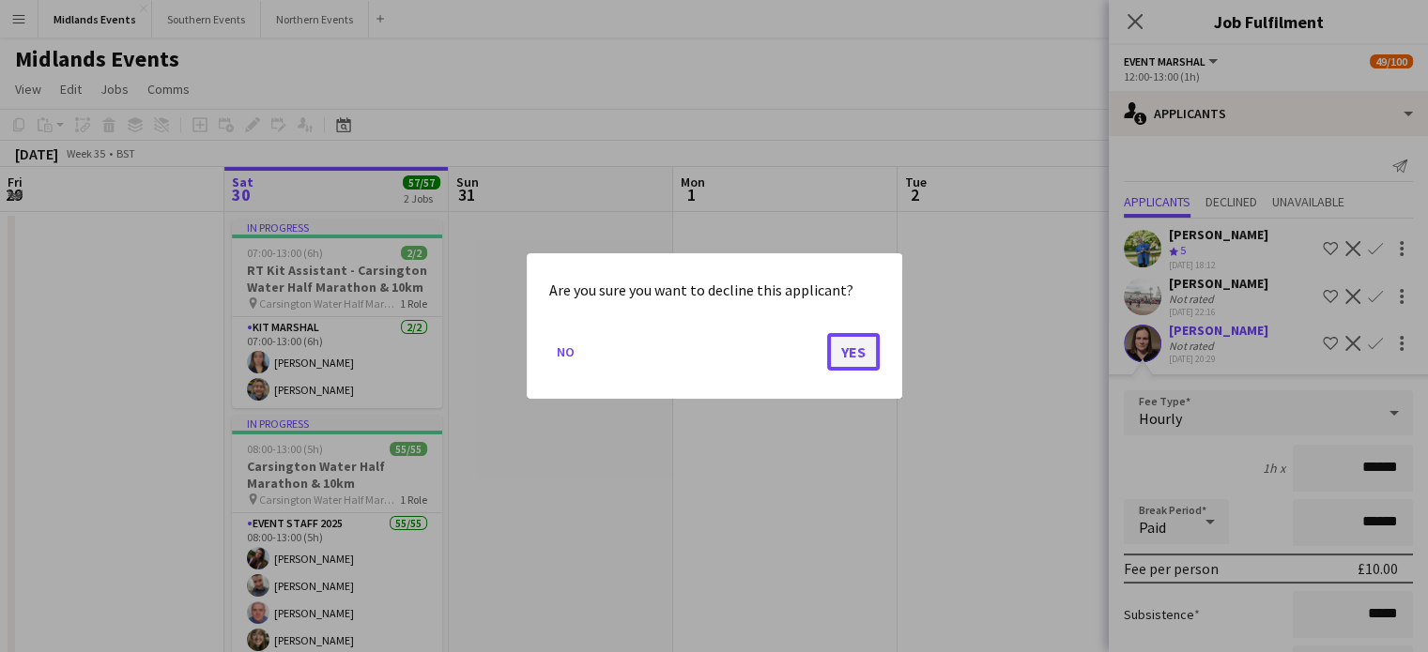
click at [849, 352] on button "Yes" at bounding box center [853, 352] width 53 height 38
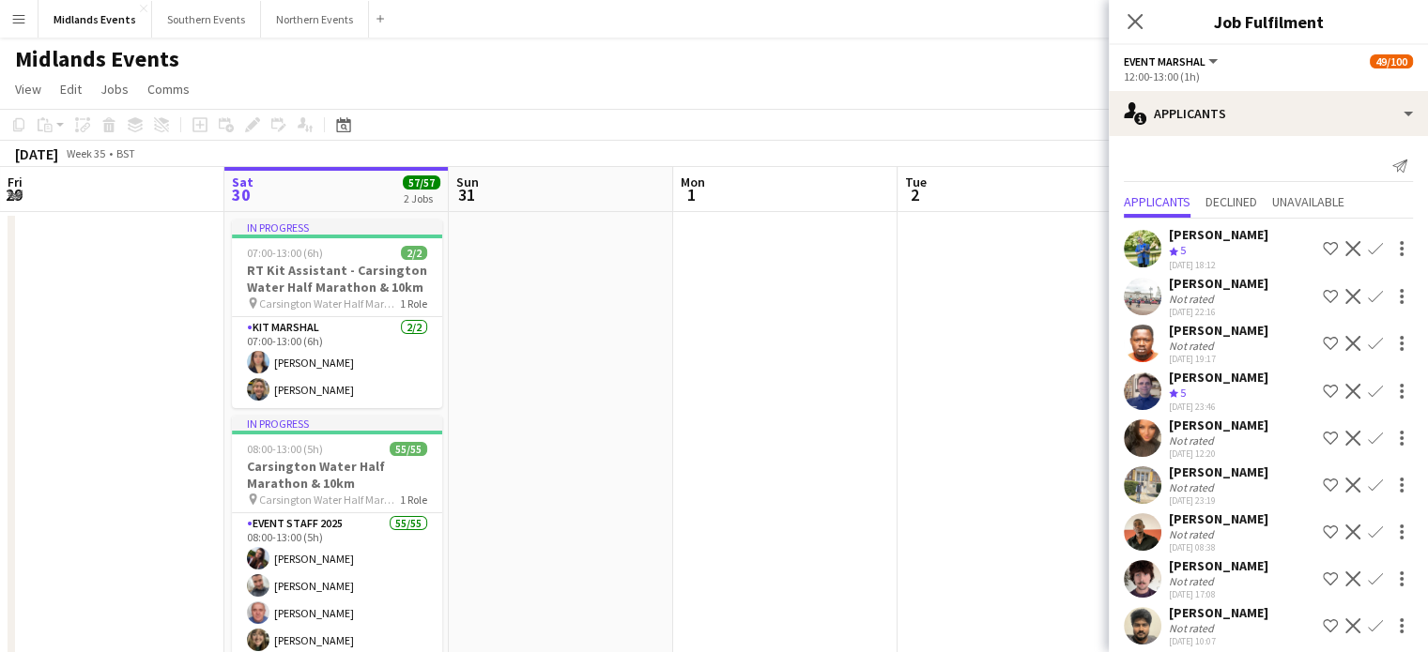
click at [1326, 343] on button "Shortlist crew" at bounding box center [1330, 343] width 23 height 23
click at [1341, 341] on button "Decline" at bounding box center [1352, 343] width 23 height 23
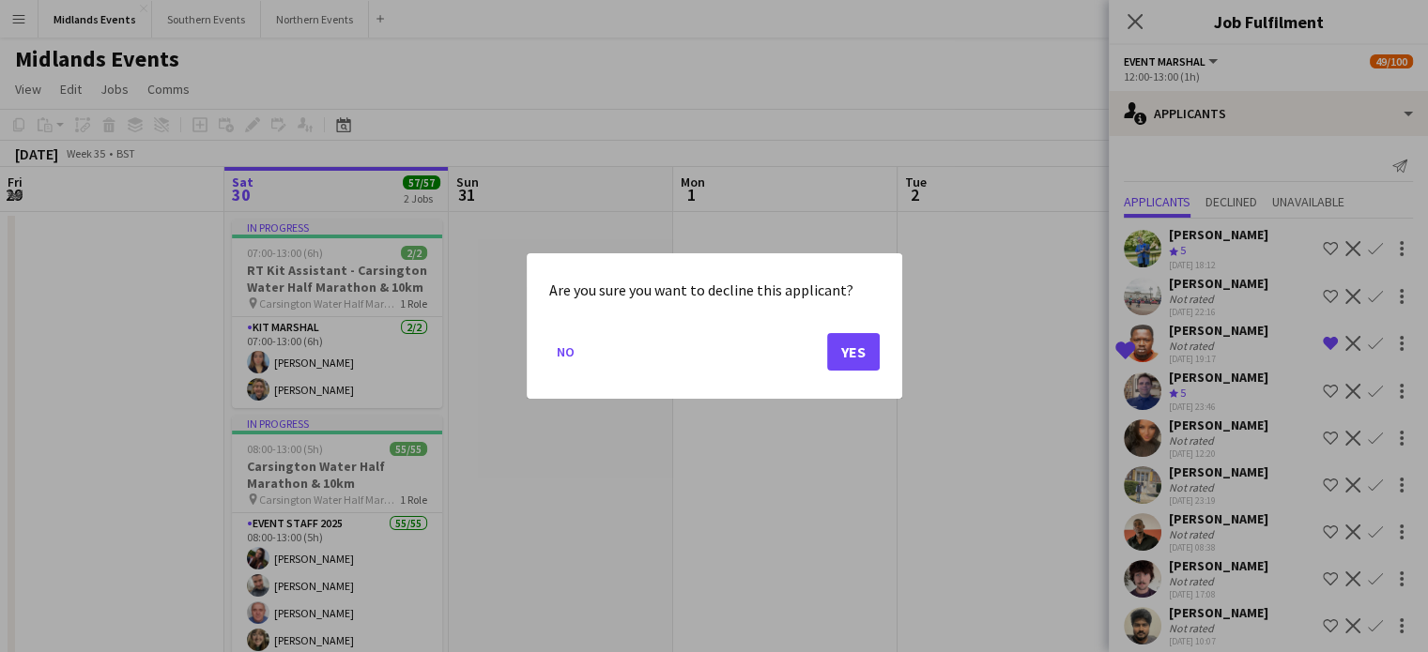
click at [1316, 341] on div at bounding box center [714, 326] width 1428 height 652
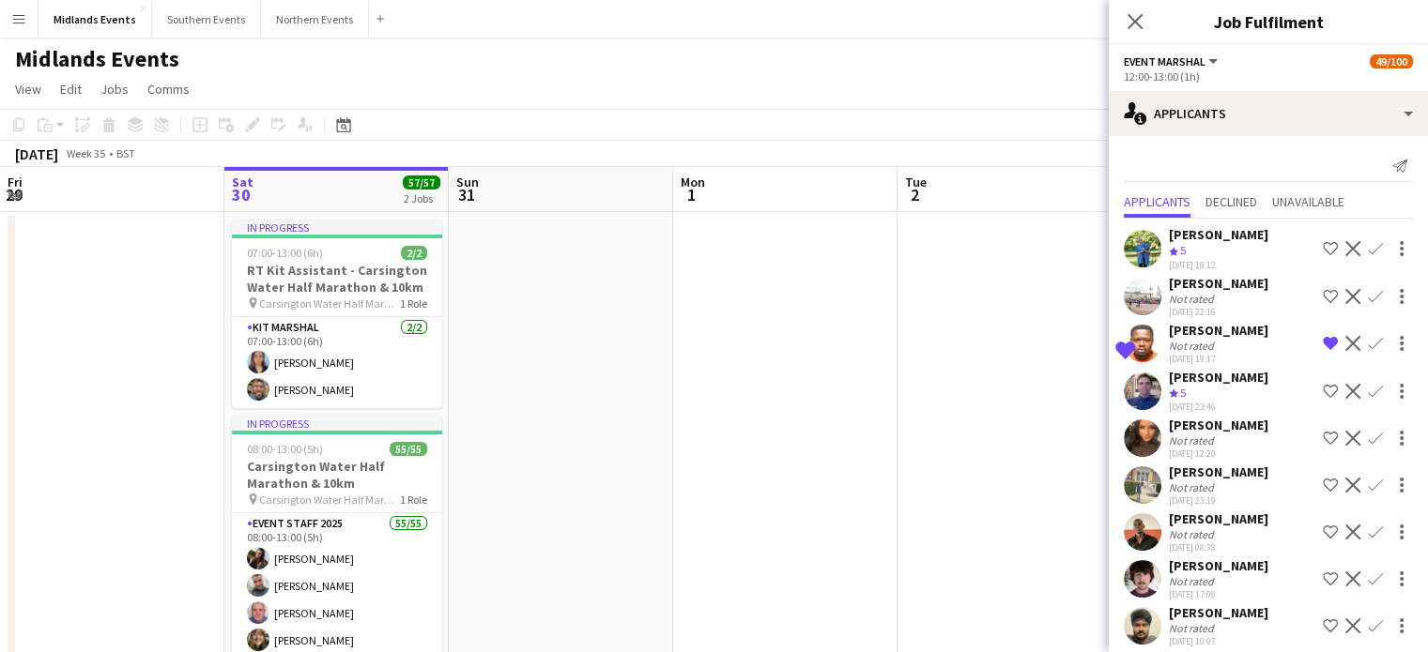
click at [1323, 341] on app-icon "Remove crew from shortlist" at bounding box center [1330, 343] width 15 height 15
click at [1345, 336] on app-icon "Decline" at bounding box center [1352, 343] width 15 height 15
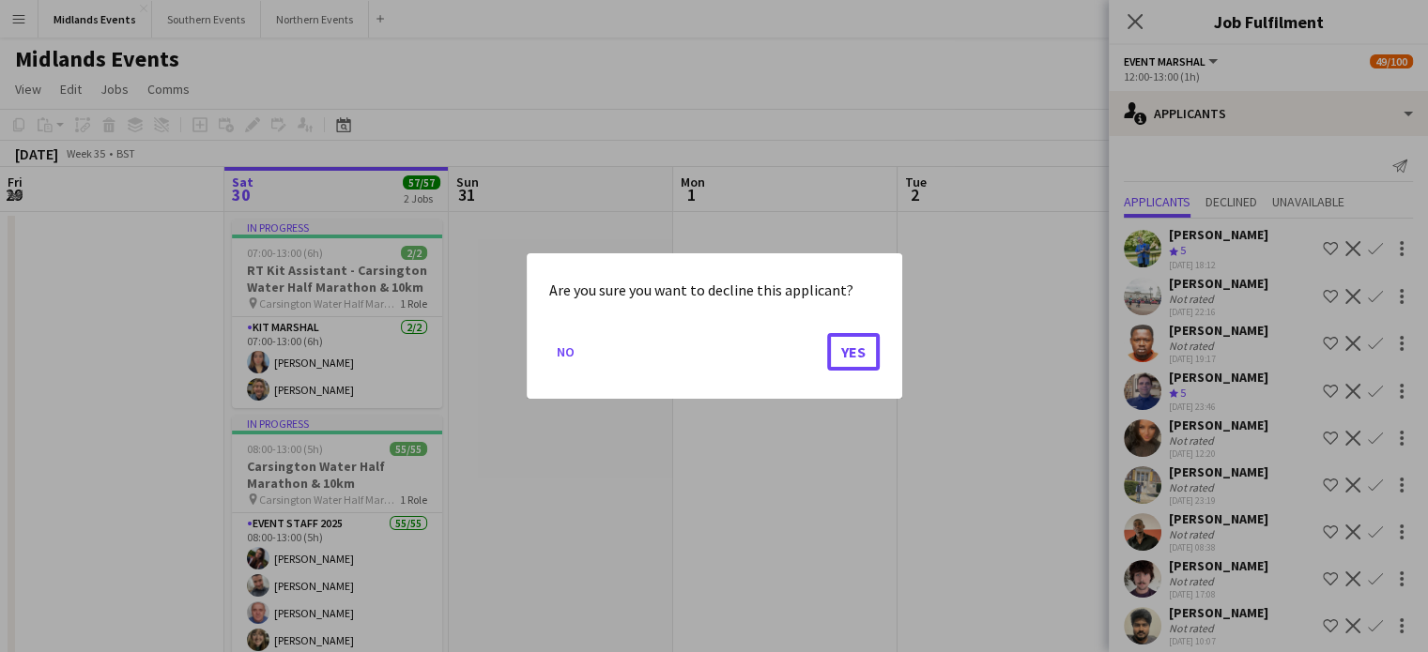
drag, startPoint x: 842, startPoint y: 345, endPoint x: 1119, endPoint y: 345, distance: 276.9
click at [844, 345] on button "Yes" at bounding box center [853, 352] width 53 height 38
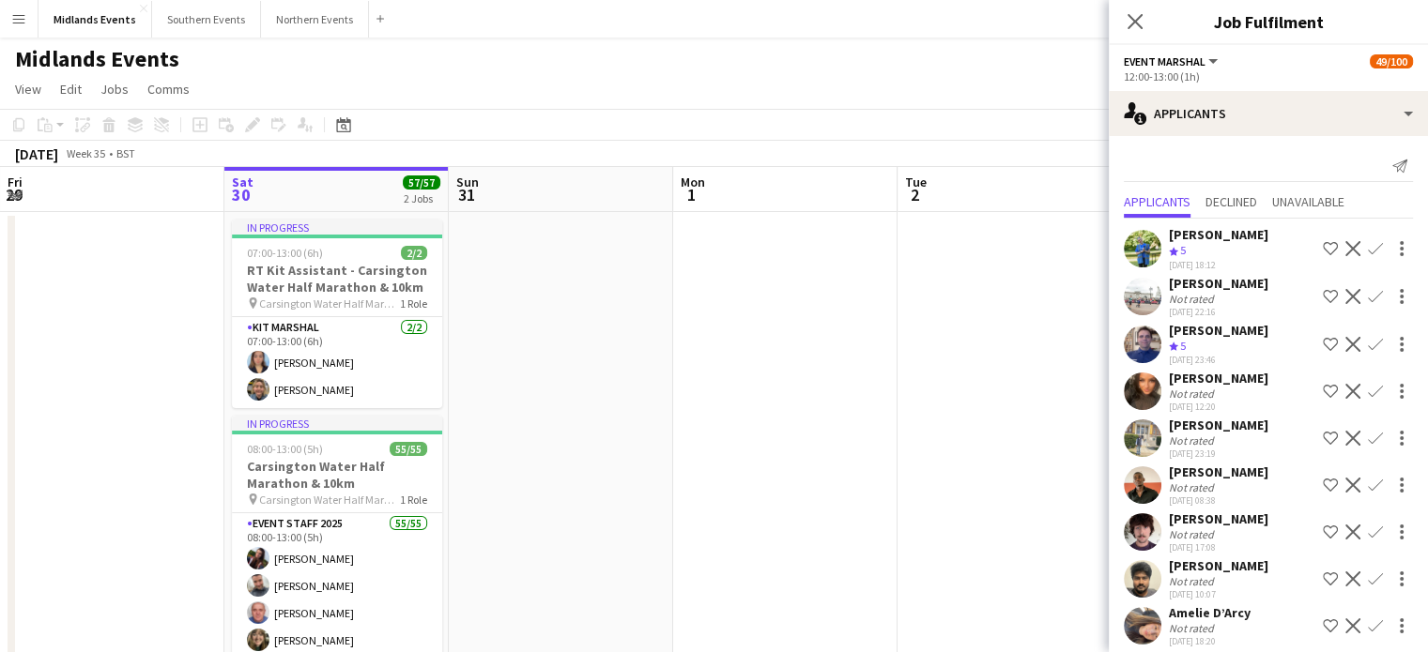
click at [1345, 337] on app-icon "Decline" at bounding box center [1352, 344] width 15 height 15
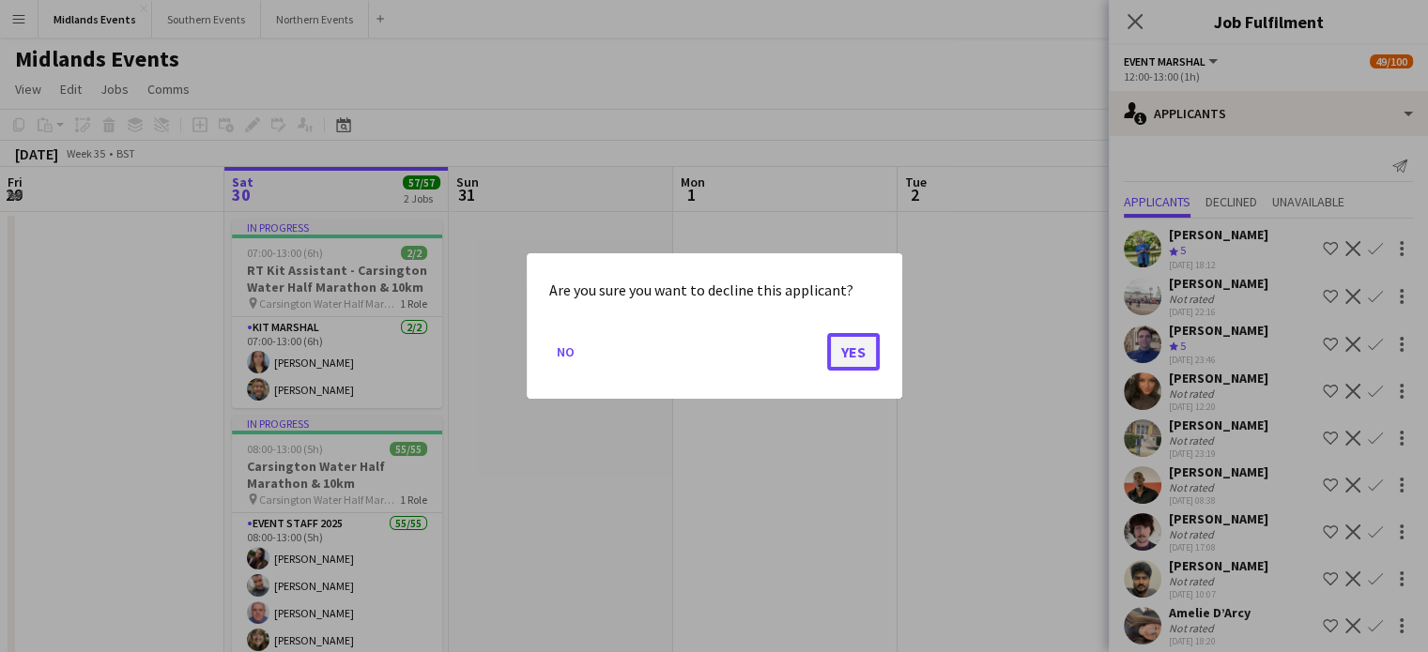
click at [852, 355] on button "Yes" at bounding box center [853, 352] width 53 height 38
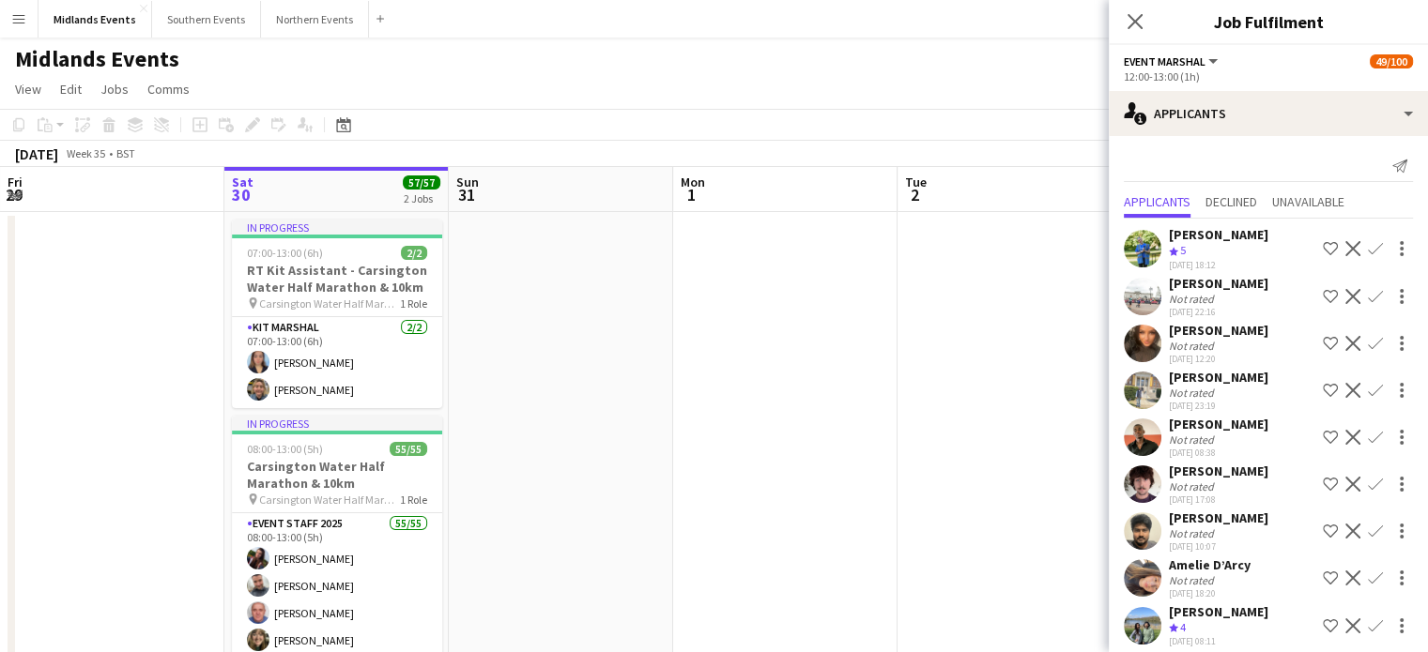
click at [1345, 336] on app-icon "Decline" at bounding box center [1352, 343] width 15 height 15
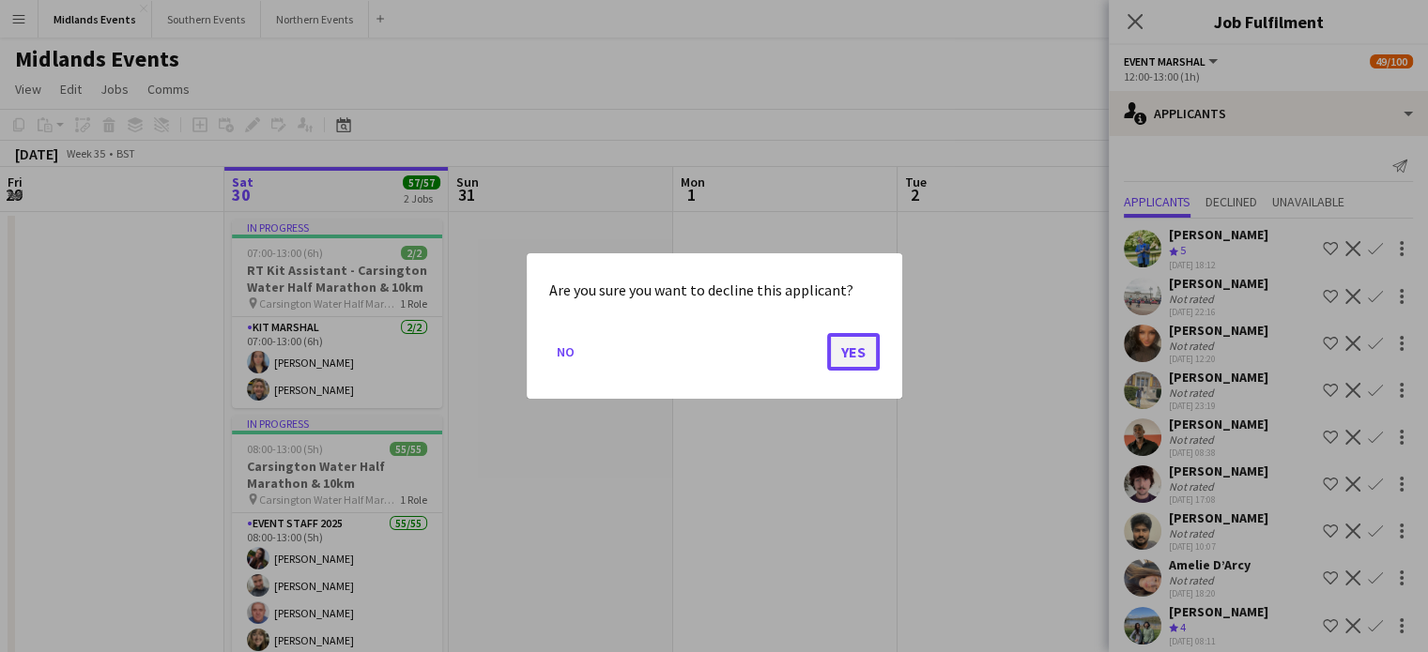
click at [867, 345] on button "Yes" at bounding box center [853, 352] width 53 height 38
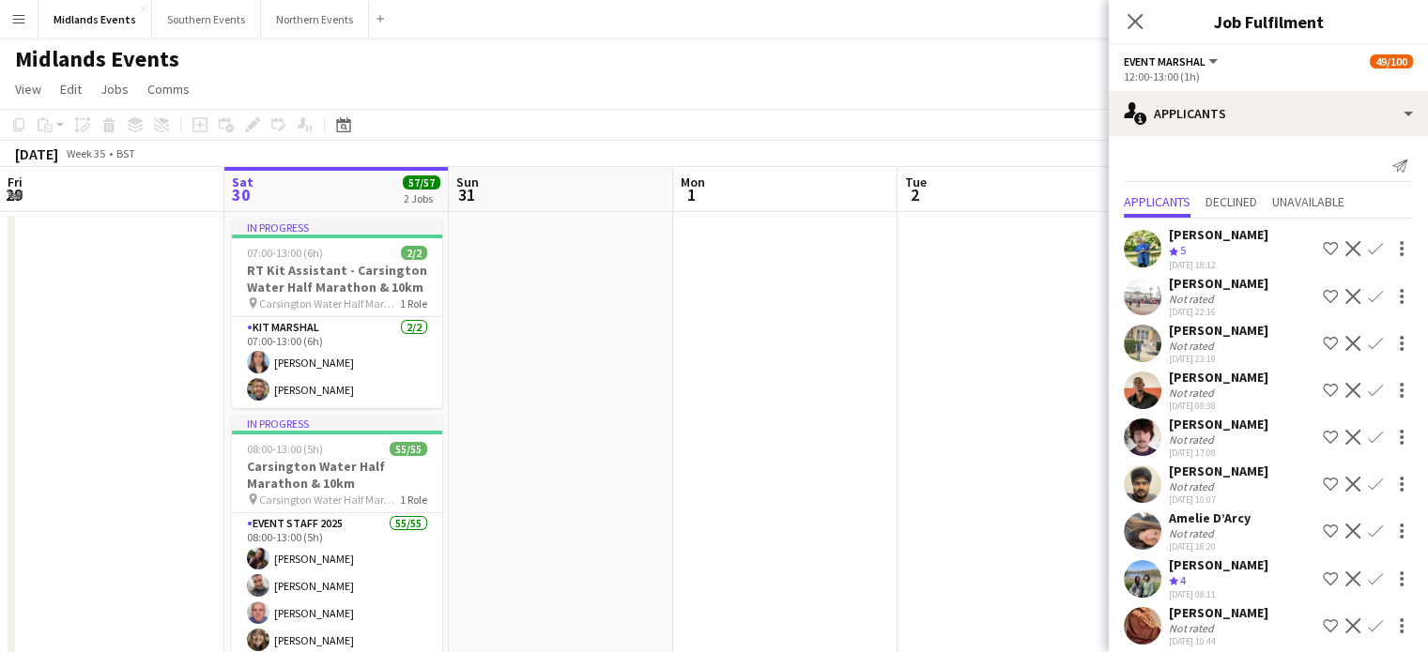
click at [1345, 338] on app-icon "Decline" at bounding box center [1352, 343] width 15 height 15
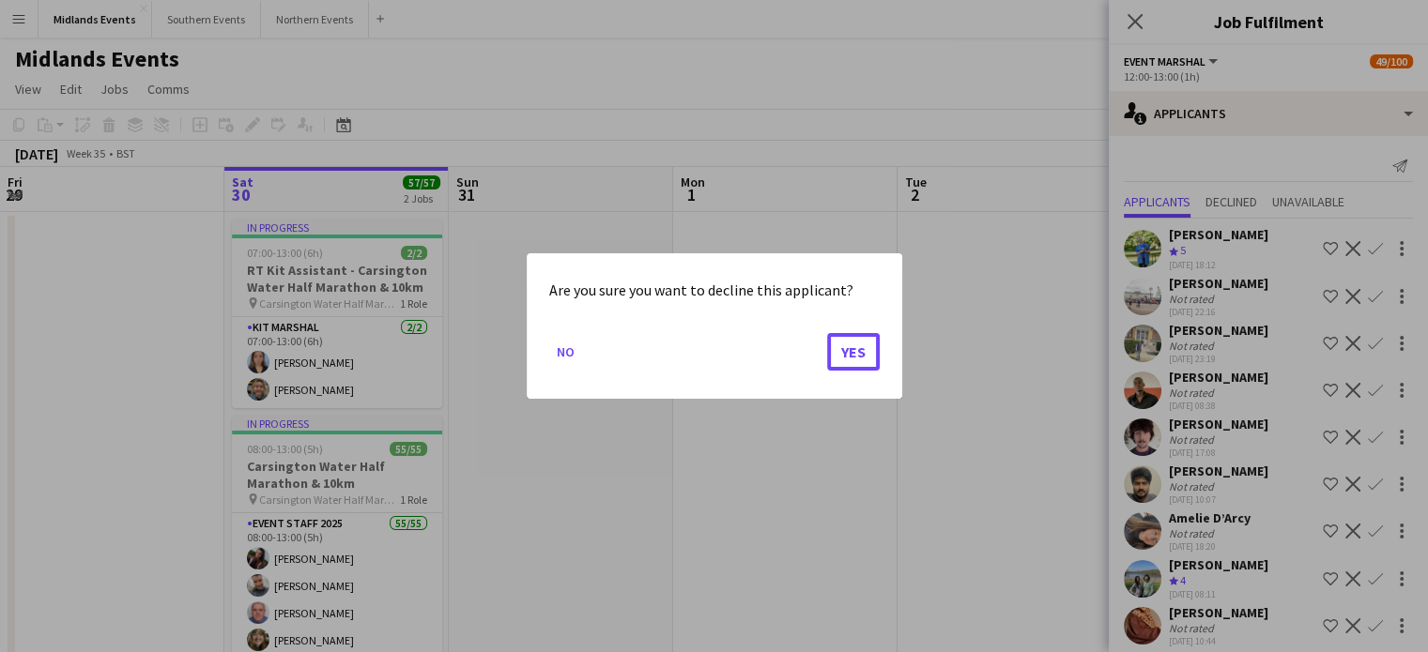
drag, startPoint x: 841, startPoint y: 345, endPoint x: 881, endPoint y: 339, distance: 40.0
click at [841, 345] on button "Yes" at bounding box center [853, 352] width 53 height 38
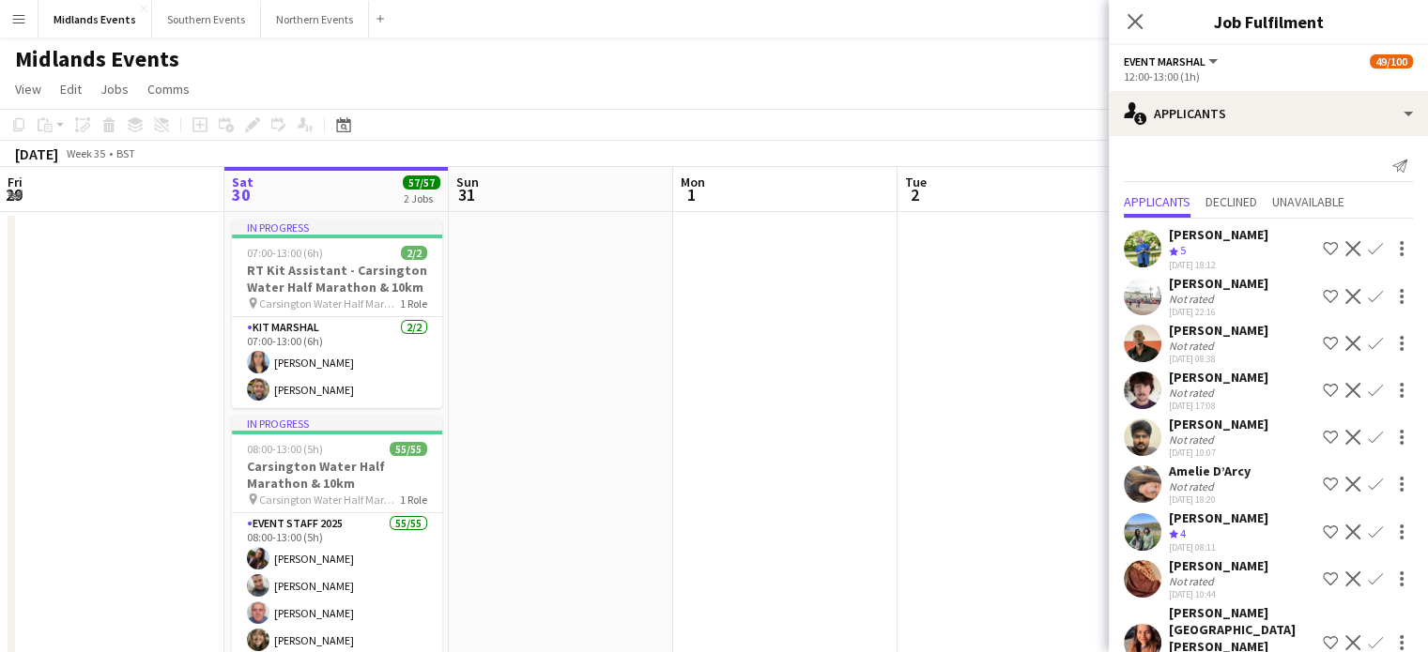
click at [1345, 341] on app-icon "Decline" at bounding box center [1352, 343] width 15 height 15
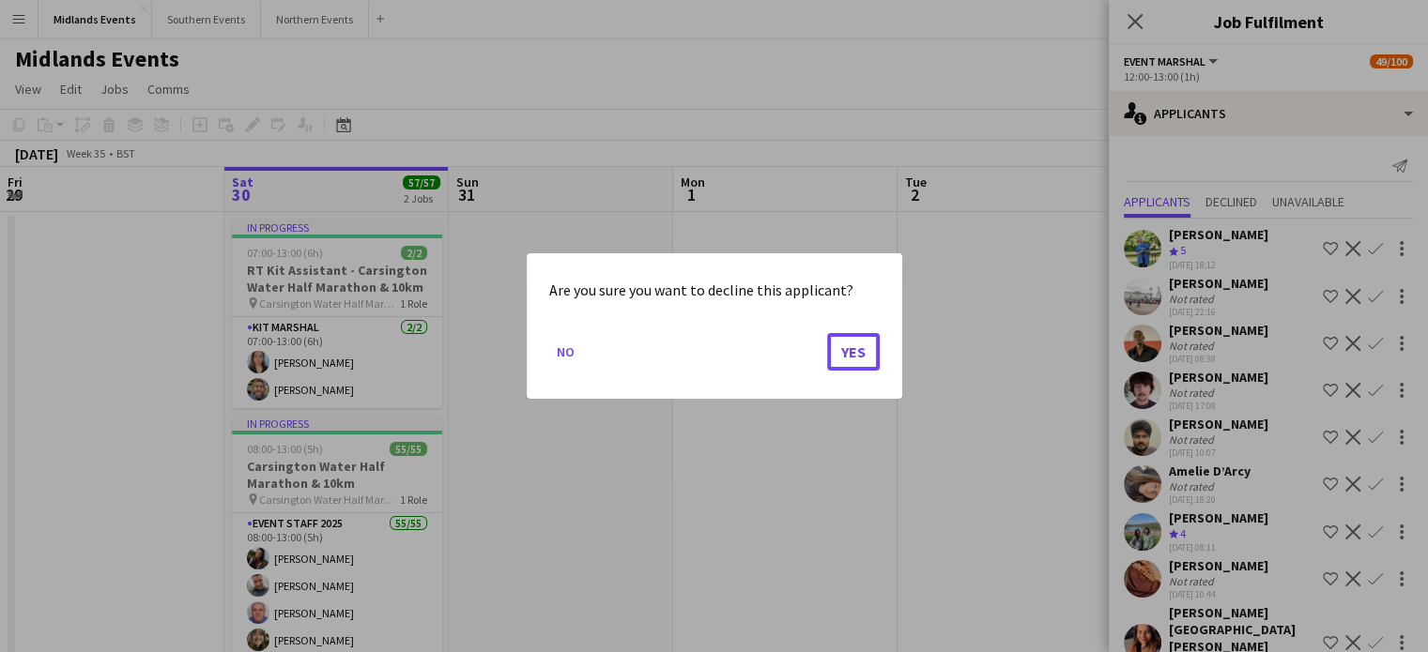
drag, startPoint x: 845, startPoint y: 348, endPoint x: 1064, endPoint y: 333, distance: 219.2
click at [845, 347] on button "Yes" at bounding box center [853, 352] width 53 height 38
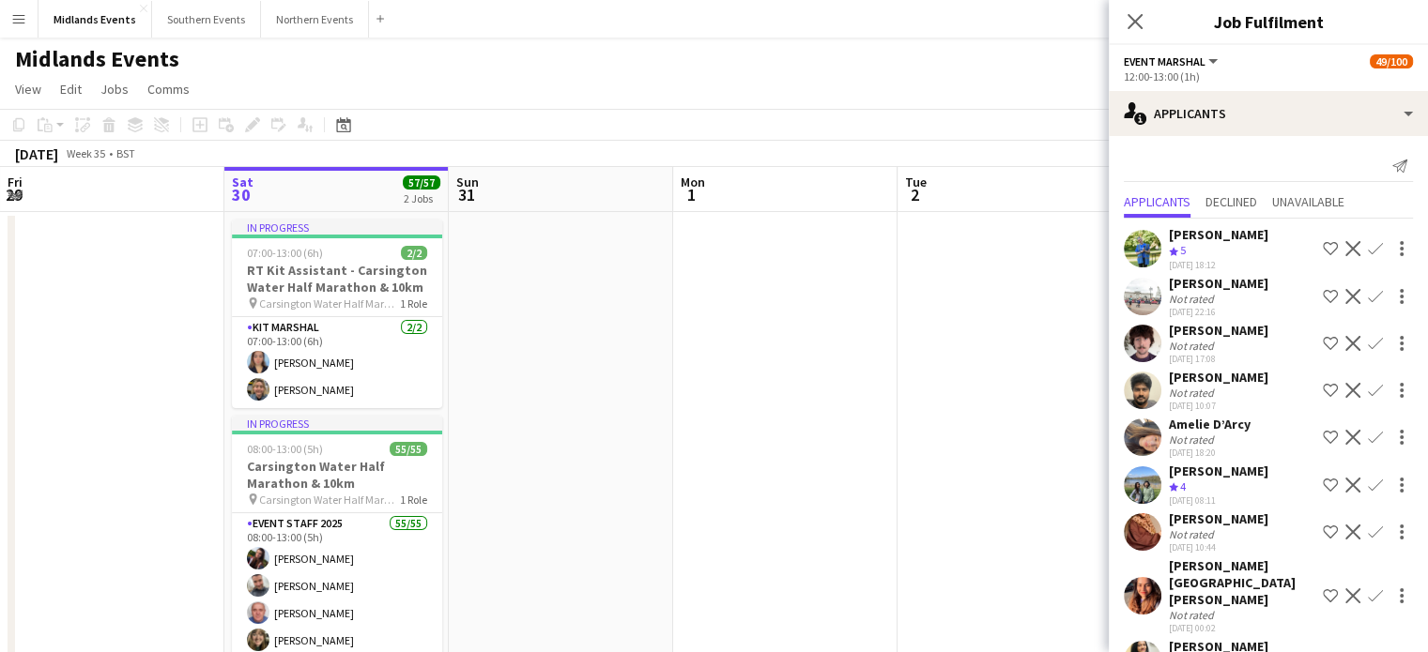
click at [1345, 348] on app-icon "Decline" at bounding box center [1352, 343] width 15 height 15
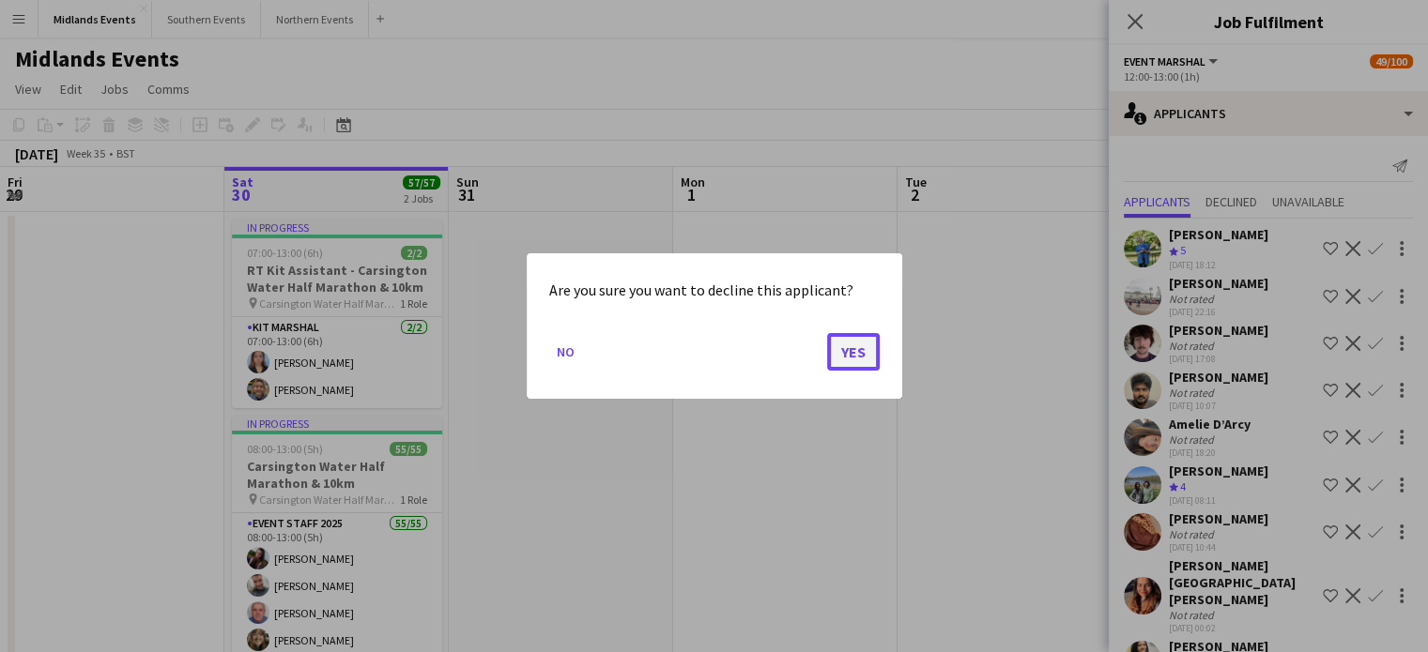
click at [849, 353] on button "Yes" at bounding box center [853, 352] width 53 height 38
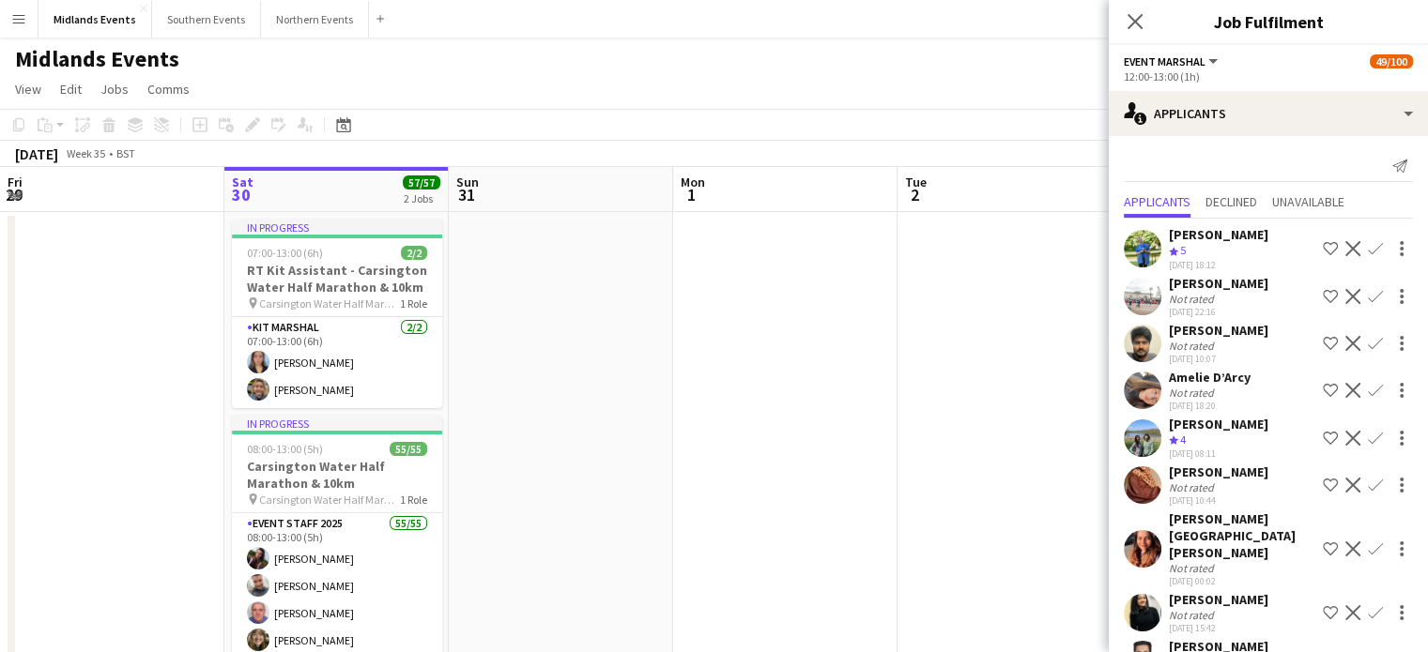
click at [1345, 346] on app-icon "Decline" at bounding box center [1352, 343] width 15 height 15
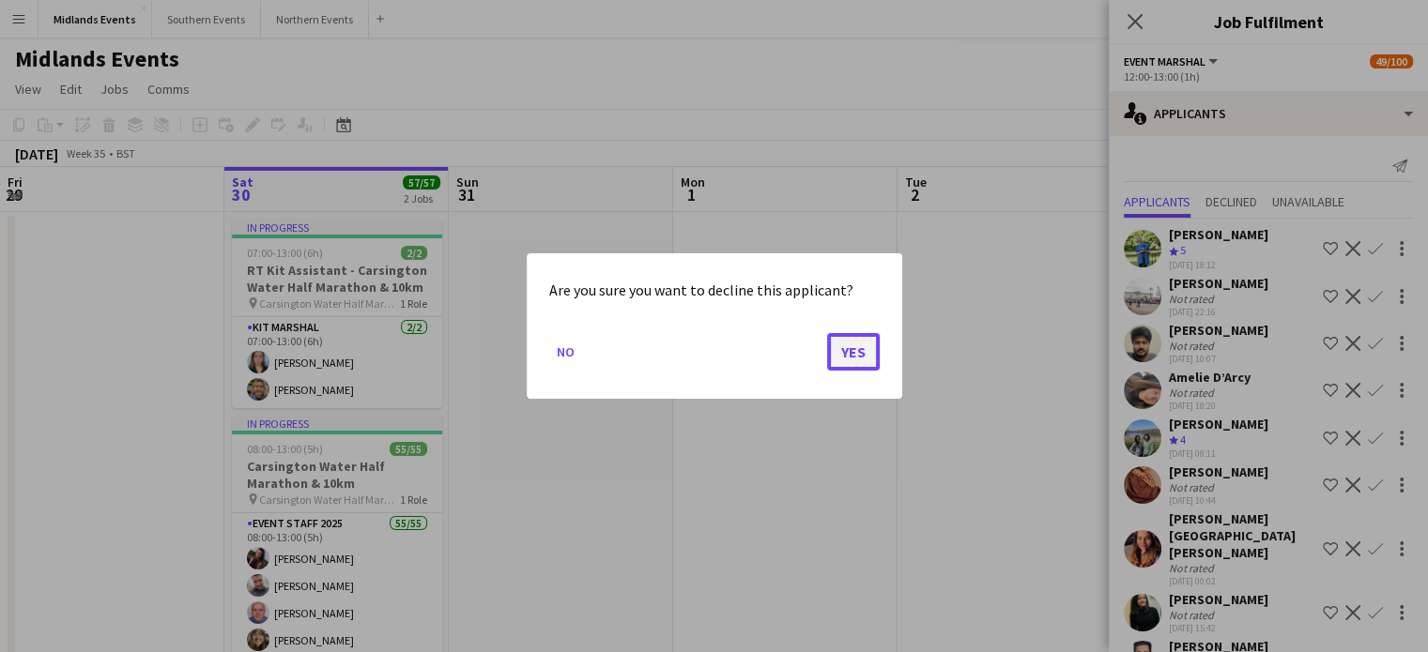
drag, startPoint x: 849, startPoint y: 352, endPoint x: 1164, endPoint y: 346, distance: 315.5
click at [849, 351] on button "Yes" at bounding box center [853, 352] width 53 height 38
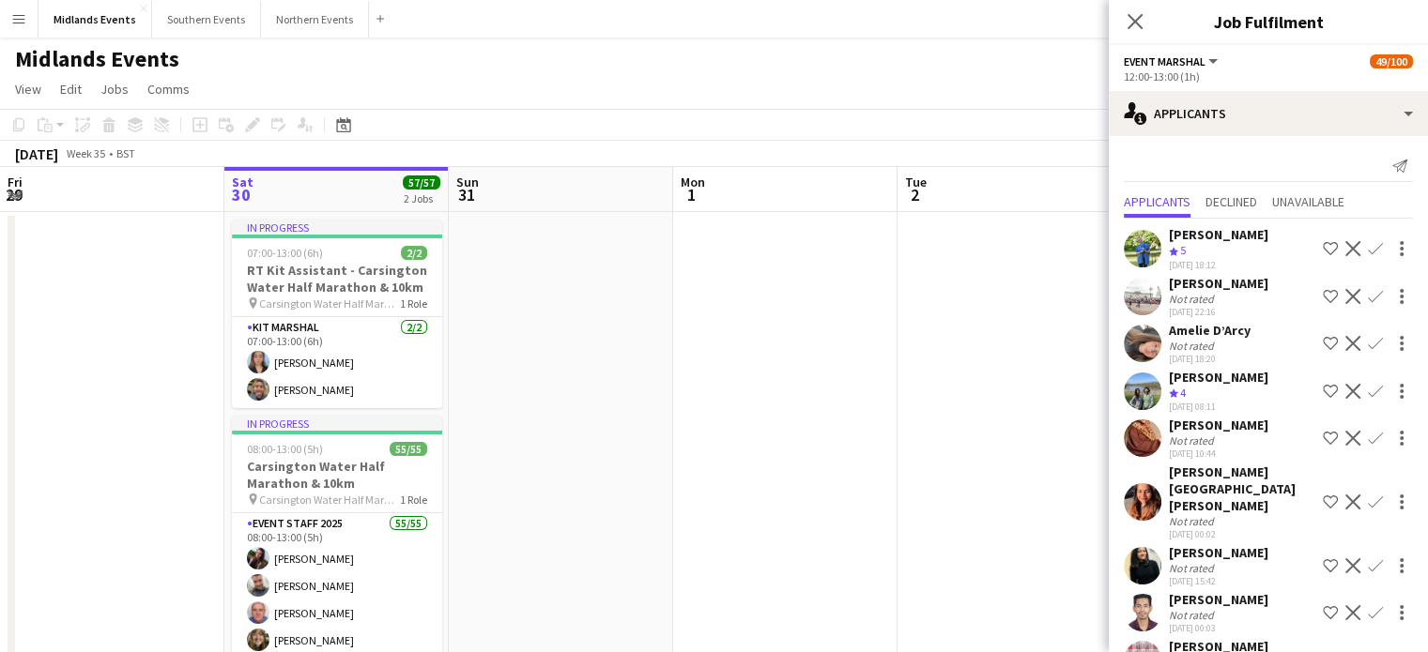
click at [1345, 340] on app-icon "Decline" at bounding box center [1352, 343] width 15 height 15
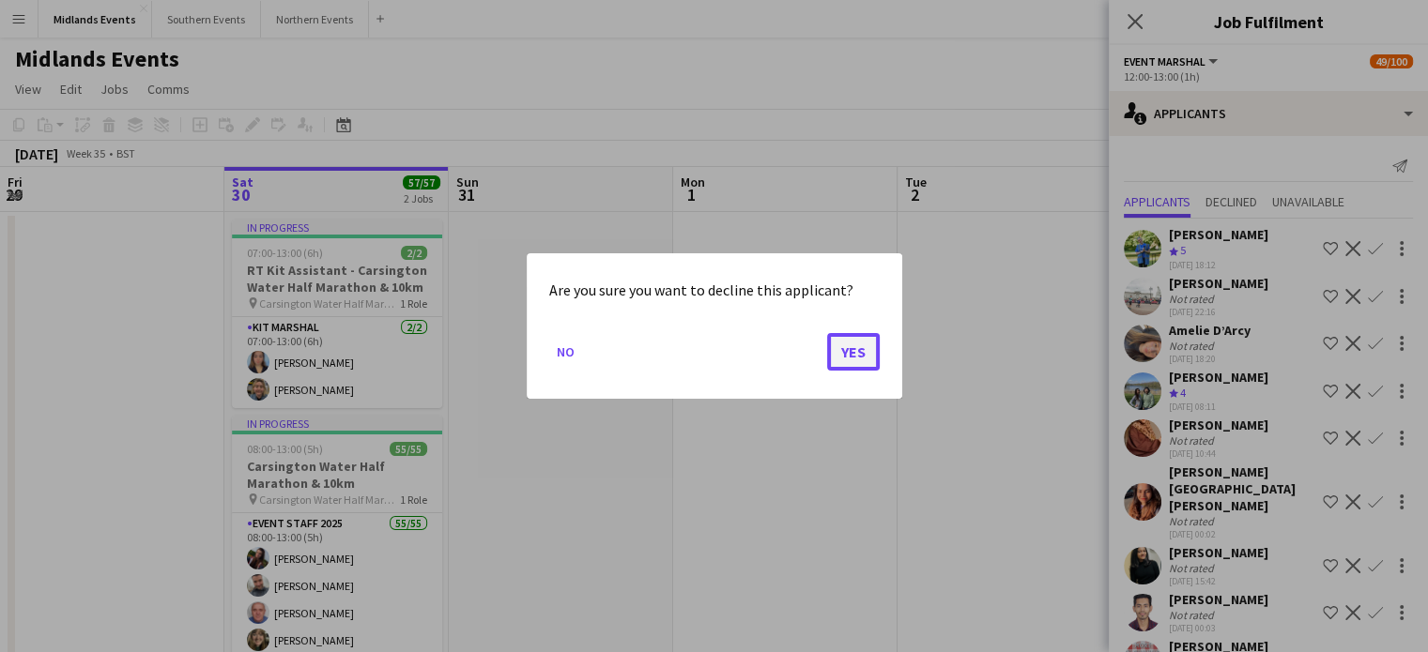
drag, startPoint x: 859, startPoint y: 348, endPoint x: 1004, endPoint y: 341, distance: 145.7
click at [860, 348] on button "Yes" at bounding box center [853, 352] width 53 height 38
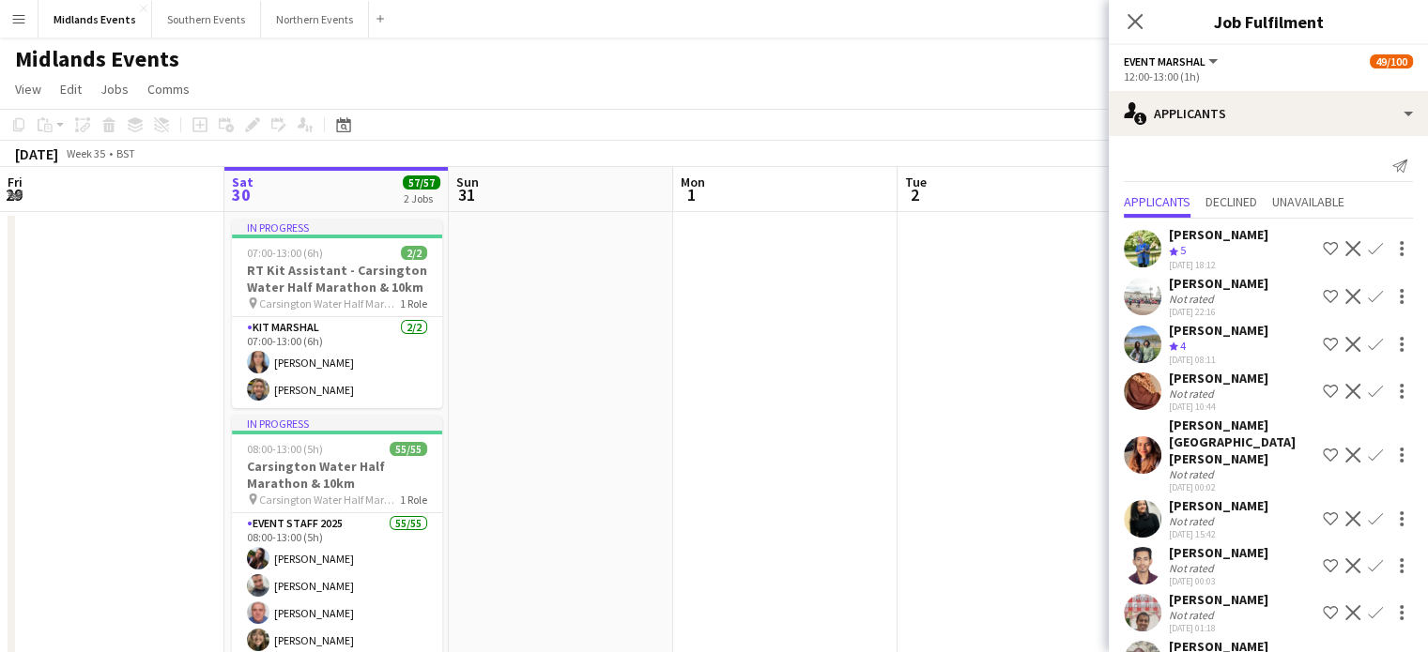
click at [1341, 344] on button "Decline" at bounding box center [1352, 344] width 23 height 23
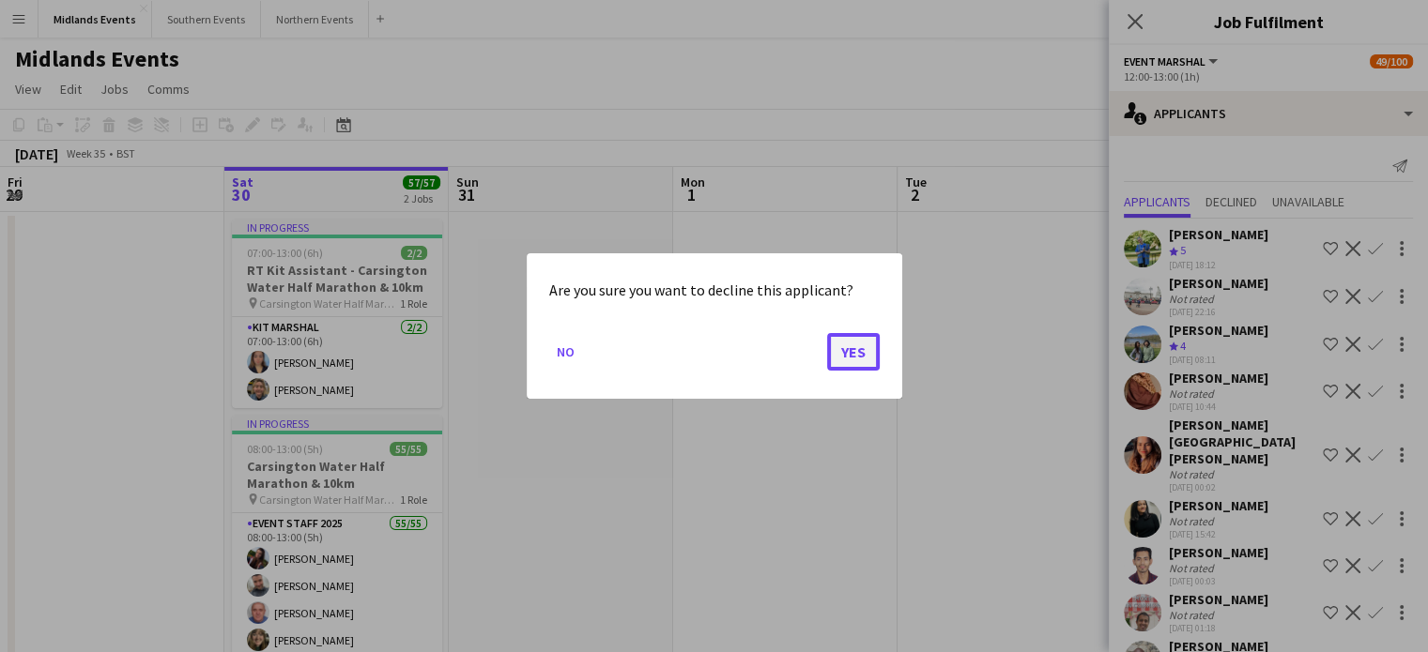
click at [863, 352] on button "Yes" at bounding box center [853, 352] width 53 height 38
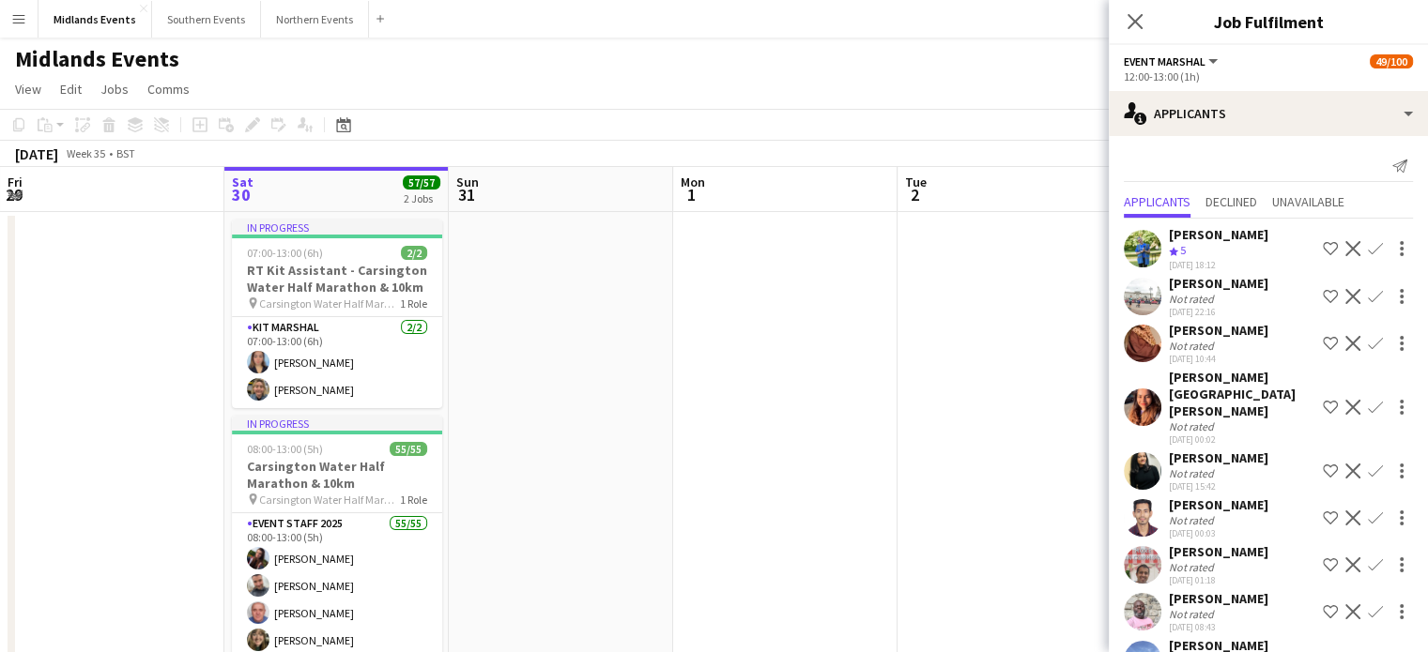
click at [1345, 340] on app-icon "Decline" at bounding box center [1352, 343] width 15 height 15
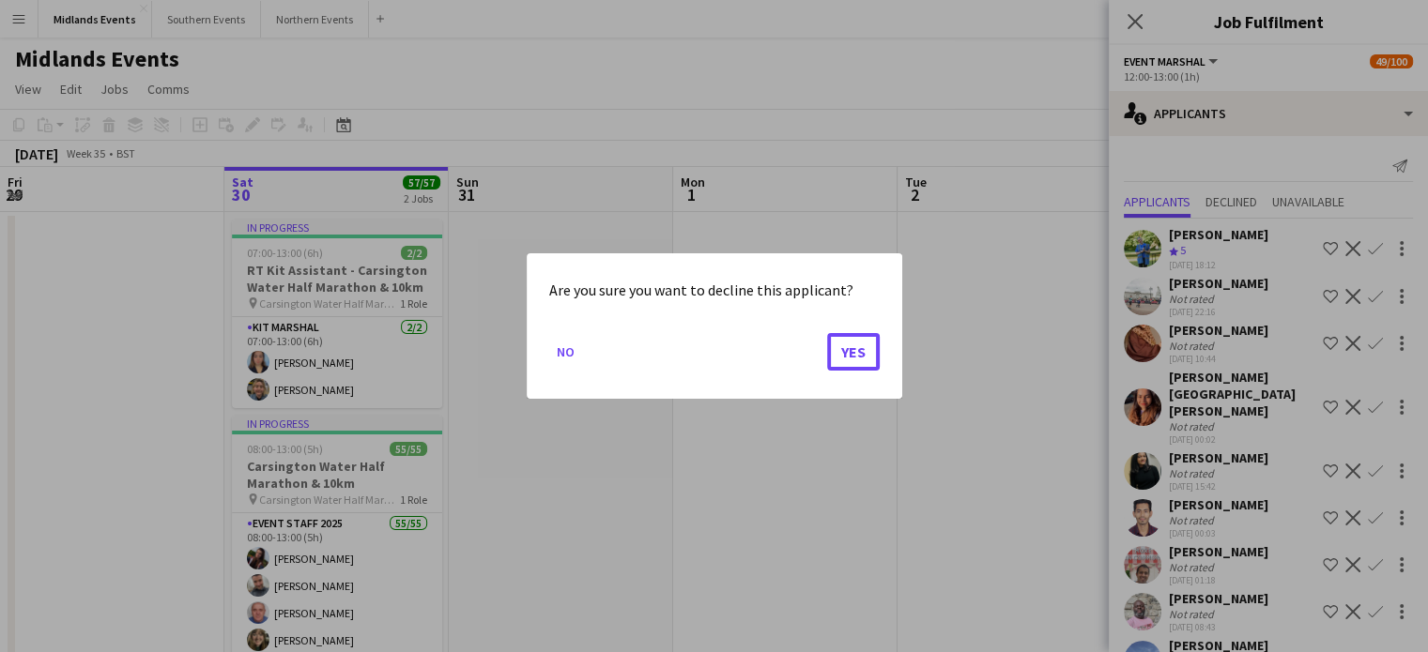
drag, startPoint x: 841, startPoint y: 346, endPoint x: 1075, endPoint y: 344, distance: 233.8
click at [844, 346] on button "Yes" at bounding box center [853, 352] width 53 height 38
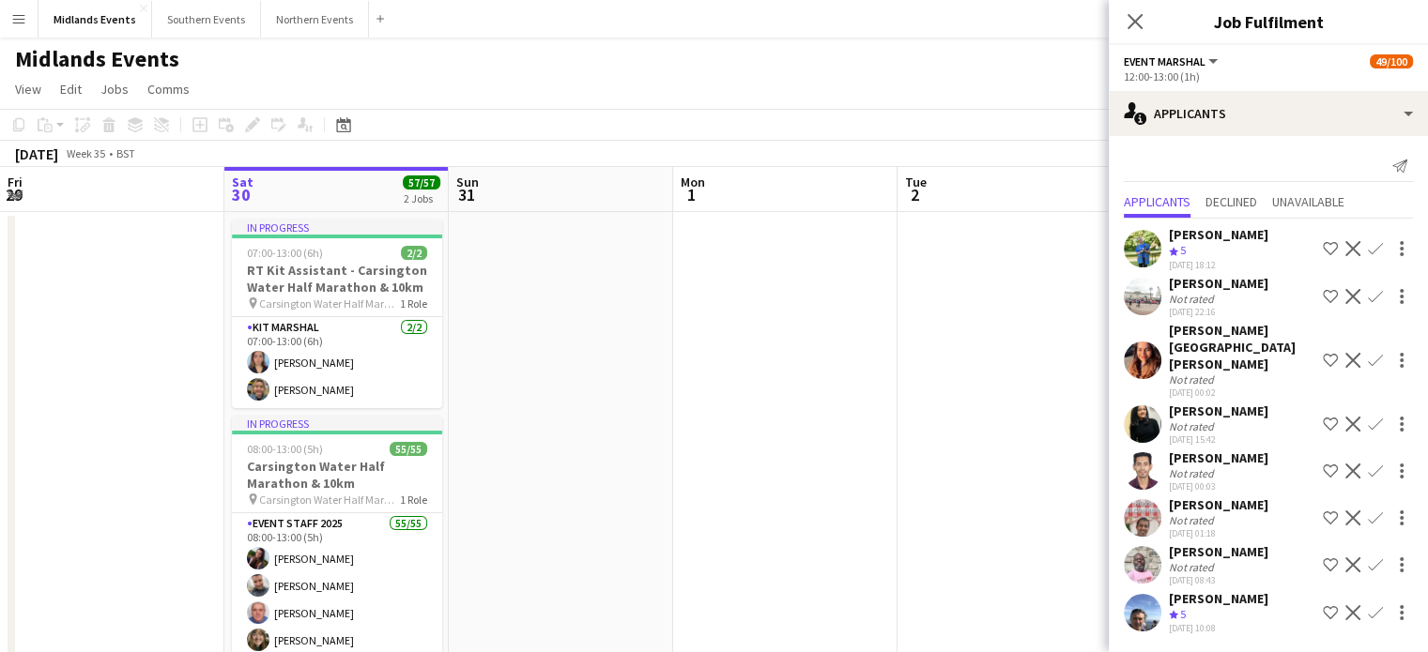
click at [1350, 353] on app-icon "Decline" at bounding box center [1352, 360] width 15 height 15
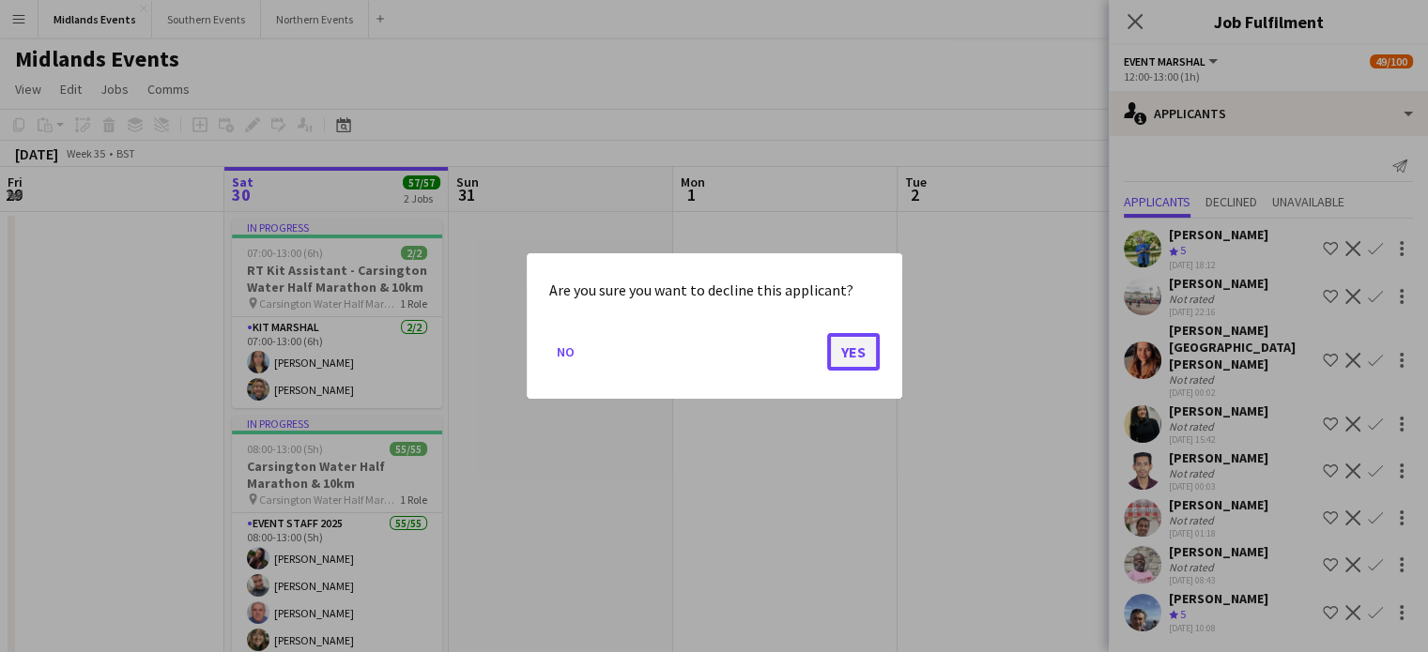
click at [868, 344] on button "Yes" at bounding box center [853, 352] width 53 height 38
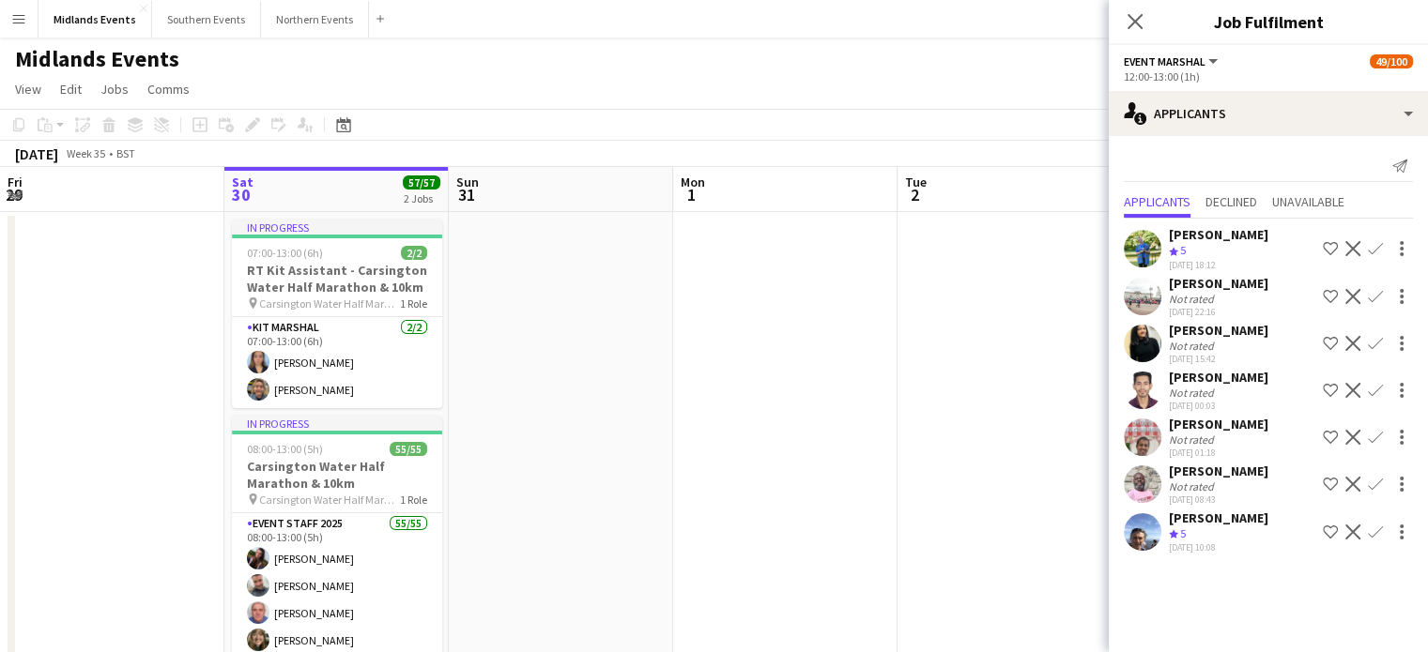
click at [1354, 340] on app-icon "Decline" at bounding box center [1352, 343] width 15 height 15
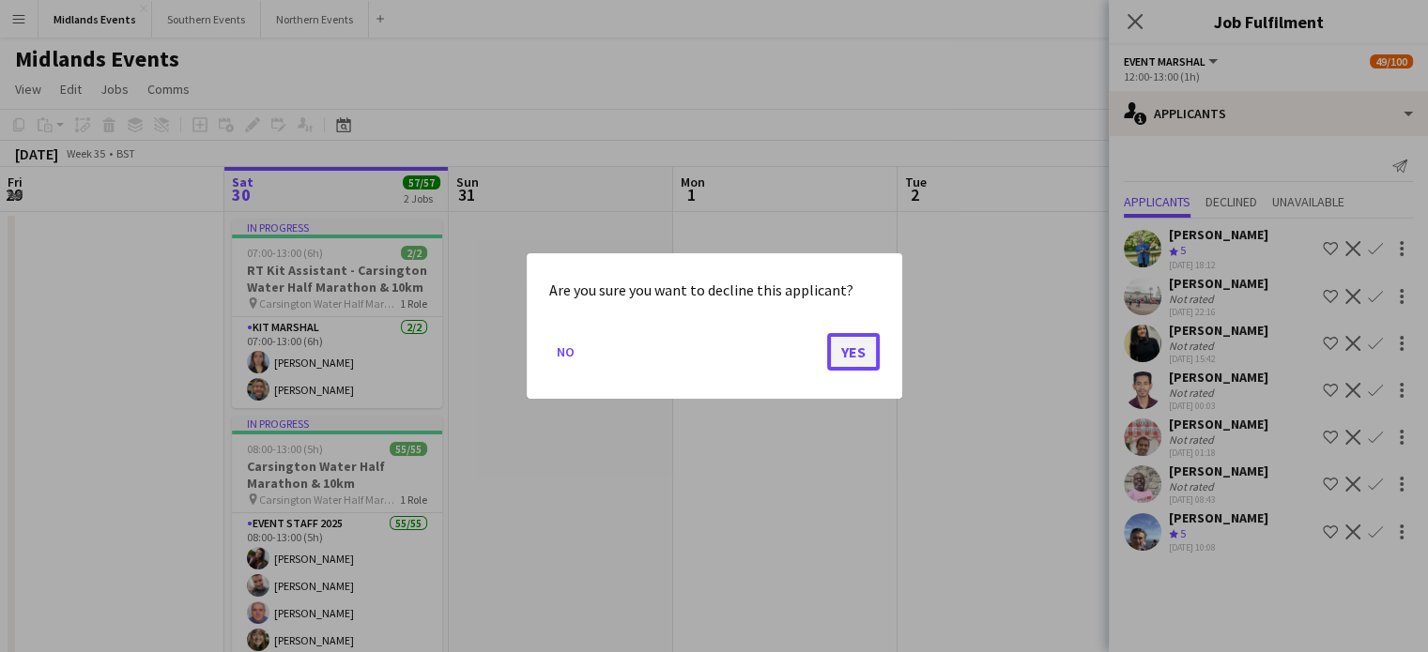
click at [856, 343] on button "Yes" at bounding box center [853, 352] width 53 height 38
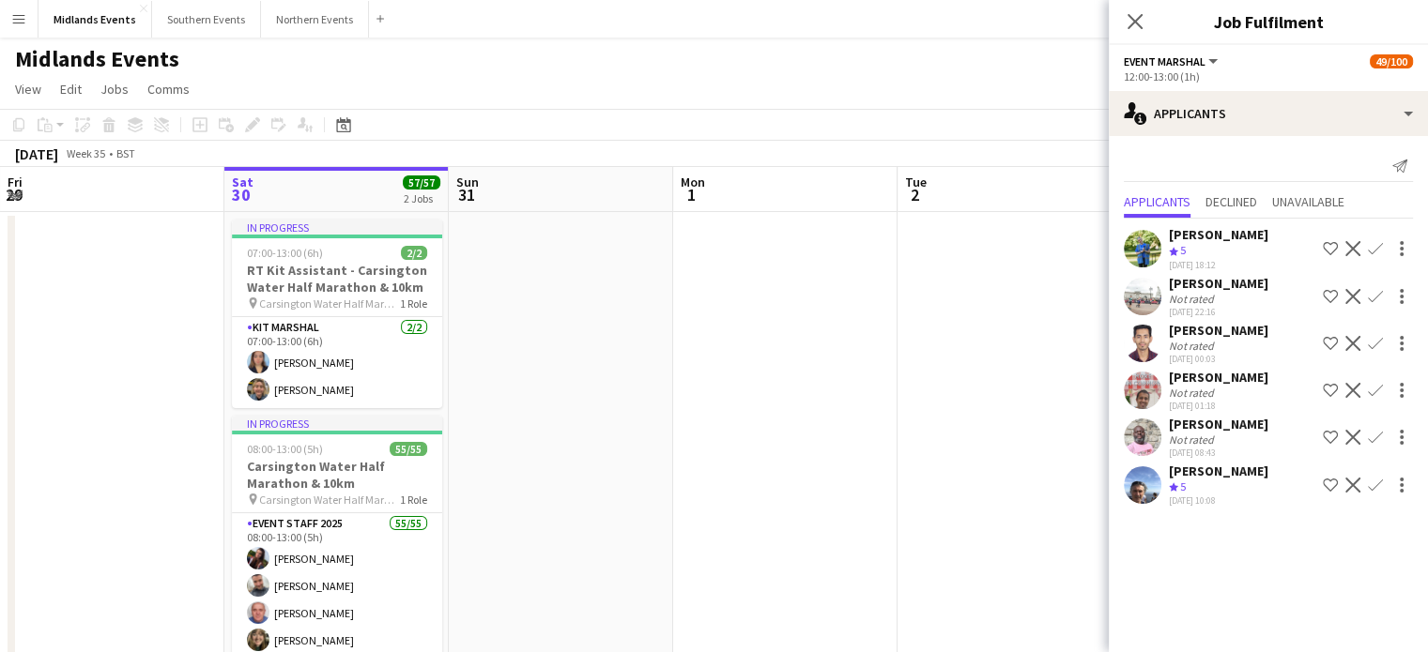
click at [1352, 337] on app-icon "Decline" at bounding box center [1352, 343] width 15 height 15
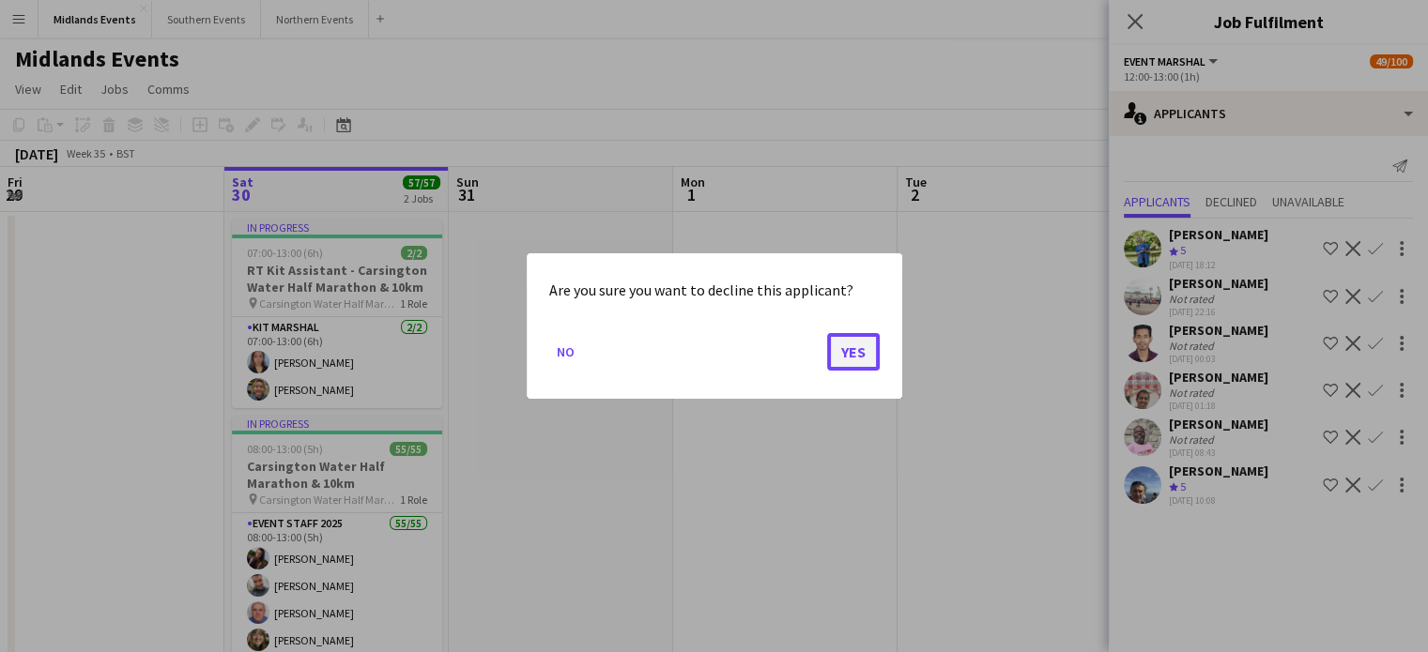
click at [852, 351] on button "Yes" at bounding box center [853, 352] width 53 height 38
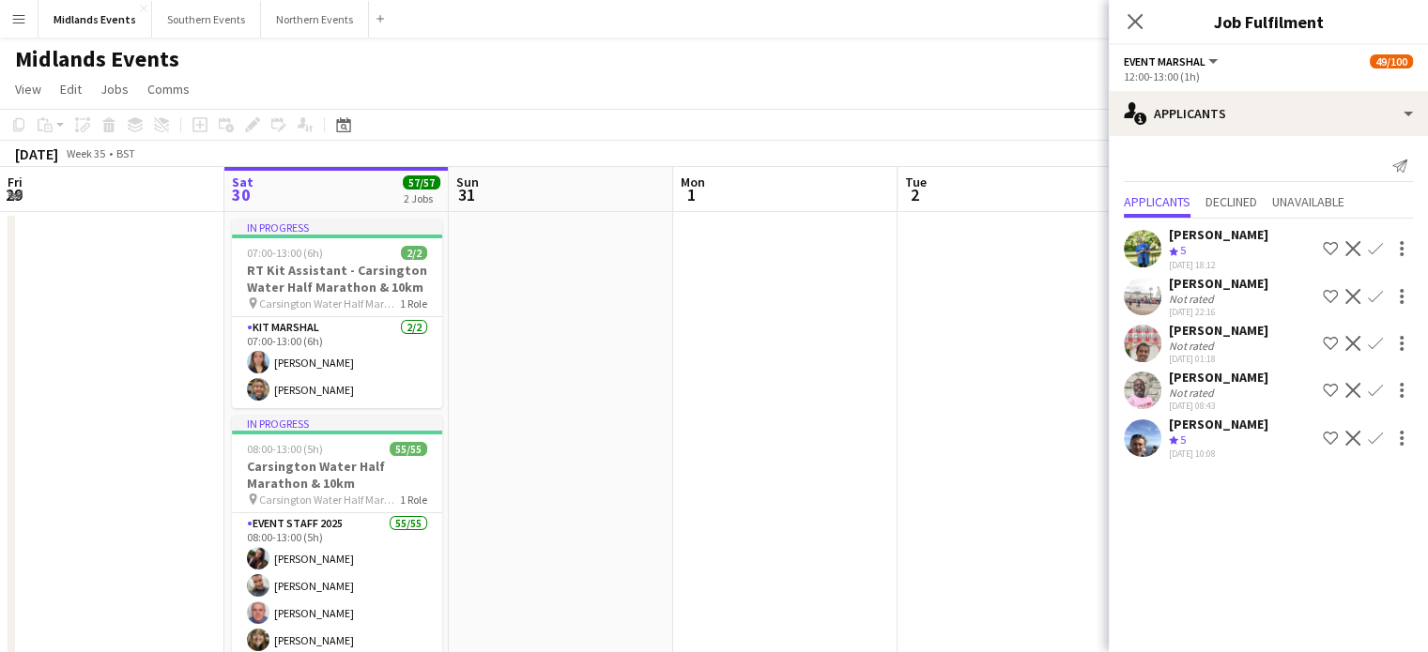
click at [1348, 337] on app-icon "Decline" at bounding box center [1352, 343] width 15 height 15
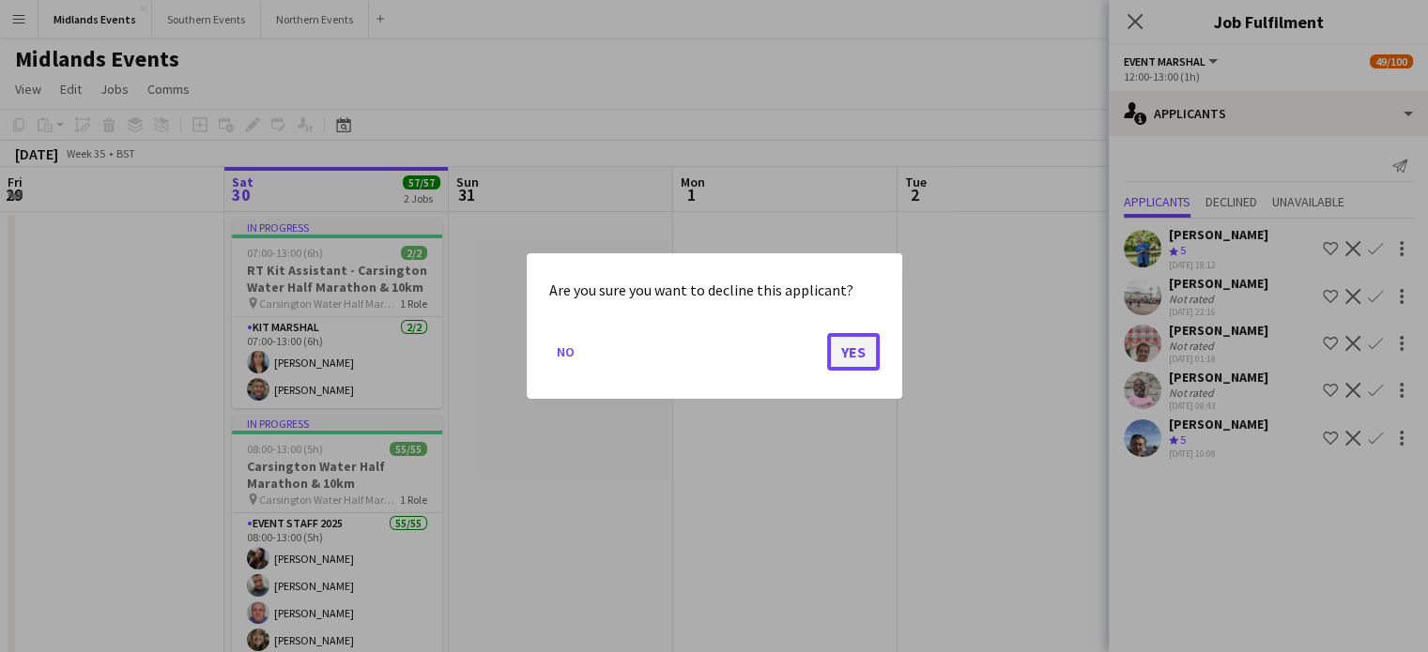
click at [868, 345] on button "Yes" at bounding box center [853, 352] width 53 height 38
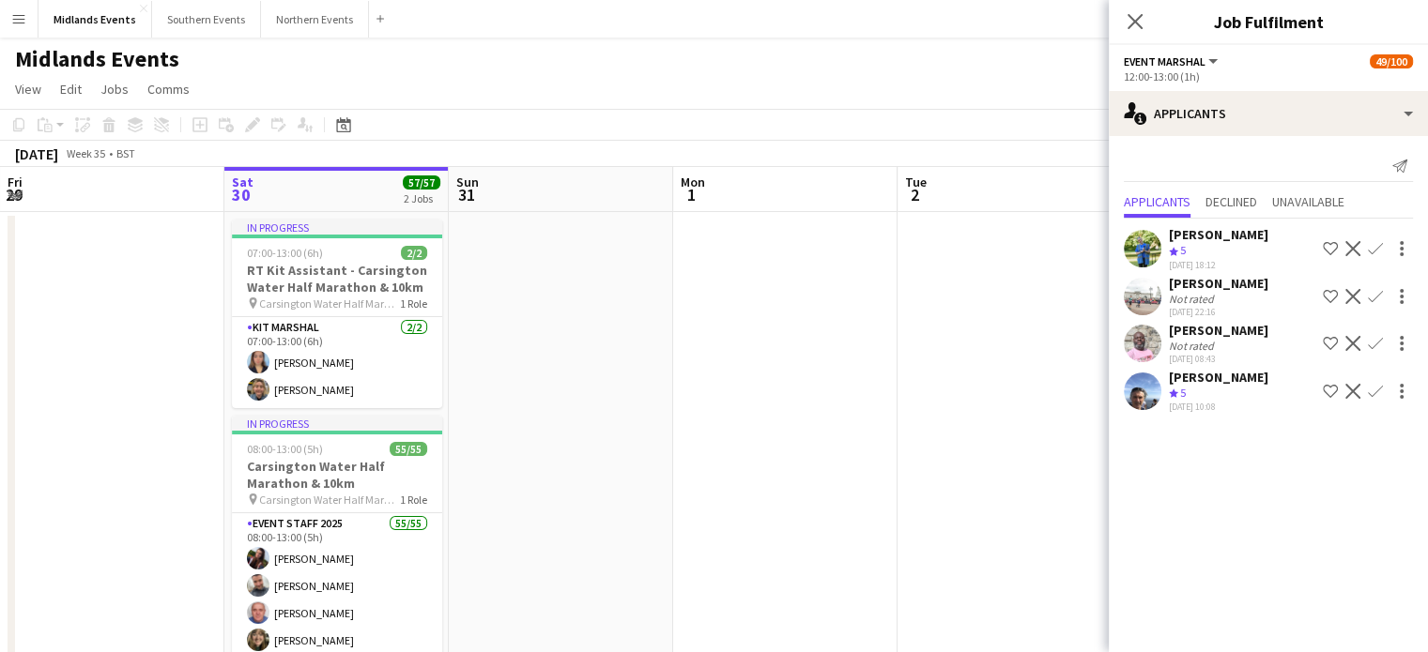
click at [1356, 336] on app-icon "Decline" at bounding box center [1352, 343] width 15 height 15
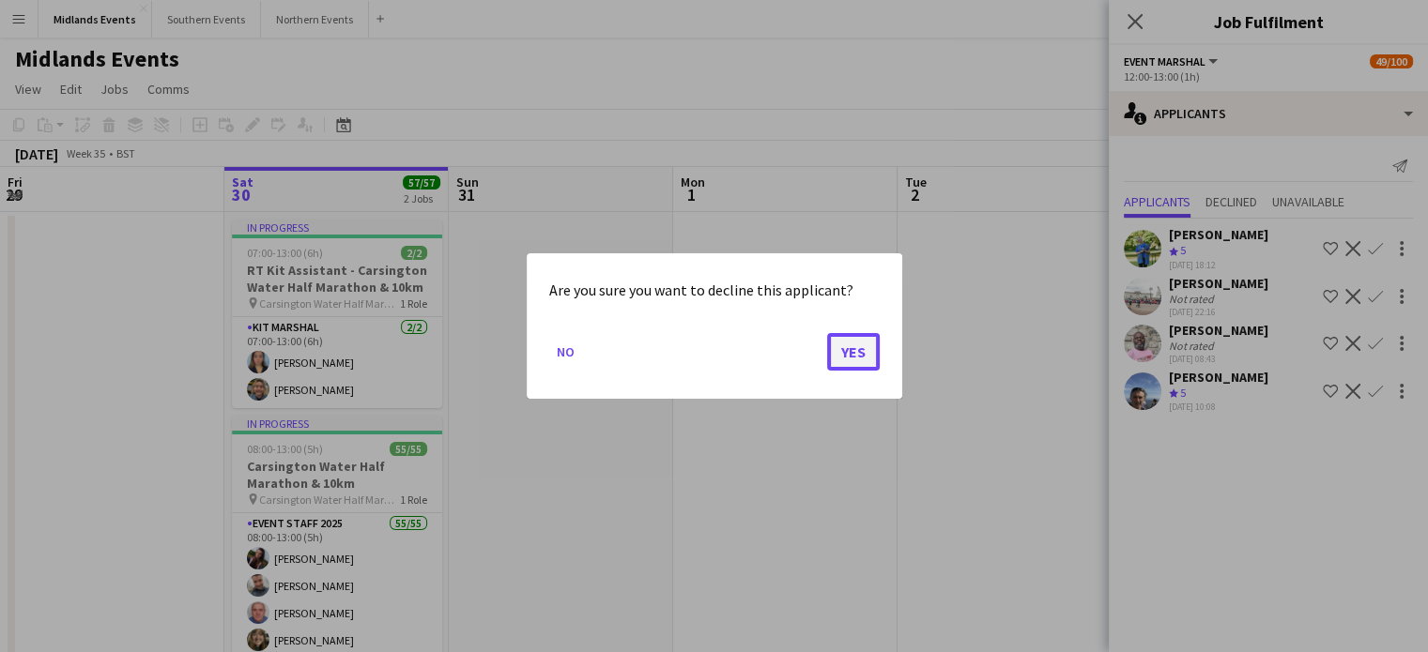
click at [860, 356] on button "Yes" at bounding box center [853, 352] width 53 height 38
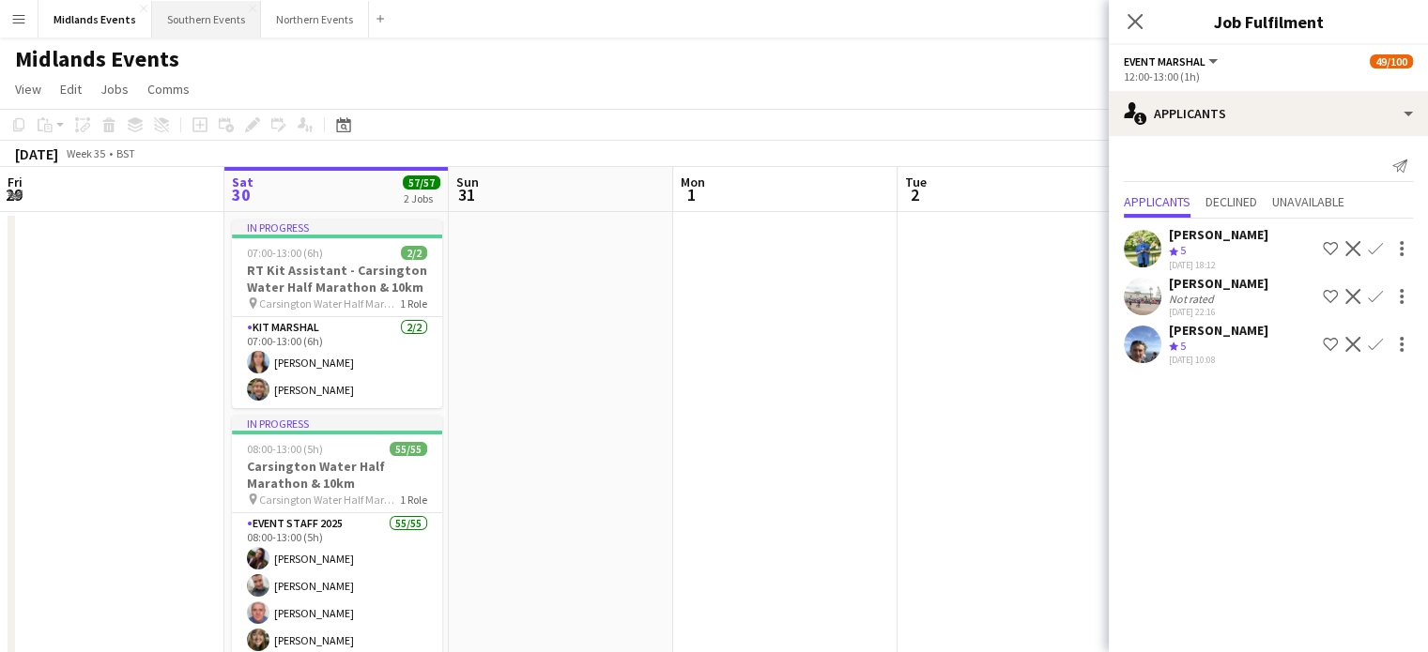
click at [210, 21] on button "Southern Events Close" at bounding box center [206, 19] width 109 height 37
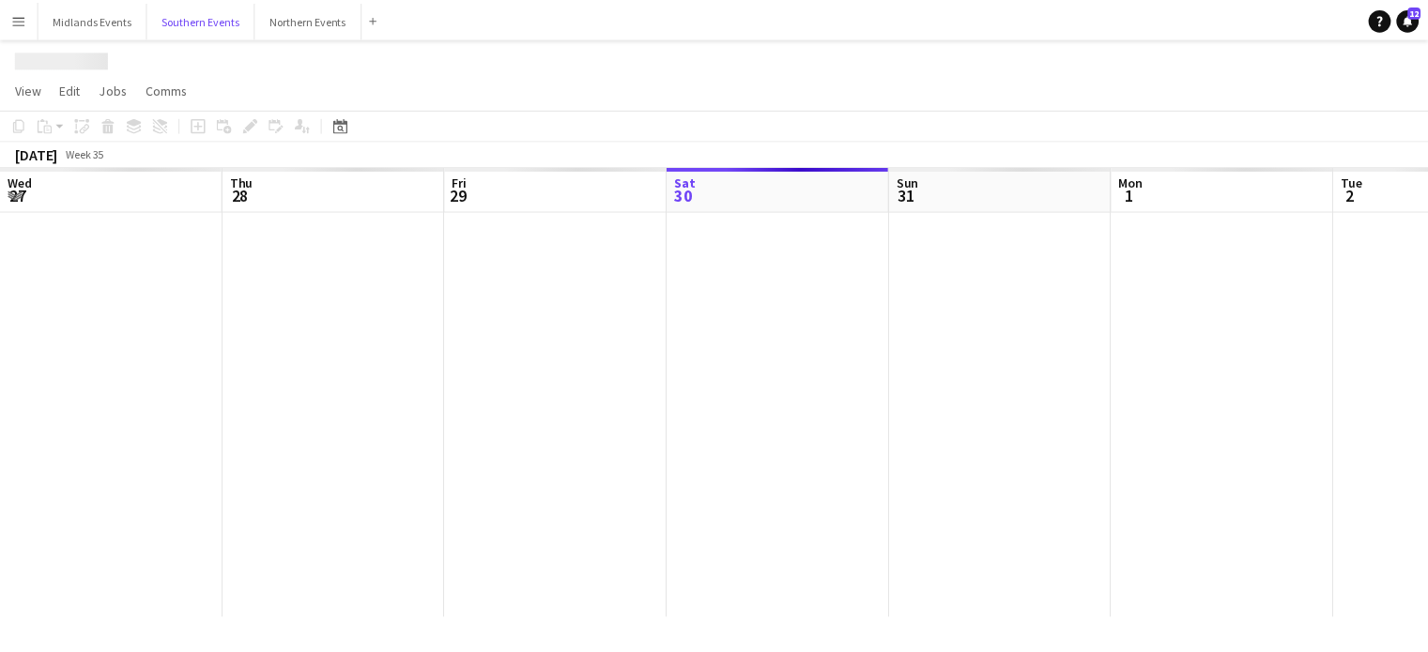
scroll to position [0, 449]
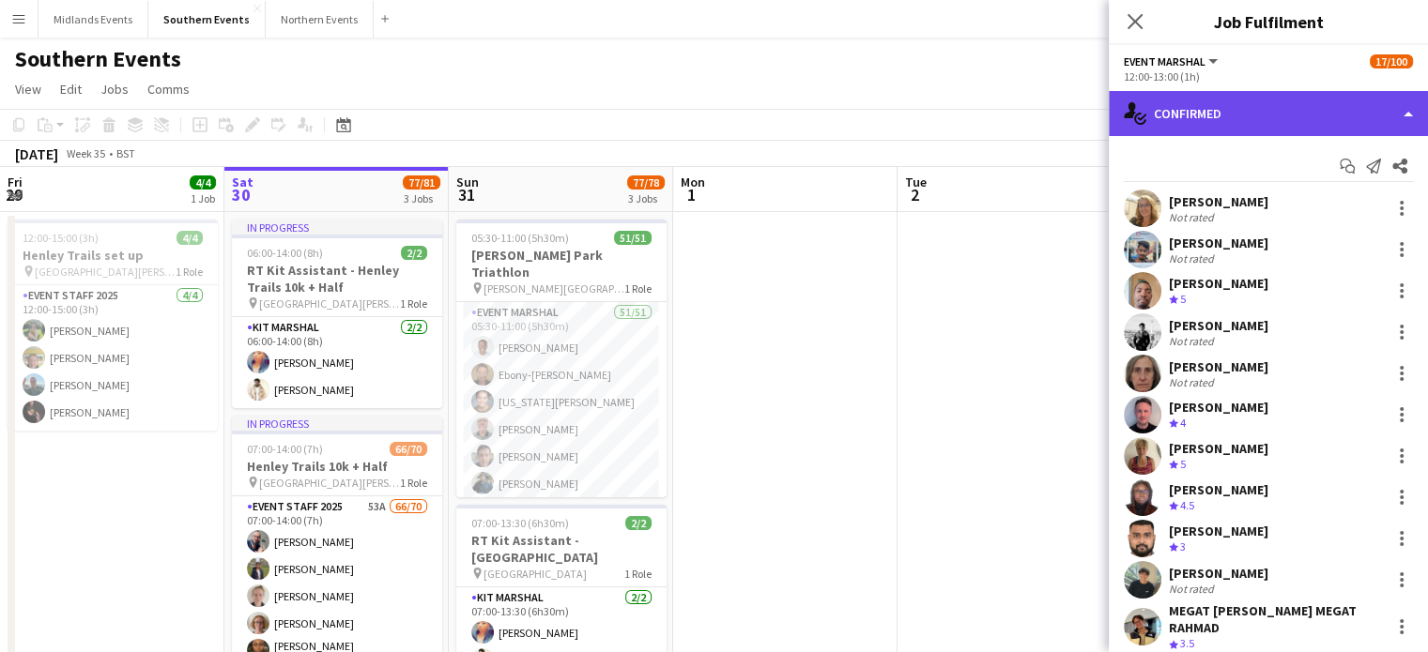
click at [1333, 110] on div "single-neutral-actions-check-2 Confirmed" at bounding box center [1268, 113] width 319 height 45
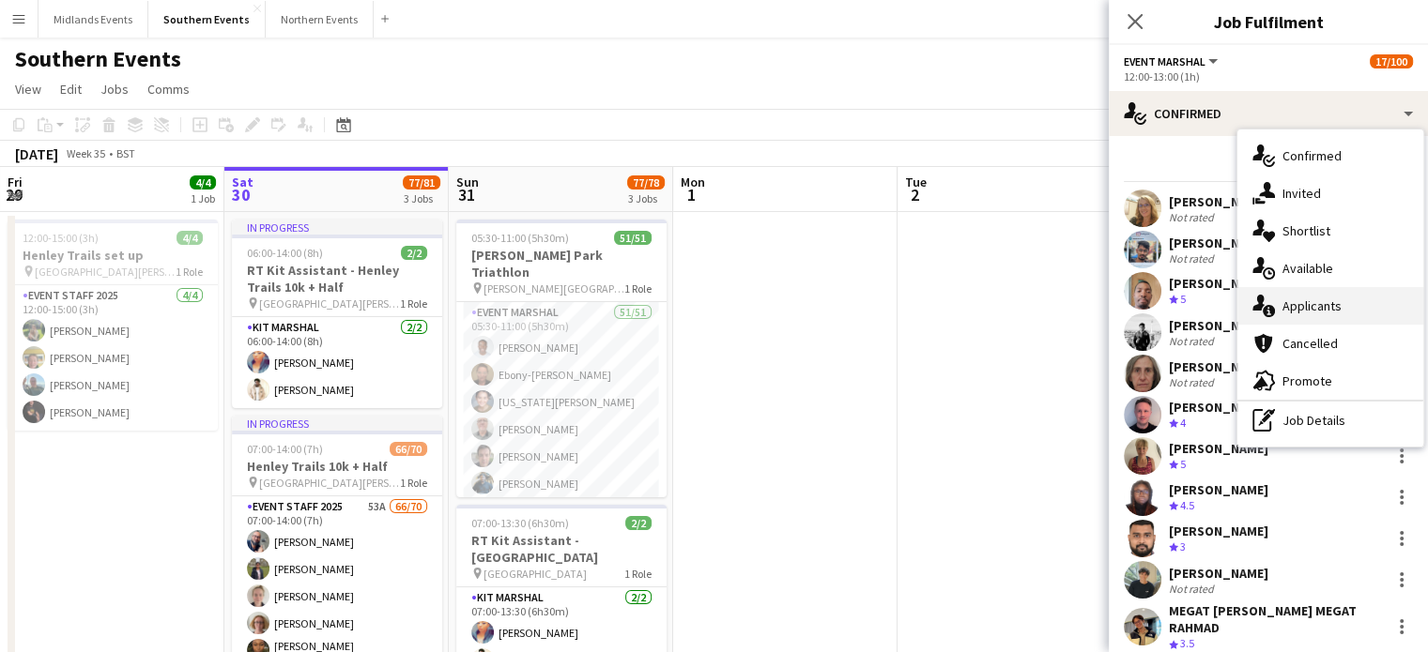
click at [1306, 311] on div "single-neutral-actions-information Applicants" at bounding box center [1330, 306] width 186 height 38
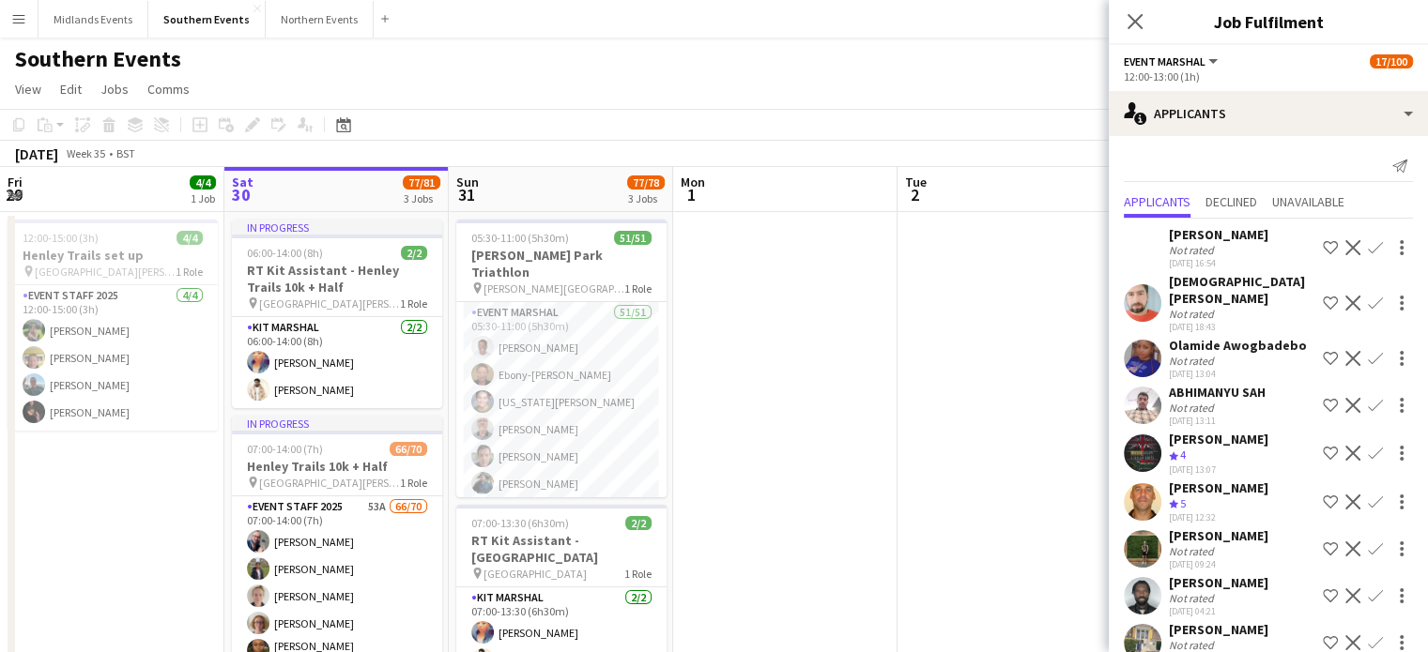
click at [1345, 241] on app-icon "Decline" at bounding box center [1352, 247] width 15 height 15
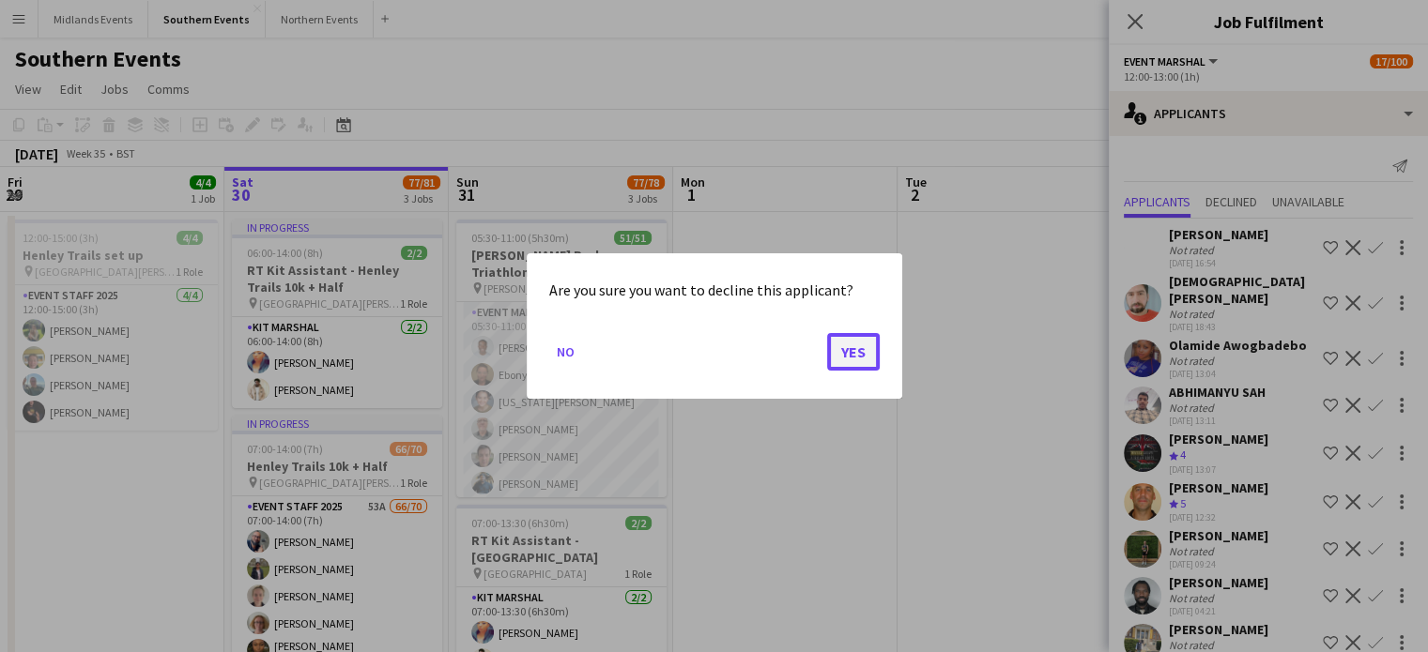
click at [875, 348] on button "Yes" at bounding box center [853, 352] width 53 height 38
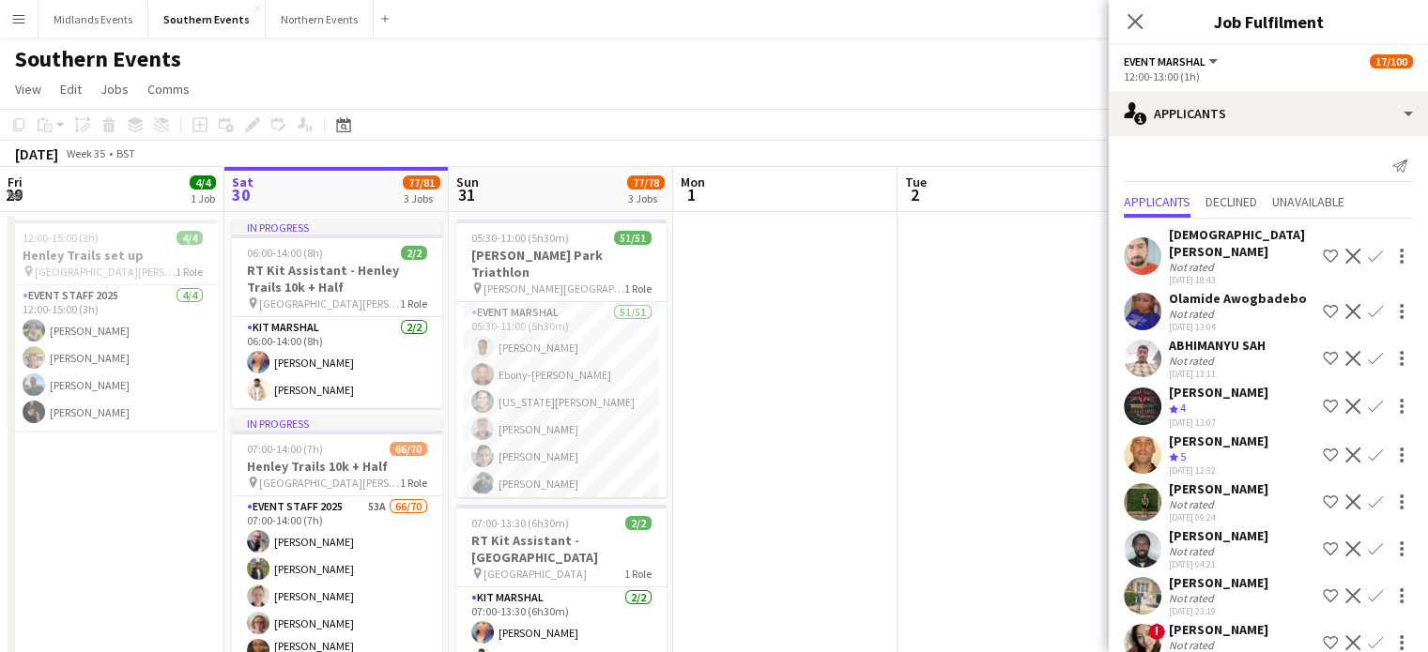
click at [1345, 256] on app-icon "Decline" at bounding box center [1352, 256] width 15 height 15
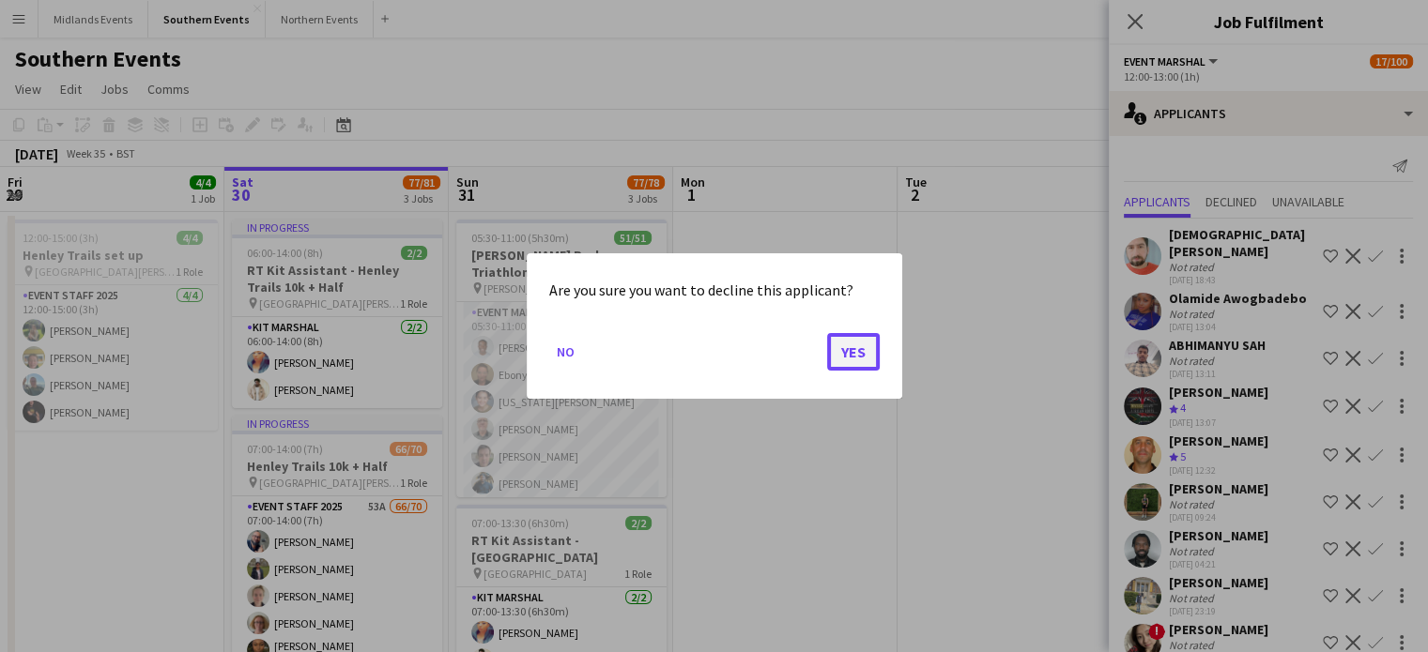
click at [845, 351] on button "Yes" at bounding box center [853, 352] width 53 height 38
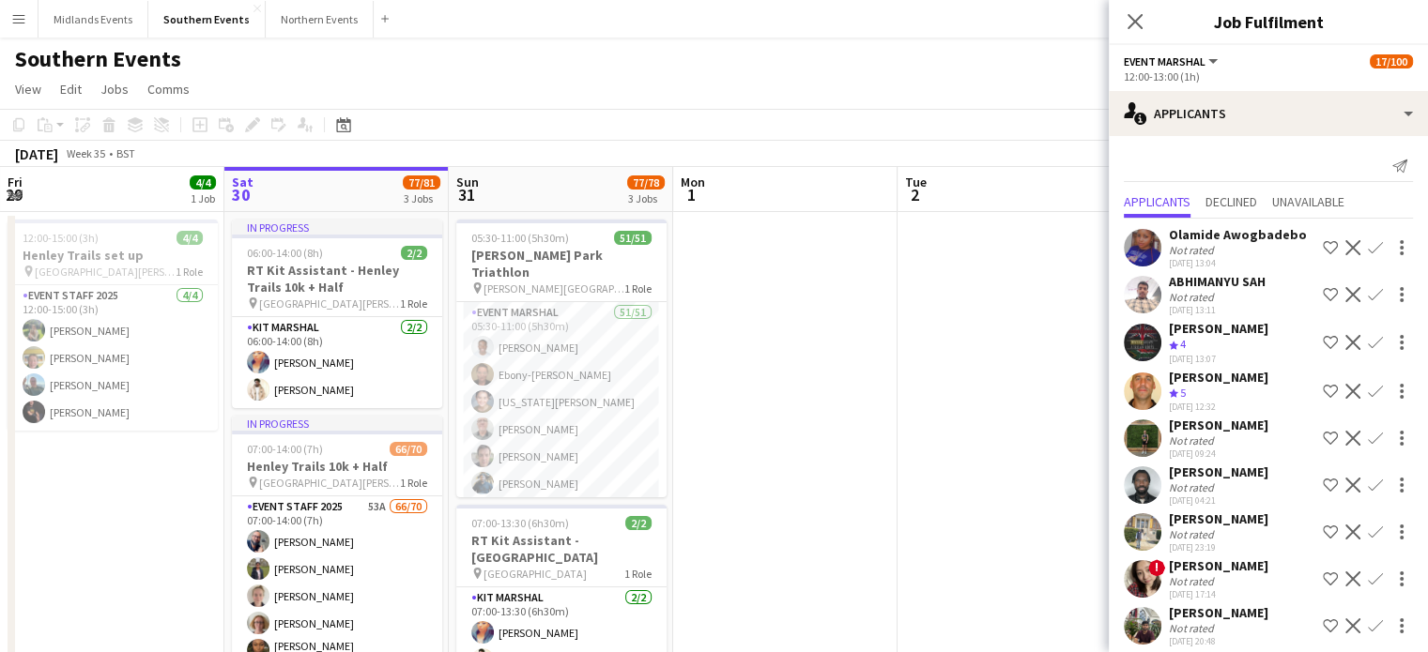
click at [1345, 246] on app-icon "Decline" at bounding box center [1352, 247] width 15 height 15
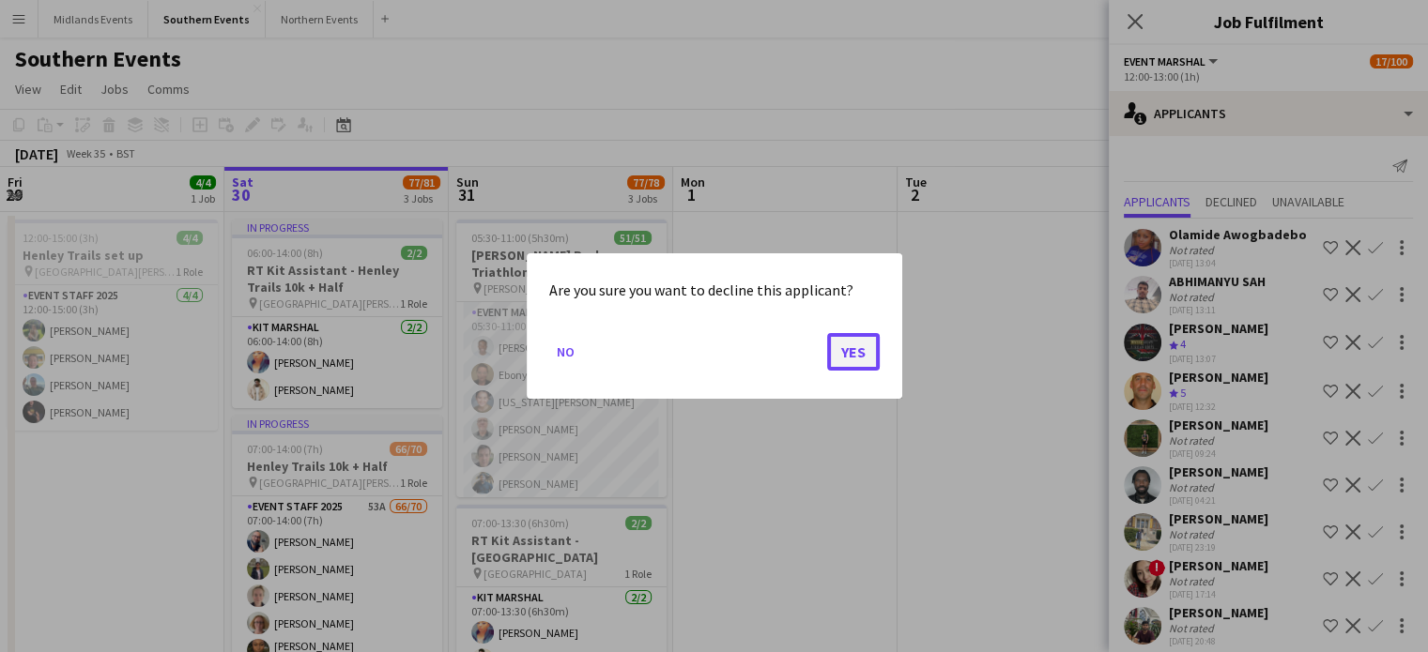
click at [863, 345] on button "Yes" at bounding box center [853, 352] width 53 height 38
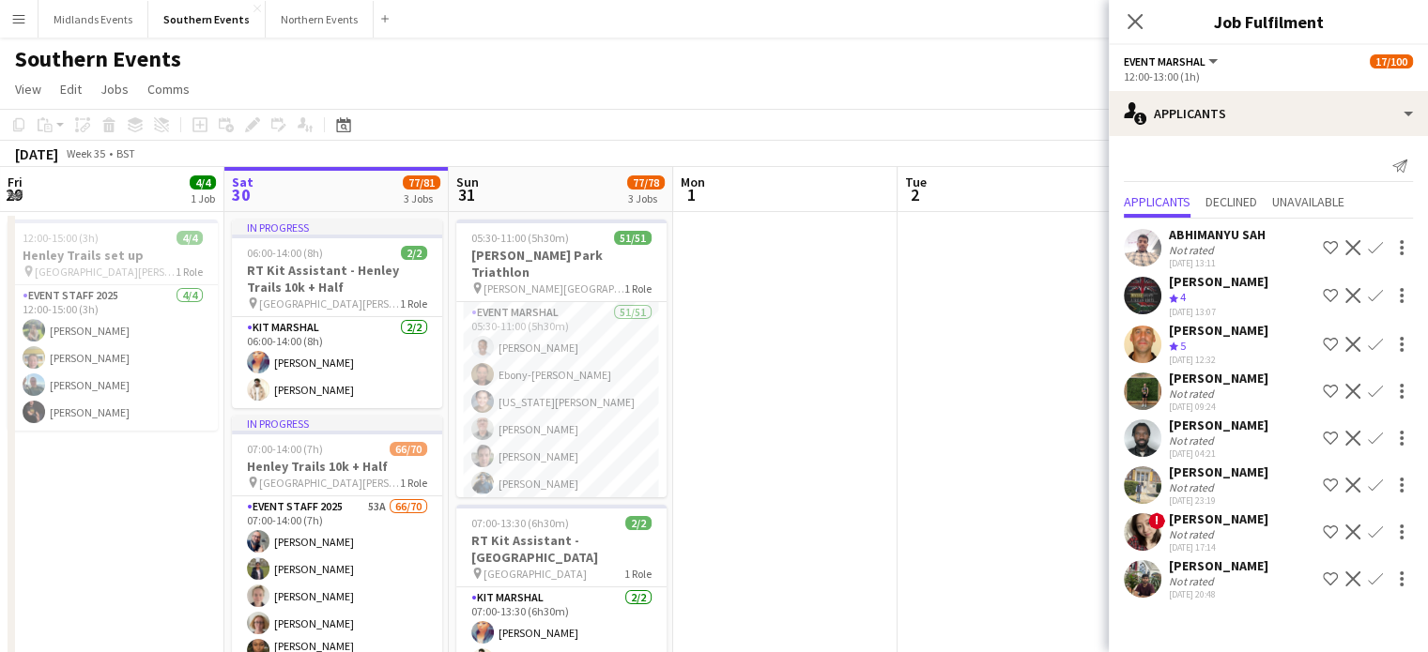
click at [1348, 247] on app-icon "Decline" at bounding box center [1352, 247] width 15 height 15
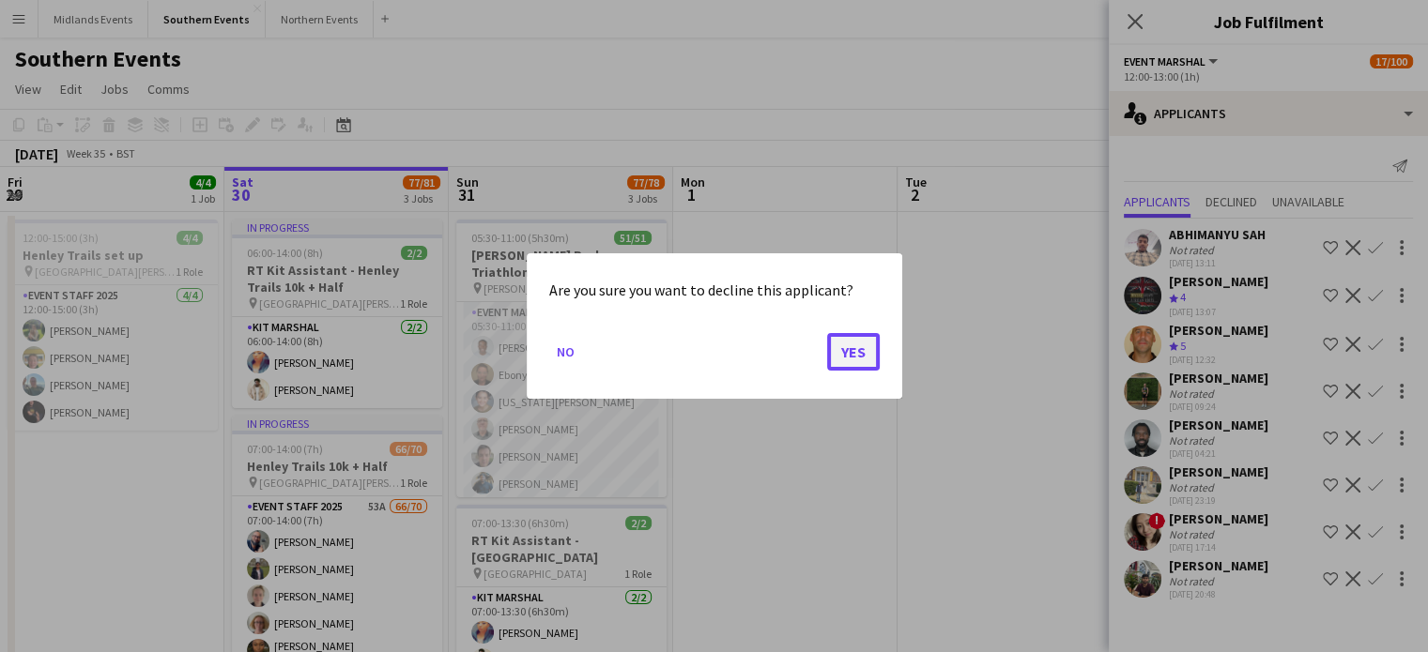
click at [859, 345] on button "Yes" at bounding box center [853, 352] width 53 height 38
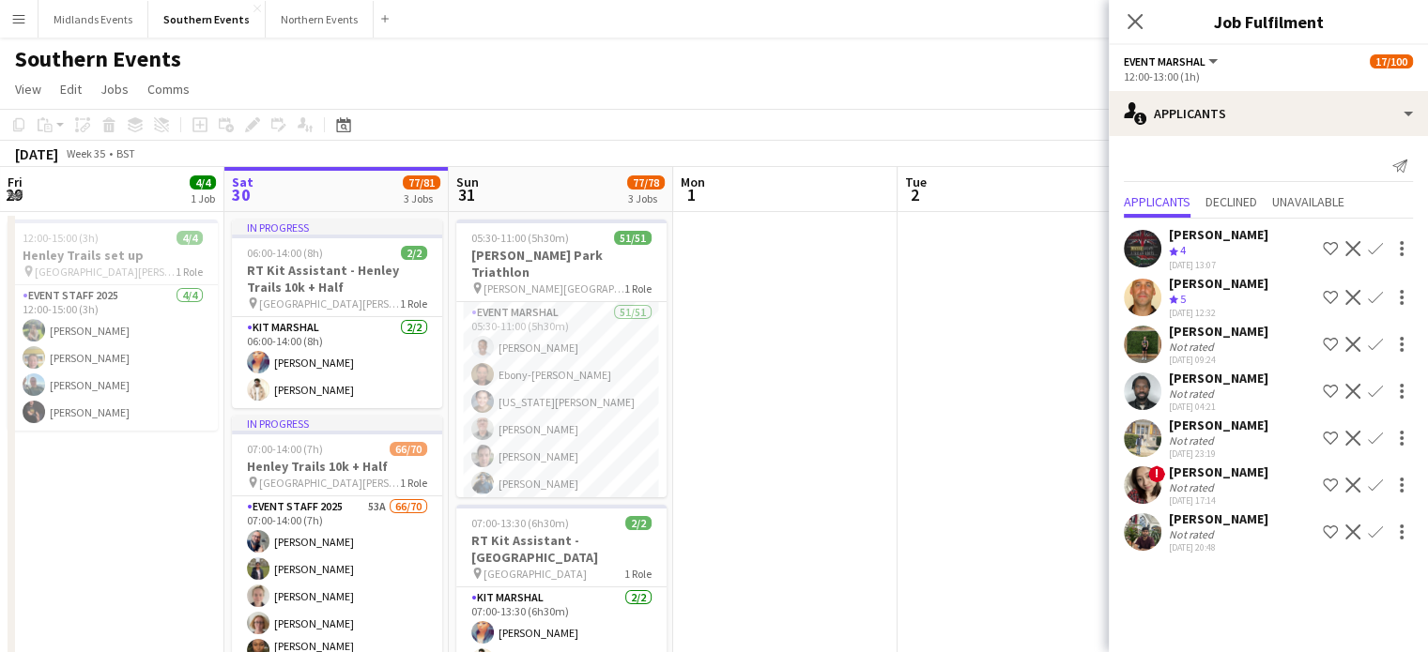
click at [1353, 249] on app-icon "Decline" at bounding box center [1352, 248] width 15 height 15
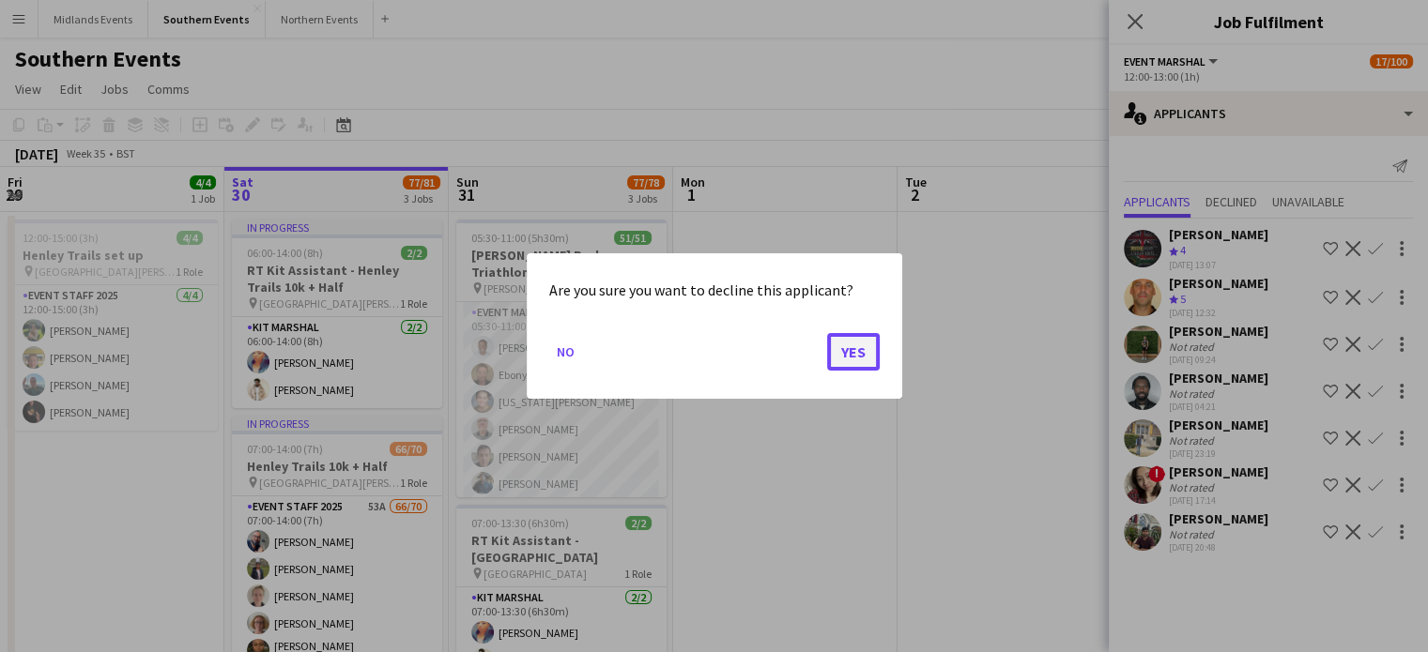
click at [860, 349] on button "Yes" at bounding box center [853, 352] width 53 height 38
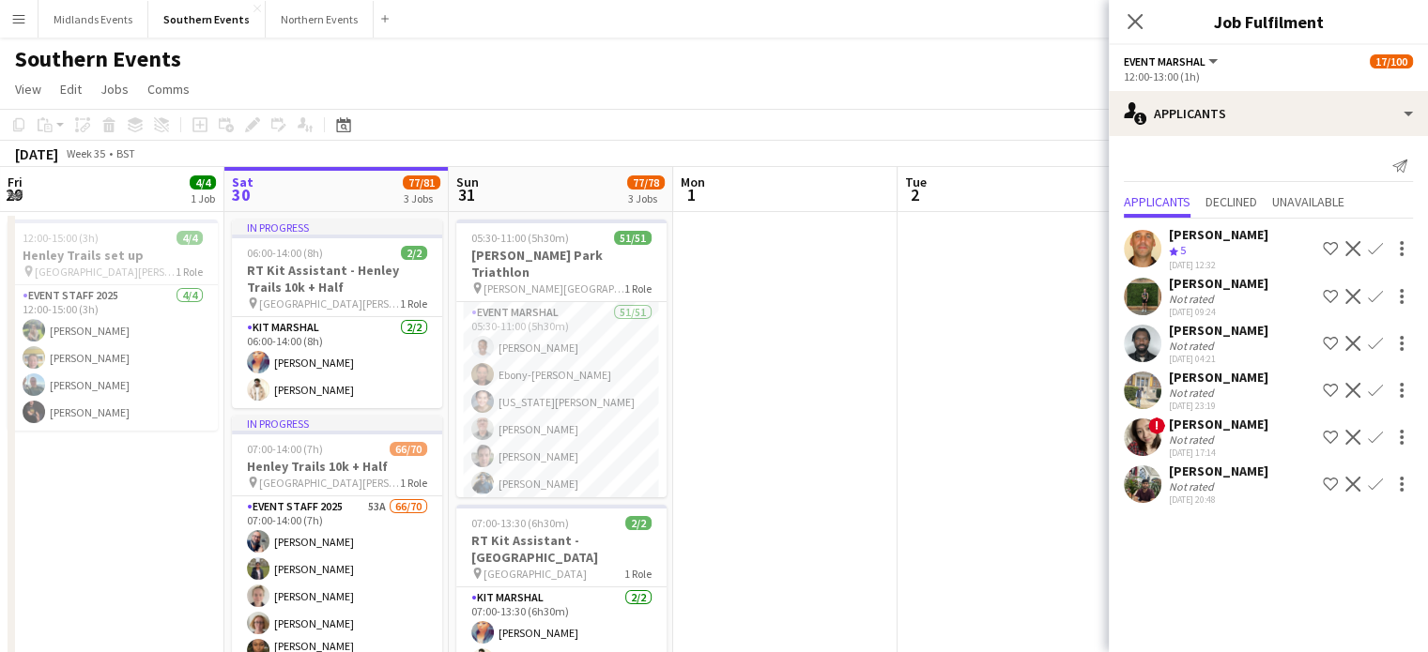
click at [1354, 247] on app-icon "Decline" at bounding box center [1352, 248] width 15 height 15
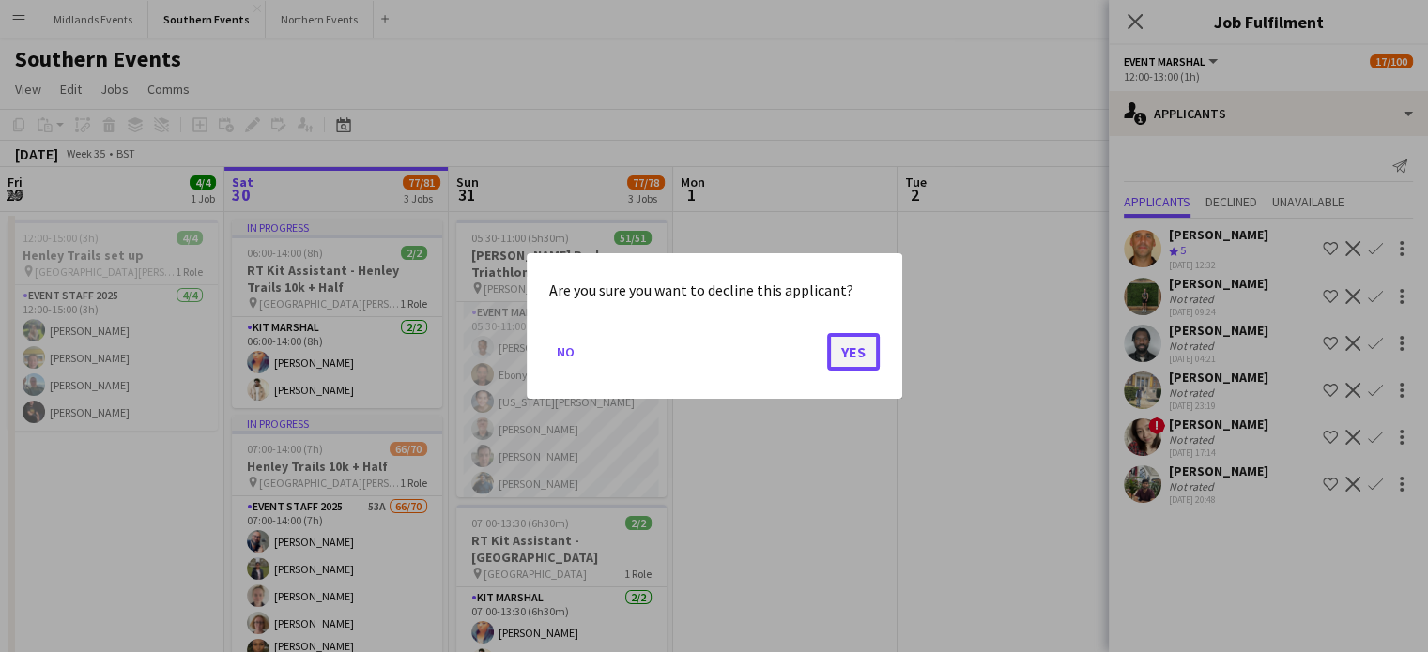
click at [835, 348] on button "Yes" at bounding box center [853, 352] width 53 height 38
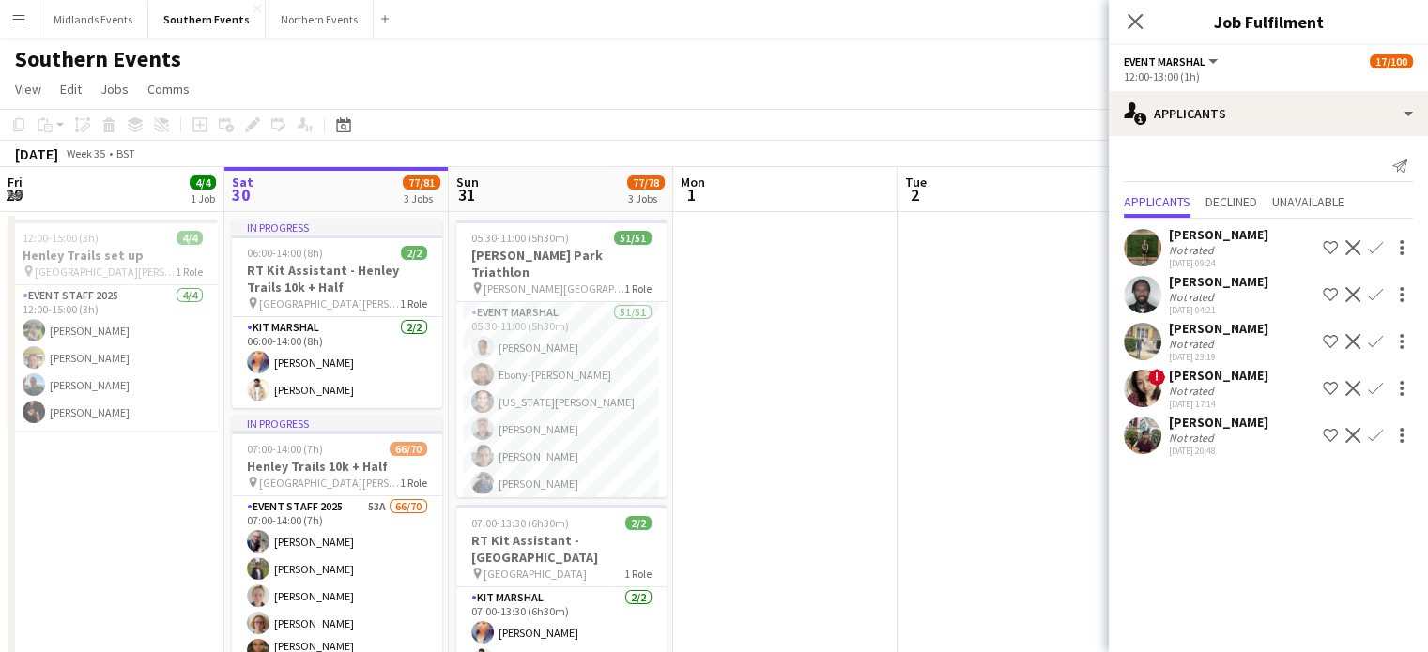
click at [1352, 250] on app-icon "Decline" at bounding box center [1352, 247] width 15 height 15
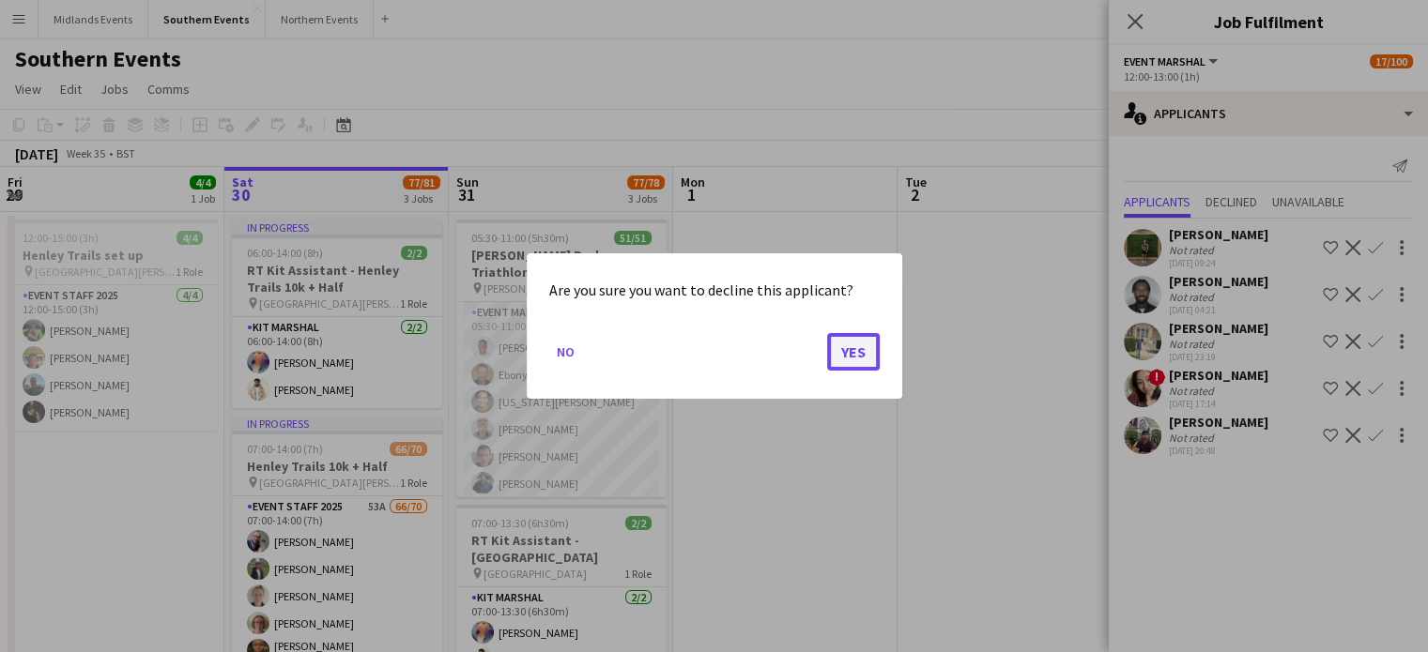
click at [856, 357] on button "Yes" at bounding box center [853, 352] width 53 height 38
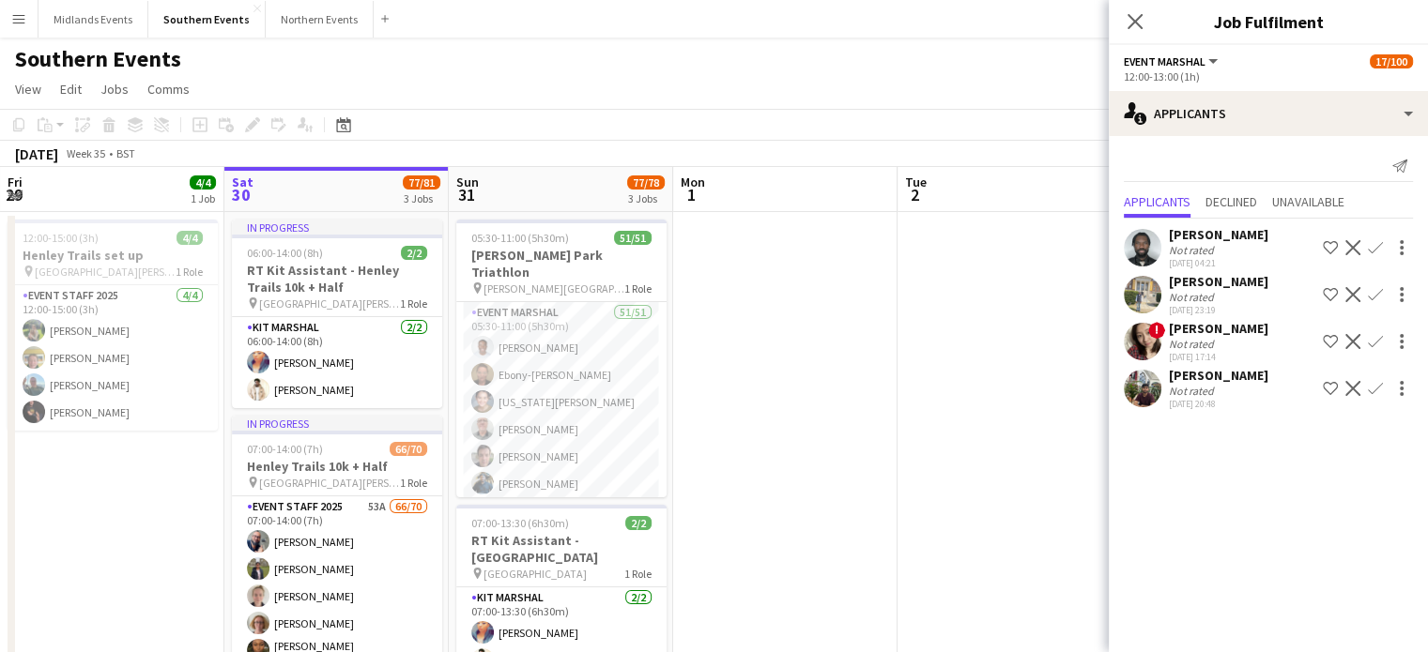
click at [1353, 250] on app-icon "Decline" at bounding box center [1352, 247] width 15 height 15
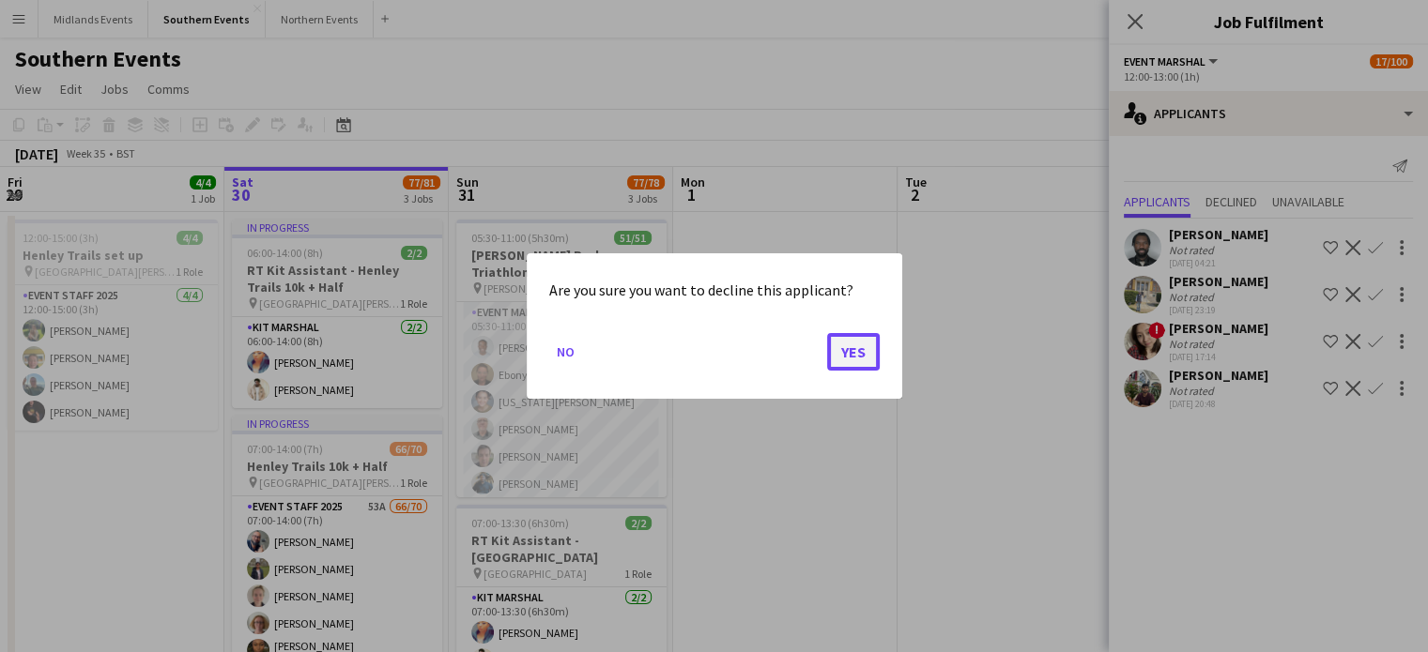
click at [850, 347] on button "Yes" at bounding box center [853, 352] width 53 height 38
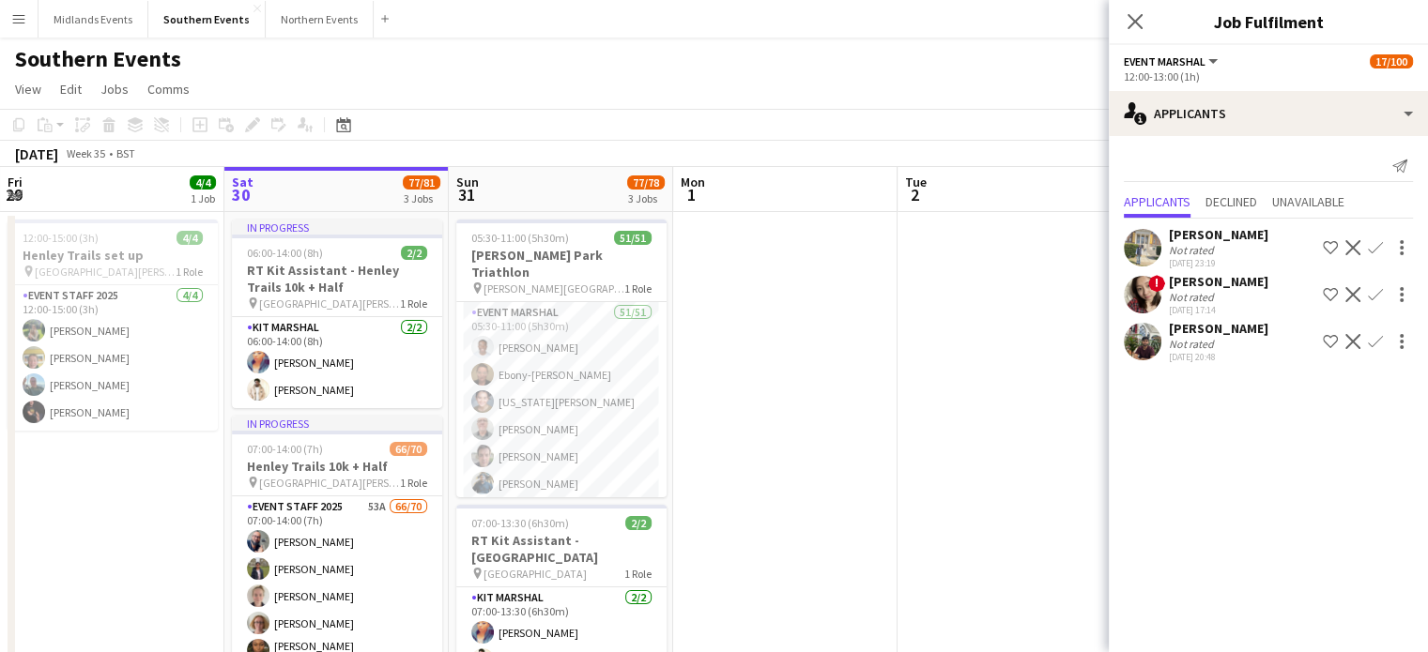
click at [1350, 247] on app-icon "Decline" at bounding box center [1352, 247] width 15 height 15
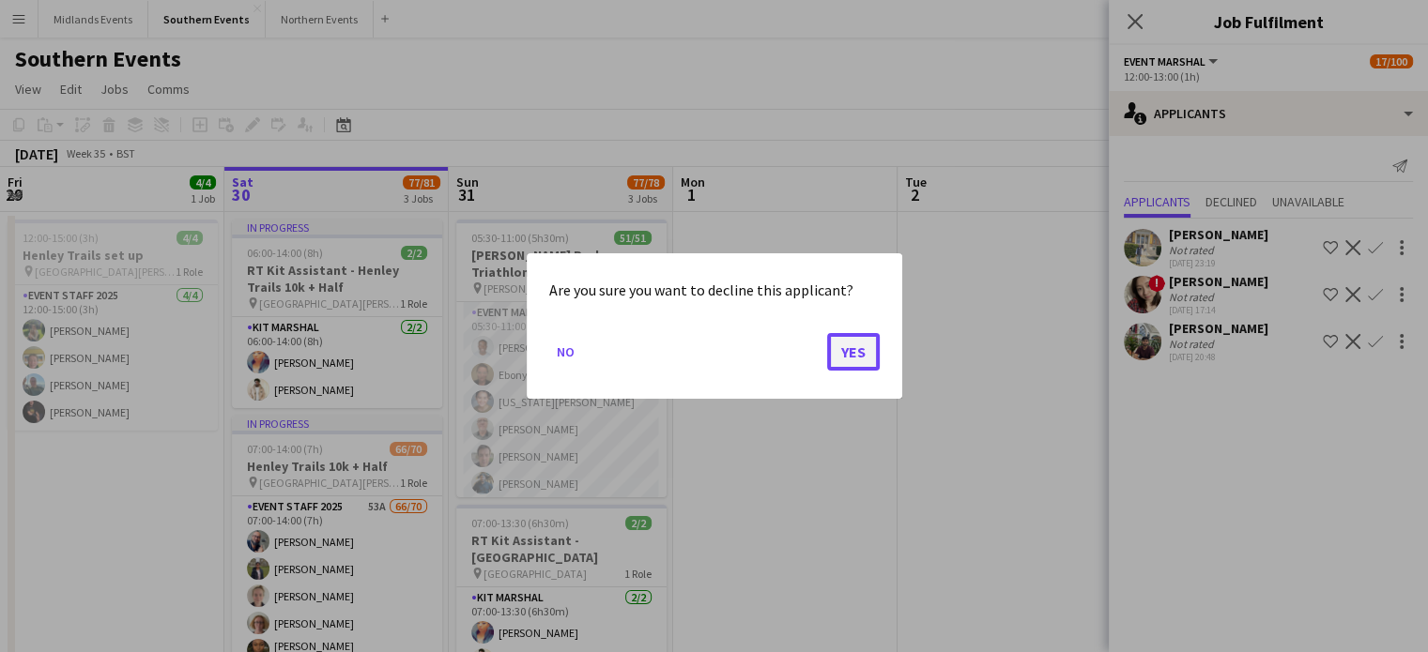
click at [863, 347] on button "Yes" at bounding box center [853, 352] width 53 height 38
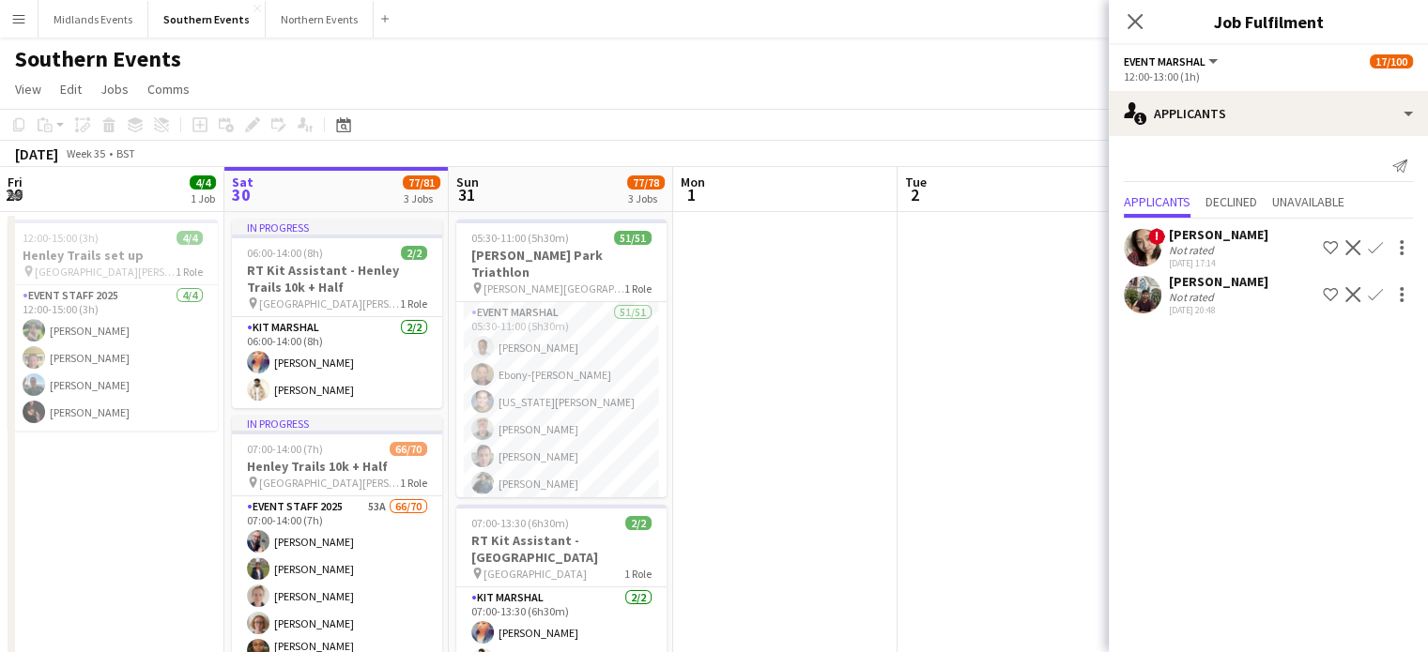
click at [1358, 248] on app-icon "Decline" at bounding box center [1352, 247] width 15 height 15
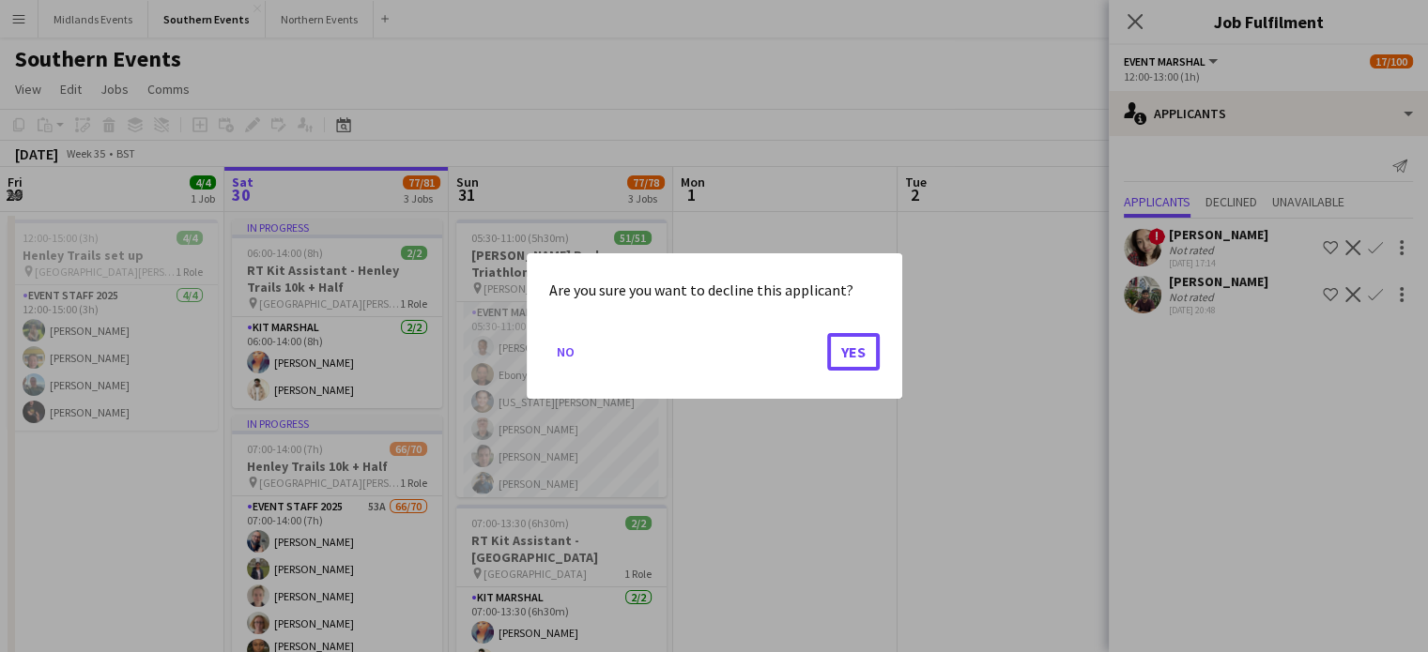
drag, startPoint x: 841, startPoint y: 343, endPoint x: 1055, endPoint y: 281, distance: 222.8
click at [842, 343] on button "Yes" at bounding box center [853, 352] width 53 height 38
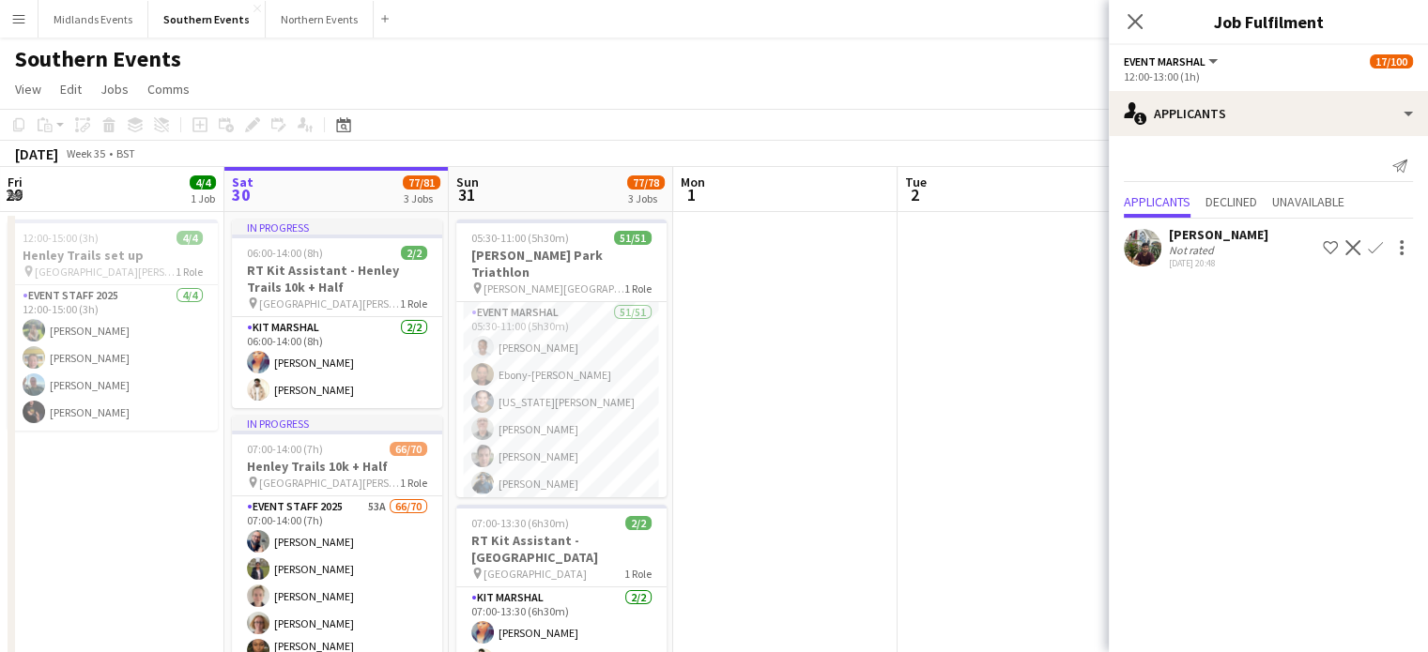
click at [1354, 247] on app-icon "Decline" at bounding box center [1352, 247] width 15 height 15
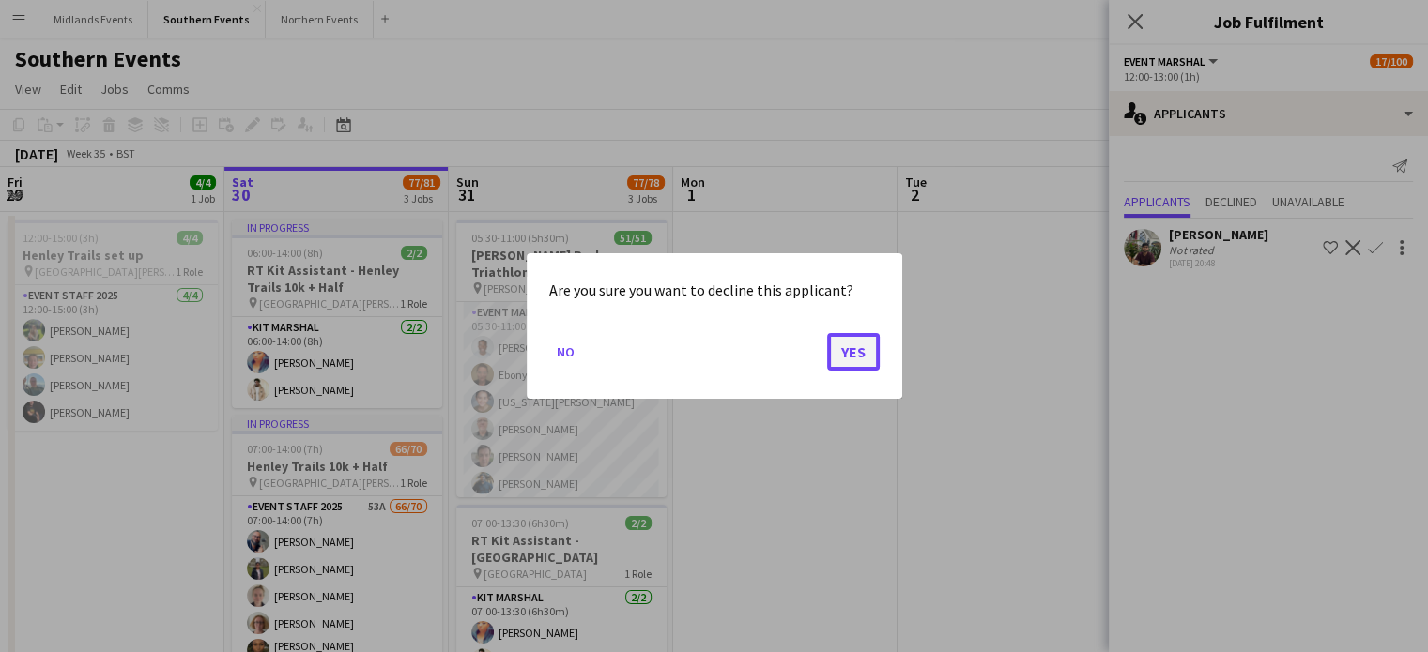
click at [858, 351] on button "Yes" at bounding box center [853, 352] width 53 height 38
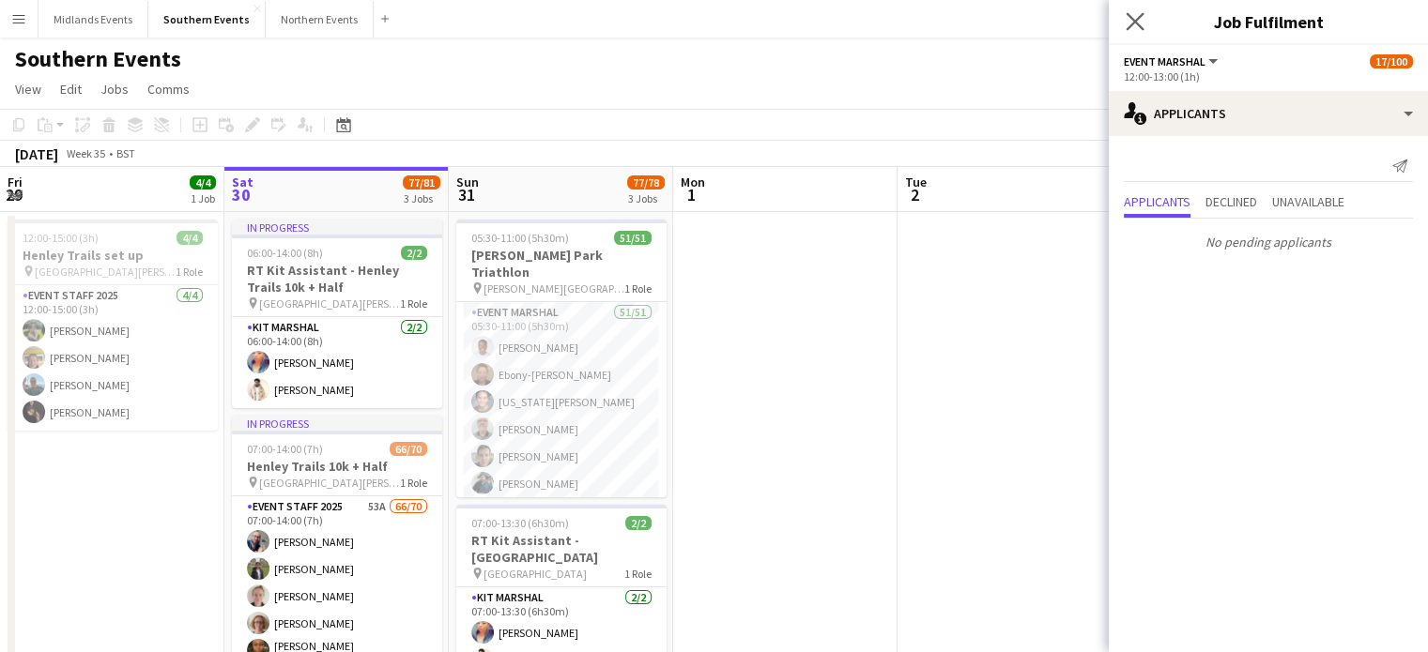
click at [1143, 22] on app-icon "Close pop-in" at bounding box center [1135, 21] width 27 height 27
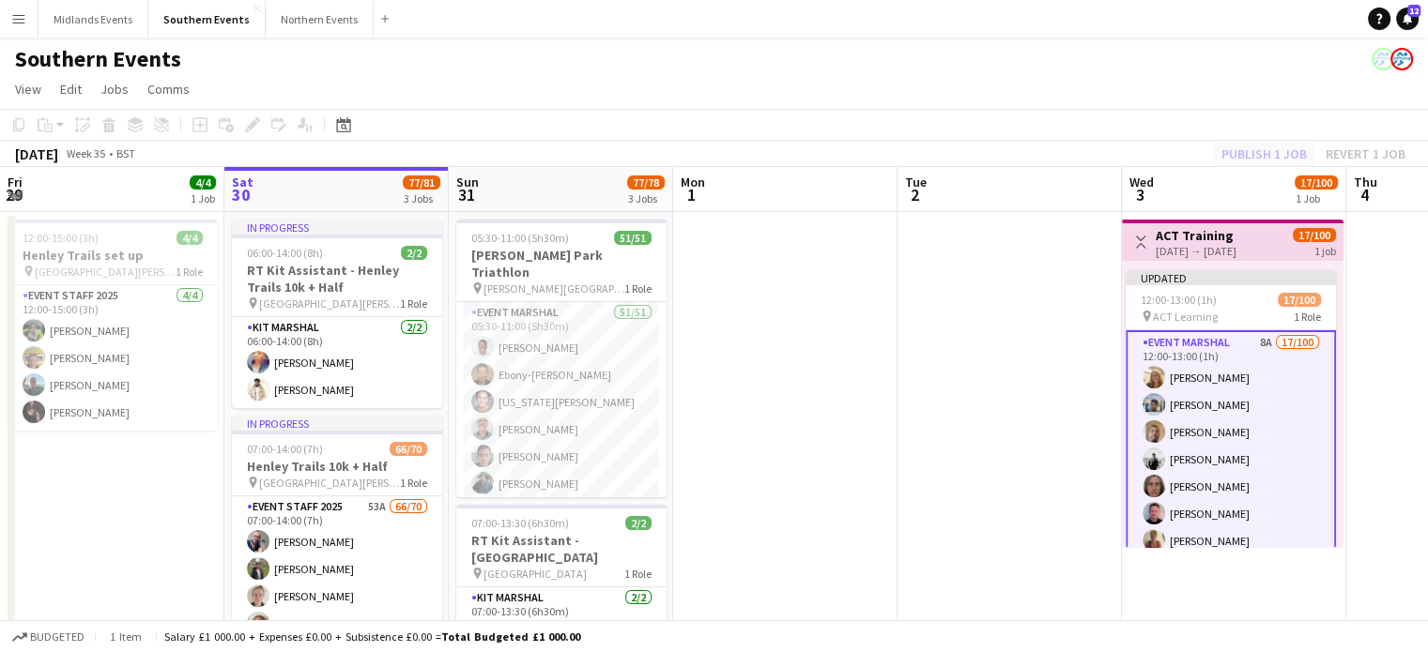
click at [1273, 155] on div "Publish 1 job Revert 1 job" at bounding box center [1313, 154] width 229 height 24
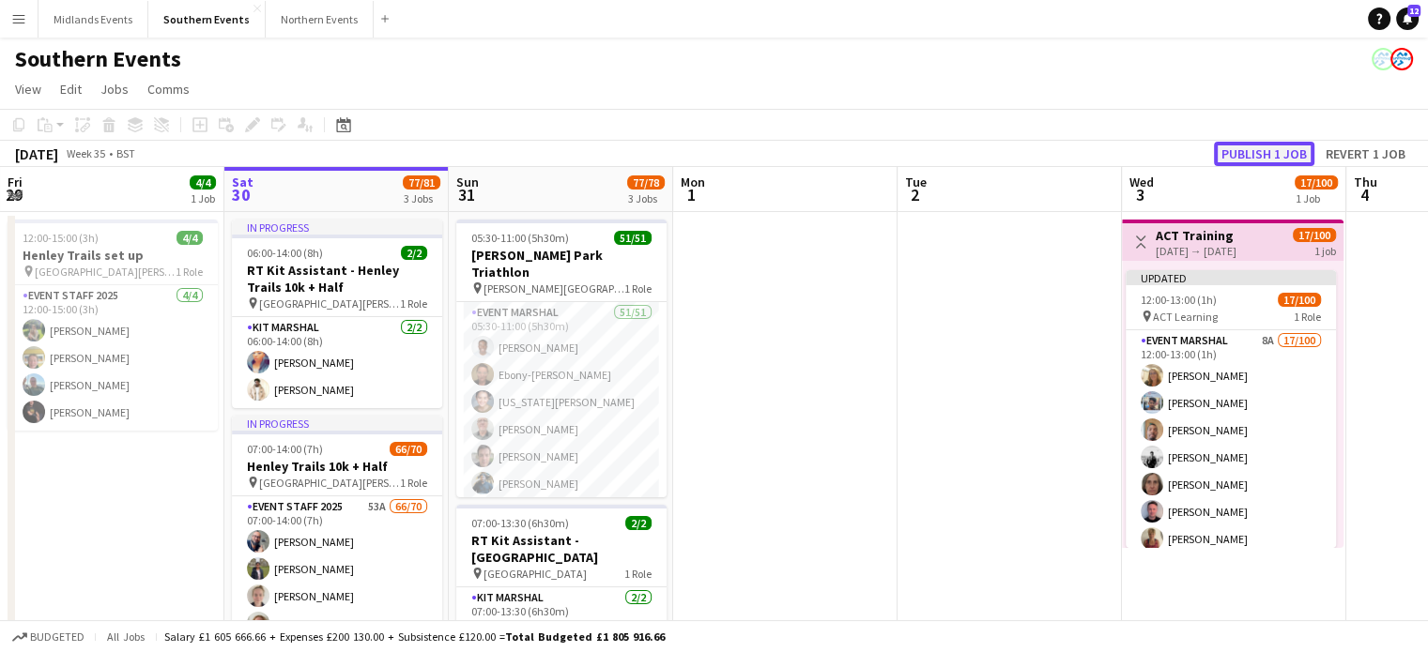
click at [1258, 152] on button "Publish 1 job" at bounding box center [1264, 154] width 100 height 24
